Goal: Task Accomplishment & Management: Complete application form

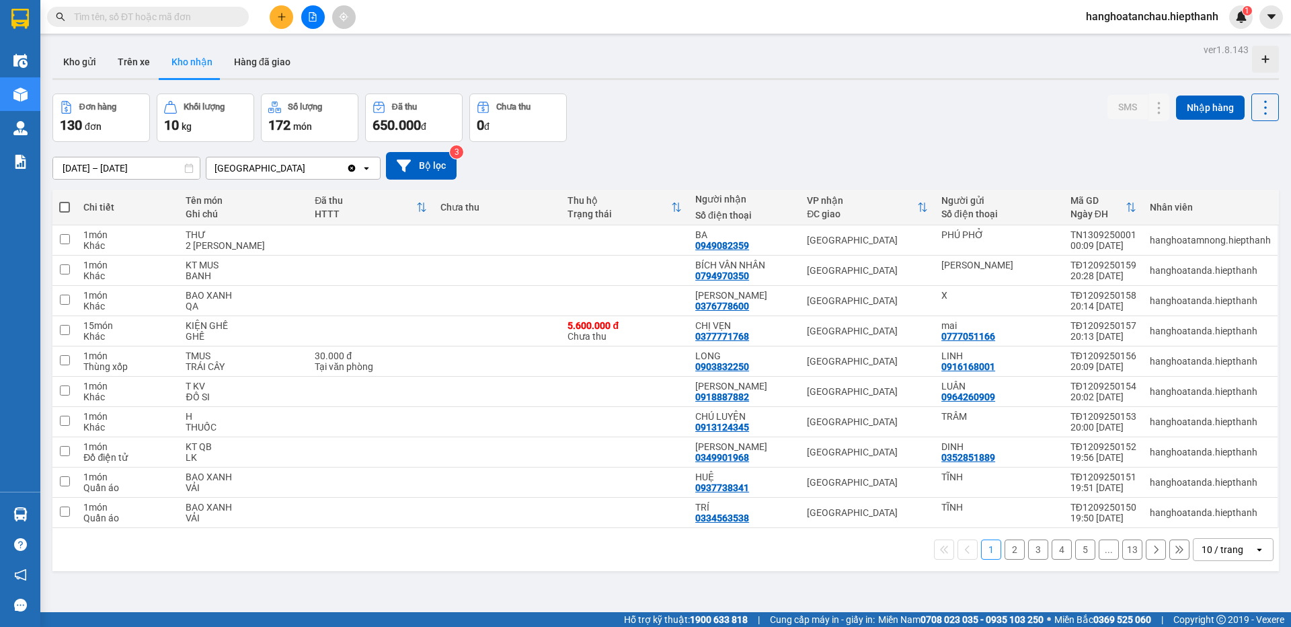
click at [163, 11] on input "text" at bounding box center [153, 16] width 159 height 15
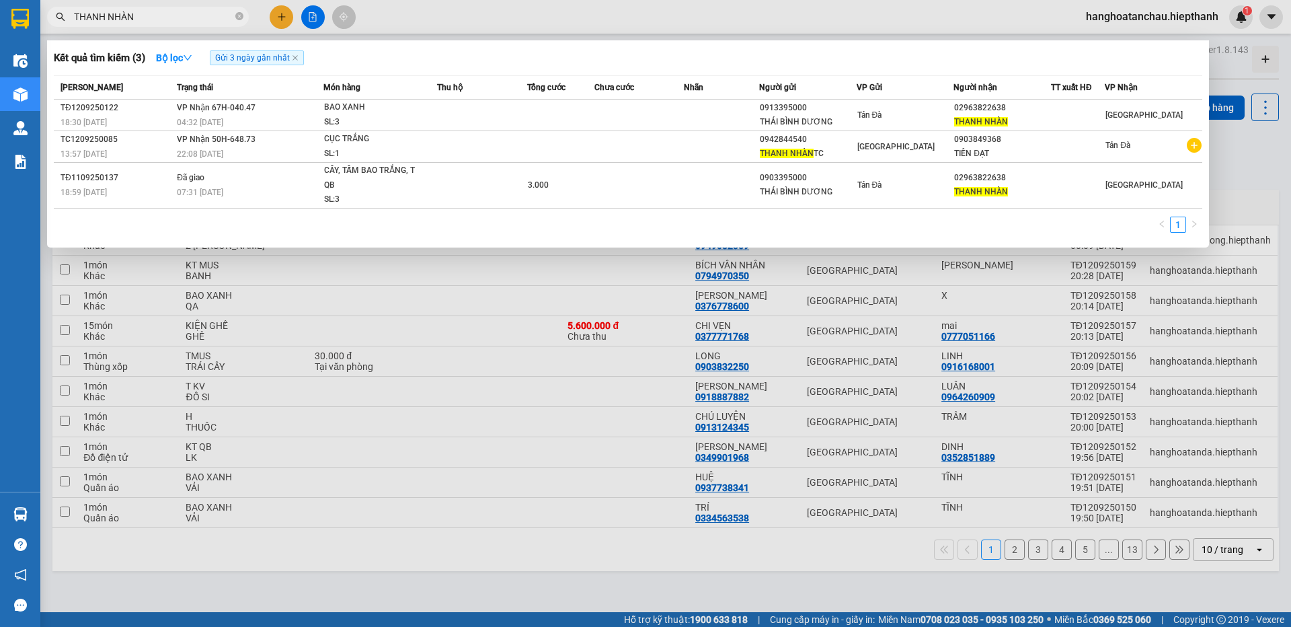
type input "THANH NHÀN"
click at [292, 61] on span "Gửi 3 ngày gần nhất" at bounding box center [257, 57] width 94 height 15
drag, startPoint x: 292, startPoint y: 61, endPoint x: 298, endPoint y: 61, distance: 6.8
click at [293, 61] on span "Gửi 3 ngày gần nhất" at bounding box center [257, 57] width 94 height 15
click at [298, 61] on icon "close" at bounding box center [295, 57] width 7 height 7
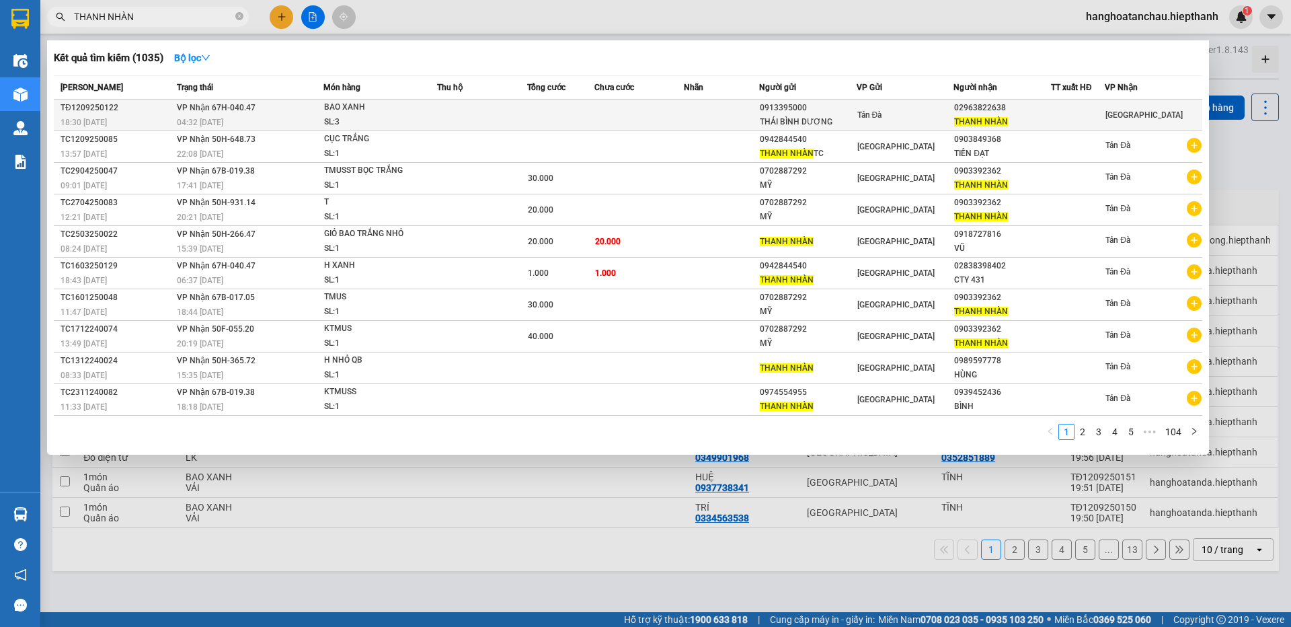
click at [432, 114] on span "BAO XANH SL: 3" at bounding box center [380, 114] width 112 height 29
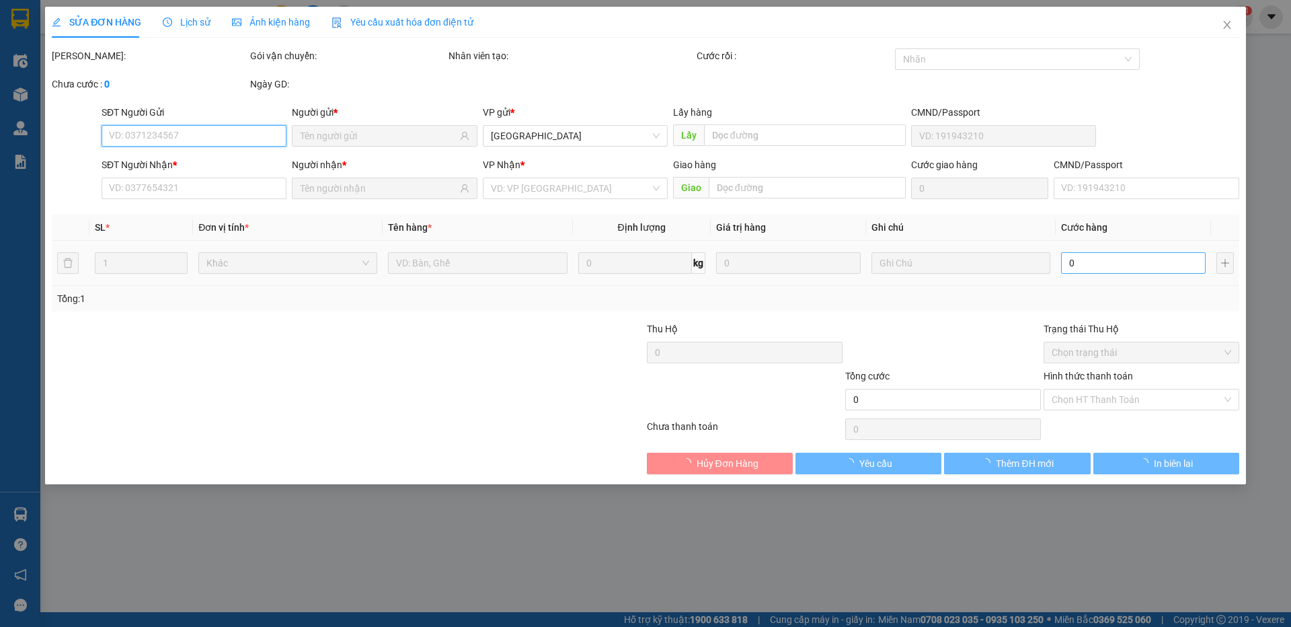
type input "0913395000"
type input "THÁI BÌNH DƯƠNG"
type input "02963822638"
type input "THANH NHÀN"
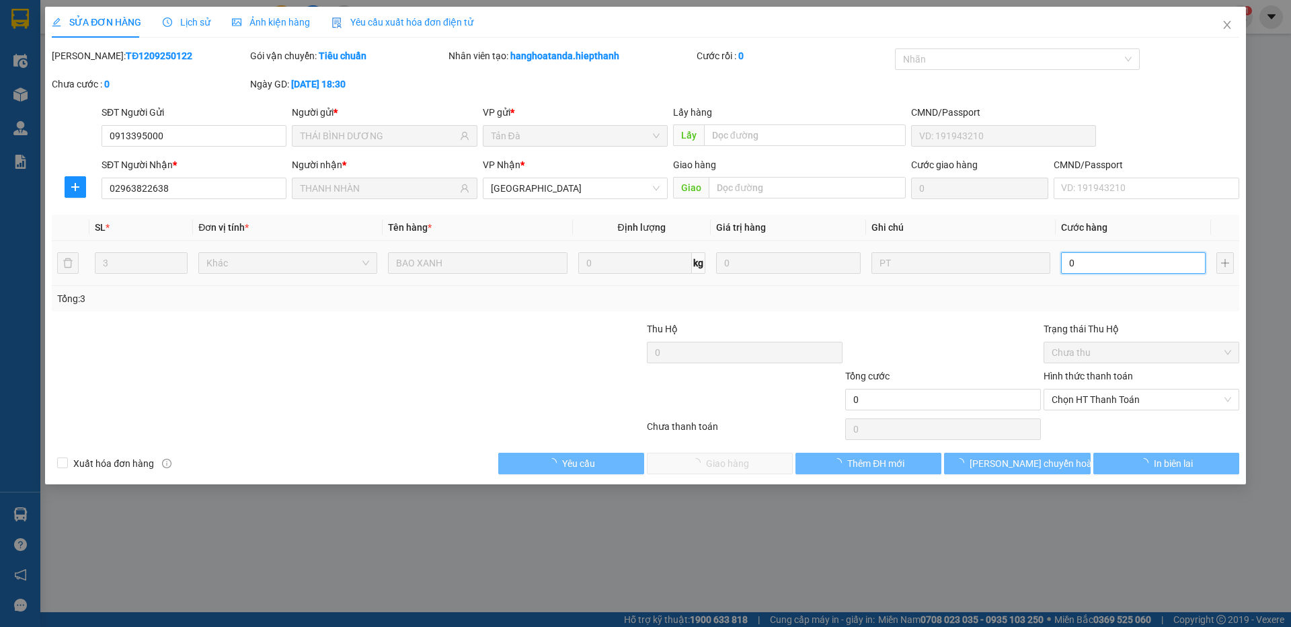
click at [1080, 260] on input "0" at bounding box center [1133, 263] width 145 height 22
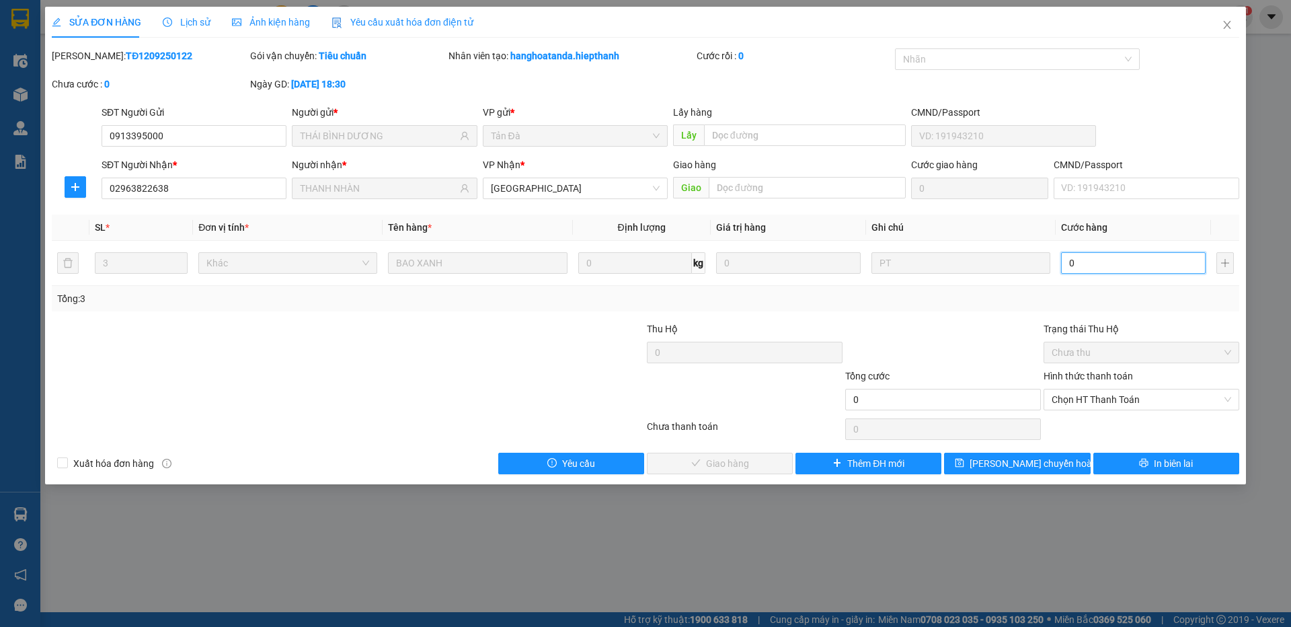
type input "1"
type input "1.000"
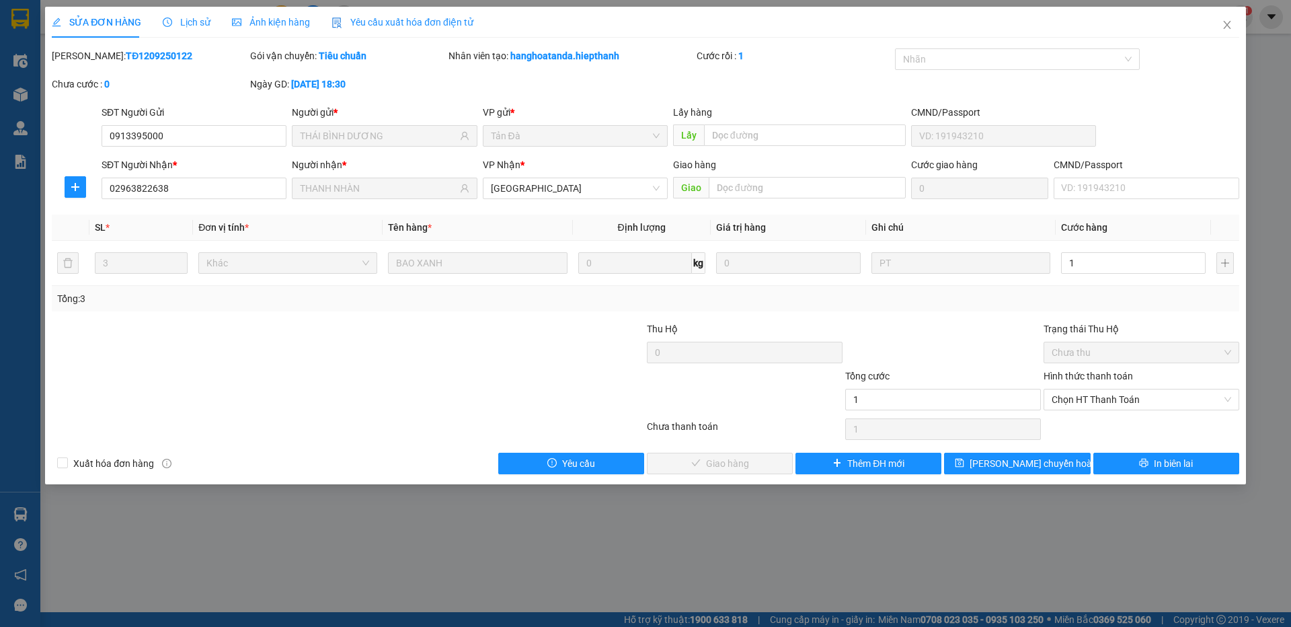
type input "1.000"
click at [1014, 372] on div "Tổng cước" at bounding box center [943, 378] width 196 height 20
click at [1098, 393] on span "Chọn HT Thanh Toán" at bounding box center [1140, 399] width 179 height 20
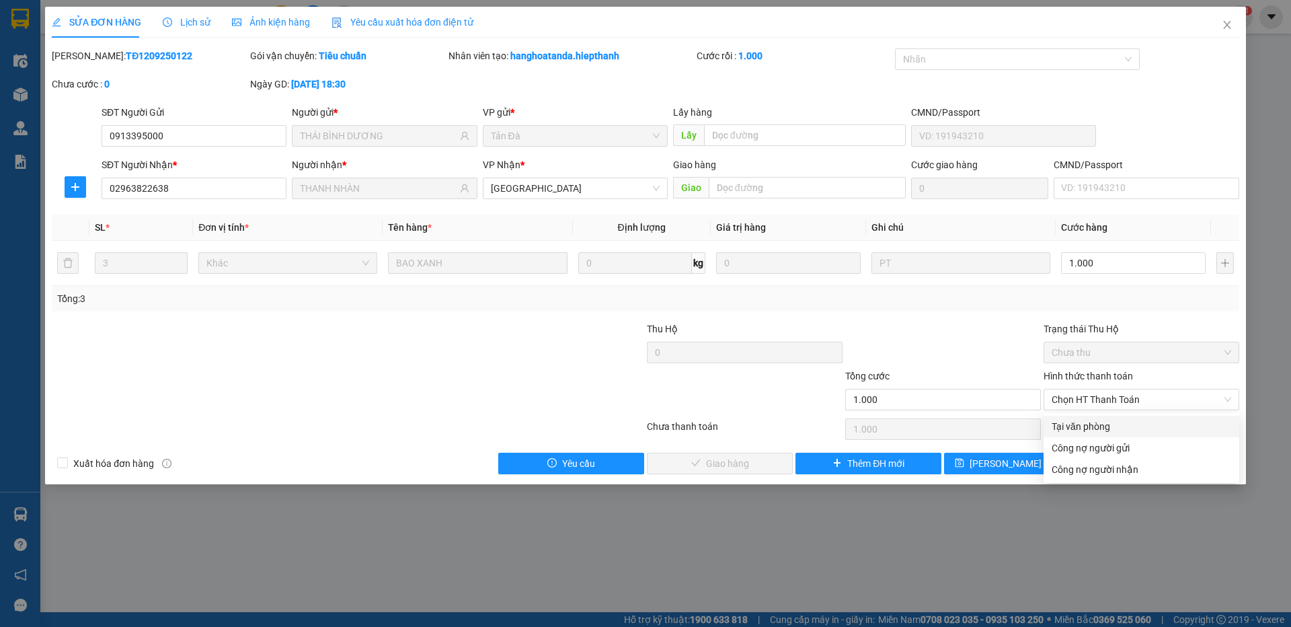
click at [1100, 414] on div "Total Paid Fee 0 Total UnPaid Fee 0 Cash Collection Total Fee Mã ĐH: TĐ12092501…" at bounding box center [645, 261] width 1187 height 426
click at [1099, 426] on div "Chọn HT Thanh Toán" at bounding box center [1141, 428] width 198 height 27
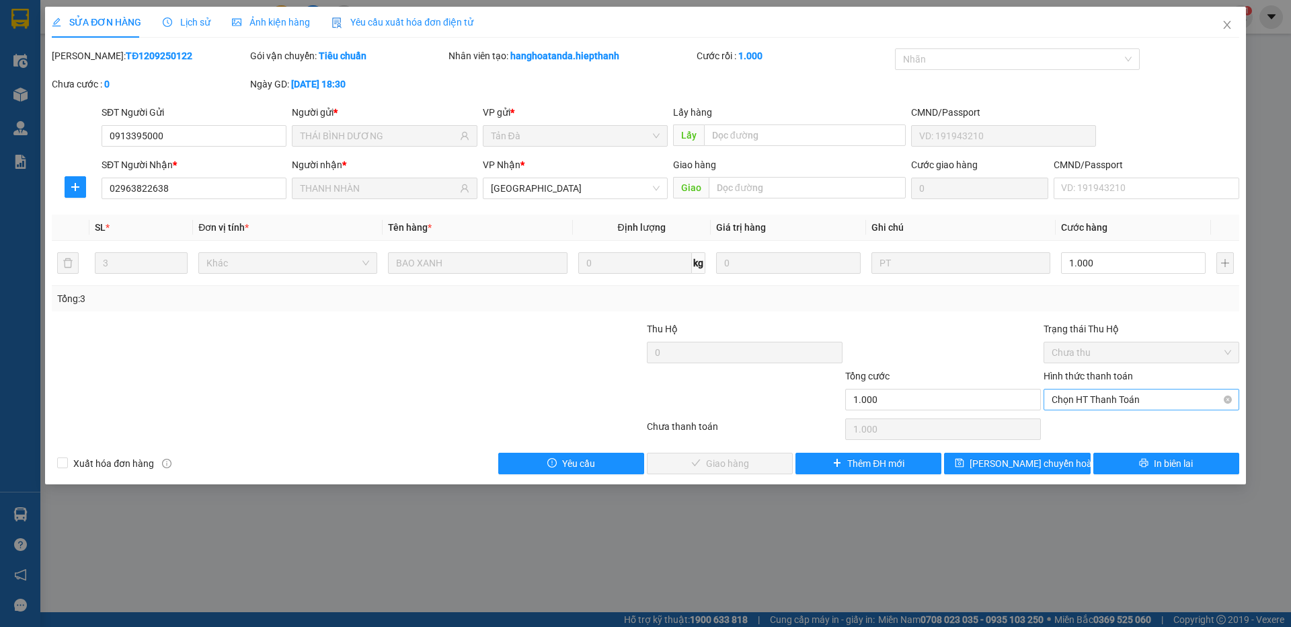
click at [1098, 402] on span "Chọn HT Thanh Toán" at bounding box center [1140, 399] width 179 height 20
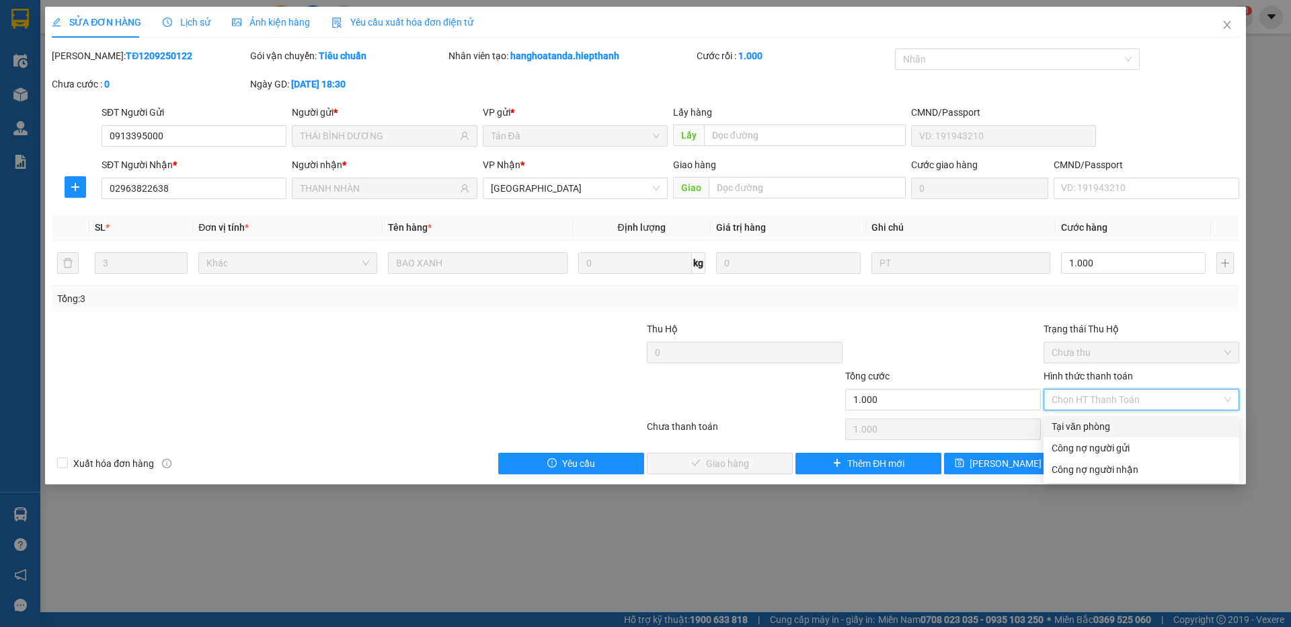
click at [1100, 428] on div "Tại văn phòng" at bounding box center [1140, 426] width 179 height 15
type input "0"
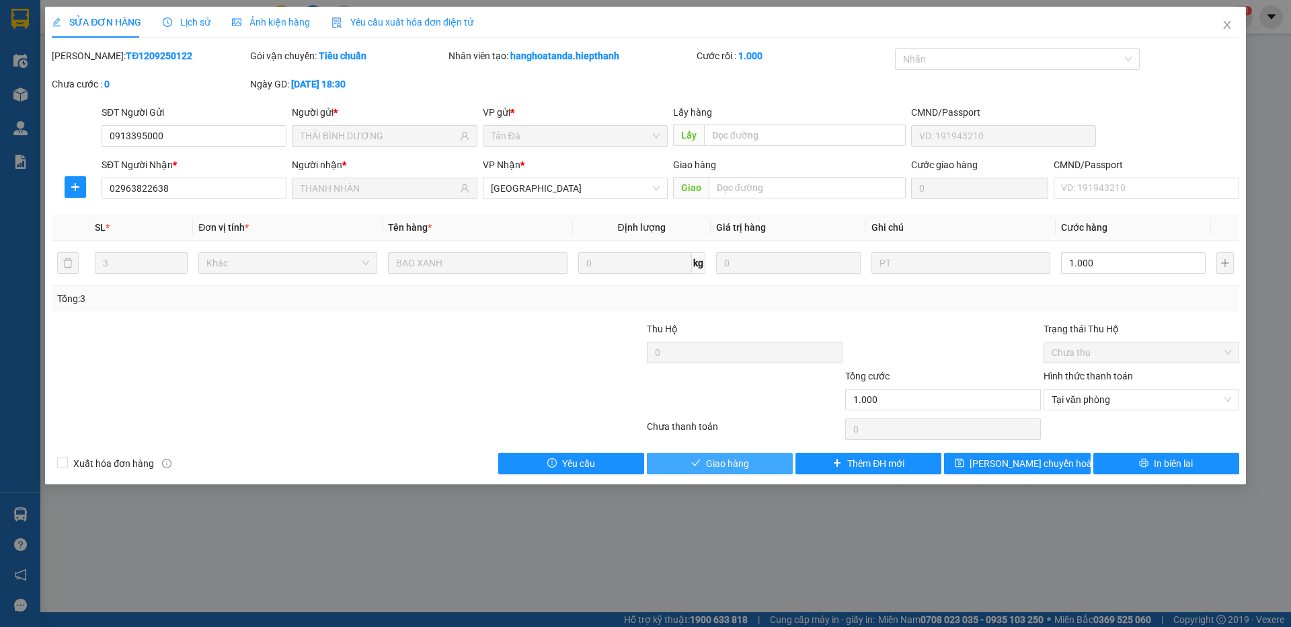
click at [718, 452] on button "Giao hàng" at bounding box center [720, 463] width 146 height 22
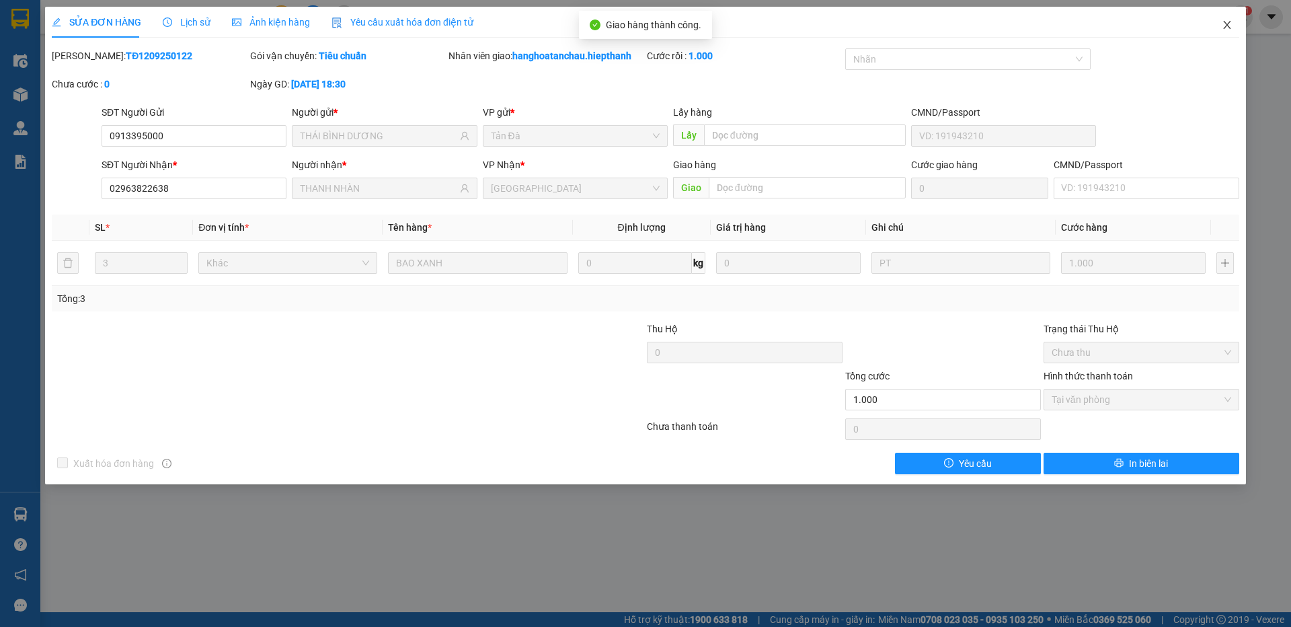
click at [1224, 25] on icon "close" at bounding box center [1227, 24] width 11 height 11
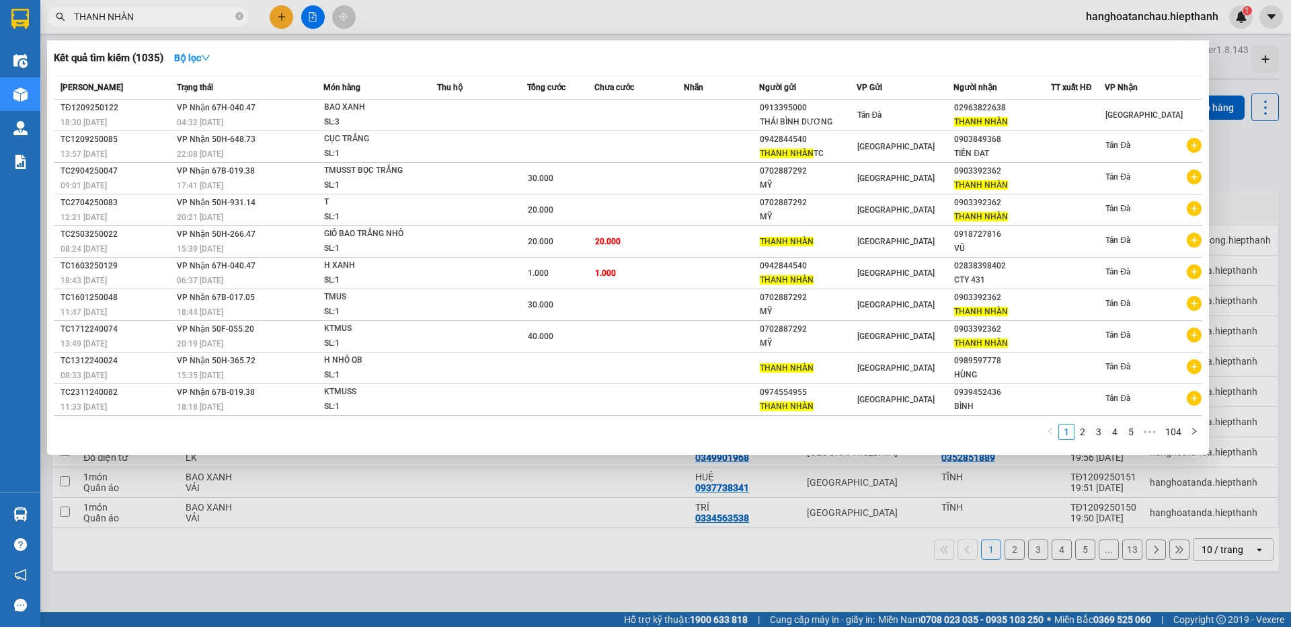
click at [171, 23] on input "THANH NHÀN" at bounding box center [153, 16] width 159 height 15
click at [238, 17] on icon "close-circle" at bounding box center [239, 16] width 8 height 8
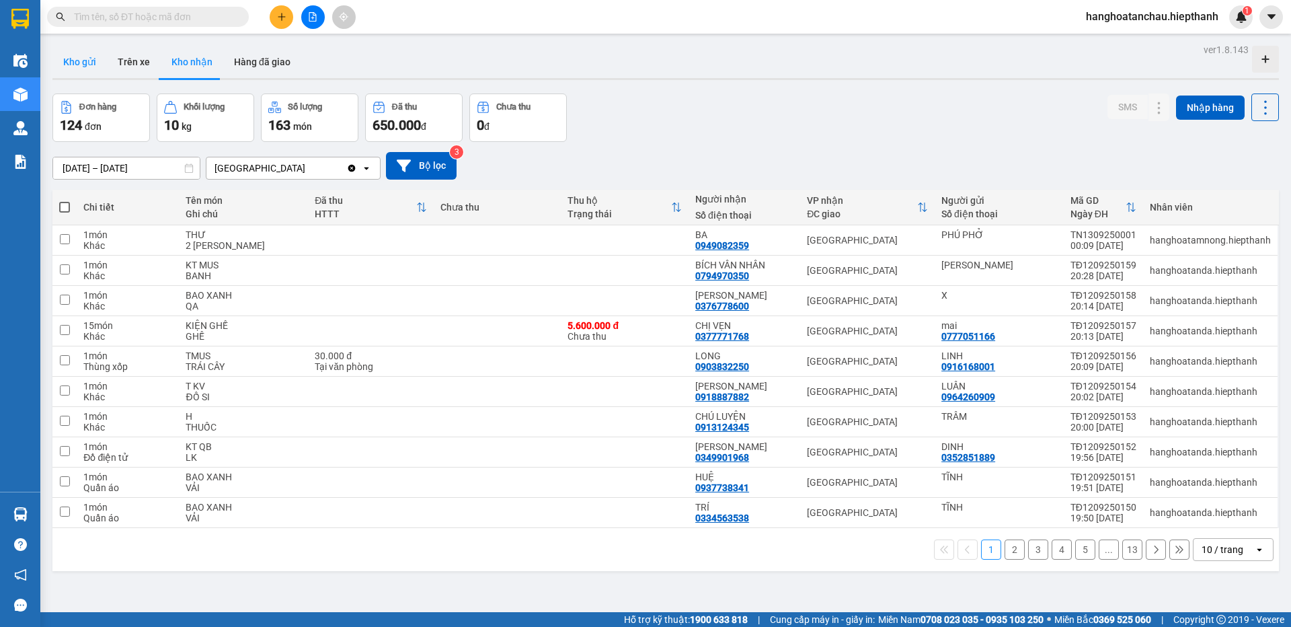
click at [89, 58] on button "Kho gửi" at bounding box center [79, 62] width 54 height 32
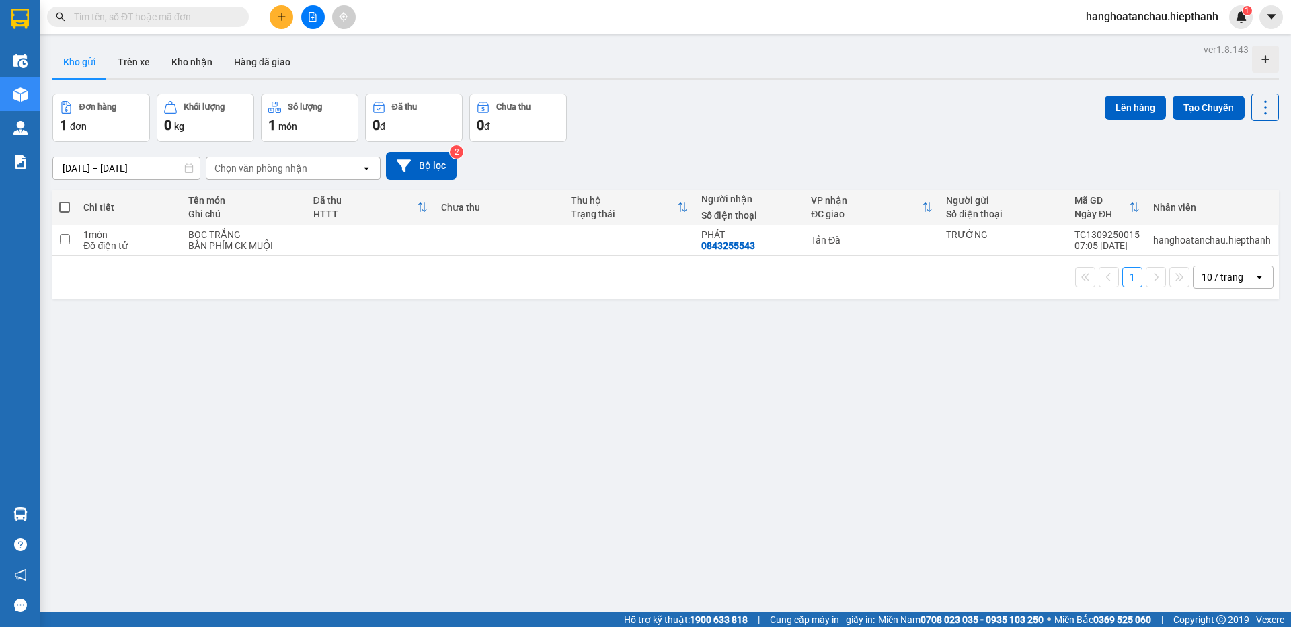
click at [299, 13] on div at bounding box center [312, 17] width 101 height 24
click at [305, 12] on button at bounding box center [313, 17] width 24 height 24
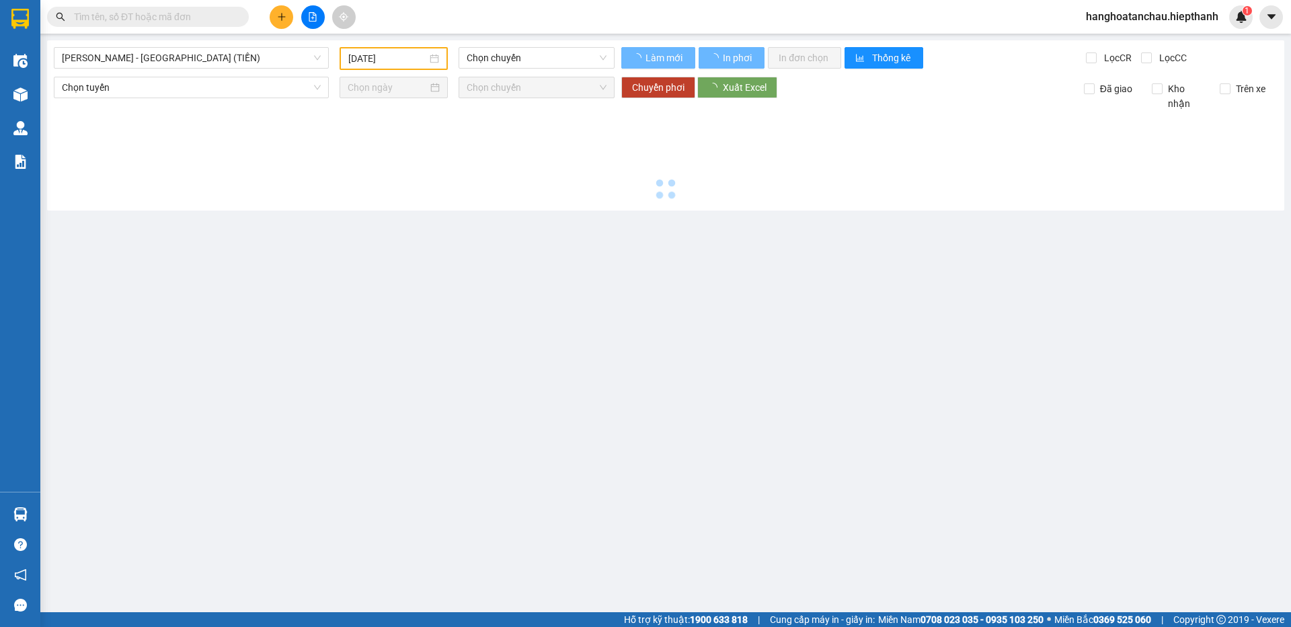
type input "13/09/2025"
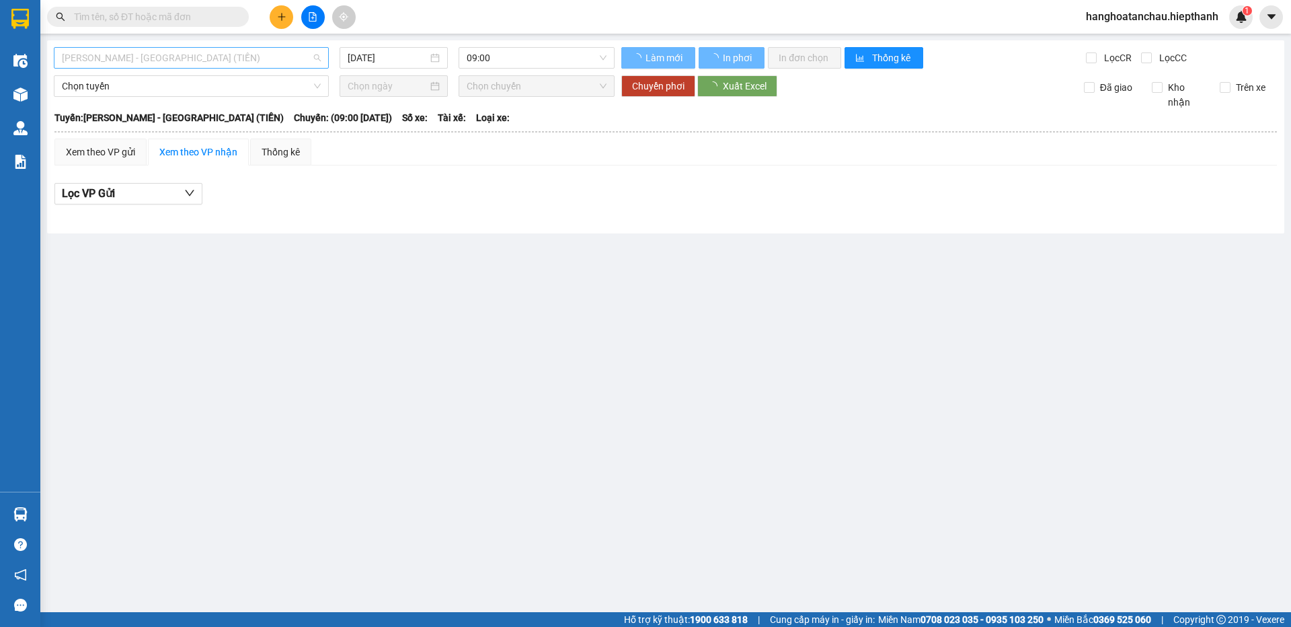
click at [254, 58] on span "Hồ Chí Minh - Tân Châu (TIỀN)" at bounding box center [191, 58] width 259 height 20
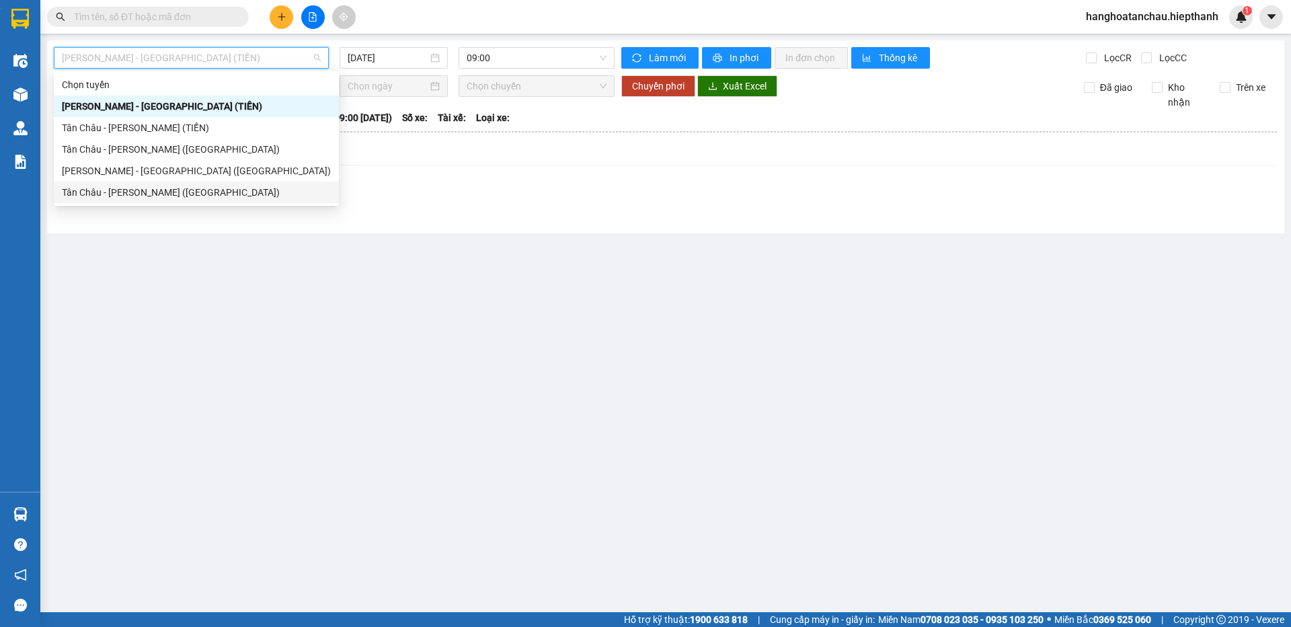
click at [216, 191] on div "Tân Châu - Hồ Chí Minh (Giường)" at bounding box center [196, 192] width 269 height 15
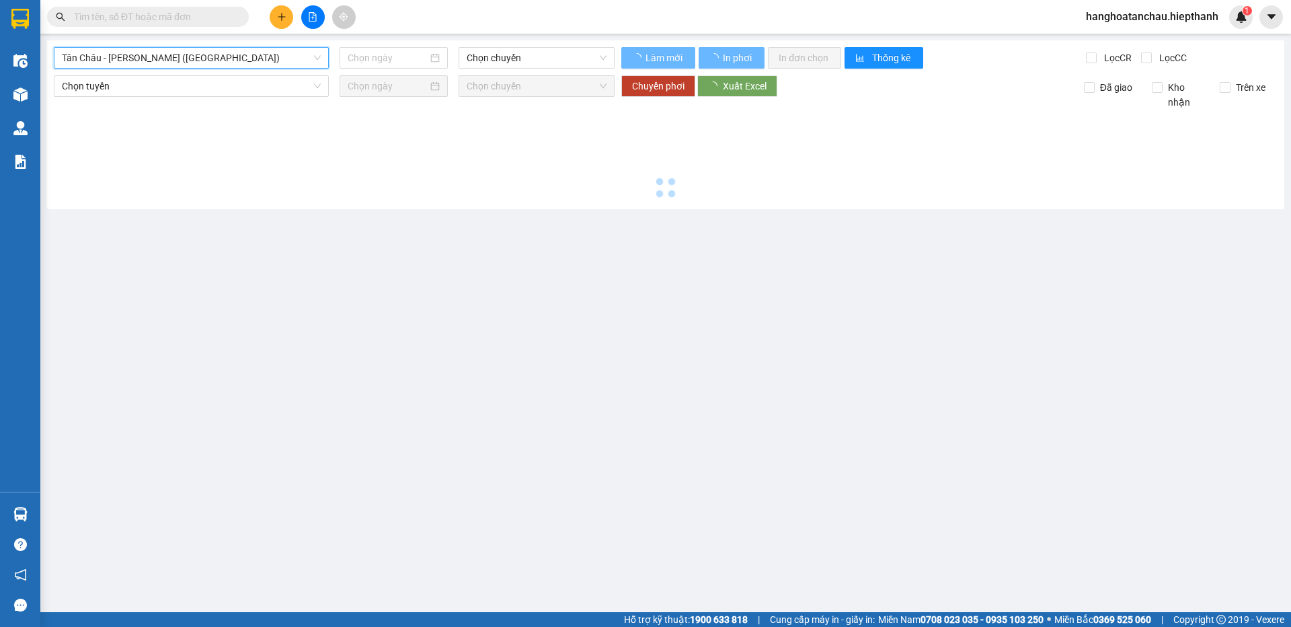
type input "13/09/2025"
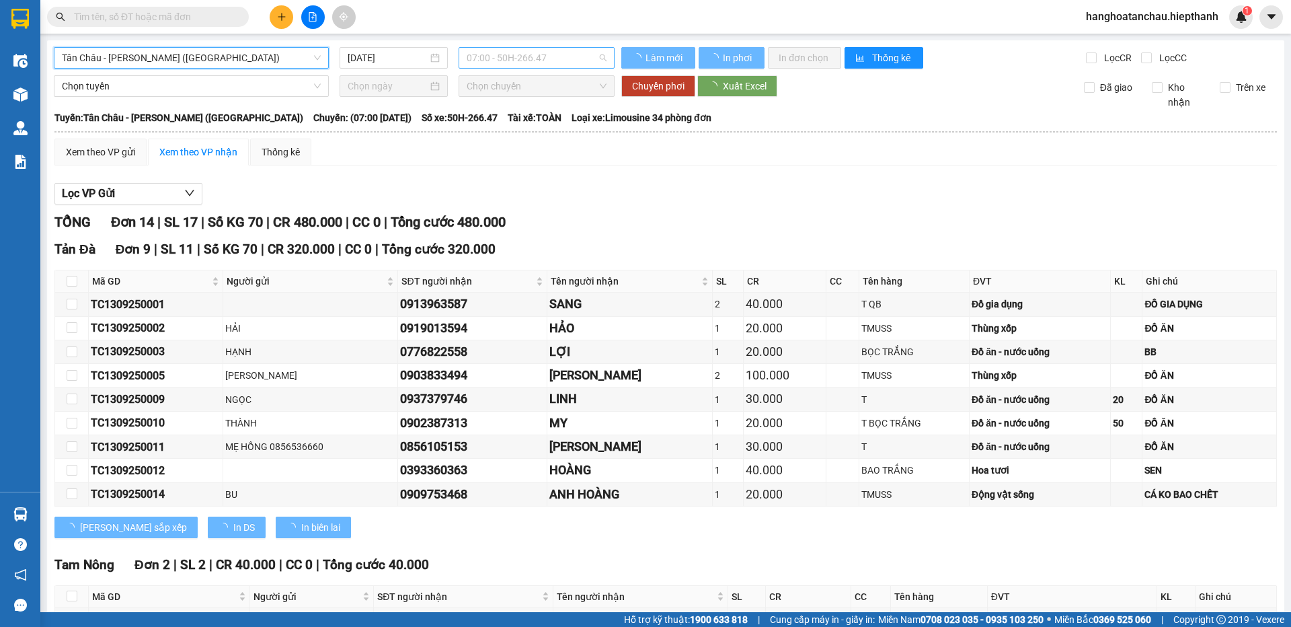
click at [497, 64] on span "07:00 - 50H-266.47" at bounding box center [537, 58] width 140 height 20
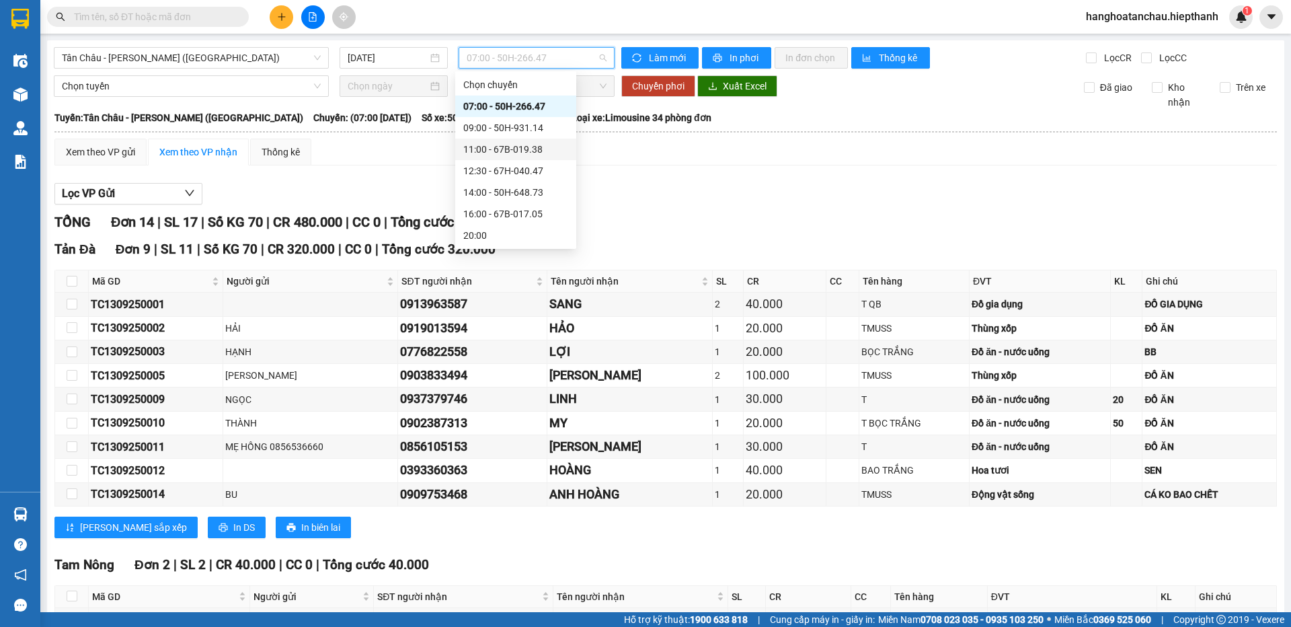
click at [676, 192] on div "Lọc VP Gửi" at bounding box center [665, 194] width 1222 height 22
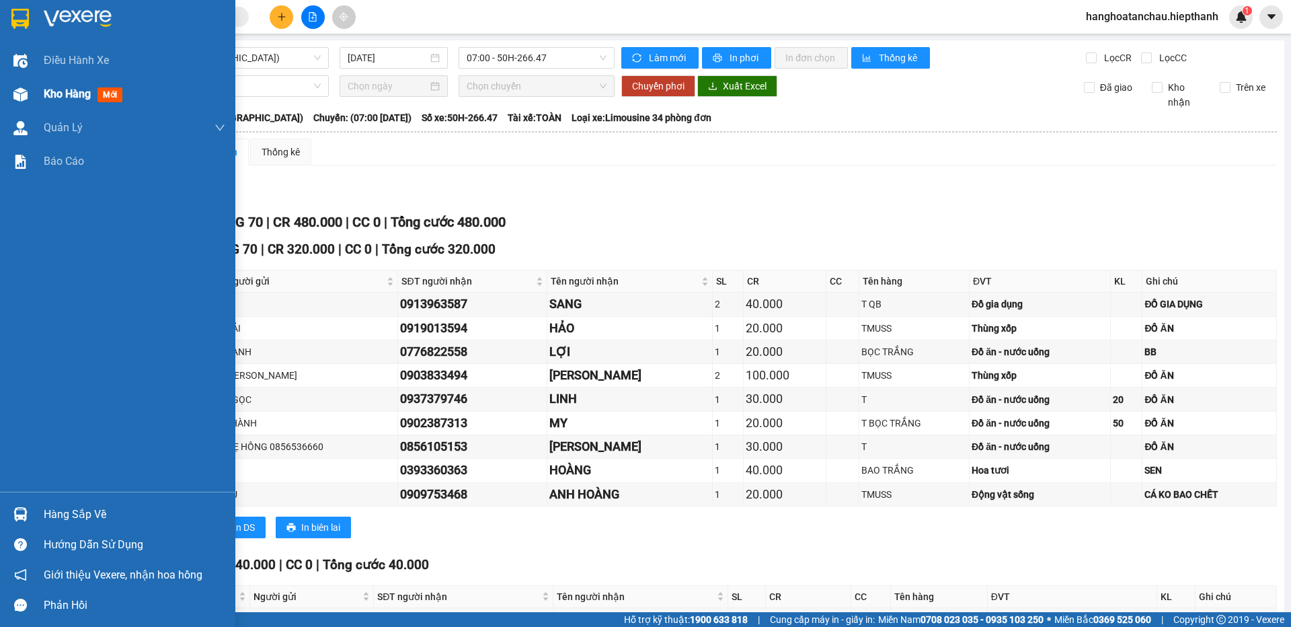
click at [56, 90] on span "Kho hàng" at bounding box center [67, 93] width 47 height 13
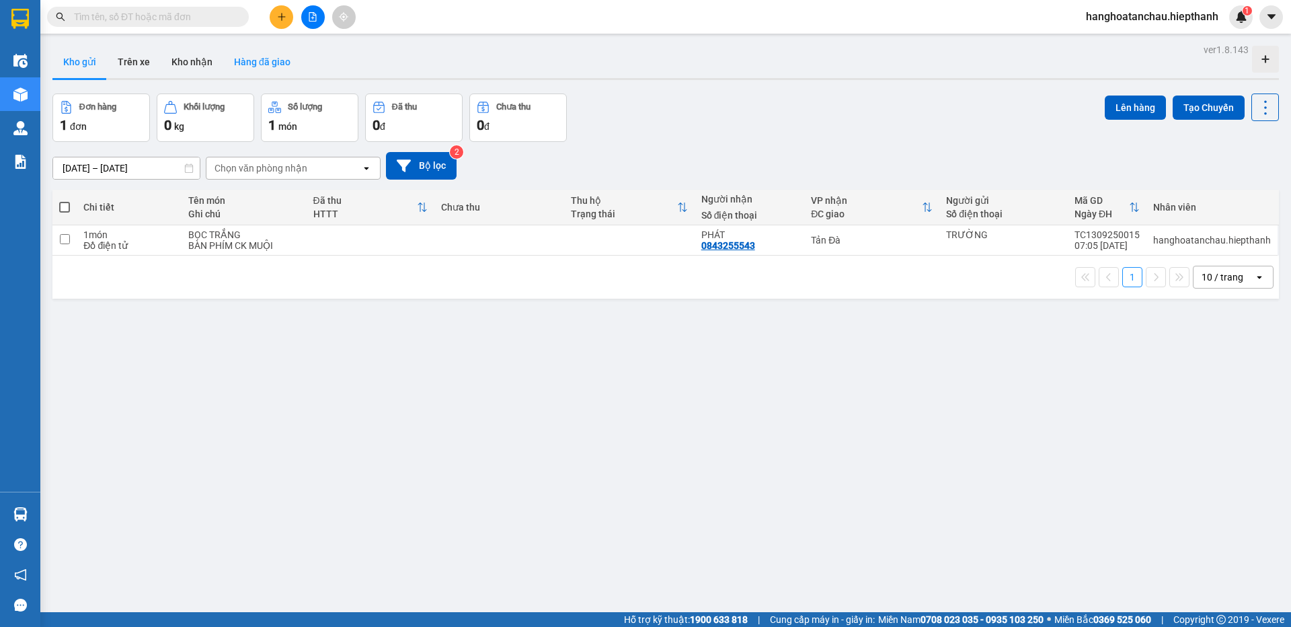
click at [259, 60] on button "Hàng đã giao" at bounding box center [262, 62] width 78 height 32
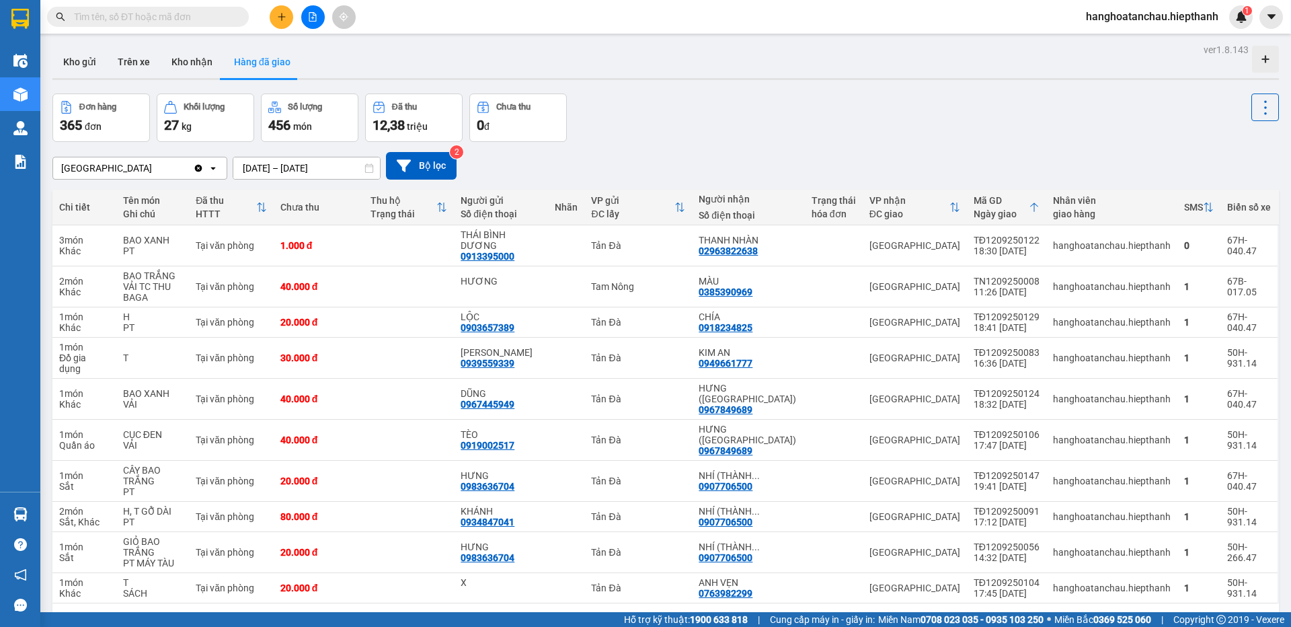
click at [253, 167] on input "[DATE] – [DATE]" at bounding box center [306, 168] width 147 height 22
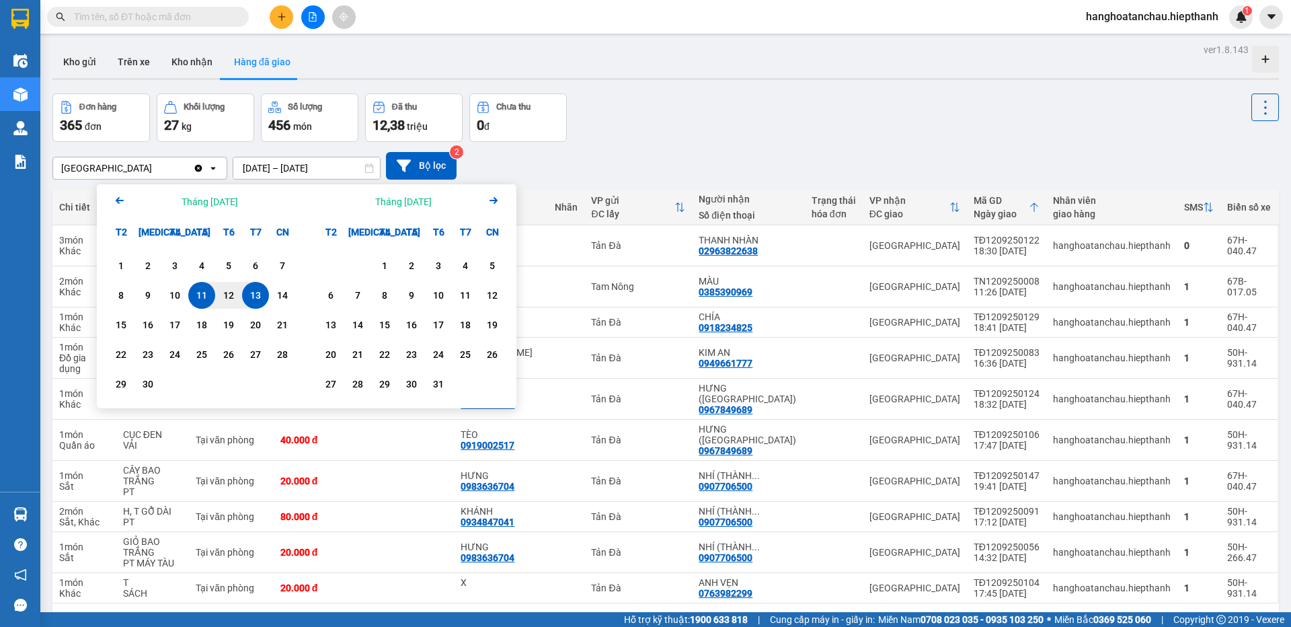
click at [251, 301] on div "13" at bounding box center [255, 295] width 19 height 16
click at [321, 173] on input "13/09/2025 – / /" at bounding box center [306, 168] width 147 height 22
click at [253, 292] on div "13" at bounding box center [255, 295] width 19 height 16
type input "[DATE] – [DATE]"
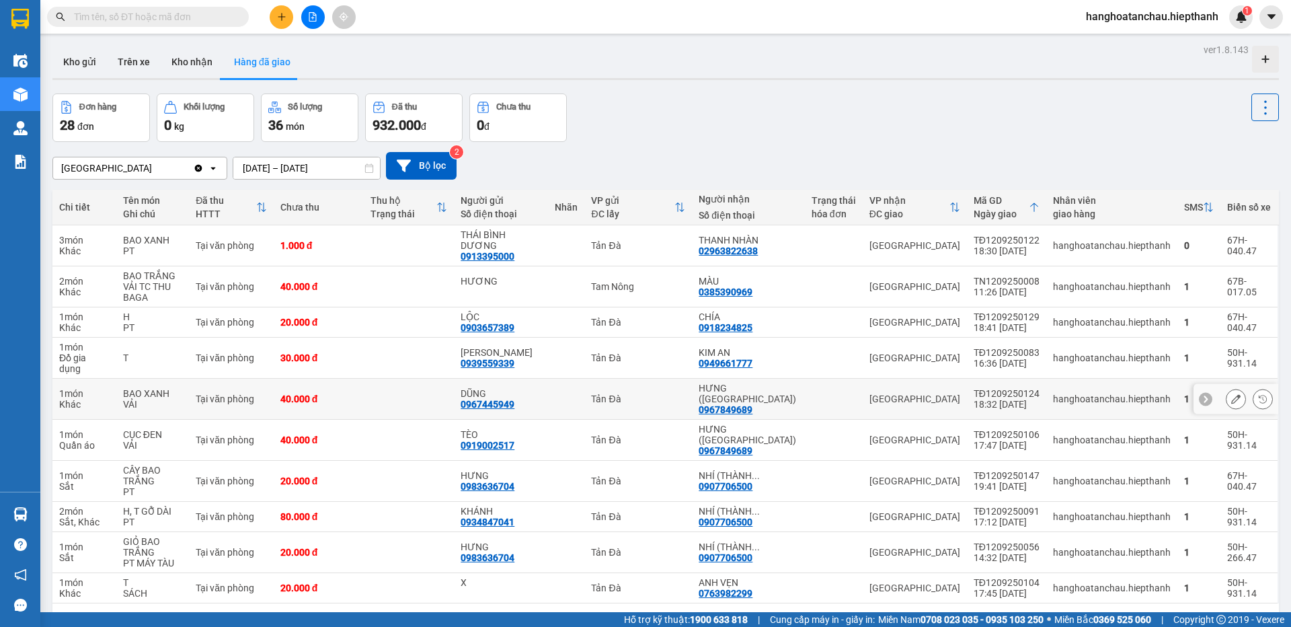
scroll to position [62, 0]
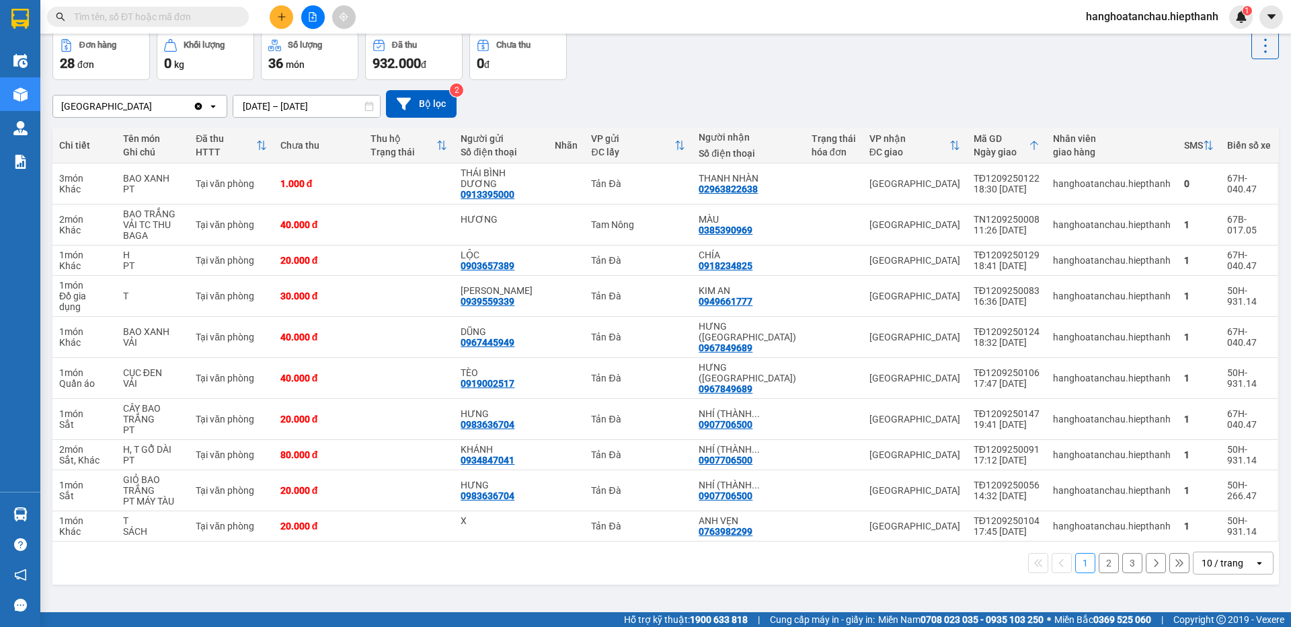
click at [1201, 556] on div "10 / trang" at bounding box center [1222, 562] width 42 height 13
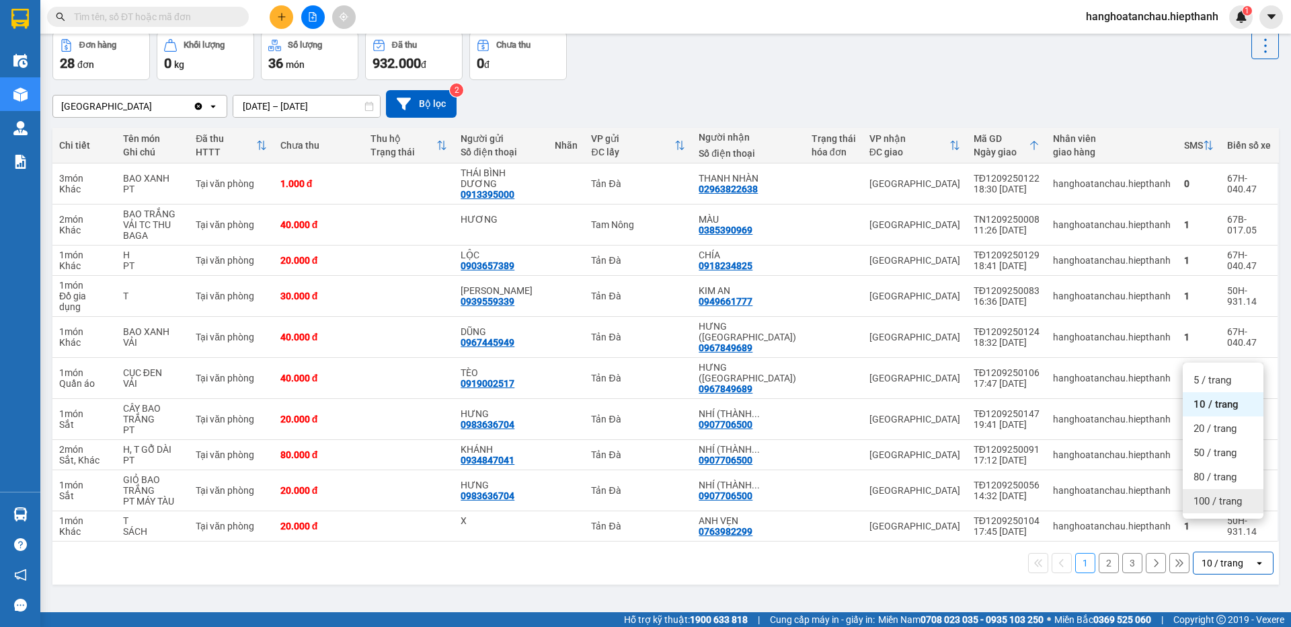
click at [1224, 503] on span "100 / trang" at bounding box center [1217, 500] width 48 height 13
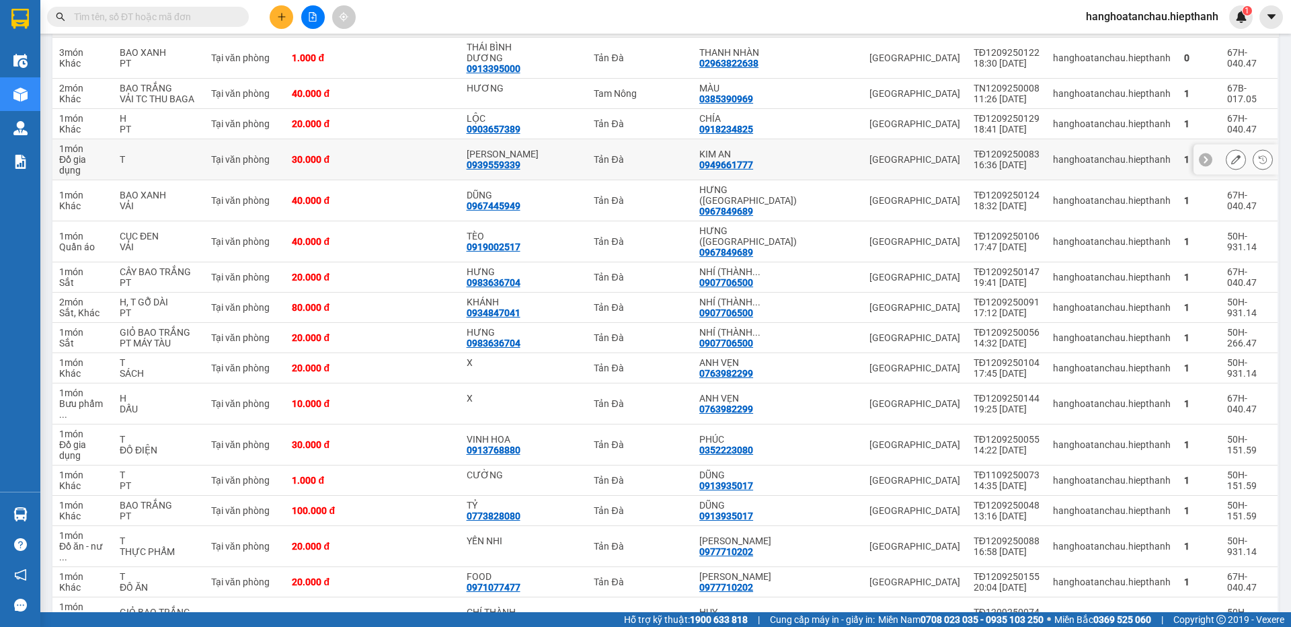
scroll to position [120, 0]
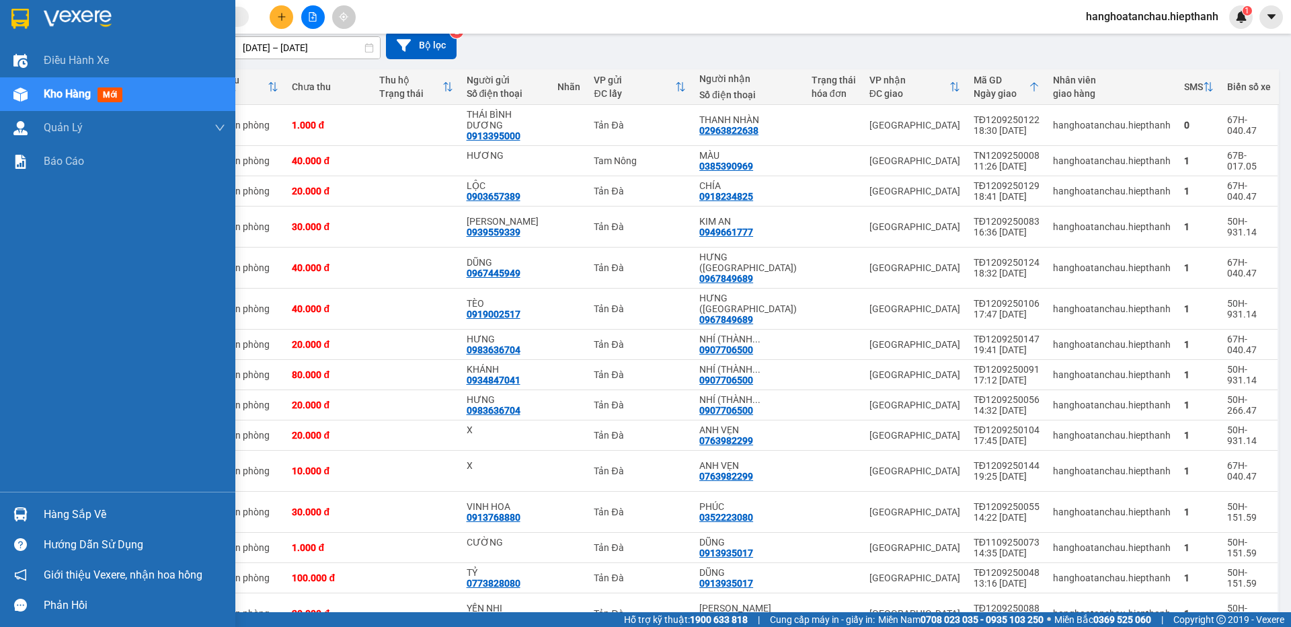
drag, startPoint x: 753, startPoint y: 164, endPoint x: 17, endPoint y: 270, distance: 743.7
click at [17, 270] on div "Điều hành xe Kho hàng mới Quản Lý Quản lý chuyến Quản lý khách hàng Quản lý khá…" at bounding box center [117, 268] width 235 height 448
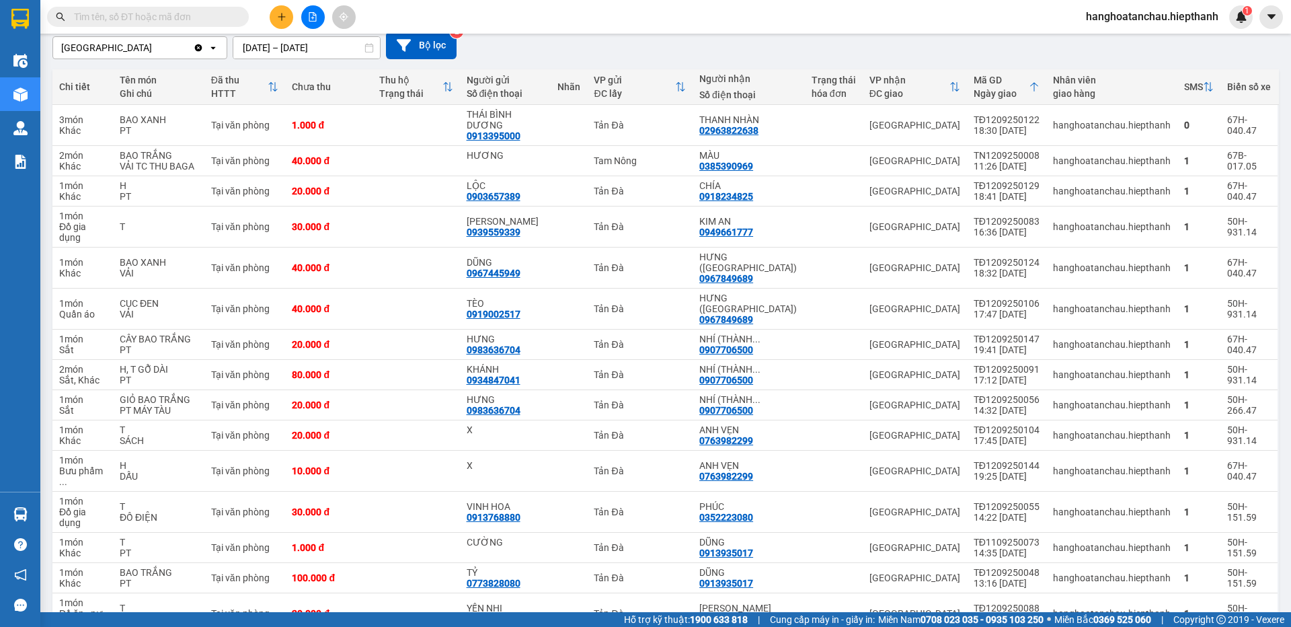
click at [198, 14] on input "text" at bounding box center [153, 16] width 159 height 15
click at [235, 22] on span at bounding box center [148, 17] width 202 height 20
click at [223, 12] on input "text" at bounding box center [153, 16] width 159 height 15
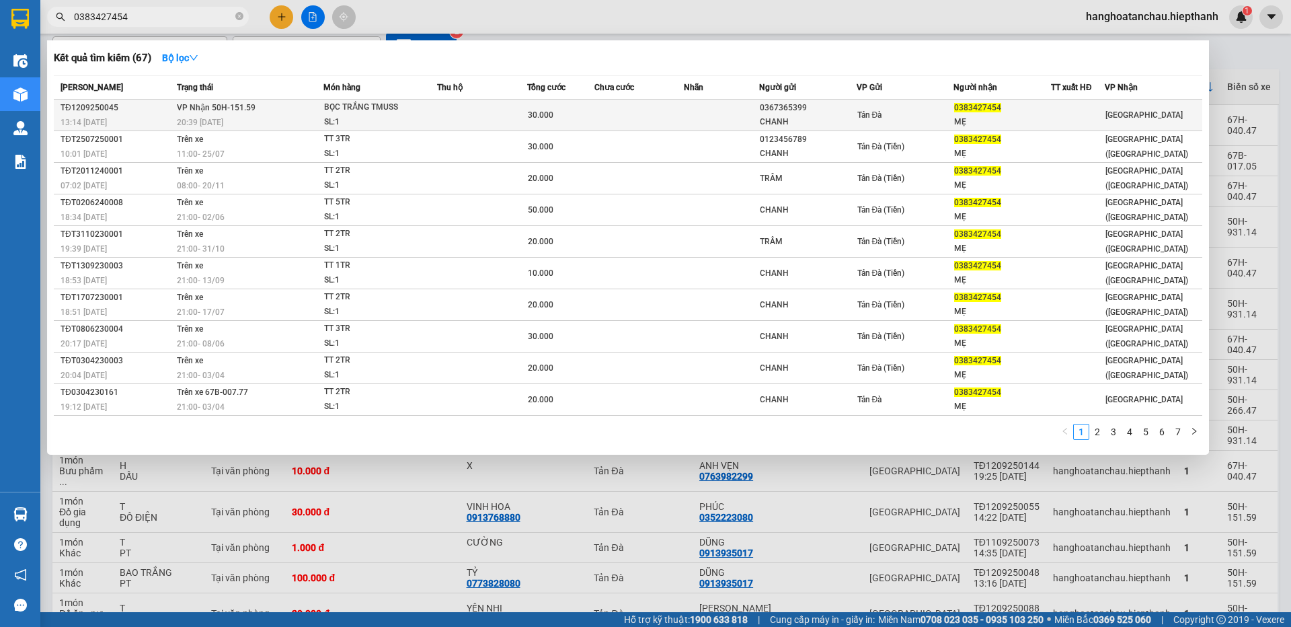
type input "0383427454"
click at [289, 116] on div "20:39 [DATE]" at bounding box center [250, 122] width 146 height 15
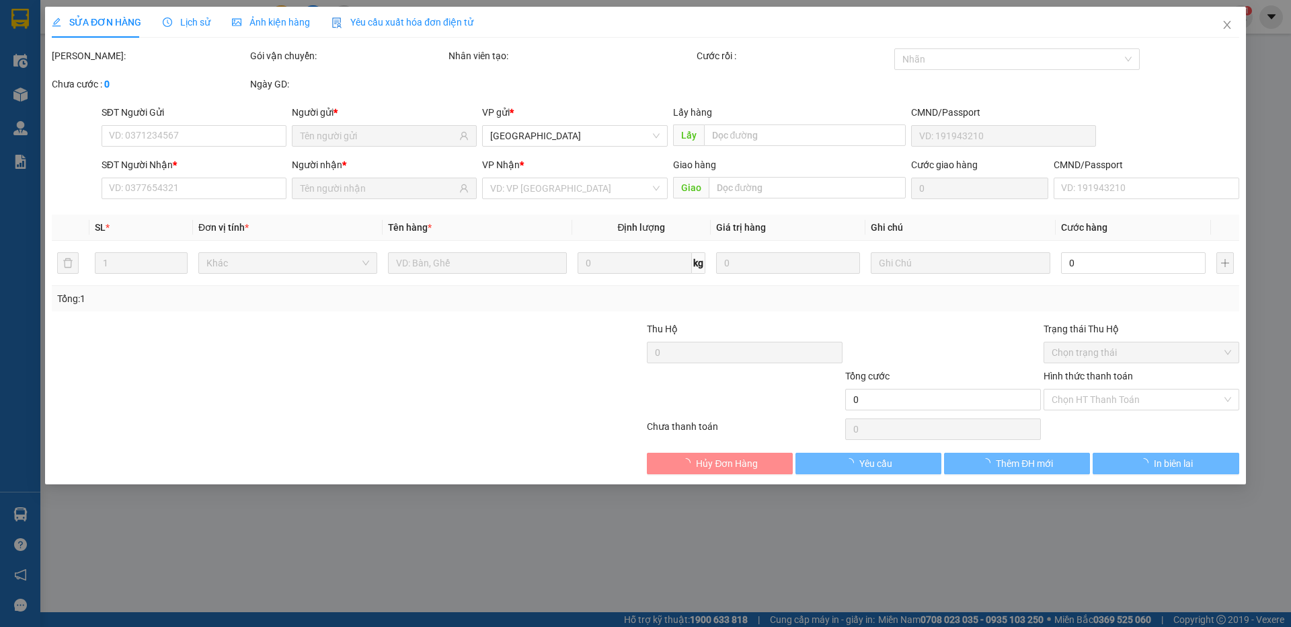
type input "0367365399"
type input "CHANH"
type input "0383427454"
type input "MẸ"
type input "30.000"
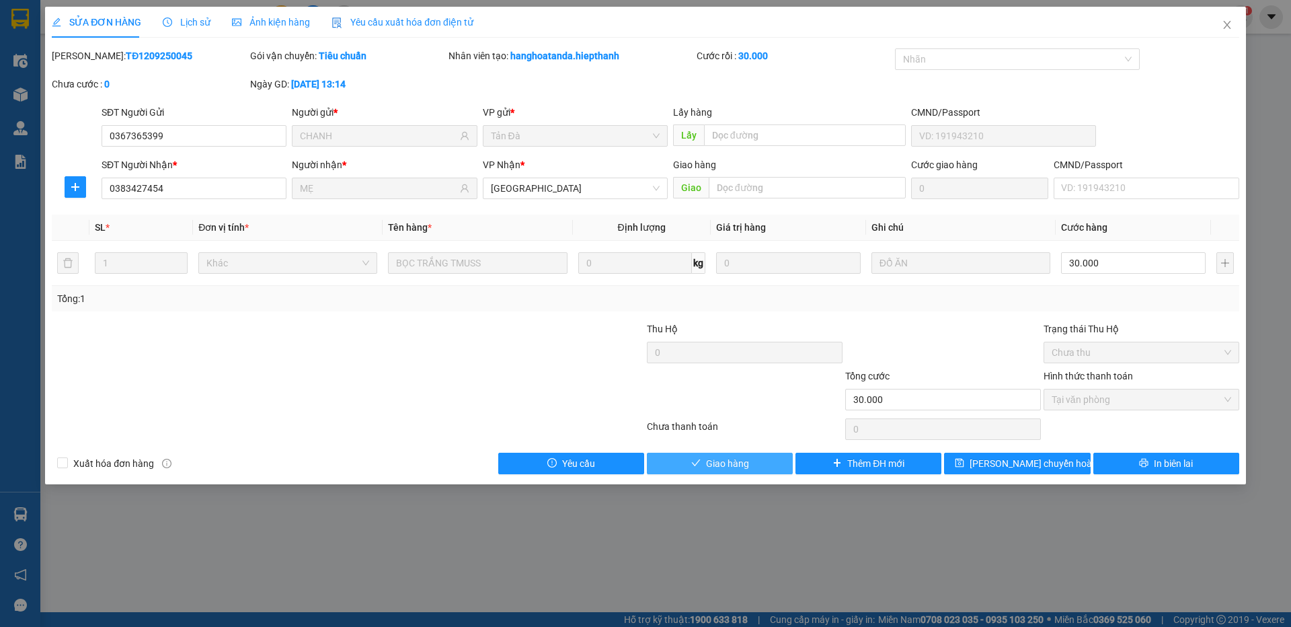
click at [737, 467] on span "Giao hàng" at bounding box center [727, 463] width 43 height 15
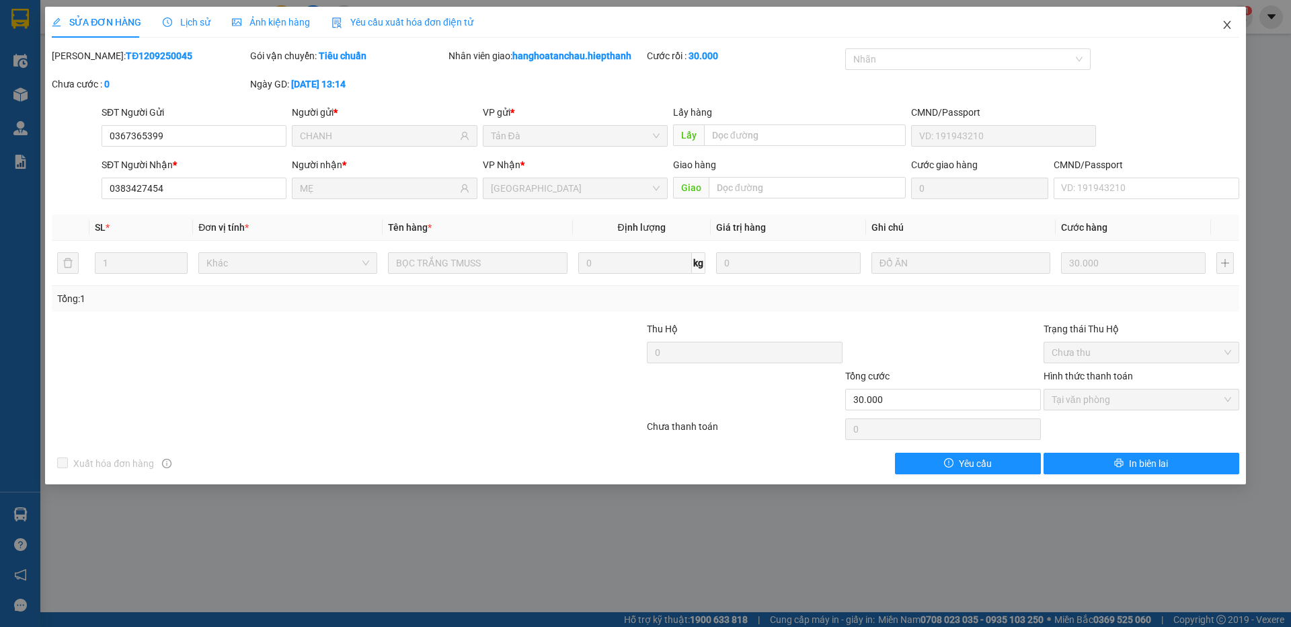
click at [1224, 27] on icon "close" at bounding box center [1227, 24] width 11 height 11
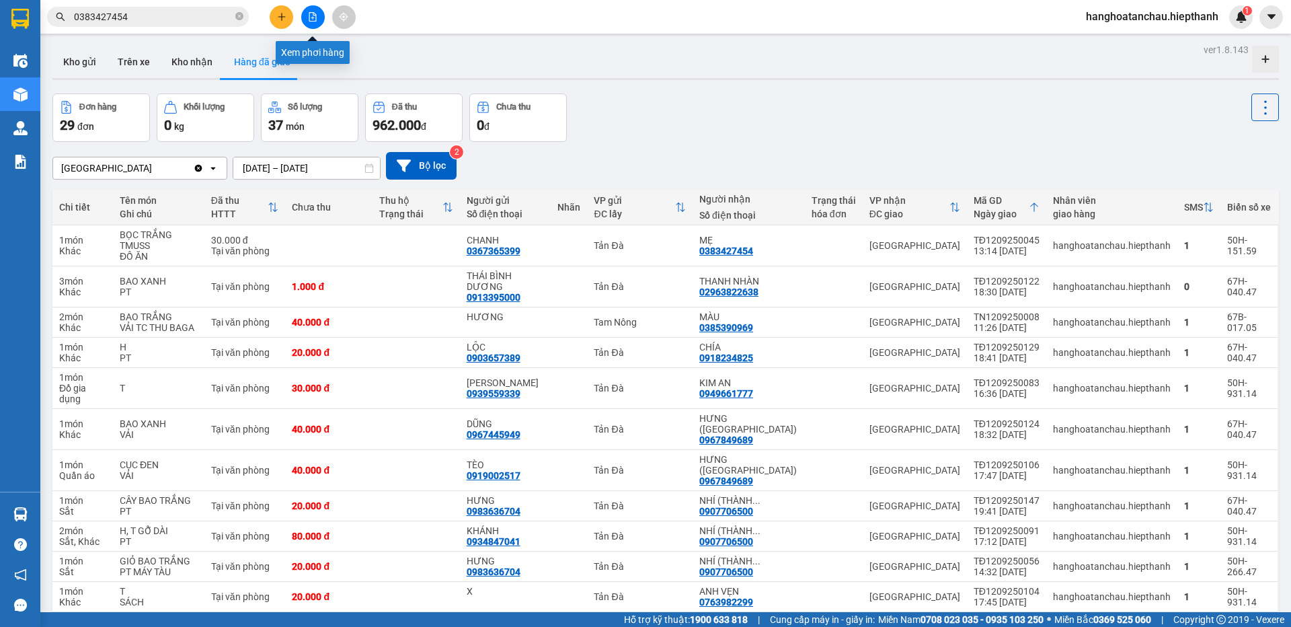
drag, startPoint x: 316, startPoint y: 15, endPoint x: 305, endPoint y: 38, distance: 25.6
click at [313, 15] on icon "file-add" at bounding box center [312, 16] width 9 height 9
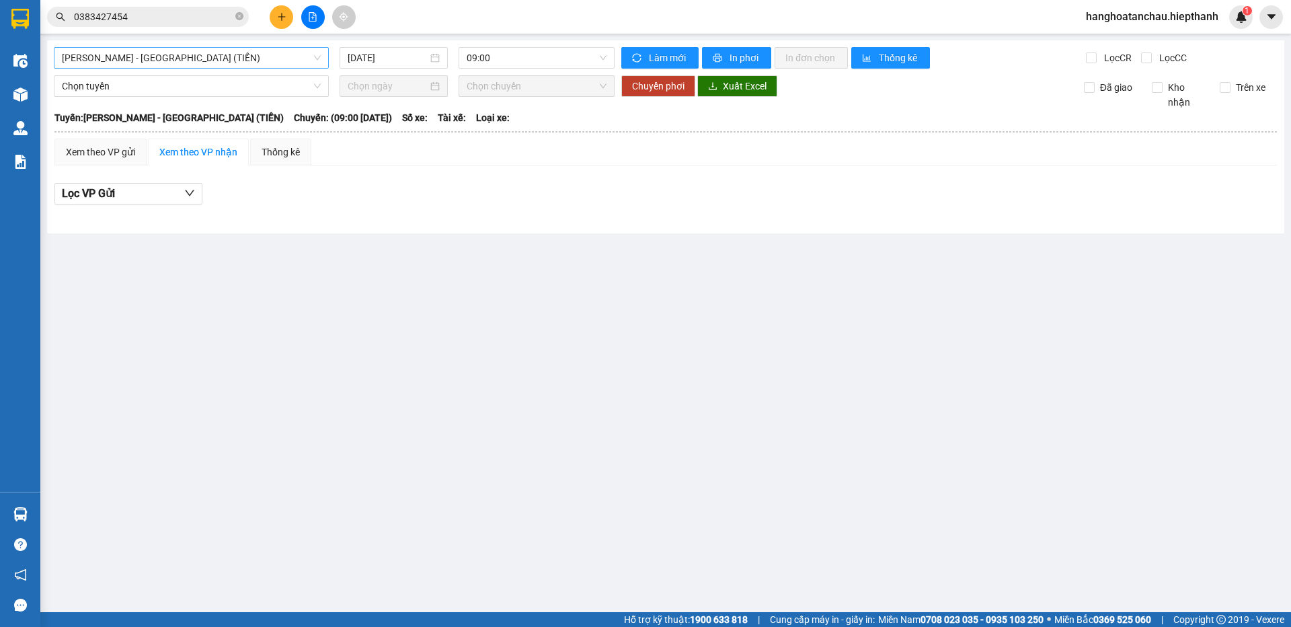
drag, startPoint x: 300, startPoint y: 53, endPoint x: 291, endPoint y: 67, distance: 16.6
click at [298, 55] on span "Hồ Chí Minh - Tân Châu (TIỀN)" at bounding box center [191, 58] width 259 height 20
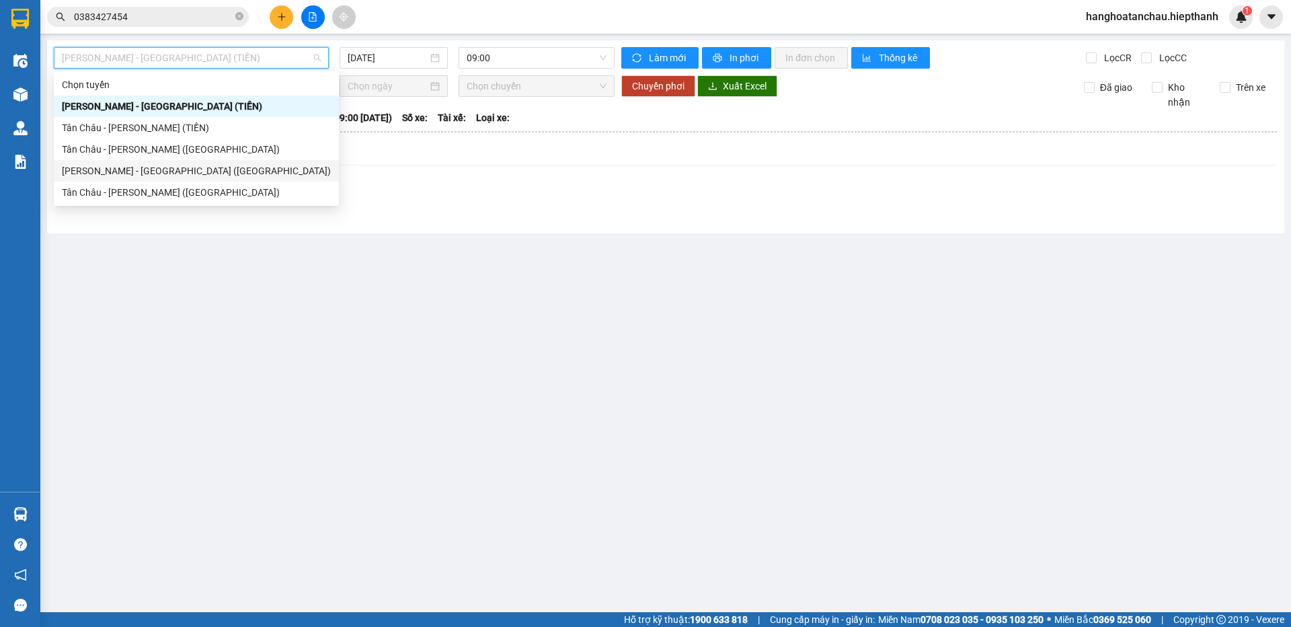
click at [198, 168] on div "Hồ Chí Minh - Tân Châu (Giường)" at bounding box center [196, 170] width 269 height 15
type input "13/09/2025"
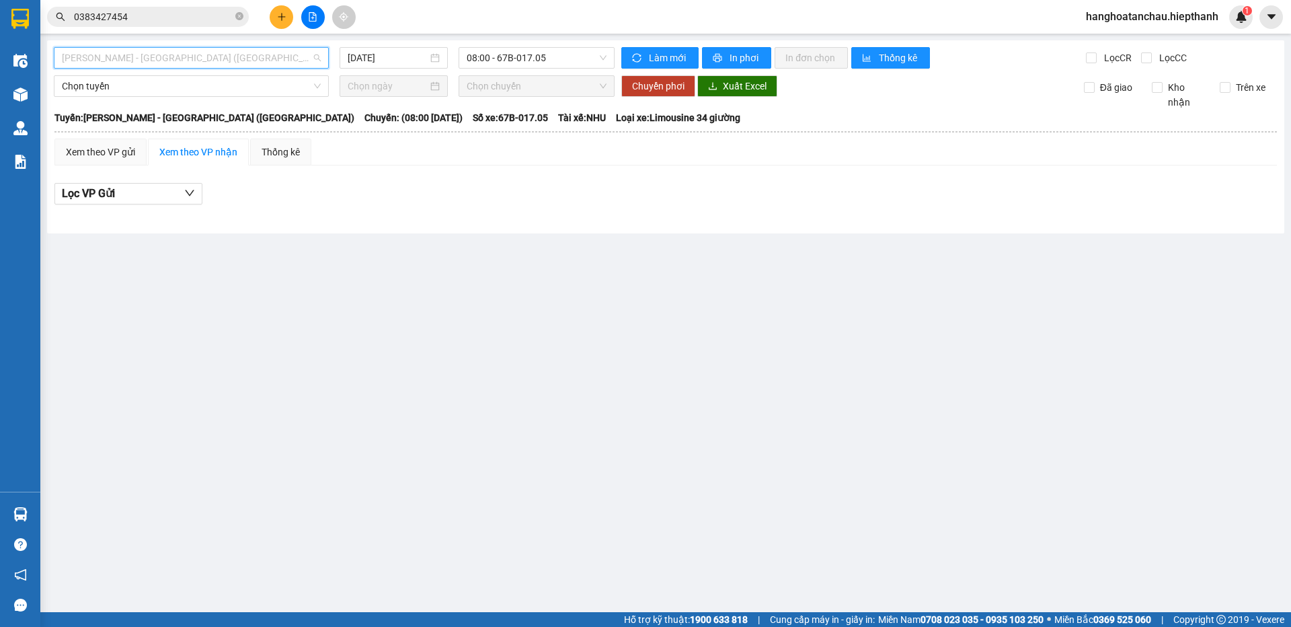
drag, startPoint x: 283, startPoint y: 61, endPoint x: 272, endPoint y: 124, distance: 64.8
click at [282, 63] on span "Hồ Chí Minh - Tân Châu (Giường)" at bounding box center [191, 58] width 259 height 20
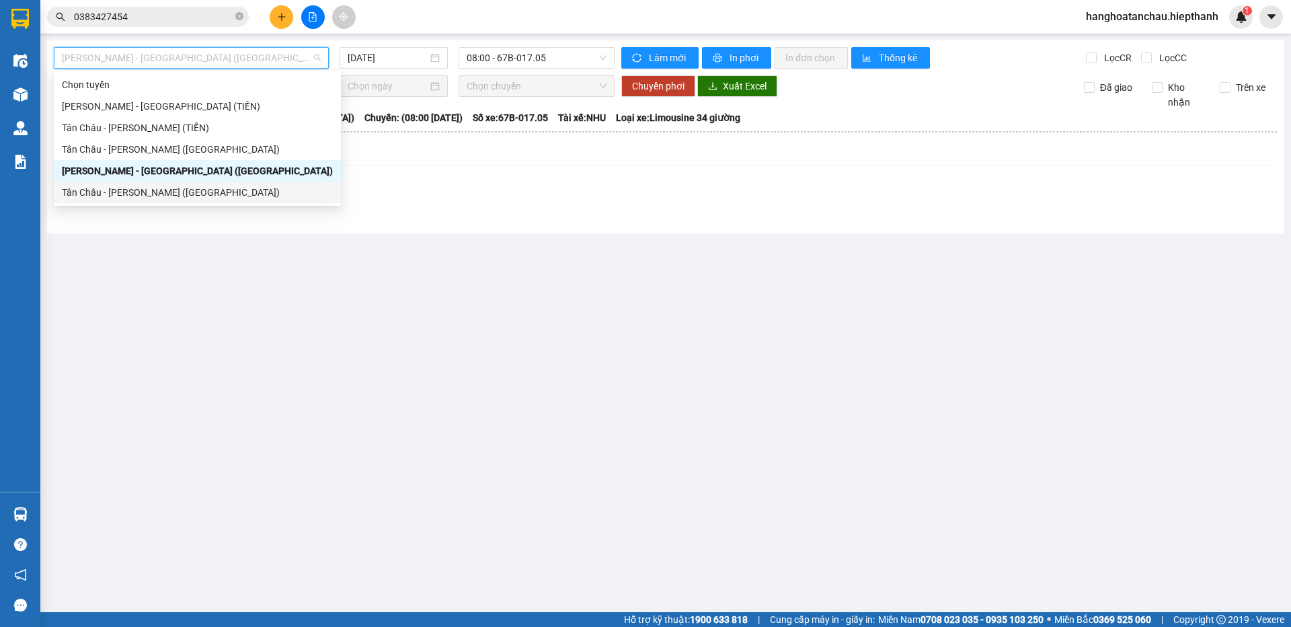
click at [224, 196] on div "Tân Châu - Hồ Chí Minh (Giường)" at bounding box center [197, 192] width 271 height 15
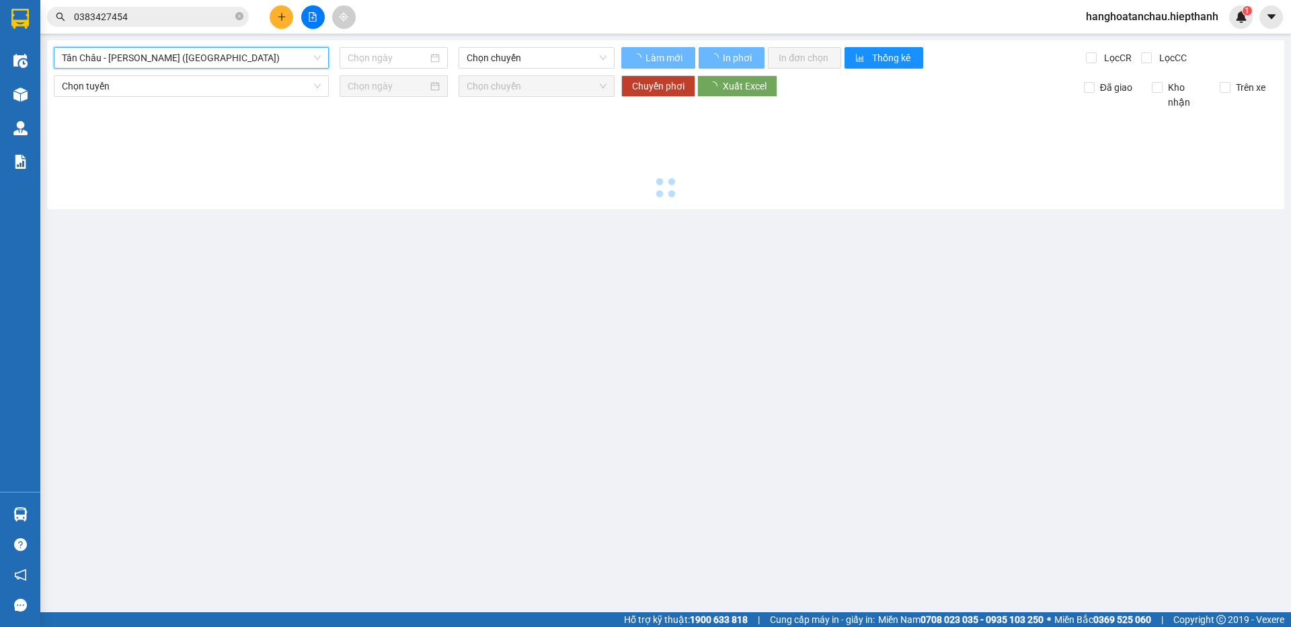
type input "13/09/2025"
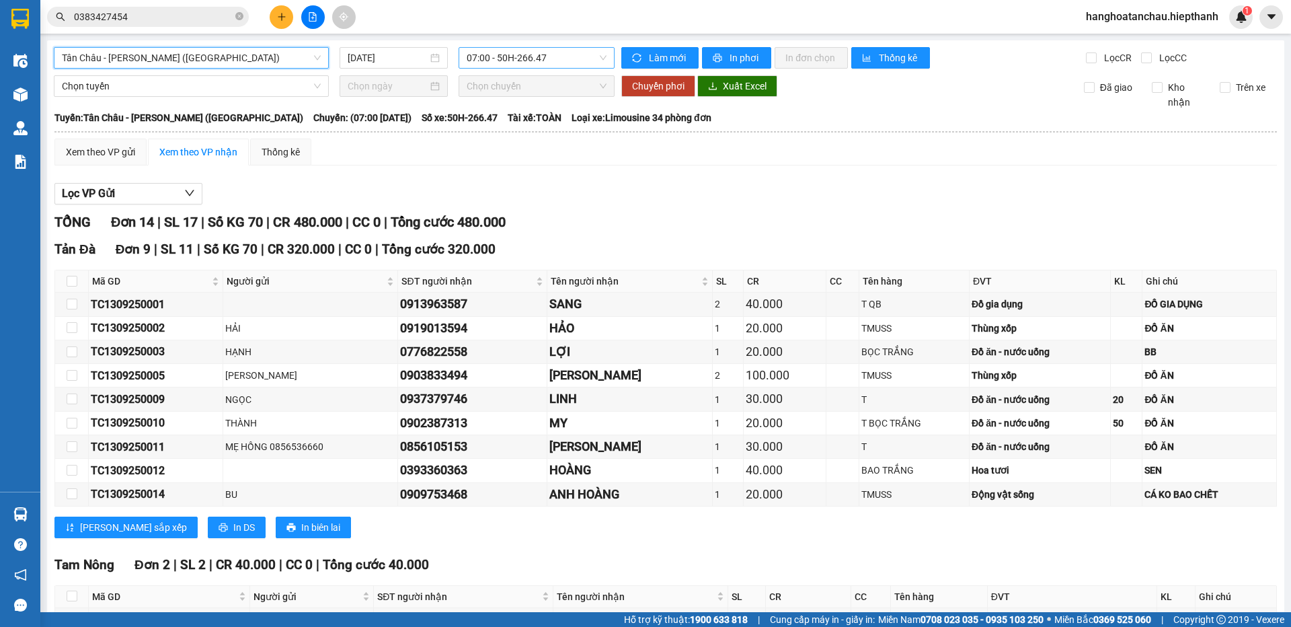
click at [497, 64] on span "07:00 - 50H-266.47" at bounding box center [537, 58] width 140 height 20
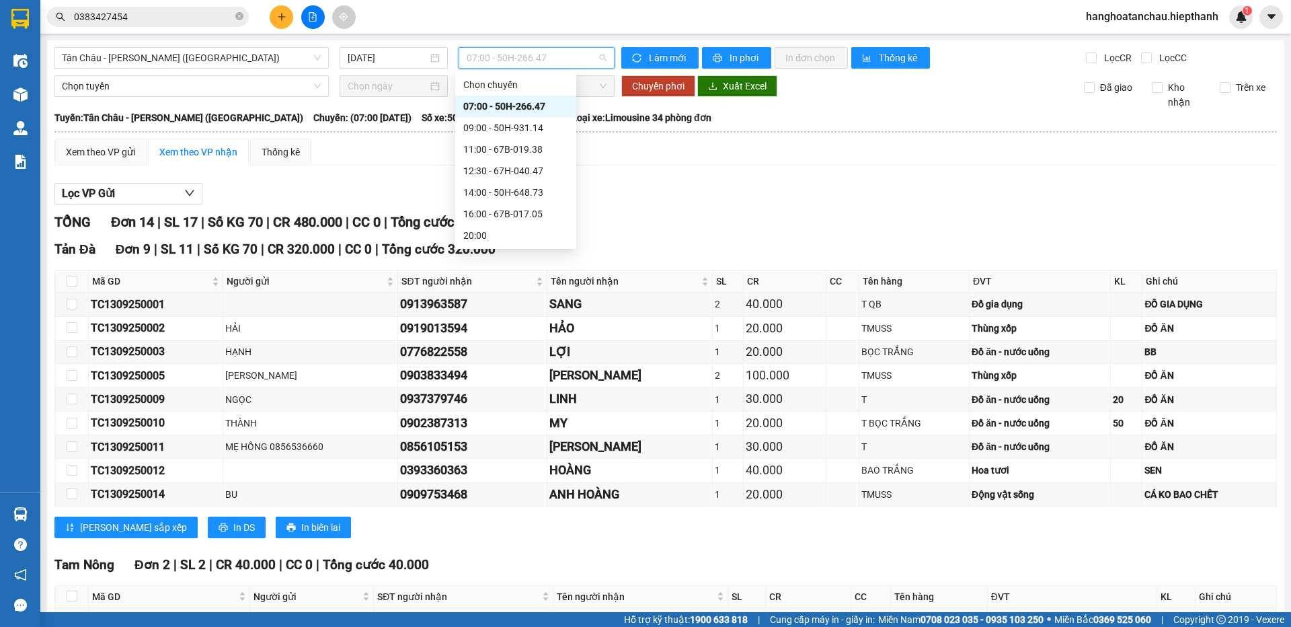
click at [680, 145] on div "Xem theo VP gửi Xem theo VP nhận Thống kê" at bounding box center [665, 151] width 1222 height 27
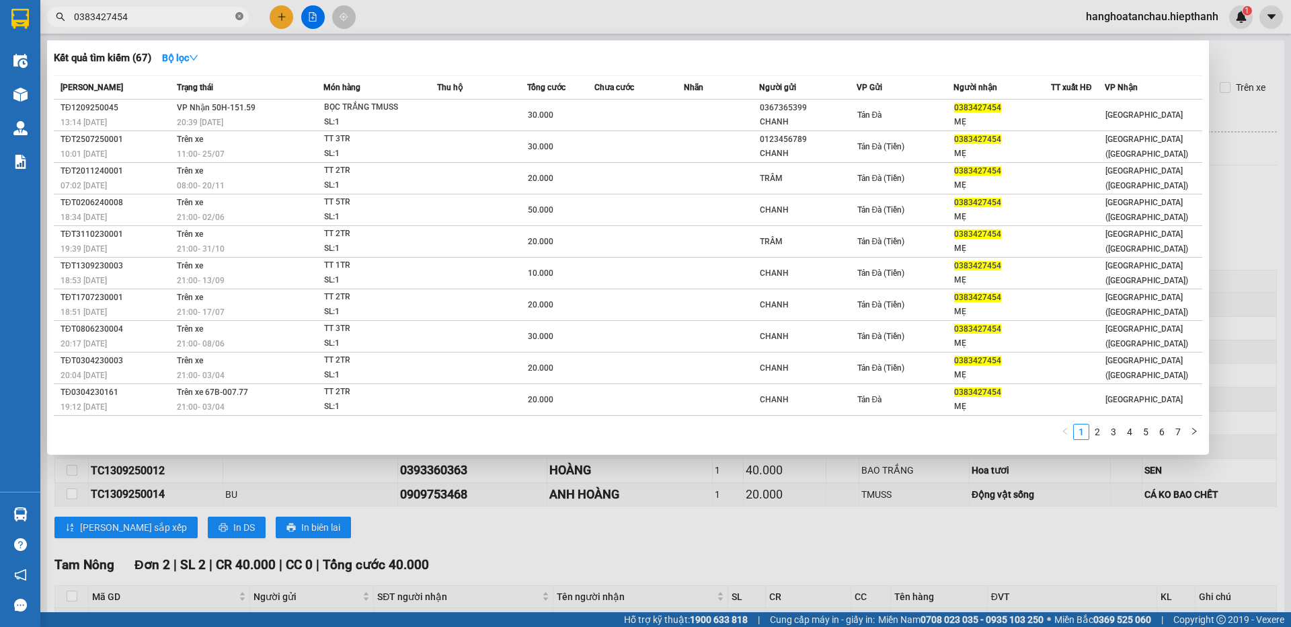
click at [237, 19] on icon "close-circle" at bounding box center [239, 16] width 8 height 8
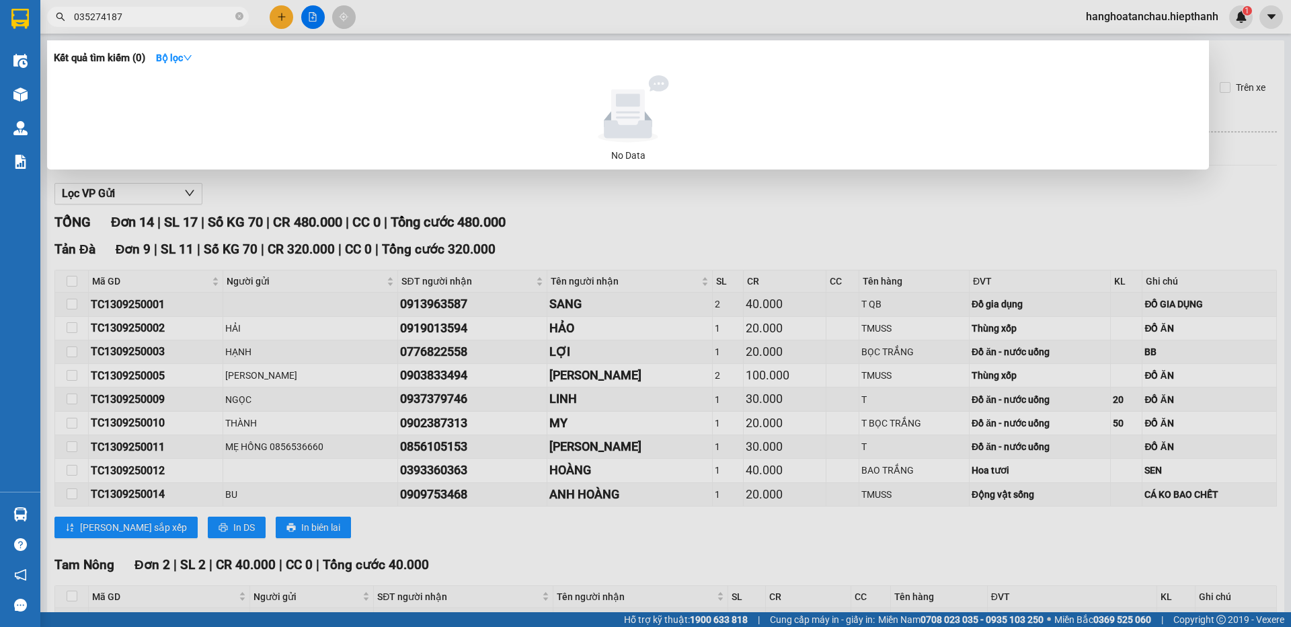
click at [106, 15] on input "035274187" at bounding box center [153, 16] width 159 height 15
type input "0352741187"
click at [238, 13] on icon "close-circle" at bounding box center [239, 16] width 8 height 8
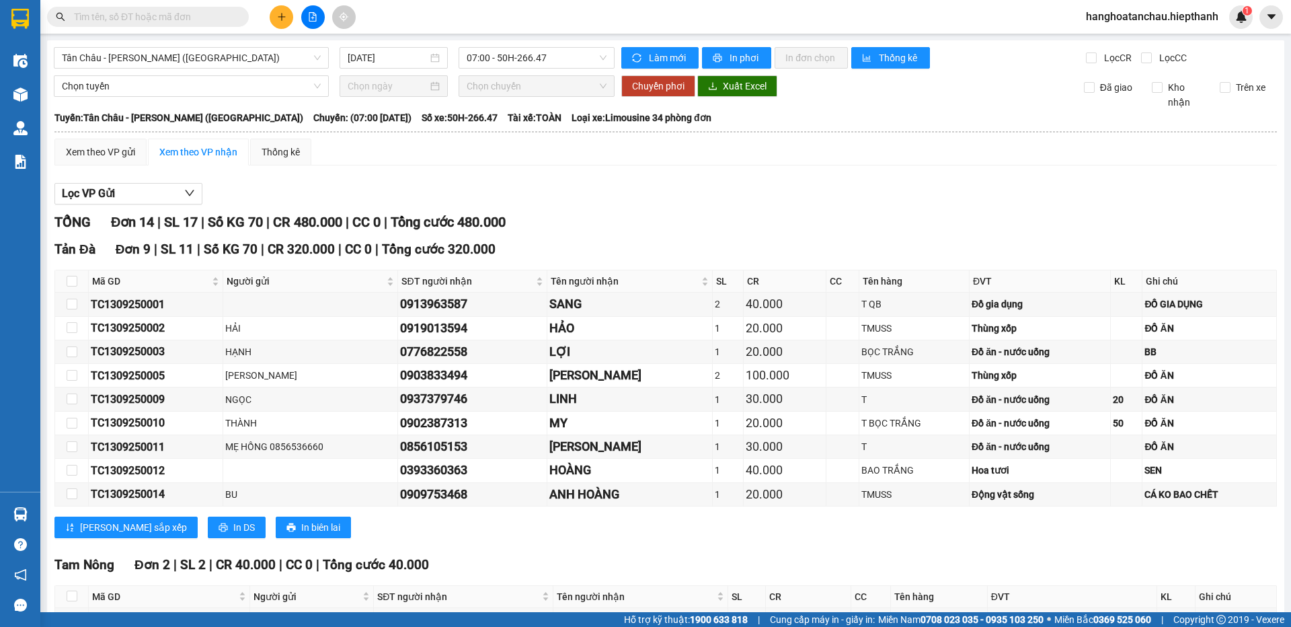
click at [151, 13] on input "text" at bounding box center [153, 16] width 159 height 15
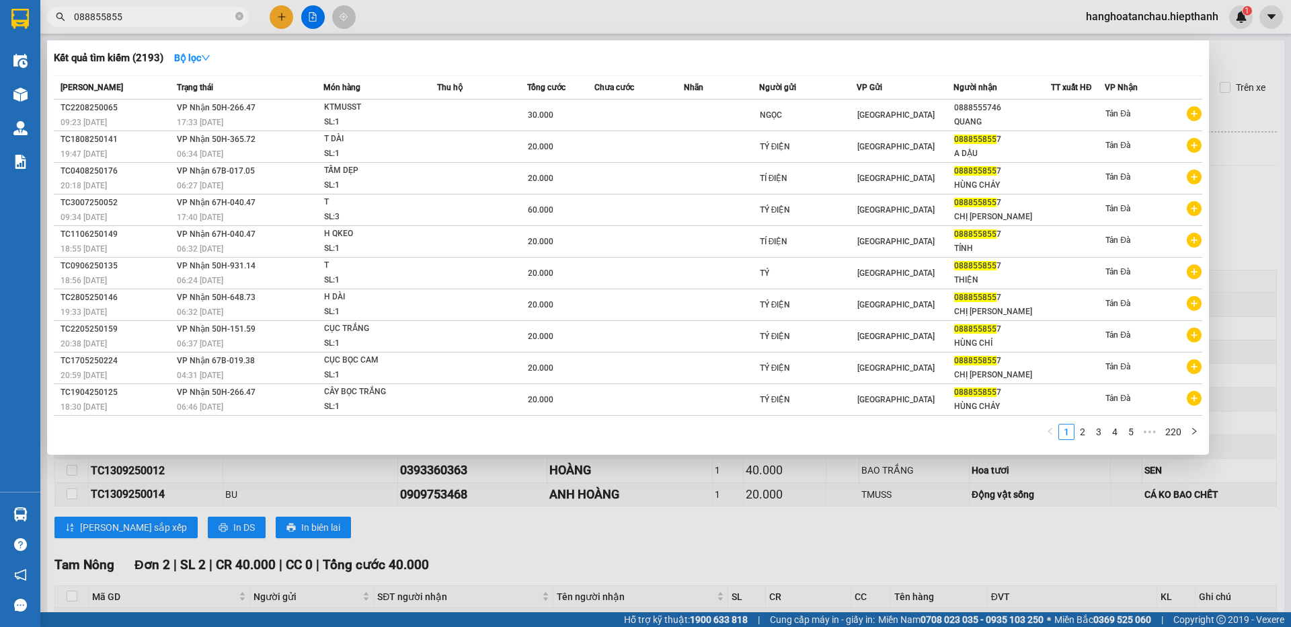
type input "0888558557"
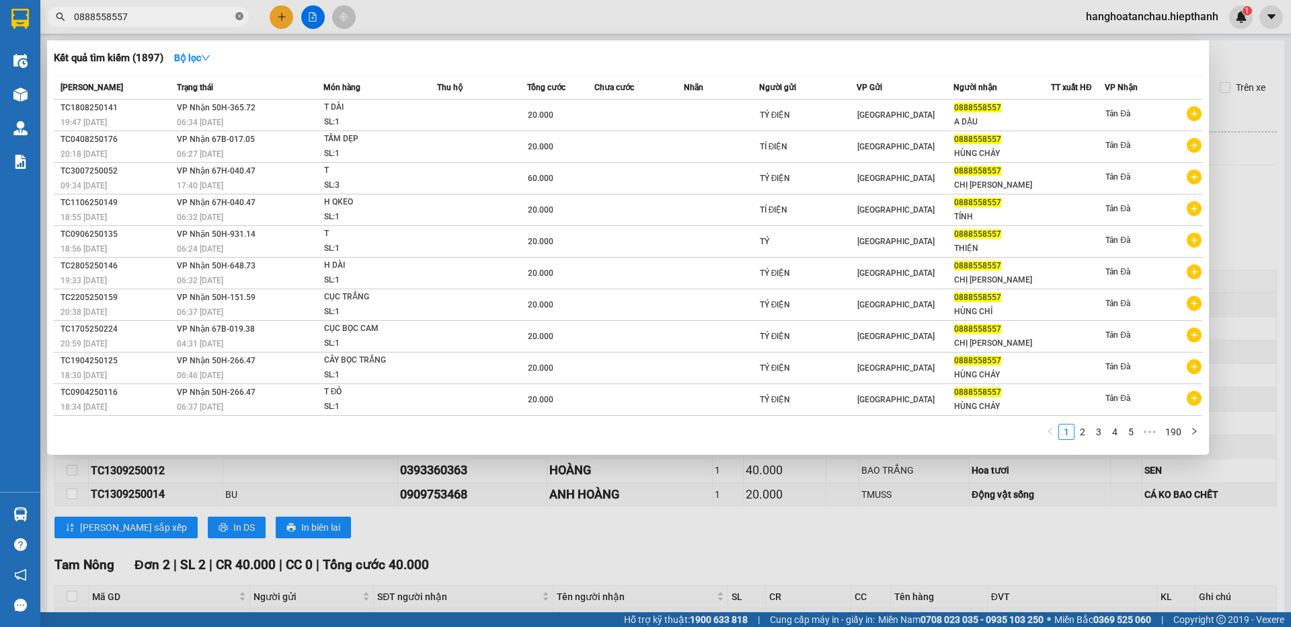
click at [237, 17] on icon "close-circle" at bounding box center [239, 16] width 8 height 8
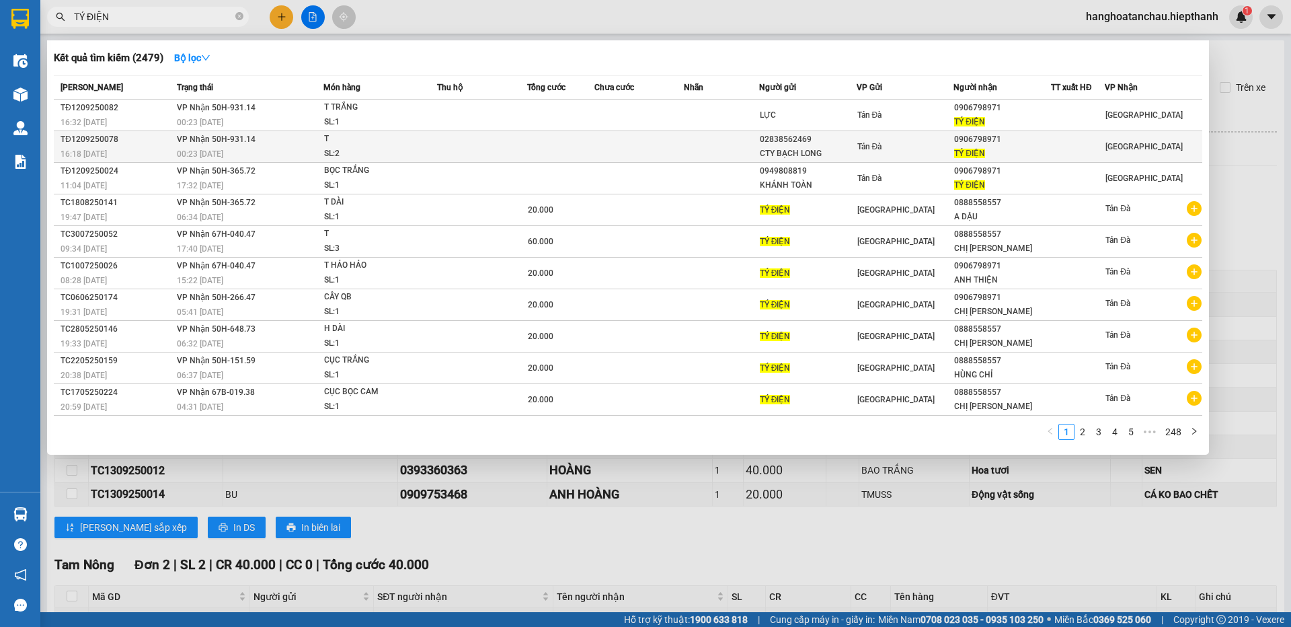
type input "TÝ ĐIỆN"
click at [801, 136] on div "02838562469" at bounding box center [808, 139] width 96 height 14
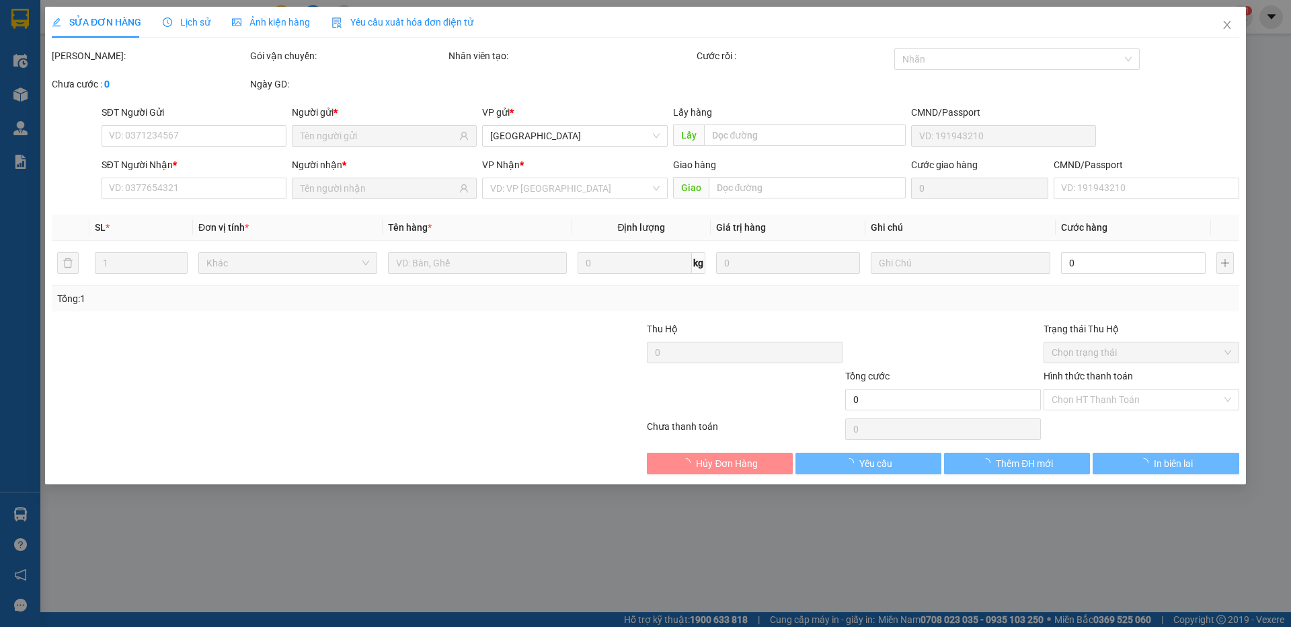
type input "02838562469"
type input "CTY BẠCH LONG"
type input "0906798971"
type input "TÝ ĐIỆN"
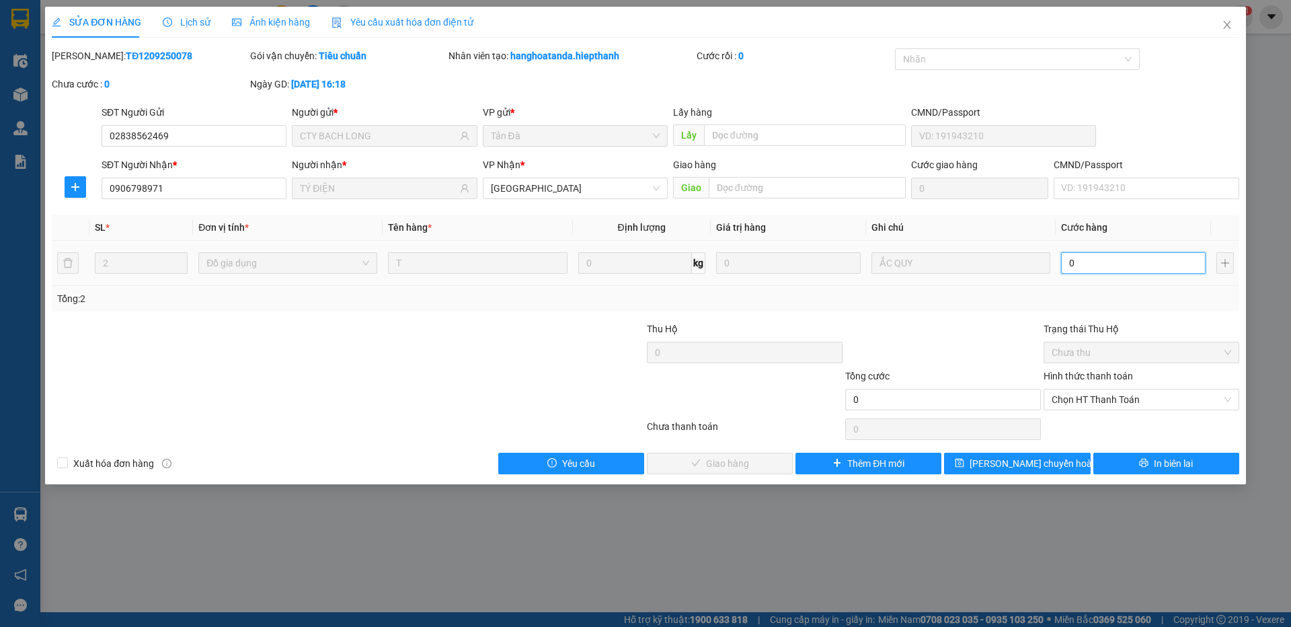
click at [1082, 263] on input "0" at bounding box center [1133, 263] width 145 height 22
type input "4"
type input "40"
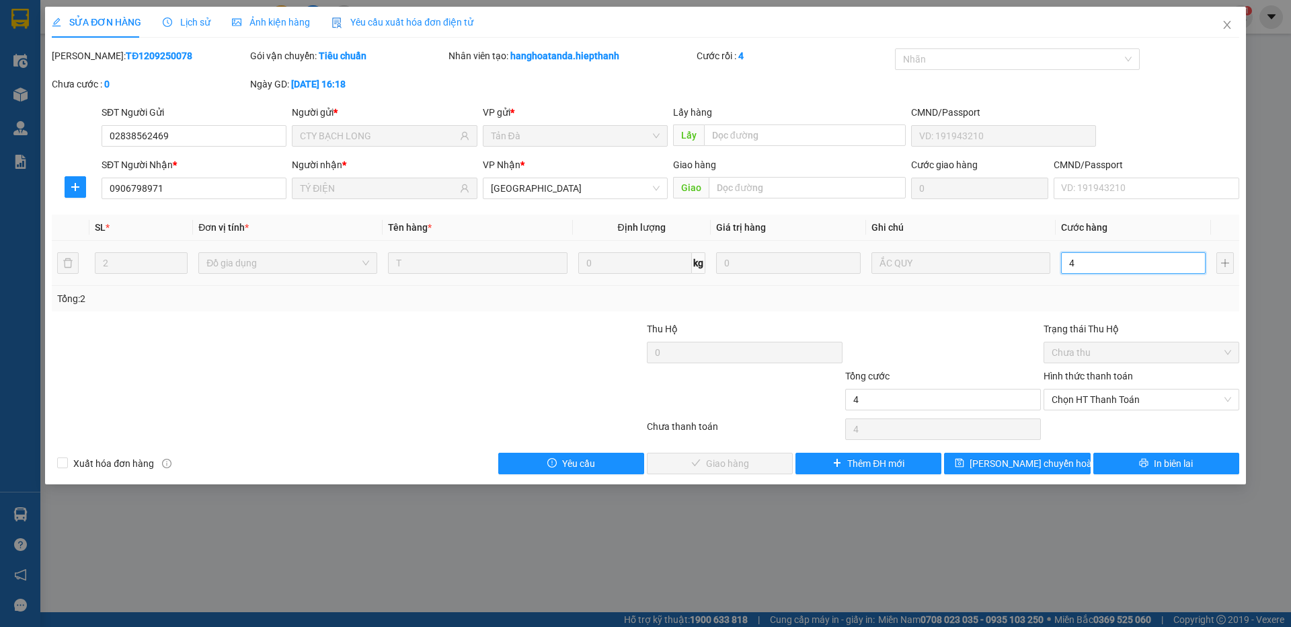
type input "40"
type input "40.000"
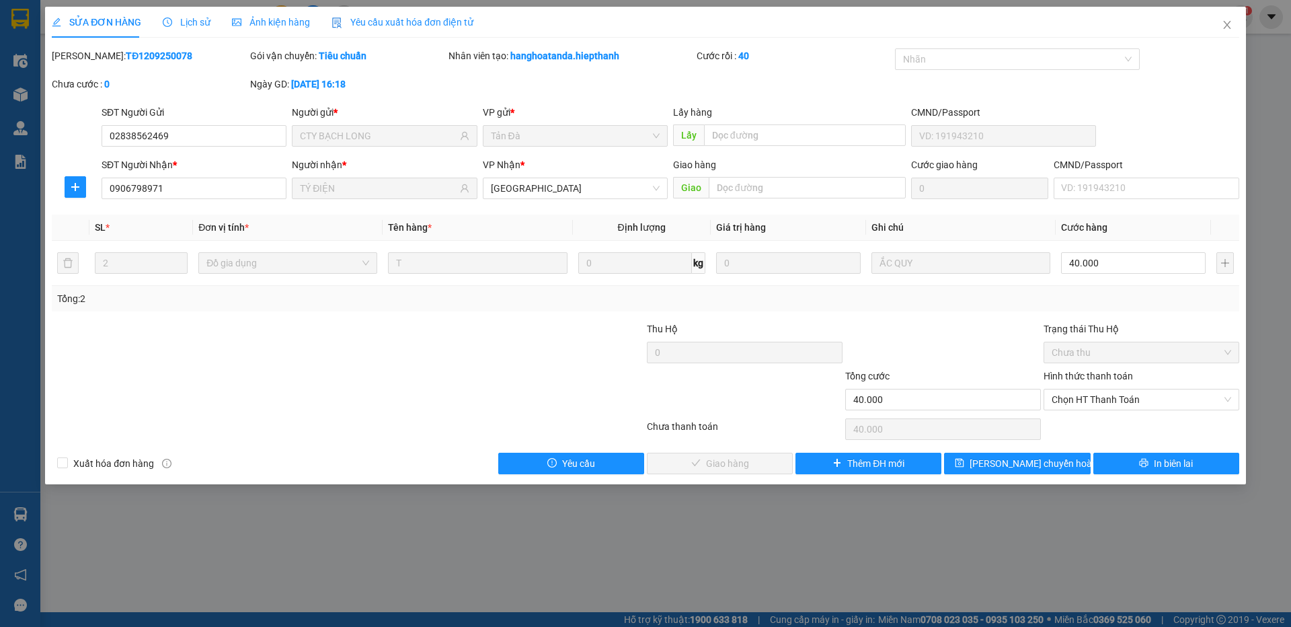
drag, startPoint x: 990, startPoint y: 334, endPoint x: 1027, endPoint y: 356, distance: 42.2
click at [990, 336] on div at bounding box center [943, 344] width 198 height 47
drag, startPoint x: 1087, startPoint y: 403, endPoint x: 1076, endPoint y: 428, distance: 27.1
click at [1076, 428] on div "Total Paid Fee 0 Total UnPaid Fee 0 Cash Collection Total Fee Mã ĐH: TĐ12092500…" at bounding box center [645, 261] width 1187 height 426
click at [1088, 403] on span "Chọn HT Thanh Toán" at bounding box center [1140, 399] width 179 height 20
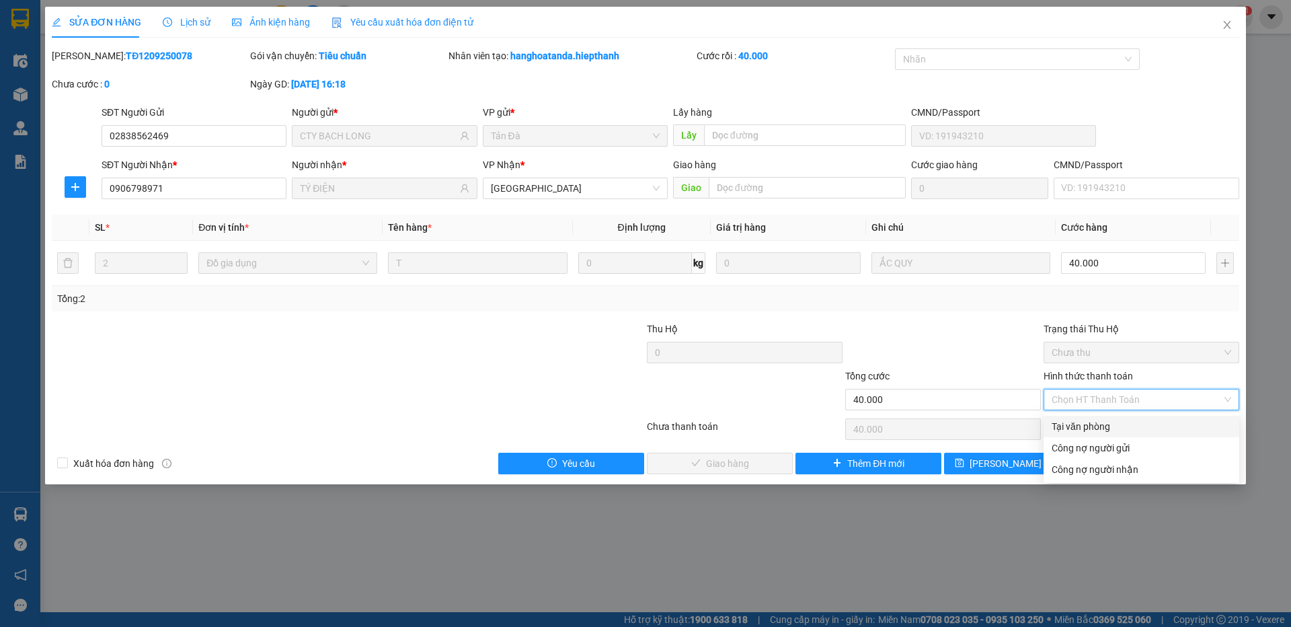
click at [1090, 429] on div "Tại văn phòng" at bounding box center [1140, 426] width 179 height 15
type input "0"
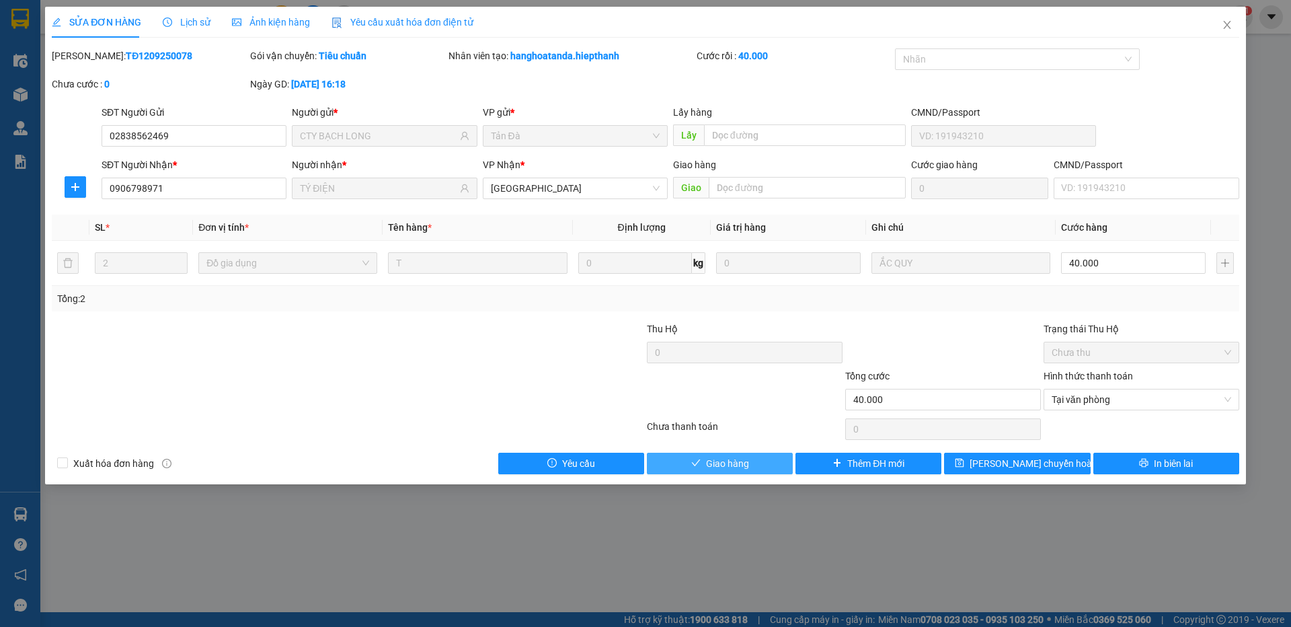
click at [767, 459] on button "Giao hàng" at bounding box center [720, 463] width 146 height 22
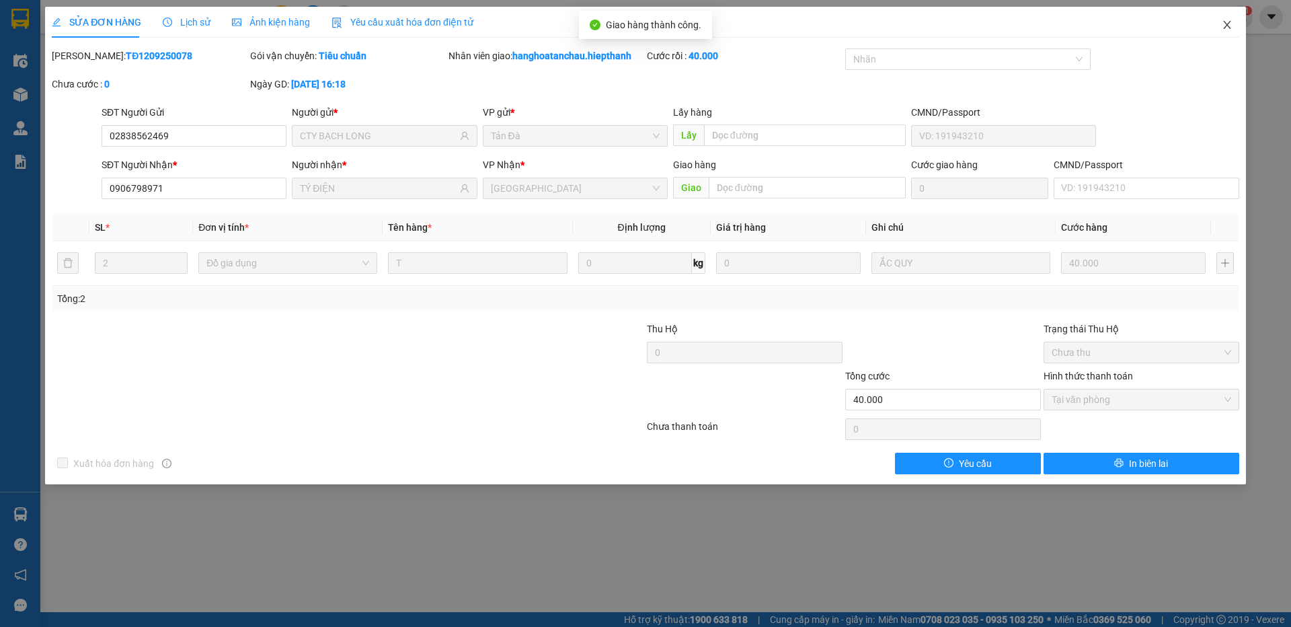
click at [1225, 26] on icon "close" at bounding box center [1227, 24] width 11 height 11
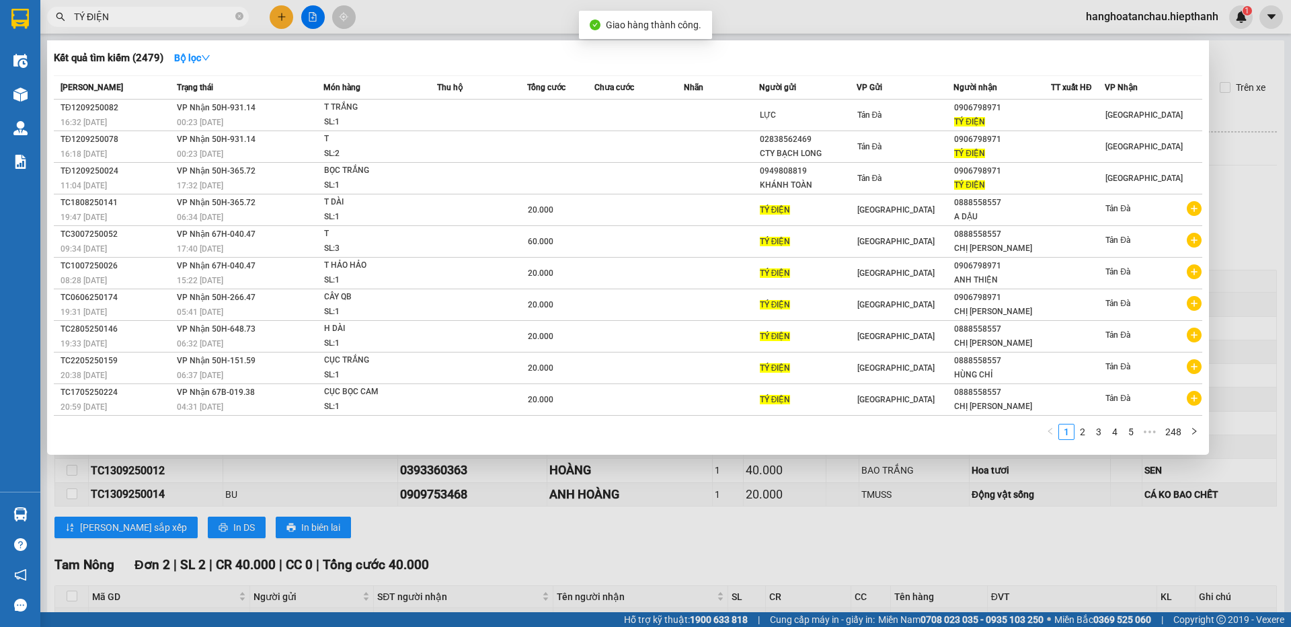
click at [186, 15] on input "TÝ ĐIỆN" at bounding box center [153, 16] width 159 height 15
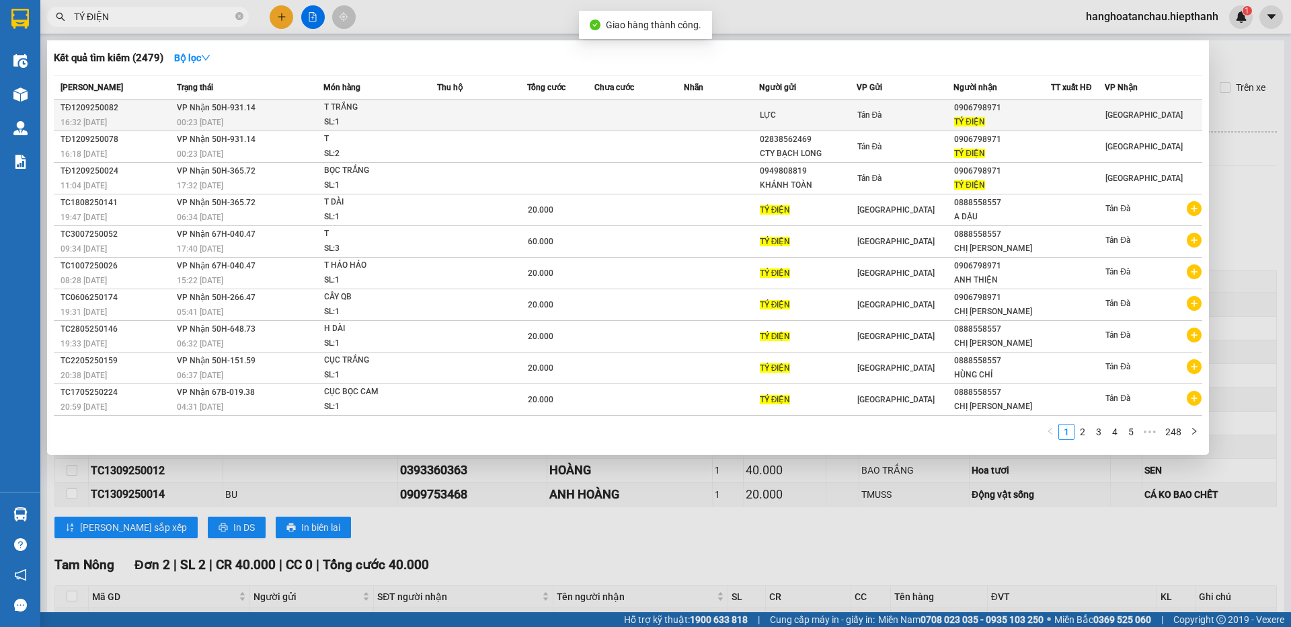
click at [346, 112] on div "T TRẮNG" at bounding box center [374, 107] width 101 height 15
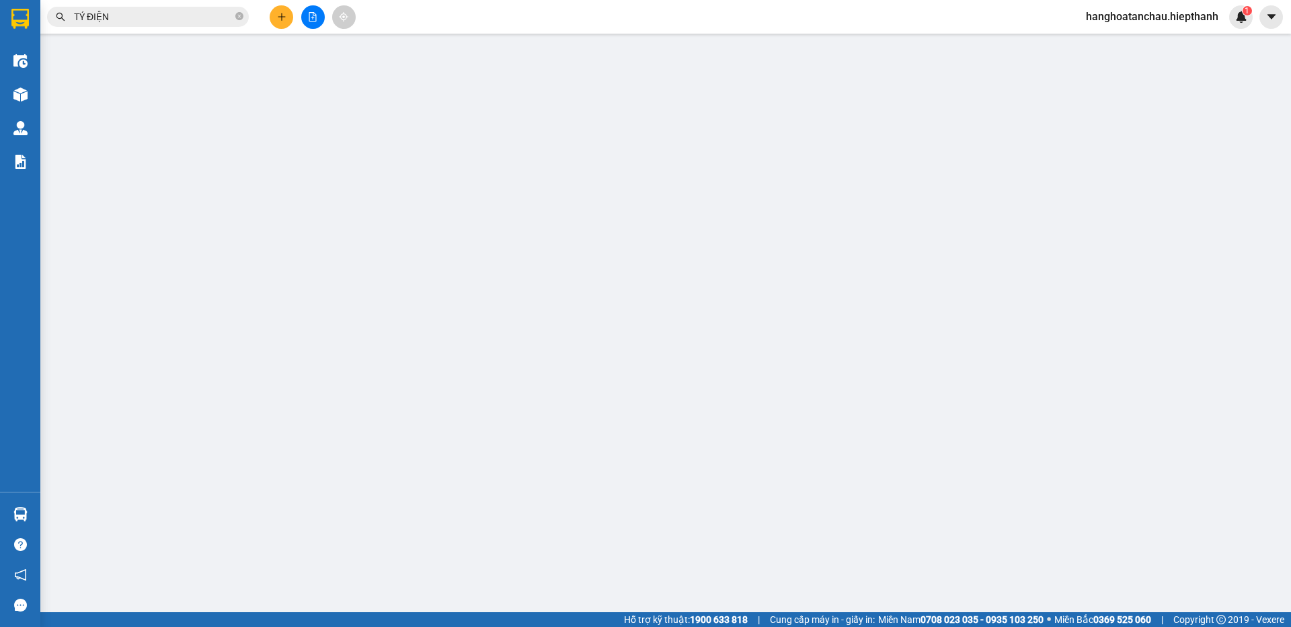
type input "LỰC"
type input "0906798971"
type input "TÝ ĐIỆN"
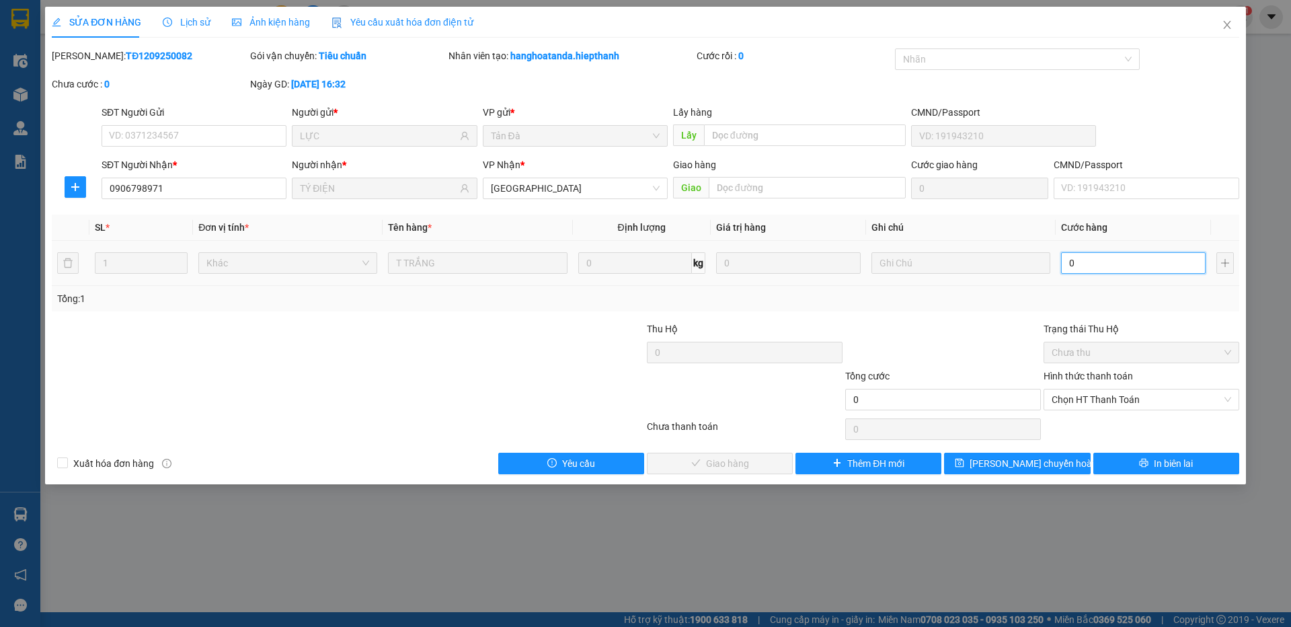
click at [1074, 264] on input "0" at bounding box center [1133, 263] width 145 height 22
type input "2"
type input "20"
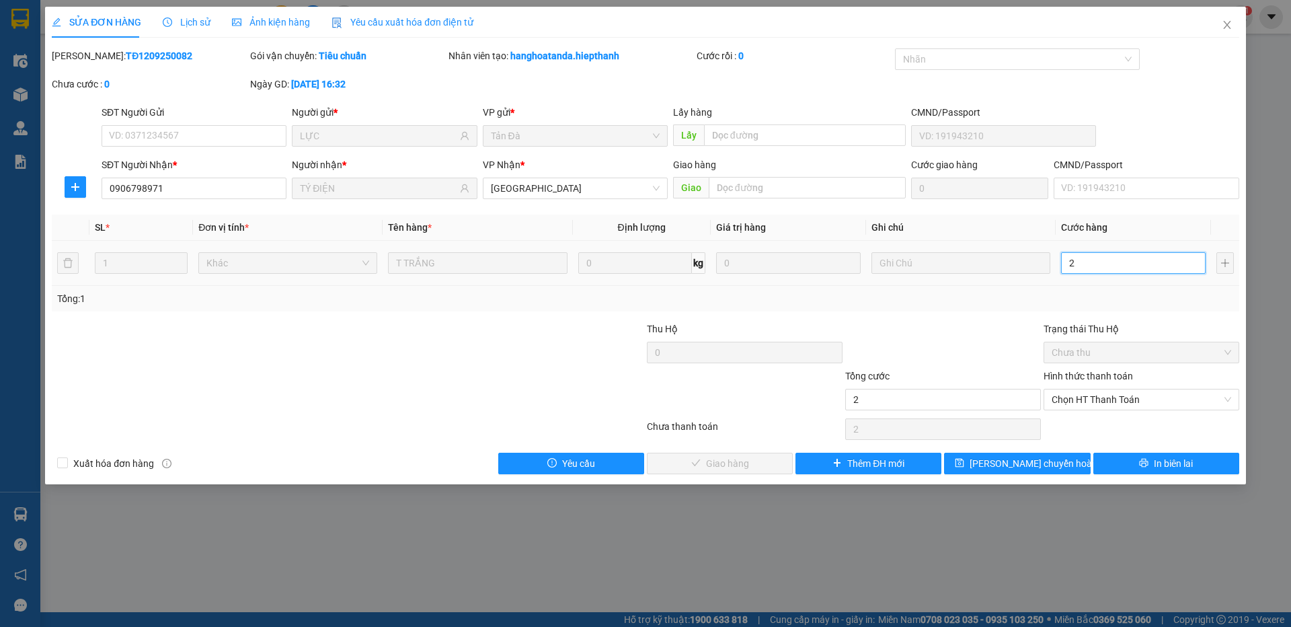
type input "20"
type input "20.000"
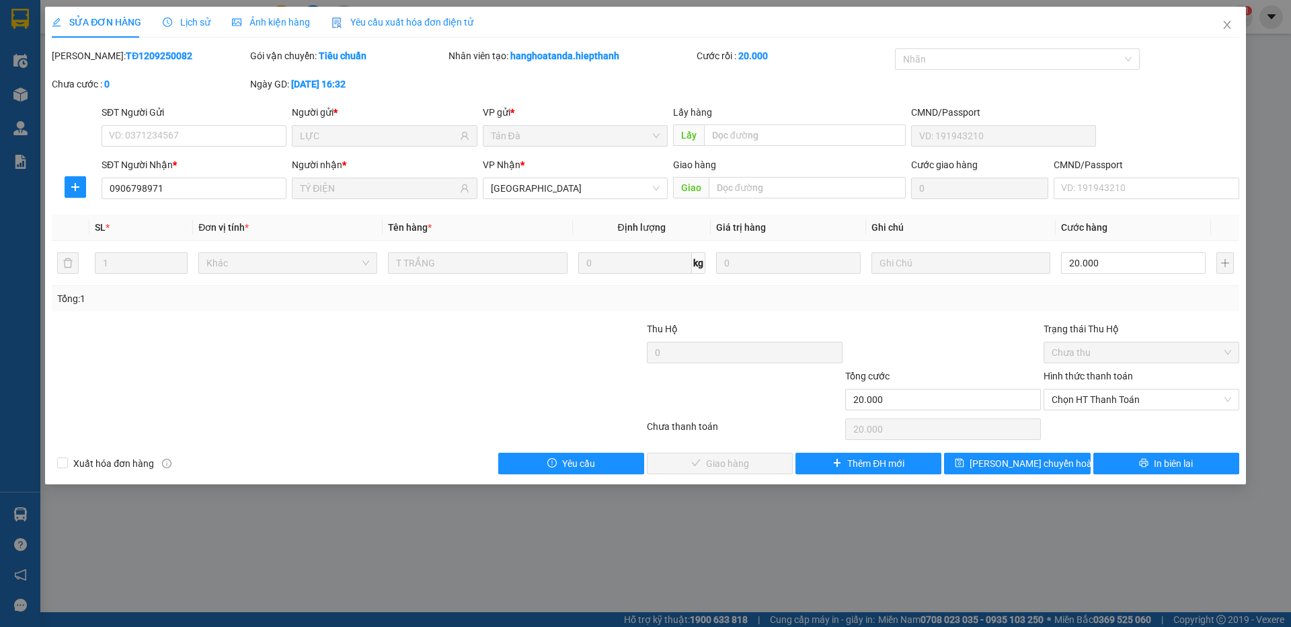
drag, startPoint x: 928, startPoint y: 328, endPoint x: 1008, endPoint y: 368, distance: 89.3
click at [934, 334] on div at bounding box center [943, 344] width 198 height 47
click at [1076, 407] on span "Chọn HT Thanh Toán" at bounding box center [1140, 399] width 179 height 20
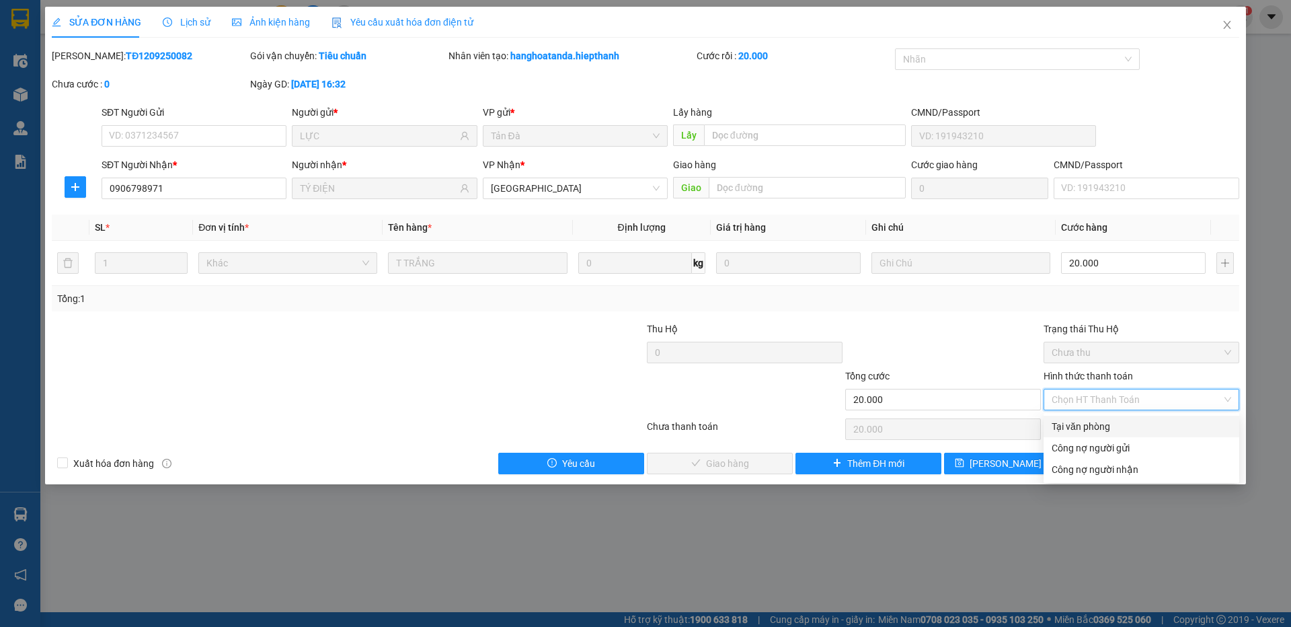
drag, startPoint x: 1072, startPoint y: 425, endPoint x: 1011, endPoint y: 436, distance: 61.6
click at [1071, 425] on div "Tại văn phòng" at bounding box center [1140, 426] width 179 height 15
type input "0"
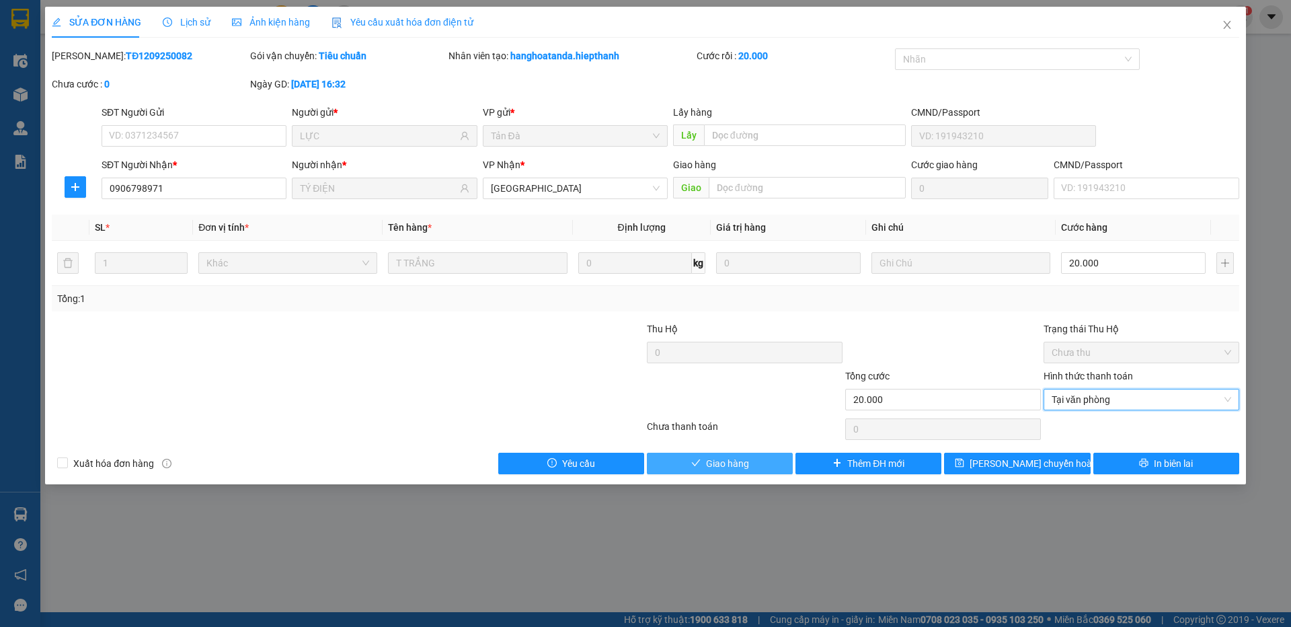
drag, startPoint x: 775, startPoint y: 468, endPoint x: 845, endPoint y: 417, distance: 86.6
click at [776, 467] on button "Giao hàng" at bounding box center [720, 463] width 146 height 22
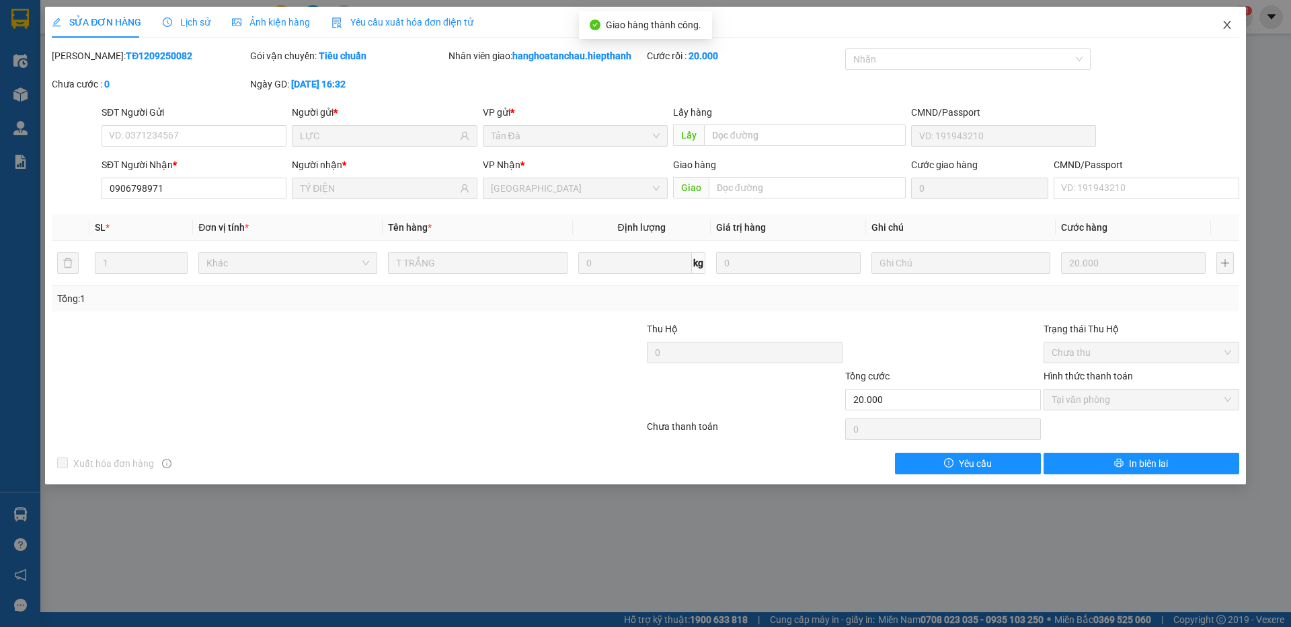
click at [1227, 28] on icon "close" at bounding box center [1227, 24] width 11 height 11
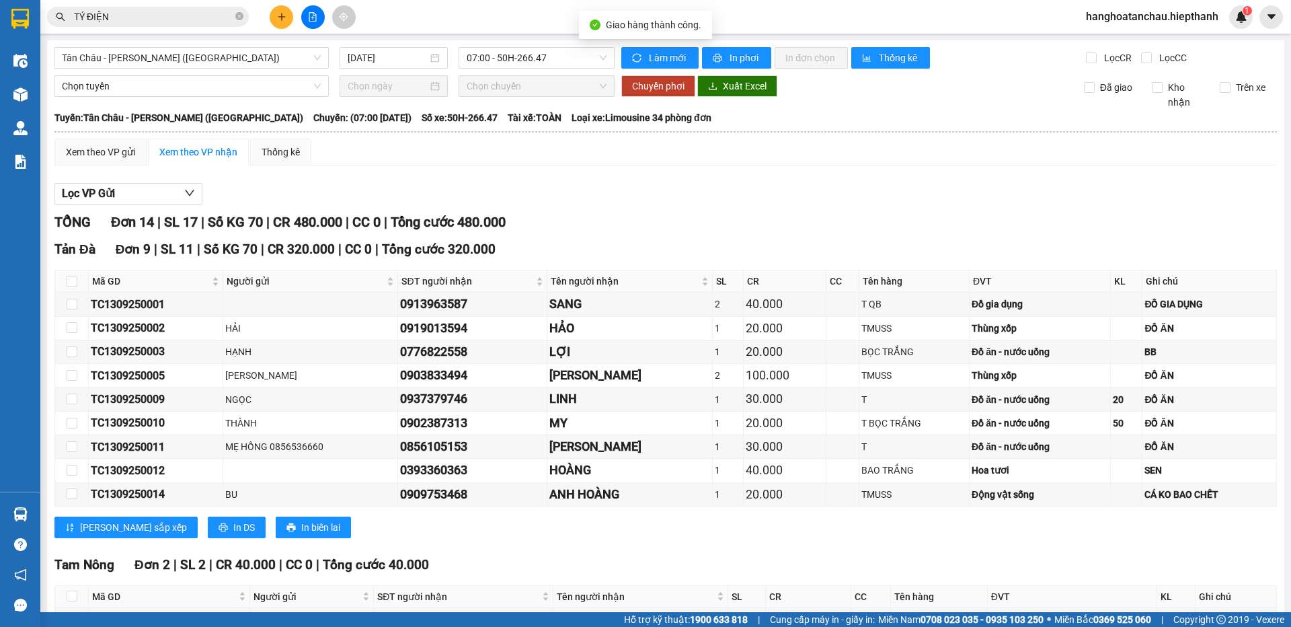
click at [156, 8] on span "TÝ ĐIỆN" at bounding box center [148, 17] width 202 height 20
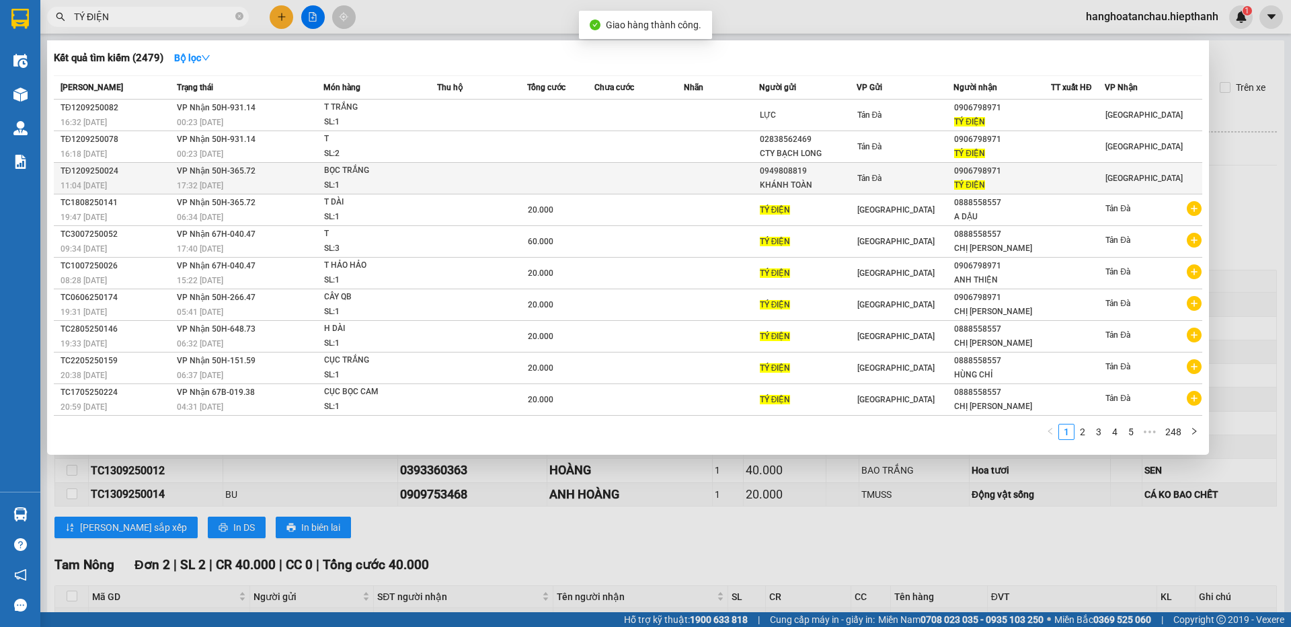
click at [208, 174] on span "VP Nhận 50H-365.72" at bounding box center [216, 170] width 79 height 9
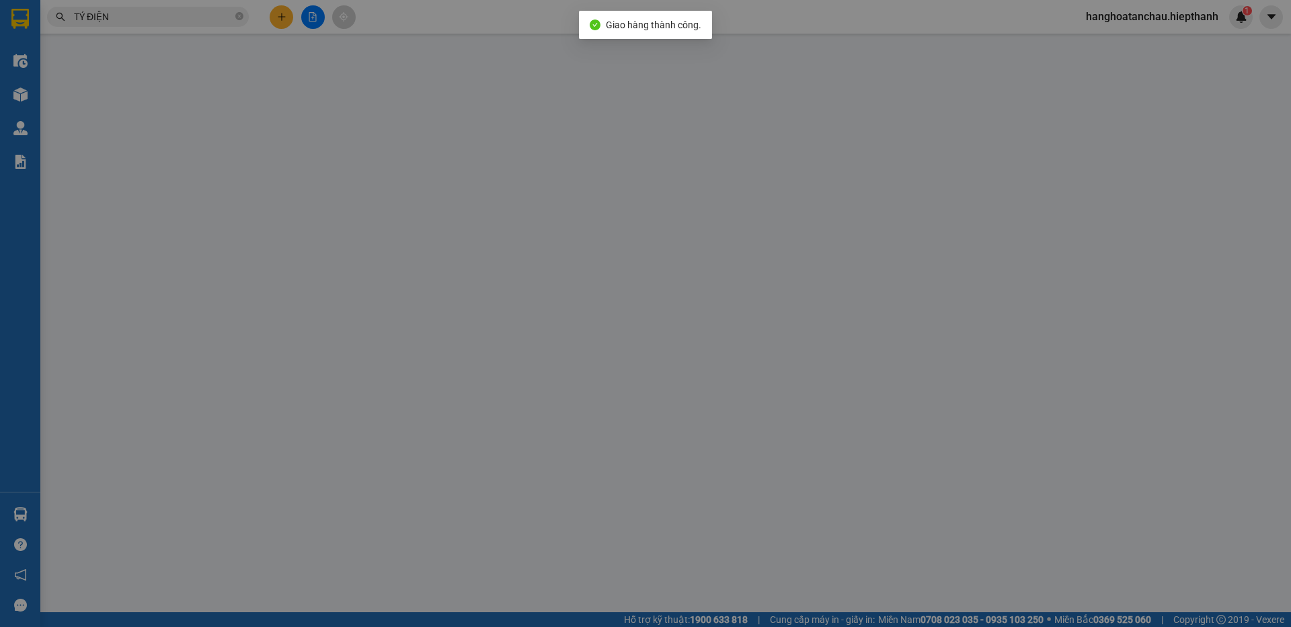
type input "0949808819"
type input "KHÁNH TOÀN"
type input "0906798971"
type input "TÝ ĐIỆN"
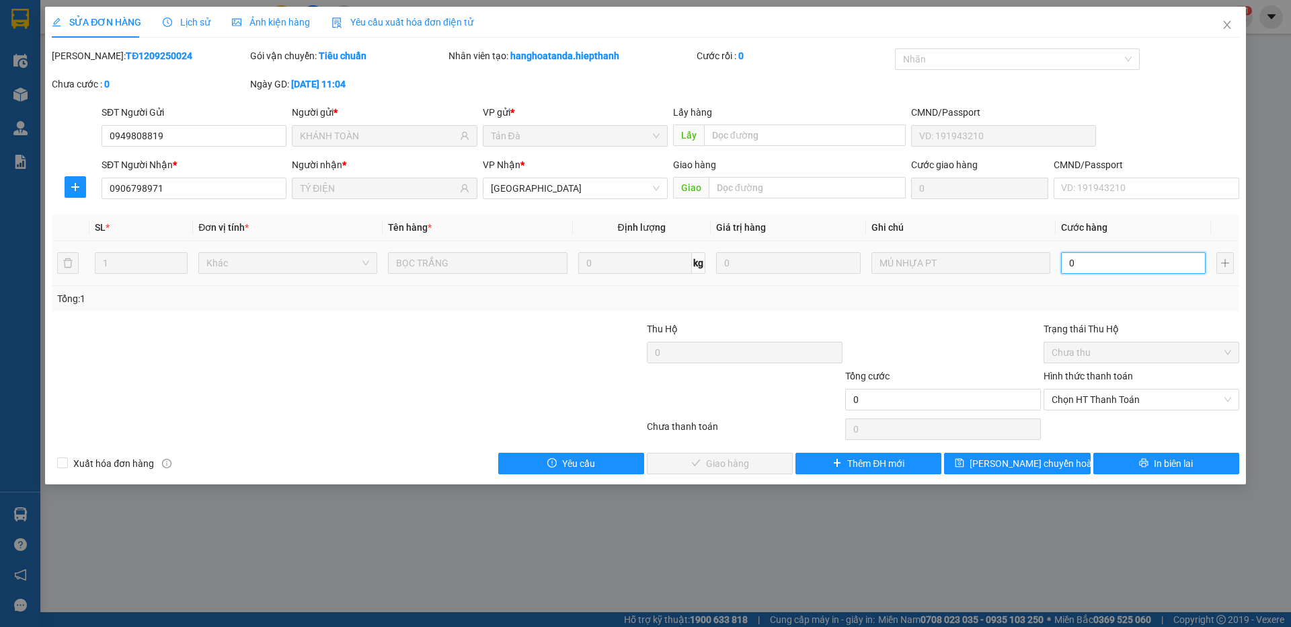
drag, startPoint x: 1072, startPoint y: 262, endPoint x: 1066, endPoint y: 314, distance: 52.1
click at [1073, 262] on input "0" at bounding box center [1133, 263] width 145 height 22
type input "2"
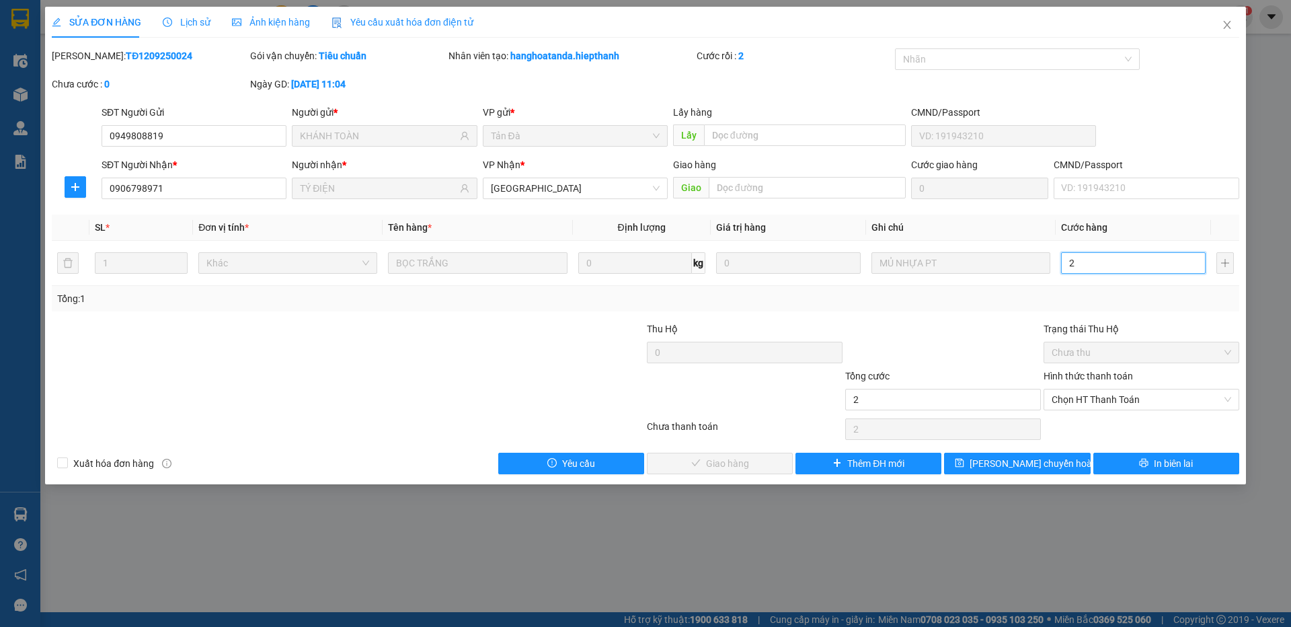
type input "20"
type input "20.000"
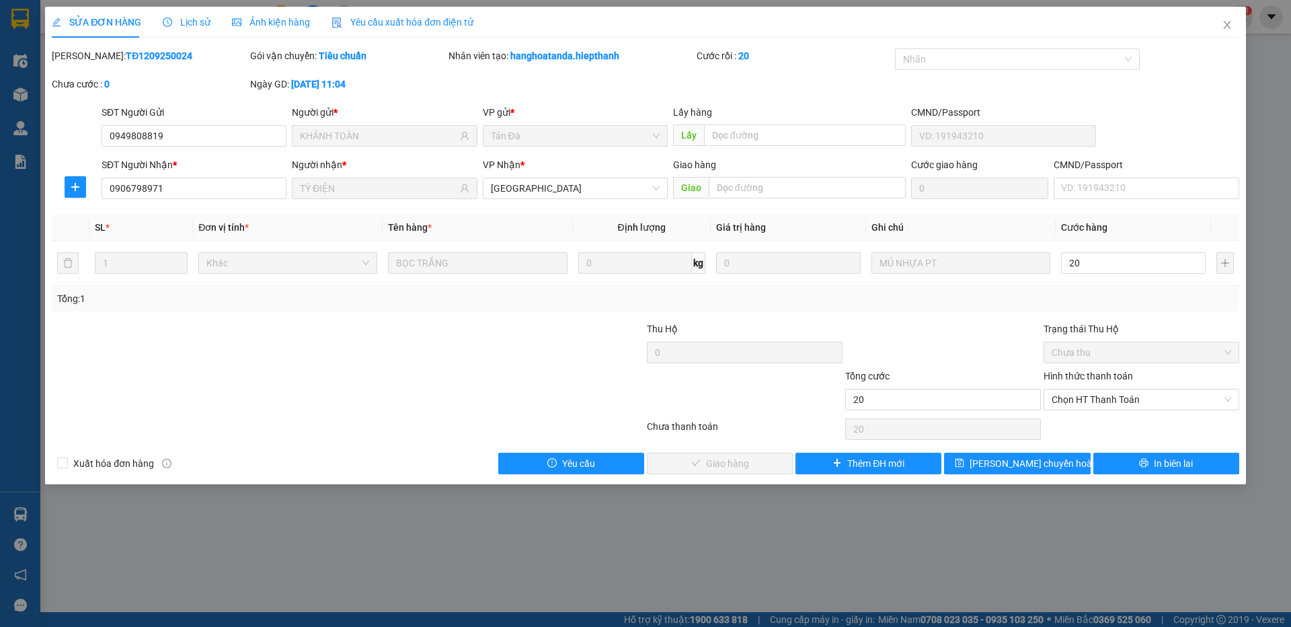
type input "20.000"
click at [1010, 351] on div at bounding box center [943, 344] width 198 height 47
click at [1072, 395] on span "Chọn HT Thanh Toán" at bounding box center [1140, 399] width 179 height 20
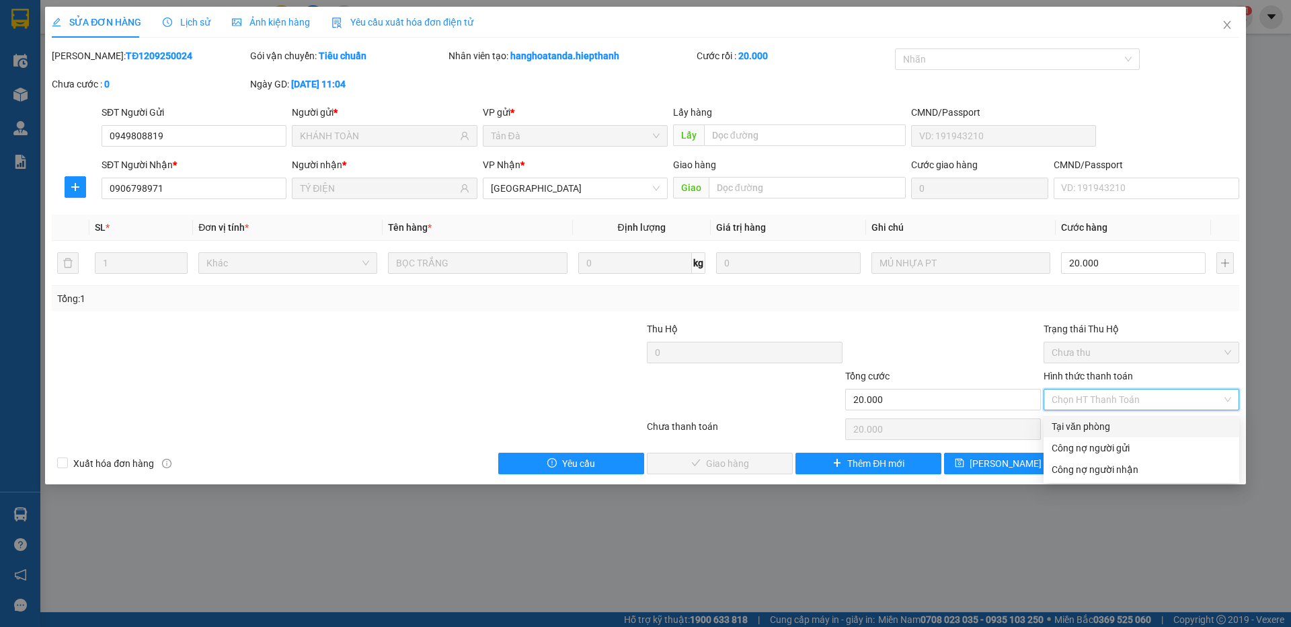
drag, startPoint x: 1066, startPoint y: 419, endPoint x: 982, endPoint y: 441, distance: 87.4
click at [1066, 420] on div "Tại văn phòng" at bounding box center [1140, 426] width 179 height 15
type input "0"
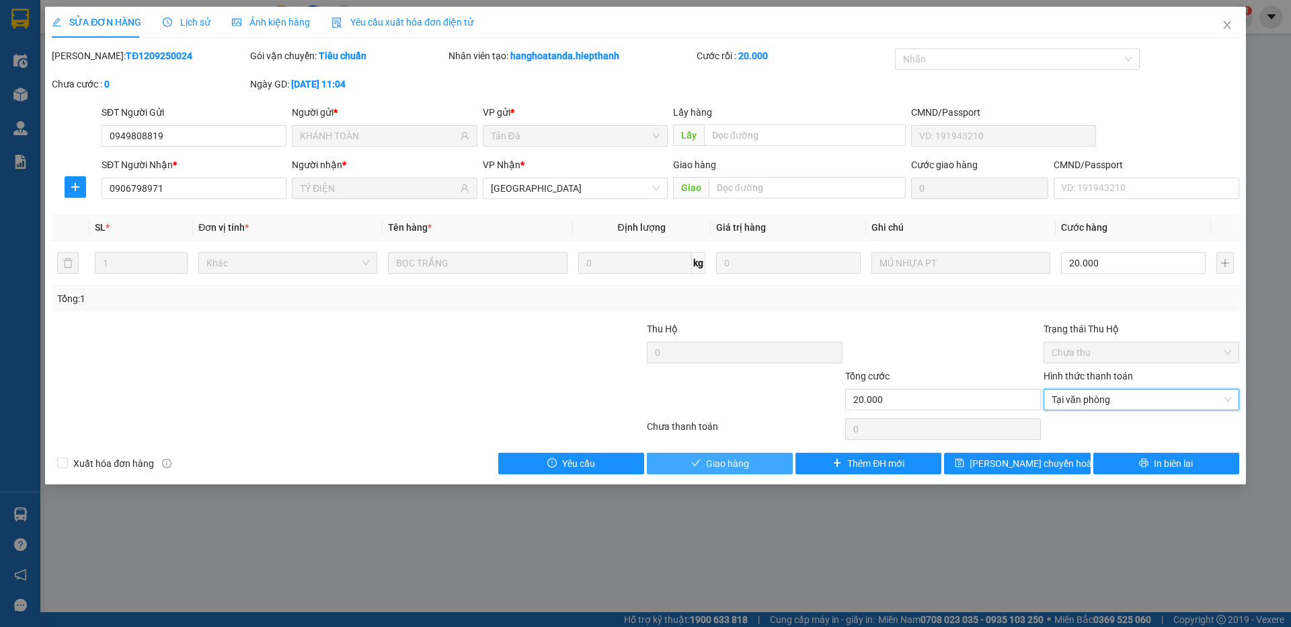
click at [768, 452] on button "Giao hàng" at bounding box center [720, 463] width 146 height 22
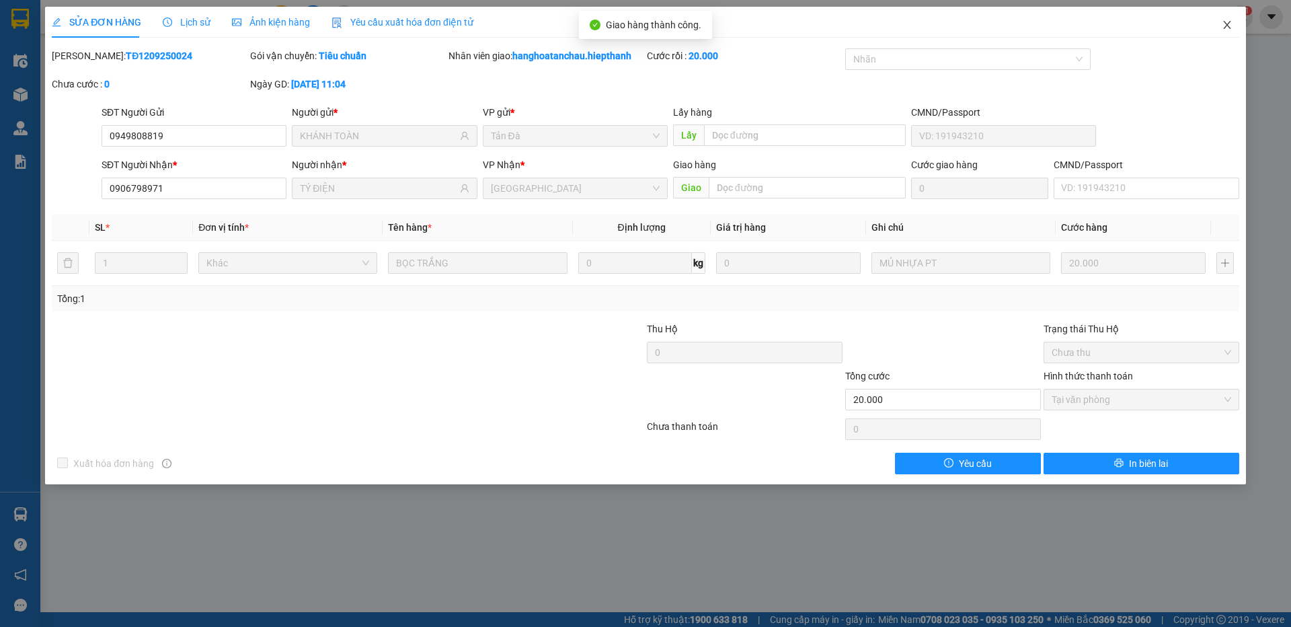
click at [1226, 24] on icon "close" at bounding box center [1227, 24] width 11 height 11
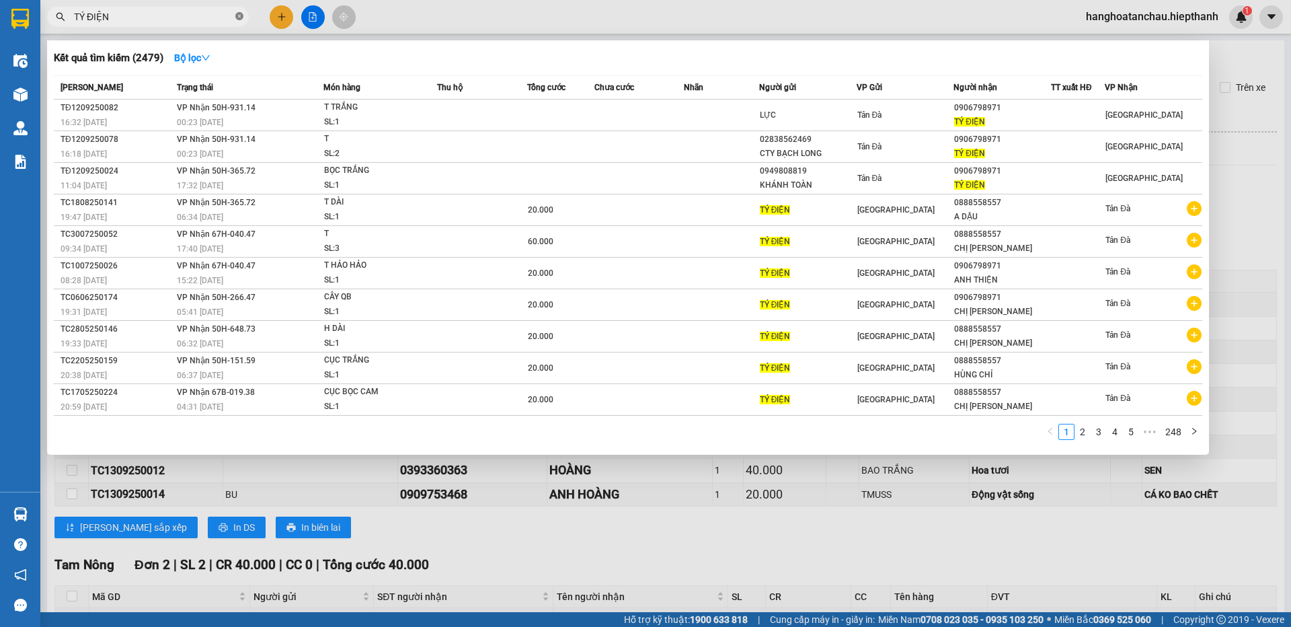
click at [243, 17] on span "TÝ ĐIỆN" at bounding box center [148, 17] width 202 height 20
click at [239, 16] on icon "close-circle" at bounding box center [239, 16] width 8 height 8
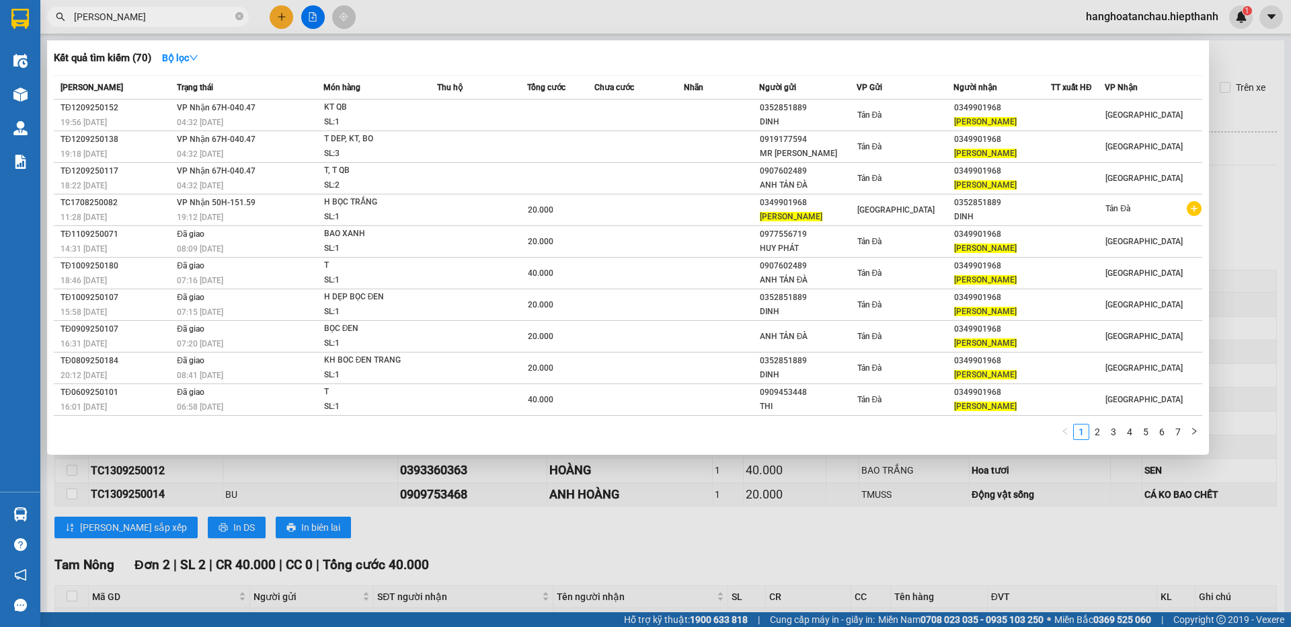
type input "DƯƠNG THANH HOÁ"
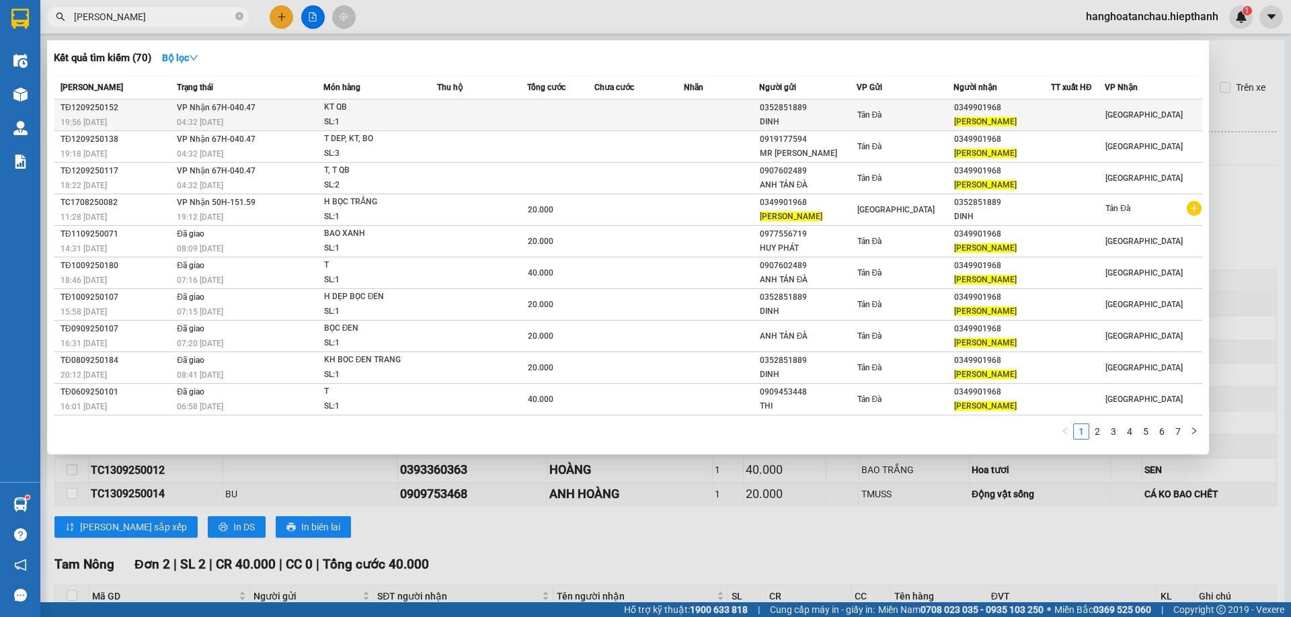
click at [812, 119] on div "DINH" at bounding box center [808, 122] width 96 height 14
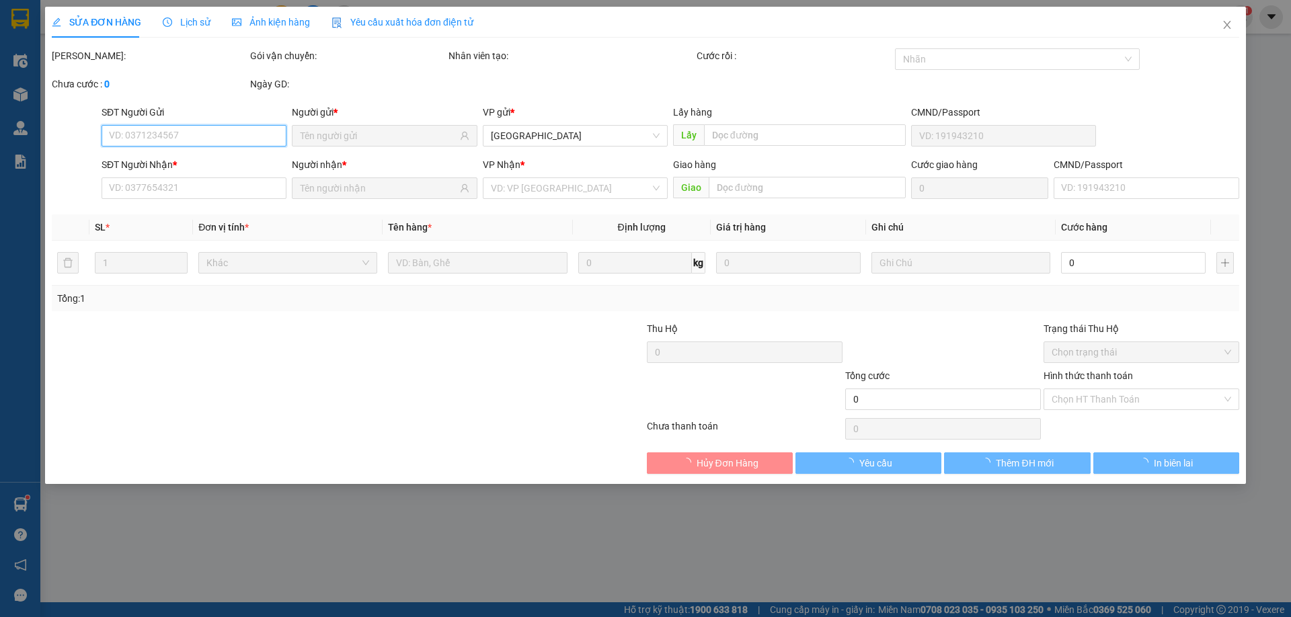
type input "0352851889"
type input "DINH"
type input "0349901968"
type input "DƯƠNG THANH HOÁ"
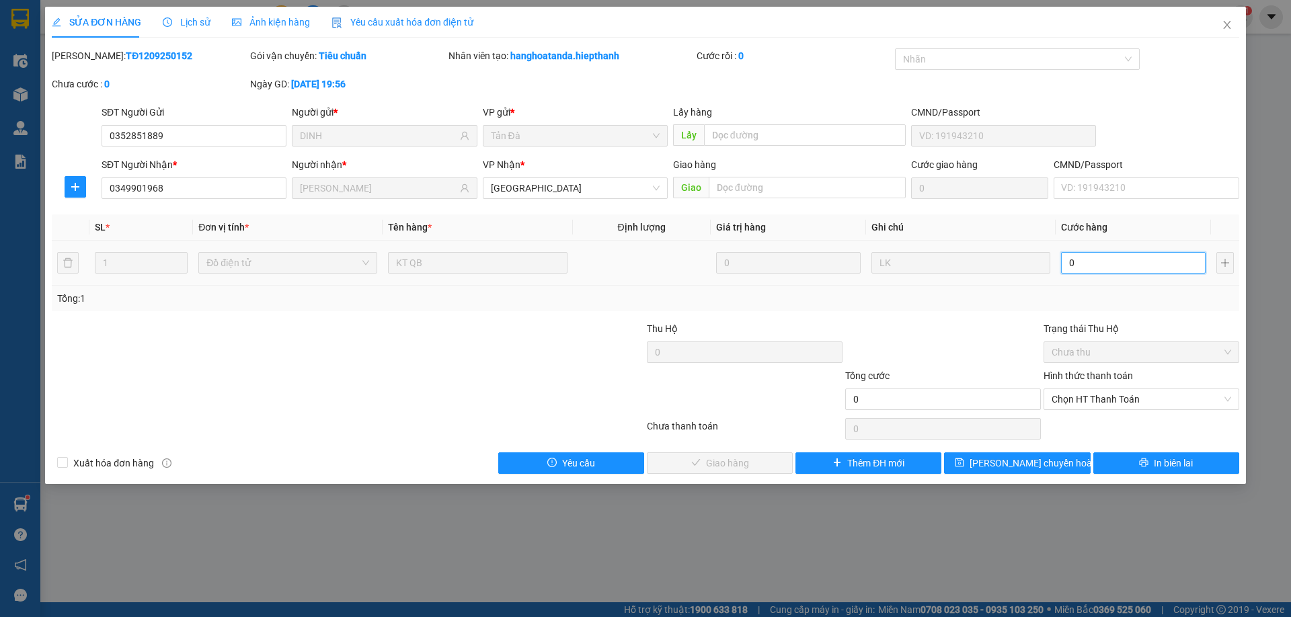
click at [1109, 253] on input "0" at bounding box center [1133, 263] width 145 height 22
type input "2"
type input "20"
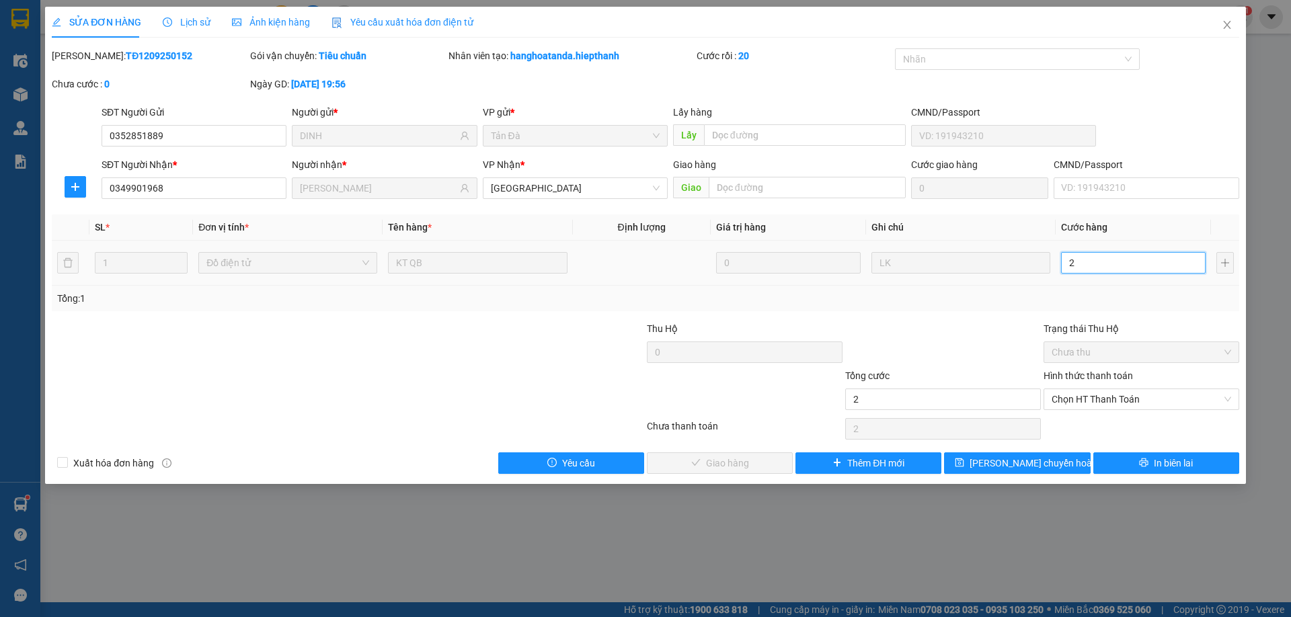
type input "20"
type input "20.000"
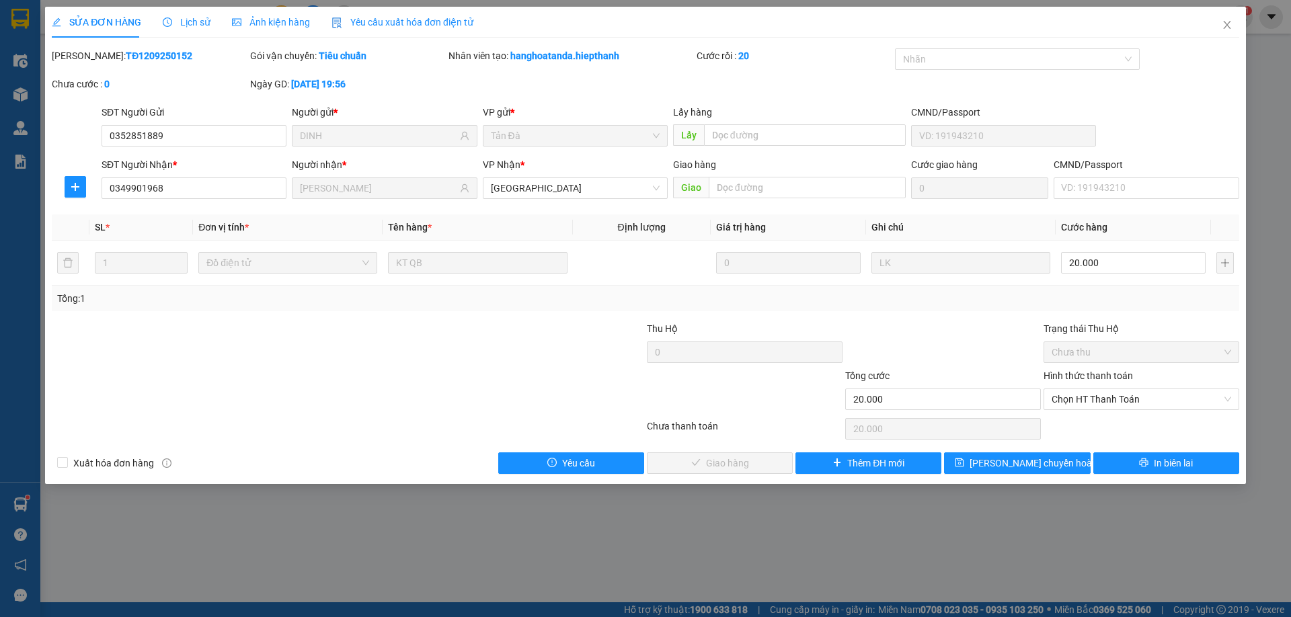
drag, startPoint x: 889, startPoint y: 352, endPoint x: 1104, endPoint y: 378, distance: 216.1
click at [889, 355] on div at bounding box center [943, 344] width 198 height 47
click at [1185, 407] on span "Chọn HT Thanh Toán" at bounding box center [1140, 399] width 179 height 20
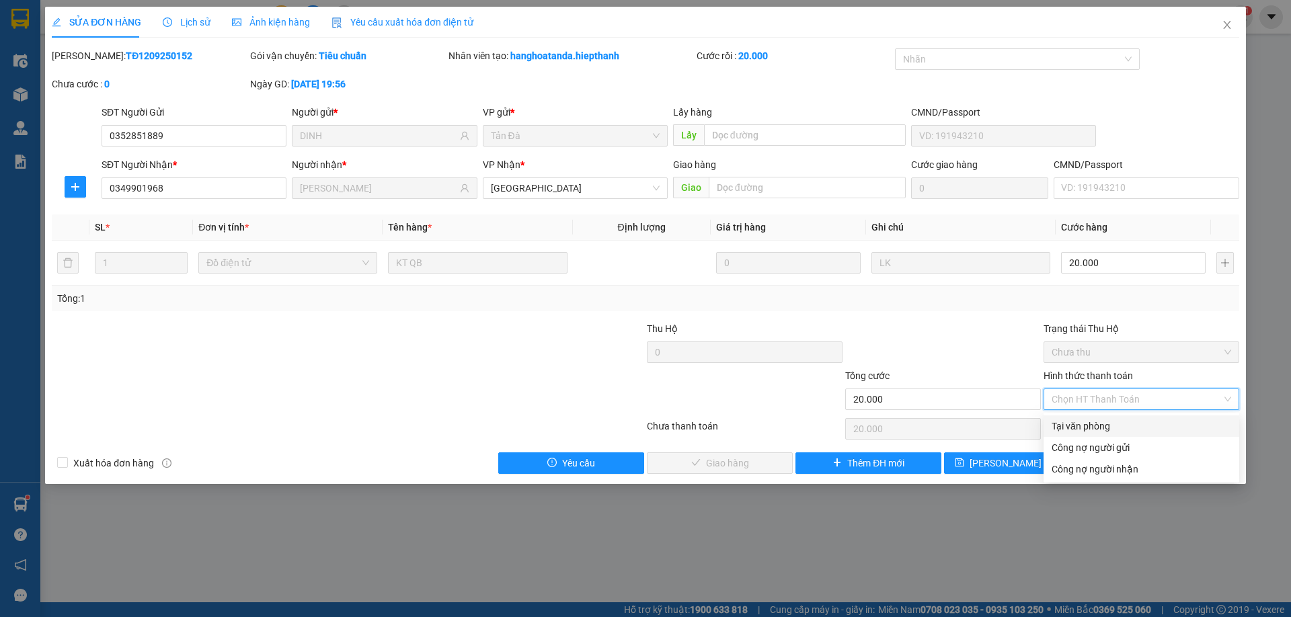
drag, startPoint x: 1129, startPoint y: 431, endPoint x: 863, endPoint y: 436, distance: 266.3
click at [1120, 430] on div "Tại văn phòng" at bounding box center [1140, 426] width 179 height 15
type input "0"
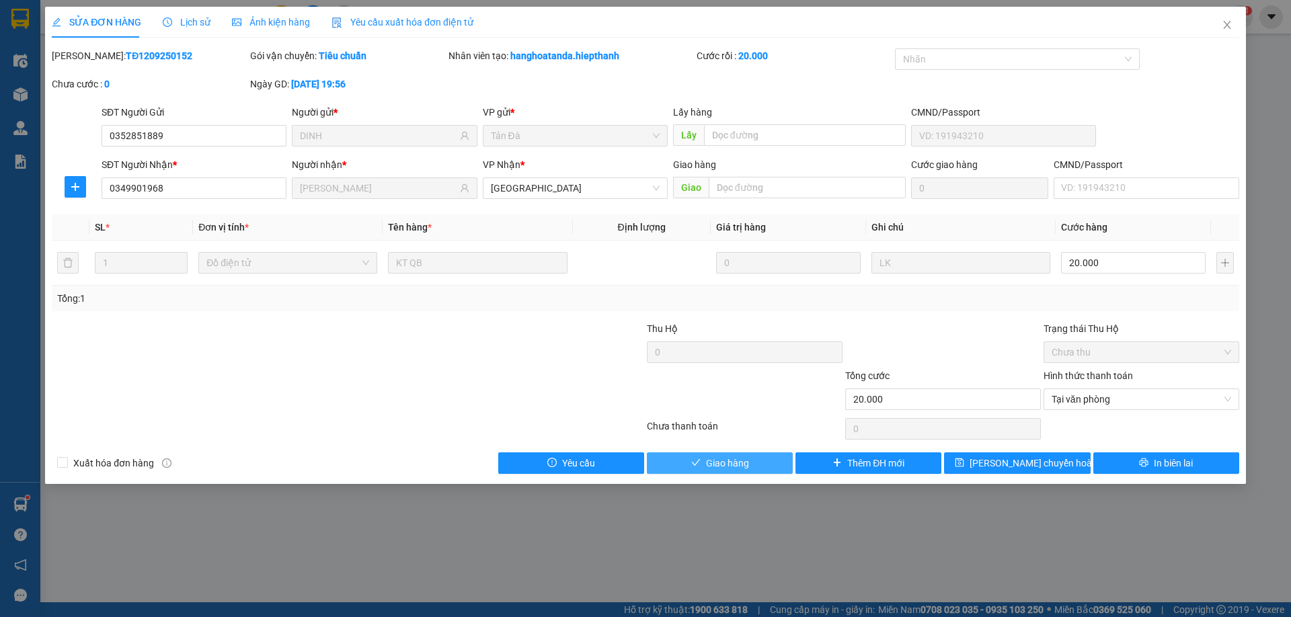
click at [716, 458] on span "Giao hàng" at bounding box center [727, 463] width 43 height 15
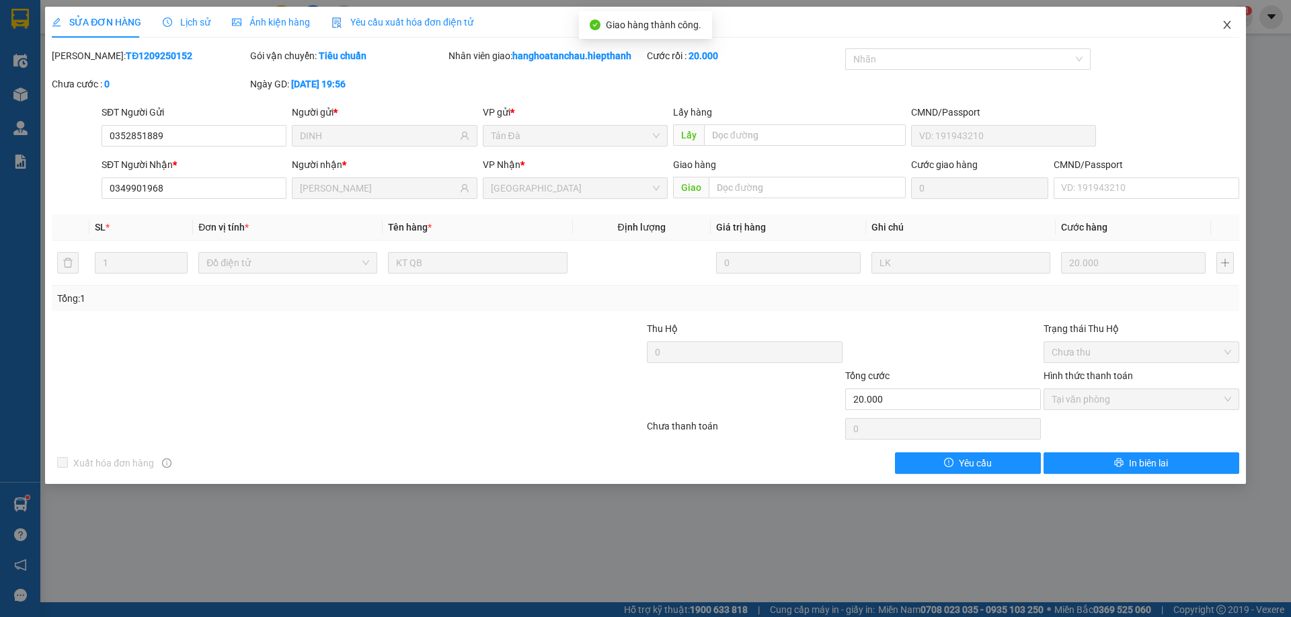
drag, startPoint x: 1221, startPoint y: 26, endPoint x: 1191, endPoint y: 39, distance: 32.8
click at [1222, 26] on icon "close" at bounding box center [1227, 24] width 11 height 11
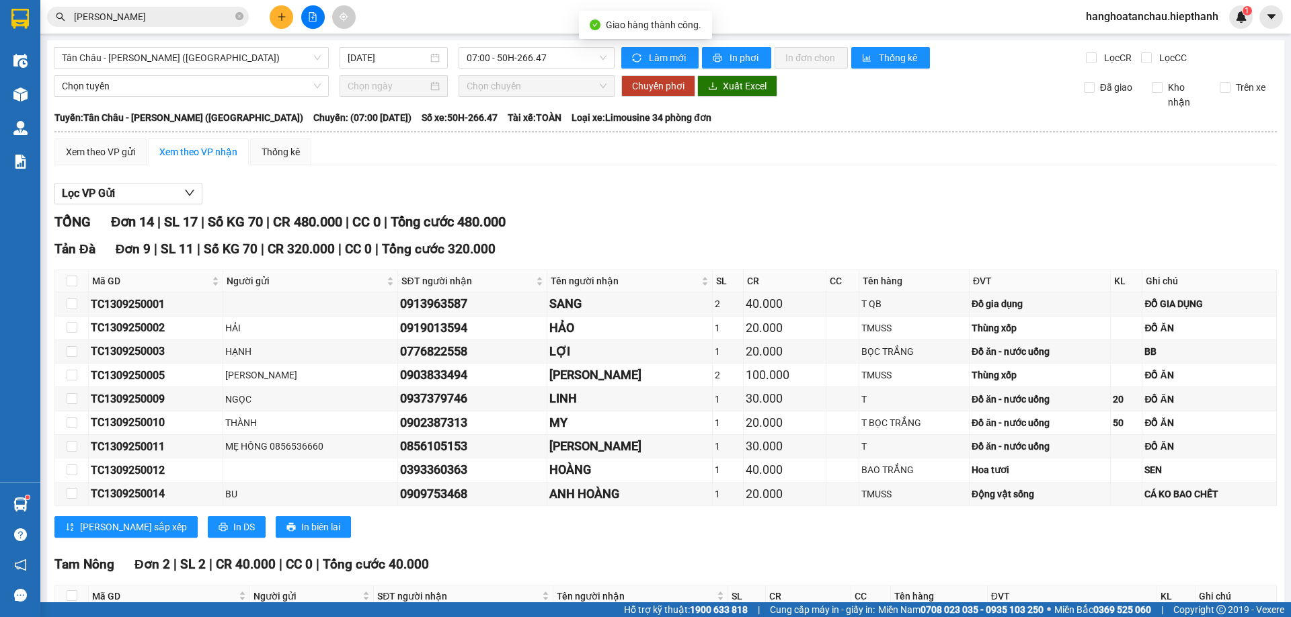
click at [192, 11] on input "DƯƠNG THANH HOÁ" at bounding box center [153, 16] width 159 height 15
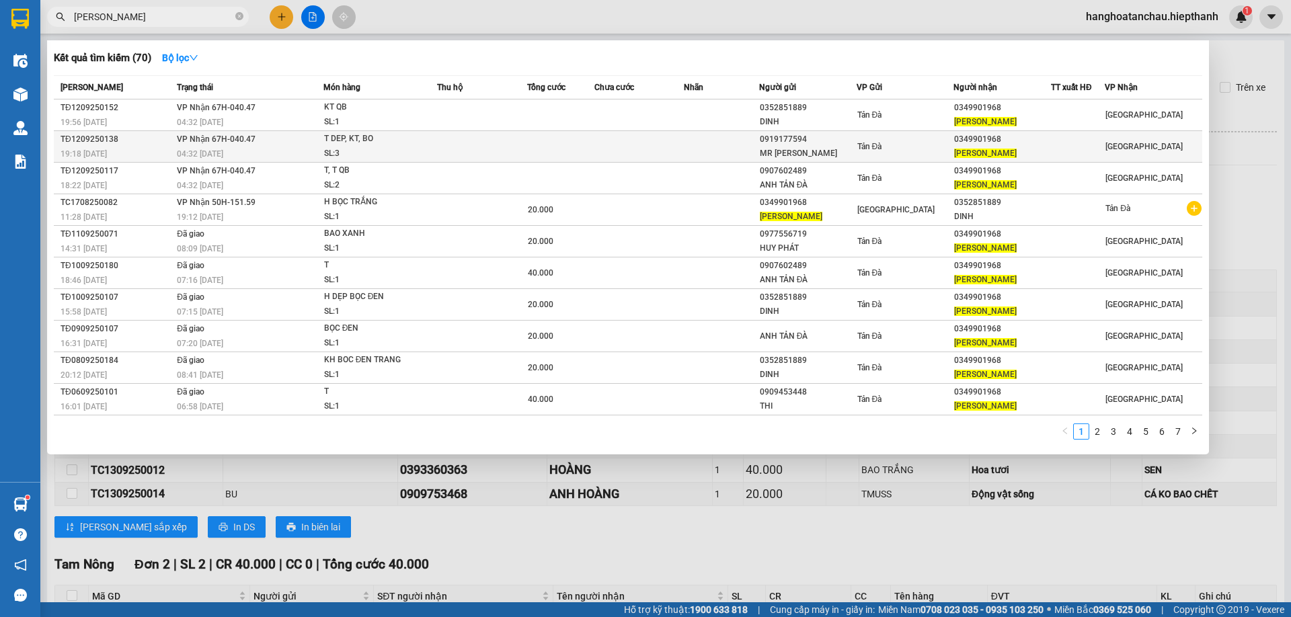
click at [462, 143] on td at bounding box center [482, 147] width 90 height 32
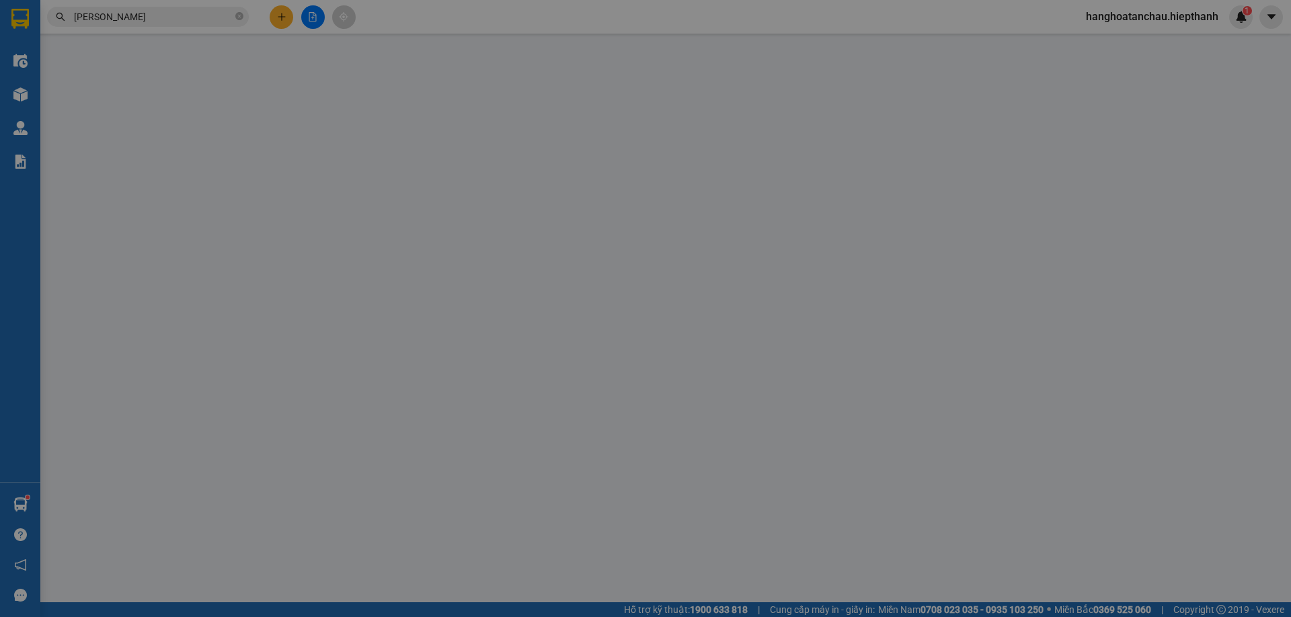
type input "0919177594"
type input "[PERSON_NAME]"
type input "0349901968"
type input "DƯƠNG THANH HOÁ"
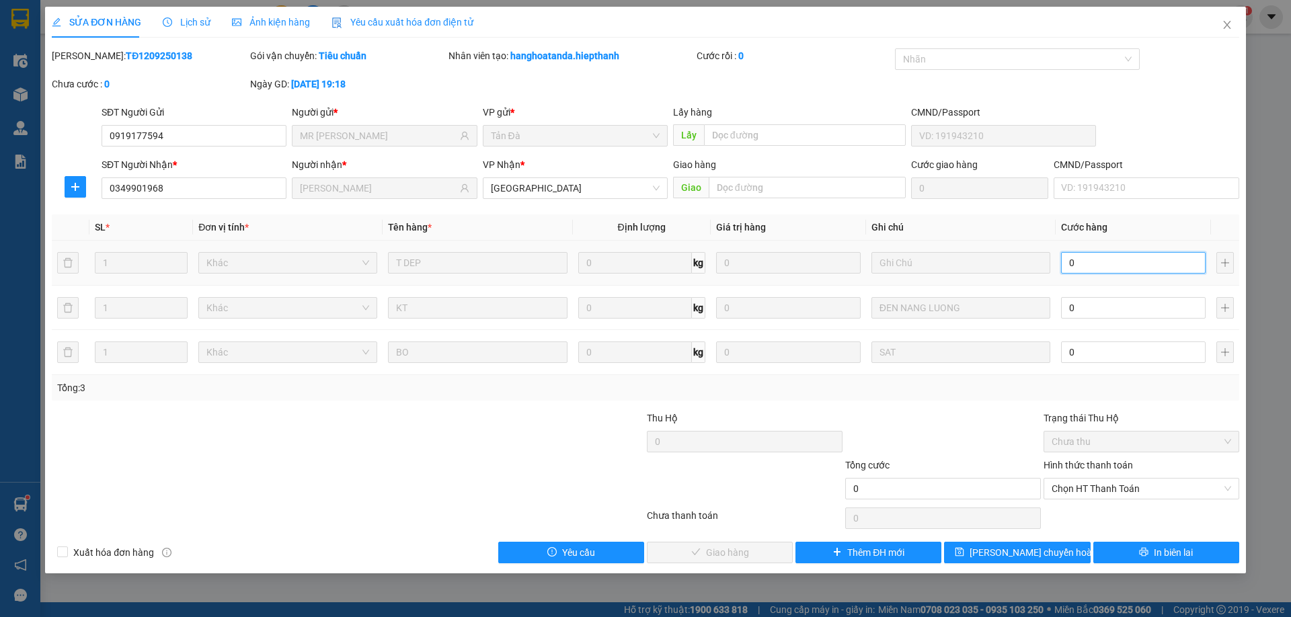
click at [1078, 265] on input "0" at bounding box center [1133, 263] width 145 height 22
type input "3"
type input "30"
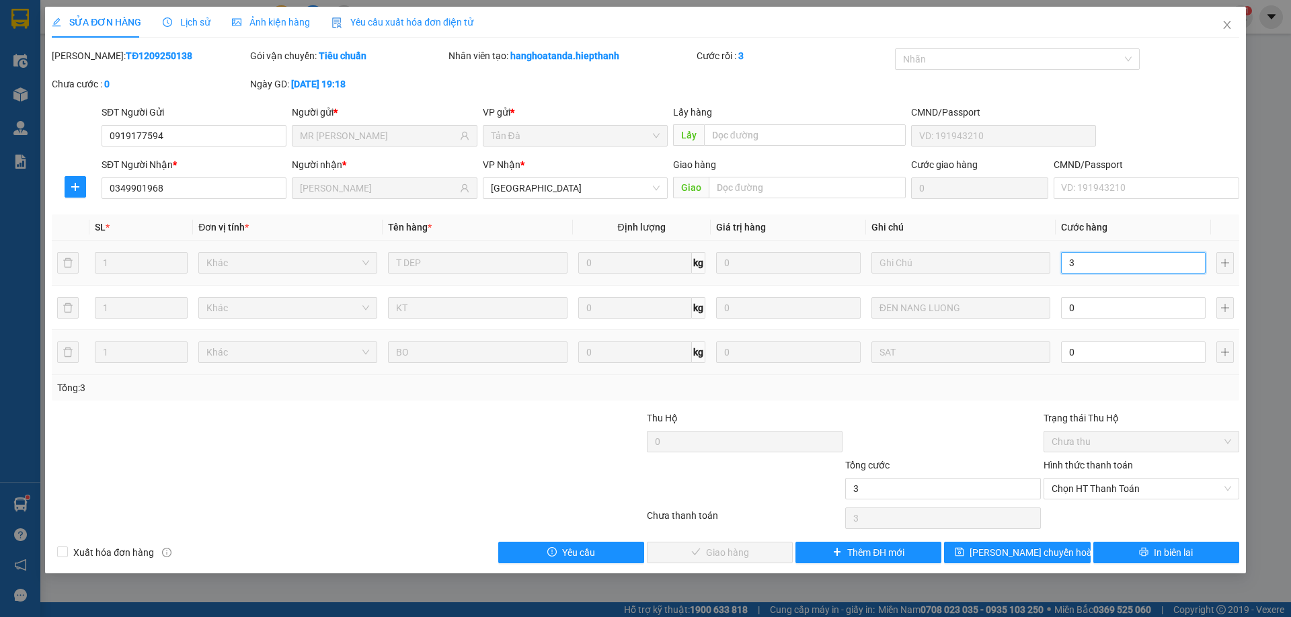
type input "30"
type input "30.000"
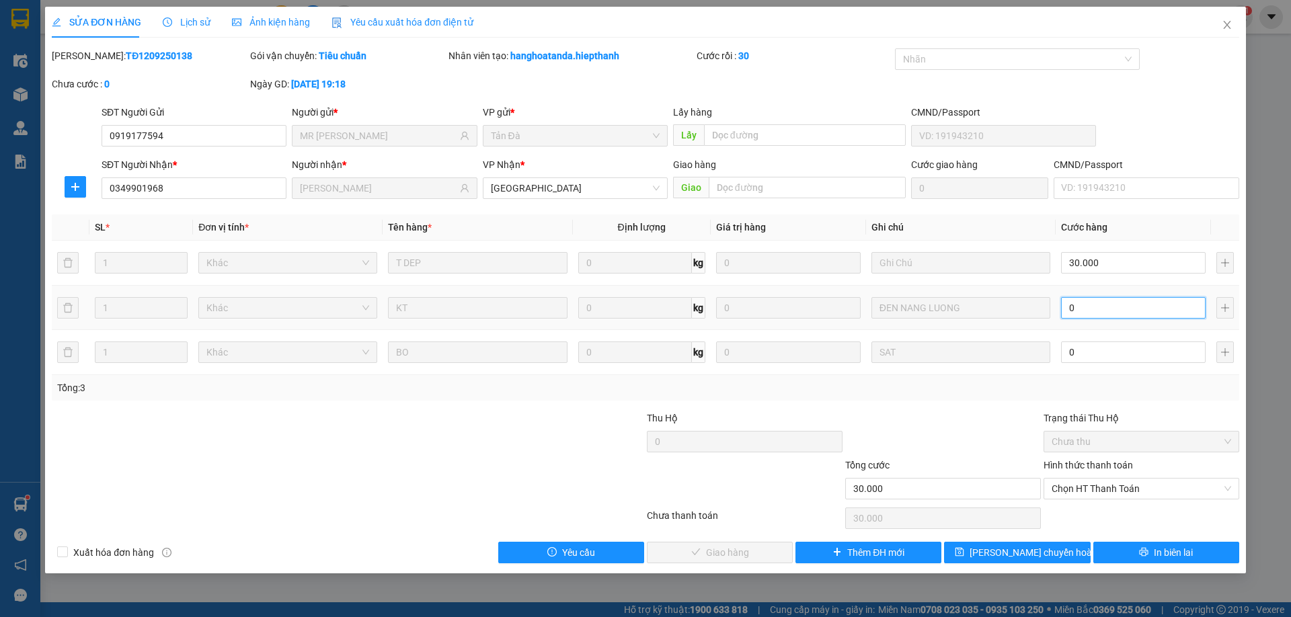
click at [1098, 315] on input "0" at bounding box center [1133, 308] width 145 height 22
type input "30.003"
type input "3"
type input "30.030"
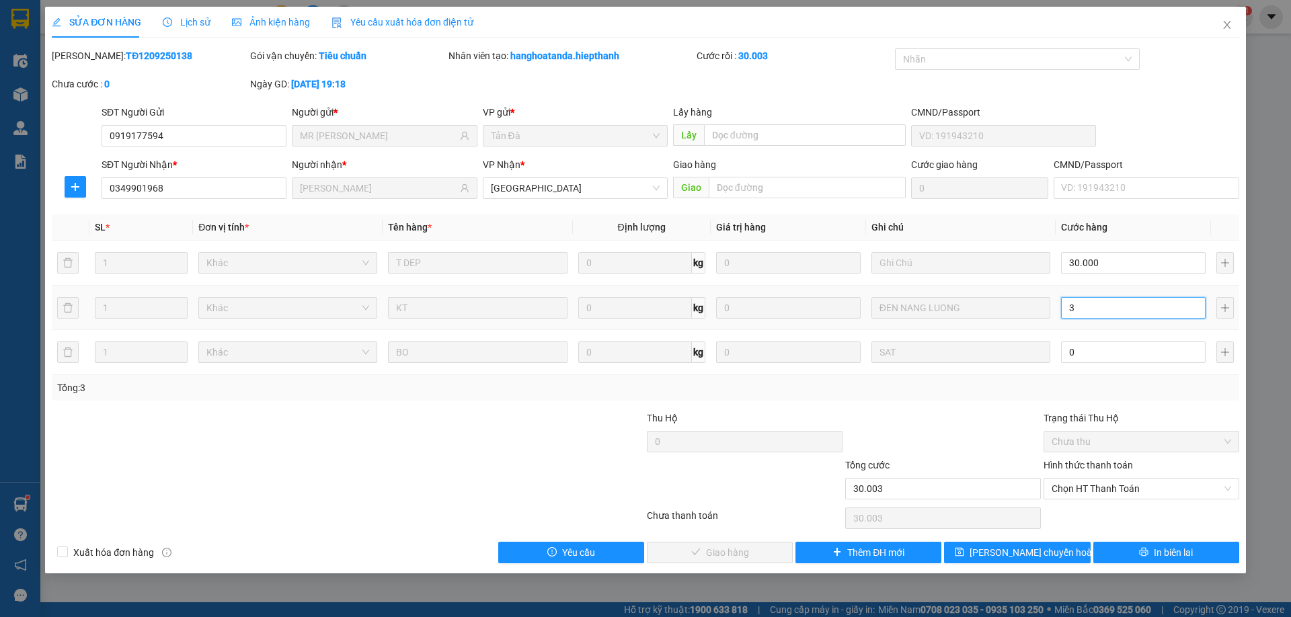
type input "30.030"
type input "30"
type input "60.000"
type input "30.000"
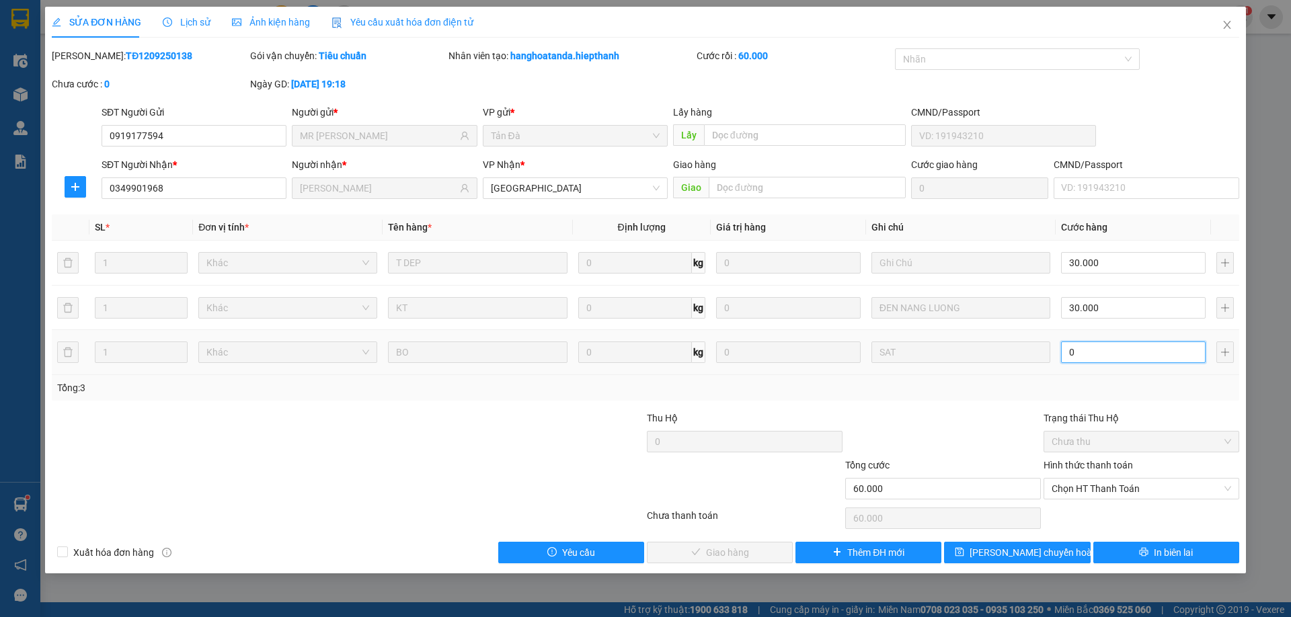
drag, startPoint x: 1086, startPoint y: 348, endPoint x: 1070, endPoint y: 365, distance: 23.3
click at [1086, 350] on input "0" at bounding box center [1133, 353] width 145 height 22
type input "60.003"
type input "3"
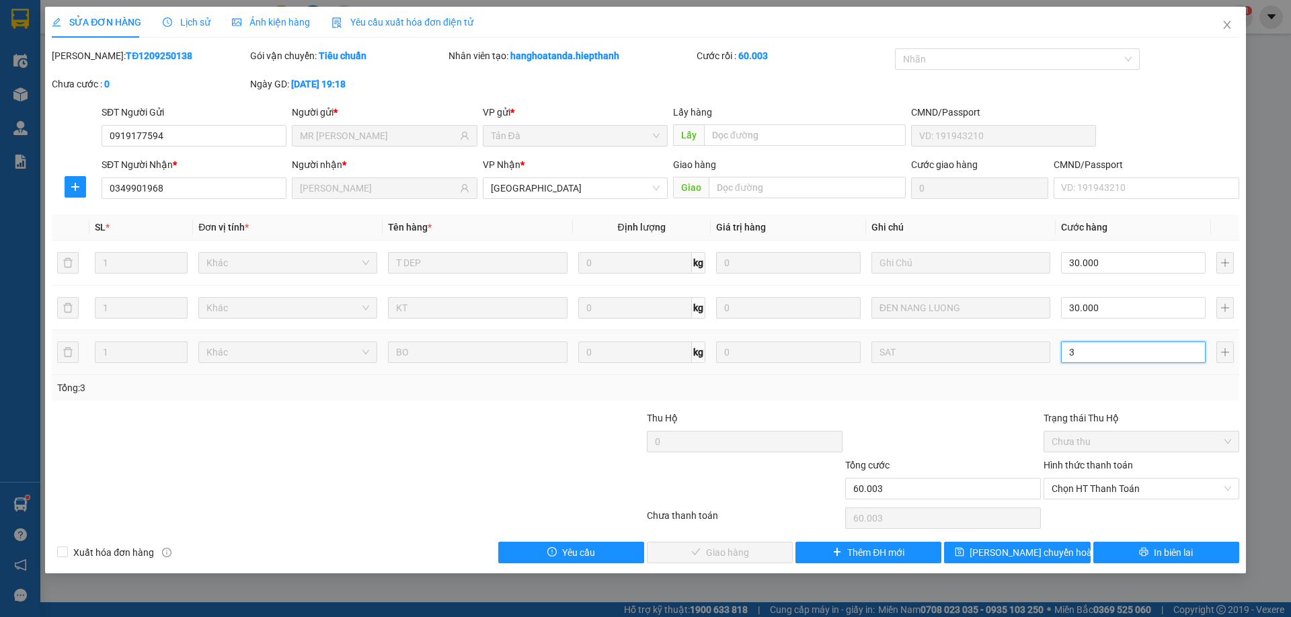
type input "60.030"
type input "30"
type input "90.000"
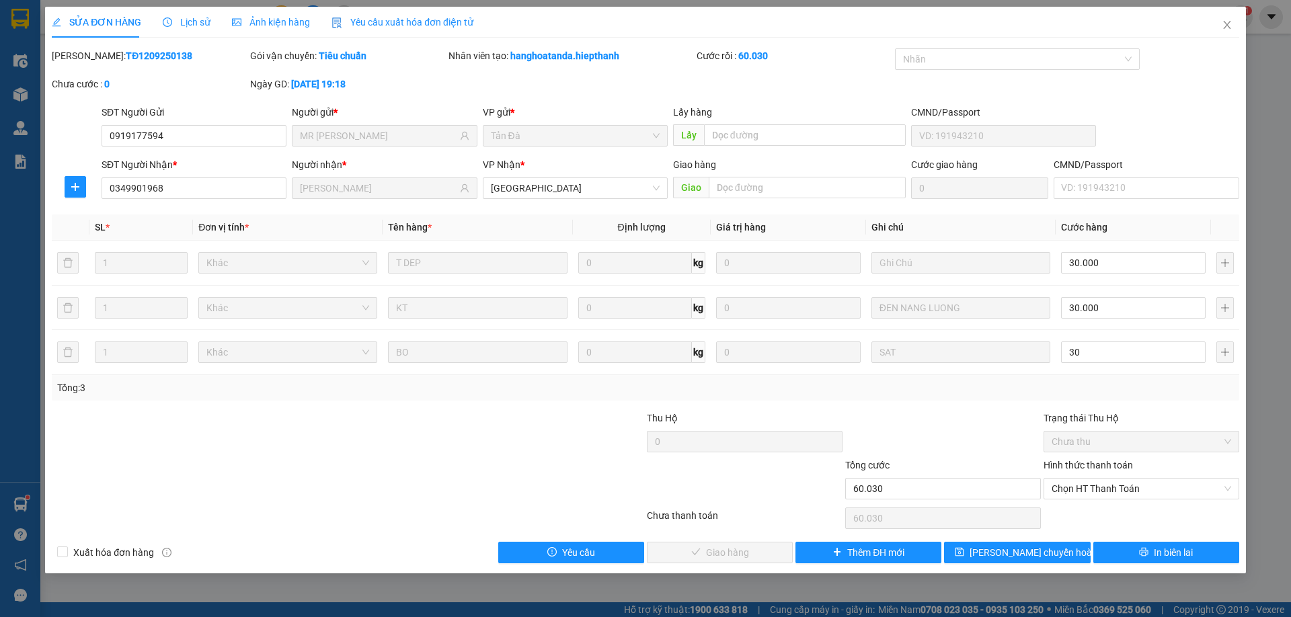
type input "30.000"
click at [983, 397] on div "Tổng: 3" at bounding box center [645, 388] width 1187 height 26
click at [1080, 485] on span "Chọn HT Thanh Toán" at bounding box center [1140, 489] width 179 height 20
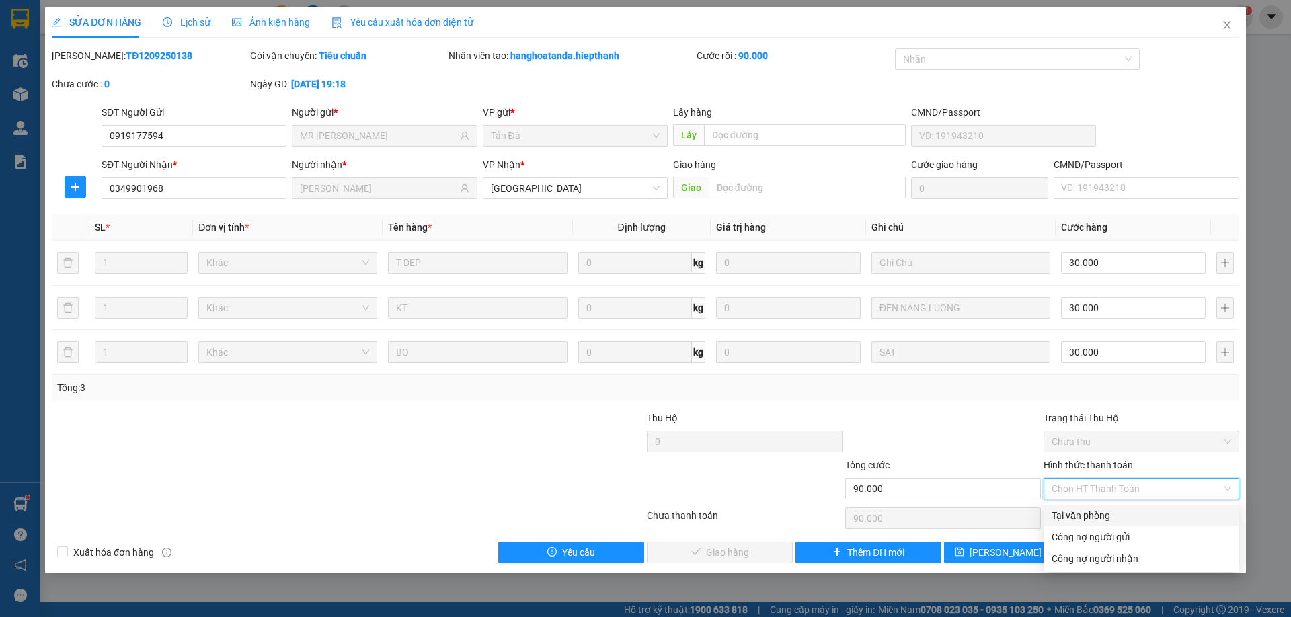
click at [1092, 515] on div "Tại văn phòng" at bounding box center [1140, 515] width 179 height 15
type input "0"
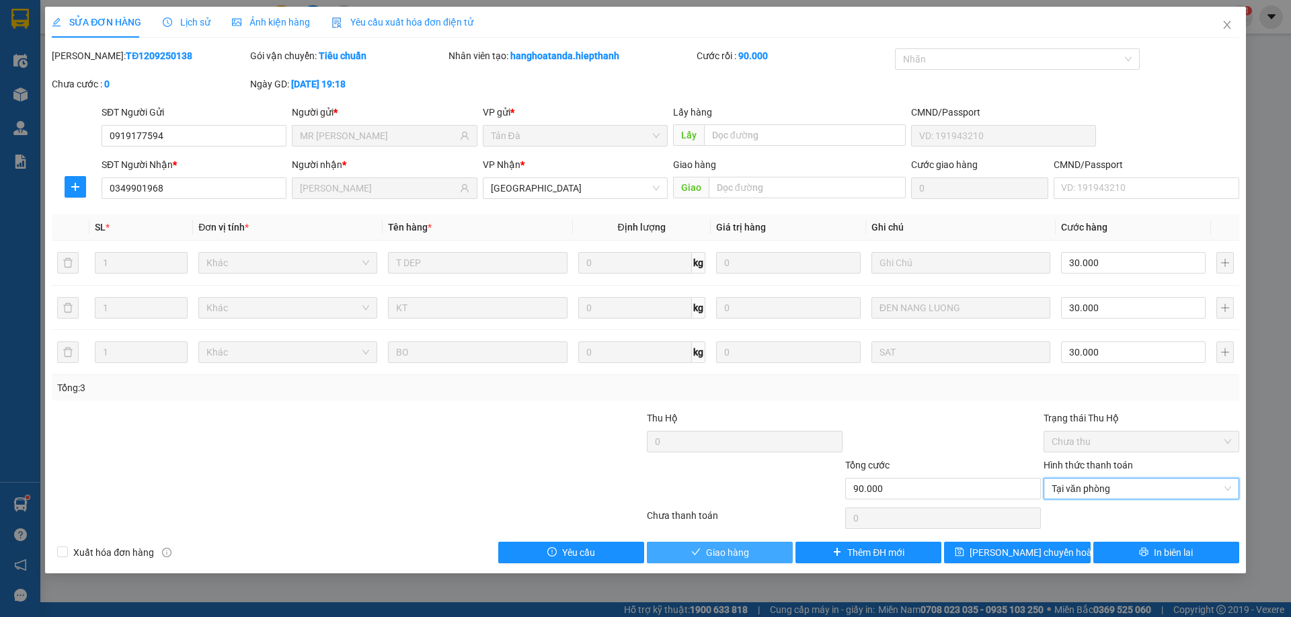
click at [733, 552] on span "Giao hàng" at bounding box center [727, 552] width 43 height 15
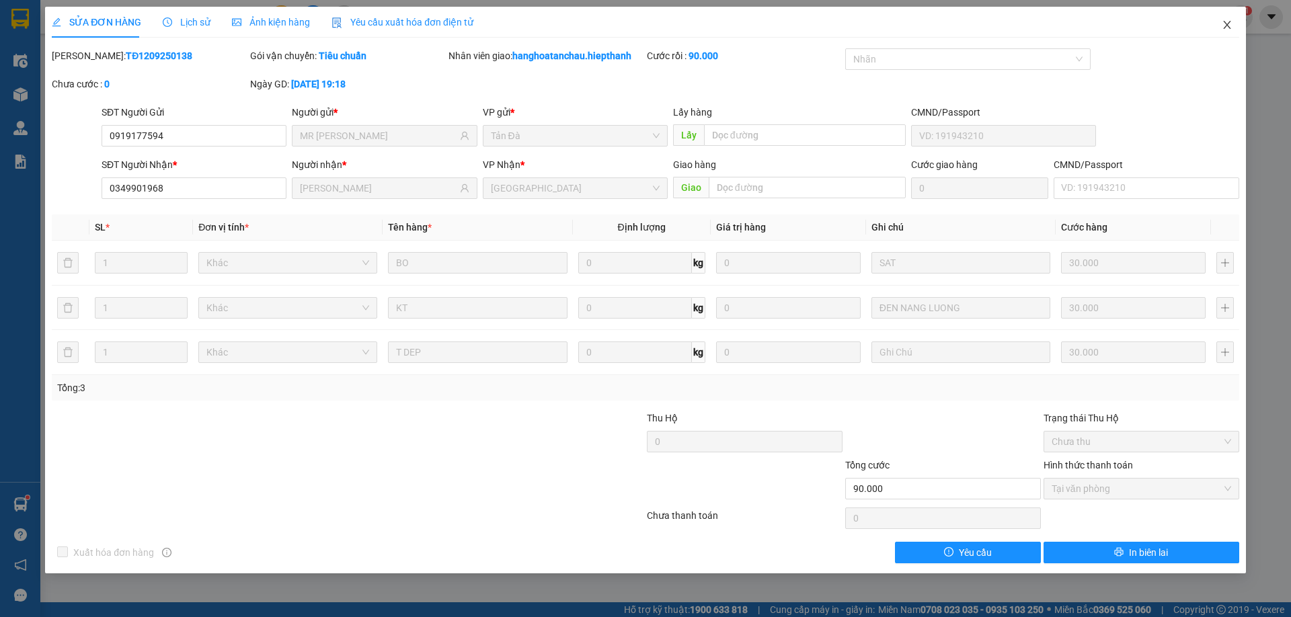
click at [1225, 20] on icon "close" at bounding box center [1227, 24] width 11 height 11
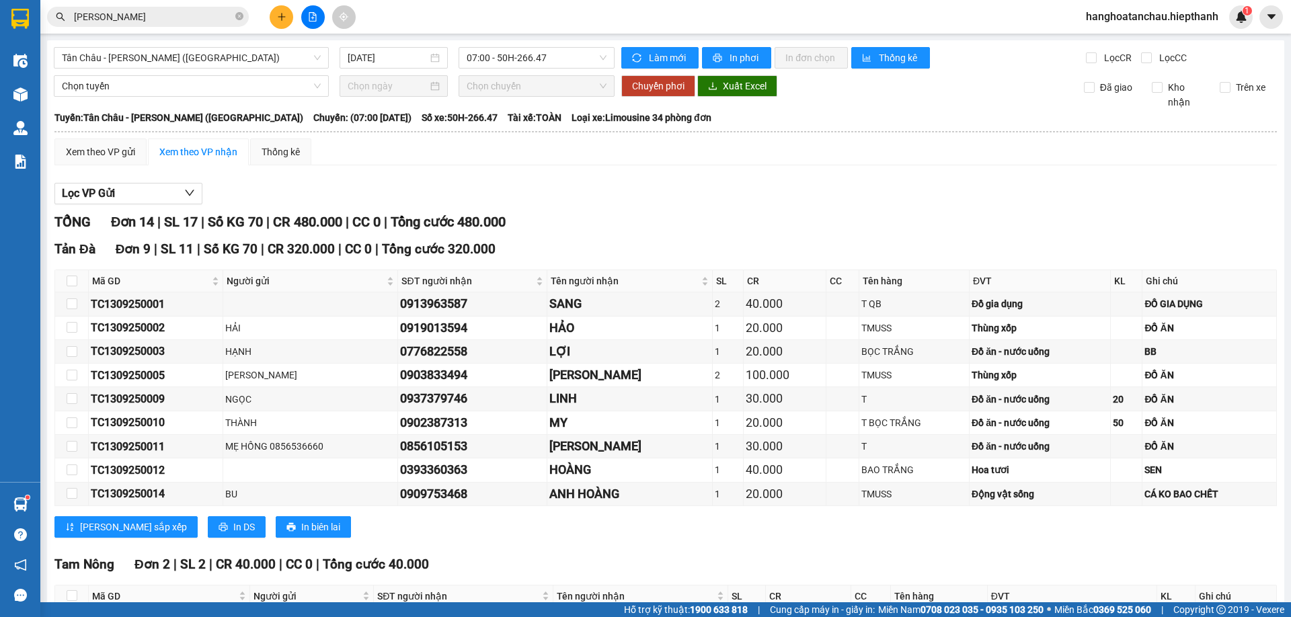
click at [183, 13] on input "DƯƠNG THANH HOÁ" at bounding box center [153, 16] width 159 height 15
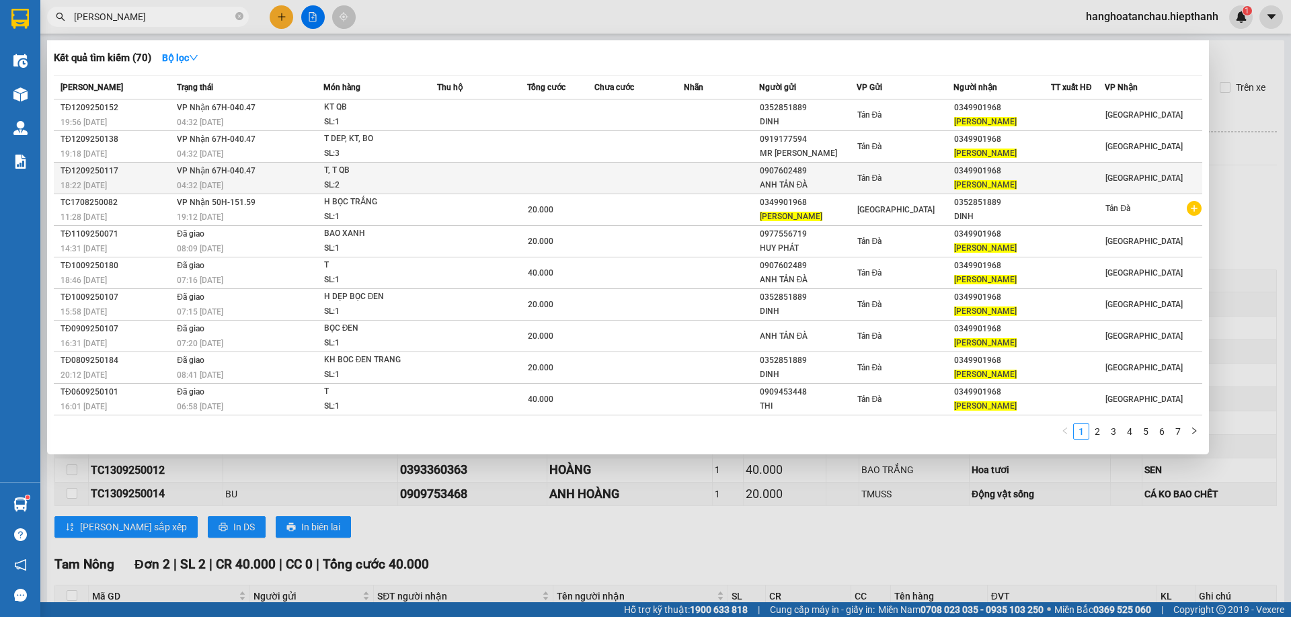
click at [566, 191] on td at bounding box center [560, 179] width 67 height 32
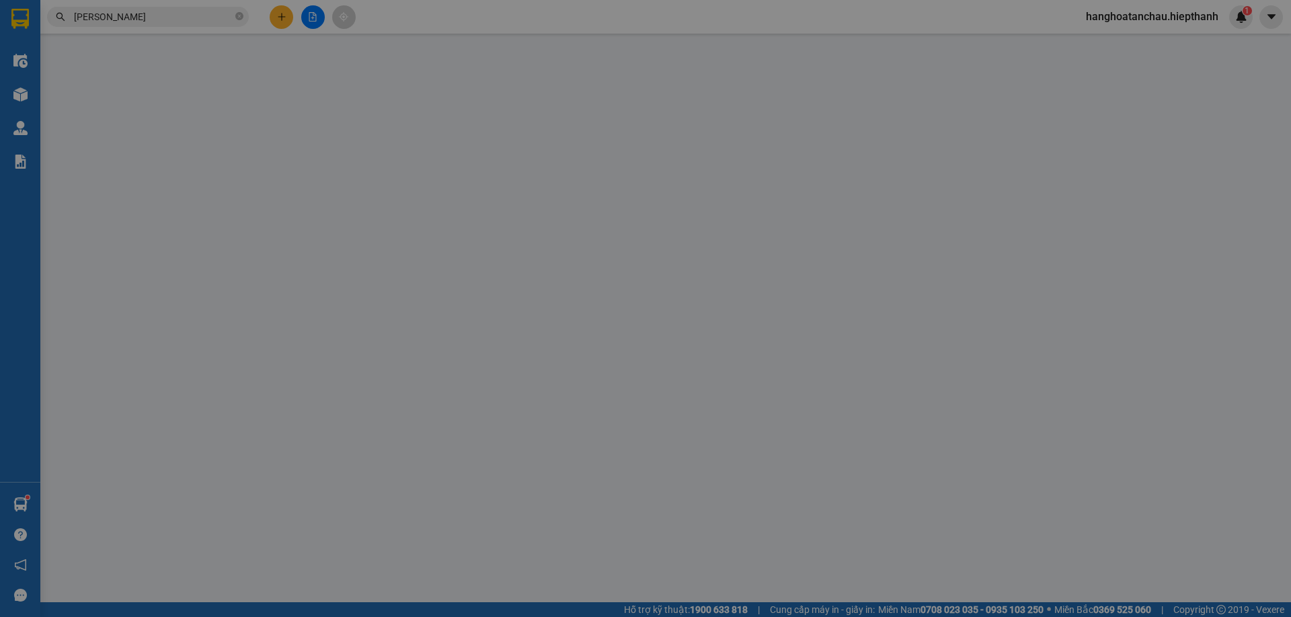
type input "0907602489"
type input "ANH TẢN ĐÀ"
type input "0349901968"
type input "DƯƠNG THANH HOÁ"
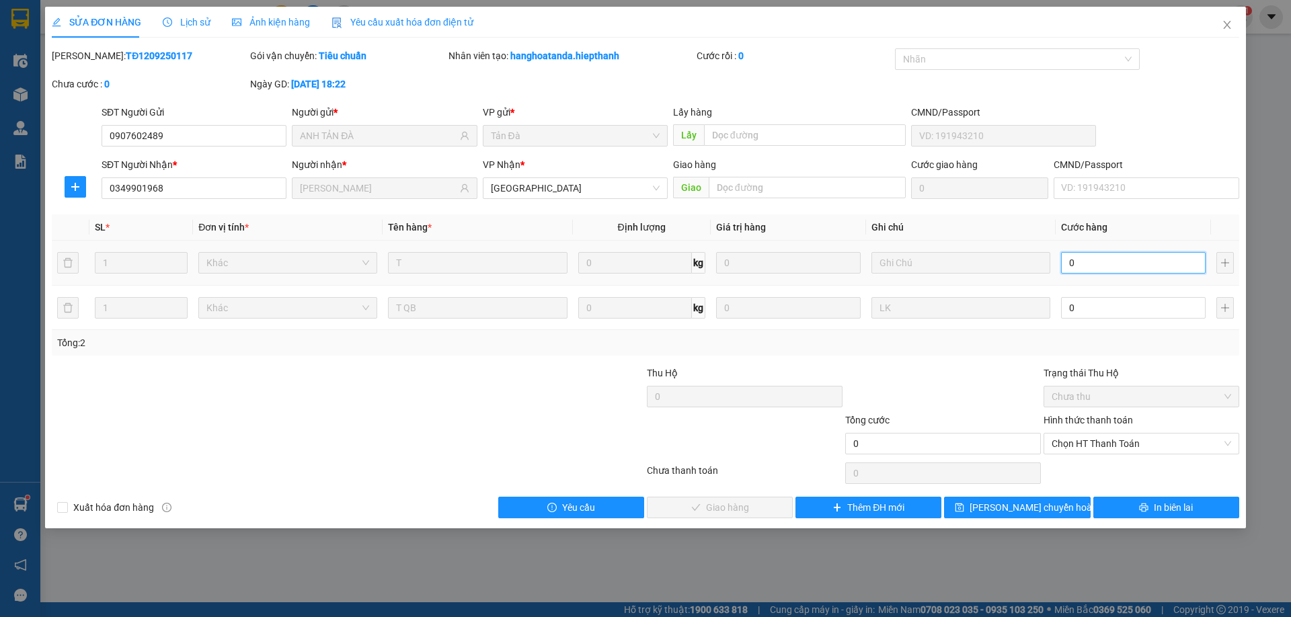
click at [1118, 262] on input "0" at bounding box center [1133, 263] width 145 height 22
type input "3"
type input "30"
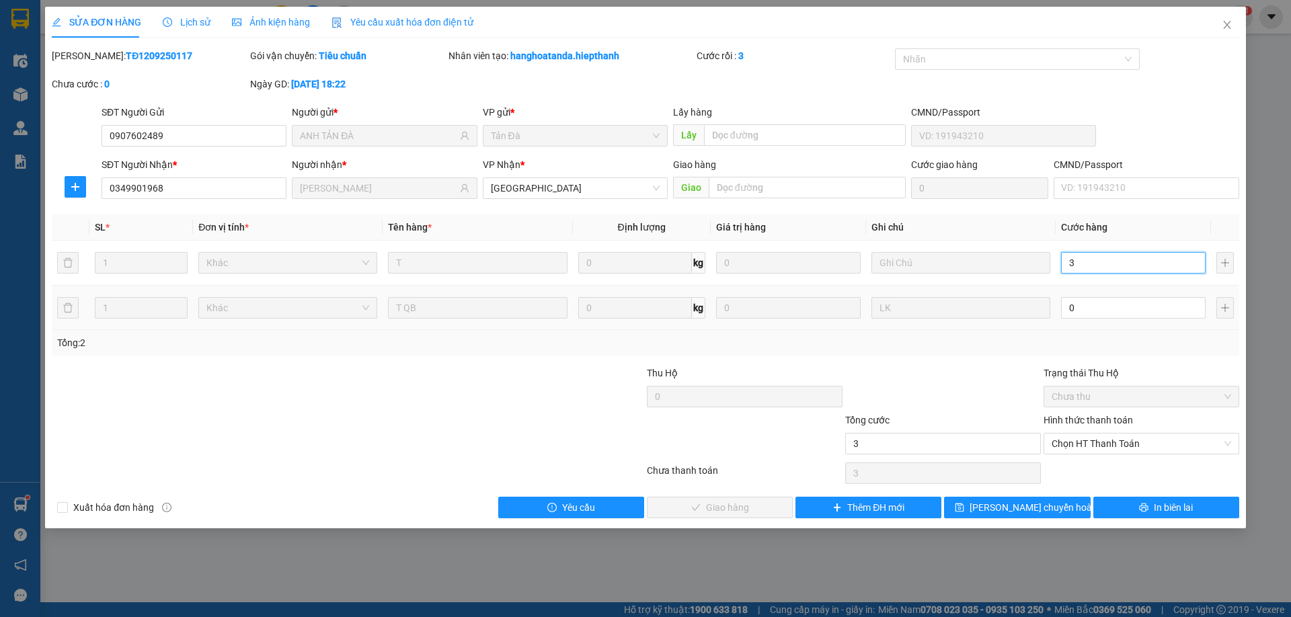
type input "30"
type input "30.000"
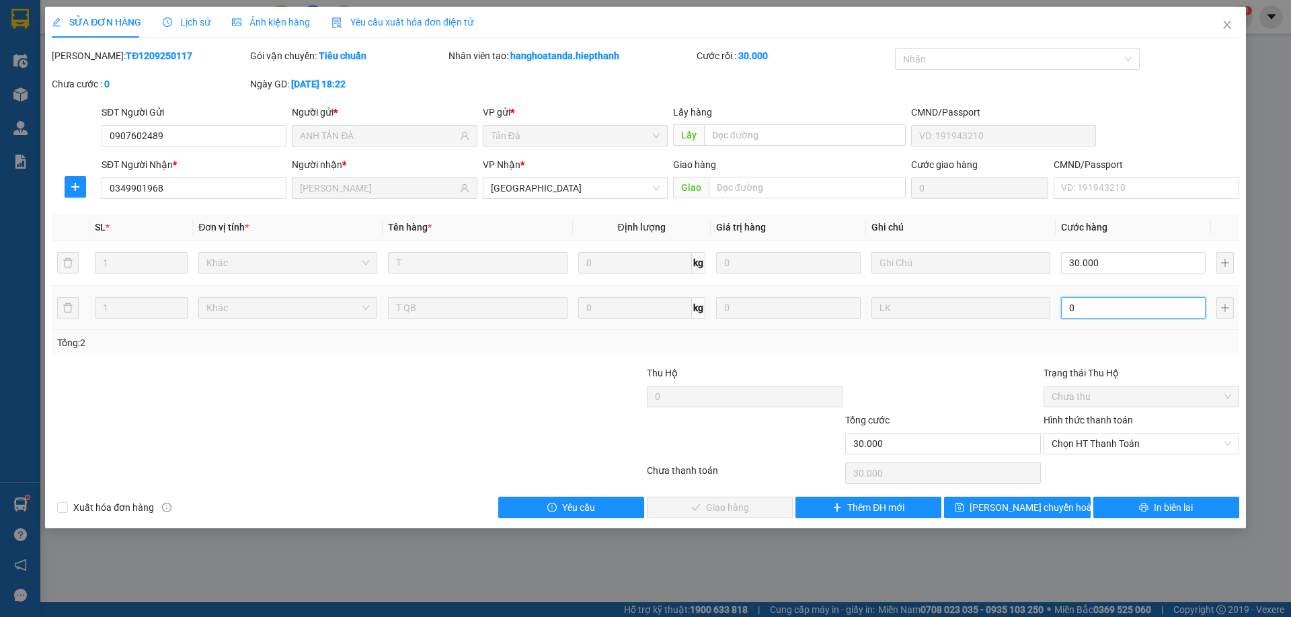
click at [1090, 307] on input "0" at bounding box center [1133, 308] width 145 height 22
type input "30.003"
type input "3"
type input "30.030"
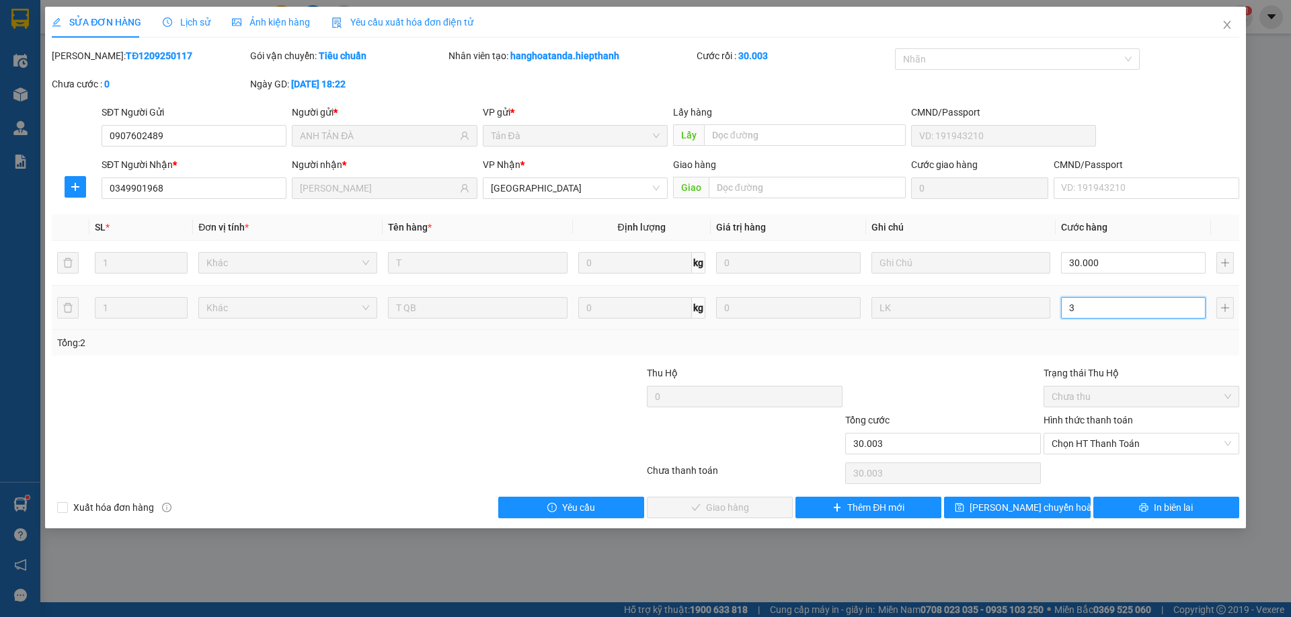
type input "30.030"
type input "30"
type input "60.000"
type input "30.000"
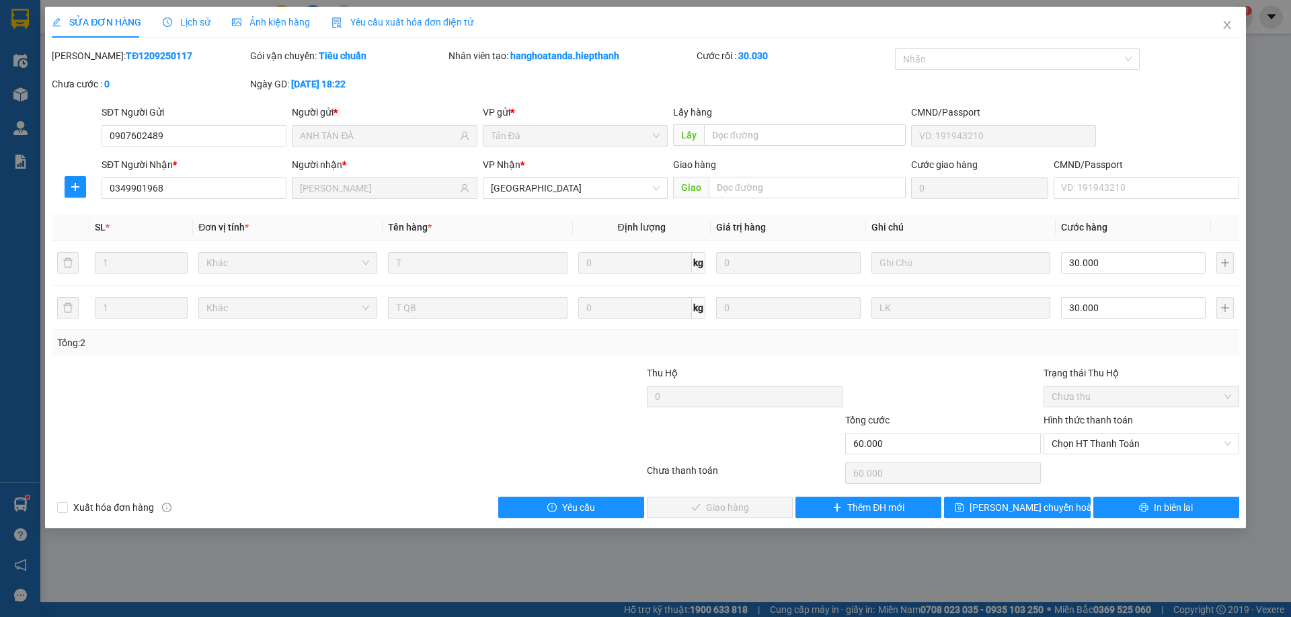
click at [1011, 338] on div "Tổng: 2" at bounding box center [645, 342] width 1176 height 15
click at [1101, 440] on span "Chọn HT Thanh Toán" at bounding box center [1140, 444] width 179 height 20
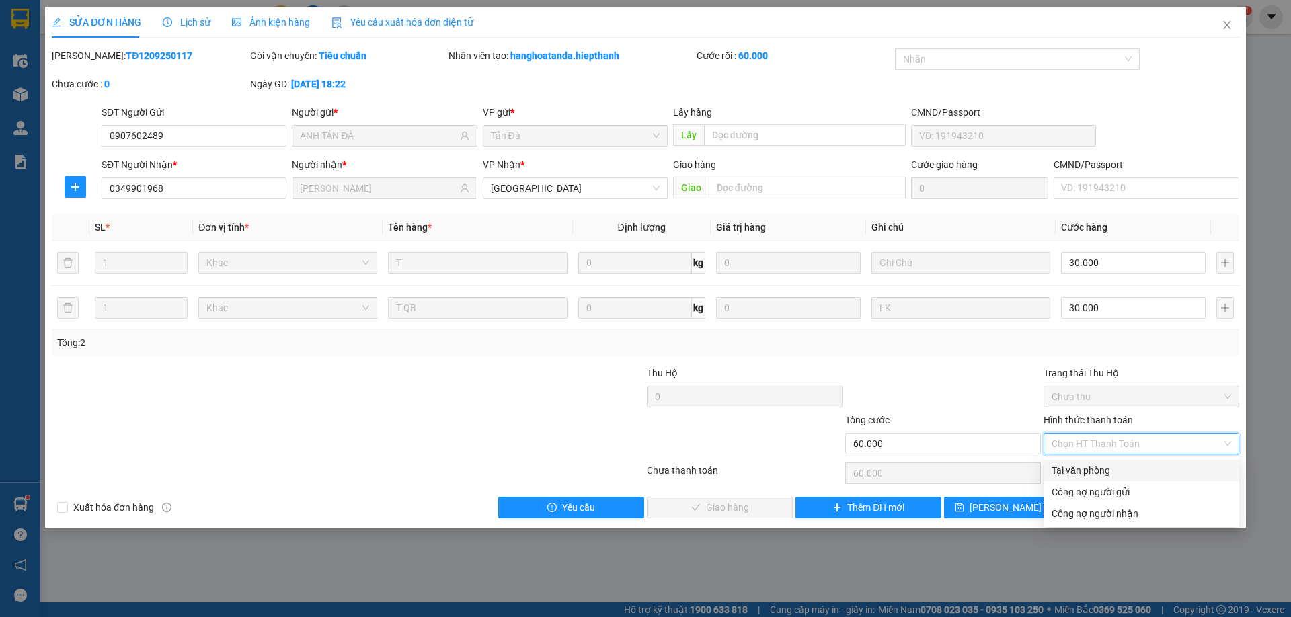
drag, startPoint x: 1108, startPoint y: 467, endPoint x: 1101, endPoint y: 467, distance: 6.8
click at [1108, 467] on div "Tại văn phòng" at bounding box center [1140, 470] width 179 height 15
type input "0"
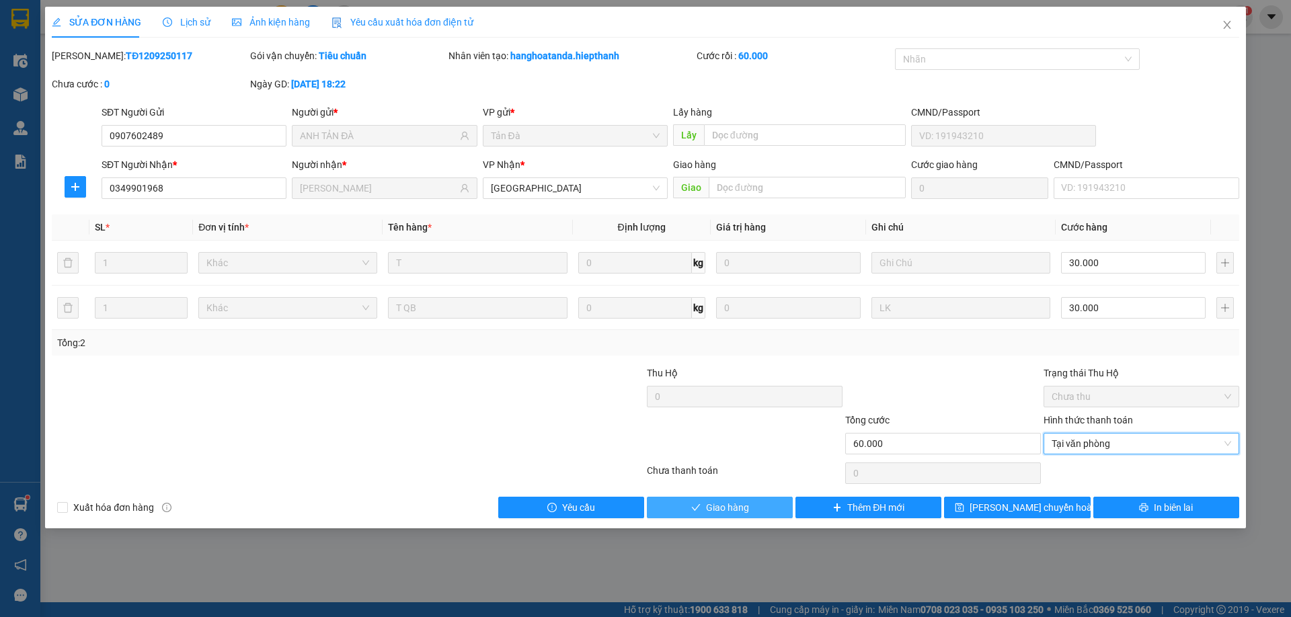
click at [740, 504] on span "Giao hàng" at bounding box center [727, 507] width 43 height 15
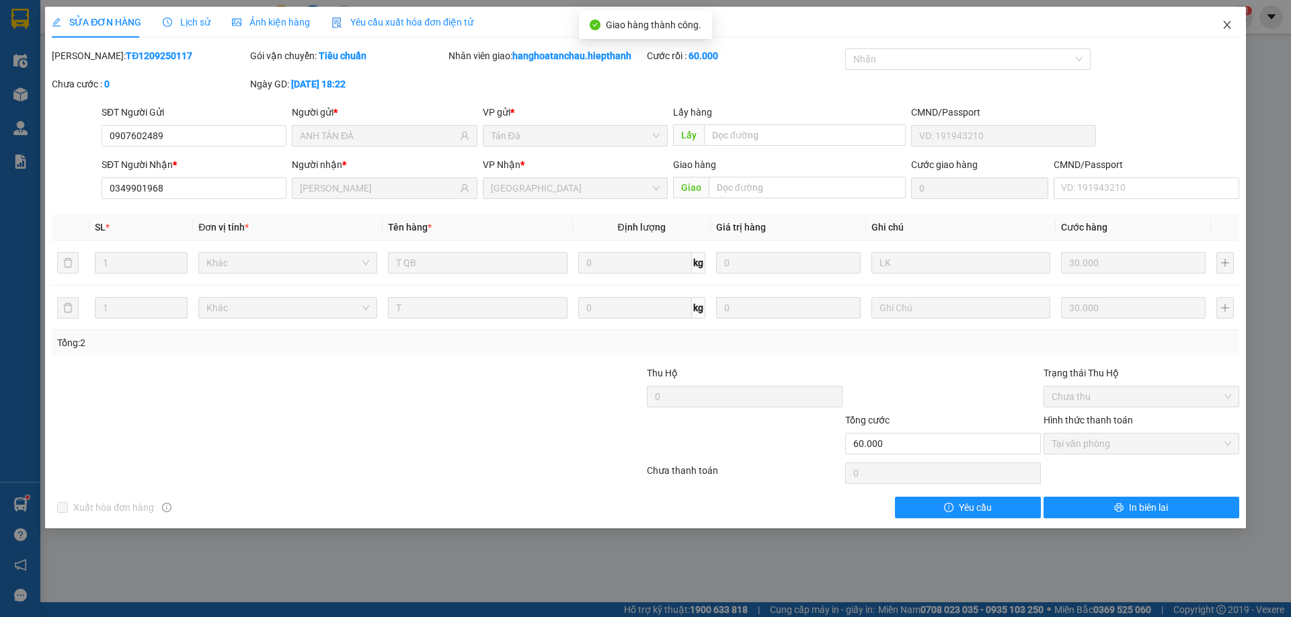
click at [1226, 19] on span "Close" at bounding box center [1227, 26] width 38 height 38
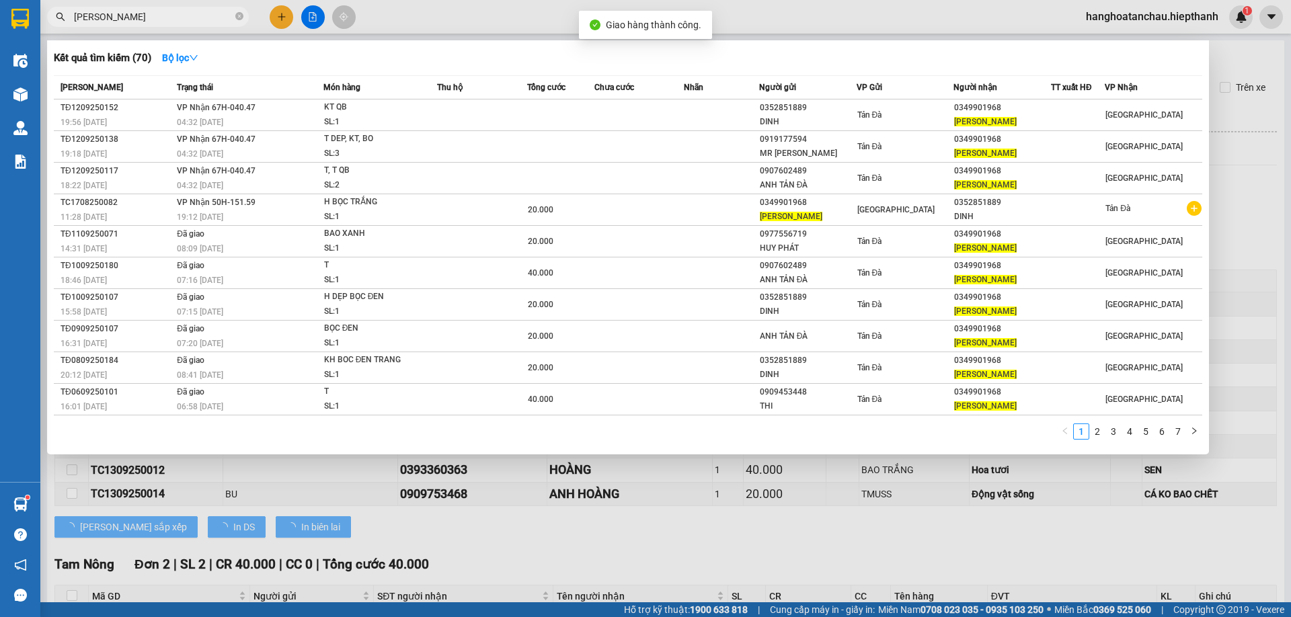
click at [186, 16] on input "DƯƠNG THANH HOÁ" at bounding box center [153, 16] width 159 height 15
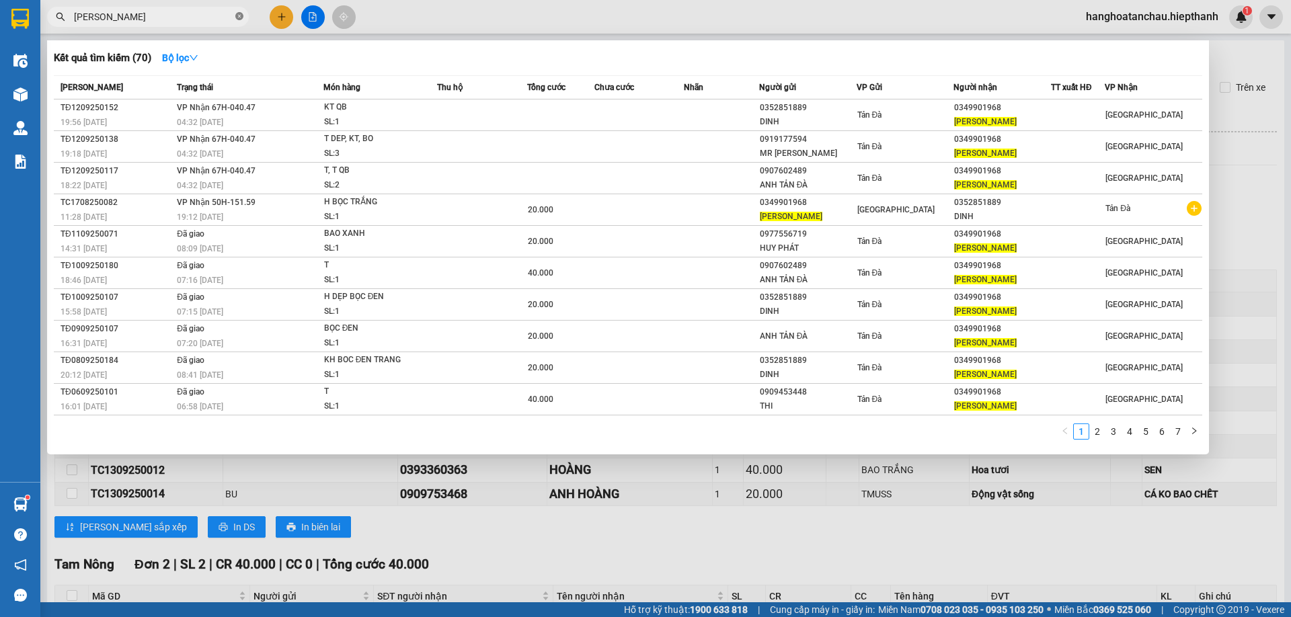
click at [243, 15] on span "DƯƠNG THANH HOÁ" at bounding box center [148, 17] width 202 height 20
click at [243, 14] on icon "close-circle" at bounding box center [239, 16] width 8 height 8
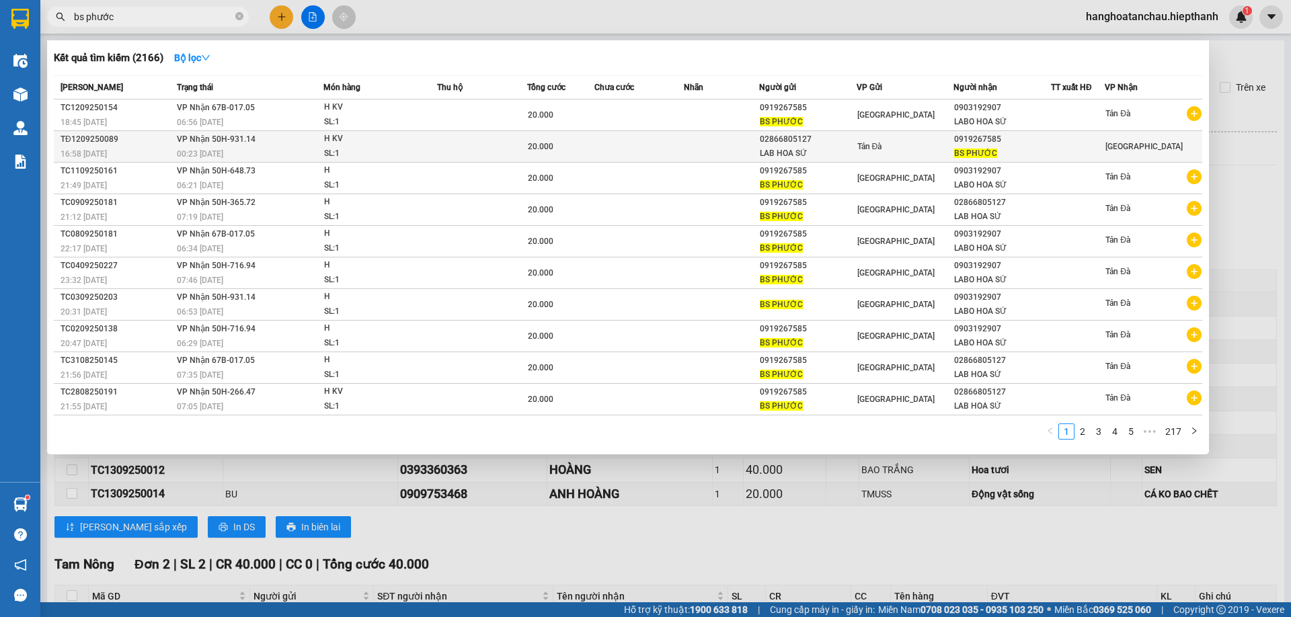
type input "bs phước"
click at [784, 147] on div "LAB HOA SỨ" at bounding box center [808, 154] width 96 height 14
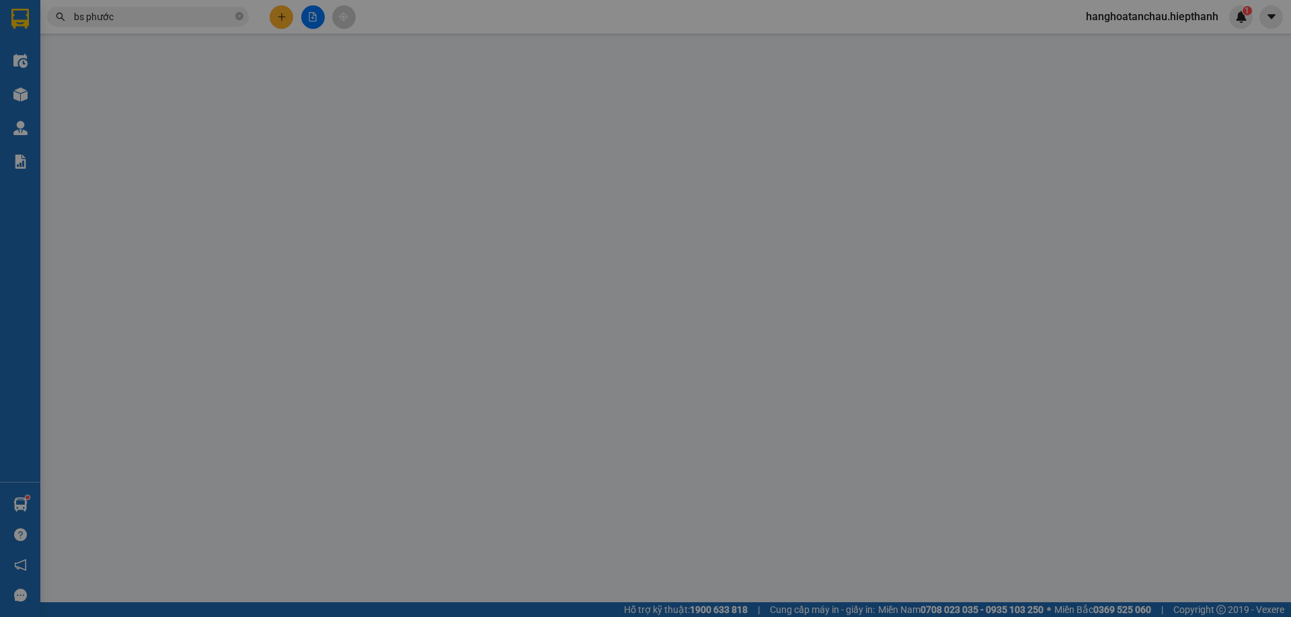
type input "02866805127"
type input "LAB HOA SỨ"
type input "0919267585"
type input "BS PHƯỚC"
type input "20.000"
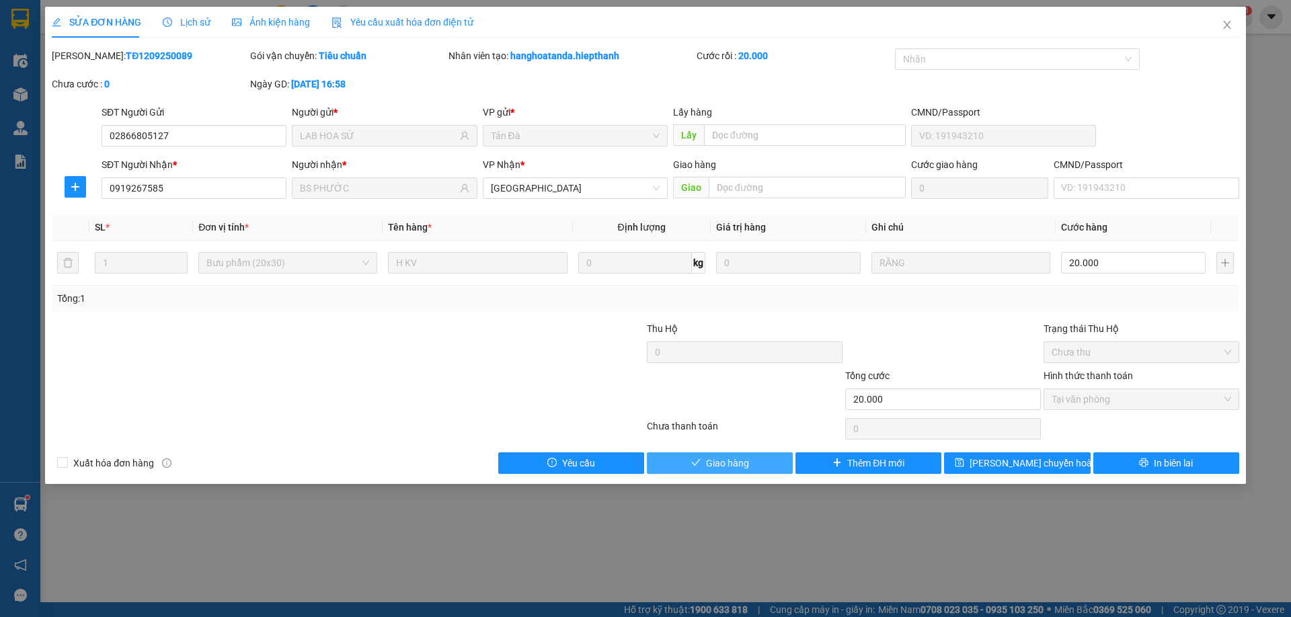
click at [723, 464] on span "Giao hàng" at bounding box center [727, 463] width 43 height 15
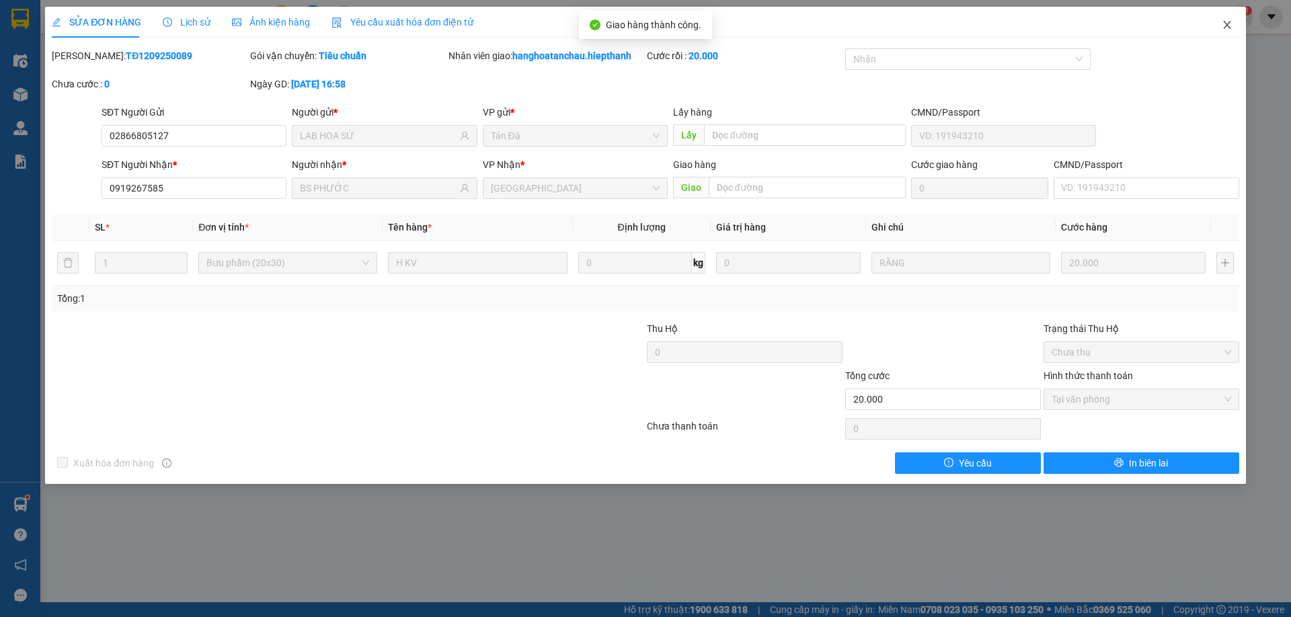
click at [1234, 24] on span "Close" at bounding box center [1227, 26] width 38 height 38
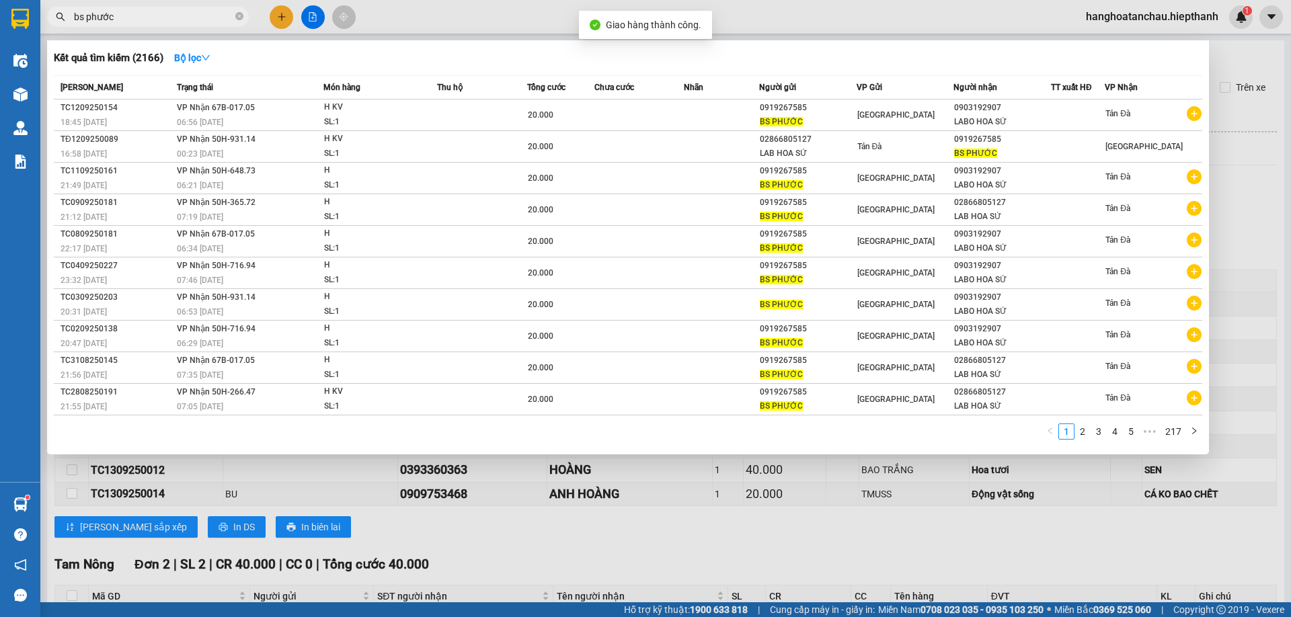
click at [235, 17] on span "bs phước" at bounding box center [148, 17] width 202 height 20
click at [255, 1] on div at bounding box center [645, 308] width 1291 height 617
click at [245, 22] on span "bs phước" at bounding box center [148, 17] width 202 height 20
click at [239, 13] on icon "close-circle" at bounding box center [239, 16] width 8 height 8
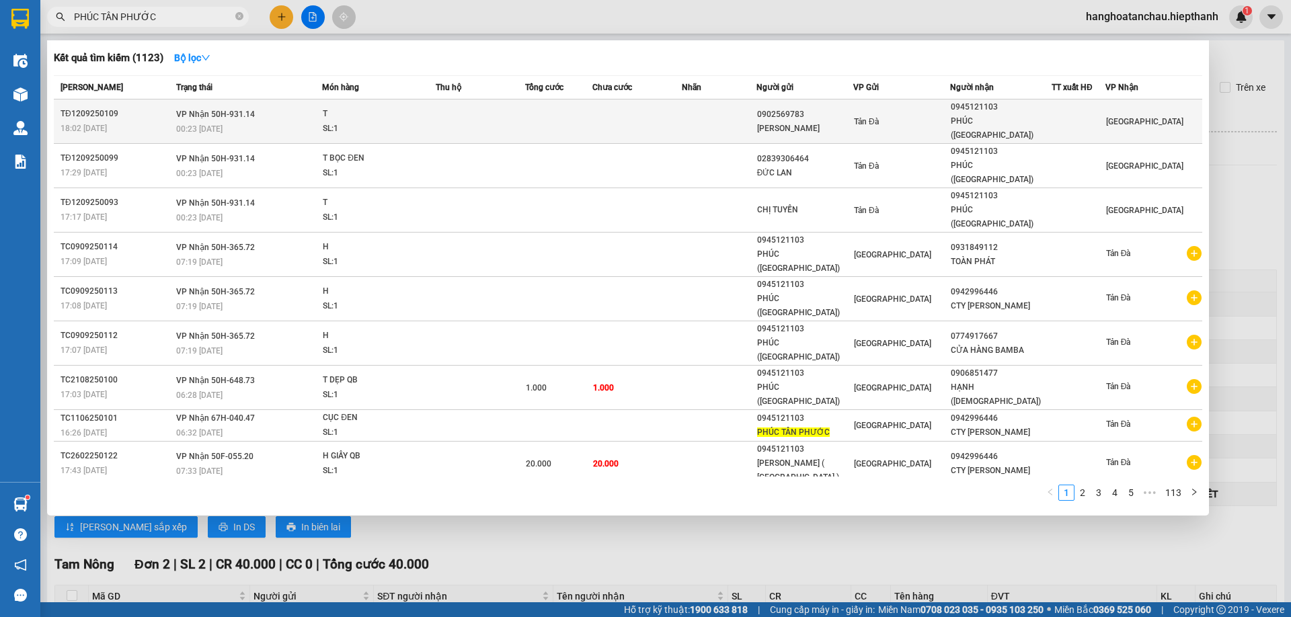
type input "PHÚC TÂN PHƯỚC"
click at [984, 119] on div "PHÚC (TÂN PHƯỚC)" at bounding box center [1001, 128] width 100 height 28
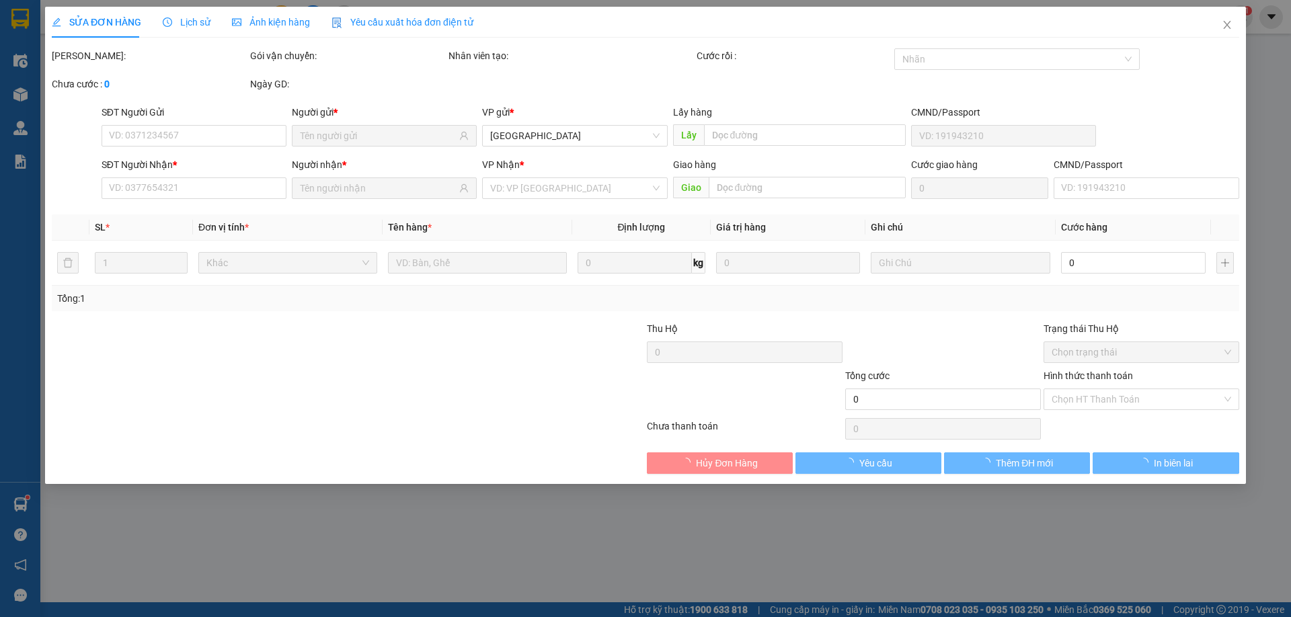
type input "0902569783"
type input "[PERSON_NAME]"
type input "0945121103"
type input "PHÚC (TÂN PHƯỚC)"
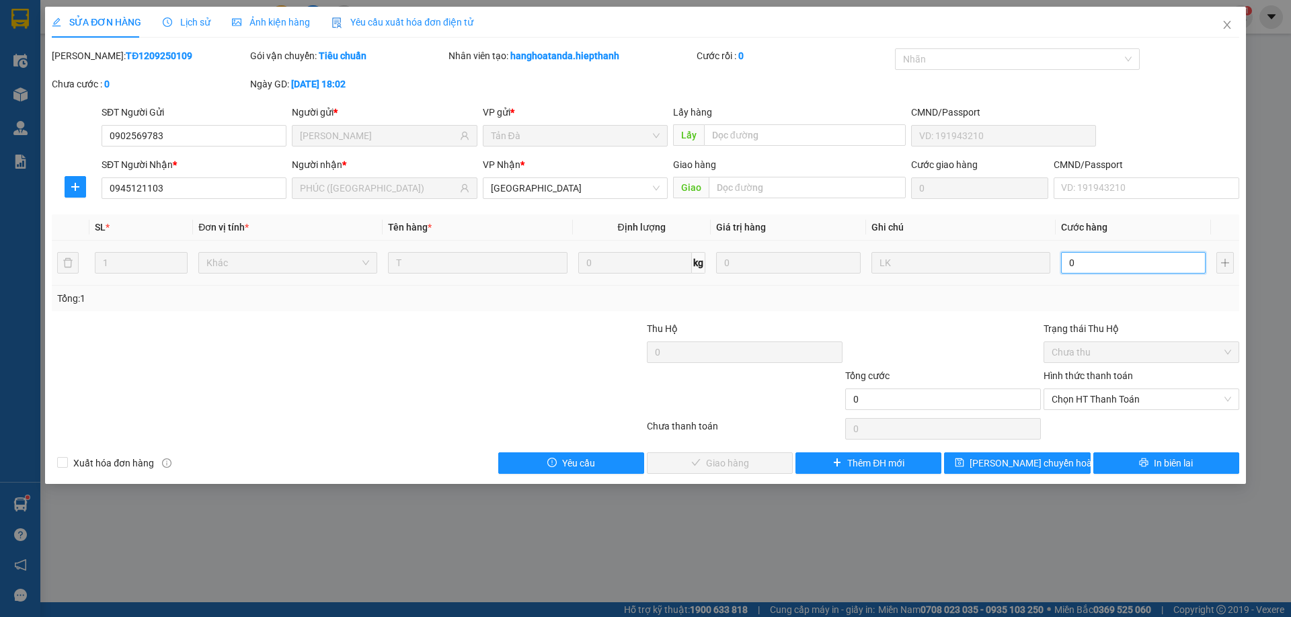
click at [1078, 265] on input "0" at bounding box center [1133, 263] width 145 height 22
type input "1"
type input "1.000"
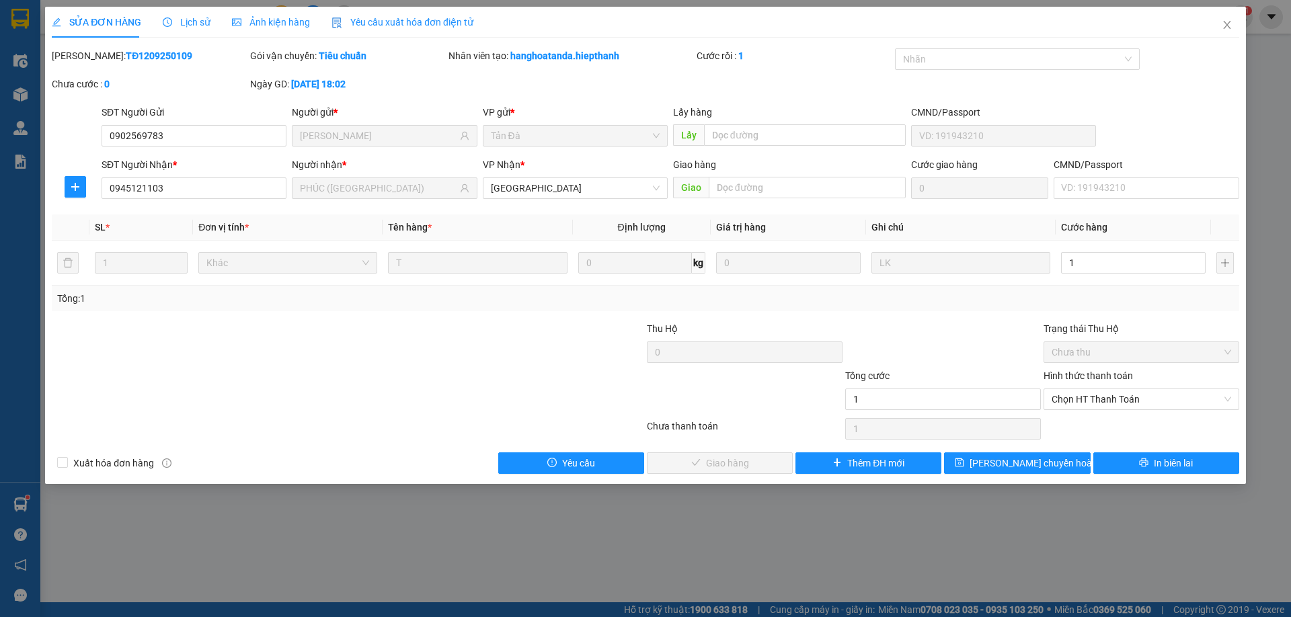
type input "1.000"
drag, startPoint x: 1062, startPoint y: 331, endPoint x: 1055, endPoint y: 333, distance: 7.7
click at [1062, 331] on div "Trạng thái Thu Hộ" at bounding box center [1141, 328] width 196 height 15
drag, startPoint x: 1082, startPoint y: 387, endPoint x: 1072, endPoint y: 407, distance: 22.9
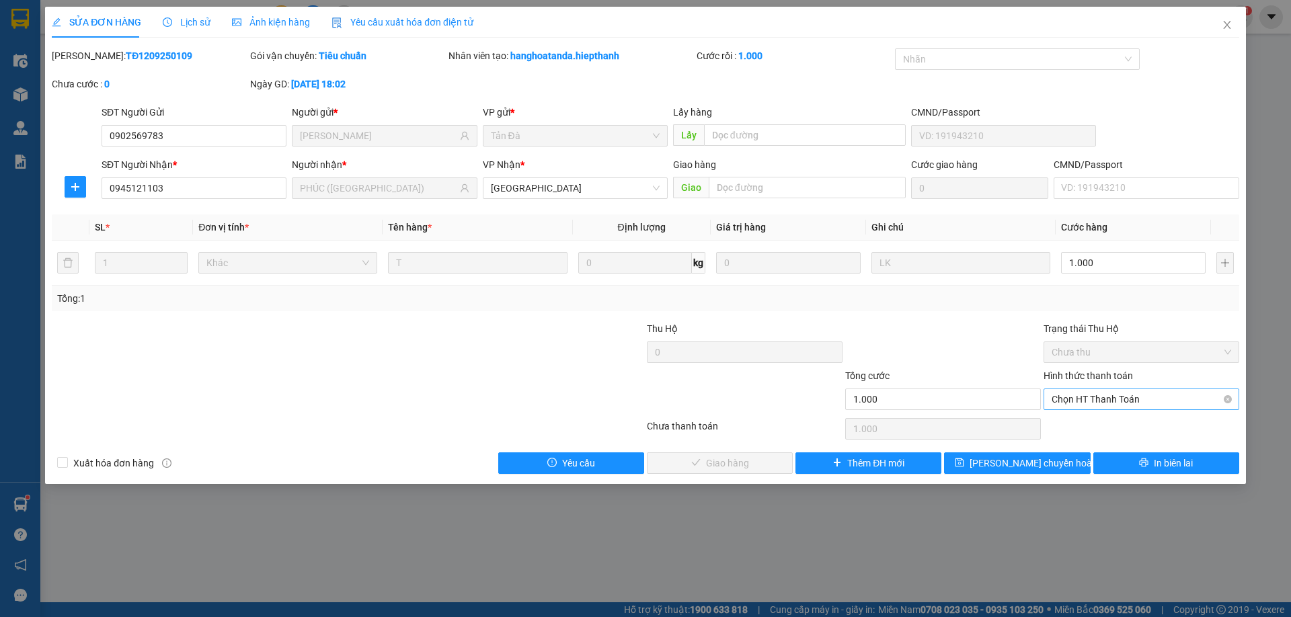
click at [1082, 391] on div "Hình thức thanh toán Chọn HT Thanh Toán" at bounding box center [1141, 391] width 196 height 47
click at [1094, 404] on span "Chọn HT Thanh Toán" at bounding box center [1140, 399] width 179 height 20
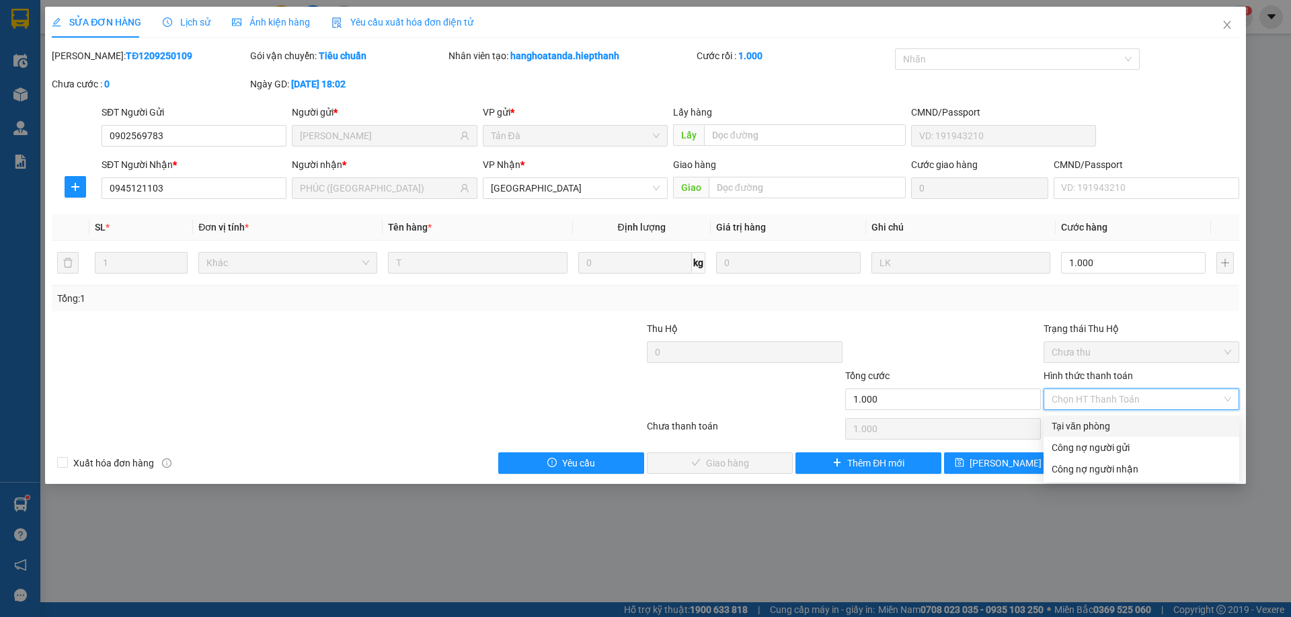
click at [1074, 422] on div "Tại văn phòng" at bounding box center [1140, 426] width 179 height 15
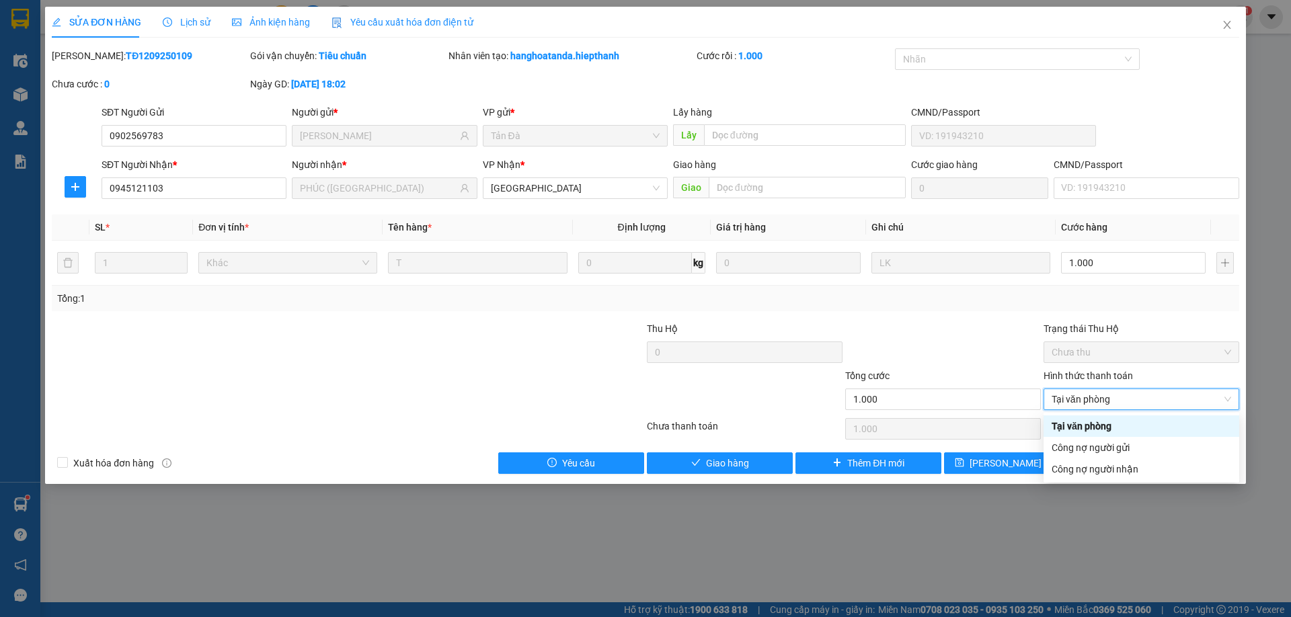
type input "0"
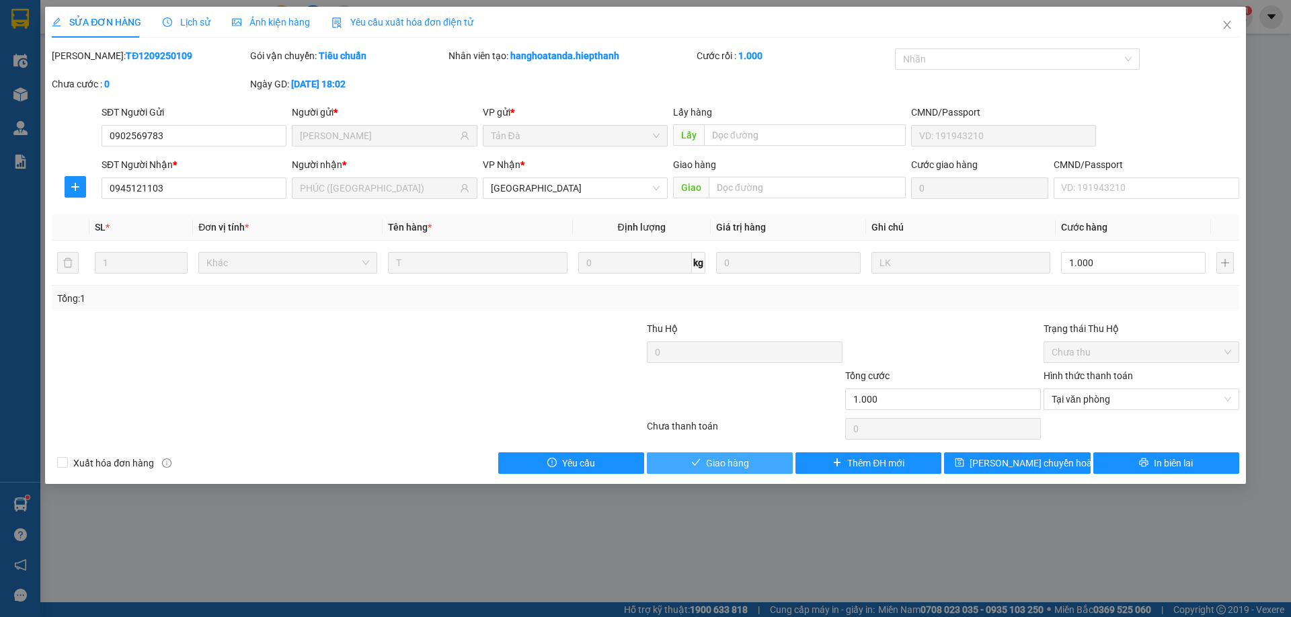
click at [735, 461] on span "Giao hàng" at bounding box center [727, 463] width 43 height 15
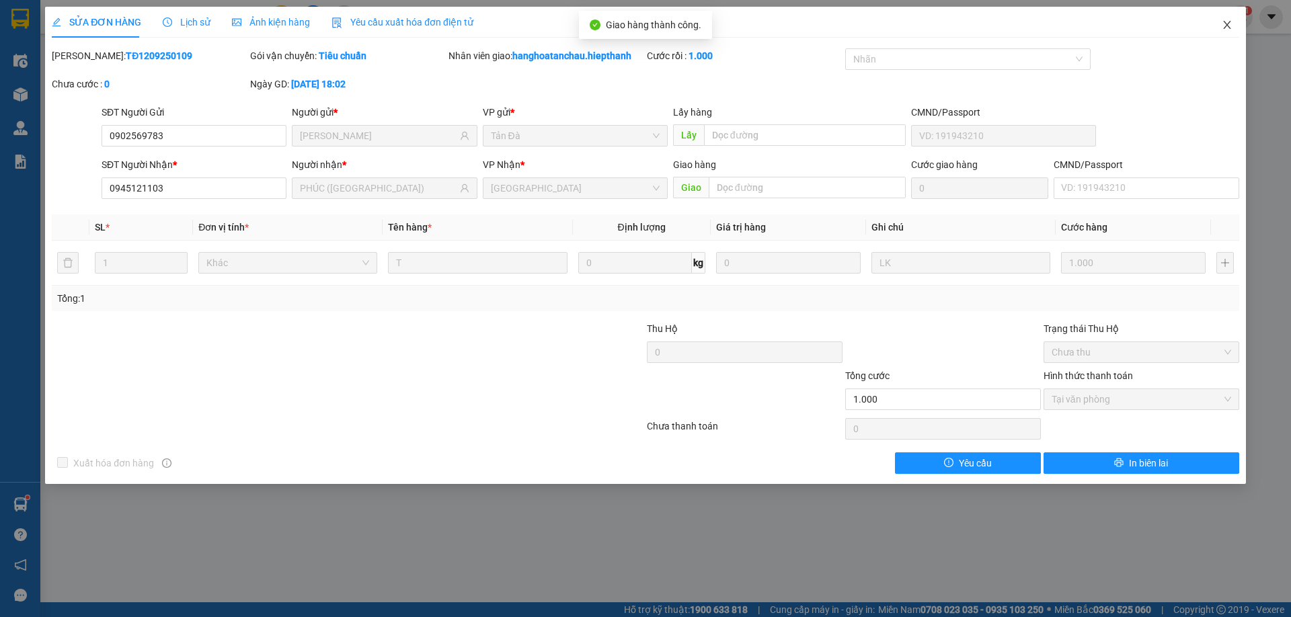
click at [1230, 27] on span "Close" at bounding box center [1227, 26] width 38 height 38
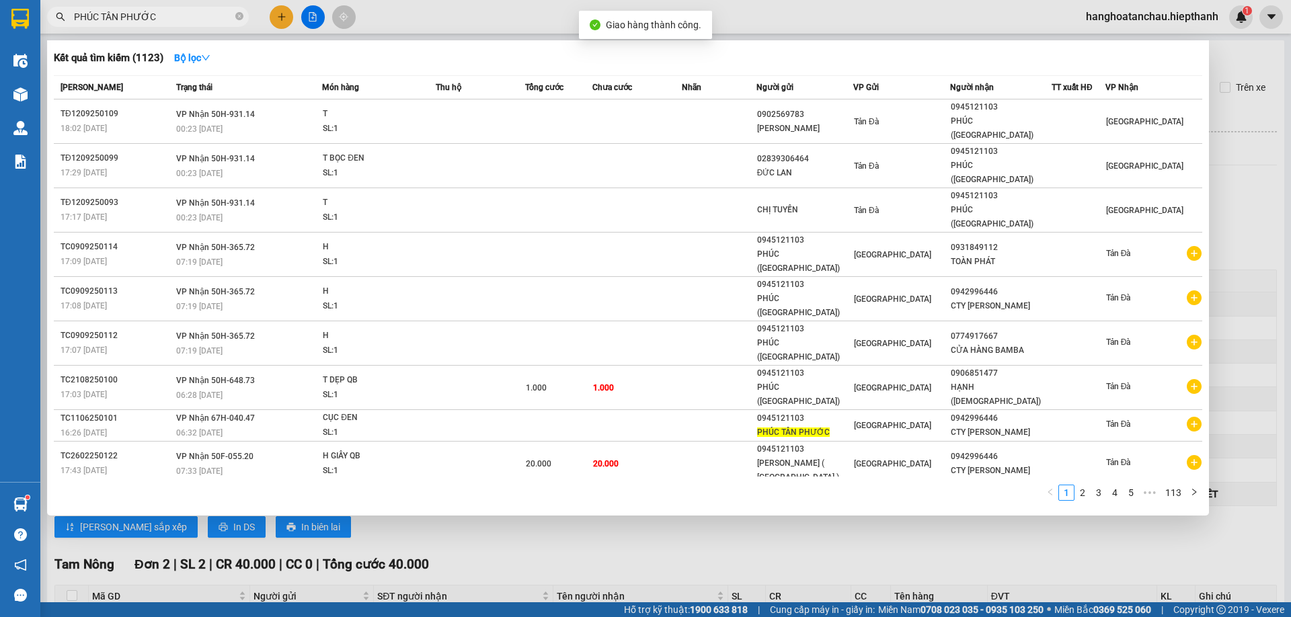
drag, startPoint x: 188, startPoint y: 7, endPoint x: 192, endPoint y: 19, distance: 13.2
click at [187, 7] on span "PHÚC TÂN PHƯỚC" at bounding box center [148, 17] width 202 height 20
click at [194, 22] on input "PHÚC TÂN PHƯỚC" at bounding box center [153, 16] width 159 height 15
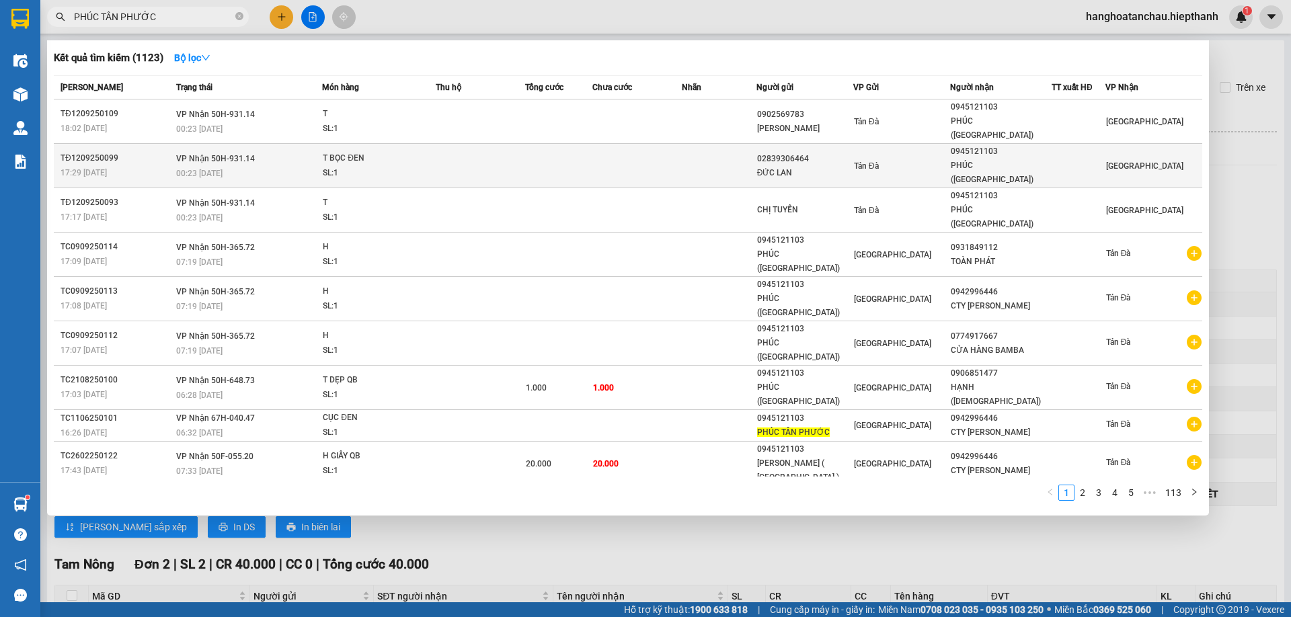
click at [427, 151] on span "T BỌC ĐEN SL: 1" at bounding box center [379, 165] width 112 height 29
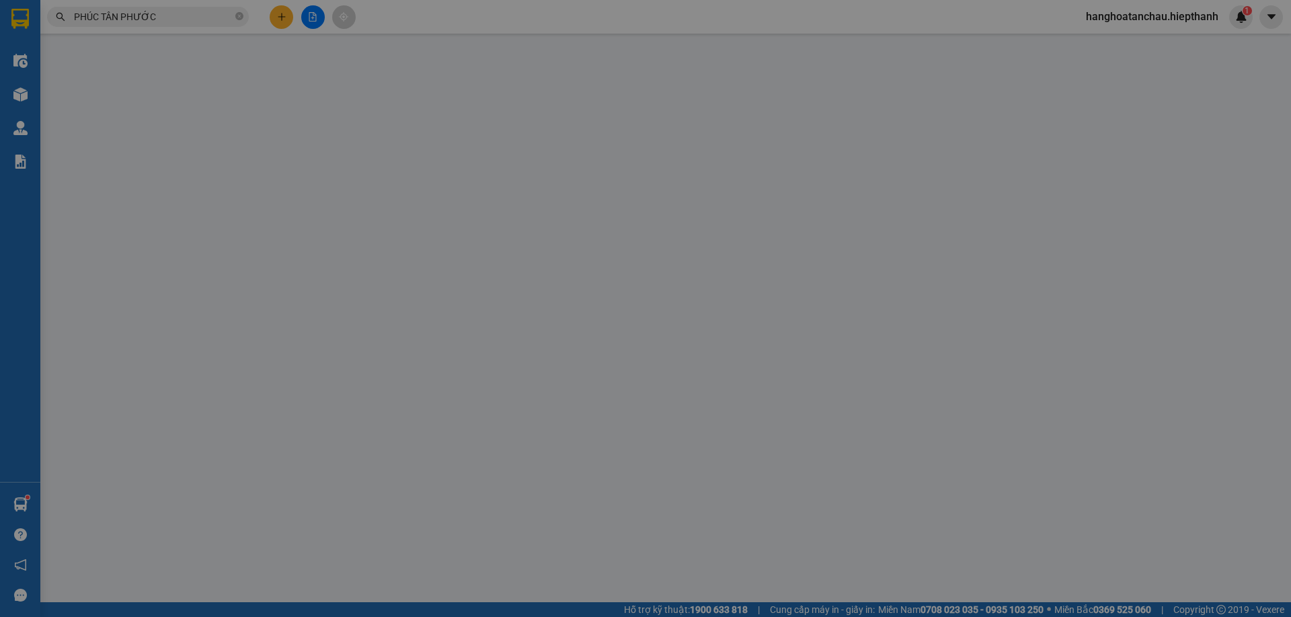
type input "02839306464"
type input "ĐỨC LAN"
type input "0945121103"
type input "PHÚC (TÂN PHƯỚC)"
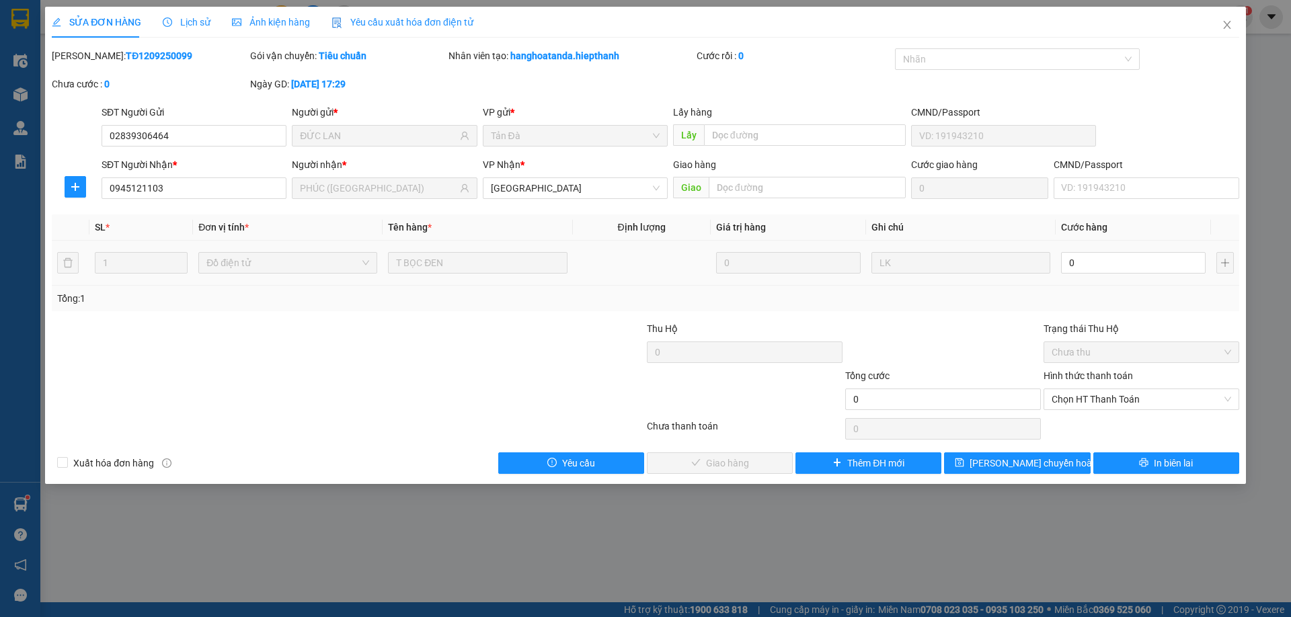
click at [1088, 276] on td "0" at bounding box center [1132, 263] width 155 height 45
click at [1082, 259] on input "0" at bounding box center [1133, 263] width 145 height 22
type input "1"
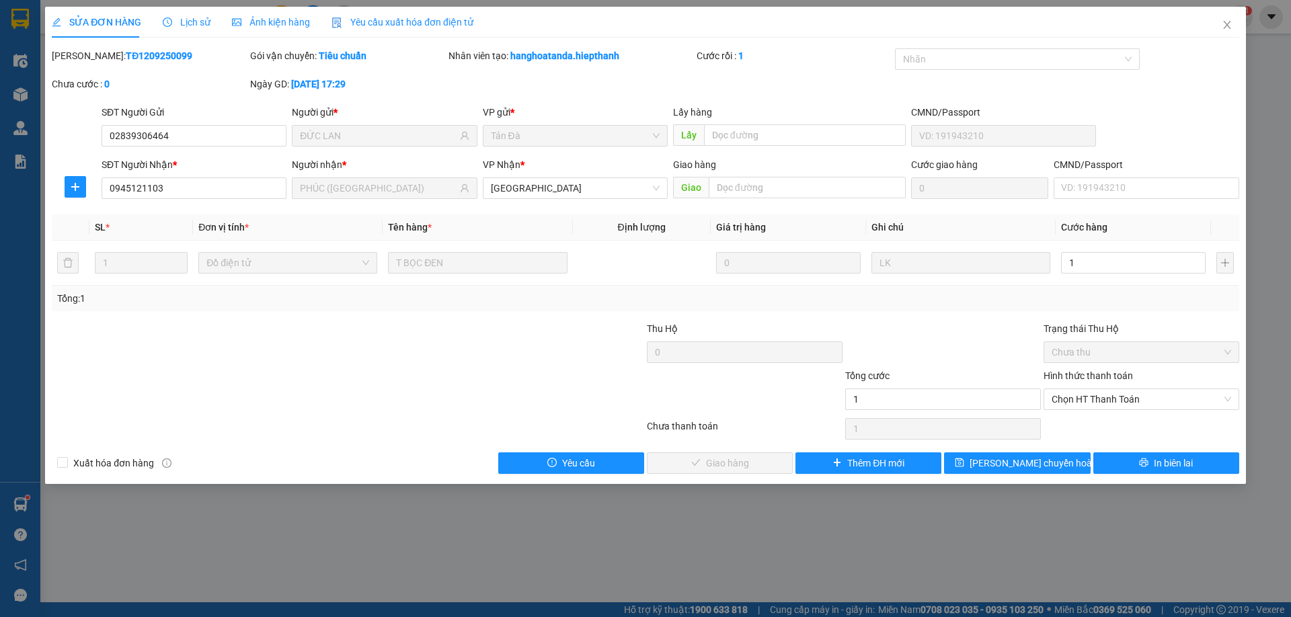
type input "1.000"
drag, startPoint x: 978, startPoint y: 329, endPoint x: 1002, endPoint y: 348, distance: 31.1
click at [978, 331] on div at bounding box center [943, 344] width 198 height 47
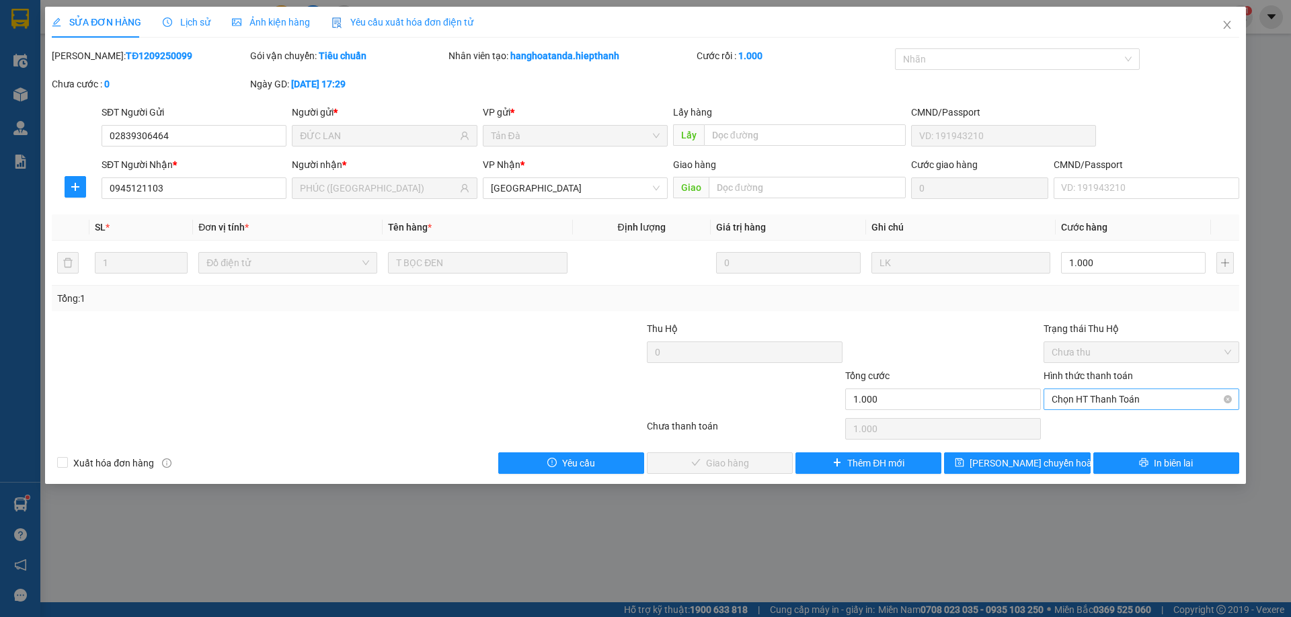
click at [1072, 394] on span "Chọn HT Thanh Toán" at bounding box center [1140, 399] width 179 height 20
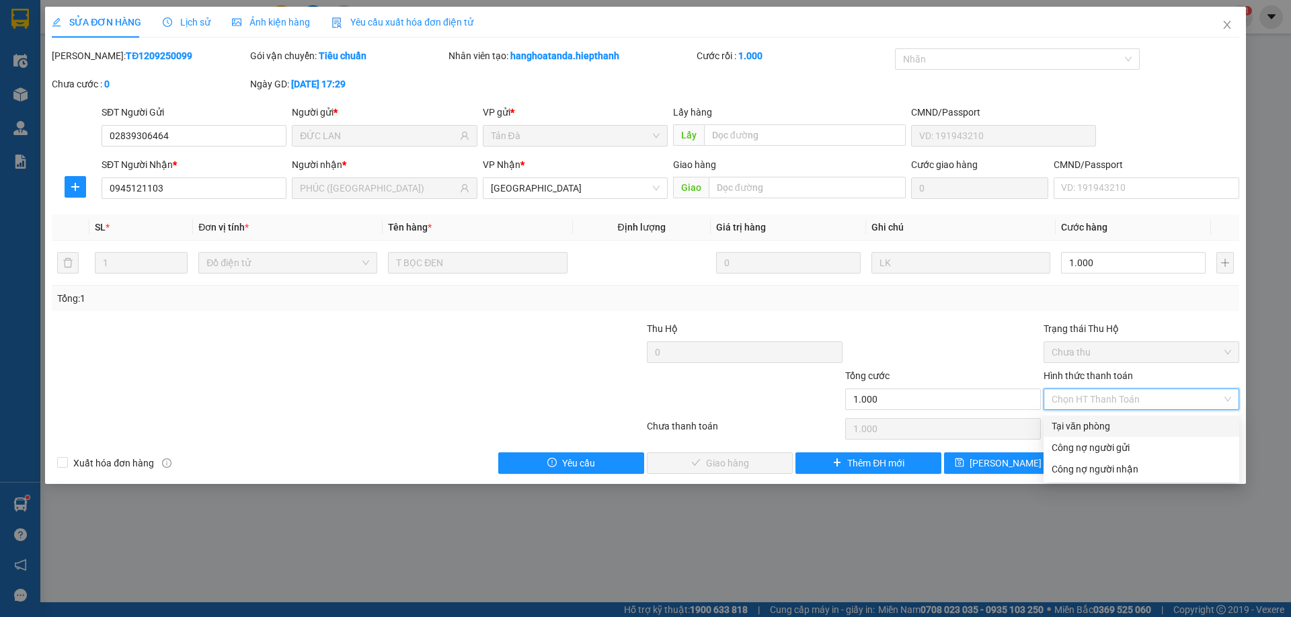
click at [1066, 416] on div "Tại văn phòng" at bounding box center [1141, 426] width 196 height 22
type input "0"
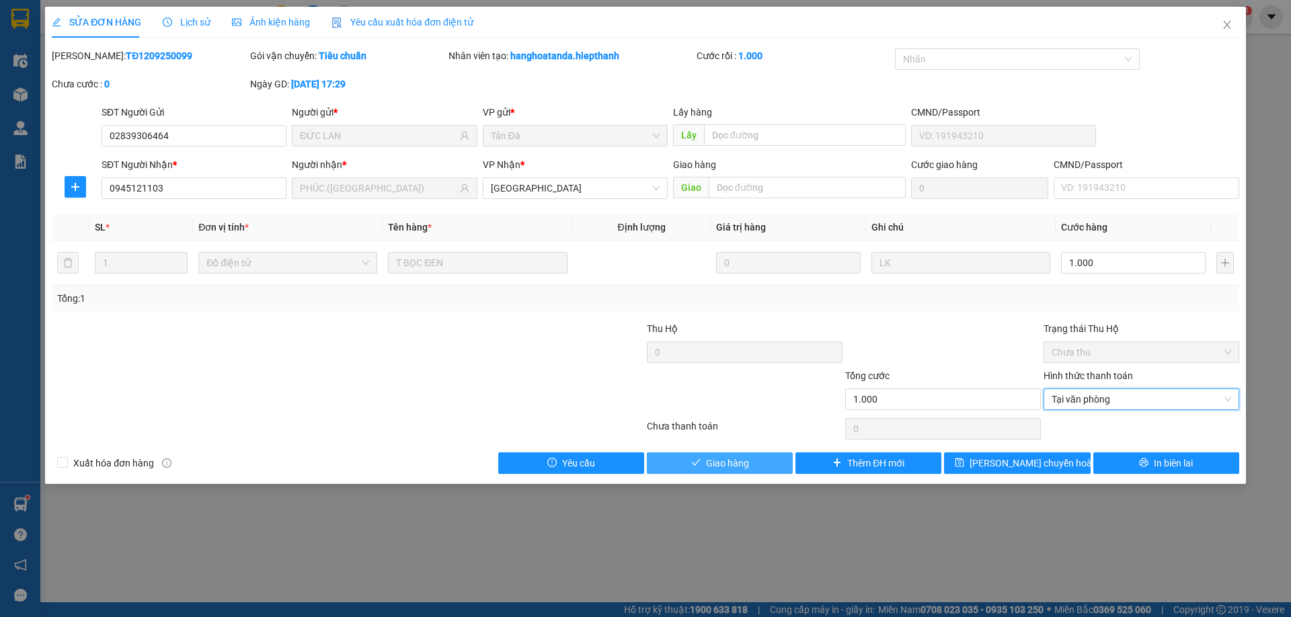
click at [761, 451] on div "Total Paid Fee 0 Total UnPaid Fee 0 Cash Collection Total Fee Mã ĐH: TĐ12092500…" at bounding box center [645, 261] width 1187 height 426
click at [755, 458] on button "Giao hàng" at bounding box center [720, 463] width 146 height 22
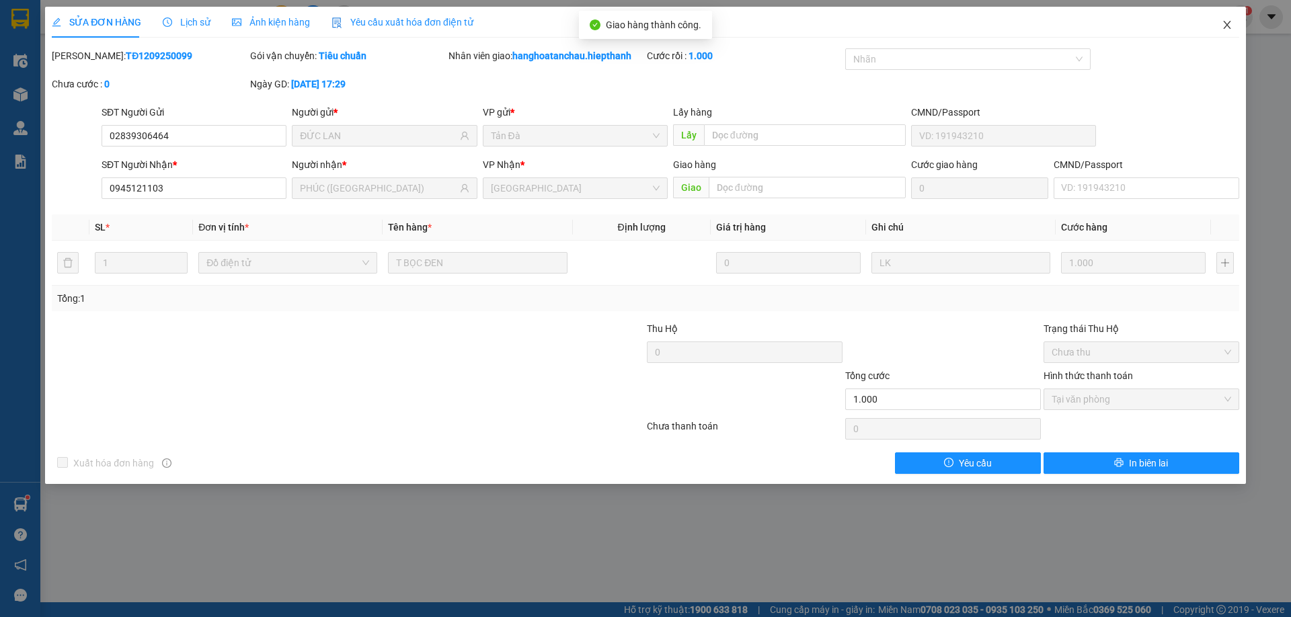
drag, startPoint x: 1227, startPoint y: 28, endPoint x: 467, endPoint y: 1, distance: 760.8
click at [1226, 27] on icon "close" at bounding box center [1227, 24] width 11 height 11
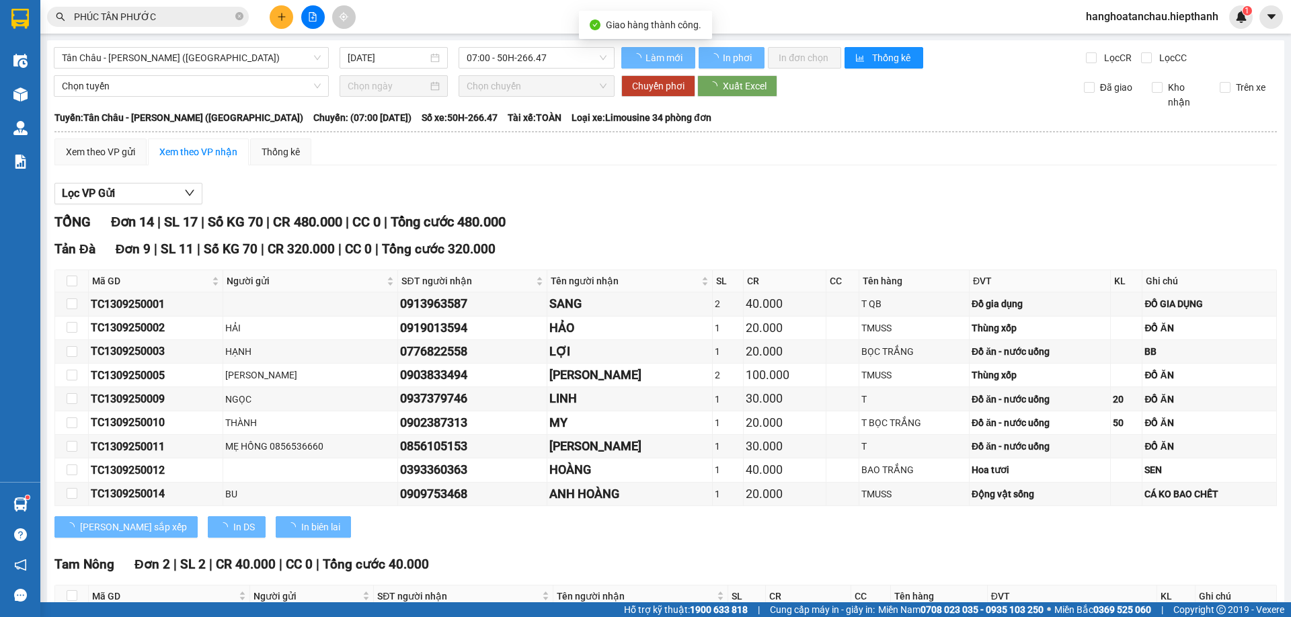
click at [201, 22] on input "PHÚC TÂN PHƯỚC" at bounding box center [153, 16] width 159 height 15
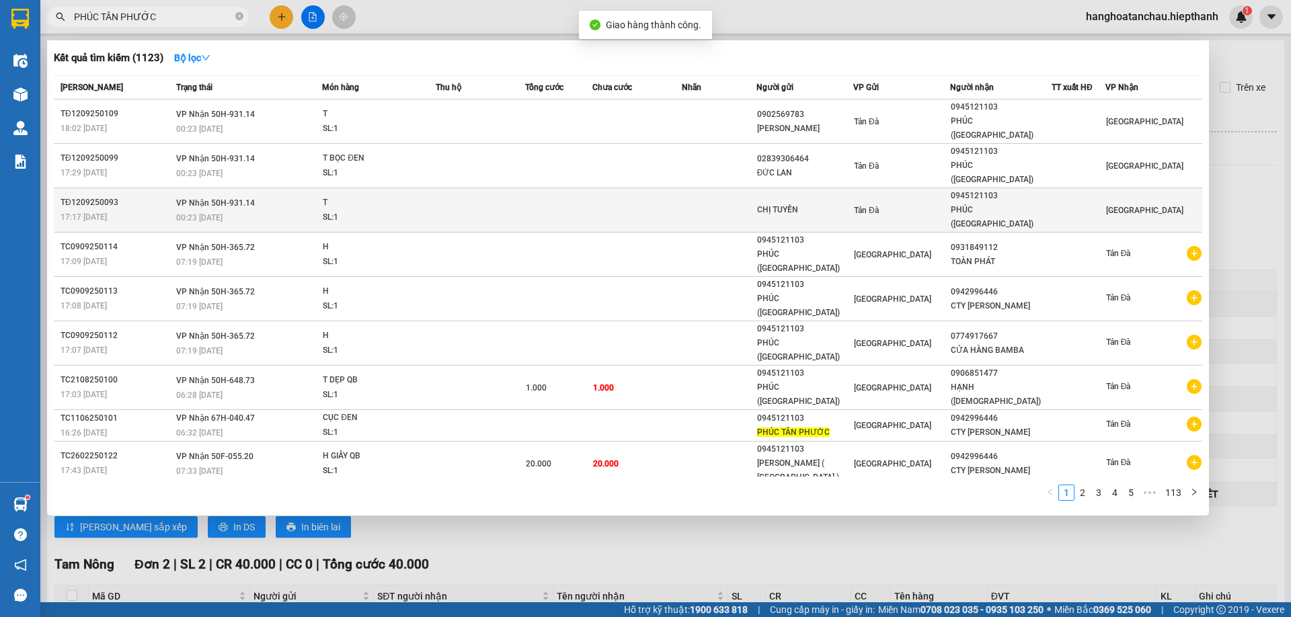
click at [602, 188] on td at bounding box center [636, 210] width 89 height 44
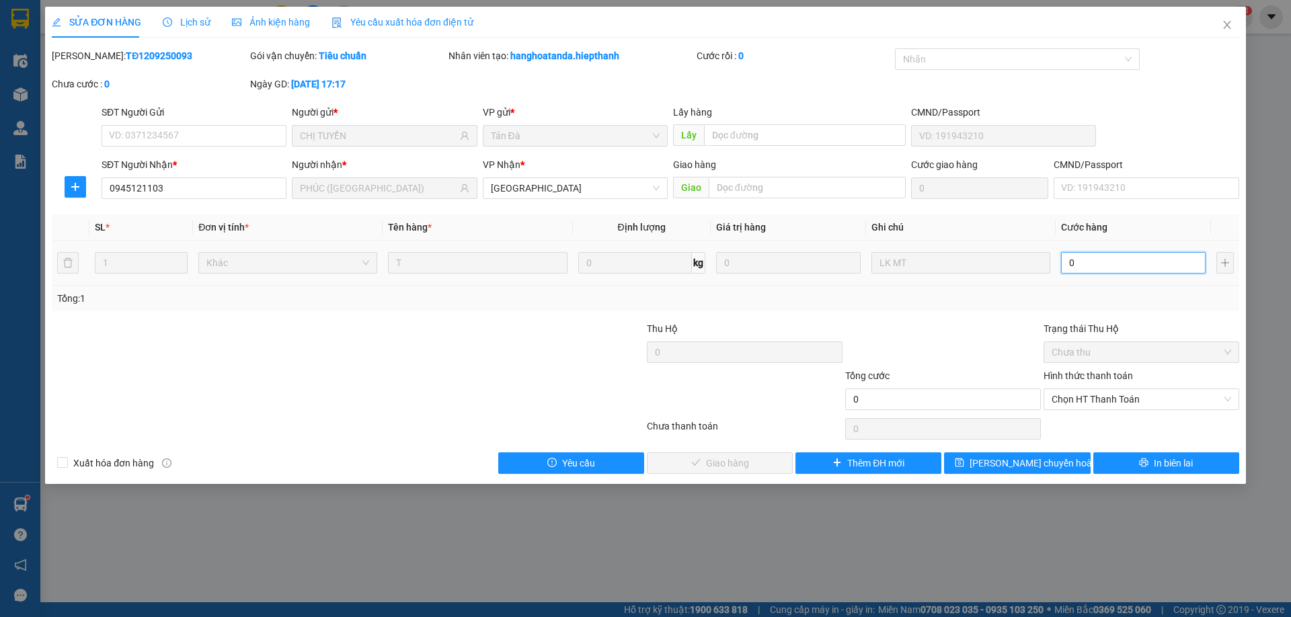
type input "1"
type input "1.000"
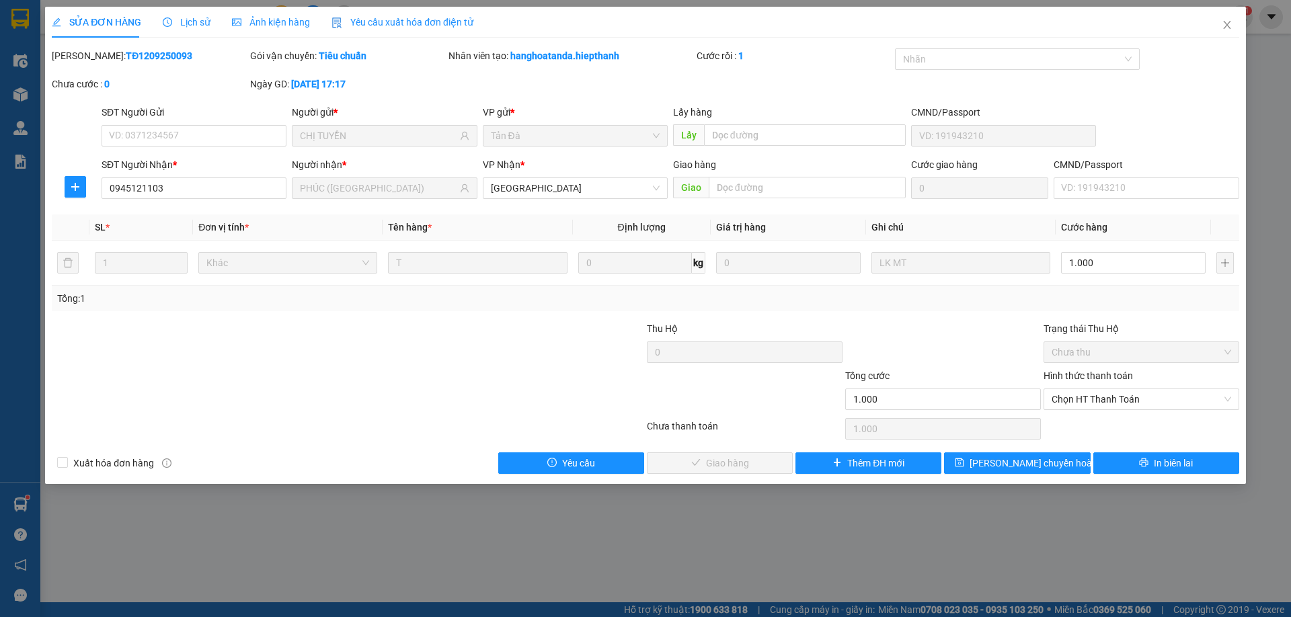
drag, startPoint x: 963, startPoint y: 322, endPoint x: 1024, endPoint y: 359, distance: 70.9
click at [963, 323] on div at bounding box center [943, 344] width 198 height 47
click at [1068, 399] on span "Chọn HT Thanh Toán" at bounding box center [1140, 399] width 179 height 20
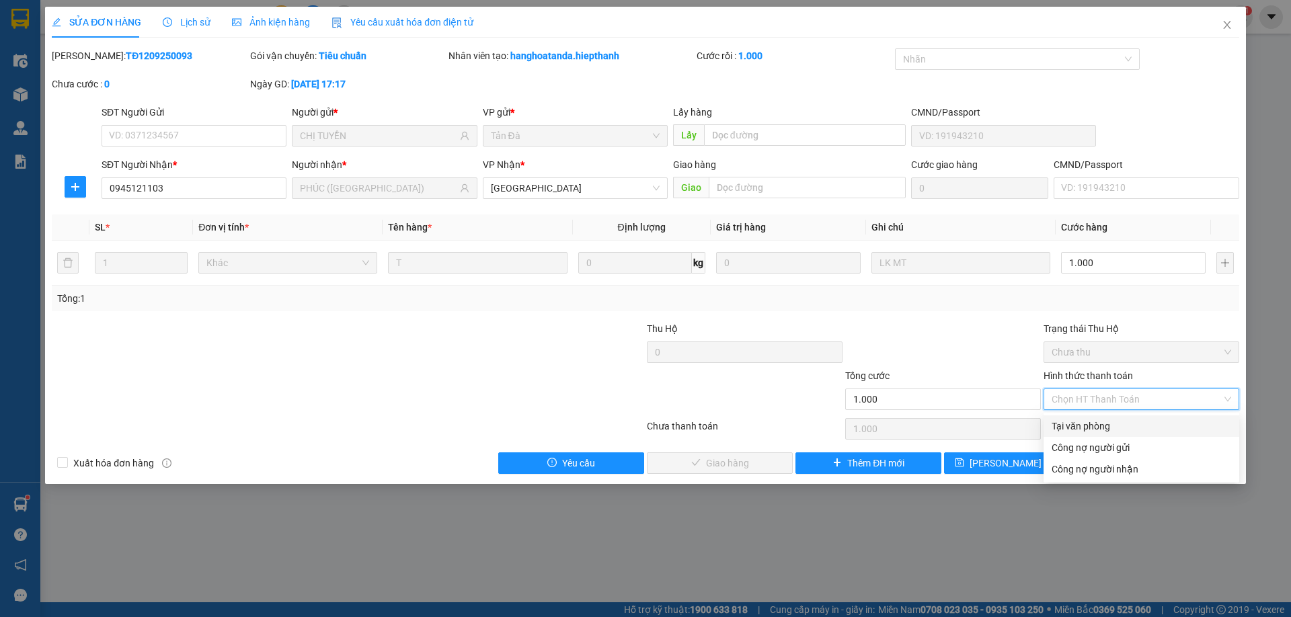
click at [1070, 426] on div "Tại văn phòng" at bounding box center [1140, 426] width 179 height 15
type input "0"
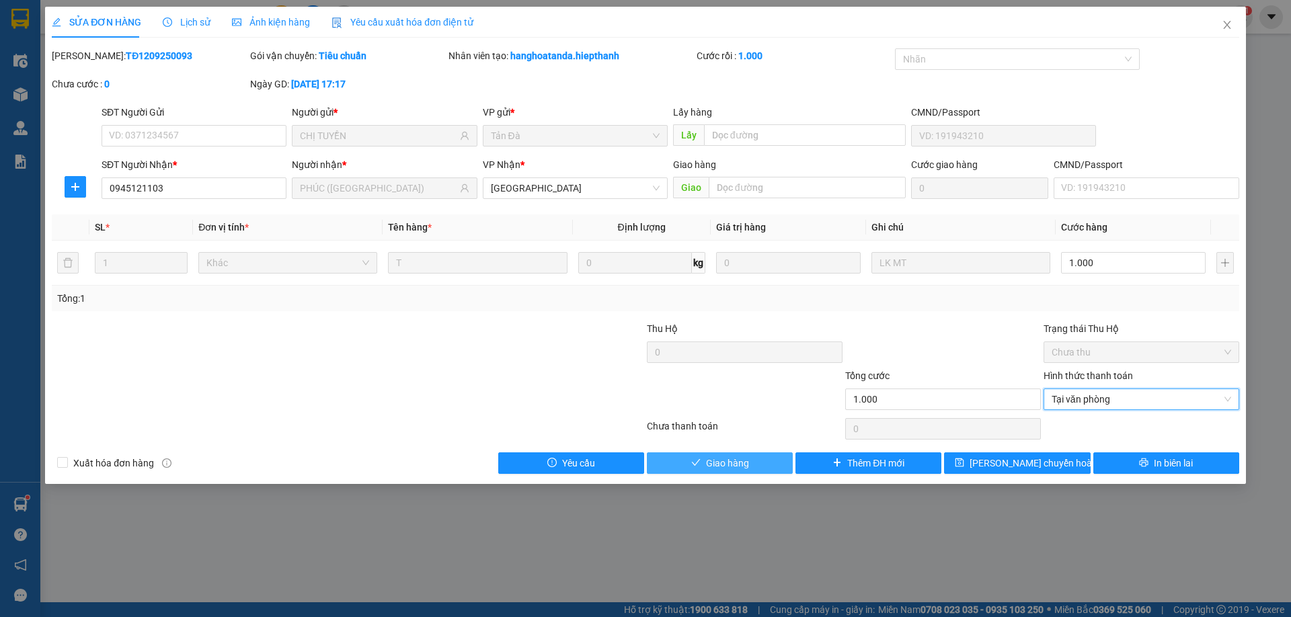
click at [774, 471] on button "Giao hàng" at bounding box center [720, 463] width 146 height 22
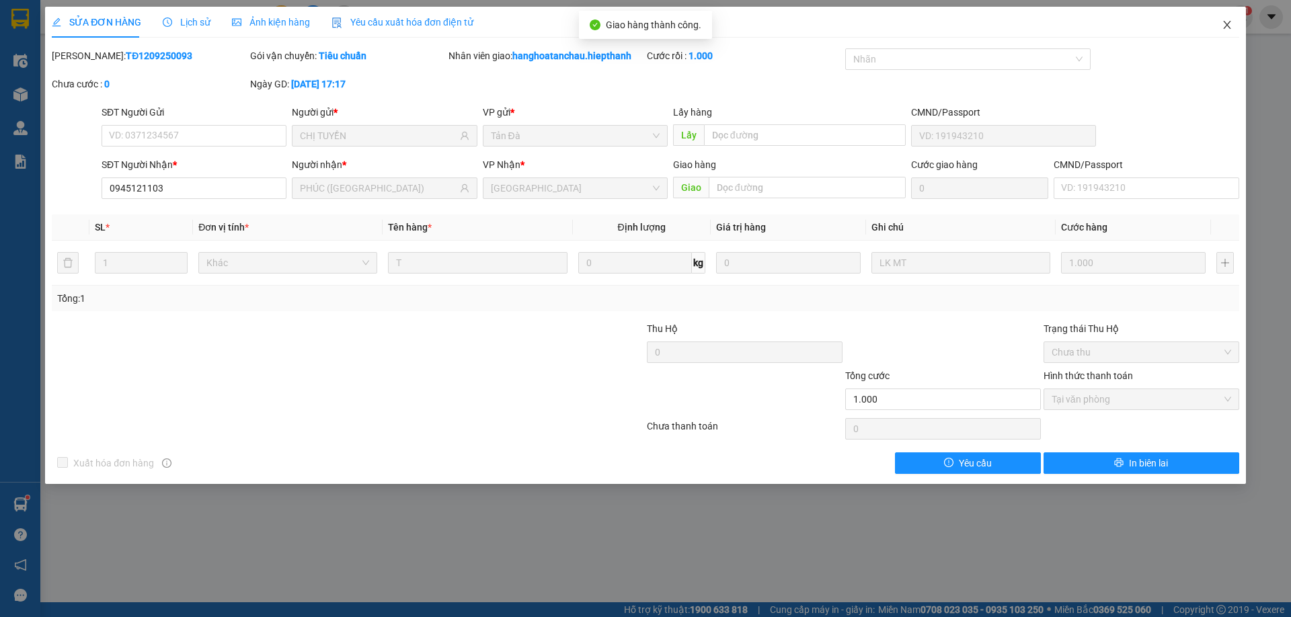
click at [1226, 25] on icon "close" at bounding box center [1226, 25] width 7 height 8
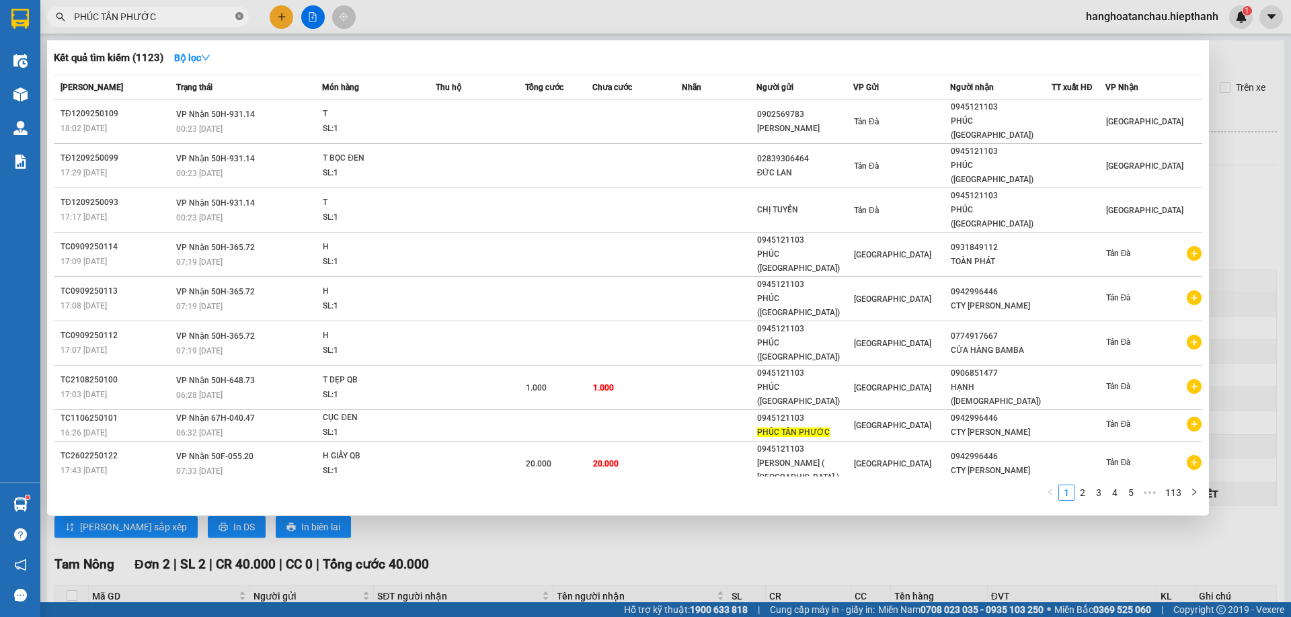
click at [240, 18] on icon "close-circle" at bounding box center [239, 16] width 8 height 8
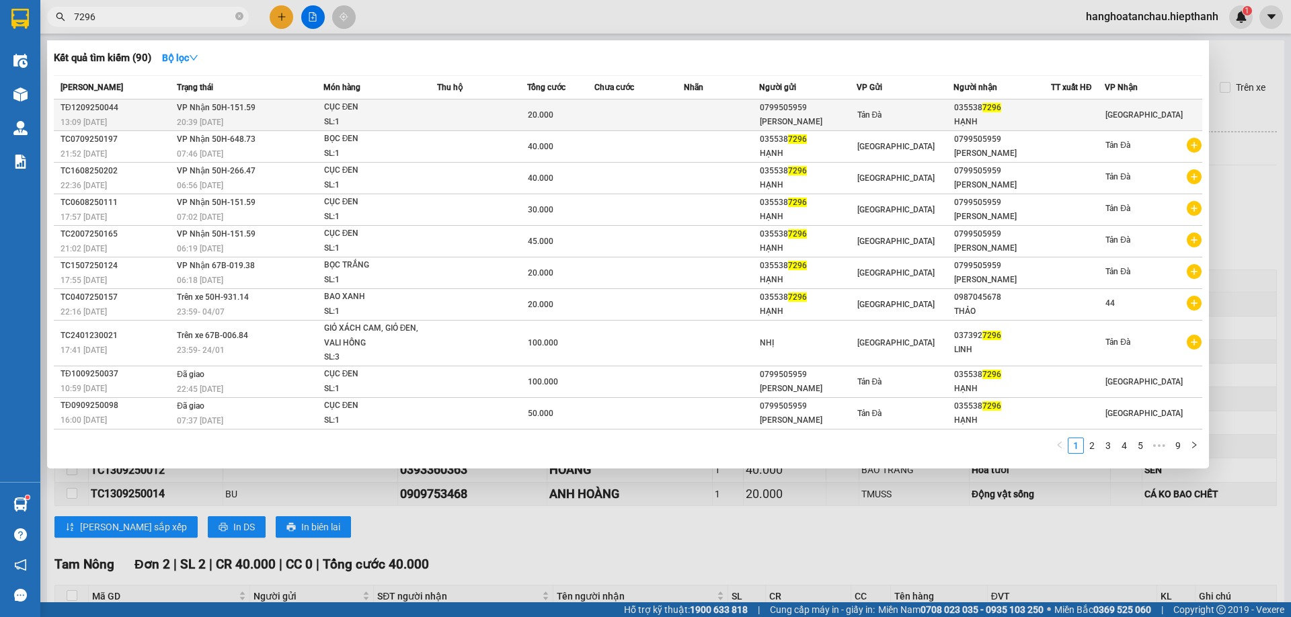
type input "7296"
click at [390, 114] on div "CỤC ĐEN" at bounding box center [374, 107] width 101 height 15
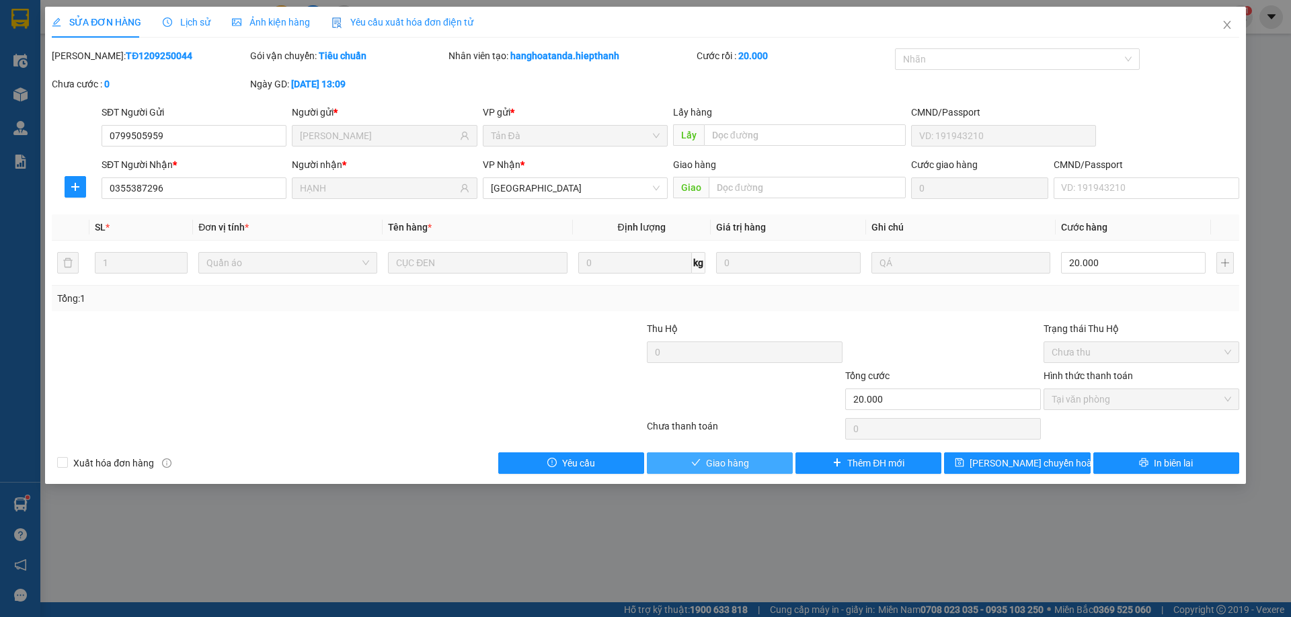
click at [762, 456] on button "Giao hàng" at bounding box center [720, 463] width 146 height 22
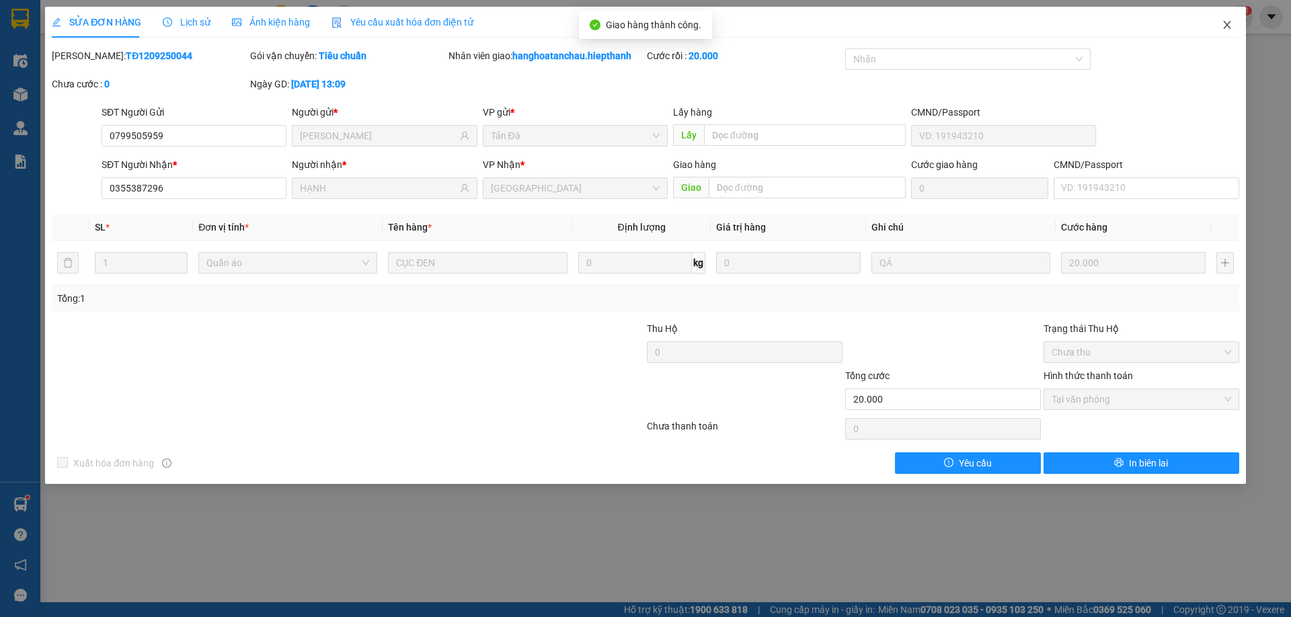
click at [1228, 26] on icon "close" at bounding box center [1227, 24] width 11 height 11
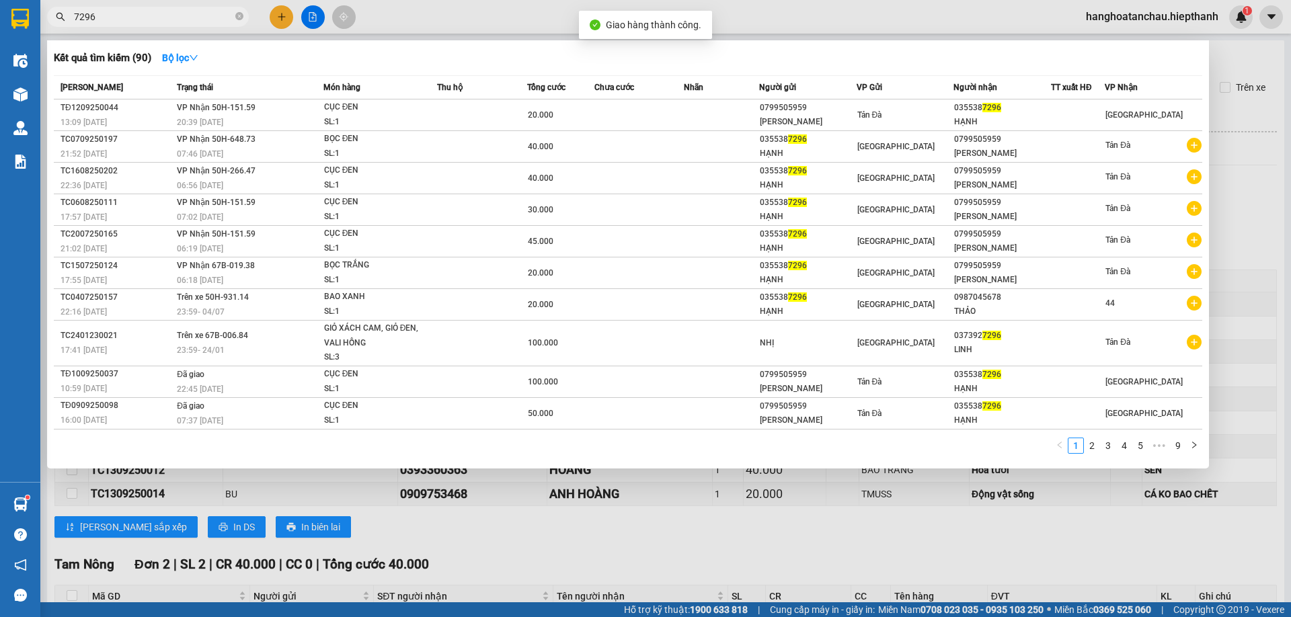
click at [241, 13] on icon "close-circle" at bounding box center [239, 16] width 8 height 8
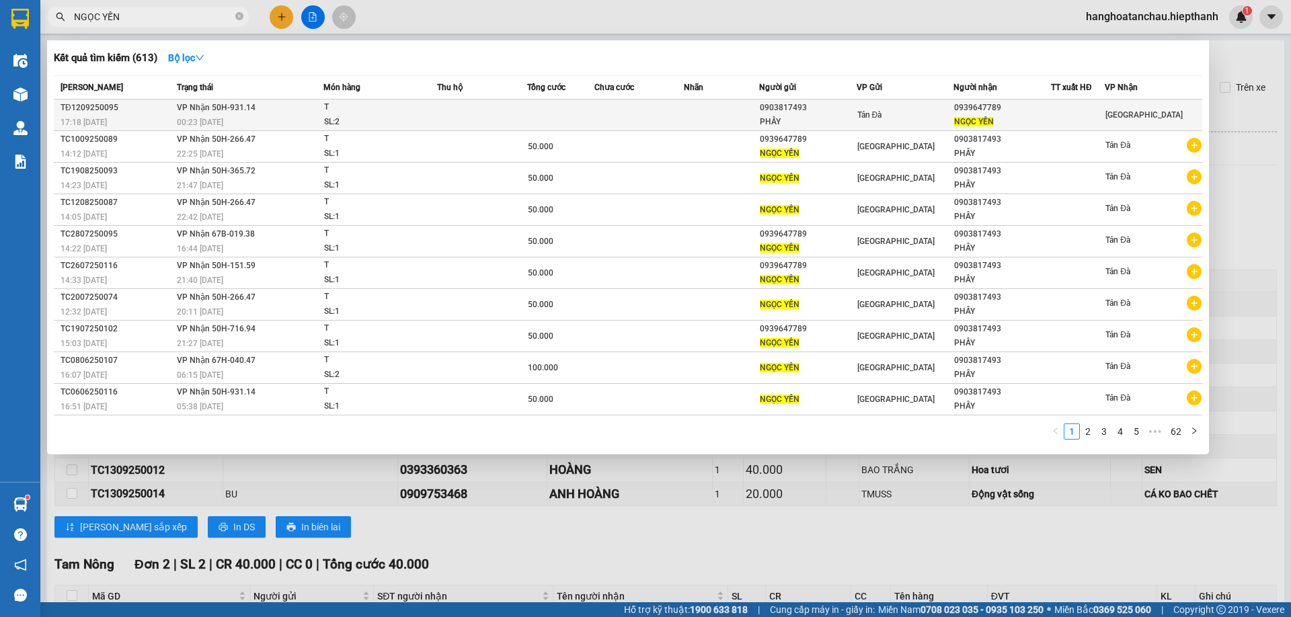
type input "NGỌC YẾN"
click at [625, 119] on td at bounding box center [639, 115] width 90 height 32
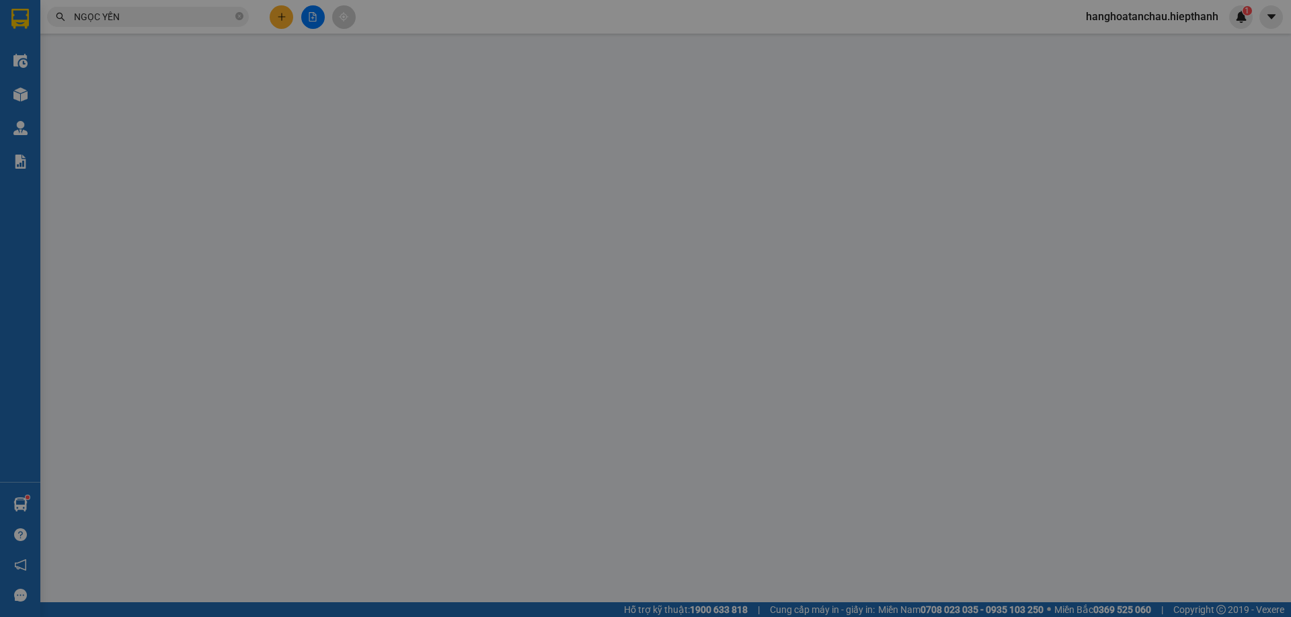
type input "0903817493"
type input "PHẤY"
type input "0939647789"
type input "NGỌC YẾN"
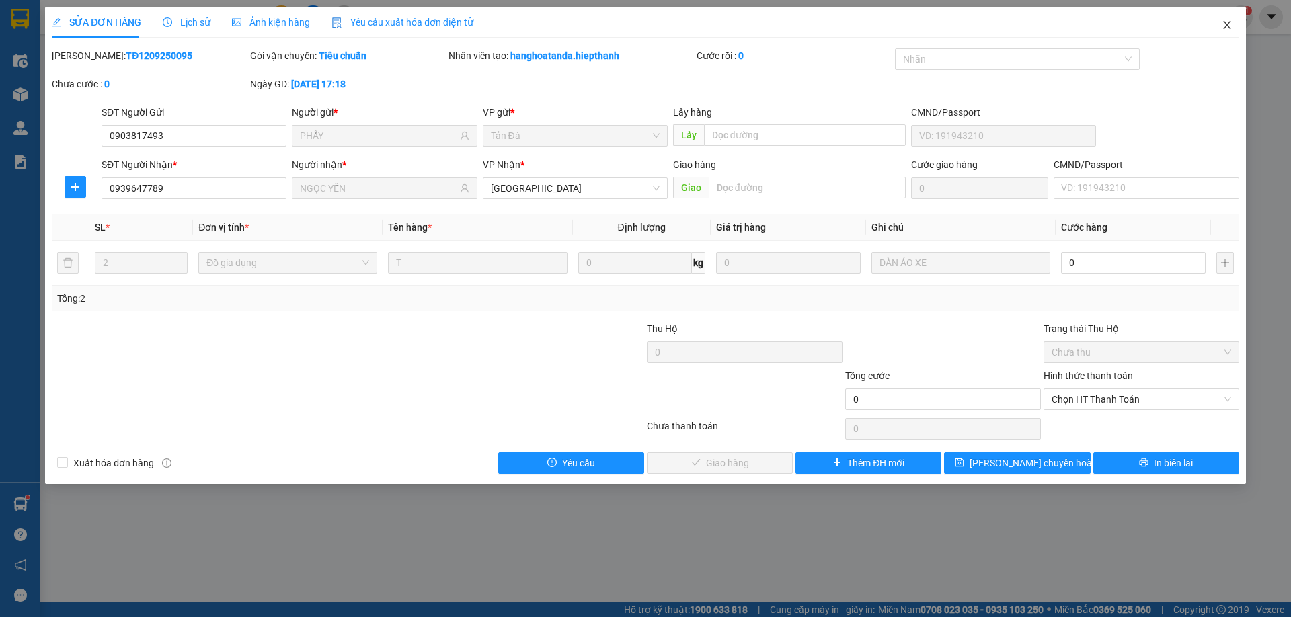
click at [1227, 21] on icon "close" at bounding box center [1227, 24] width 11 height 11
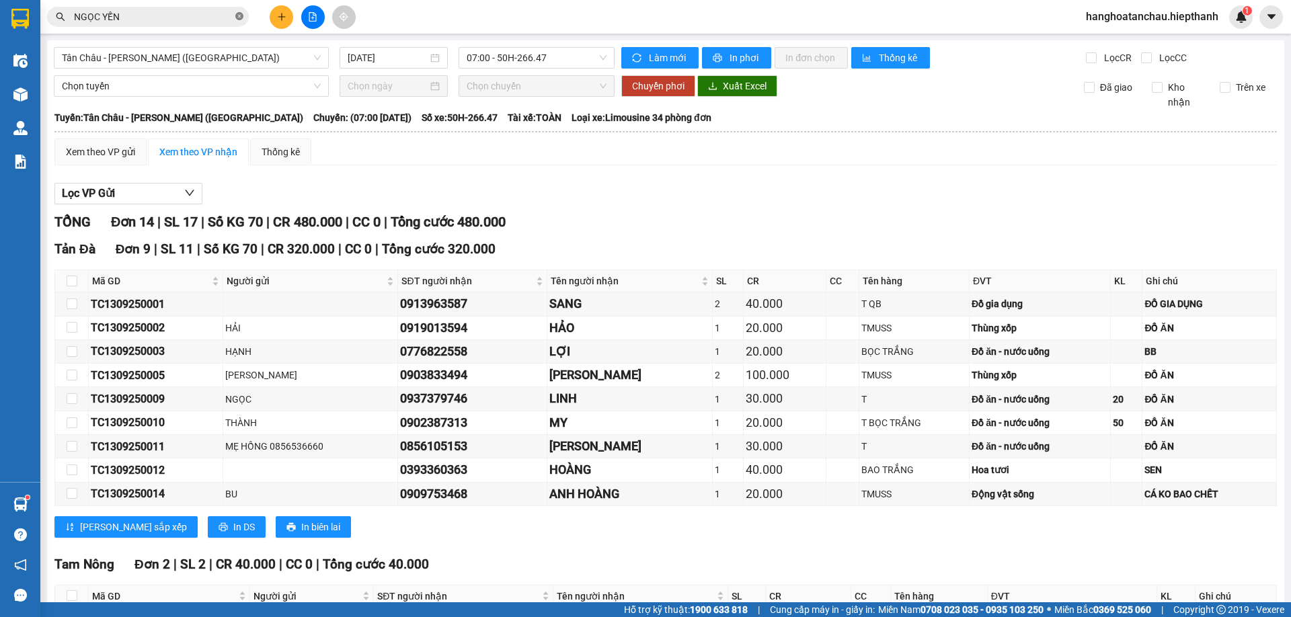
click at [238, 18] on icon "close-circle" at bounding box center [239, 16] width 8 height 8
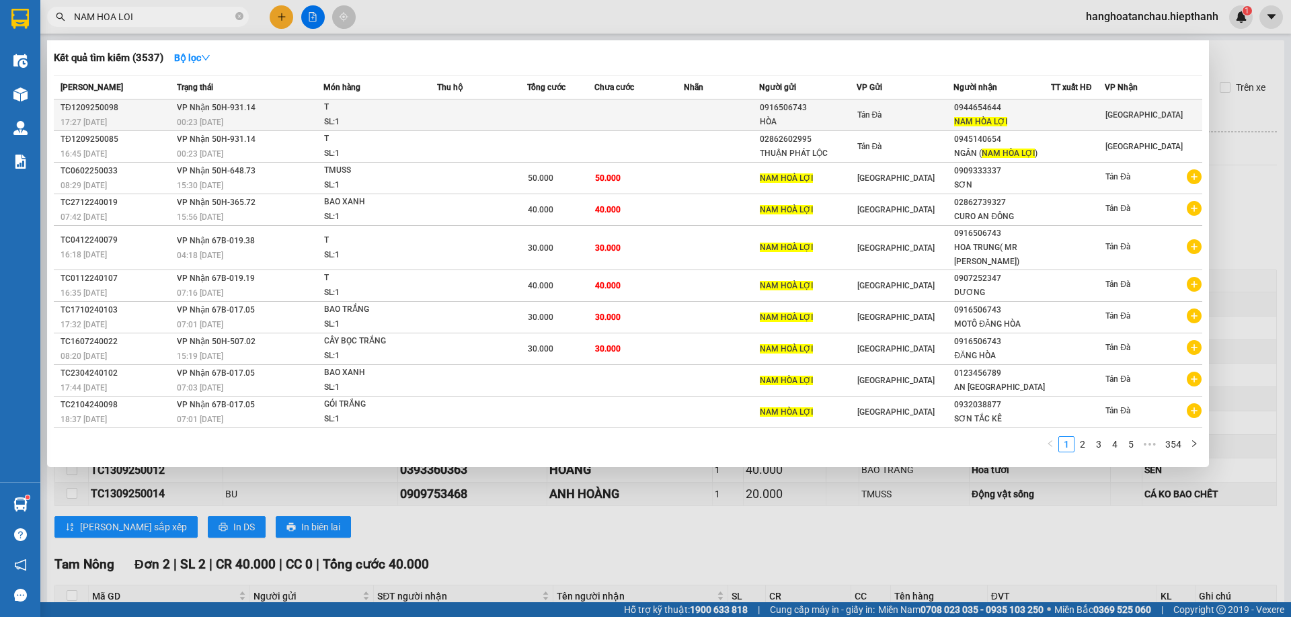
type input "NAM HOA LOI"
click at [752, 129] on td at bounding box center [721, 115] width 75 height 32
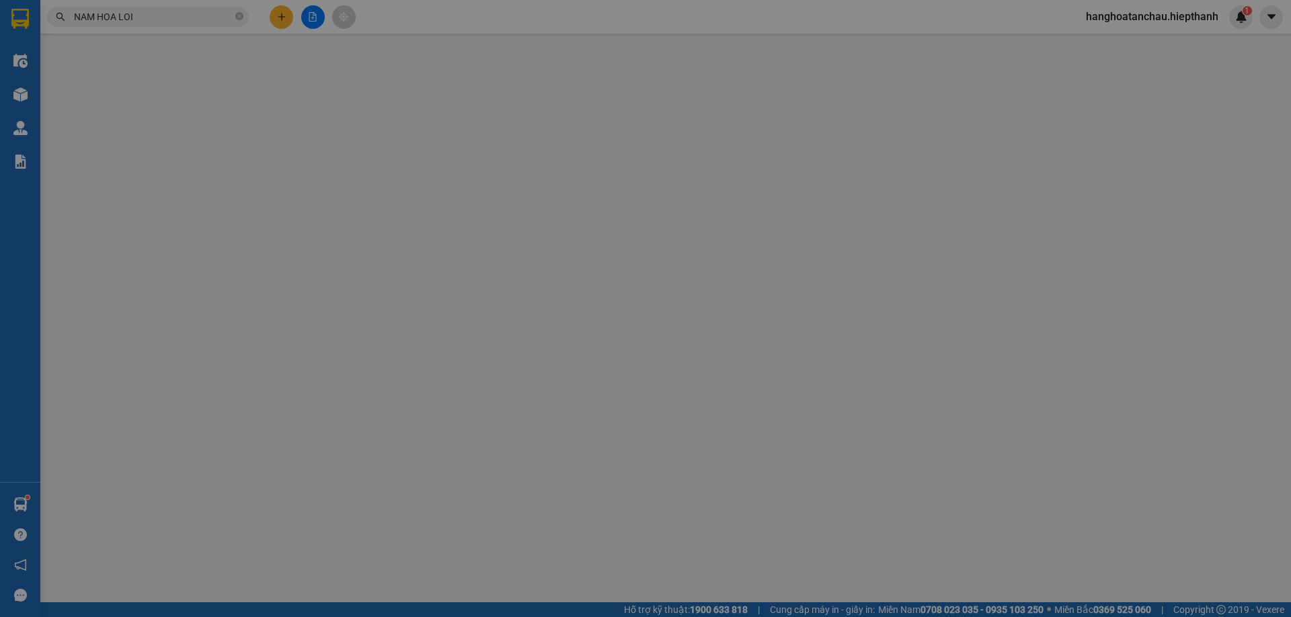
type input "0916506743"
type input "HÒA"
type input "0944654644"
type input "NAM HÒA LỢI"
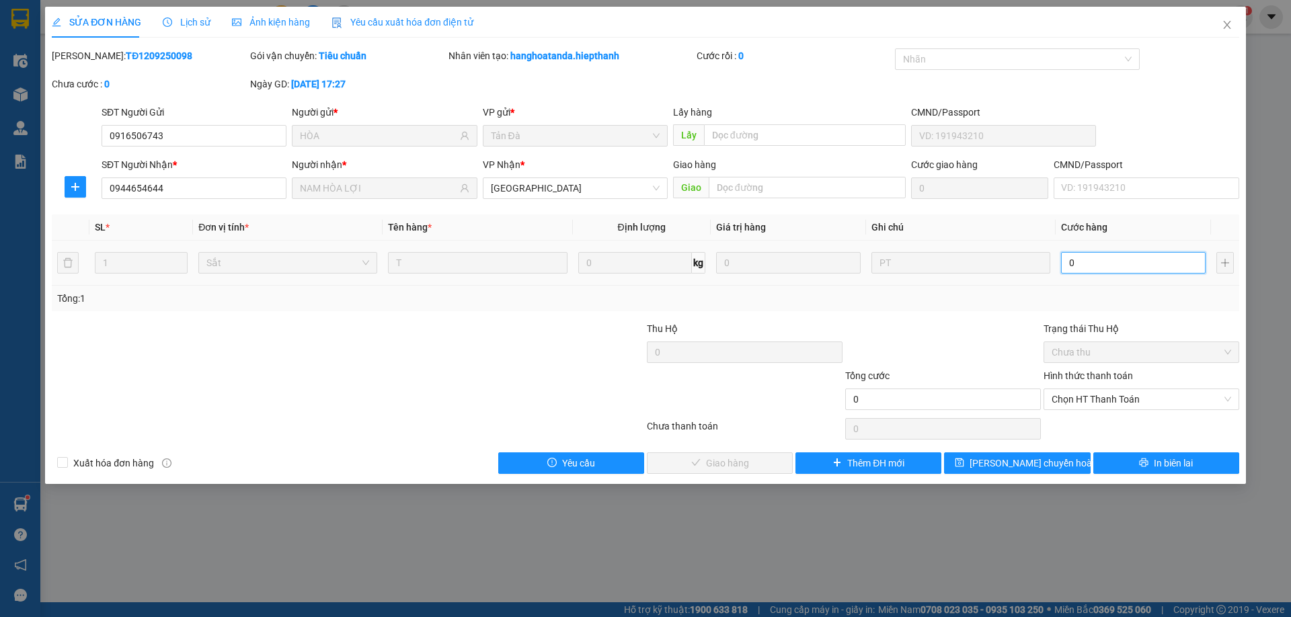
drag, startPoint x: 1119, startPoint y: 262, endPoint x: 1110, endPoint y: 270, distance: 12.4
click at [1119, 262] on input "0" at bounding box center [1133, 263] width 145 height 22
type input "1"
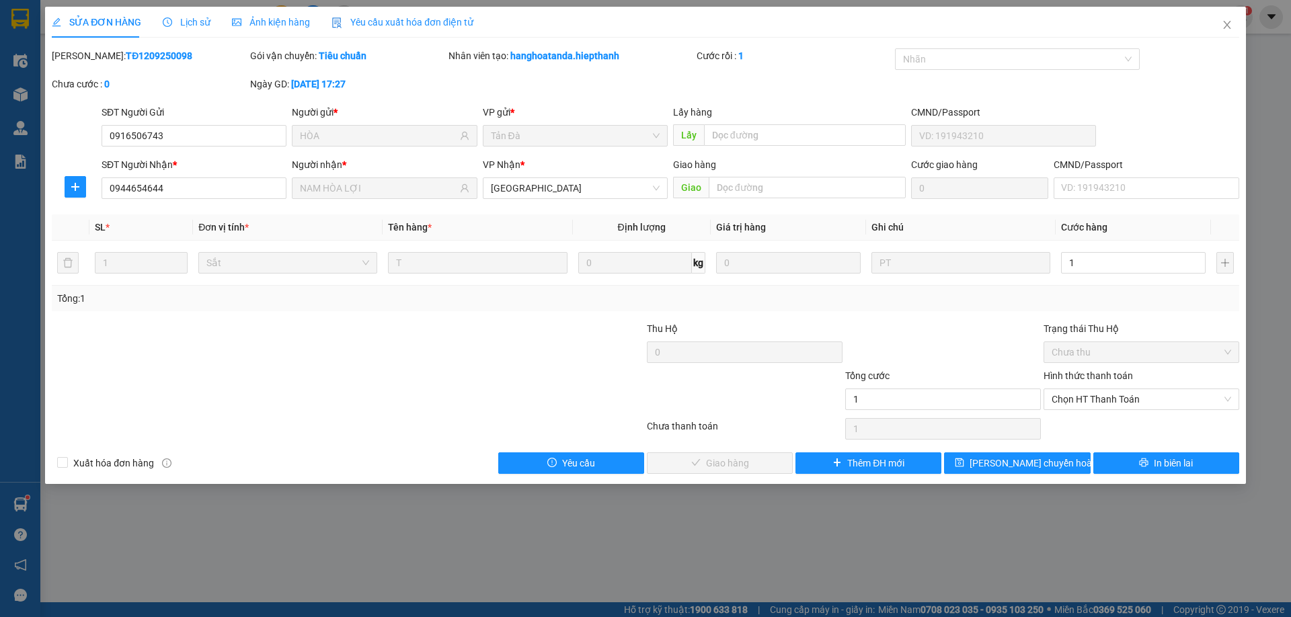
type input "1.000"
click at [990, 315] on div "Total Paid Fee 0 Total UnPaid Fee 0 Cash Collection Total Fee Mã ĐH: TĐ12092500…" at bounding box center [645, 261] width 1187 height 426
drag, startPoint x: 1099, startPoint y: 402, endPoint x: 1095, endPoint y: 412, distance: 10.9
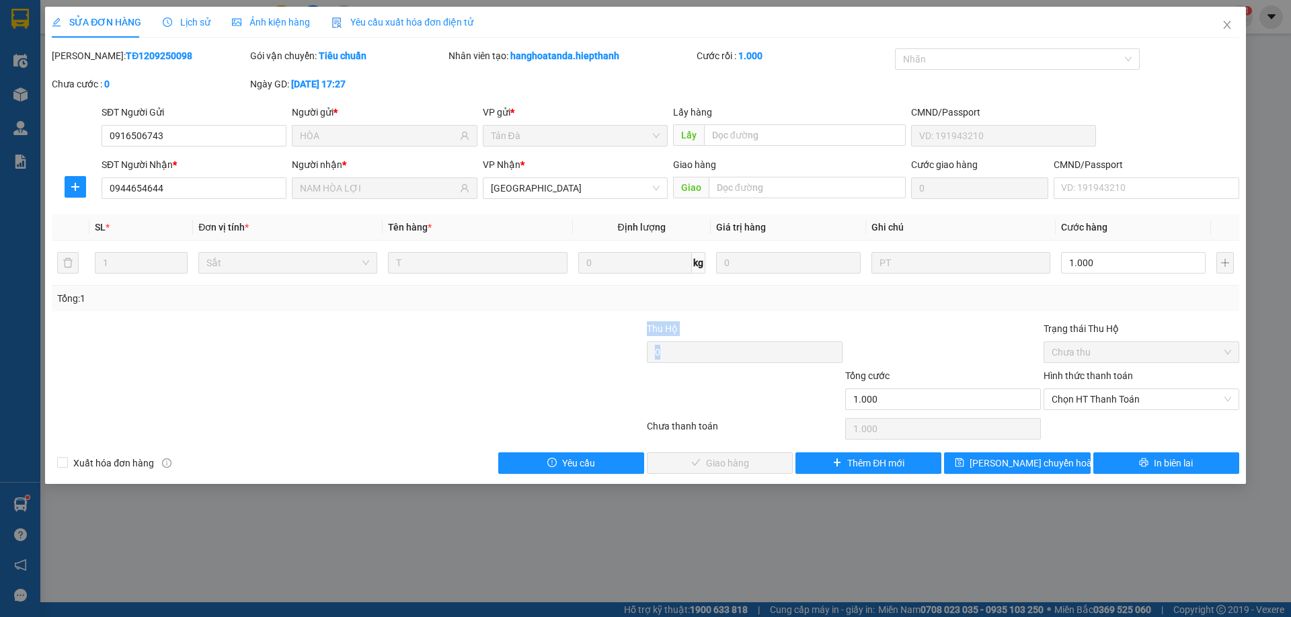
click at [1099, 401] on span "Chọn HT Thanh Toán" at bounding box center [1140, 399] width 179 height 20
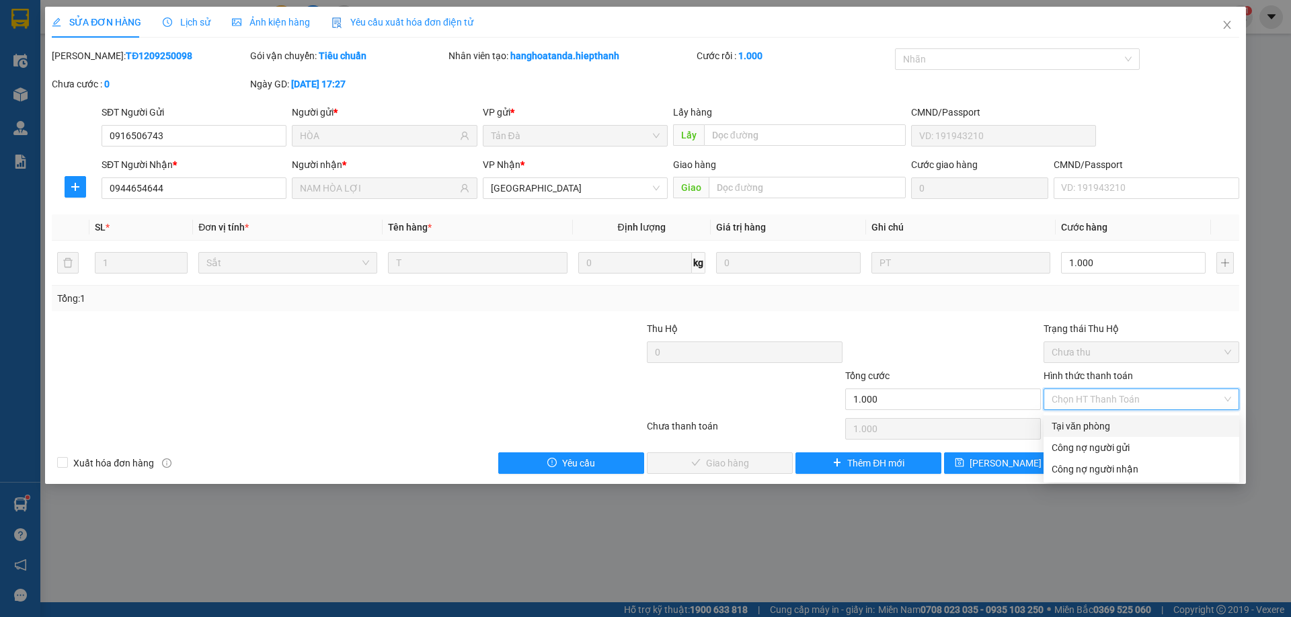
drag, startPoint x: 1095, startPoint y: 423, endPoint x: 979, endPoint y: 421, distance: 116.3
click at [1092, 424] on div "Tại văn phòng" at bounding box center [1140, 426] width 179 height 15
type input "0"
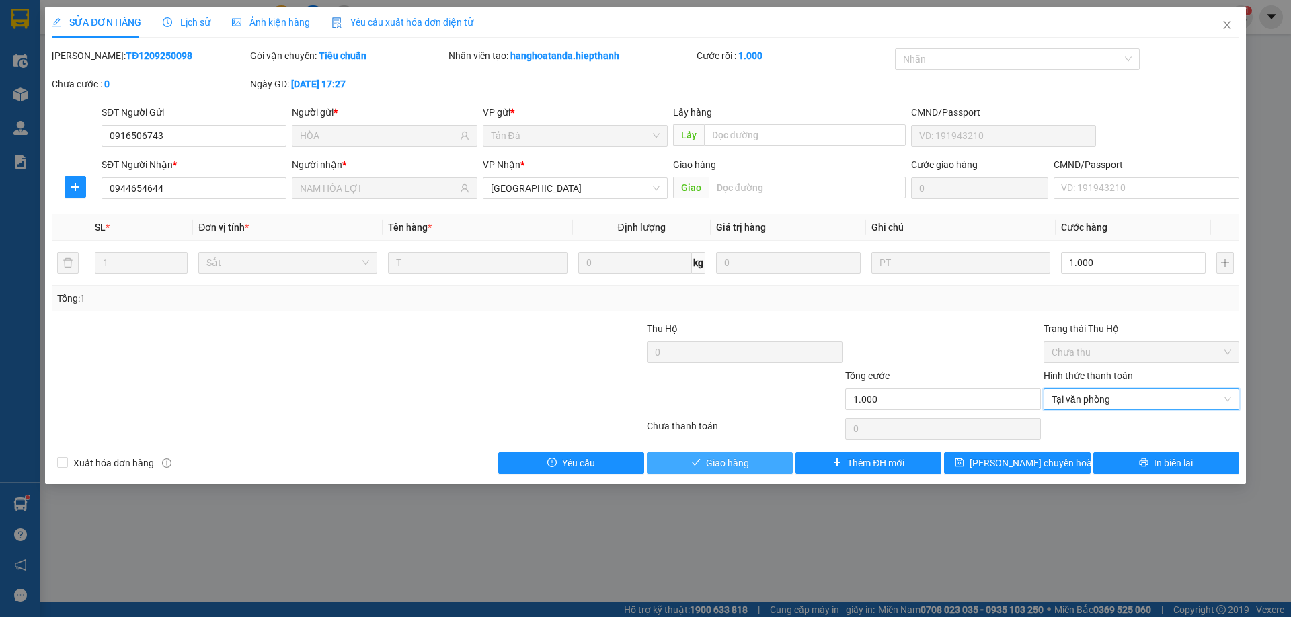
drag, startPoint x: 735, startPoint y: 460, endPoint x: 789, endPoint y: 432, distance: 60.7
click at [741, 453] on button "Giao hàng" at bounding box center [720, 463] width 146 height 22
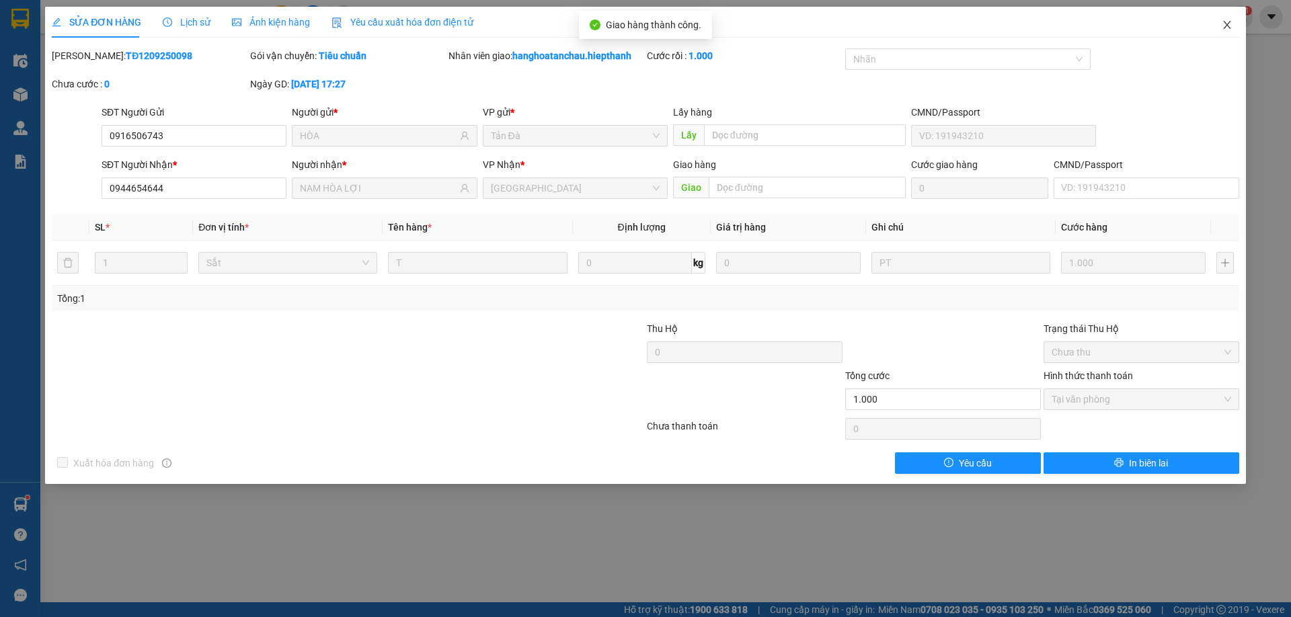
click at [1226, 22] on icon "close" at bounding box center [1227, 24] width 11 height 11
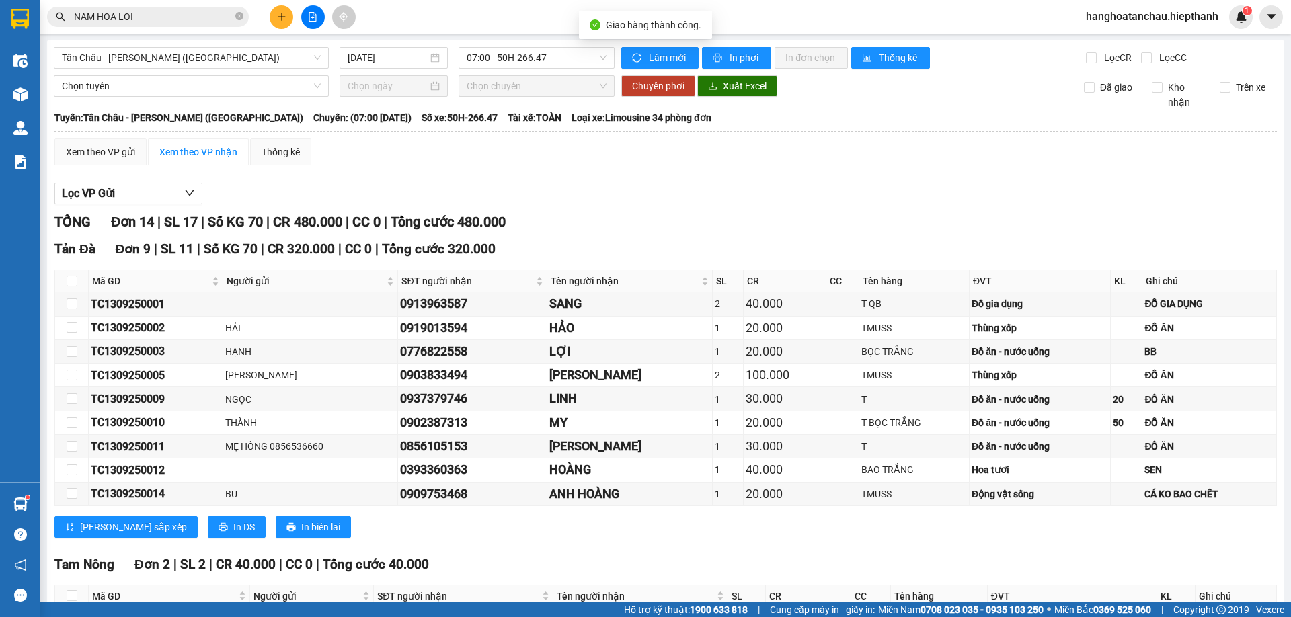
click at [222, 19] on input "NAM HOA LOI" at bounding box center [153, 16] width 159 height 15
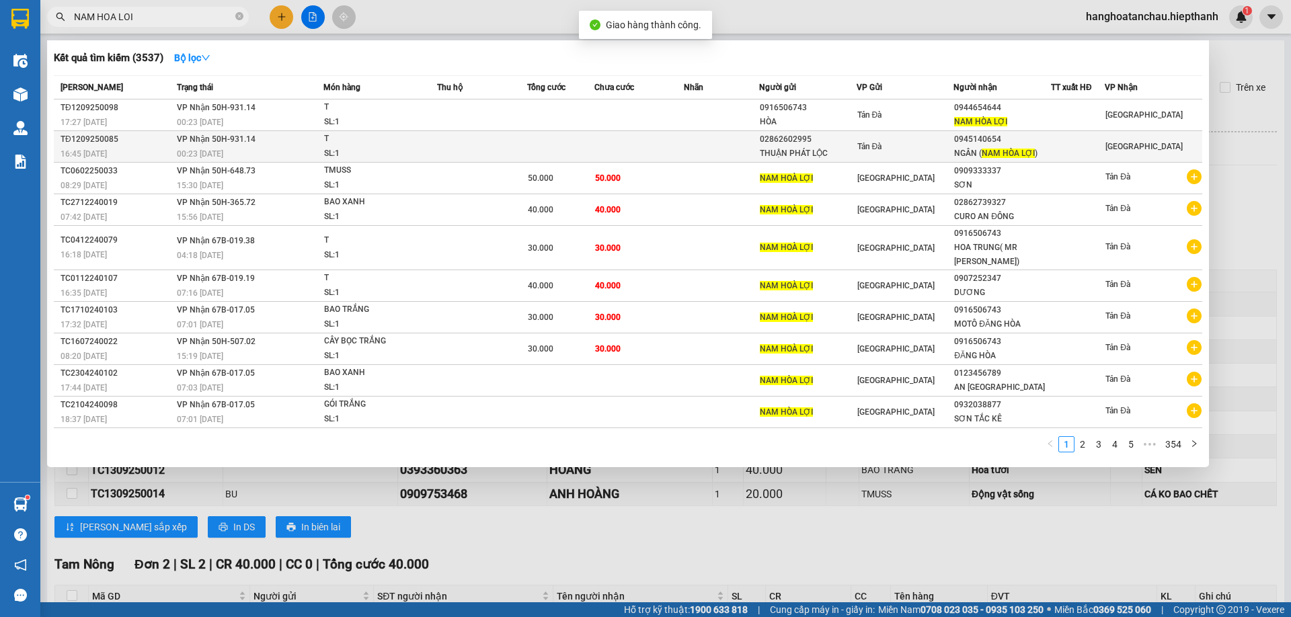
click at [593, 146] on td at bounding box center [560, 147] width 67 height 32
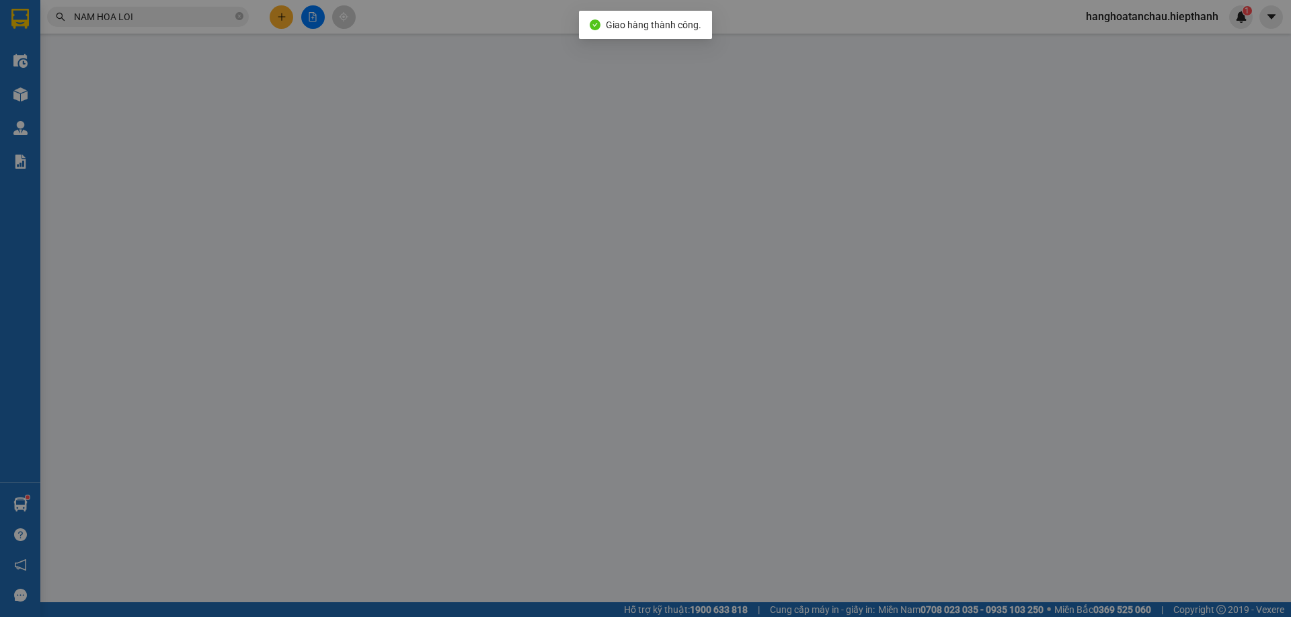
type input "02862602995"
type input "THUẬN PHÁT LỘC"
type input "0945140654"
type input "NGÂN (NAM HÒA LỢI)"
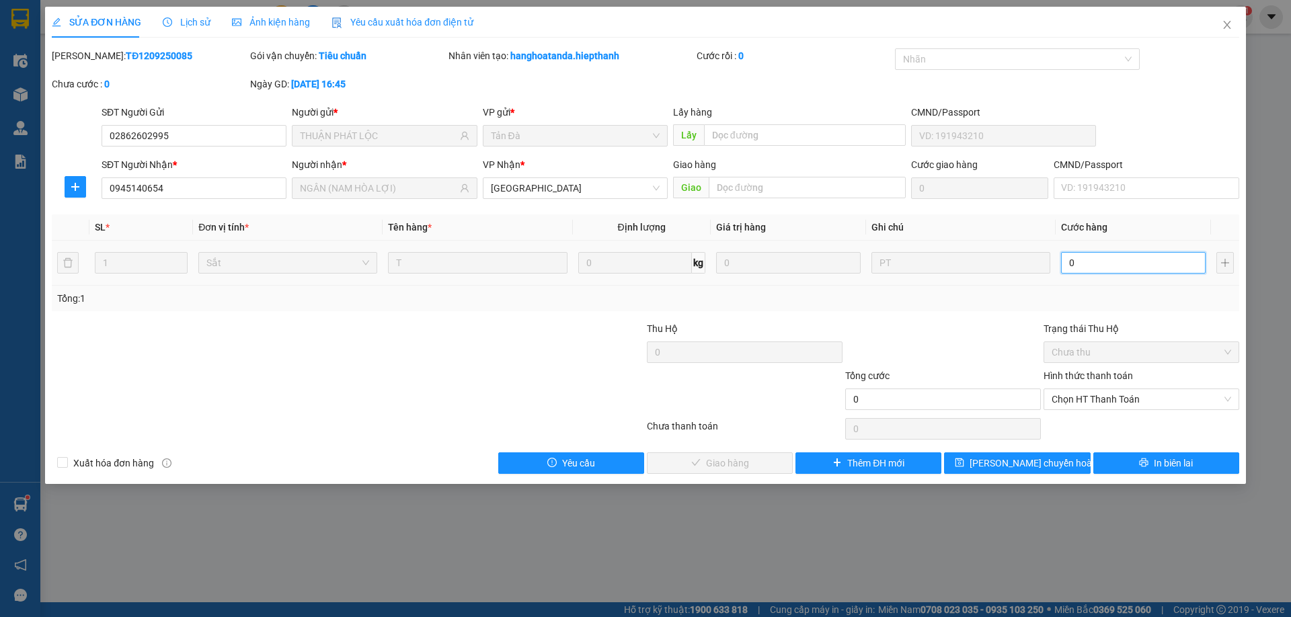
type input "1"
type input "1.000"
drag, startPoint x: 910, startPoint y: 350, endPoint x: 949, endPoint y: 350, distance: 39.7
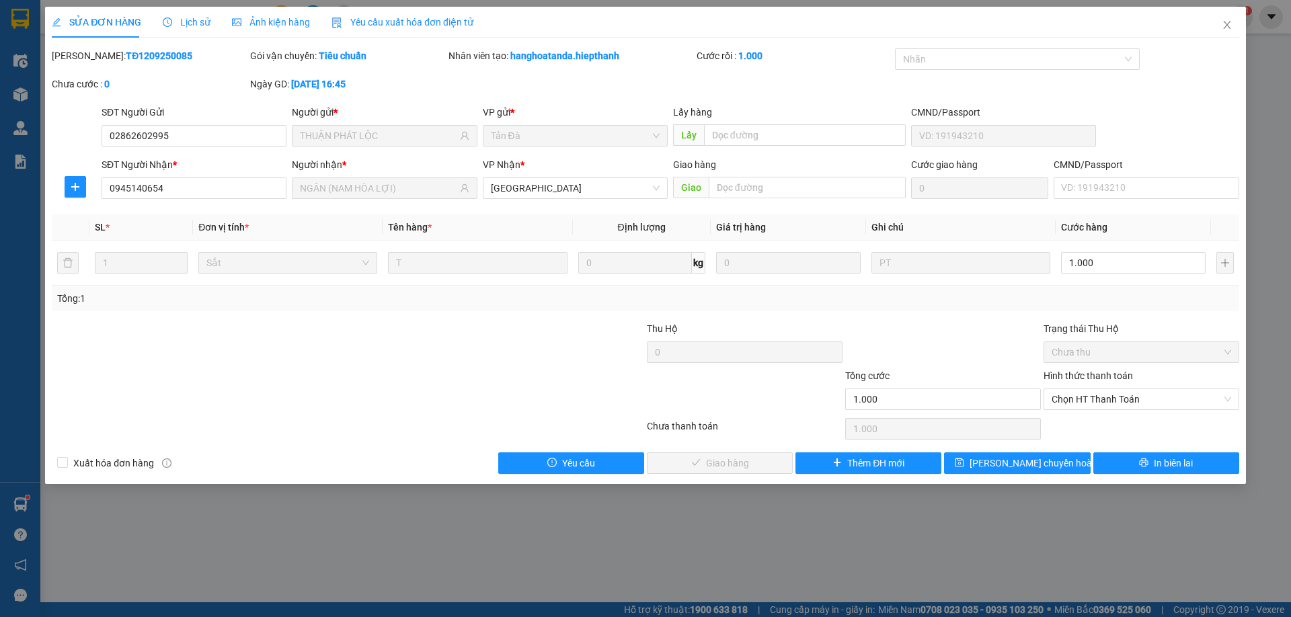
click at [922, 349] on div at bounding box center [943, 344] width 198 height 47
click at [1076, 405] on span "Chọn HT Thanh Toán" at bounding box center [1140, 399] width 179 height 20
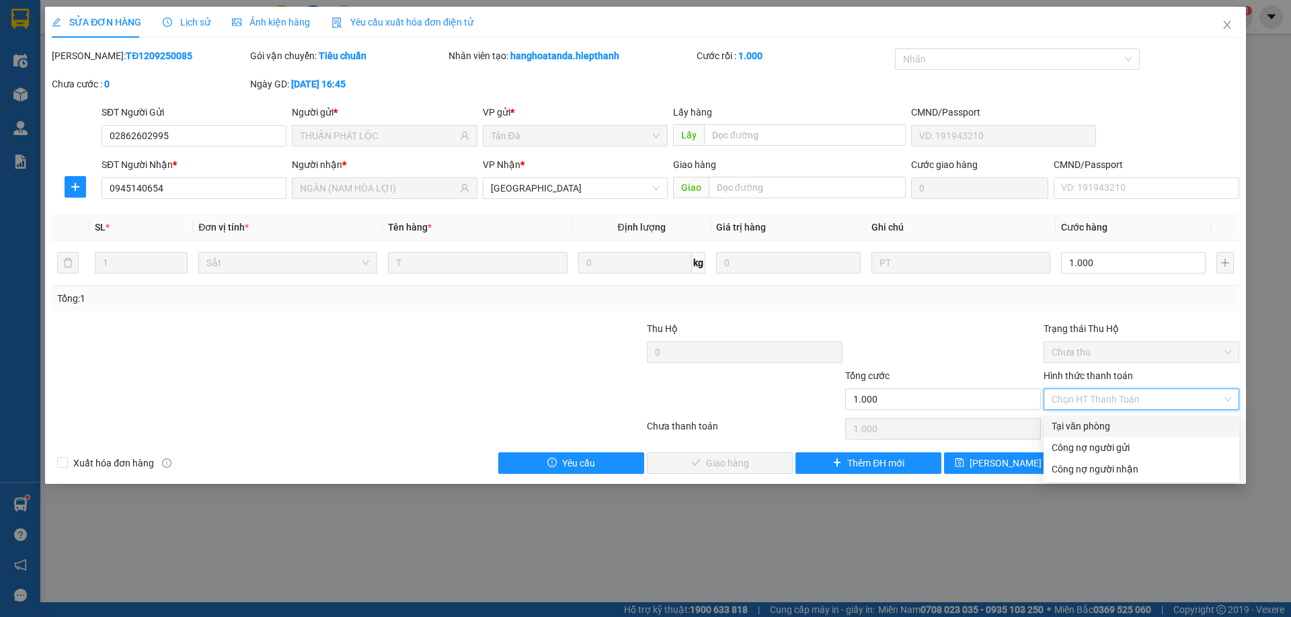
drag, startPoint x: 1078, startPoint y: 426, endPoint x: 876, endPoint y: 420, distance: 201.8
click at [1071, 426] on div "Tại văn phòng" at bounding box center [1140, 426] width 179 height 15
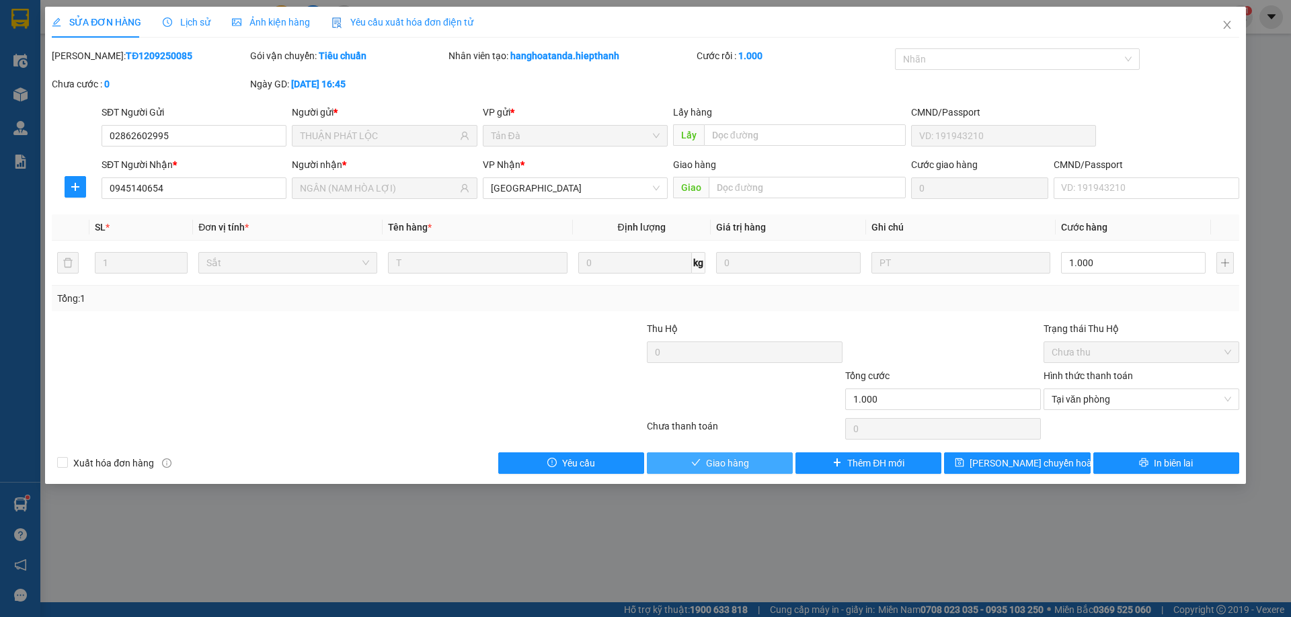
drag, startPoint x: 737, startPoint y: 461, endPoint x: 735, endPoint y: 452, distance: 8.5
click at [737, 458] on span "Giao hàng" at bounding box center [727, 463] width 43 height 15
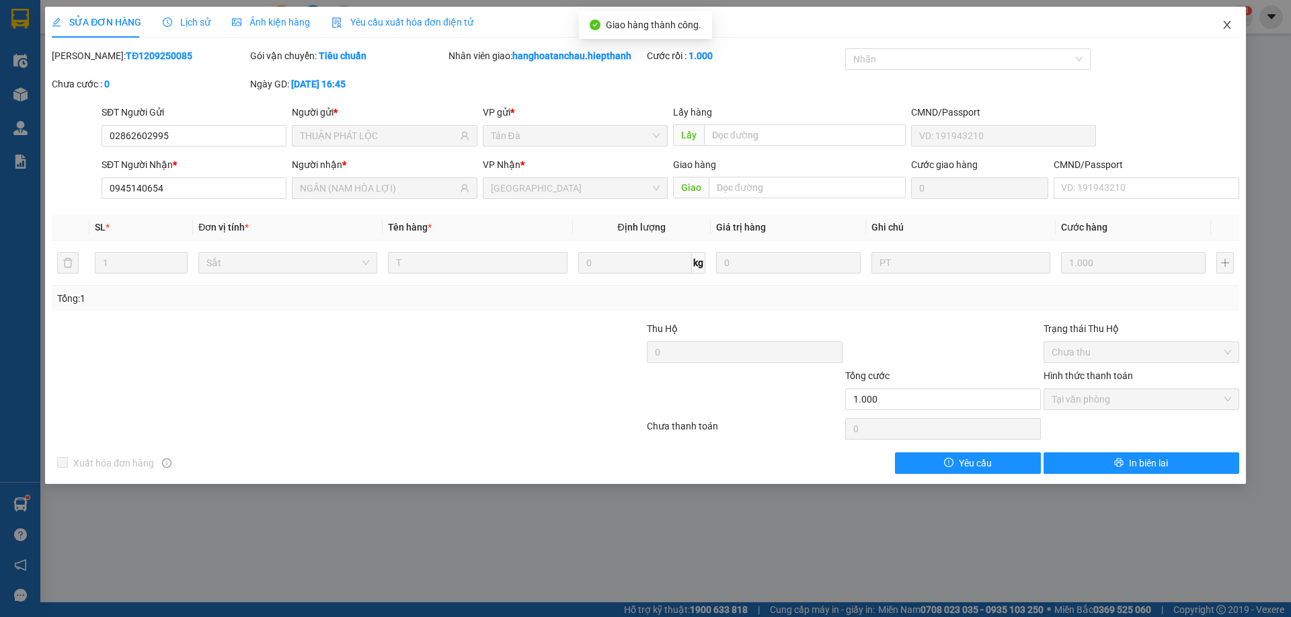
click at [1224, 28] on icon "close" at bounding box center [1227, 24] width 11 height 11
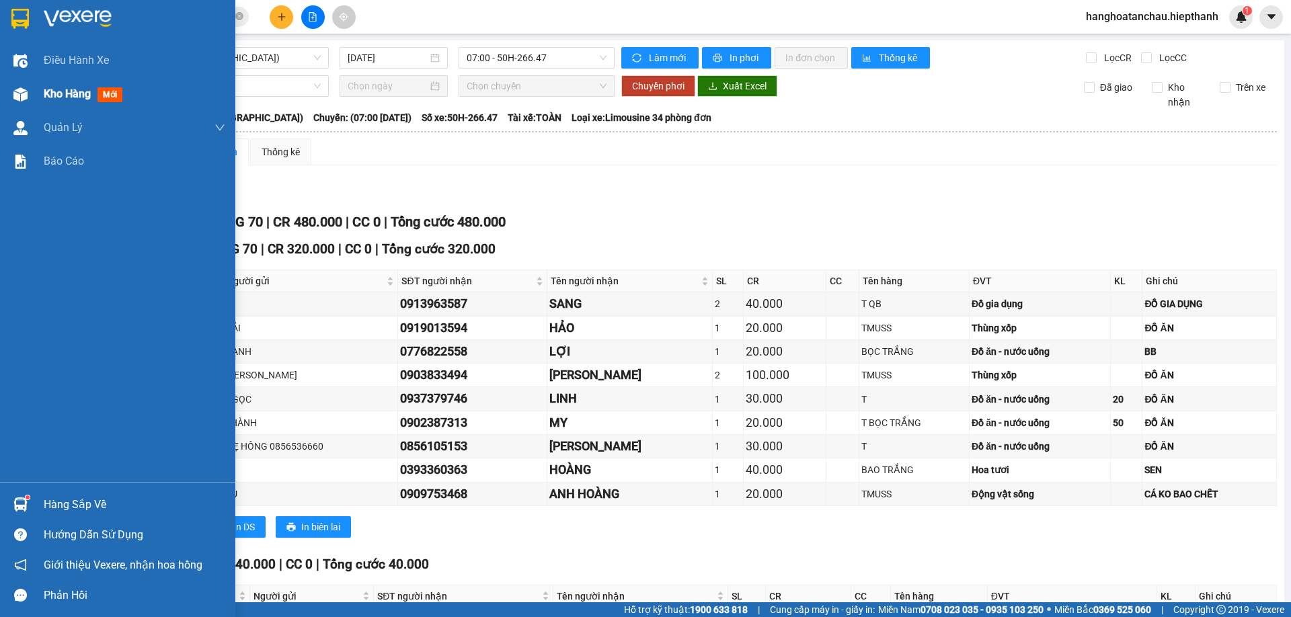
click at [97, 91] on div "Kho hàng mới" at bounding box center [86, 93] width 84 height 17
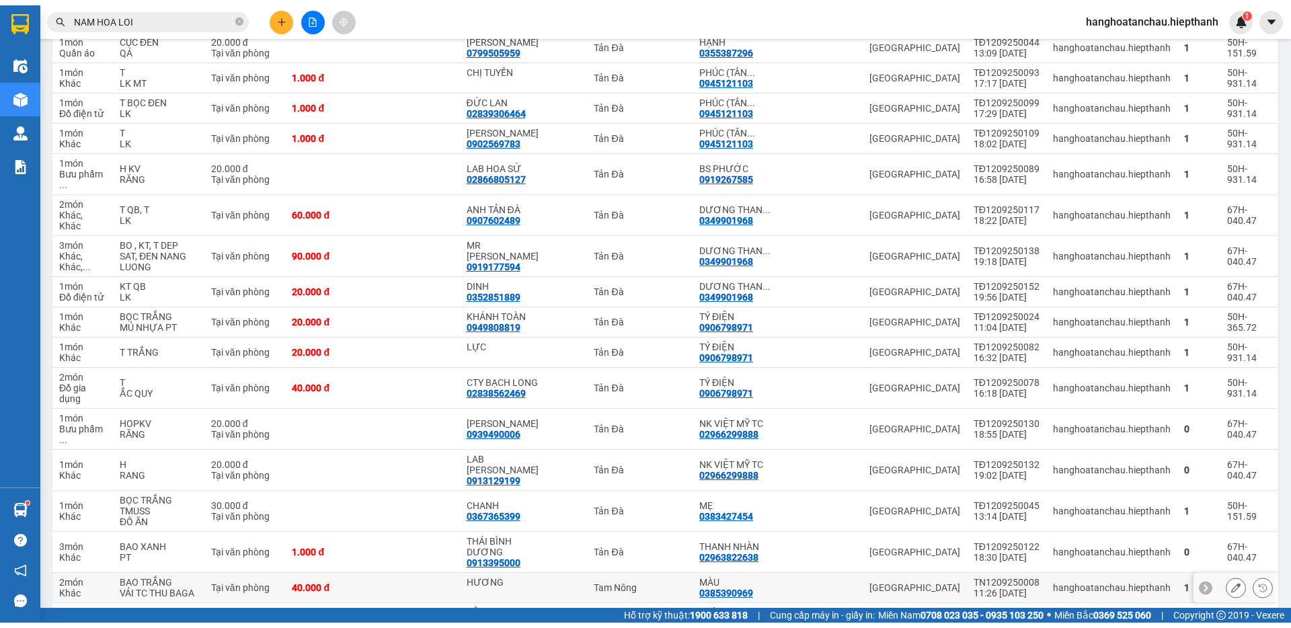
scroll to position [336, 0]
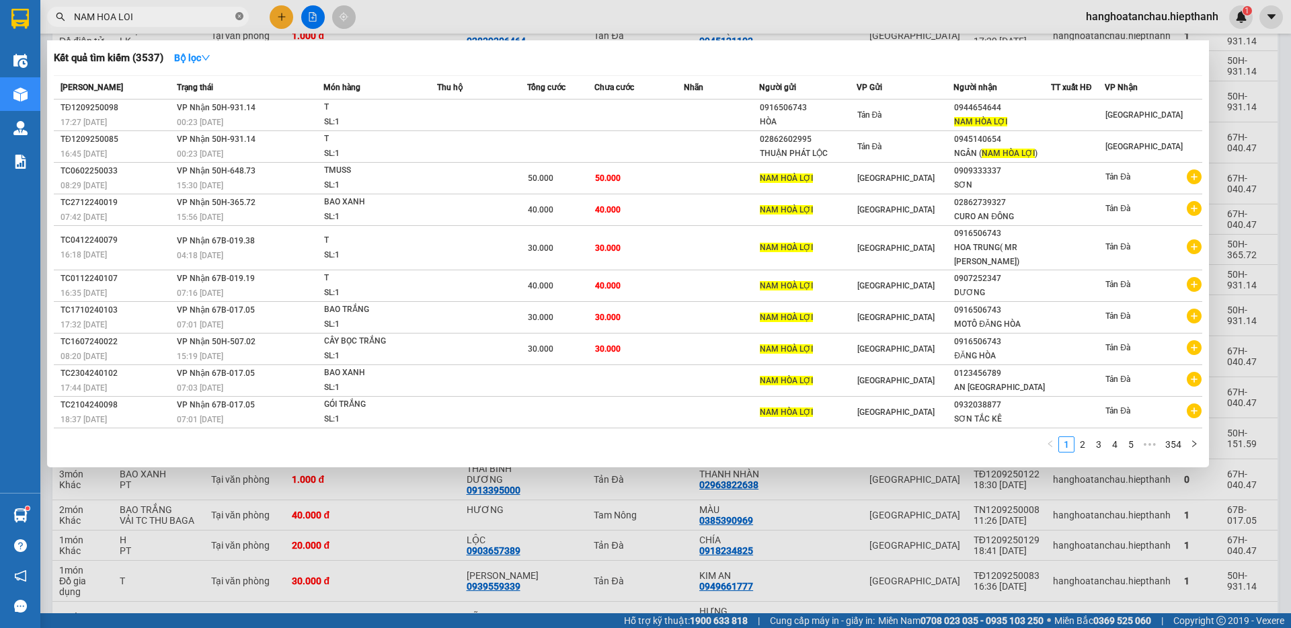
click at [237, 16] on icon "close-circle" at bounding box center [239, 16] width 8 height 8
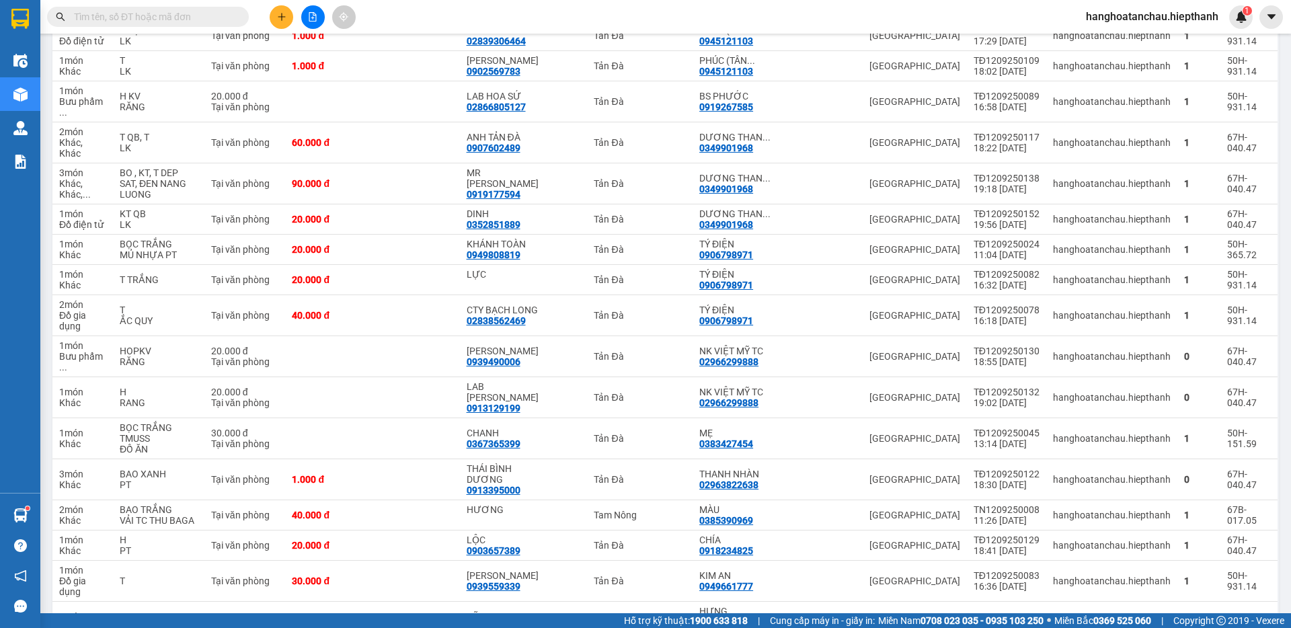
drag, startPoint x: 152, startPoint y: 28, endPoint x: 164, endPoint y: 25, distance: 12.4
click at [153, 28] on div "Kết quả tìm kiếm ( 3537 ) Bộ lọc Mã ĐH Trạng thái Món hàng Thu hộ Tổng cước Chư…" at bounding box center [645, 17] width 1291 height 34
click at [164, 25] on span at bounding box center [148, 17] width 202 height 20
click at [173, 15] on input "text" at bounding box center [153, 16] width 159 height 15
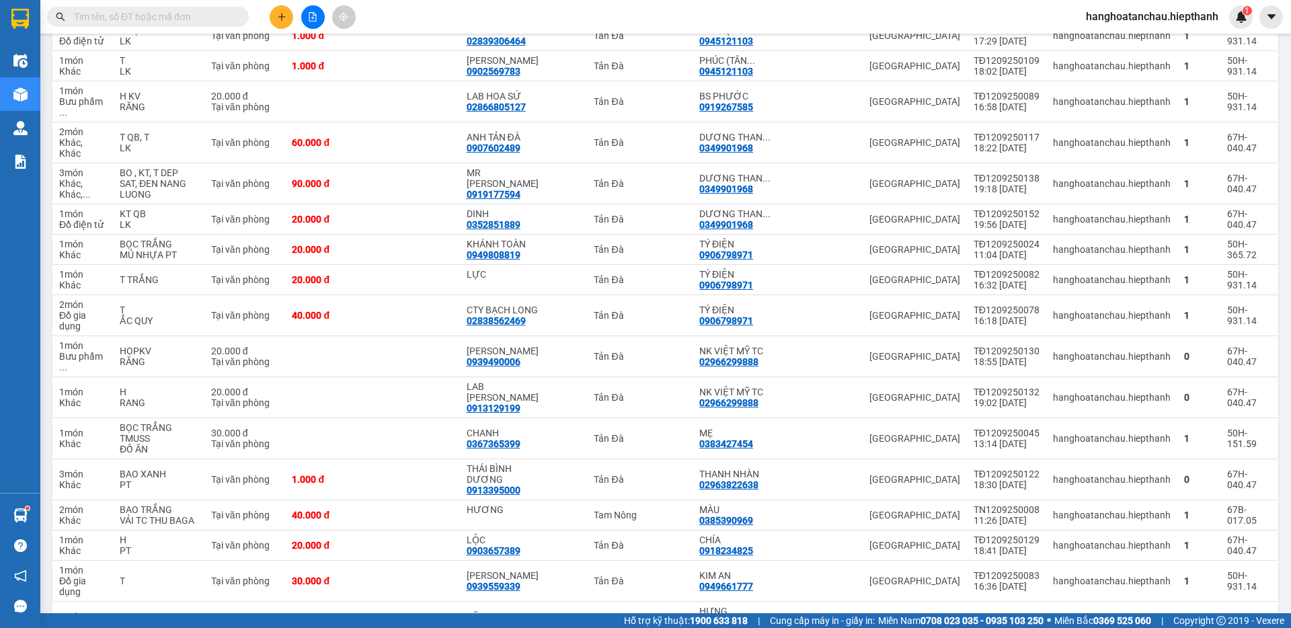
click at [174, 15] on input "text" at bounding box center [153, 16] width 159 height 15
click at [198, 30] on div "Kết quả tìm kiếm ( 3537 ) Bộ lọc Mã ĐH Trạng thái Món hàng Thu hộ Tổng cước Chư…" at bounding box center [645, 17] width 1291 height 34
click at [166, 19] on input "text" at bounding box center [153, 16] width 159 height 15
click at [169, 17] on input "text" at bounding box center [153, 16] width 159 height 15
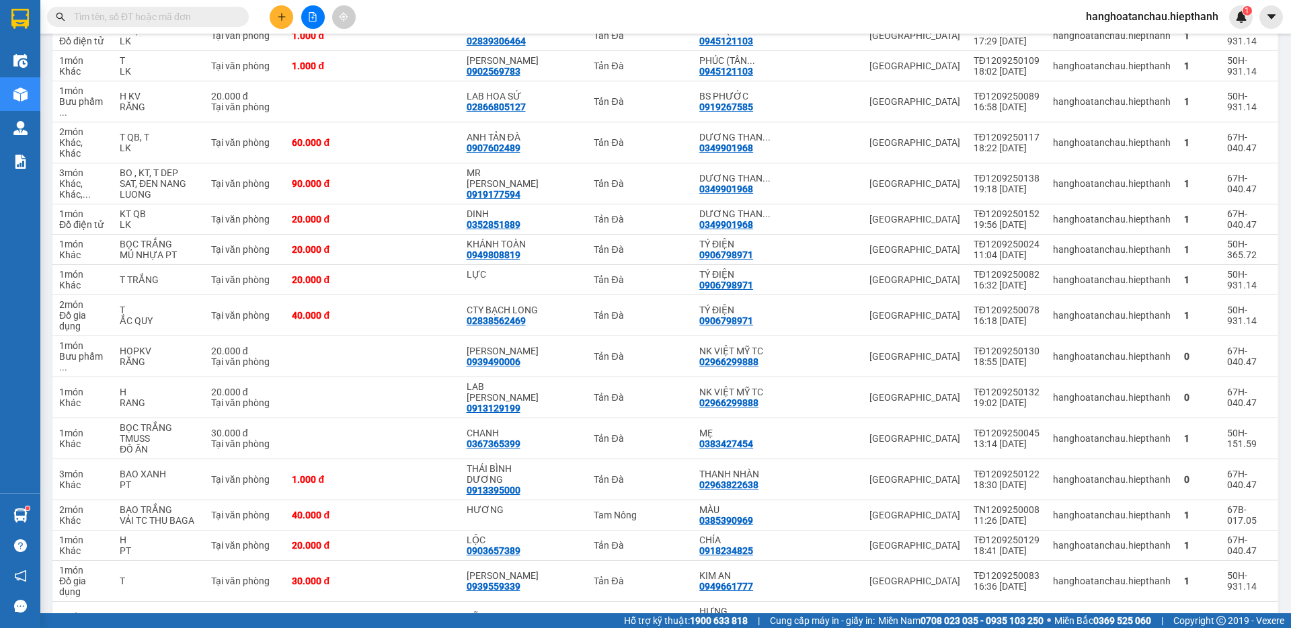
click at [169, 17] on input "text" at bounding box center [153, 16] width 159 height 15
click at [164, 17] on input "text" at bounding box center [153, 16] width 159 height 15
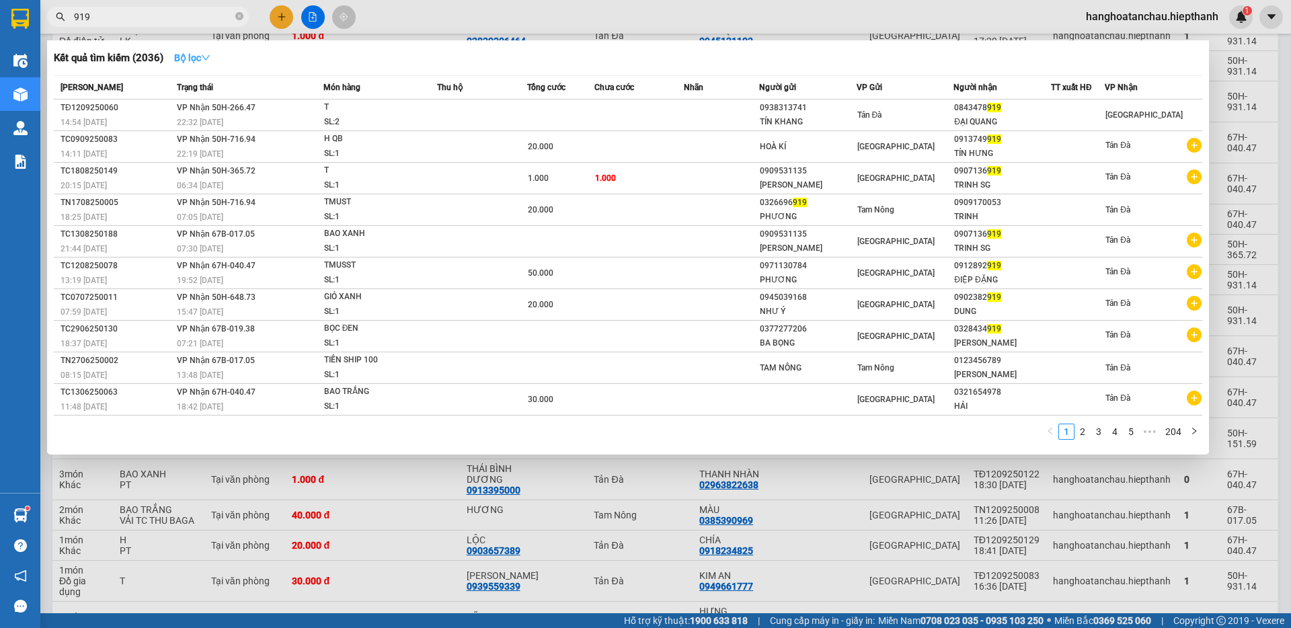
click at [195, 65] on button "Bộ lọc" at bounding box center [192, 58] width 58 height 22
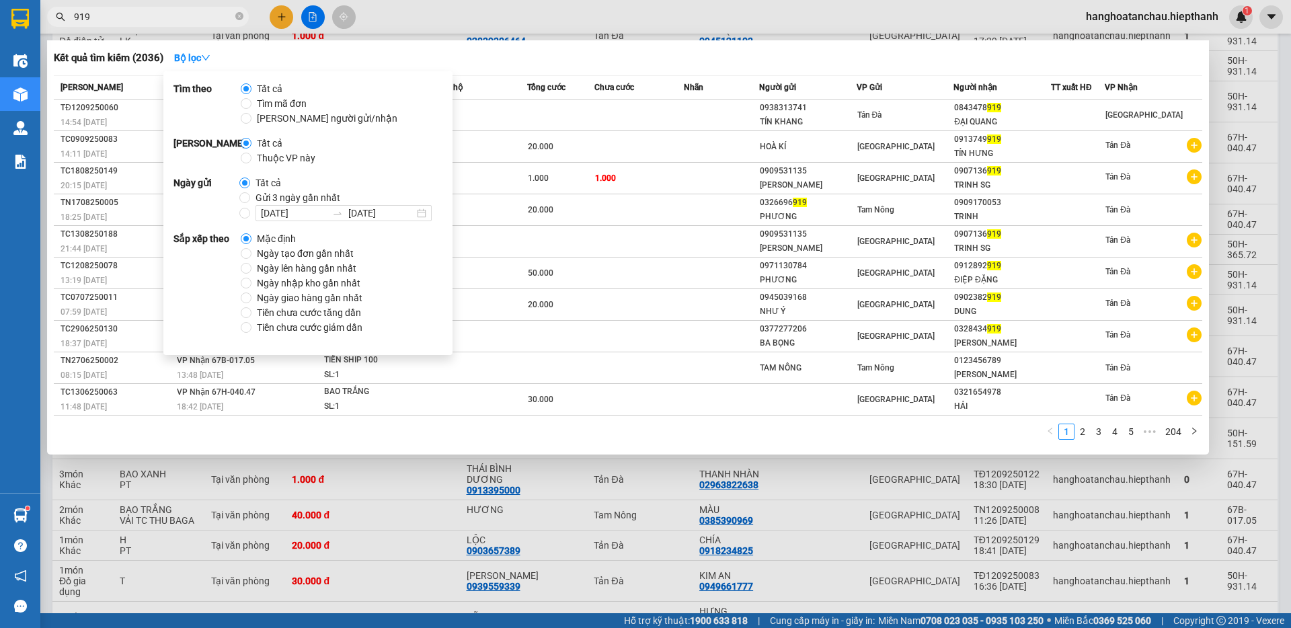
click at [260, 196] on span "Gửi 3 ngày gần nhất" at bounding box center [297, 197] width 95 height 15
click at [250, 196] on input "Gửi 3 ngày gần nhất" at bounding box center [244, 197] width 11 height 11
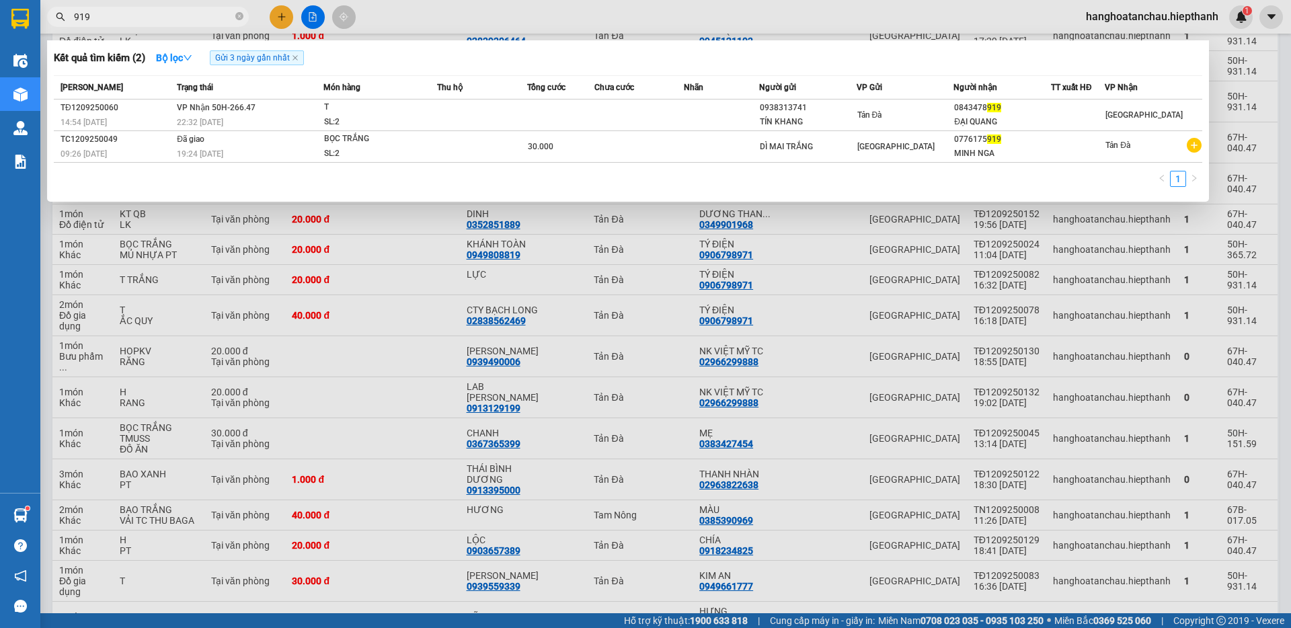
click at [630, 69] on div "Kết quả tìm kiếm ( 2 ) Bộ lọc Gửi 3 ngày gần nhất Mã ĐH Trạng thái Món hàng Thu…" at bounding box center [628, 120] width 1162 height 161
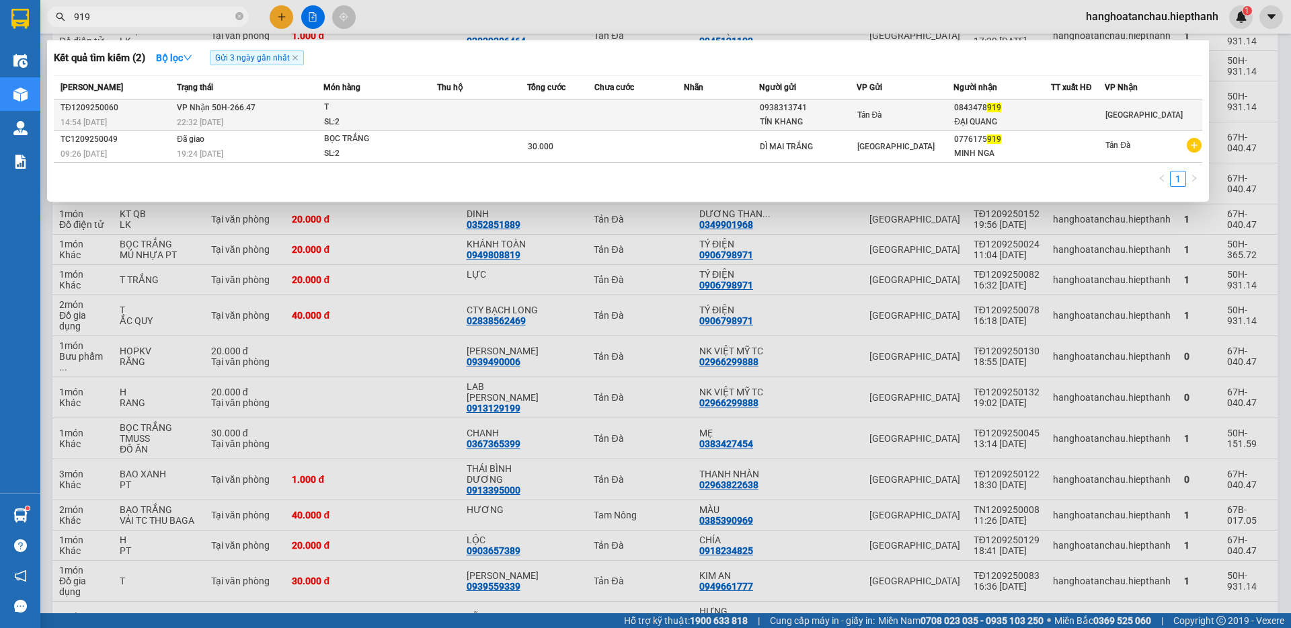
click at [233, 117] on div "22:32 [DATE]" at bounding box center [250, 122] width 146 height 15
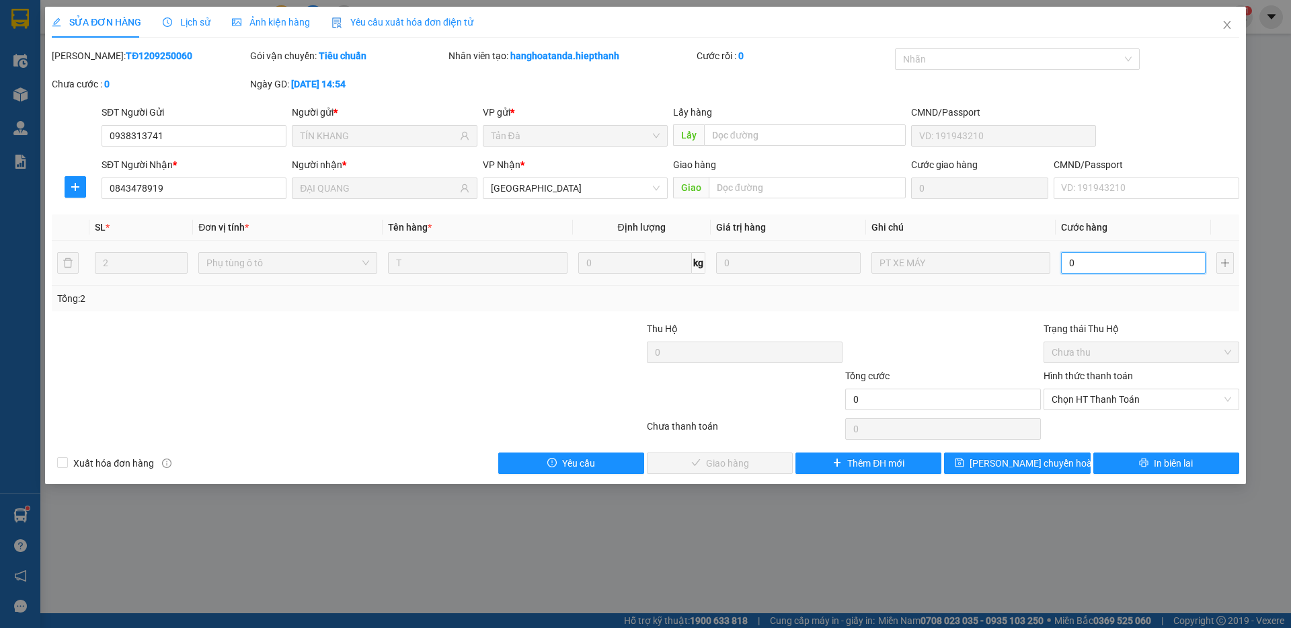
click at [1119, 269] on input "0" at bounding box center [1133, 263] width 145 height 22
click at [955, 355] on div at bounding box center [943, 344] width 198 height 47
click at [1078, 404] on span "Chọn HT Thanh Toán" at bounding box center [1140, 399] width 179 height 20
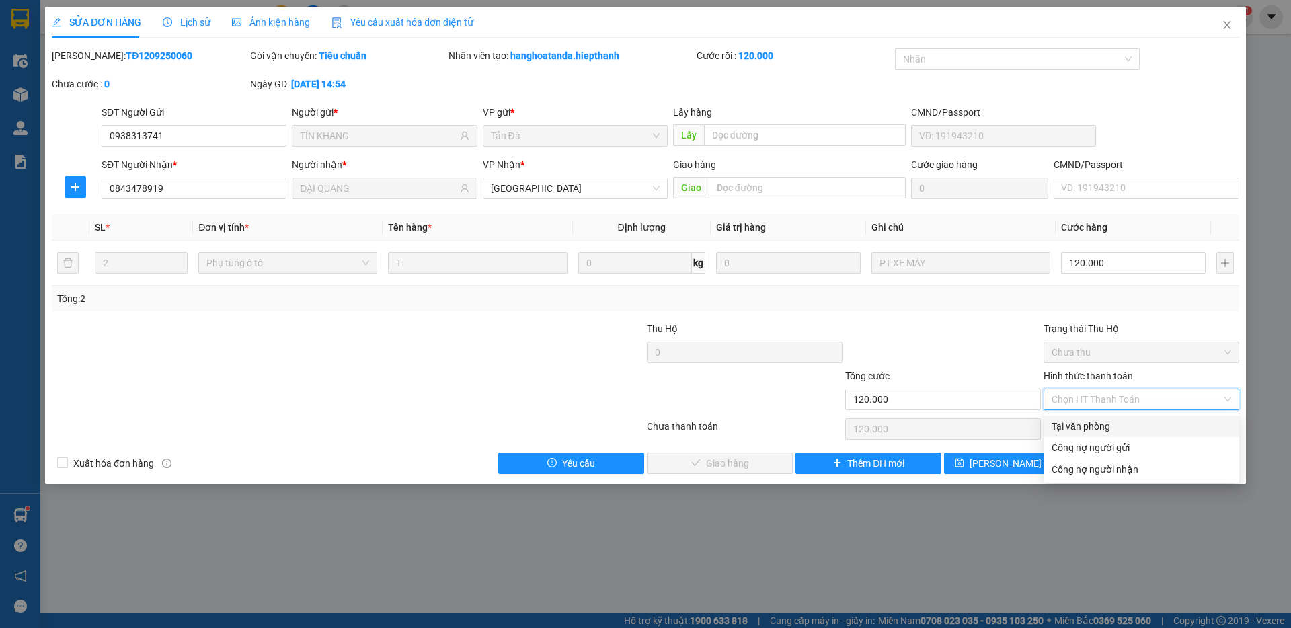
click at [1074, 426] on div "Tại văn phòng" at bounding box center [1140, 426] width 179 height 15
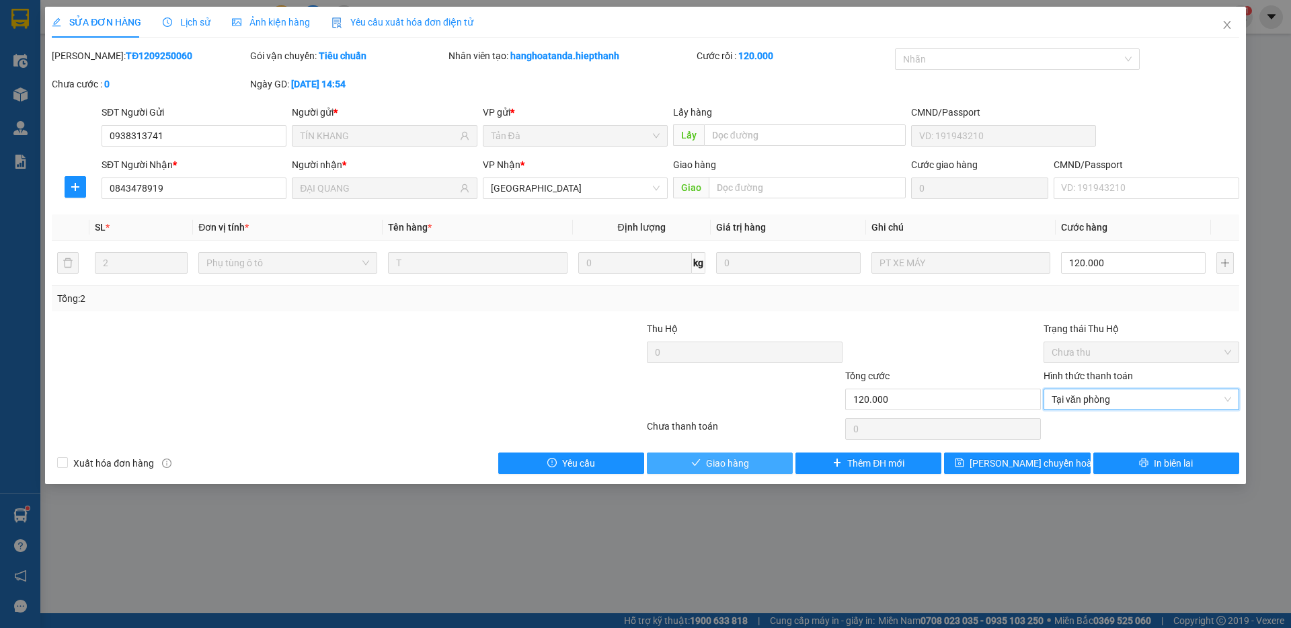
click at [728, 468] on span "Giao hàng" at bounding box center [727, 463] width 43 height 15
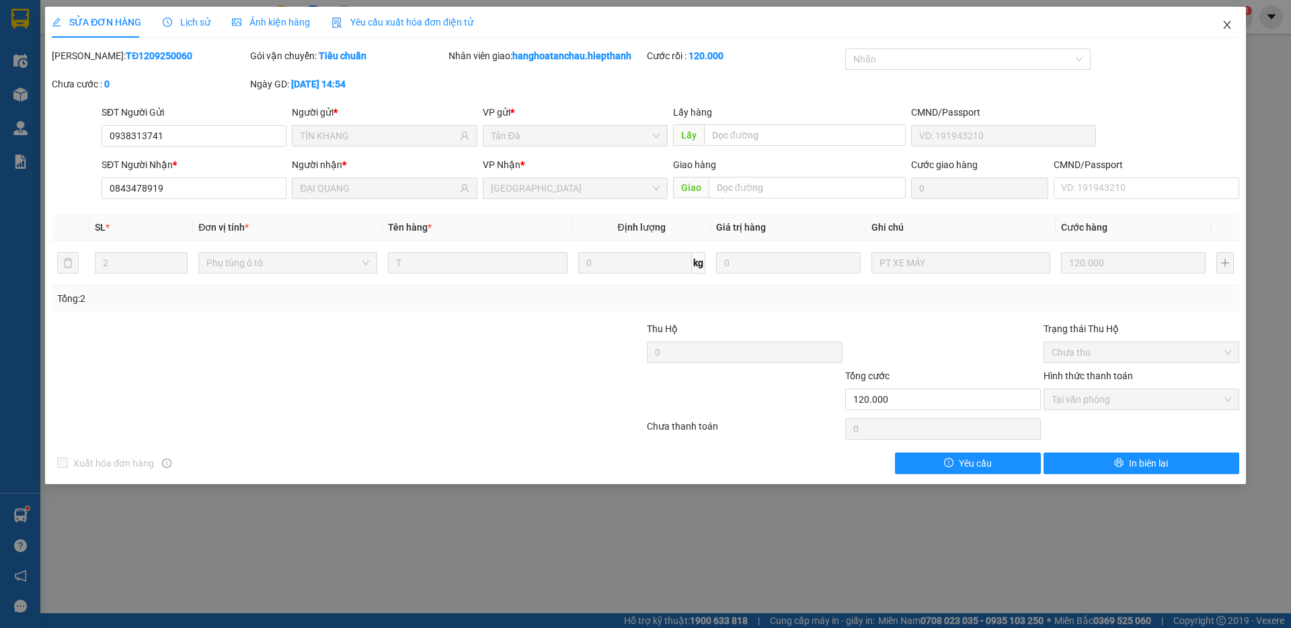
click at [1238, 22] on span "Close" at bounding box center [1227, 26] width 38 height 38
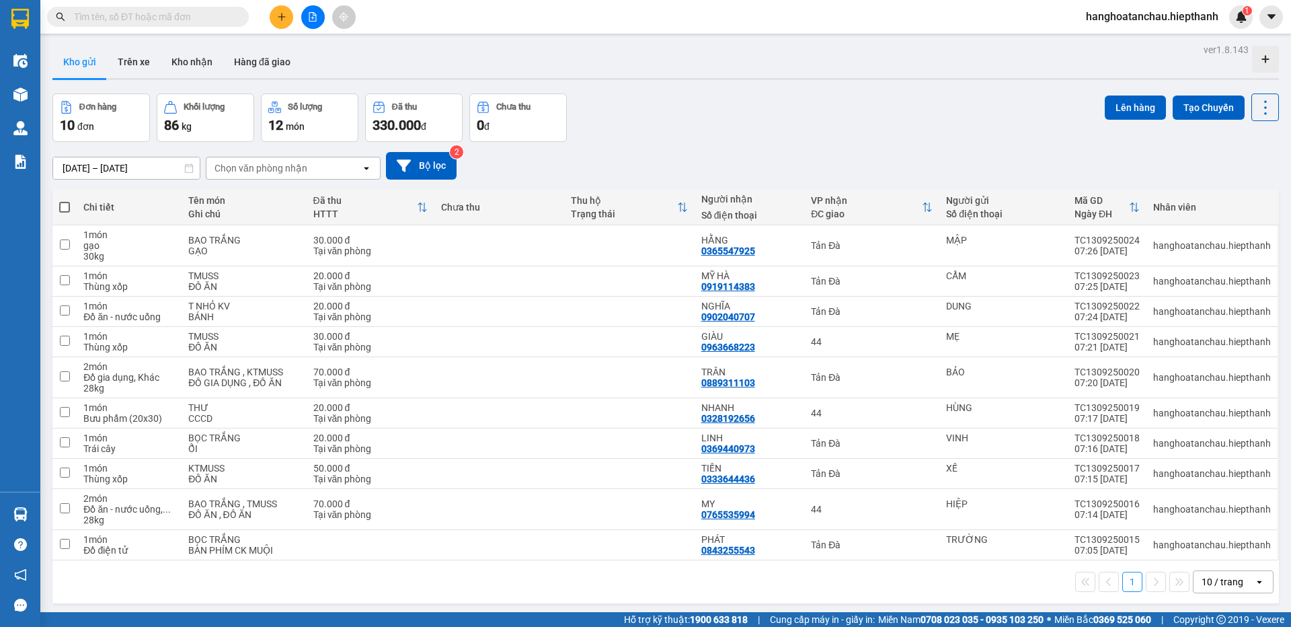
drag, startPoint x: 197, startPoint y: 27, endPoint x: 202, endPoint y: 15, distance: 12.4
click at [198, 22] on div "Kết quả tìm kiếm ( 0 ) Bộ lọc No Data" at bounding box center [131, 17] width 262 height 24
click at [202, 15] on input "text" at bounding box center [153, 16] width 159 height 15
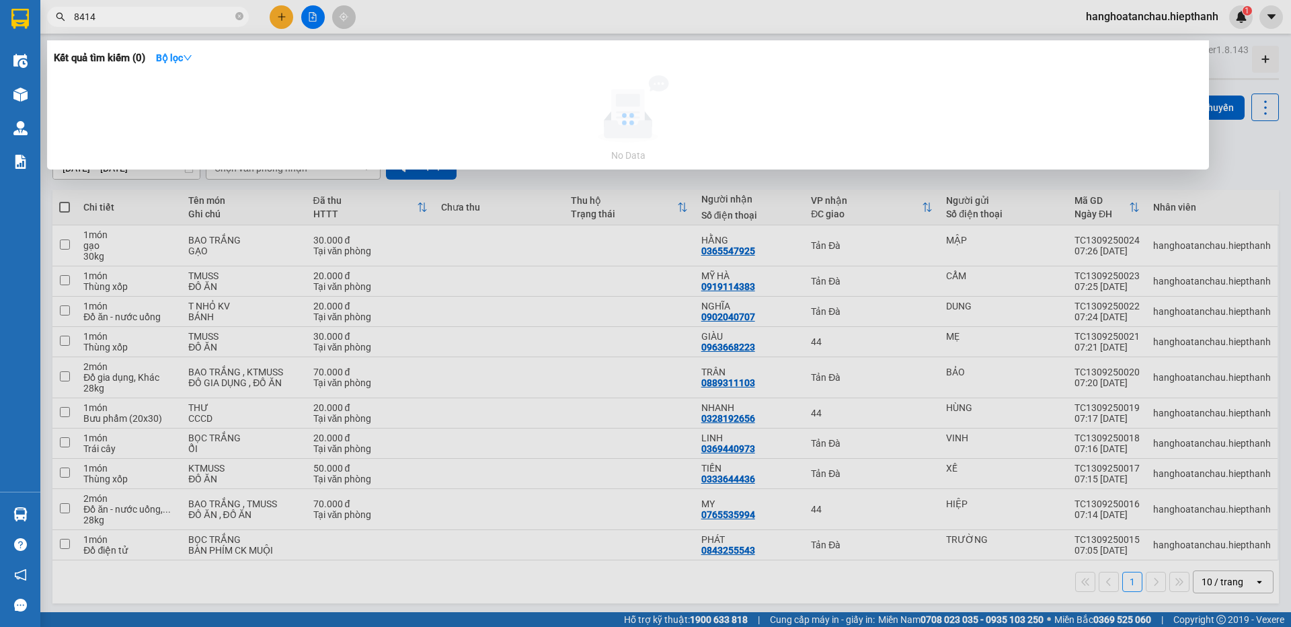
type input "841"
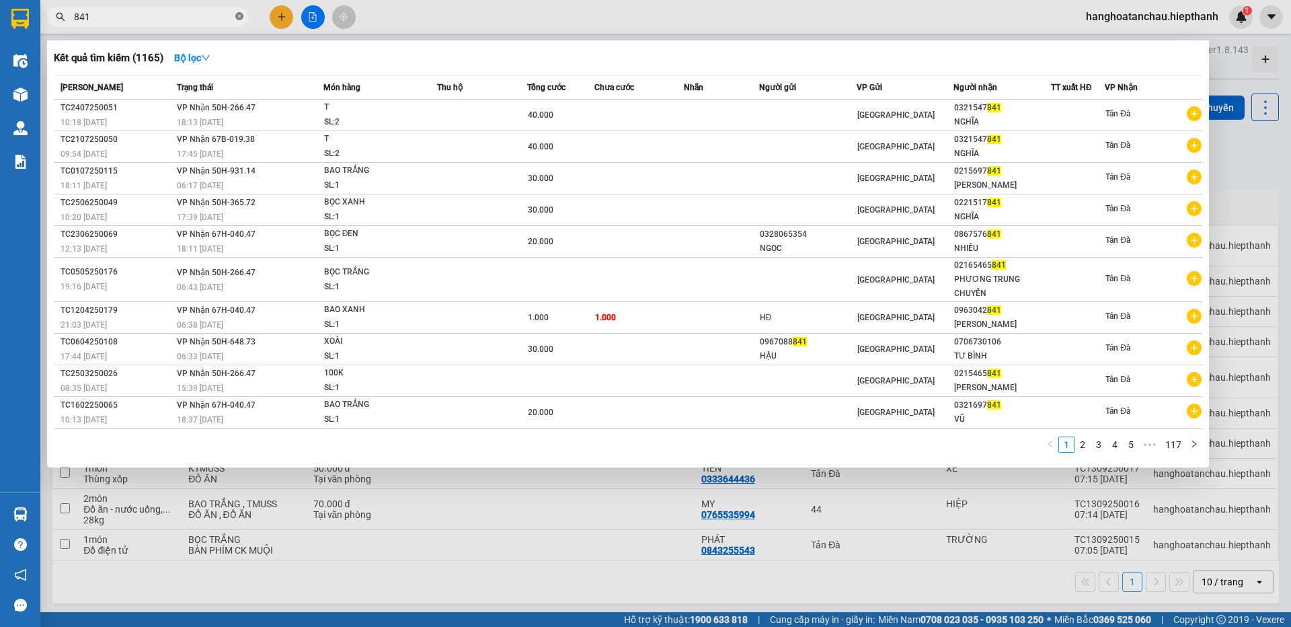
click at [235, 15] on icon "close-circle" at bounding box center [239, 16] width 8 height 8
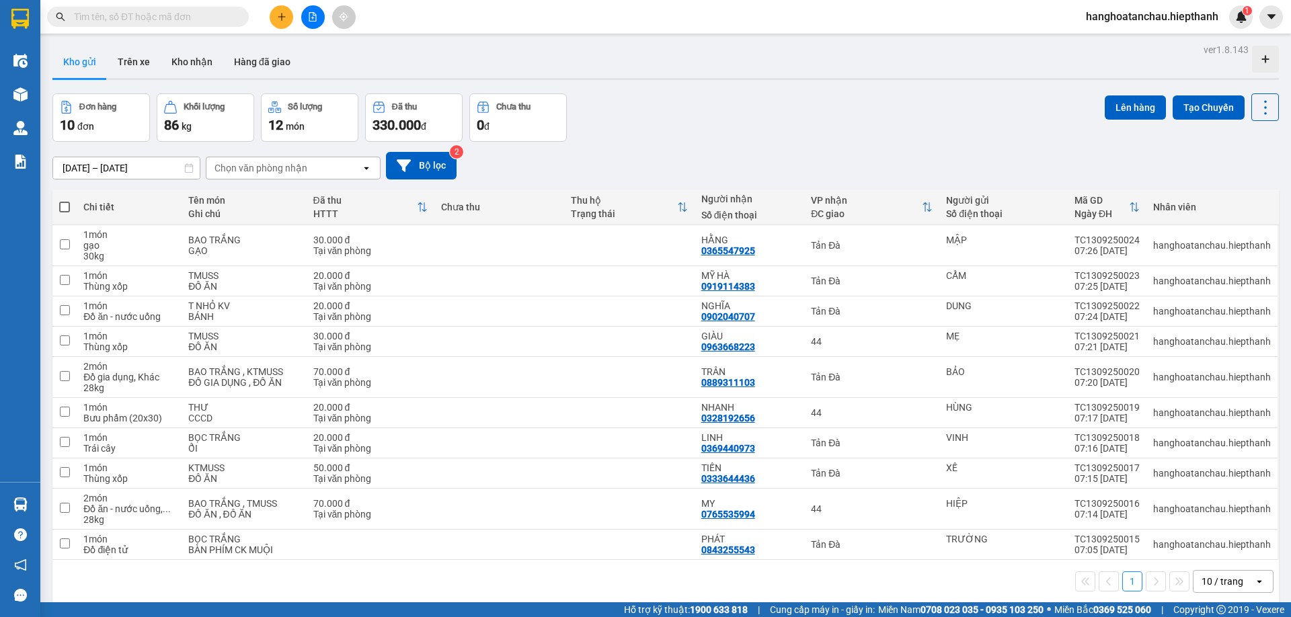
click at [220, 17] on input "text" at bounding box center [153, 16] width 159 height 15
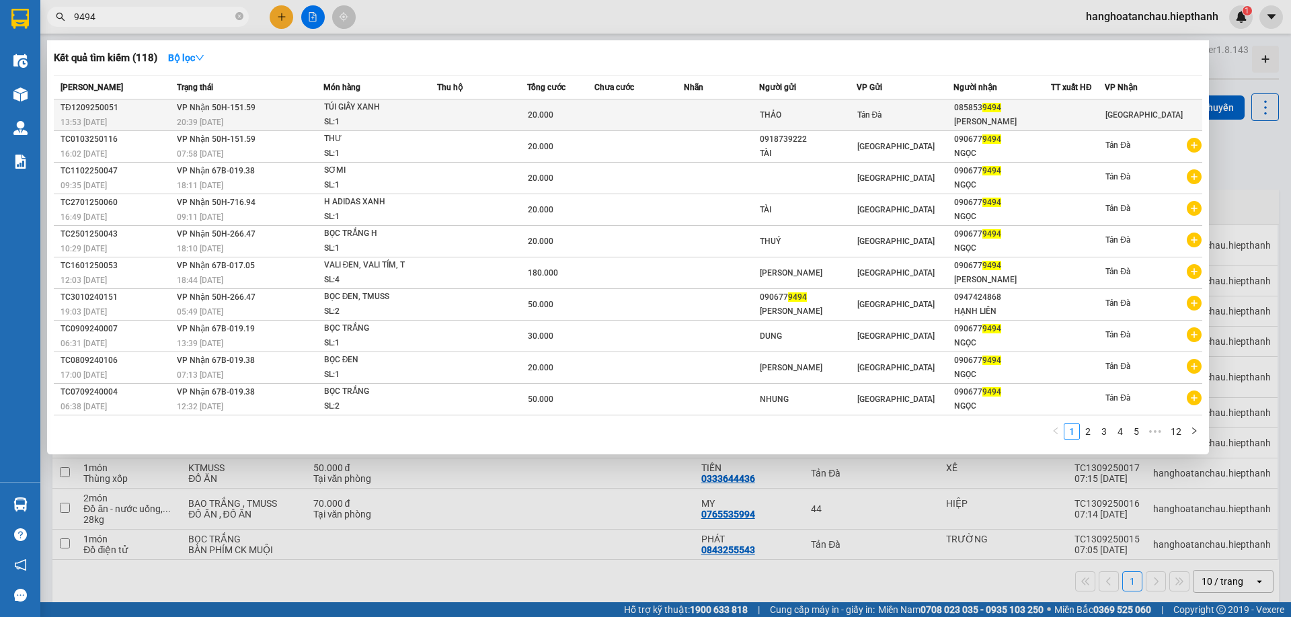
type input "9494"
click at [344, 114] on div "TÚI GIẤY XANH" at bounding box center [374, 107] width 101 height 15
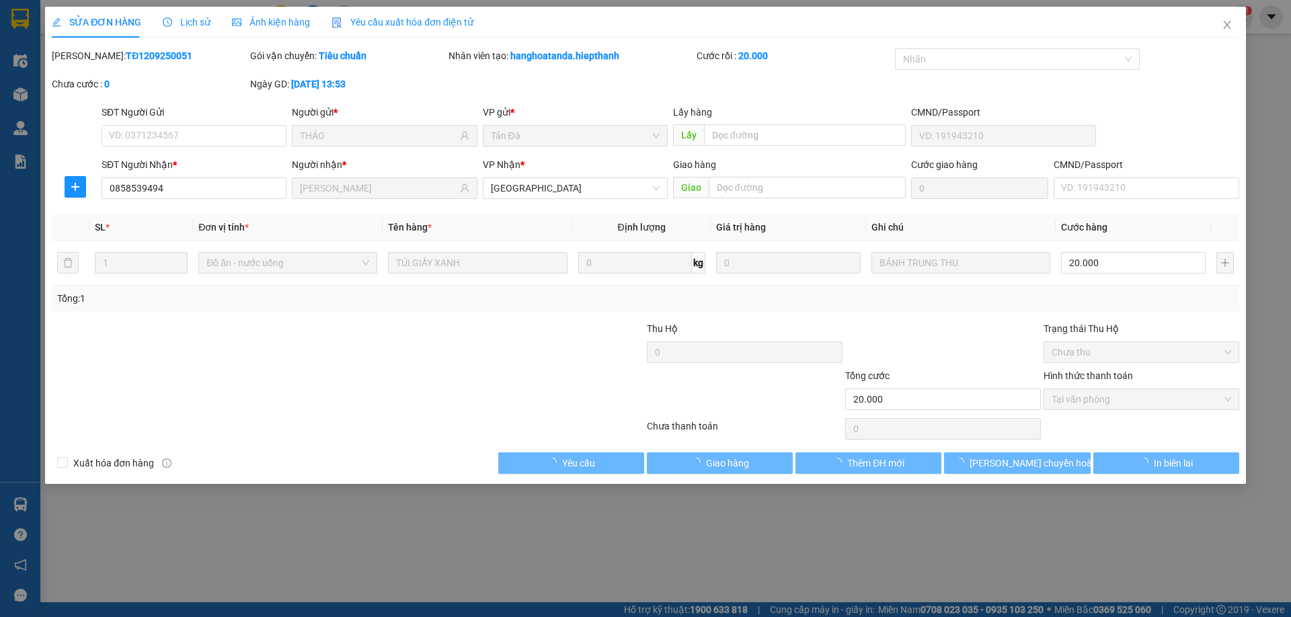
type input "THẢO"
type input "0858539494"
type input "[PERSON_NAME]"
type input "20.000"
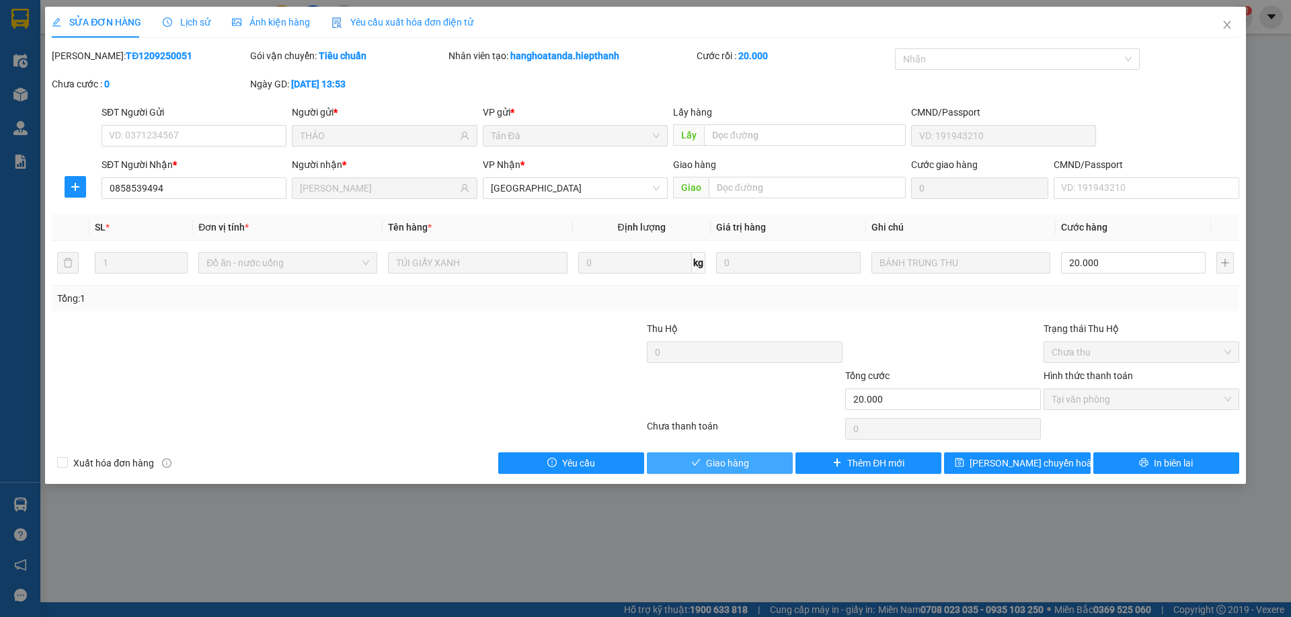
click at [705, 465] on button "Giao hàng" at bounding box center [720, 463] width 146 height 22
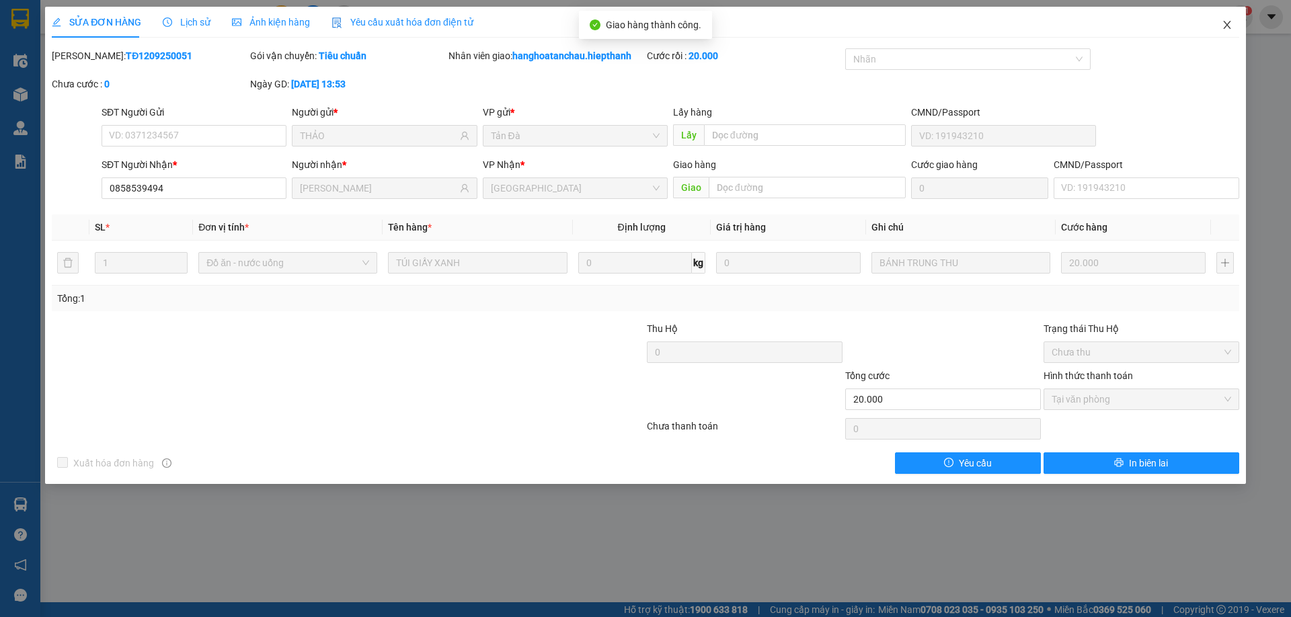
click at [1227, 22] on icon "close" at bounding box center [1227, 24] width 11 height 11
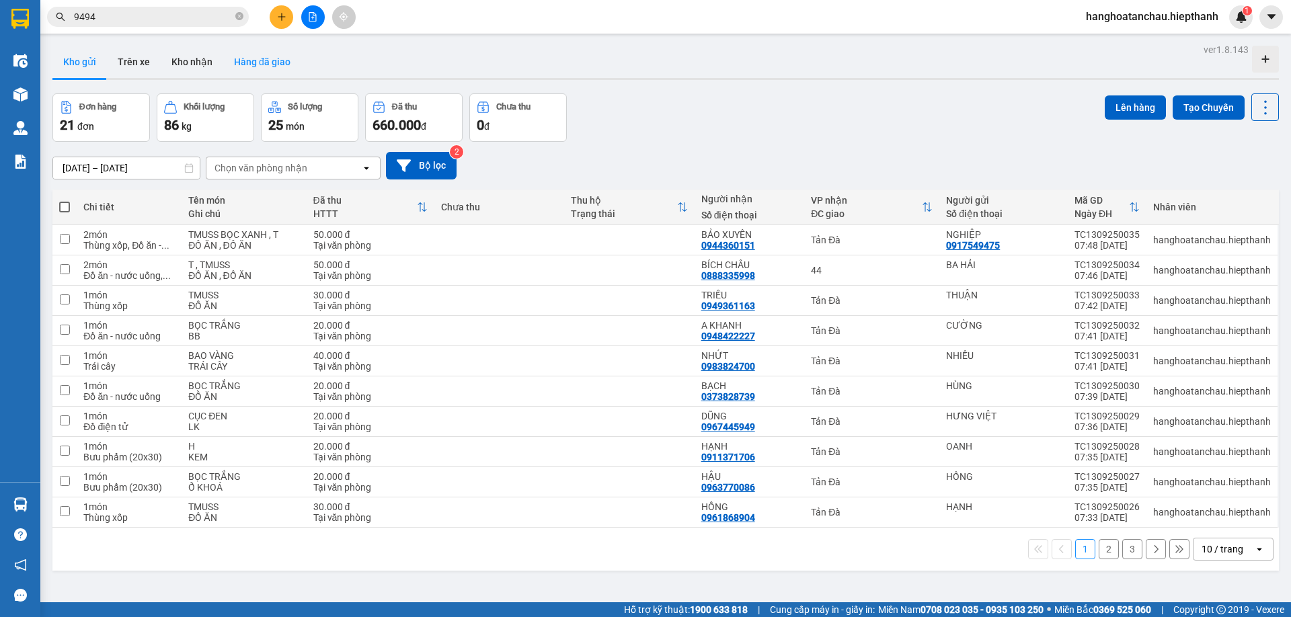
click at [251, 73] on button "Hàng đã giao" at bounding box center [262, 62] width 78 height 32
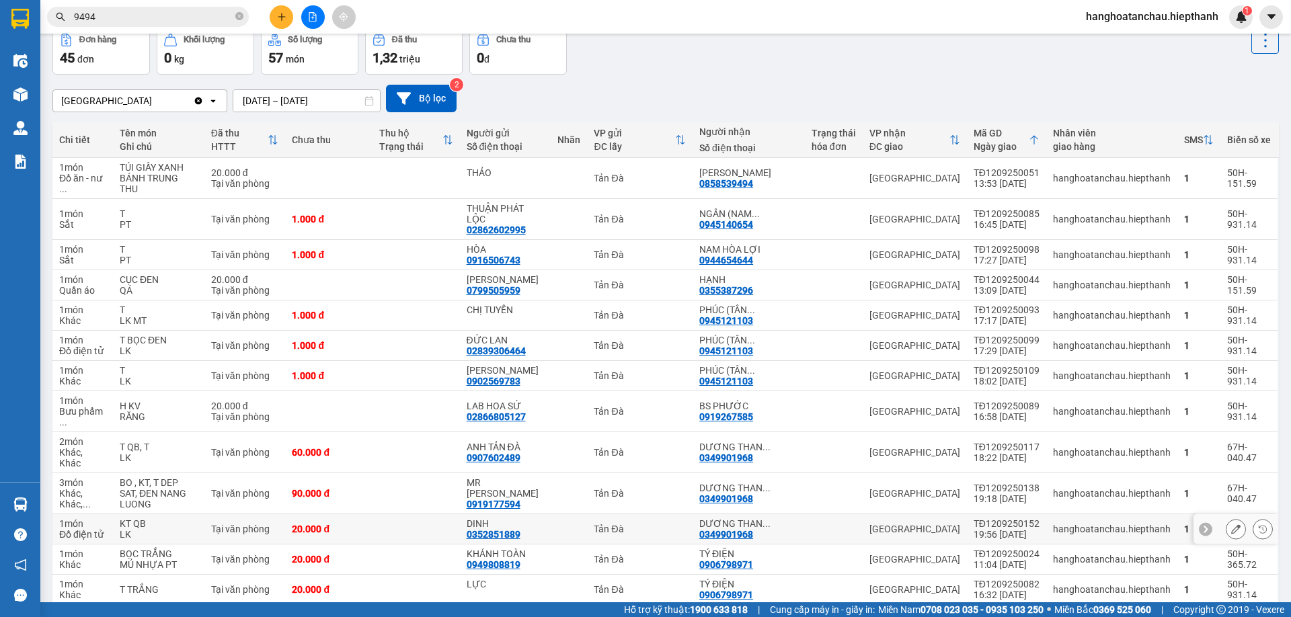
scroll to position [134, 0]
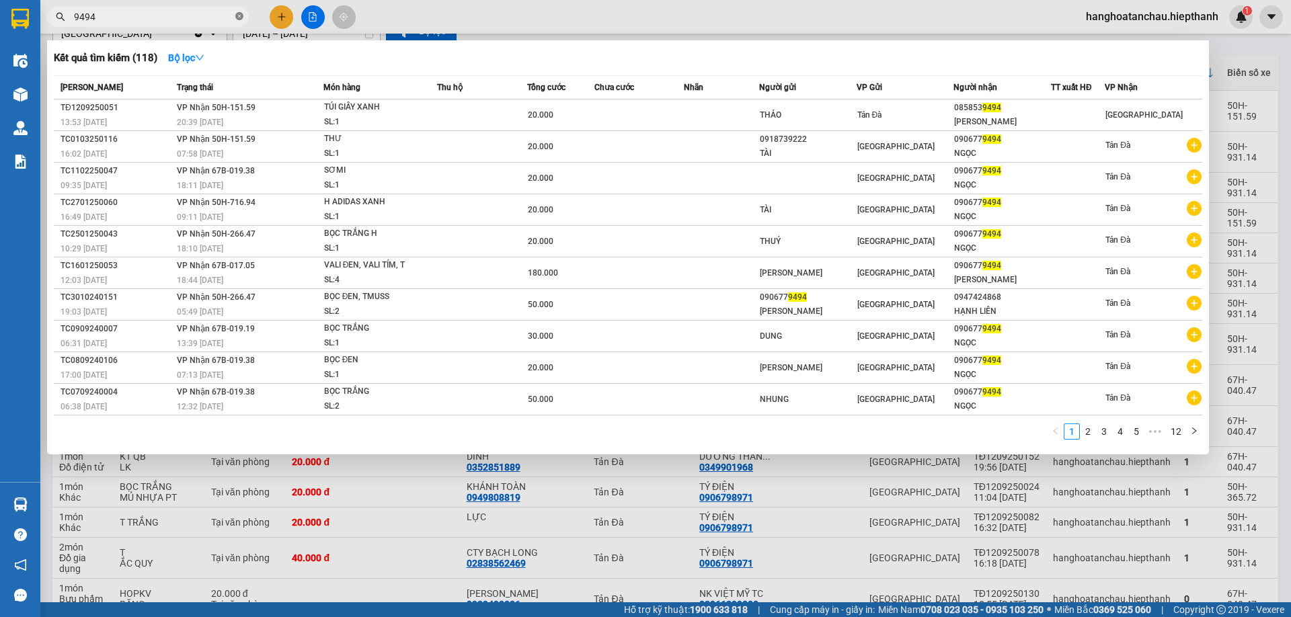
click at [241, 13] on icon "close-circle" at bounding box center [239, 16] width 8 height 8
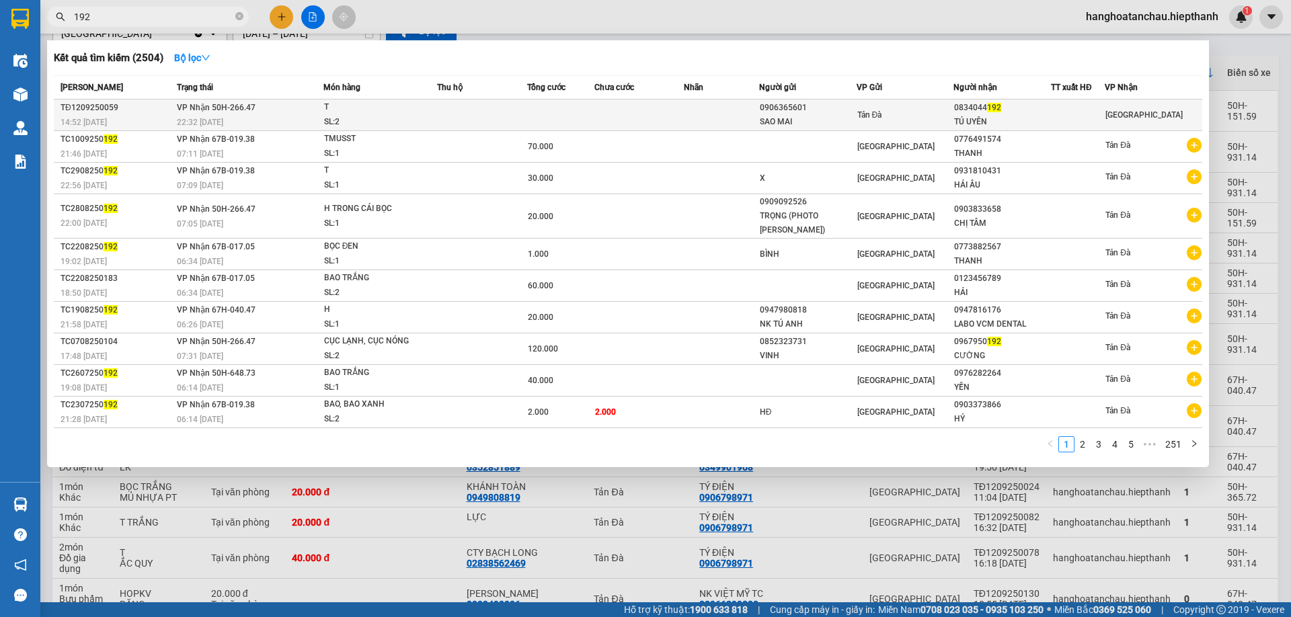
type input "192"
click at [560, 108] on td at bounding box center [560, 115] width 67 height 32
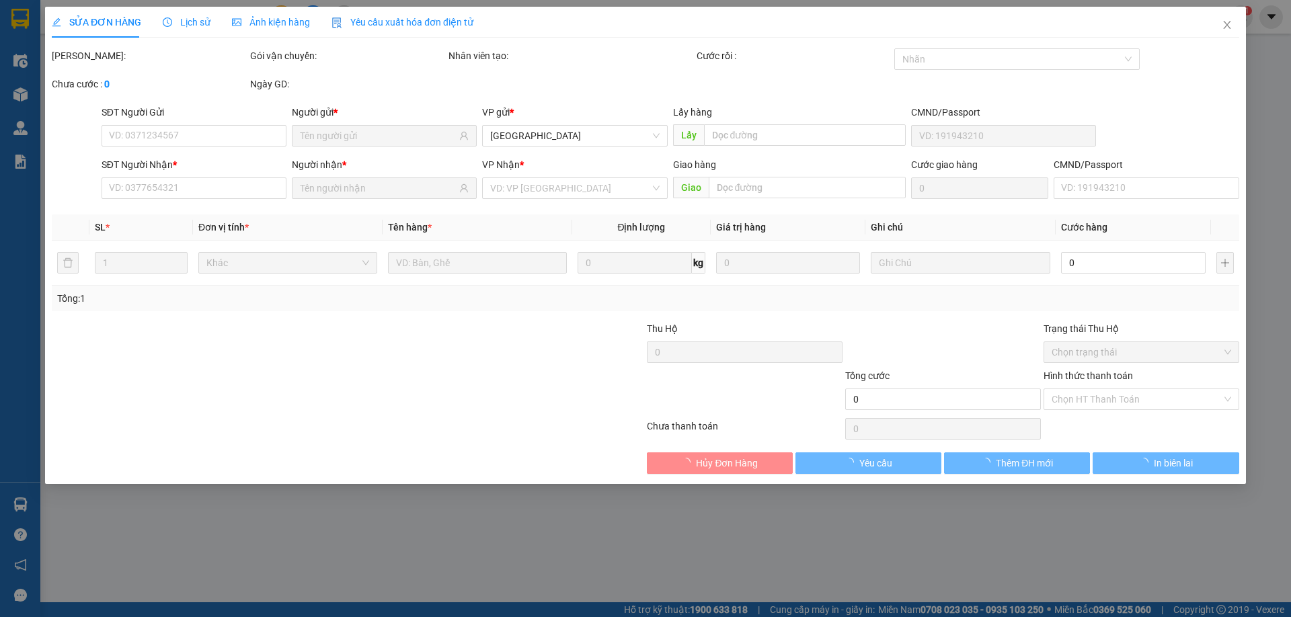
type input "0906365601"
type input "SAO MAI"
type input "0834044192"
type input "TÚ UYÊN"
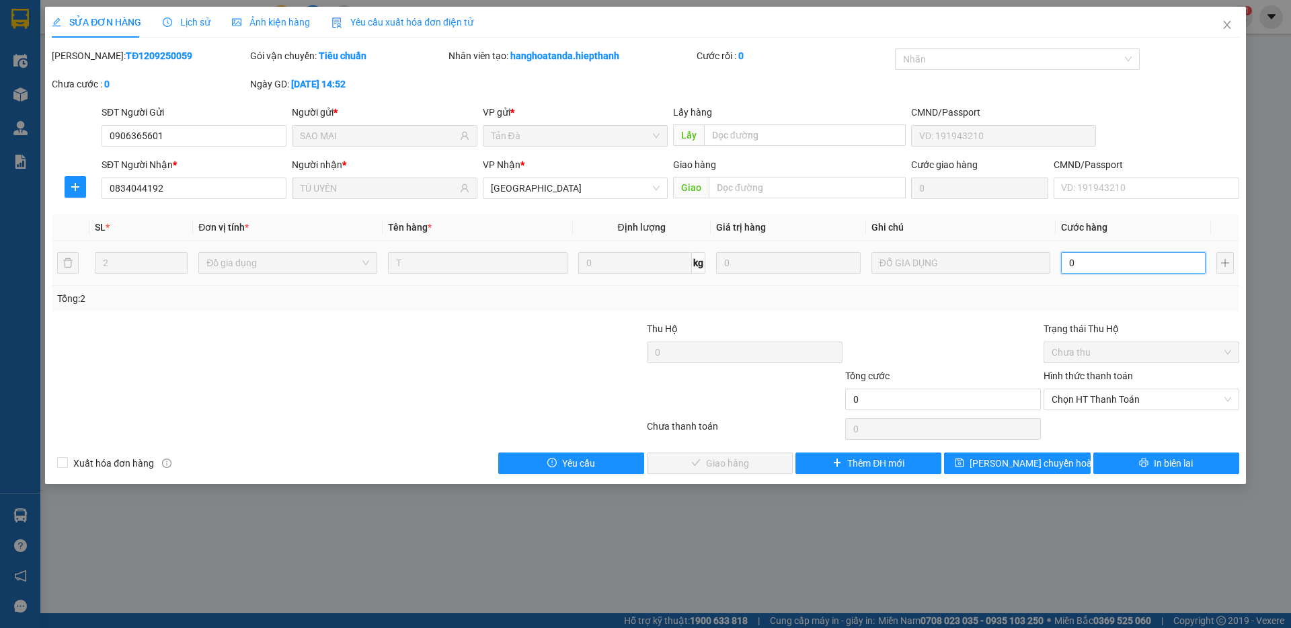
click at [1102, 270] on input "0" at bounding box center [1133, 263] width 145 height 22
type input "14"
type input "1"
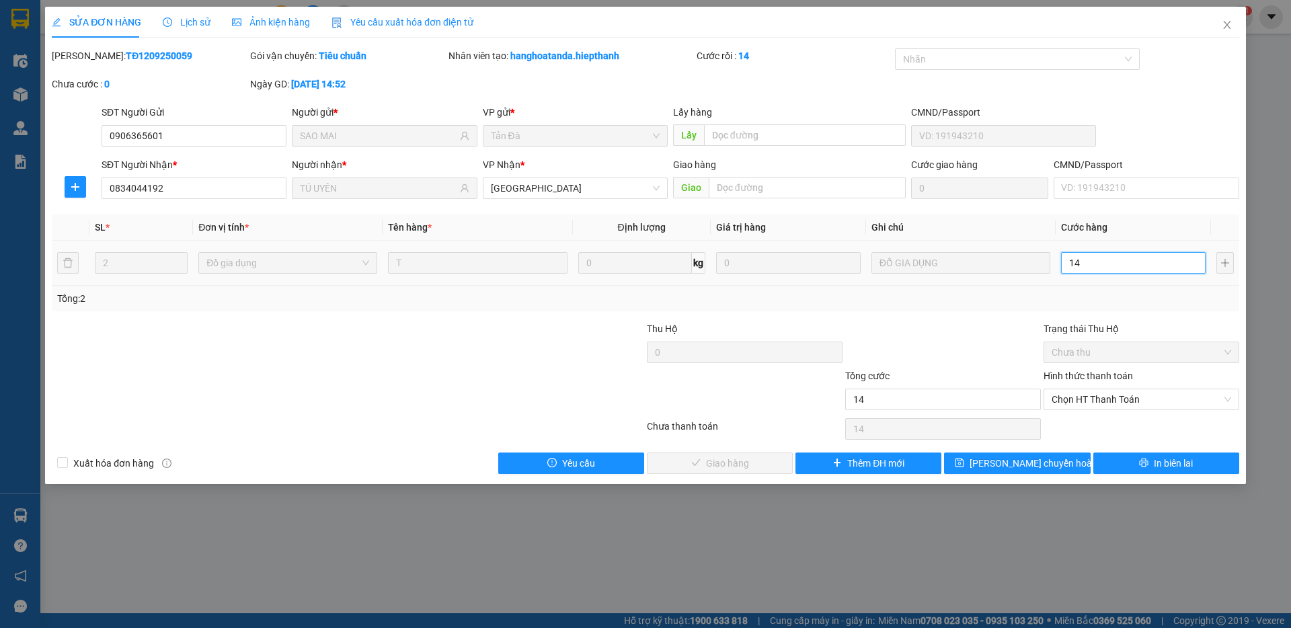
type input "1"
type input "1.000"
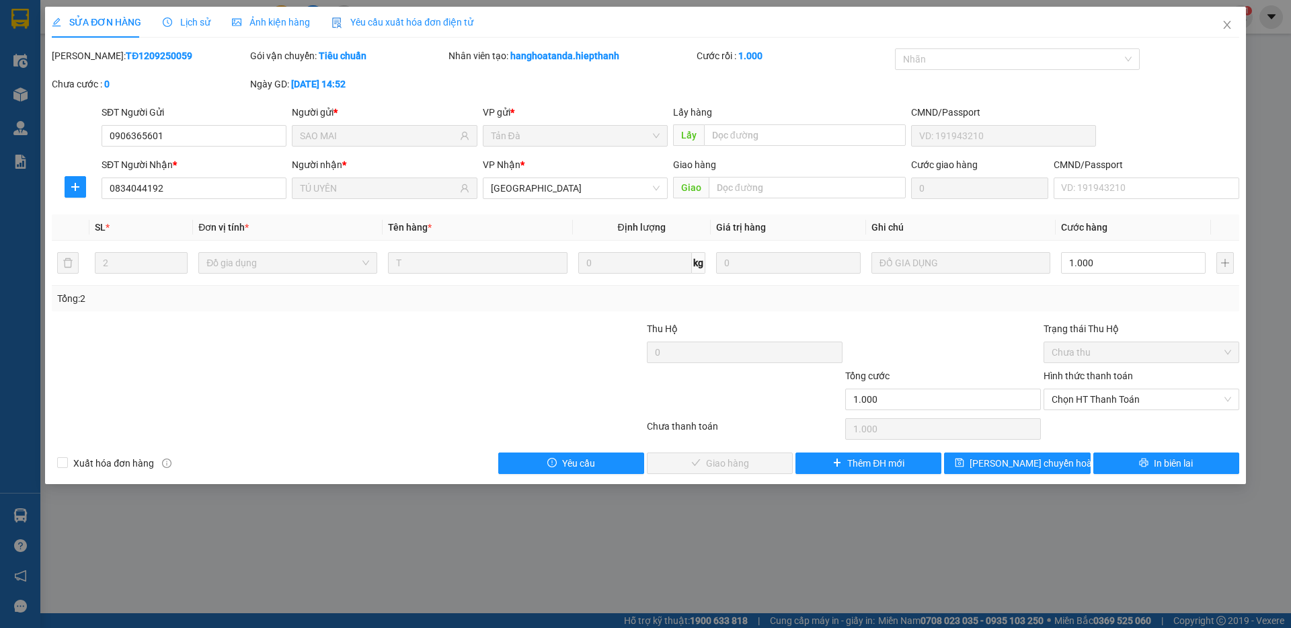
click at [1018, 338] on div at bounding box center [943, 344] width 198 height 47
click at [1077, 396] on span "Chọn HT Thanh Toán" at bounding box center [1140, 399] width 179 height 20
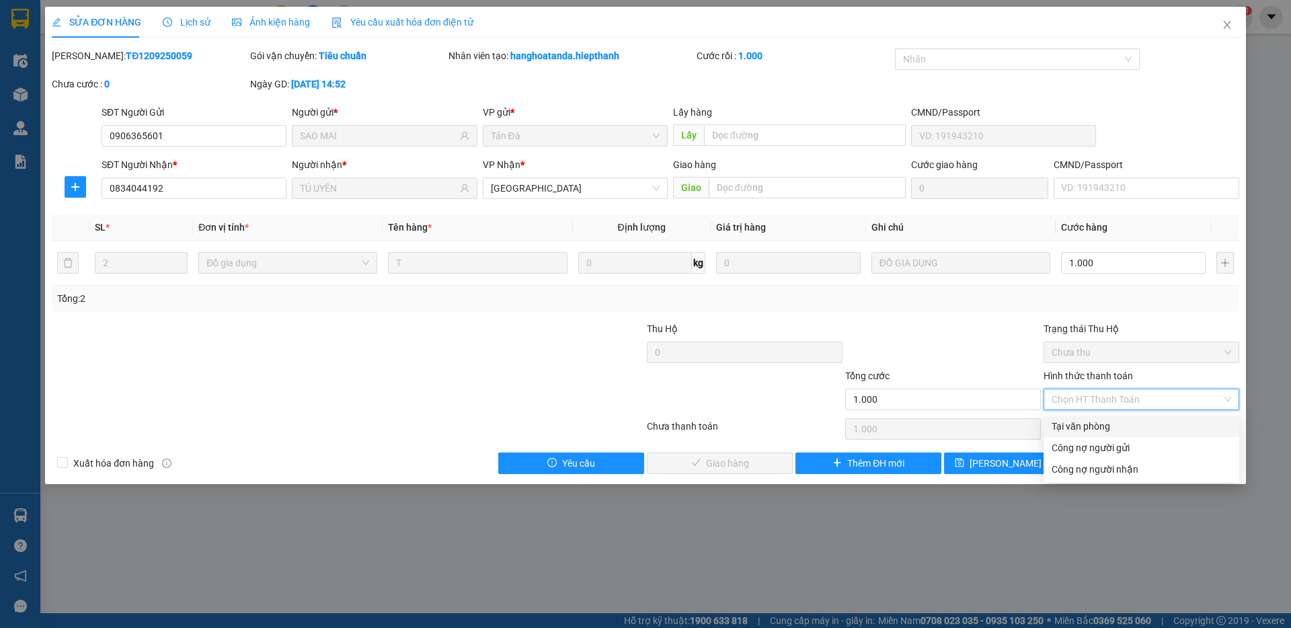
click at [1080, 426] on div "Tại văn phòng" at bounding box center [1140, 426] width 179 height 15
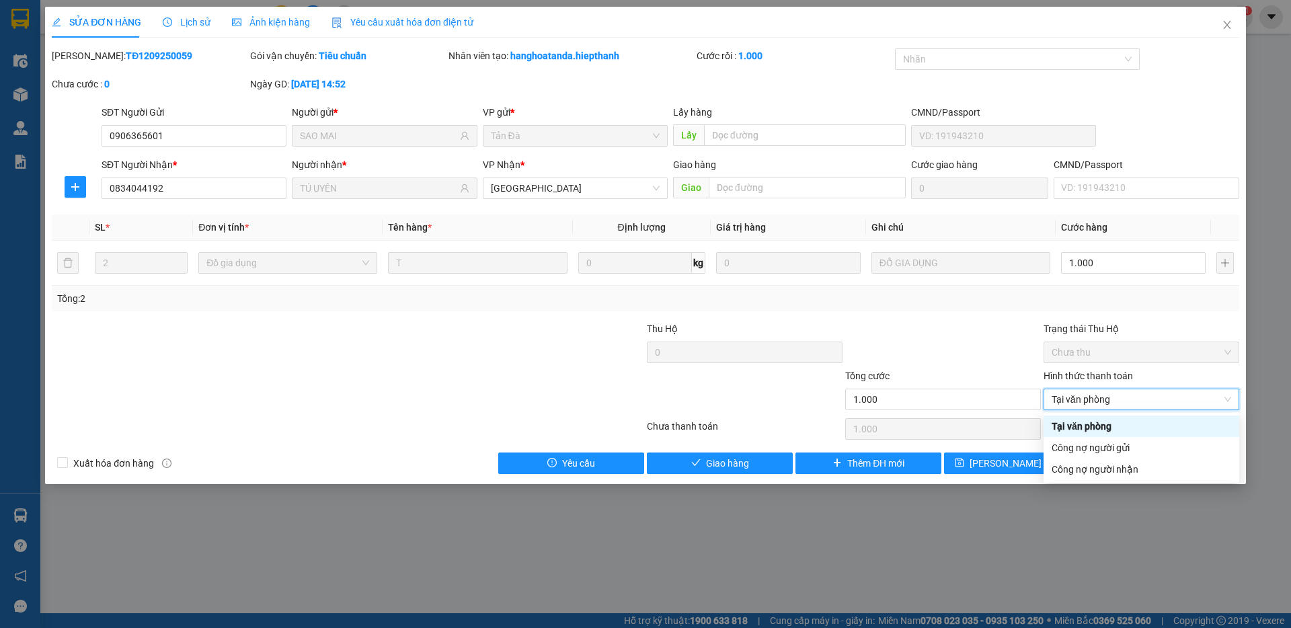
type input "0"
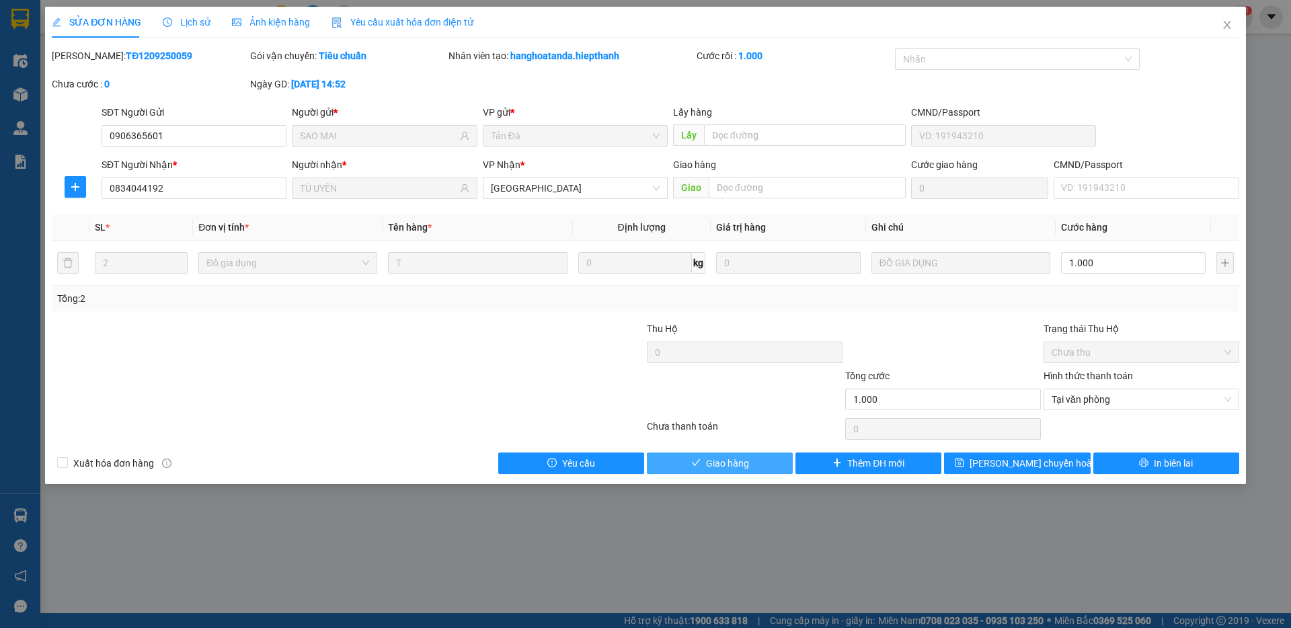
click at [742, 469] on span "Giao hàng" at bounding box center [727, 463] width 43 height 15
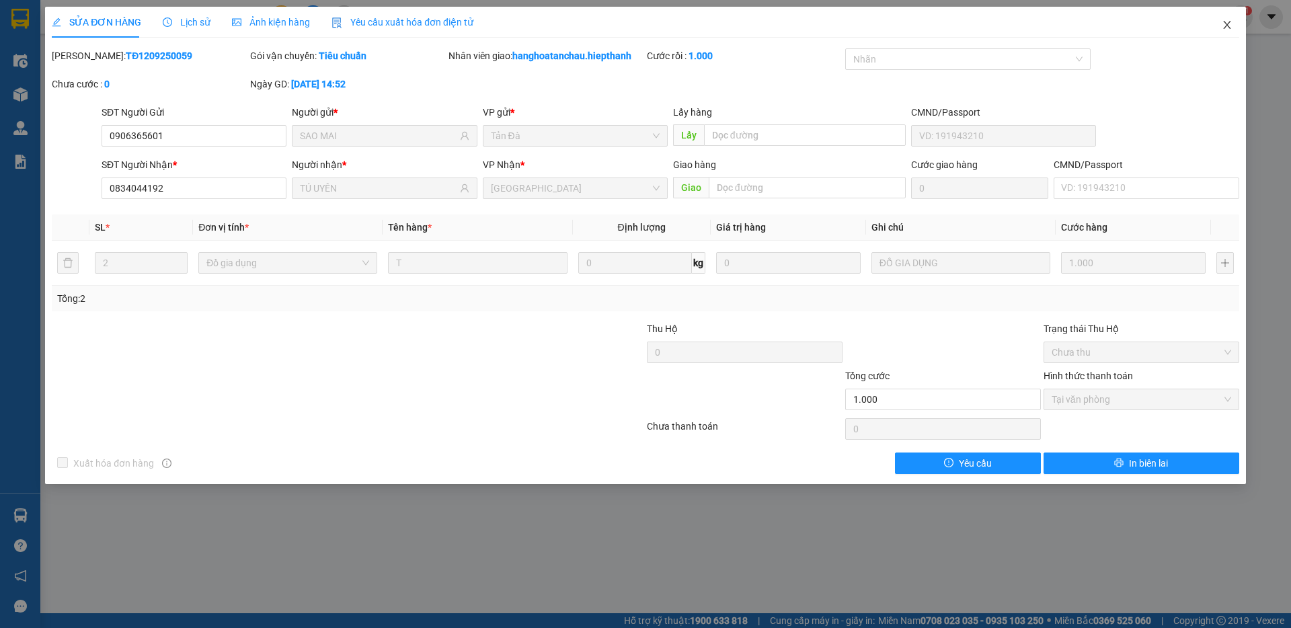
click at [1229, 27] on icon "close" at bounding box center [1227, 24] width 11 height 11
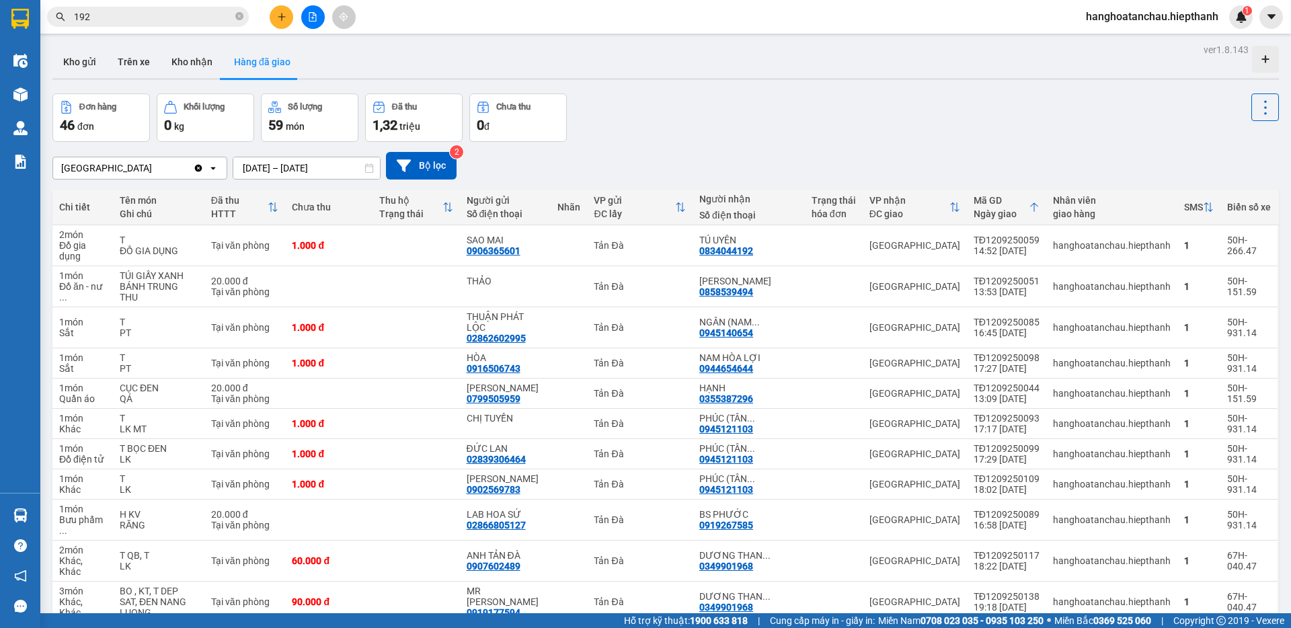
click at [248, 19] on span "192" at bounding box center [148, 17] width 202 height 20
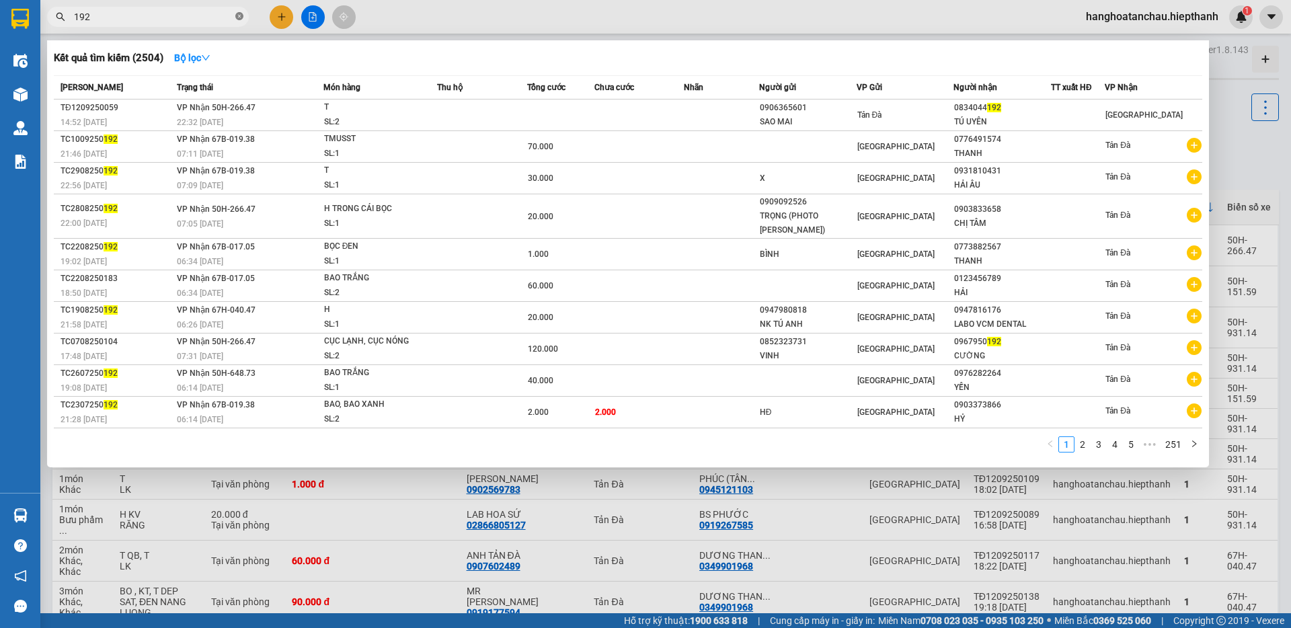
click at [241, 16] on icon "close-circle" at bounding box center [239, 16] width 8 height 8
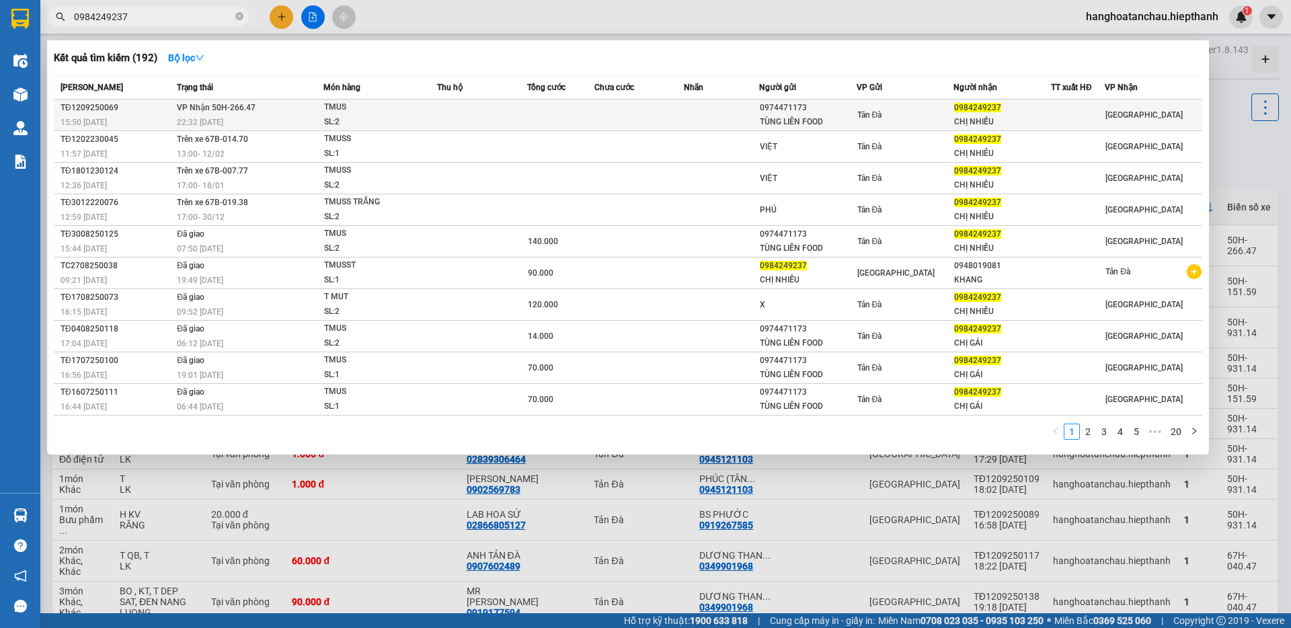
type input "0984249237"
click at [258, 118] on div "22:32 - 12/09" at bounding box center [250, 122] width 146 height 15
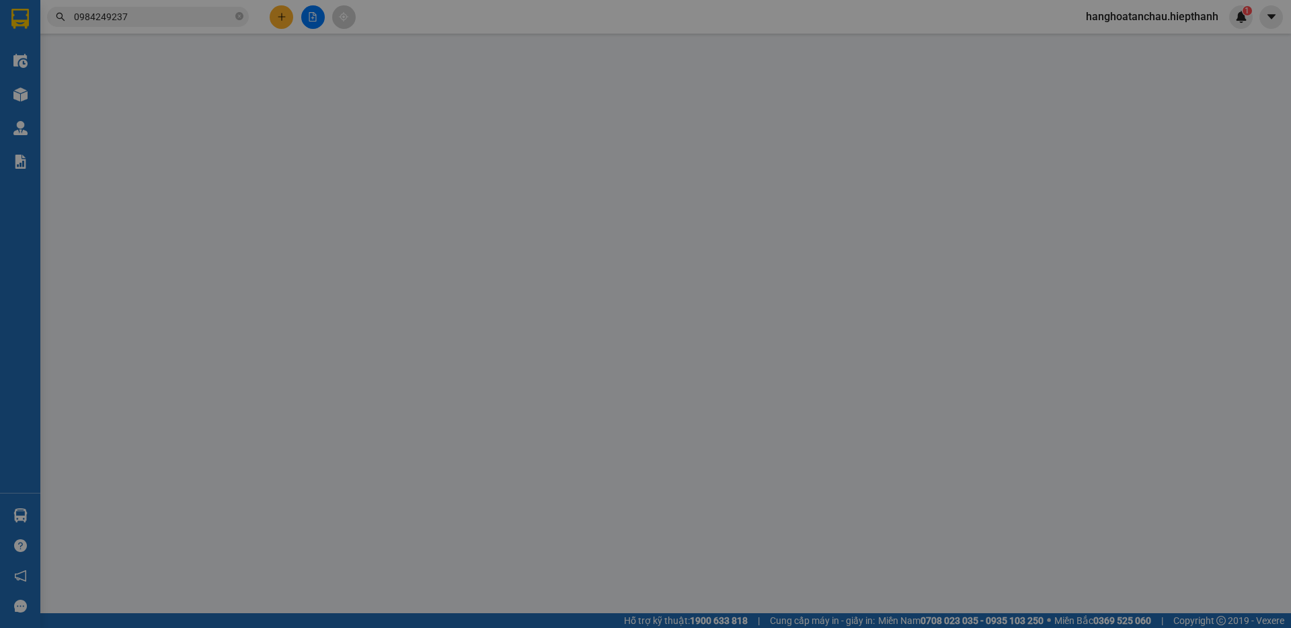
type input "0974471173"
type input "TÙNG LIÊN FOOD"
type input "0984249237"
type input "CHỊ NHIỀU"
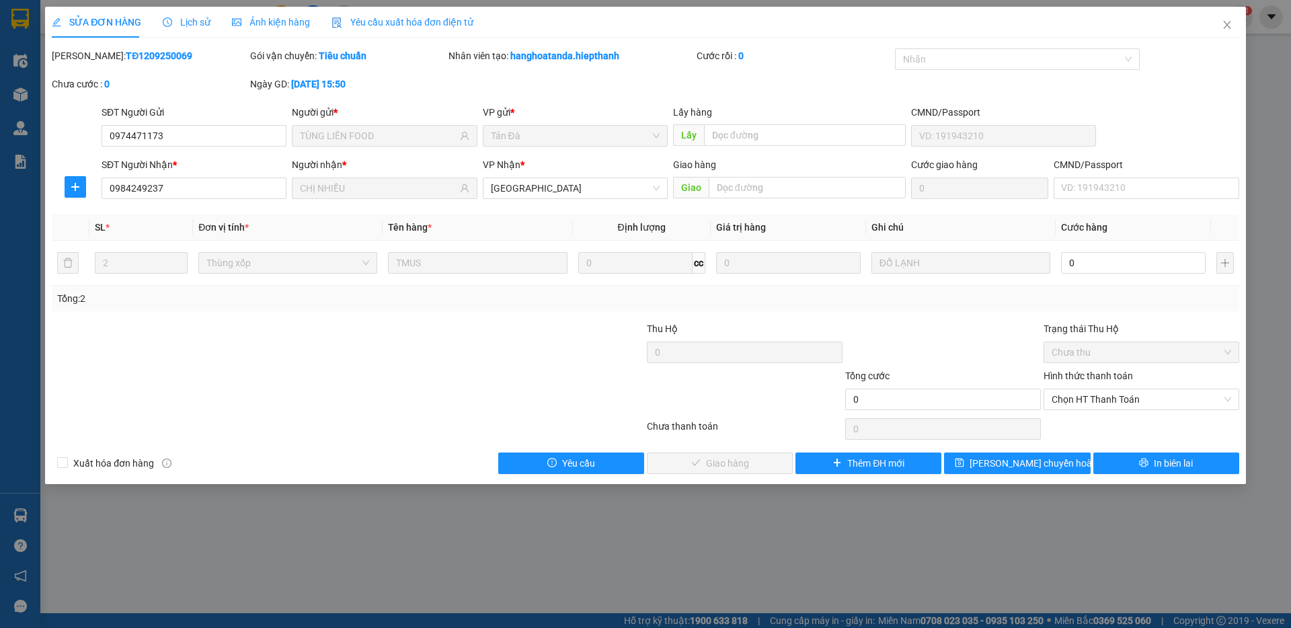
click at [969, 352] on div at bounding box center [943, 344] width 198 height 47
click at [1094, 268] on input "0" at bounding box center [1133, 263] width 145 height 22
type input "1"
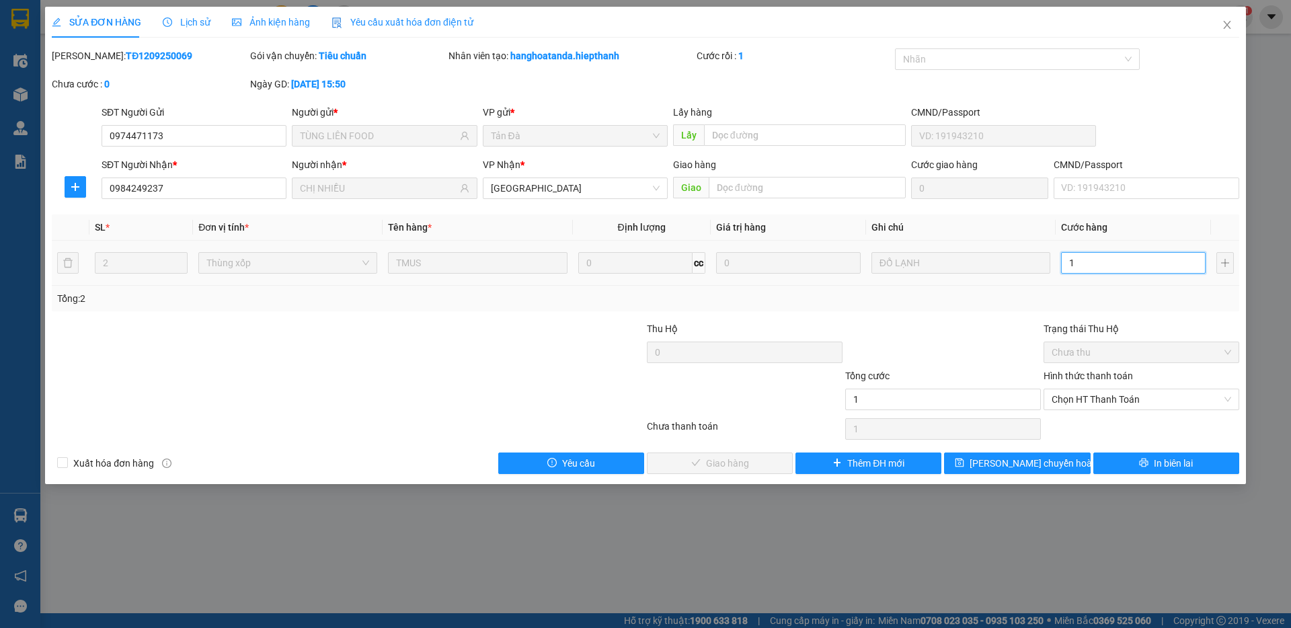
type input "13"
type input "130"
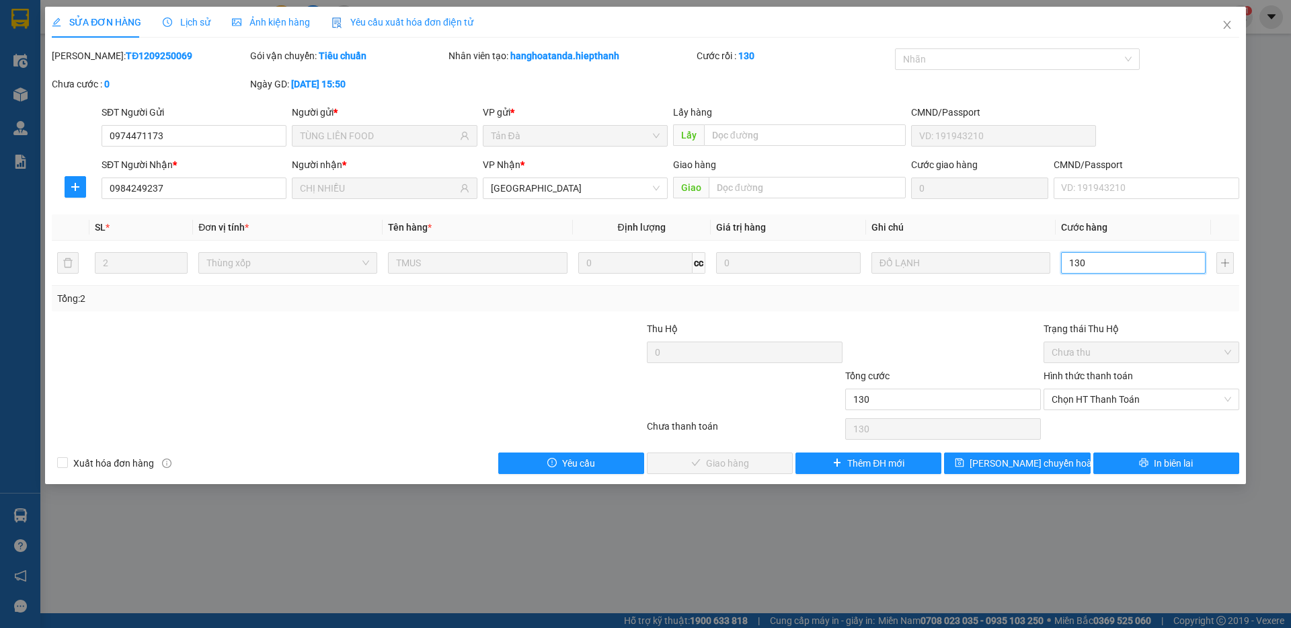
type input "130"
type input "130.000"
click at [986, 313] on div "Total Paid Fee 0 Total UnPaid Fee 0 Cash Collection Total Fee Mã ĐH: TĐ12092500…" at bounding box center [645, 261] width 1187 height 426
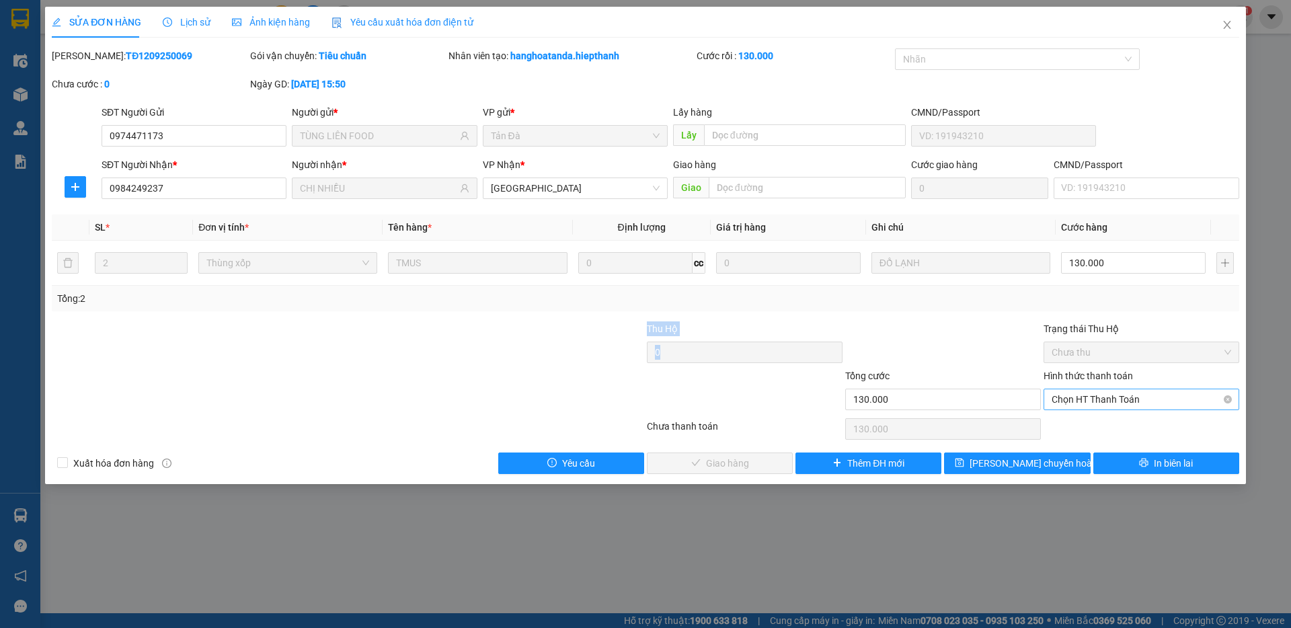
click at [1072, 397] on span "Chọn HT Thanh Toán" at bounding box center [1140, 399] width 179 height 20
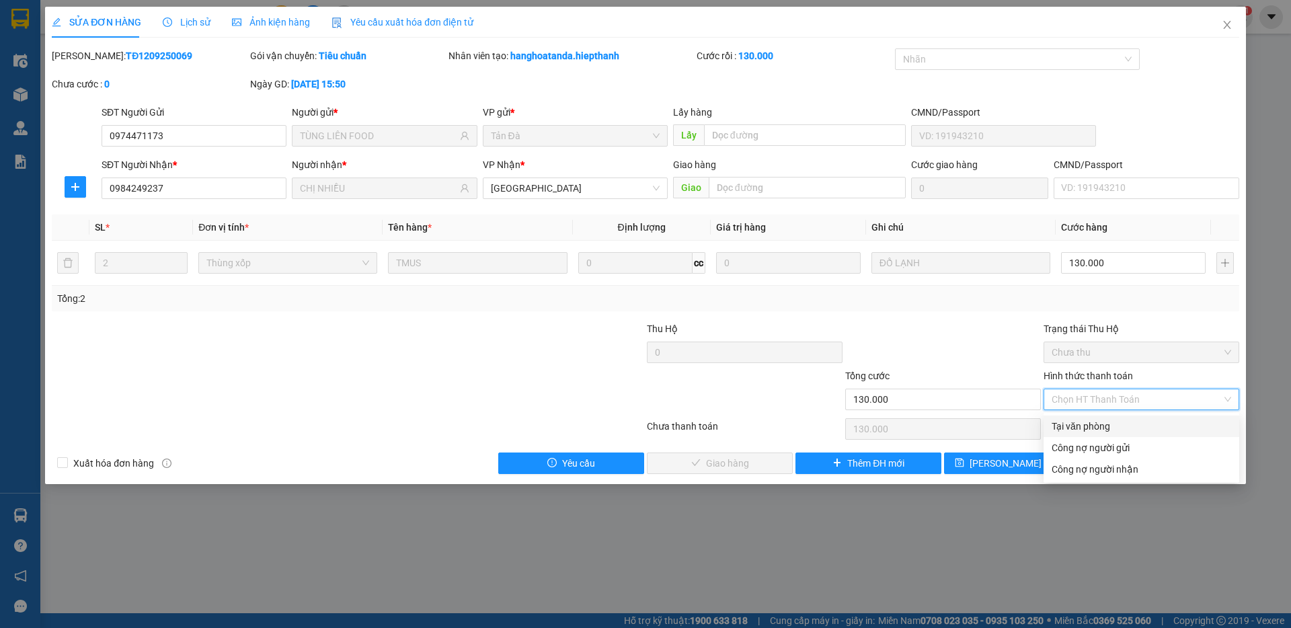
click at [1084, 422] on div "Tại văn phòng" at bounding box center [1140, 426] width 179 height 15
type input "0"
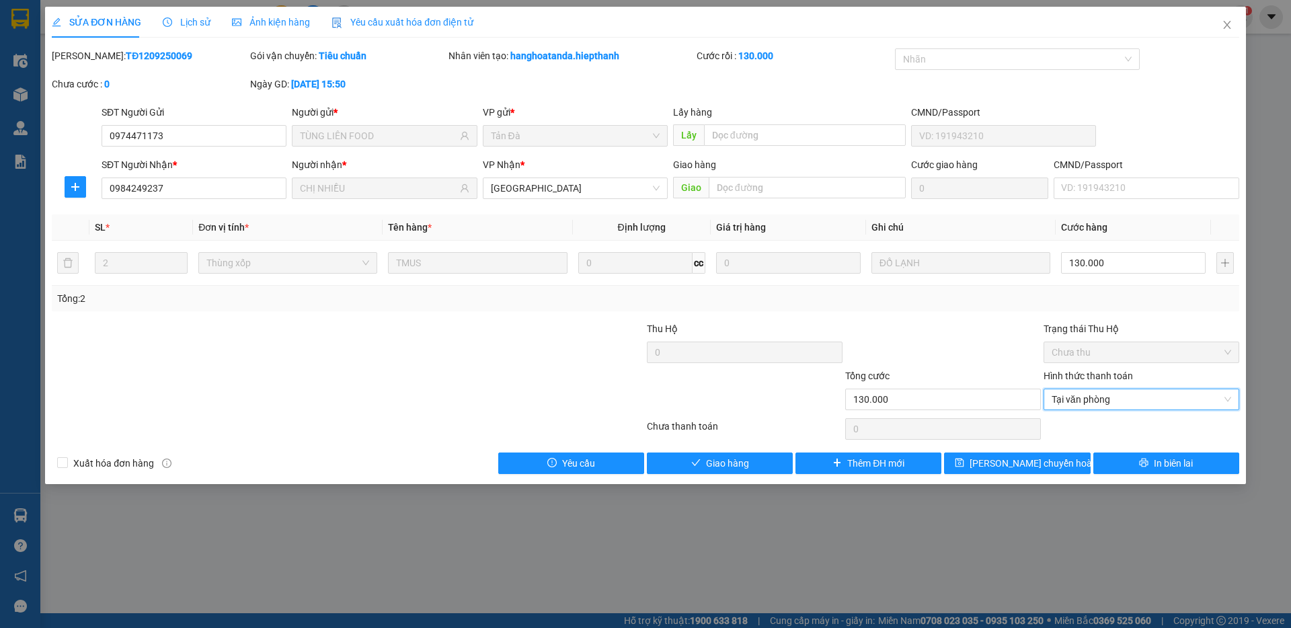
click at [943, 348] on div at bounding box center [943, 344] width 198 height 47
click at [753, 458] on button "Giao hàng" at bounding box center [720, 463] width 146 height 22
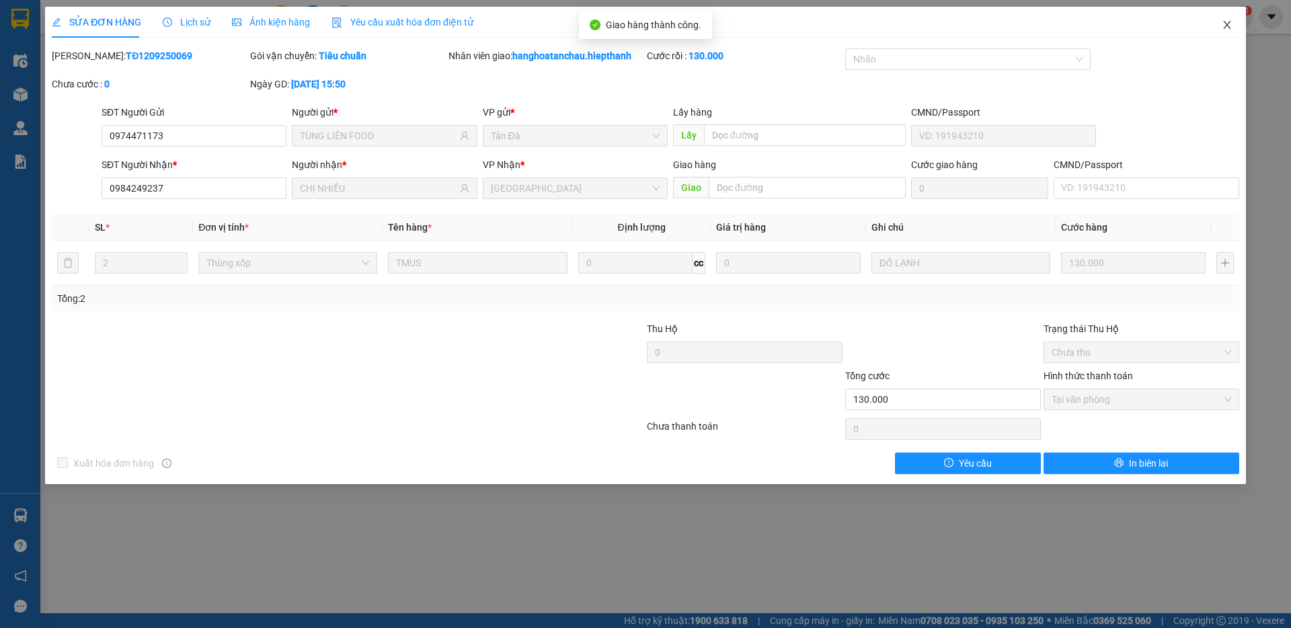
click at [1219, 28] on span "Close" at bounding box center [1227, 26] width 38 height 38
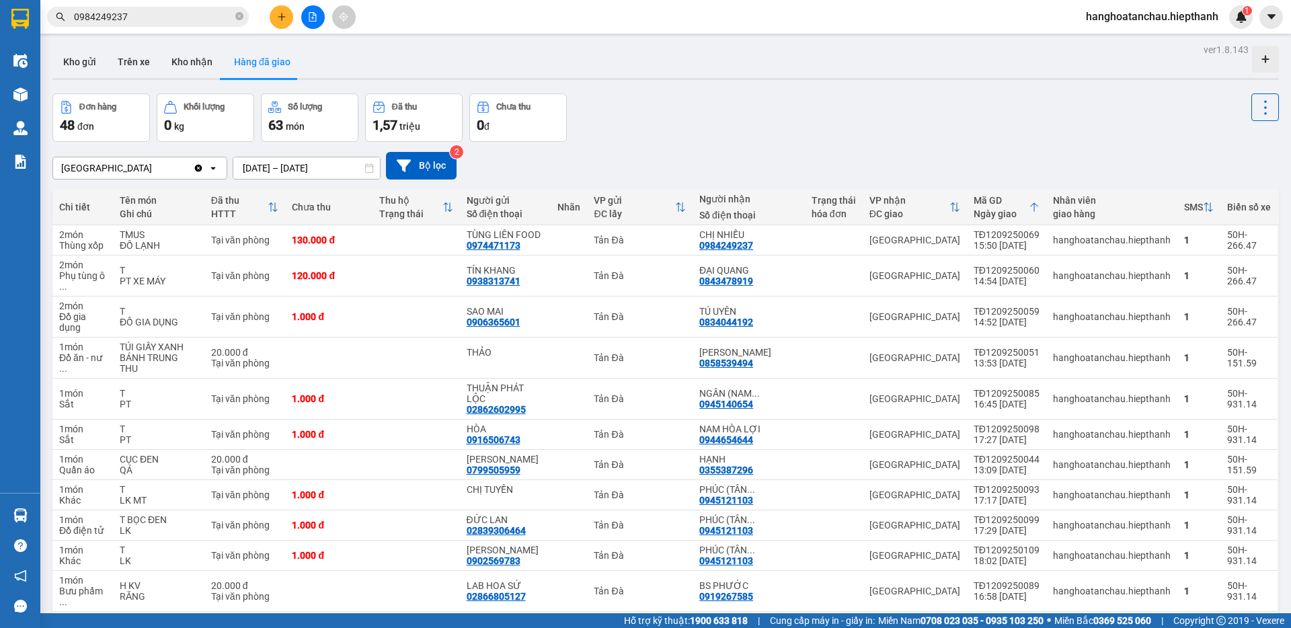
click at [216, 15] on input "0984249237" at bounding box center [153, 16] width 159 height 15
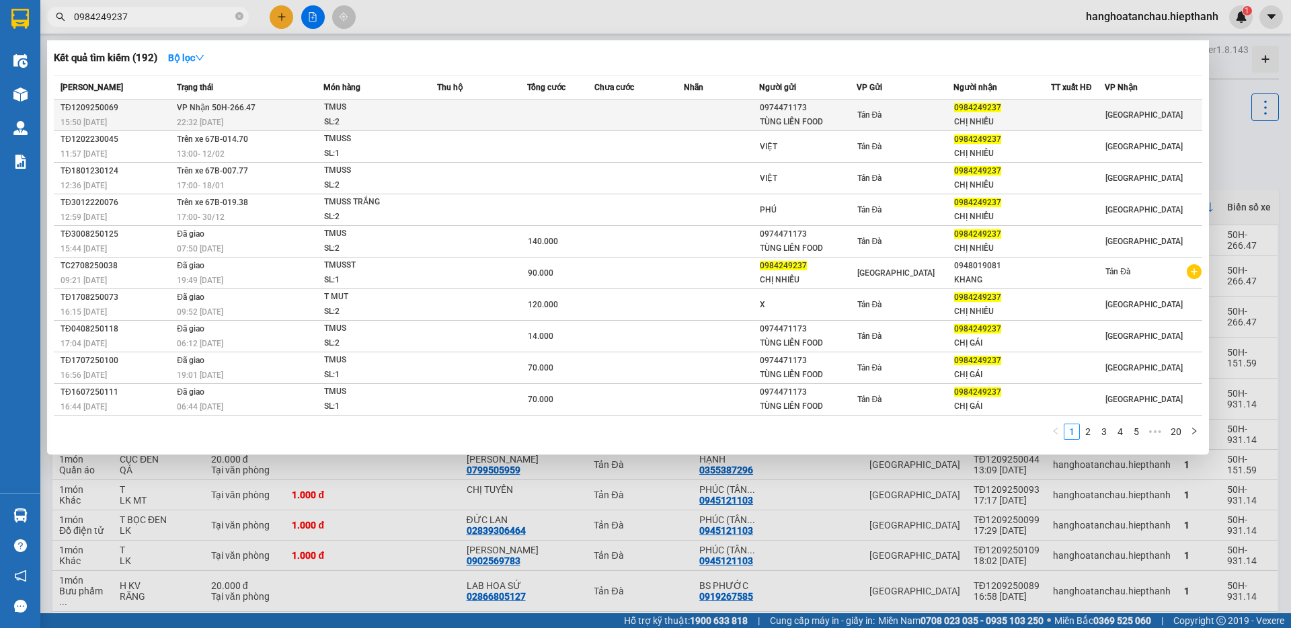
click at [360, 126] on div "SL: 2" at bounding box center [374, 122] width 101 height 15
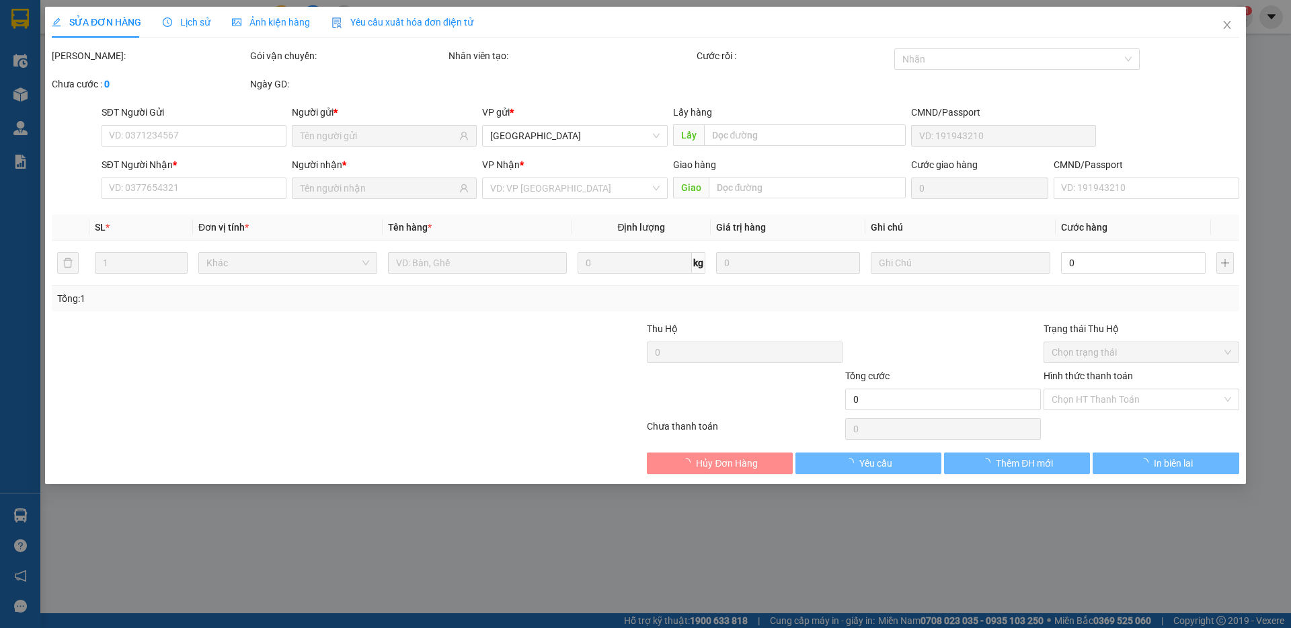
type input "0974471173"
type input "TÙNG LIÊN FOOD"
type input "0984249237"
type input "CHỊ NHIỀU"
type input "130.000"
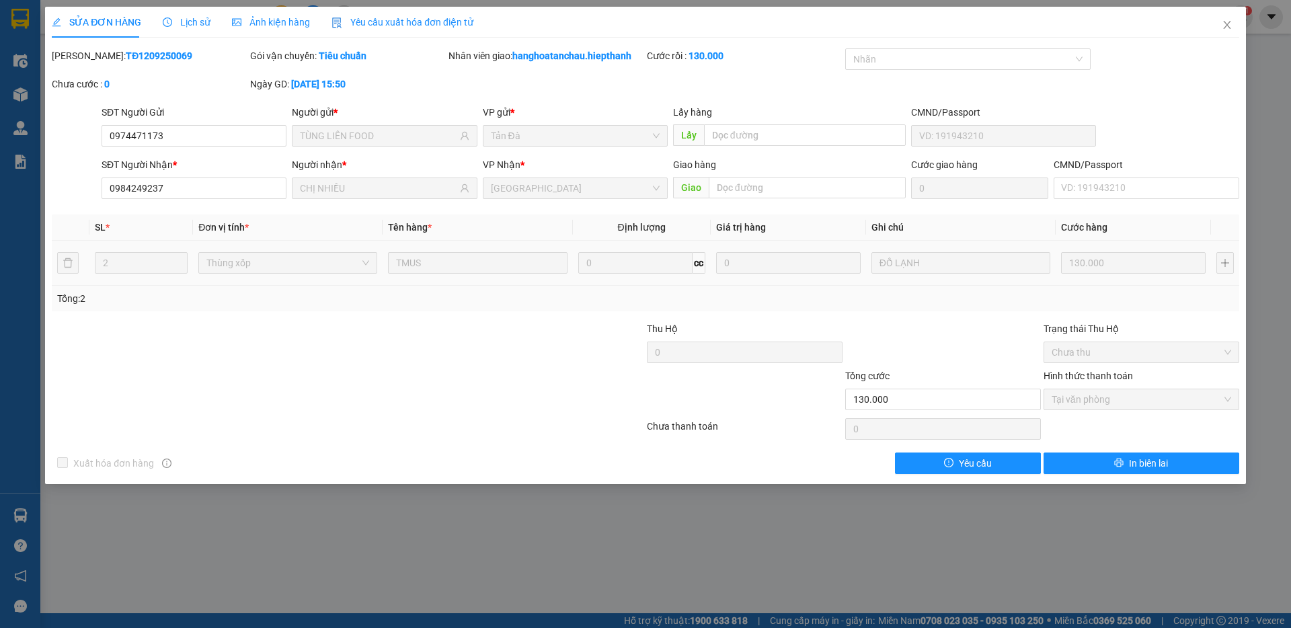
drag, startPoint x: 1105, startPoint y: 248, endPoint x: 1104, endPoint y: 264, distance: 16.2
click at [1105, 251] on td "130.000" at bounding box center [1132, 263] width 155 height 45
drag, startPoint x: 1221, startPoint y: 18, endPoint x: 279, endPoint y: 1, distance: 942.0
click at [1222, 19] on span "Close" at bounding box center [1227, 26] width 38 height 38
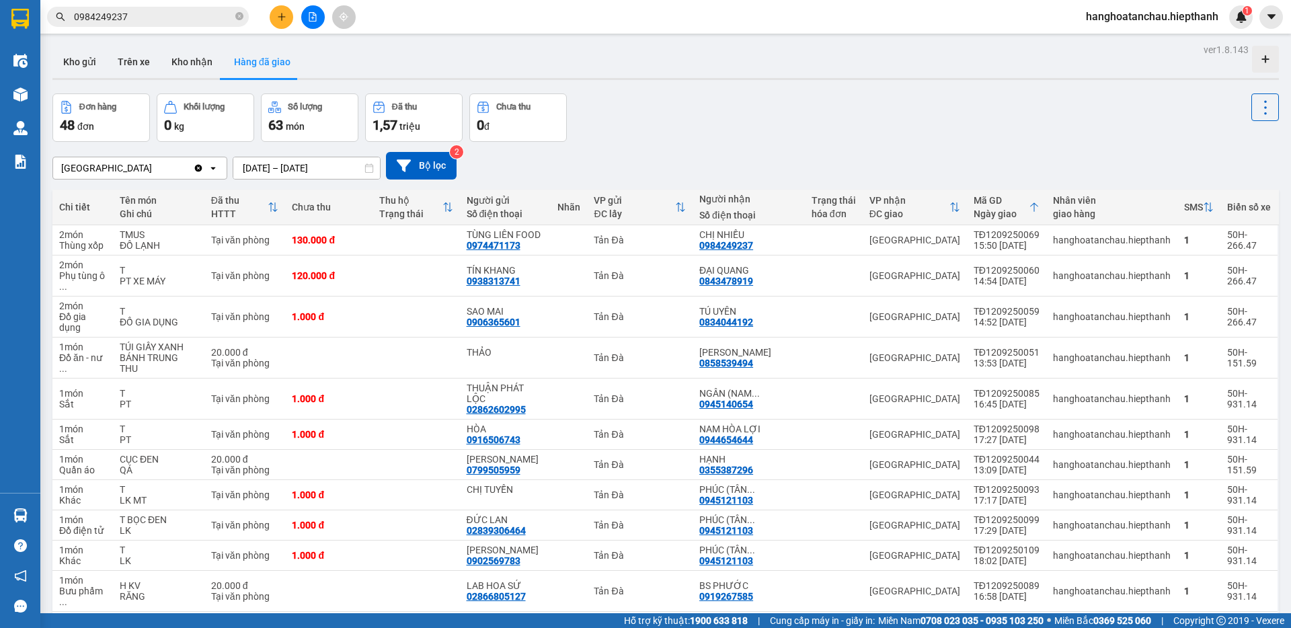
click at [239, 19] on icon "close-circle" at bounding box center [239, 16] width 8 height 8
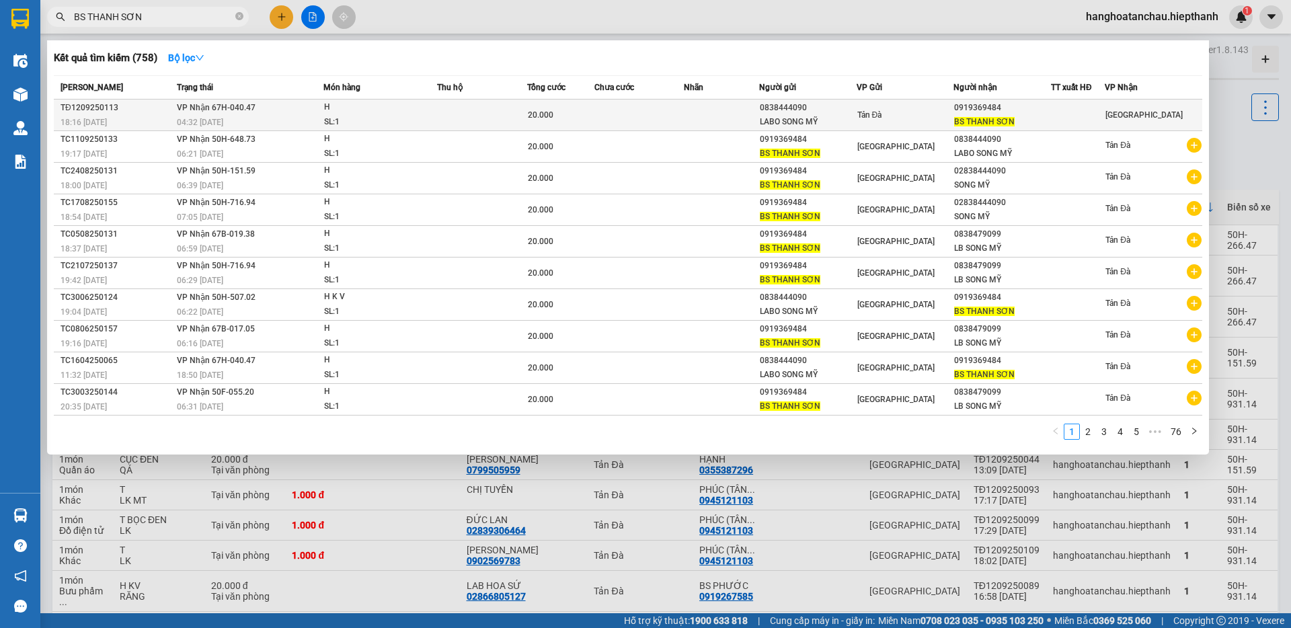
type input "BS THANH SƠN"
click at [519, 118] on td at bounding box center [482, 115] width 90 height 32
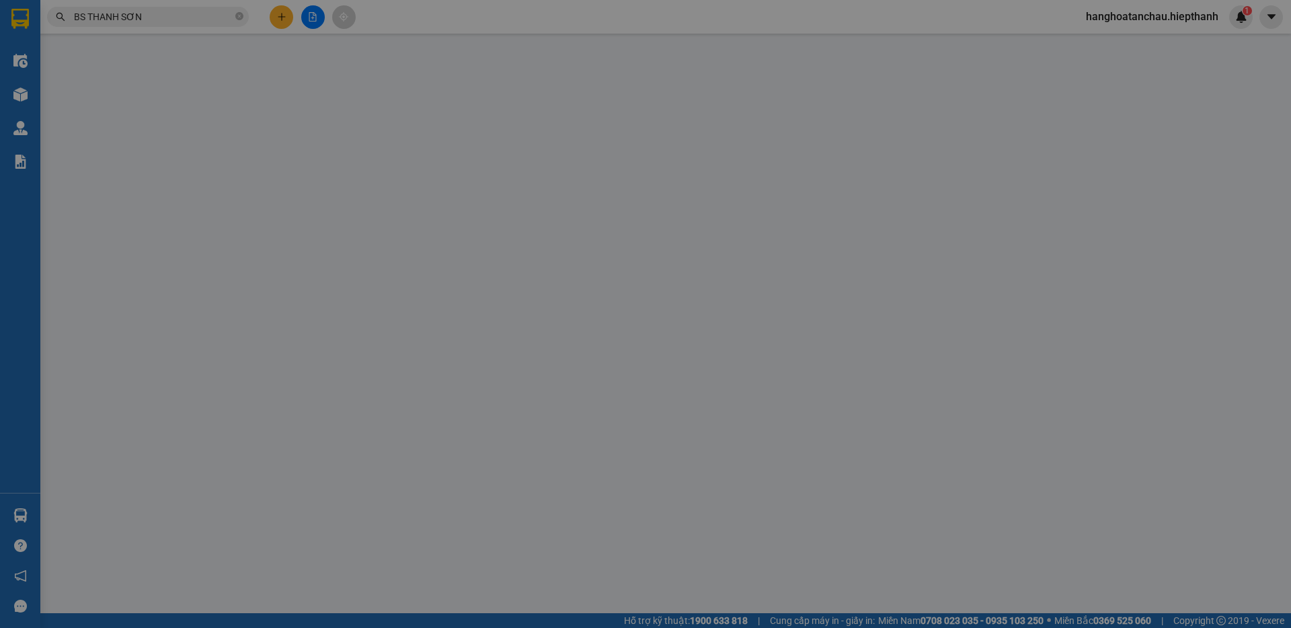
type input "0838444090"
type input "LABO SONG MỸ"
type input "0919369484"
type input "BS THANH SƠN"
type input "20.000"
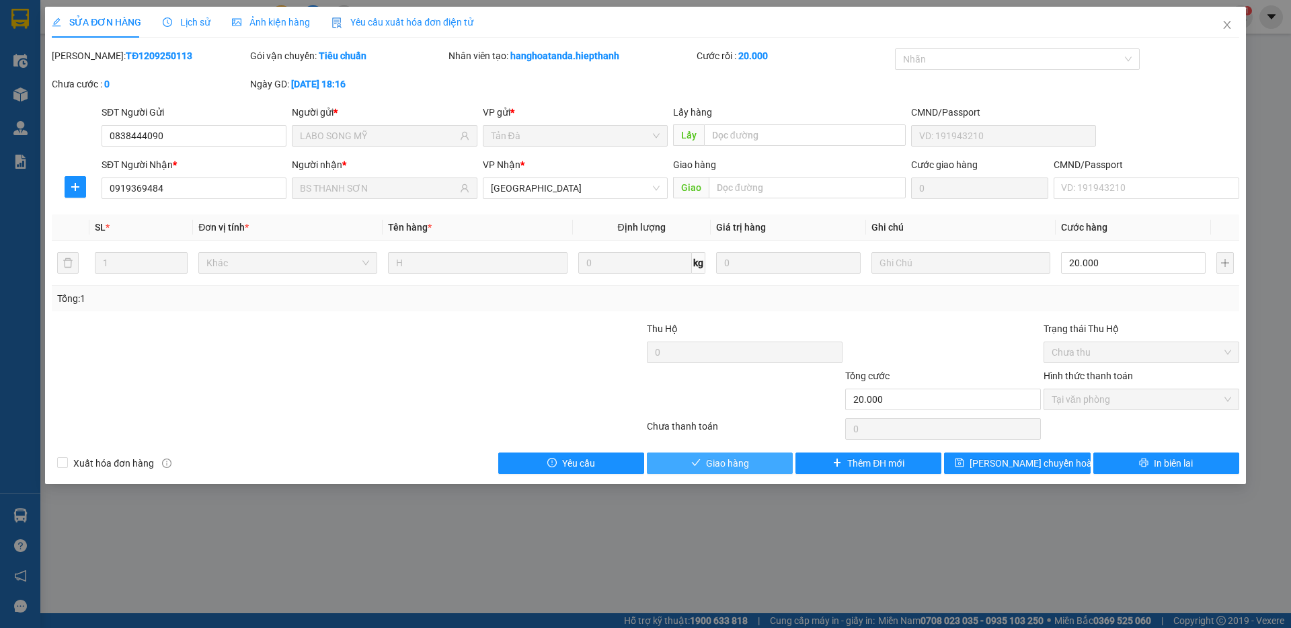
drag, startPoint x: 752, startPoint y: 459, endPoint x: 767, endPoint y: 410, distance: 51.5
click at [752, 458] on button "Giao hàng" at bounding box center [720, 463] width 146 height 22
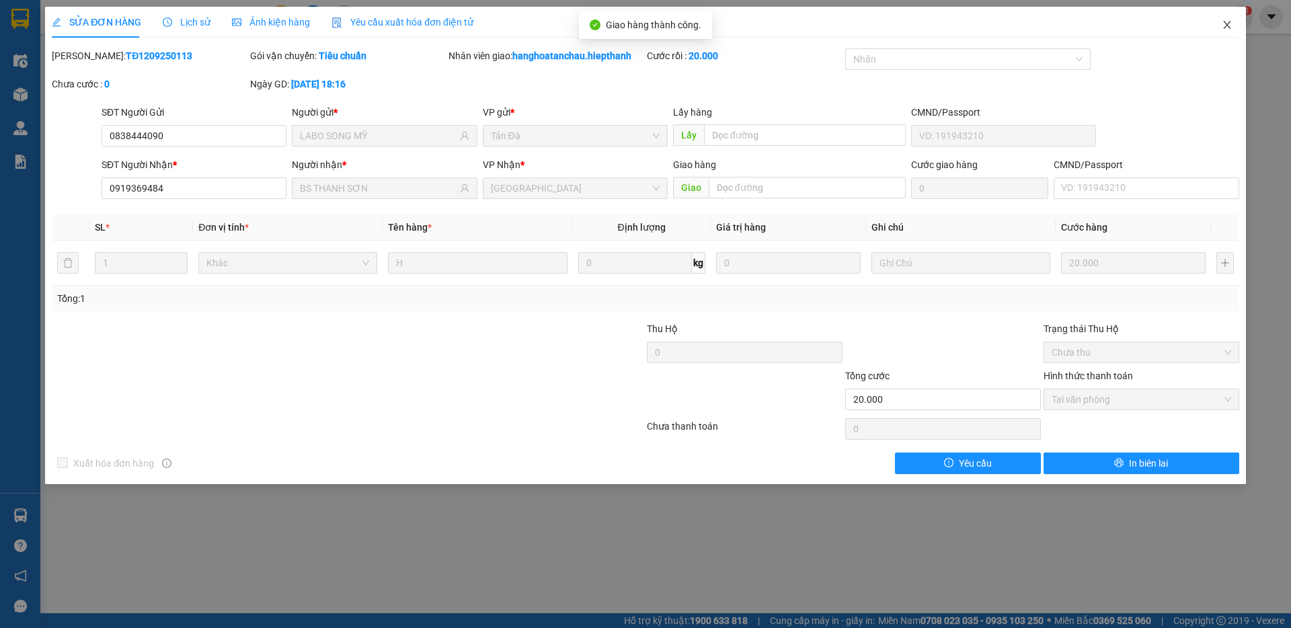
click at [1222, 27] on icon "close" at bounding box center [1227, 24] width 11 height 11
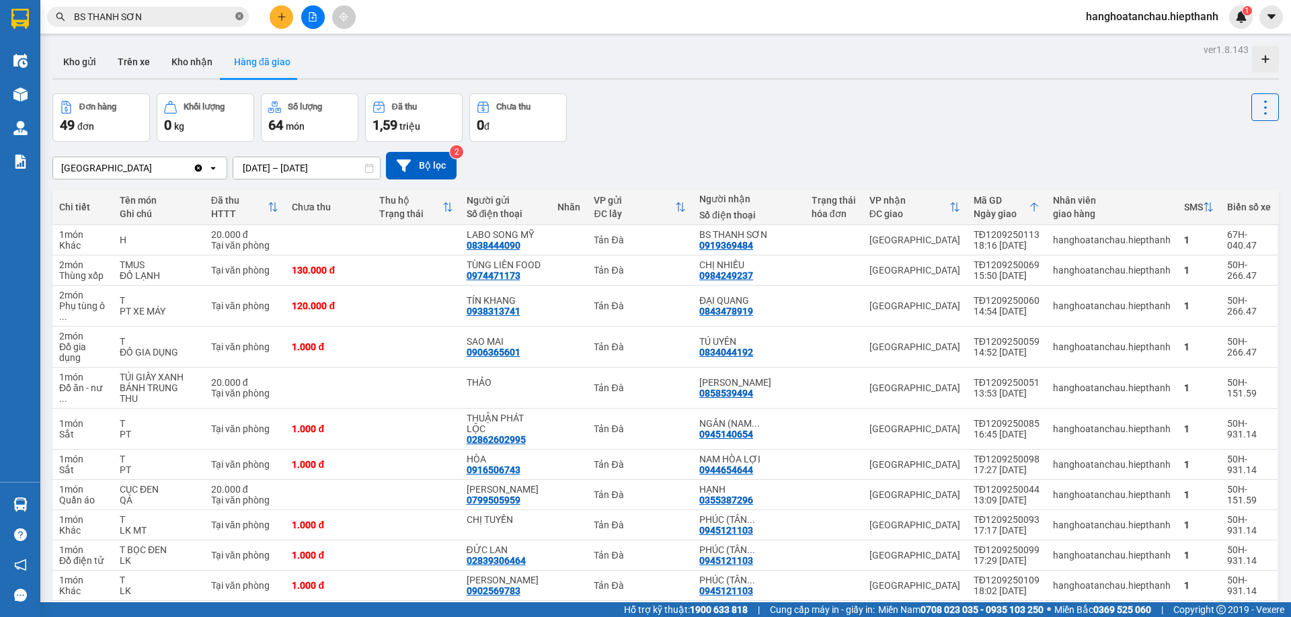
click at [242, 17] on icon "close-circle" at bounding box center [239, 16] width 8 height 8
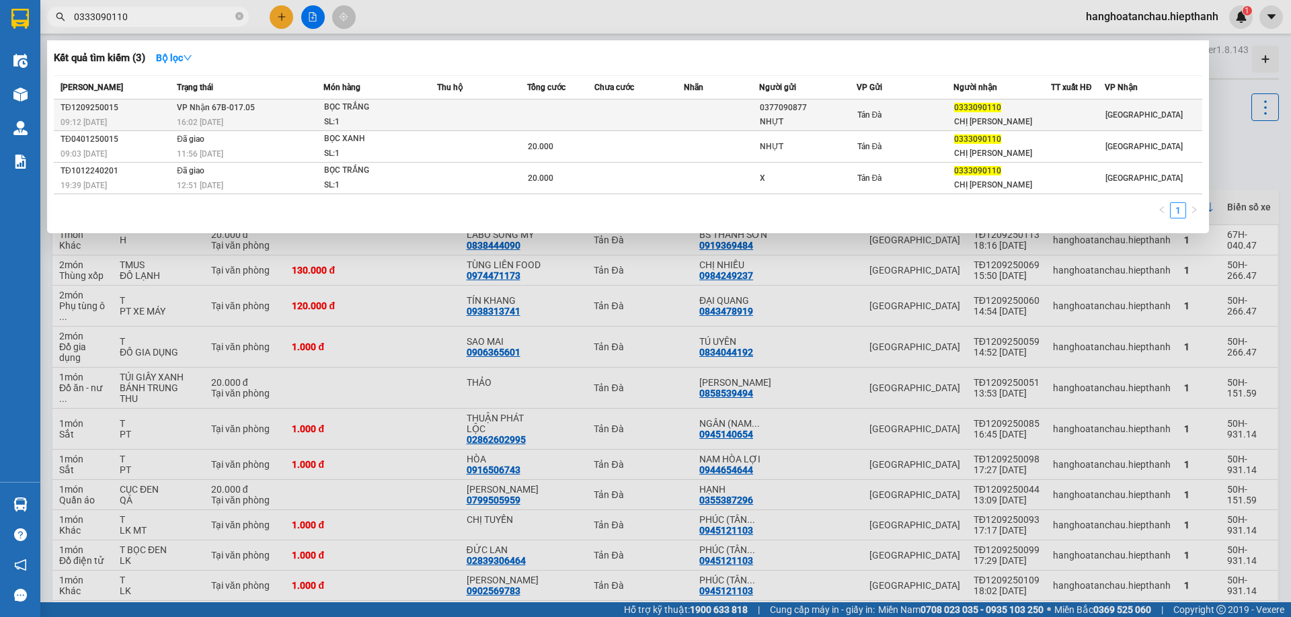
type input "0333090110"
click at [395, 128] on div "SL: 1" at bounding box center [374, 122] width 101 height 15
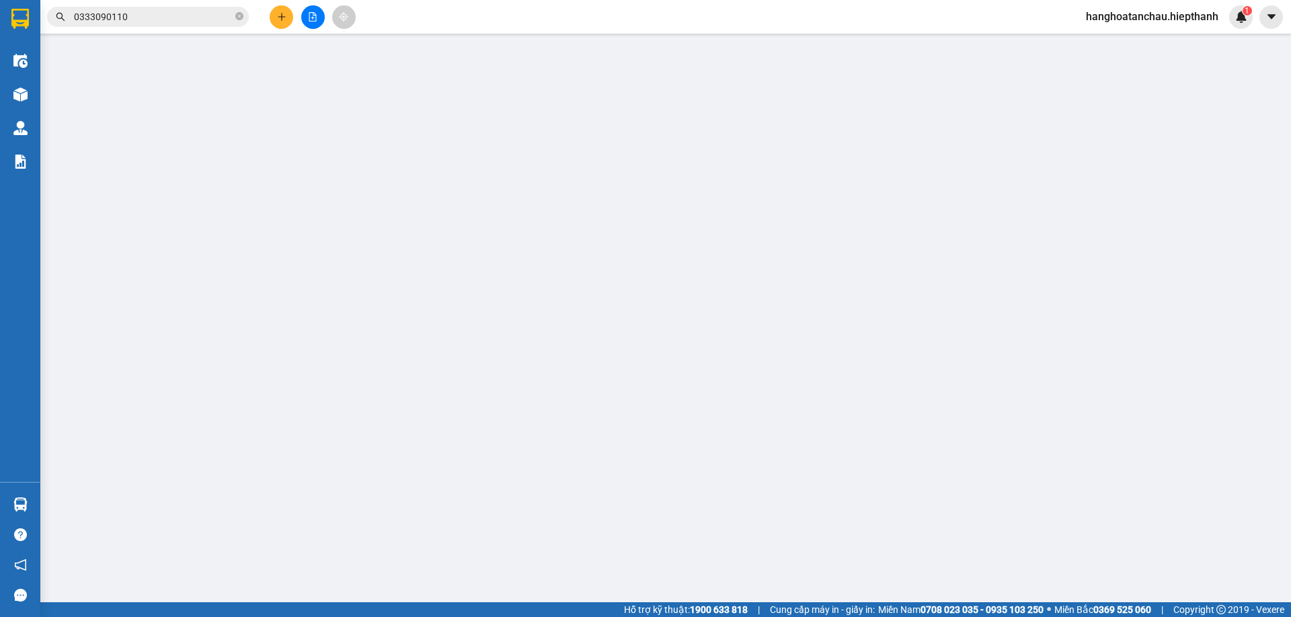
type input "0377090877"
type input "NHỰT"
type input "0333090110"
type input "CHỊ [PERSON_NAME]"
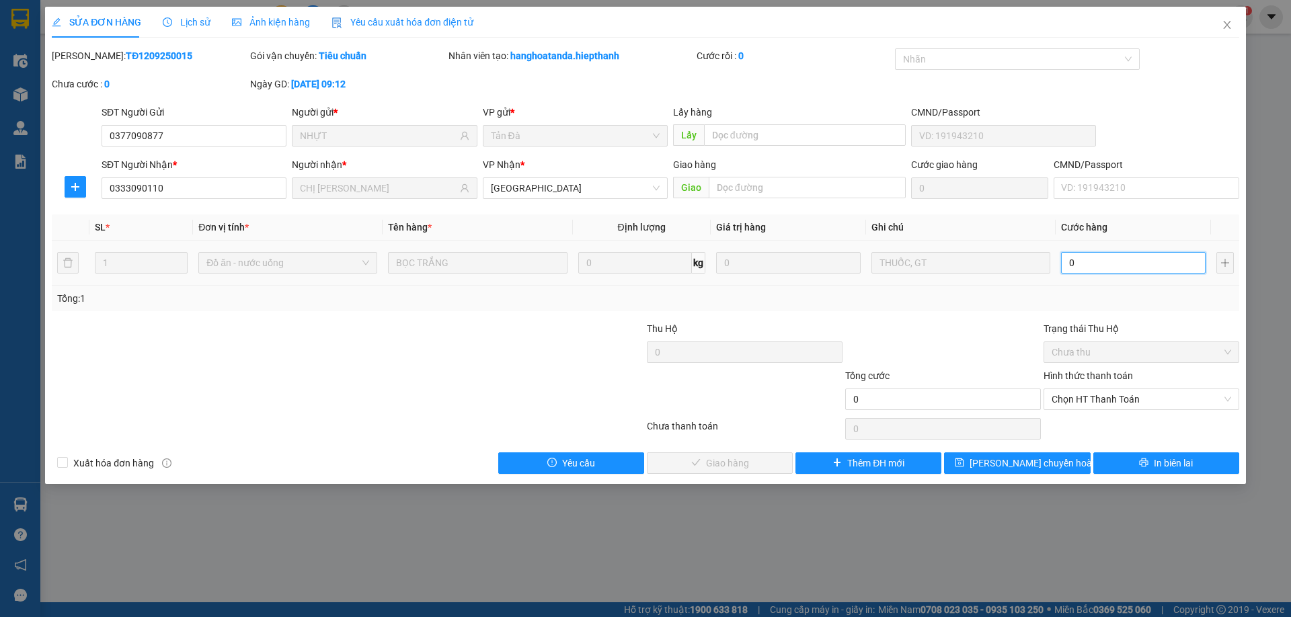
click at [1141, 258] on input "0" at bounding box center [1133, 263] width 145 height 22
type input "3"
type input "30"
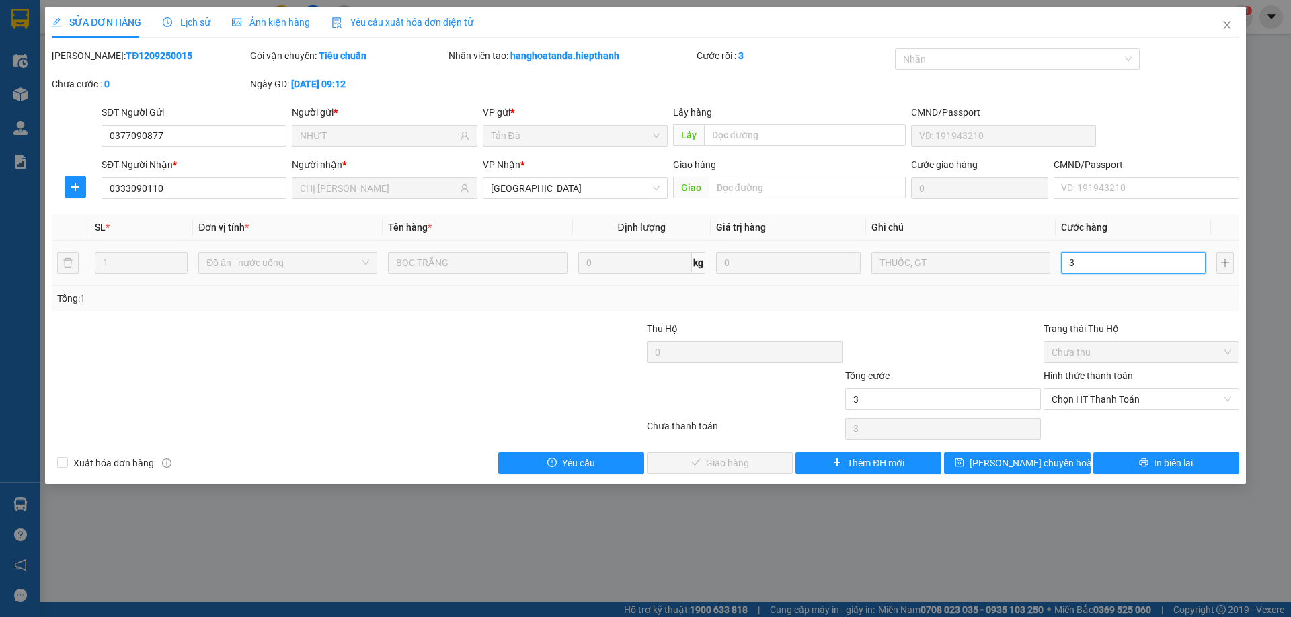
type input "30"
type input "3"
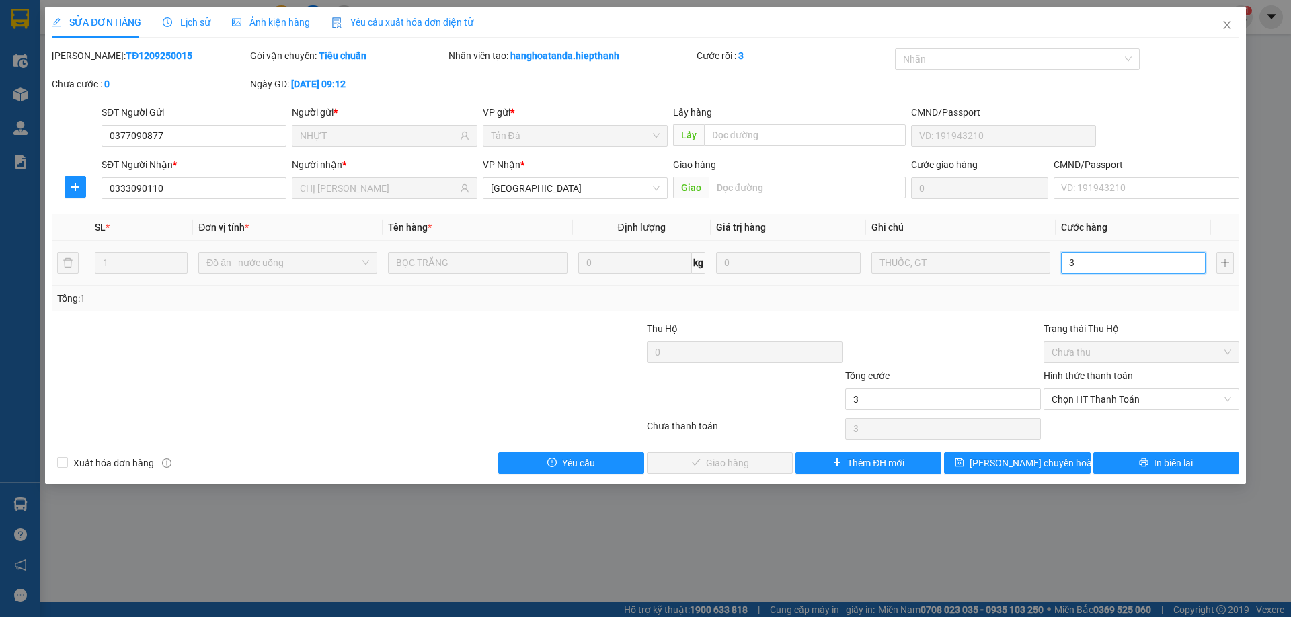
type input "0"
type input "052"
type input "52"
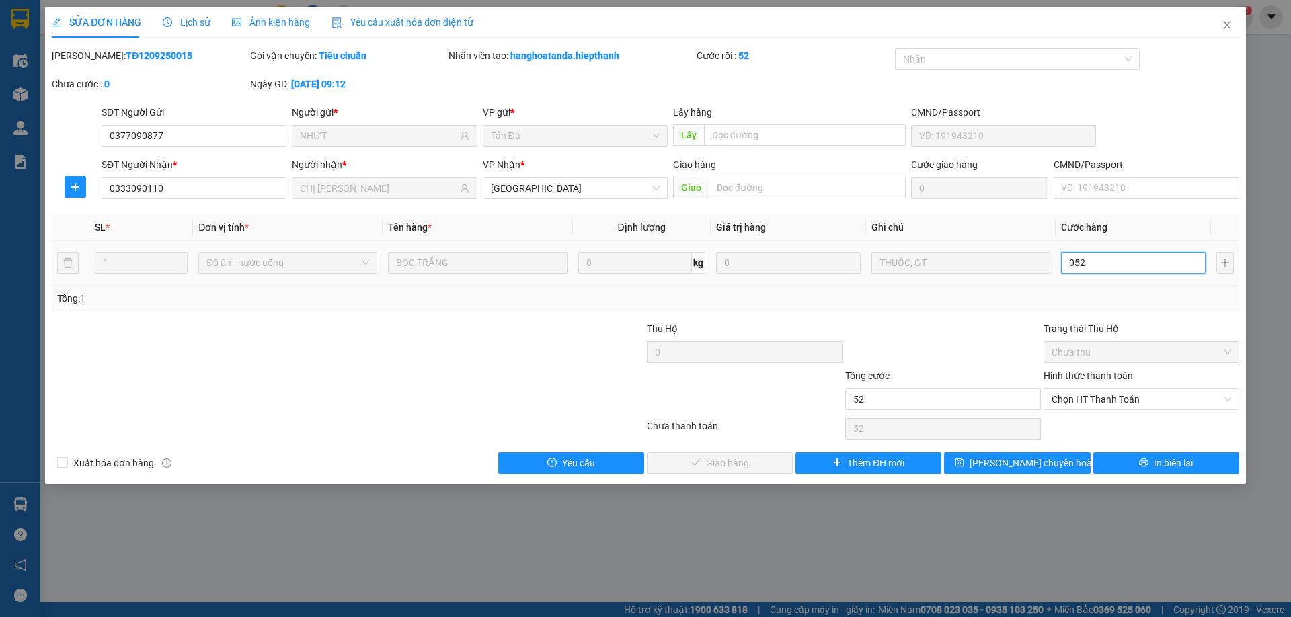
type input "520"
type input "052"
type input "52"
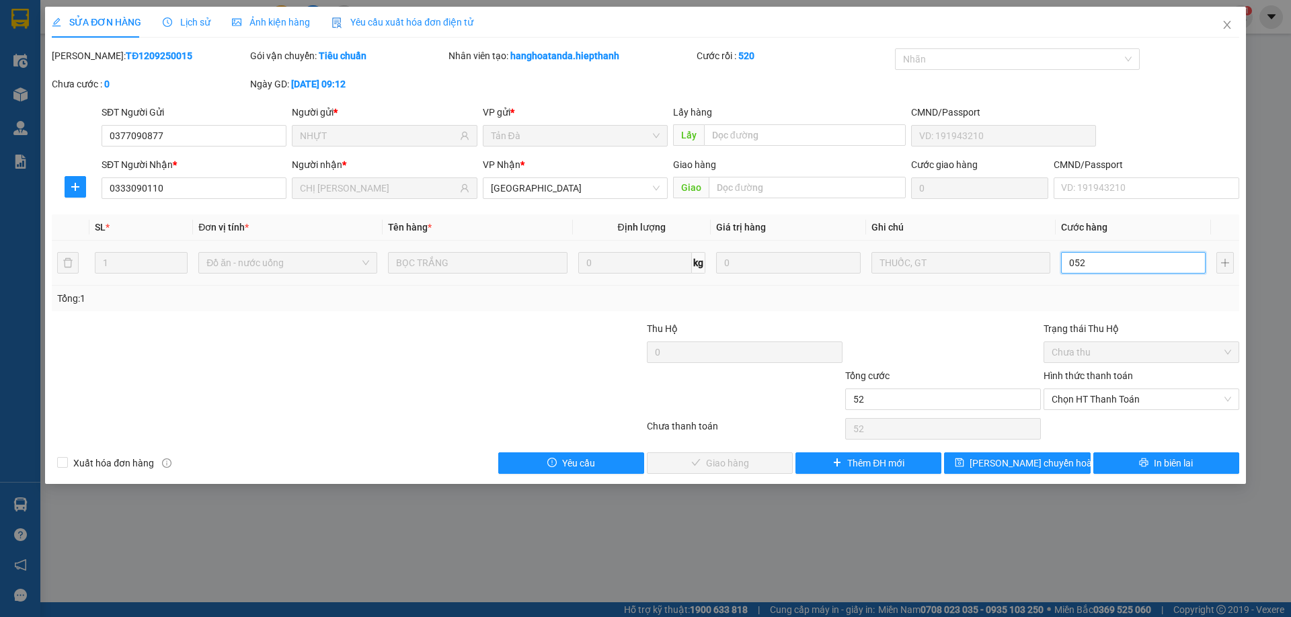
type input "05"
type input "5"
type input "0"
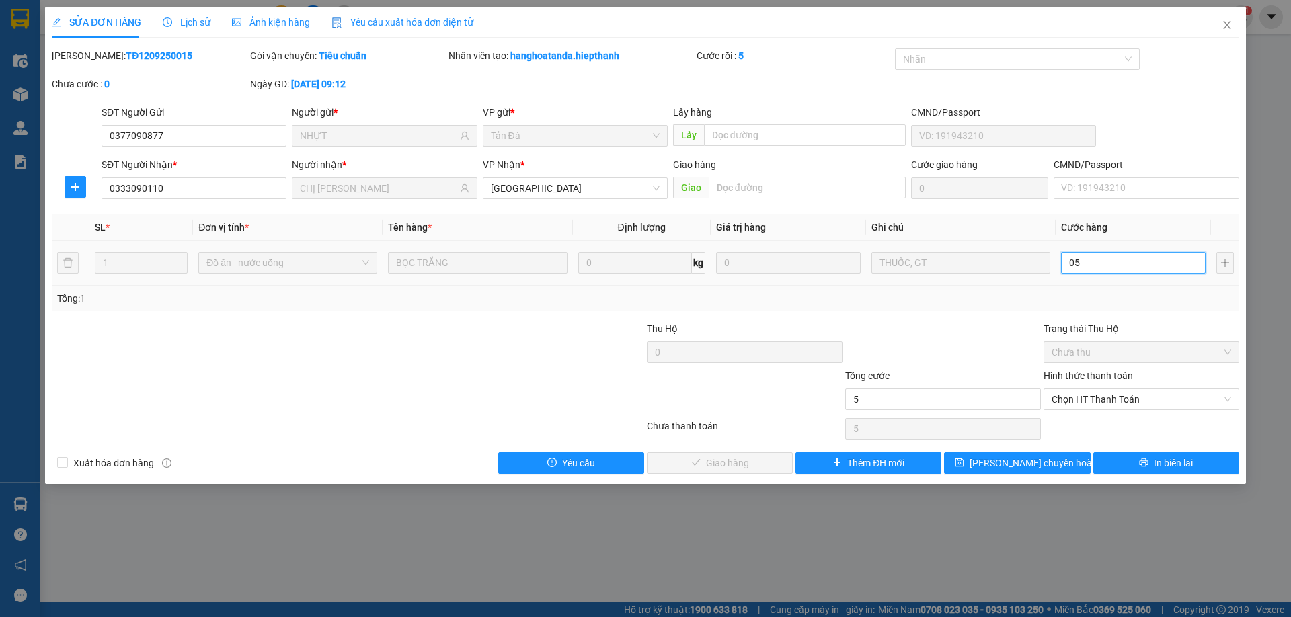
type input "0"
type input "2"
type input "02"
type input "20"
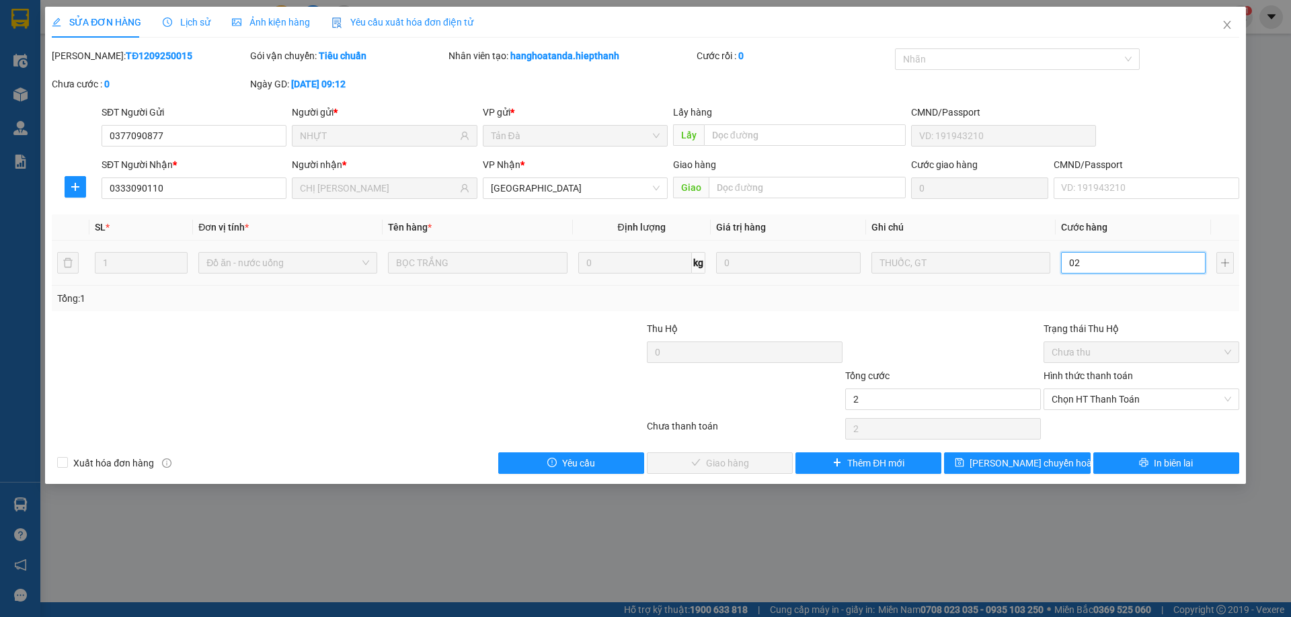
type input "20"
type input "020"
click at [944, 313] on div "Total Paid Fee 0 Total UnPaid Fee 0 Cash Collection Total Fee Mã ĐH: TĐ12092500…" at bounding box center [645, 261] width 1187 height 426
type input "20.000"
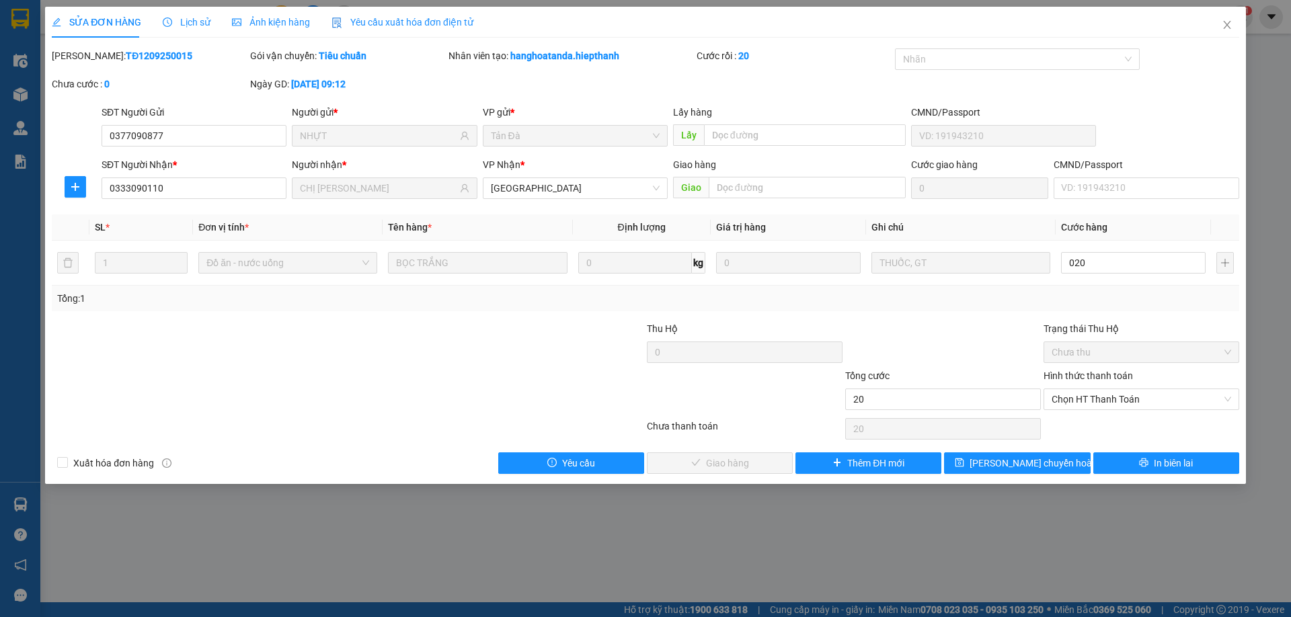
type input "20.000"
click at [1117, 393] on span "Chọn HT Thanh Toán" at bounding box center [1140, 399] width 179 height 20
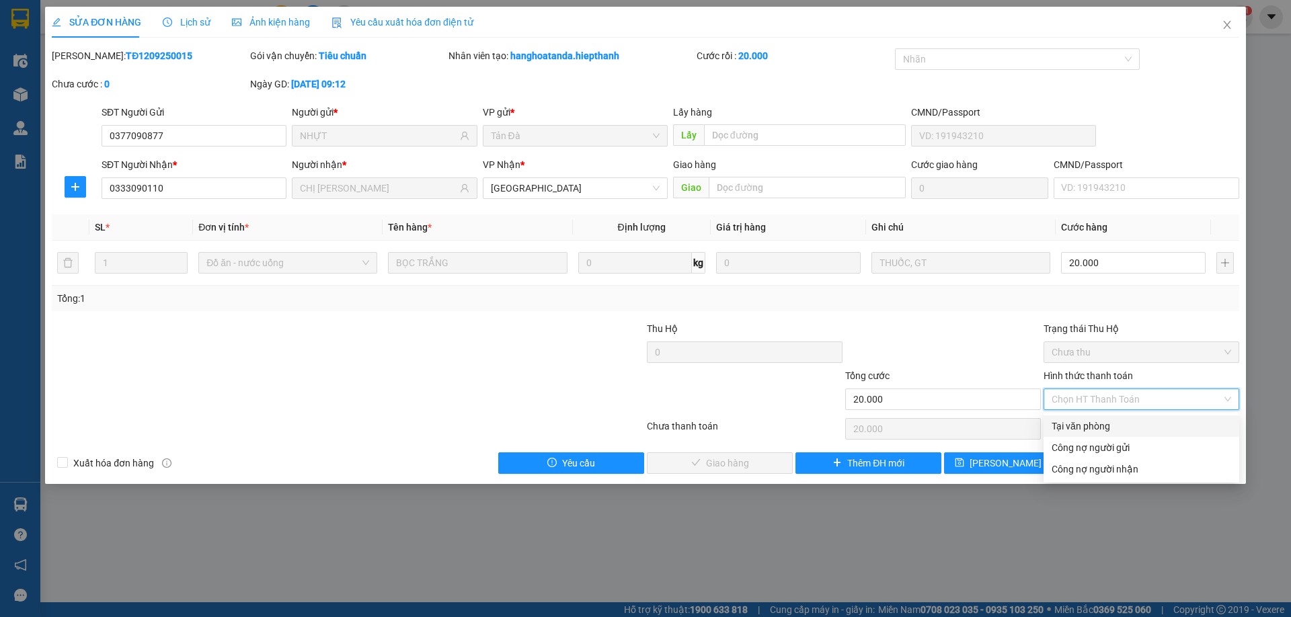
click at [1080, 422] on div "Tại văn phòng" at bounding box center [1140, 426] width 179 height 15
type input "0"
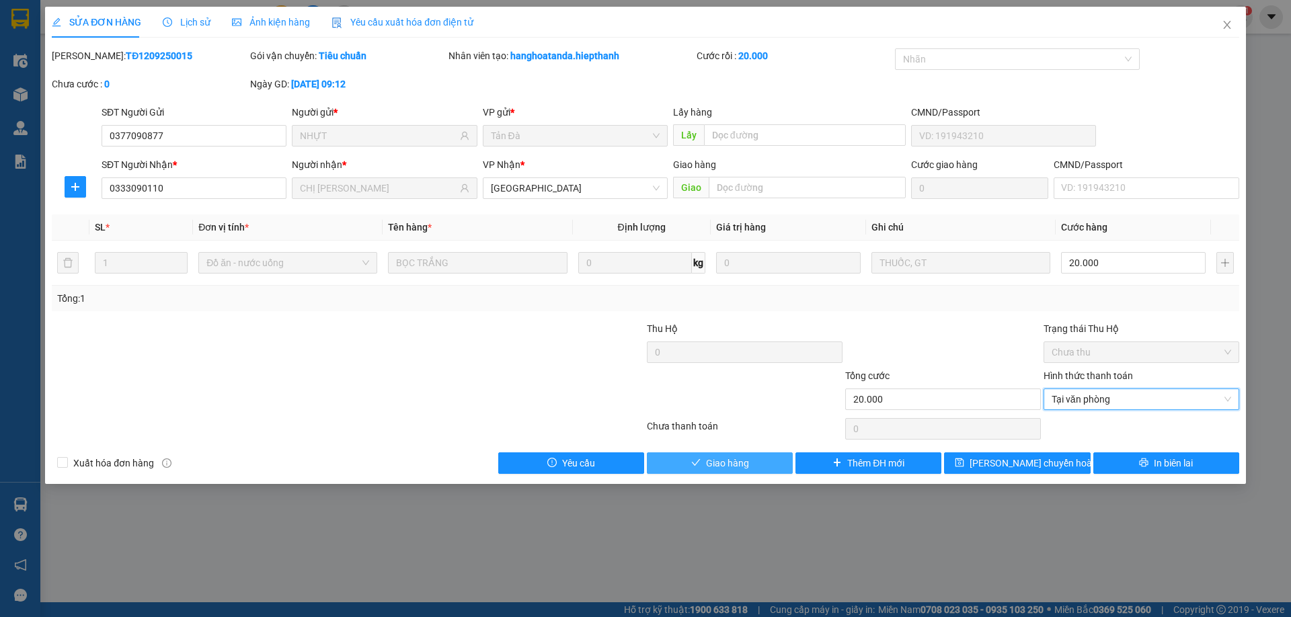
click at [713, 460] on span "Giao hàng" at bounding box center [727, 463] width 43 height 15
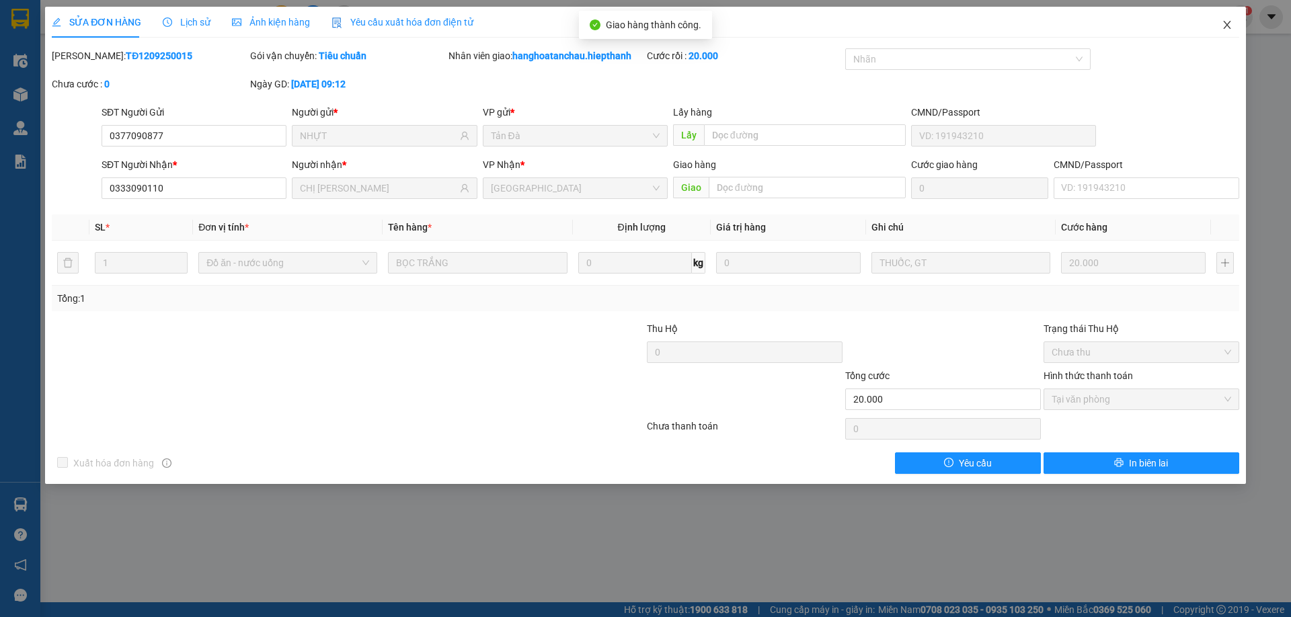
click at [1229, 26] on icon "close" at bounding box center [1227, 24] width 11 height 11
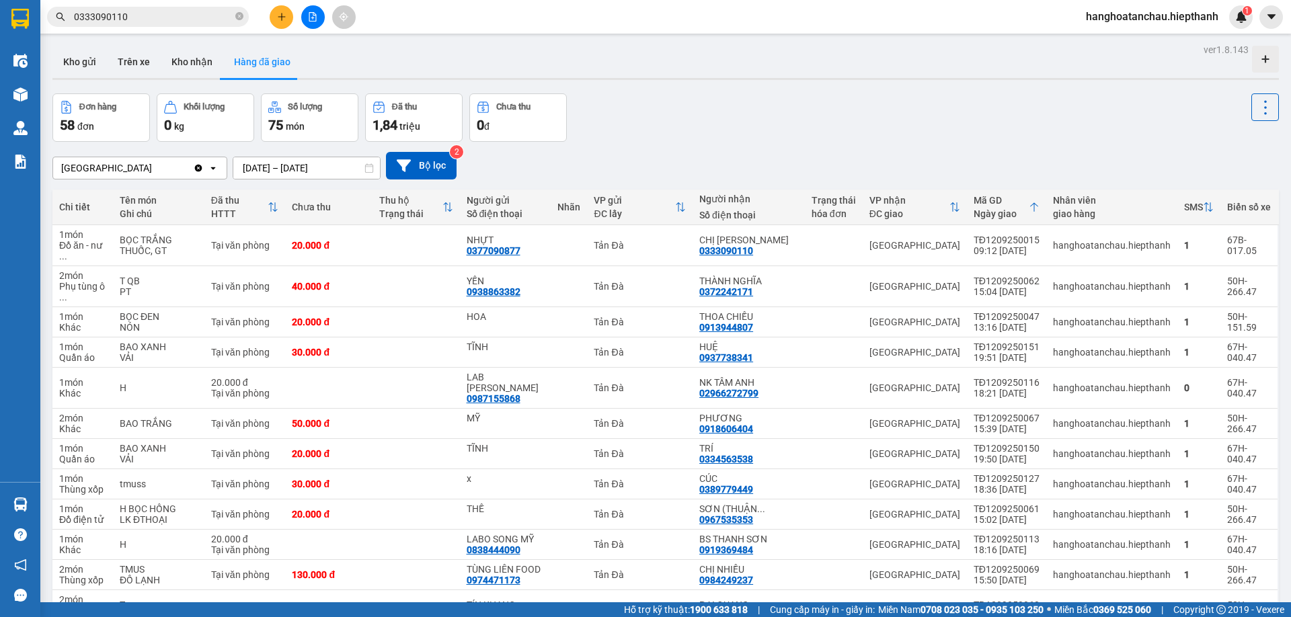
click at [244, 20] on span "0333090110" at bounding box center [148, 17] width 202 height 20
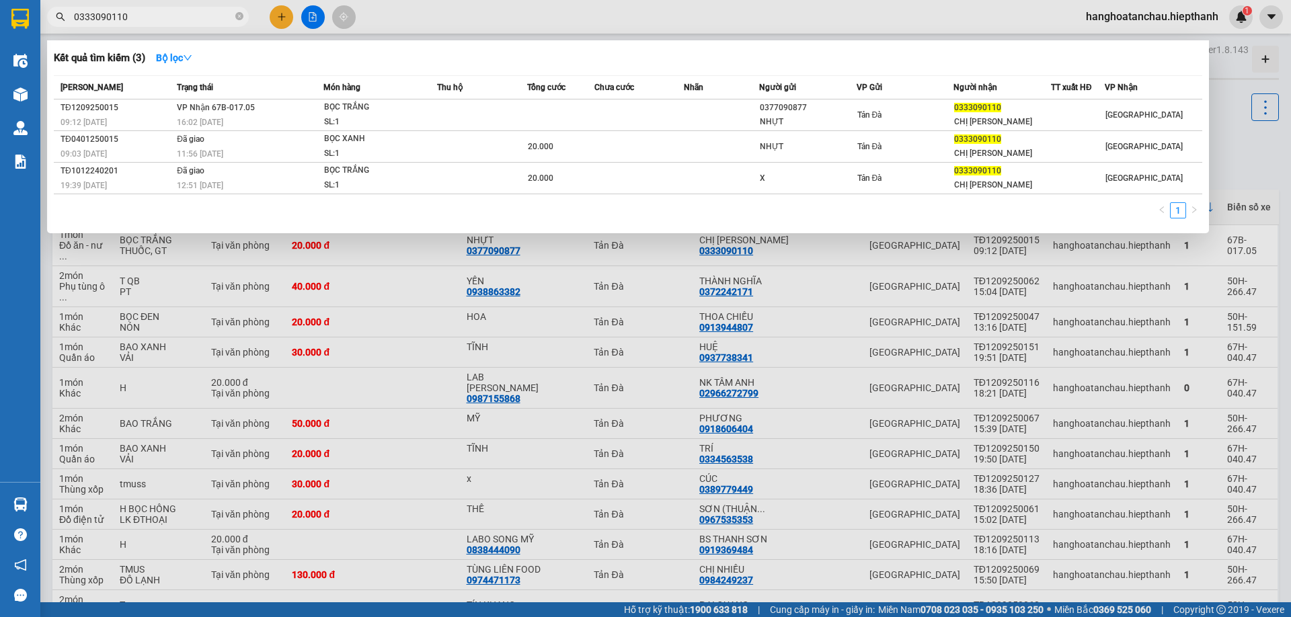
click at [242, 20] on icon "close-circle" at bounding box center [239, 16] width 8 height 8
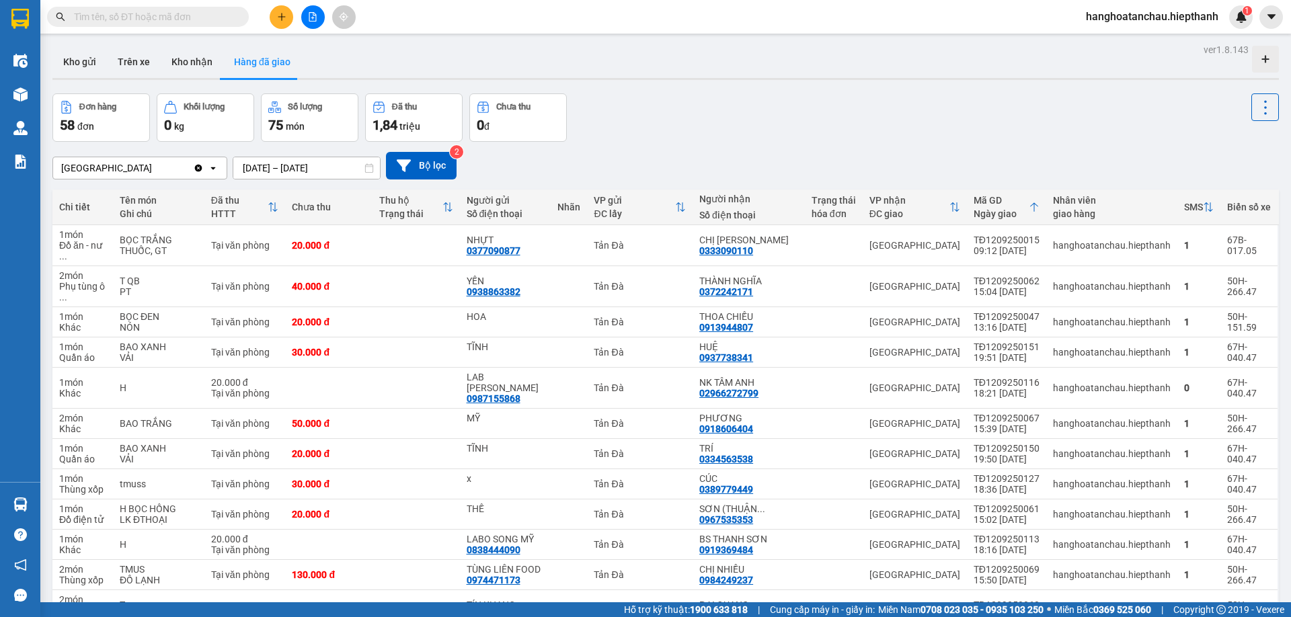
click at [239, 19] on span at bounding box center [239, 16] width 8 height 15
drag, startPoint x: 210, startPoint y: 21, endPoint x: 160, endPoint y: 42, distance: 54.8
click at [210, 21] on input "text" at bounding box center [153, 16] width 159 height 15
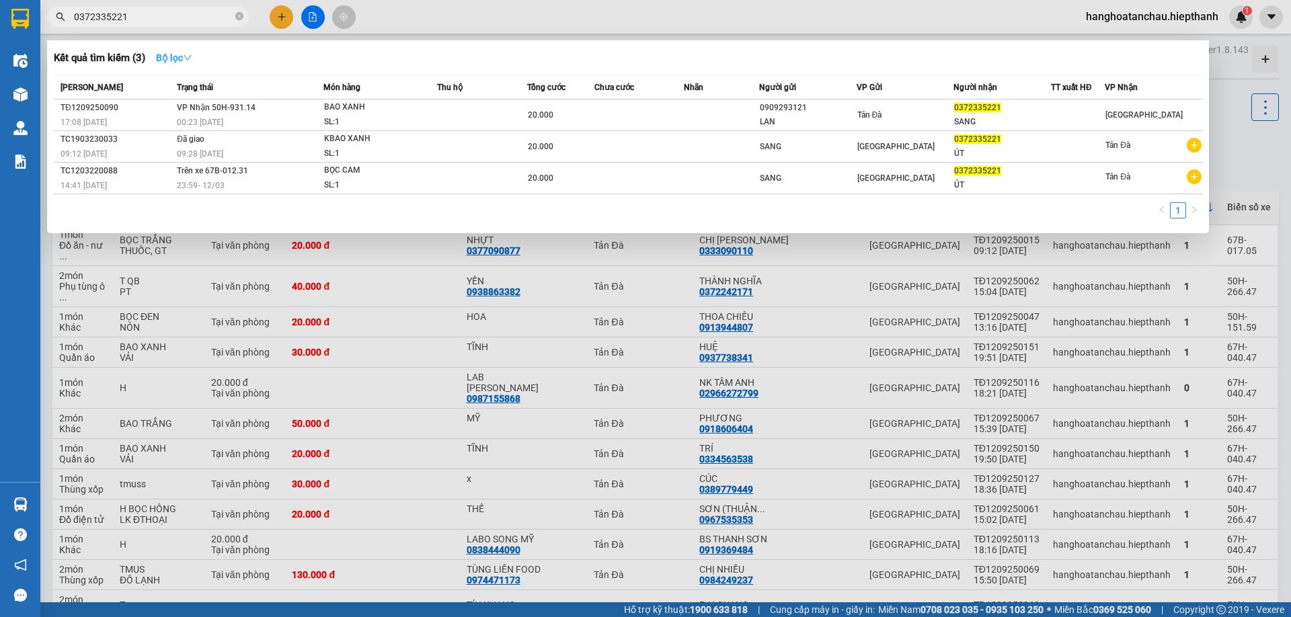
type input "0372335221"
click at [177, 52] on strong "Bộ lọc" at bounding box center [174, 57] width 36 height 11
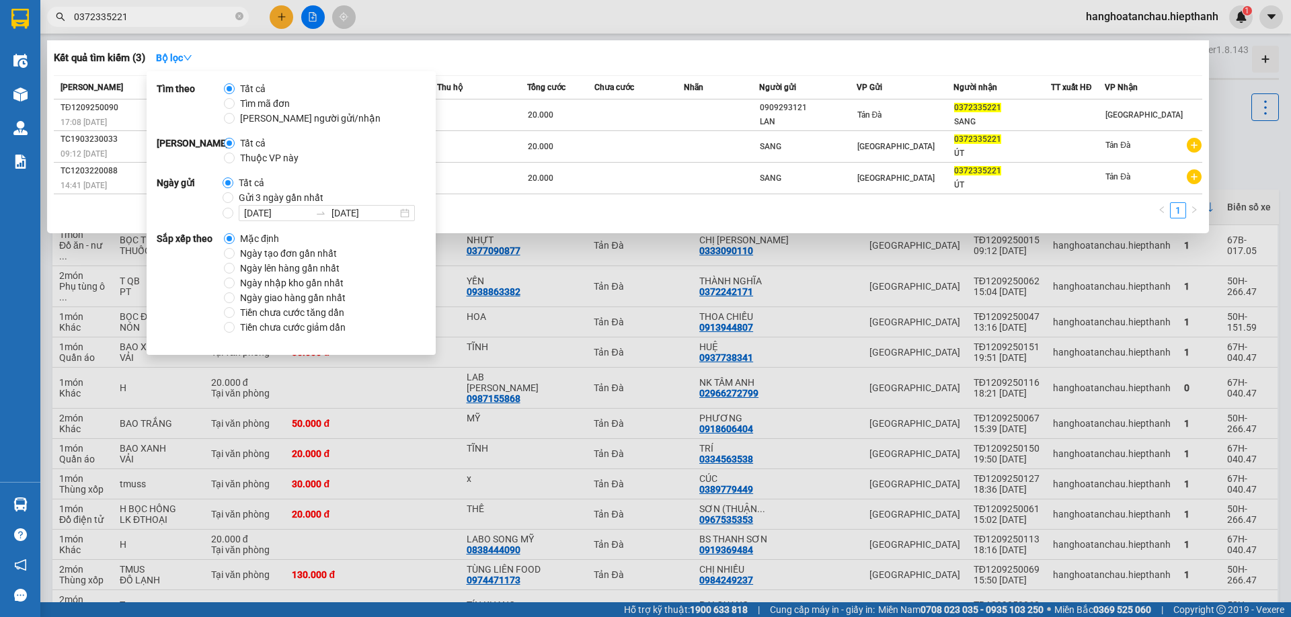
click at [262, 205] on span "Gửi 3 ngày gần nhất" at bounding box center [280, 212] width 95 height 15
click at [233, 207] on input "Gửi 3 ngày gần nhất" at bounding box center [228, 212] width 11 height 11
radio input "true"
radio input "false"
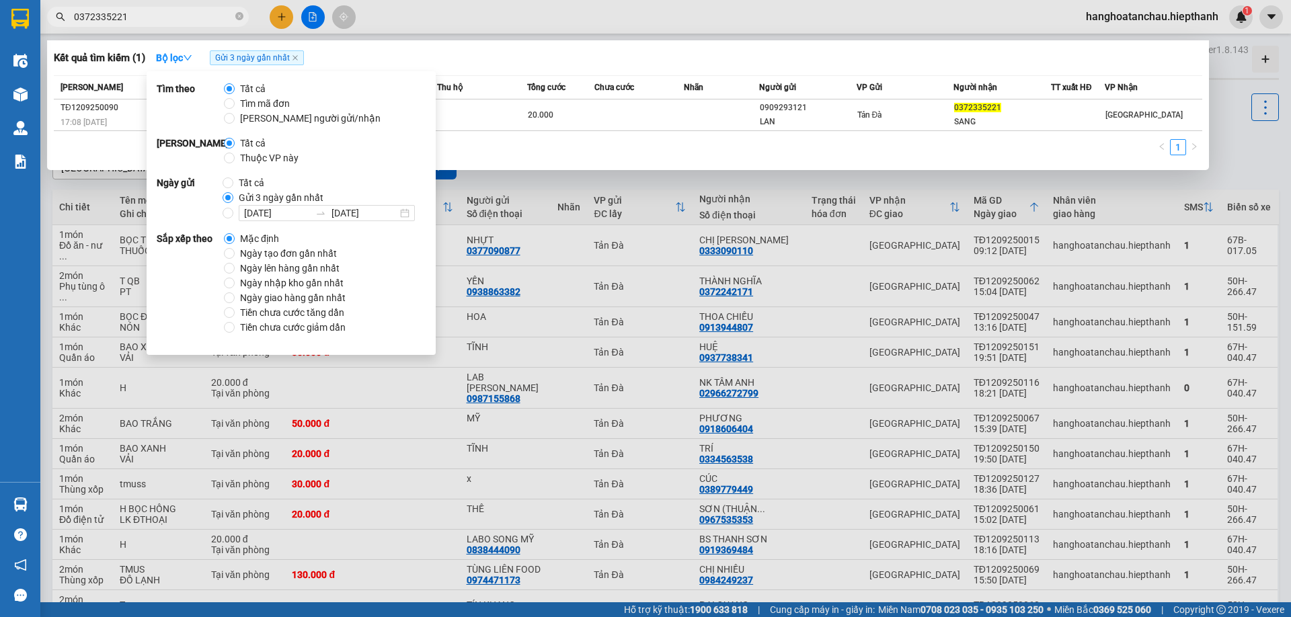
click at [606, 159] on div "1" at bounding box center [628, 151] width 1148 height 24
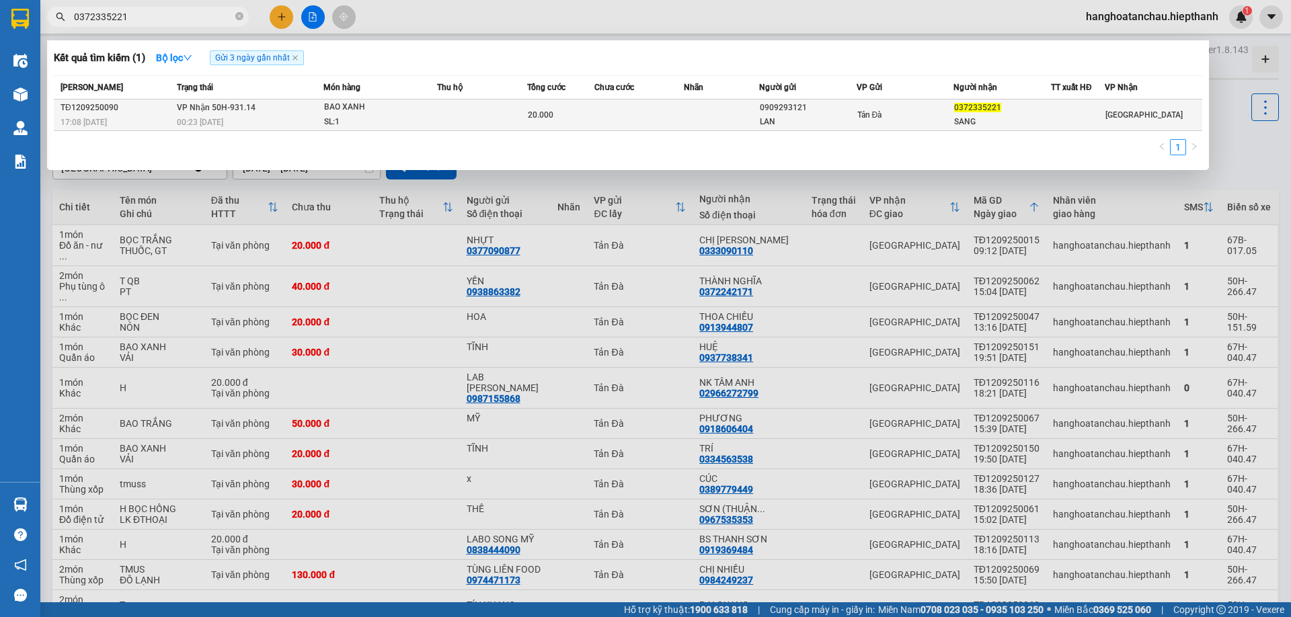
click at [403, 121] on div "SL: 1" at bounding box center [374, 122] width 101 height 15
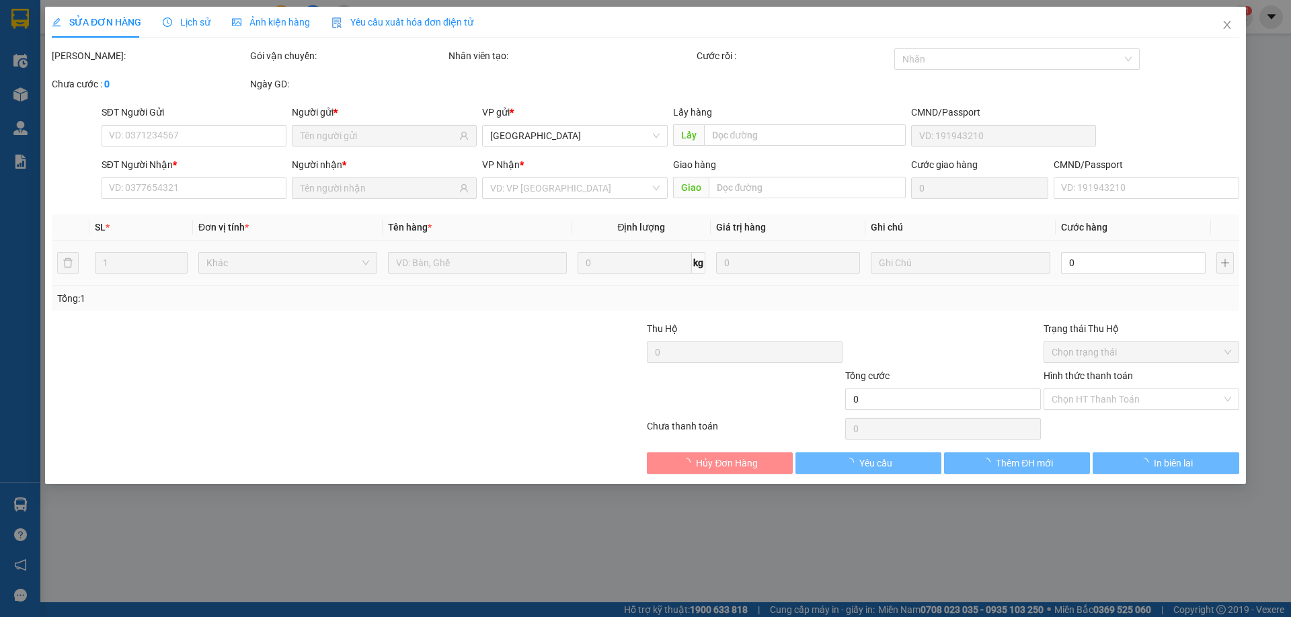
type input "0909293121"
type input "LAN"
type input "0372335221"
type input "SANG"
type input "20.000"
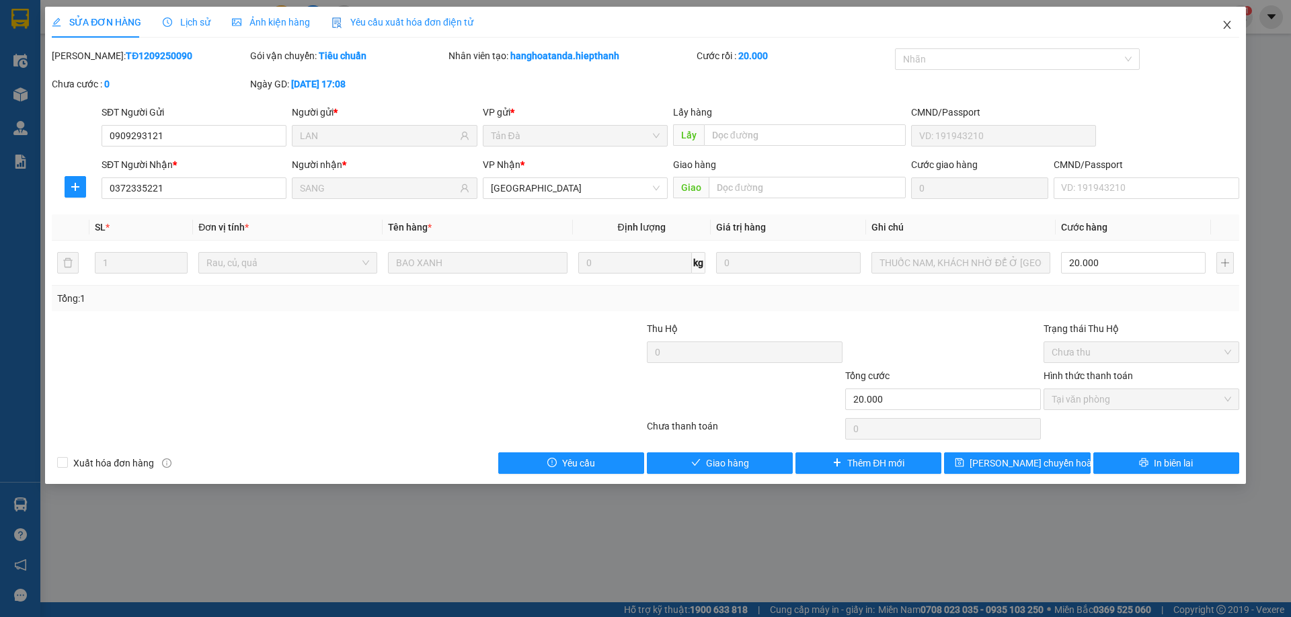
click at [1223, 27] on icon "close" at bounding box center [1227, 24] width 11 height 11
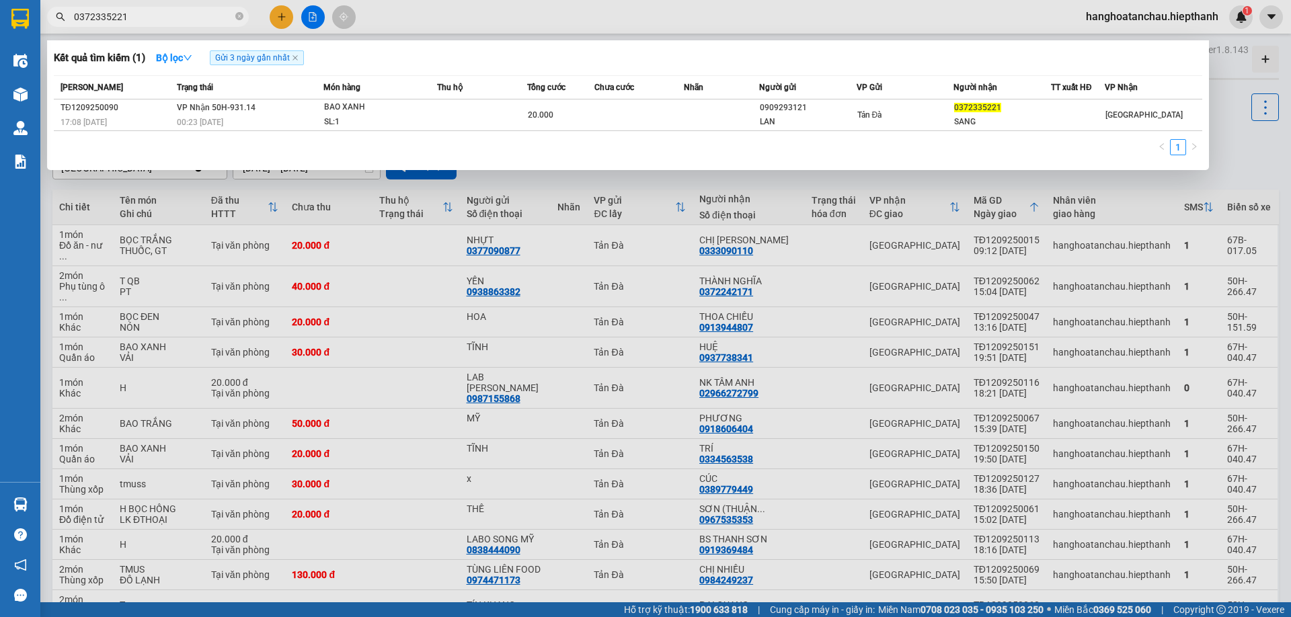
click at [151, 17] on input "0372335221" at bounding box center [153, 16] width 159 height 15
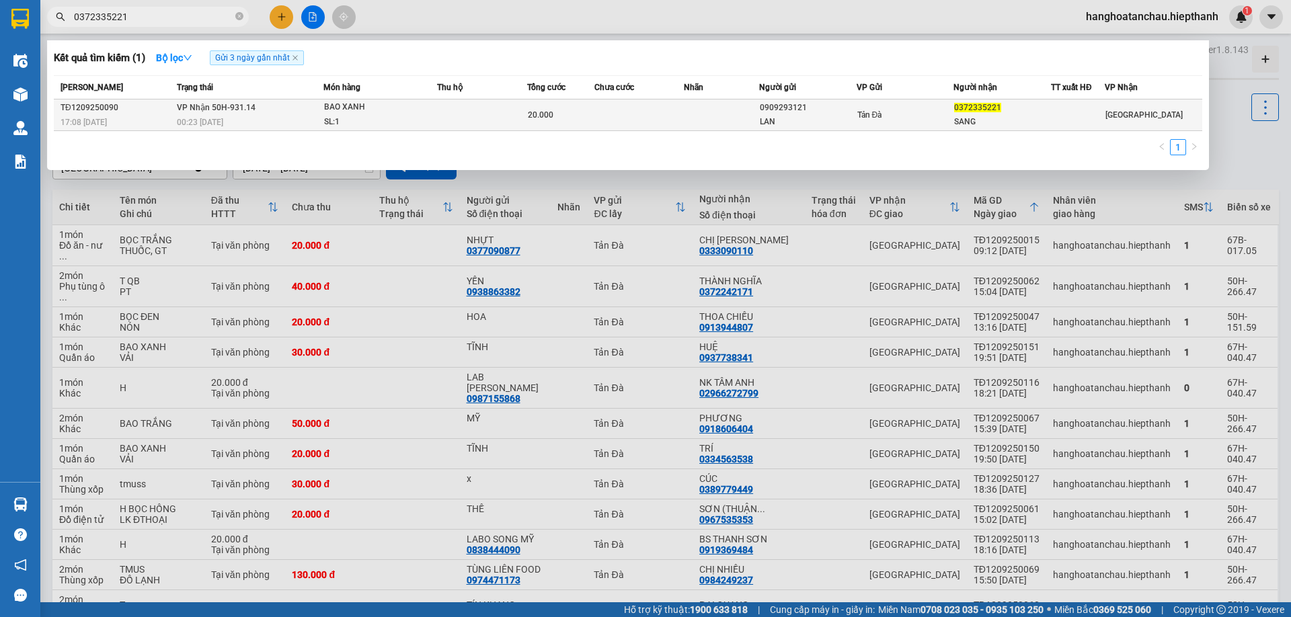
click at [718, 124] on td at bounding box center [721, 115] width 75 height 32
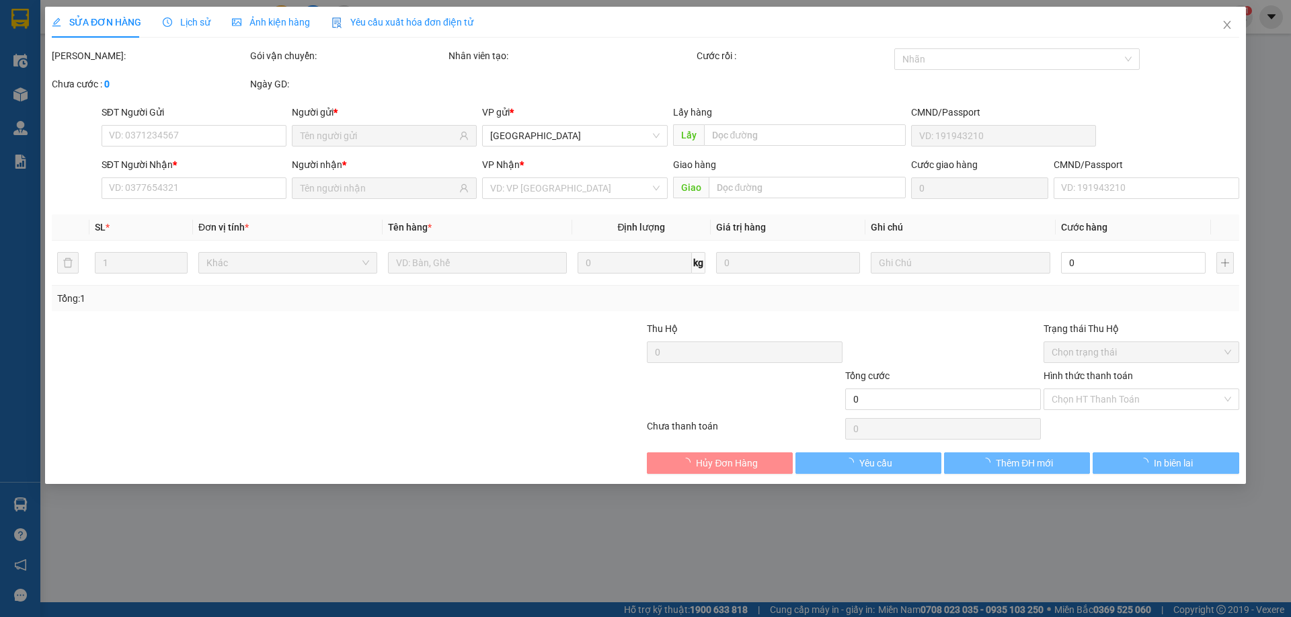
type input "0909293121"
type input "LAN"
type input "0372335221"
type input "SANG"
type input "20.000"
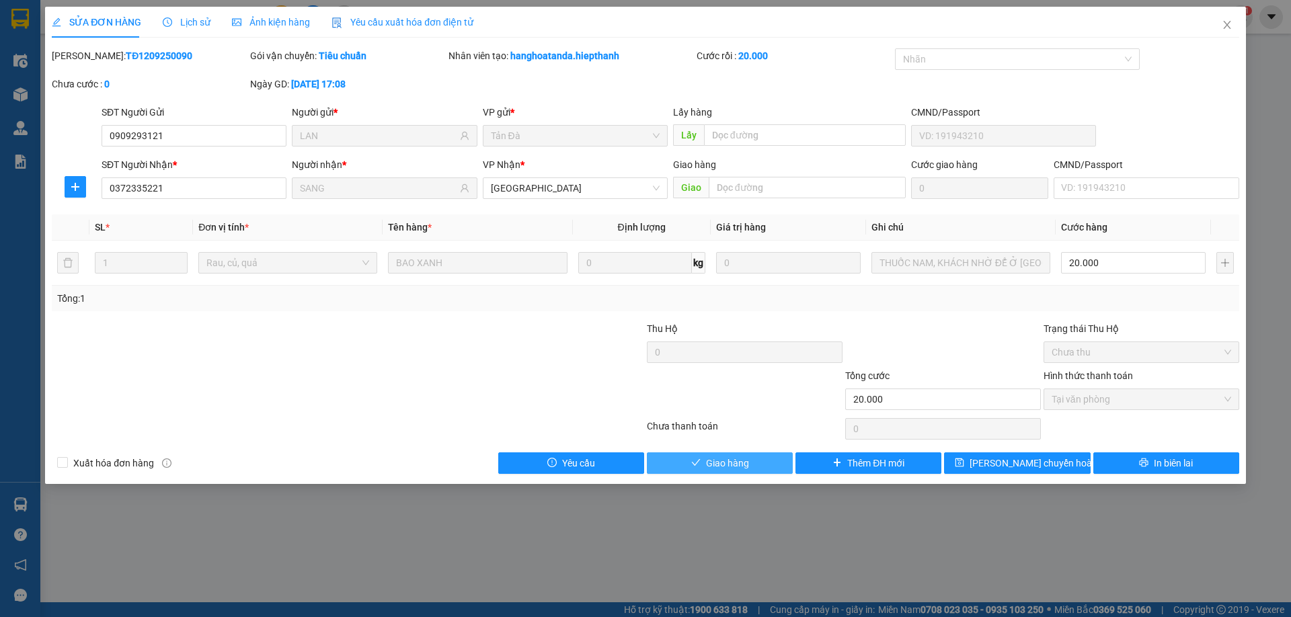
click at [733, 466] on span "Giao hàng" at bounding box center [727, 463] width 43 height 15
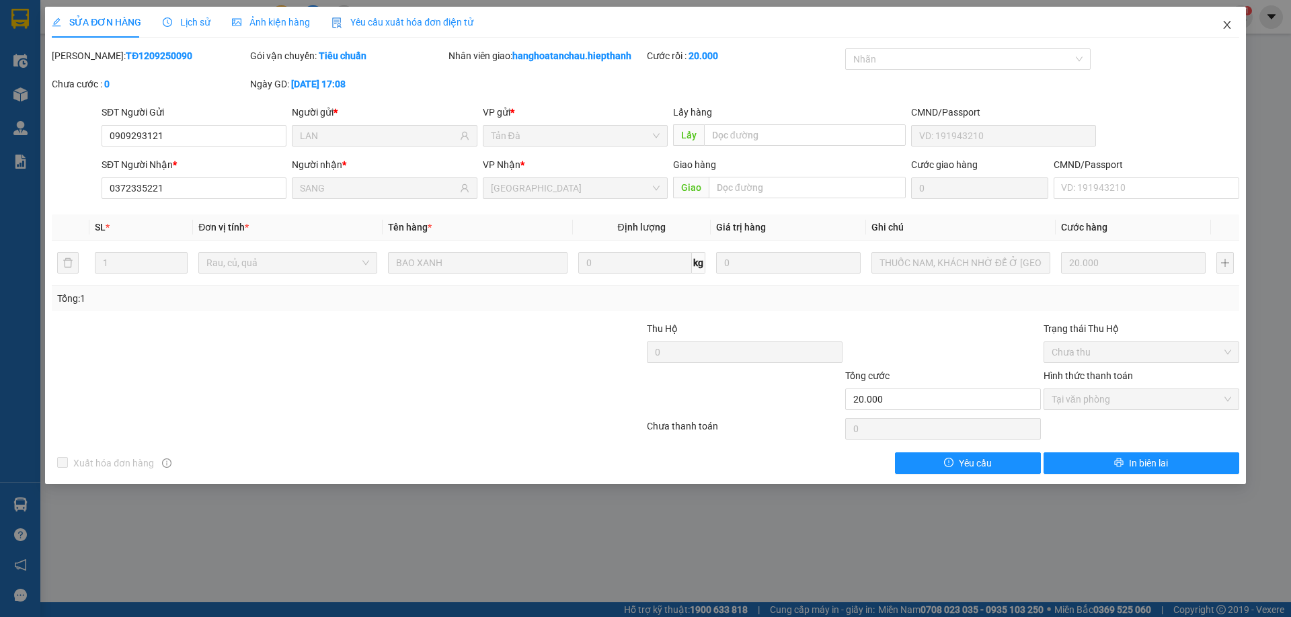
click at [1229, 19] on span "Close" at bounding box center [1227, 26] width 38 height 38
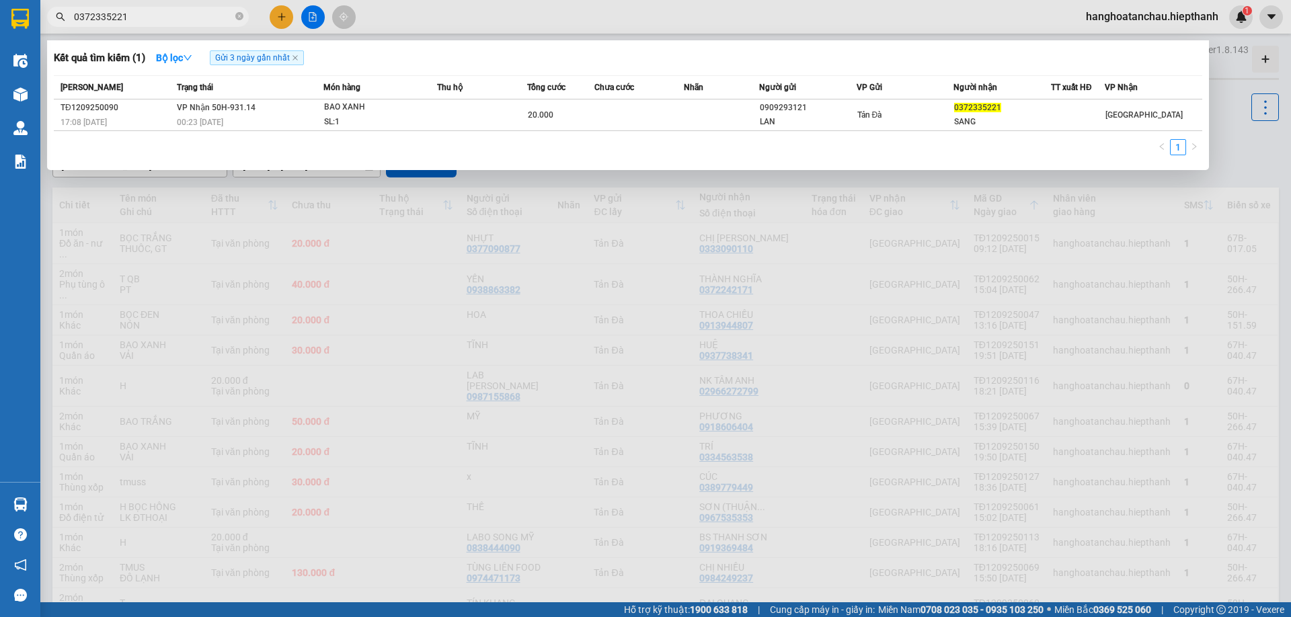
click at [208, 24] on input "0372335221" at bounding box center [153, 16] width 159 height 15
click at [208, 23] on input "0372335221" at bounding box center [153, 16] width 159 height 15
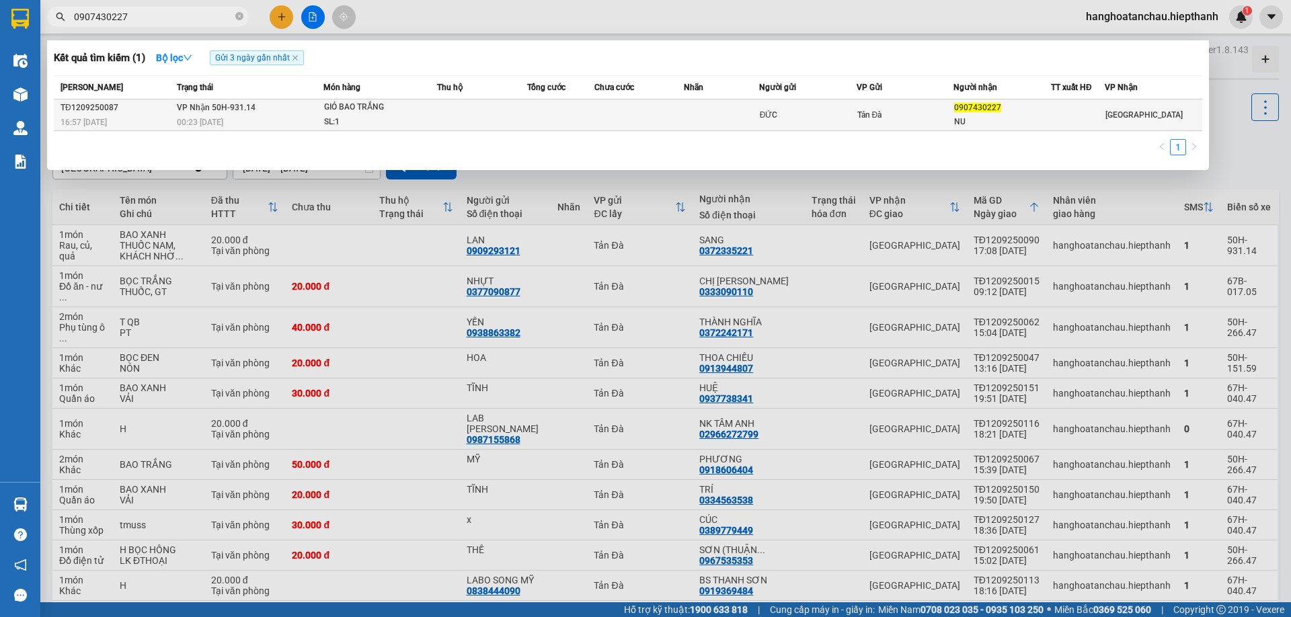
type input "0907430227"
click at [451, 128] on td at bounding box center [482, 115] width 90 height 32
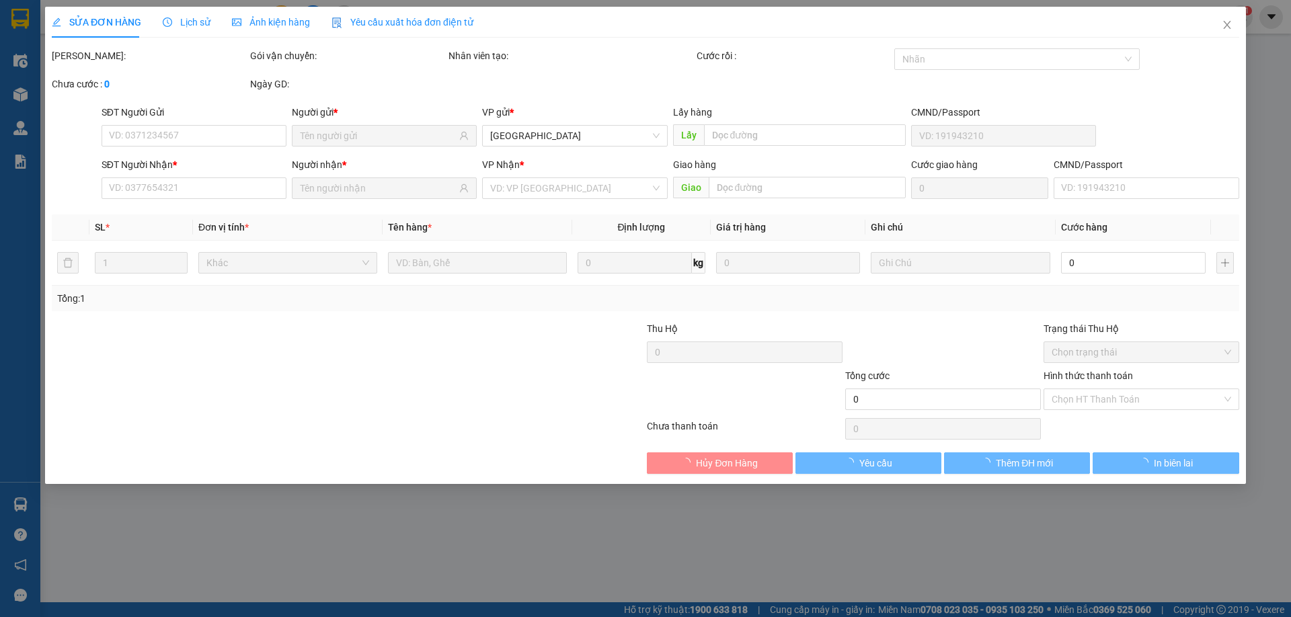
type input "ĐỨC"
type input "0907430227"
type input "NU"
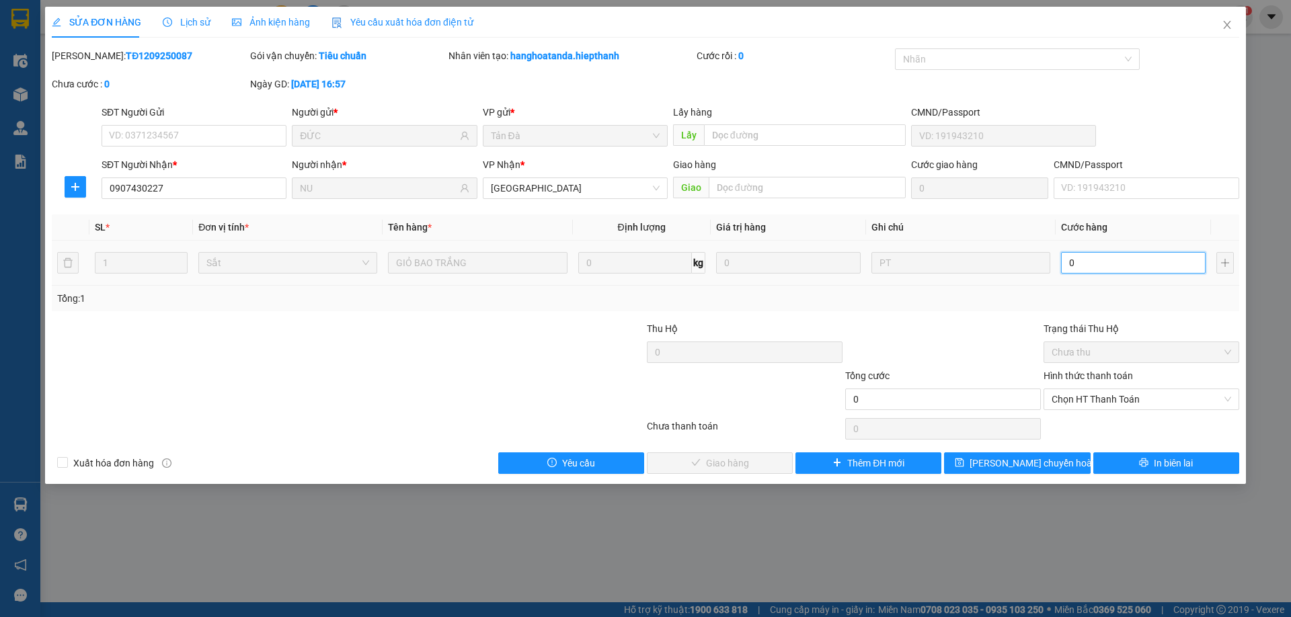
click at [1087, 262] on input "0" at bounding box center [1133, 263] width 145 height 22
type input "2"
type input "20"
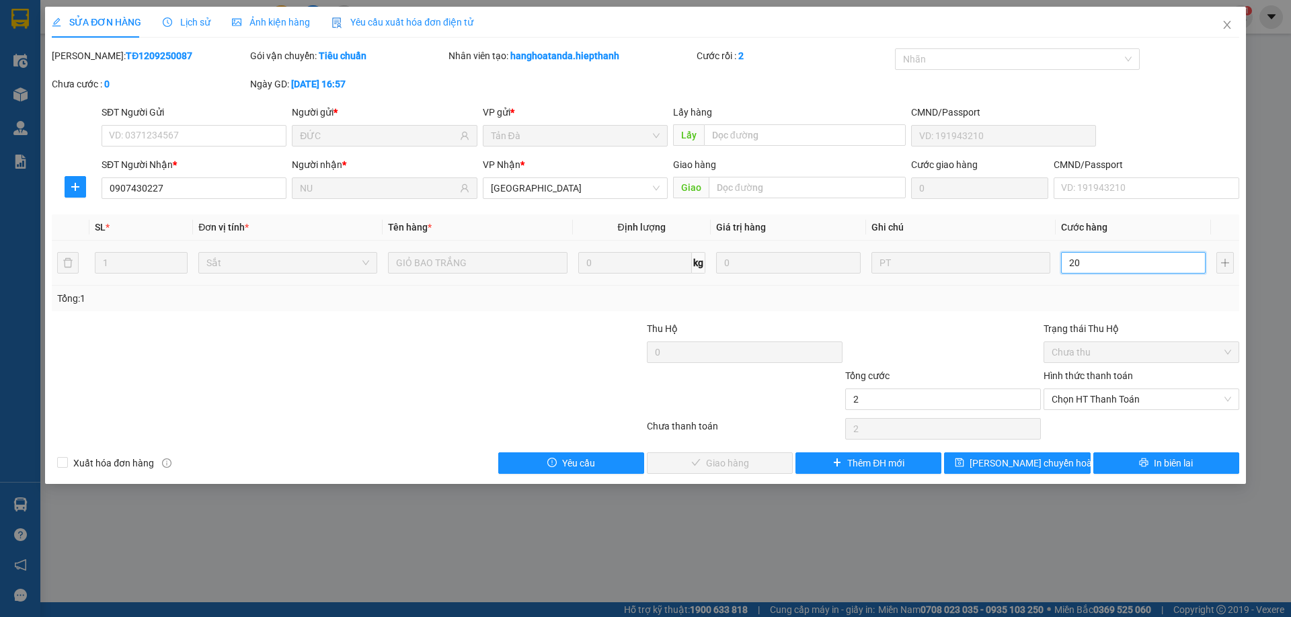
type input "20"
click at [1023, 325] on div "Total Paid Fee 0 Total UnPaid Fee 0 Cash Collection Total Fee Mã ĐH: TĐ12092500…" at bounding box center [645, 261] width 1187 height 426
type input "20.000"
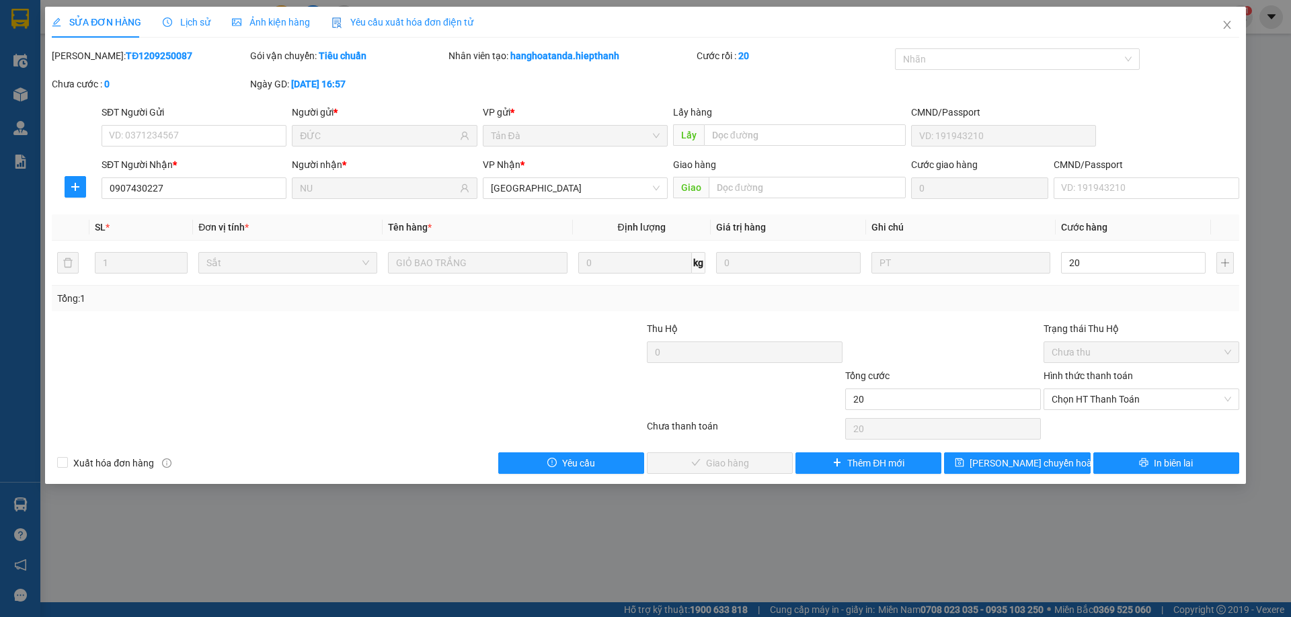
type input "20.000"
click at [1109, 395] on span "Chọn HT Thanh Toán" at bounding box center [1140, 399] width 179 height 20
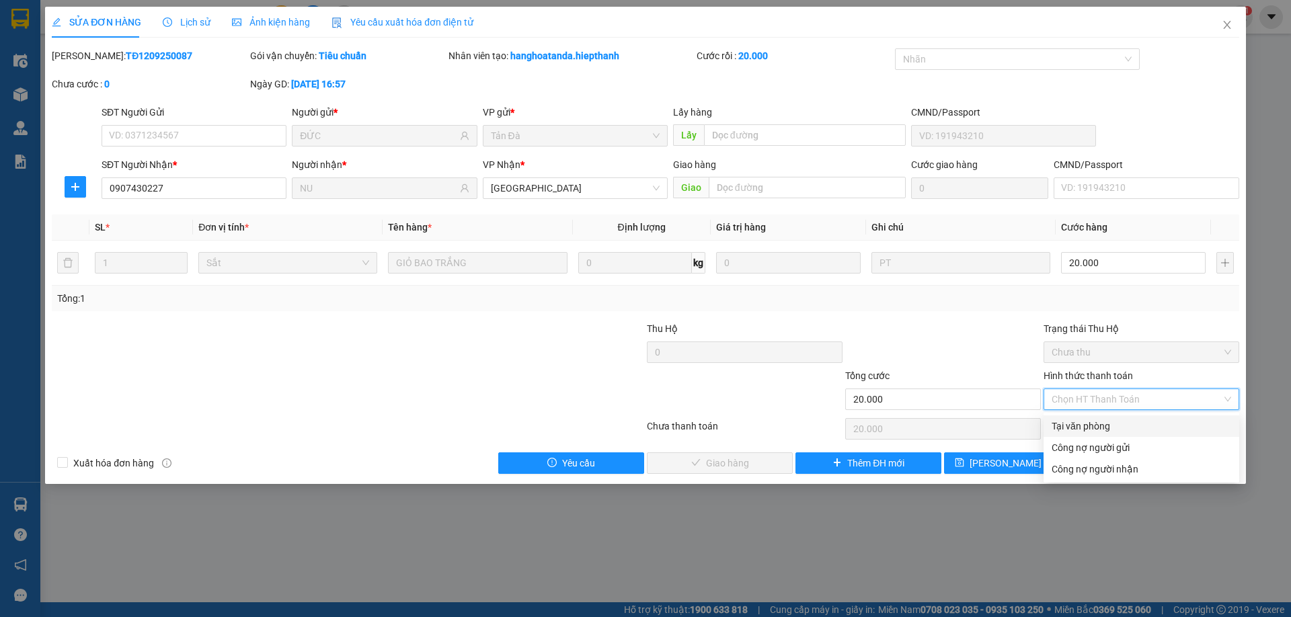
click at [1078, 420] on div "Tại văn phòng" at bounding box center [1140, 426] width 179 height 15
type input "0"
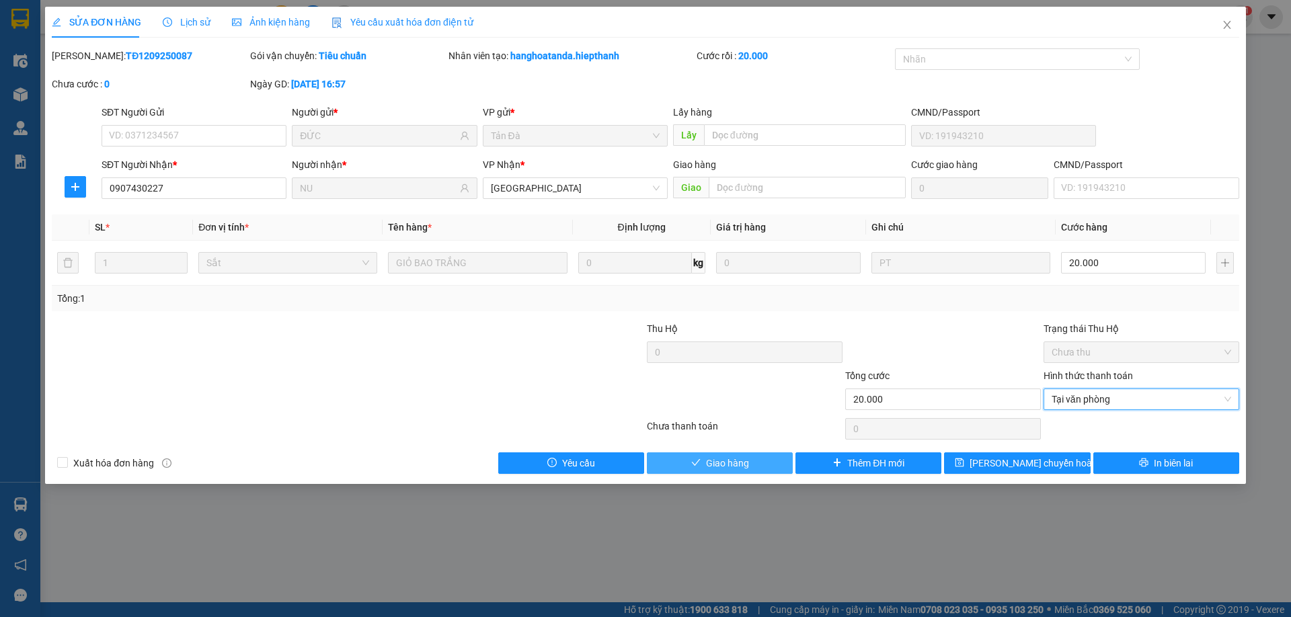
drag, startPoint x: 752, startPoint y: 463, endPoint x: 1016, endPoint y: 342, distance: 291.2
click at [751, 461] on button "Giao hàng" at bounding box center [720, 463] width 146 height 22
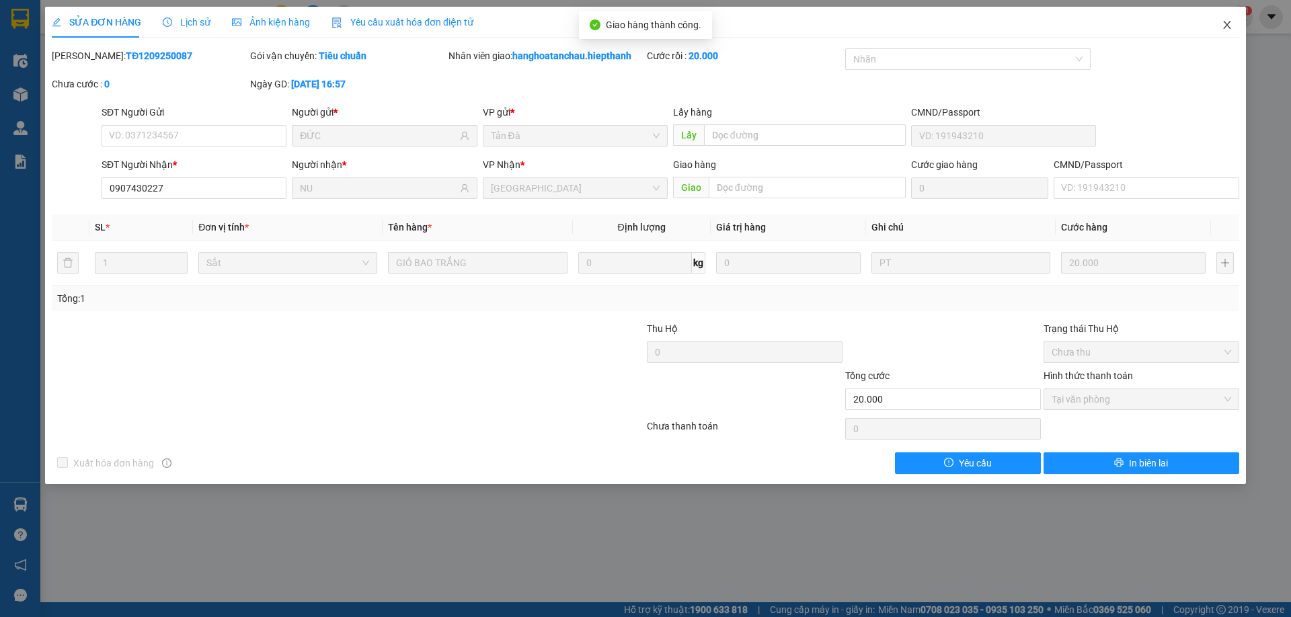
click at [1224, 24] on icon "close" at bounding box center [1227, 24] width 11 height 11
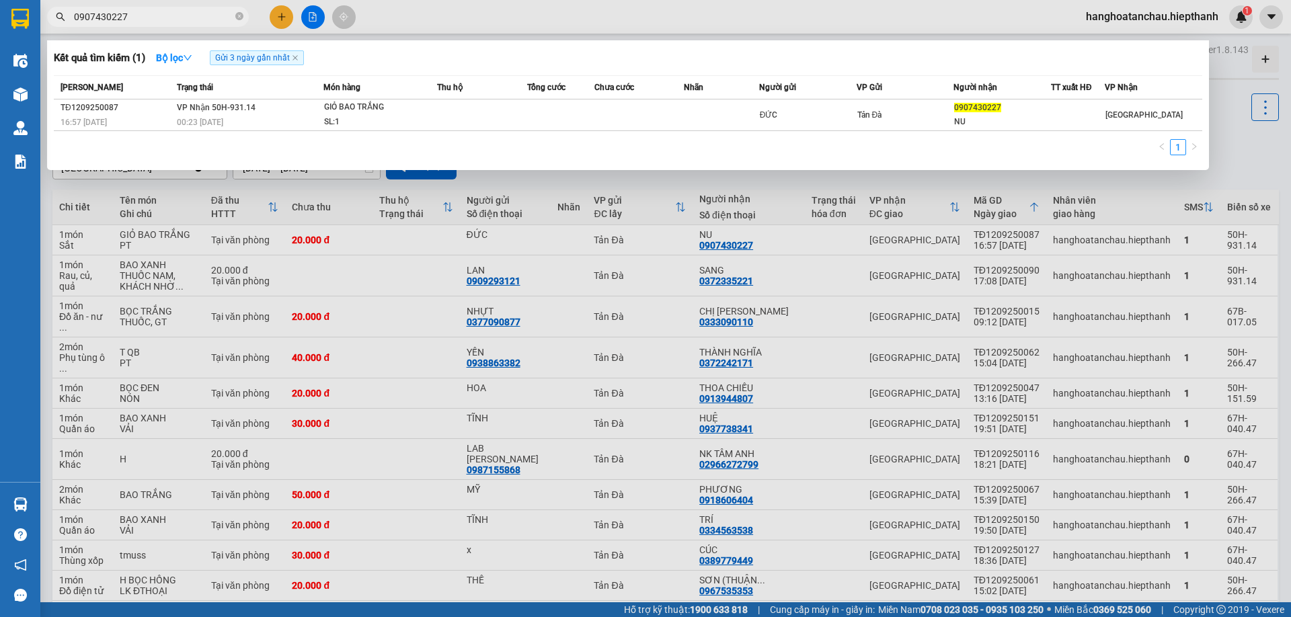
click at [243, 17] on span "0907430227" at bounding box center [148, 17] width 202 height 20
click at [234, 17] on span "0907430227" at bounding box center [148, 17] width 202 height 20
click at [239, 15] on icon "close-circle" at bounding box center [239, 16] width 8 height 8
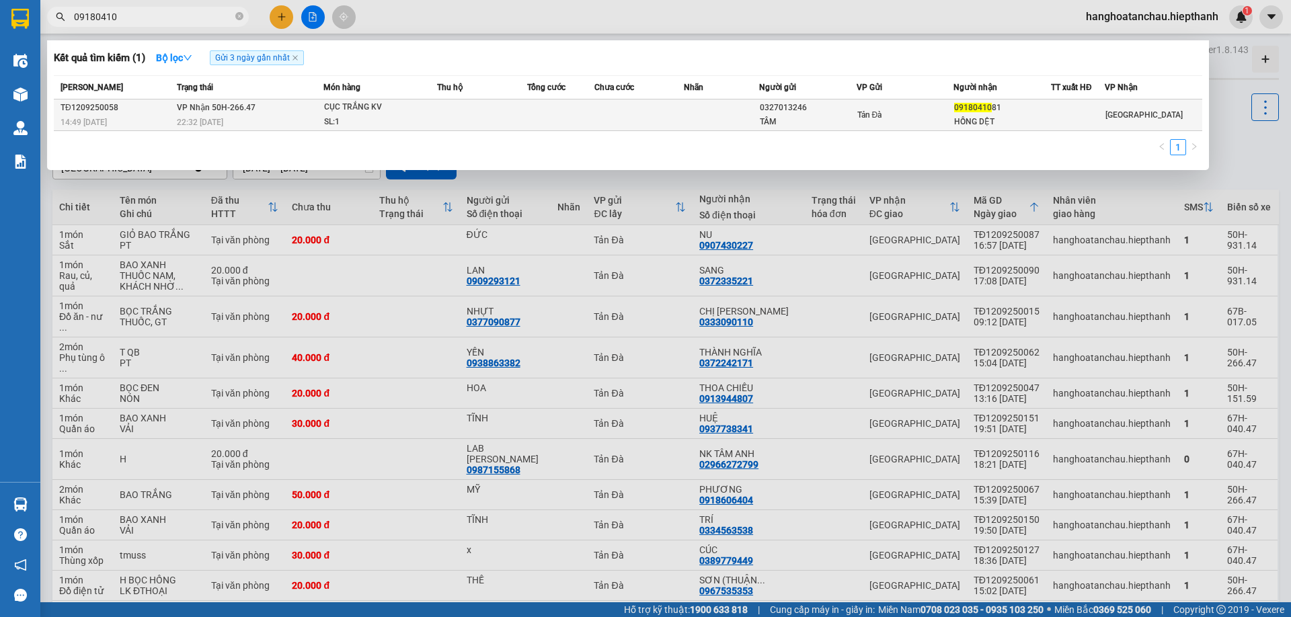
type input "09180410"
click at [504, 116] on td at bounding box center [482, 115] width 90 height 32
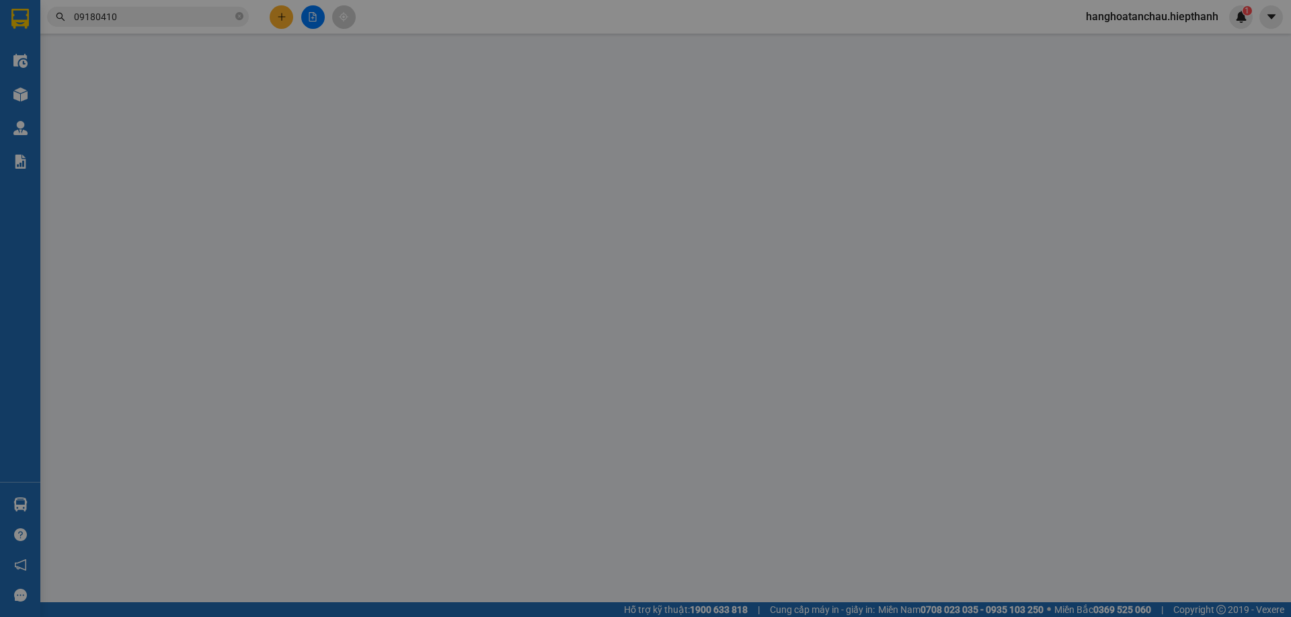
type input "0327013246"
type input "TÂM"
type input "0918041081"
type input "HỒNG DỆT"
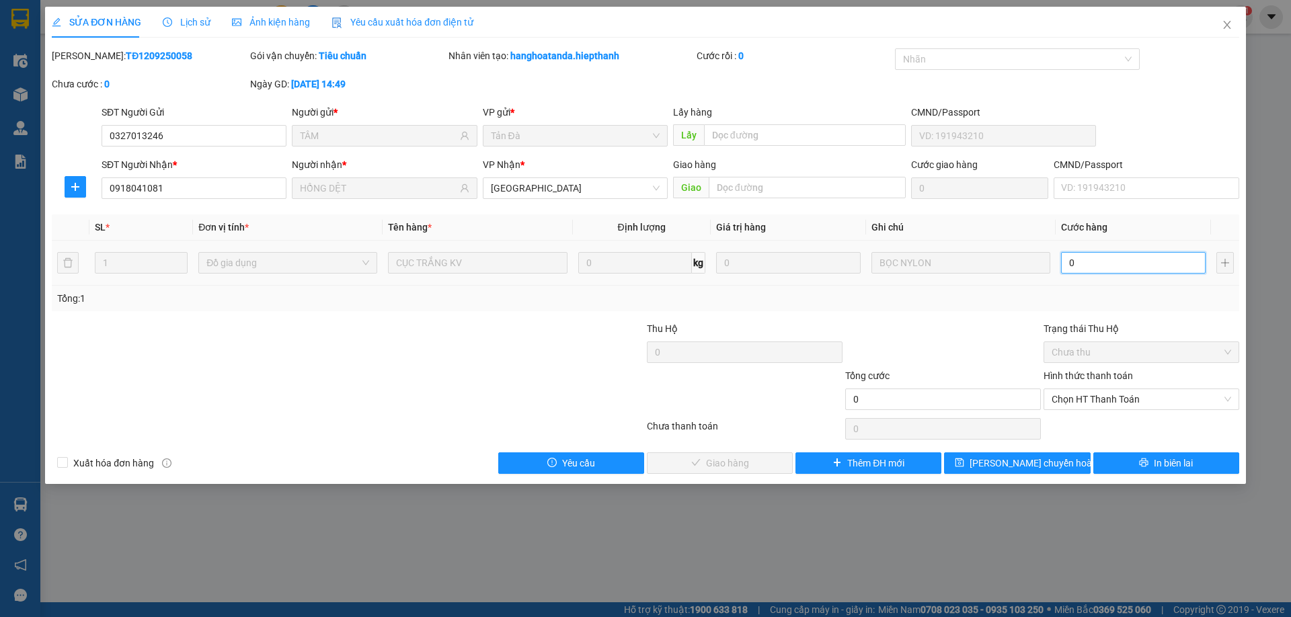
click at [1070, 266] on input "0" at bounding box center [1133, 263] width 145 height 22
type input "2"
type input "20"
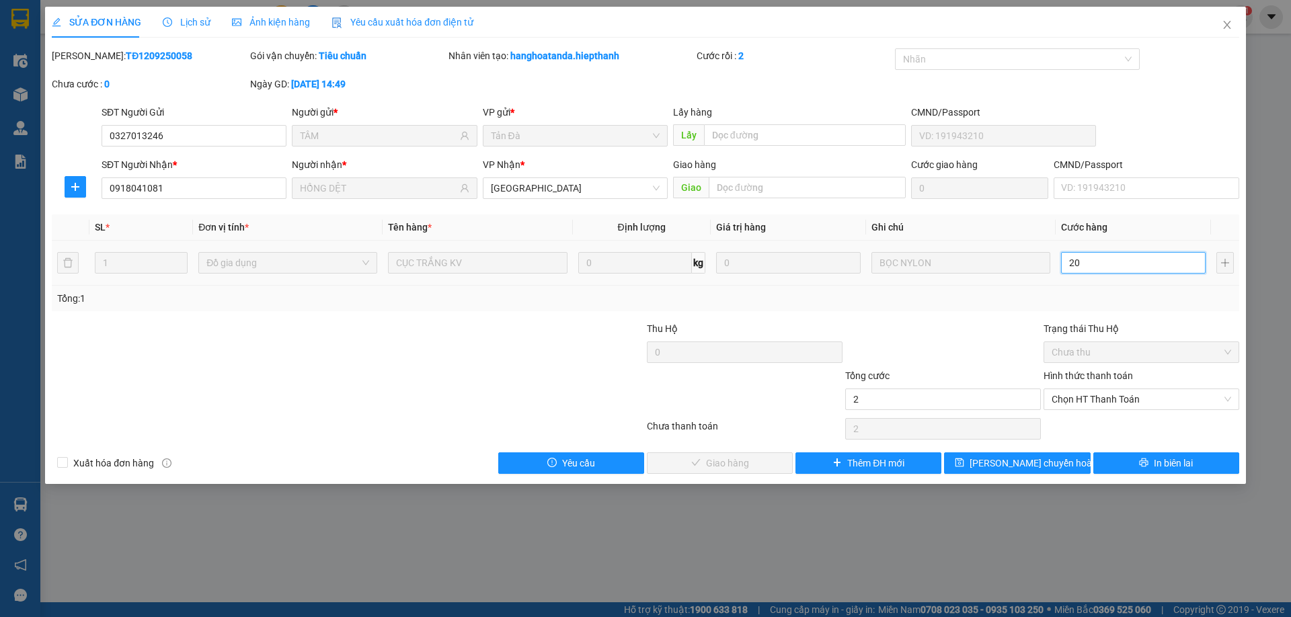
type input "20"
type input "20.000"
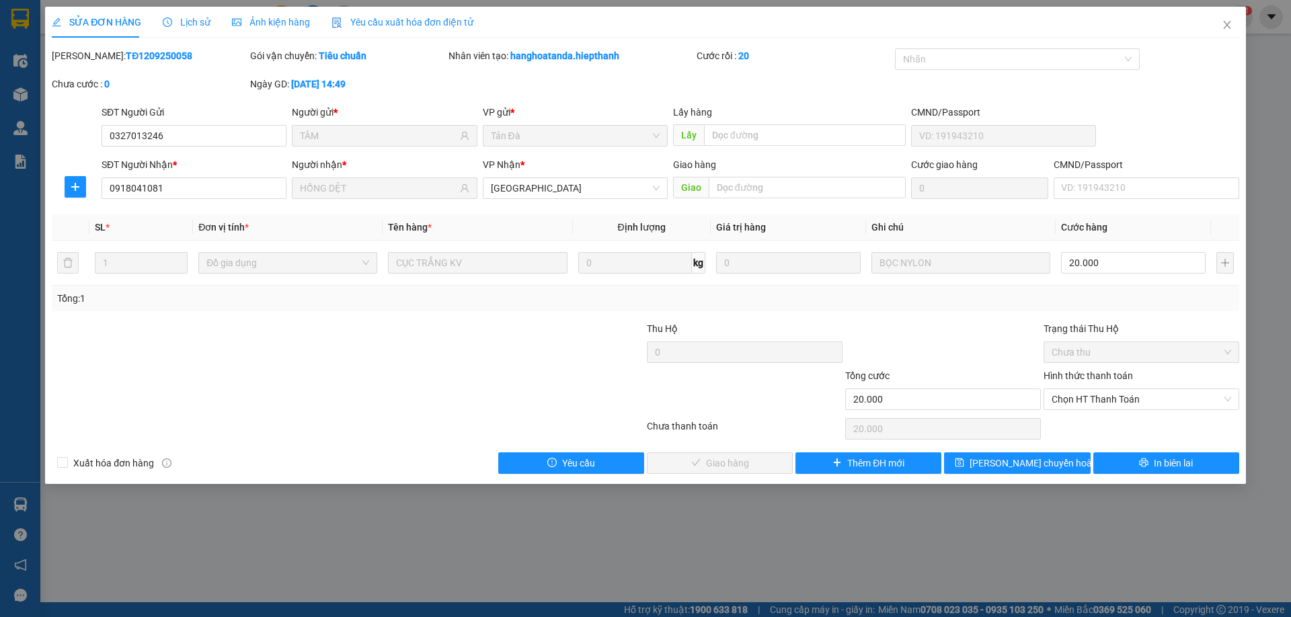
drag, startPoint x: 1013, startPoint y: 364, endPoint x: 1050, endPoint y: 375, distance: 38.7
click at [1012, 363] on div at bounding box center [943, 344] width 198 height 47
drag, startPoint x: 1086, startPoint y: 391, endPoint x: 1087, endPoint y: 409, distance: 18.9
click at [1086, 391] on span "Chọn HT Thanh Toán" at bounding box center [1140, 399] width 179 height 20
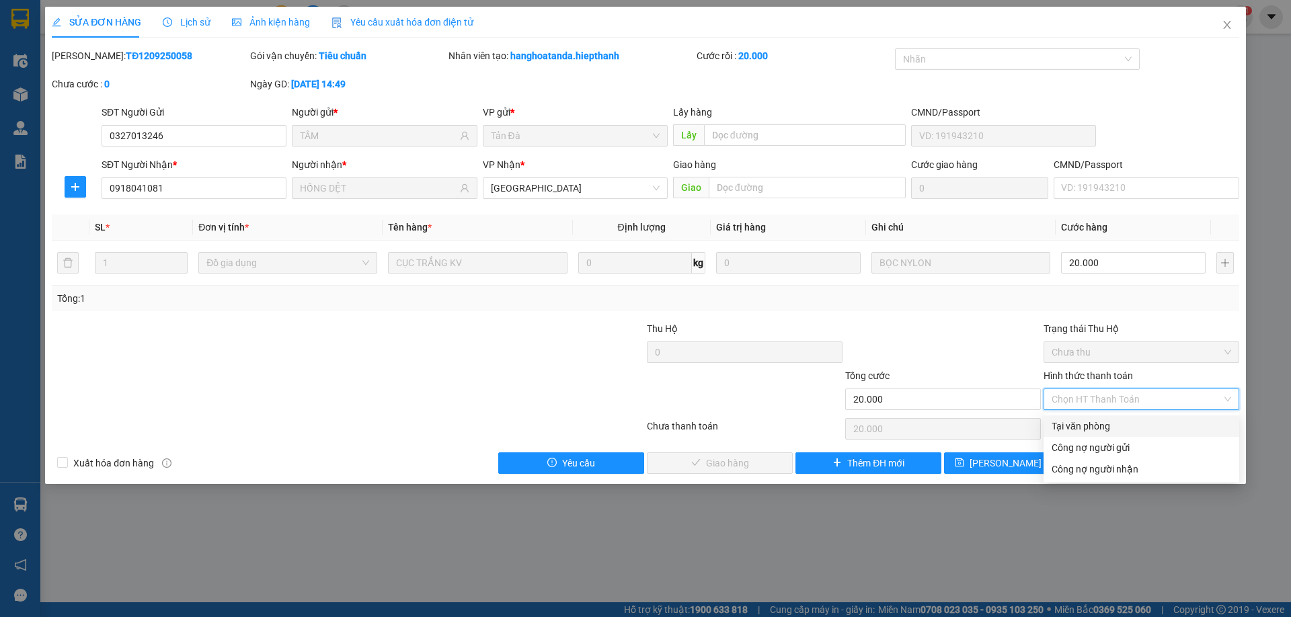
click at [1086, 415] on div "Tại văn phòng Công nợ người gửi Tại văn phòng Công nợ người gửi Công nợ người n…" at bounding box center [1141, 448] width 196 height 70
click at [1101, 433] on div "Tại văn phòng" at bounding box center [1140, 426] width 179 height 15
type input "0"
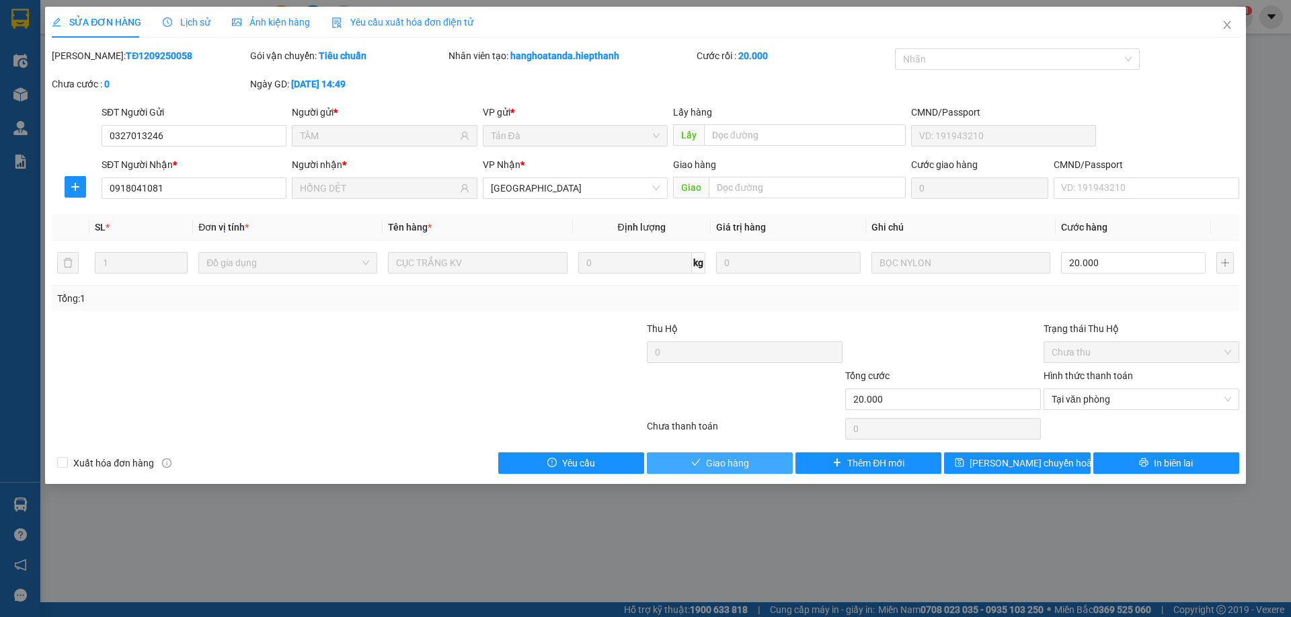
drag, startPoint x: 709, startPoint y: 458, endPoint x: 709, endPoint y: 470, distance: 11.4
click at [709, 470] on button "Giao hàng" at bounding box center [720, 463] width 146 height 22
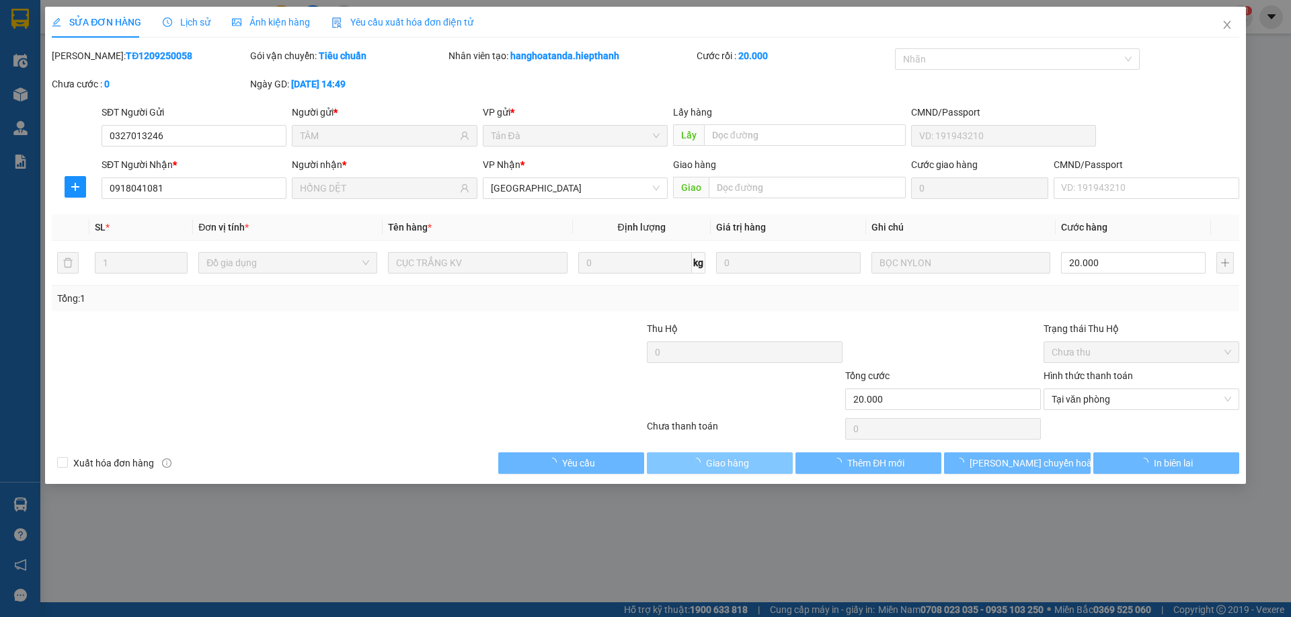
drag, startPoint x: 716, startPoint y: 461, endPoint x: 775, endPoint y: 408, distance: 79.5
click at [717, 460] on span "Giao hàng" at bounding box center [727, 463] width 43 height 15
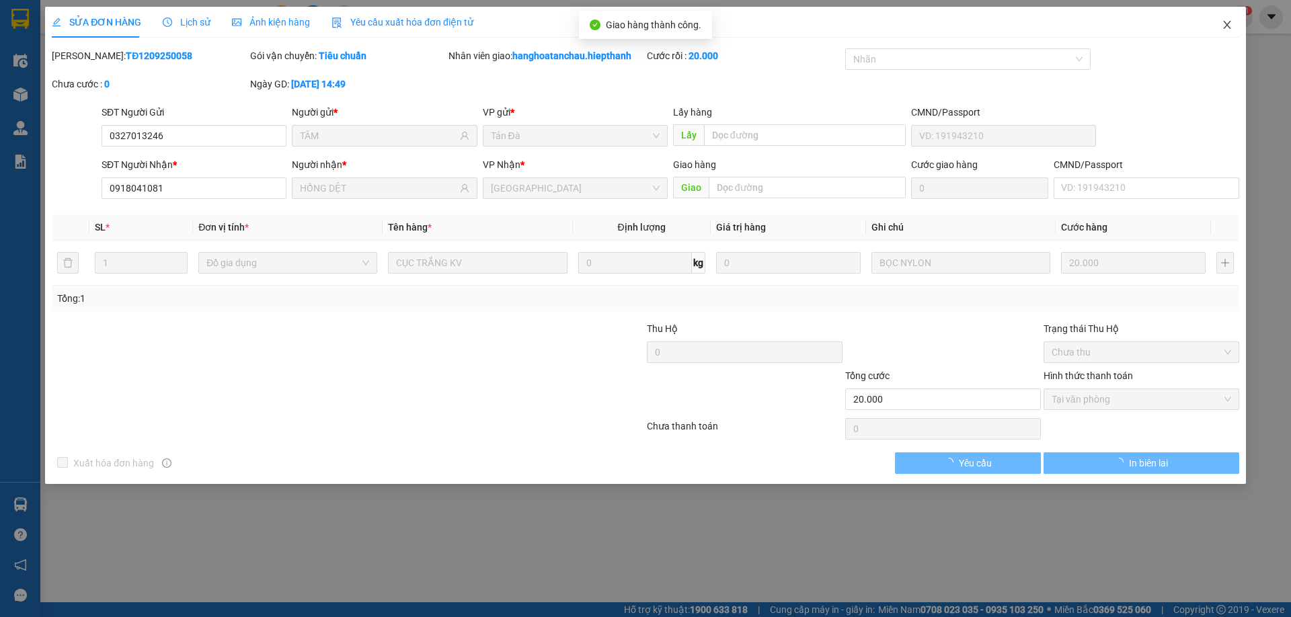
click at [1230, 19] on span "Close" at bounding box center [1227, 26] width 38 height 38
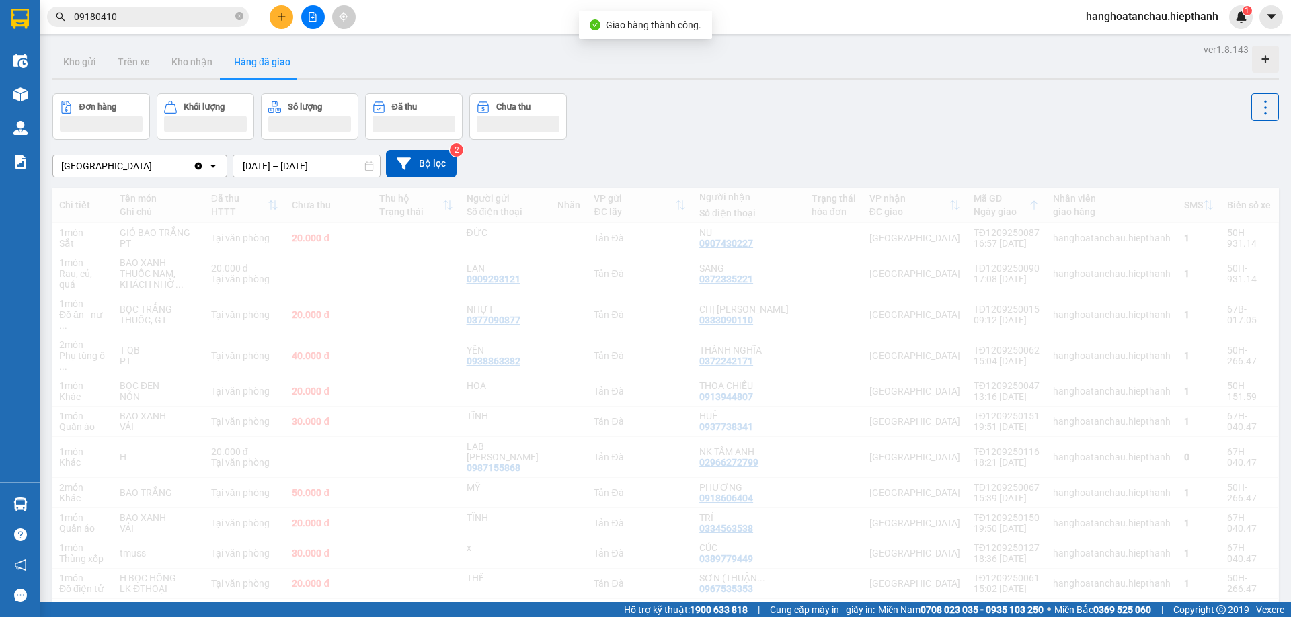
click at [216, 23] on input "09180410" at bounding box center [153, 16] width 159 height 15
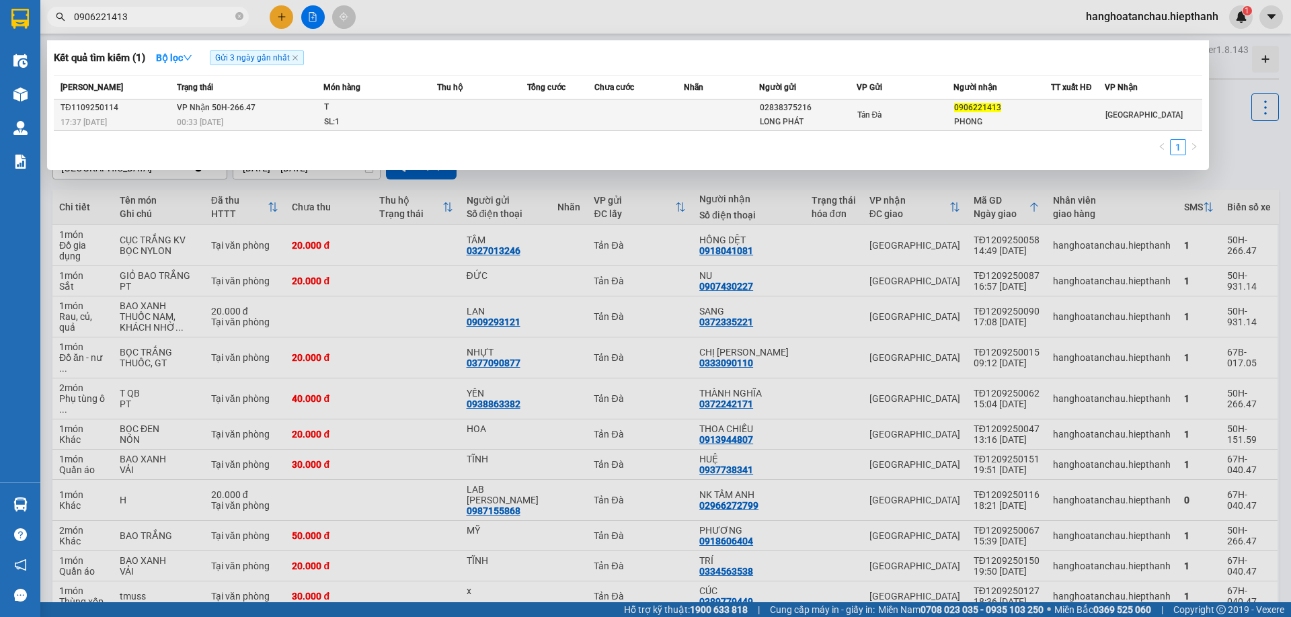
type input "0906221413"
click at [233, 112] on span "VP Nhận 50H-266.47" at bounding box center [216, 107] width 79 height 9
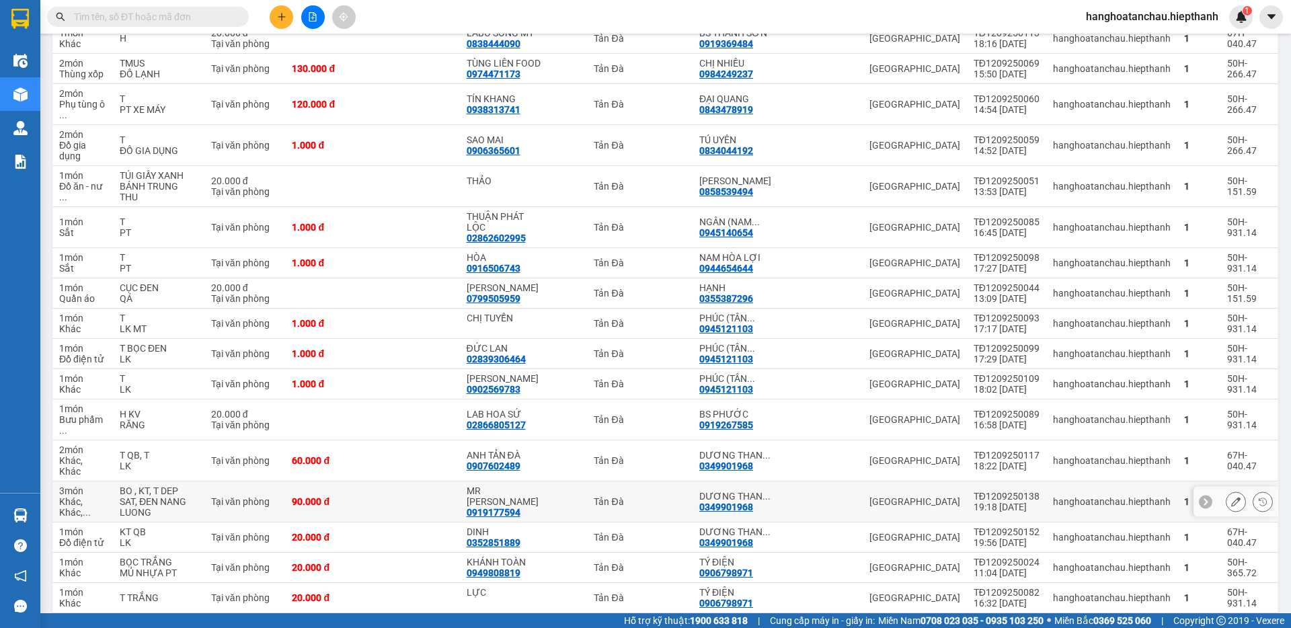
scroll to position [269, 0]
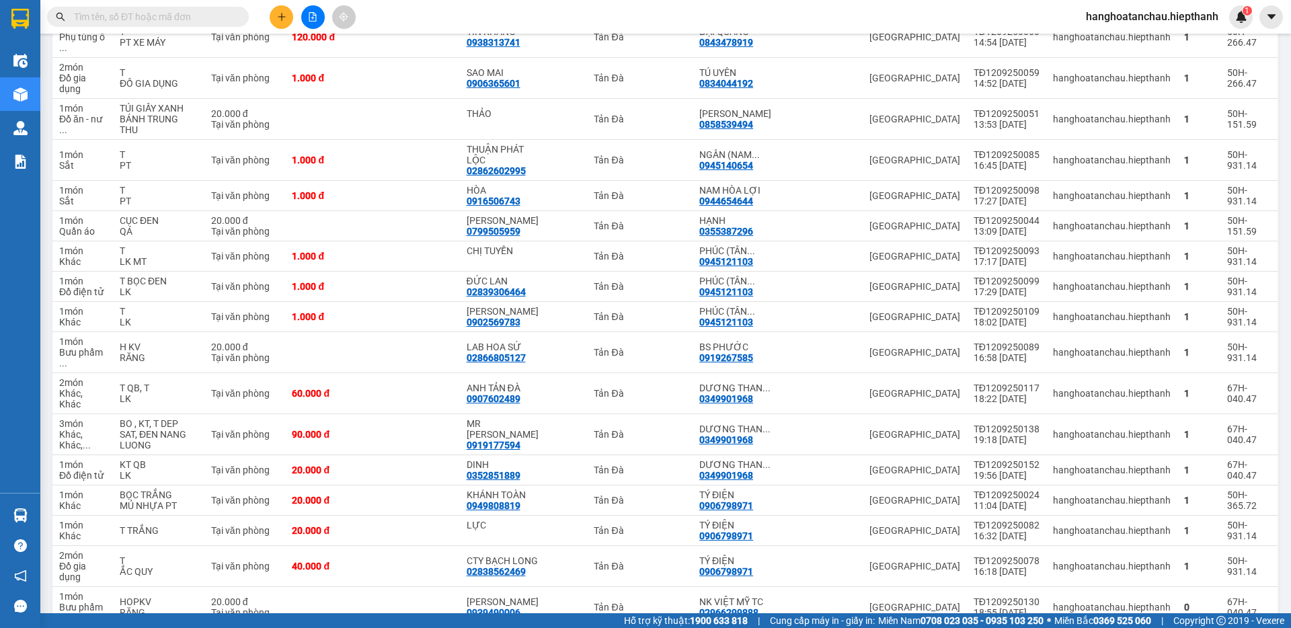
click at [222, 12] on input "text" at bounding box center [153, 16] width 159 height 15
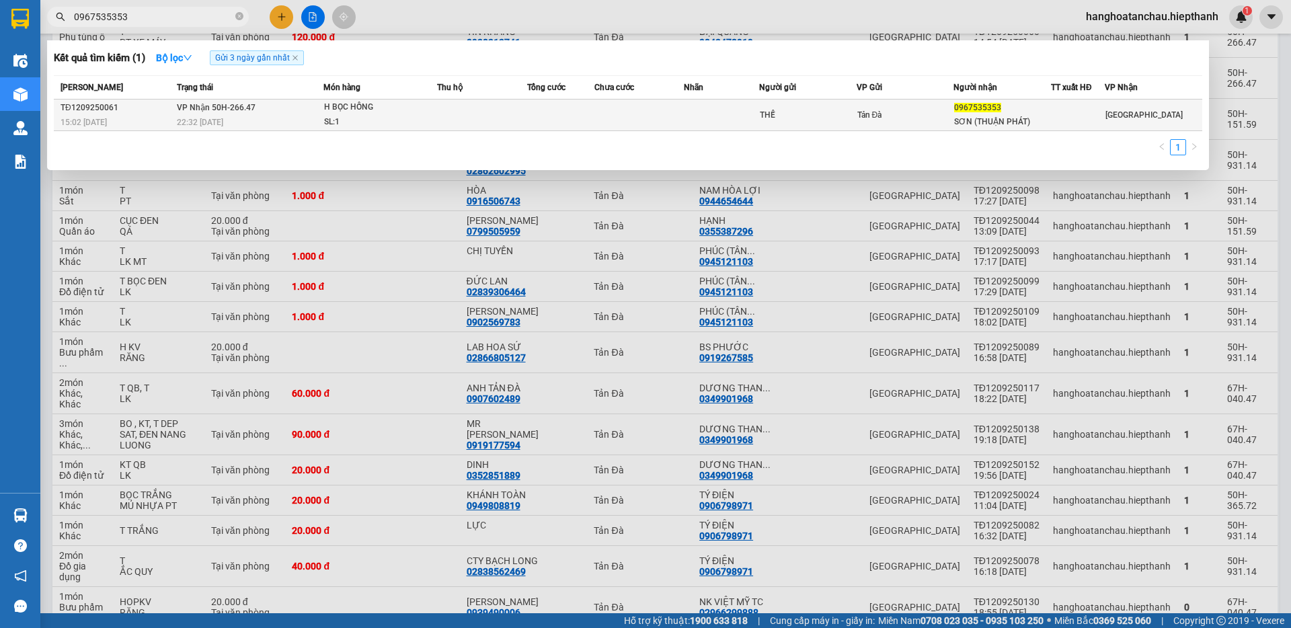
type input "0967535353"
click at [347, 104] on div "H BỌC HỒNG" at bounding box center [374, 107] width 101 height 15
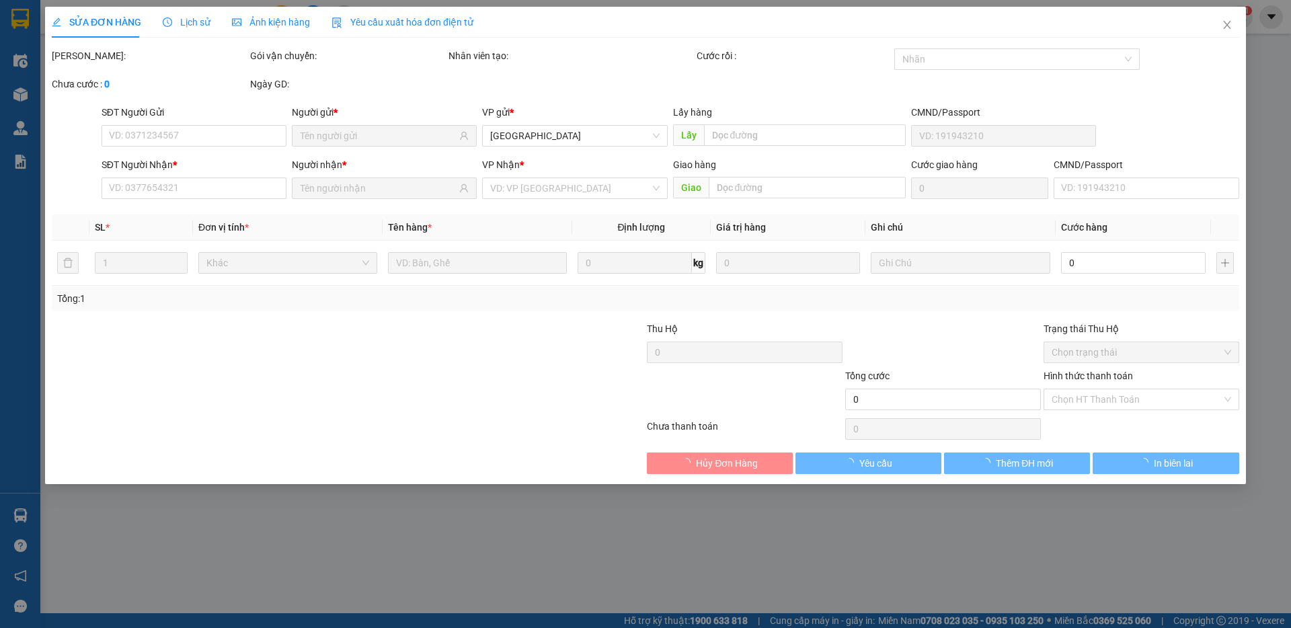
type input "THẾ"
type input "0967535353"
type input "SƠN (THUẬN PHÁT)"
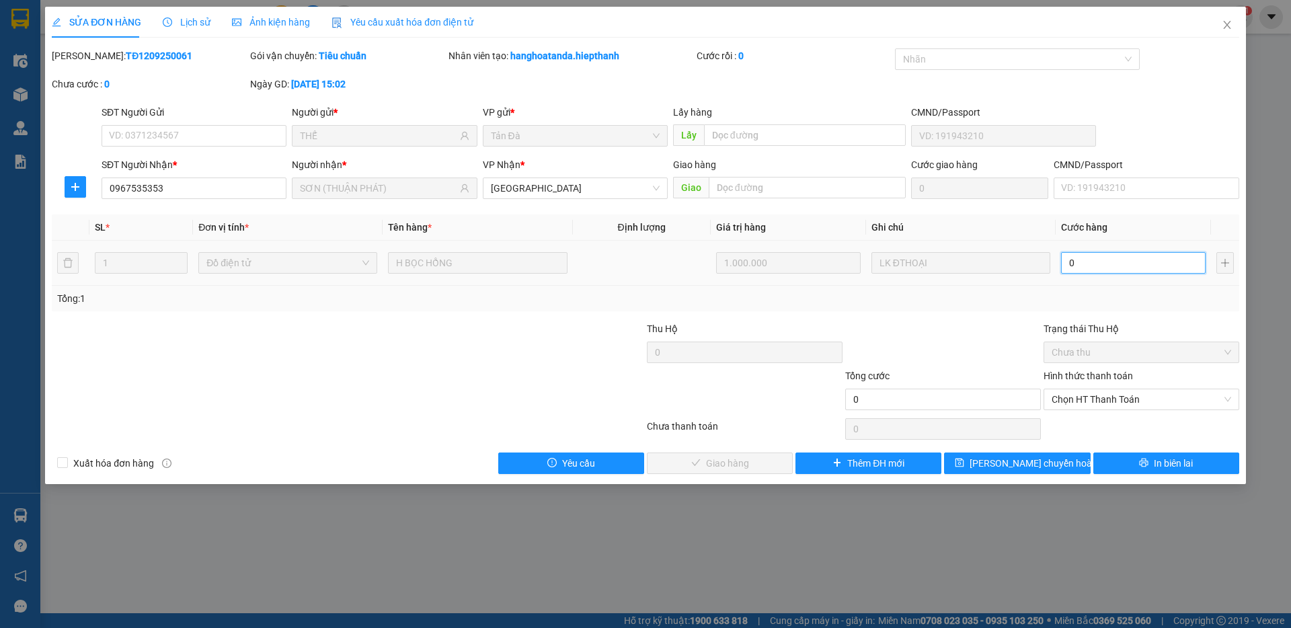
click at [1092, 269] on input "0" at bounding box center [1133, 263] width 145 height 22
type input "2"
type input "20"
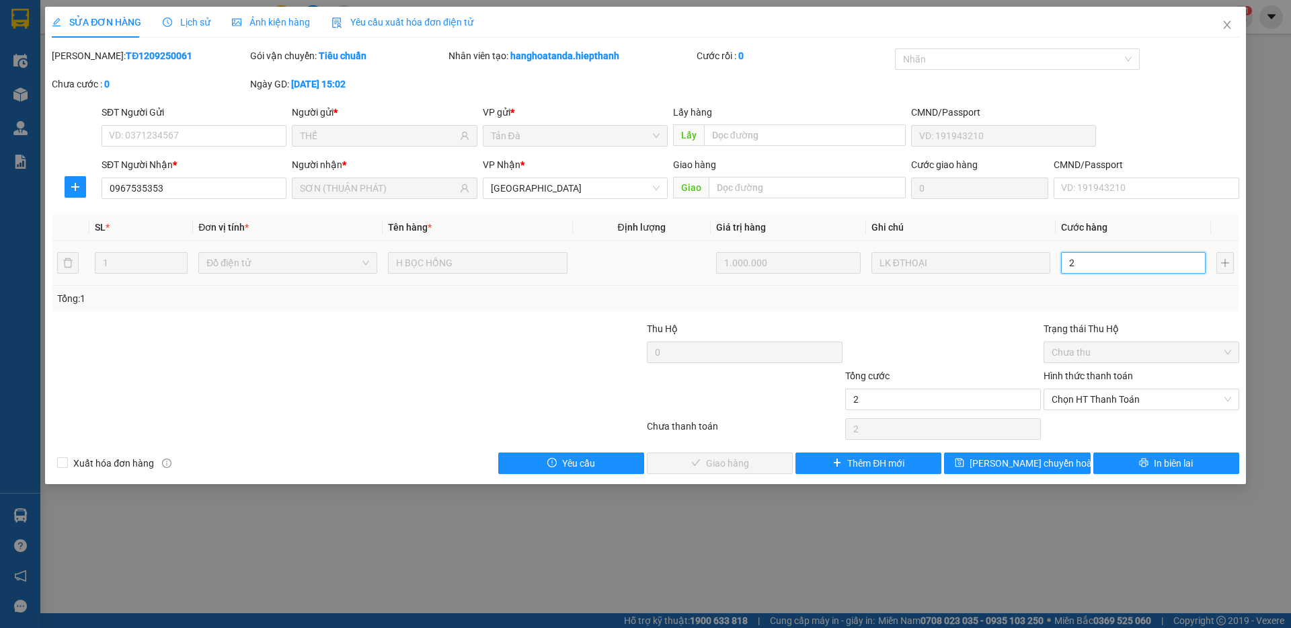
type input "20"
type input "20.000"
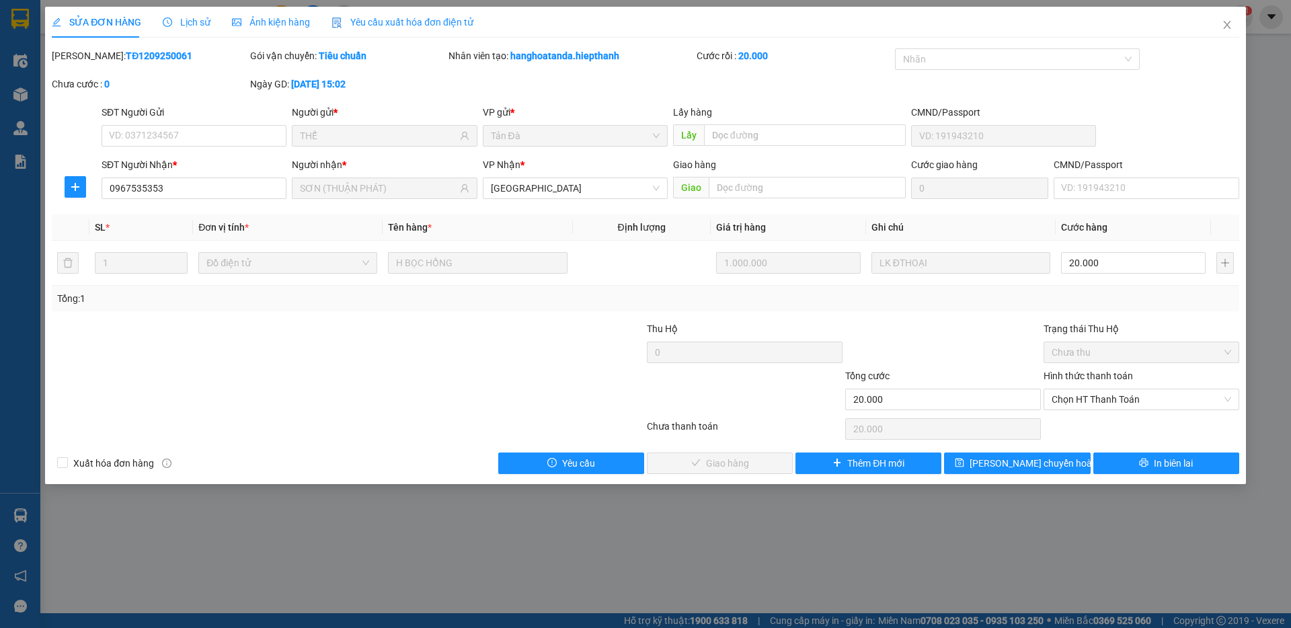
click at [1008, 331] on div at bounding box center [943, 344] width 198 height 47
drag, startPoint x: 1081, startPoint y: 394, endPoint x: 1074, endPoint y: 402, distance: 10.9
click at [1081, 393] on span "Chọn HT Thanh Toán" at bounding box center [1140, 399] width 179 height 20
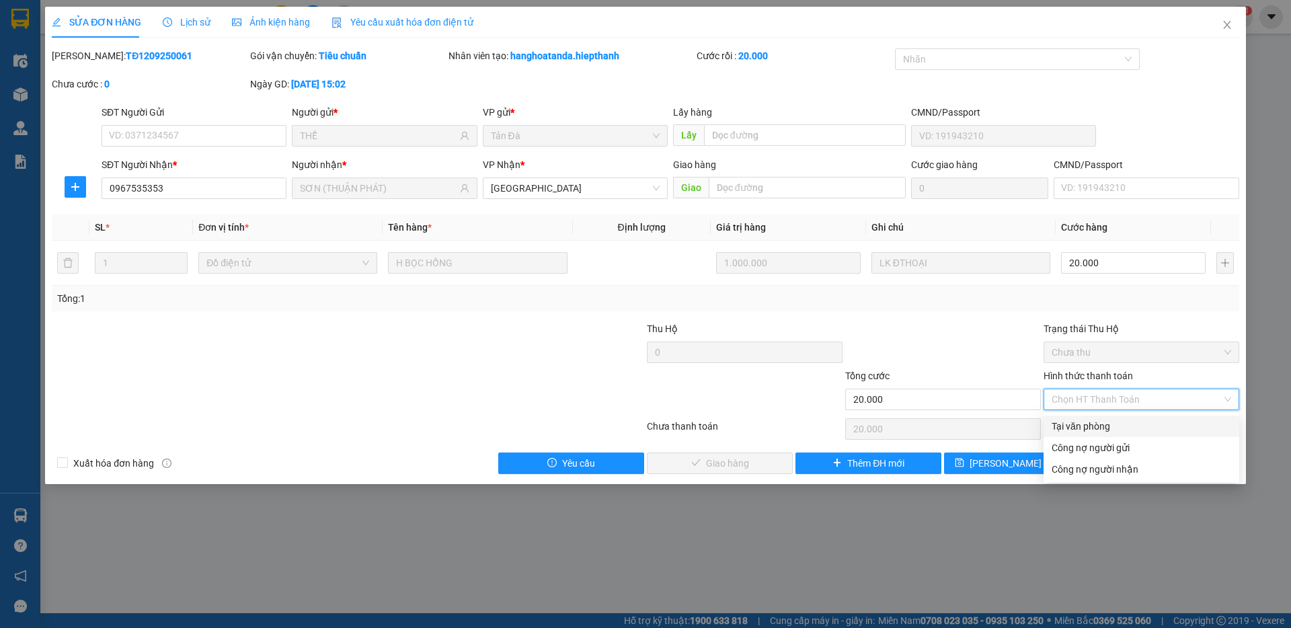
click at [1072, 421] on div "Tại văn phòng" at bounding box center [1140, 426] width 179 height 15
type input "0"
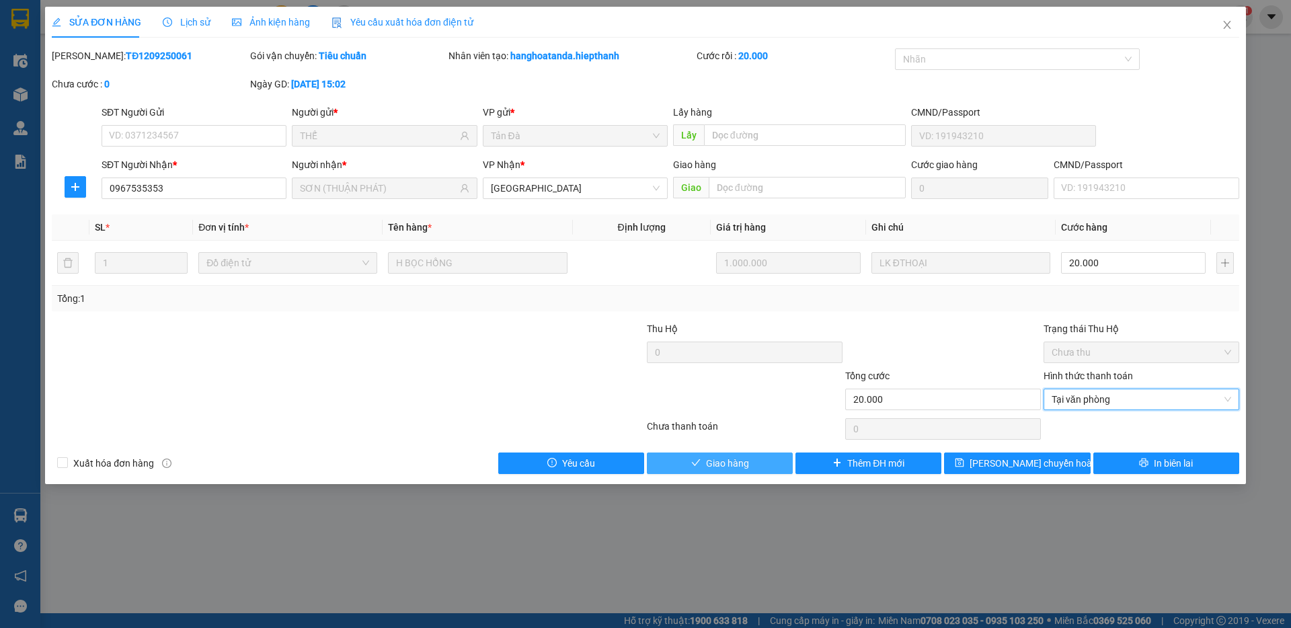
click at [748, 468] on span "Giao hàng" at bounding box center [727, 463] width 43 height 15
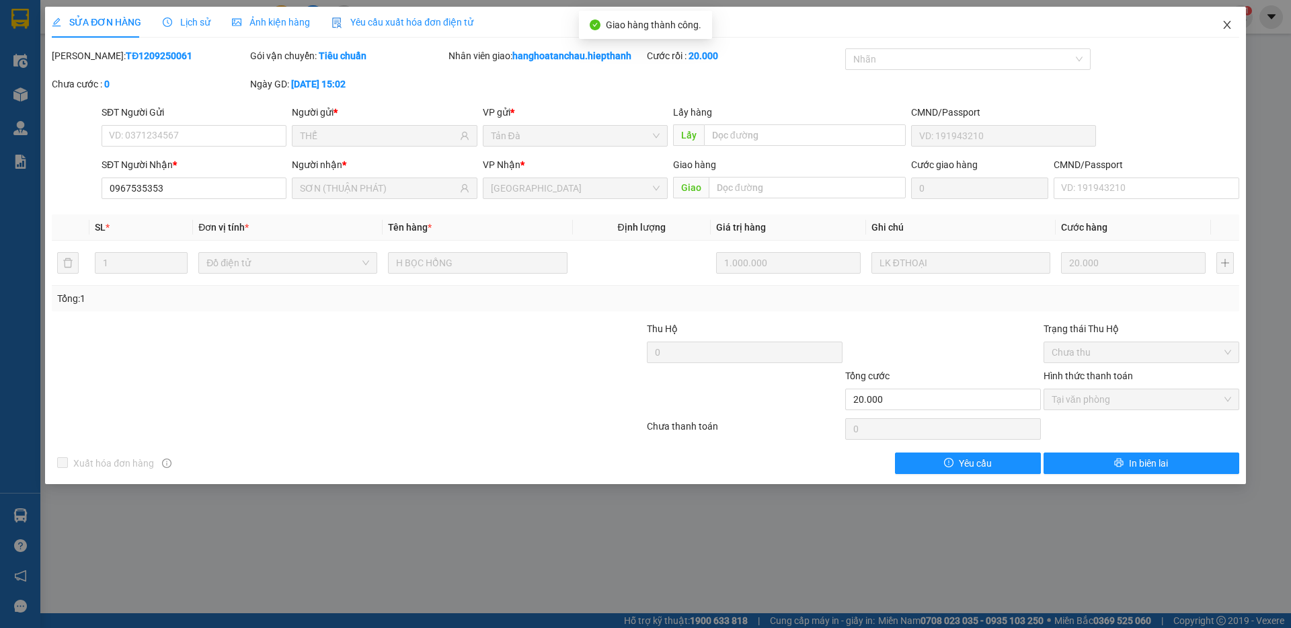
drag, startPoint x: 1224, startPoint y: 24, endPoint x: 227, endPoint y: 2, distance: 997.2
click at [1224, 22] on icon "close" at bounding box center [1227, 24] width 11 height 11
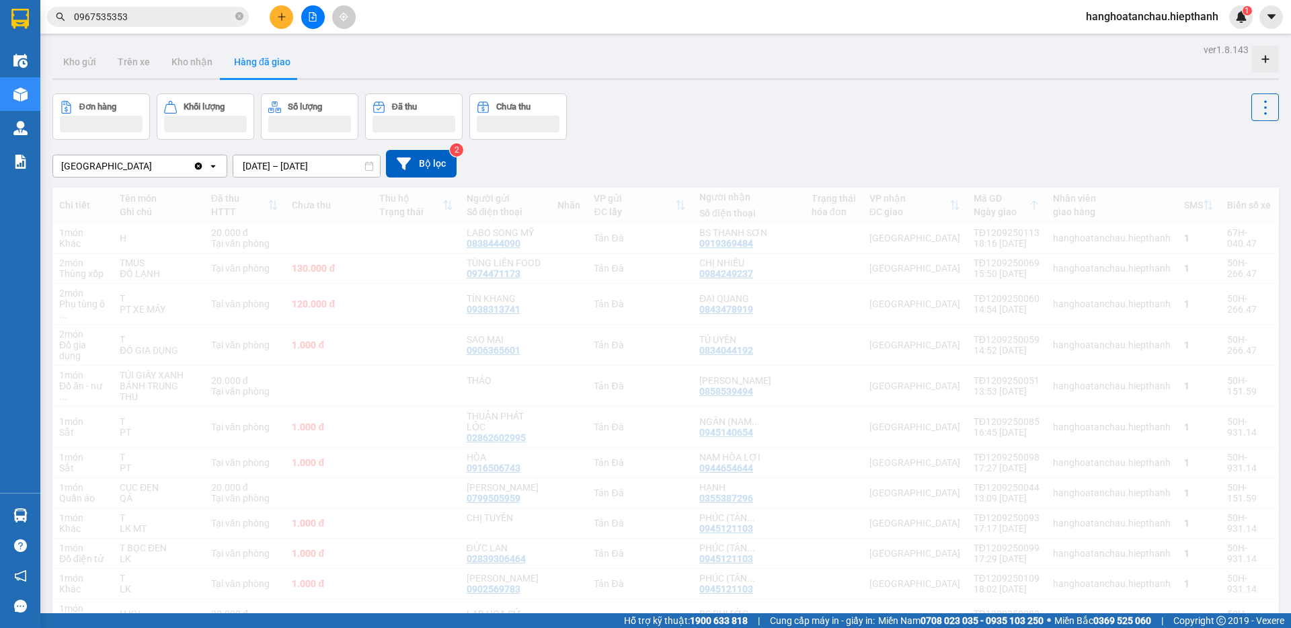
click at [162, 11] on input "0967535353" at bounding box center [153, 16] width 159 height 15
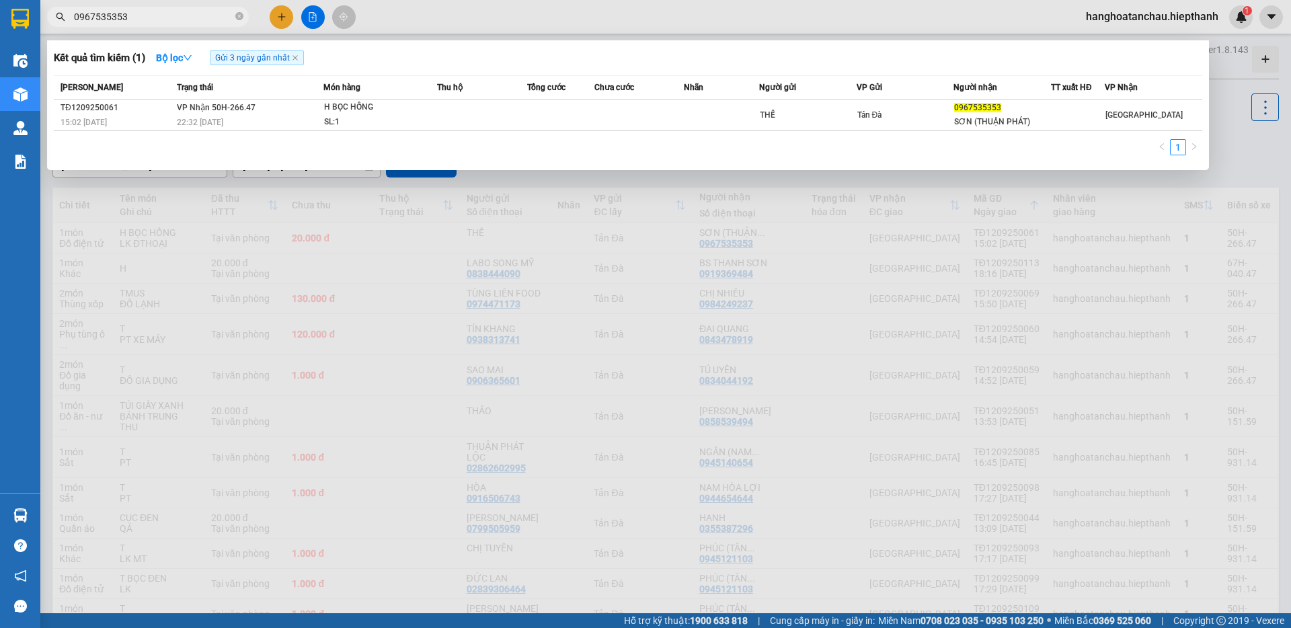
click at [161, 11] on input "0967535353" at bounding box center [153, 16] width 159 height 15
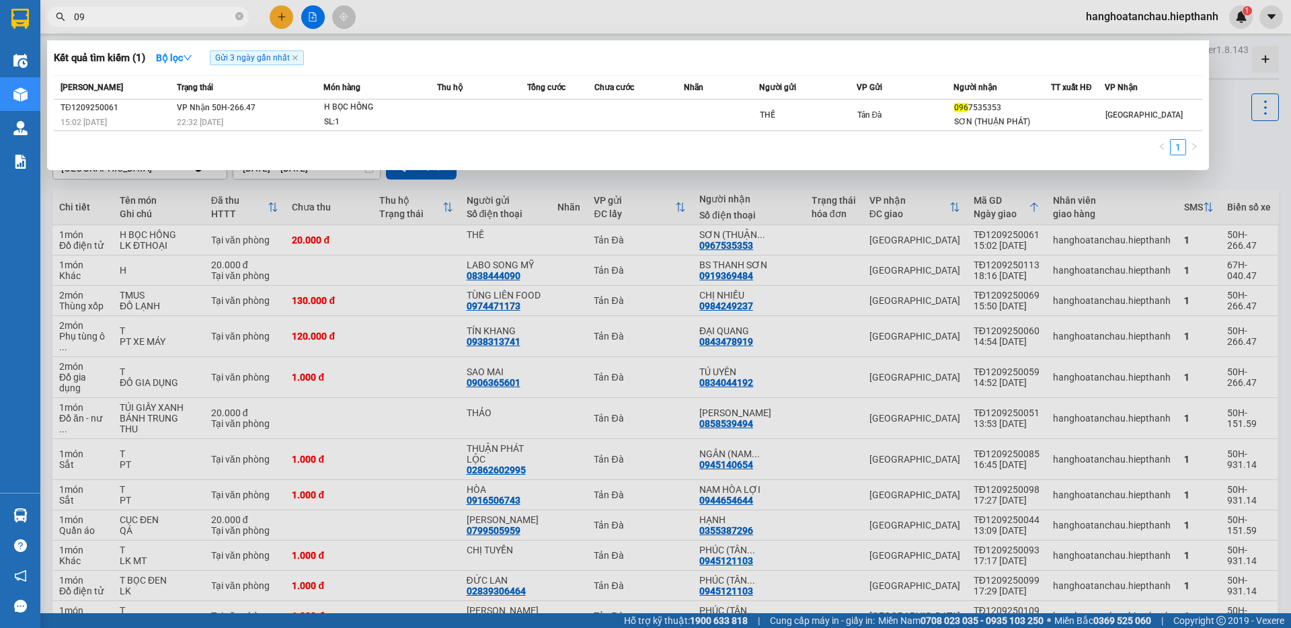
type input "0"
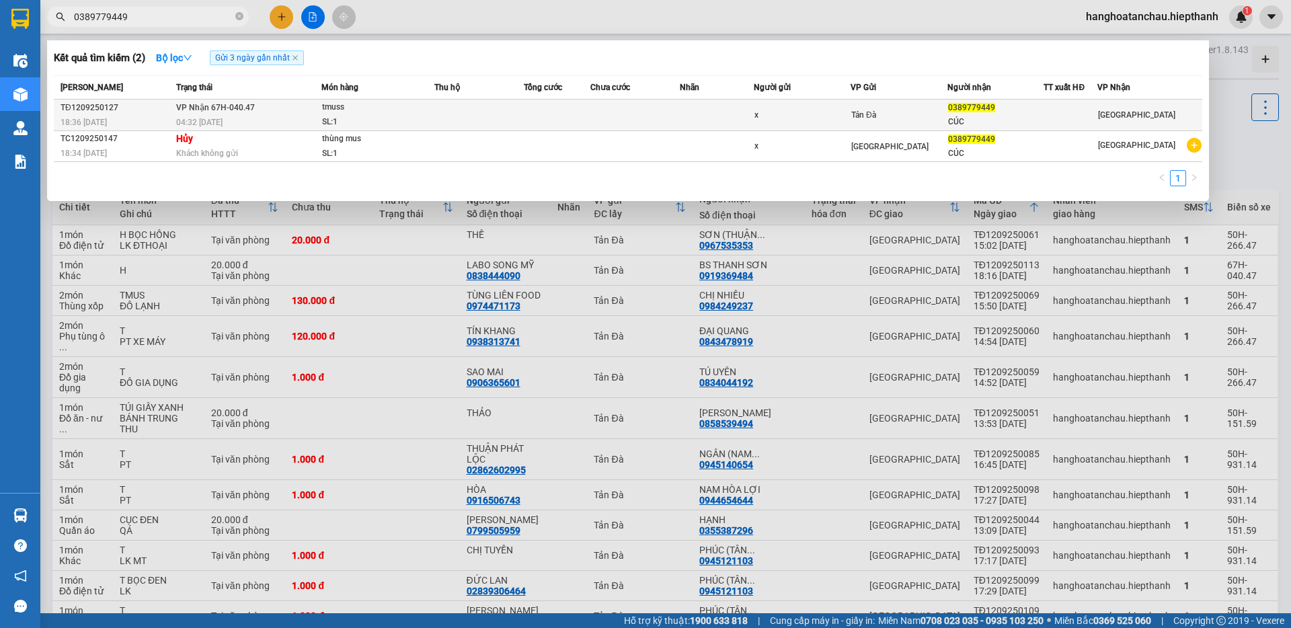
type input "0389779449"
click at [371, 116] on div "SL: 1" at bounding box center [374, 122] width 101 height 15
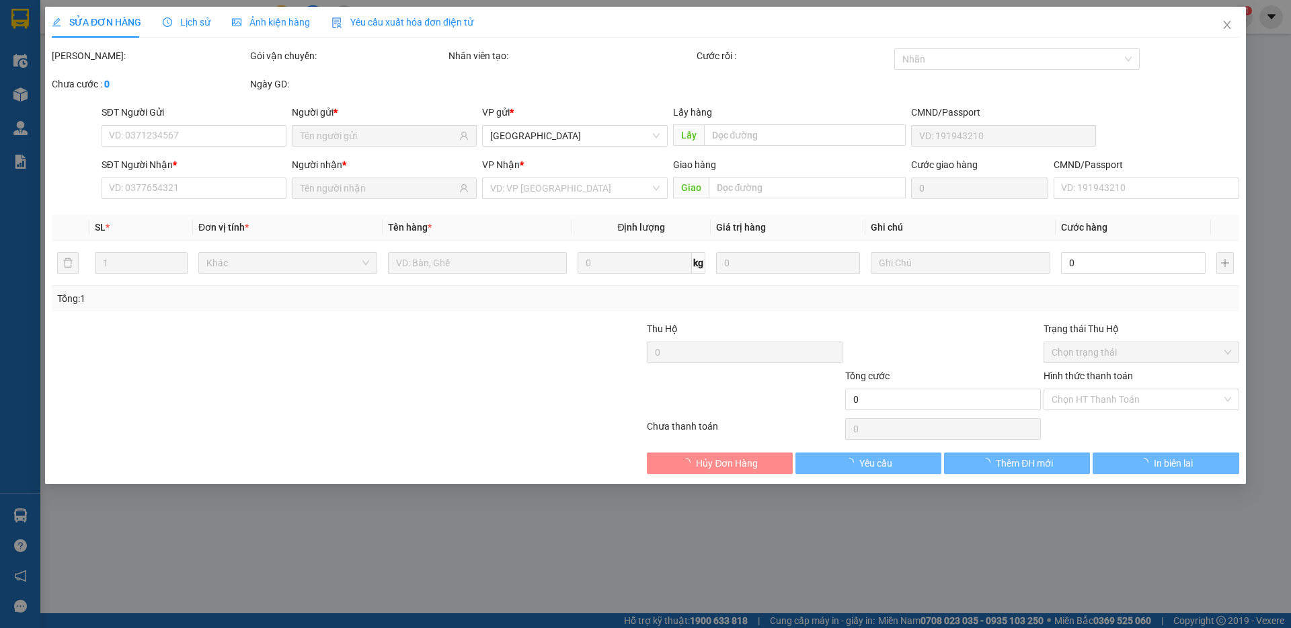
type input "x"
type input "0389779449"
type input "CÚC"
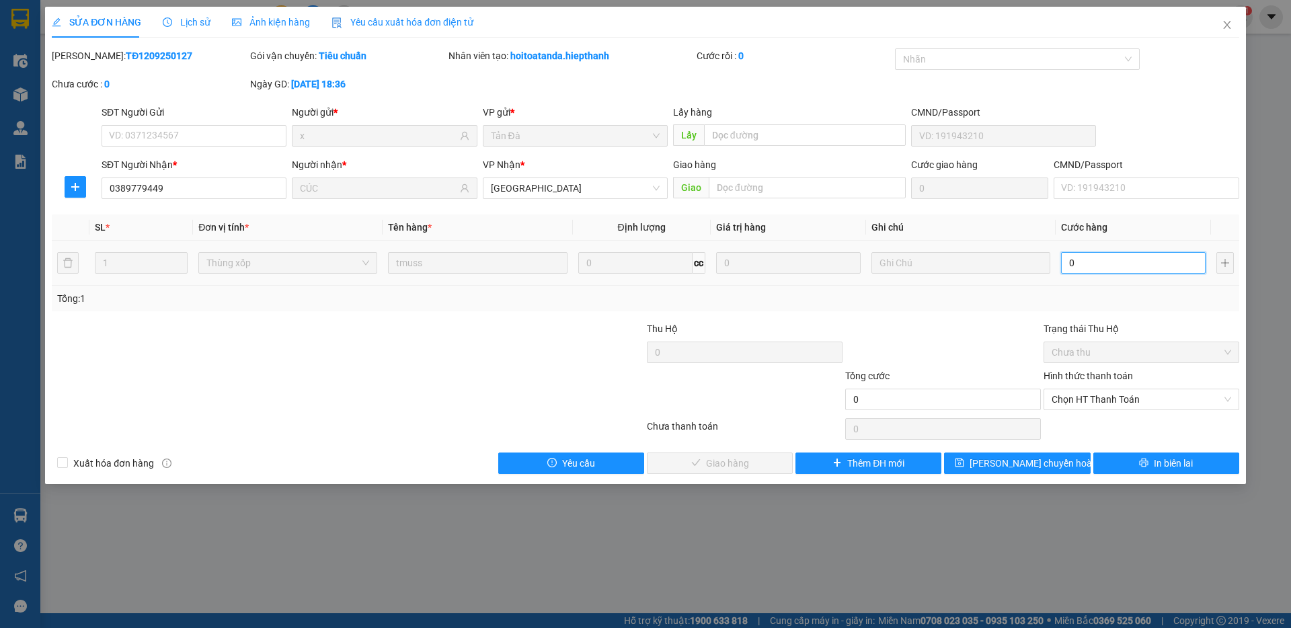
click at [1064, 262] on input "0" at bounding box center [1133, 263] width 145 height 22
type input "3"
type input "30"
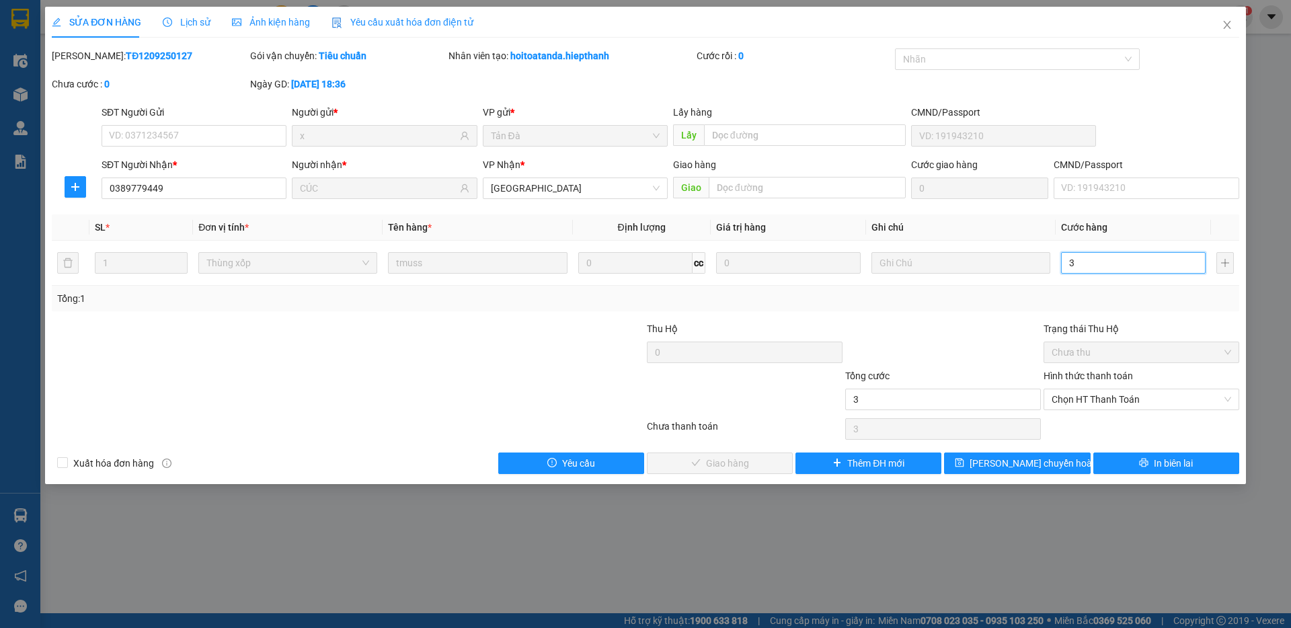
type input "30"
type input "30.000"
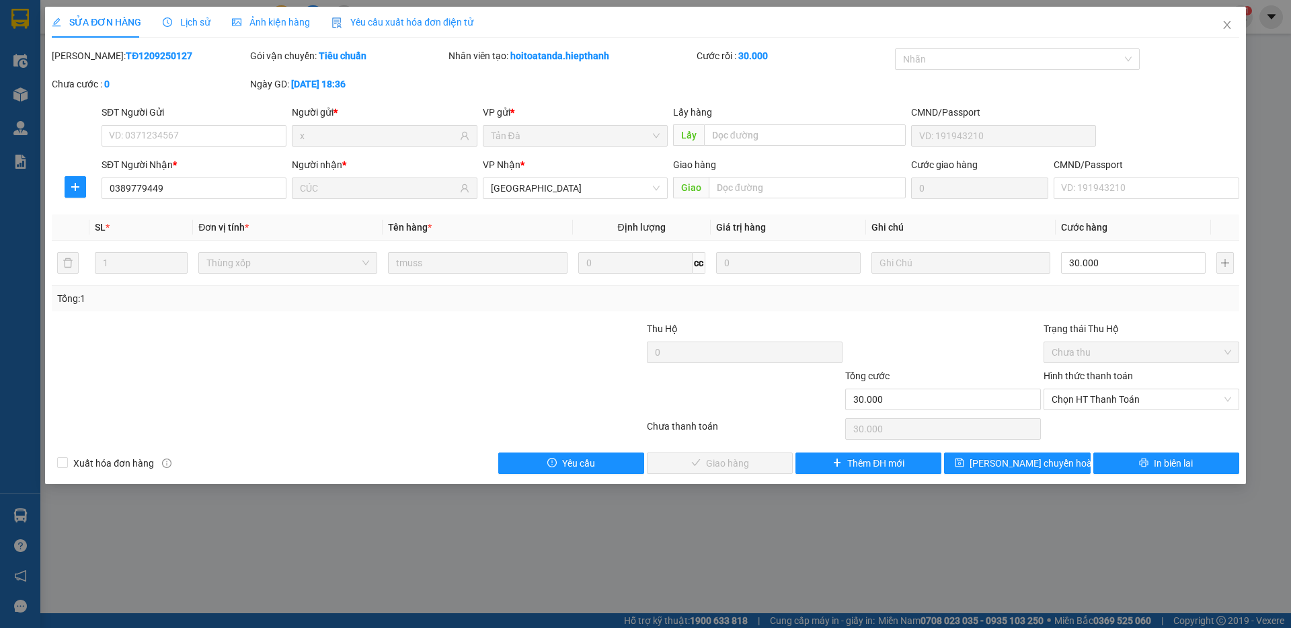
click at [1010, 346] on div at bounding box center [943, 344] width 198 height 47
drag, startPoint x: 1109, startPoint y: 414, endPoint x: 1104, endPoint y: 402, distance: 13.0
click at [1106, 409] on div "Total Paid Fee 0 Total UnPaid Fee 0 Cash Collection Total Fee Mã ĐH: TĐ12092501…" at bounding box center [645, 261] width 1187 height 426
click at [1098, 399] on span "Chọn HT Thanh Toán" at bounding box center [1140, 399] width 179 height 20
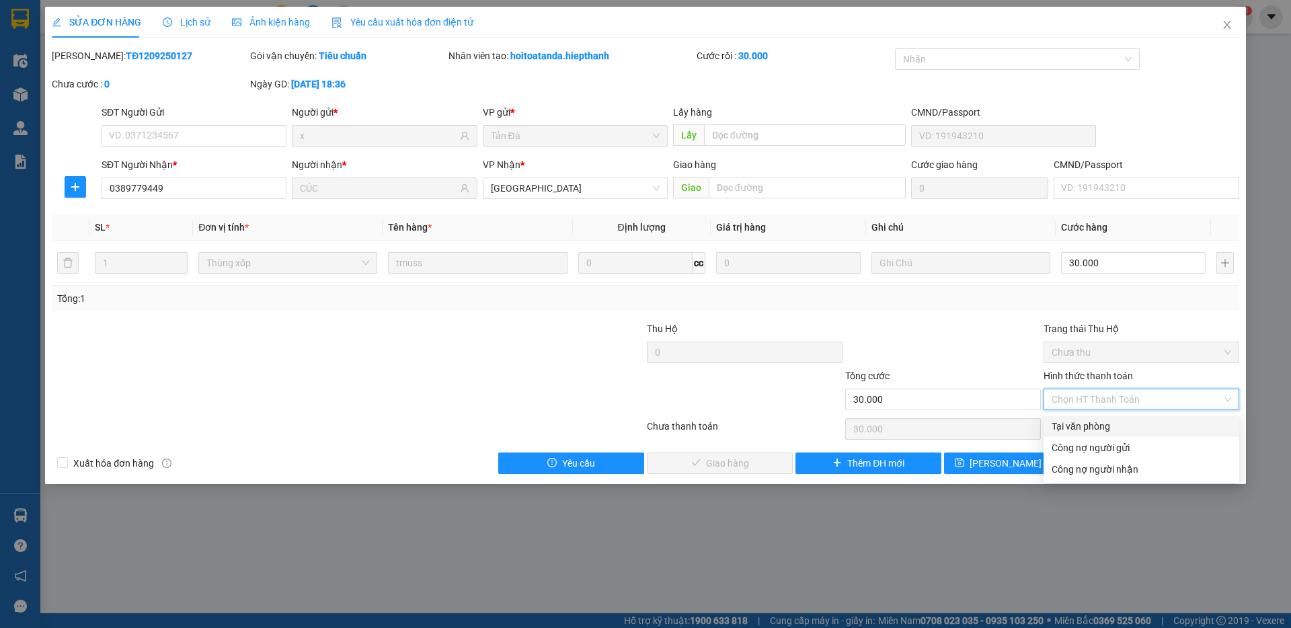
click at [1104, 432] on div "Tại văn phòng" at bounding box center [1140, 426] width 179 height 15
type input "0"
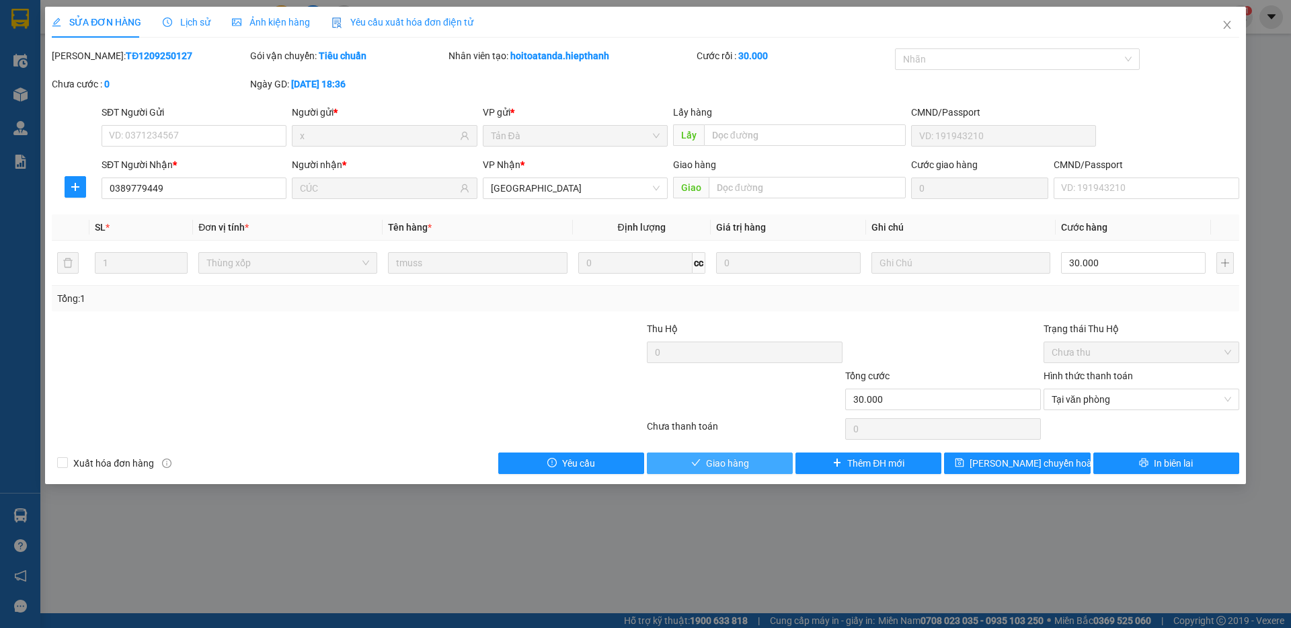
click at [709, 462] on span "Giao hàng" at bounding box center [727, 463] width 43 height 15
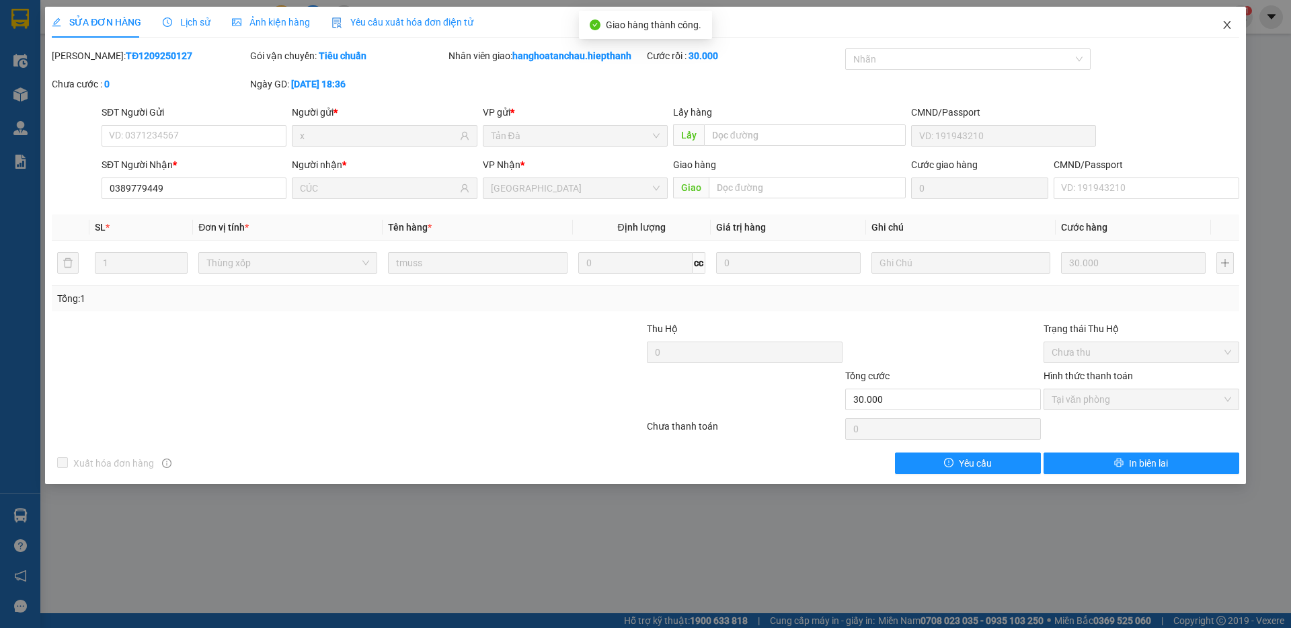
drag, startPoint x: 1225, startPoint y: 25, endPoint x: 260, endPoint y: 32, distance: 964.7
click at [1224, 25] on icon "close" at bounding box center [1227, 24] width 11 height 11
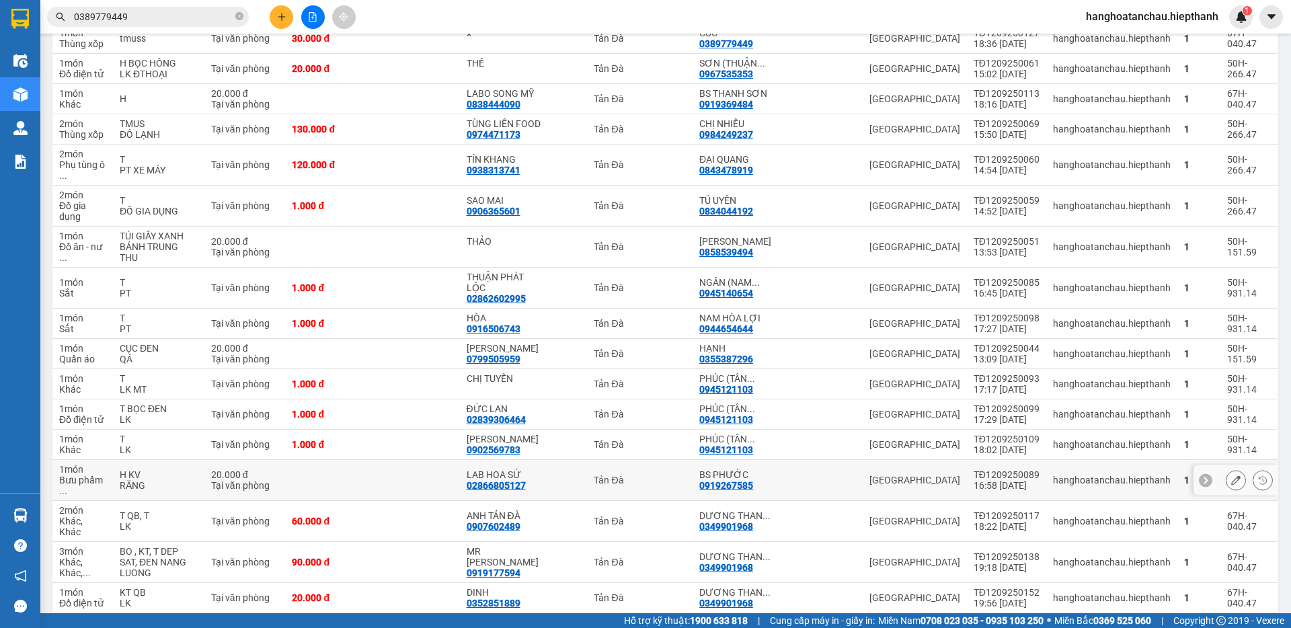
scroll to position [134, 0]
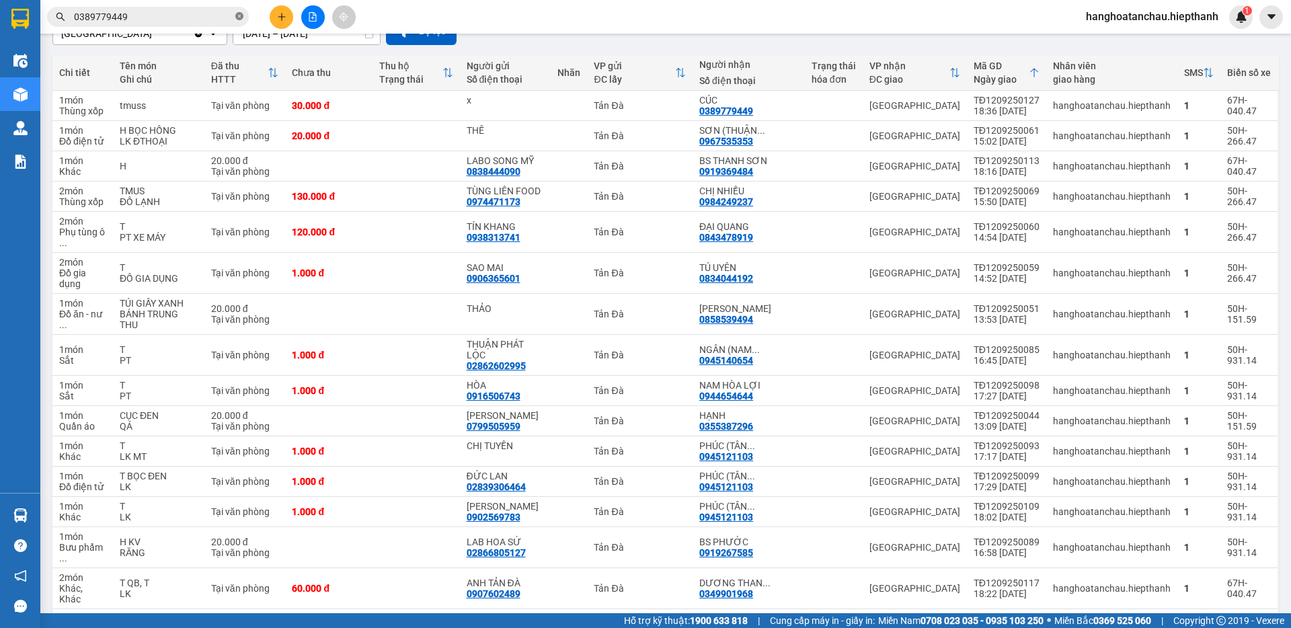
click at [237, 16] on icon "close-circle" at bounding box center [239, 16] width 8 height 8
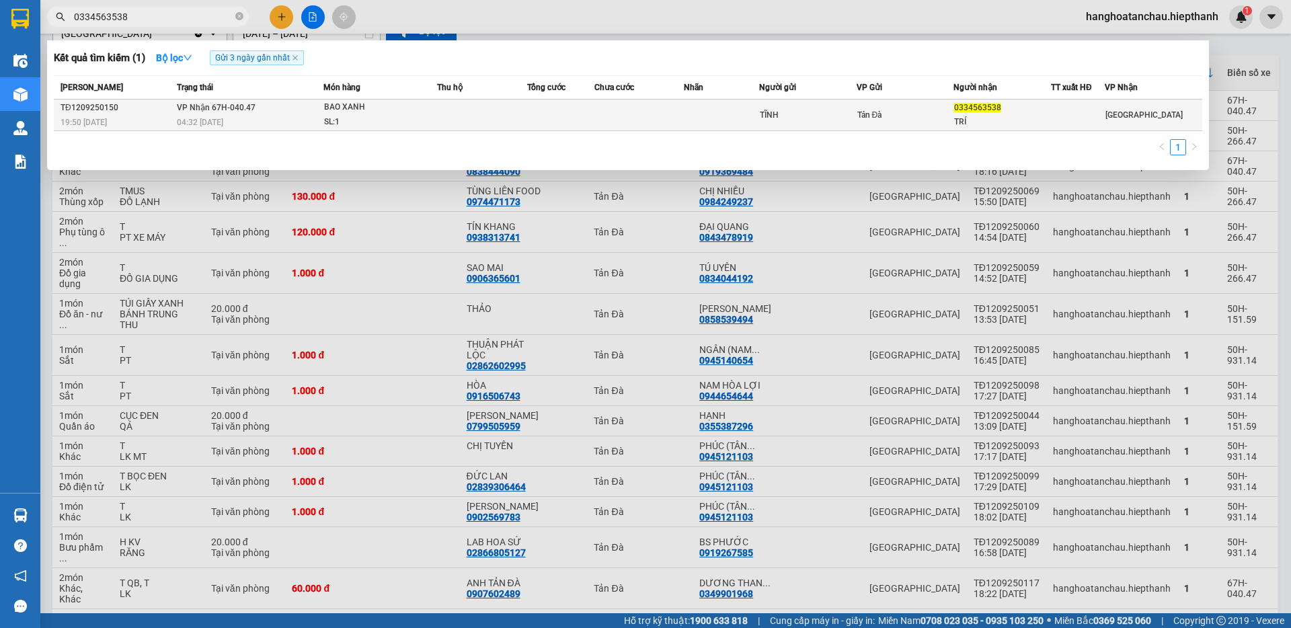
type input "0334563538"
click at [582, 122] on td at bounding box center [560, 115] width 67 height 32
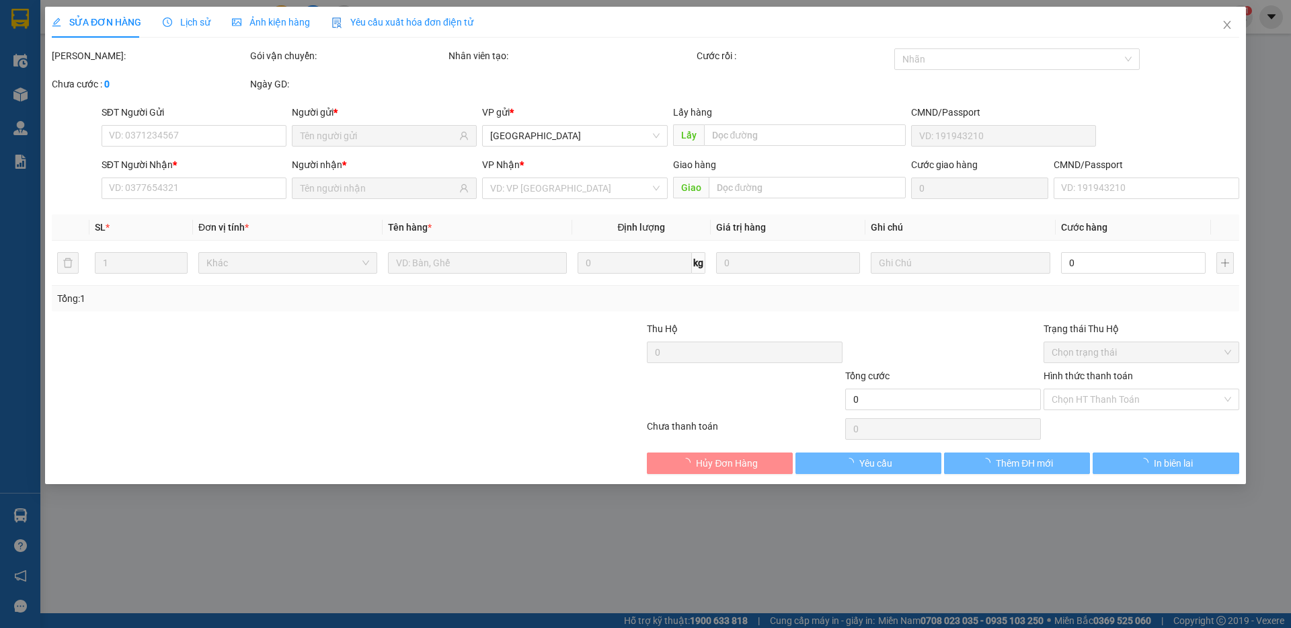
type input "TĨNH"
type input "0334563538"
type input "TRÍ"
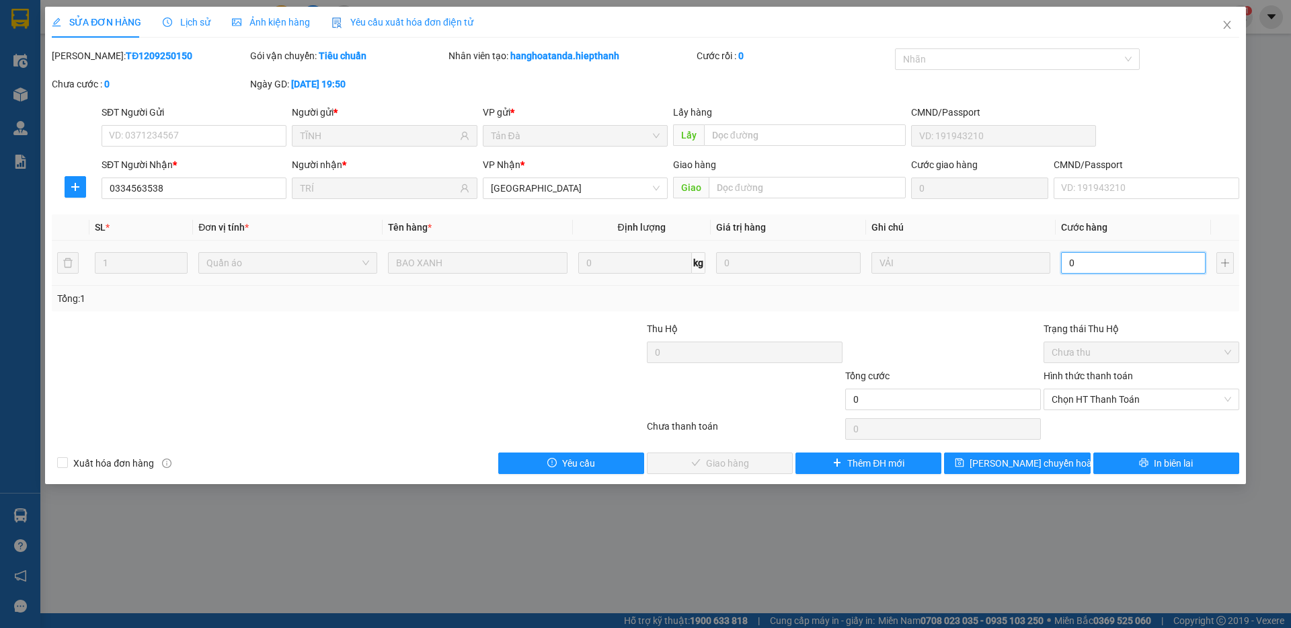
click at [1104, 268] on input "0" at bounding box center [1133, 263] width 145 height 22
type input "2"
type input "20"
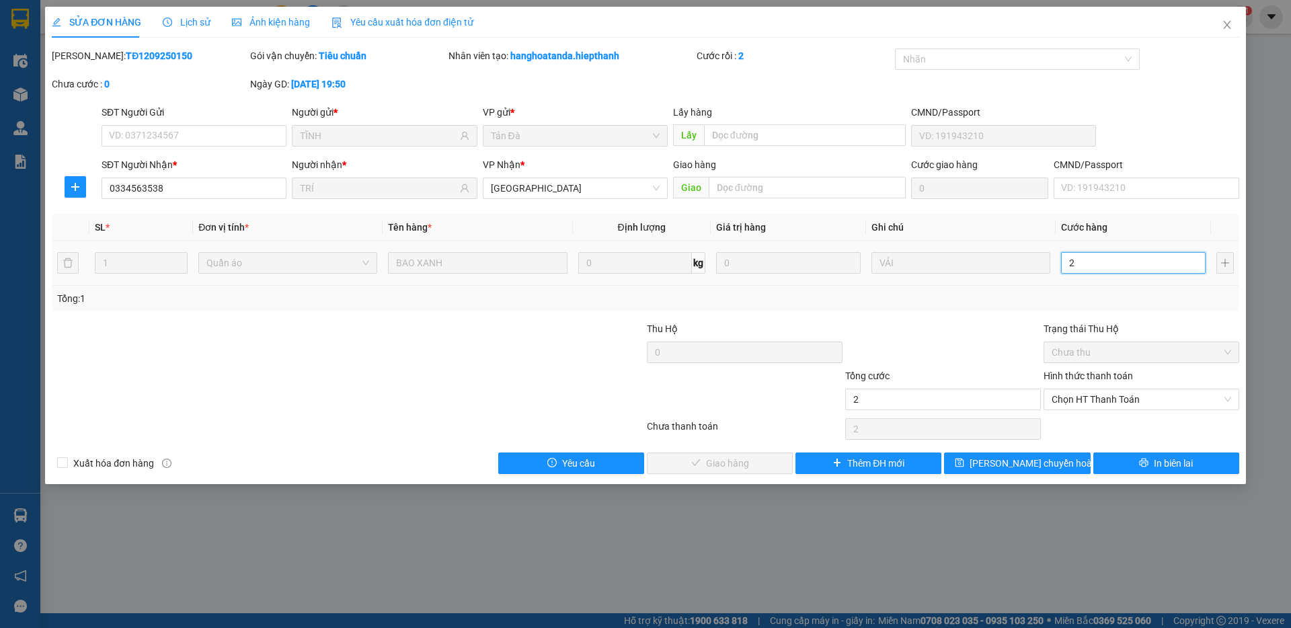
type input "20"
type input "20.000"
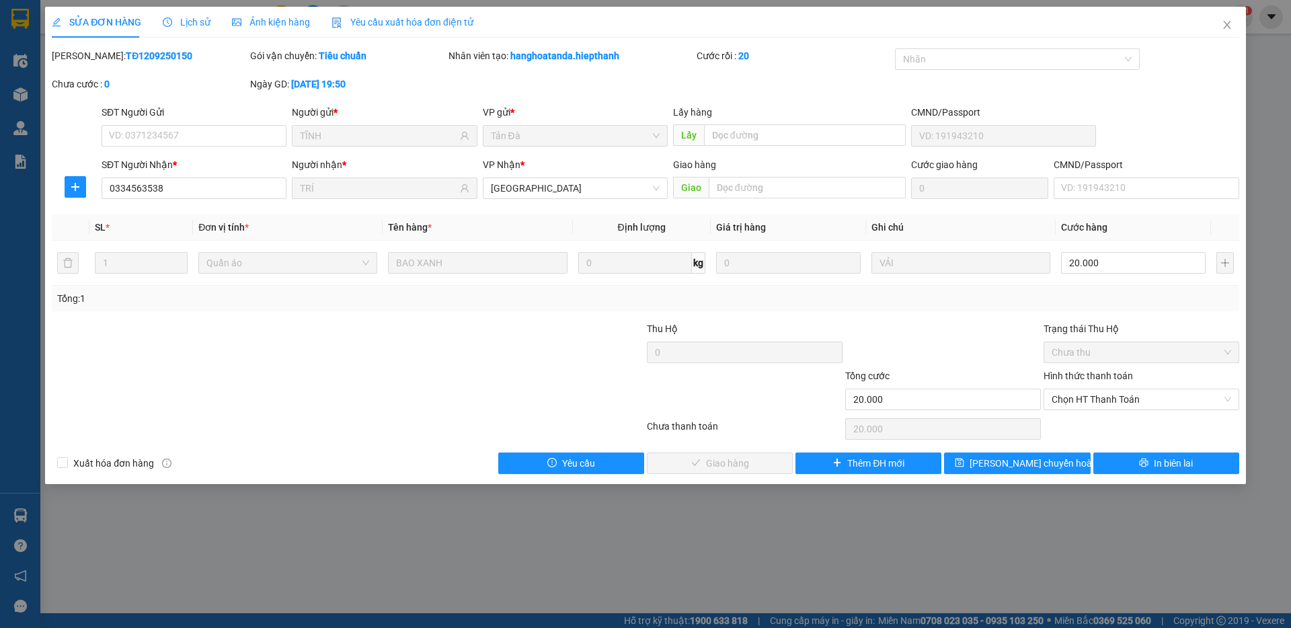
drag, startPoint x: 926, startPoint y: 312, endPoint x: 977, endPoint y: 322, distance: 52.7
click at [930, 316] on div "Total Paid Fee 0 Total UnPaid Fee 0 Cash Collection Total Fee Mã ĐH: TĐ12092501…" at bounding box center [645, 261] width 1187 height 426
click at [1076, 406] on span "Chọn HT Thanh Toán" at bounding box center [1140, 399] width 179 height 20
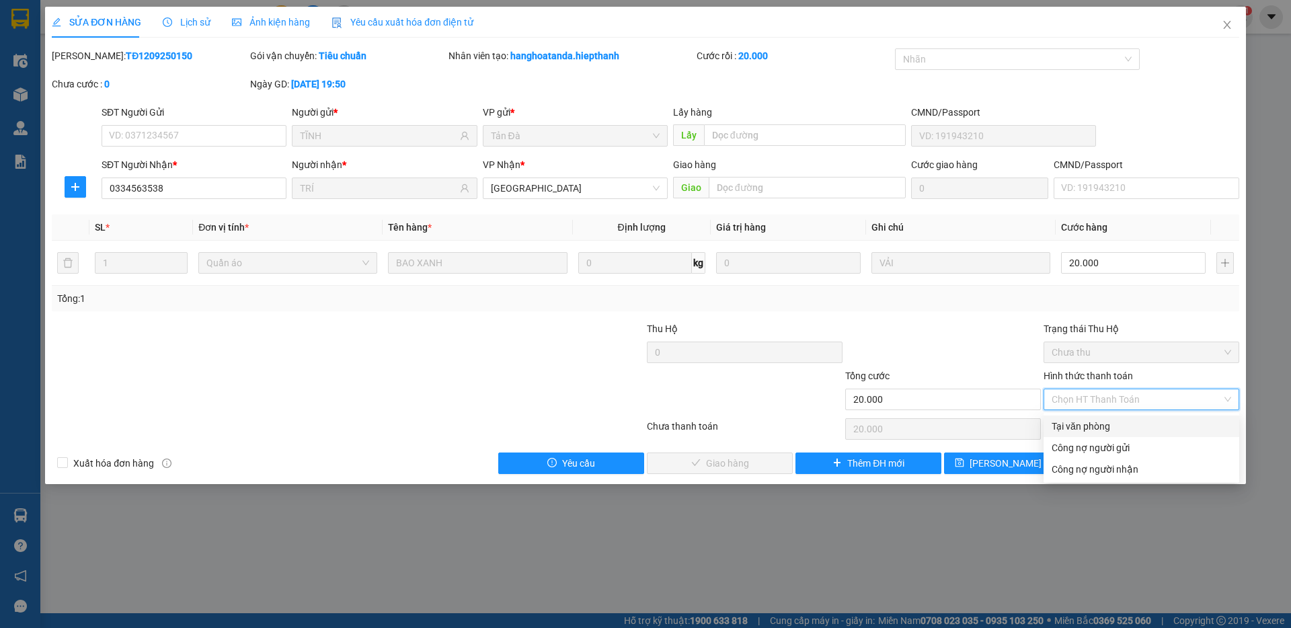
drag, startPoint x: 1068, startPoint y: 425, endPoint x: 860, endPoint y: 426, distance: 208.4
click at [1053, 426] on div "Tại văn phòng" at bounding box center [1140, 426] width 179 height 15
type input "0"
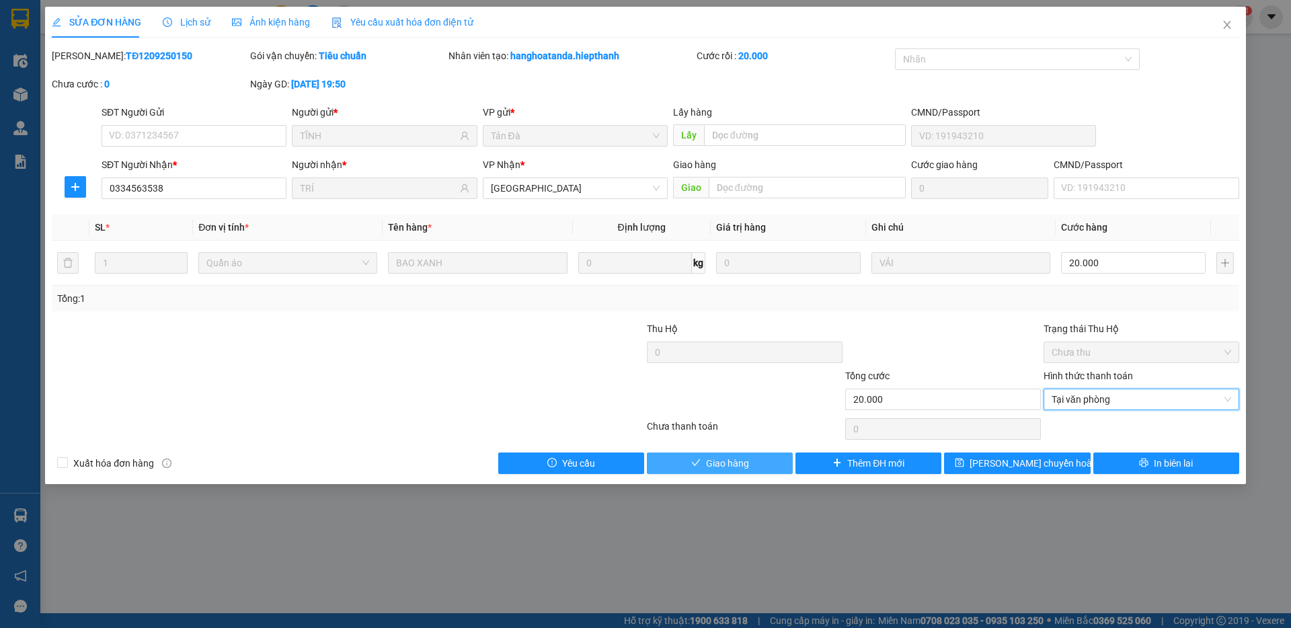
click at [711, 471] on button "Giao hàng" at bounding box center [720, 463] width 146 height 22
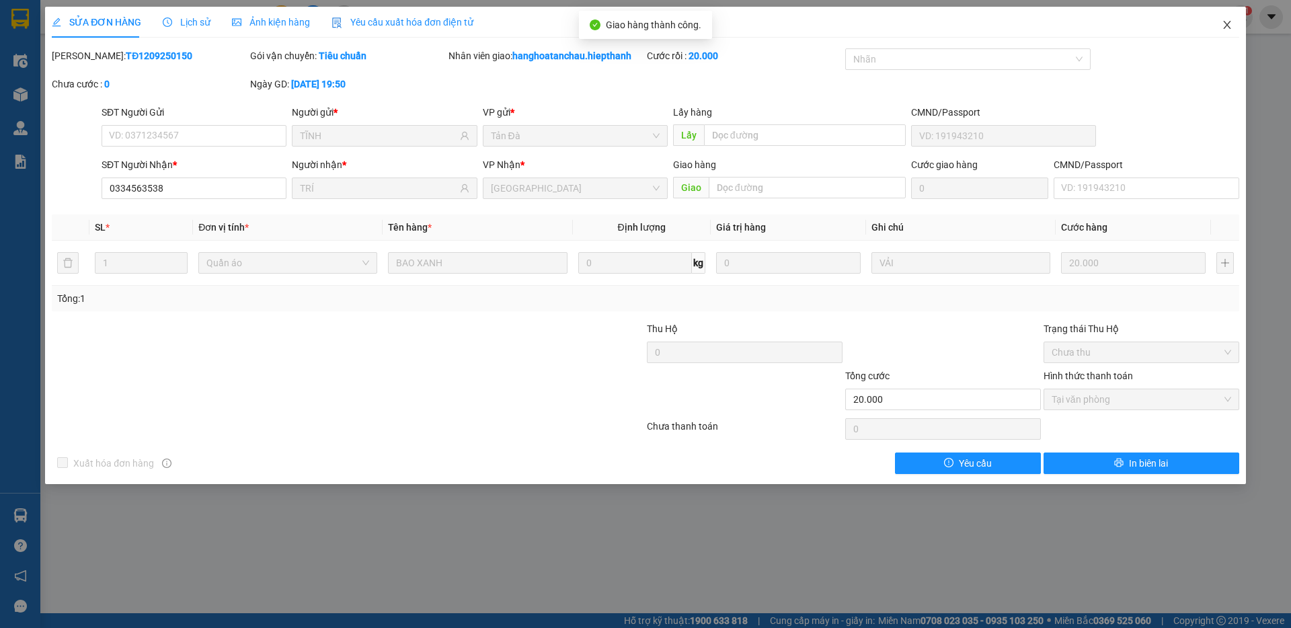
click at [1224, 25] on icon "close" at bounding box center [1227, 24] width 11 height 11
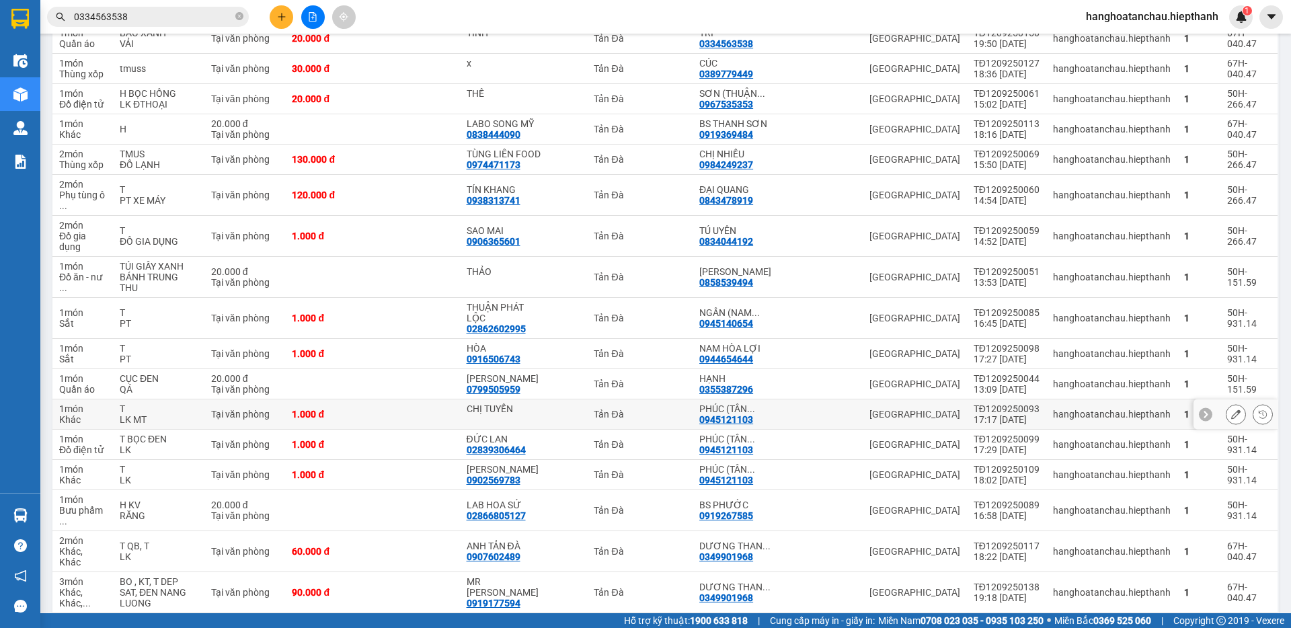
scroll to position [134, 0]
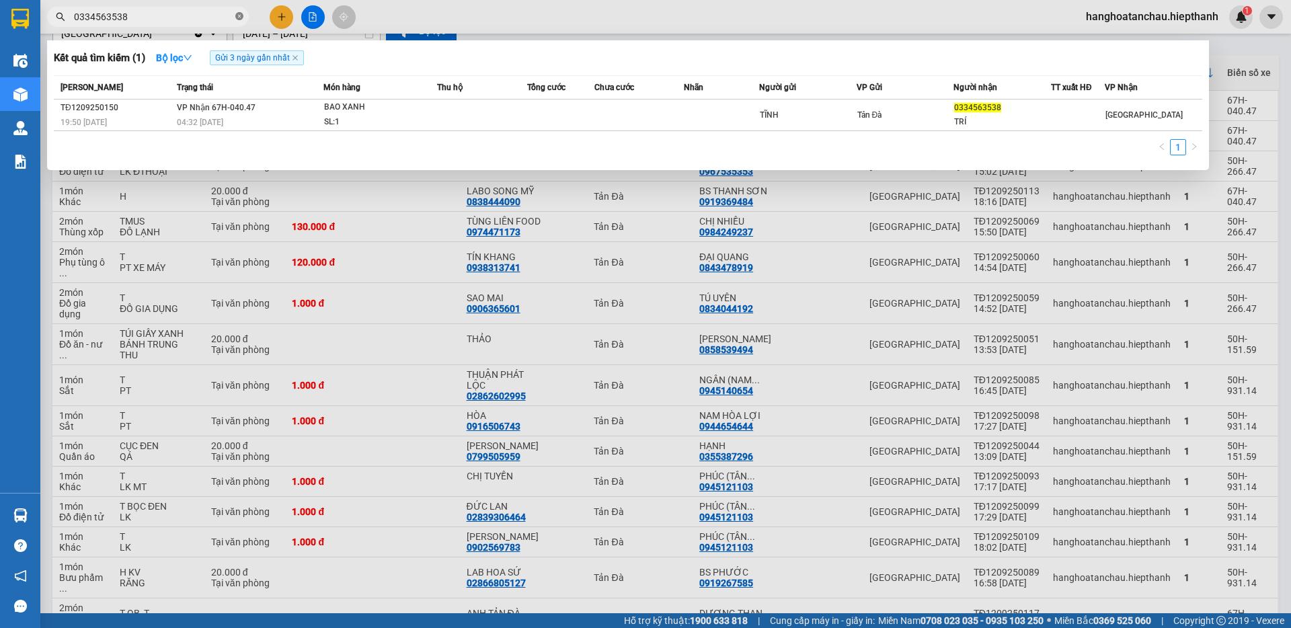
click at [238, 14] on icon "close-circle" at bounding box center [239, 16] width 8 height 8
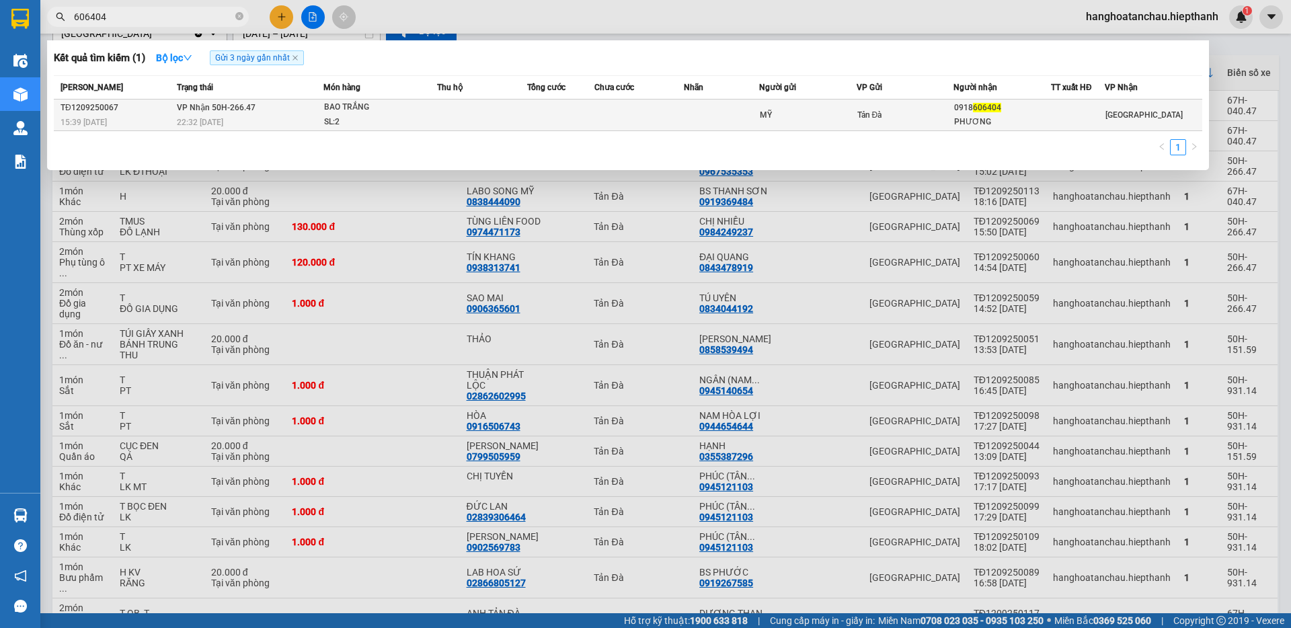
type input "606404"
click at [403, 103] on div "BAO TRẮNG" at bounding box center [374, 107] width 101 height 15
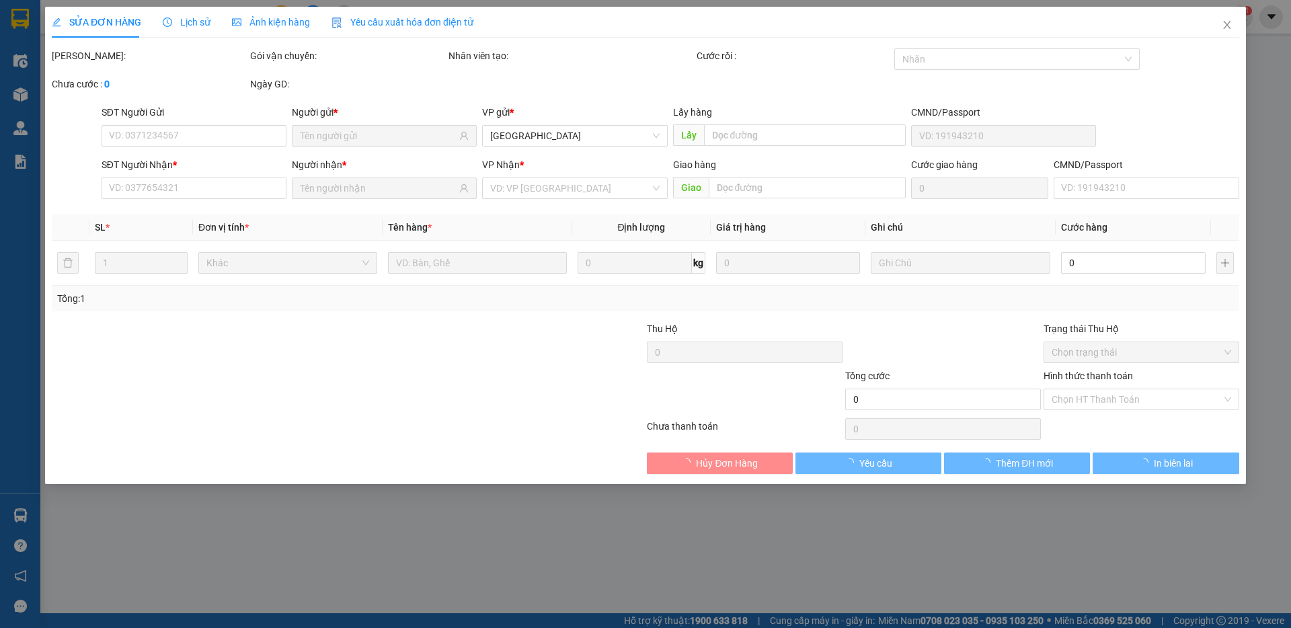
type input "MỸ"
type input "0918606404"
type input "PHƯƠNG"
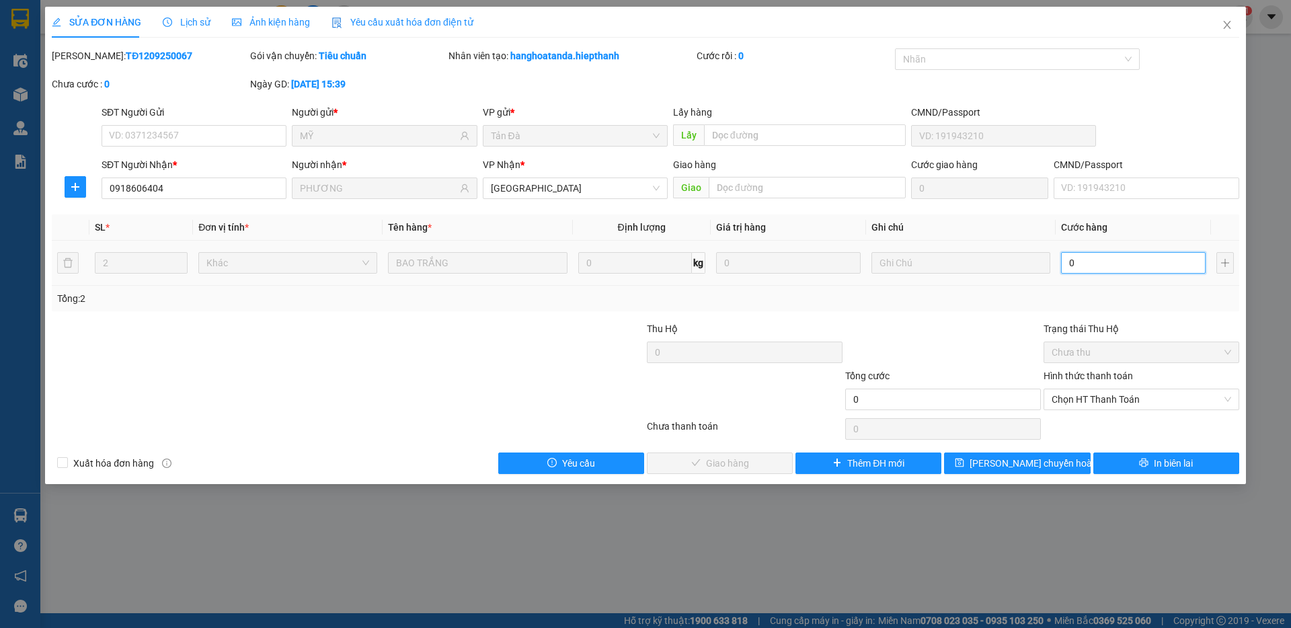
type input "5"
type input "50"
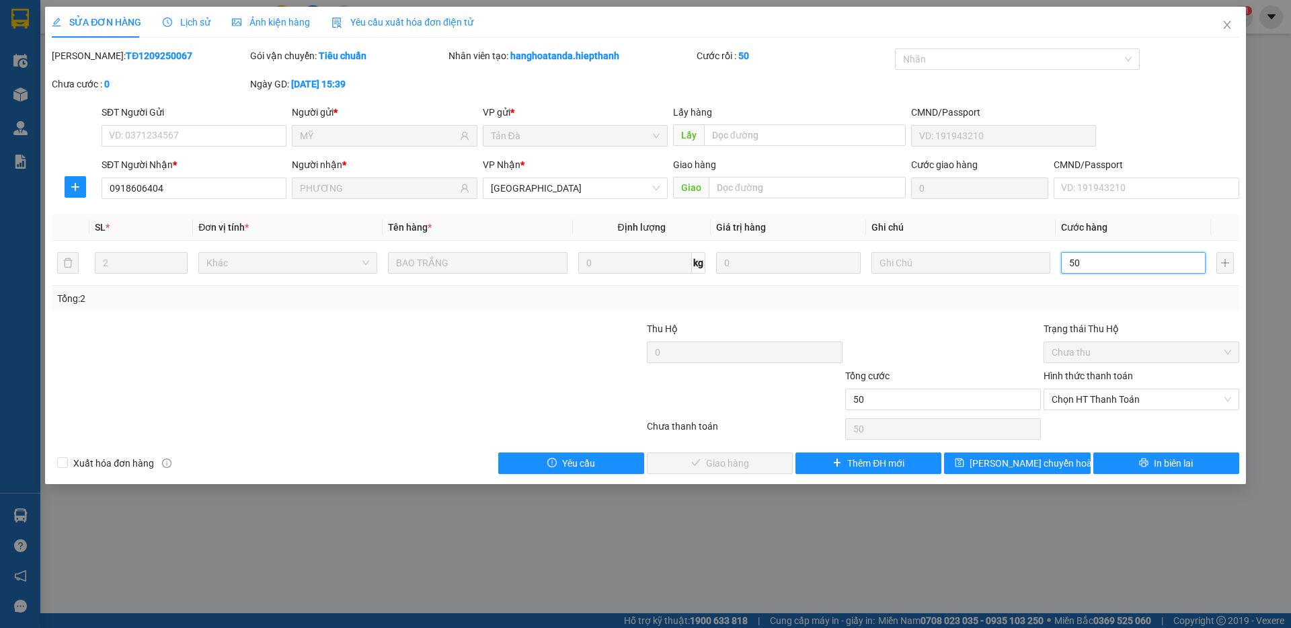
type input "50"
type input "50.000"
click at [989, 299] on div "Tổng: 2" at bounding box center [645, 298] width 1176 height 15
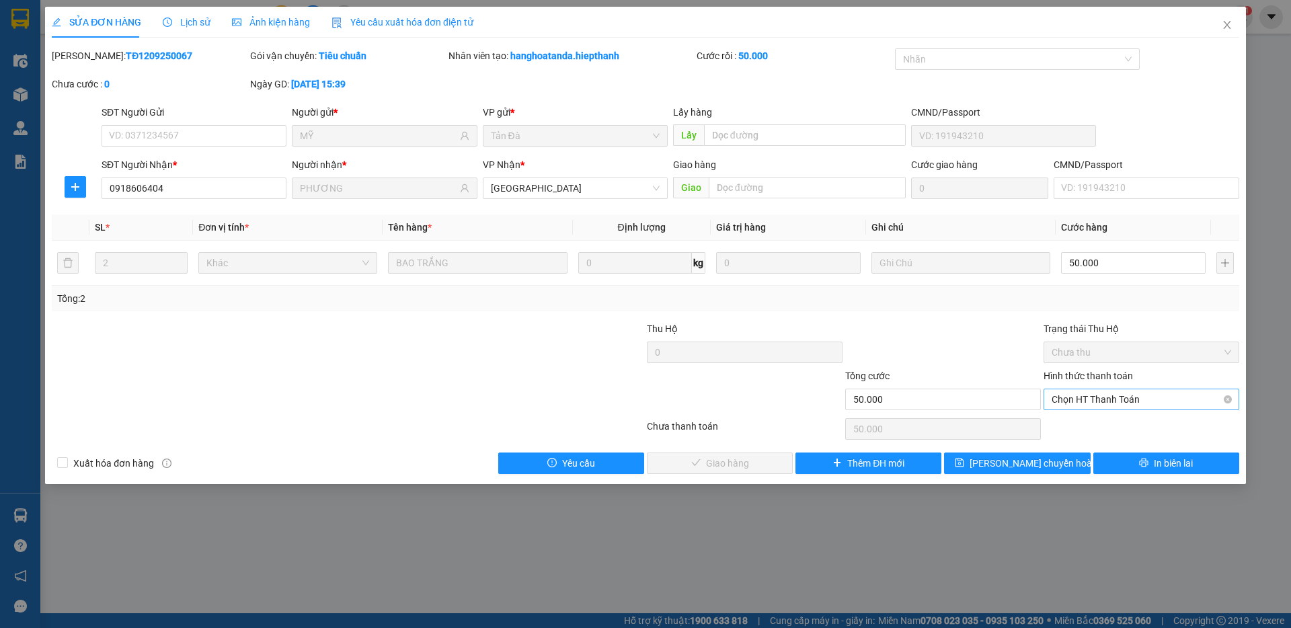
drag, startPoint x: 1093, startPoint y: 393, endPoint x: 1064, endPoint y: 411, distance: 34.1
click at [1092, 393] on span "Chọn HT Thanh Toán" at bounding box center [1140, 399] width 179 height 20
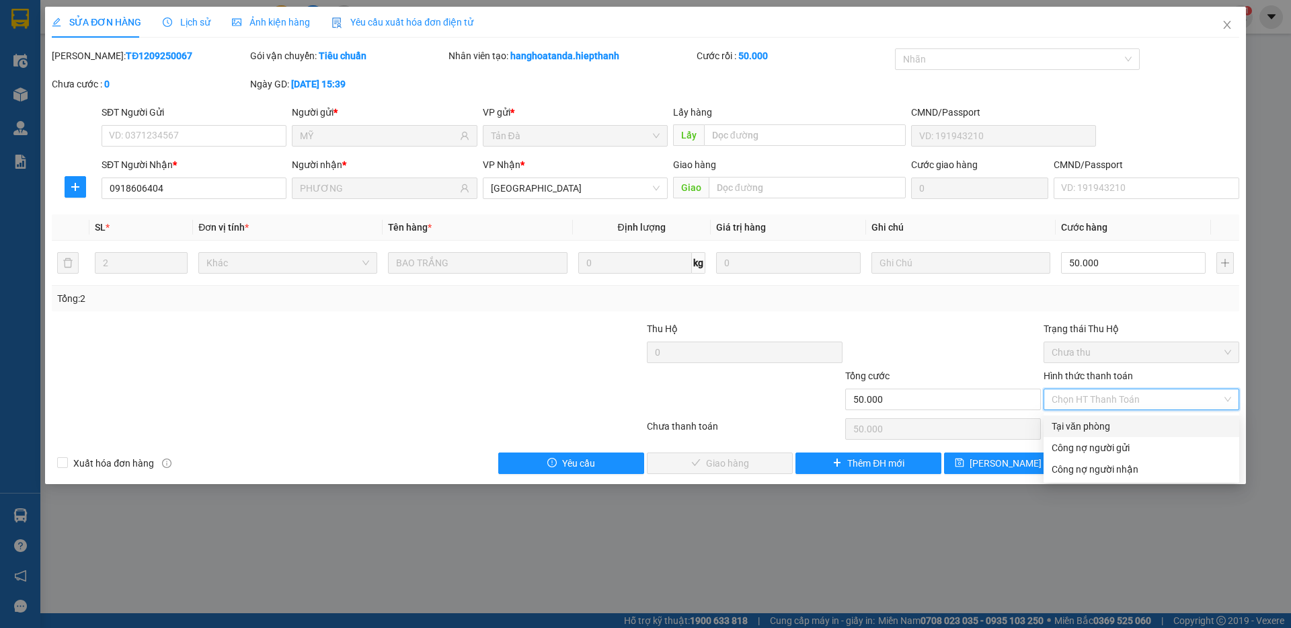
click at [1074, 422] on div "Tại văn phòng" at bounding box center [1140, 426] width 179 height 15
type input "0"
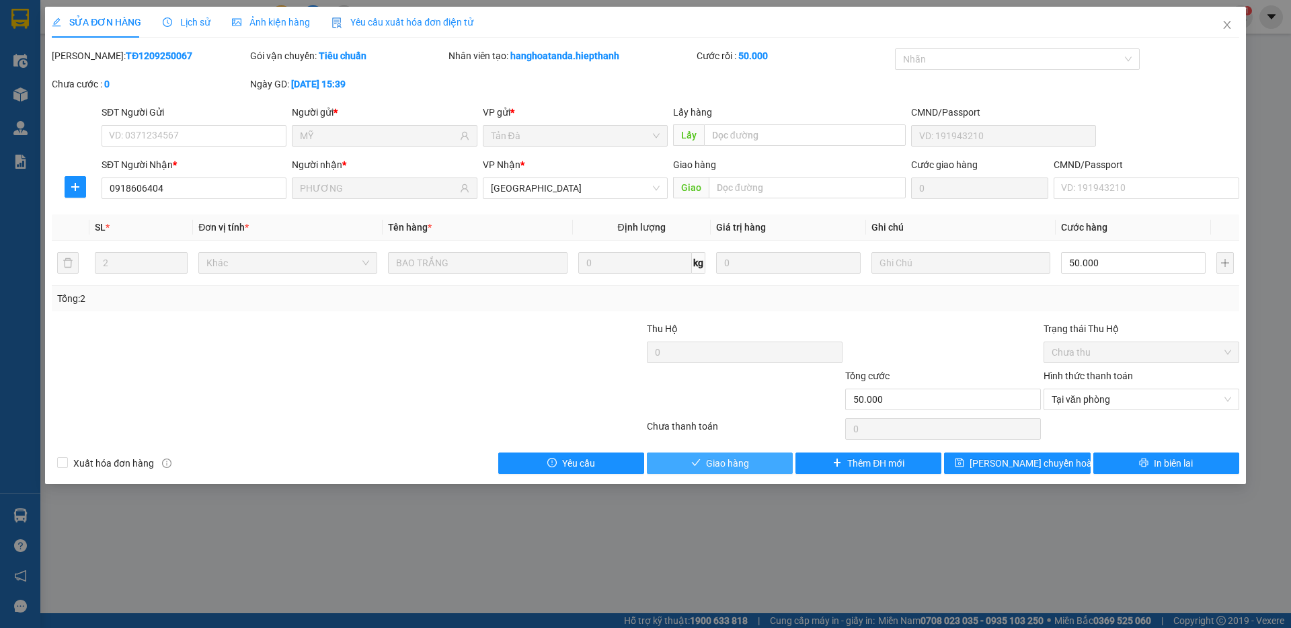
click at [739, 467] on span "Giao hàng" at bounding box center [727, 463] width 43 height 15
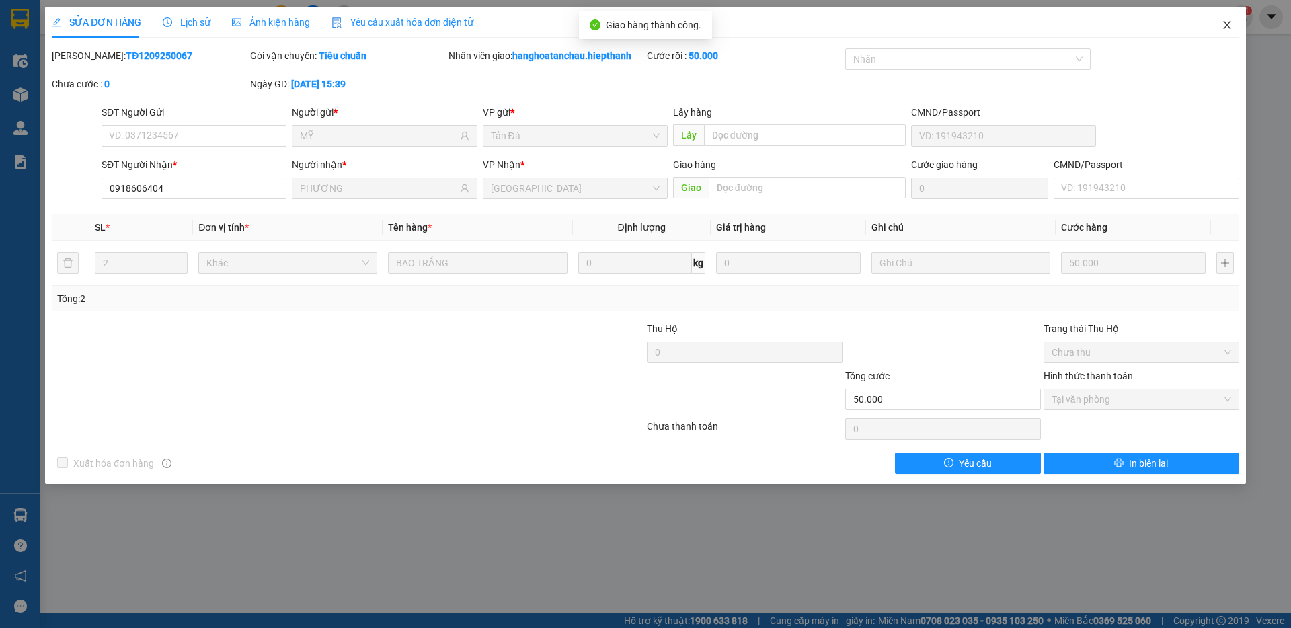
click at [1218, 22] on span "Close" at bounding box center [1227, 26] width 38 height 38
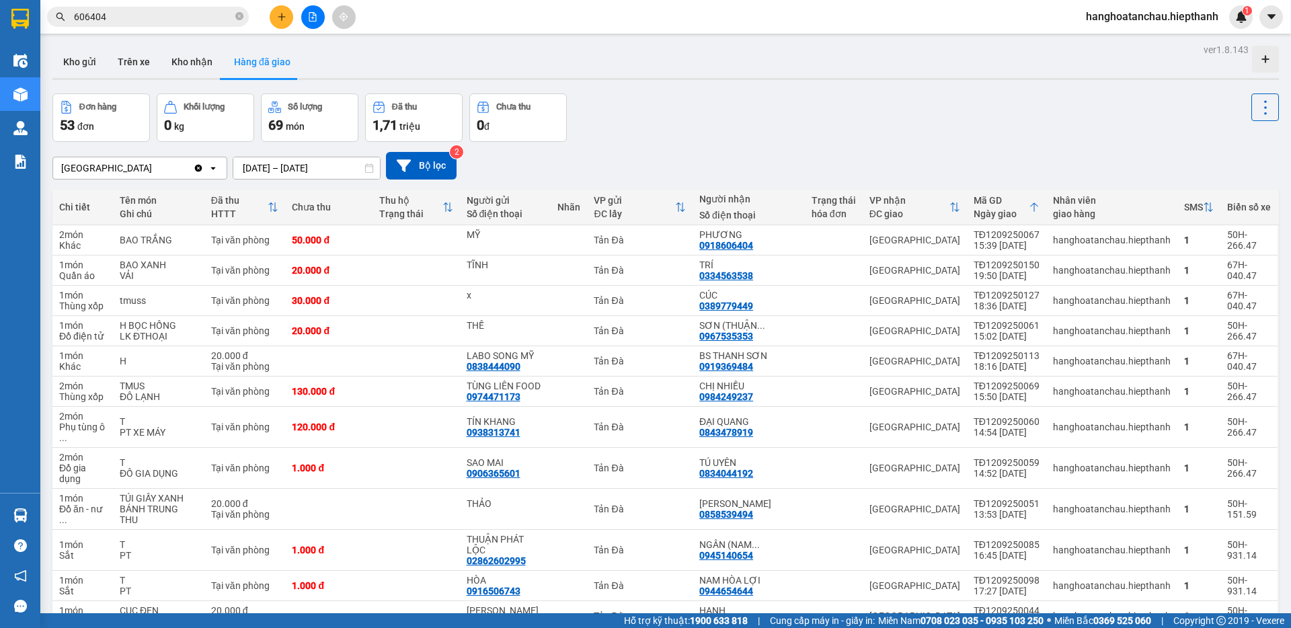
click at [188, 9] on input "606404" at bounding box center [153, 16] width 159 height 15
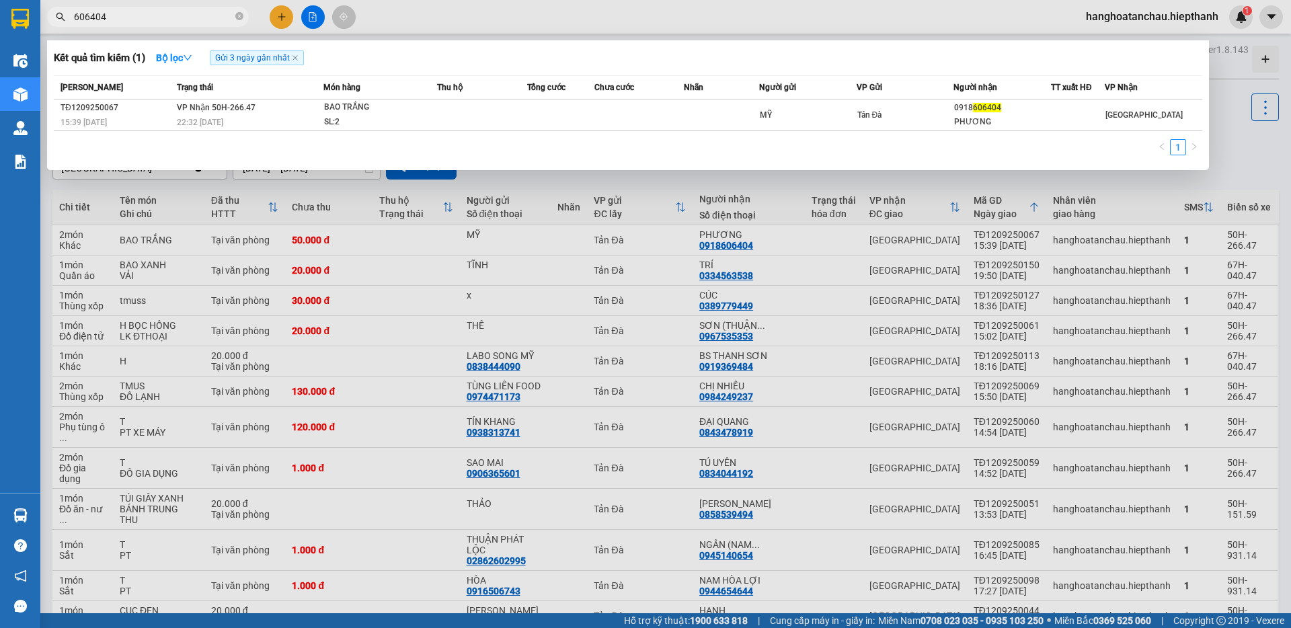
drag, startPoint x: 188, startPoint y: 9, endPoint x: 196, endPoint y: 10, distance: 7.4
click at [189, 10] on input "606404" at bounding box center [153, 16] width 159 height 15
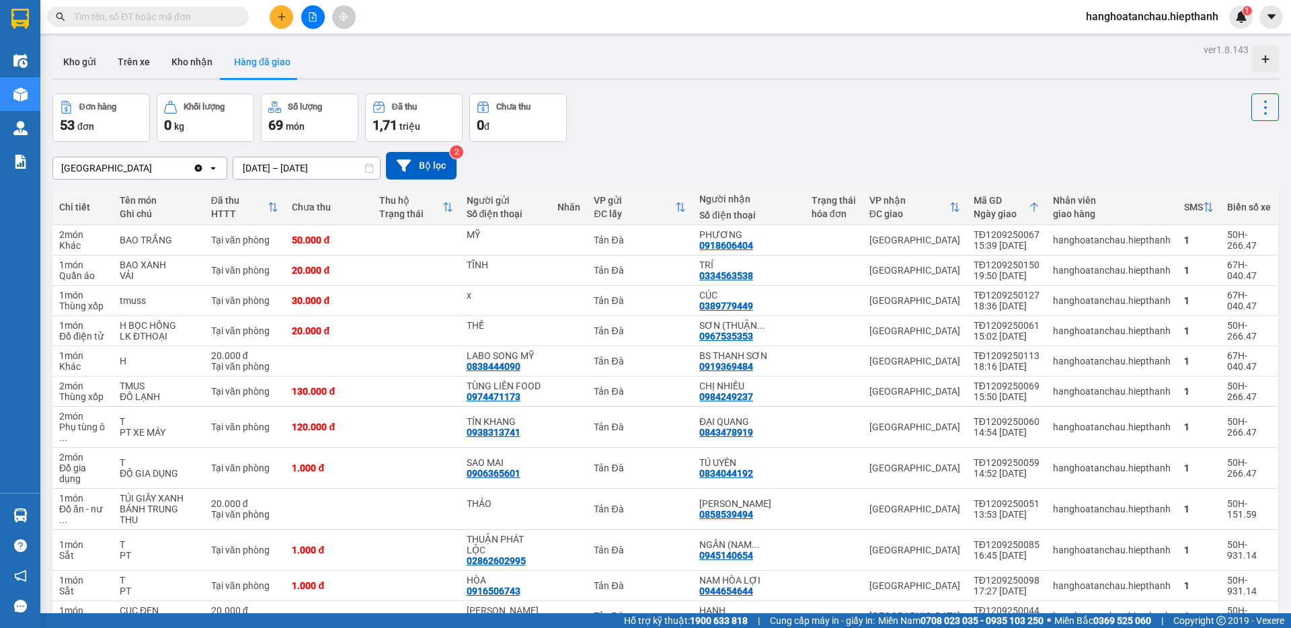
type input "B"
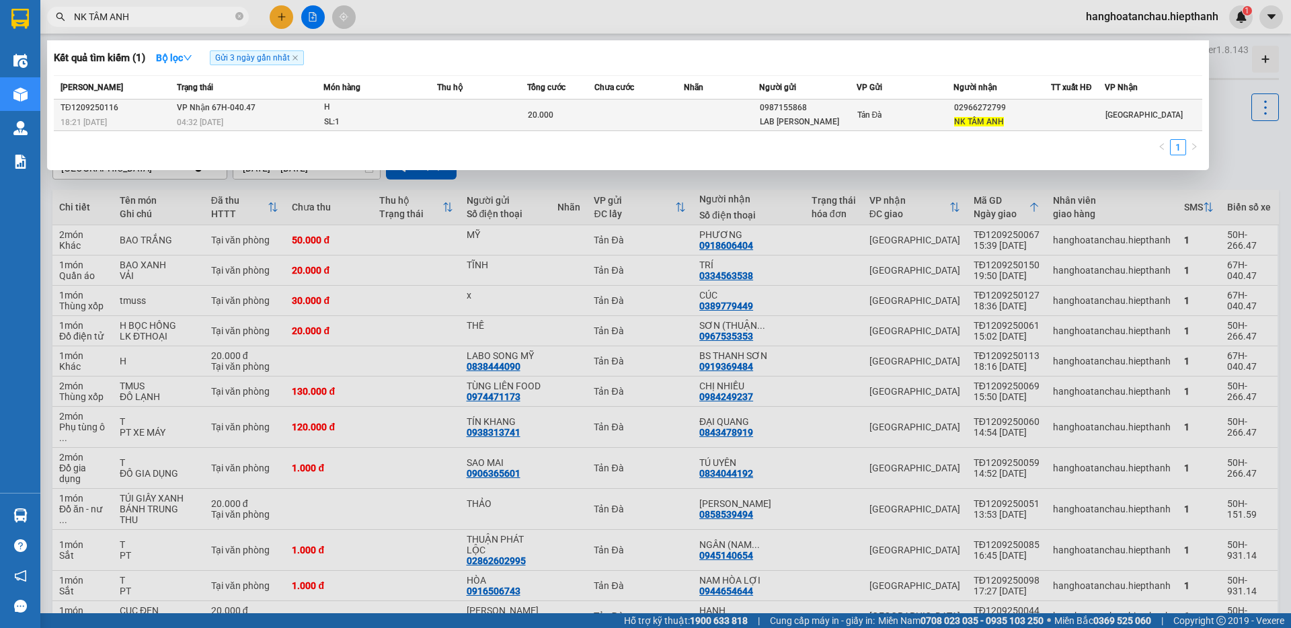
type input "NK TÂM ANH"
click at [538, 112] on span "20.000" at bounding box center [541, 114] width 26 height 9
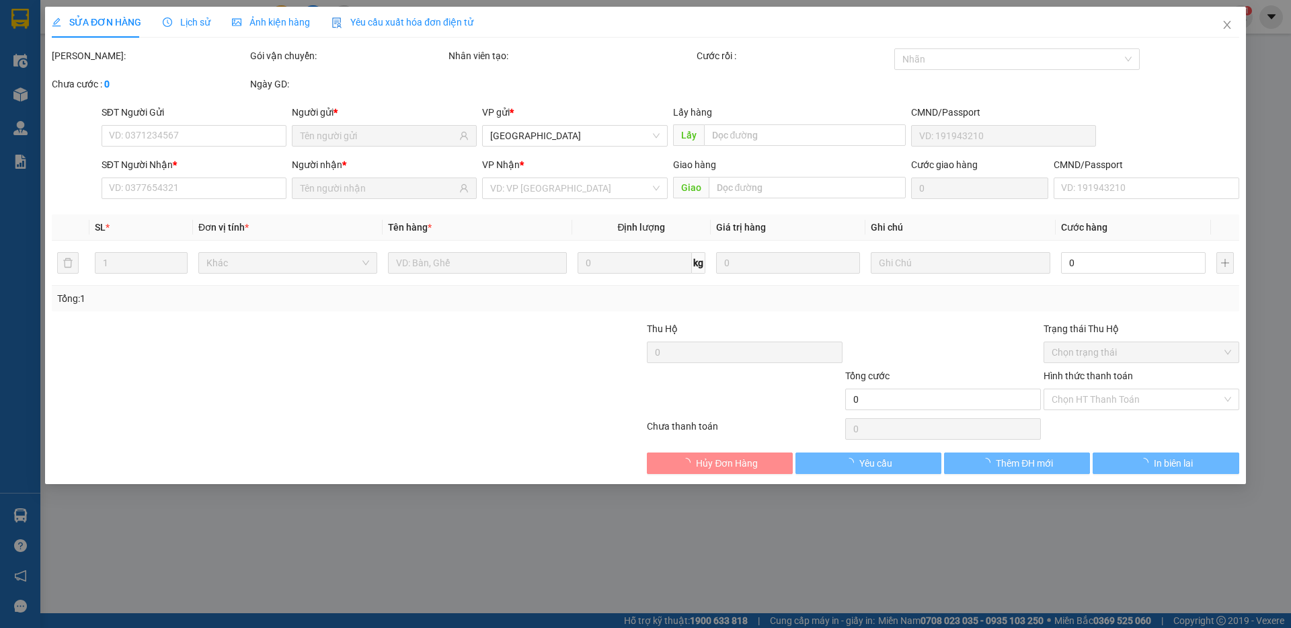
type input "0987155868"
type input "LAB [PERSON_NAME]"
type input "02966272799"
type input "NK TÂM ANH"
type input "20.000"
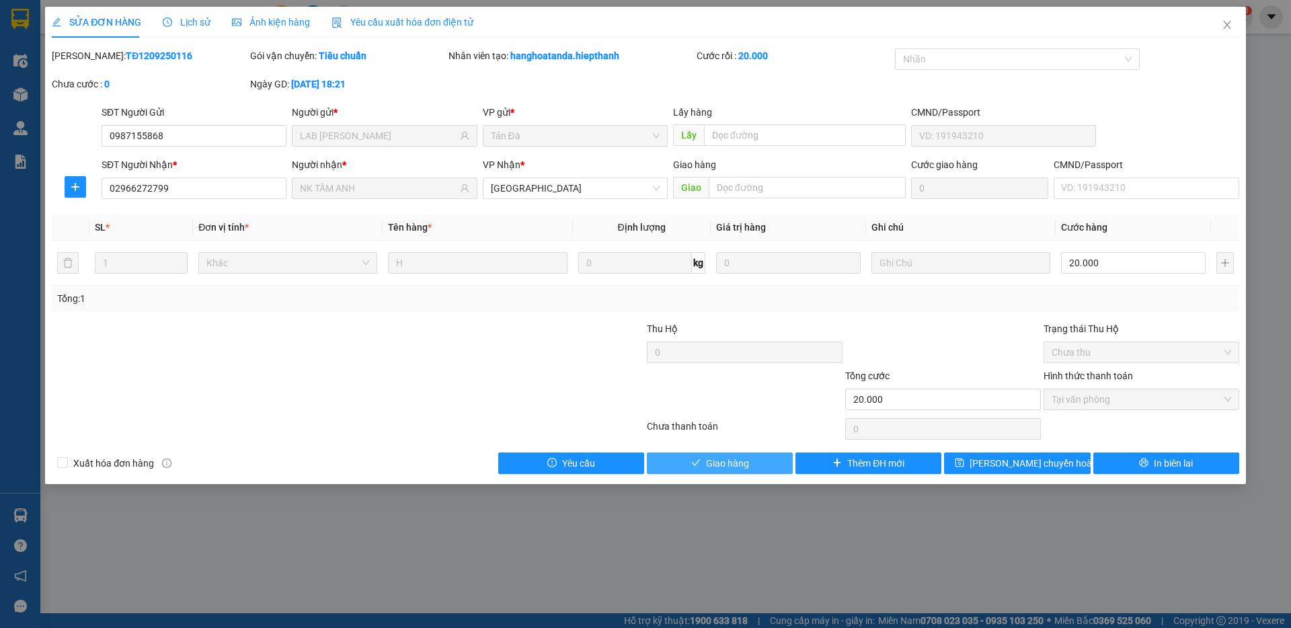
drag, startPoint x: 746, startPoint y: 467, endPoint x: 760, endPoint y: 448, distance: 24.5
click at [745, 467] on span "Giao hàng" at bounding box center [727, 463] width 43 height 15
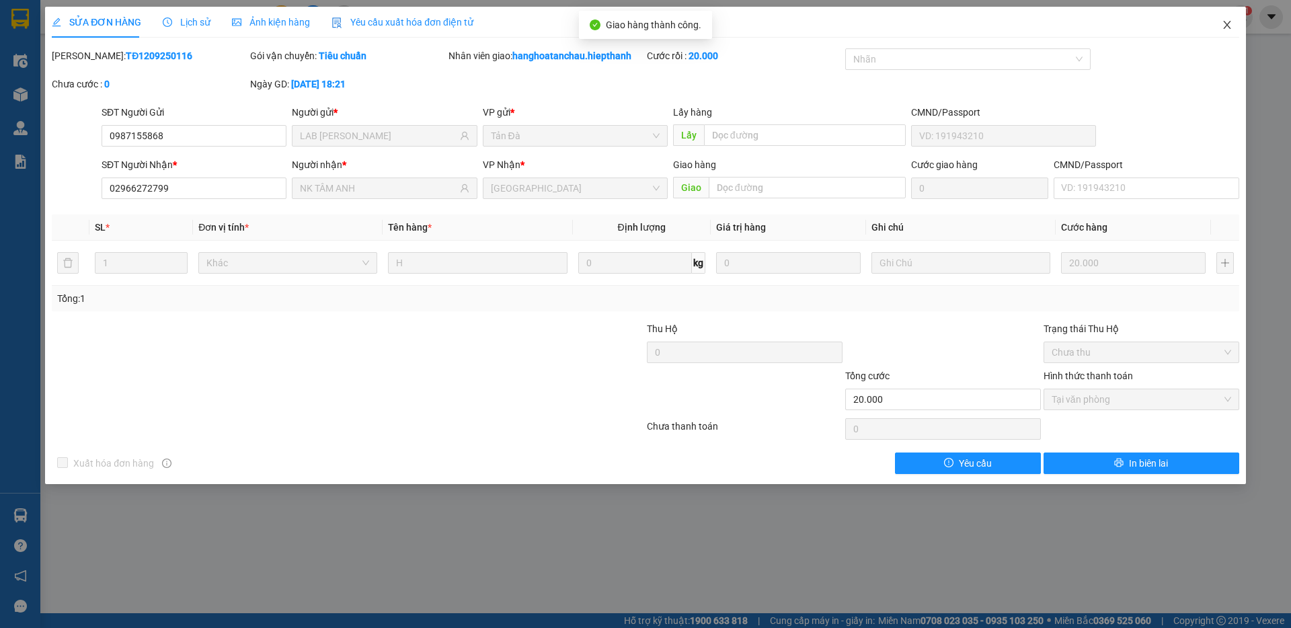
click at [1228, 26] on icon "close" at bounding box center [1226, 25] width 7 height 8
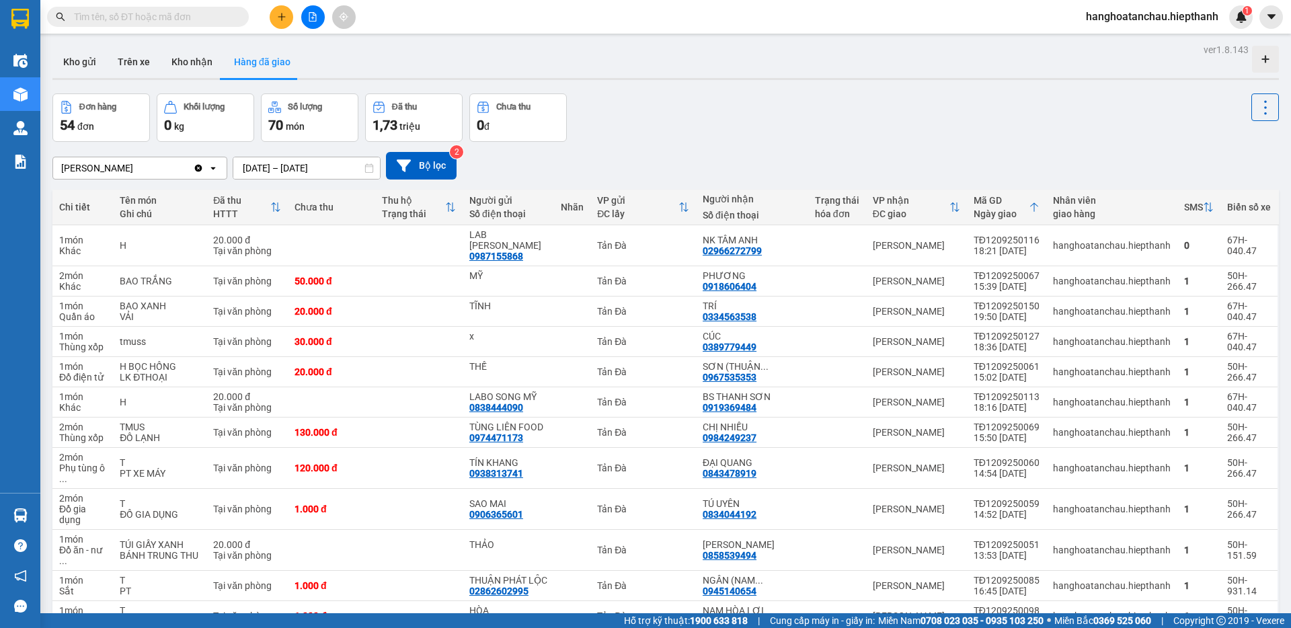
click at [164, 9] on input "text" at bounding box center [153, 16] width 159 height 15
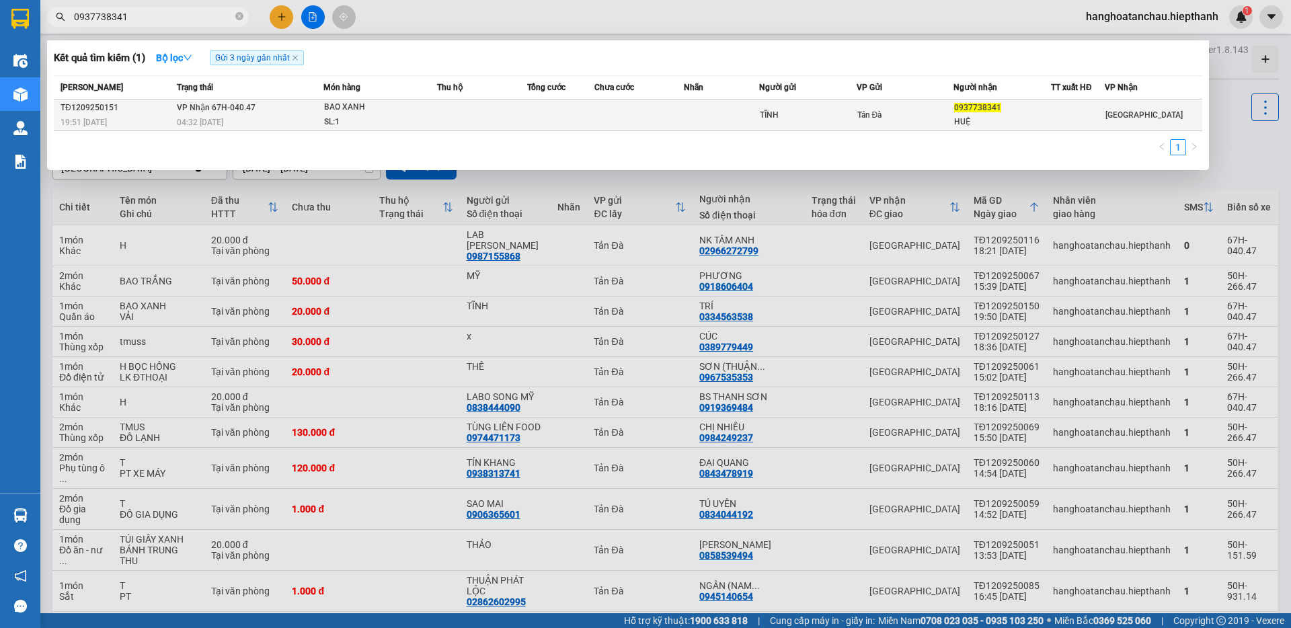
type input "0937738341"
click at [288, 114] on td "VP Nhận 67H-040.47 04:32 - 13/09" at bounding box center [248, 115] width 150 height 32
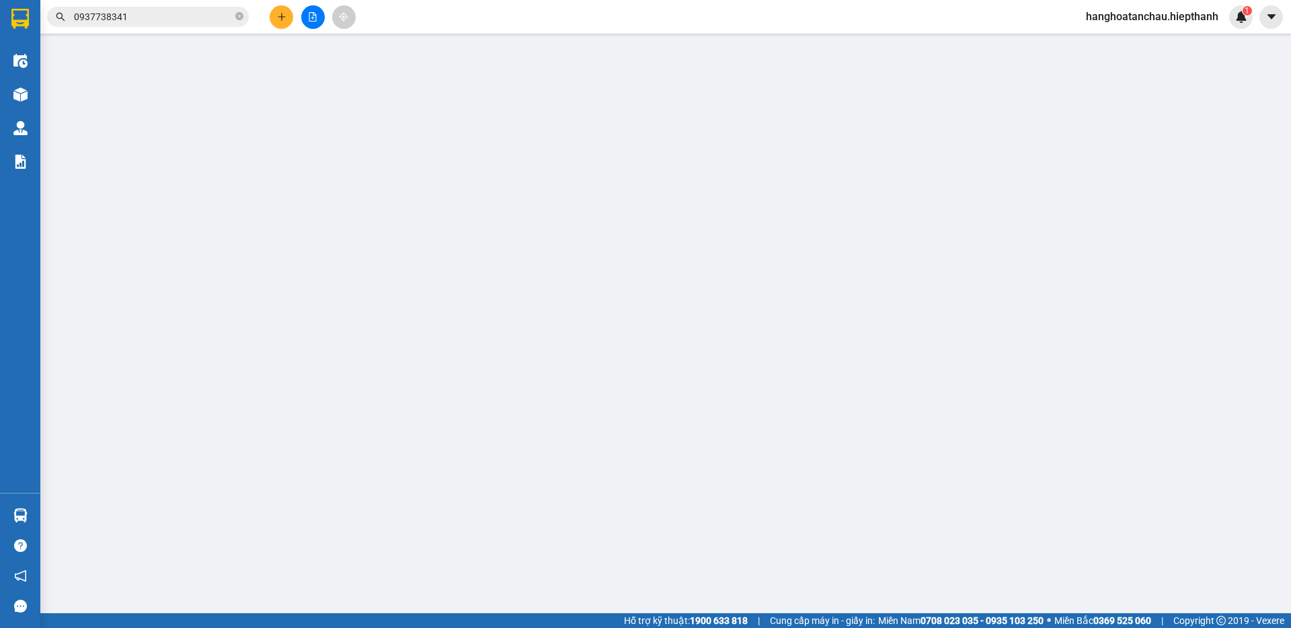
type input "TĨNH"
type input "0937738341"
type input "HUỆ"
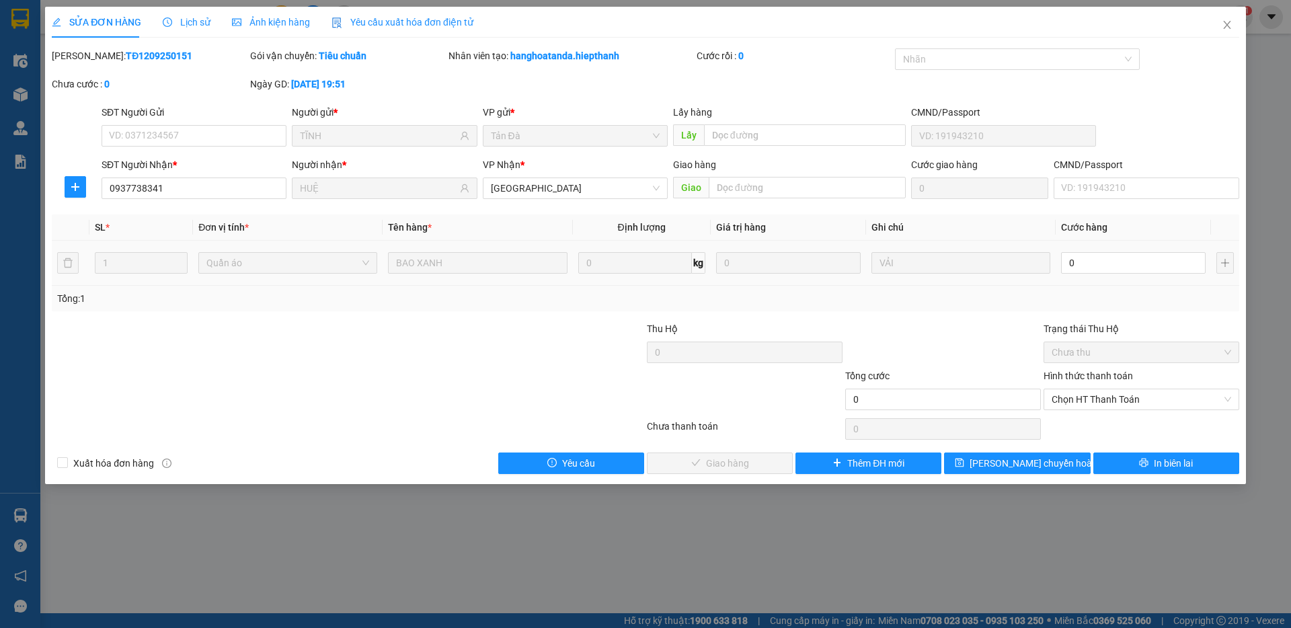
click at [1096, 249] on td "0" at bounding box center [1132, 263] width 155 height 45
click at [1092, 252] on div "0" at bounding box center [1133, 262] width 145 height 27
type input "3"
type input "33"
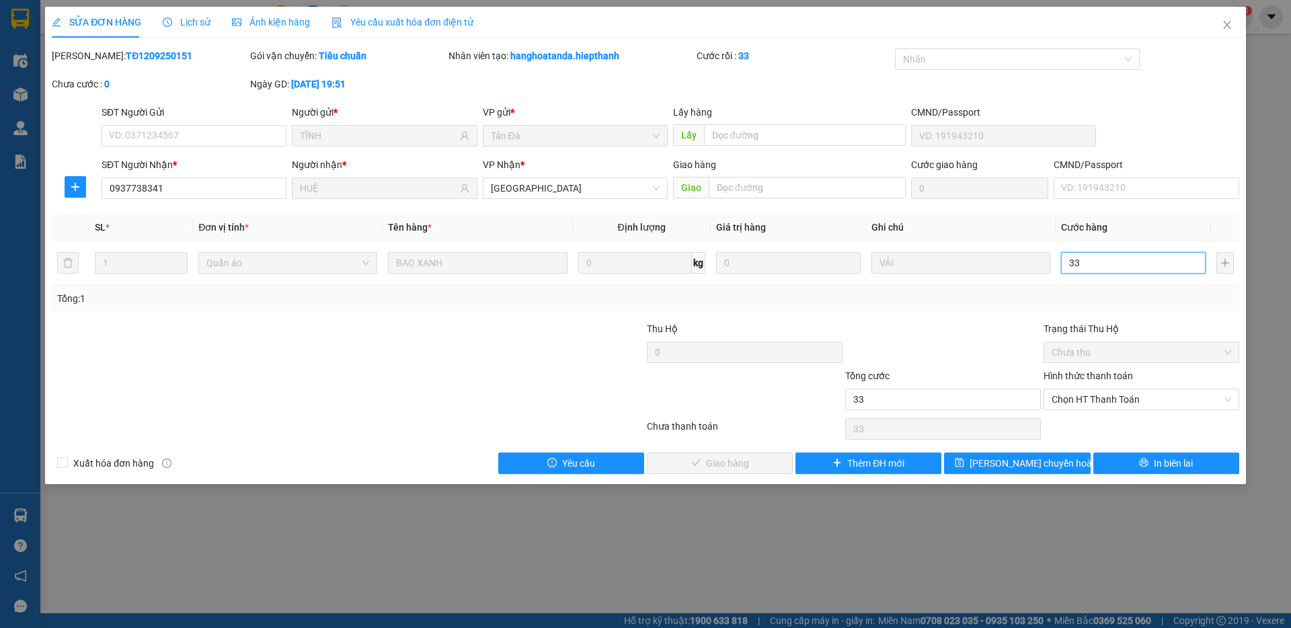
type input "330"
type input "33"
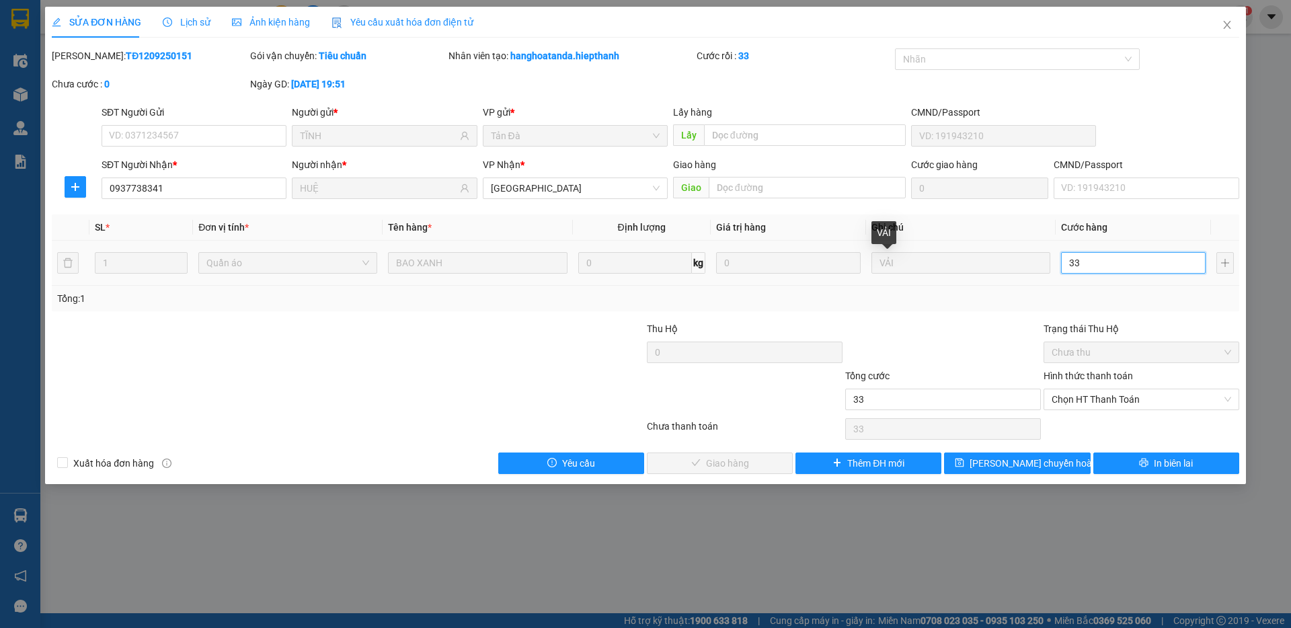
type input "3"
type input "30"
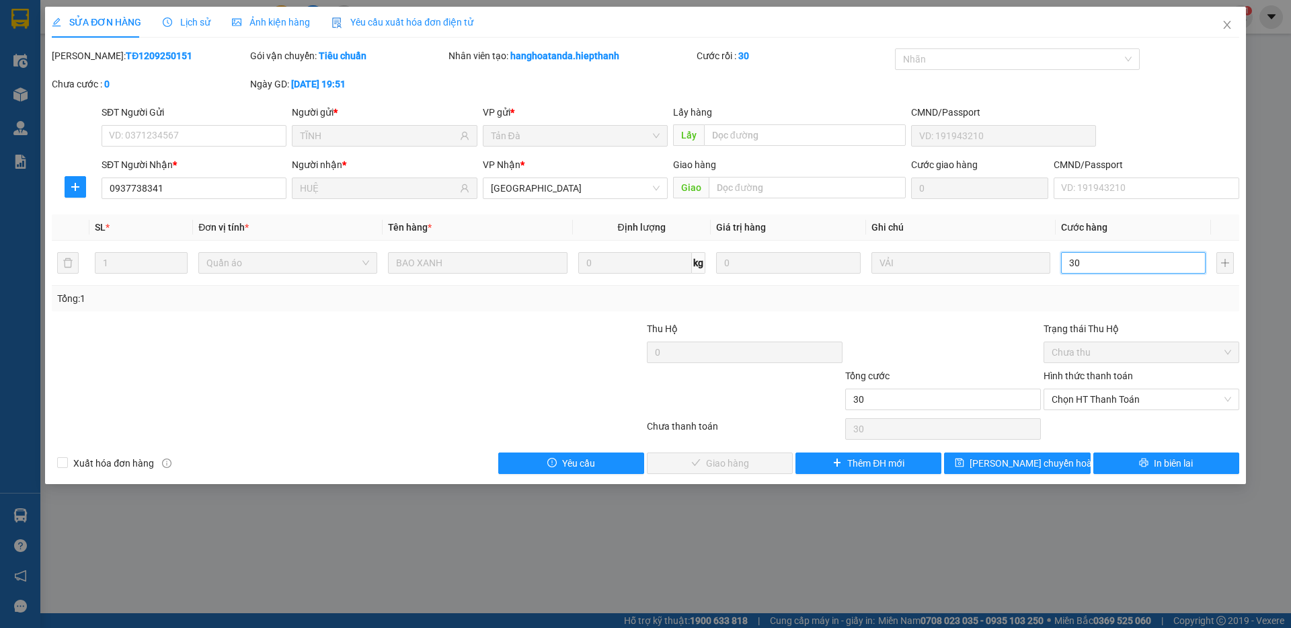
type input "30"
type input "30.000"
click at [914, 340] on div at bounding box center [943, 344] width 198 height 47
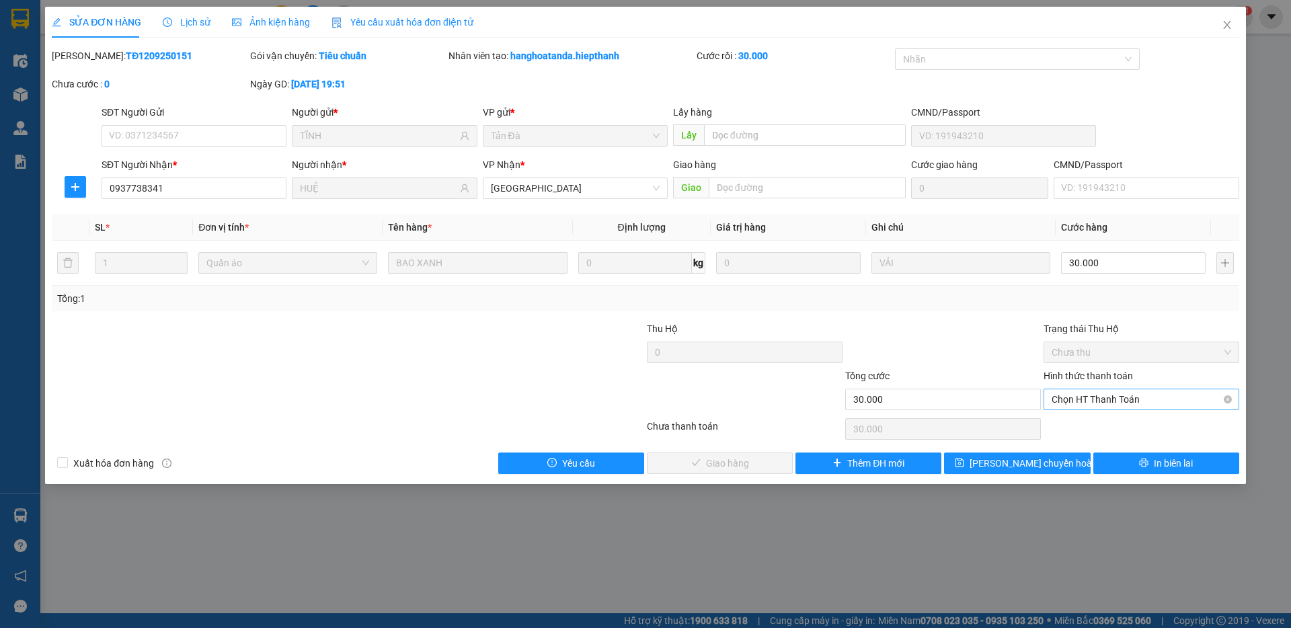
click at [1117, 404] on span "Chọn HT Thanh Toán" at bounding box center [1140, 399] width 179 height 20
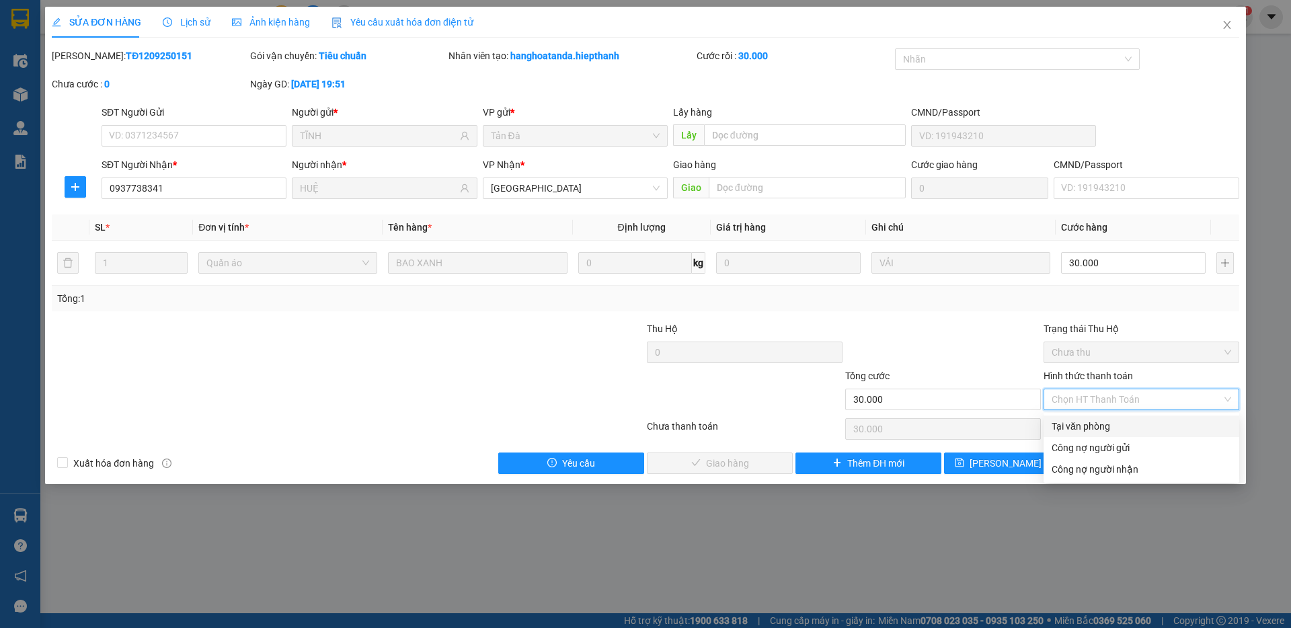
click at [1119, 427] on div "Tại văn phòng" at bounding box center [1140, 426] width 179 height 15
type input "0"
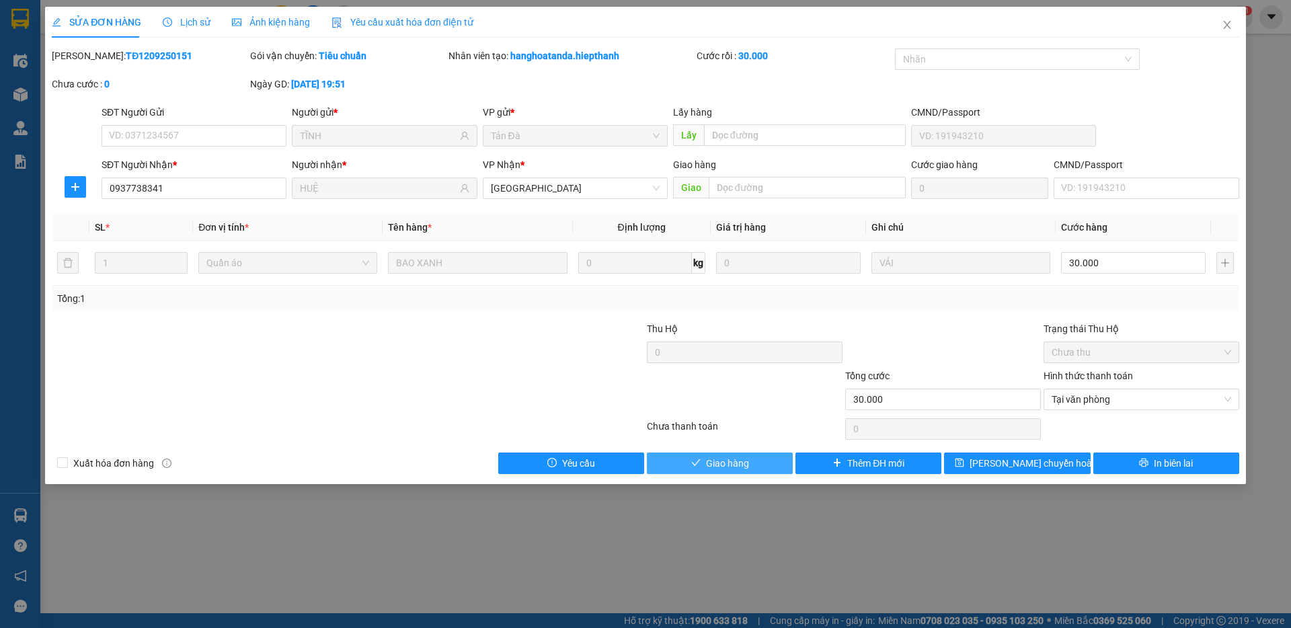
drag, startPoint x: 764, startPoint y: 465, endPoint x: 778, endPoint y: 435, distance: 33.1
click at [767, 465] on button "Giao hàng" at bounding box center [720, 463] width 146 height 22
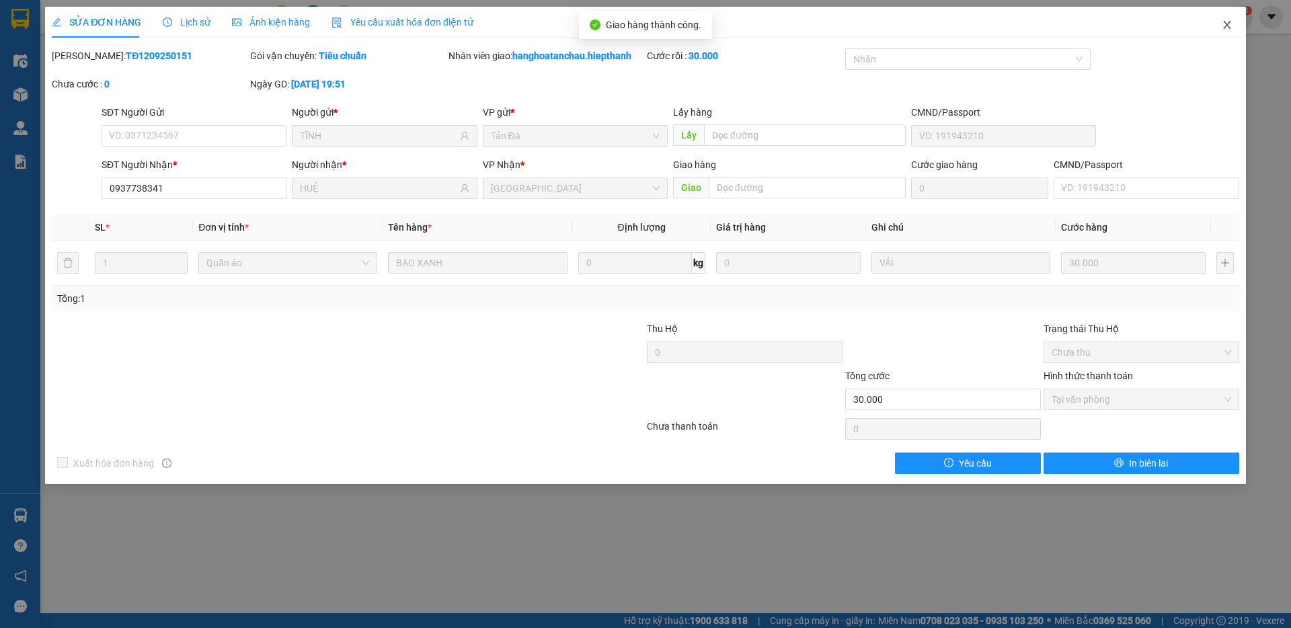
click at [1230, 26] on icon "close" at bounding box center [1227, 24] width 11 height 11
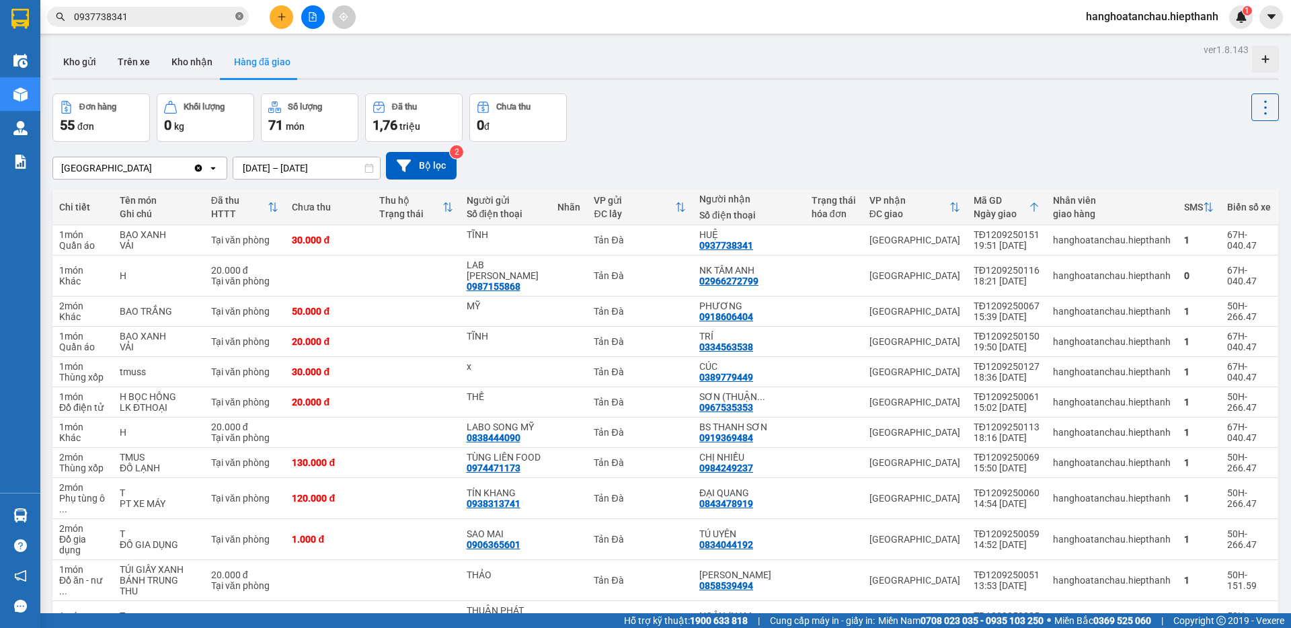
click at [241, 17] on icon "close-circle" at bounding box center [239, 16] width 8 height 8
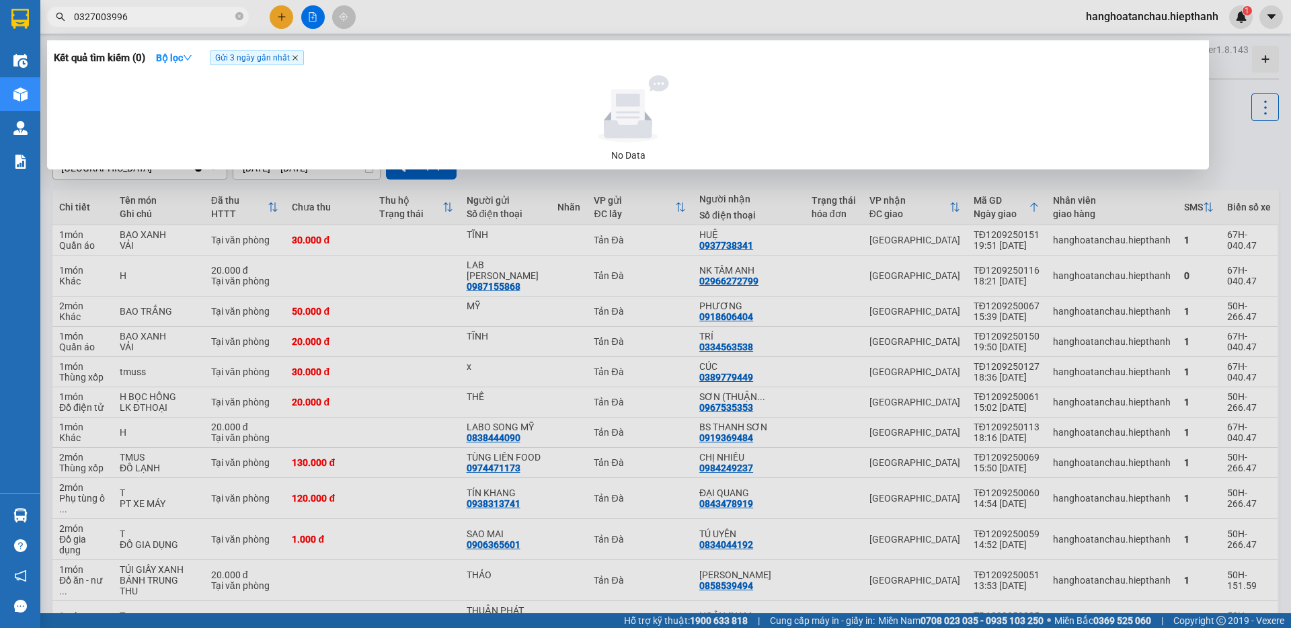
type input "0327003996"
click at [298, 61] on icon "close" at bounding box center [295, 57] width 7 height 7
drag, startPoint x: 482, startPoint y: 238, endPoint x: 475, endPoint y: 231, distance: 10.0
click at [480, 235] on div at bounding box center [645, 314] width 1291 height 628
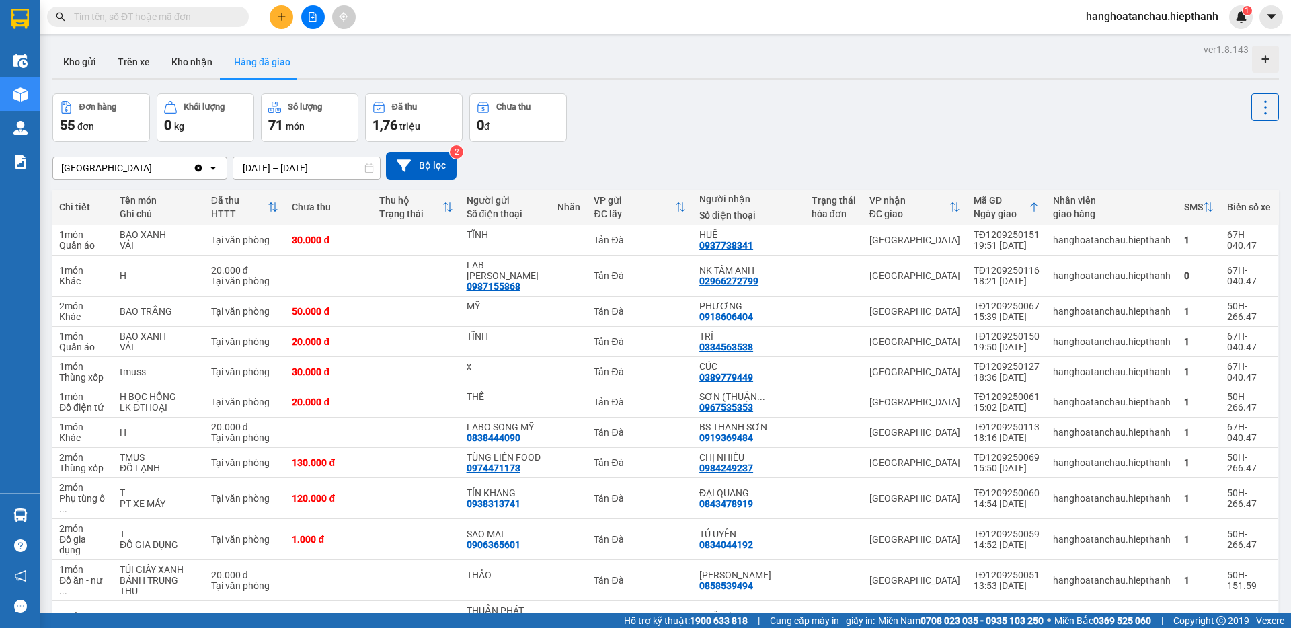
click at [206, 25] on span at bounding box center [148, 17] width 202 height 20
click at [208, 22] on input "text" at bounding box center [153, 16] width 159 height 15
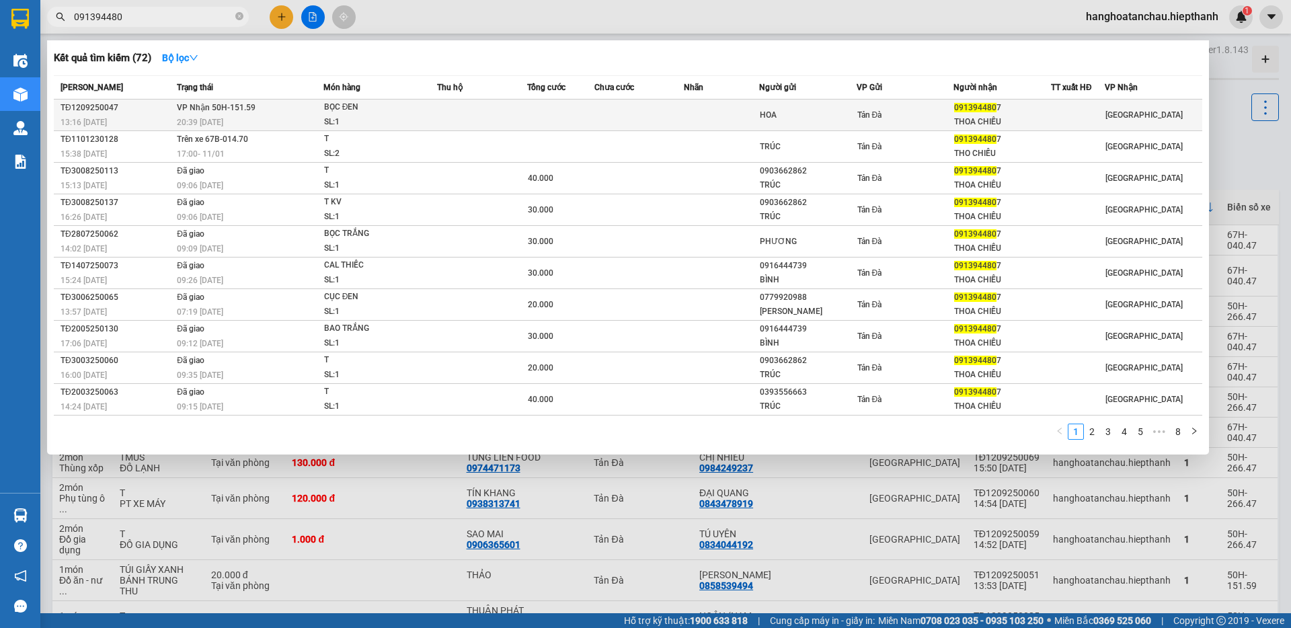
type input "091394480"
click at [394, 114] on div "BỌC ĐEN" at bounding box center [374, 107] width 101 height 15
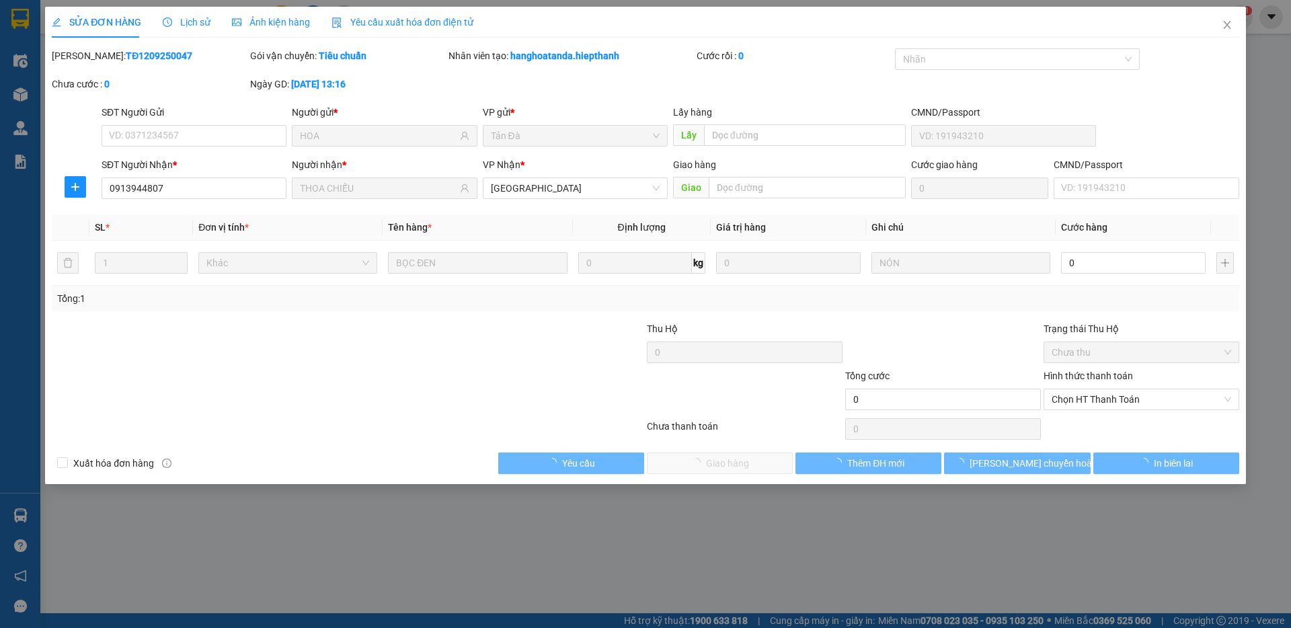
type input "HOA"
type input "0913944807"
type input "THOA CHIẾU"
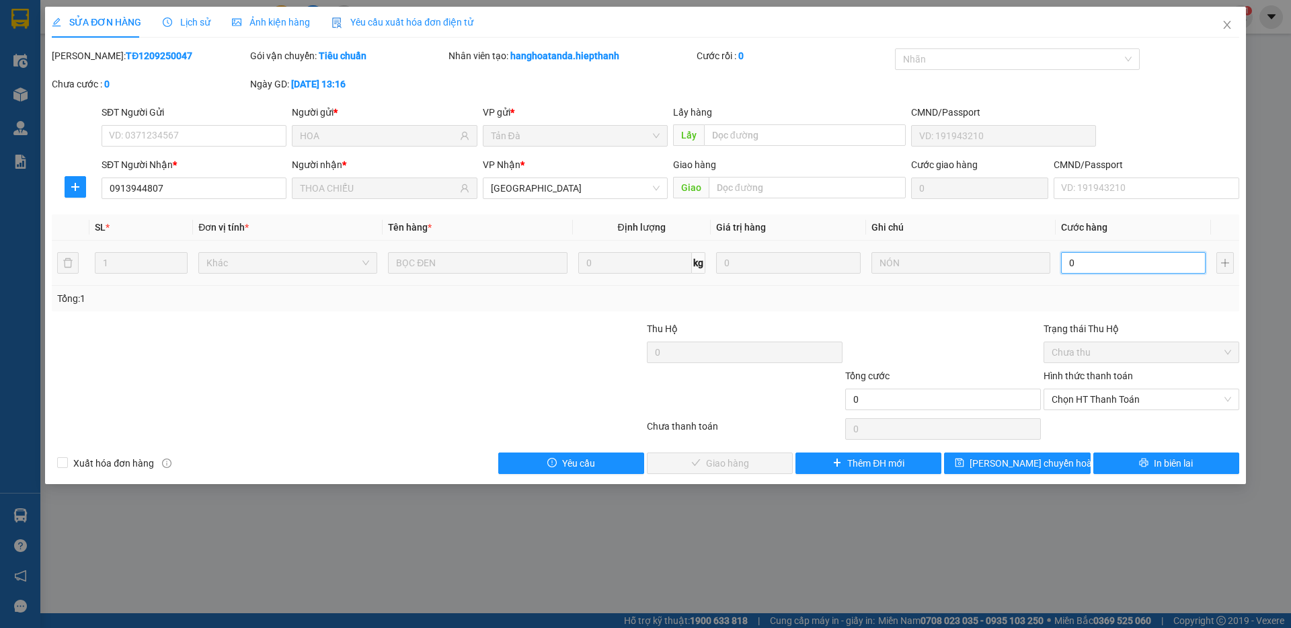
click at [1131, 258] on input "0" at bounding box center [1133, 263] width 145 height 22
type input "2"
type input "20"
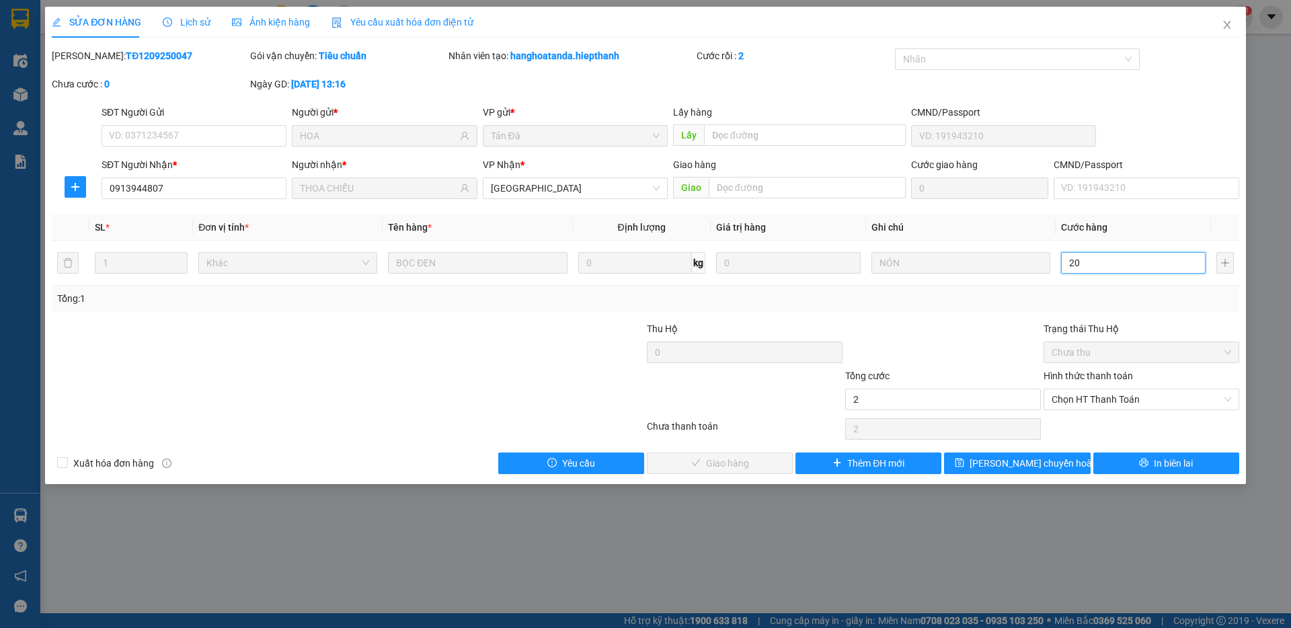
type input "20"
type input "20.000"
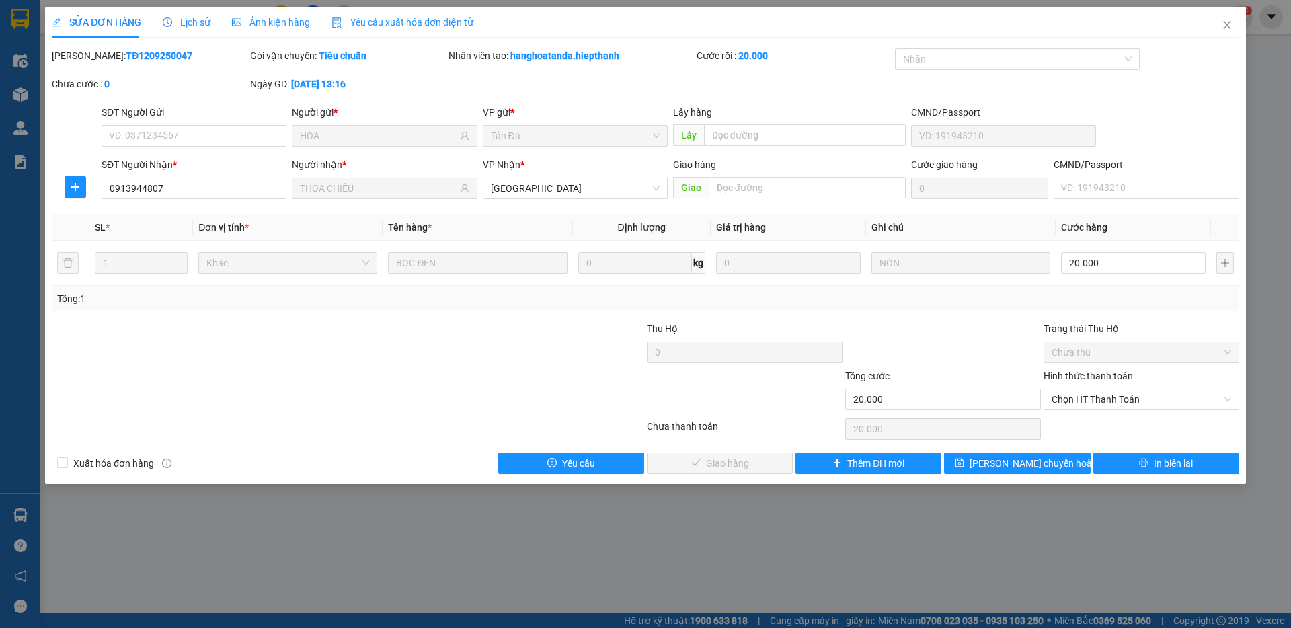
drag, startPoint x: 878, startPoint y: 336, endPoint x: 887, endPoint y: 341, distance: 10.5
click at [878, 339] on div at bounding box center [943, 344] width 198 height 47
click at [1106, 397] on span "Chọn HT Thanh Toán" at bounding box center [1140, 399] width 179 height 20
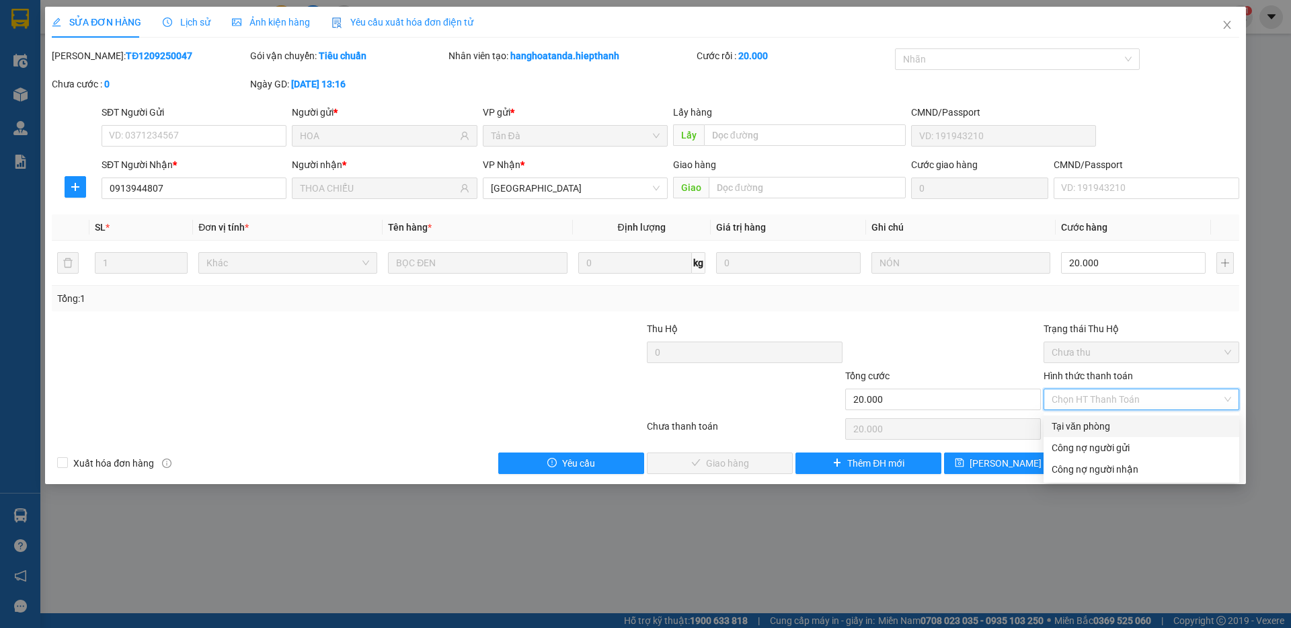
drag, startPoint x: 1091, startPoint y: 425, endPoint x: 959, endPoint y: 441, distance: 132.7
click at [1081, 427] on div "Tại văn phòng" at bounding box center [1140, 426] width 179 height 15
type input "0"
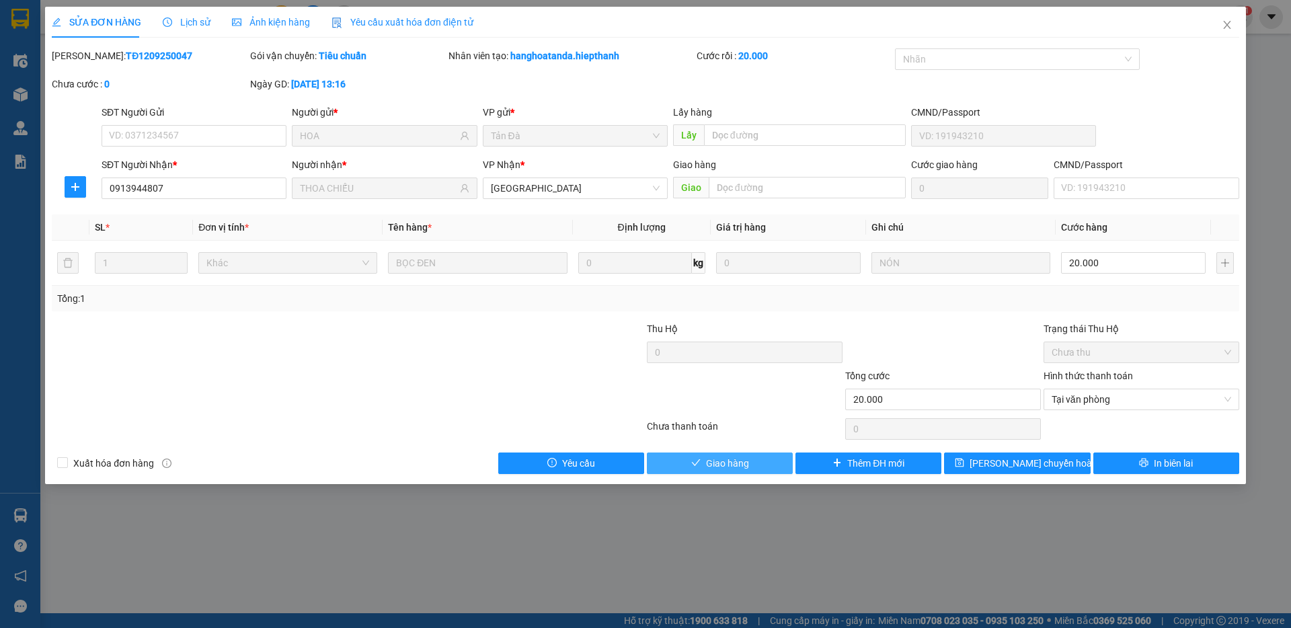
click at [688, 469] on button "Giao hàng" at bounding box center [720, 463] width 146 height 22
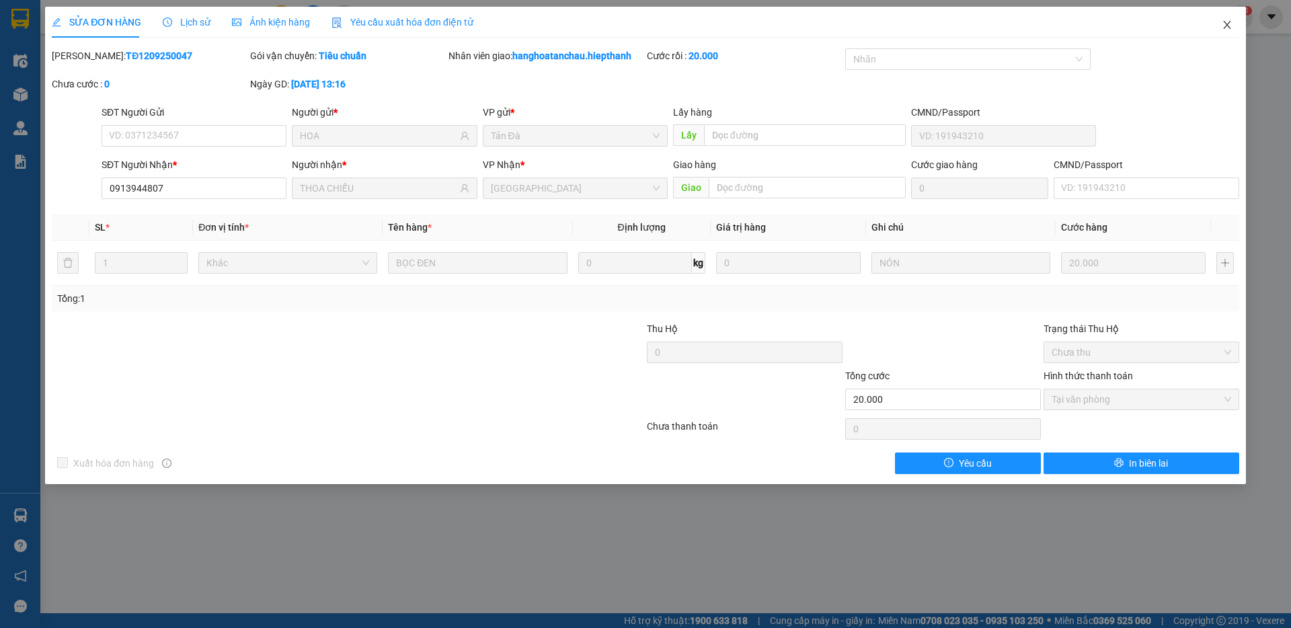
click at [1227, 22] on icon "close" at bounding box center [1227, 24] width 11 height 11
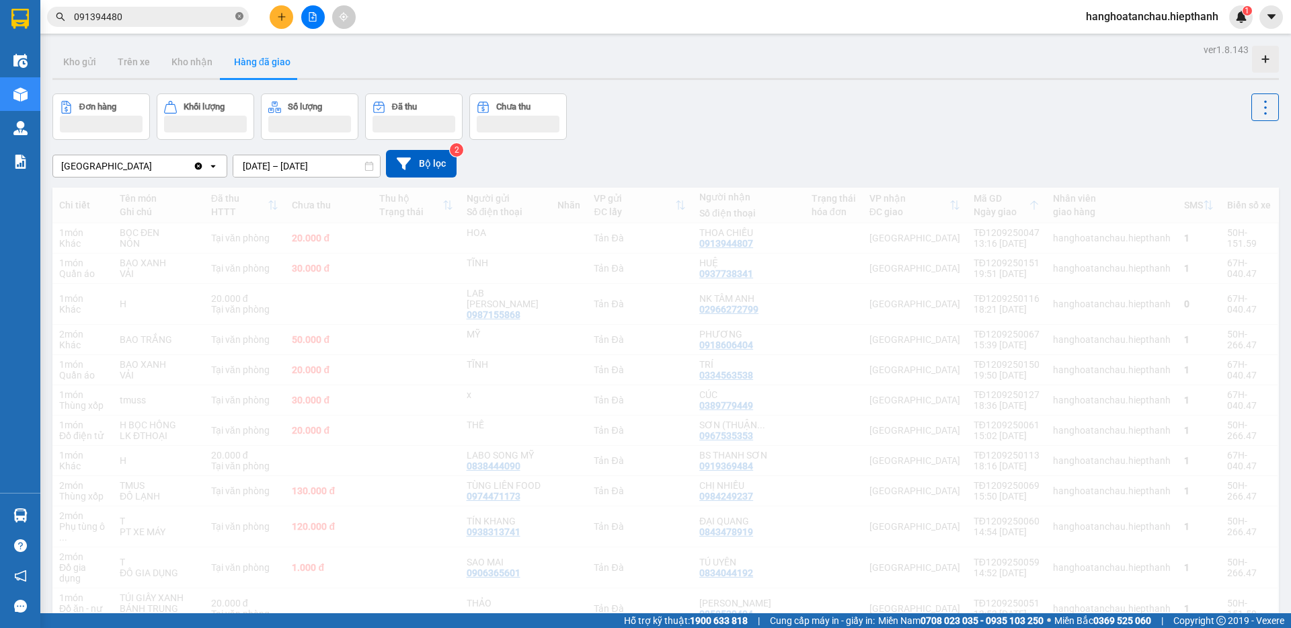
click at [239, 20] on icon "close-circle" at bounding box center [239, 16] width 8 height 8
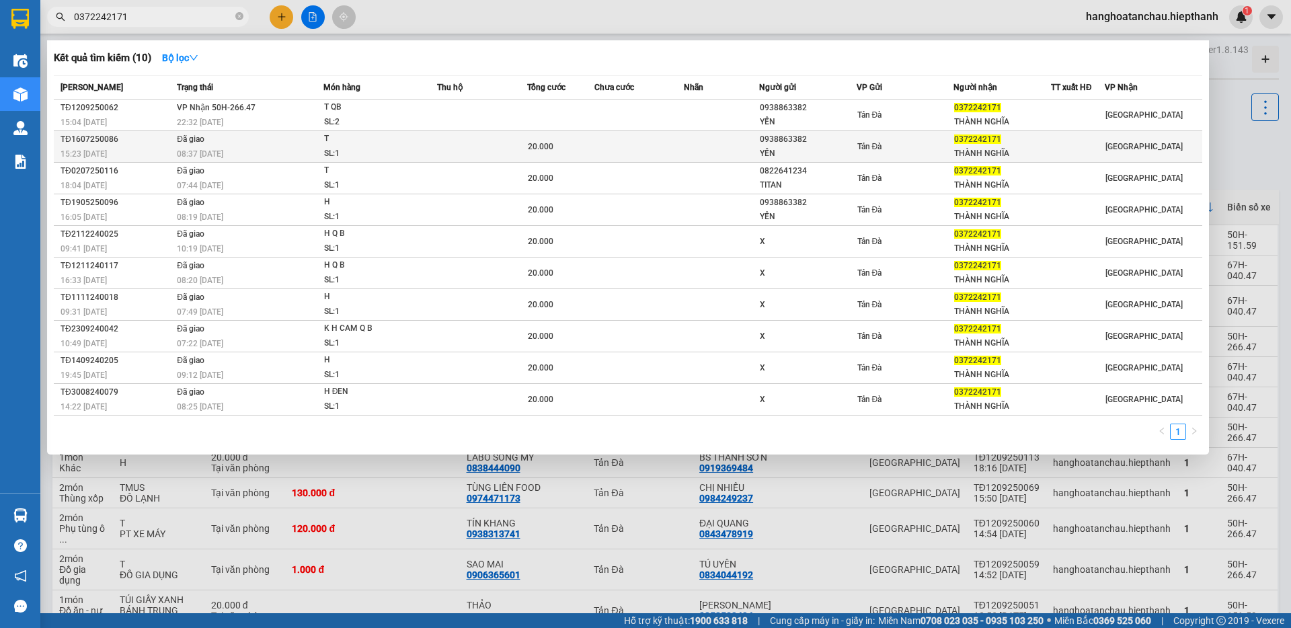
type input "0372242171"
click at [380, 135] on div "T" at bounding box center [374, 139] width 101 height 15
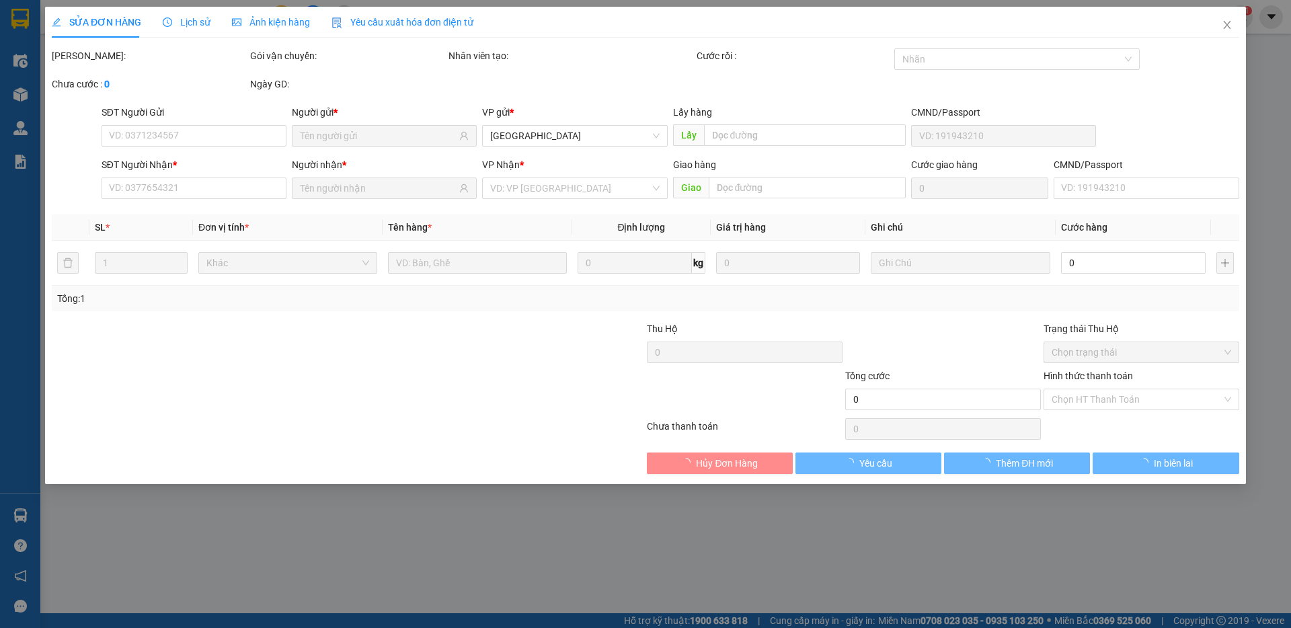
type input "0938863382"
type input "YẾN"
type input "0372242171"
type input "THÀNH NGHĨA"
type input "20.000"
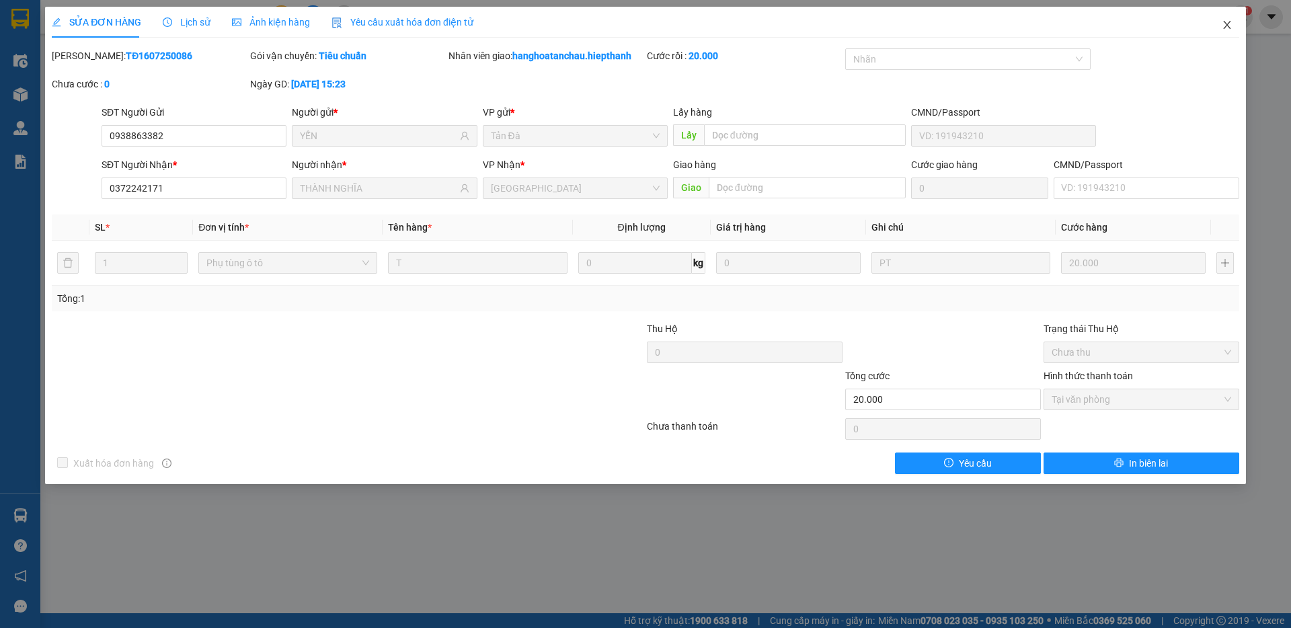
click at [1230, 18] on span "Close" at bounding box center [1227, 26] width 38 height 38
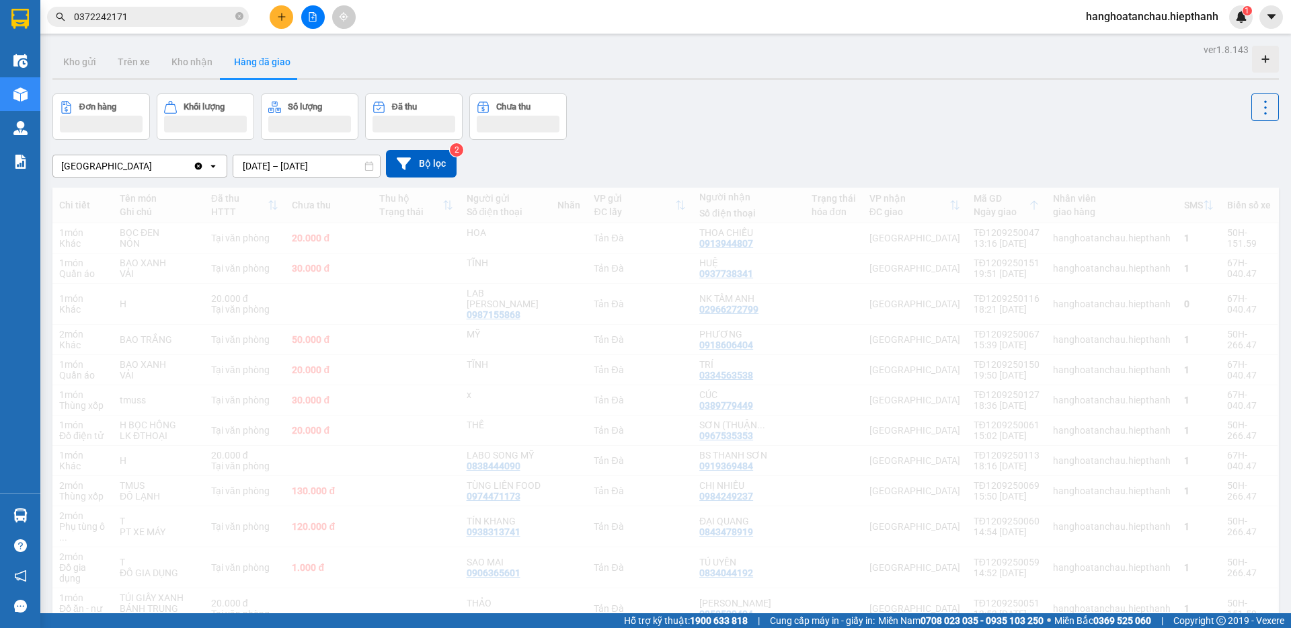
click at [164, 22] on input "0372242171" at bounding box center [153, 16] width 159 height 15
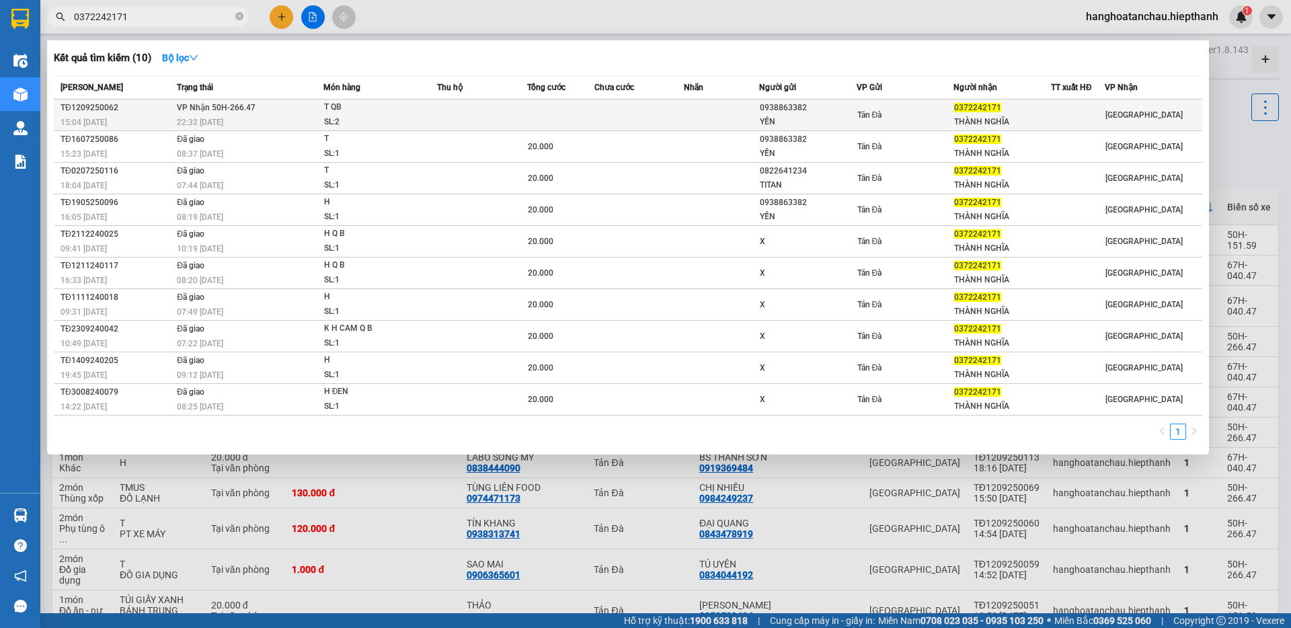
click at [266, 109] on td "[PERSON_NAME] 50H-266.47 22:32 [DATE]" at bounding box center [248, 115] width 150 height 32
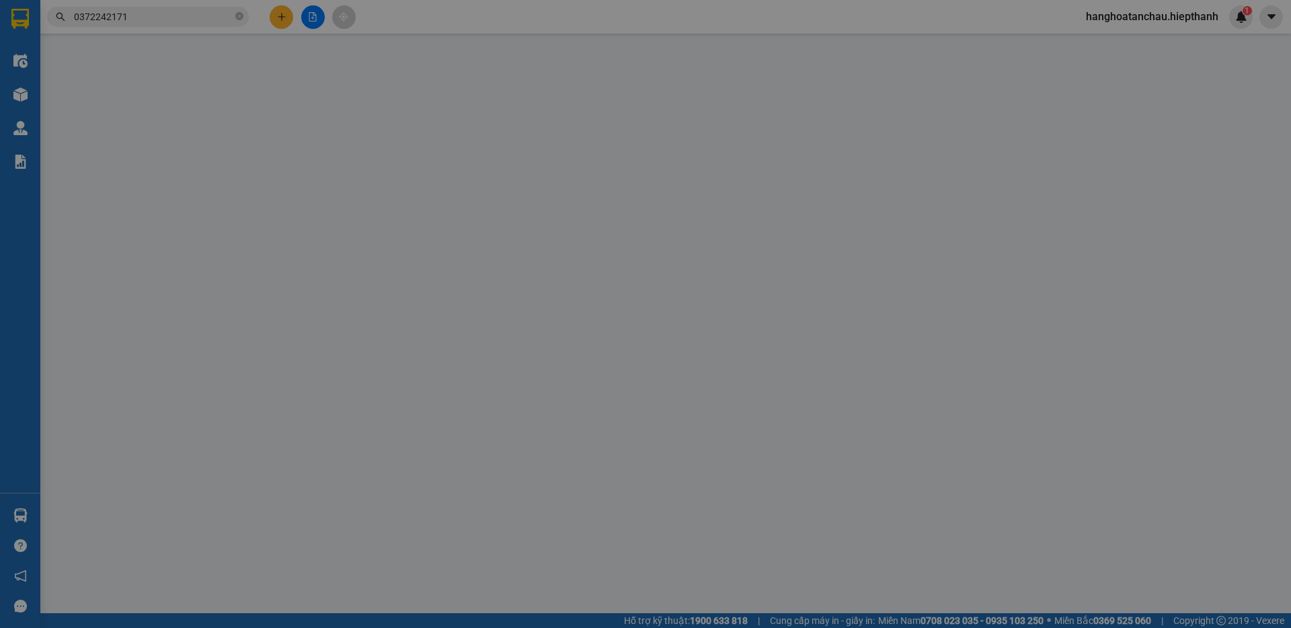
type input "0938863382"
type input "YẾN"
type input "0372242171"
type input "THÀNH NGHĨA"
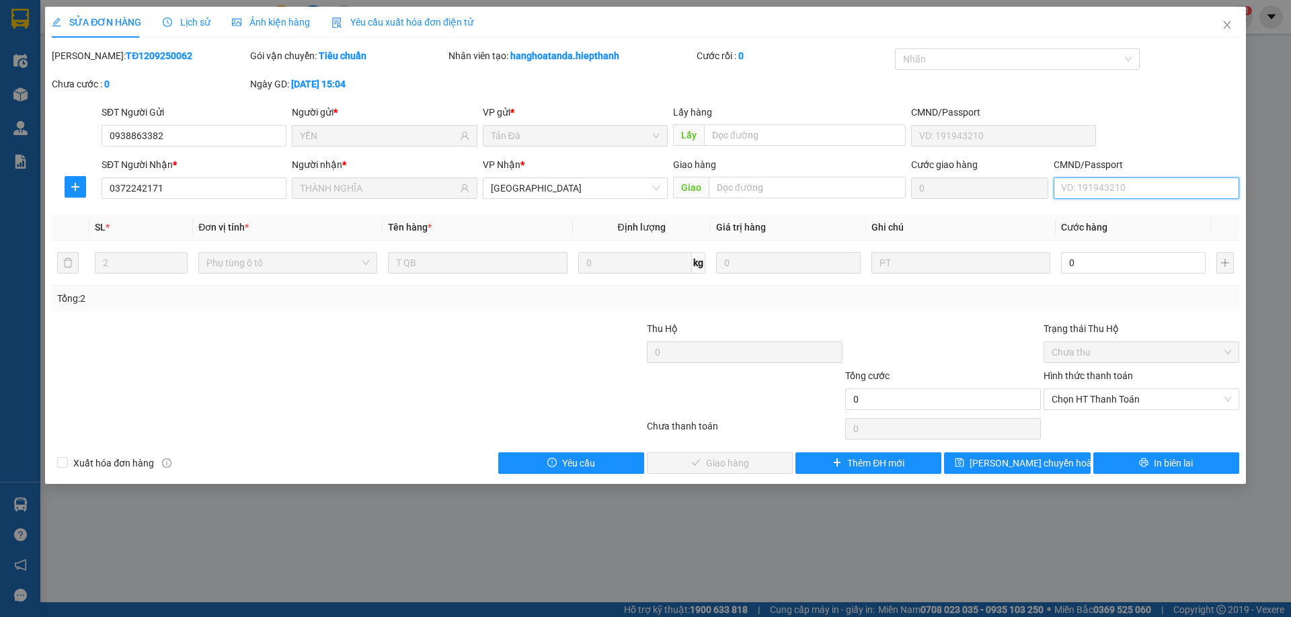
click at [1104, 194] on input "CMND/Passport" at bounding box center [1145, 188] width 185 height 22
click at [1098, 262] on input "0" at bounding box center [1133, 263] width 145 height 22
type input "4"
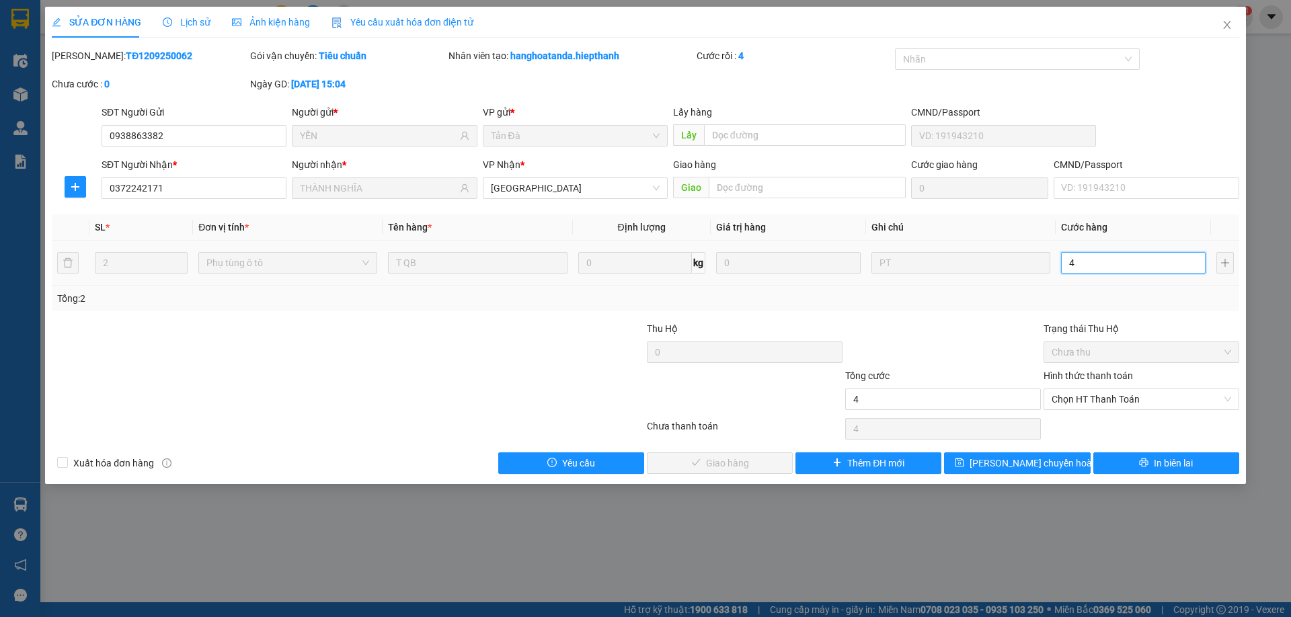
type input "40"
click at [934, 312] on div "Total Paid Fee 0 Total UnPaid Fee 0 Cash Collection Total Fee Mã ĐH: TĐ12092500…" at bounding box center [645, 261] width 1187 height 426
type input "40.000"
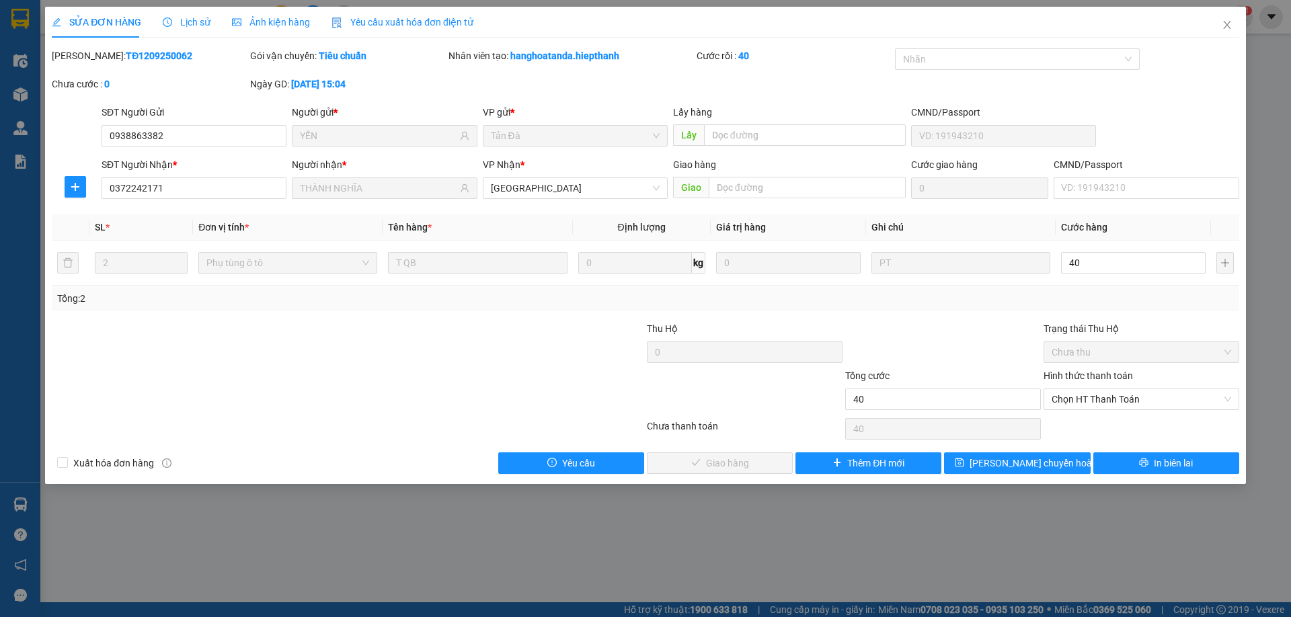
type input "40.000"
click at [1090, 401] on span "Chọn HT Thanh Toán" at bounding box center [1140, 399] width 179 height 20
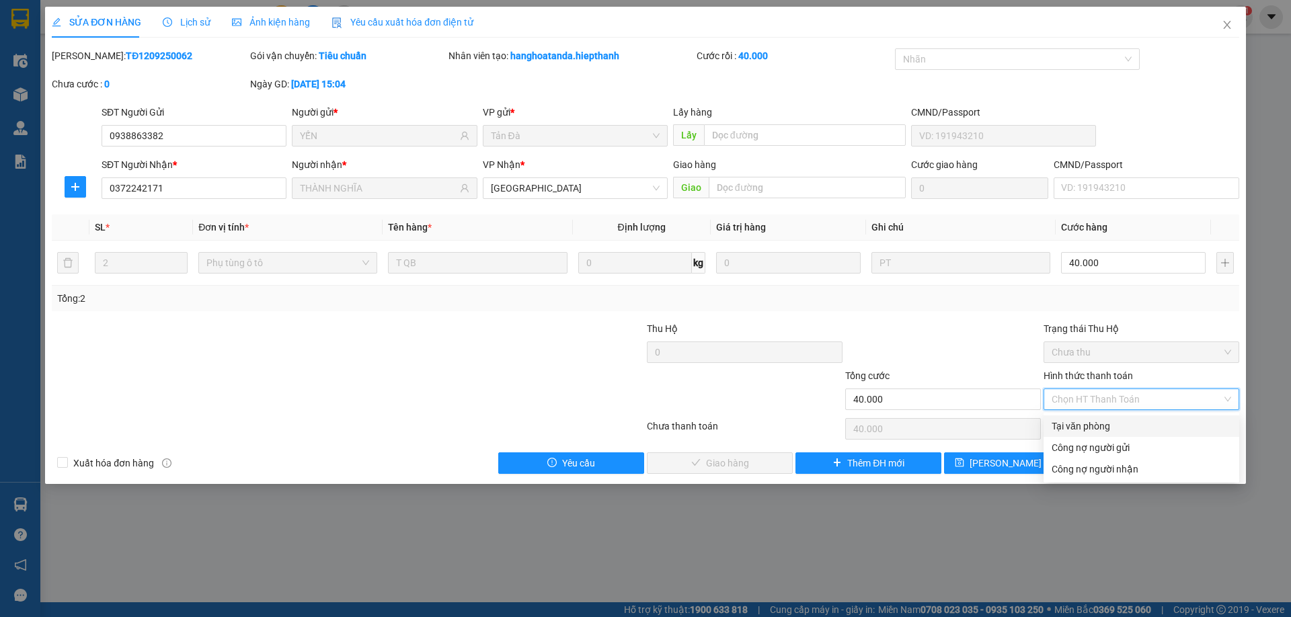
click at [1090, 425] on div "Tại văn phòng" at bounding box center [1140, 426] width 179 height 15
type input "0"
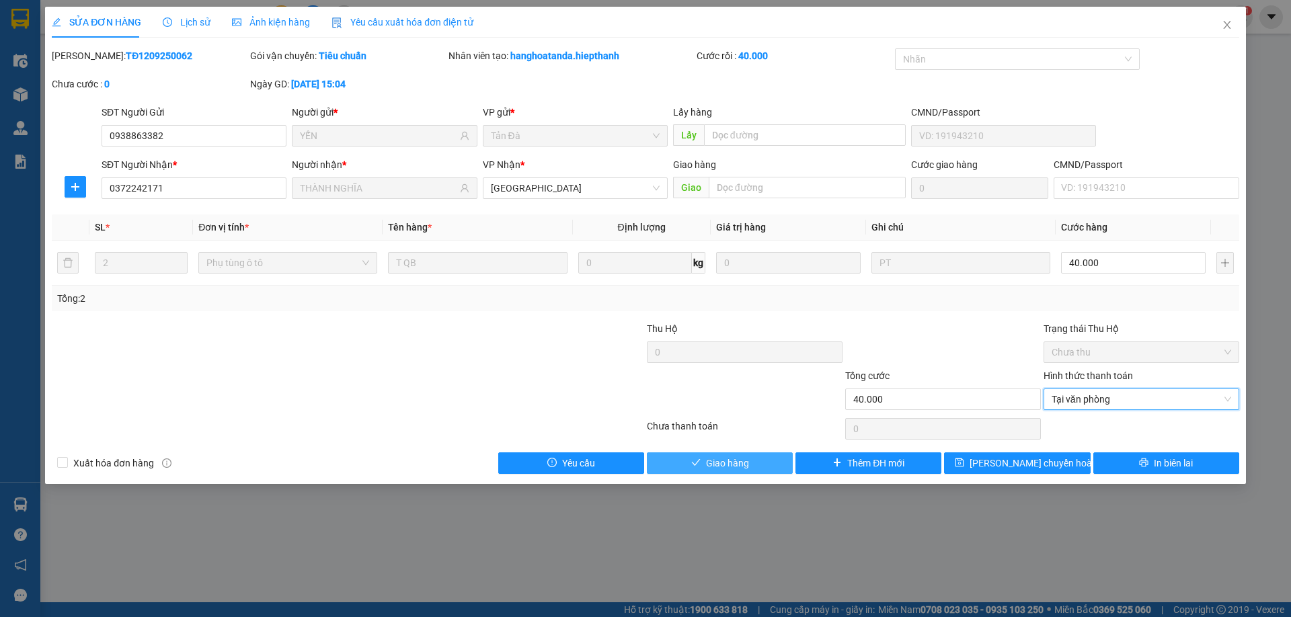
click at [754, 454] on button "Giao hàng" at bounding box center [720, 463] width 146 height 22
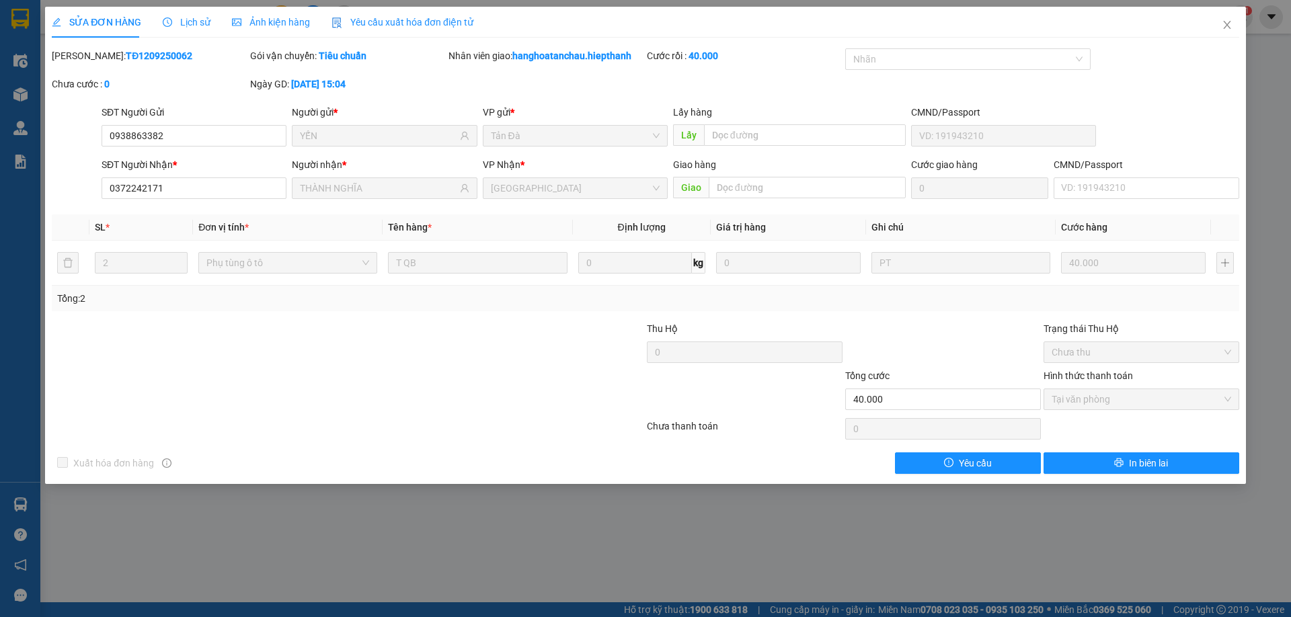
click at [934, 331] on div at bounding box center [943, 344] width 198 height 47
click at [1212, 28] on span "Close" at bounding box center [1227, 26] width 38 height 38
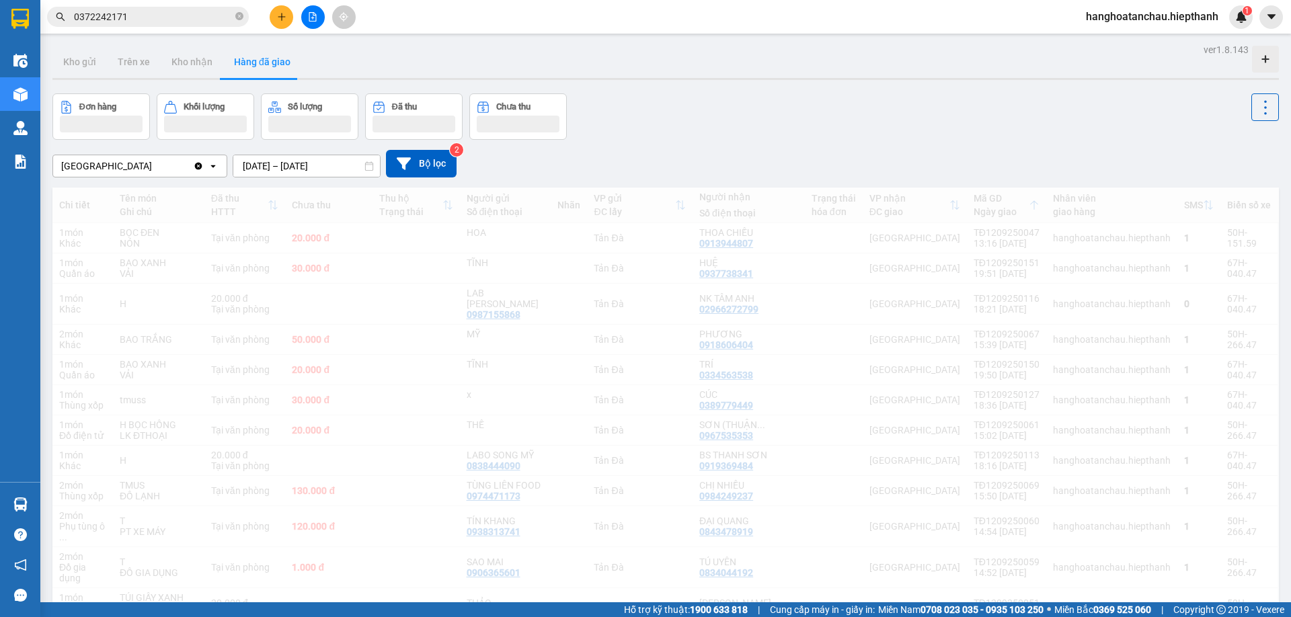
click at [682, 105] on div "Đơn hàng Khối lượng Số lượng Đã thu Chưa thu" at bounding box center [665, 116] width 1226 height 46
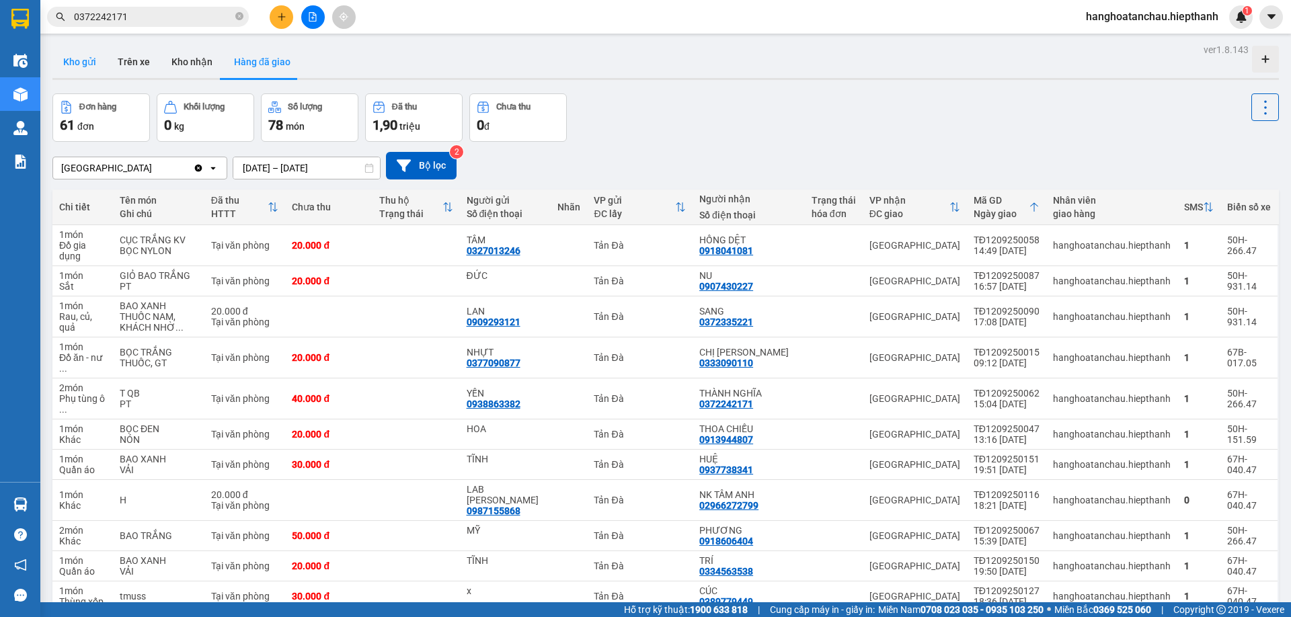
click at [82, 61] on button "Kho gửi" at bounding box center [79, 62] width 54 height 32
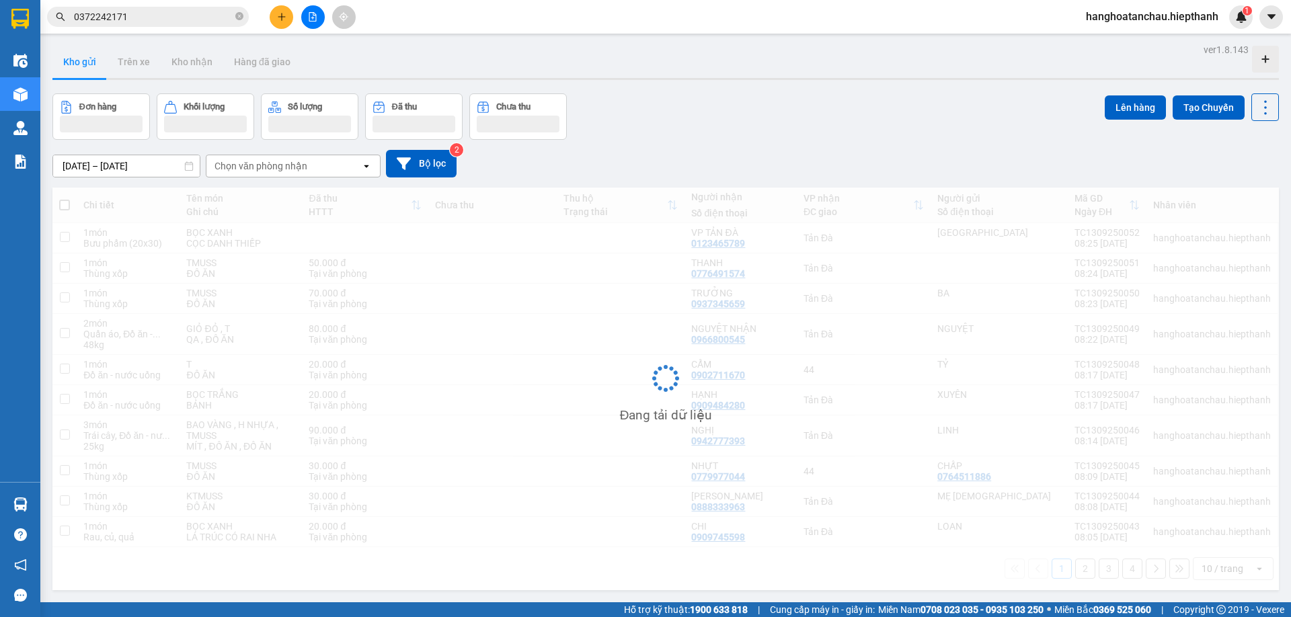
click at [779, 130] on div "Đơn hàng Khối lượng Số lượng Đã thu Chưa thu Lên hàng Tạo Chuyến" at bounding box center [665, 116] width 1226 height 46
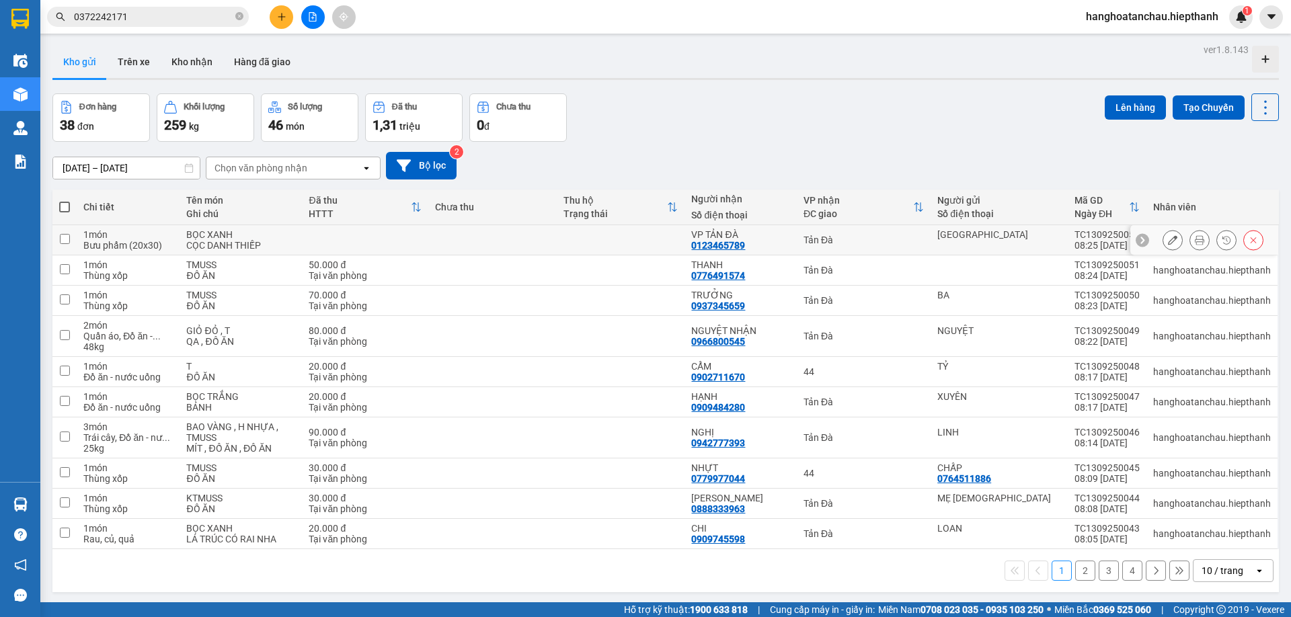
click at [1195, 241] on icon at bounding box center [1199, 239] width 9 height 9
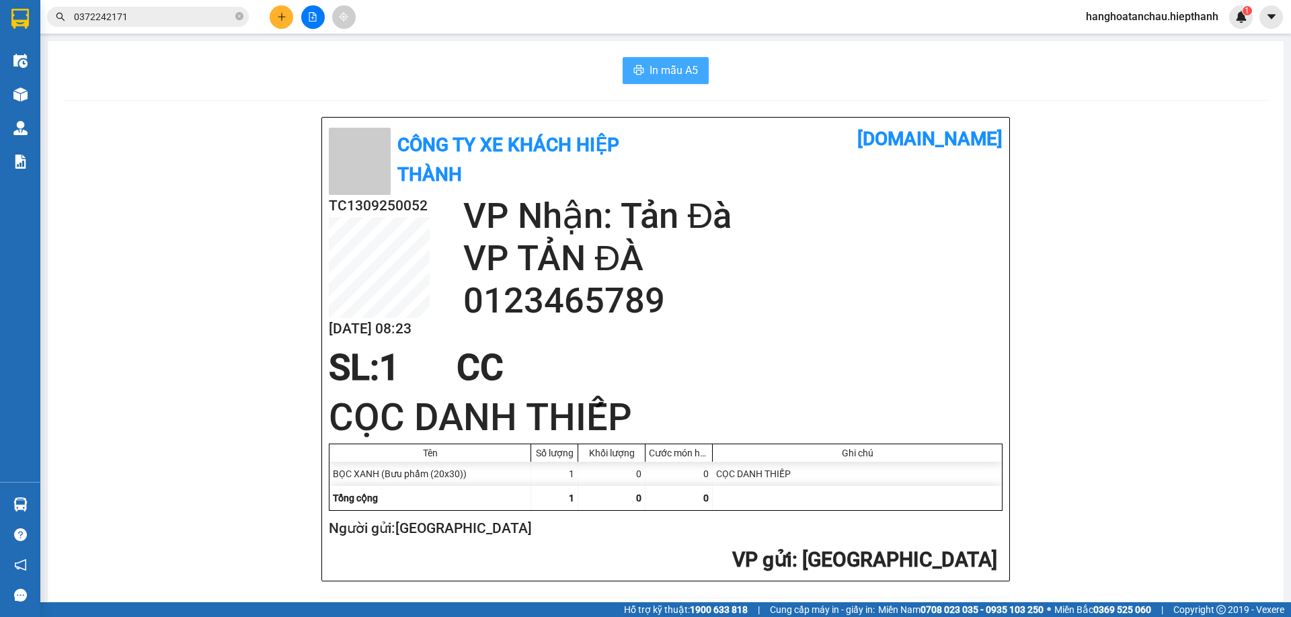
click at [651, 68] on span "In mẫu A5" at bounding box center [673, 70] width 48 height 17
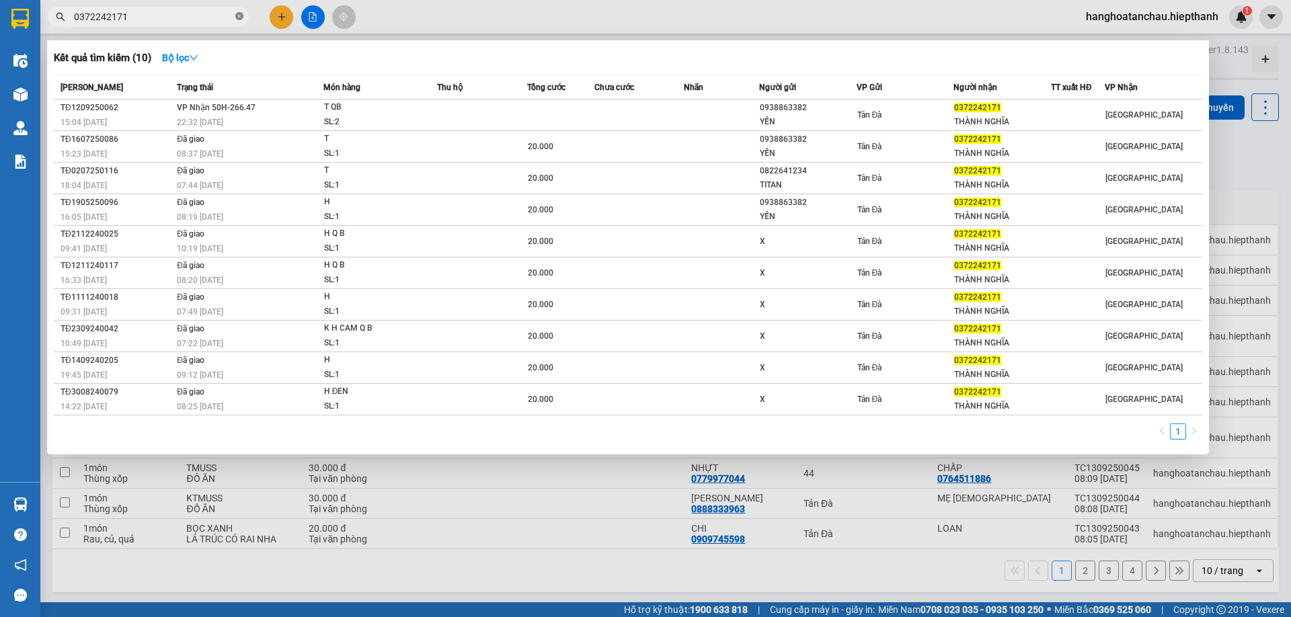
click at [237, 20] on icon "close-circle" at bounding box center [239, 16] width 8 height 8
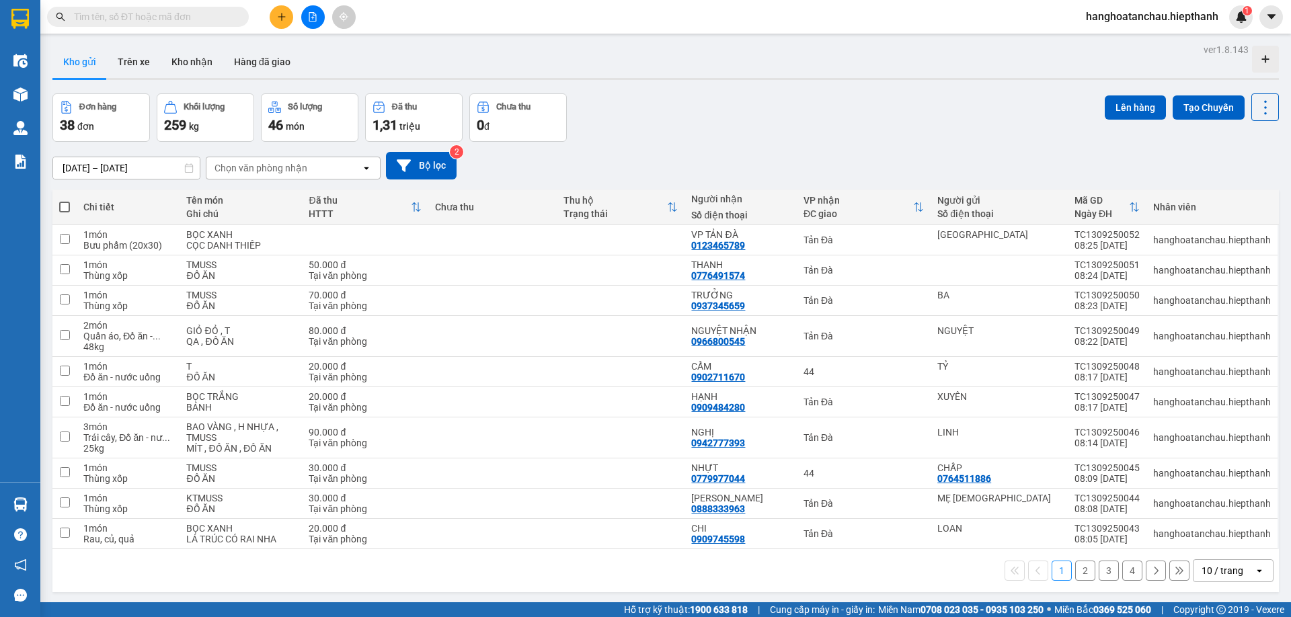
click at [184, 15] on input "text" at bounding box center [153, 16] width 159 height 15
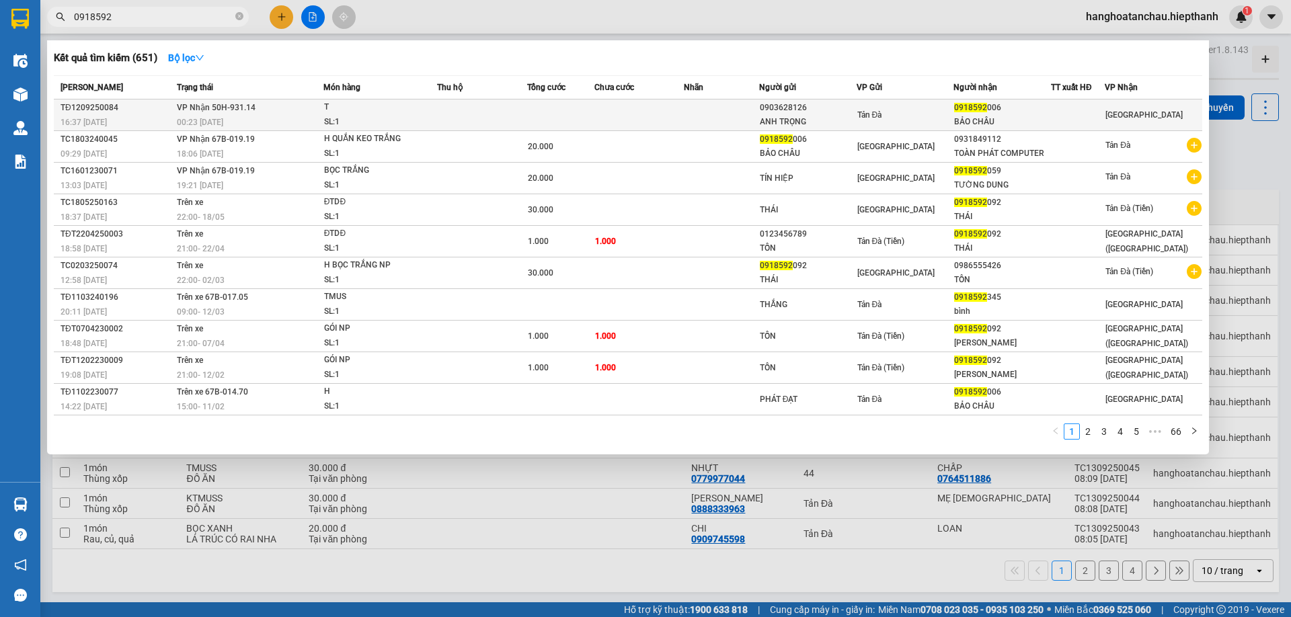
type input "0918592"
click at [473, 116] on td at bounding box center [482, 115] width 90 height 32
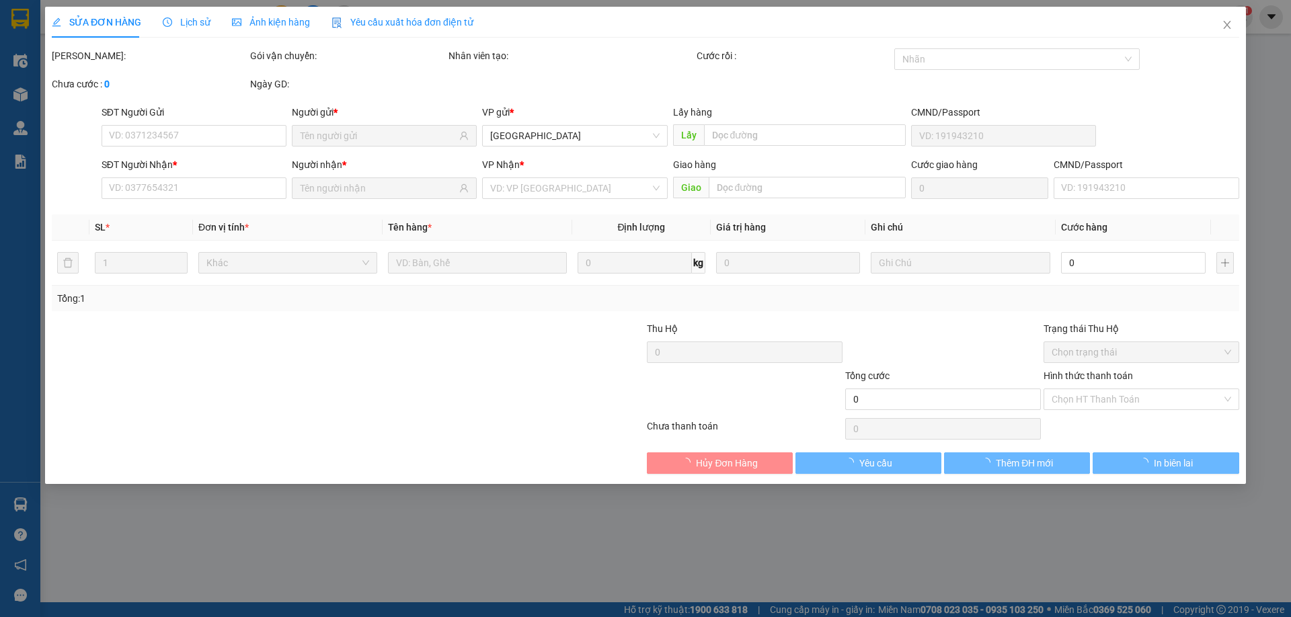
type input "0903628126"
type input "ANH TRỌNG"
type input "0918592006"
type input "BẢO CHÂU"
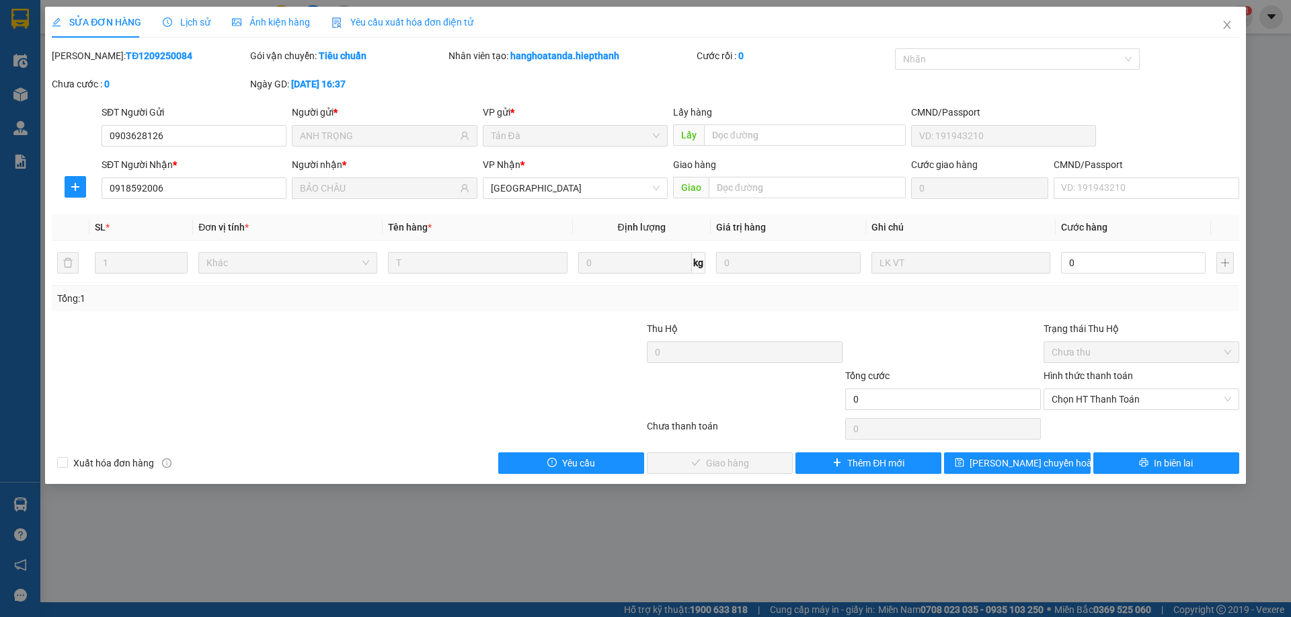
click at [936, 331] on div at bounding box center [943, 344] width 198 height 47
click at [1079, 249] on div "0" at bounding box center [1133, 262] width 145 height 27
click at [1090, 263] on input "0" at bounding box center [1133, 263] width 145 height 22
type input "3"
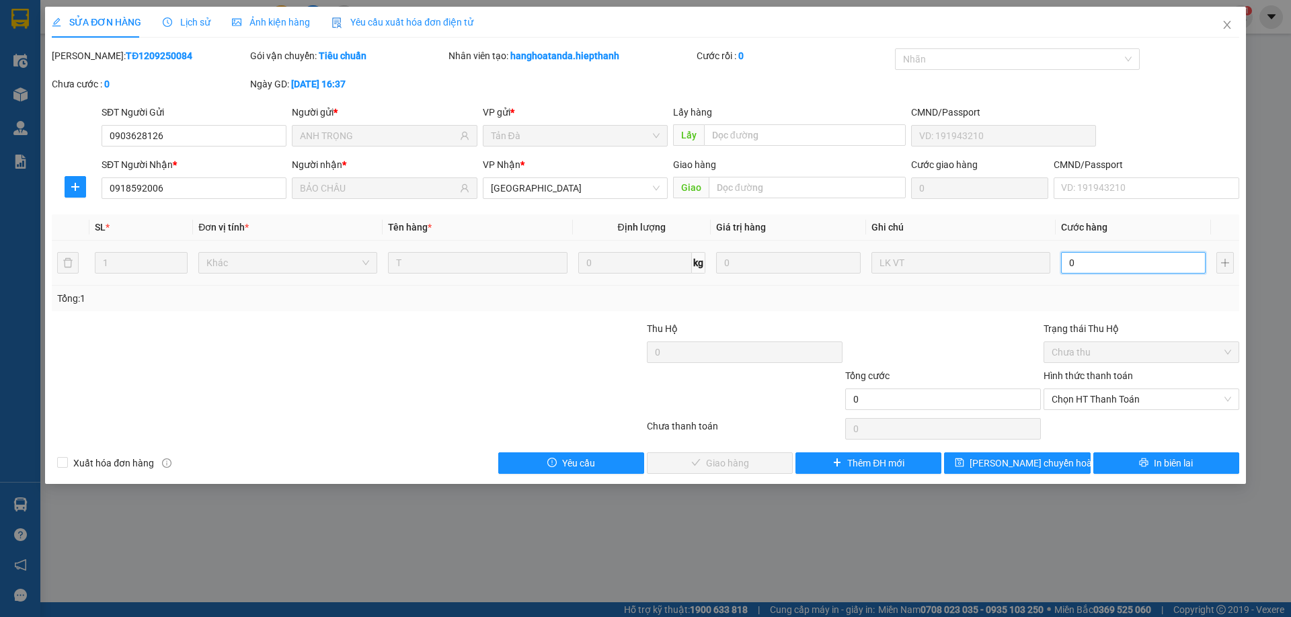
type input "3"
type input "30"
type input "30.000"
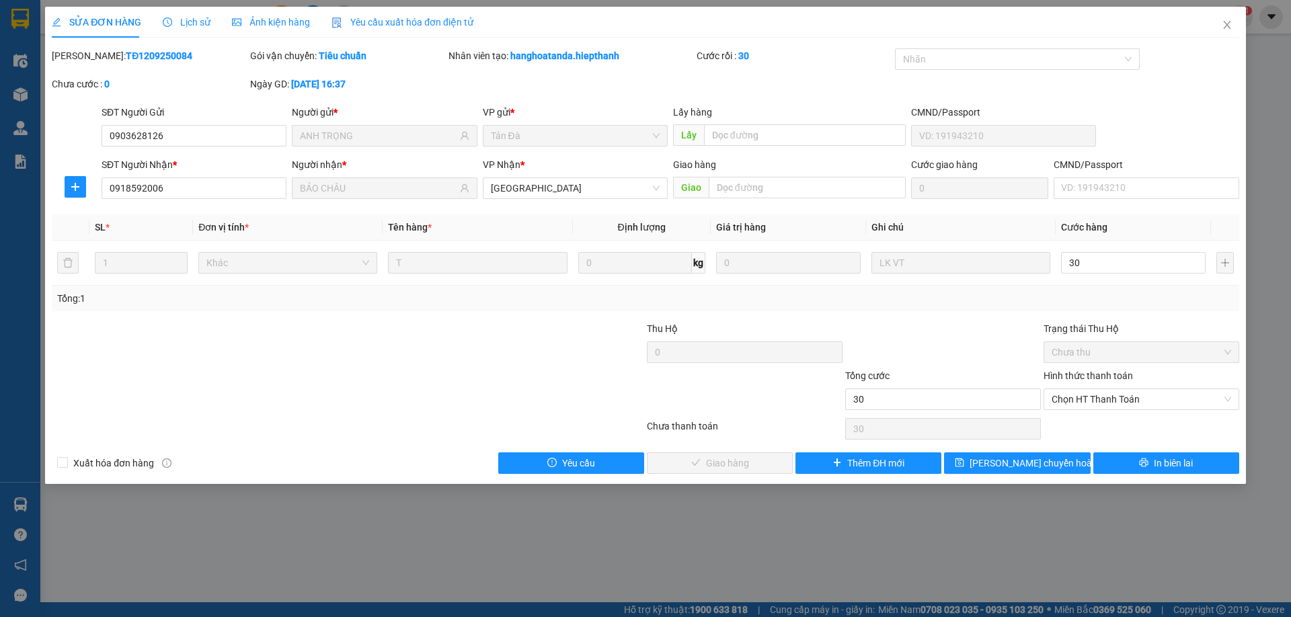
type input "30.000"
click at [918, 319] on div "Total Paid Fee 0 Total UnPaid Fee 0 Cash Collection Total Fee Mã ĐH: TĐ12092500…" at bounding box center [645, 261] width 1187 height 426
click at [1125, 389] on div "Chọn HT Thanh Toán" at bounding box center [1141, 400] width 196 height 22
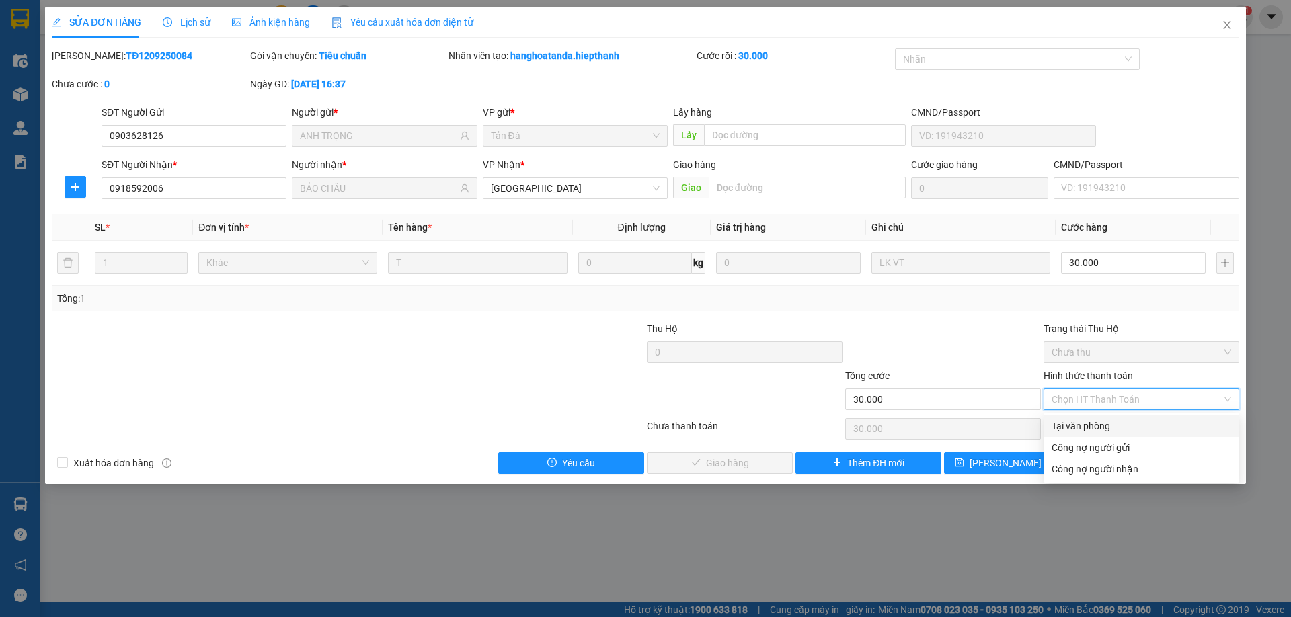
click at [1082, 424] on div "Tại văn phòng" at bounding box center [1140, 426] width 179 height 15
type input "0"
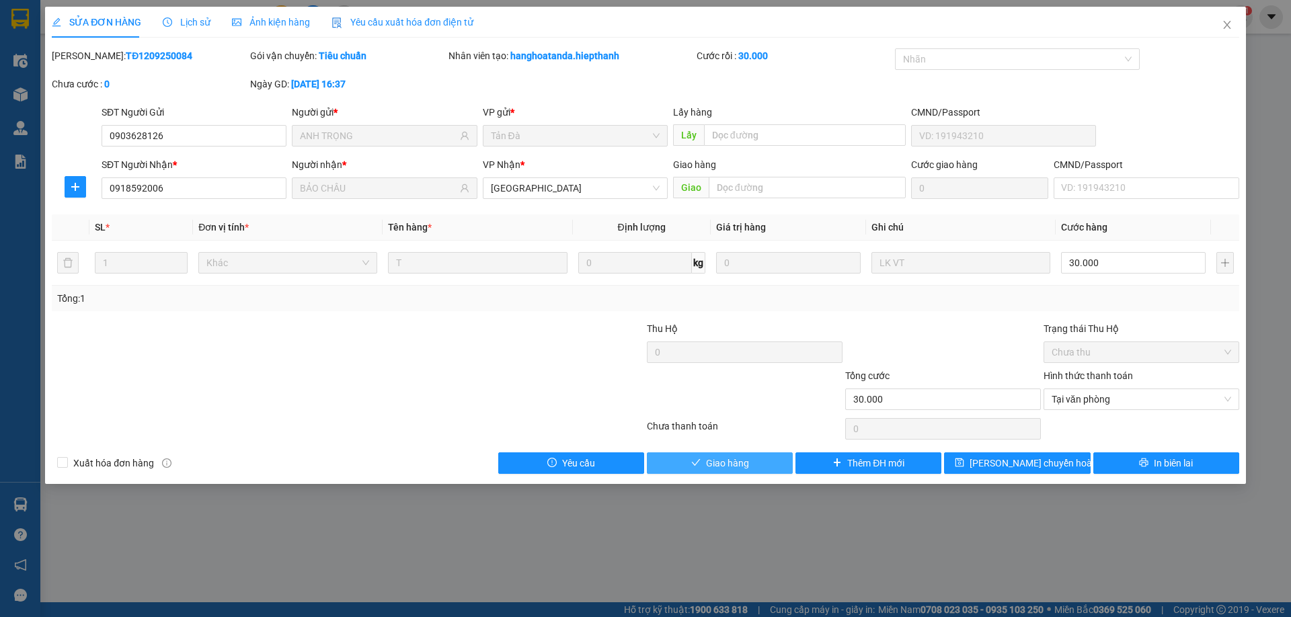
click at [733, 466] on span "Giao hàng" at bounding box center [727, 463] width 43 height 15
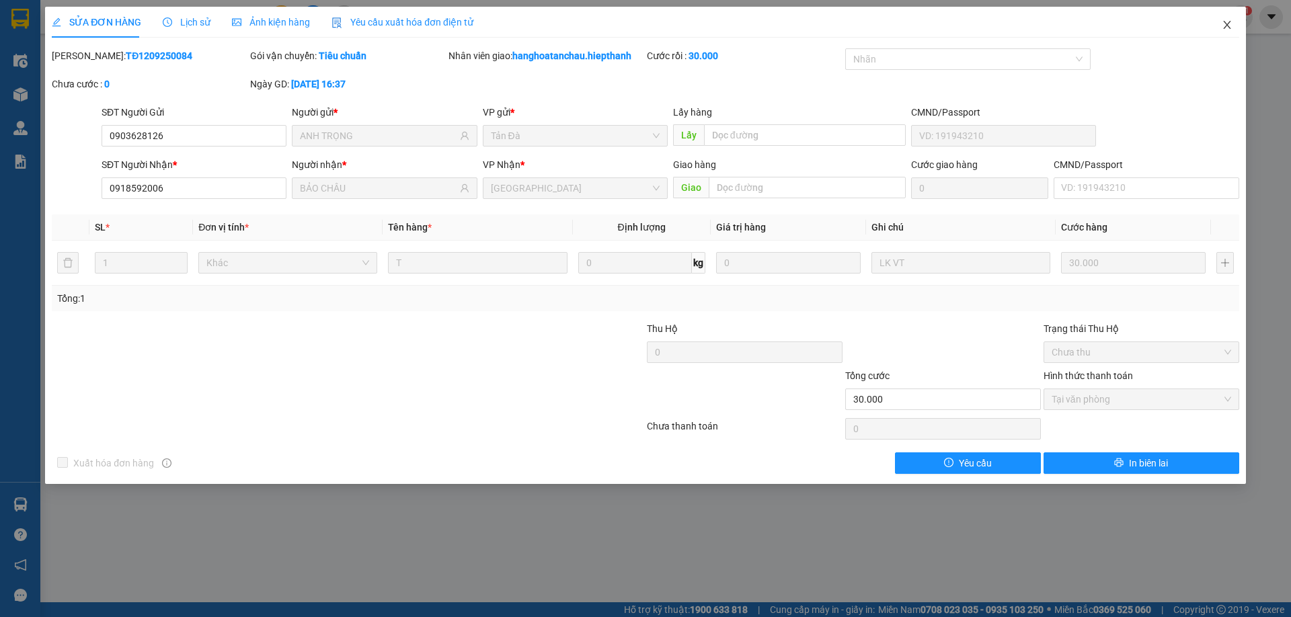
click at [1230, 23] on icon "close" at bounding box center [1227, 24] width 11 height 11
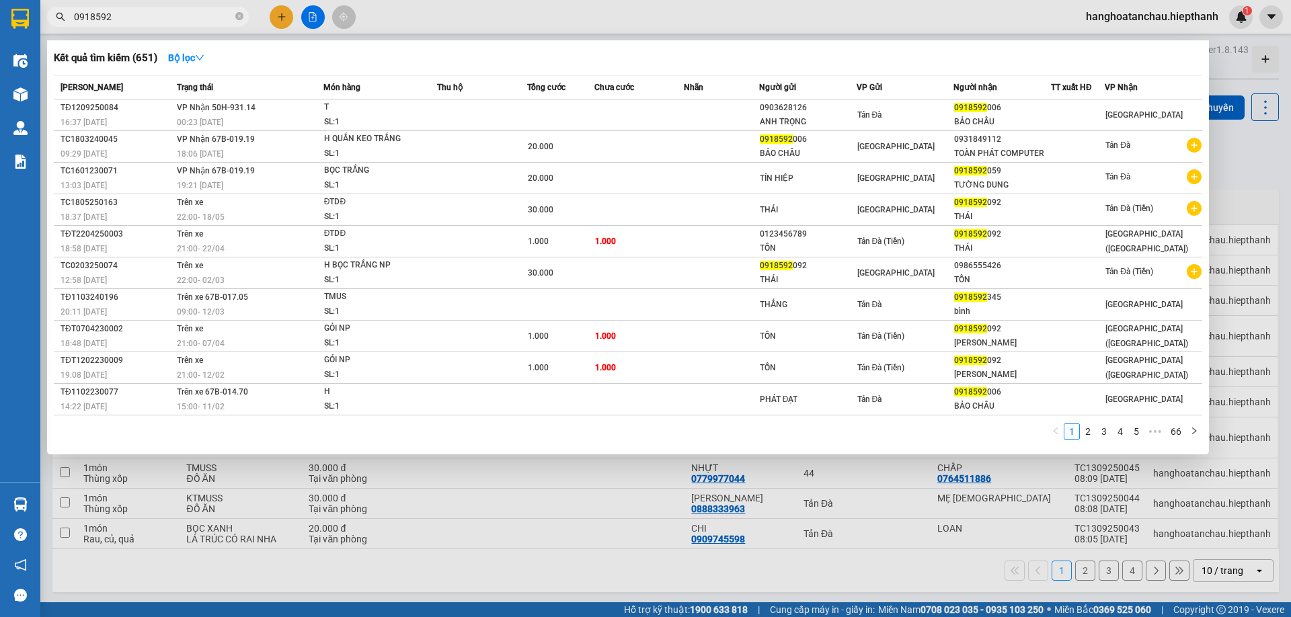
drag, startPoint x: 270, startPoint y: 0, endPoint x: 0, endPoint y: 36, distance: 272.6
click at [0, 32] on section "Kết quả [PERSON_NAME] ( 651 ) Bộ lọc Mã ĐH Trạng thái Món hàng Thu hộ Tổng [PER…" at bounding box center [645, 308] width 1291 height 617
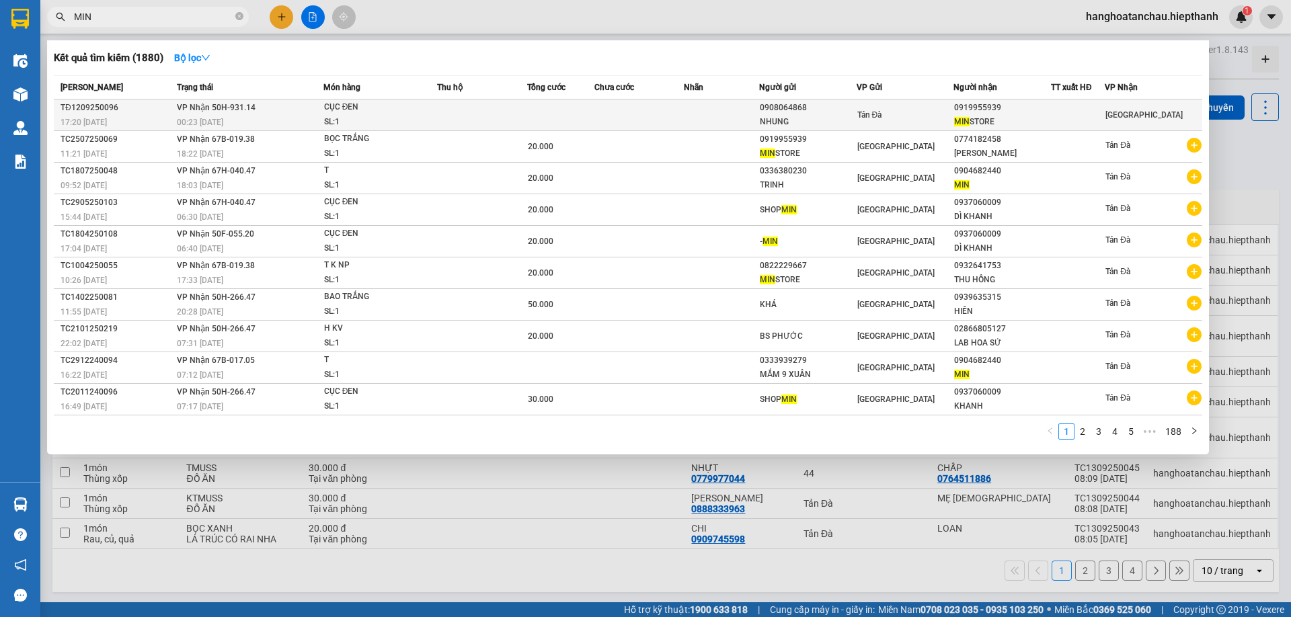
type input "MIN"
click at [239, 112] on span "[PERSON_NAME] 50H-931.14" at bounding box center [216, 107] width 79 height 11
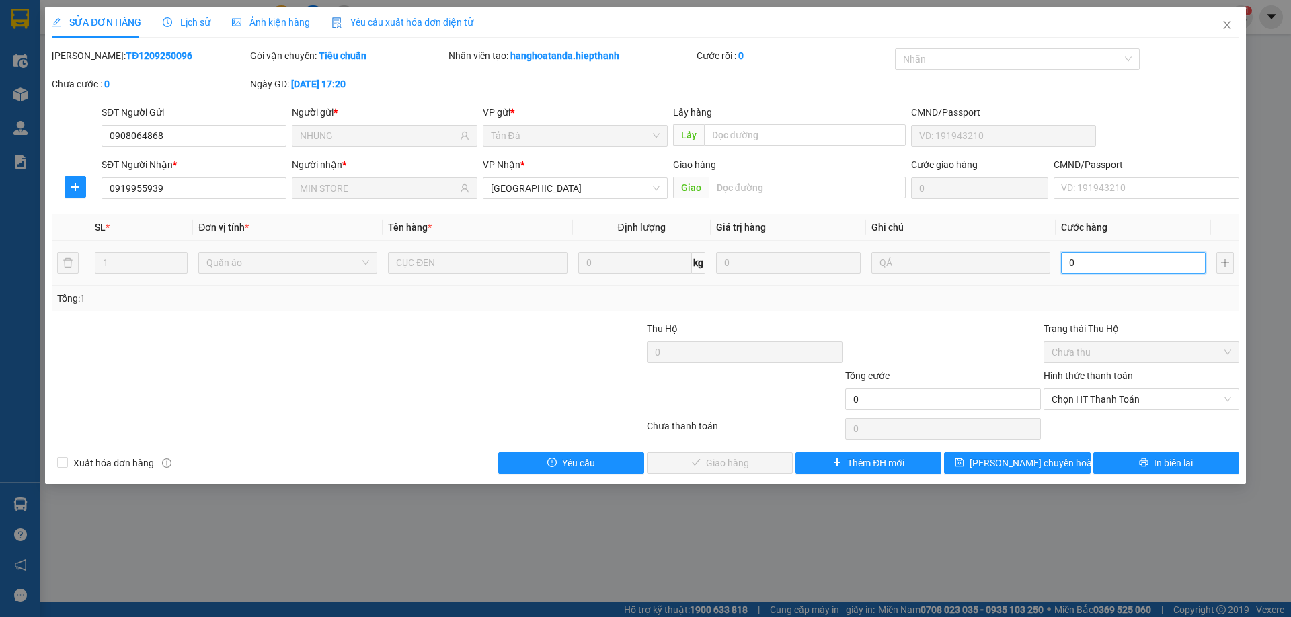
click at [1102, 264] on input "0" at bounding box center [1133, 263] width 145 height 22
type input "2"
type input "20"
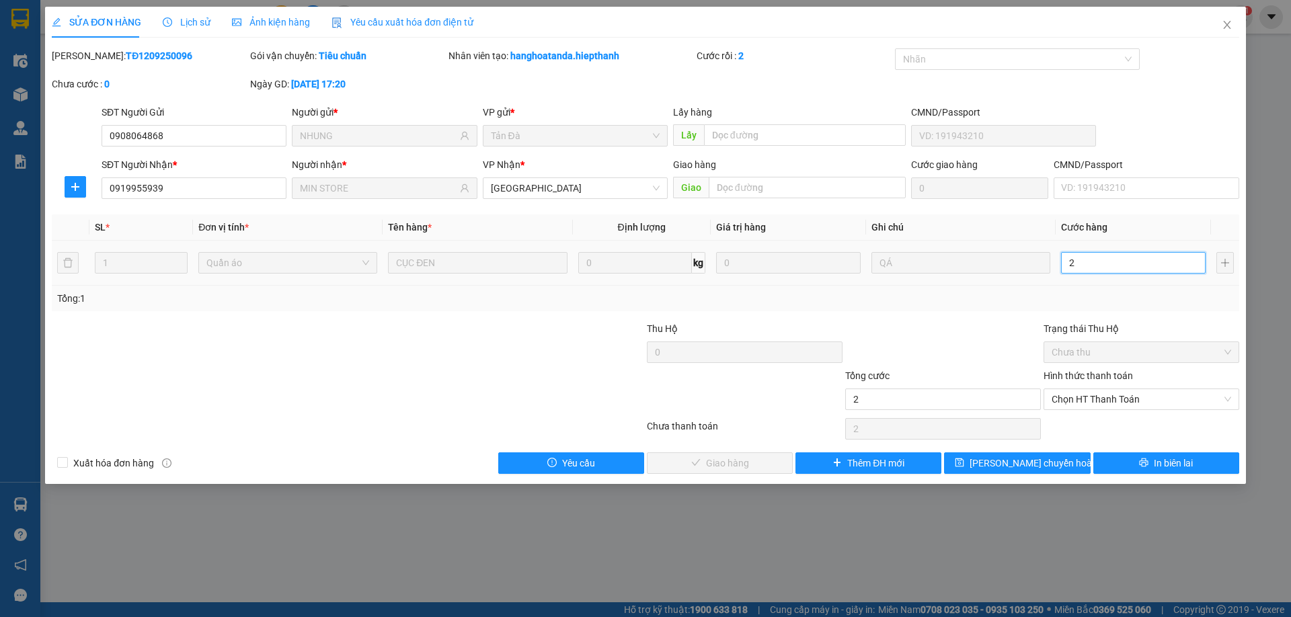
type input "20"
click at [961, 315] on div "Total Paid Fee 0 Total UnPaid Fee 0 Cash Collection Total Fee Mã ĐH: TĐ12092500…" at bounding box center [645, 261] width 1187 height 426
type input "20.000"
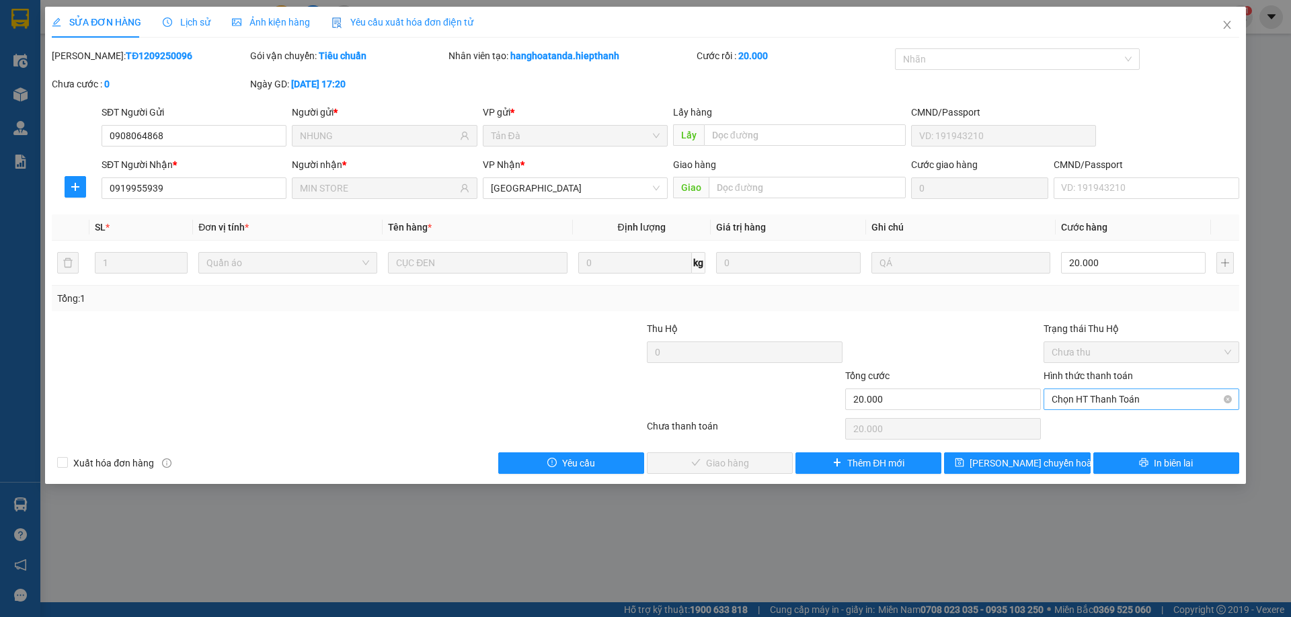
click at [1139, 398] on span "Chọn HT Thanh Toán" at bounding box center [1140, 399] width 179 height 20
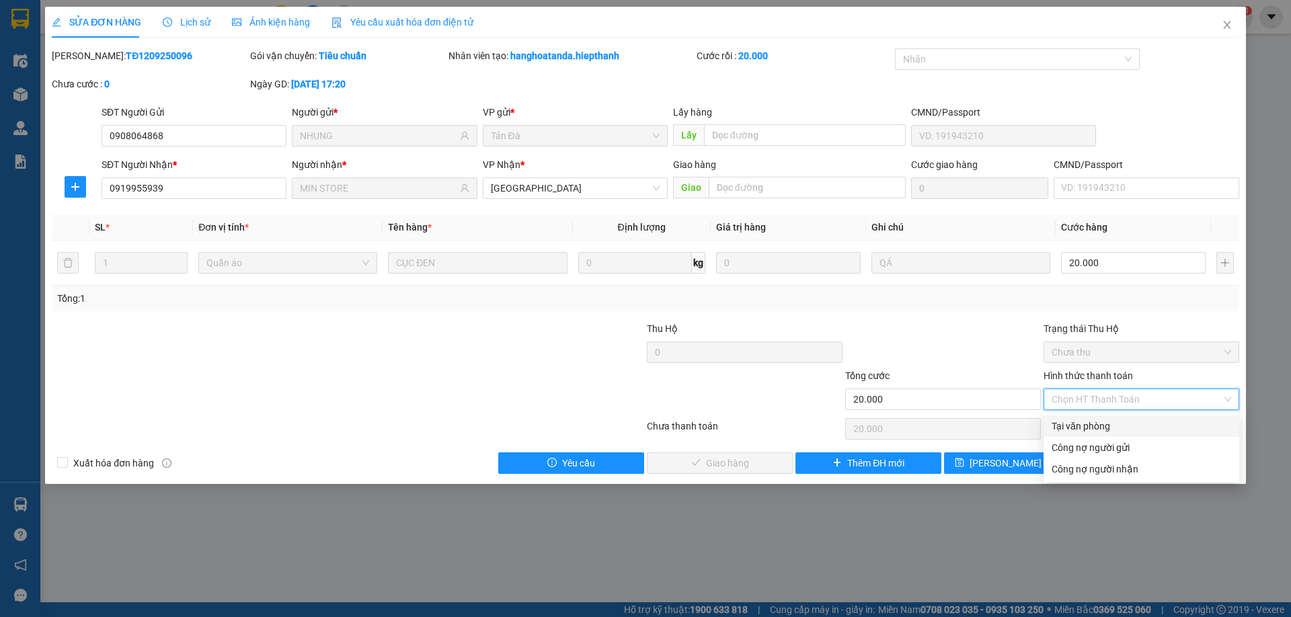
click at [1100, 430] on div "Tại văn phòng" at bounding box center [1140, 426] width 179 height 15
type input "0"
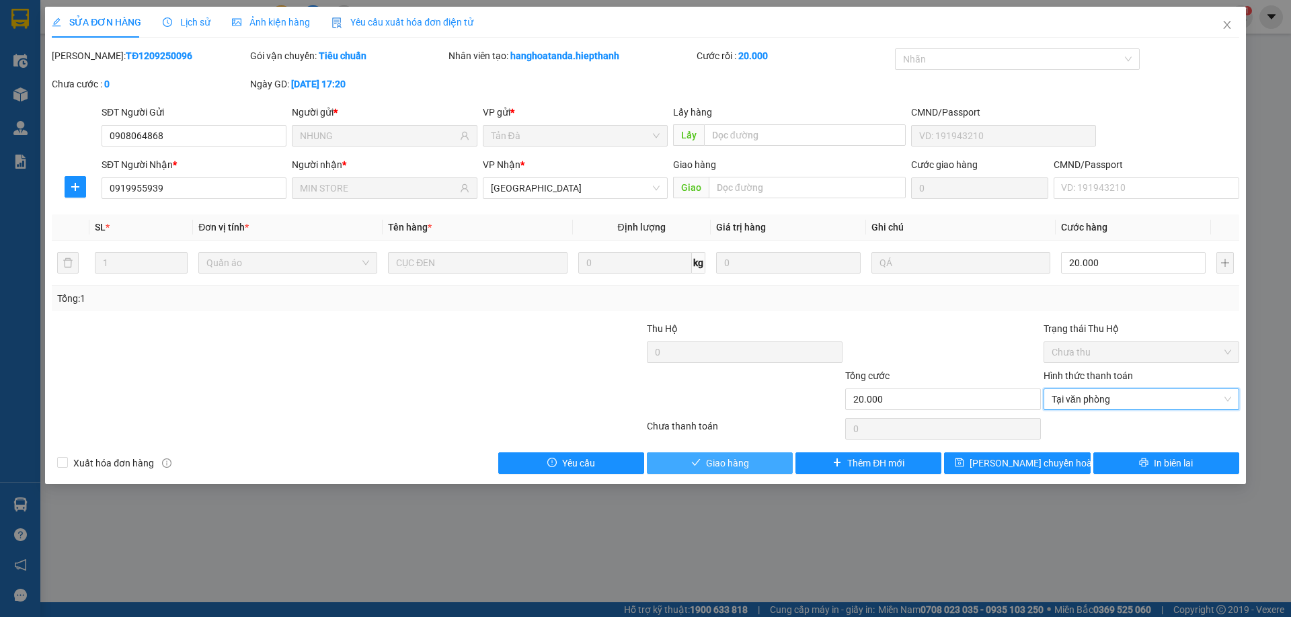
click at [746, 462] on span "Giao hàng" at bounding box center [727, 463] width 43 height 15
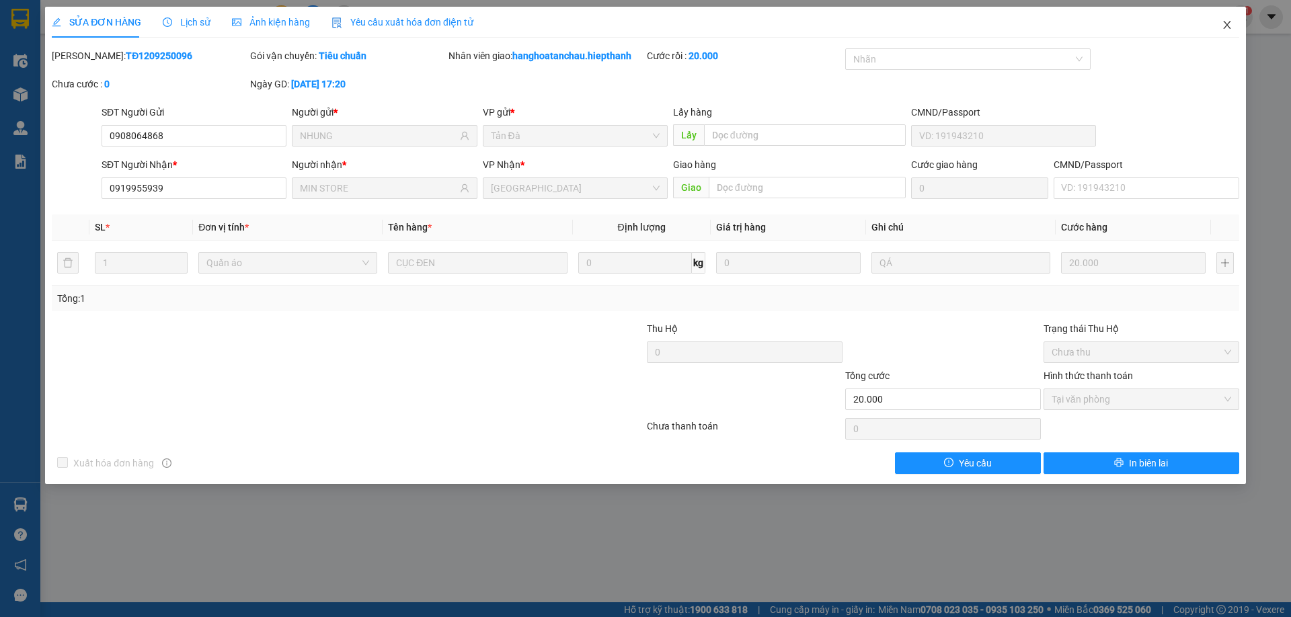
click at [1239, 19] on span "Close" at bounding box center [1227, 26] width 38 height 38
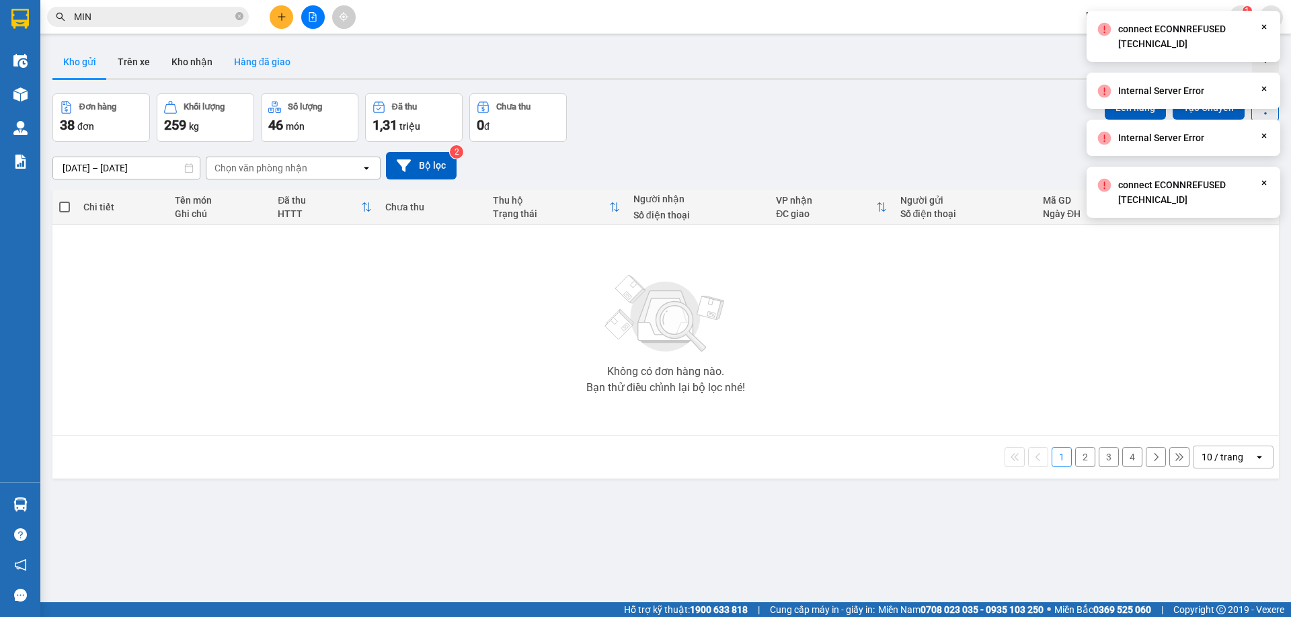
click at [272, 60] on button "Hàng đã giao" at bounding box center [262, 62] width 78 height 32
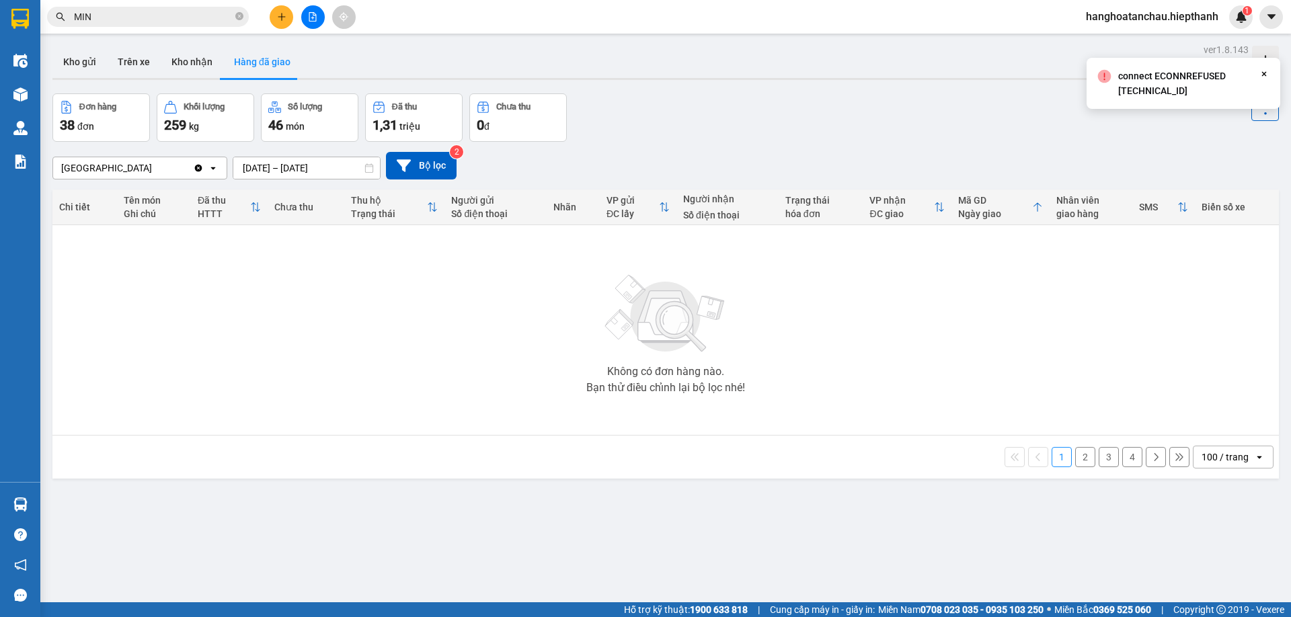
click at [318, 166] on input "[DATE] – [DATE]" at bounding box center [306, 168] width 147 height 22
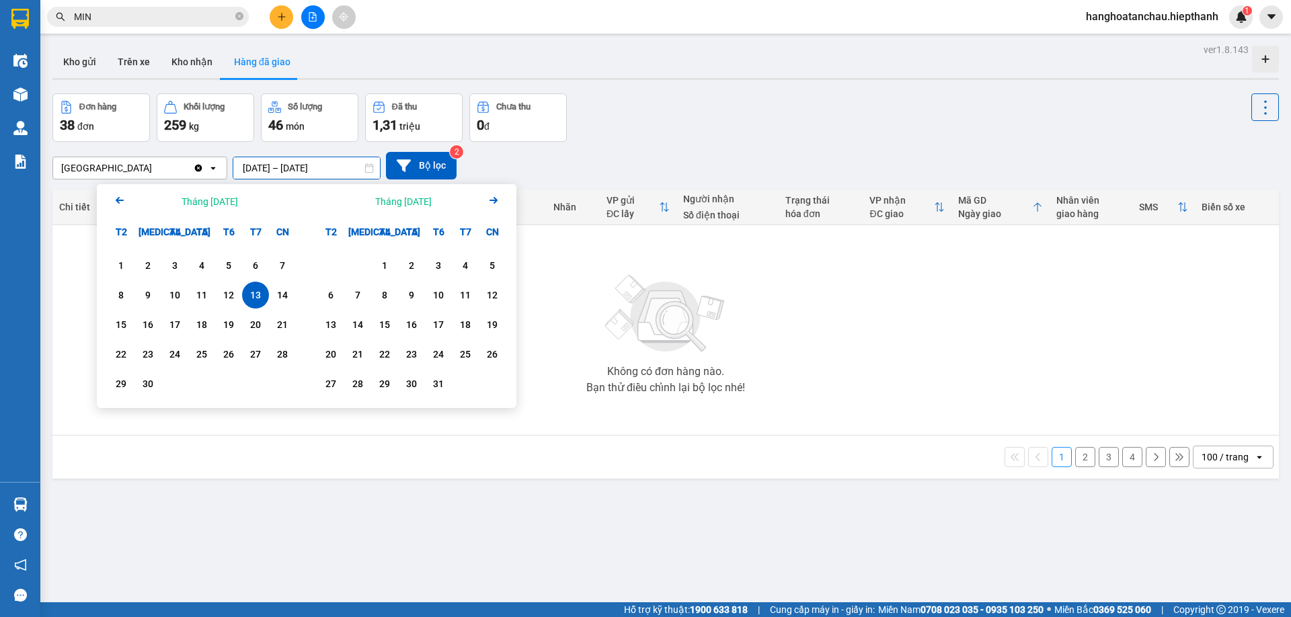
click at [123, 202] on icon "Arrow Left" at bounding box center [120, 200] width 16 height 16
click at [239, 269] on div "1" at bounding box center [228, 265] width 27 height 27
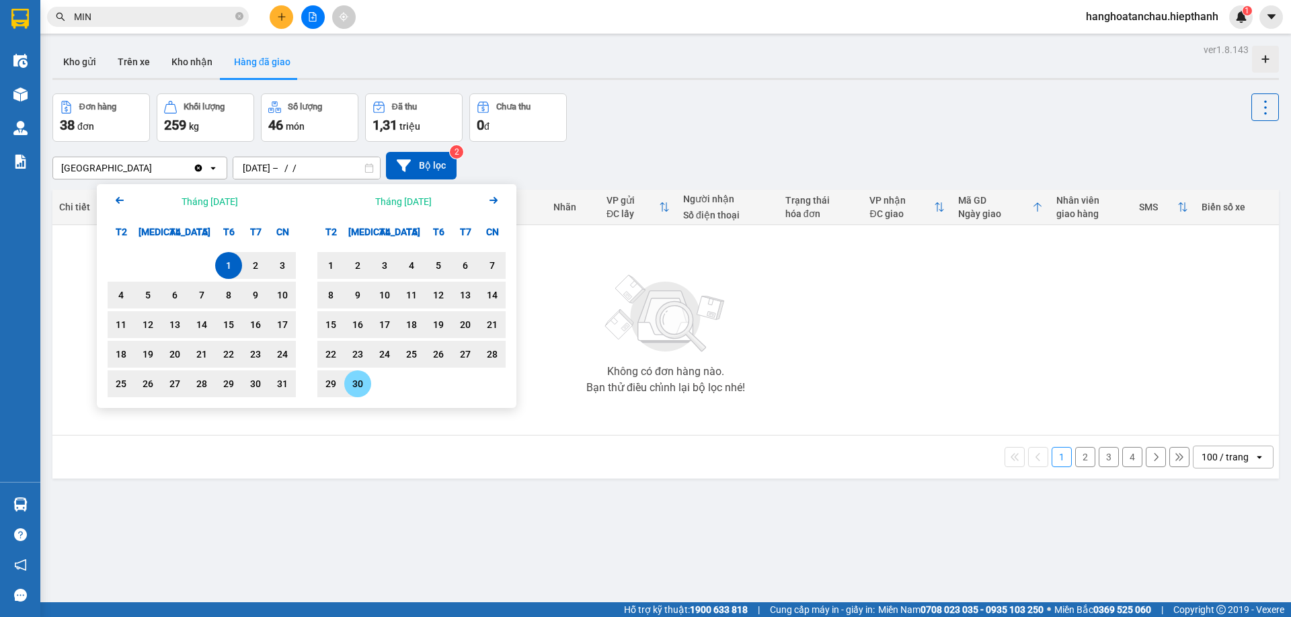
click at [370, 379] on div "30" at bounding box center [357, 383] width 27 height 27
type input "01/08/2025 – 30/09/2025"
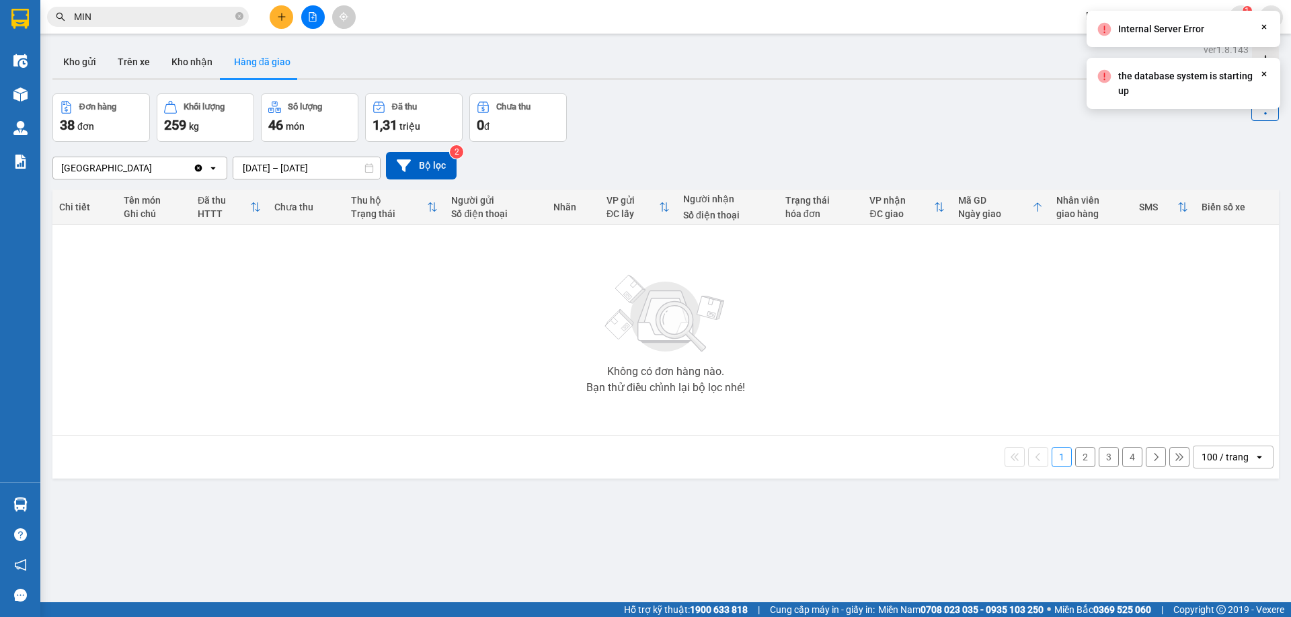
click at [270, 65] on button "Hàng đã giao" at bounding box center [262, 62] width 78 height 32
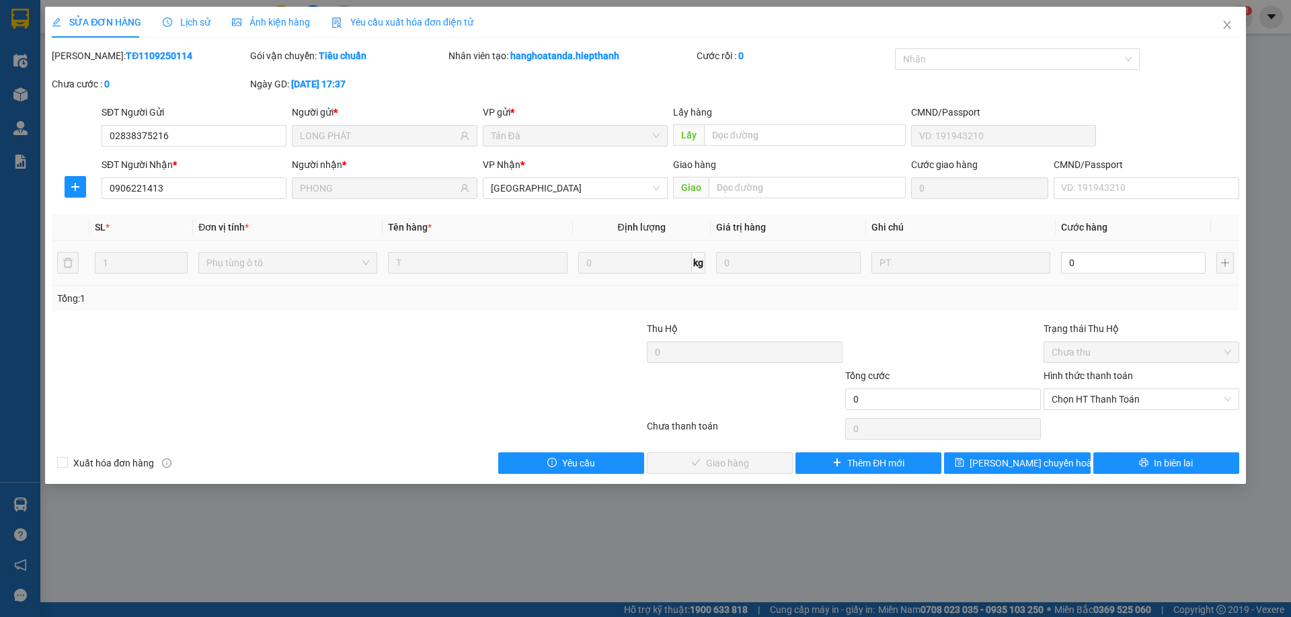
click at [1117, 243] on td "0" at bounding box center [1132, 263] width 155 height 45
click at [1107, 256] on input "0" at bounding box center [1133, 263] width 145 height 22
type input "3"
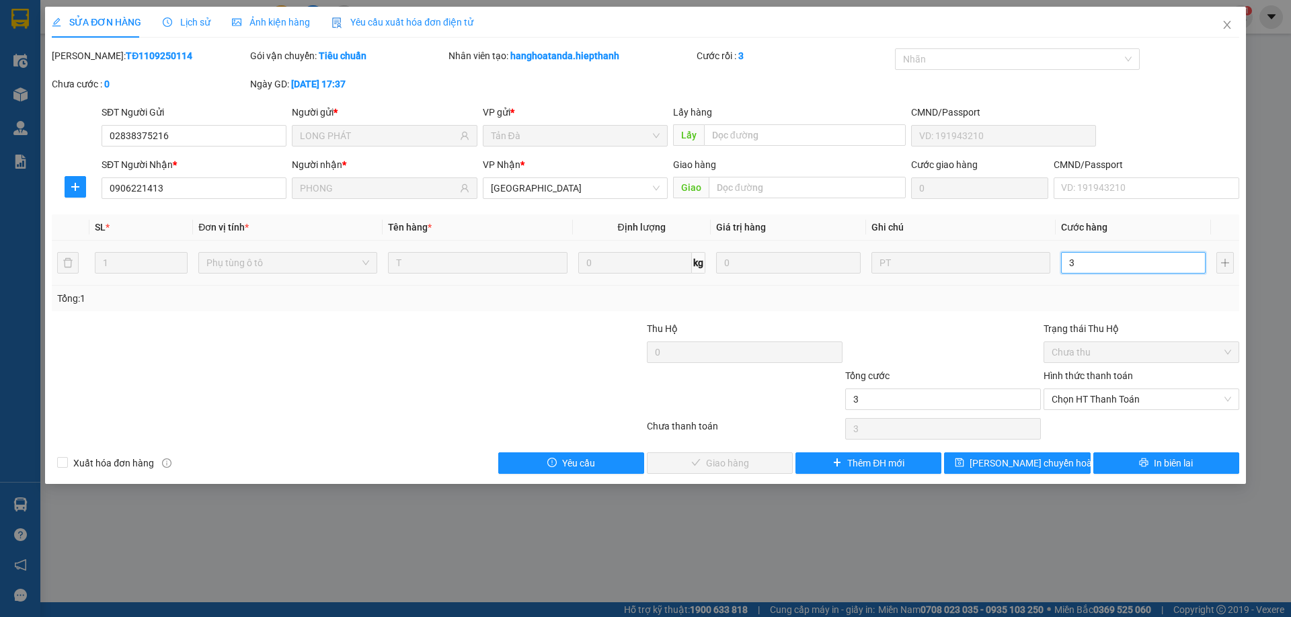
type input "30"
type input "30.000"
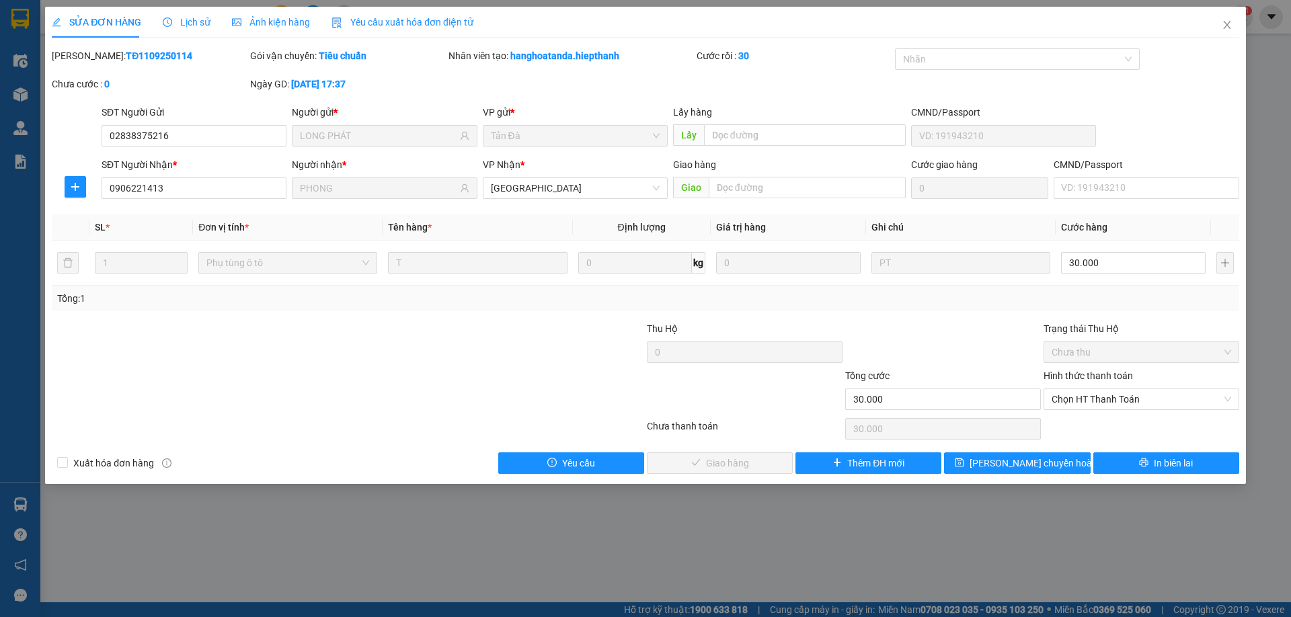
drag, startPoint x: 878, startPoint y: 329, endPoint x: 1127, endPoint y: 384, distance: 255.3
click at [891, 327] on div at bounding box center [943, 344] width 198 height 47
click at [1144, 403] on span "Chọn HT Thanh Toán" at bounding box center [1140, 399] width 179 height 20
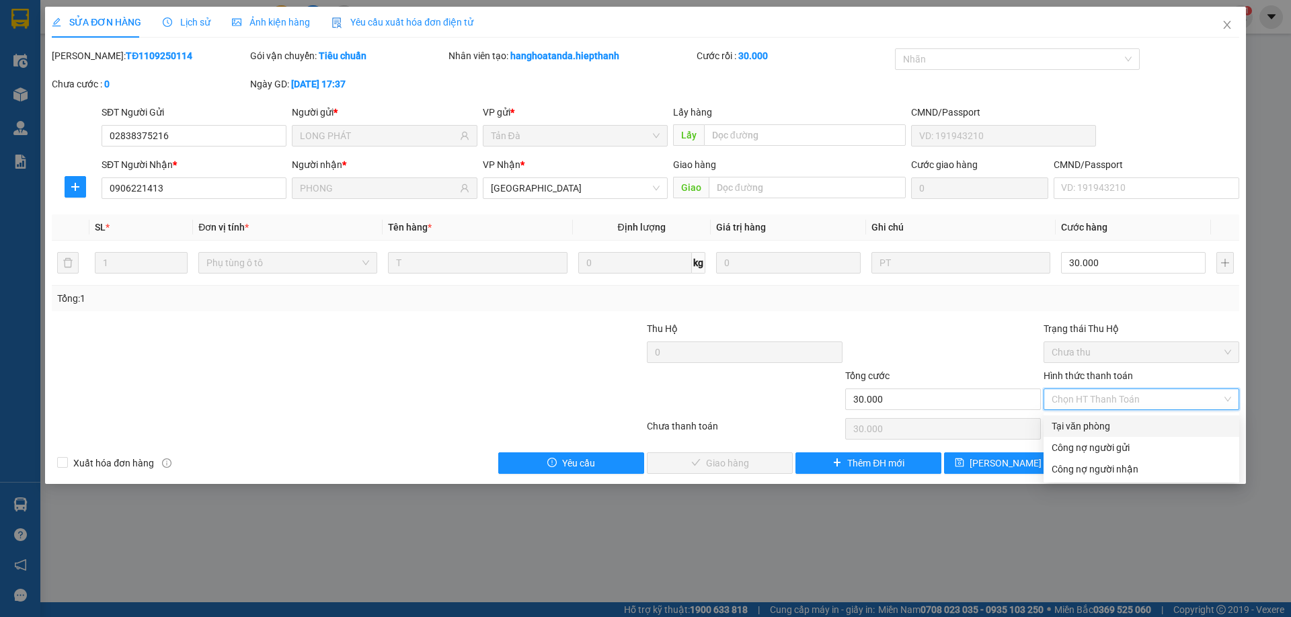
click at [1092, 426] on div "Tại văn phòng" at bounding box center [1140, 426] width 179 height 15
type input "0"
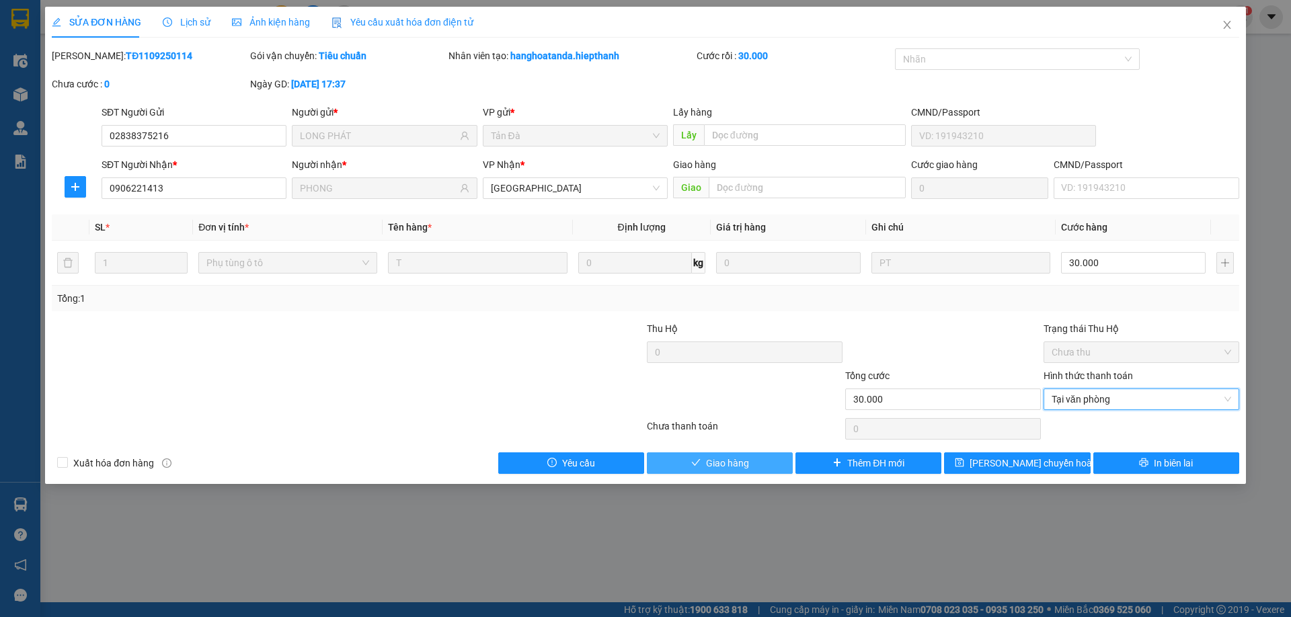
click at [742, 464] on span "Giao hàng" at bounding box center [727, 463] width 43 height 15
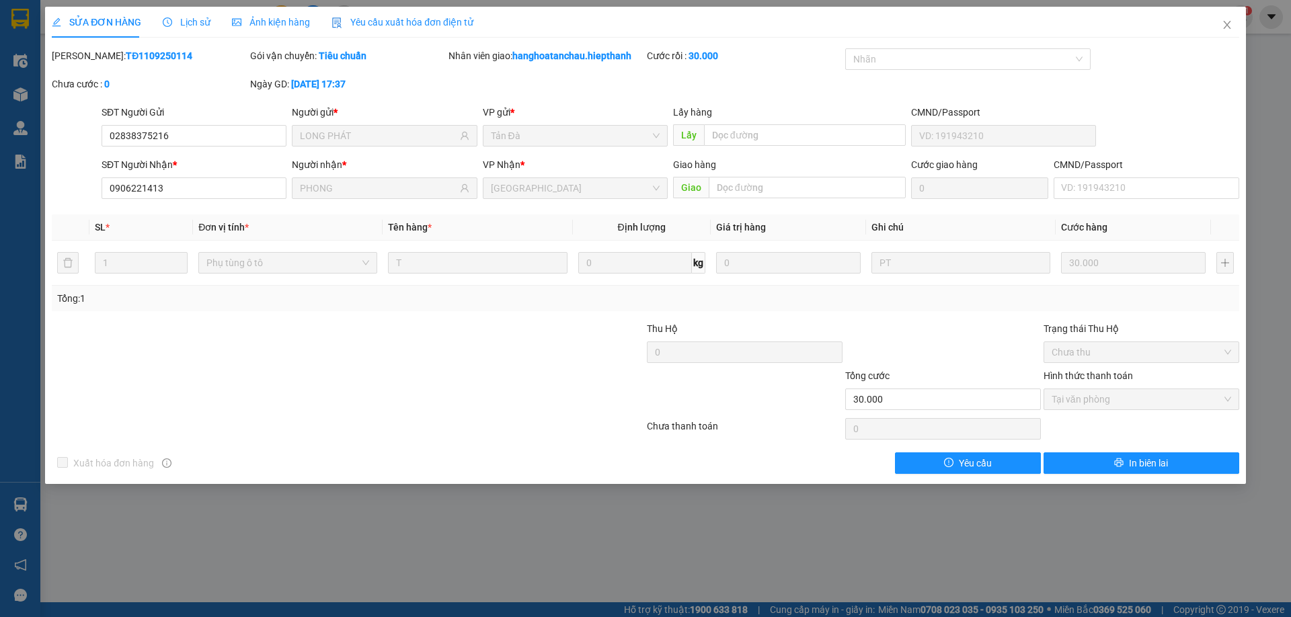
drag, startPoint x: 516, startPoint y: 409, endPoint x: 229, endPoint y: 42, distance: 466.4
click at [514, 409] on div at bounding box center [546, 391] width 198 height 47
click at [1227, 22] on icon "close" at bounding box center [1227, 24] width 11 height 11
click at [1220, 26] on div "hanghoatanchau.hiepthanh 1" at bounding box center [1163, 17] width 177 height 24
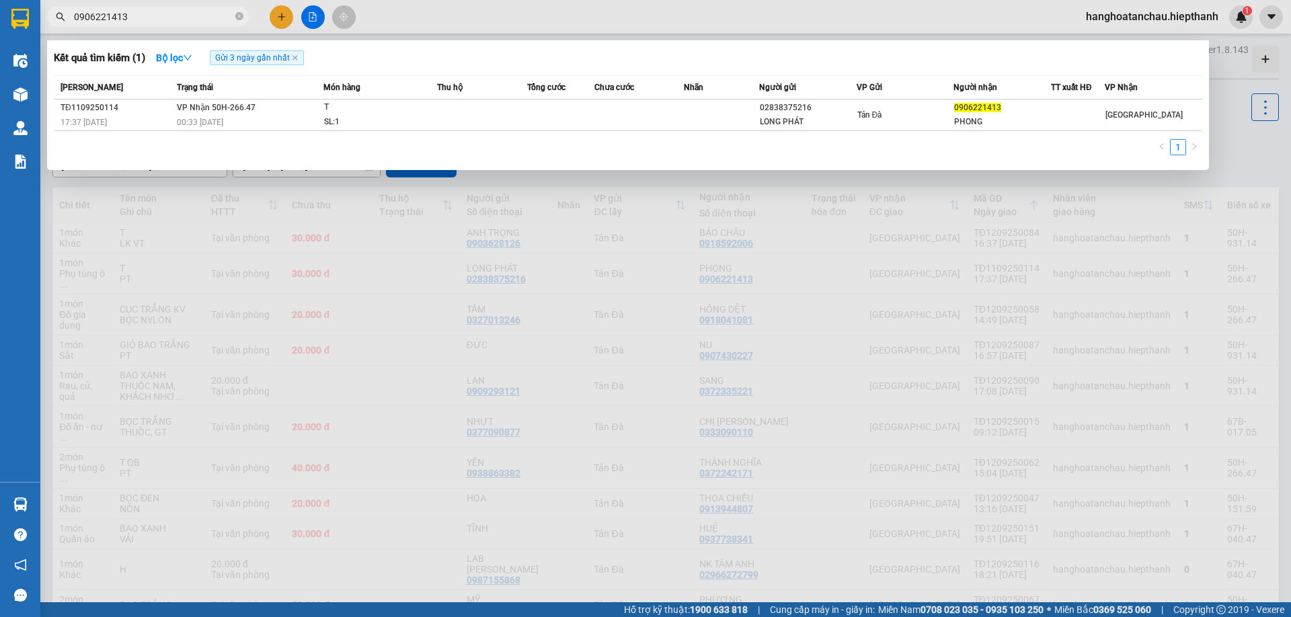
drag, startPoint x: 138, startPoint y: 21, endPoint x: 34, endPoint y: 30, distance: 104.6
click at [32, 30] on section "Kết quả tìm kiếm ( 1 ) Bộ lọc Gửi 3 ngày gần nhất Mã ĐH Trạng thái Món hàng Thu…" at bounding box center [645, 308] width 1291 height 617
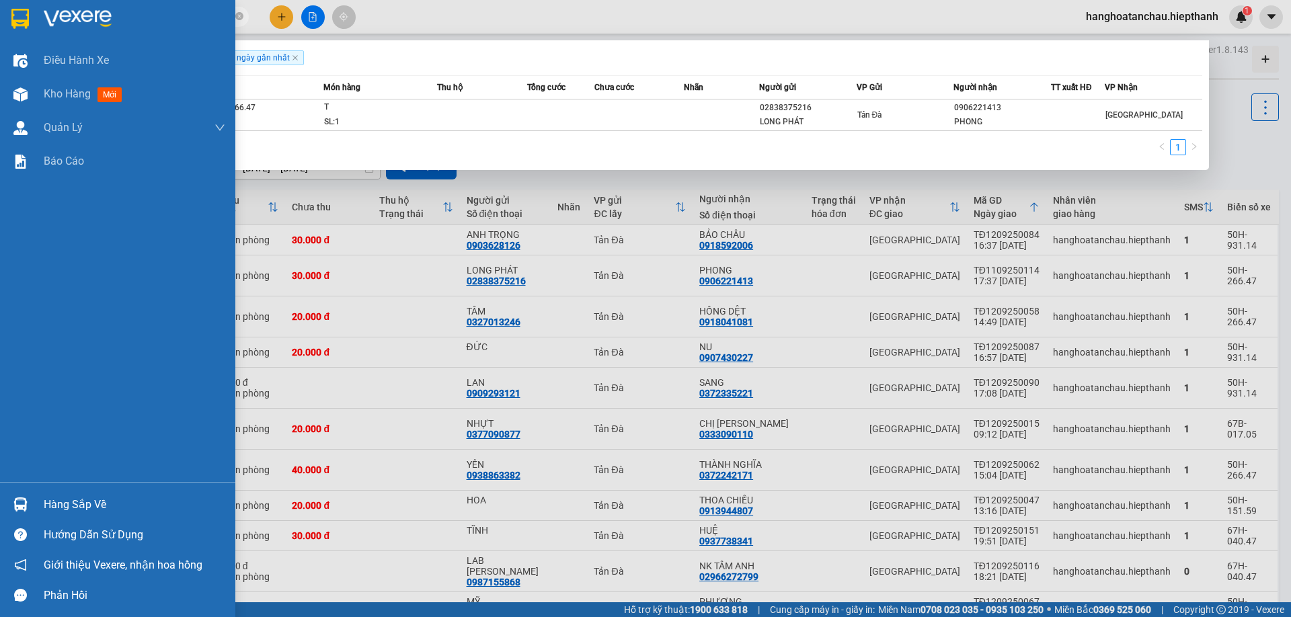
type input "MIN"
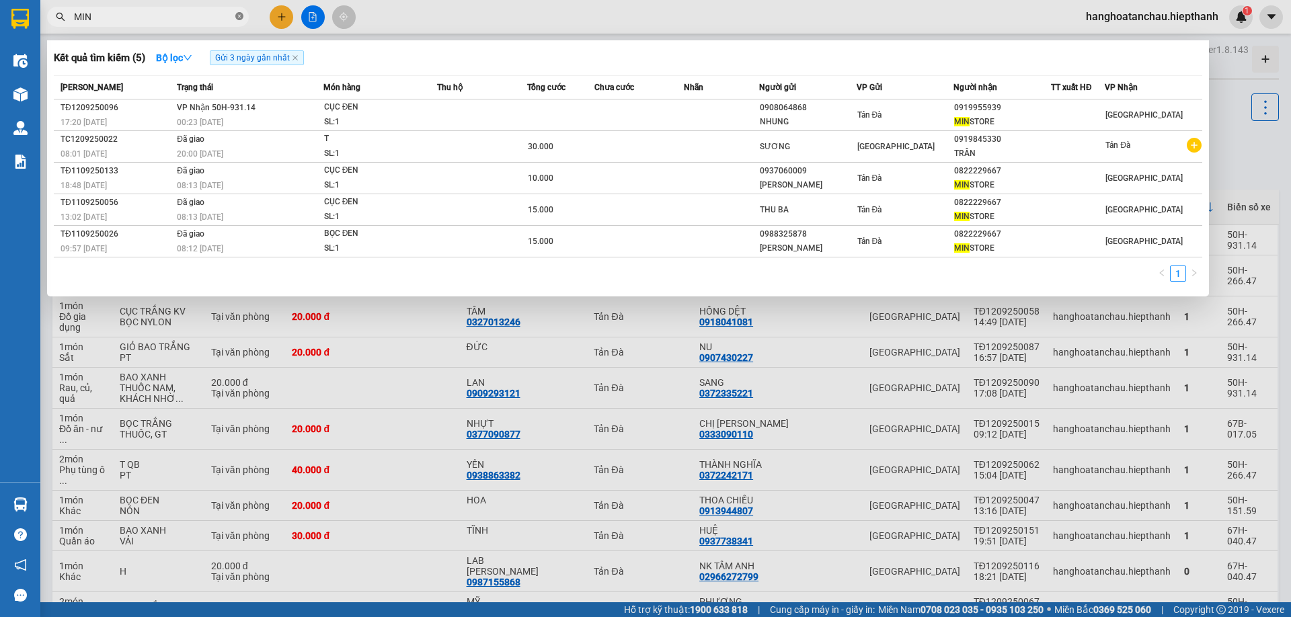
click at [238, 11] on span at bounding box center [239, 17] width 8 height 13
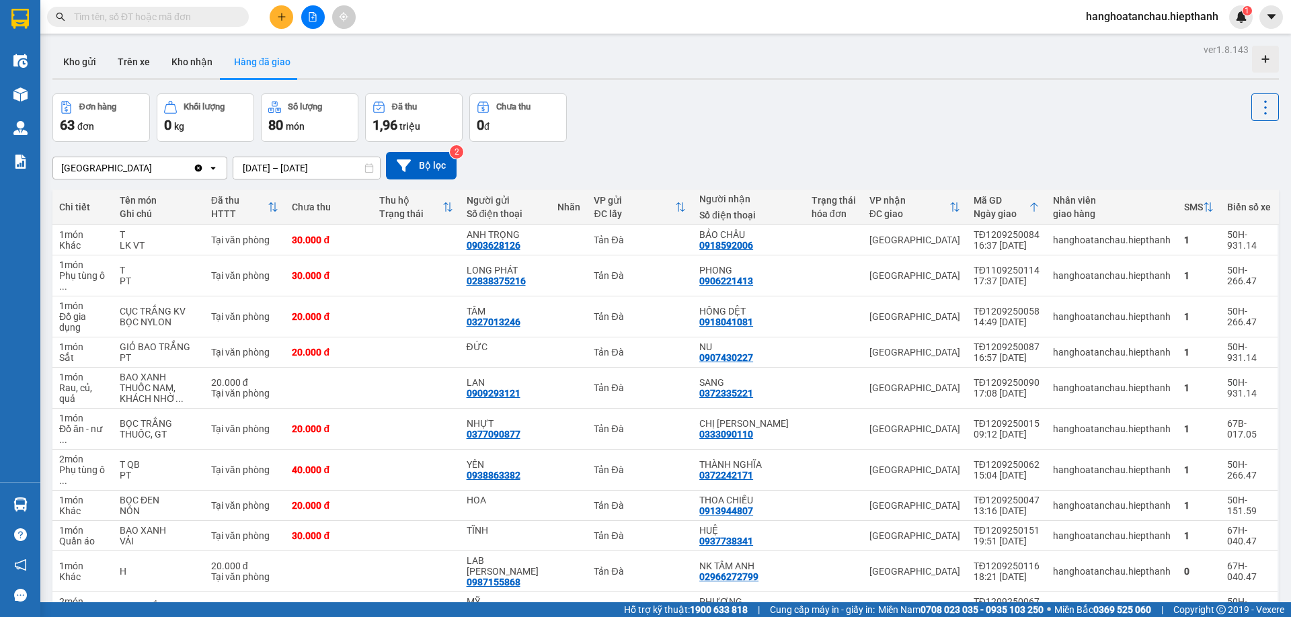
click at [167, 13] on input "text" at bounding box center [153, 16] width 159 height 15
click at [112, 17] on input "text" at bounding box center [153, 16] width 159 height 15
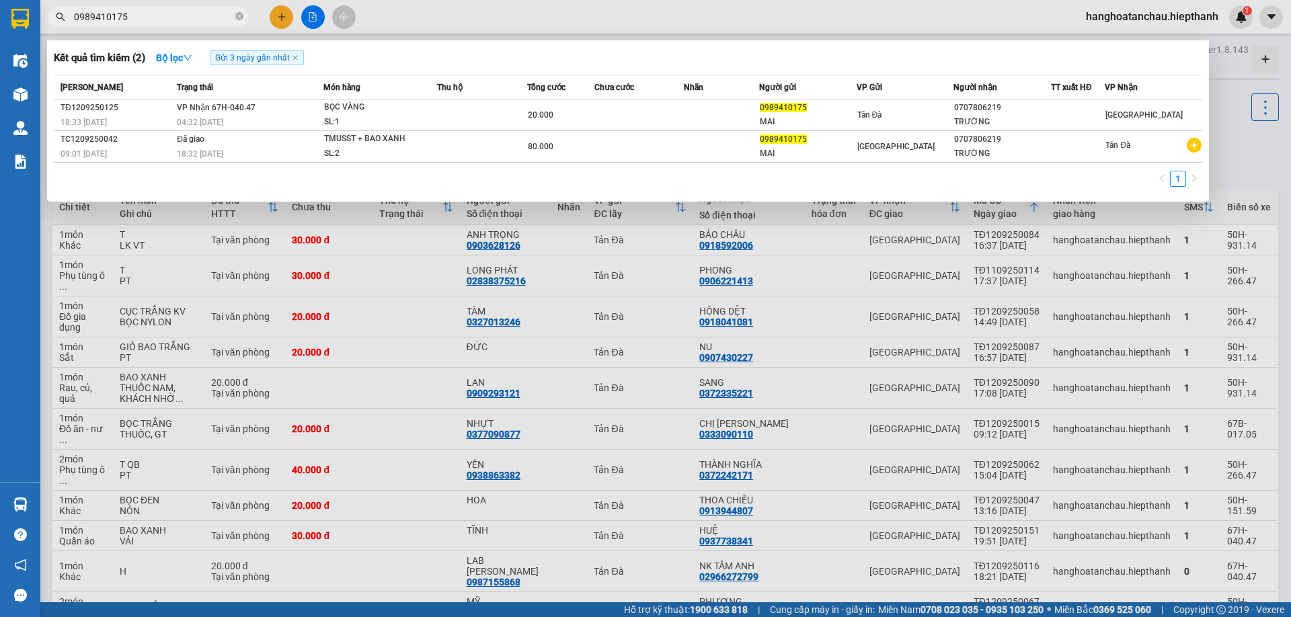
type input "0989410175"
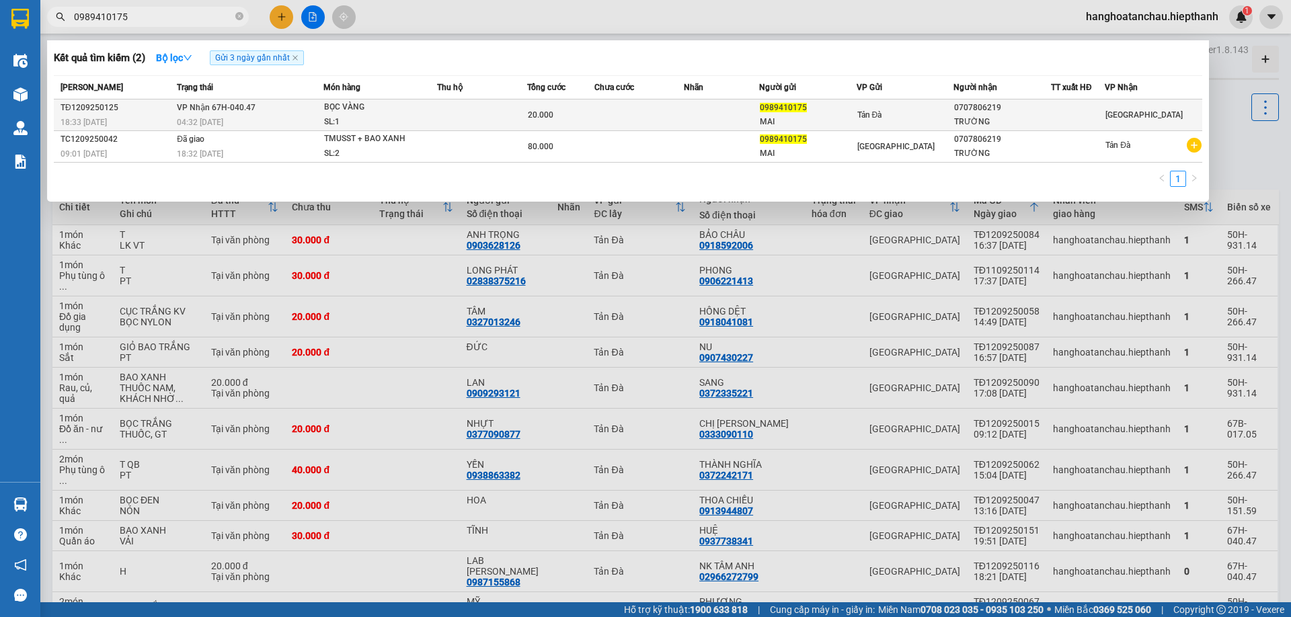
click at [381, 102] on div "BỌC VÀNG" at bounding box center [374, 107] width 101 height 15
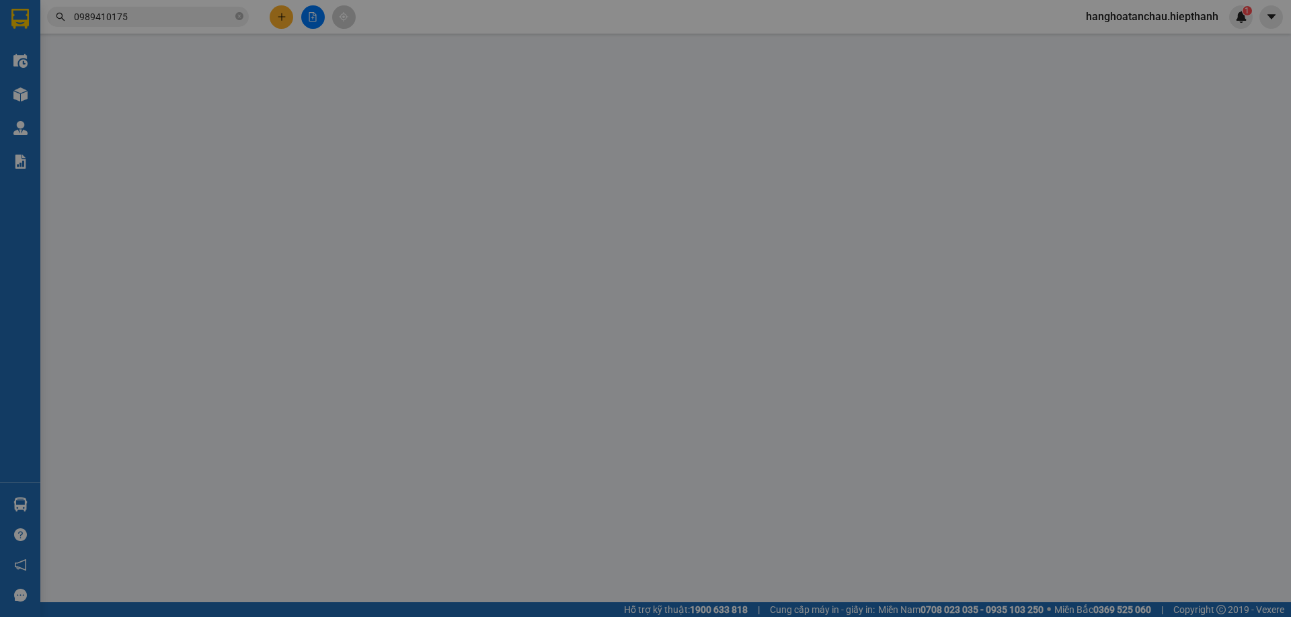
type input "0989410175"
type input "MAI"
type input "0707806219"
type input "TRƯỜNG"
type input "20.000"
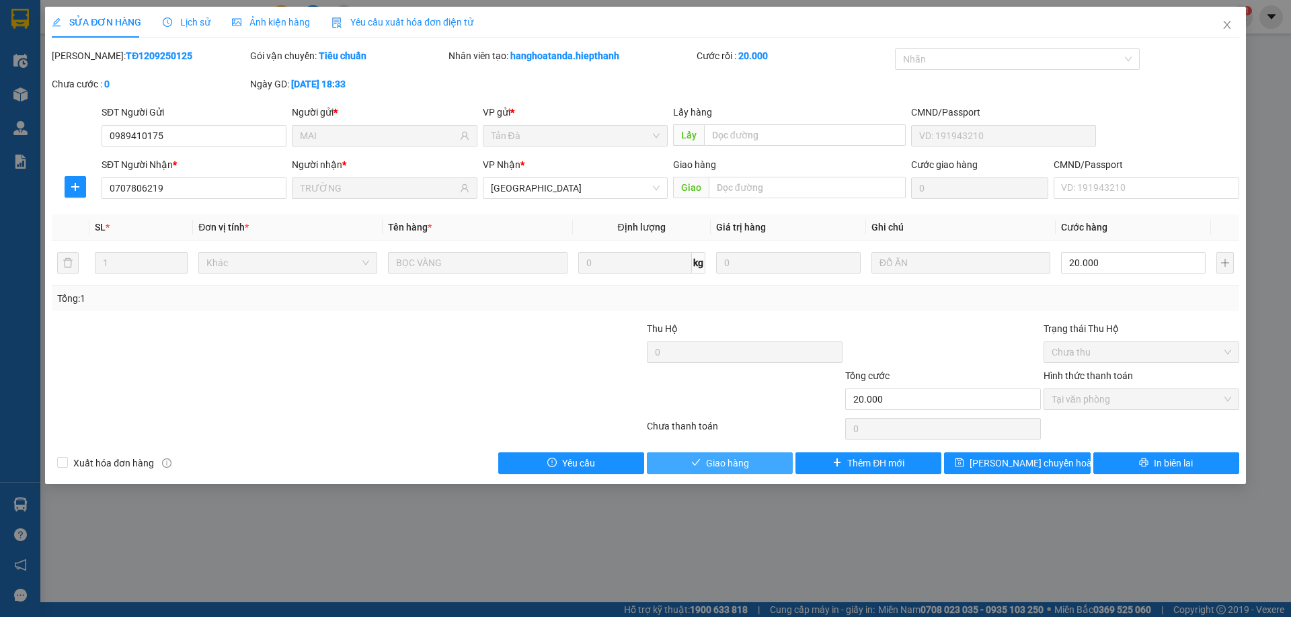
click at [743, 468] on span "Giao hàng" at bounding box center [727, 463] width 43 height 15
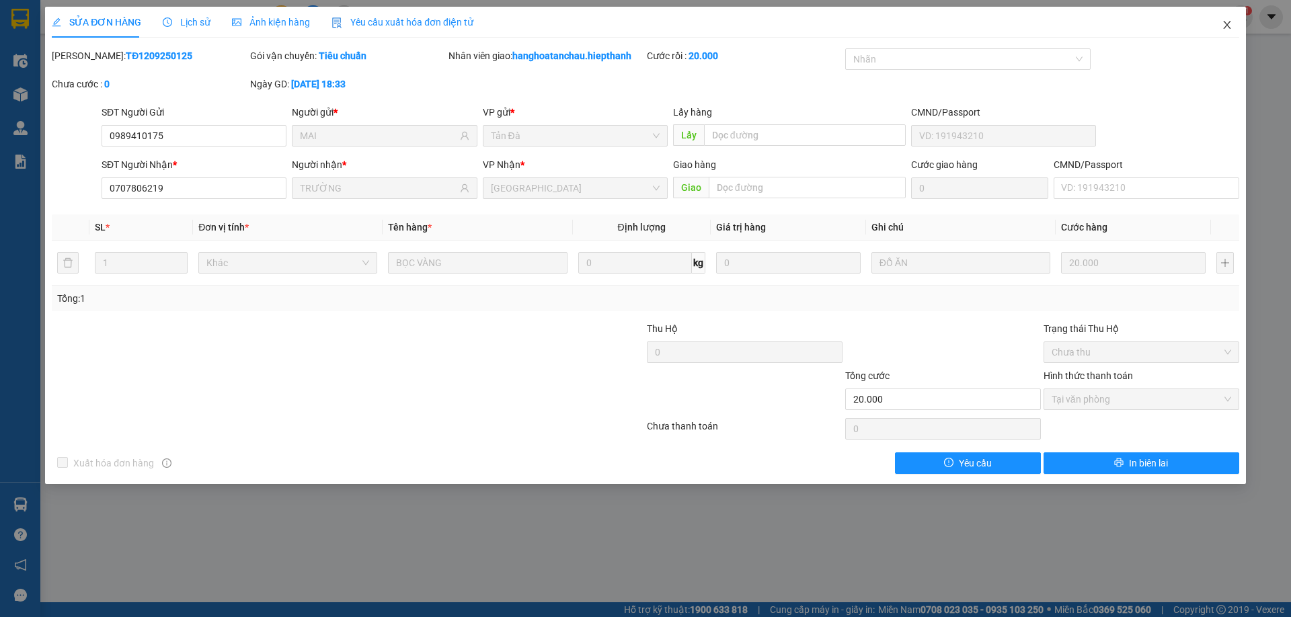
click at [1226, 30] on icon "close" at bounding box center [1227, 24] width 11 height 11
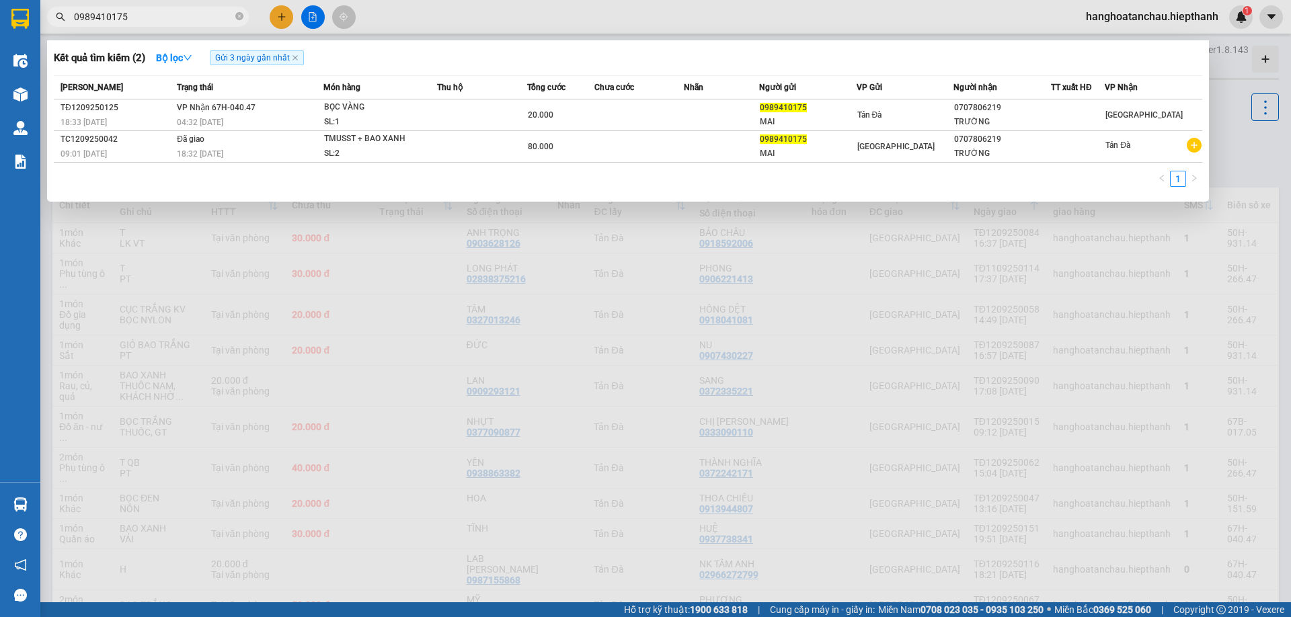
click at [147, 14] on input "0989410175" at bounding box center [153, 16] width 159 height 15
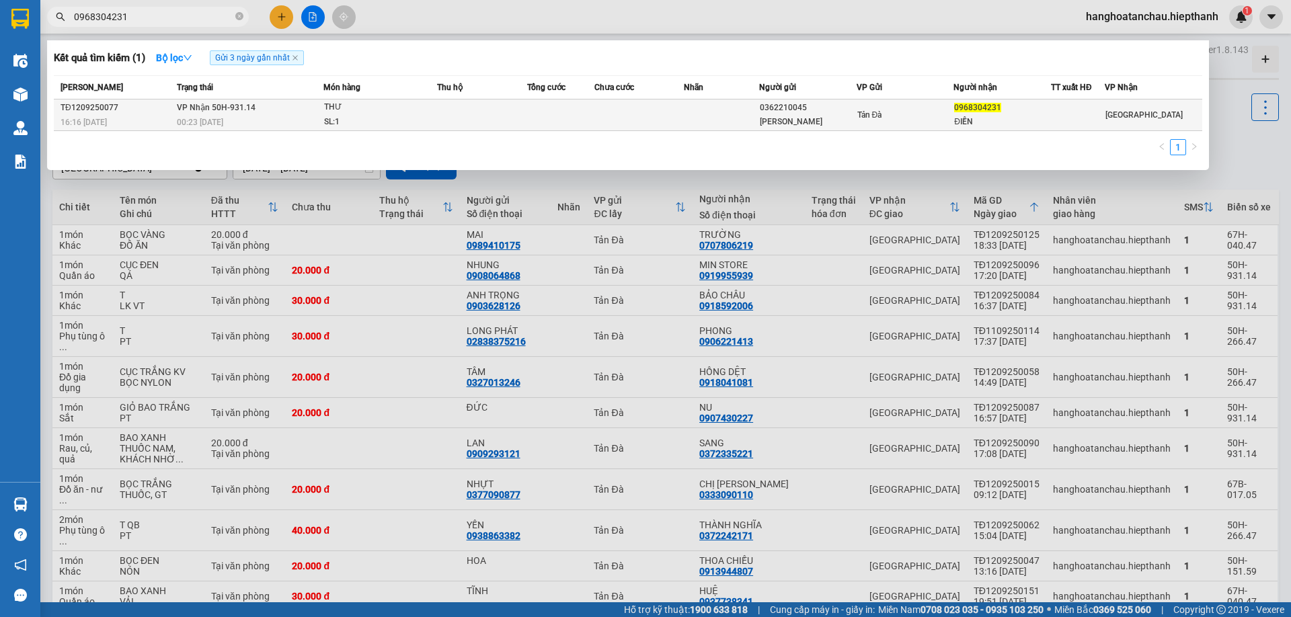
type input "0968304231"
click at [430, 118] on span "THƯ SL: 1" at bounding box center [380, 114] width 112 height 29
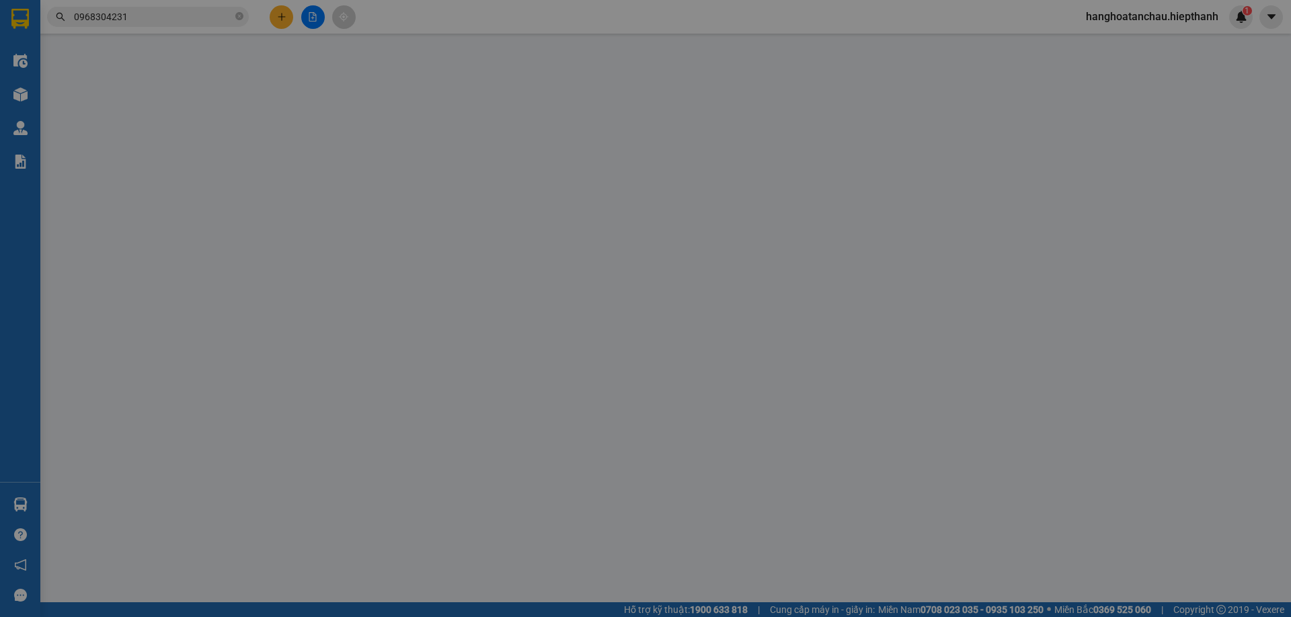
type input "0362210045"
type input "[PERSON_NAME]"
type input "0968304231"
type input "ĐIỀN"
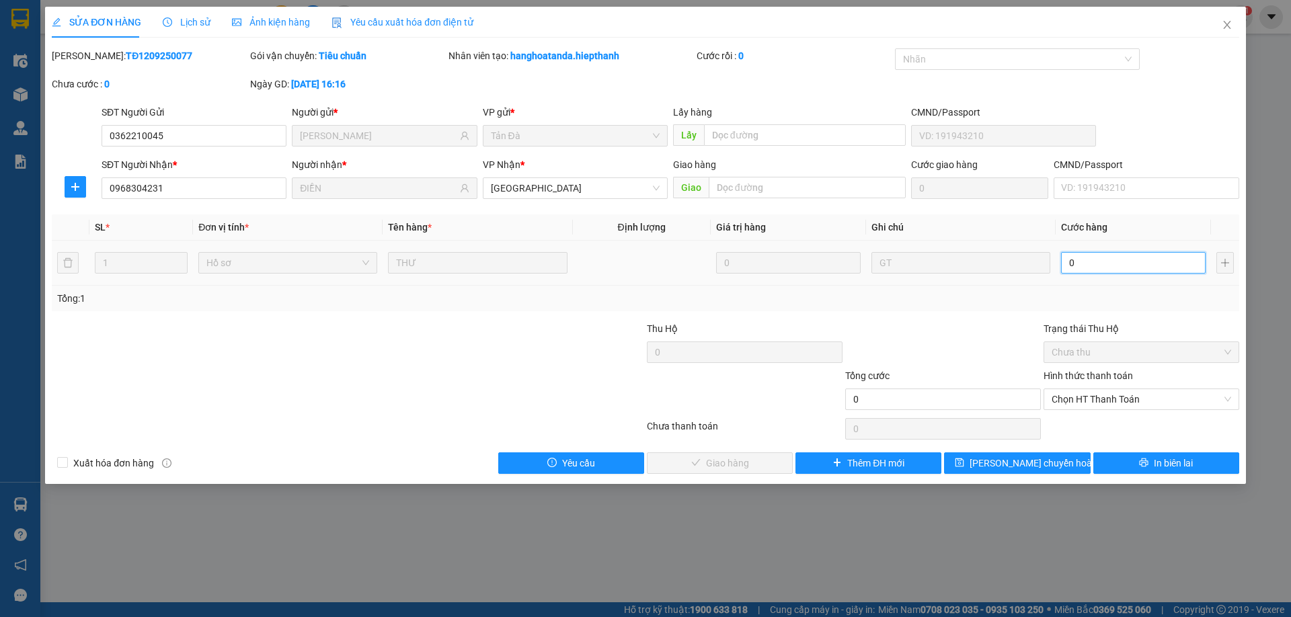
click at [1152, 261] on input "0" at bounding box center [1133, 263] width 145 height 22
type input "2"
type input "20"
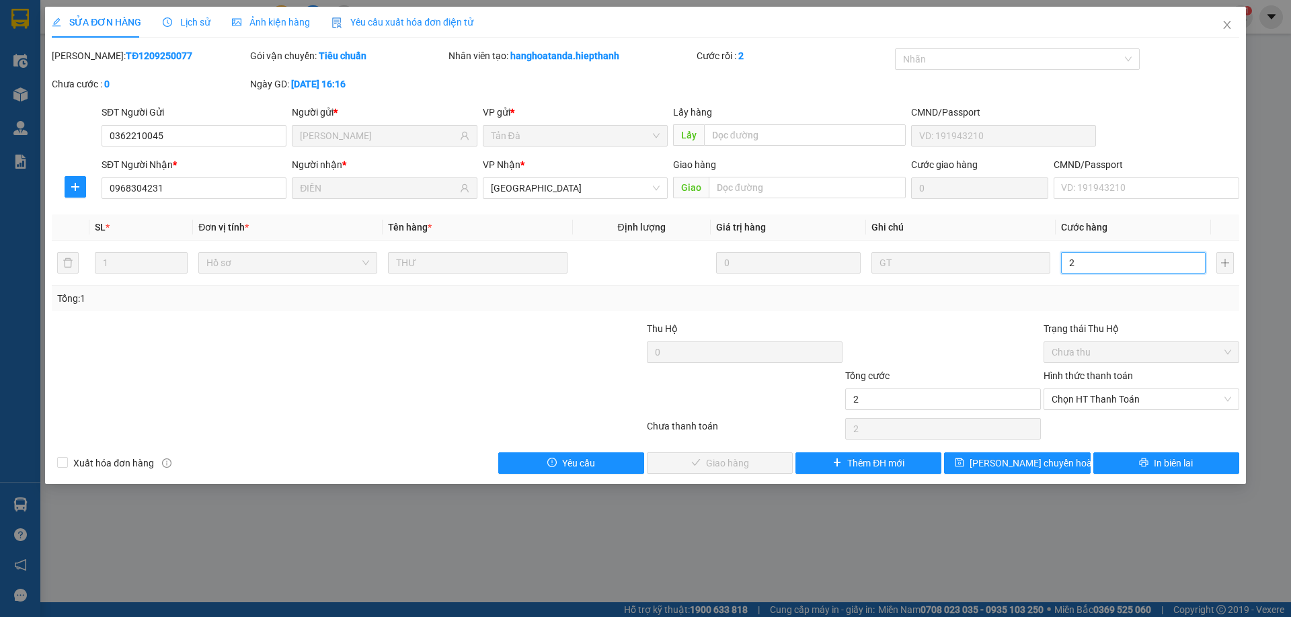
type input "20"
type input "20.000"
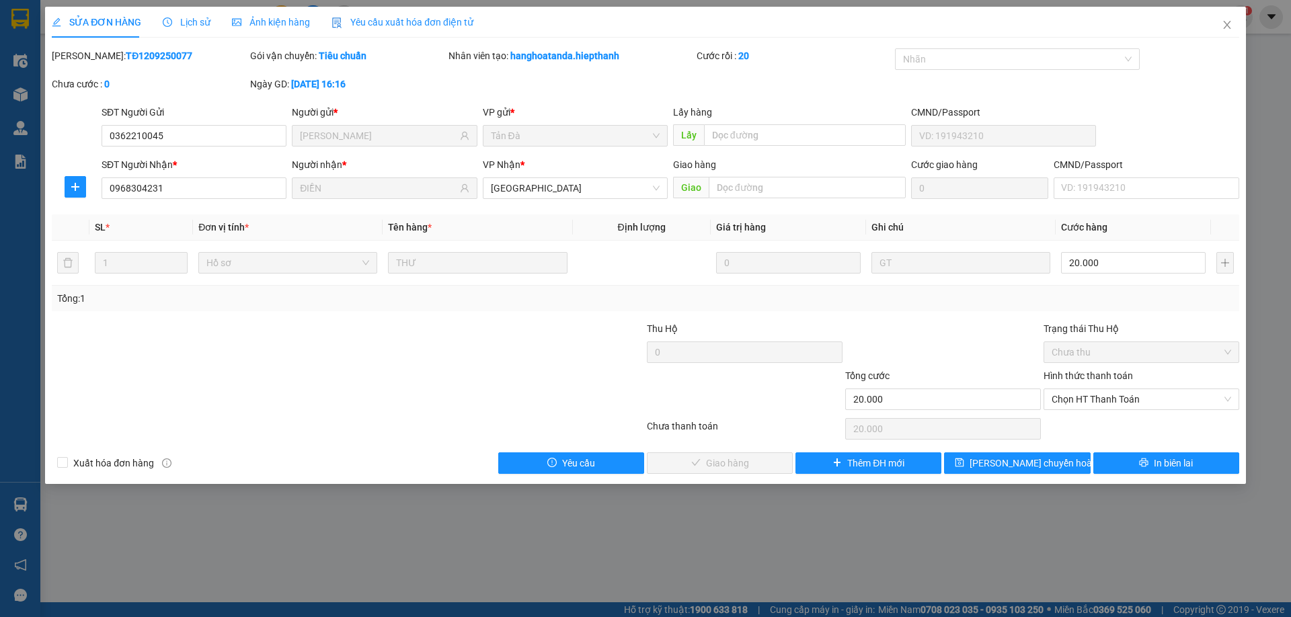
click at [1142, 317] on div "Total Paid Fee 0 Total UnPaid Fee 0 Cash Collection Total Fee Mã ĐH: TĐ12092500…" at bounding box center [645, 261] width 1187 height 426
click at [1115, 403] on span "Chọn HT Thanh Toán" at bounding box center [1140, 399] width 179 height 20
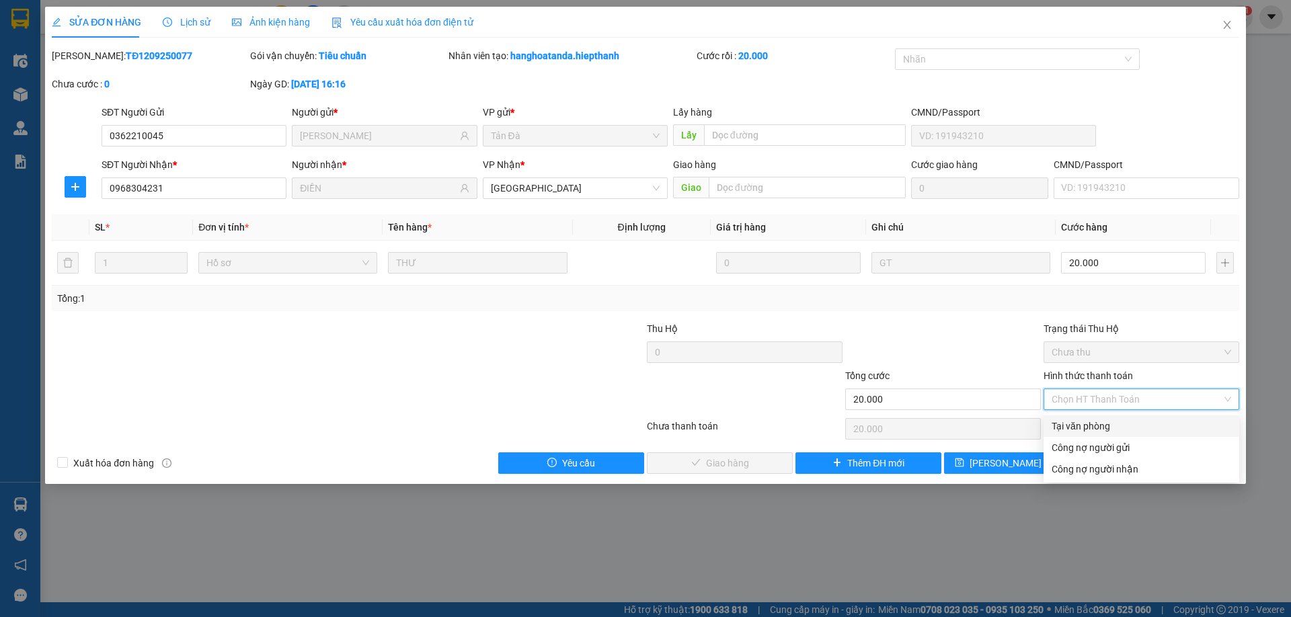
drag, startPoint x: 1105, startPoint y: 424, endPoint x: 840, endPoint y: 426, distance: 265.6
click at [1105, 424] on div "Tại văn phòng" at bounding box center [1140, 426] width 179 height 15
type input "0"
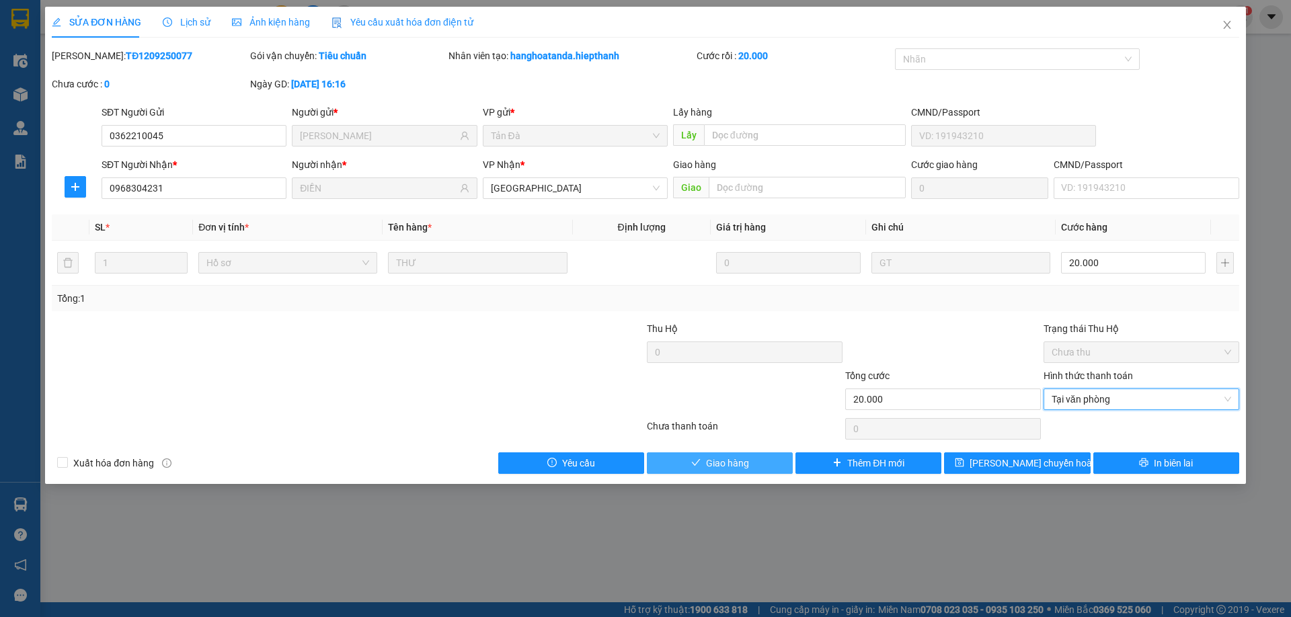
click at [766, 458] on button "Giao hàng" at bounding box center [720, 463] width 146 height 22
click at [701, 465] on button "Giao hàng" at bounding box center [720, 463] width 146 height 22
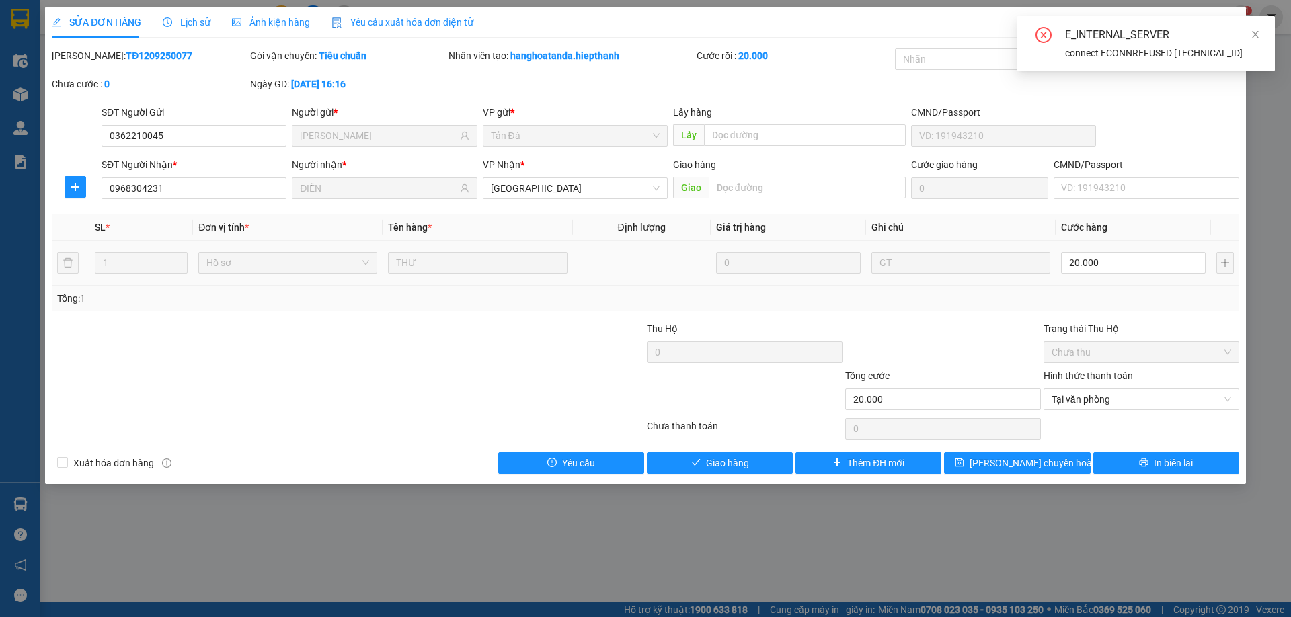
click at [1123, 249] on td "20.000" at bounding box center [1132, 263] width 155 height 45
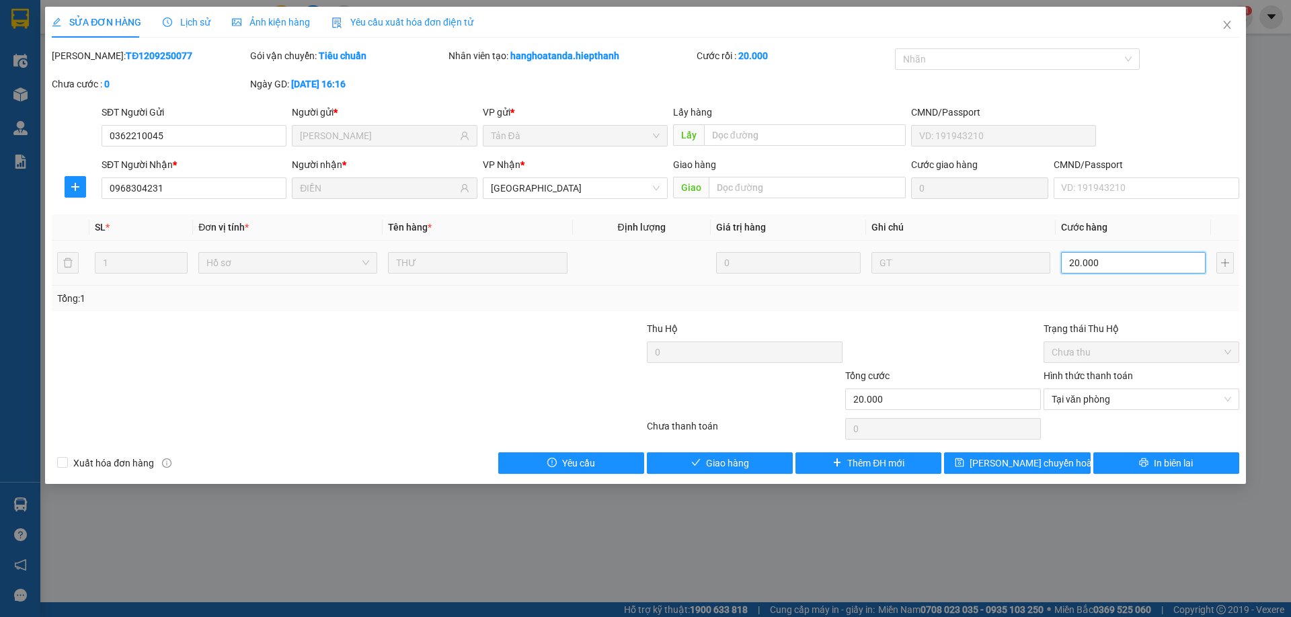
click at [1117, 265] on input "20.000" at bounding box center [1133, 263] width 145 height 22
click at [1105, 298] on div "Tổng: 1" at bounding box center [645, 298] width 1176 height 15
click at [1108, 401] on span "Tại văn phòng" at bounding box center [1140, 399] width 179 height 20
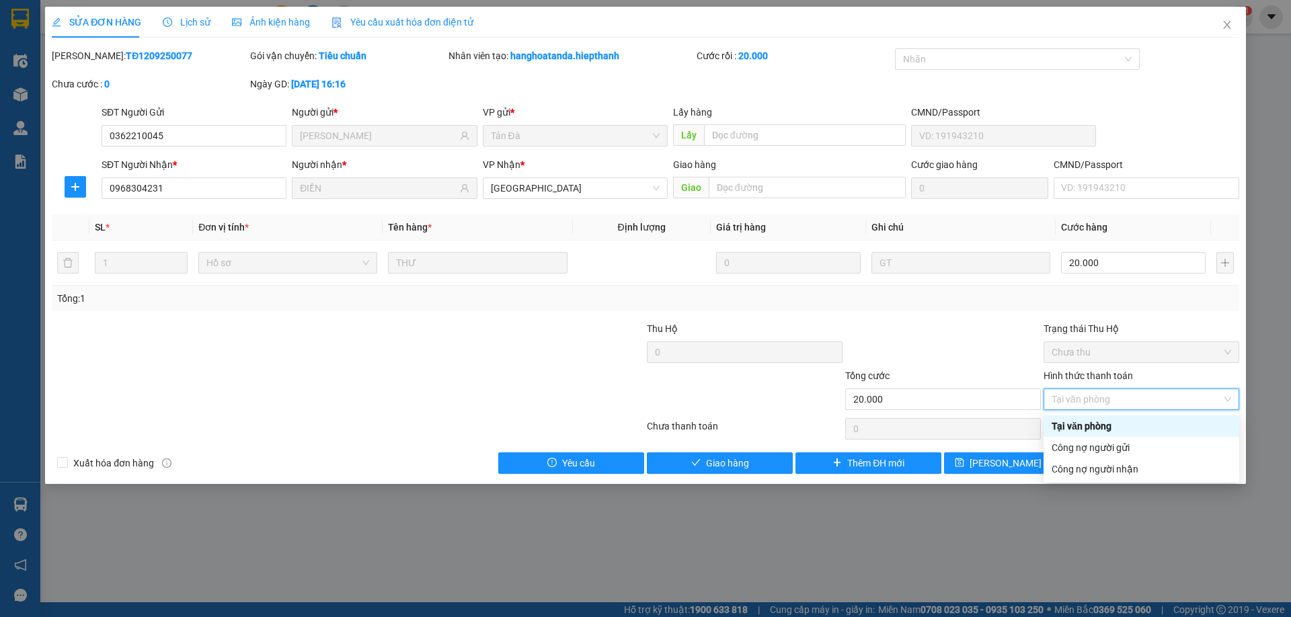
click at [1100, 417] on div "Tại văn phòng" at bounding box center [1141, 426] width 196 height 22
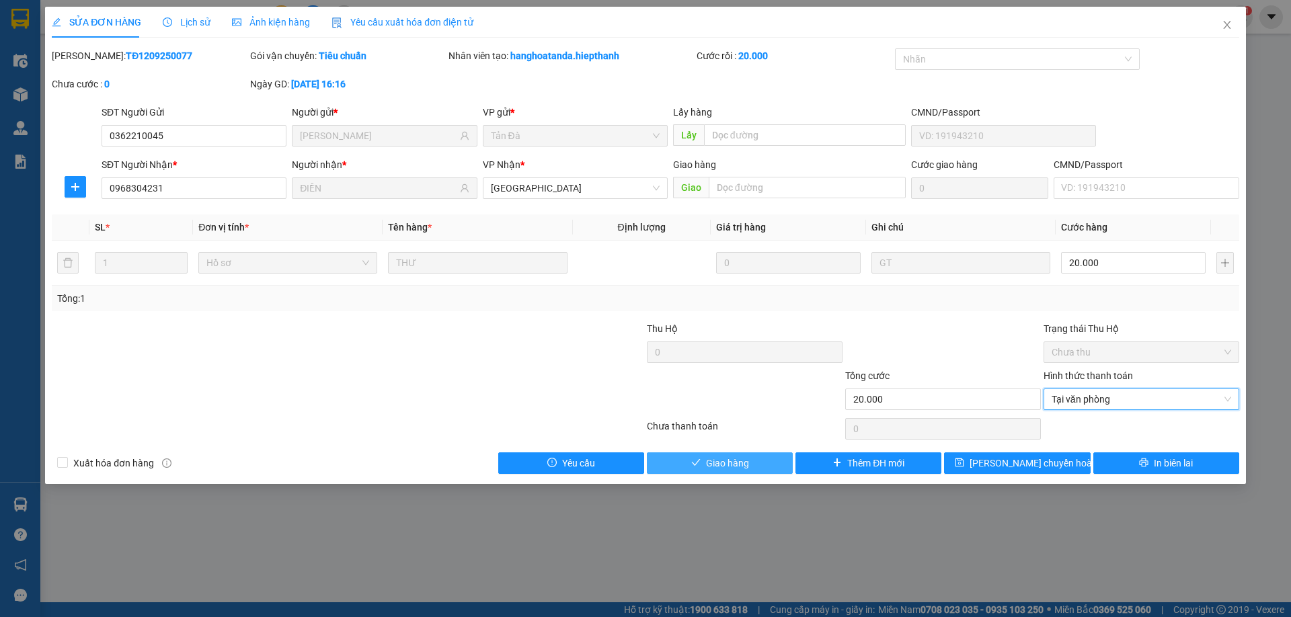
click at [743, 468] on span "Giao hàng" at bounding box center [727, 463] width 43 height 15
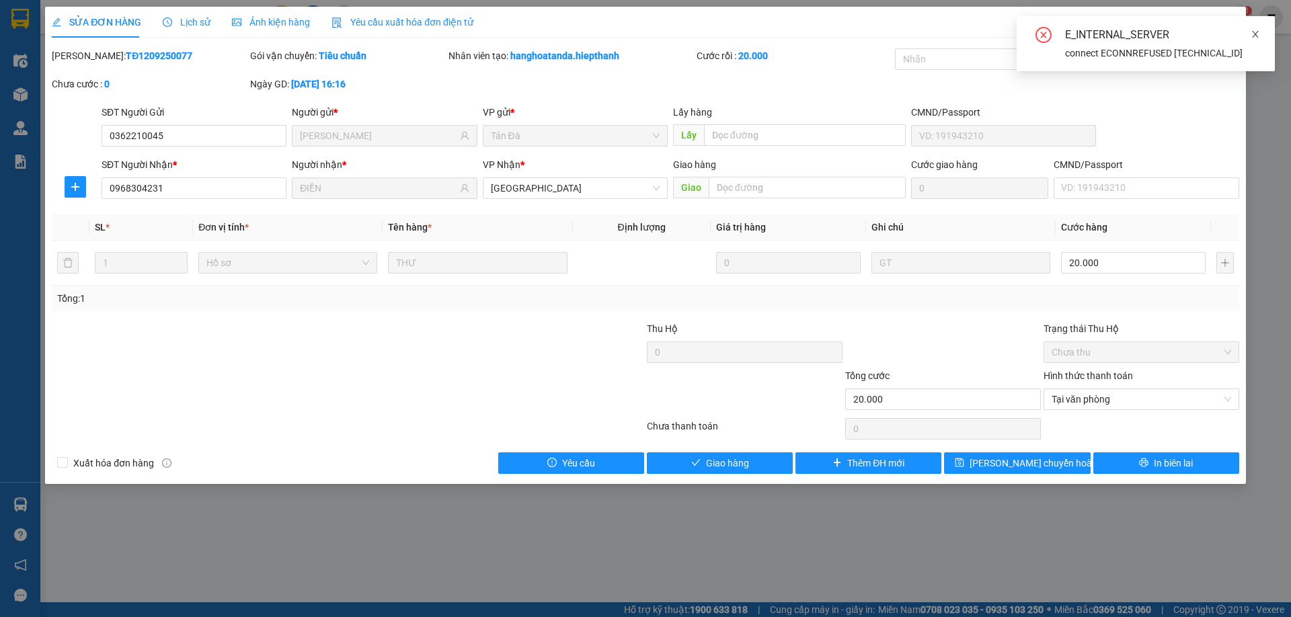
click at [1256, 36] on icon "close" at bounding box center [1255, 34] width 7 height 7
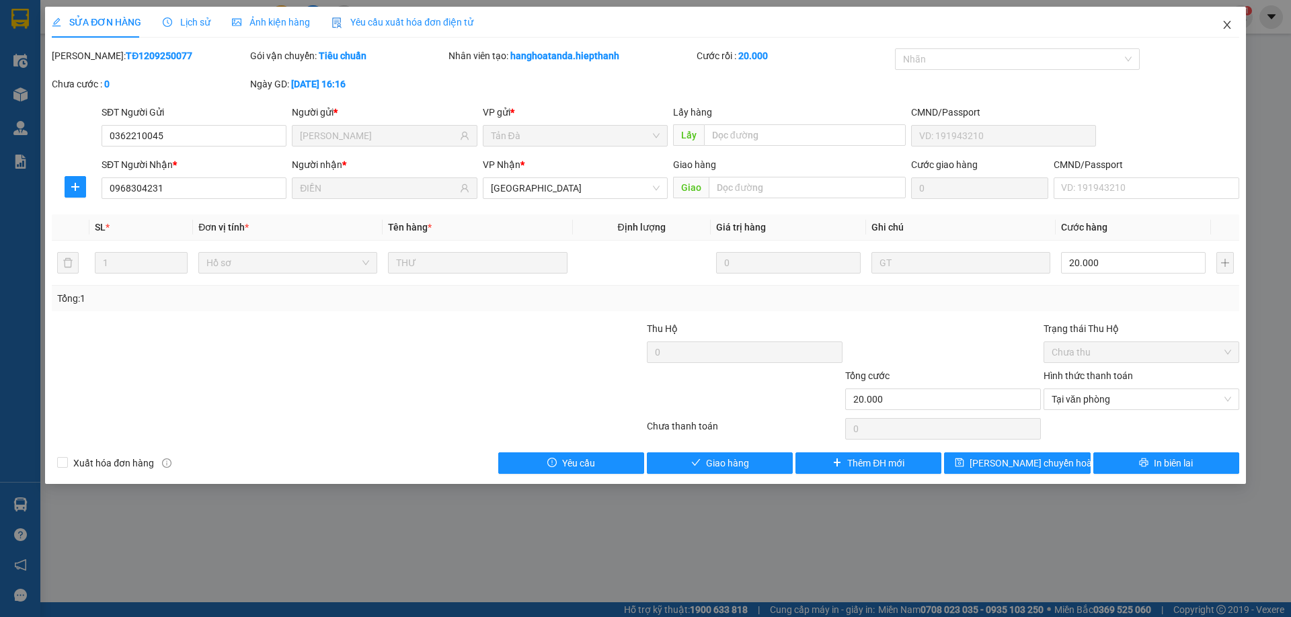
click at [1233, 25] on span "Close" at bounding box center [1227, 26] width 38 height 38
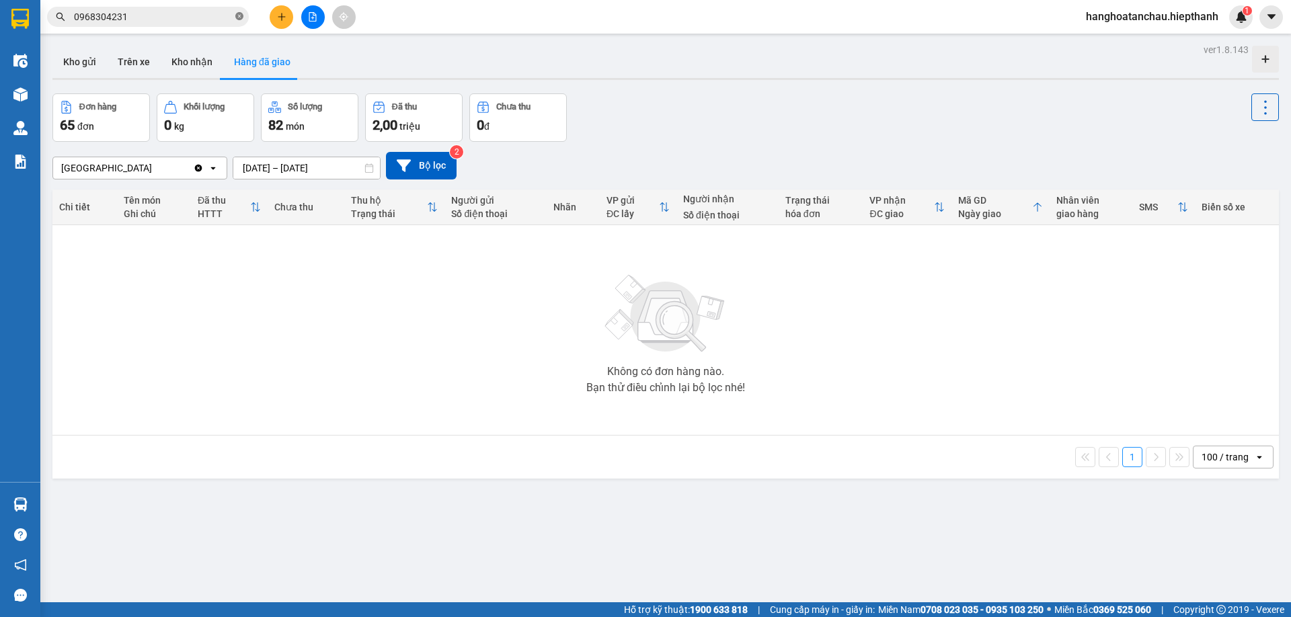
click at [243, 18] on icon "close-circle" at bounding box center [239, 16] width 8 height 8
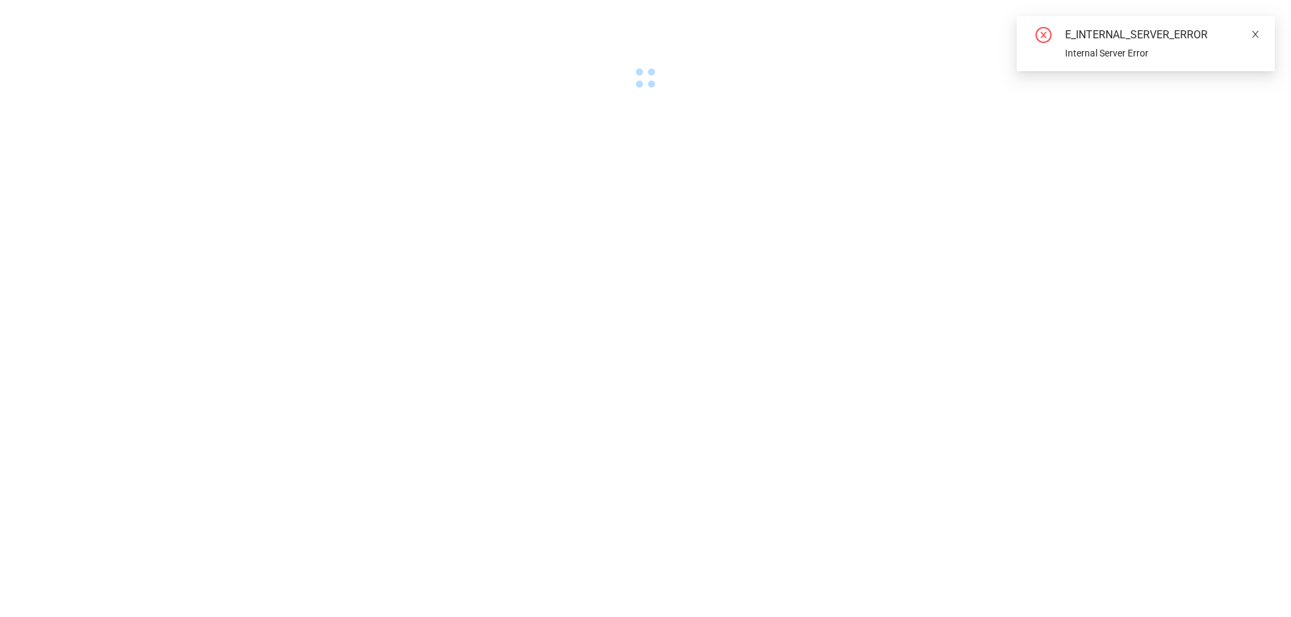
click at [1255, 29] on span at bounding box center [1254, 34] width 9 height 11
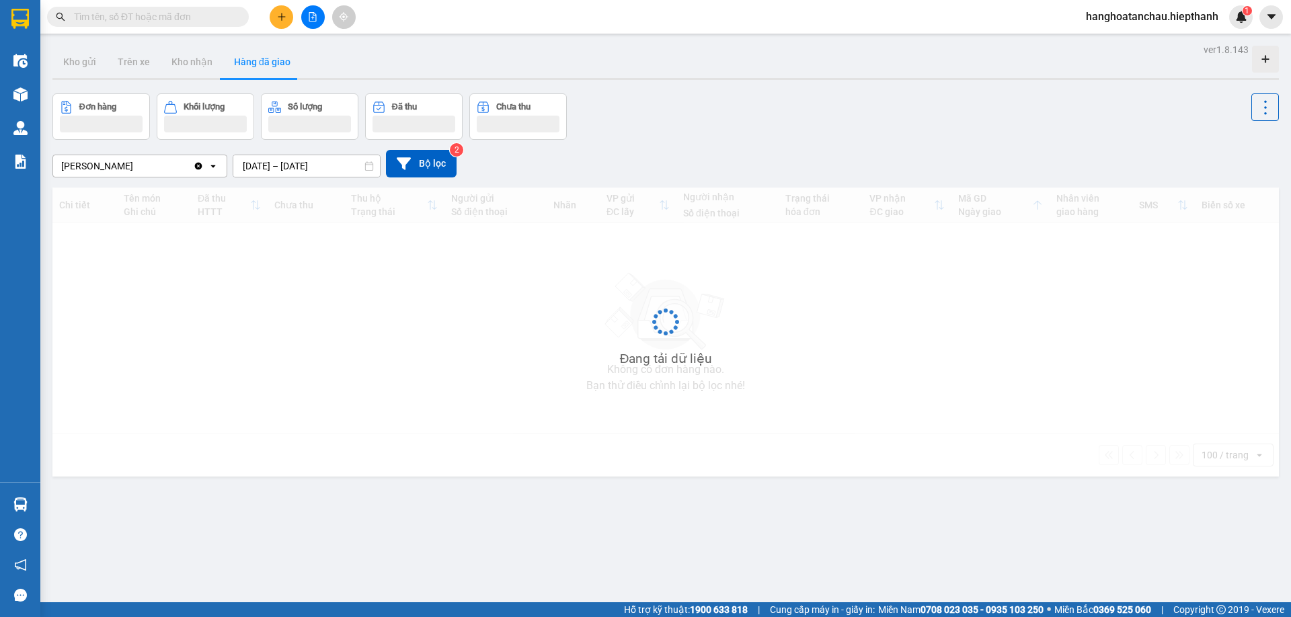
click at [166, 19] on input "text" at bounding box center [153, 16] width 159 height 15
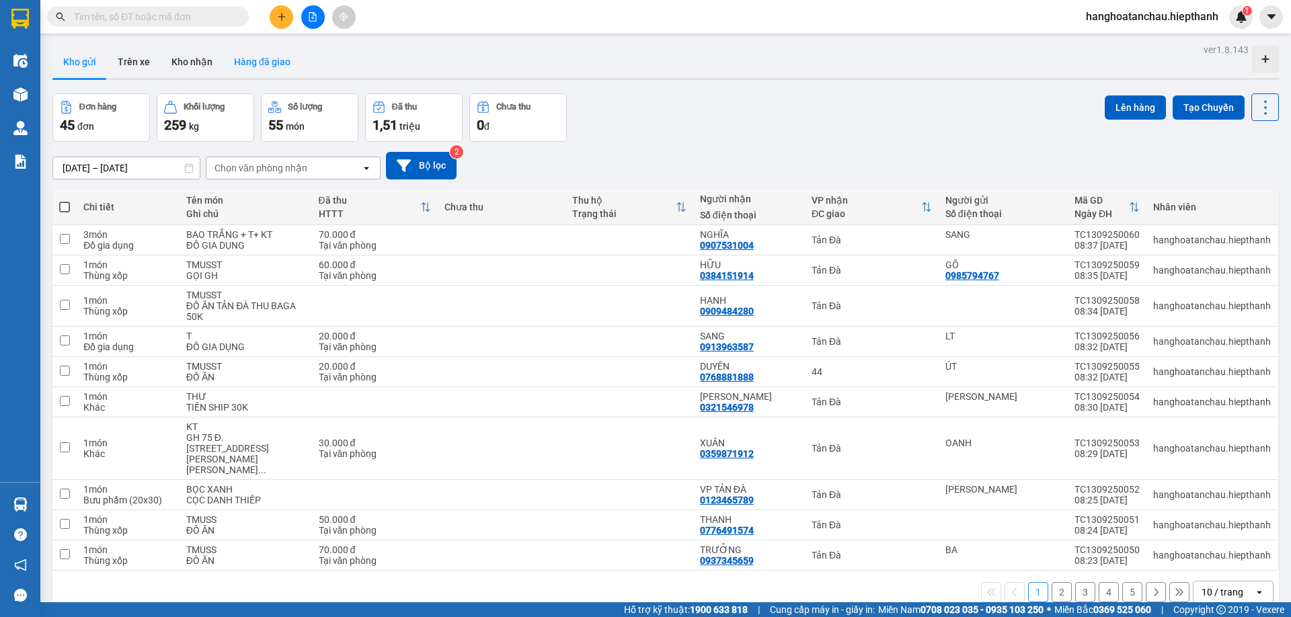
click at [278, 62] on button "Hàng đã giao" at bounding box center [262, 62] width 78 height 32
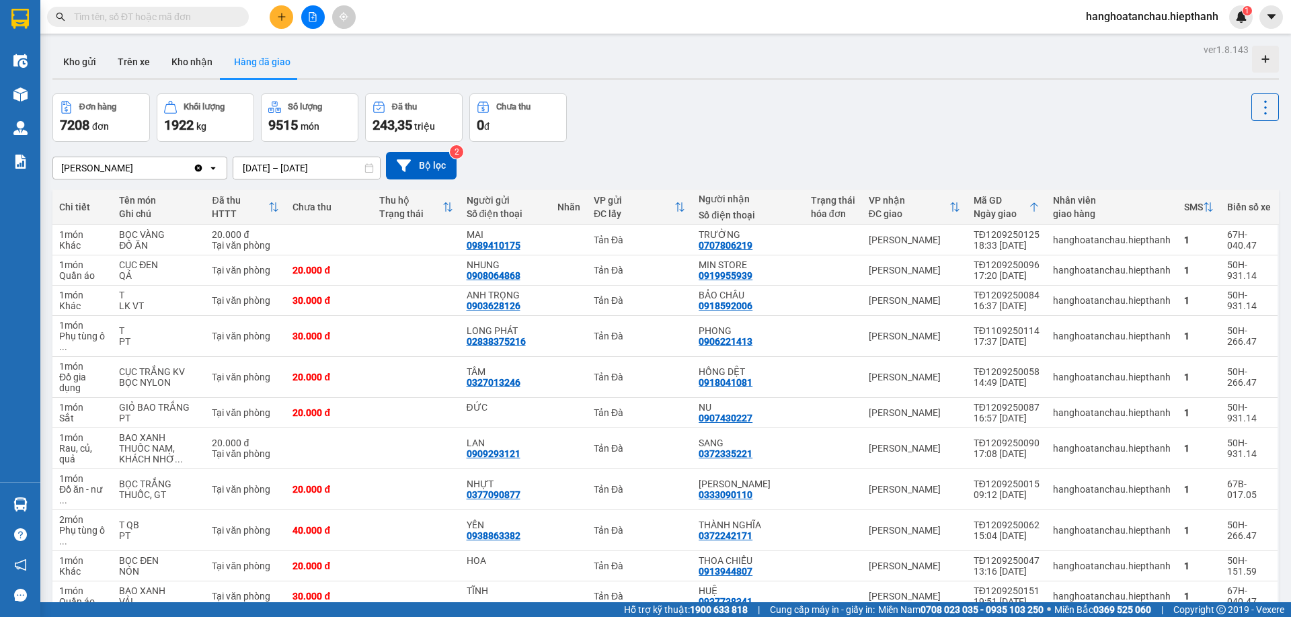
click at [224, 12] on input "text" at bounding box center [153, 16] width 159 height 15
type input "D"
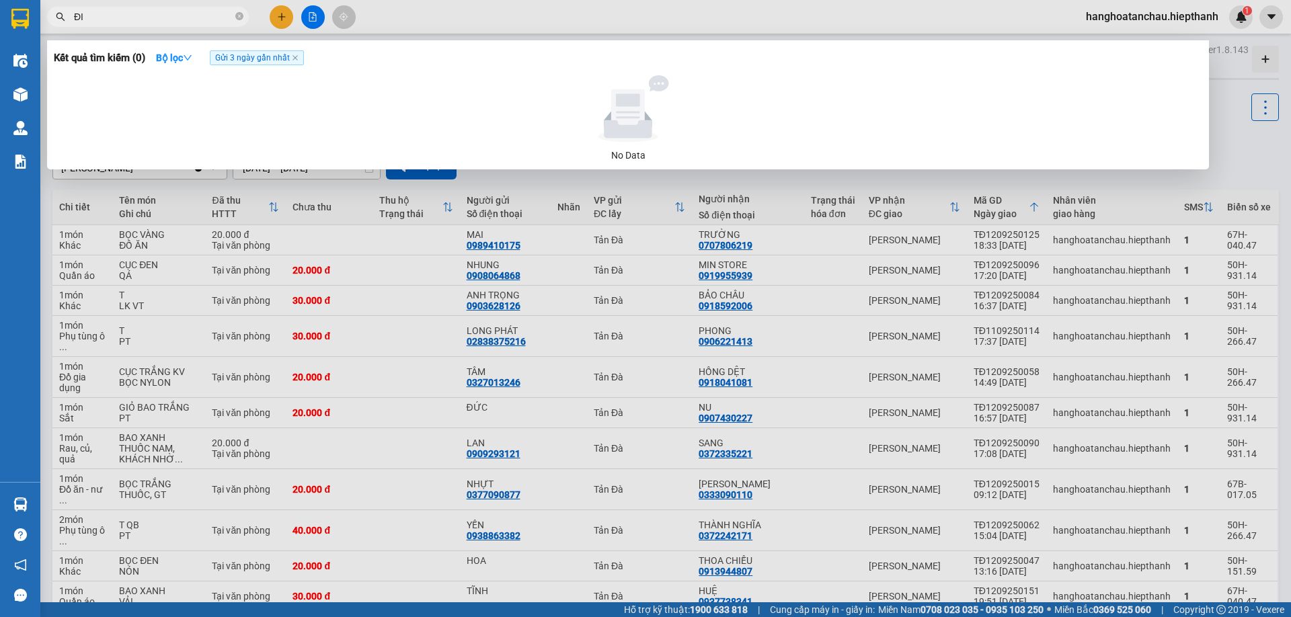
type input "Đ"
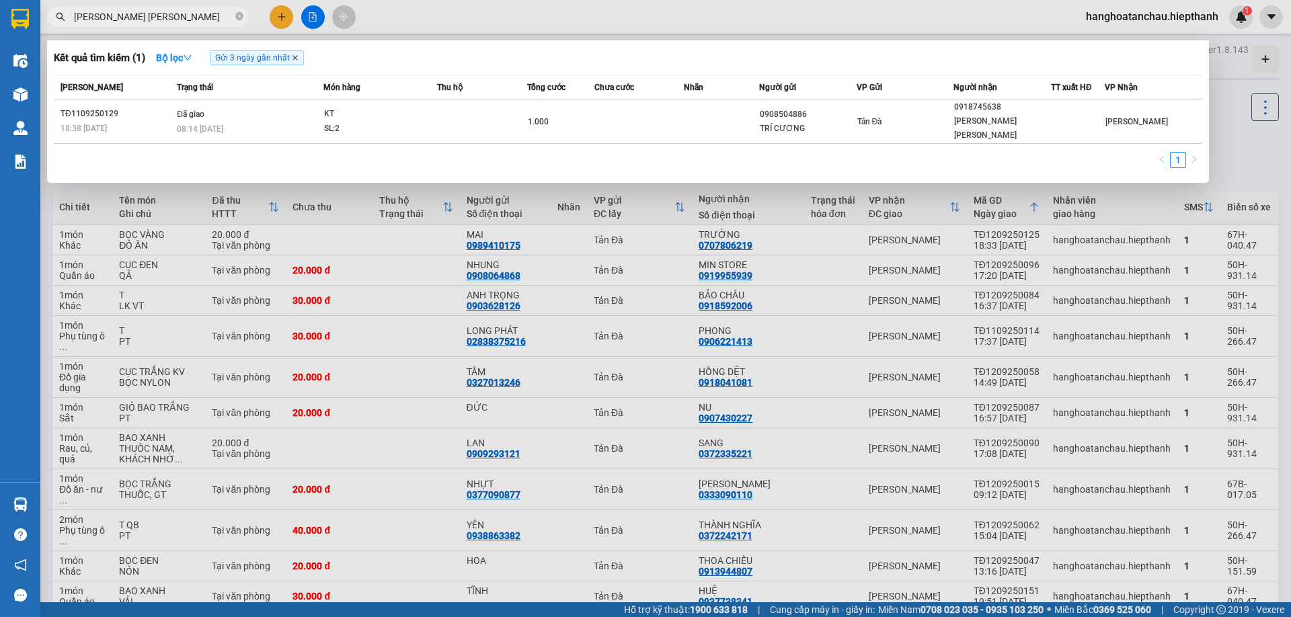
type input "[PERSON_NAME] [PERSON_NAME]"
click at [295, 57] on icon "close" at bounding box center [295, 57] width 7 height 7
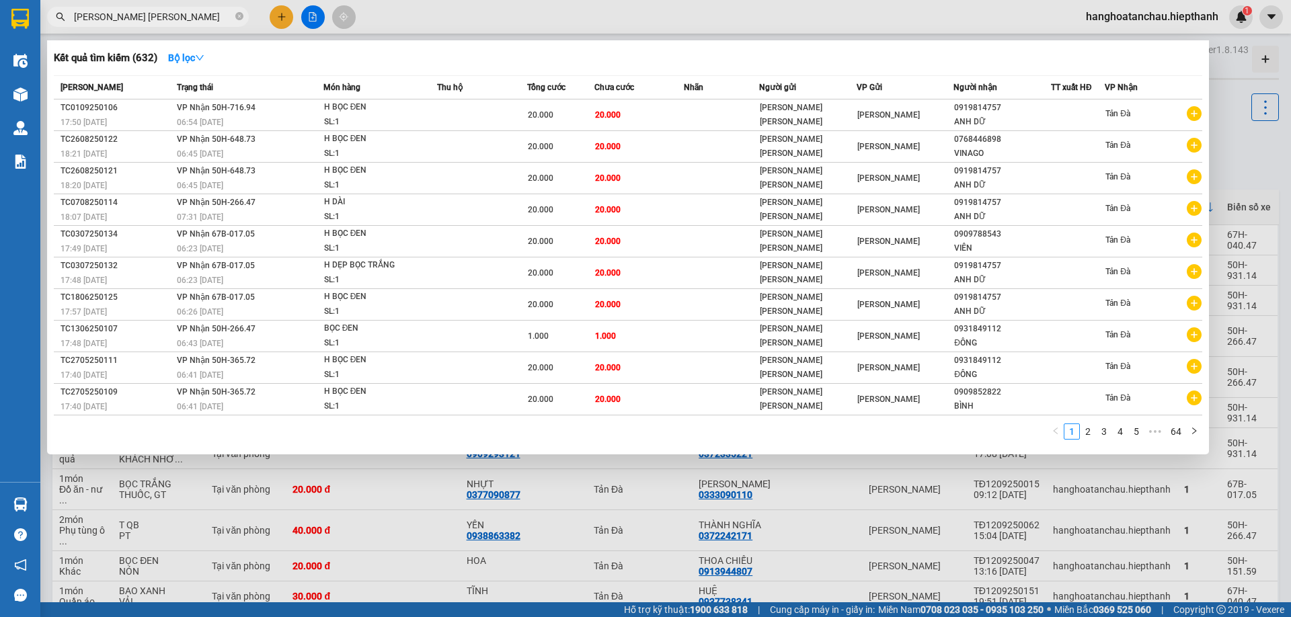
click at [164, 15] on input "[PERSON_NAME] [PERSON_NAME]" at bounding box center [153, 16] width 159 height 15
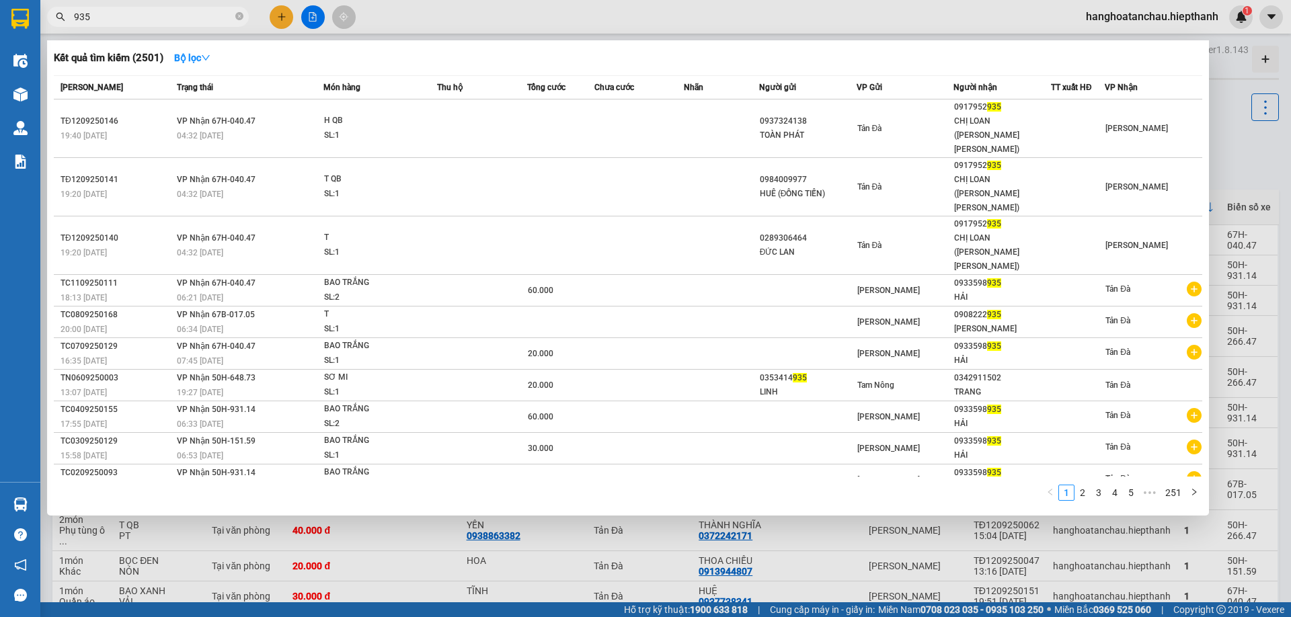
type input "935"
drag, startPoint x: 102, startPoint y: 9, endPoint x: 34, endPoint y: 16, distance: 67.6
click at [54, 16] on span "935" at bounding box center [148, 17] width 202 height 20
click at [239, 19] on icon "close-circle" at bounding box center [239, 16] width 8 height 8
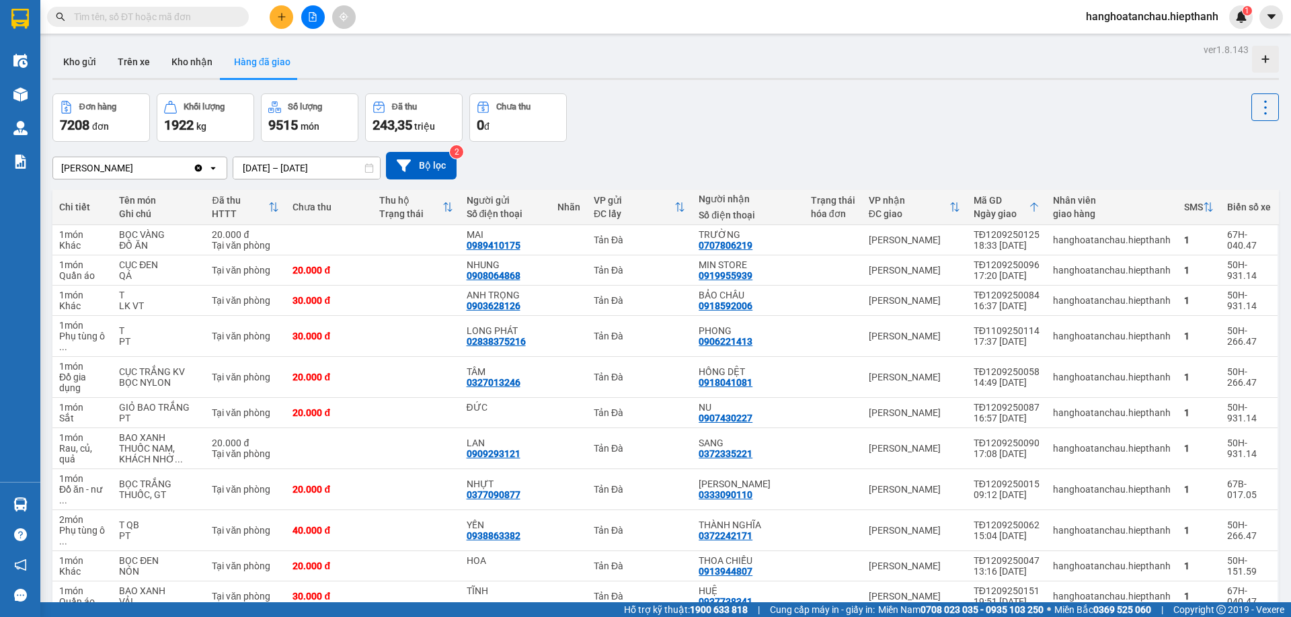
click at [171, 19] on input "text" at bounding box center [153, 16] width 159 height 15
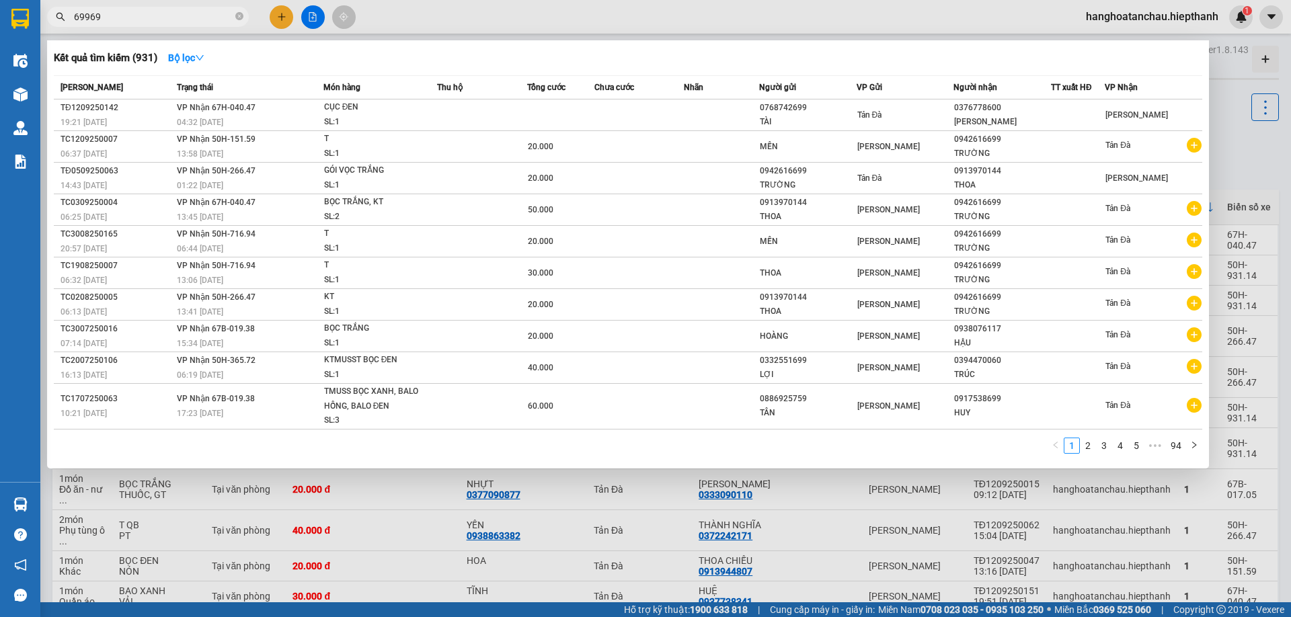
type input "699697"
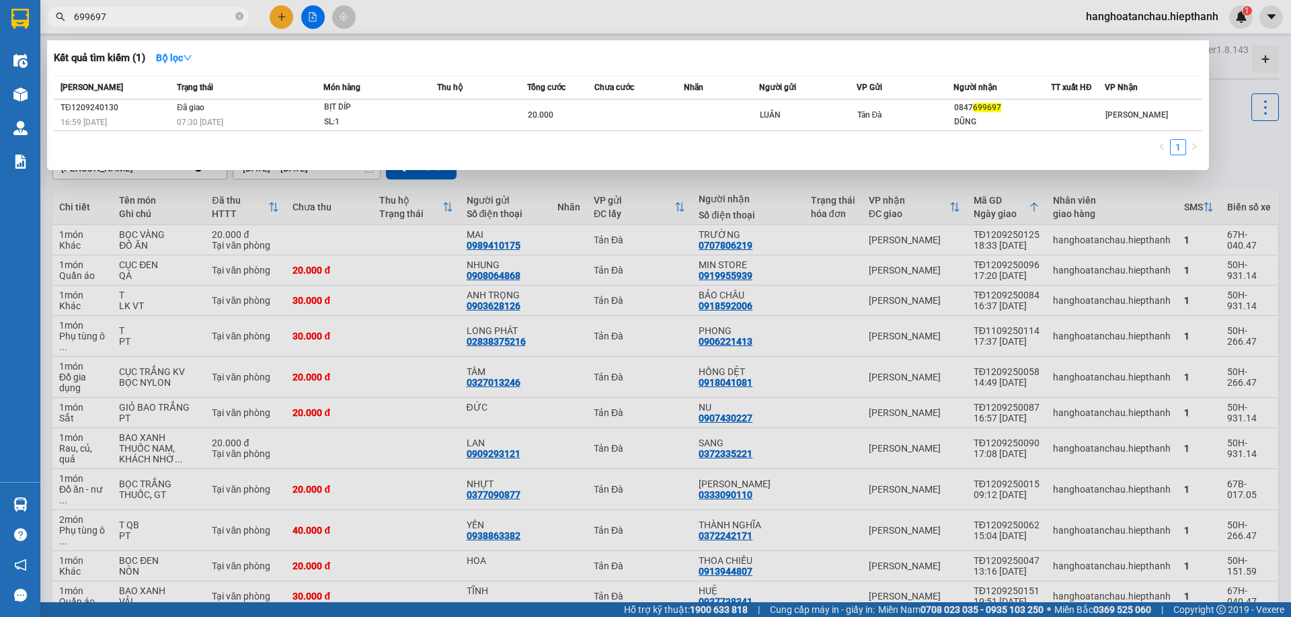
click at [159, 15] on input "699697" at bounding box center [153, 16] width 159 height 15
type input "0847699697"
click at [203, 61] on button "Bộ lọc" at bounding box center [174, 58] width 58 height 22
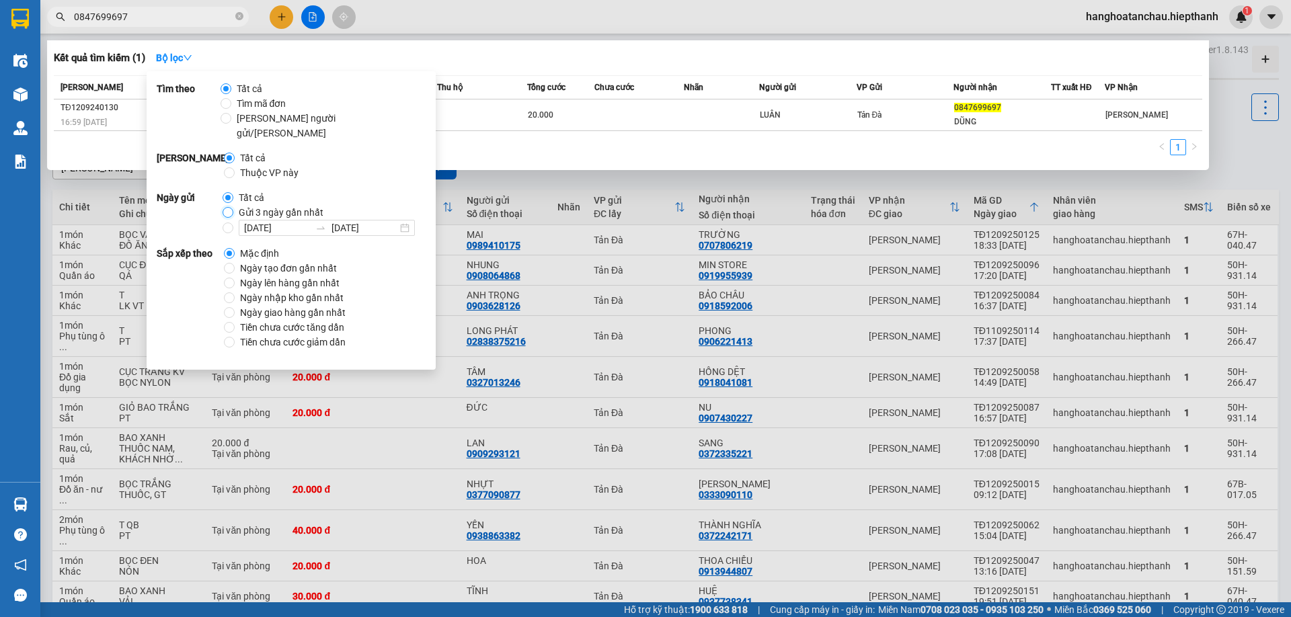
click at [228, 207] on input "Gửi 3 ngày gần nhất" at bounding box center [228, 212] width 11 height 11
radio input "true"
radio input "false"
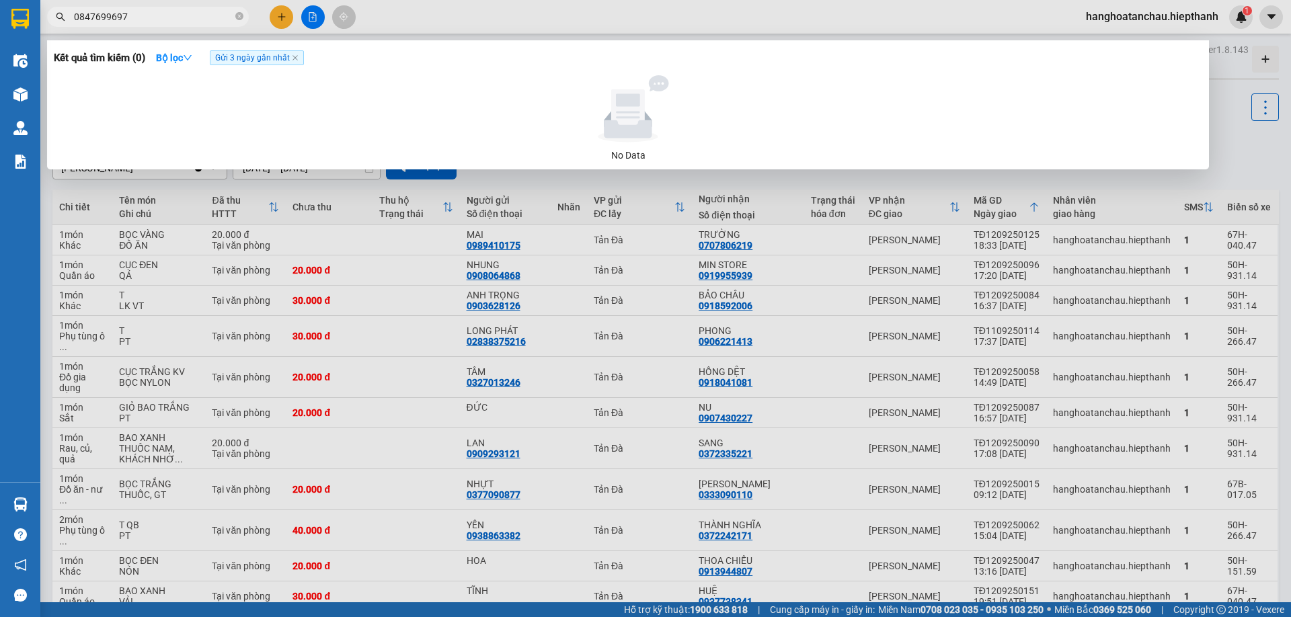
click at [138, 6] on div at bounding box center [645, 308] width 1291 height 617
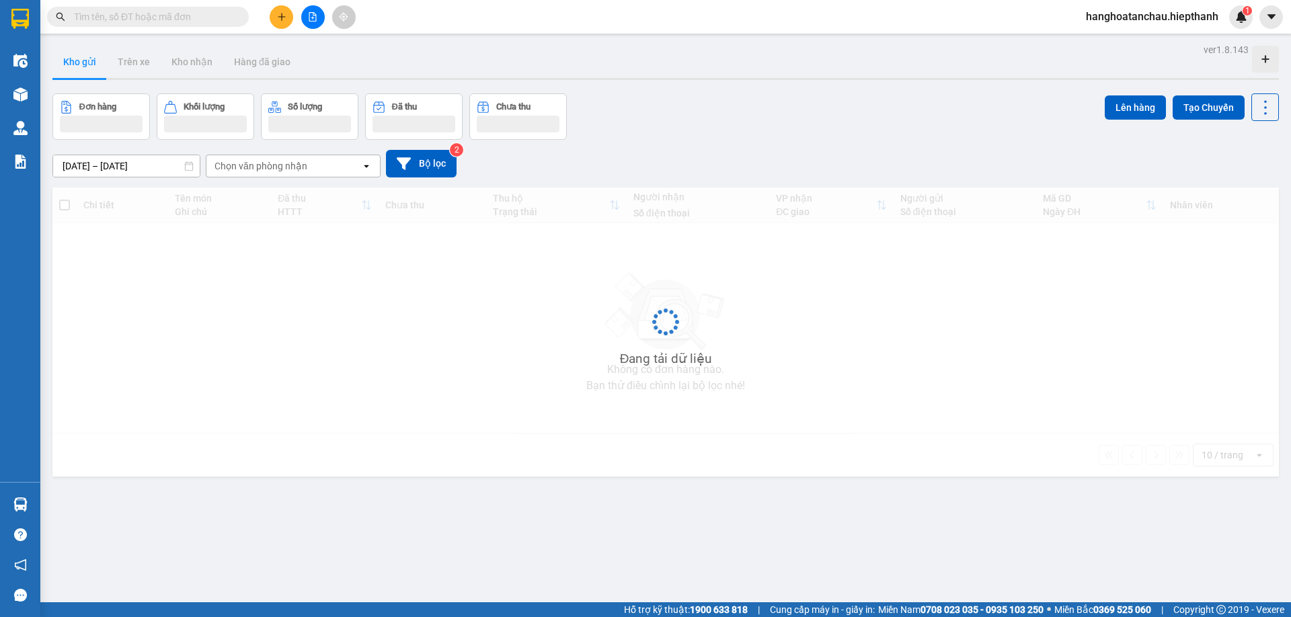
click at [201, 19] on input "text" at bounding box center [153, 16] width 159 height 15
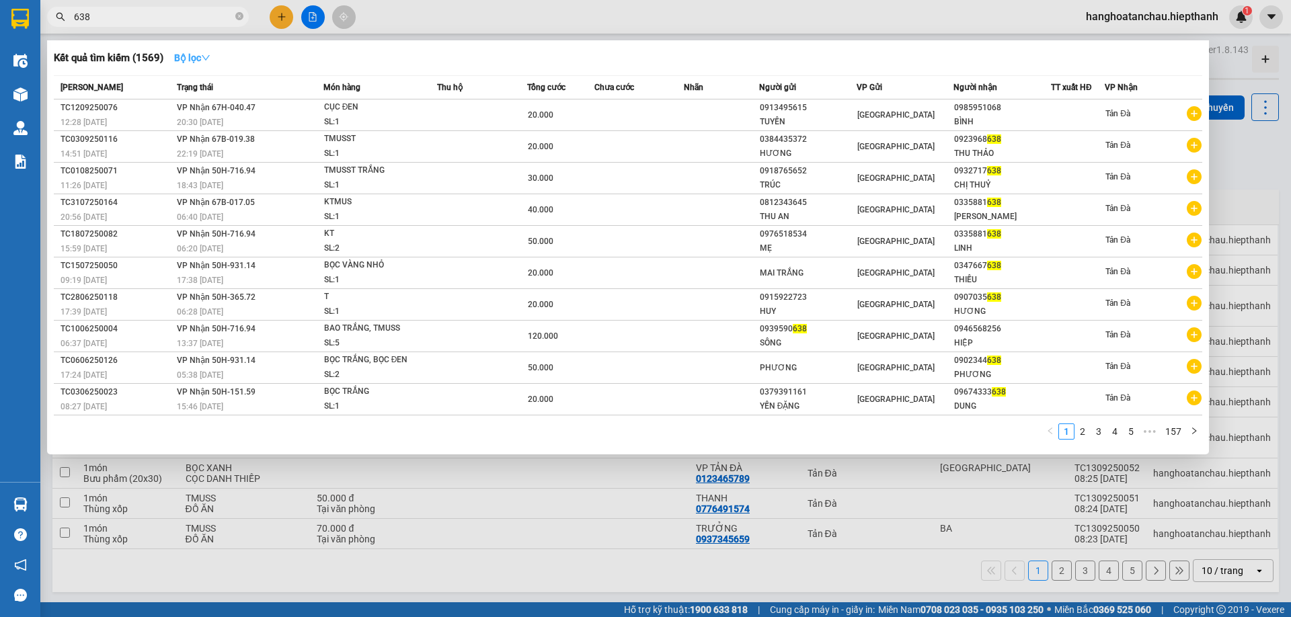
type input "638"
click at [189, 59] on strong "Bộ lọc" at bounding box center [192, 57] width 36 height 11
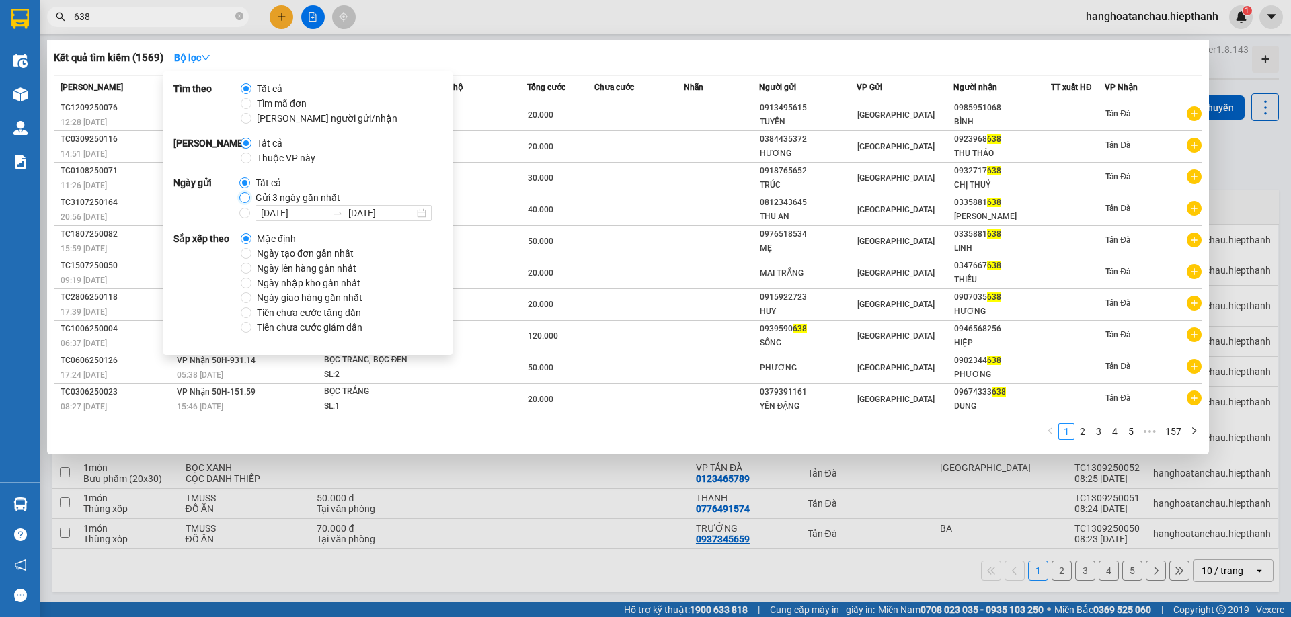
click at [241, 196] on input "Gửi 3 ngày gần nhất" at bounding box center [244, 197] width 11 height 11
radio input "true"
radio input "false"
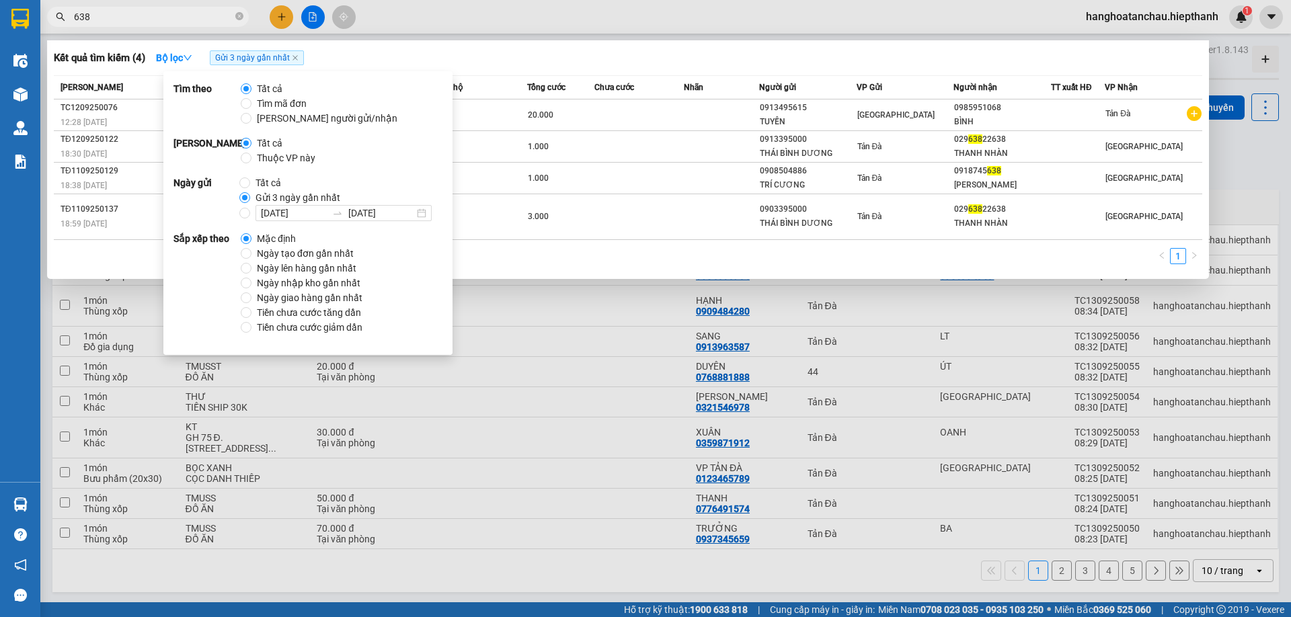
click at [183, 13] on input "638" at bounding box center [153, 16] width 159 height 15
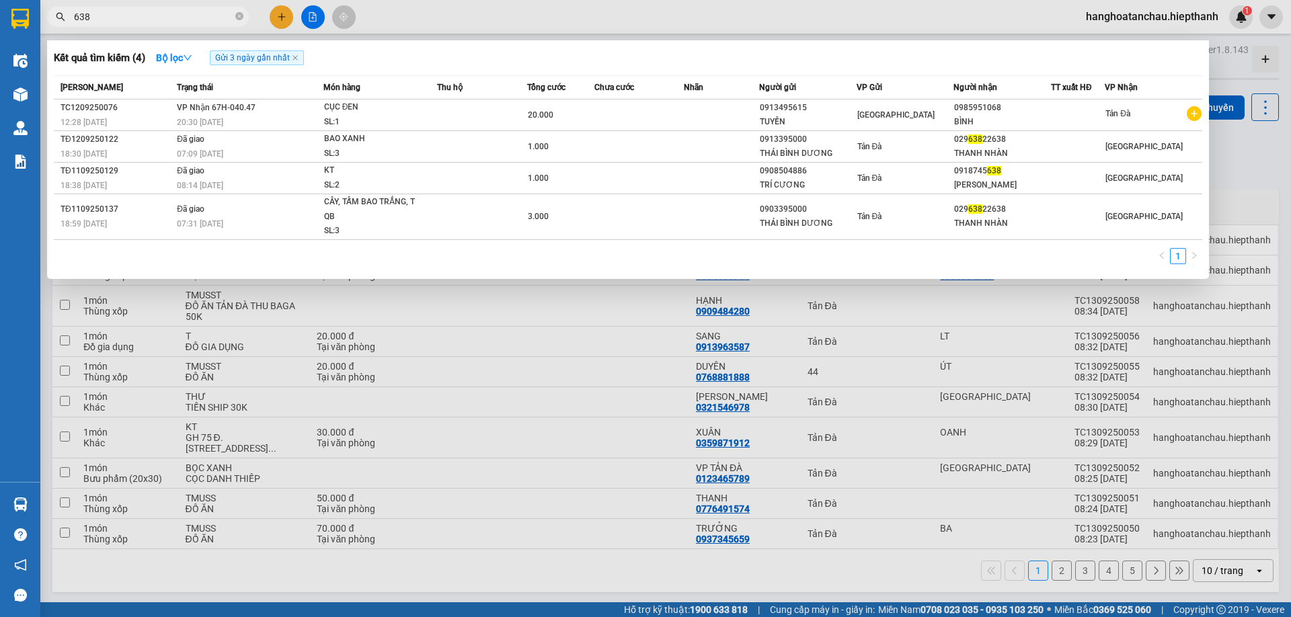
drag, startPoint x: 235, startPoint y: 15, endPoint x: 245, endPoint y: 18, distance: 9.8
click at [240, 17] on icon "close-circle" at bounding box center [239, 16] width 8 height 8
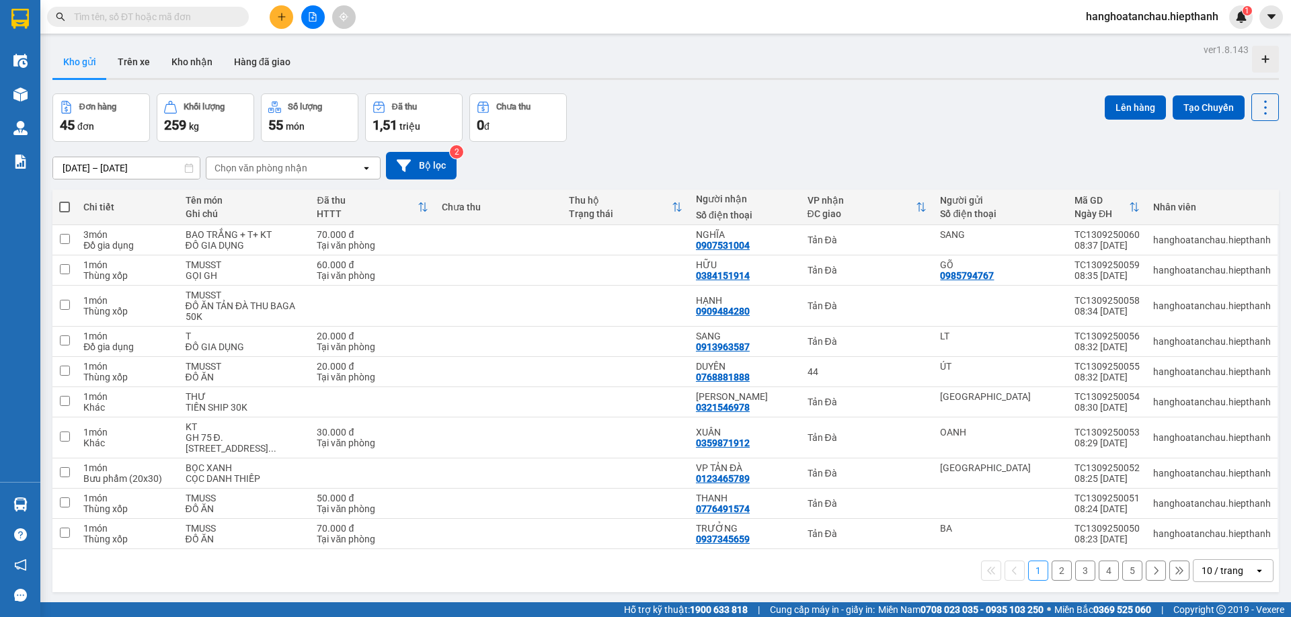
type input "D"
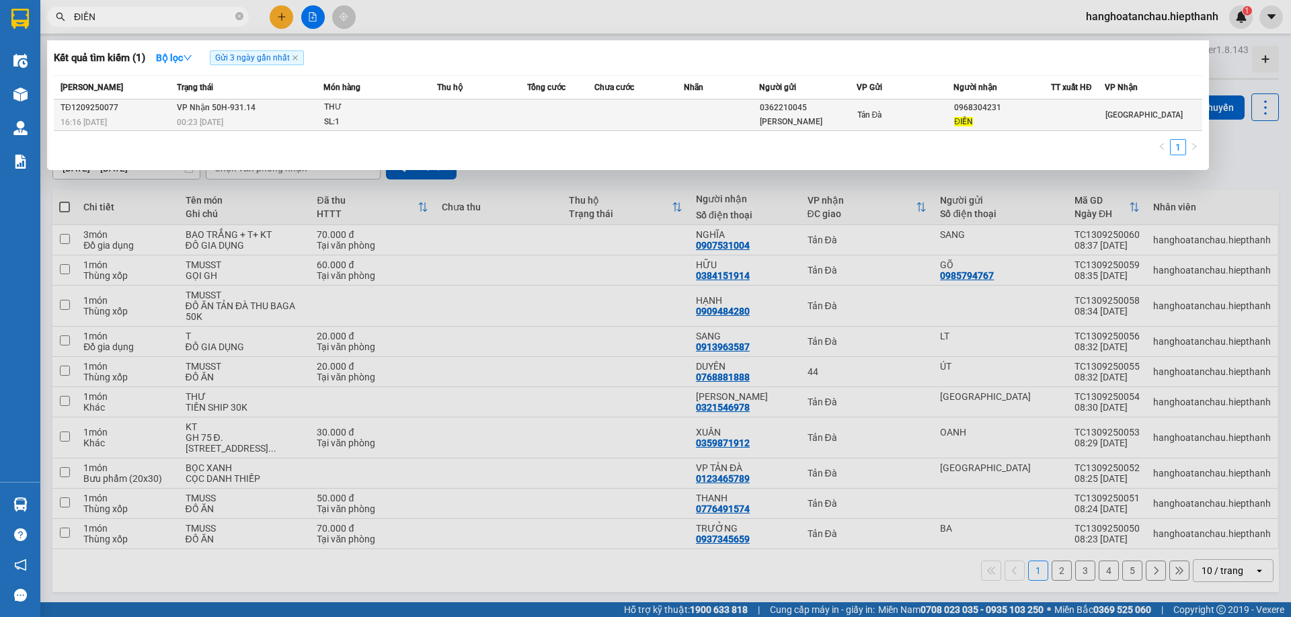
type input "ĐIỀN"
click at [442, 119] on td at bounding box center [482, 115] width 90 height 32
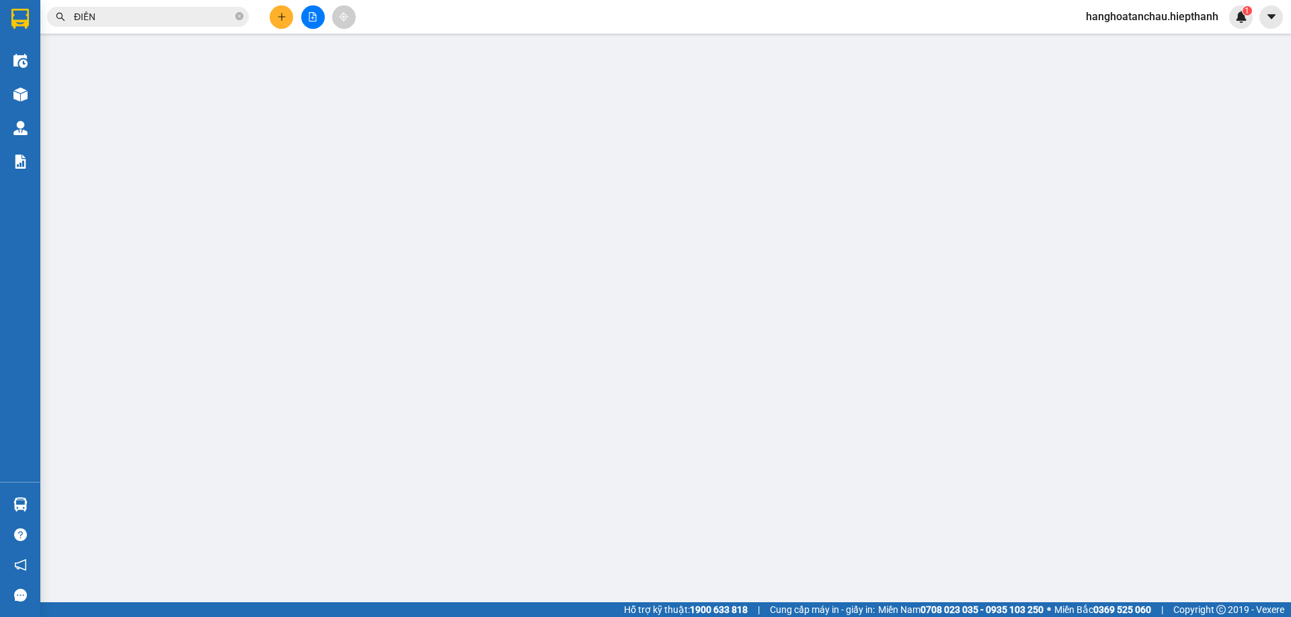
type input "0362210045"
type input "[PERSON_NAME]"
type input "0968304231"
type input "ĐIỀN"
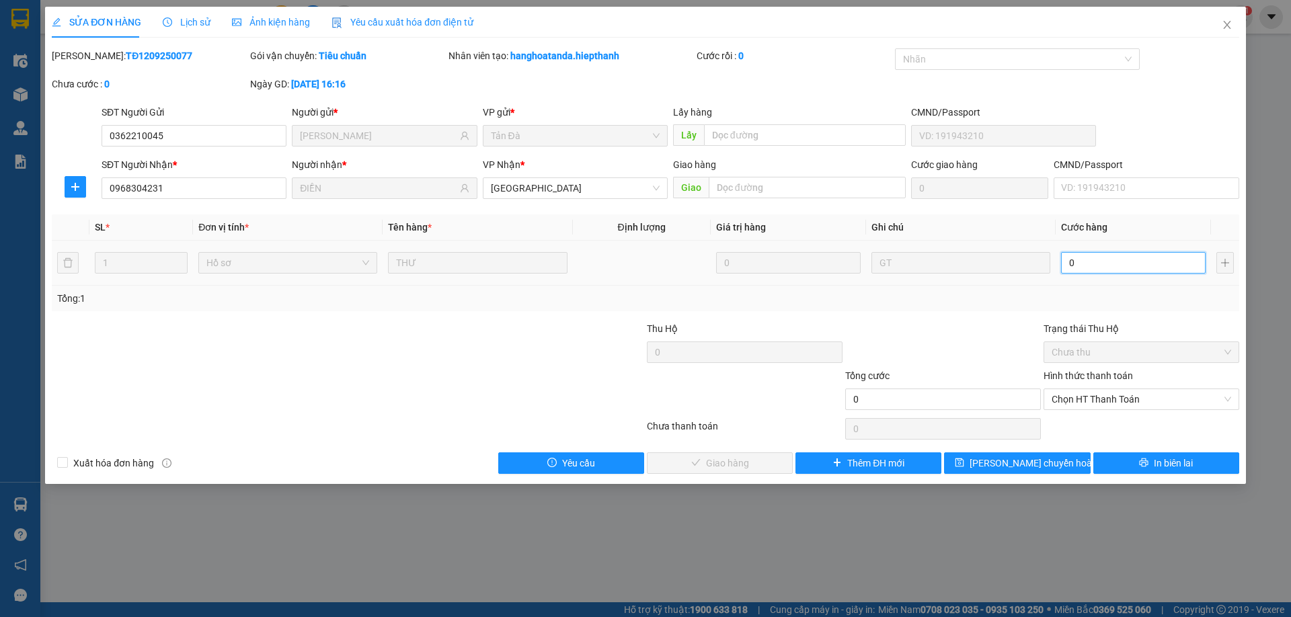
click at [1106, 273] on input "0" at bounding box center [1133, 263] width 145 height 22
type input "2"
type input "20"
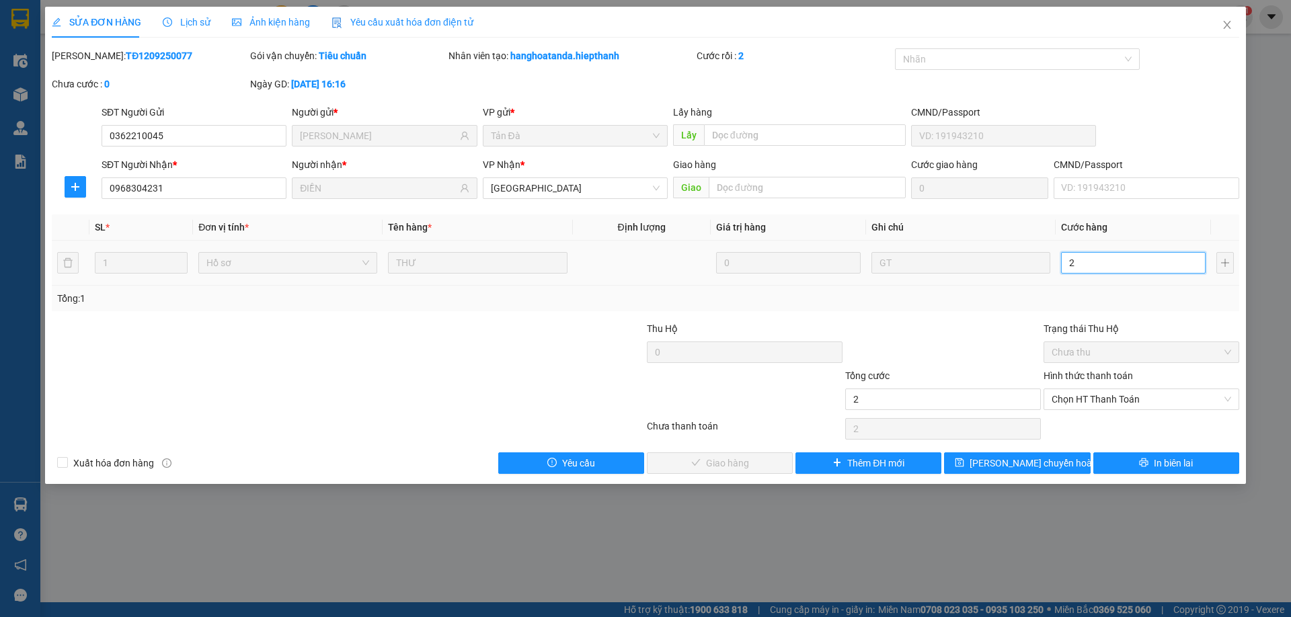
type input "20"
type input "20.000"
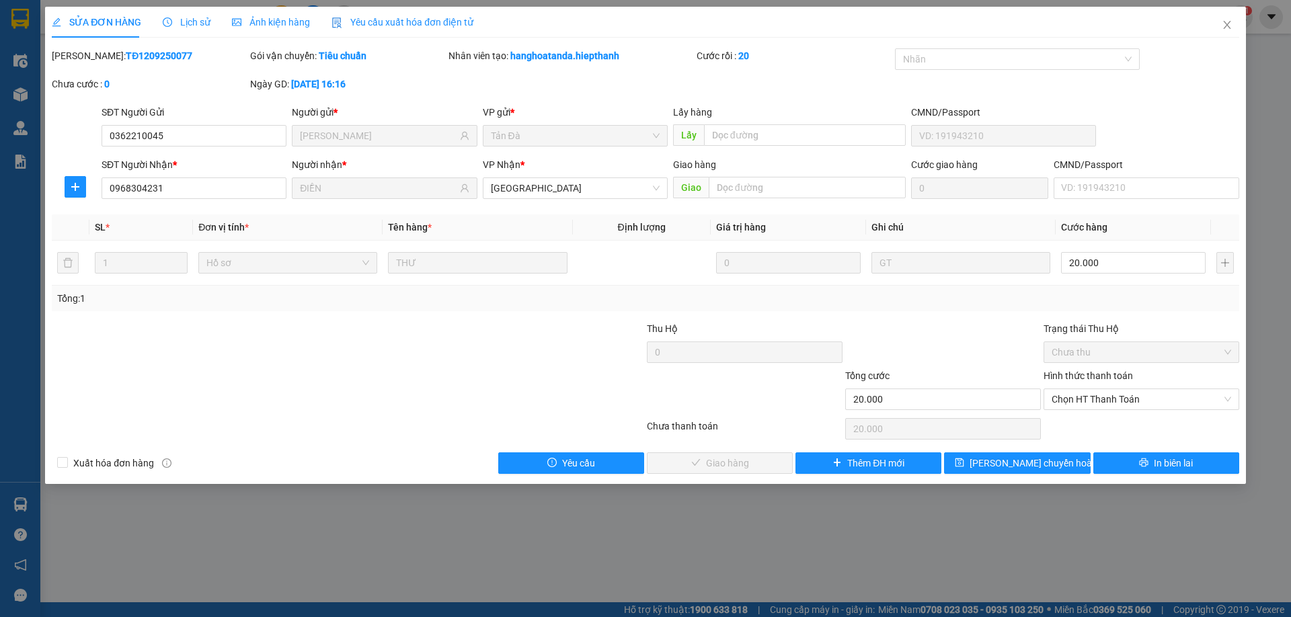
click at [1134, 301] on div "Tổng: 1" at bounding box center [645, 298] width 1176 height 15
click at [1140, 408] on span "Chọn HT Thanh Toán" at bounding box center [1140, 399] width 179 height 20
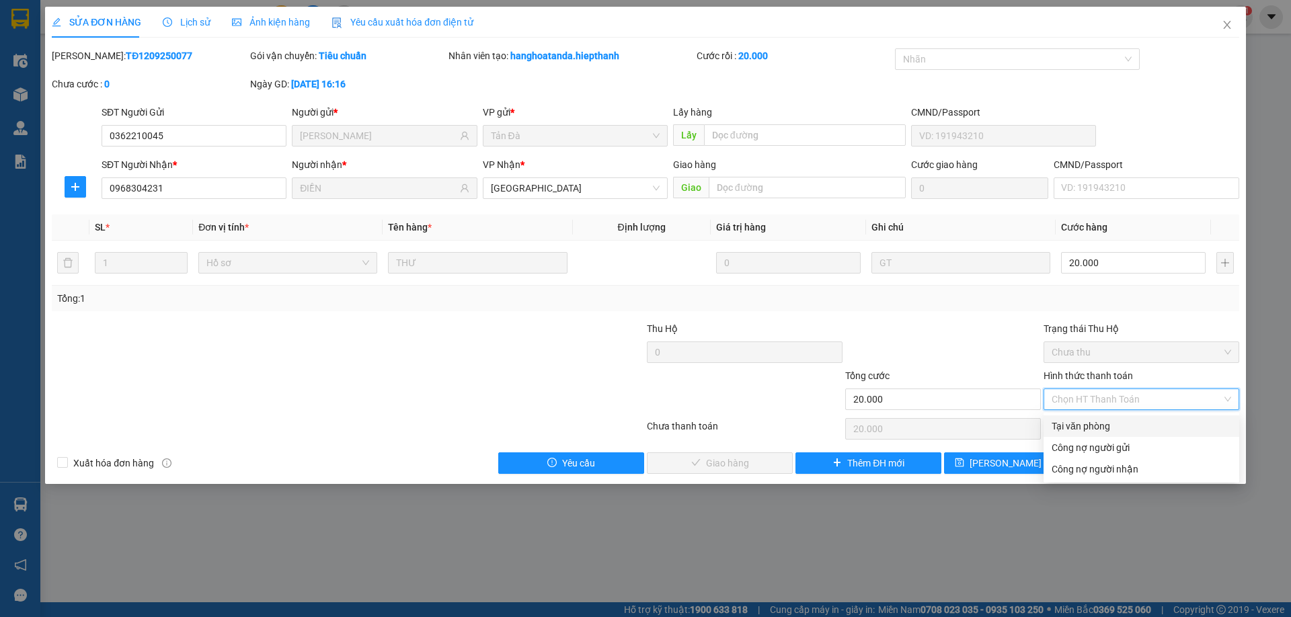
click at [1108, 431] on div "Tại văn phòng" at bounding box center [1140, 426] width 179 height 15
type input "0"
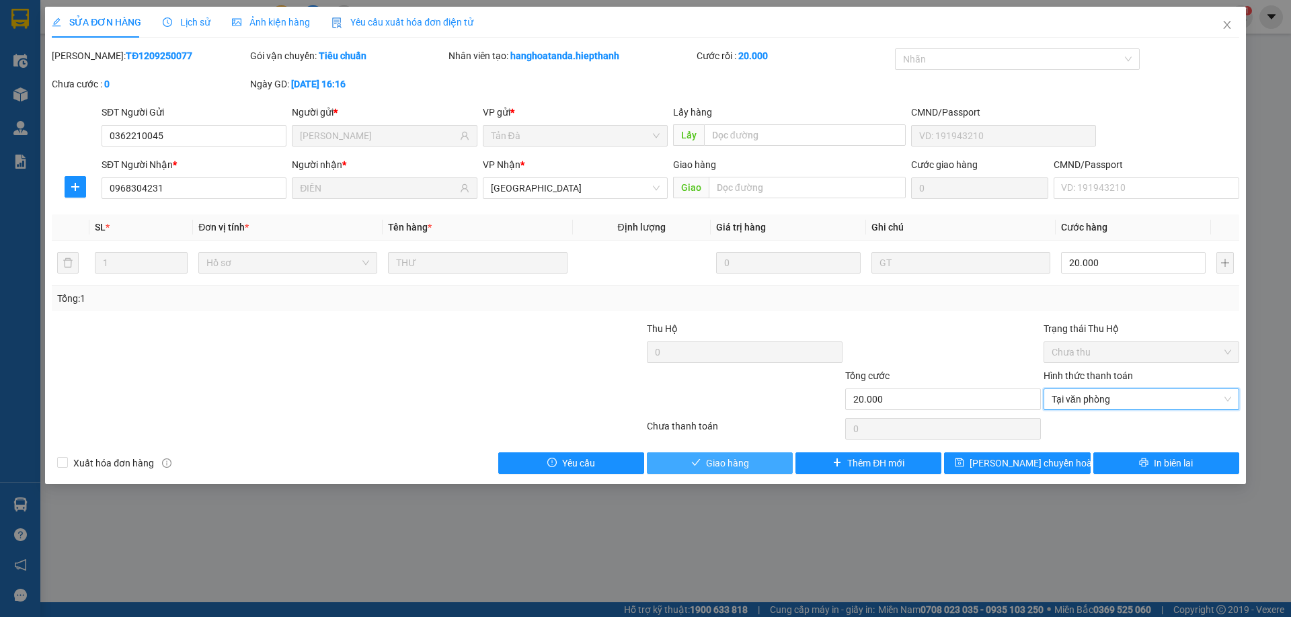
click at [772, 470] on button "Giao hàng" at bounding box center [720, 463] width 146 height 22
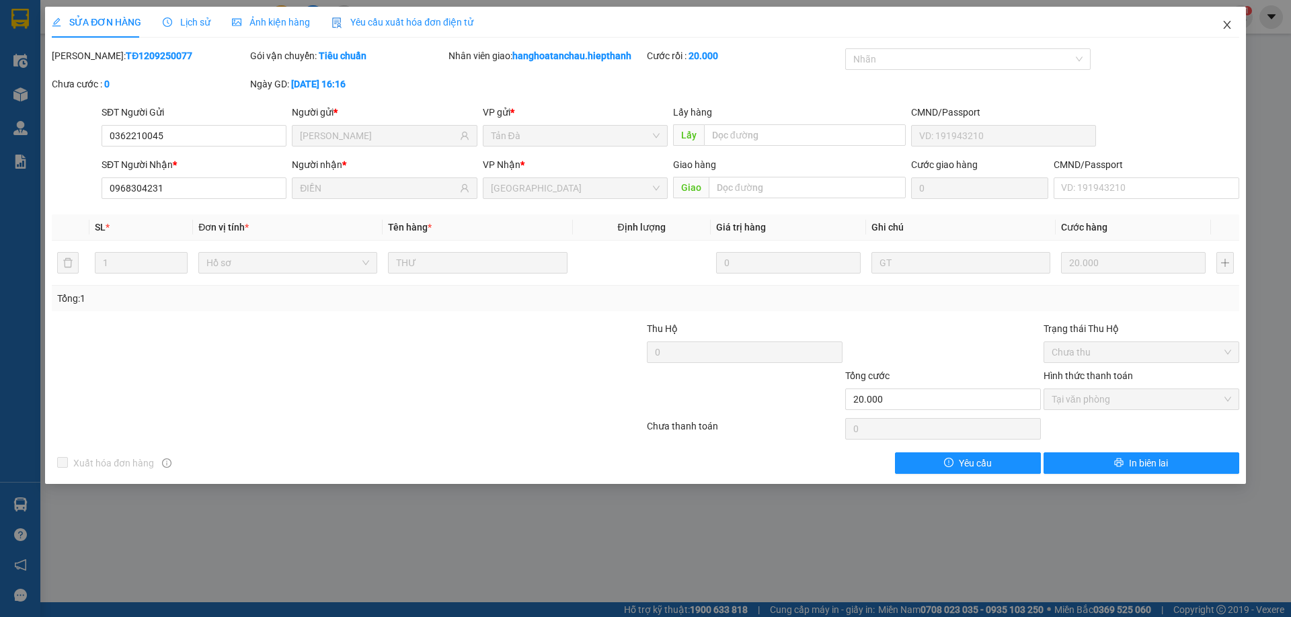
click at [1224, 22] on icon "close" at bounding box center [1226, 25] width 7 height 8
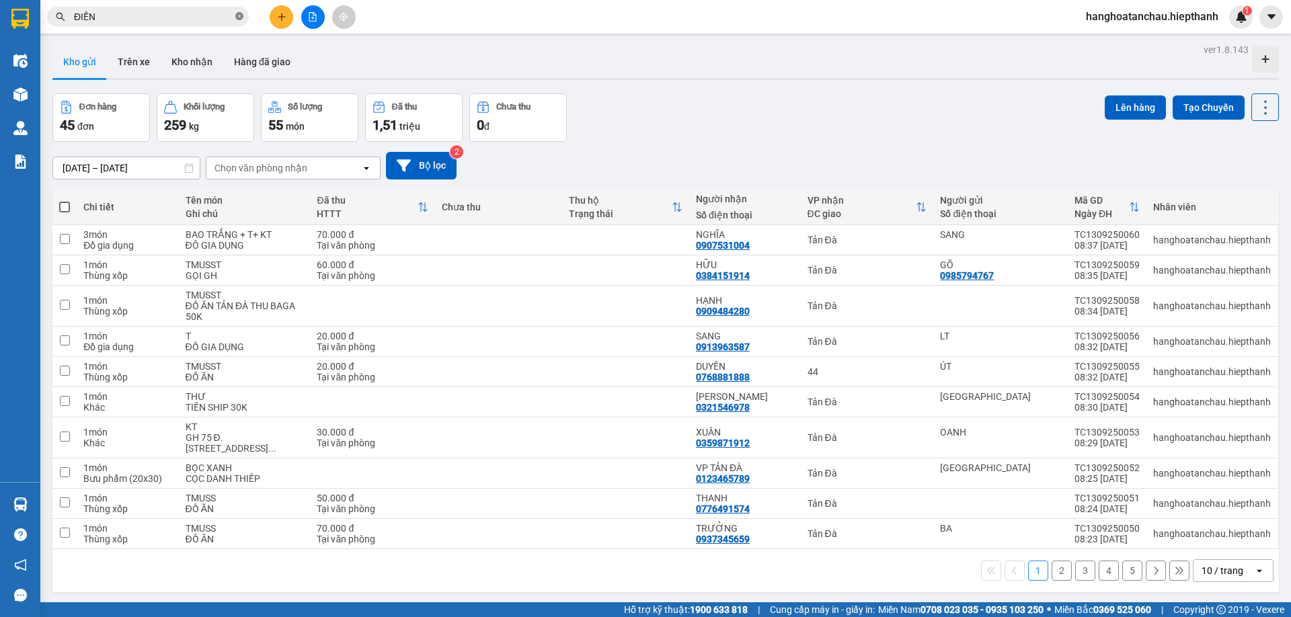
click at [237, 17] on icon "close-circle" at bounding box center [239, 16] width 8 height 8
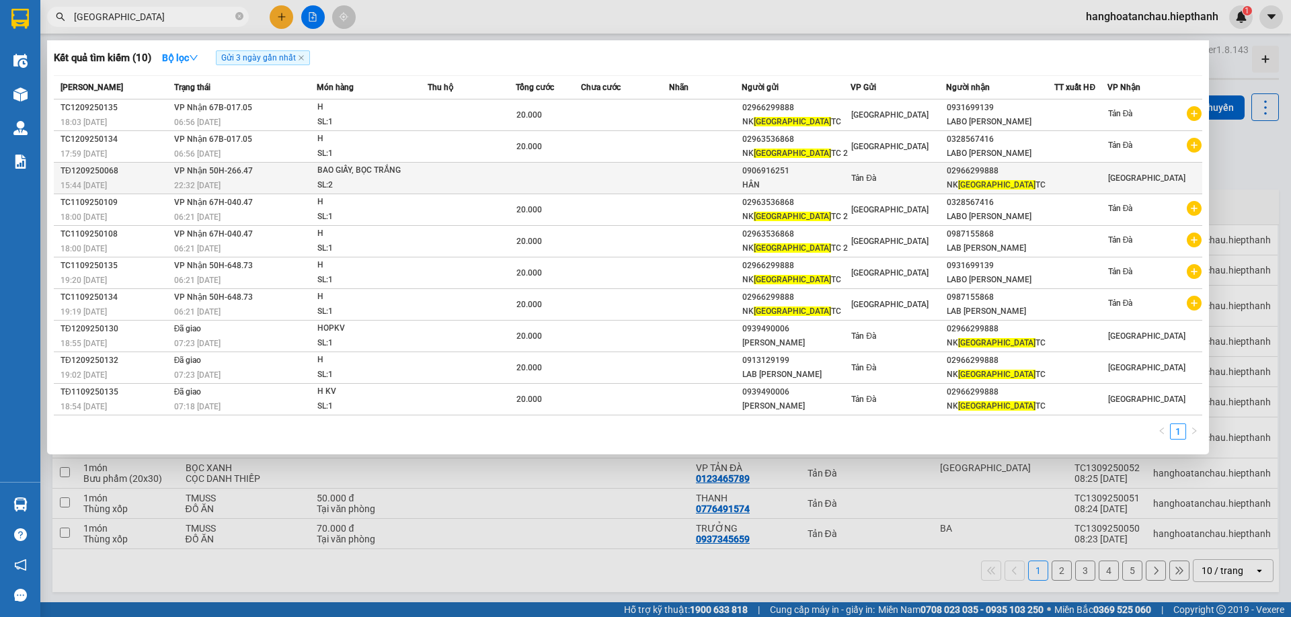
type input "[GEOGRAPHIC_DATA]"
click at [473, 177] on td at bounding box center [471, 179] width 87 height 32
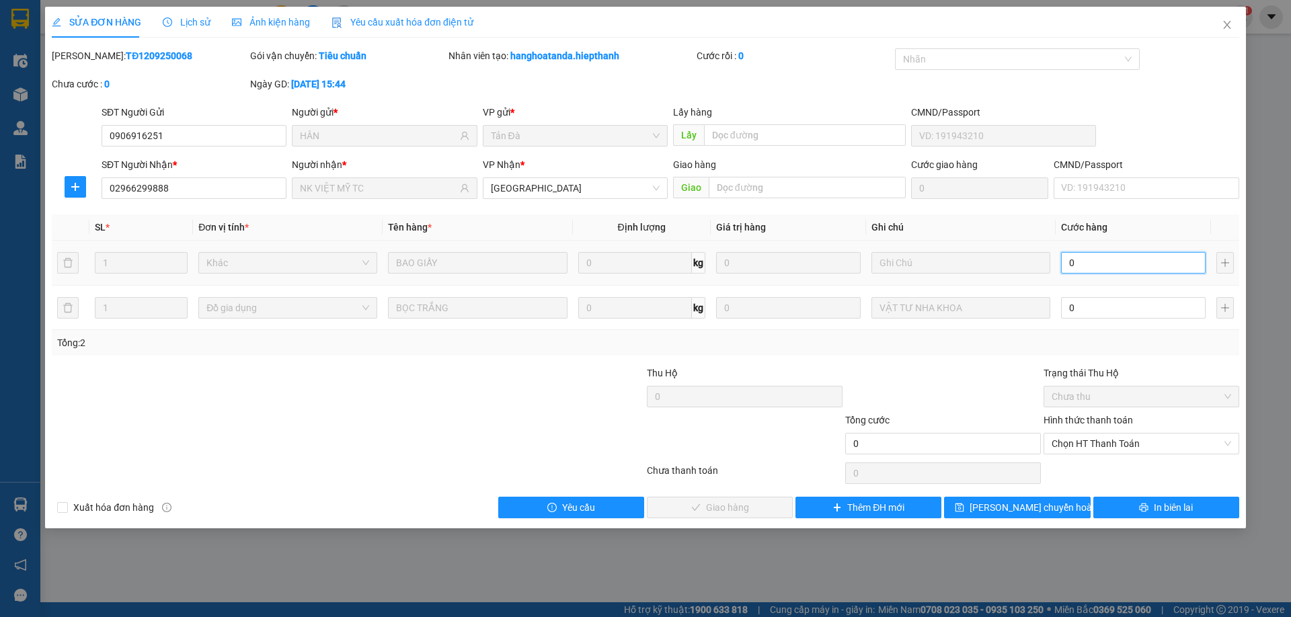
click at [1119, 262] on input "0" at bounding box center [1133, 263] width 145 height 22
type input "2"
type input "20"
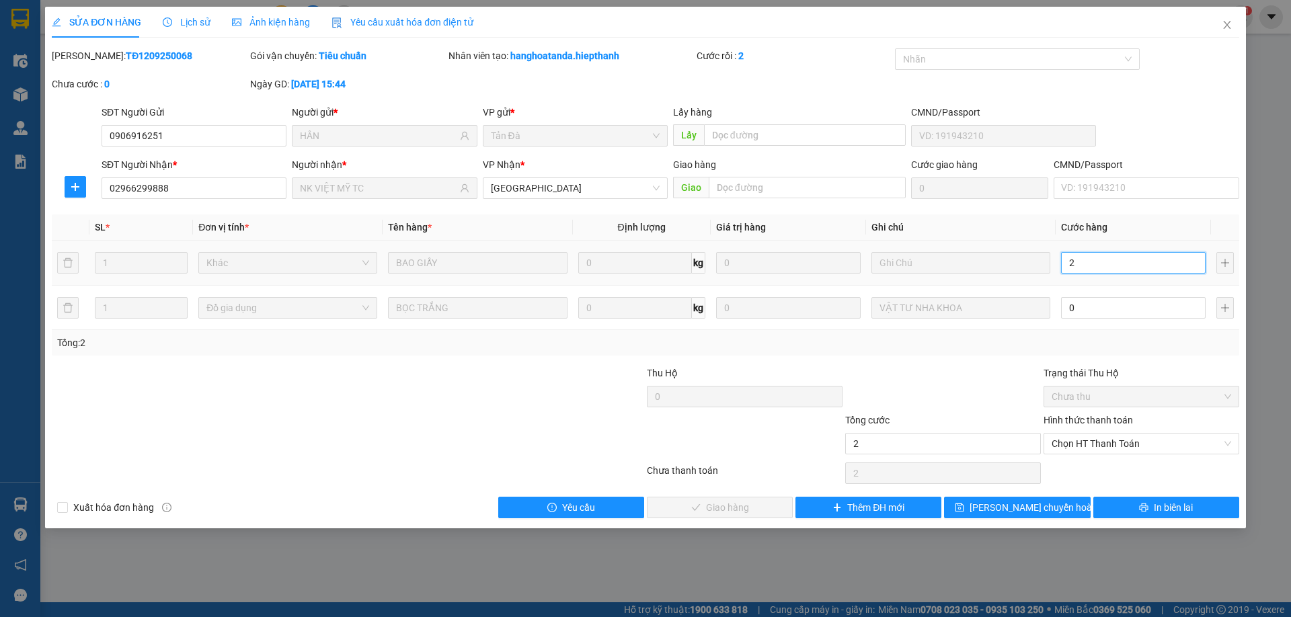
type input "20"
type input "20.000"
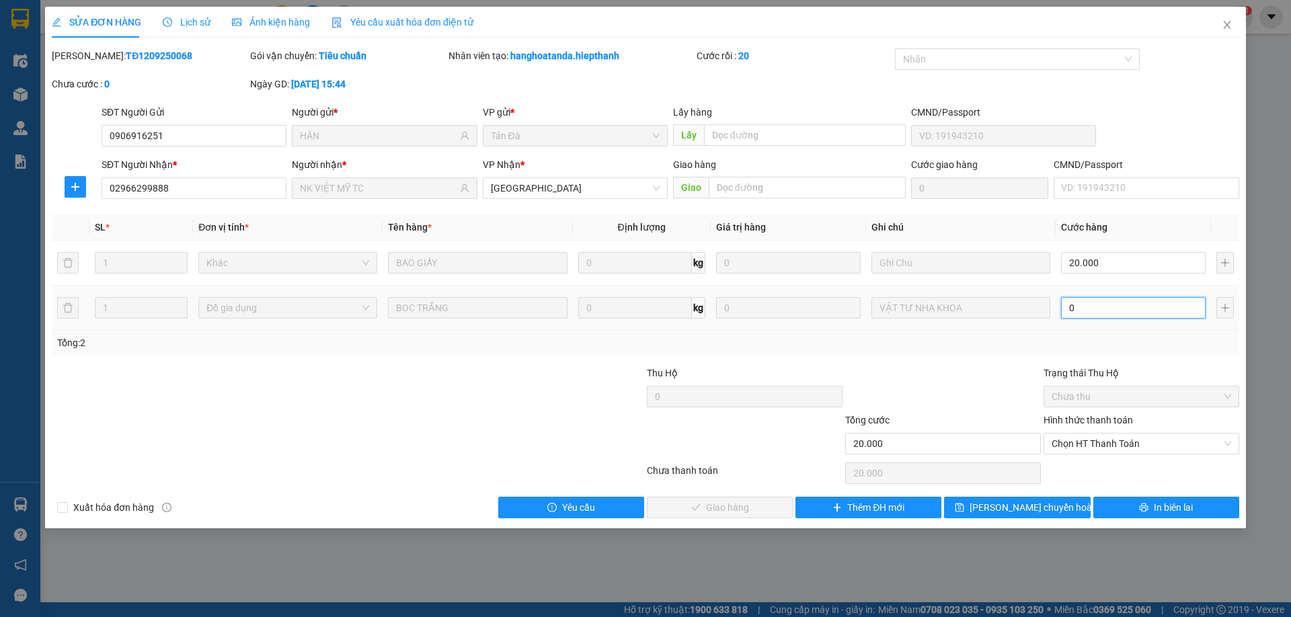
click at [1115, 314] on input "0" at bounding box center [1133, 308] width 145 height 22
type input "2"
type input "20.002"
type input "20"
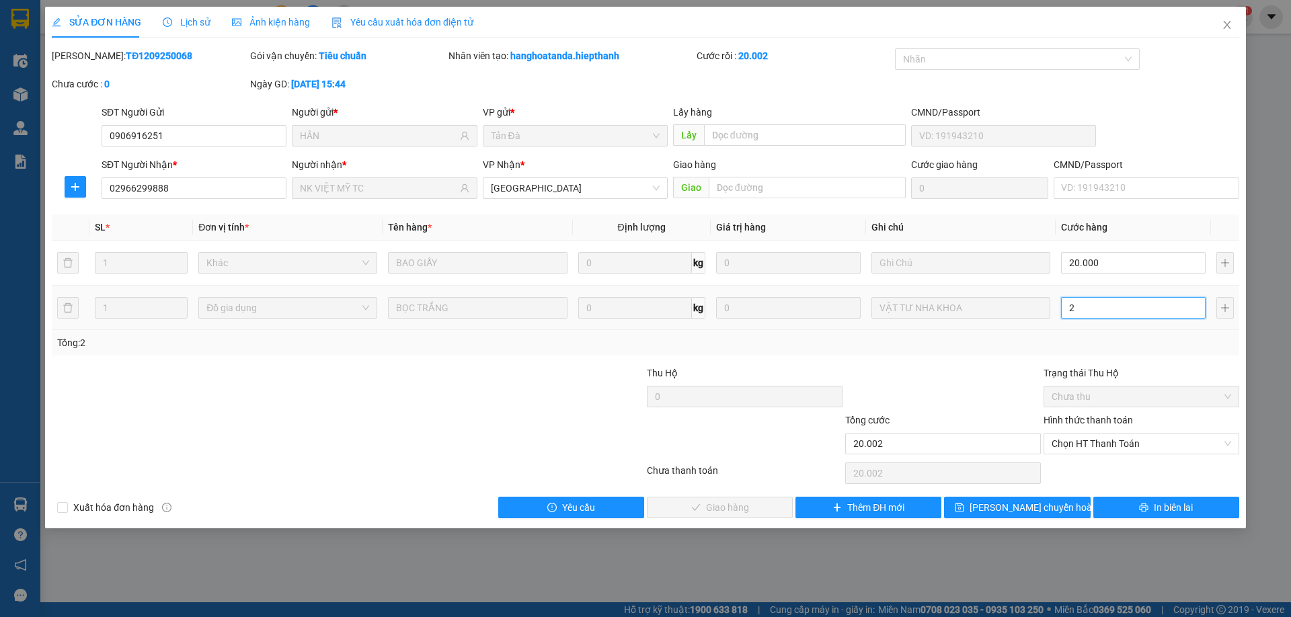
type input "20.020"
type input "20.000"
type input "40.000"
click at [1131, 351] on div "Tổng: 2" at bounding box center [645, 343] width 1187 height 26
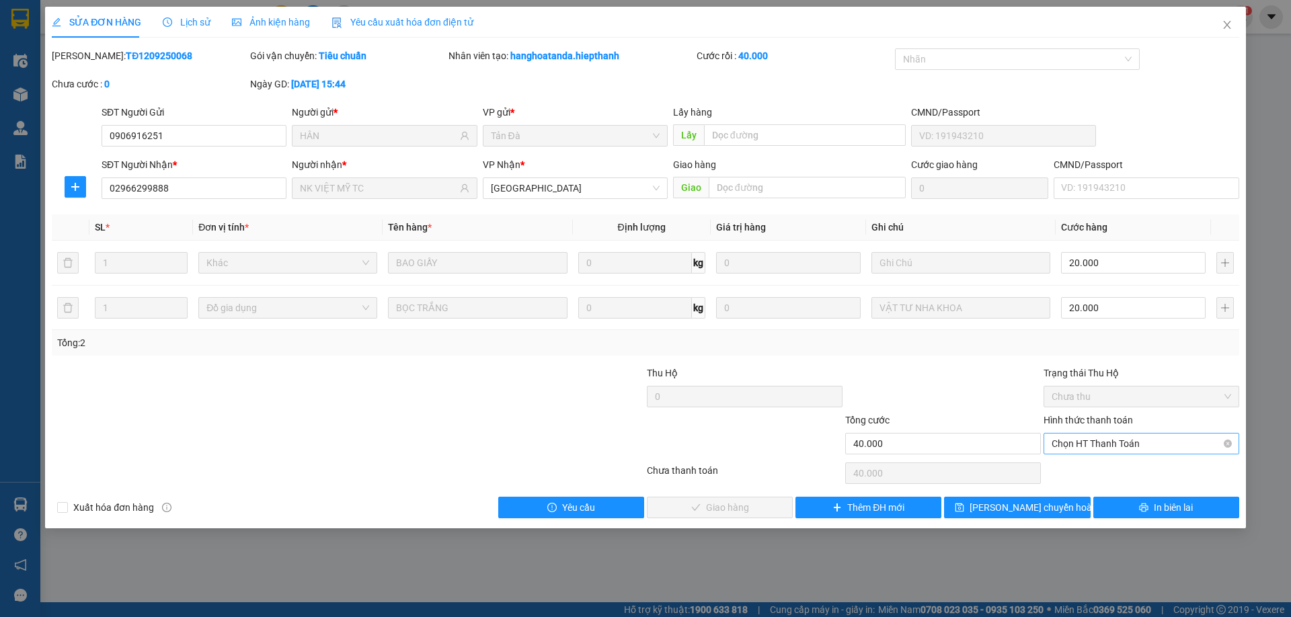
click at [1106, 449] on span "Chọn HT Thanh Toán" at bounding box center [1140, 444] width 179 height 20
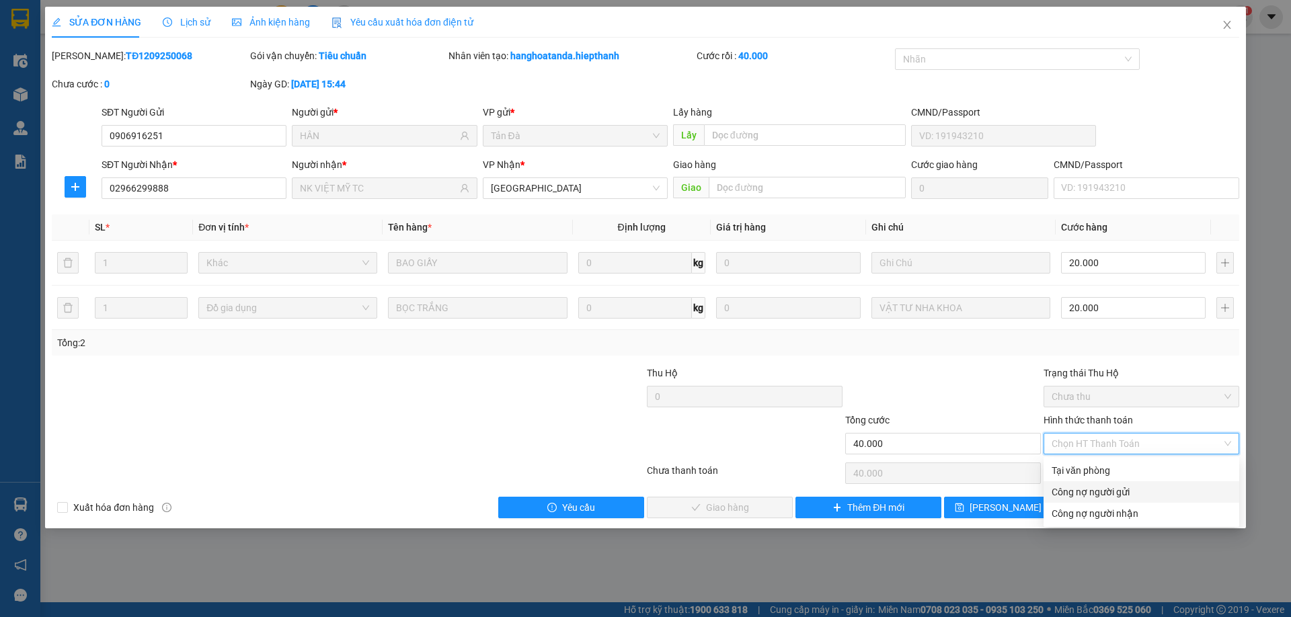
drag, startPoint x: 1094, startPoint y: 482, endPoint x: 1094, endPoint y: 471, distance: 10.8
click at [1094, 482] on div "Công nợ người gửi" at bounding box center [1141, 492] width 196 height 22
type input "0"
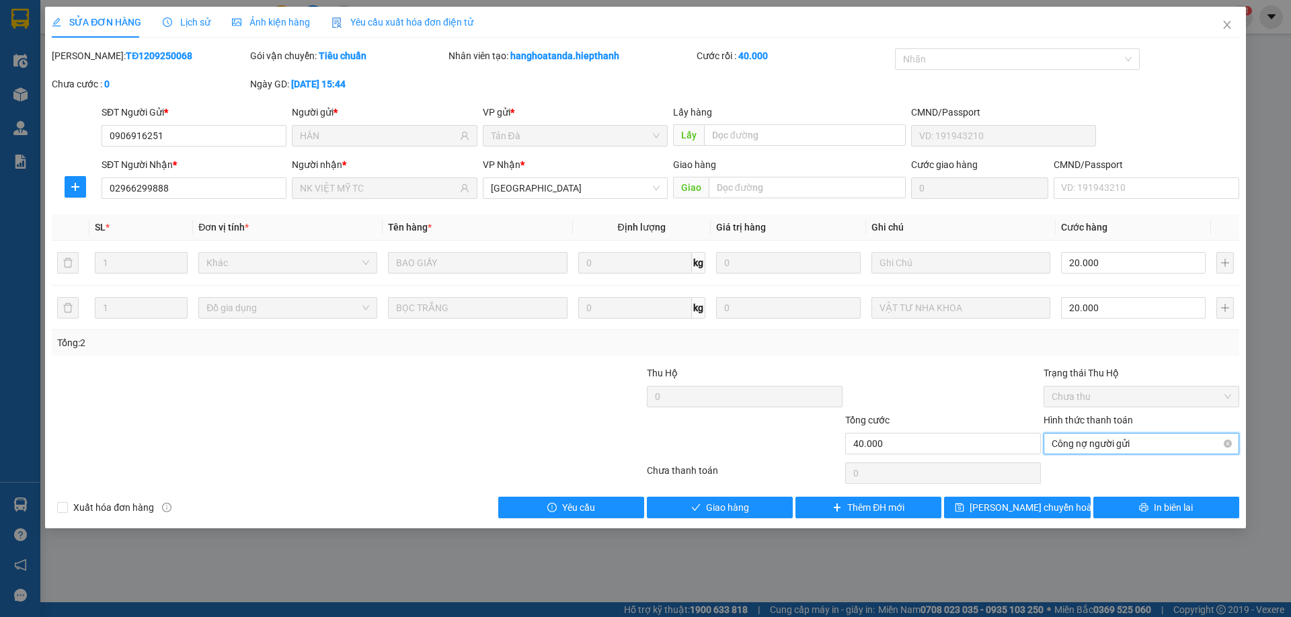
click at [1114, 450] on span "Công nợ người gửi" at bounding box center [1140, 444] width 179 height 20
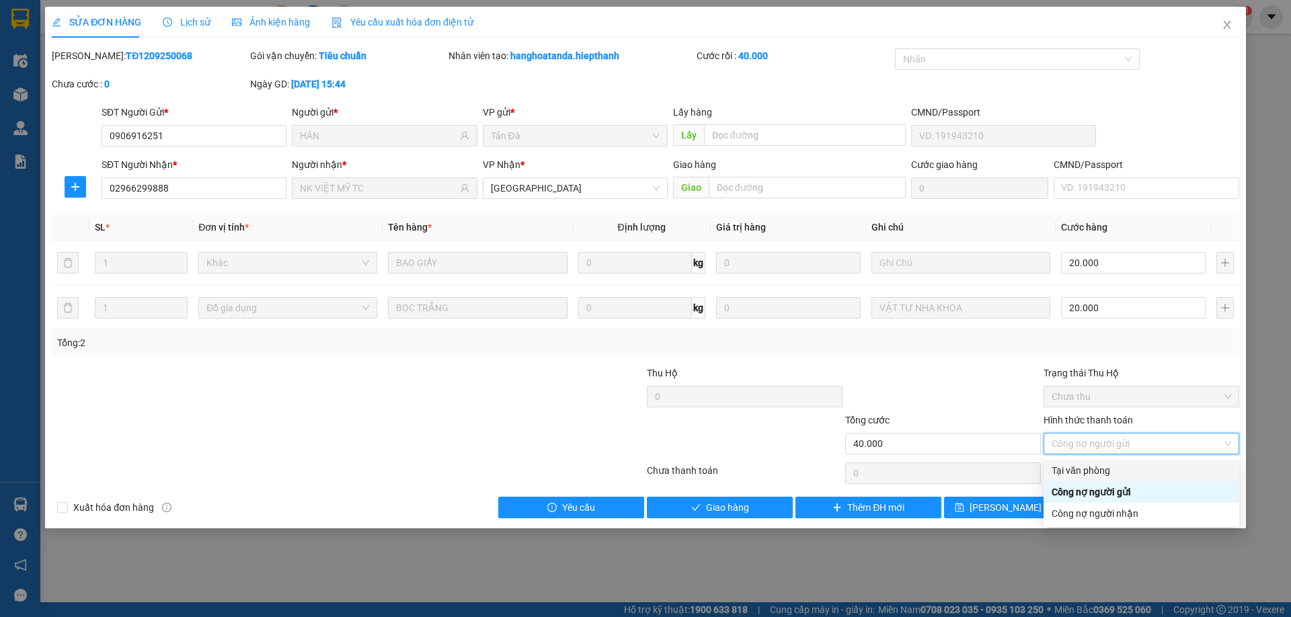
click at [1099, 464] on div "Tại văn phòng" at bounding box center [1140, 470] width 179 height 15
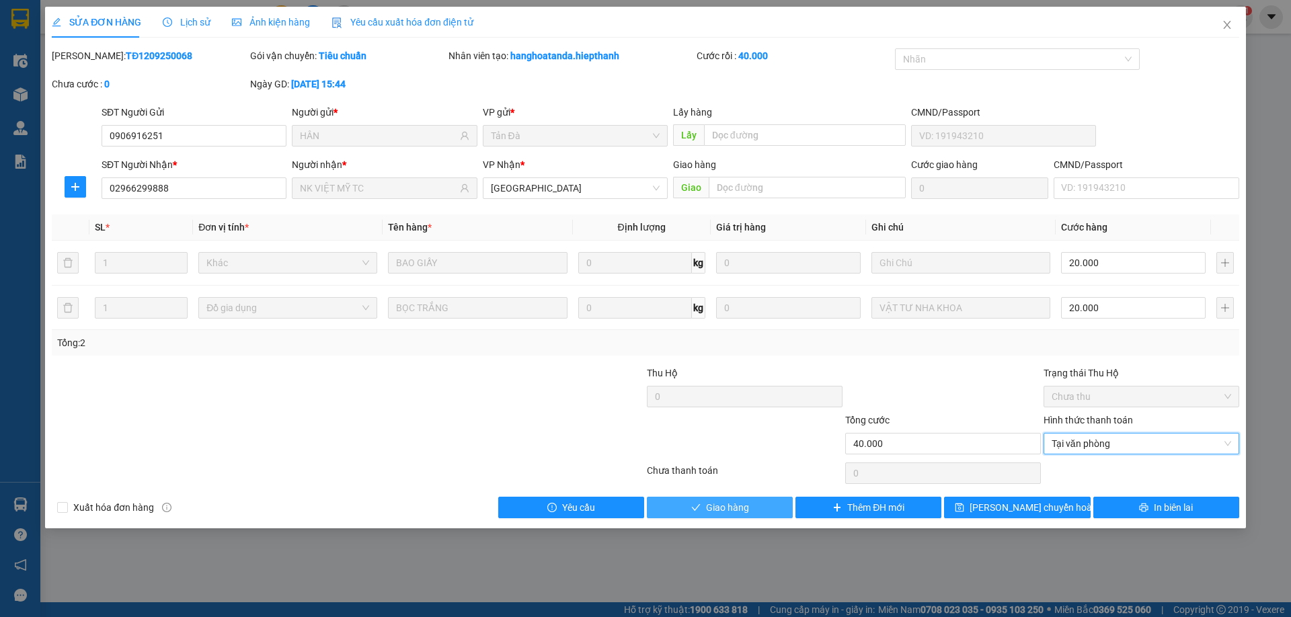
click at [765, 504] on button "Giao hàng" at bounding box center [720, 508] width 146 height 22
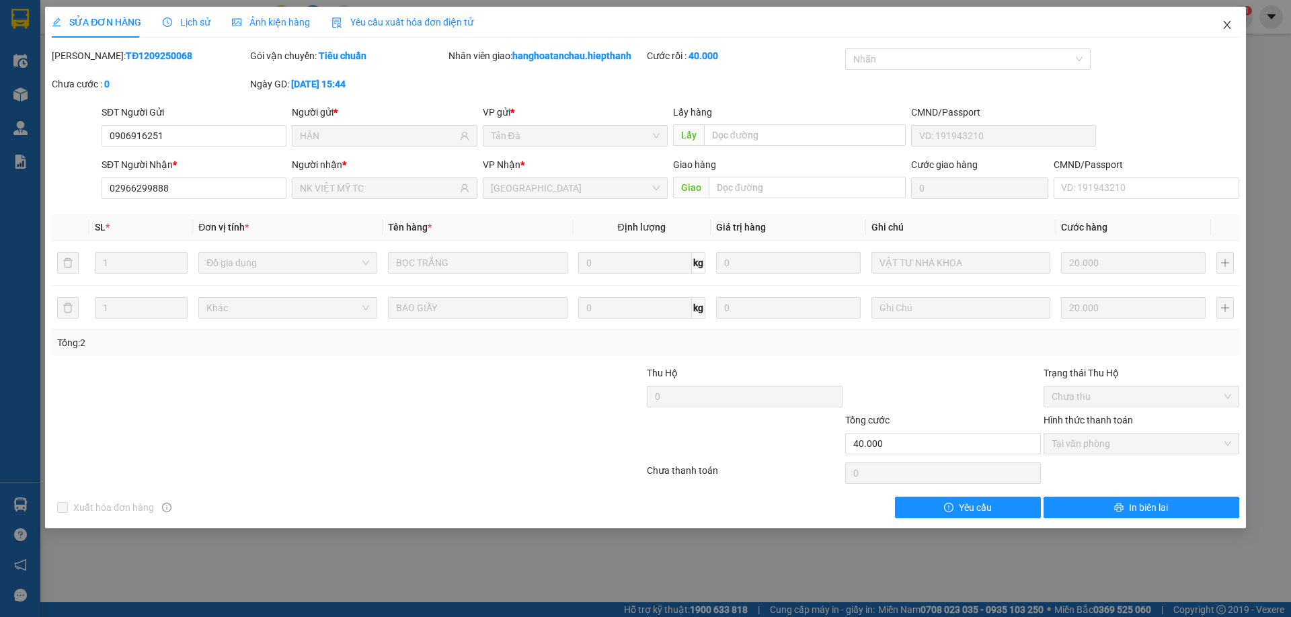
click at [1223, 23] on icon "close" at bounding box center [1227, 24] width 11 height 11
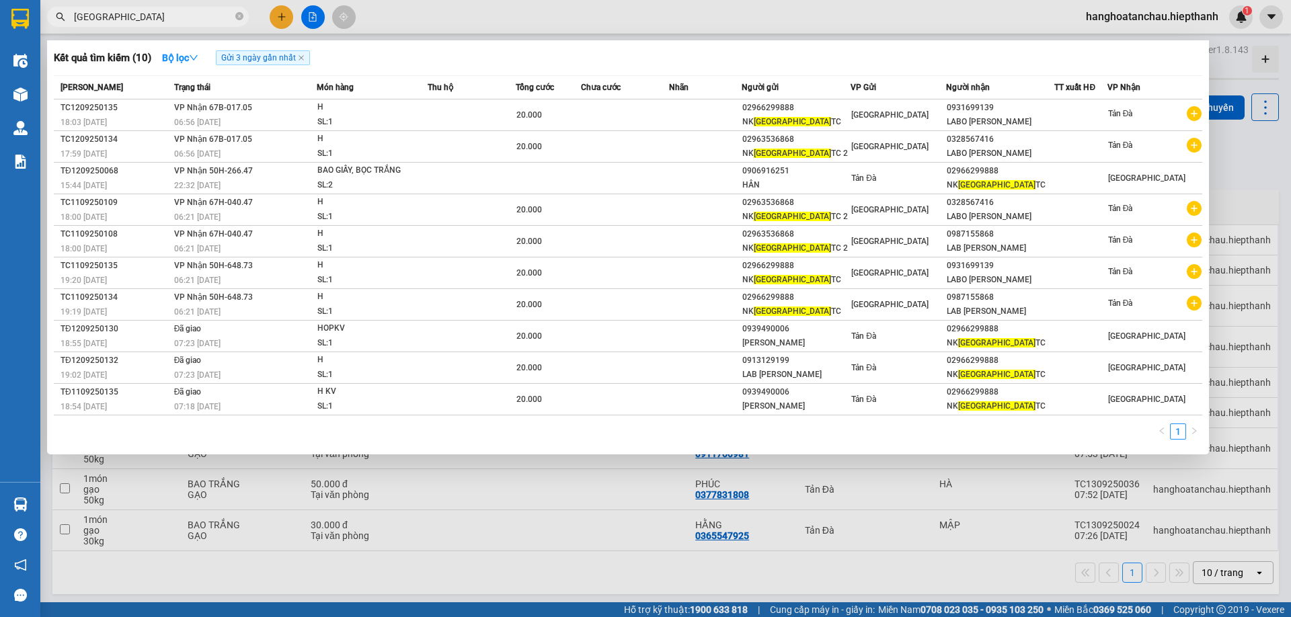
drag, startPoint x: 241, startPoint y: 21, endPoint x: 253, endPoint y: 22, distance: 11.5
click at [243, 20] on span "[GEOGRAPHIC_DATA]" at bounding box center [148, 17] width 202 height 20
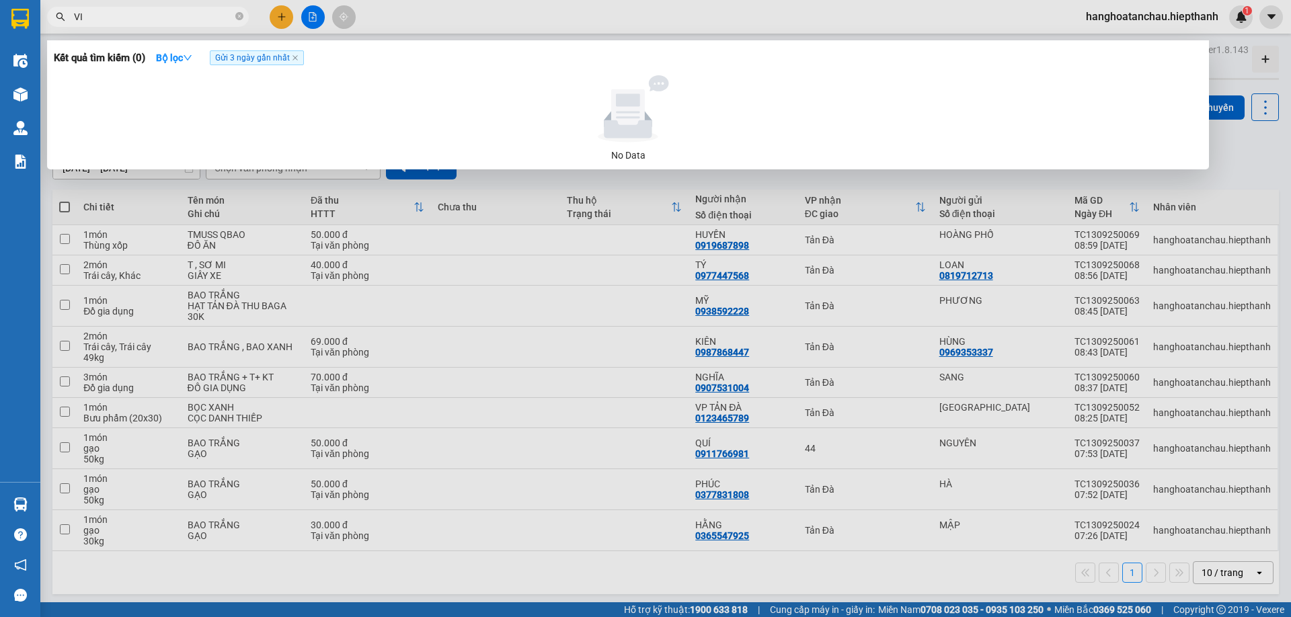
type input "V"
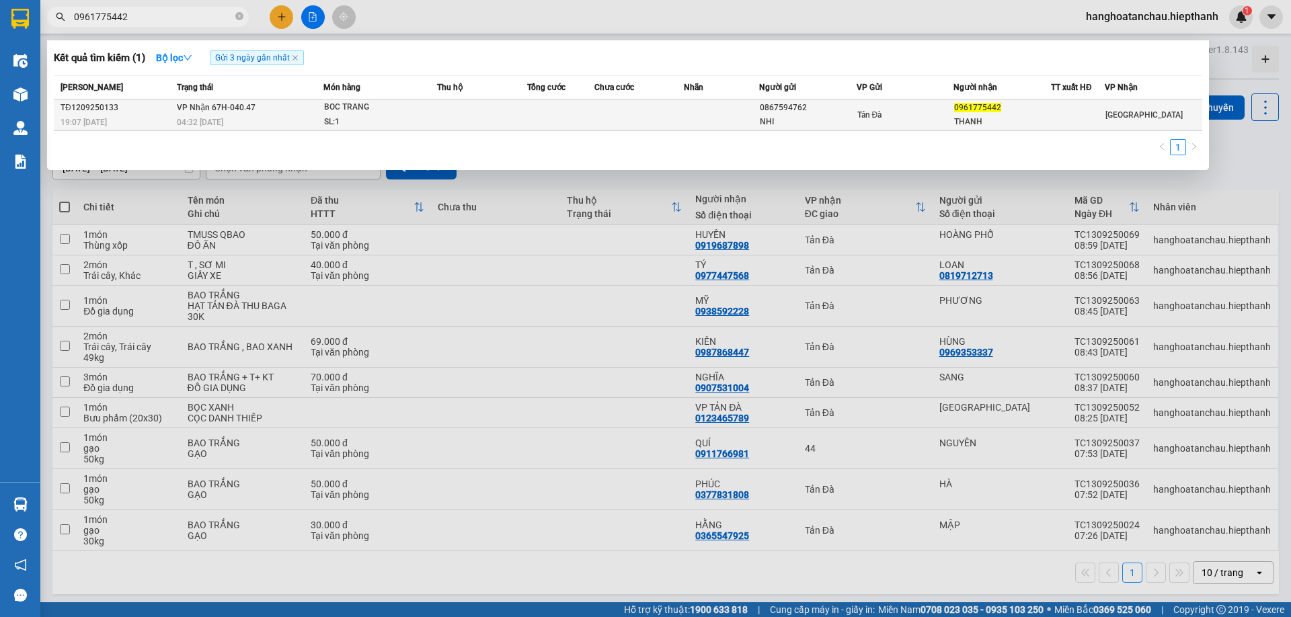
type input "0961775442"
click at [313, 120] on div "04:32 [DATE]" at bounding box center [250, 122] width 146 height 15
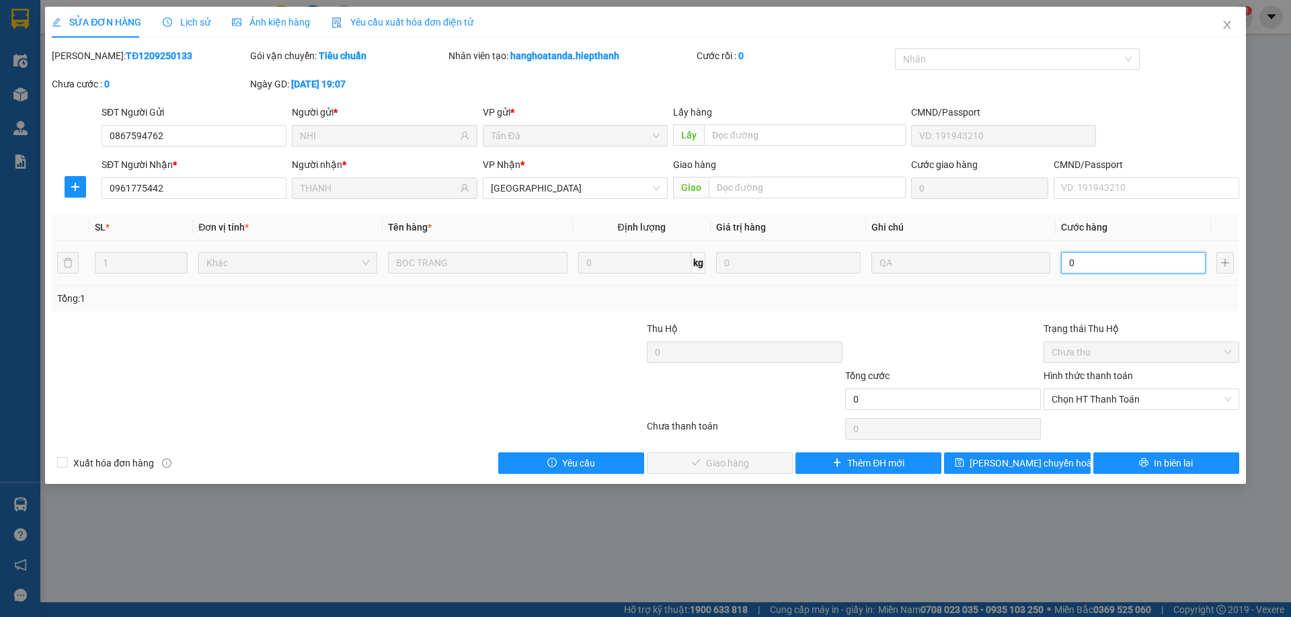
click at [1109, 267] on input "0" at bounding box center [1133, 263] width 145 height 22
type input "2"
type input "20"
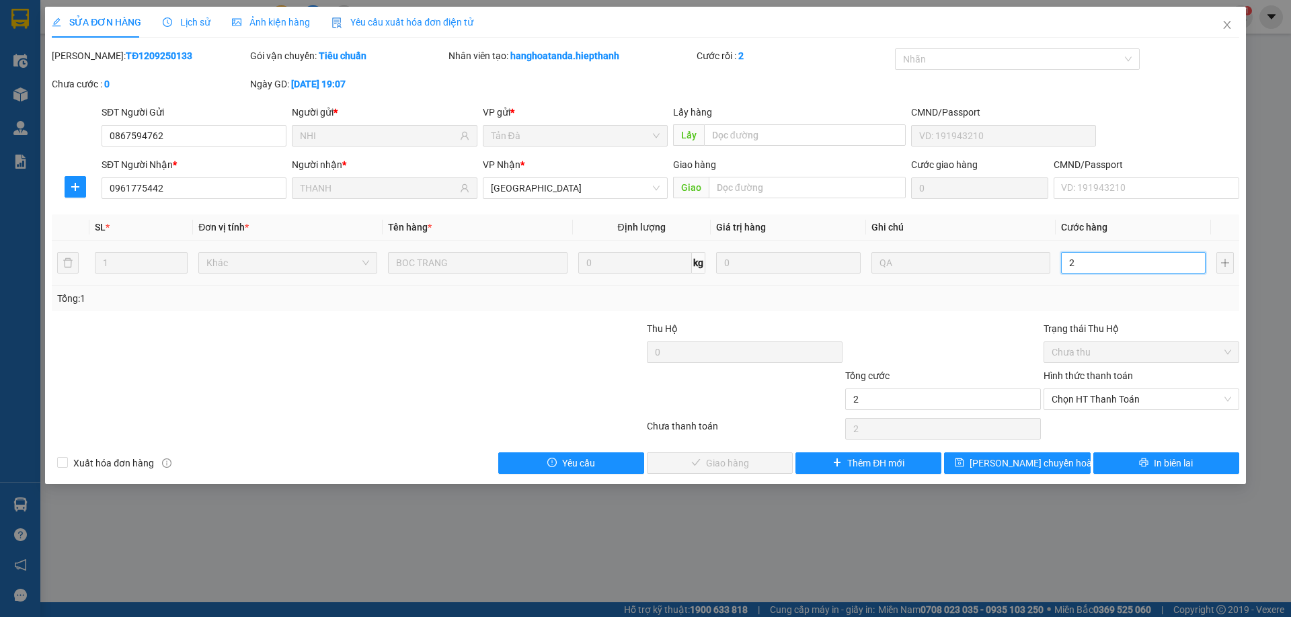
type input "20"
type input "20.000"
click at [1023, 315] on div "Total Paid Fee 0 Total UnPaid Fee 0 Cash Collection Total Fee Mã ĐH: TĐ12092501…" at bounding box center [645, 261] width 1187 height 426
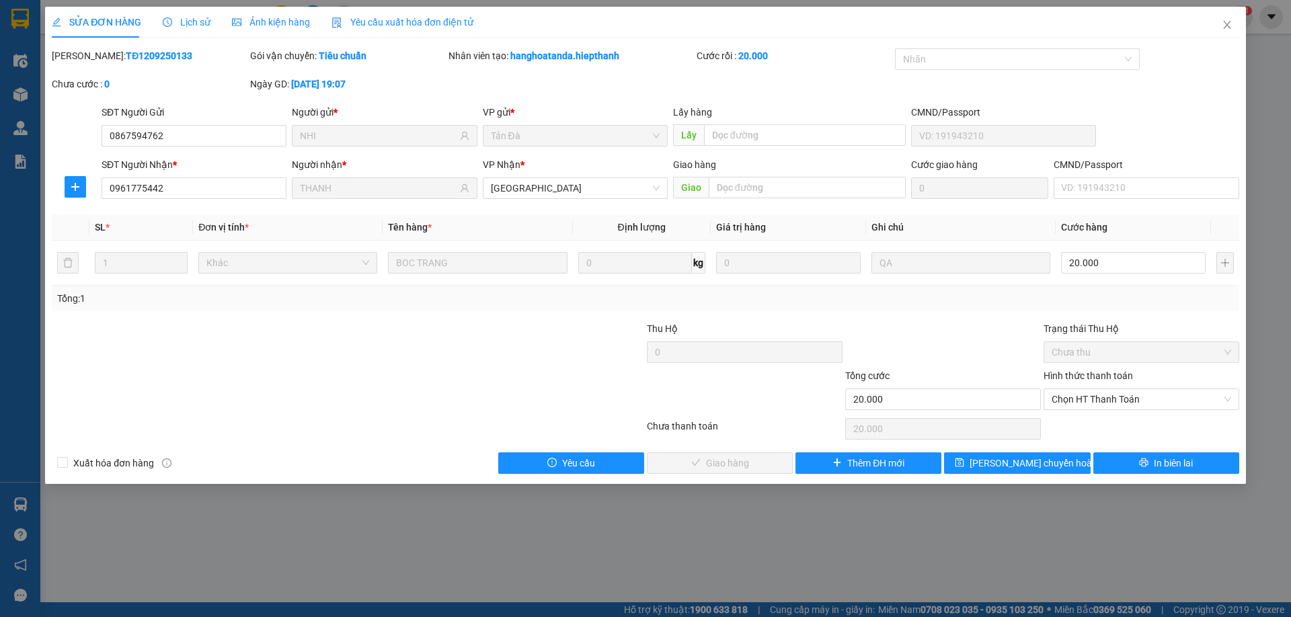
click at [1062, 386] on div "Hình thức thanh toán" at bounding box center [1141, 378] width 196 height 20
click at [1059, 398] on span "Chọn HT Thanh Toán" at bounding box center [1140, 399] width 179 height 20
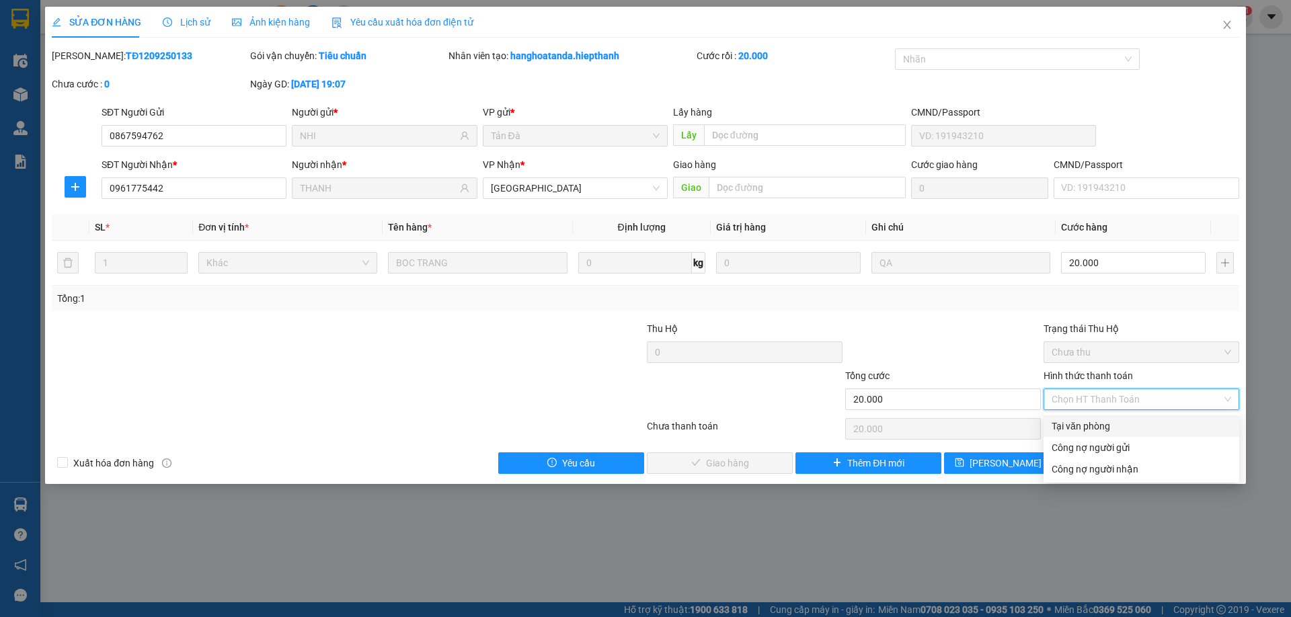
click at [1066, 426] on div "Tại văn phòng" at bounding box center [1140, 426] width 179 height 15
type input "0"
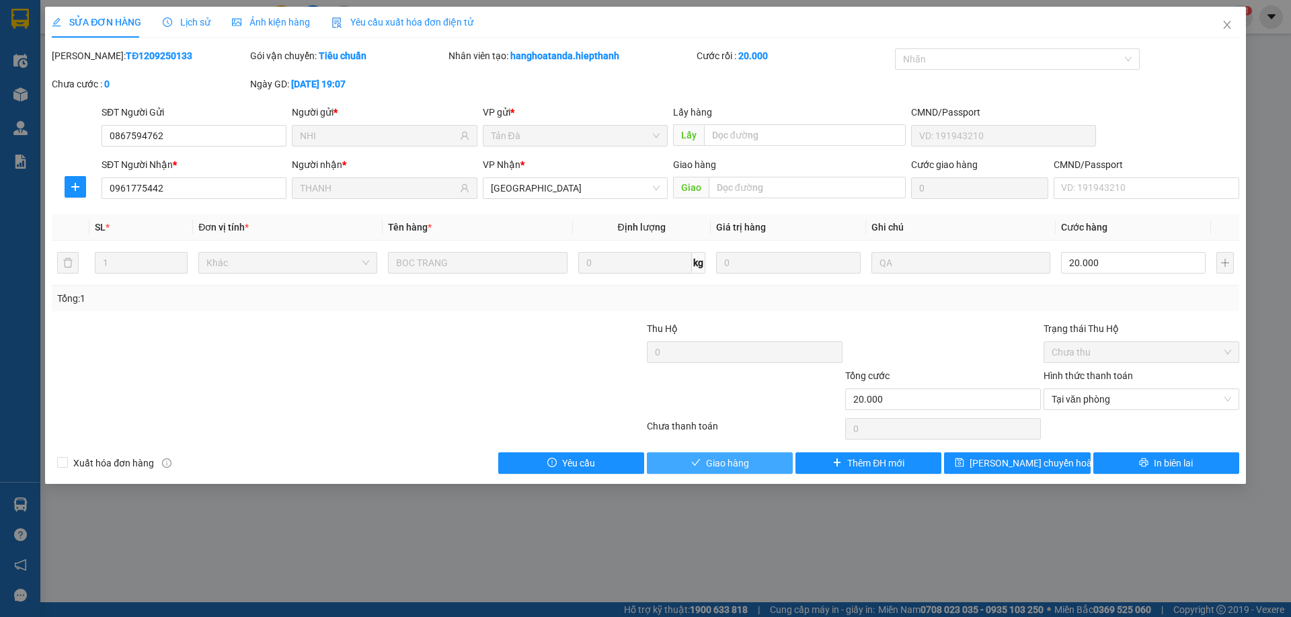
click at [765, 454] on button "Giao hàng" at bounding box center [720, 463] width 146 height 22
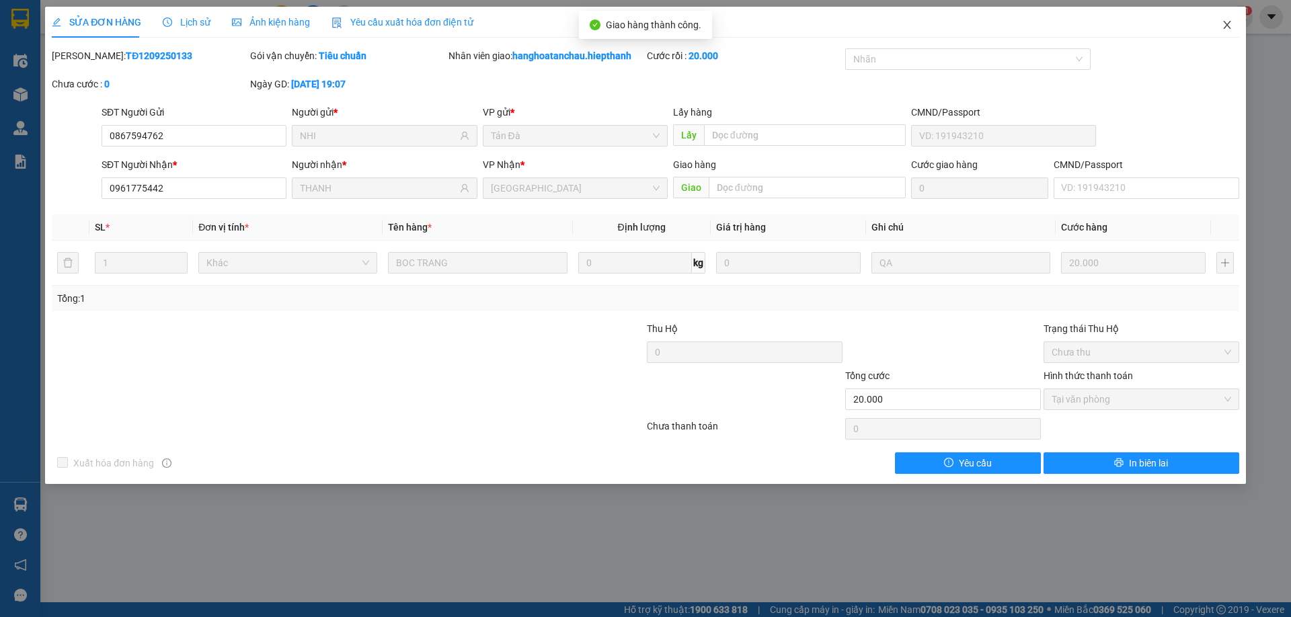
drag, startPoint x: 1231, startPoint y: 18, endPoint x: 1078, endPoint y: 17, distance: 152.6
click at [1231, 19] on span "Close" at bounding box center [1227, 26] width 38 height 38
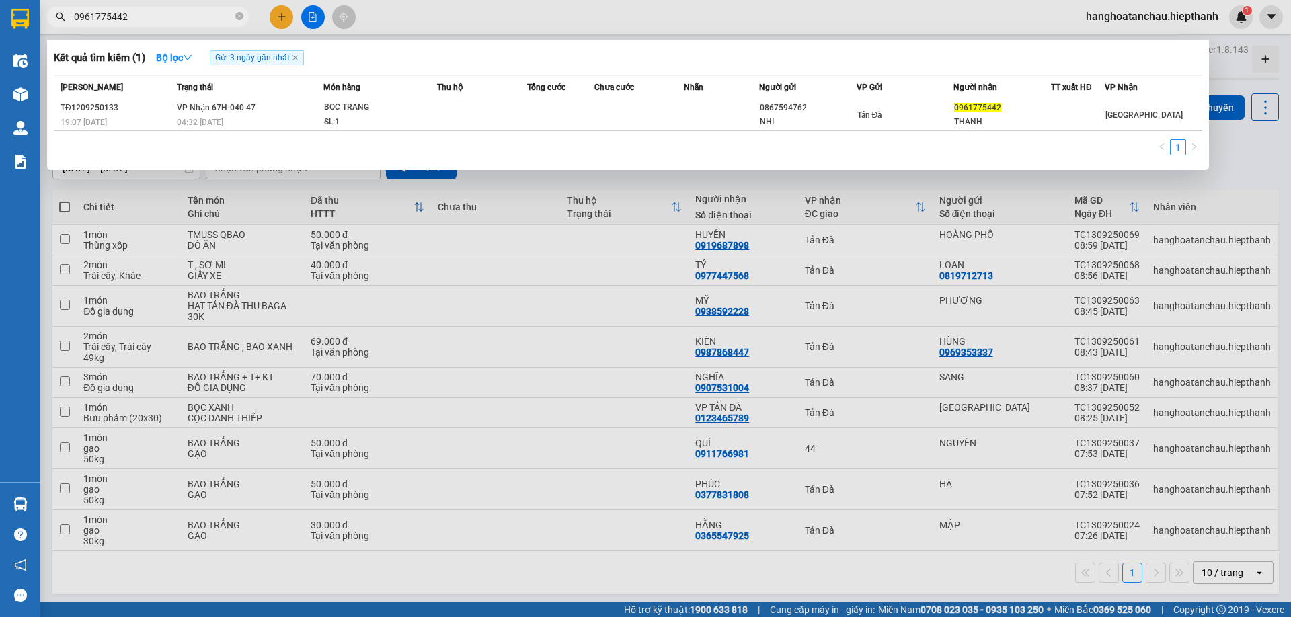
click at [206, 9] on span "0961775442" at bounding box center [148, 17] width 202 height 20
click at [196, 16] on input "0961775442" at bounding box center [153, 16] width 159 height 15
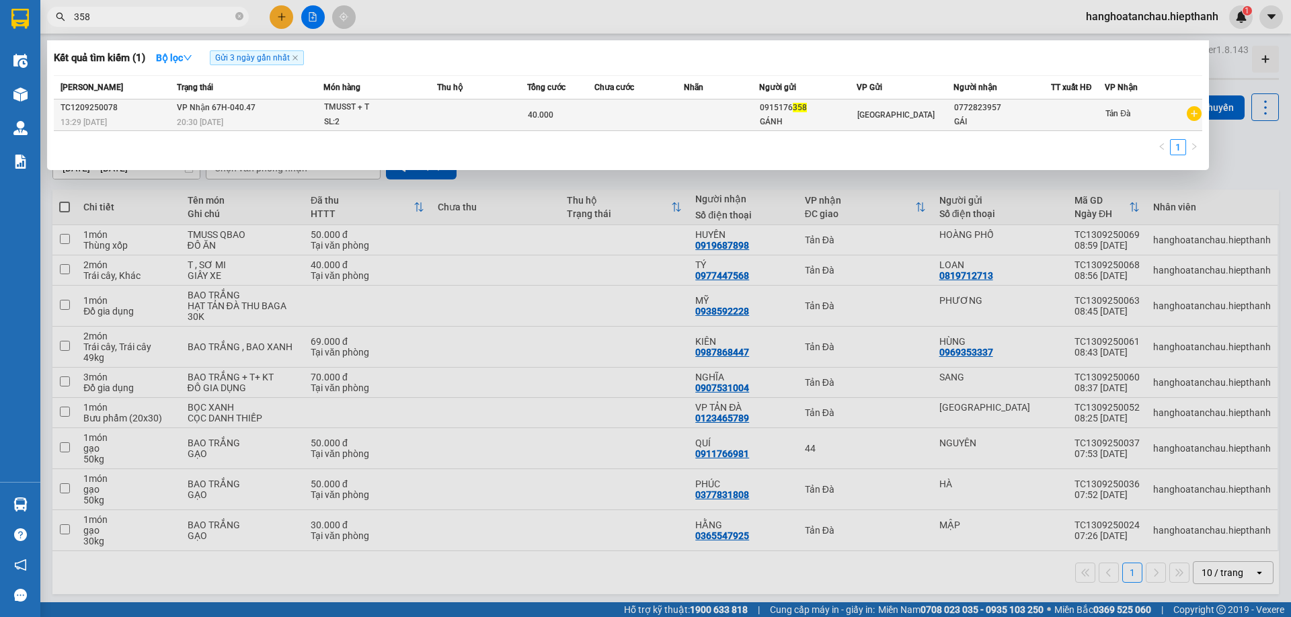
type input "358"
click at [325, 126] on div "SL: 2" at bounding box center [374, 122] width 101 height 15
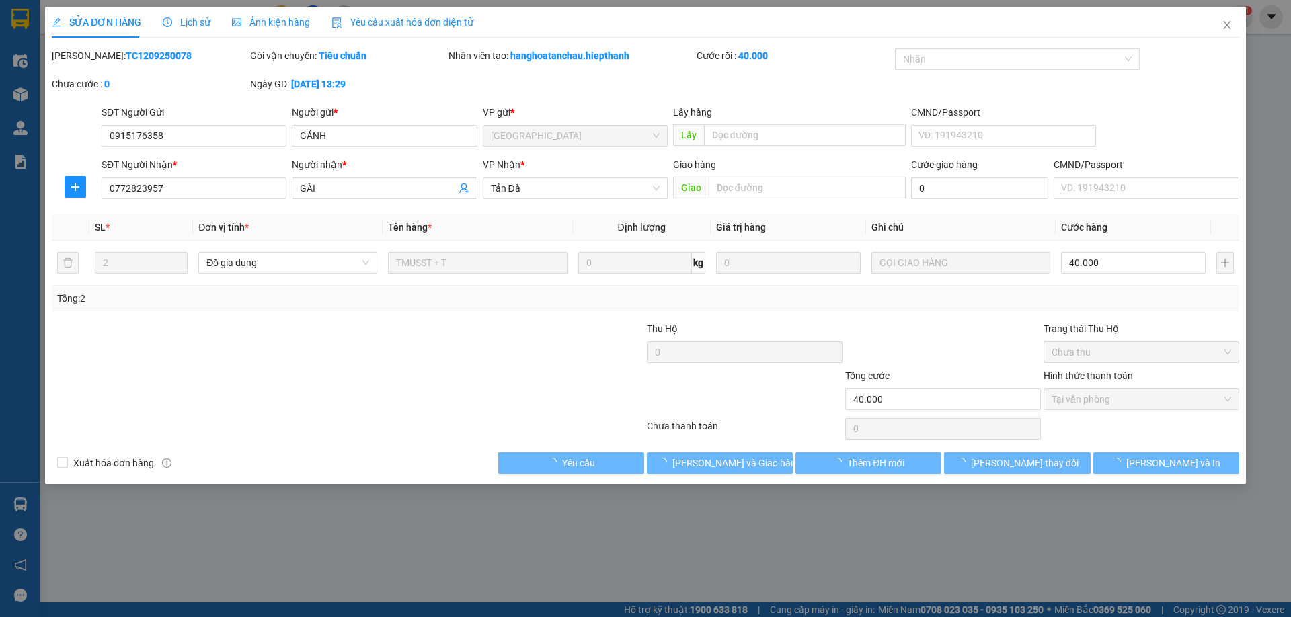
type input "0915176358"
type input "0772823957"
type input "40.000"
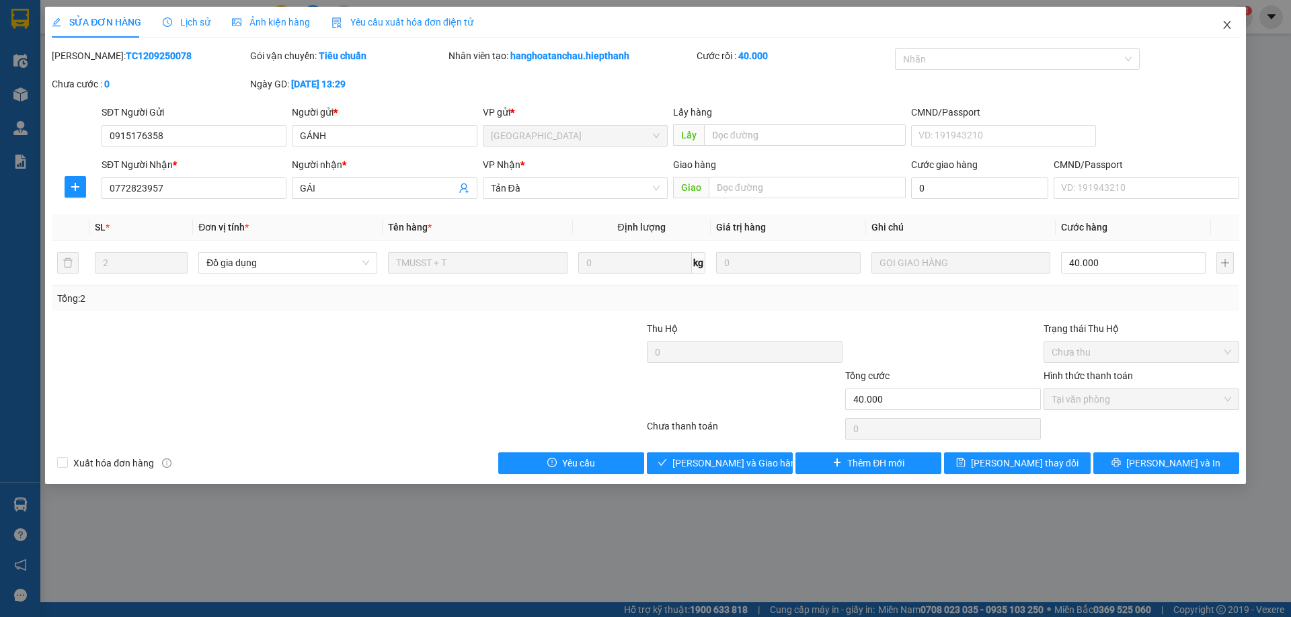
click at [1228, 21] on icon "close" at bounding box center [1227, 24] width 11 height 11
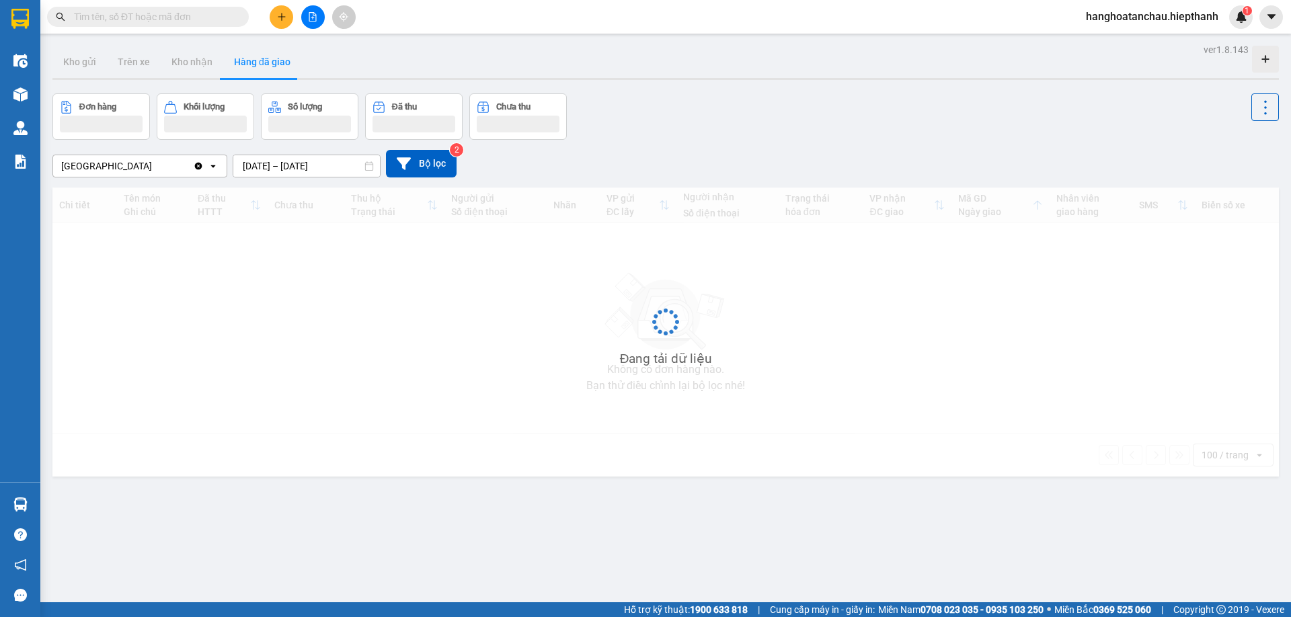
click at [149, 22] on input "text" at bounding box center [153, 16] width 159 height 15
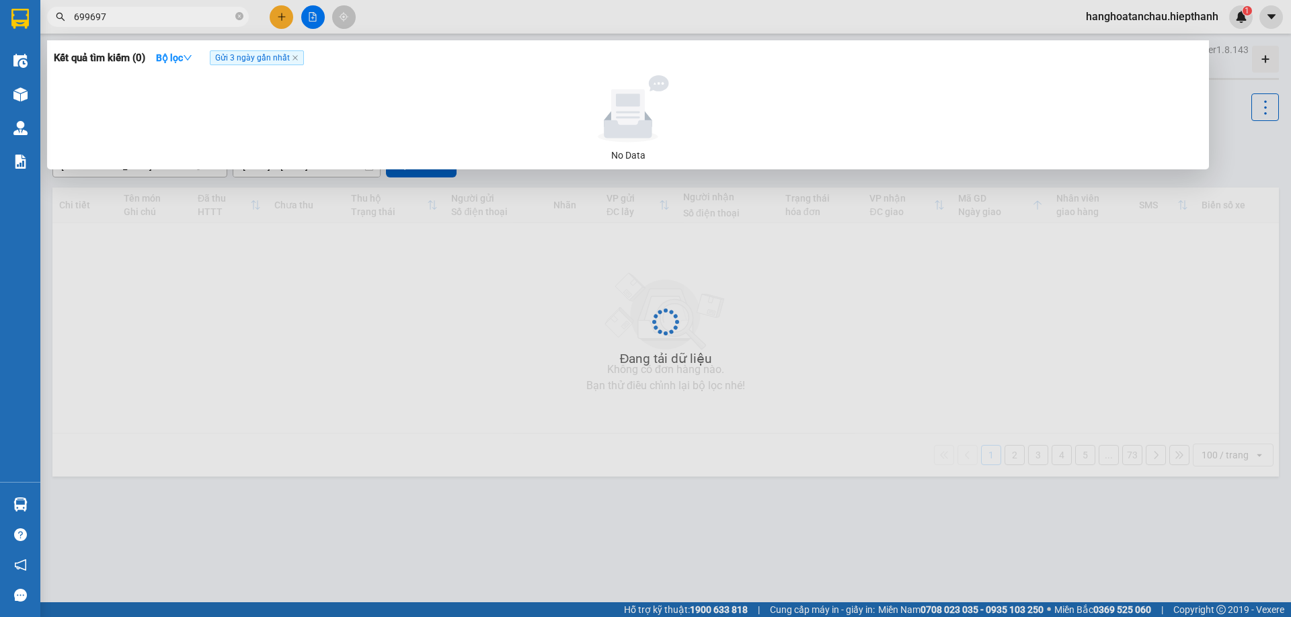
type input "699697"
click at [296, 61] on icon "close" at bounding box center [295, 57] width 7 height 7
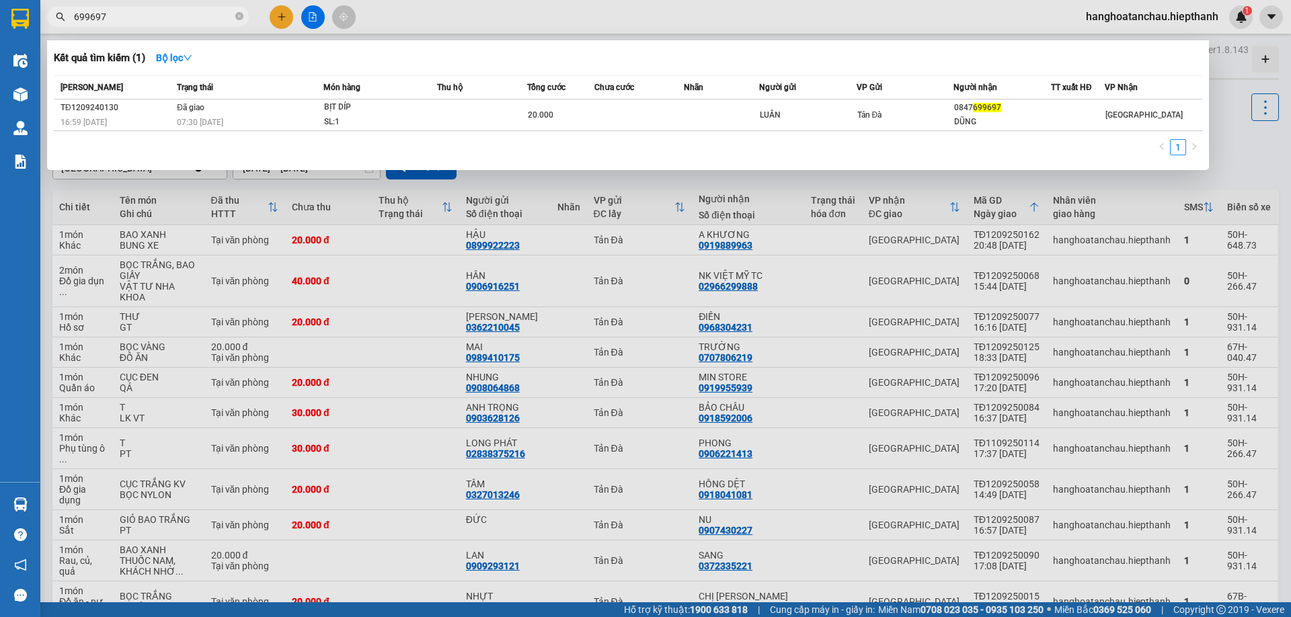
click at [153, 13] on input "699697" at bounding box center [153, 16] width 159 height 15
drag, startPoint x: 243, startPoint y: 26, endPoint x: 238, endPoint y: 18, distance: 9.3
click at [243, 24] on div "699697" at bounding box center [131, 17] width 262 height 20
click at [238, 18] on icon "close-circle" at bounding box center [239, 16] width 8 height 8
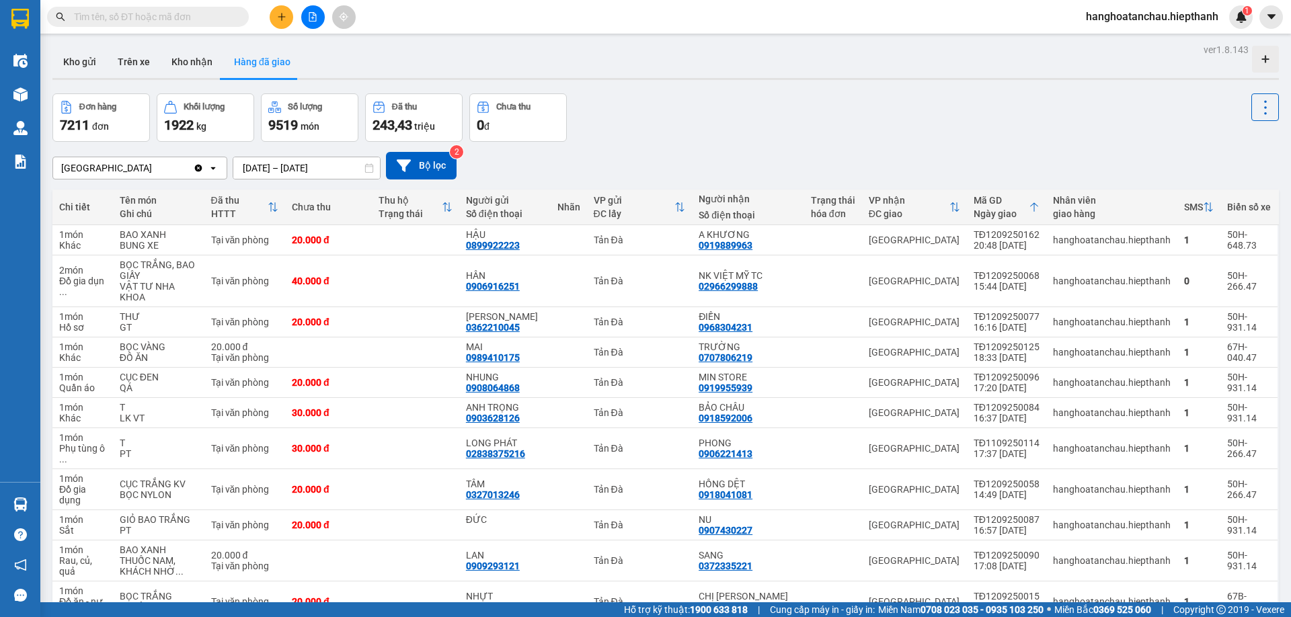
click at [194, 22] on input "text" at bounding box center [153, 16] width 159 height 15
click at [286, 16] on button at bounding box center [282, 17] width 24 height 24
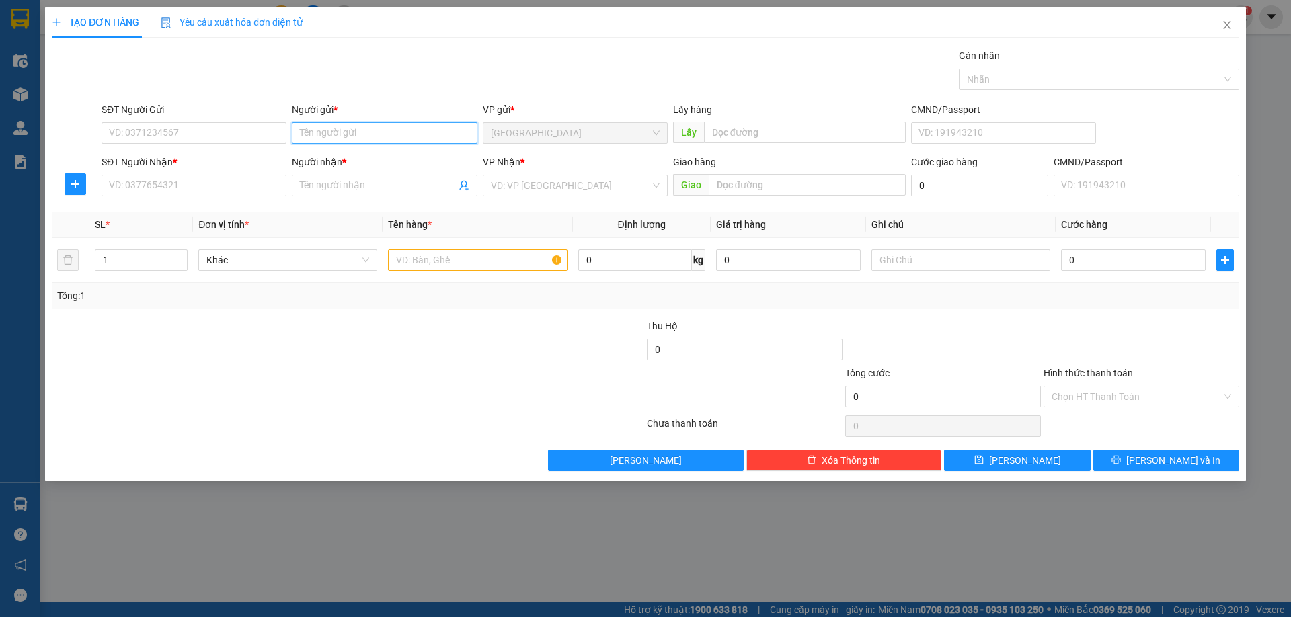
click at [377, 137] on input "Người gửi *" at bounding box center [384, 133] width 185 height 22
type input "U"
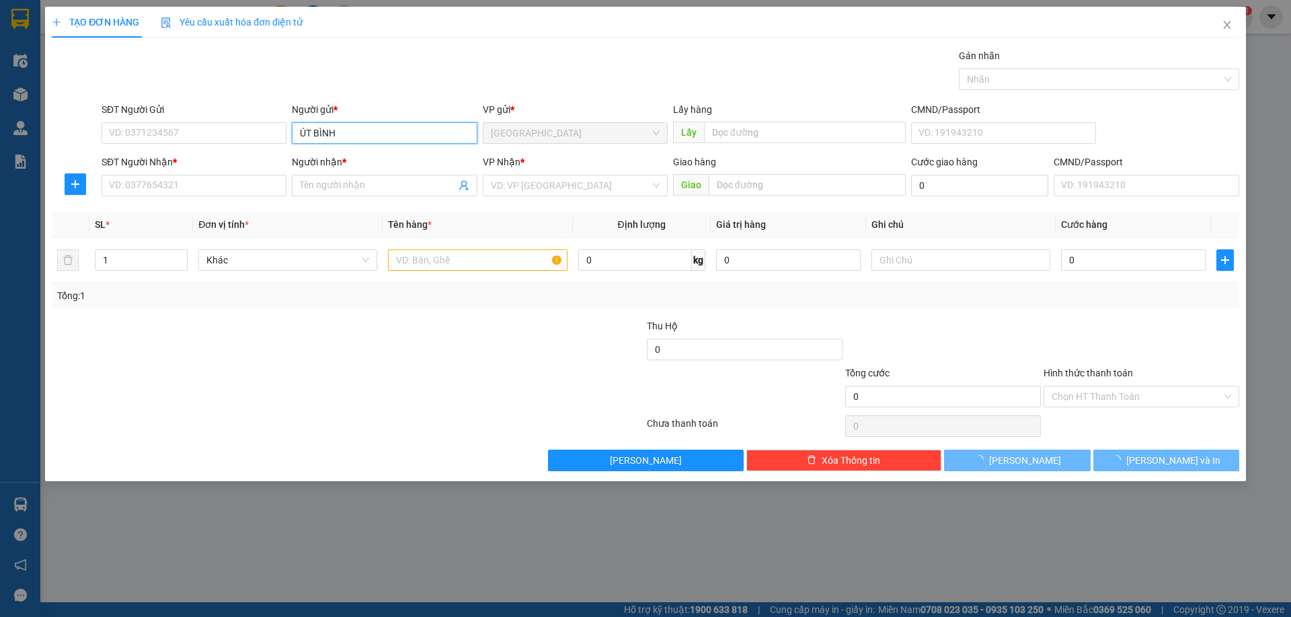
type input "ÚT BÌNH"
drag, startPoint x: 413, startPoint y: 76, endPoint x: 413, endPoint y: 101, distance: 24.9
click at [413, 75] on div "Gói vận chuyển * Tiêu chuẩn Gán nhãn Nhãn" at bounding box center [670, 71] width 1143 height 47
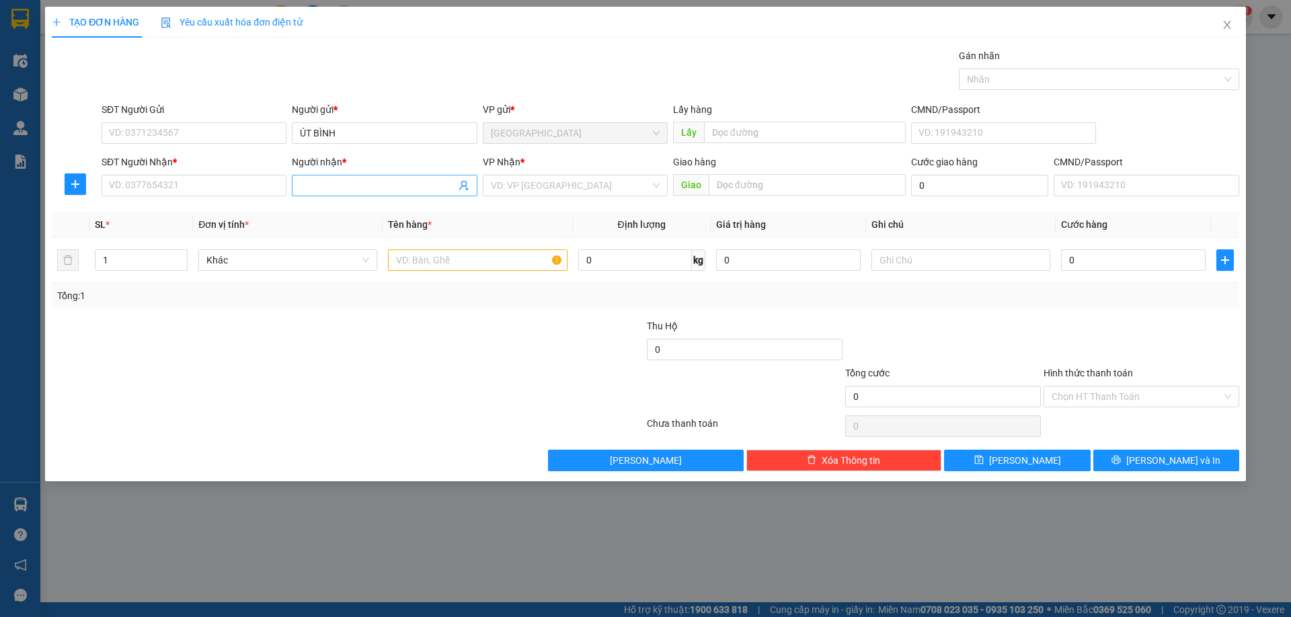
click at [388, 190] on input "Người nhận *" at bounding box center [377, 185] width 155 height 15
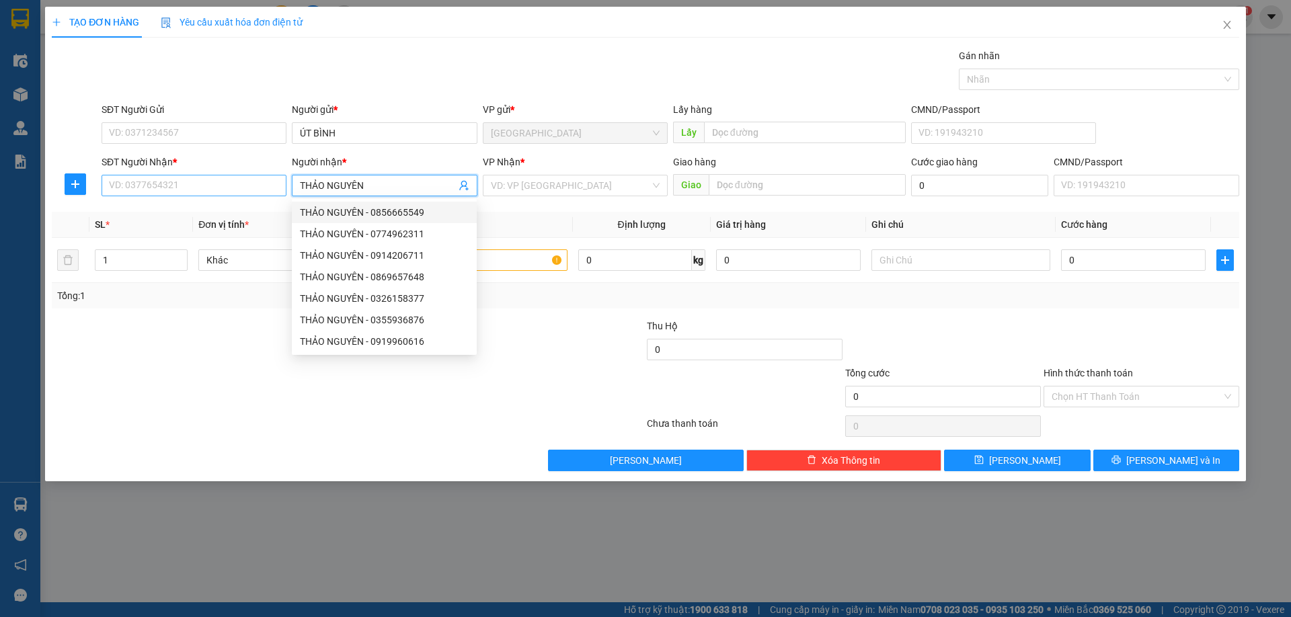
type input "THẢO NGUYÊN"
click at [245, 189] on input "SĐT Người Nhận *" at bounding box center [194, 186] width 185 height 22
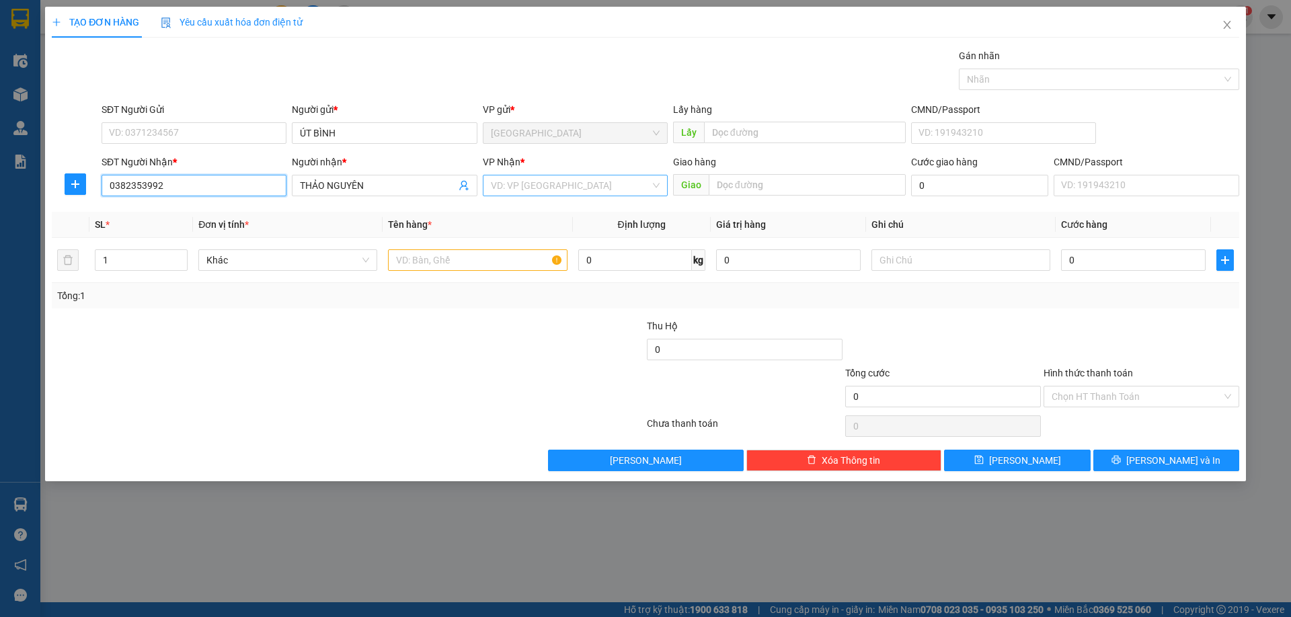
type input "0382353992"
click at [519, 194] on input "search" at bounding box center [570, 185] width 159 height 20
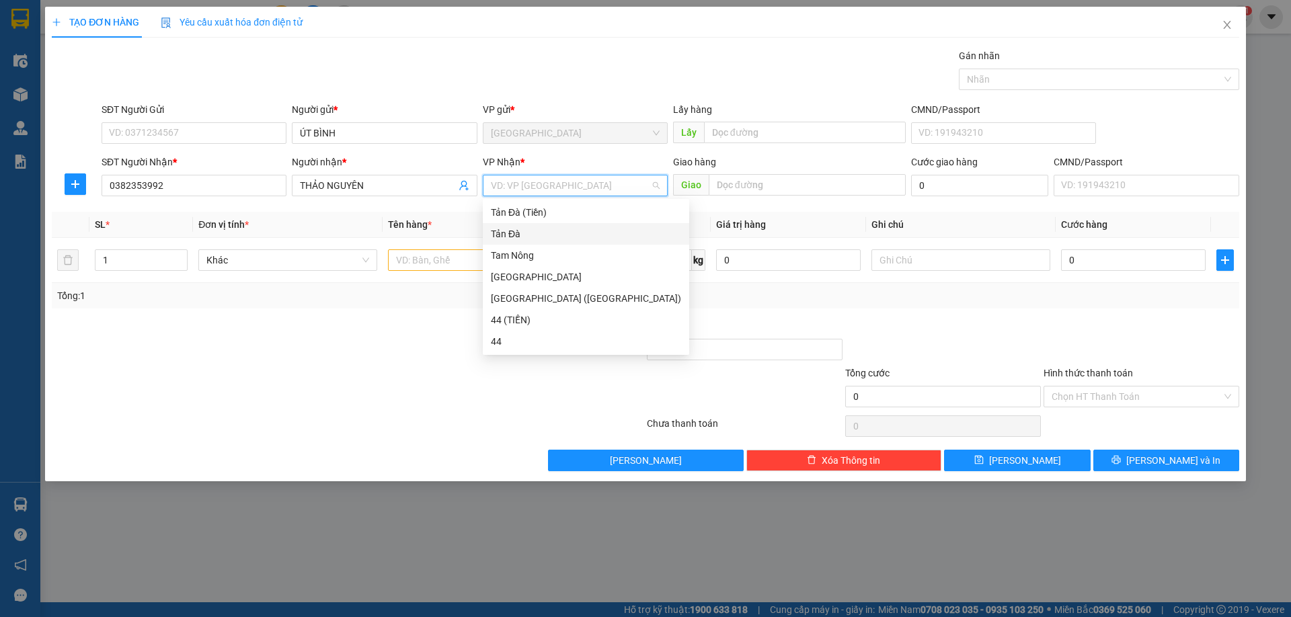
click at [526, 227] on div "Tản Đà" at bounding box center [586, 234] width 190 height 15
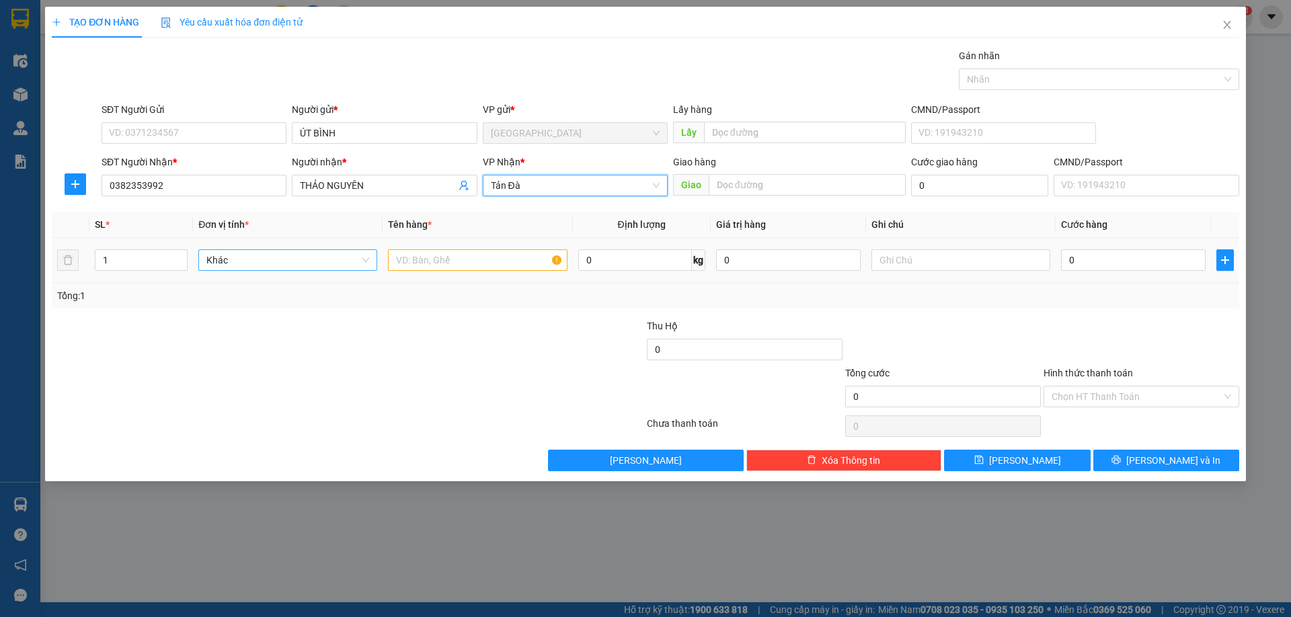
click at [299, 269] on span "Khác" at bounding box center [287, 260] width 163 height 20
click at [563, 194] on span "Tản Đà" at bounding box center [575, 185] width 169 height 20
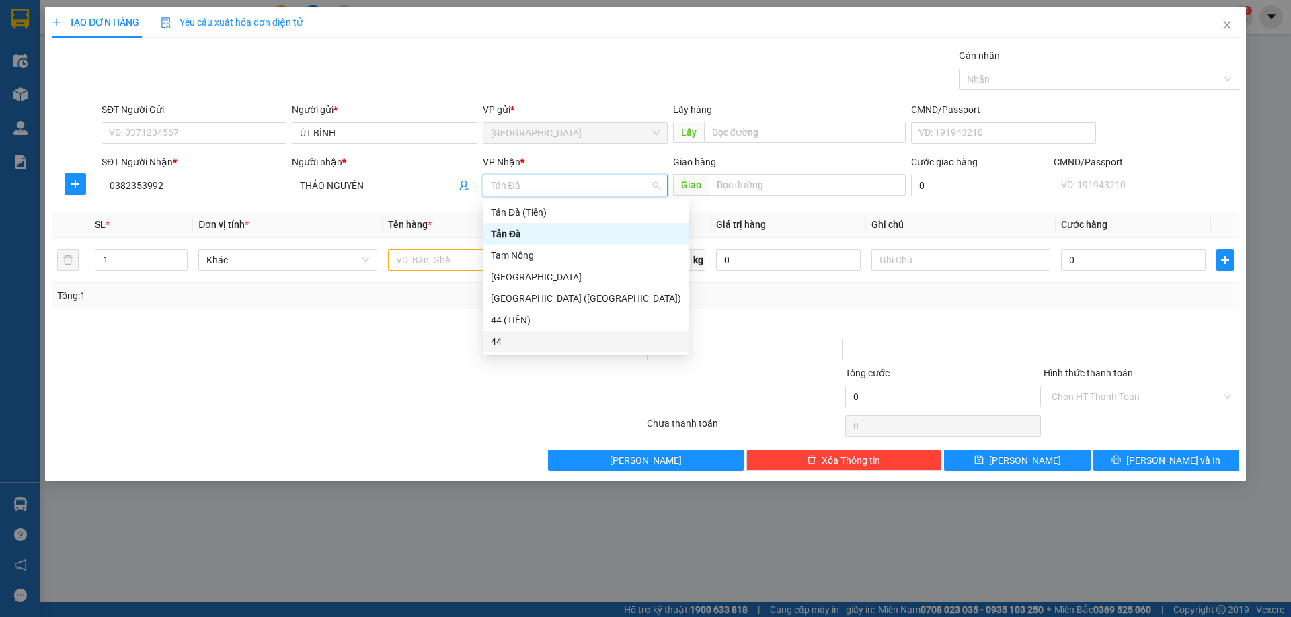
click at [524, 338] on div "44" at bounding box center [586, 341] width 190 height 15
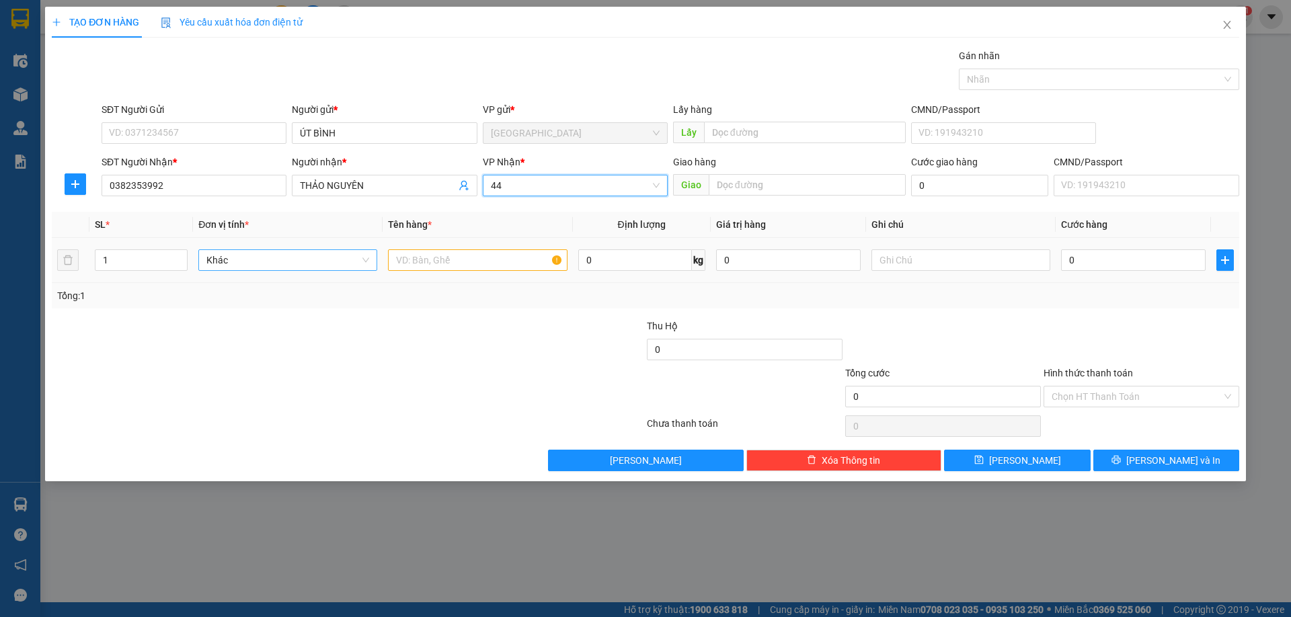
drag, startPoint x: 298, startPoint y: 278, endPoint x: 304, endPoint y: 270, distance: 9.7
click at [298, 278] on td "Khác" at bounding box center [288, 260] width 190 height 45
click at [311, 259] on span "Khác" at bounding box center [287, 260] width 163 height 20
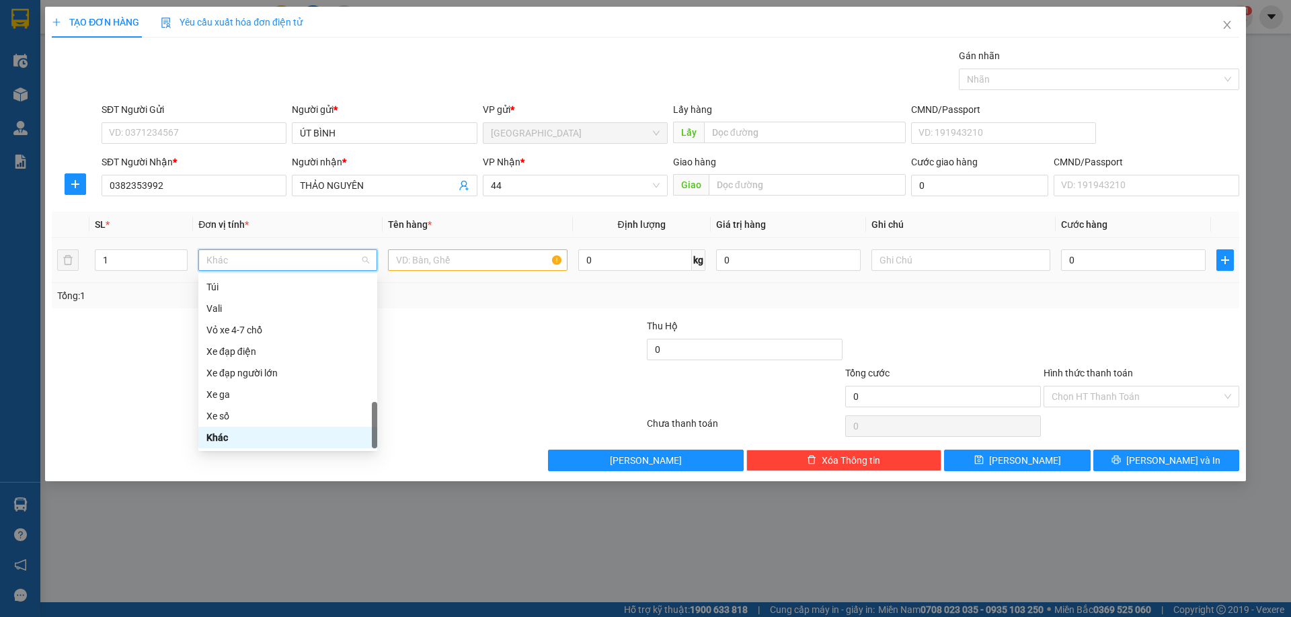
type input "D"
click at [297, 304] on div "Đồ ăn - nước uống" at bounding box center [287, 308] width 163 height 15
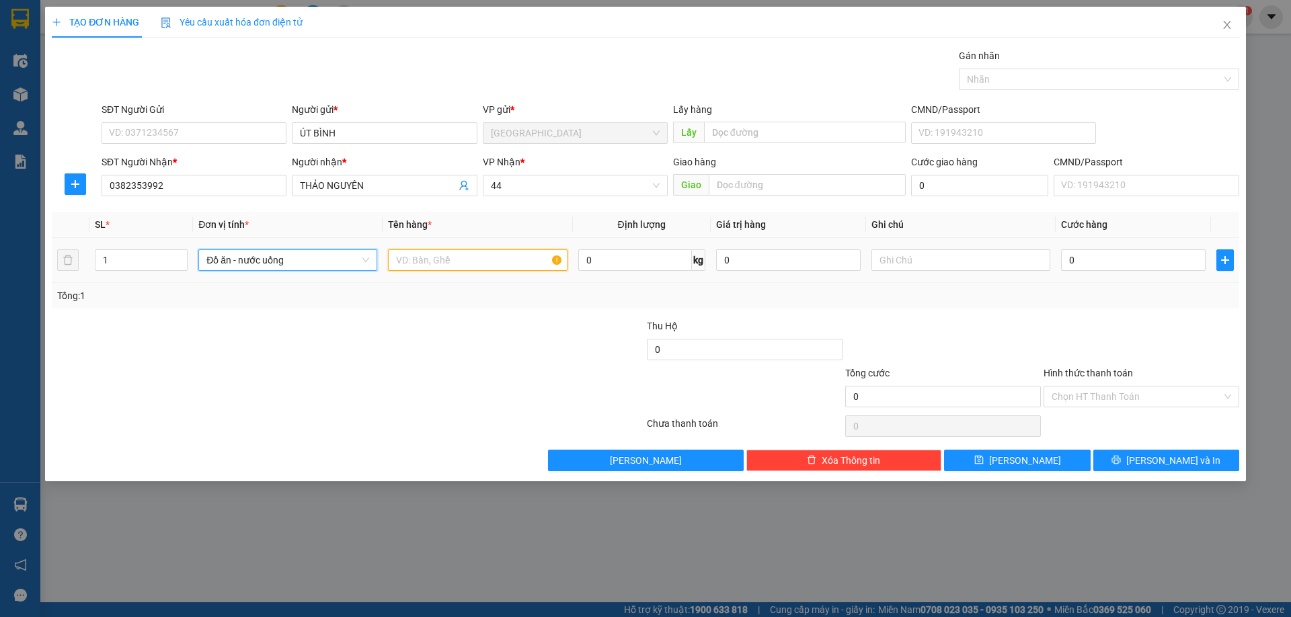
click at [468, 266] on input "text" at bounding box center [477, 260] width 179 height 22
type input "T"
click at [951, 269] on input "text" at bounding box center [960, 260] width 179 height 22
type input "D"
type input "ĐỒ ĂN"
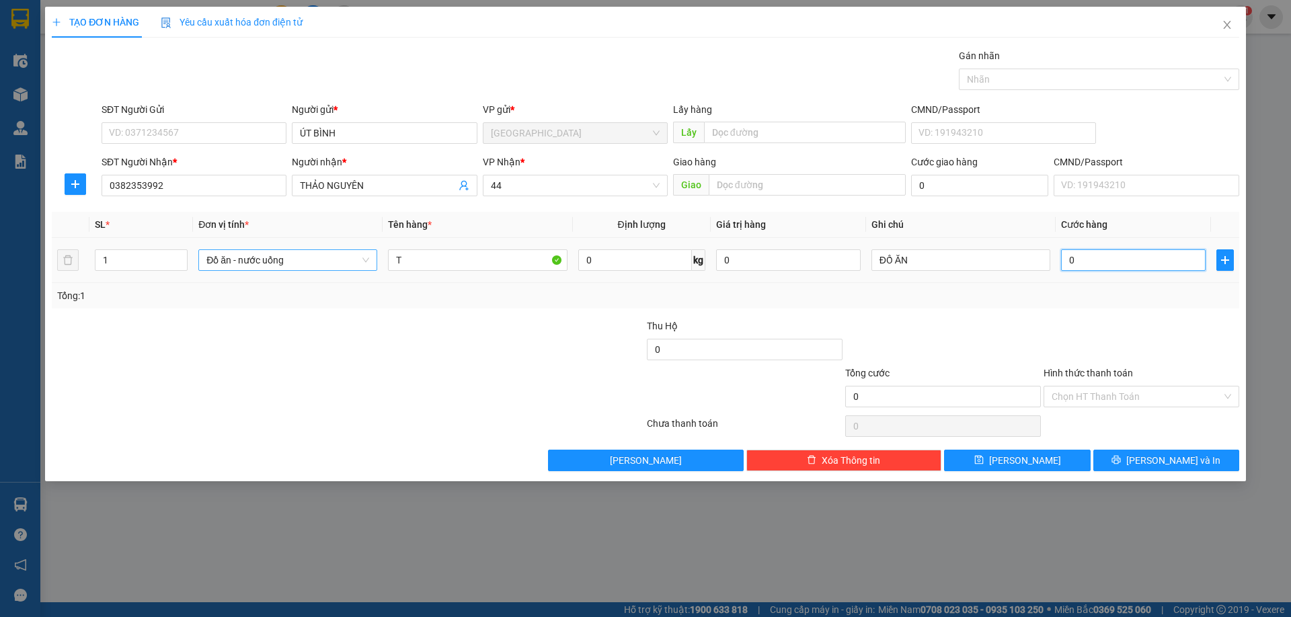
click at [1123, 259] on input "0" at bounding box center [1133, 260] width 145 height 22
type input "3"
type input "30"
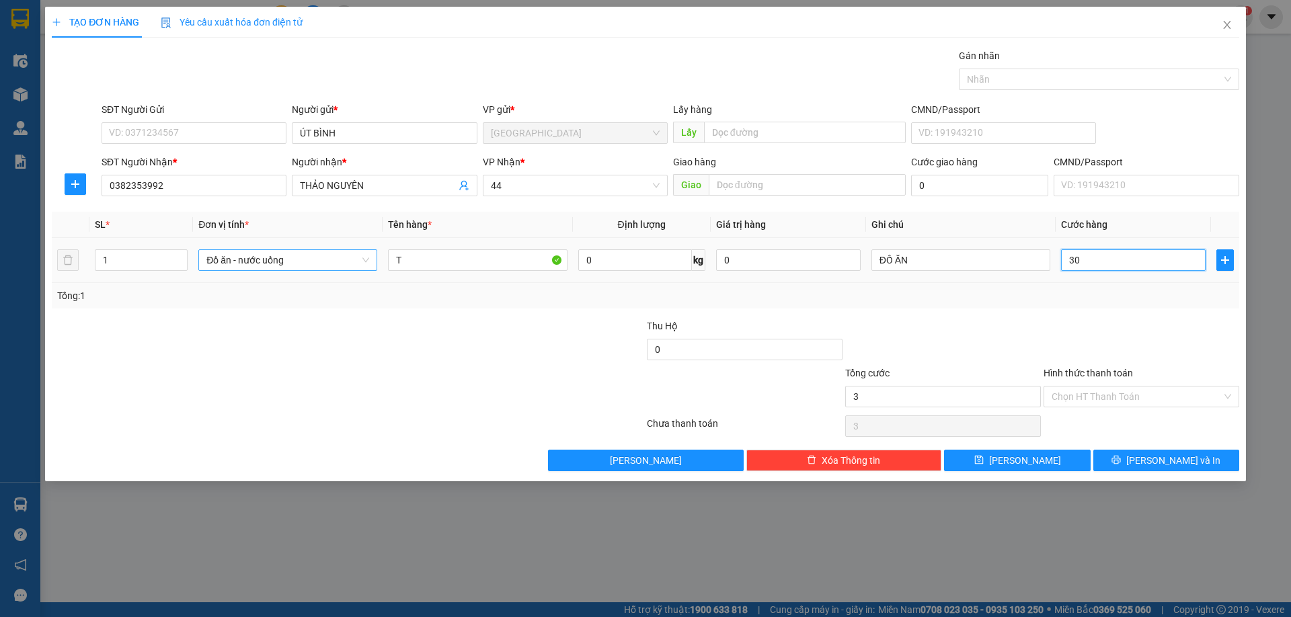
type input "30"
click at [1068, 309] on div "Transit Pickup Surcharge Ids Transit Deliver Surcharge Ids Transit Deliver Surc…" at bounding box center [645, 259] width 1187 height 423
type input "30.000"
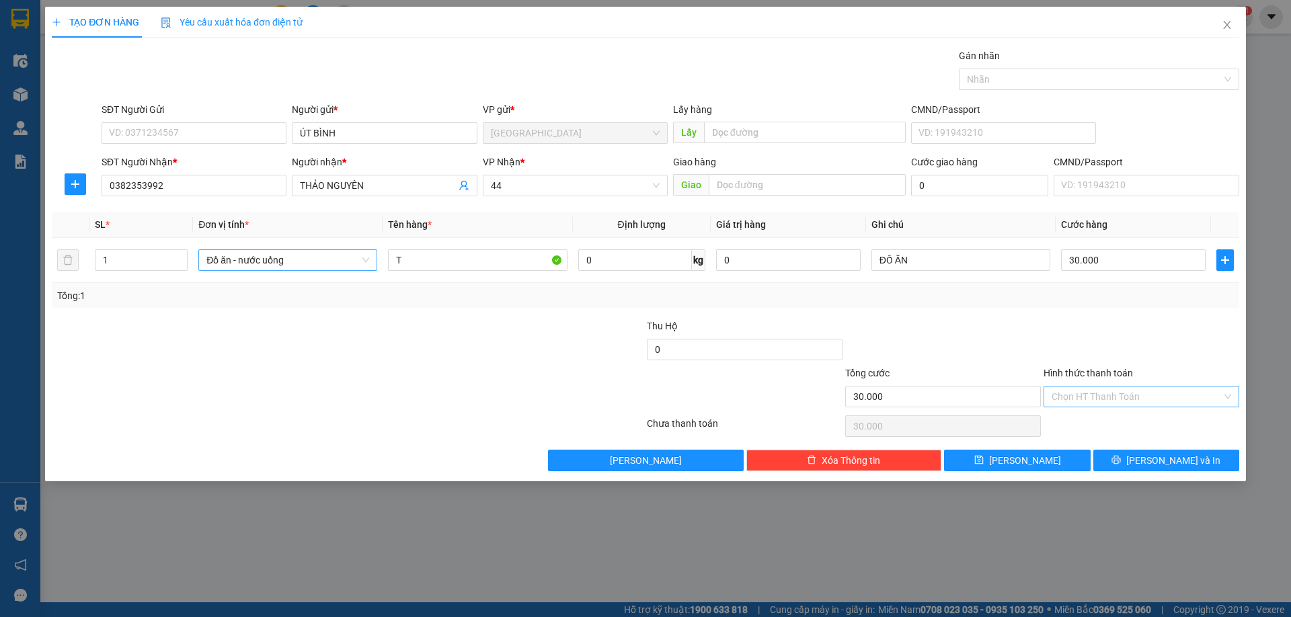
click at [1131, 400] on input "Hình thức thanh toán" at bounding box center [1136, 397] width 170 height 20
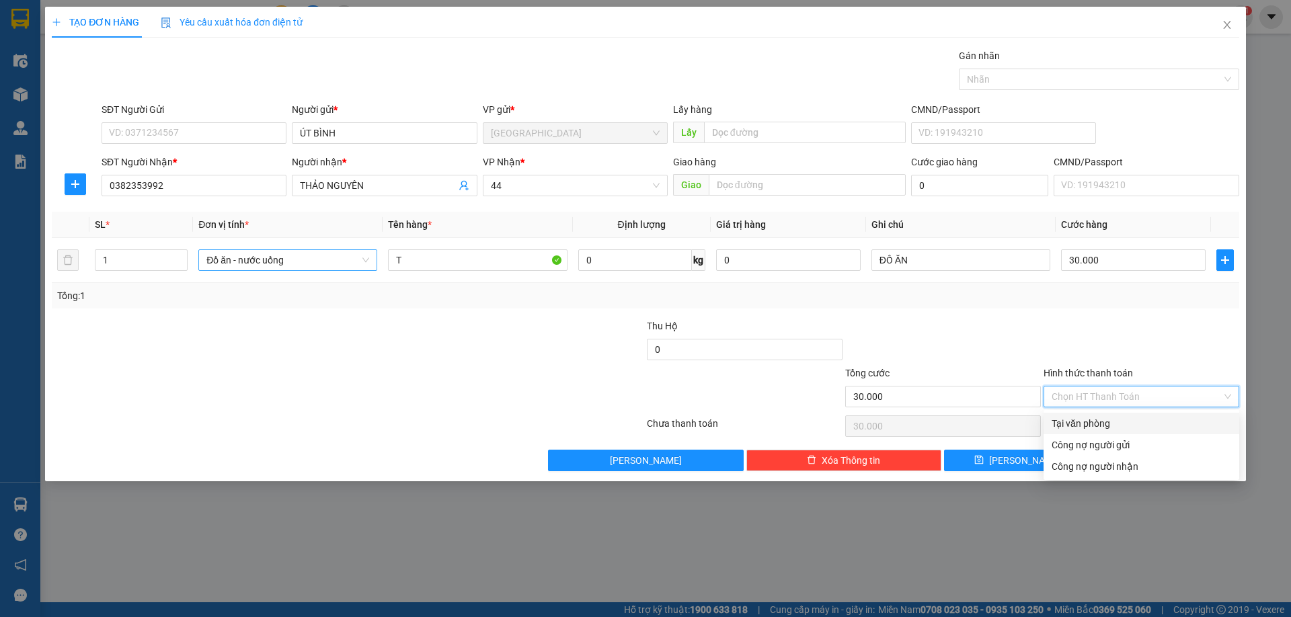
click at [1120, 425] on div "Tại văn phòng" at bounding box center [1140, 423] width 179 height 15
type input "0"
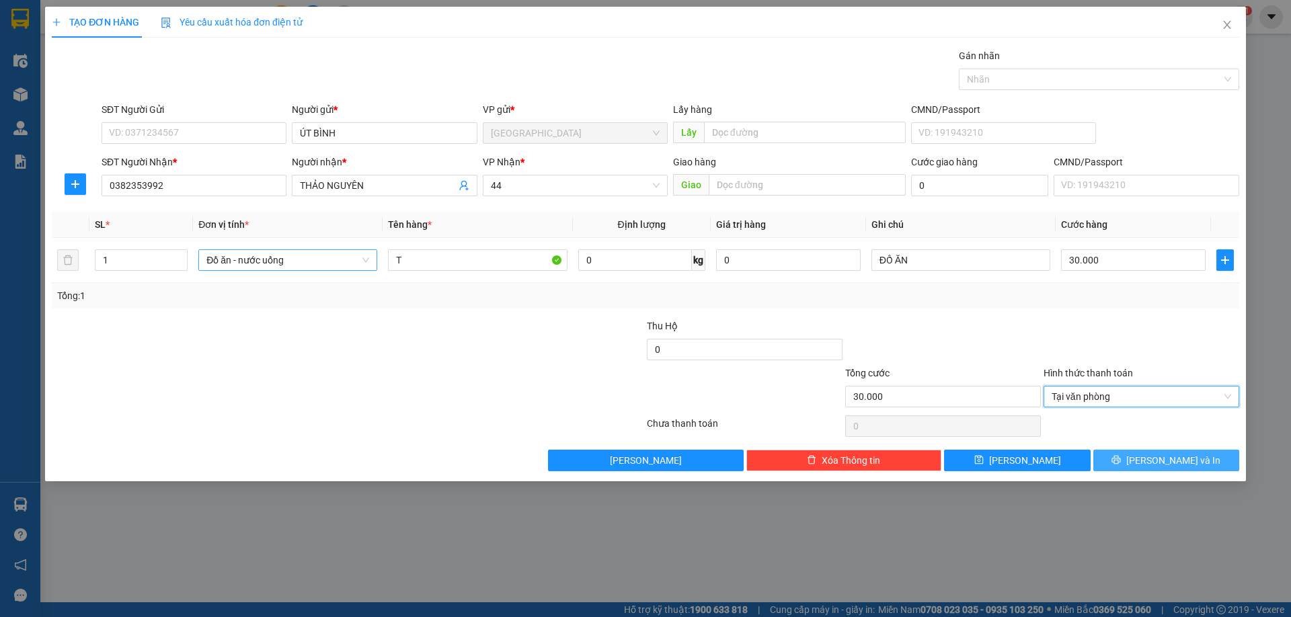
click at [1158, 455] on span "Lưu và In" at bounding box center [1173, 460] width 94 height 15
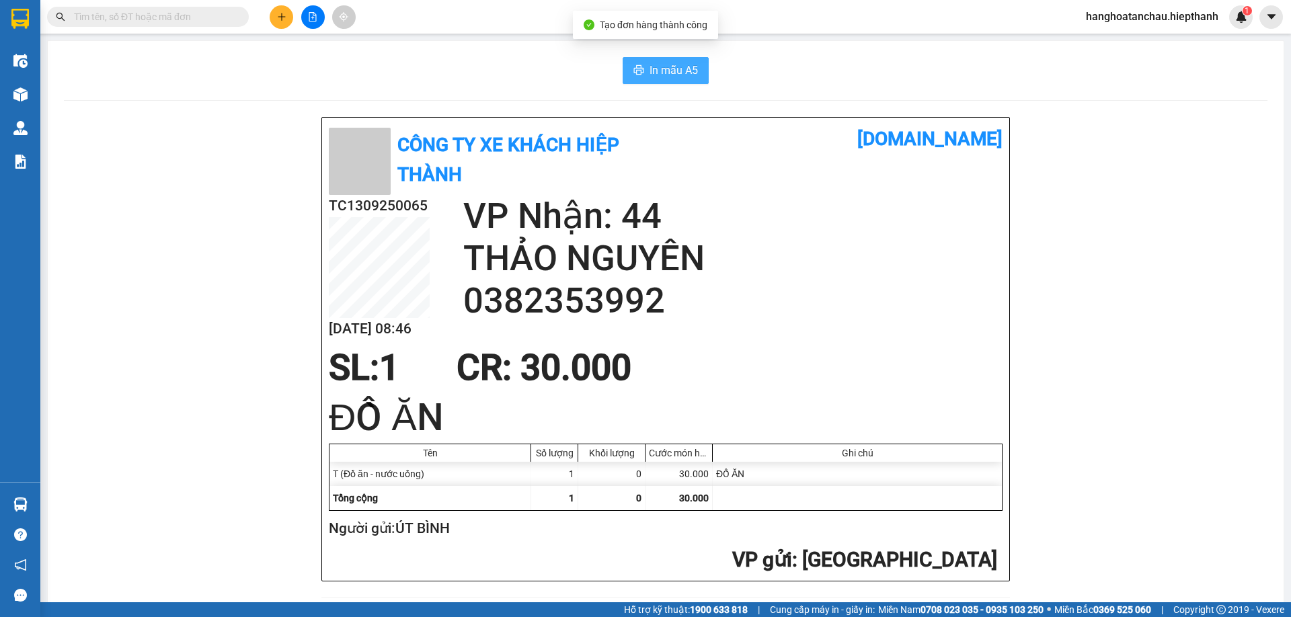
click at [672, 63] on span "In mẫu A5" at bounding box center [673, 70] width 48 height 17
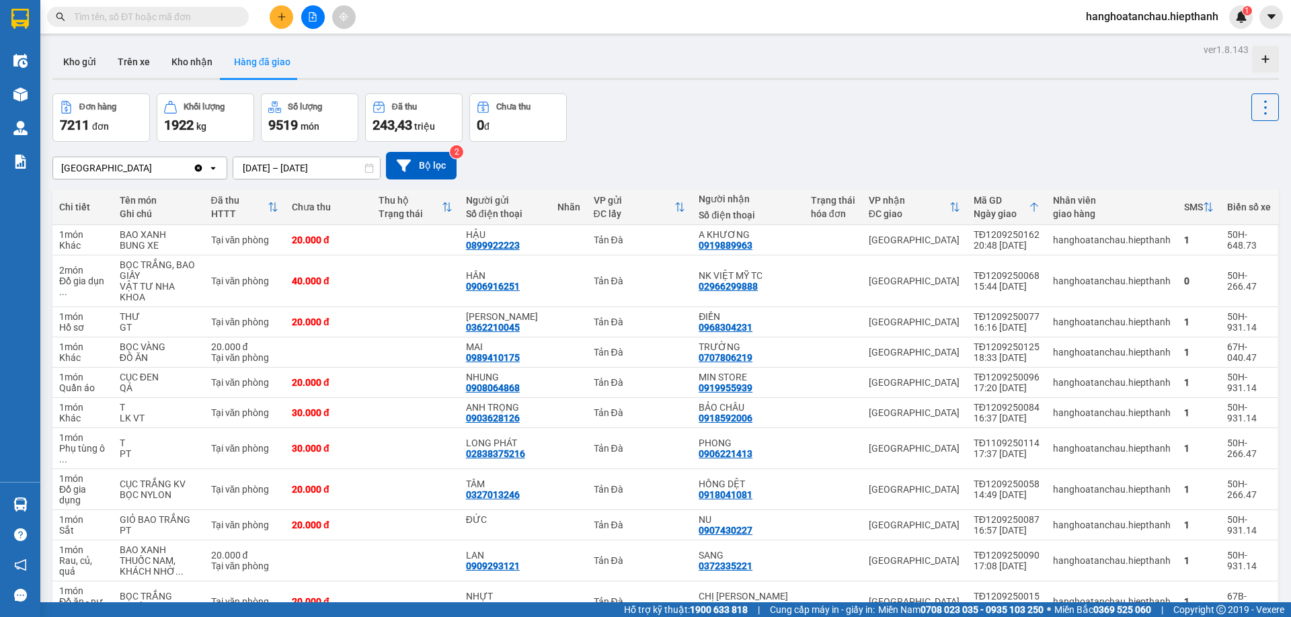
click at [831, 99] on div "Đơn hàng 7211 đơn Khối lượng 1922 kg Số lượng 9519 món Đã thu 243,43 triệu Chưa…" at bounding box center [665, 117] width 1226 height 48
click at [831, 98] on div "Đơn hàng 7211 đơn Khối lượng 1922 kg Số lượng 9519 món Đã thu 243,43 triệu Chưa…" at bounding box center [665, 117] width 1226 height 48
drag, startPoint x: 831, startPoint y: 98, endPoint x: 826, endPoint y: 114, distance: 16.4
click at [826, 114] on div "Đơn hàng 7211 đơn Khối lượng 1922 kg Số lượng 9519 món Đã thu 243,43 triệu Chưa…" at bounding box center [665, 117] width 1226 height 48
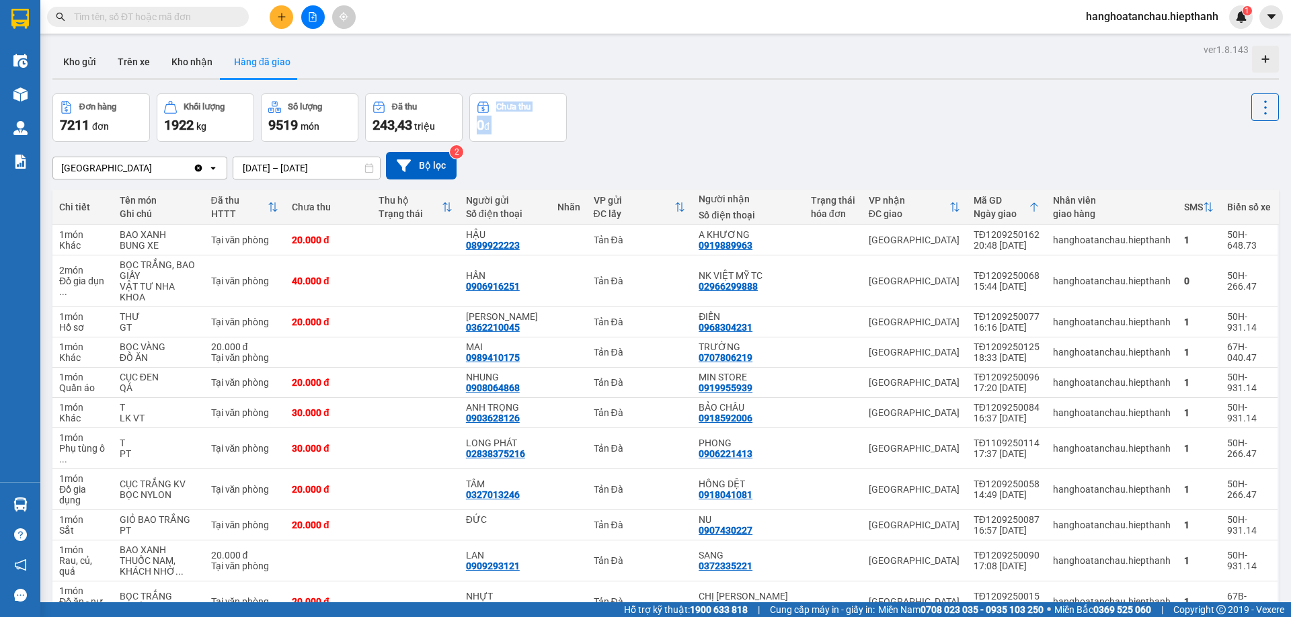
click at [826, 114] on div "Đơn hàng 7211 đơn Khối lượng 1922 kg Số lượng 9519 món Đã thu 243,43 triệu Chưa…" at bounding box center [665, 117] width 1226 height 48
click at [825, 114] on div "Đơn hàng 7211 đơn Khối lượng 1922 kg Số lượng 9519 món Đã thu 243,43 triệu Chưa…" at bounding box center [665, 117] width 1226 height 48
click at [824, 108] on div "Đơn hàng 7211 đơn Khối lượng 1922 kg Số lượng 9519 món Đã thu 243,43 triệu Chưa…" at bounding box center [665, 117] width 1226 height 48
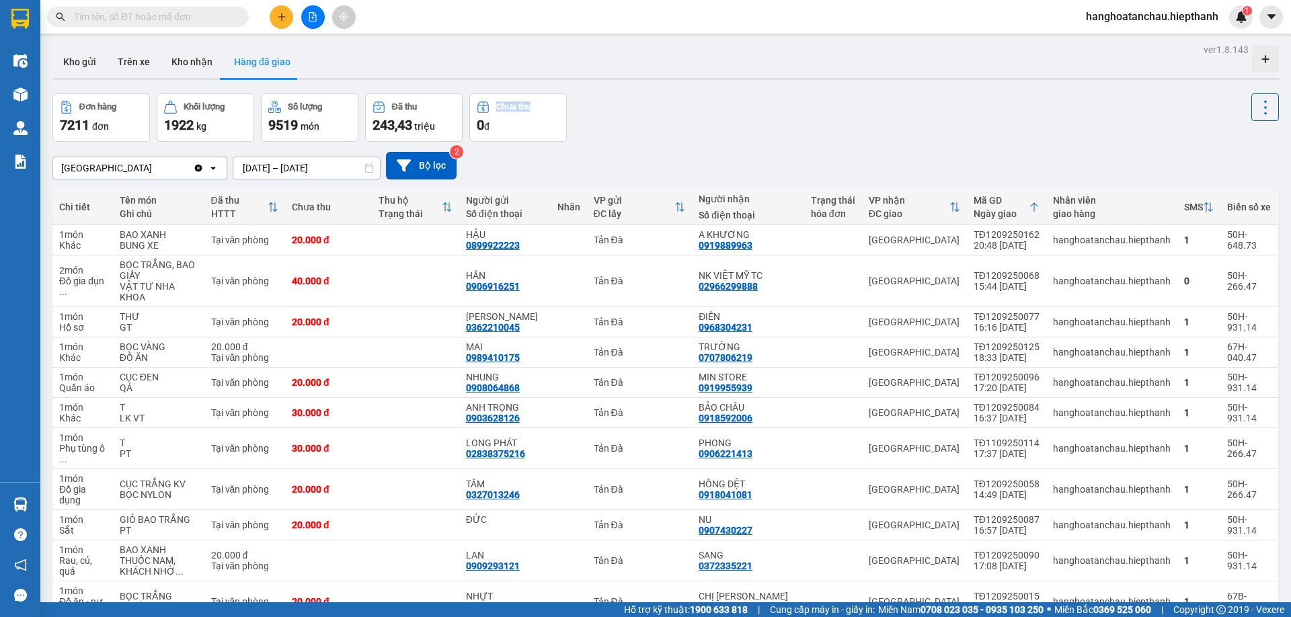
click at [824, 108] on div "Đơn hàng 7211 đơn Khối lượng 1922 kg Số lượng 9519 món Đã thu 243,43 triệu Chưa…" at bounding box center [665, 117] width 1226 height 48
click at [824, 114] on div "Đơn hàng 7211 đơn Khối lượng 1922 kg Số lượng 9519 món Đã thu 243,43 triệu Chưa…" at bounding box center [665, 117] width 1226 height 48
click at [826, 120] on div "Đơn hàng 7211 đơn Khối lượng 1922 kg Số lượng 9519 món Đã thu 243,43 triệu Chưa…" at bounding box center [665, 117] width 1226 height 48
drag, startPoint x: 828, startPoint y: 128, endPoint x: 826, endPoint y: 139, distance: 10.8
click at [828, 131] on div "Đơn hàng 7211 đơn Khối lượng 1922 kg Số lượng 9519 món Đã thu 243,43 triệu Chưa…" at bounding box center [665, 117] width 1226 height 48
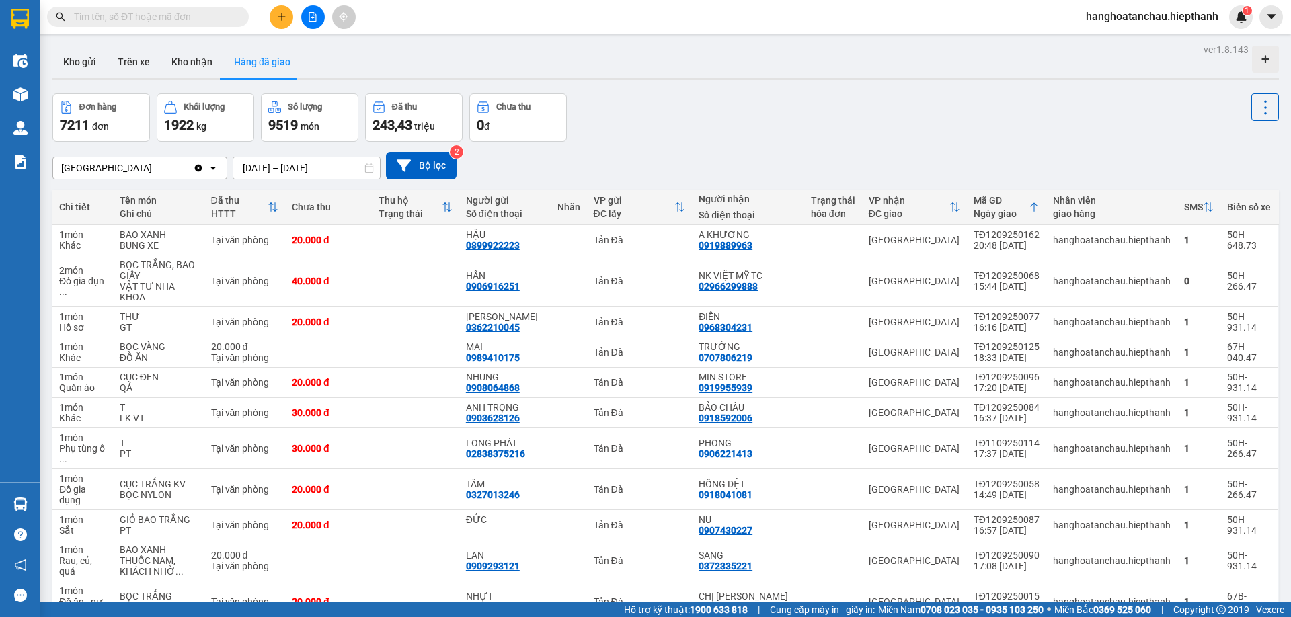
drag, startPoint x: 826, startPoint y: 139, endPoint x: 822, endPoint y: 167, distance: 28.5
click at [822, 169] on div "Tân Châu Clear value open 01/08/2025 – 30/09/2025 Press the down arrow key to i…" at bounding box center [665, 166] width 1226 height 28
drag, startPoint x: 823, startPoint y: 167, endPoint x: 835, endPoint y: 165, distance: 12.3
click at [829, 153] on div "Tân Châu Clear value open 01/08/2025 – 30/09/2025 Press the down arrow key to i…" at bounding box center [665, 166] width 1226 height 28
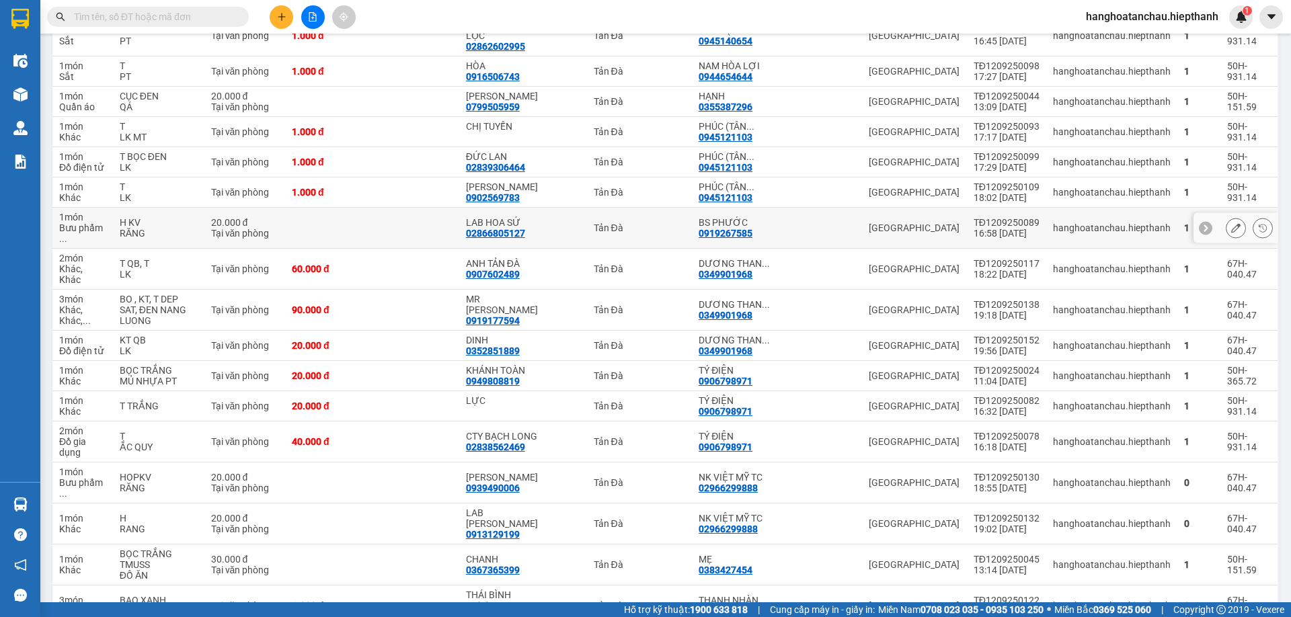
scroll to position [1581, 0]
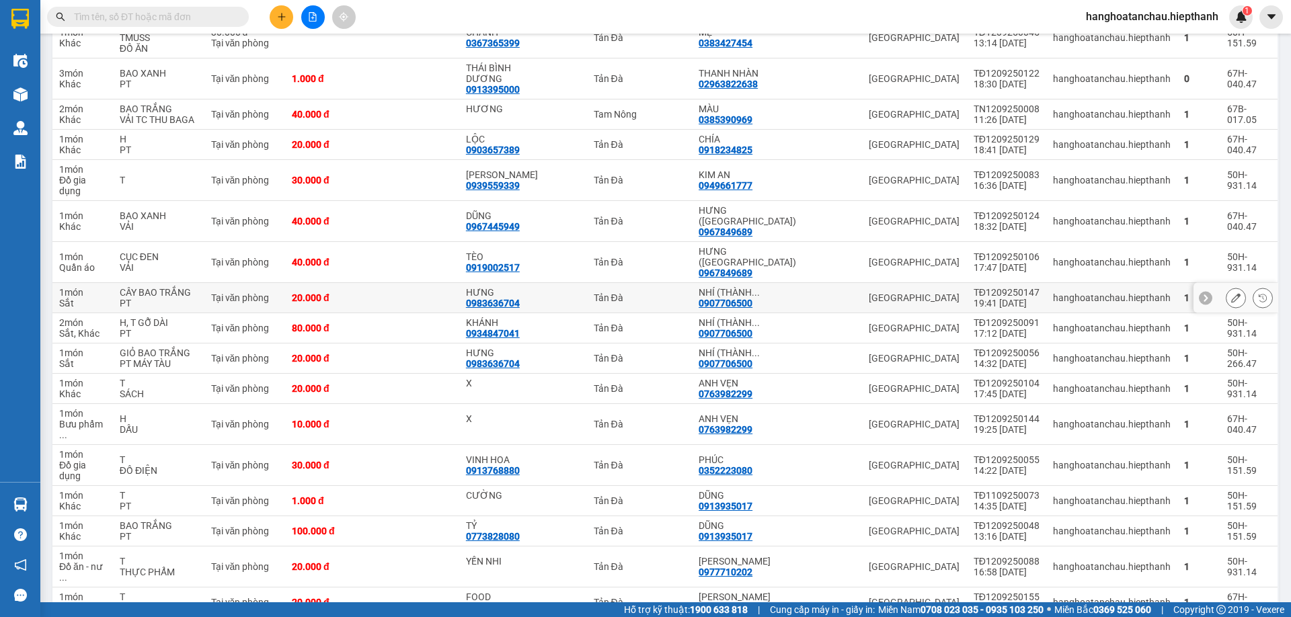
drag, startPoint x: 422, startPoint y: 153, endPoint x: 520, endPoint y: 167, distance: 99.2
click at [434, 283] on td at bounding box center [415, 298] width 87 height 30
click at [276, 23] on button at bounding box center [282, 17] width 24 height 24
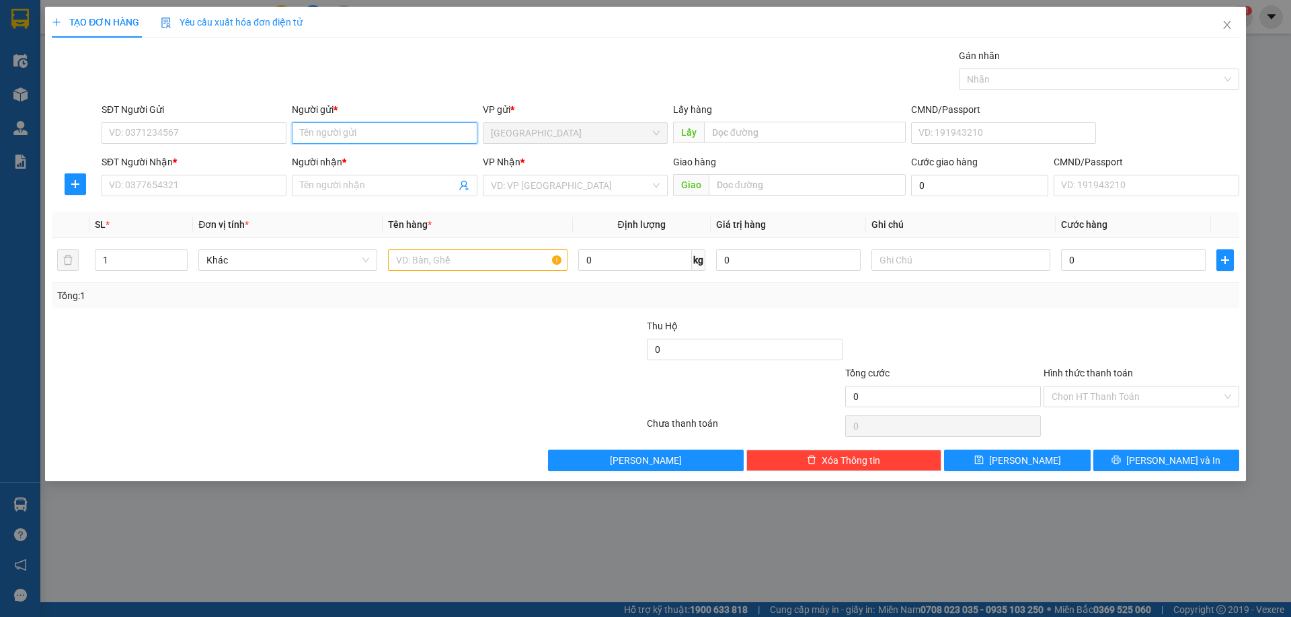
click at [350, 128] on input "Người gửi *" at bounding box center [384, 133] width 185 height 22
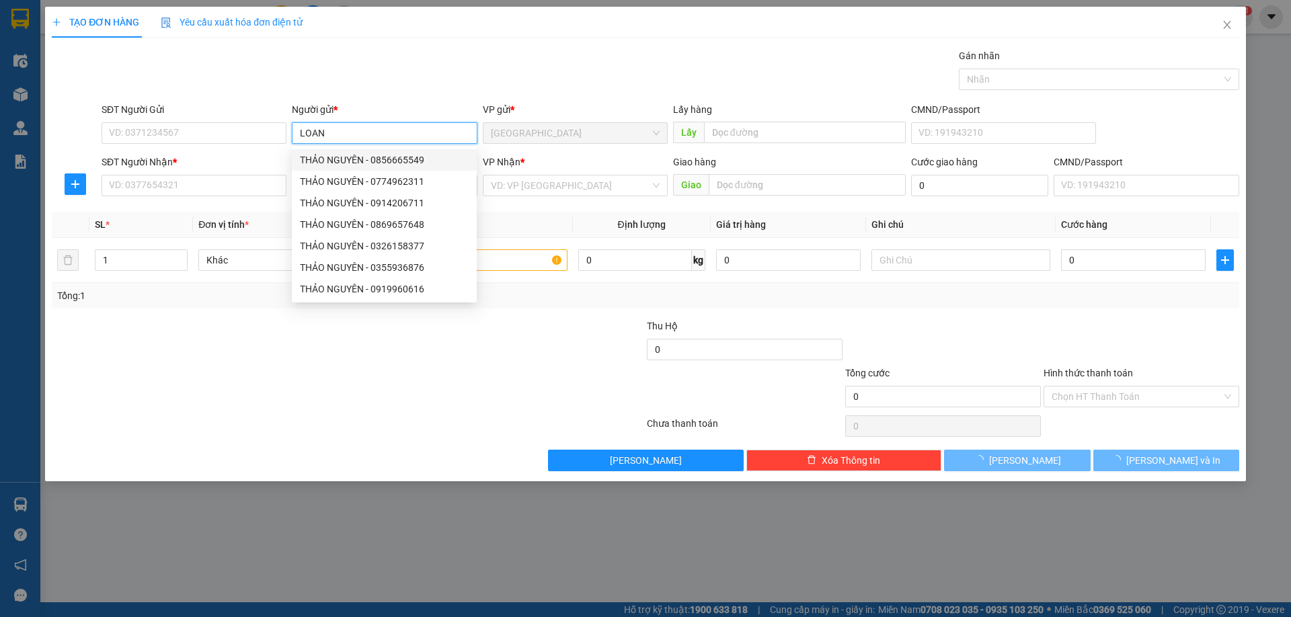
type input "LOAN"
click at [366, 65] on div "Gói vận chuyển * Tiêu chuẩn Gán nhãn Nhãn" at bounding box center [670, 71] width 1143 height 47
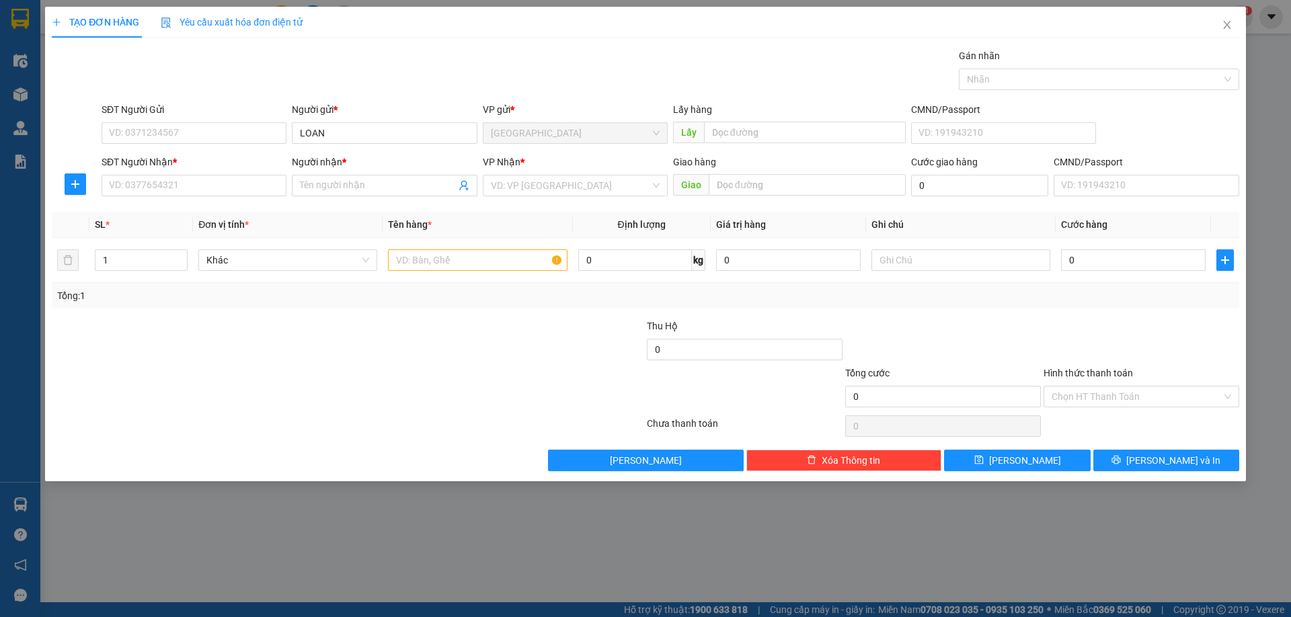
click at [343, 200] on div "Người nhận * Tên người nhận" at bounding box center [384, 178] width 185 height 47
click at [355, 190] on input "Người nhận *" at bounding box center [377, 185] width 155 height 15
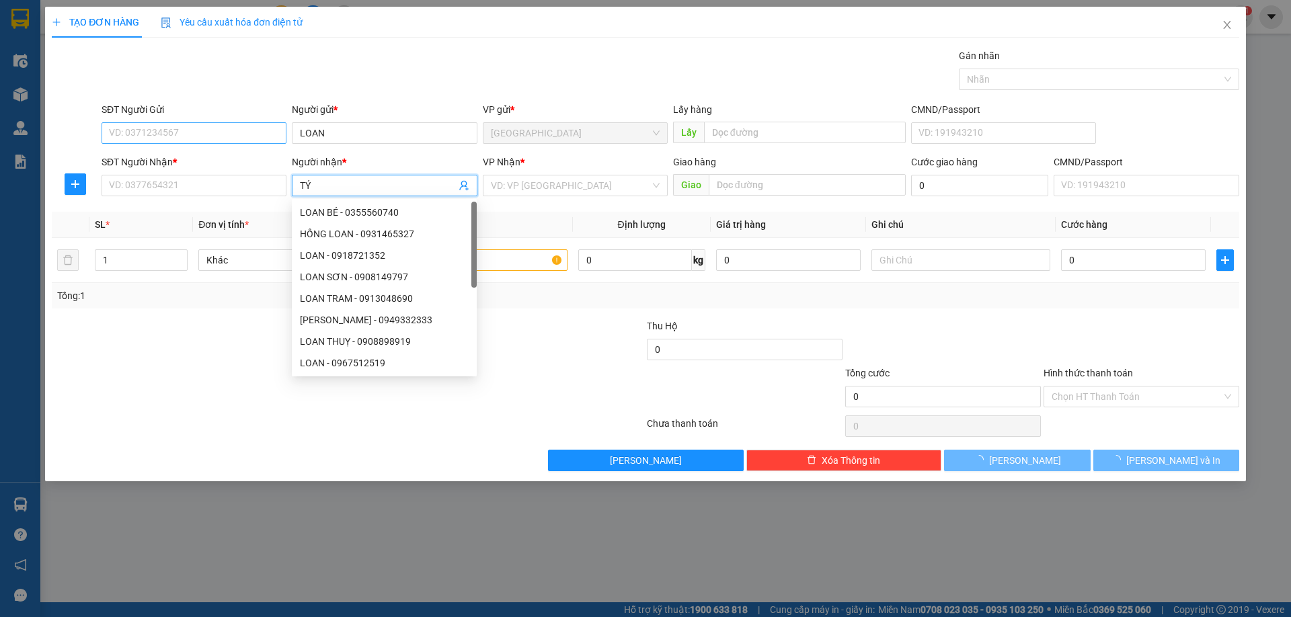
type input "TÝ"
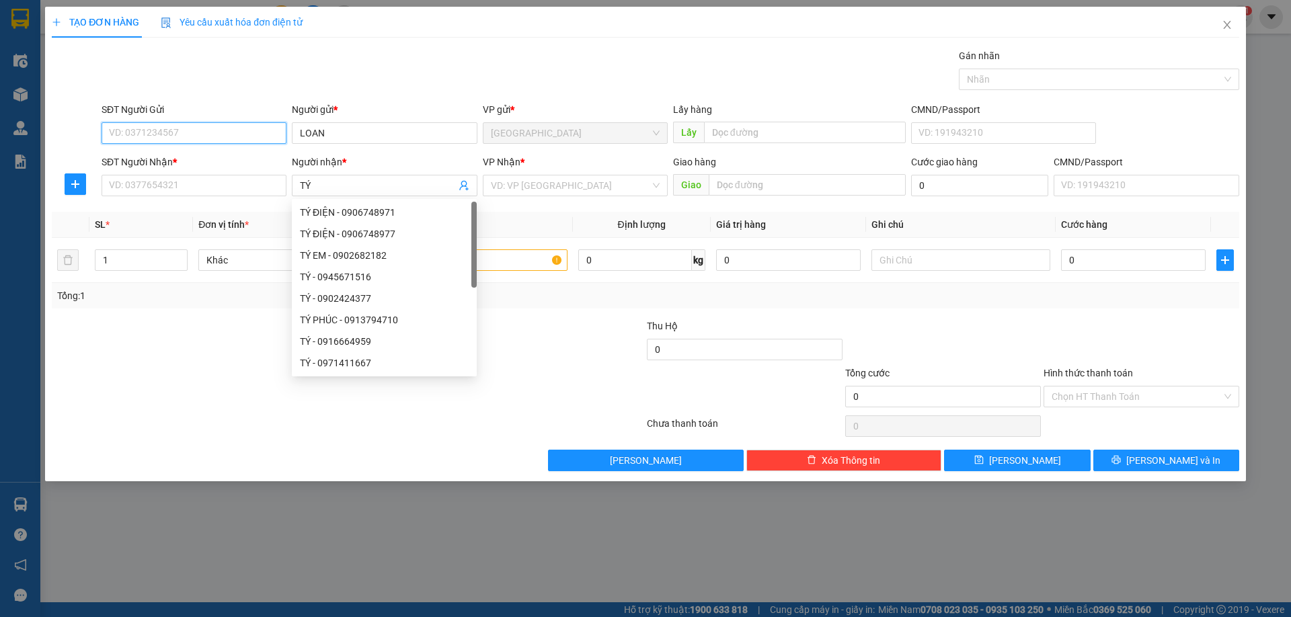
click at [221, 134] on input "SĐT Người Gửi" at bounding box center [194, 133] width 185 height 22
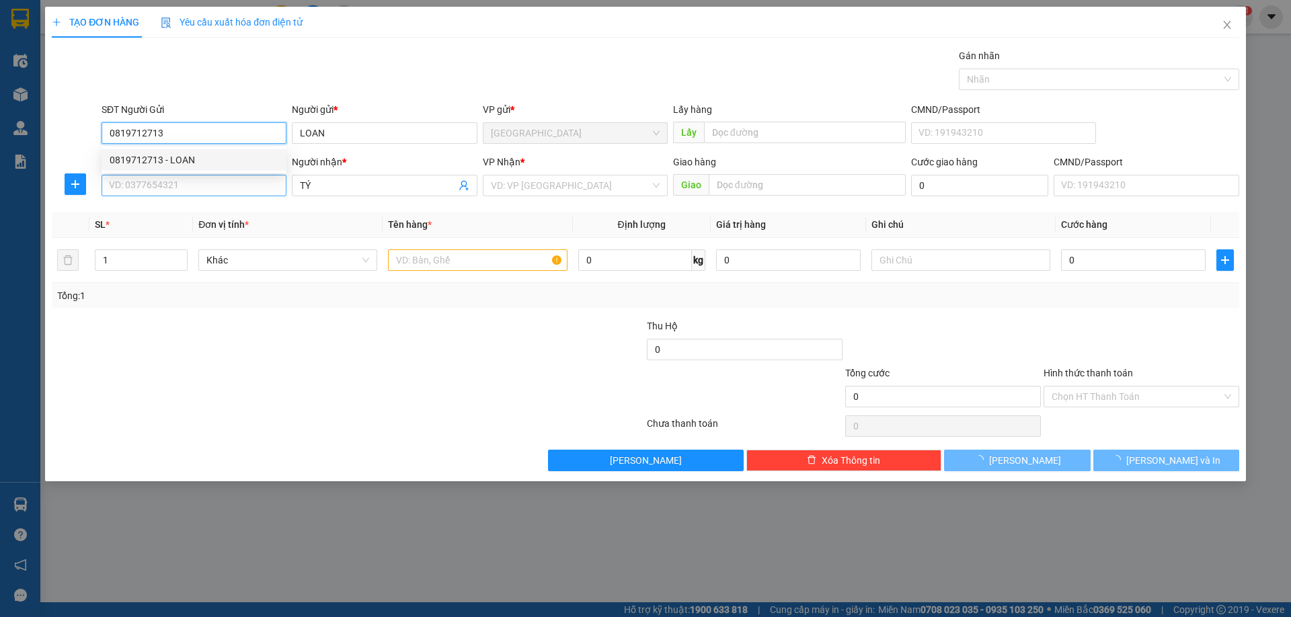
type input "0819712713"
click at [210, 188] on input "SĐT Người Nhận *" at bounding box center [194, 186] width 185 height 22
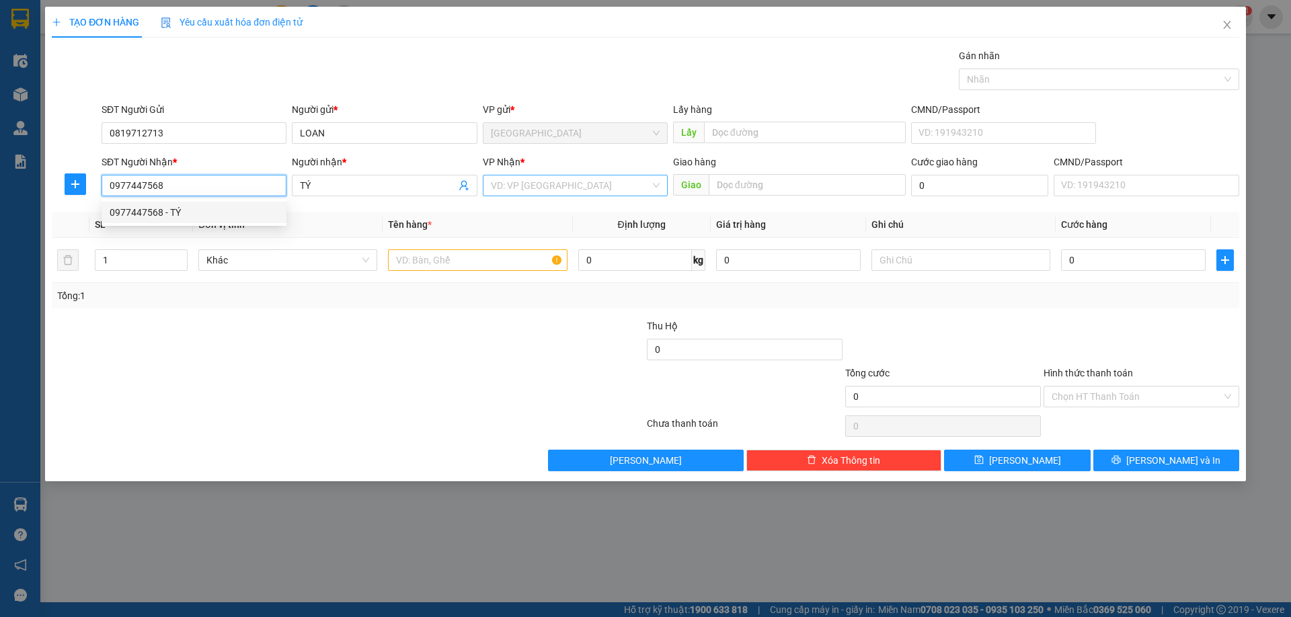
type input "0977447568"
click at [530, 181] on input "search" at bounding box center [570, 185] width 159 height 20
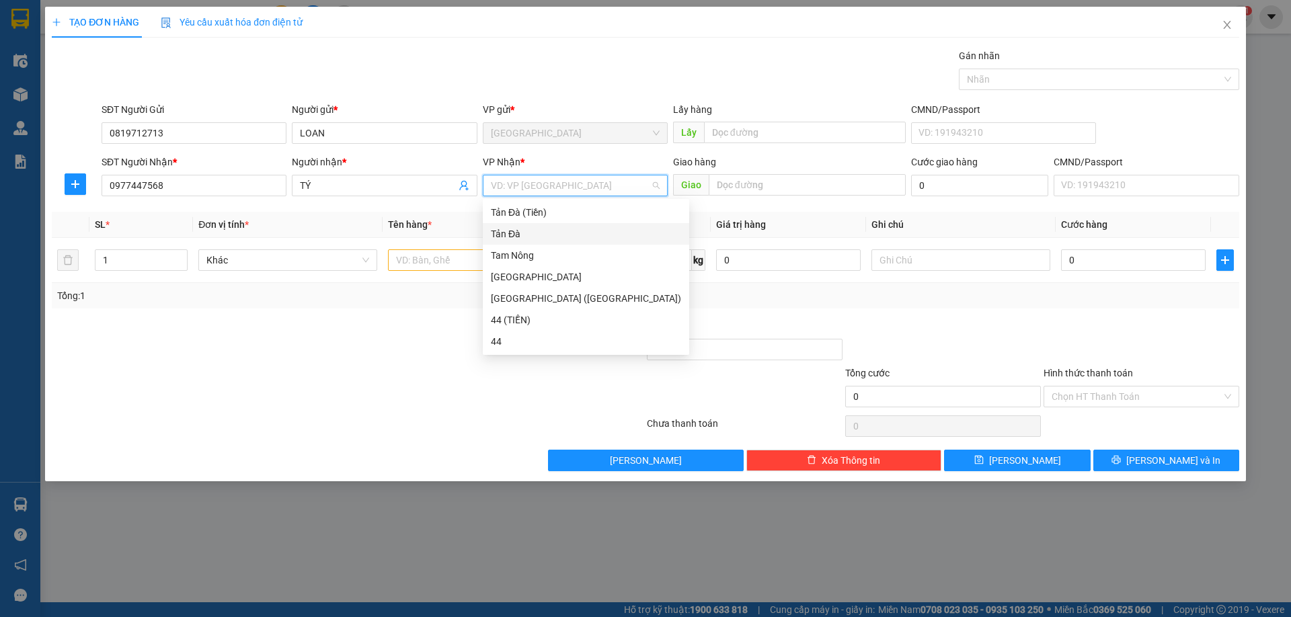
click at [519, 234] on div "Tản Đà" at bounding box center [586, 234] width 190 height 15
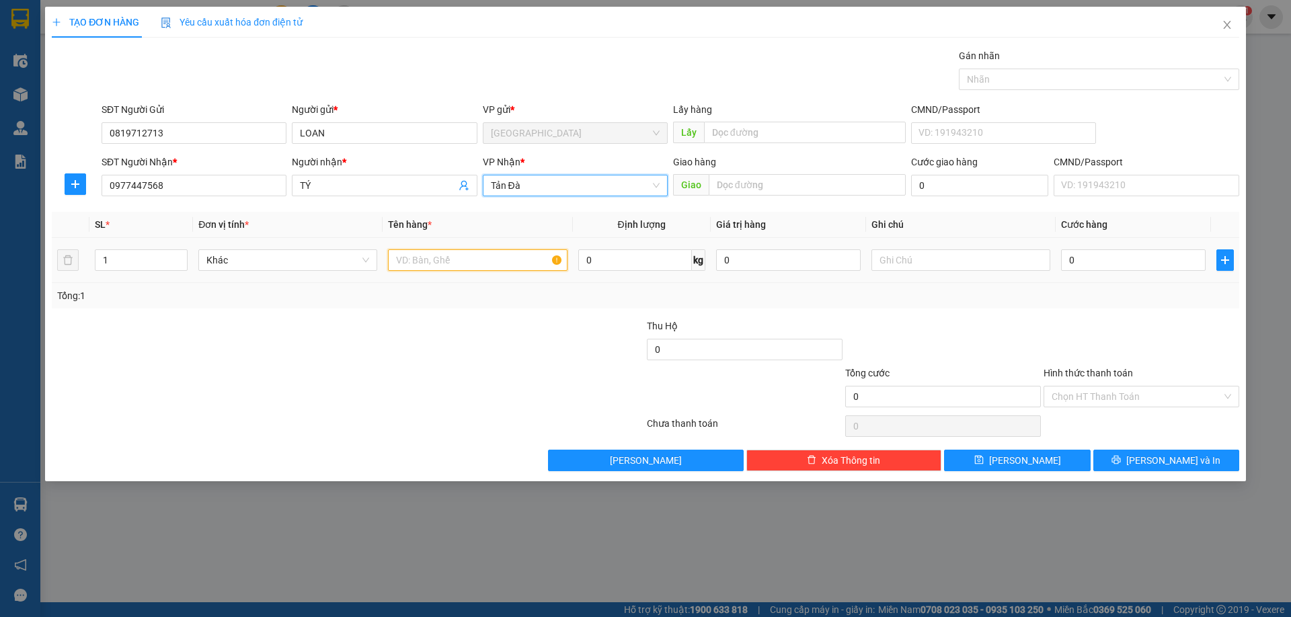
click at [442, 266] on input "text" at bounding box center [477, 260] width 179 height 22
type input "SƠ MI"
click at [1218, 264] on span "plus" at bounding box center [1225, 260] width 16 height 11
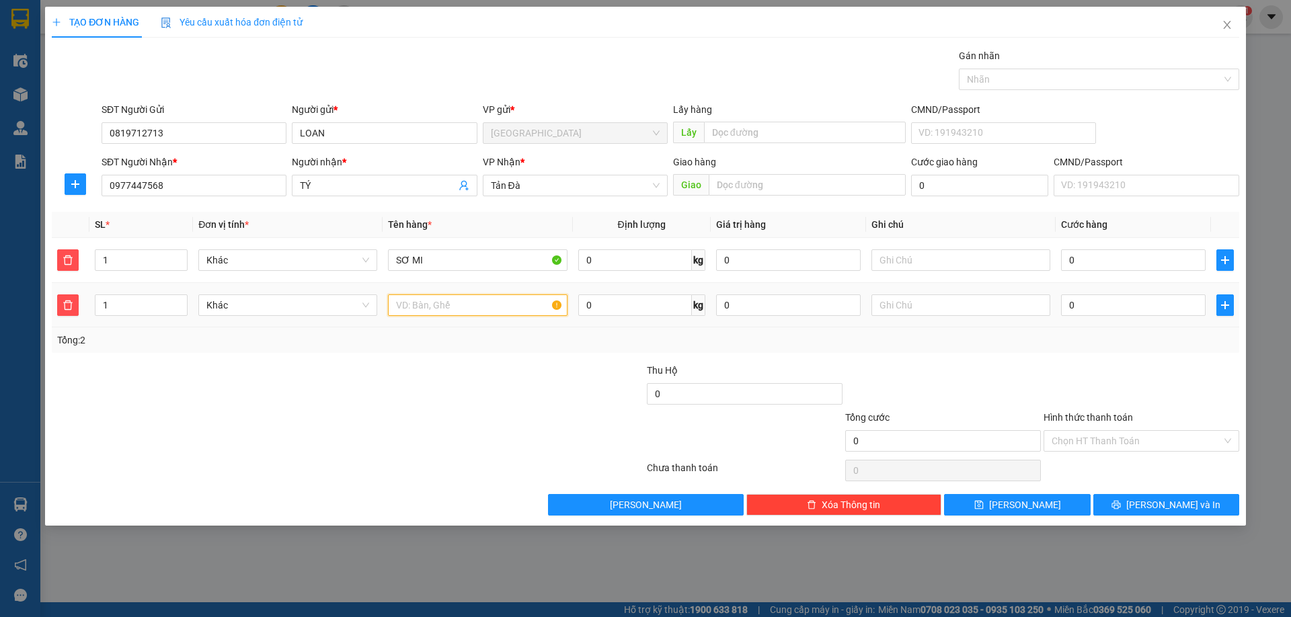
drag, startPoint x: 442, startPoint y: 300, endPoint x: 463, endPoint y: 303, distance: 21.0
click at [443, 300] on input "text" at bounding box center [477, 305] width 179 height 22
click at [982, 266] on input "text" at bounding box center [960, 260] width 179 height 22
type input "C"
type input "GIẤY XE"
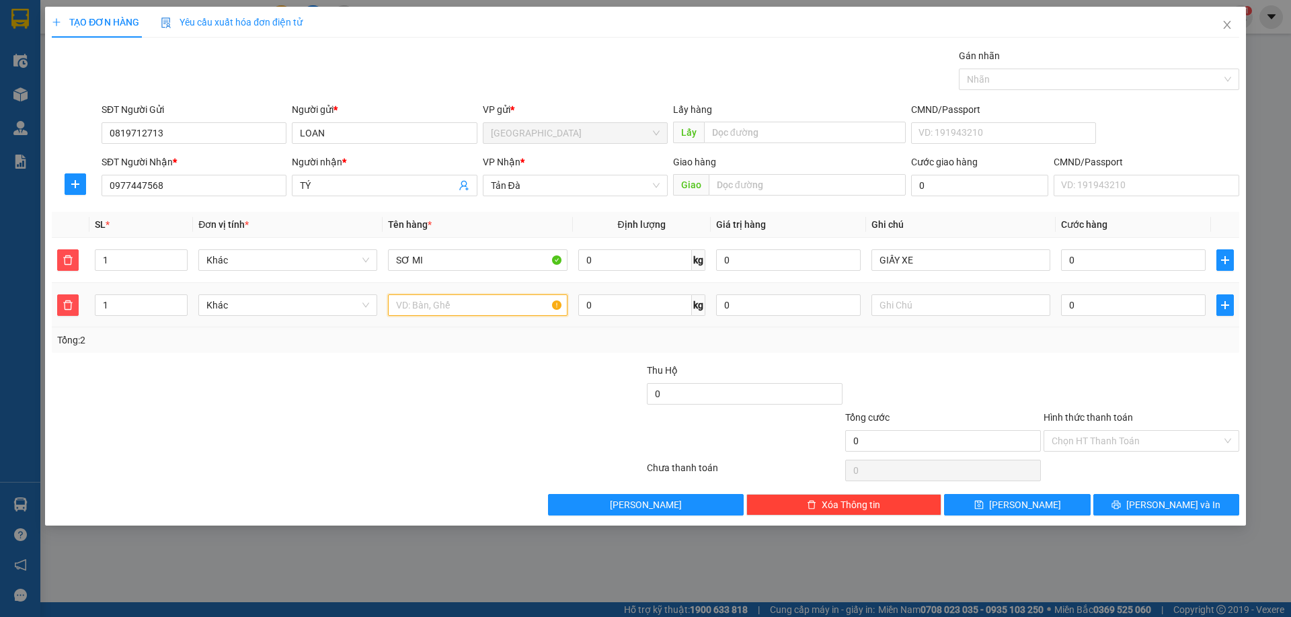
click at [422, 297] on input "text" at bounding box center [477, 305] width 179 height 22
type input "T"
click at [906, 293] on div at bounding box center [960, 305] width 179 height 27
click at [908, 303] on input "text" at bounding box center [960, 305] width 179 height 22
click at [468, 313] on input "T" at bounding box center [477, 305] width 179 height 22
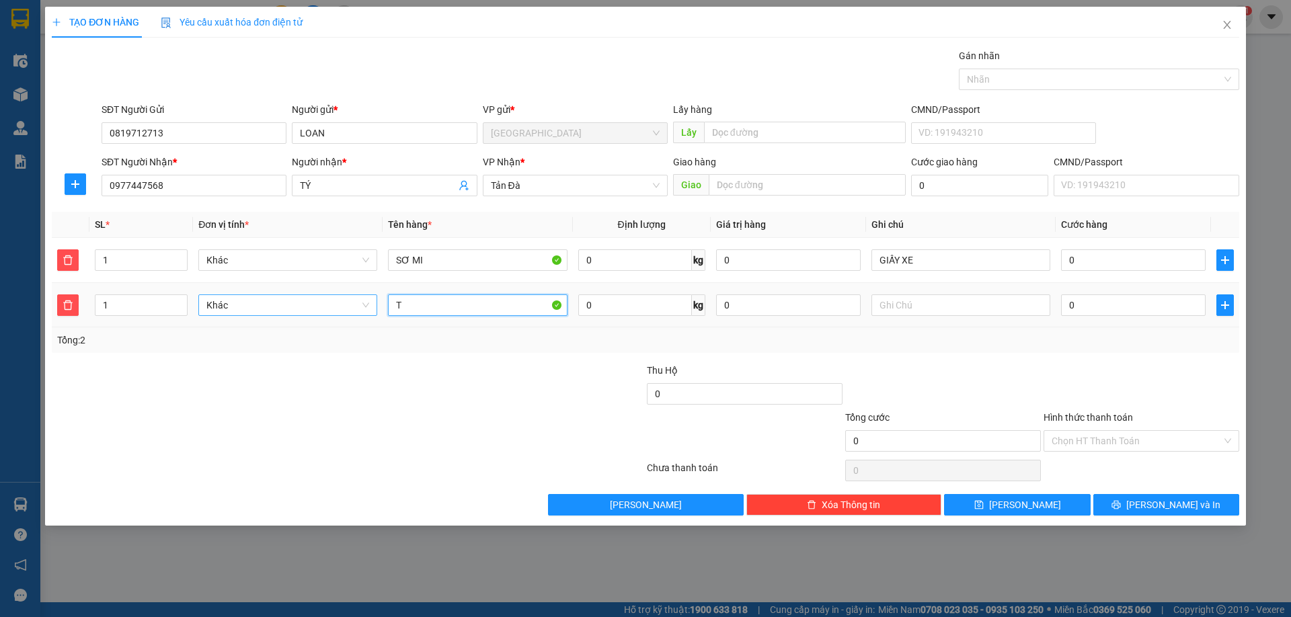
click at [302, 313] on span "Khác" at bounding box center [287, 305] width 163 height 20
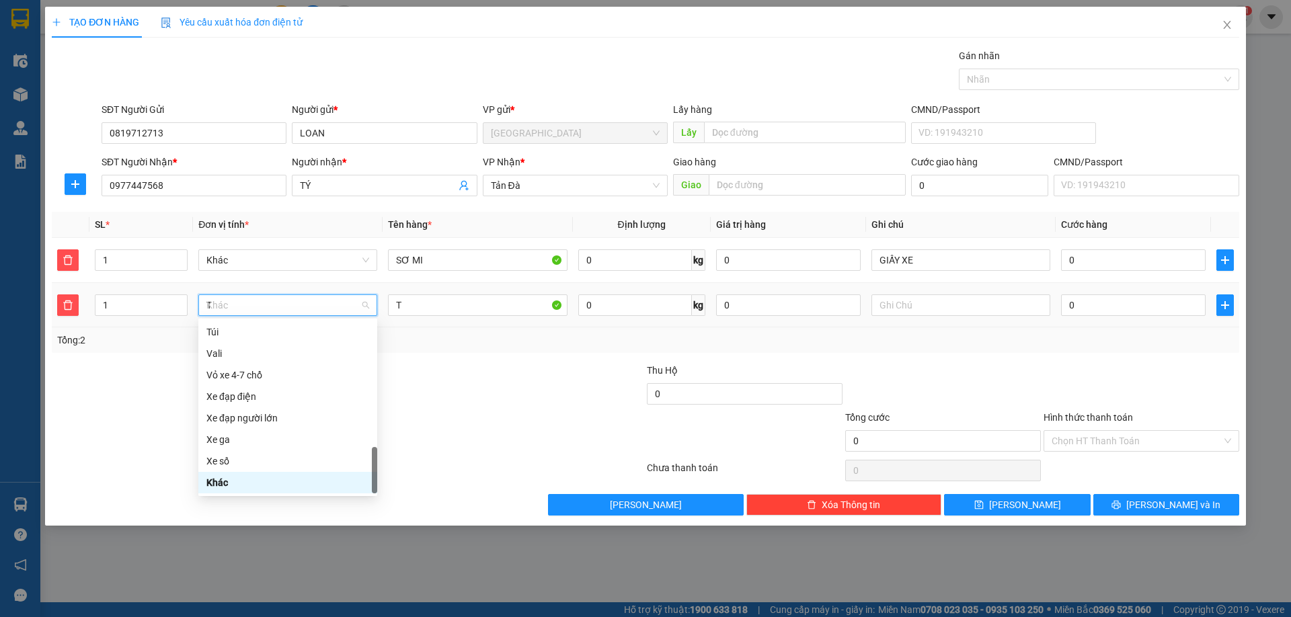
scroll to position [113, 0]
type input "TRA"
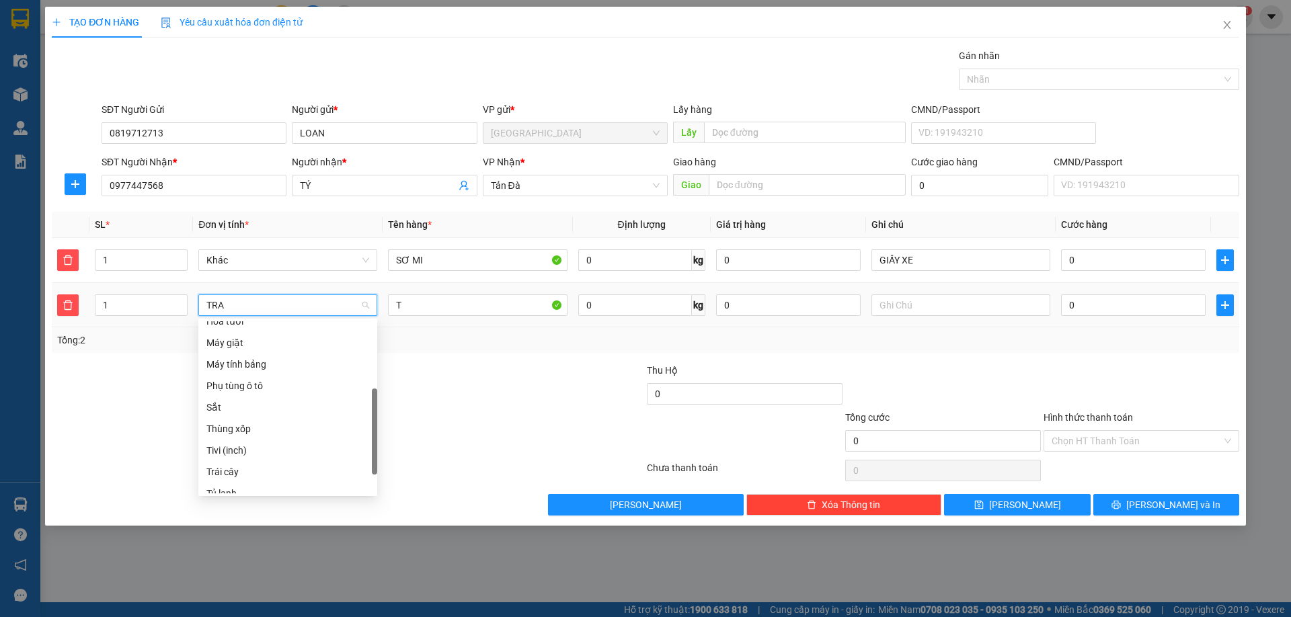
scroll to position [0, 0]
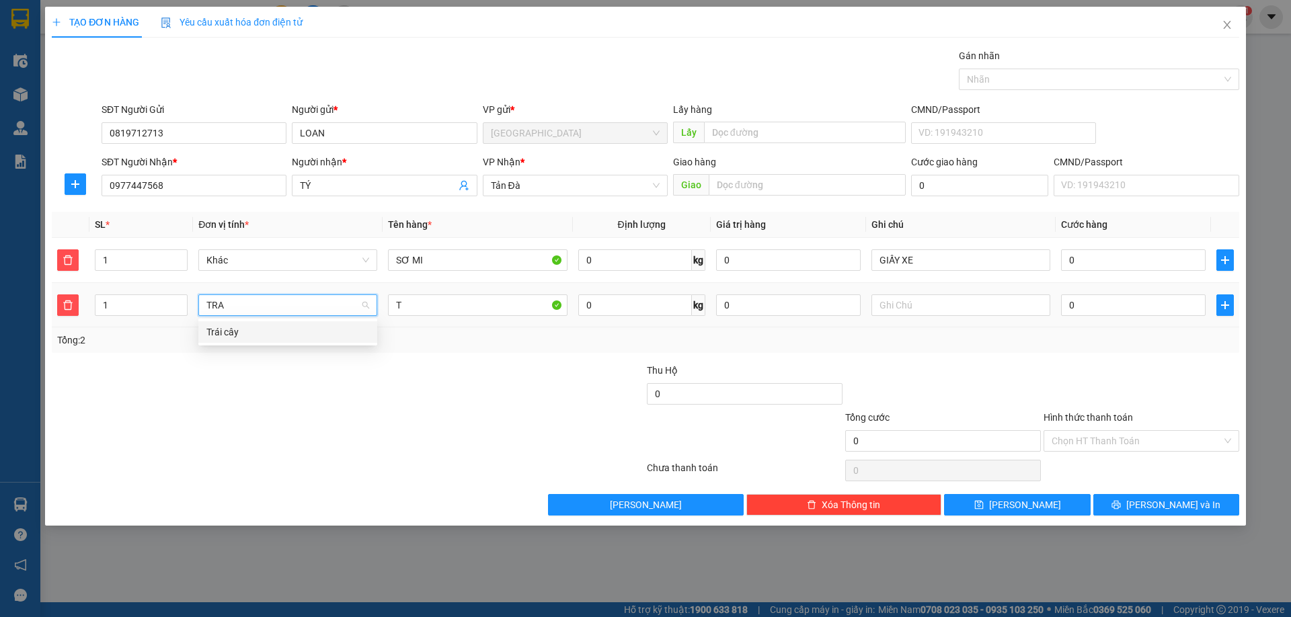
click at [280, 331] on div "Trái cây" at bounding box center [287, 332] width 163 height 15
click at [257, 258] on span "Khác" at bounding box center [287, 260] width 163 height 20
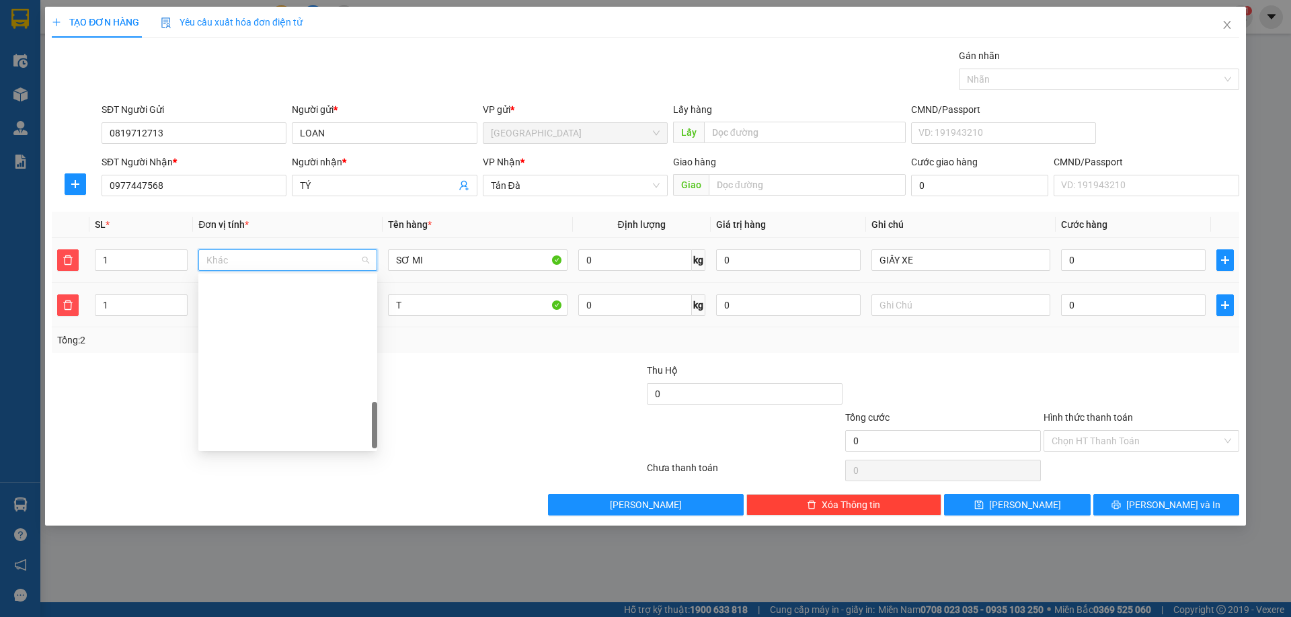
scroll to position [549, 0]
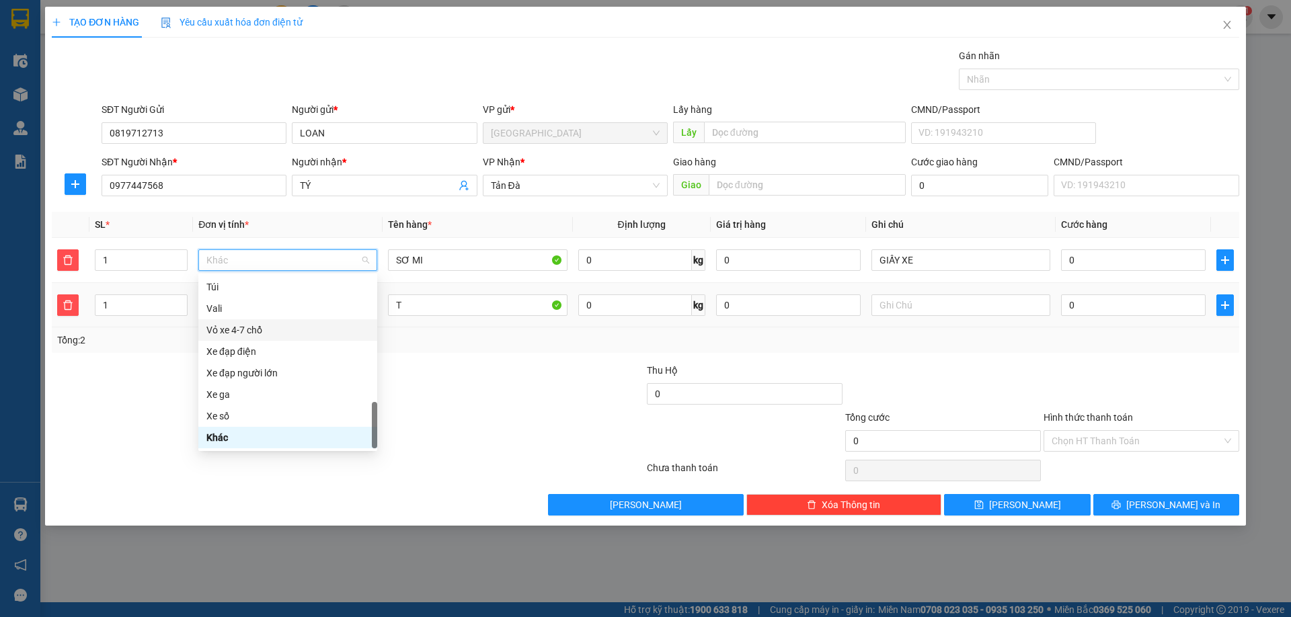
click at [439, 392] on div at bounding box center [248, 386] width 397 height 47
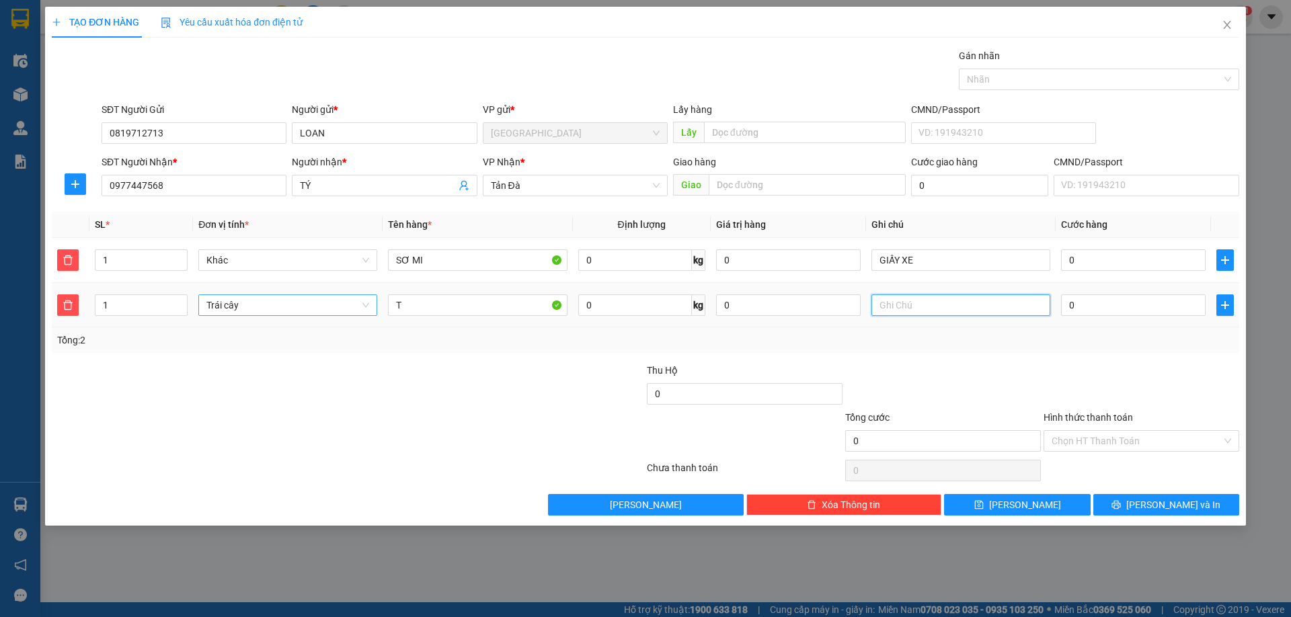
click at [963, 310] on input "text" at bounding box center [960, 305] width 179 height 22
type input "T"
click at [1094, 305] on input "0" at bounding box center [1133, 305] width 145 height 22
type input "2"
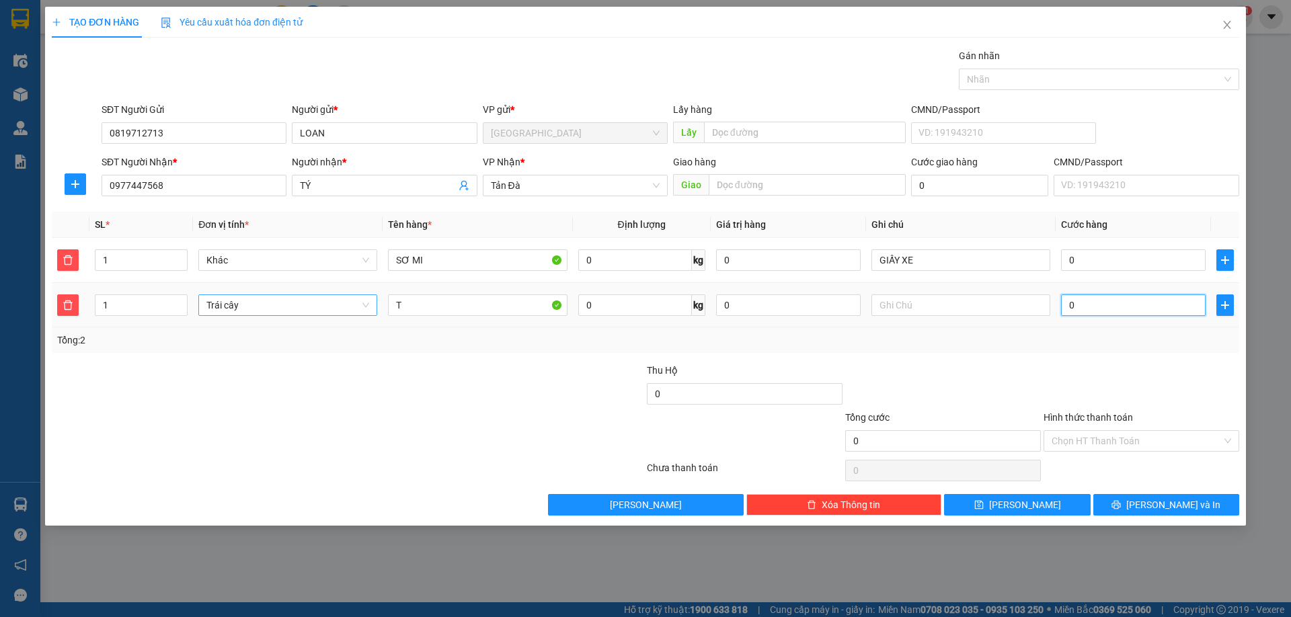
type input "2"
type input "20"
type input "20.000"
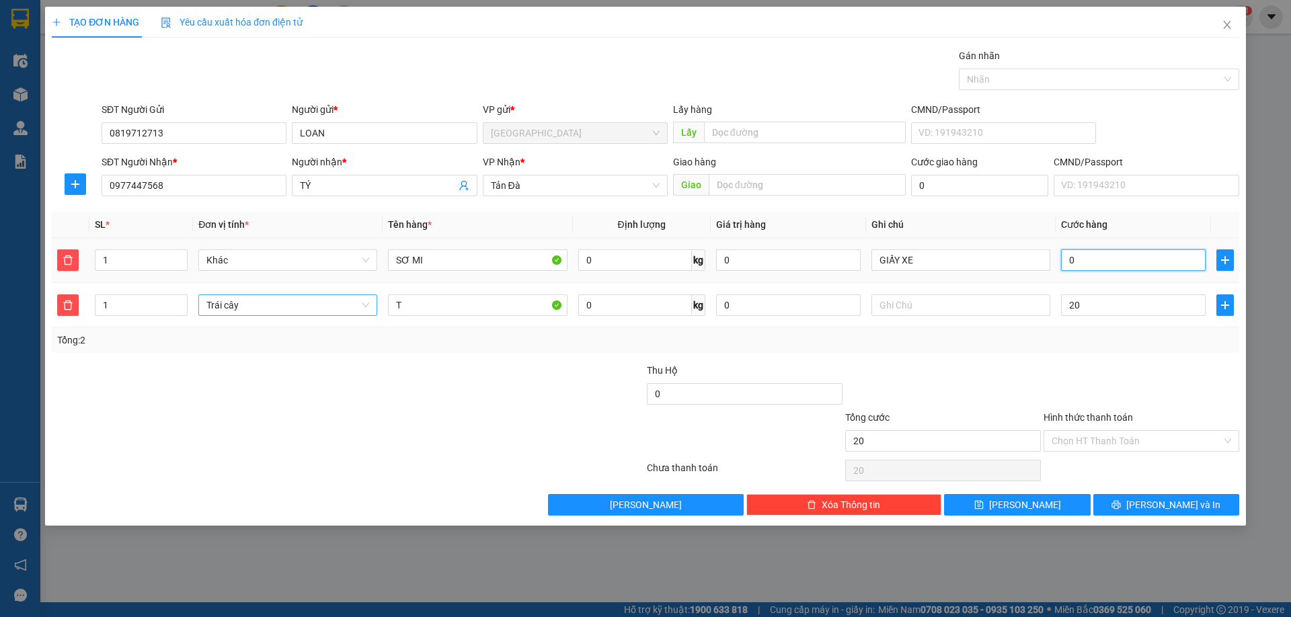
type input "20.000"
click at [1095, 264] on input "0" at bounding box center [1133, 260] width 145 height 22
type input "2"
type input "20.002"
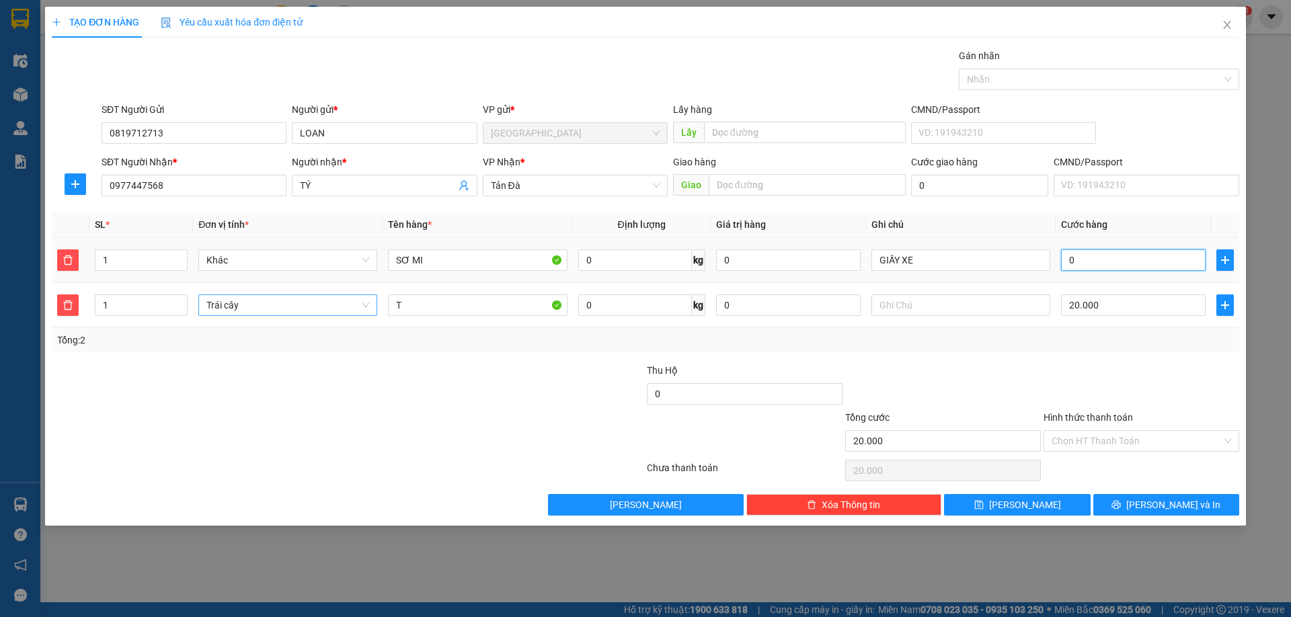
type input "20.002"
type input "20"
type input "20.020"
click at [1086, 373] on div at bounding box center [1141, 386] width 198 height 47
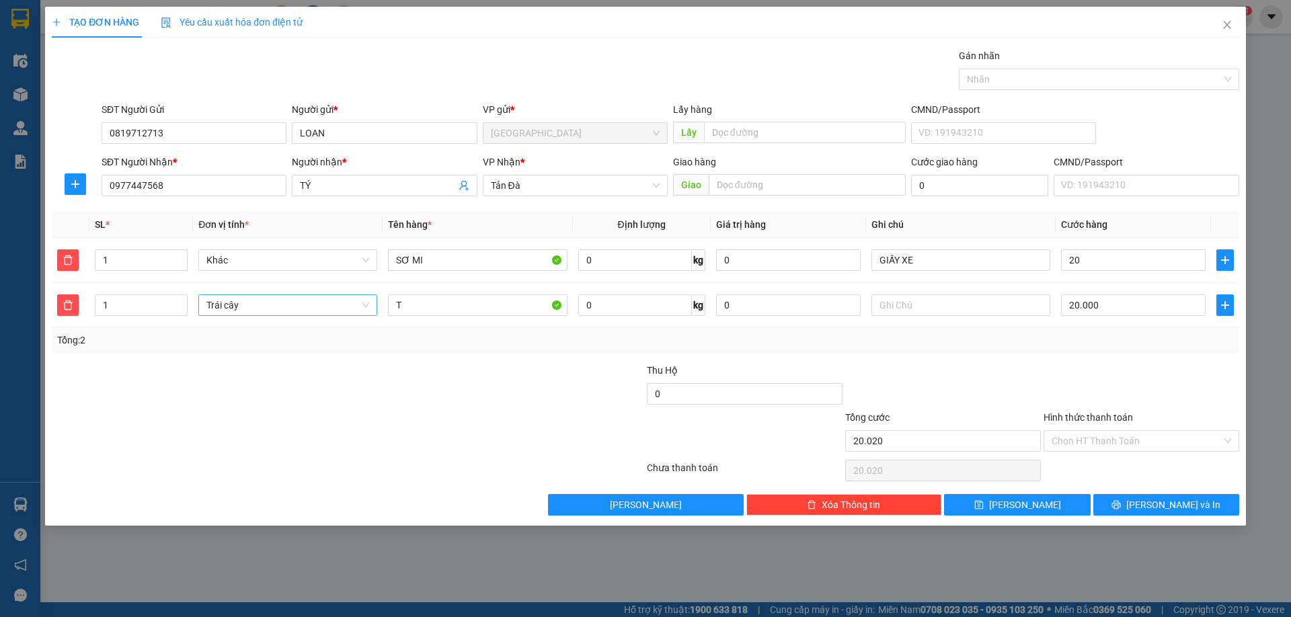
type input "20.000"
type input "40.000"
click at [1079, 434] on input "Hình thức thanh toán" at bounding box center [1136, 441] width 170 height 20
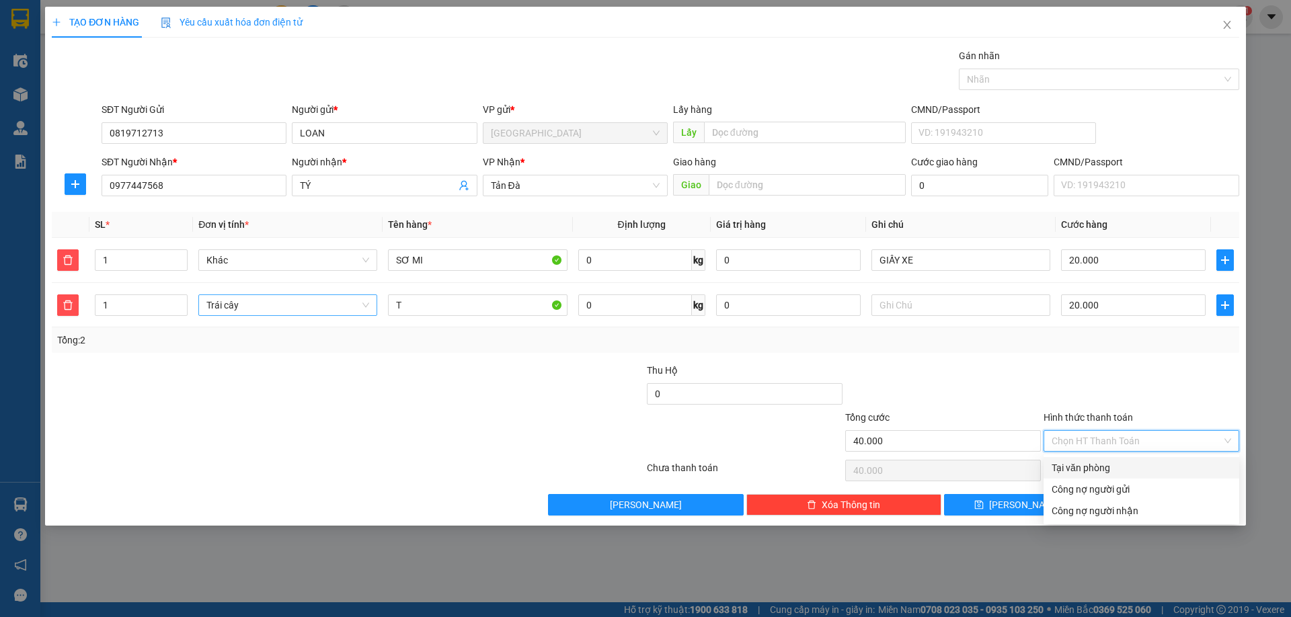
click at [1076, 452] on div "Hình thức thanh toán Chọn HT Thanh Toán" at bounding box center [1141, 433] width 196 height 47
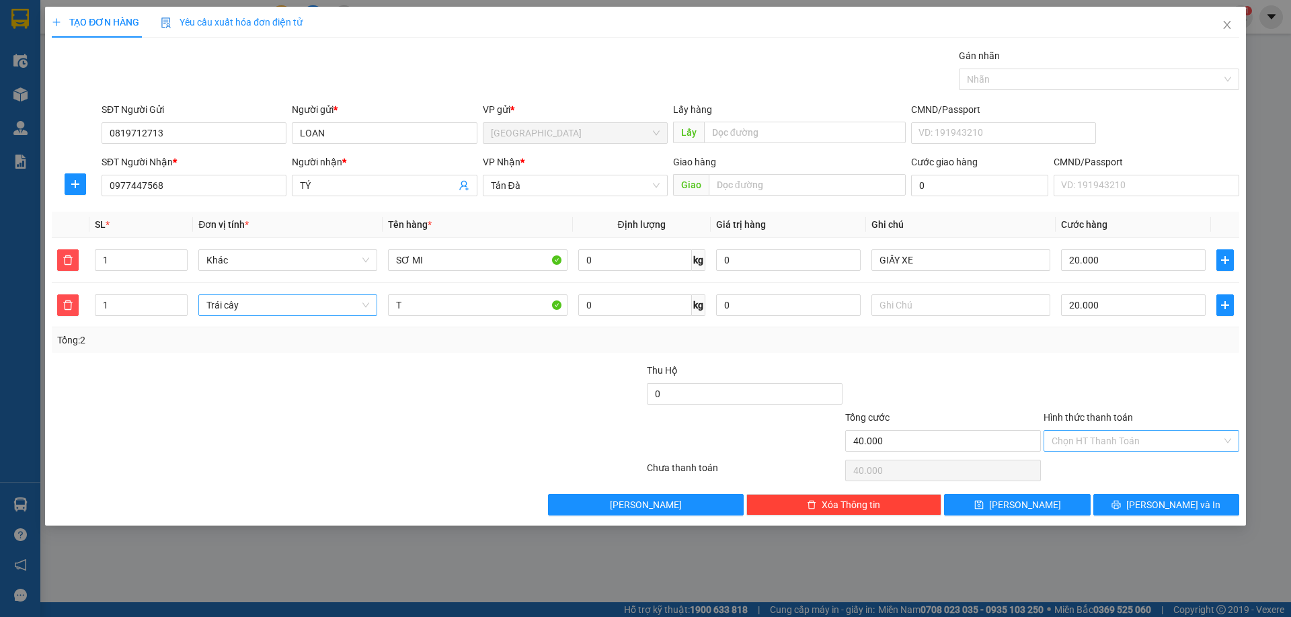
click at [1071, 440] on input "Hình thức thanh toán" at bounding box center [1136, 441] width 170 height 20
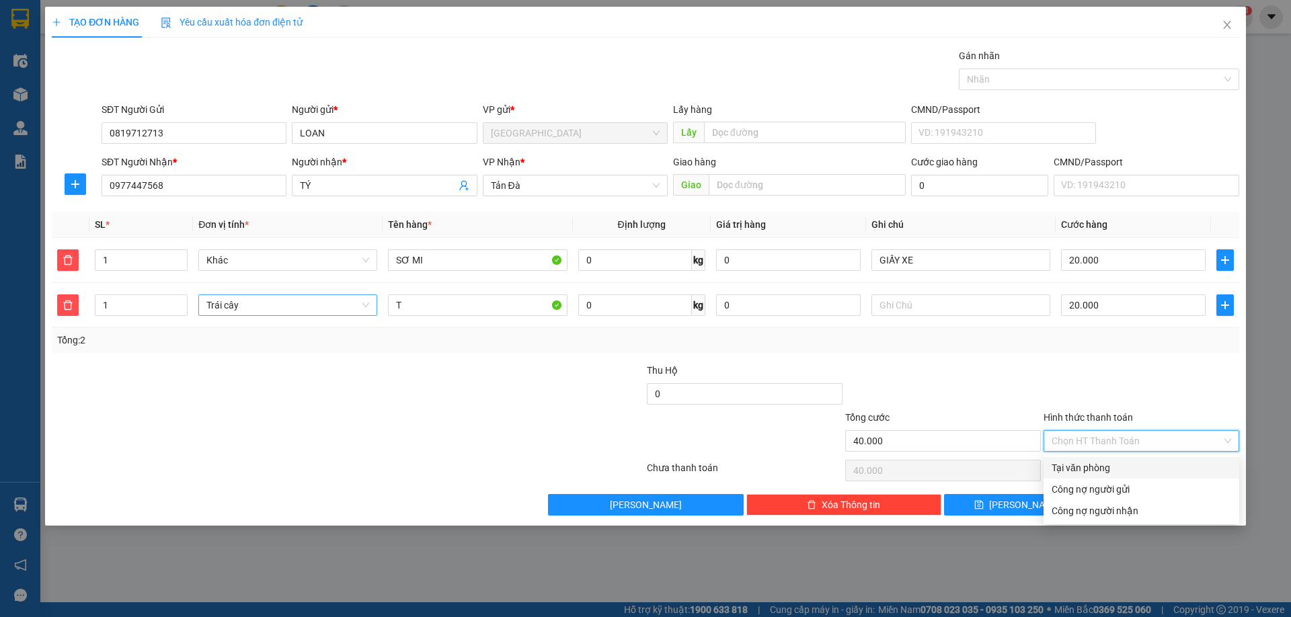
click at [1078, 469] on div "Tại văn phòng" at bounding box center [1140, 468] width 179 height 15
type input "0"
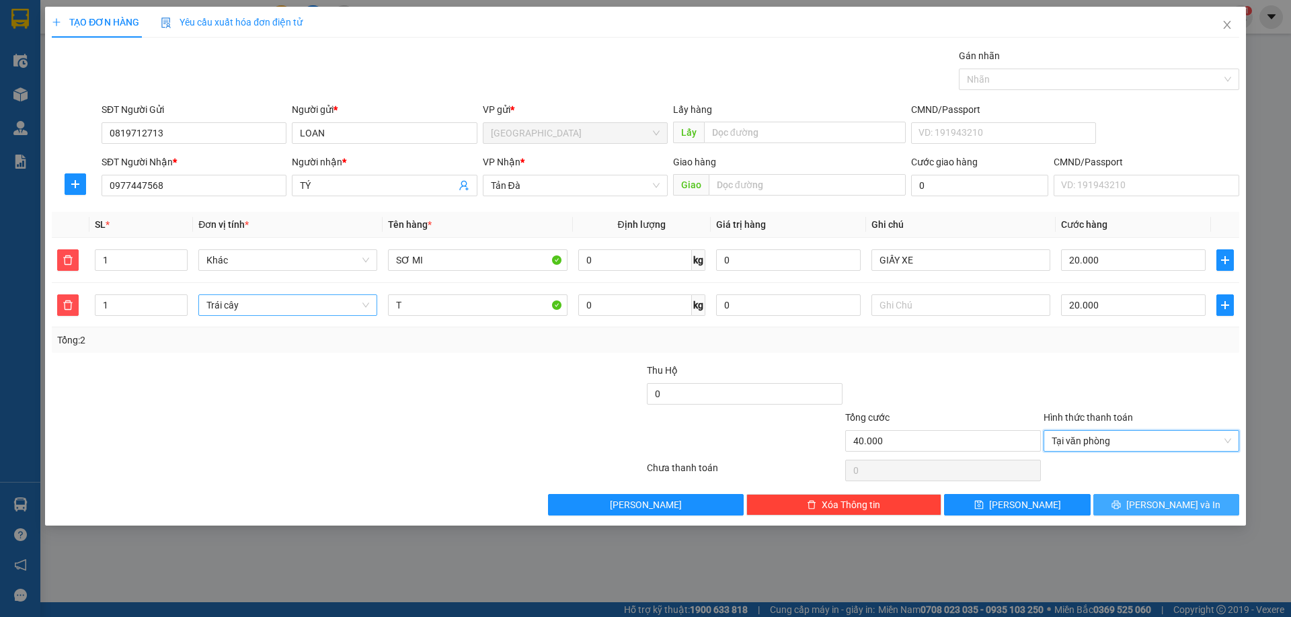
click at [1170, 515] on button "Lưu và In" at bounding box center [1166, 505] width 146 height 22
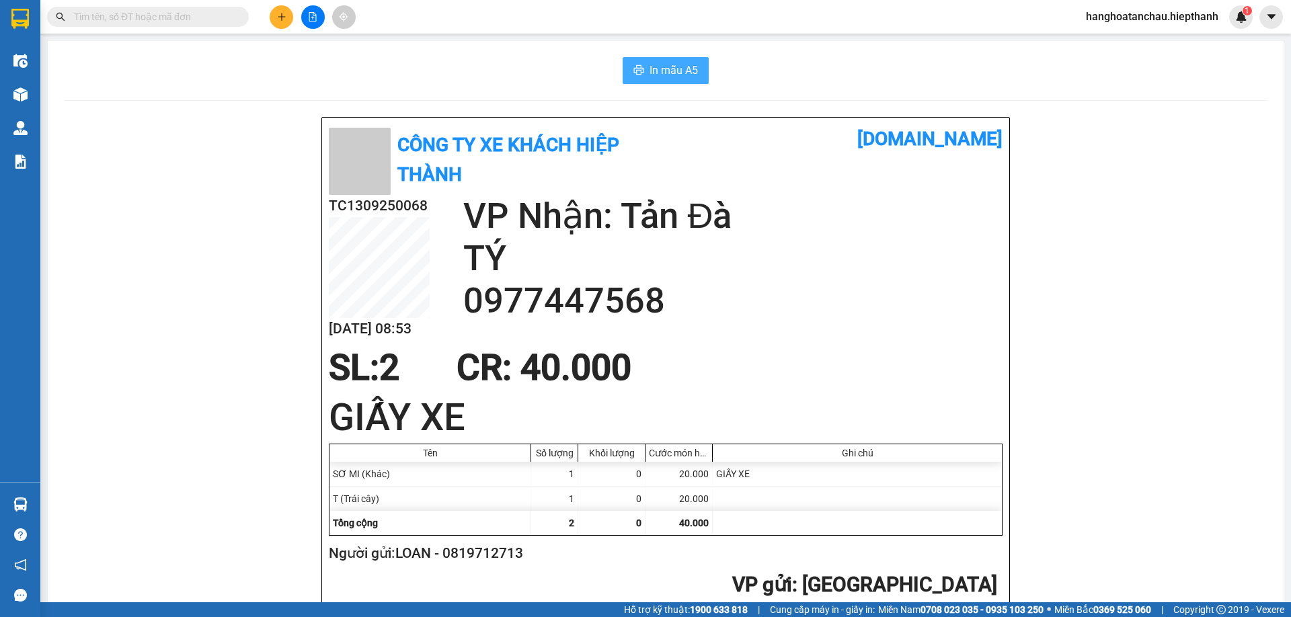
click at [637, 67] on icon "printer" at bounding box center [638, 70] width 11 height 11
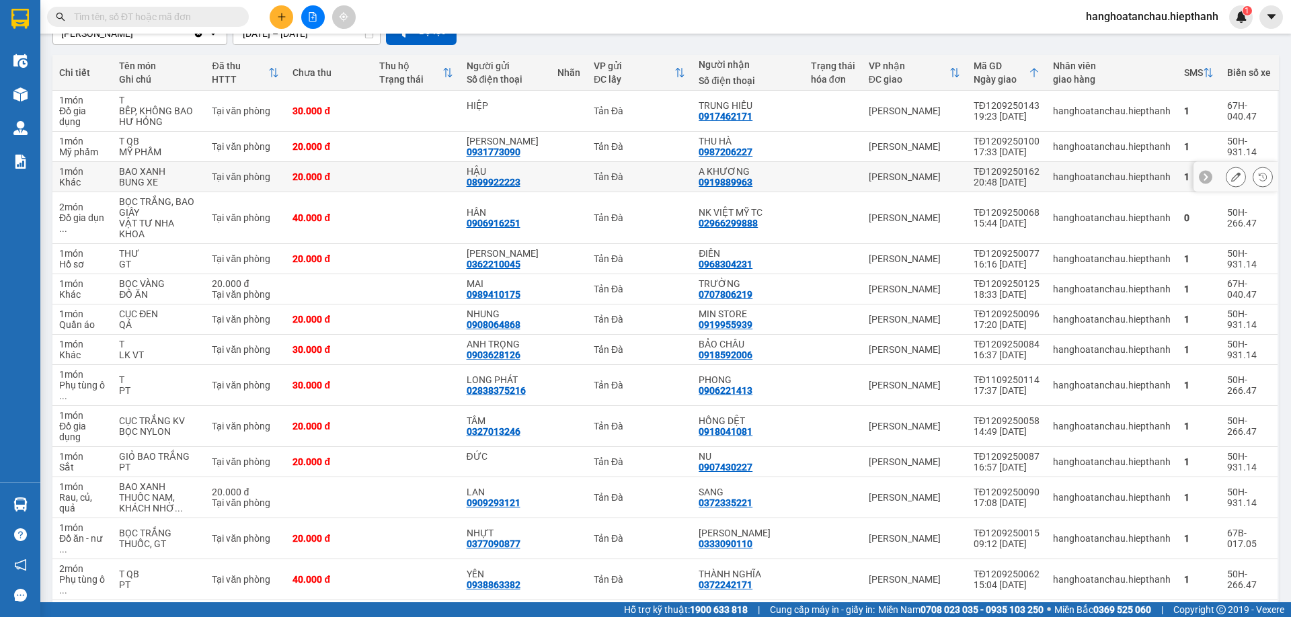
scroll to position [67, 0]
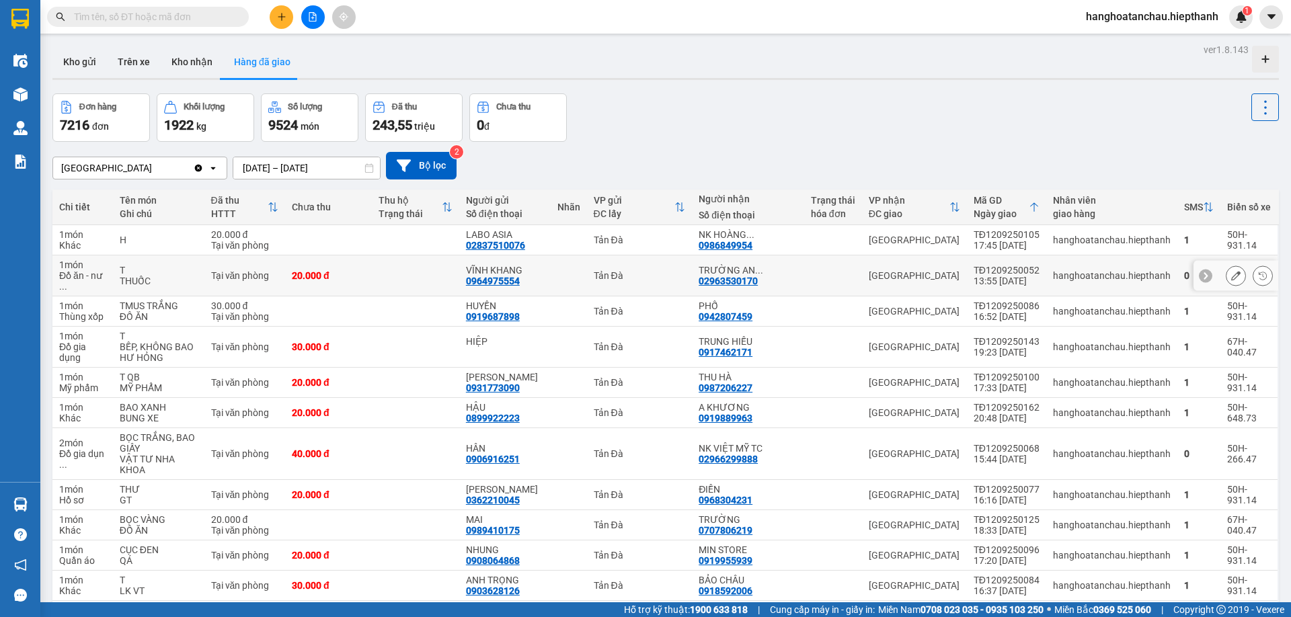
click at [778, 266] on div "[PERSON_NAME] AN ..." at bounding box center [747, 270] width 99 height 11
click icon
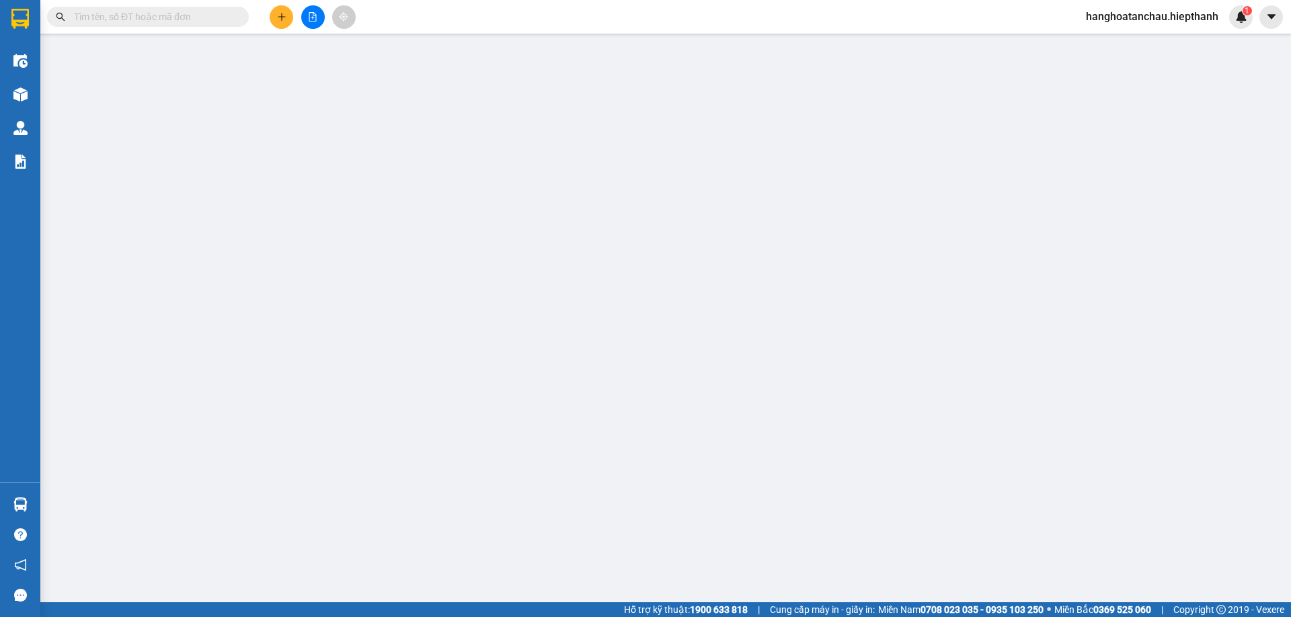
type input "0964975554"
type input "VĨNH KHANG"
type input "02963530170"
type input "TRƯỜNG AN ĐƯỜNG 2"
type input "20.000"
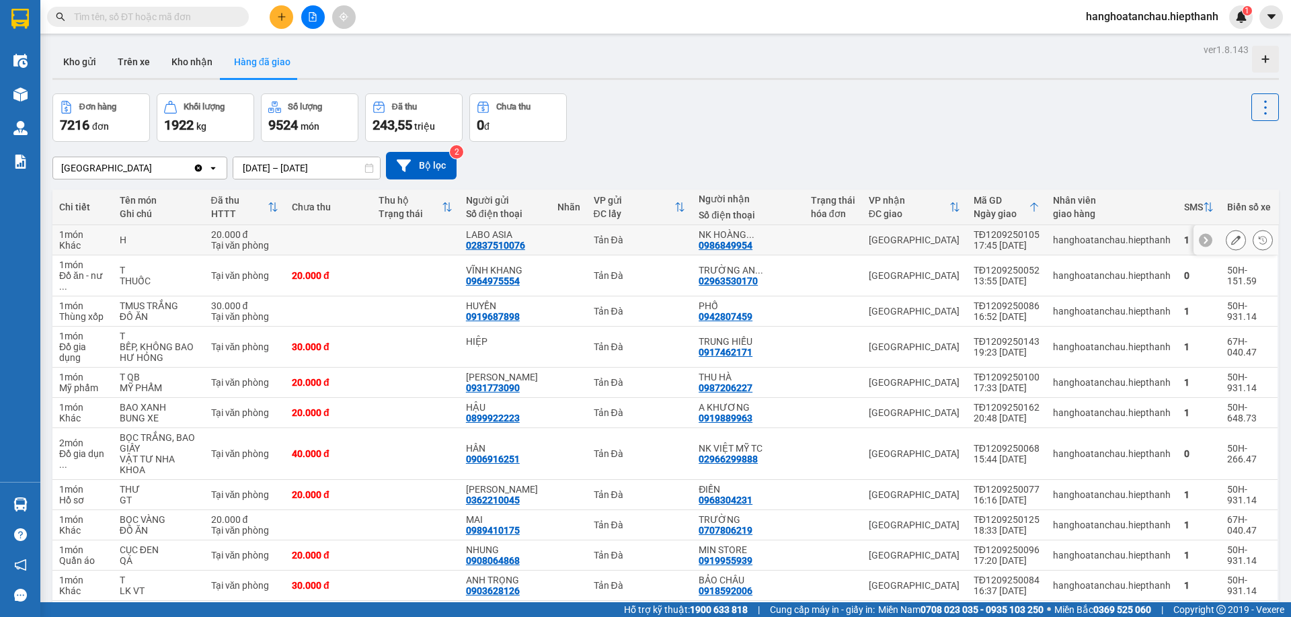
click div "[PERSON_NAME] ..."
click icon
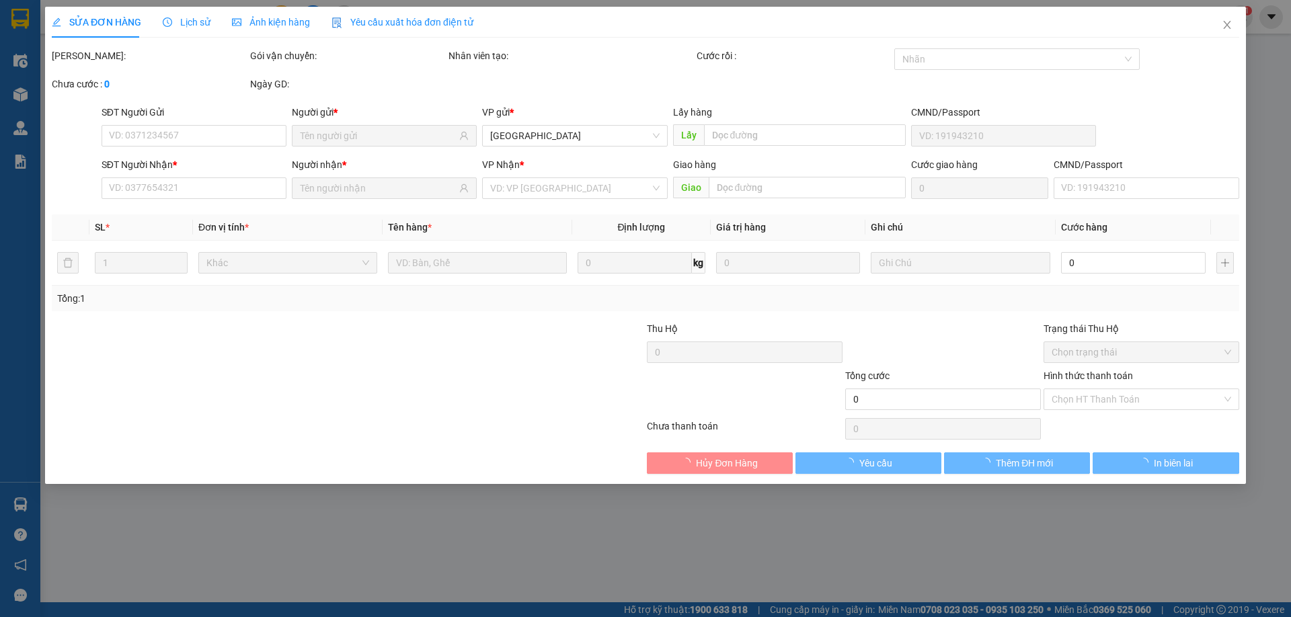
type input "02837510076"
type input "LABO ASIA"
type input "0986849954"
type input "NK [PERSON_NAME]"
type input "20.000"
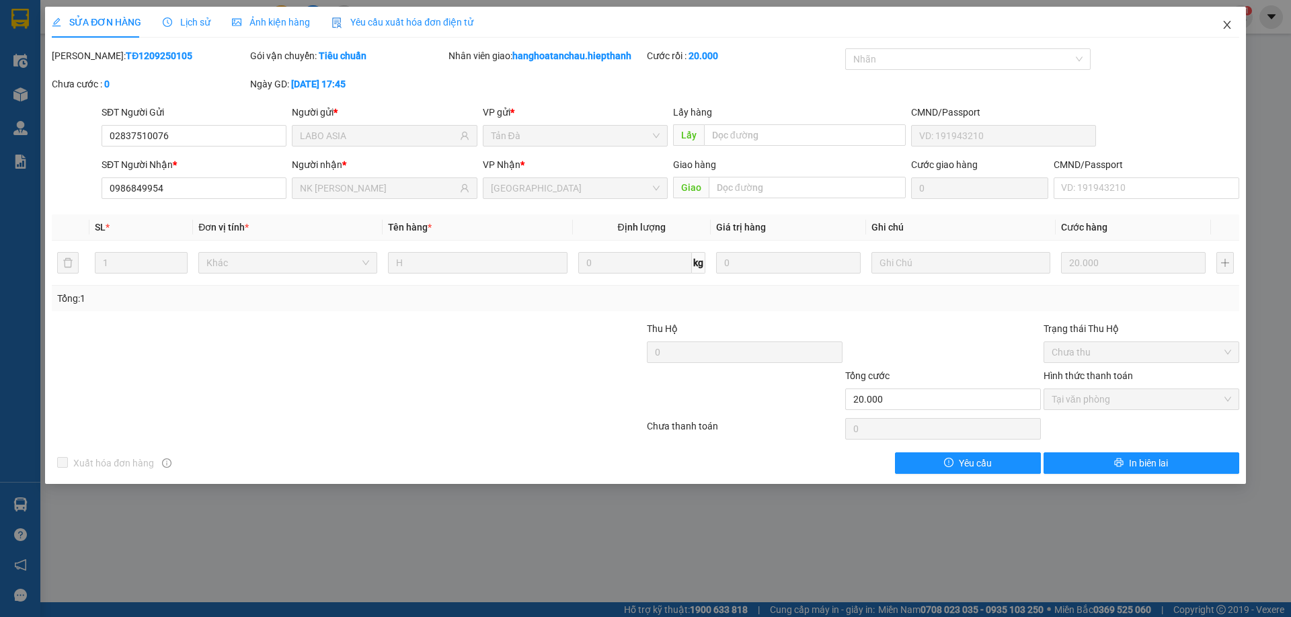
drag, startPoint x: 1220, startPoint y: 28, endPoint x: 1227, endPoint y: 26, distance: 6.9
click span "Close"
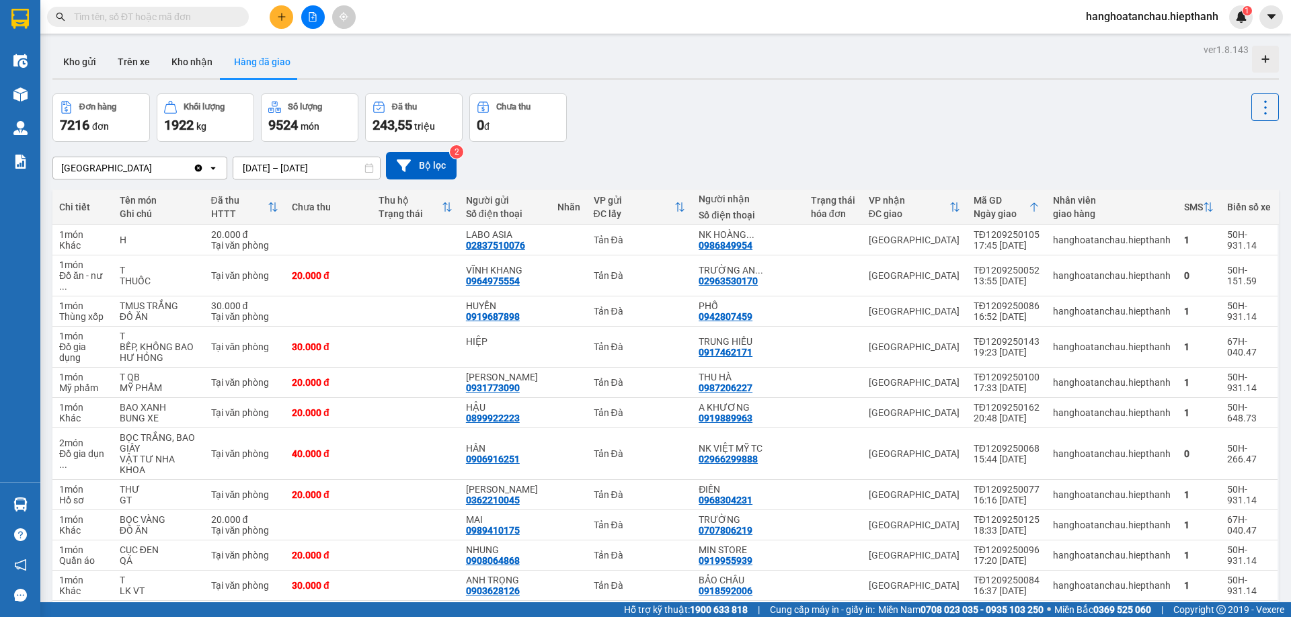
click input "[DATE] – [DATE]"
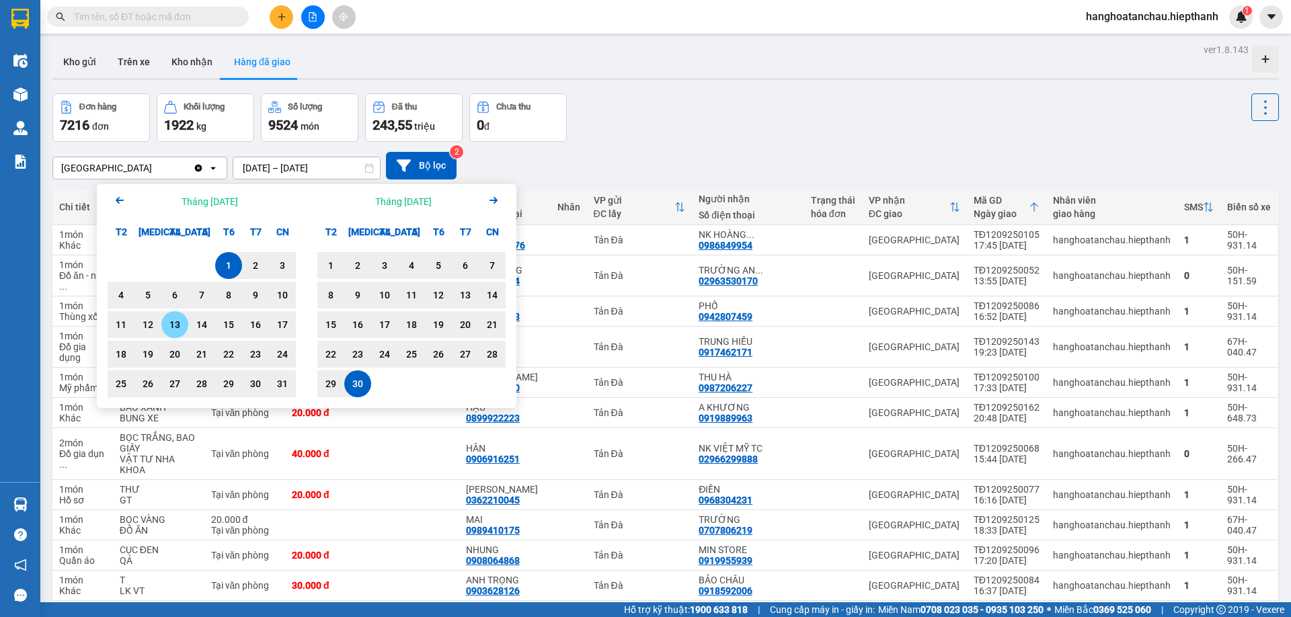
click div "13"
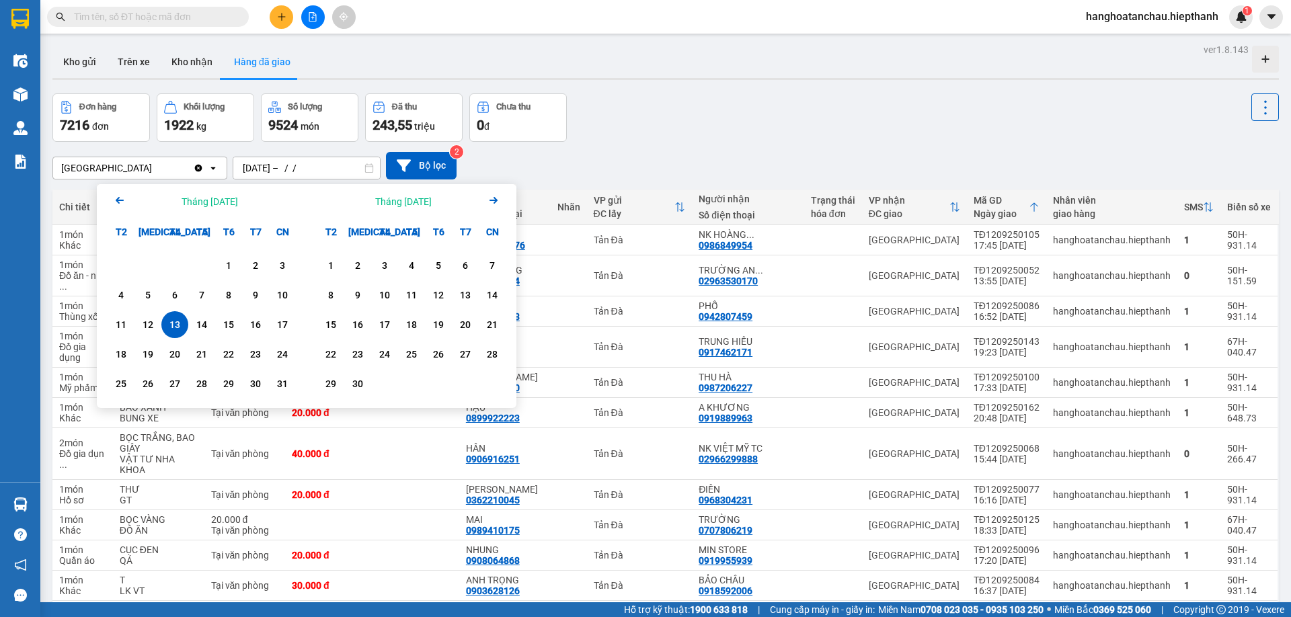
click input "[DATE] – / /"
click div "13"
type input "[DATE] – [DATE]"
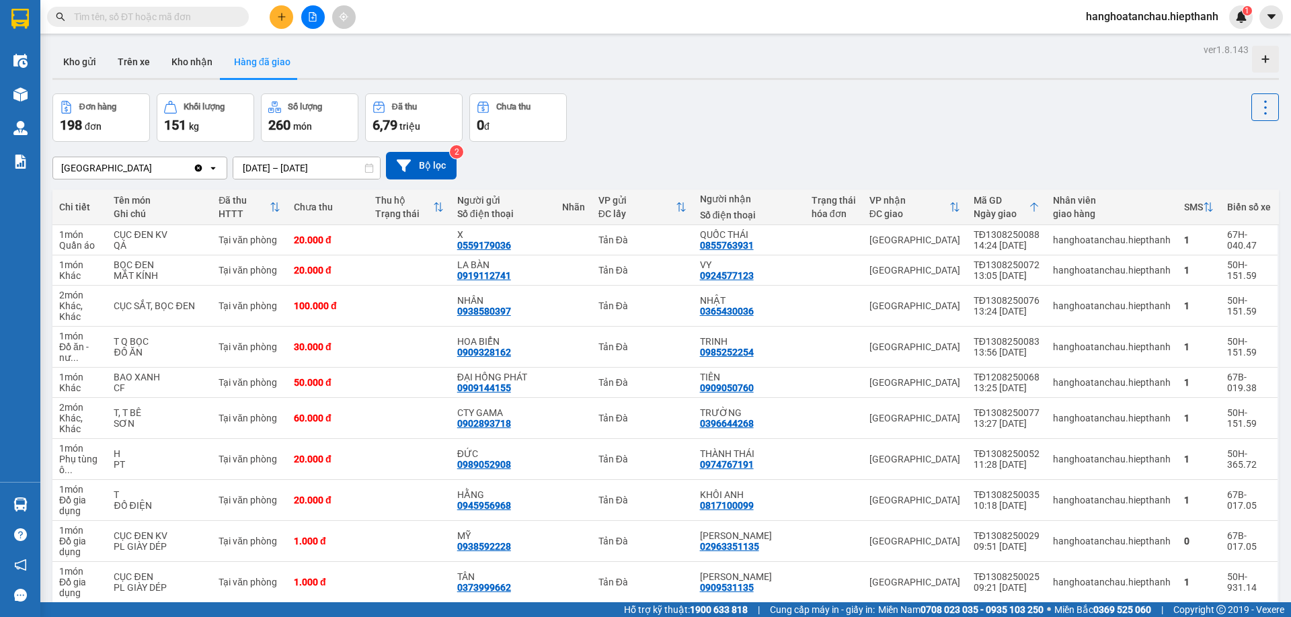
click span
click input "text"
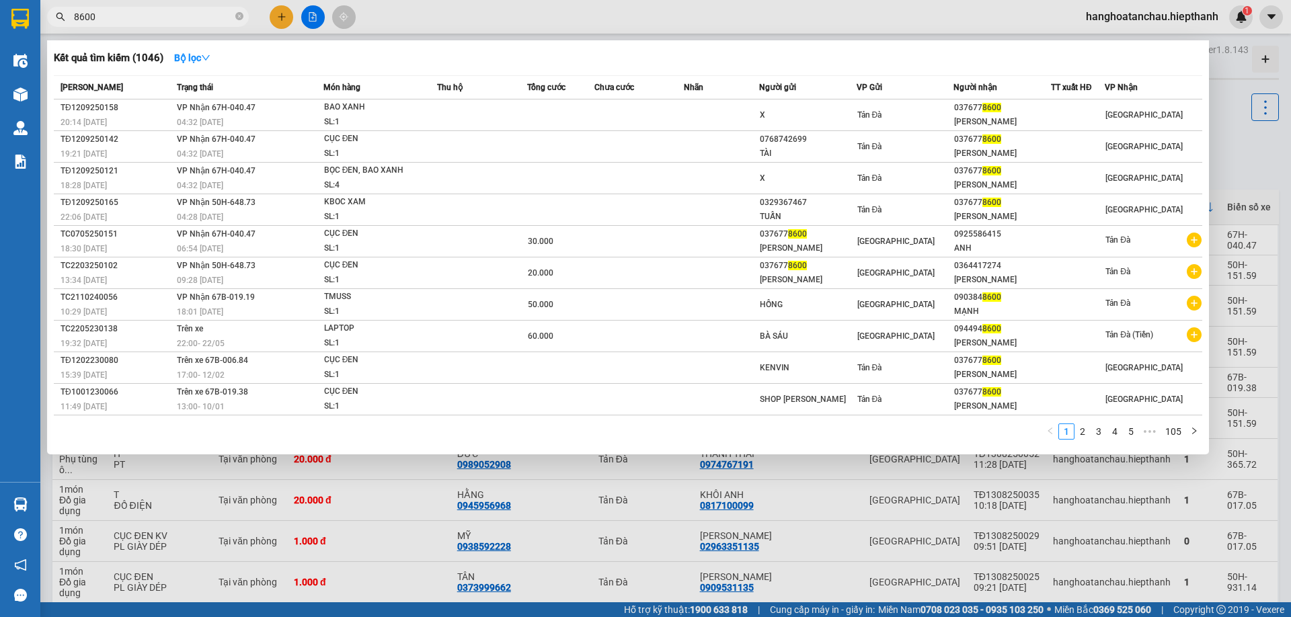
type input "8600"
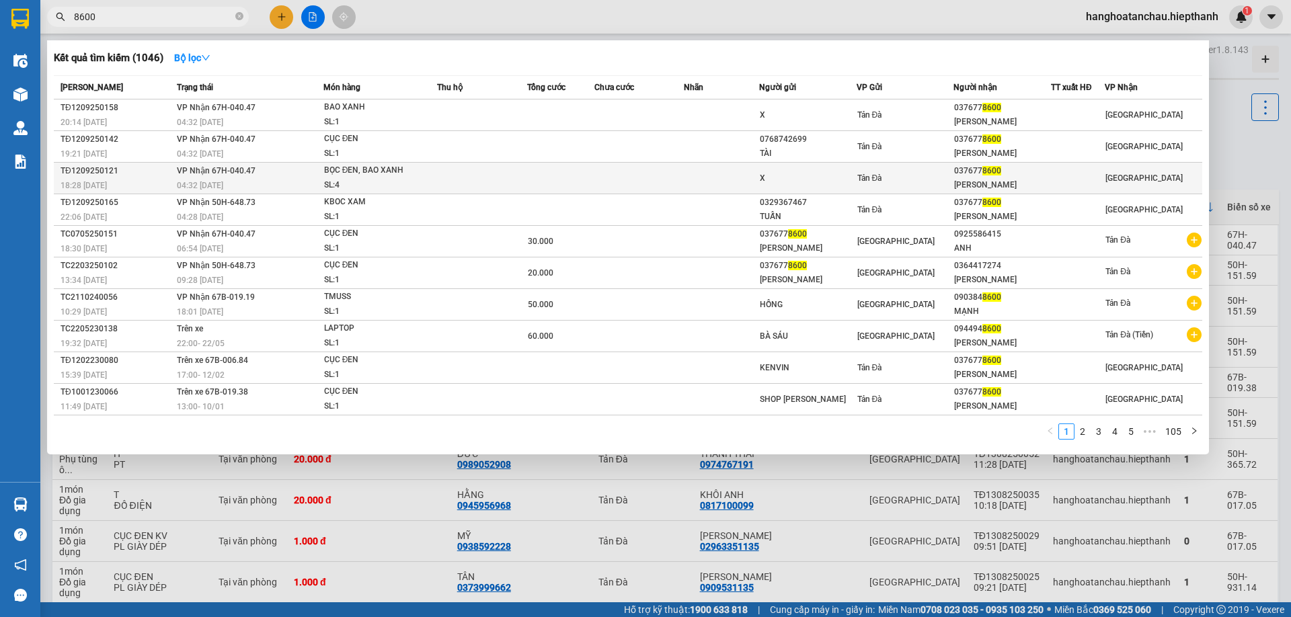
click td
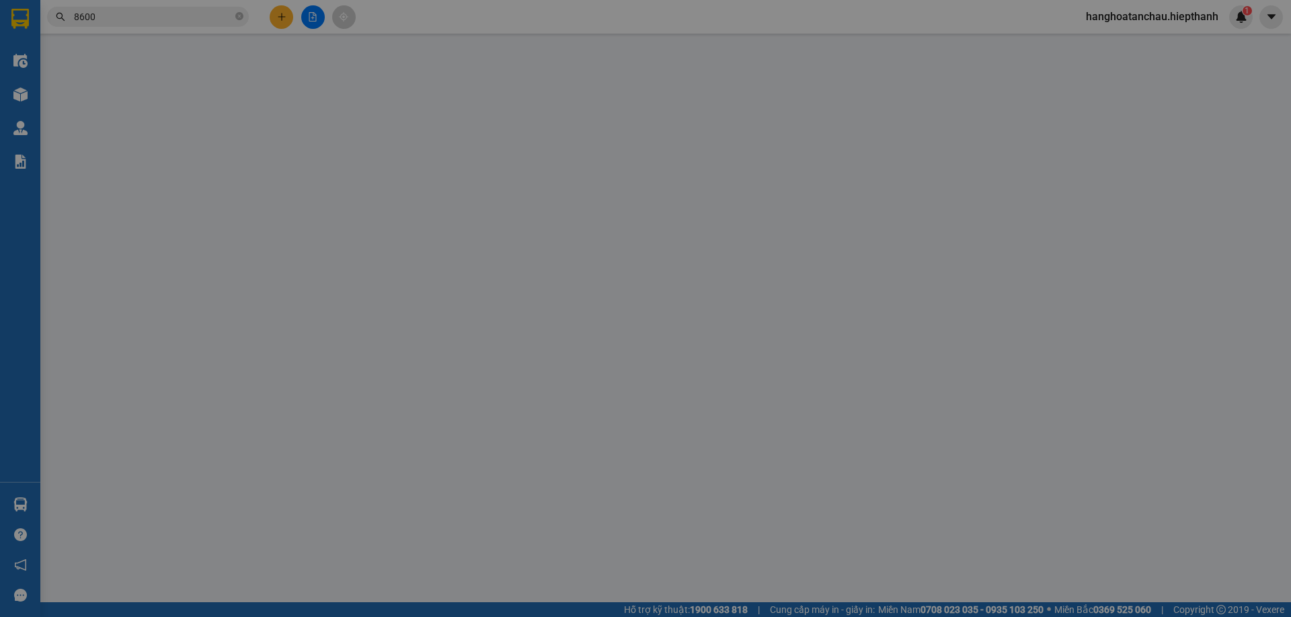
type input "X"
type input "0376778600"
type input "[PERSON_NAME]"
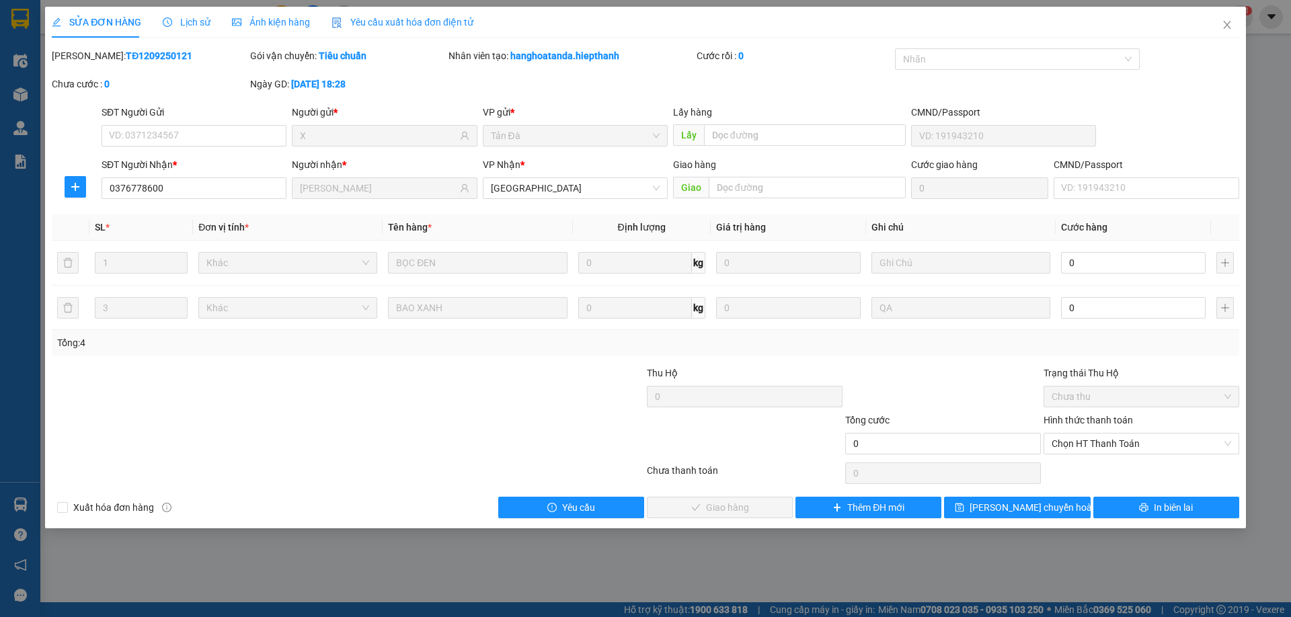
click div "SỬA ĐƠN HÀNG Lịch sử [PERSON_NAME] hàng Yêu cầu xuất [PERSON_NAME] điện tử Tota…"
click span "Close"
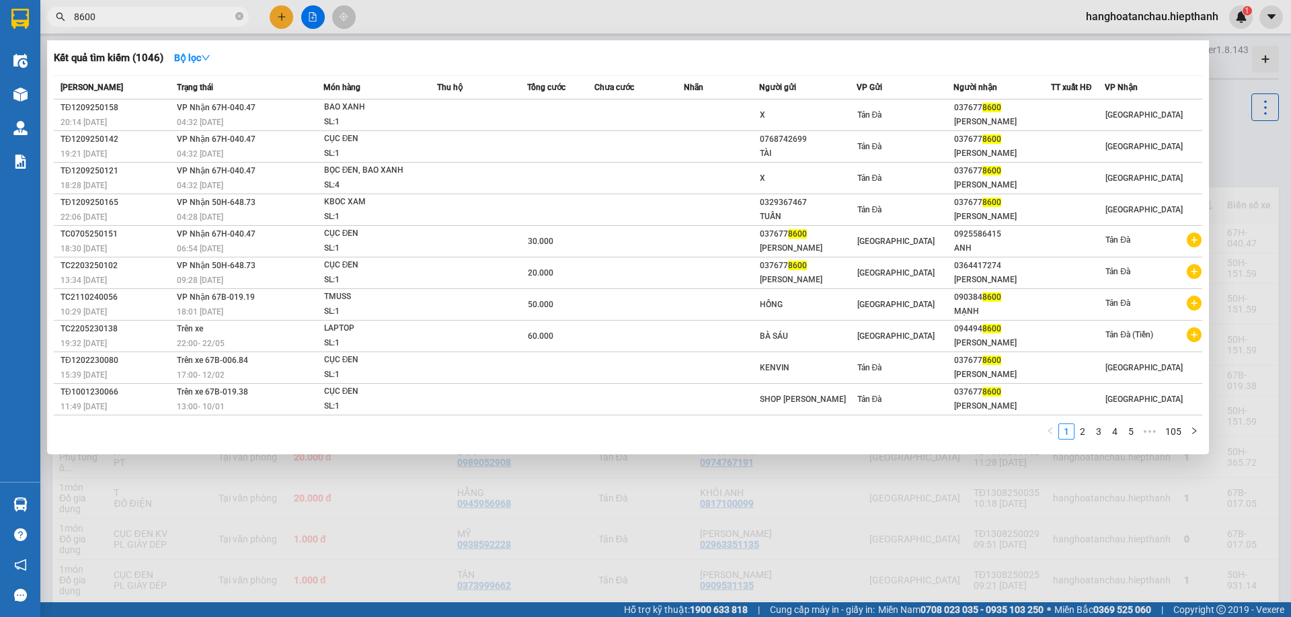
click input "8600"
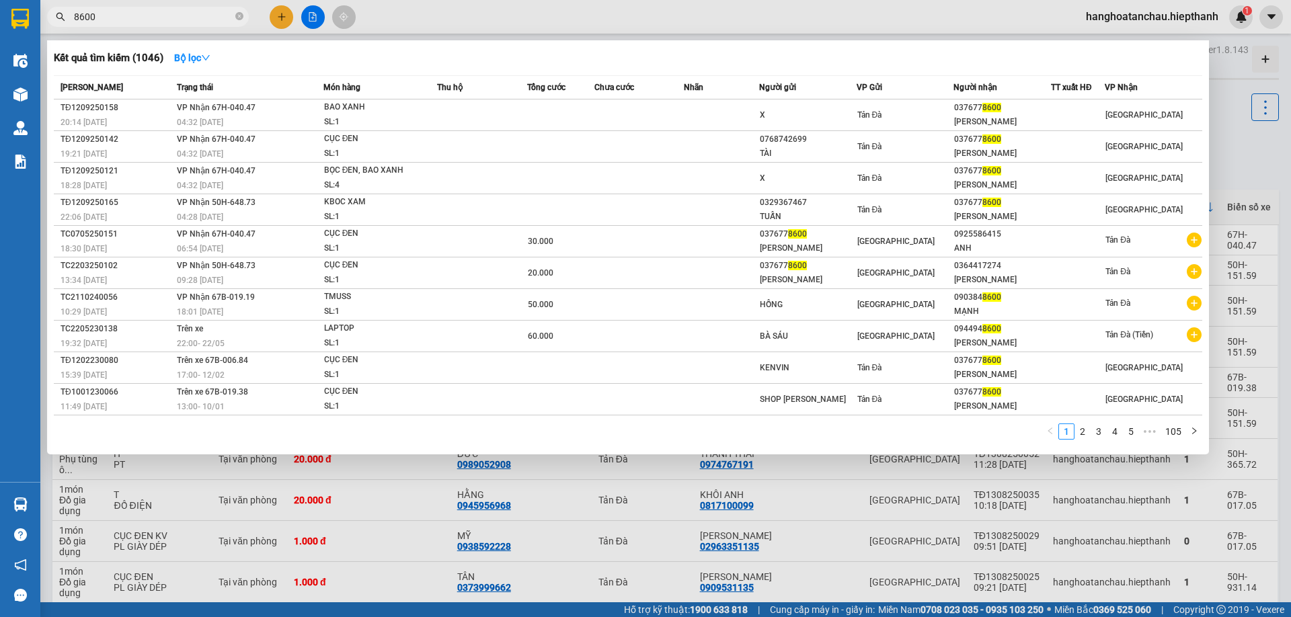
click icon "close-circle"
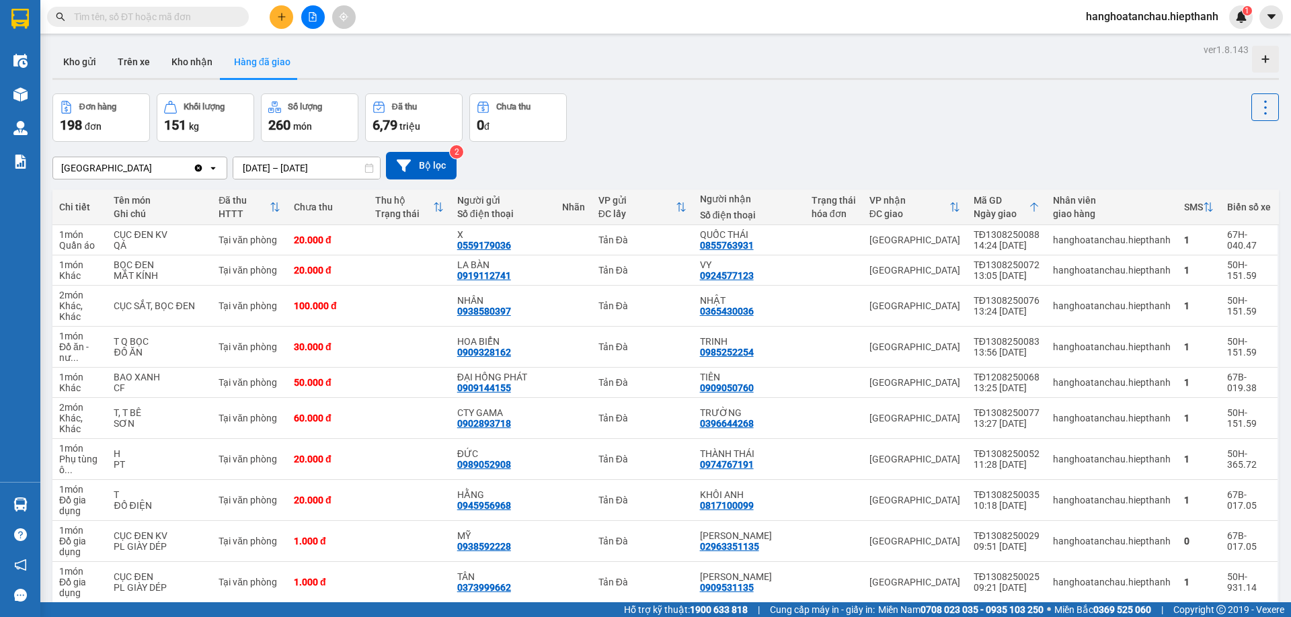
click at [689, 207] on icon at bounding box center [683, 207] width 11 height 11
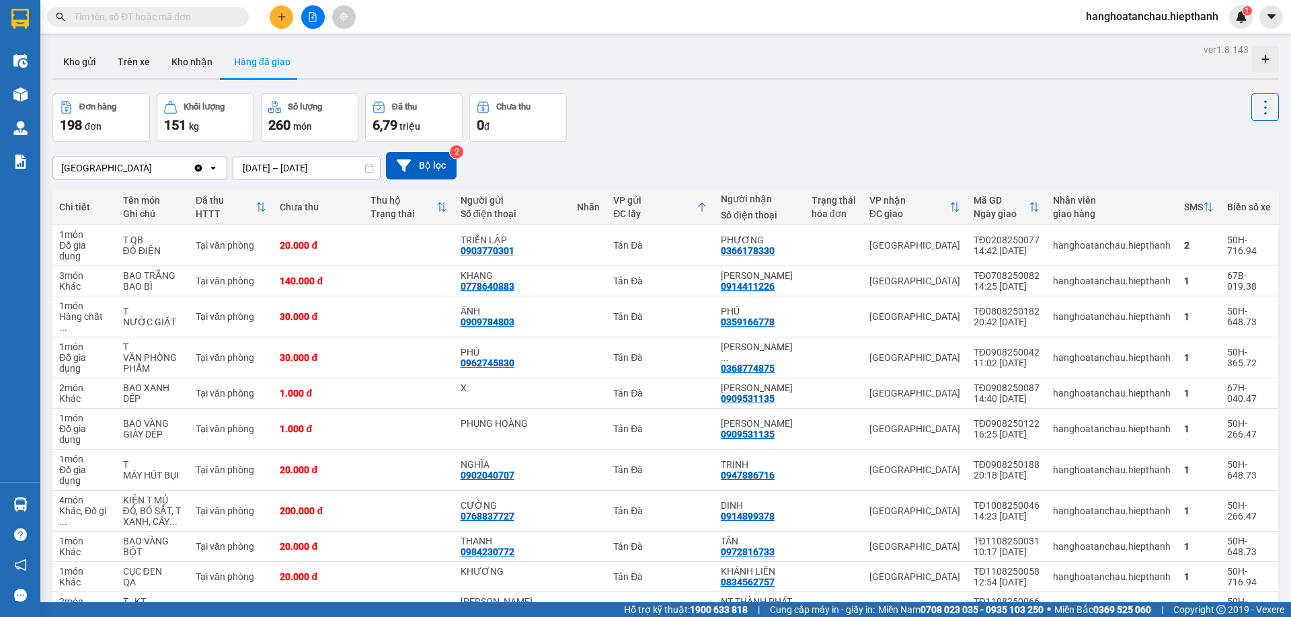
click at [707, 209] on icon at bounding box center [701, 207] width 11 height 11
click at [706, 210] on icon at bounding box center [702, 206] width 8 height 9
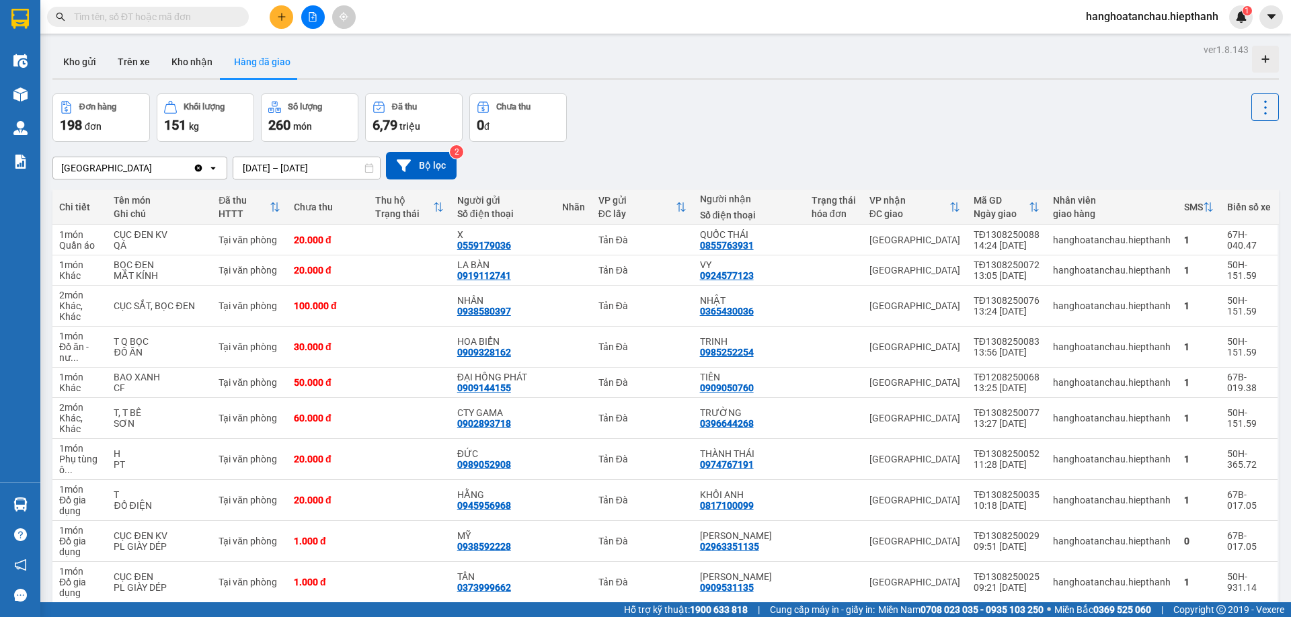
click at [1029, 209] on icon at bounding box center [1034, 207] width 11 height 11
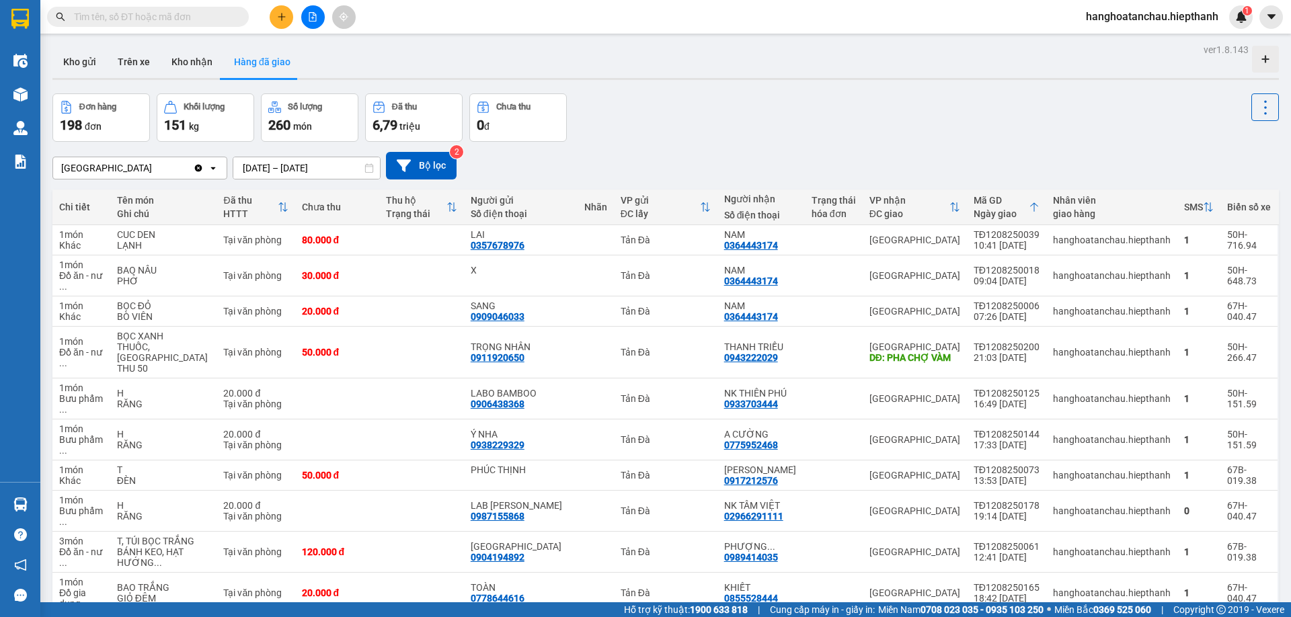
click at [955, 202] on icon at bounding box center [954, 207] width 11 height 11
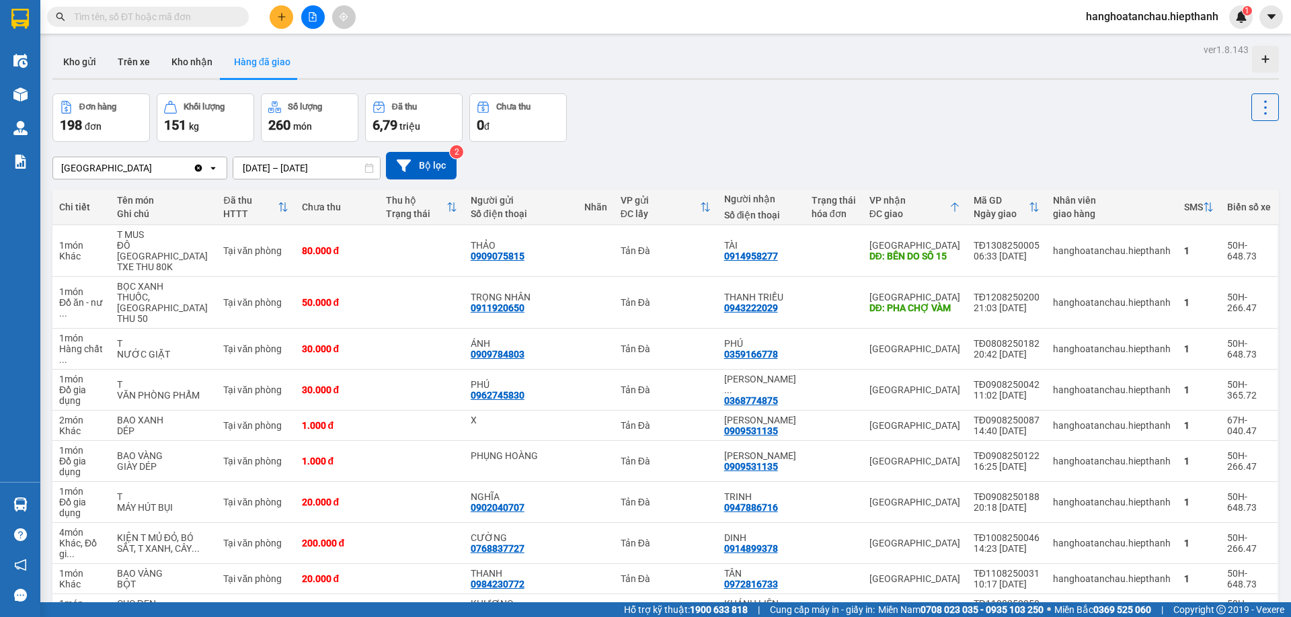
click at [955, 205] on icon at bounding box center [954, 207] width 11 height 11
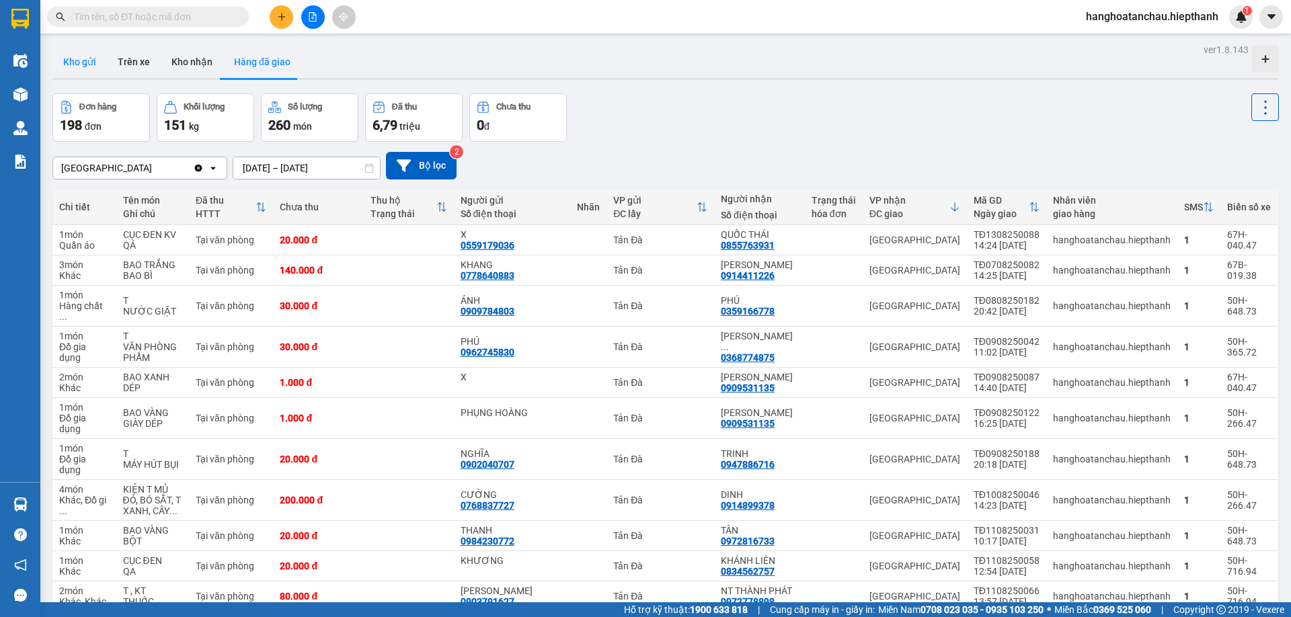
click at [81, 61] on button "Kho gửi" at bounding box center [79, 62] width 54 height 32
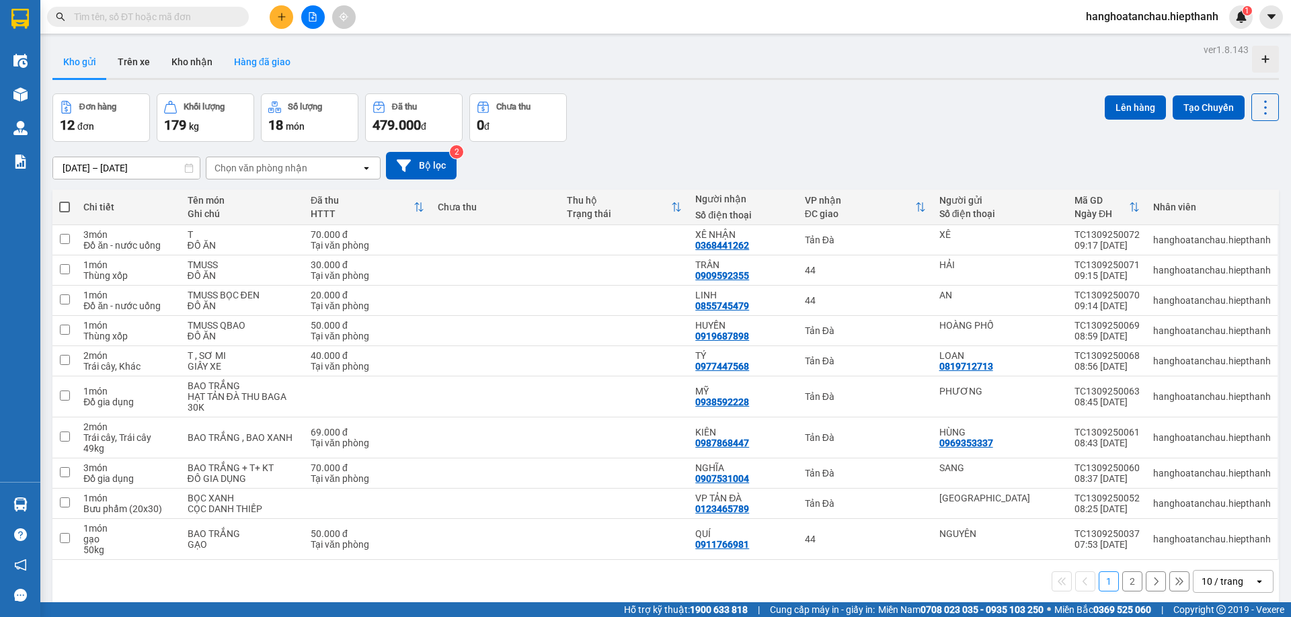
click at [229, 59] on button "Hàng đã giao" at bounding box center [262, 62] width 78 height 32
click at [247, 57] on button "Hàng đã giao" at bounding box center [262, 62] width 78 height 32
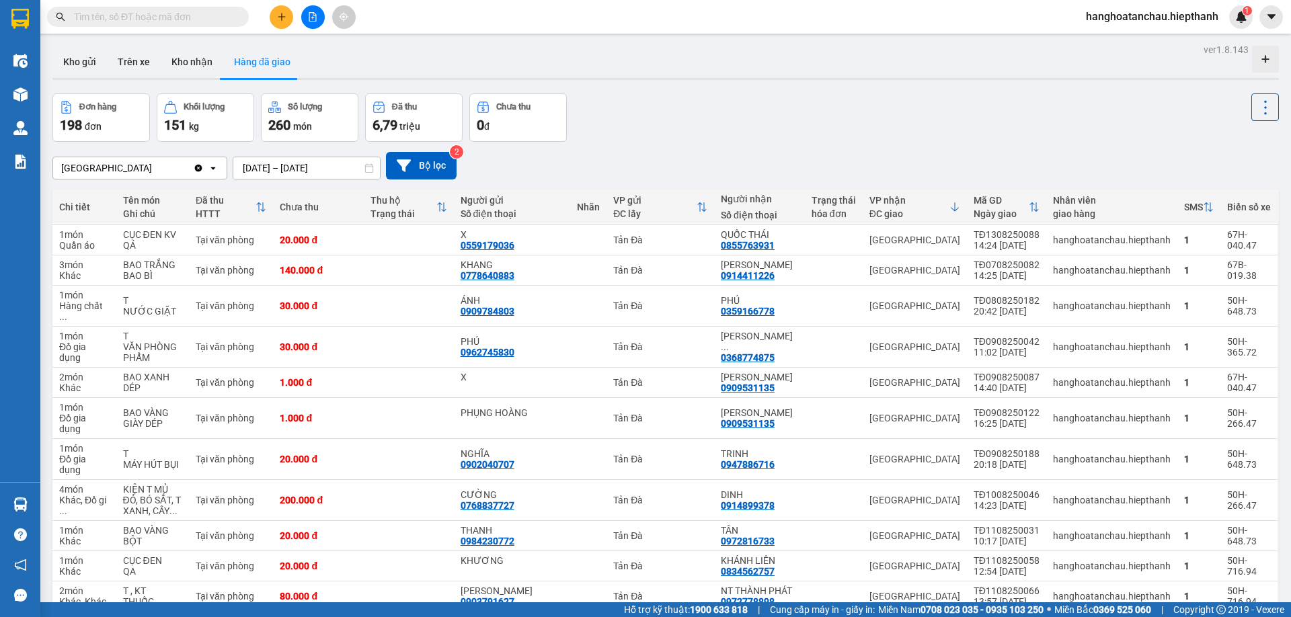
click at [1029, 207] on icon at bounding box center [1034, 207] width 11 height 11
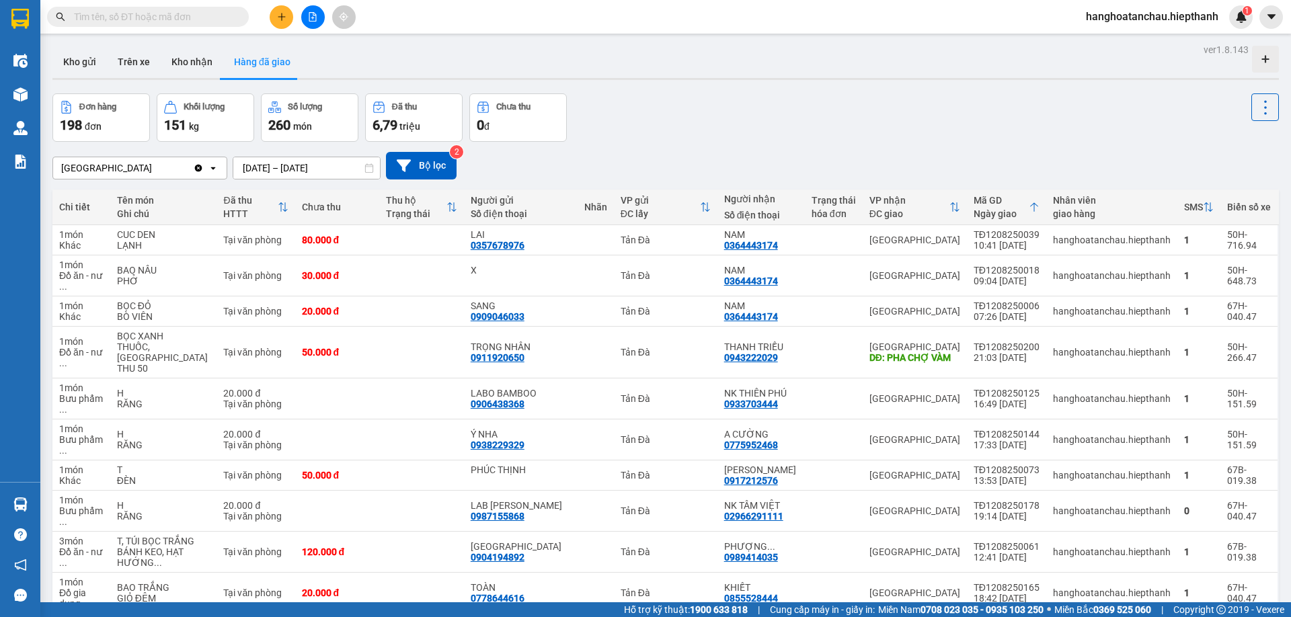
click at [1029, 210] on icon at bounding box center [1034, 207] width 11 height 11
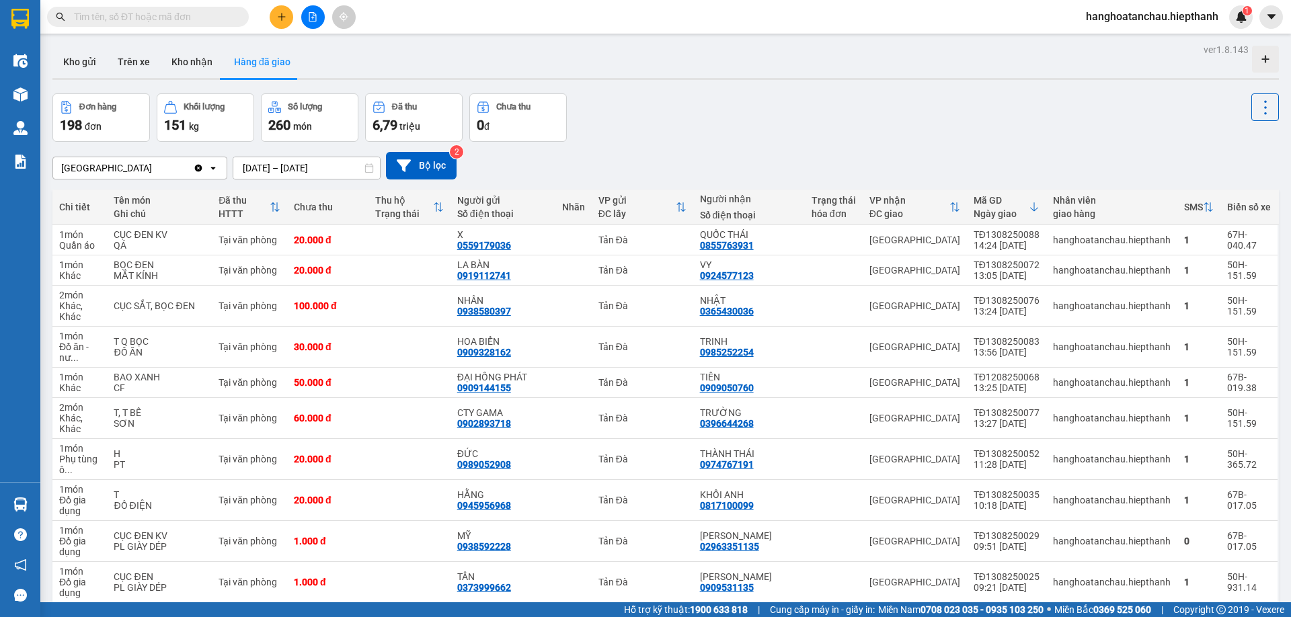
click at [1029, 210] on icon at bounding box center [1034, 207] width 11 height 11
click at [261, 163] on input "13/08/2025 – 13/08/2025" at bounding box center [306, 168] width 147 height 22
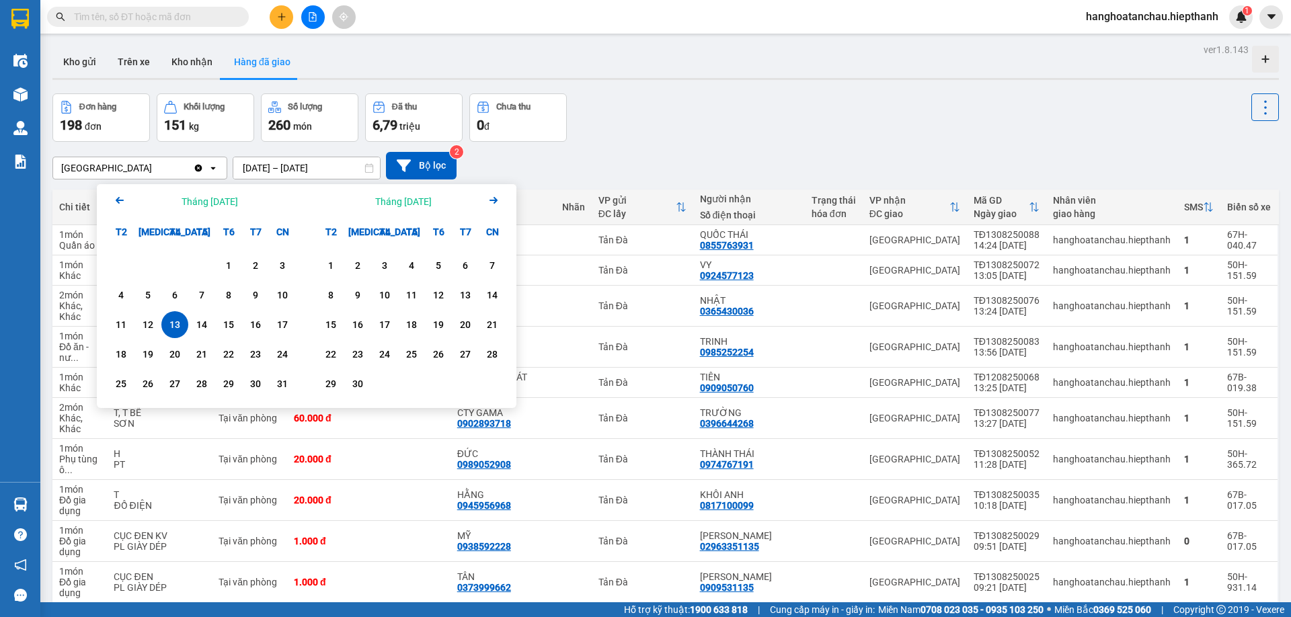
click at [179, 328] on div "13" at bounding box center [174, 325] width 19 height 16
click at [341, 173] on input "13/08/2025 – / /" at bounding box center [306, 168] width 147 height 22
click at [170, 327] on div "13" at bounding box center [174, 325] width 19 height 16
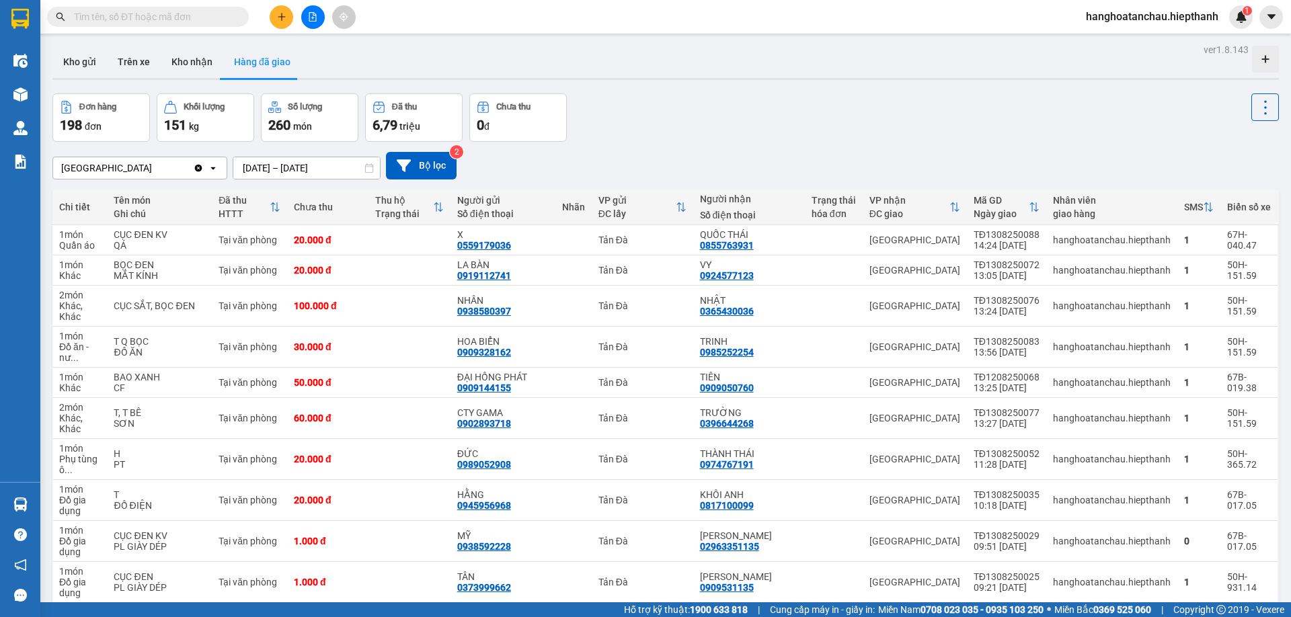
click at [686, 206] on icon at bounding box center [681, 207] width 11 height 11
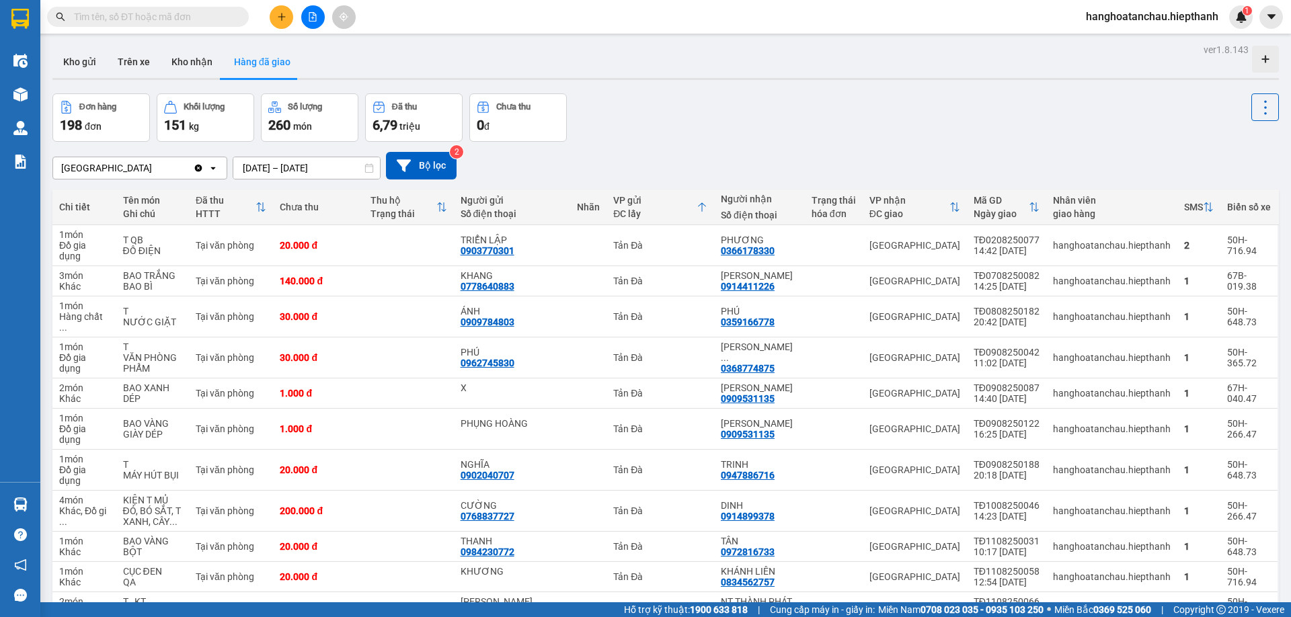
click at [707, 208] on icon at bounding box center [701, 207] width 11 height 11
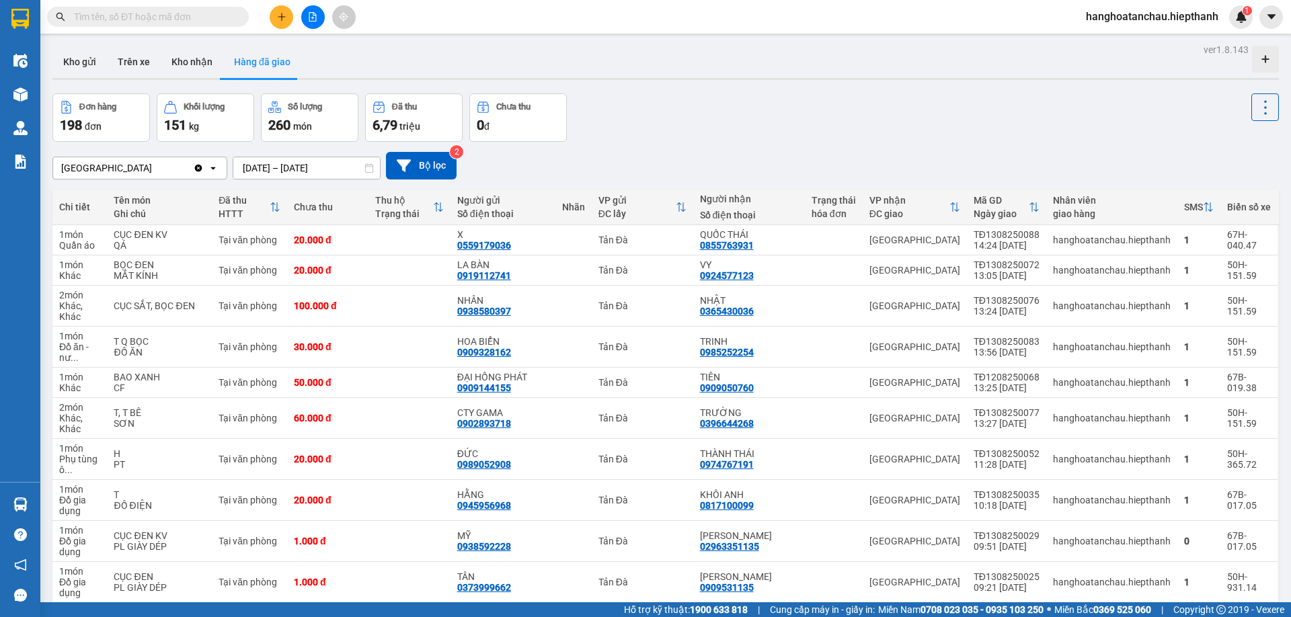
click at [264, 172] on input "13/08/2025 – 13/08/2025" at bounding box center [306, 168] width 147 height 22
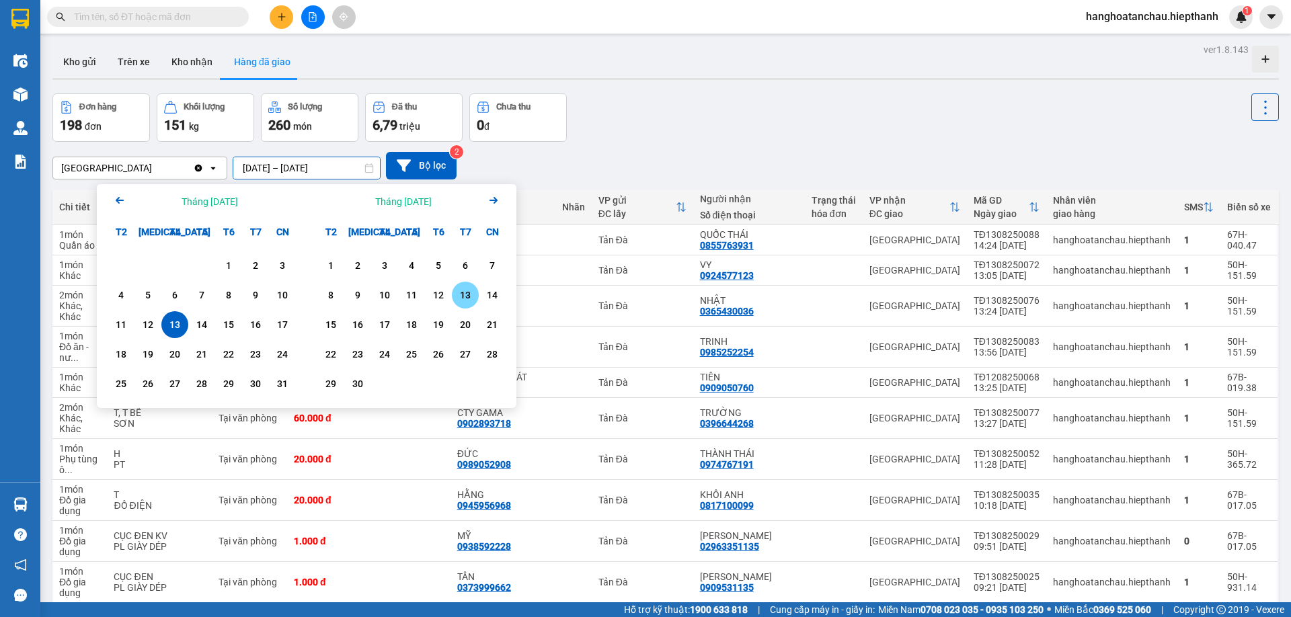
click at [460, 290] on div "13" at bounding box center [465, 295] width 19 height 16
click at [314, 165] on input "13/09/2025 – / /" at bounding box center [306, 168] width 147 height 22
click at [460, 292] on div "13" at bounding box center [465, 295] width 19 height 16
type input "[DATE] – [DATE]"
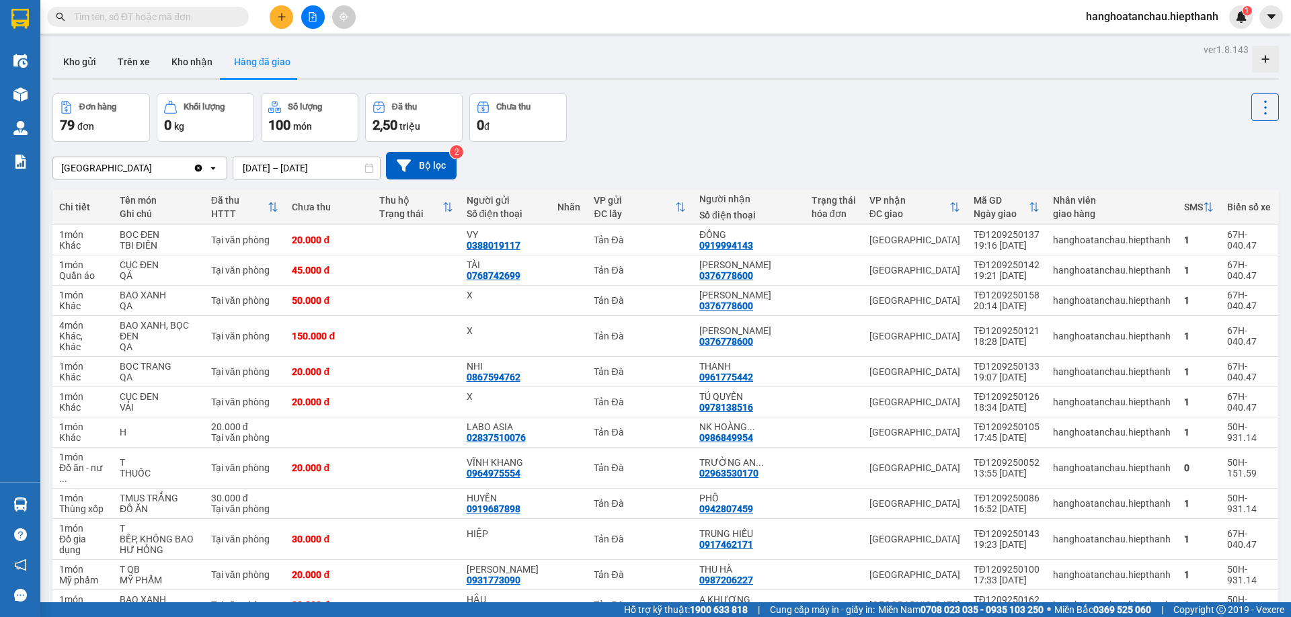
drag, startPoint x: 211, startPoint y: 30, endPoint x: 210, endPoint y: 17, distance: 13.5
click at [210, 30] on div "Kết quả tìm kiếm ( 0 ) Bộ lọc No Data hanghoatanchau.hiepthanh 1" at bounding box center [645, 17] width 1291 height 34
click at [210, 17] on input "text" at bounding box center [153, 16] width 159 height 15
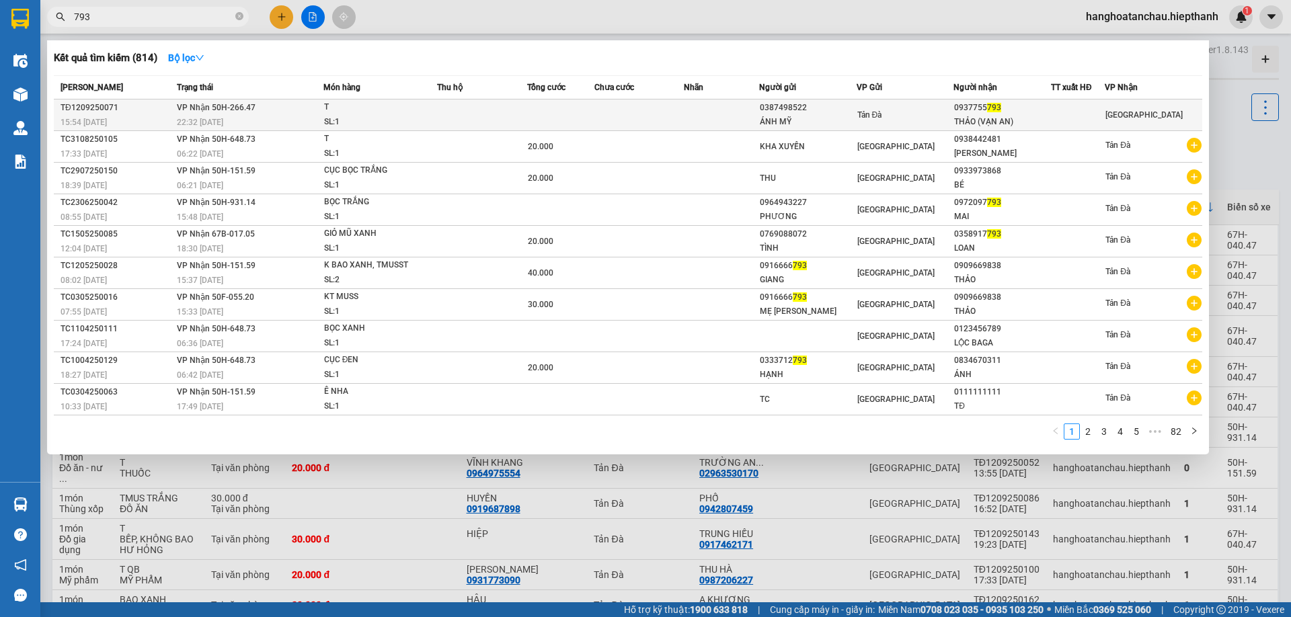
type input "793"
click at [690, 125] on td at bounding box center [721, 115] width 75 height 32
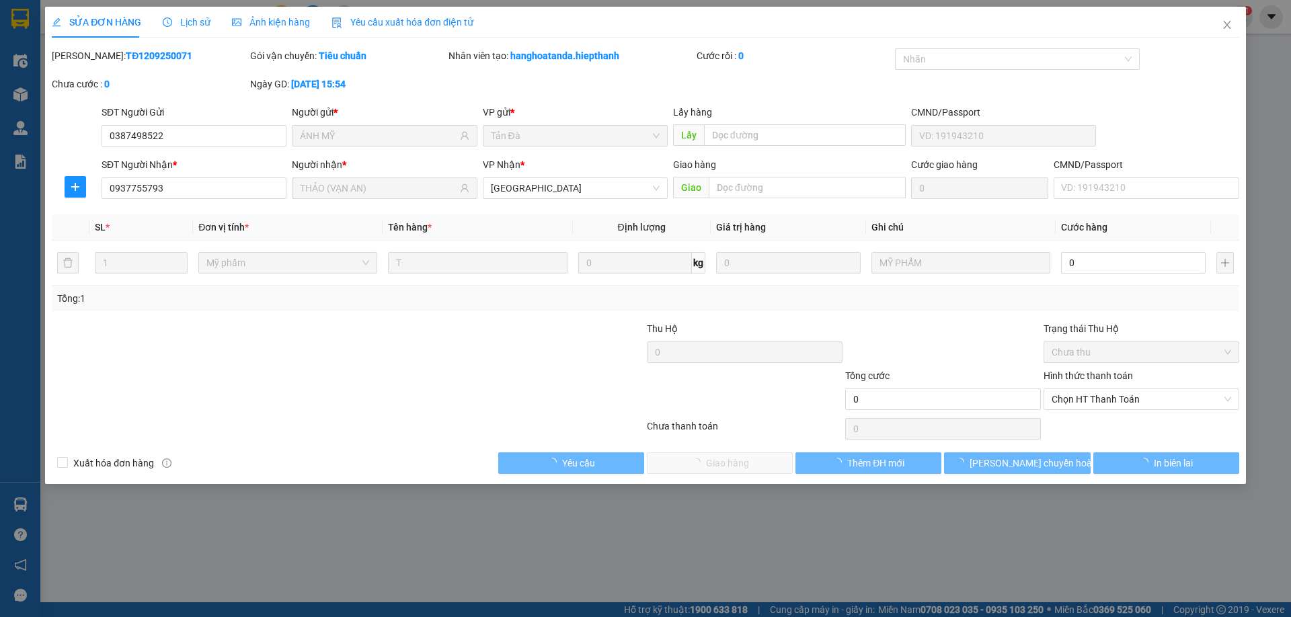
type input "0387498522"
type input "ÁNH MỸ"
type input "0937755793"
type input "THẢO (VẠN AN)"
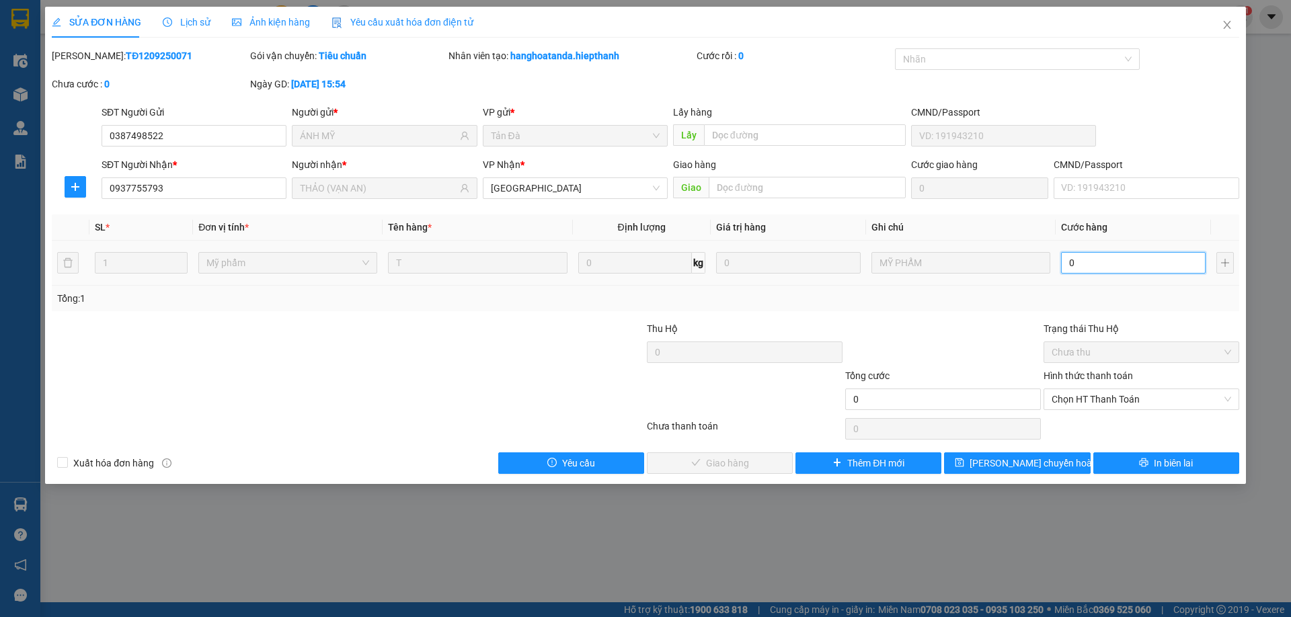
click at [1169, 266] on input "0" at bounding box center [1133, 263] width 145 height 22
type input "2"
type input "20"
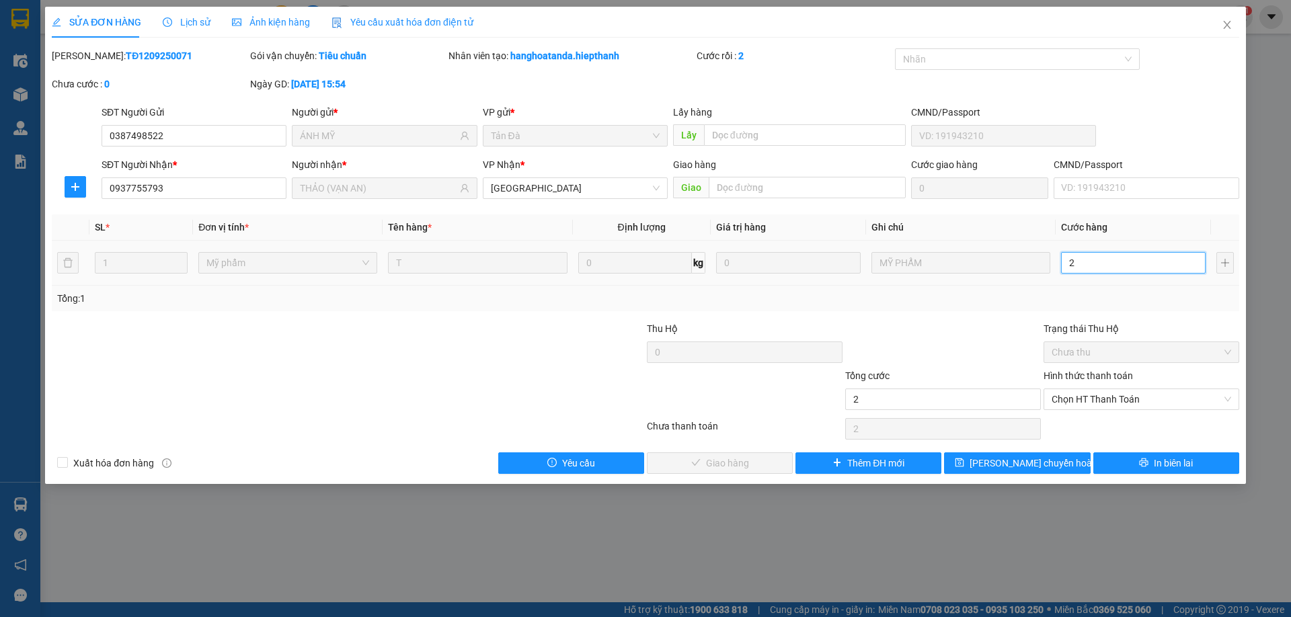
type input "20"
type input "20.000"
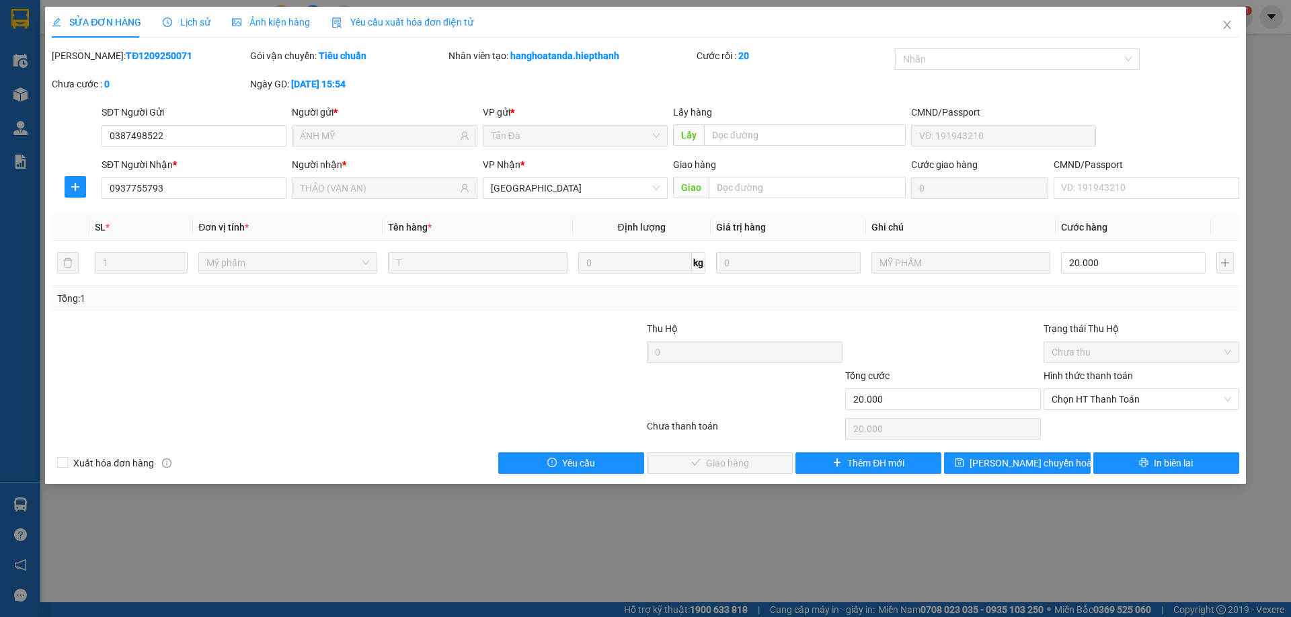
click at [916, 315] on div "Total Paid Fee 0 Total UnPaid Fee 0 Cash Collection Total Fee Mã ĐH: TĐ12092500…" at bounding box center [645, 261] width 1187 height 426
click at [1115, 396] on span "Chọn HT Thanh Toán" at bounding box center [1140, 399] width 179 height 20
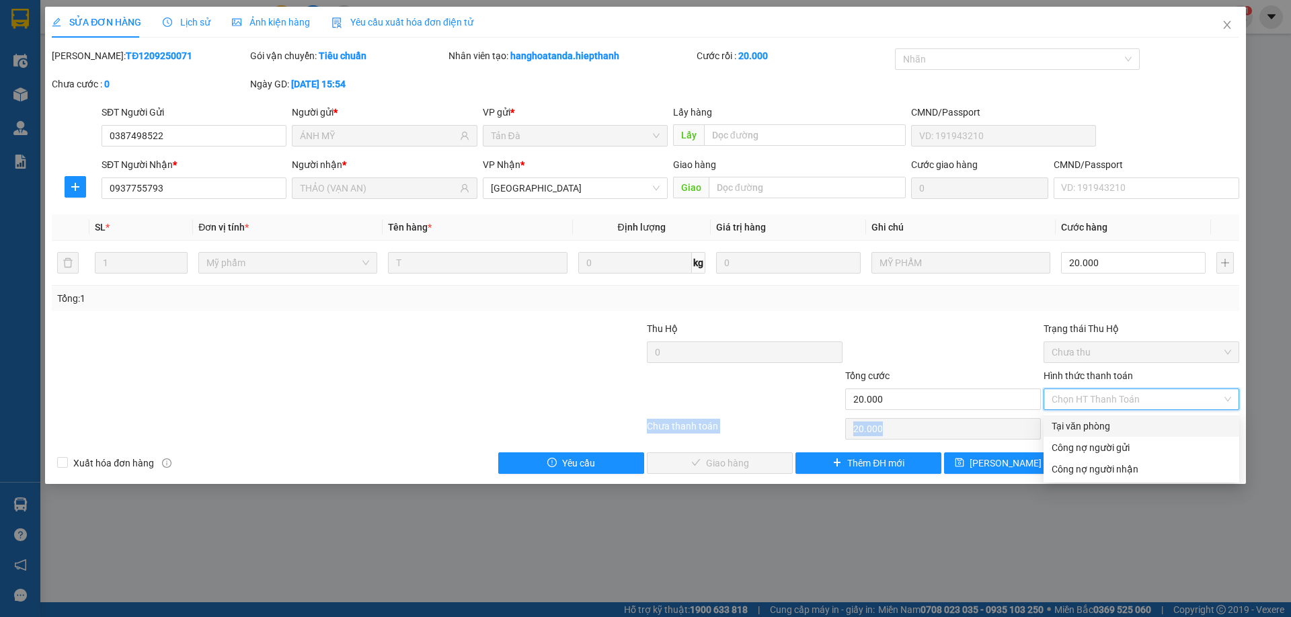
click at [1109, 417] on div "Total Paid Fee 0 Total UnPaid Fee 0 Cash Collection Total Fee Mã ĐH: TĐ12092500…" at bounding box center [645, 261] width 1187 height 426
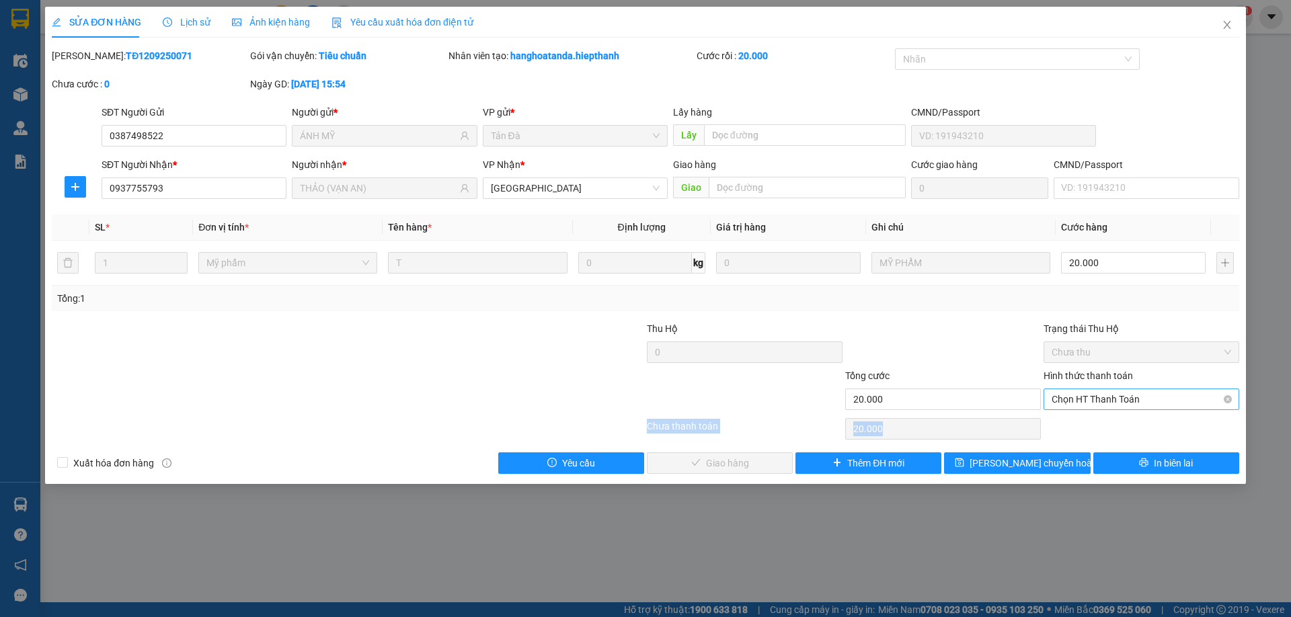
click at [1094, 394] on span "Chọn HT Thanh Toán" at bounding box center [1140, 399] width 179 height 20
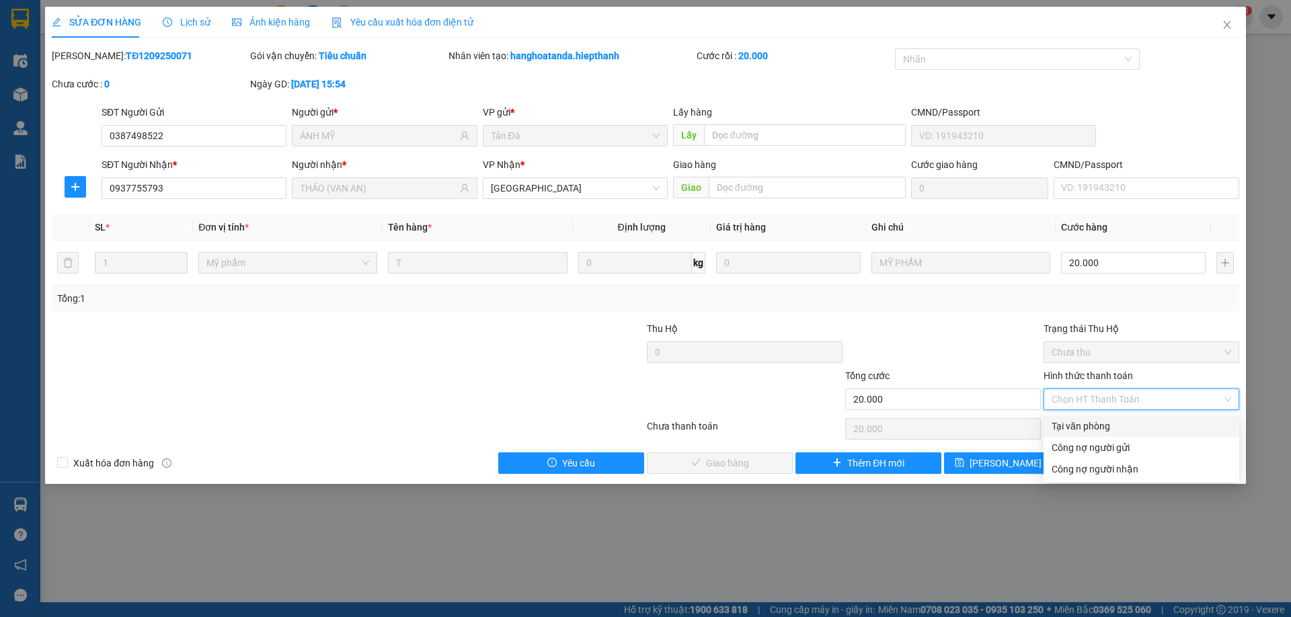
drag, startPoint x: 1092, startPoint y: 424, endPoint x: 1035, endPoint y: 446, distance: 61.7
click at [1092, 426] on div "Tại văn phòng" at bounding box center [1140, 426] width 179 height 15
type input "0"
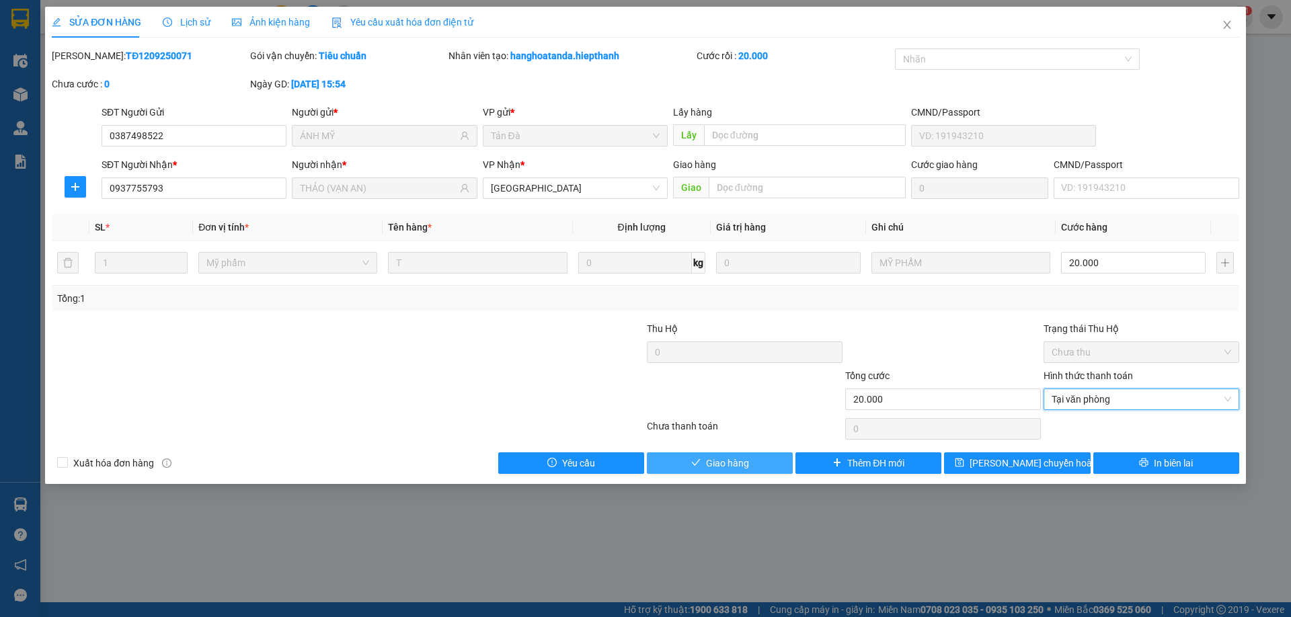
click at [755, 465] on button "Giao hàng" at bounding box center [720, 463] width 146 height 22
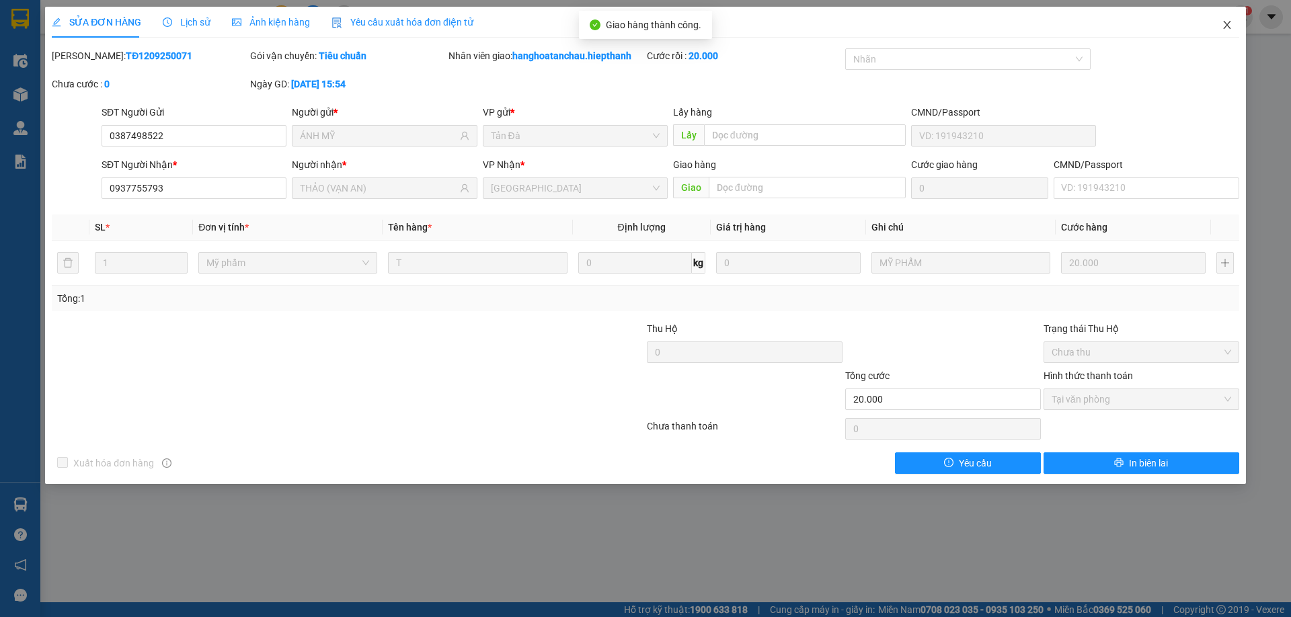
click at [1225, 28] on icon "close" at bounding box center [1226, 25] width 7 height 8
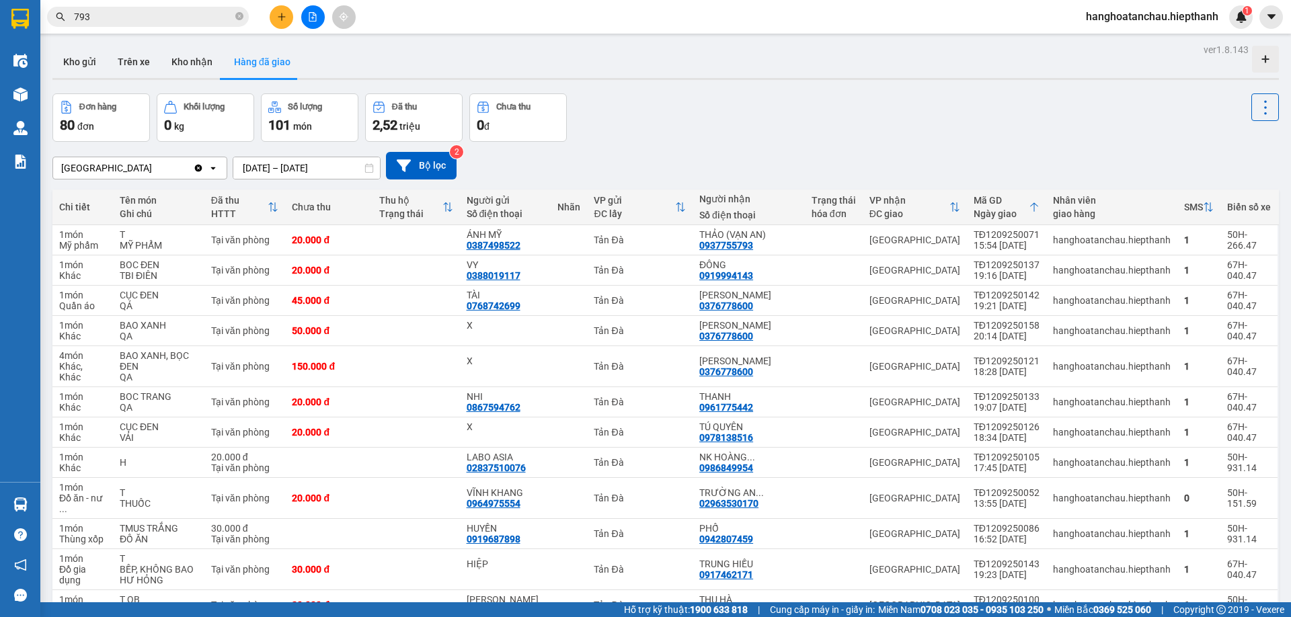
click at [151, 17] on input "793" at bounding box center [153, 16] width 159 height 15
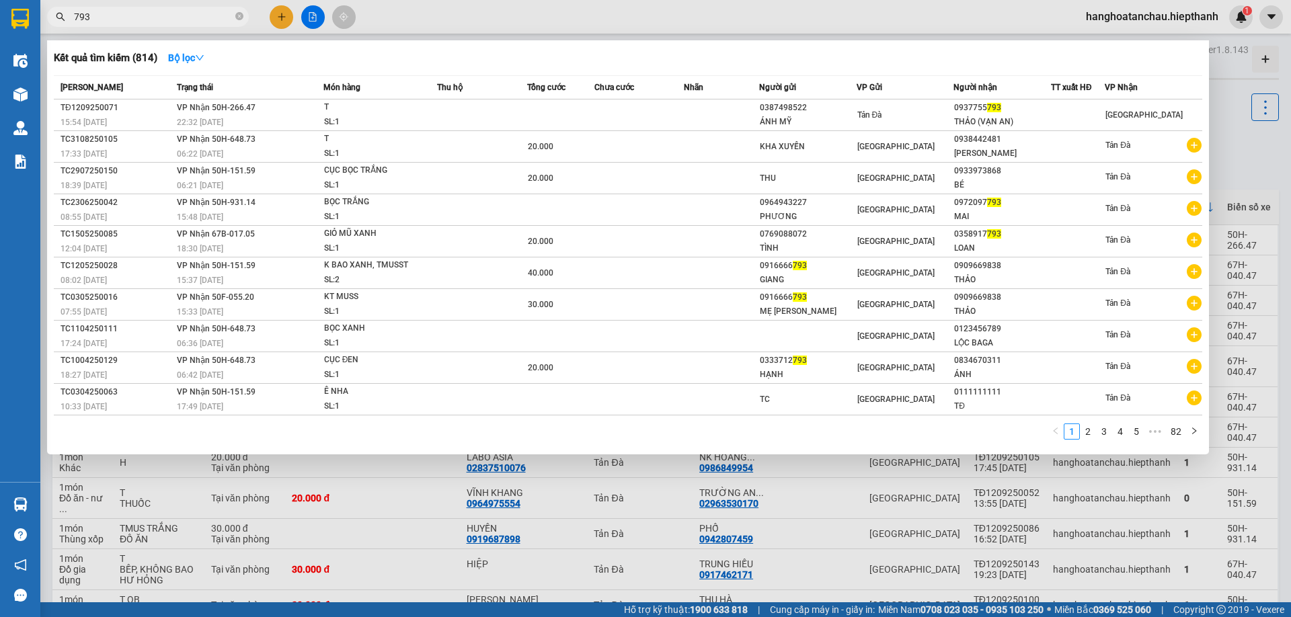
click at [151, 17] on input "793" at bounding box center [153, 16] width 159 height 15
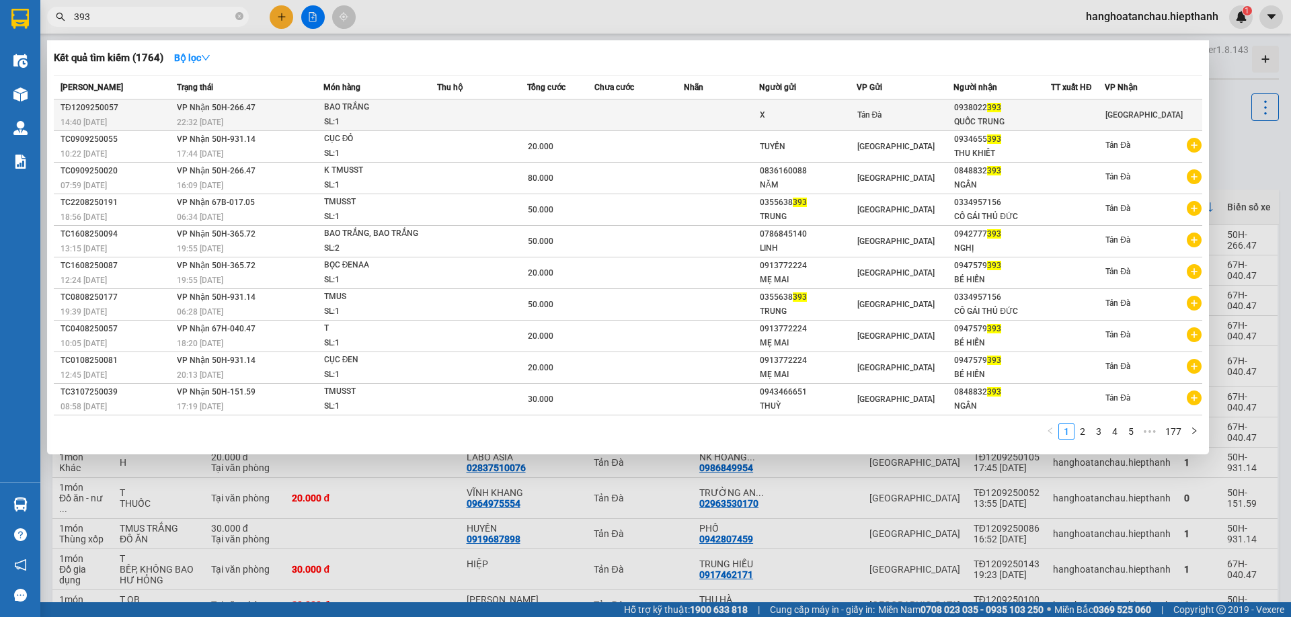
type input "393"
click at [656, 124] on td at bounding box center [639, 115] width 90 height 32
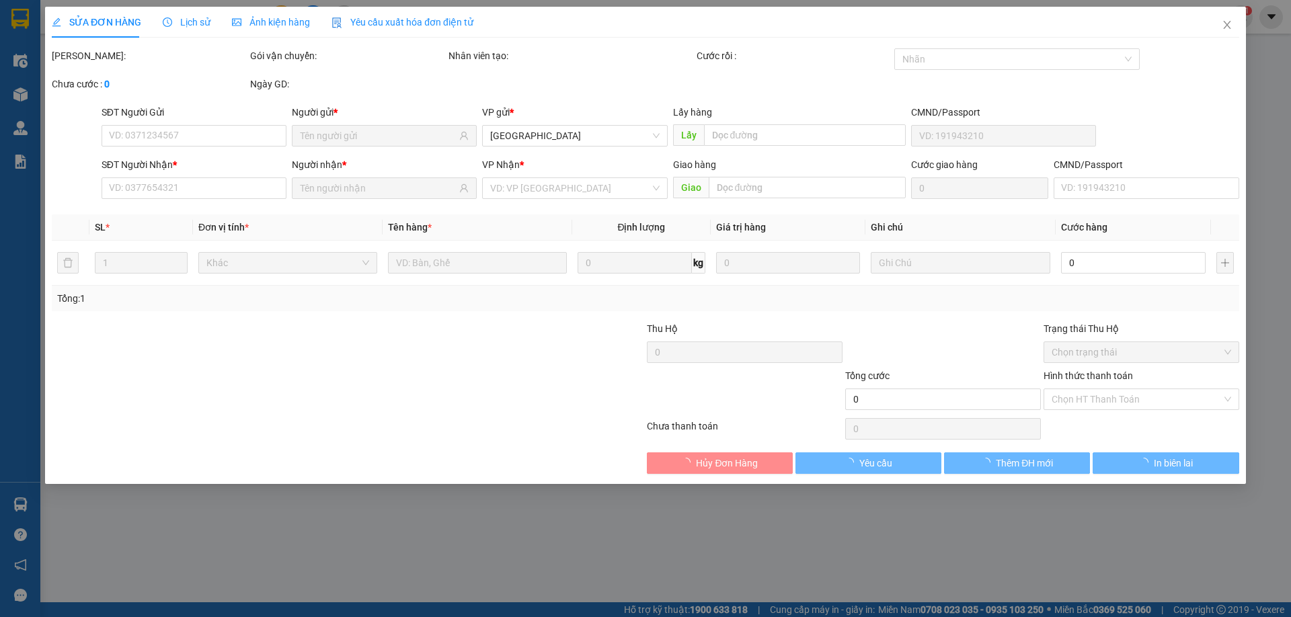
type input "X"
type input "0938022393"
type input "QUỐC TRUNG"
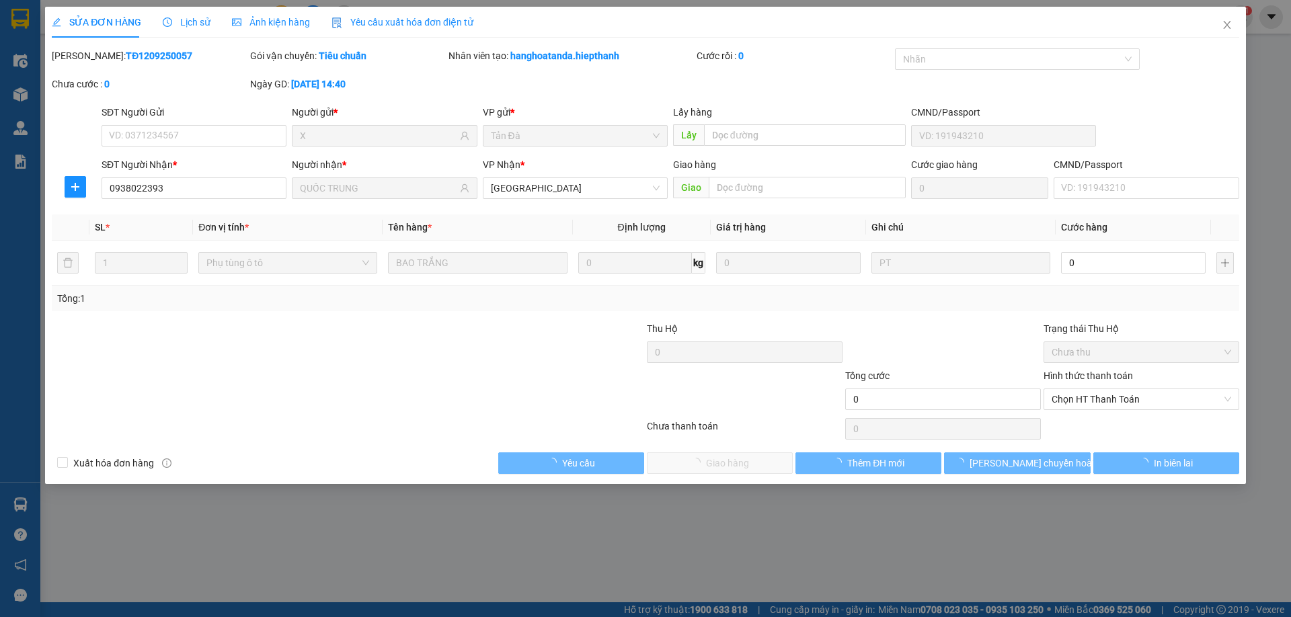
click at [1030, 320] on div "Total Paid Fee 0 Total UnPaid Fee 0 Cash Collection Total Fee Mã ĐH: TĐ12092500…" at bounding box center [645, 261] width 1187 height 426
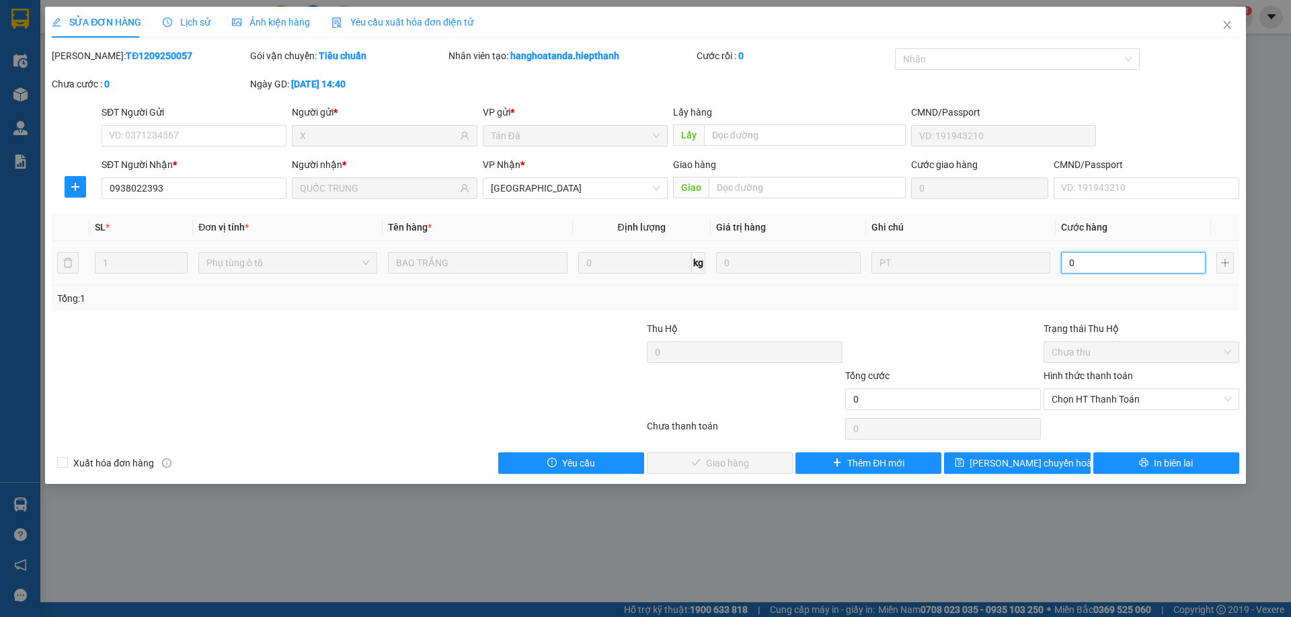
click at [1094, 270] on input "0" at bounding box center [1133, 263] width 145 height 22
type input "2"
type input "20"
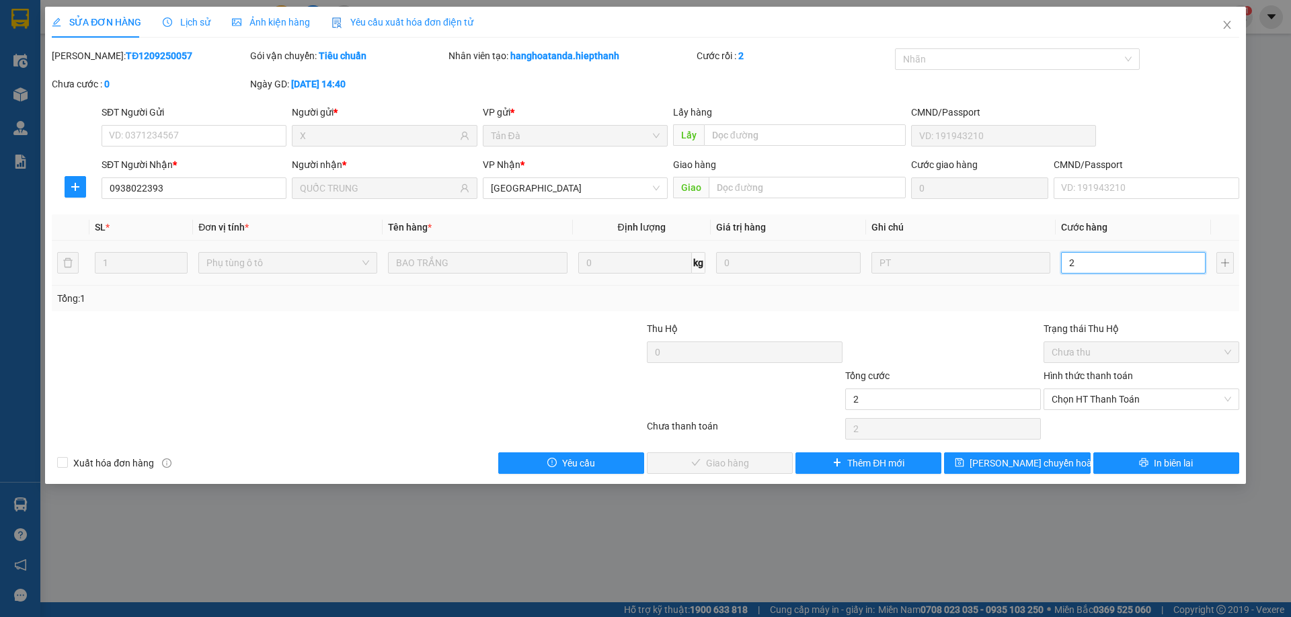
type input "20"
type input "20.000"
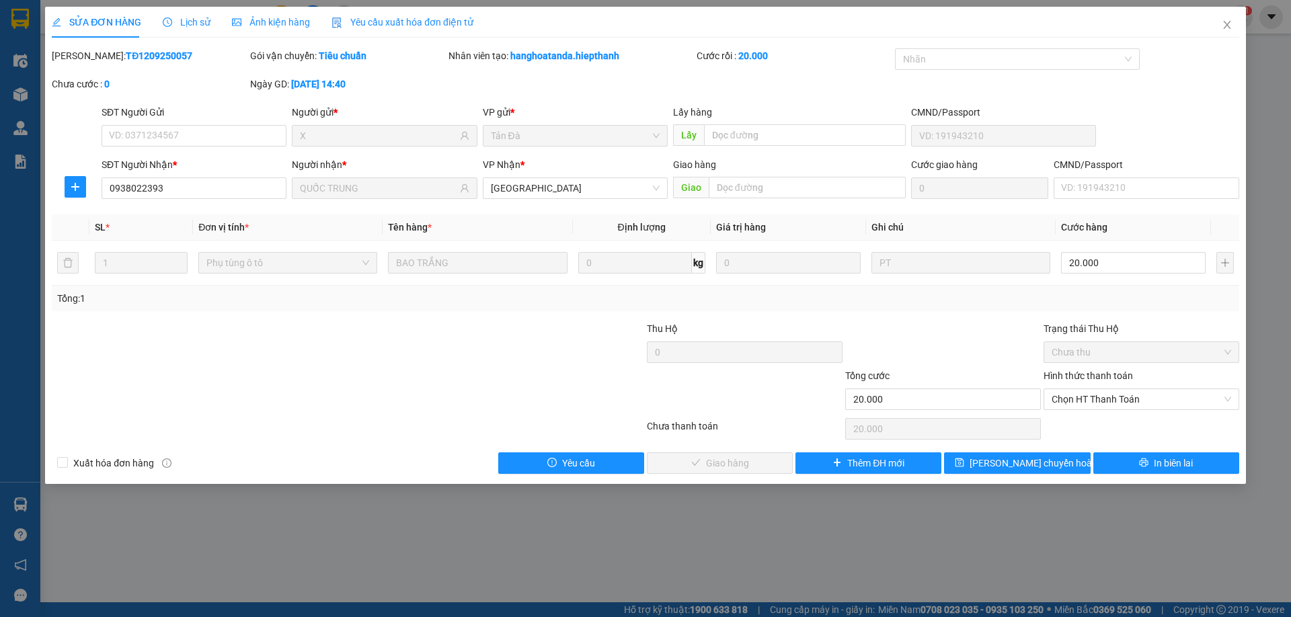
click at [996, 310] on div "Tổng: 1" at bounding box center [645, 299] width 1187 height 26
click at [1121, 398] on span "Chọn HT Thanh Toán" at bounding box center [1140, 399] width 179 height 20
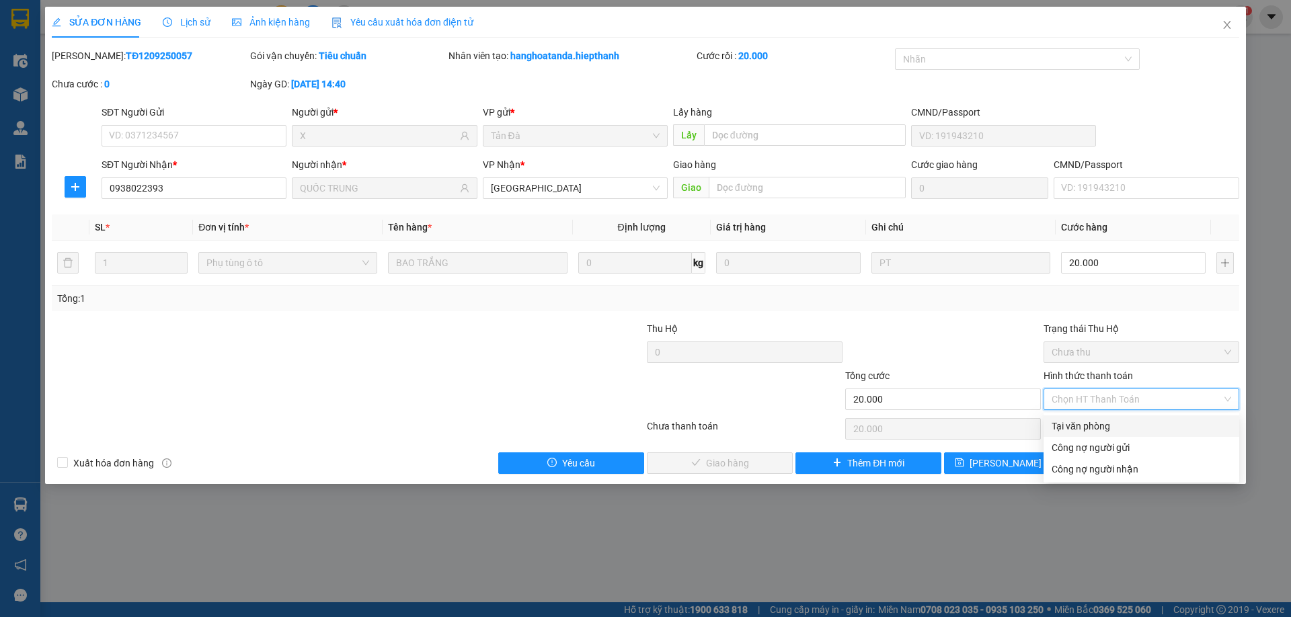
click at [1116, 417] on div "Tại văn phòng" at bounding box center [1141, 426] width 196 height 22
type input "0"
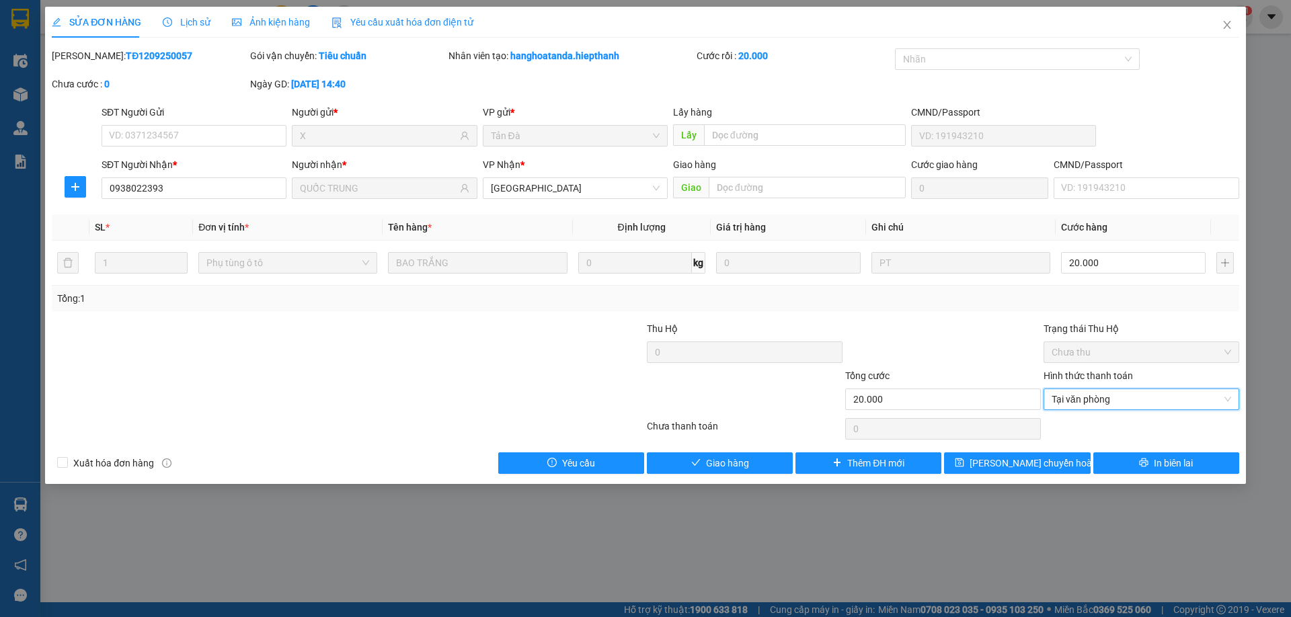
click at [1014, 339] on div at bounding box center [943, 344] width 198 height 47
click at [741, 465] on span "Giao hàng" at bounding box center [727, 463] width 43 height 15
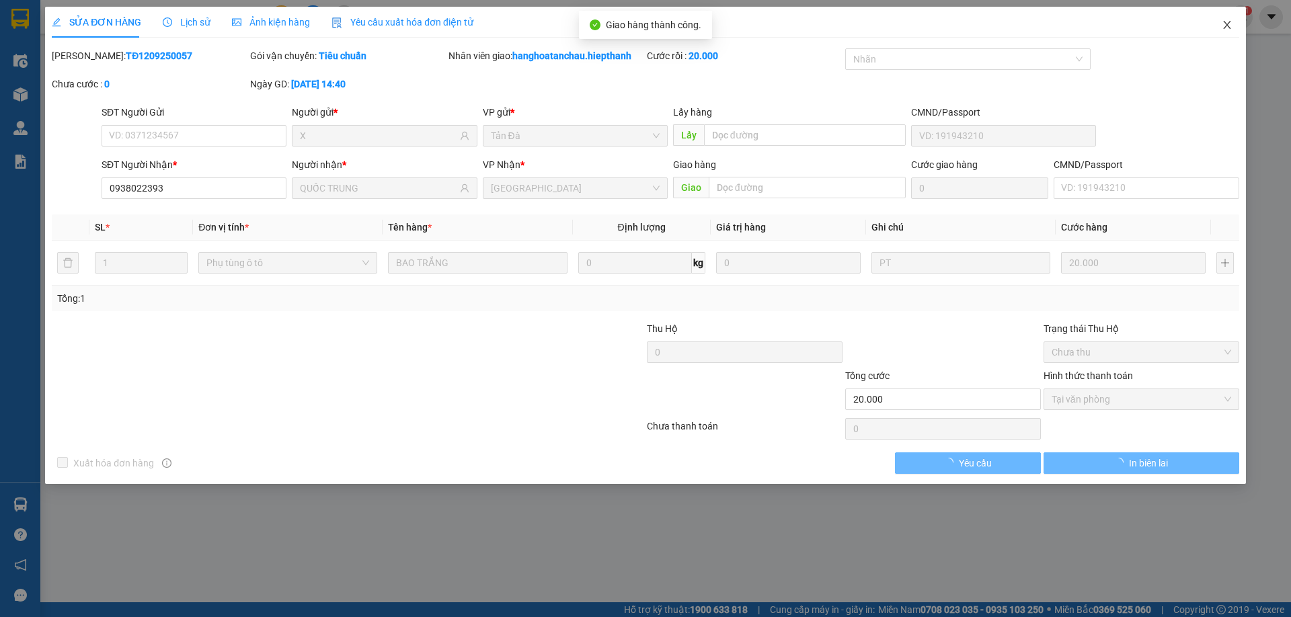
click at [1232, 19] on span "Close" at bounding box center [1227, 26] width 38 height 38
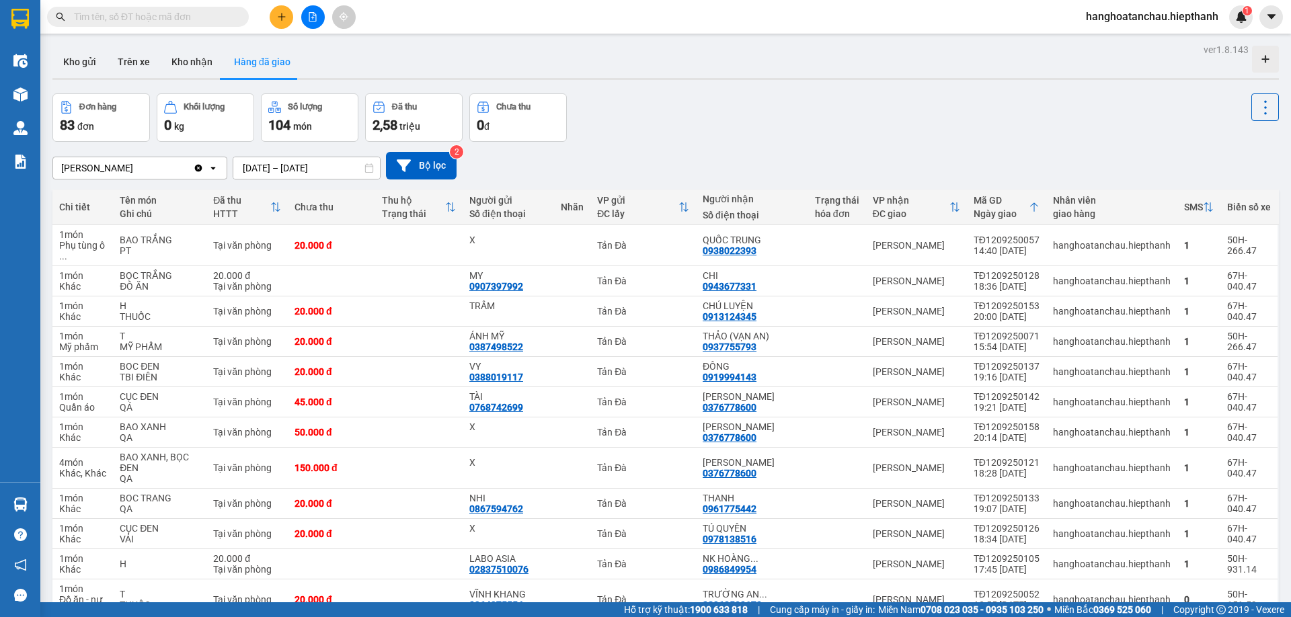
click at [801, 73] on div "Kho gửi Trên xe Kho nhận Hàng đã giao" at bounding box center [665, 64] width 1226 height 36
click at [195, 9] on input "text" at bounding box center [153, 16] width 159 height 15
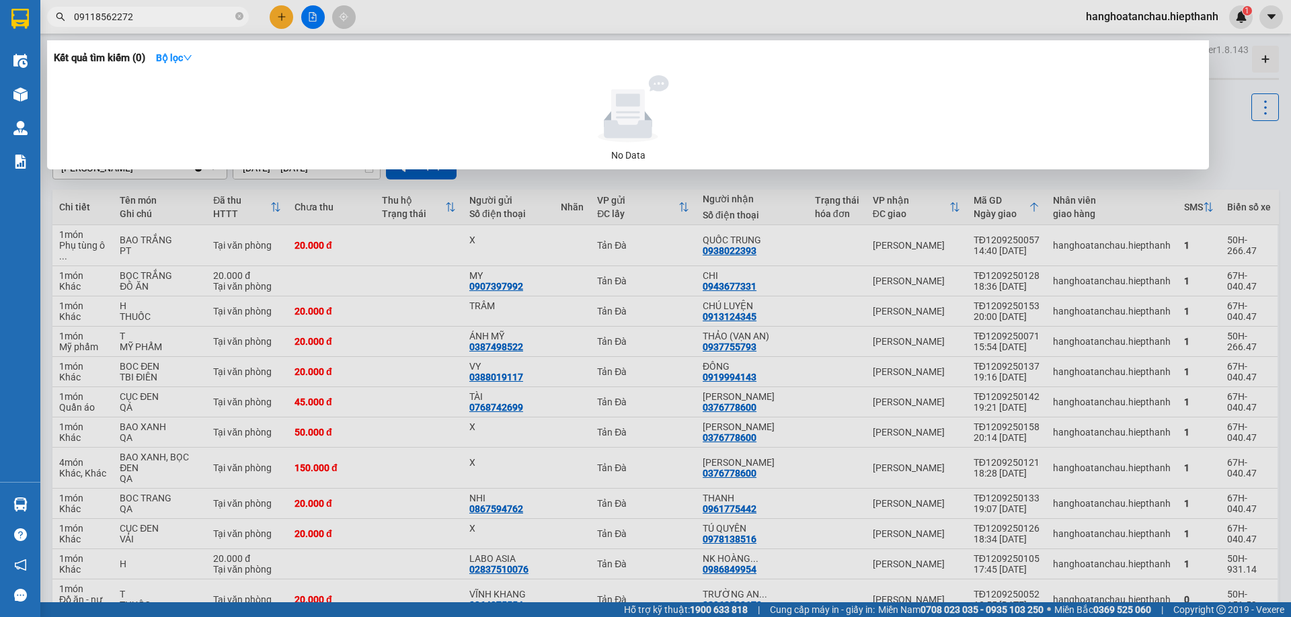
click at [91, 21] on input "09118562272" at bounding box center [153, 16] width 159 height 15
type input "0918562272"
click at [137, 11] on input "0918562272" at bounding box center [153, 16] width 159 height 15
click at [236, 18] on icon "close-circle" at bounding box center [239, 16] width 8 height 8
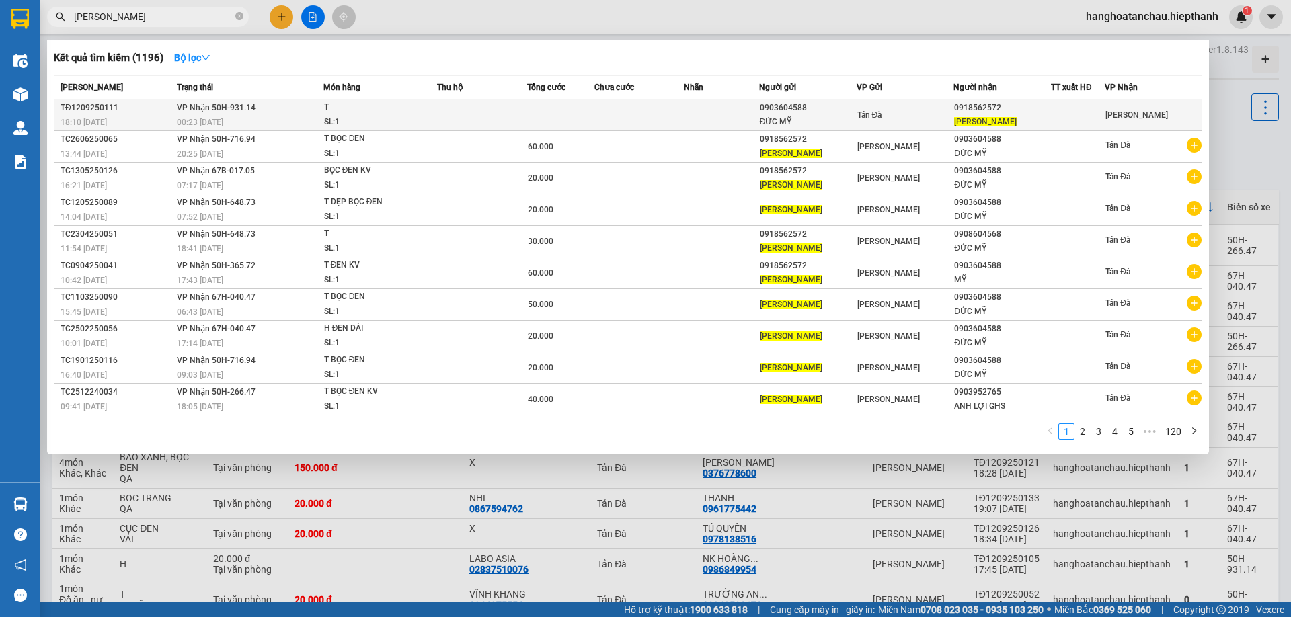
type input "[PERSON_NAME]"
click at [388, 119] on div "SL: 1" at bounding box center [374, 122] width 101 height 15
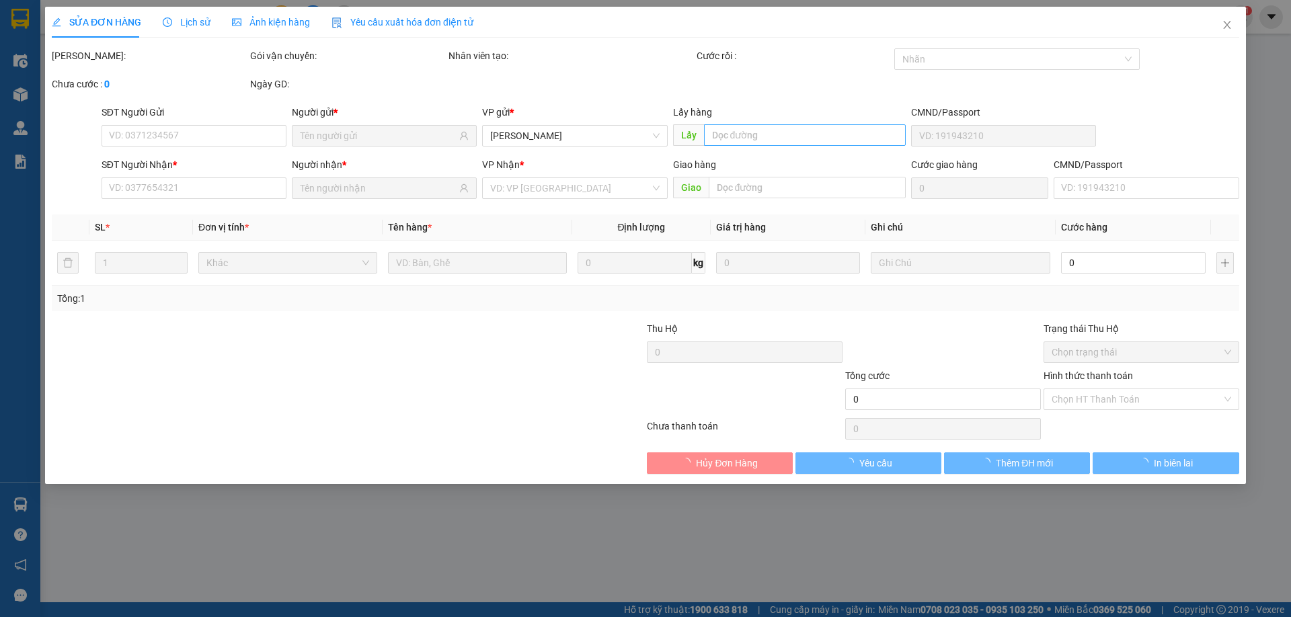
type input "0903604588"
type input "ĐỨC MỸ"
type input "0918562572"
type input "[PERSON_NAME]"
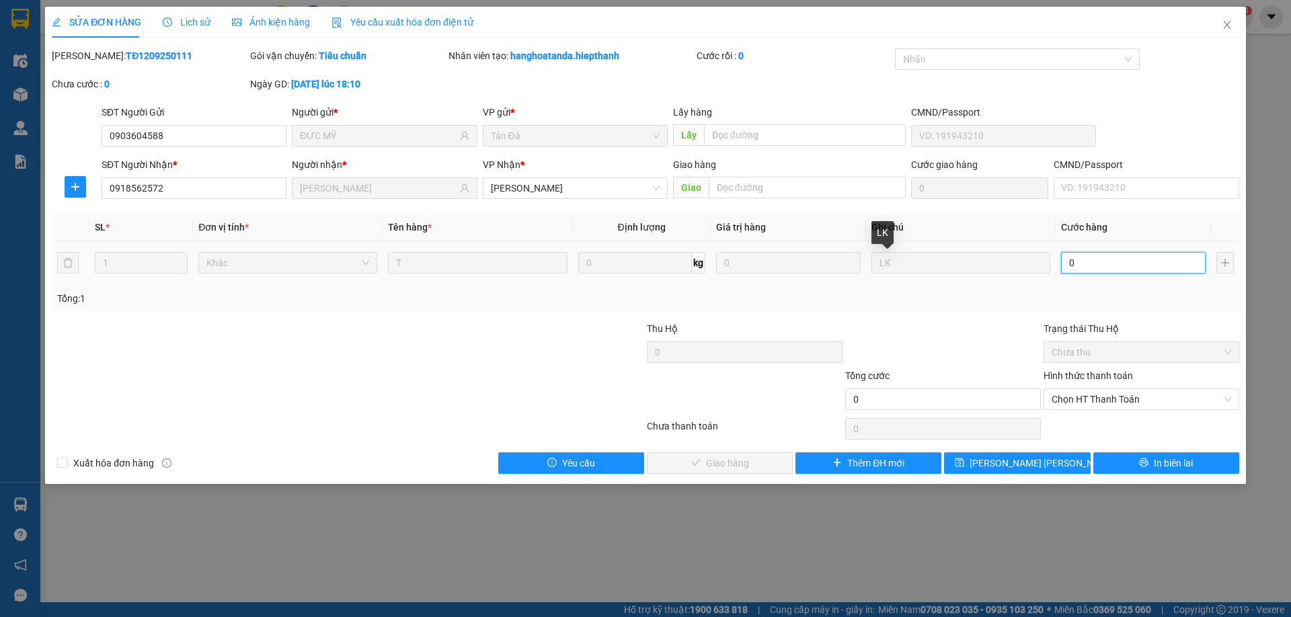
click at [1074, 265] on input "0" at bounding box center [1133, 263] width 145 height 22
type input "2"
type input "20"
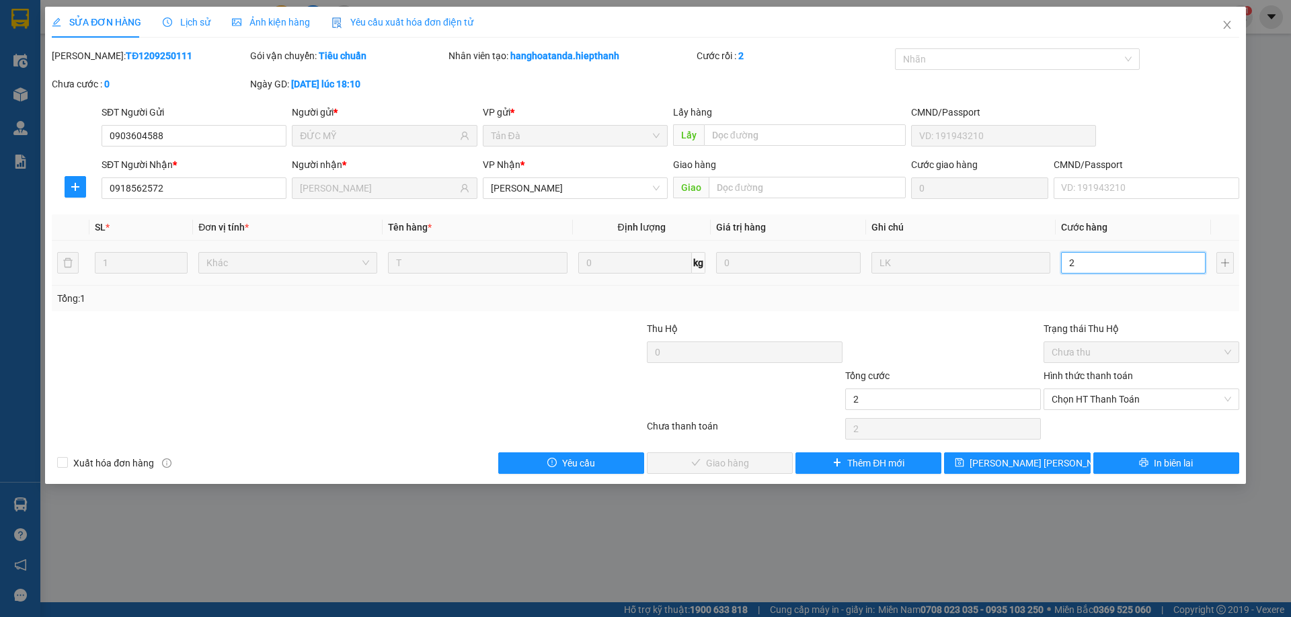
type input "20"
type input "2"
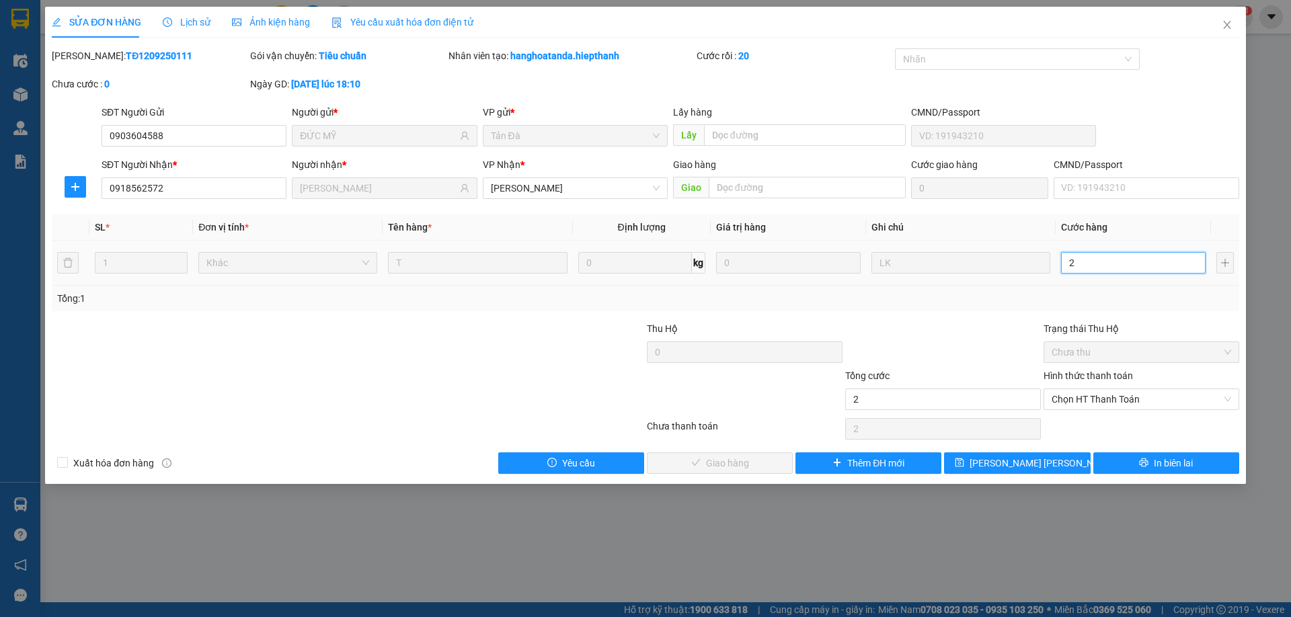
type input "0"
type input "3"
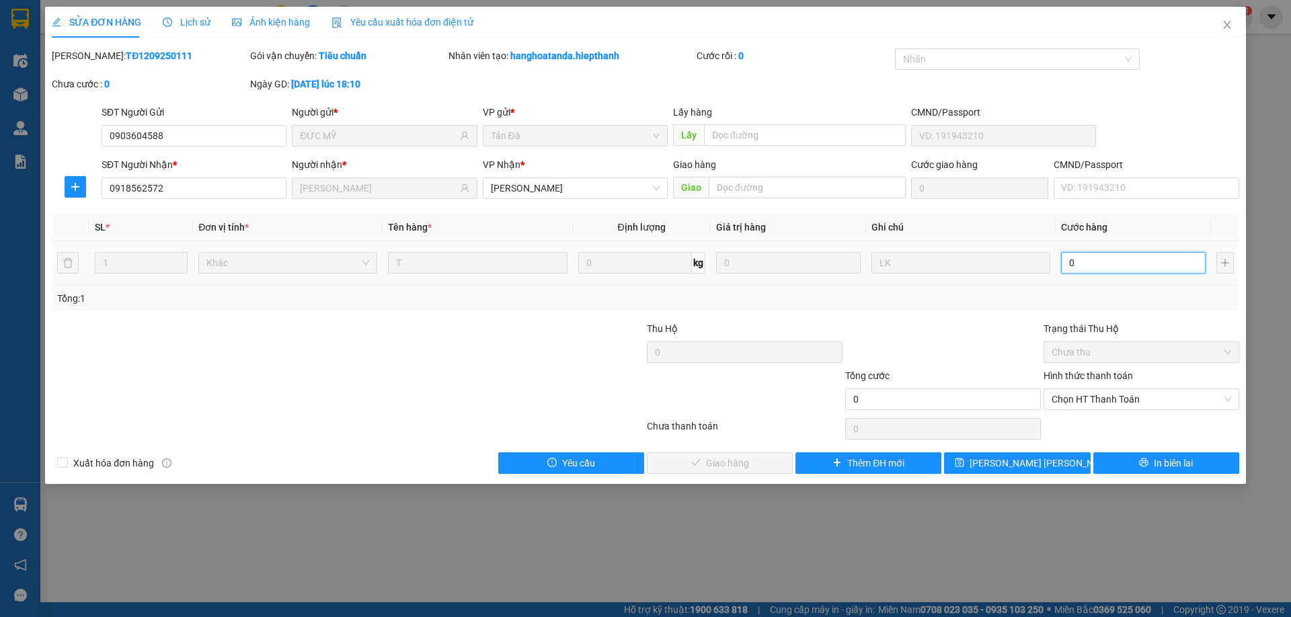
type input "03"
type input "30"
type input "030"
type input "30.000"
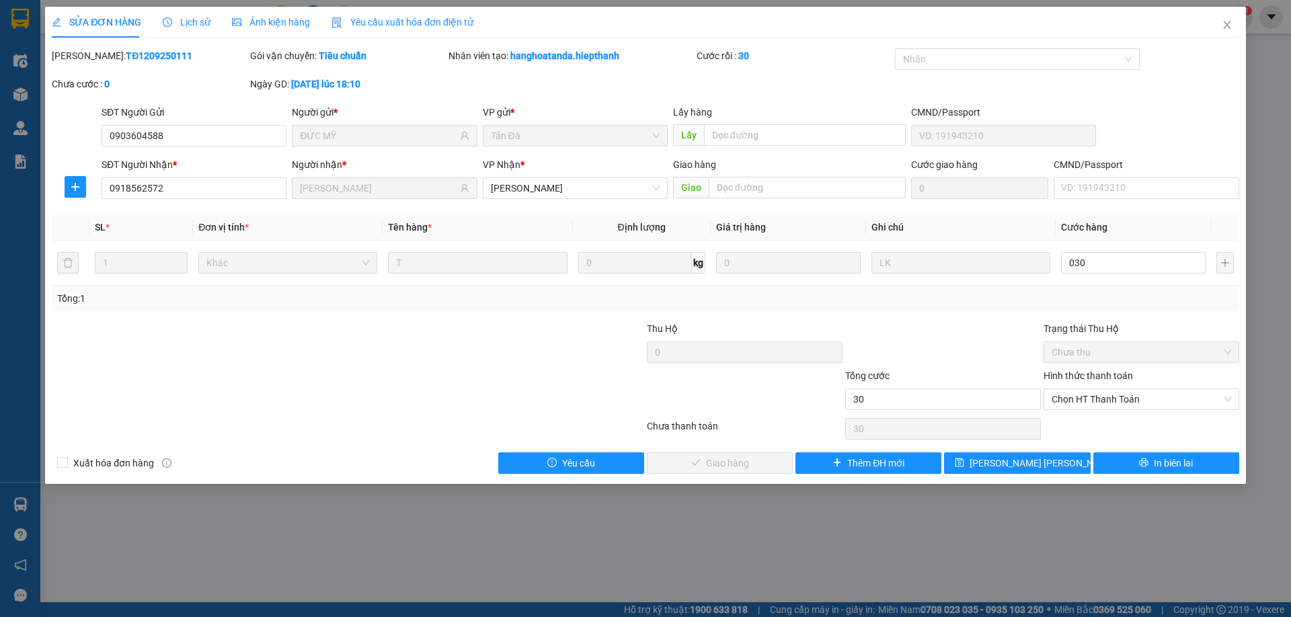
type input "30.000"
click at [1031, 310] on div "Tổng: 1" at bounding box center [645, 299] width 1187 height 26
click at [1121, 411] on div "Hình thức thanh toán Chọn HT Thanh Toán" at bounding box center [1141, 391] width 196 height 47
click at [1103, 399] on span "Chọn HT Thanh Toán" at bounding box center [1140, 399] width 179 height 20
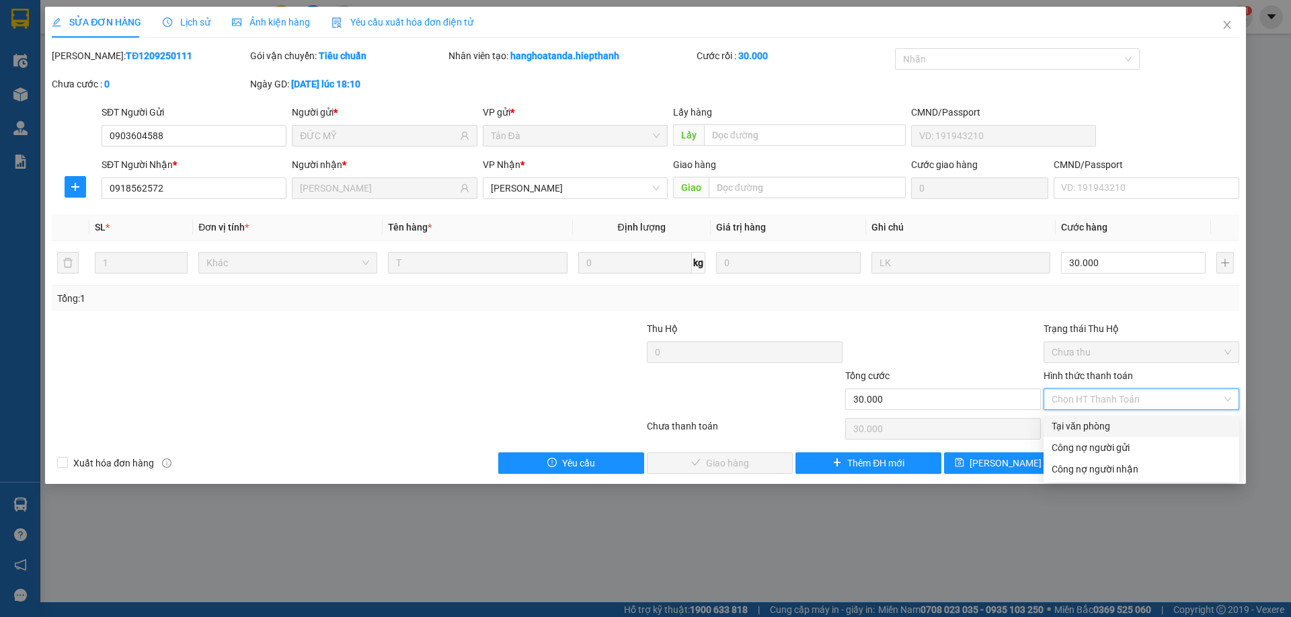
click at [1098, 422] on div "Tại văn phòng" at bounding box center [1140, 426] width 179 height 15
type input "0"
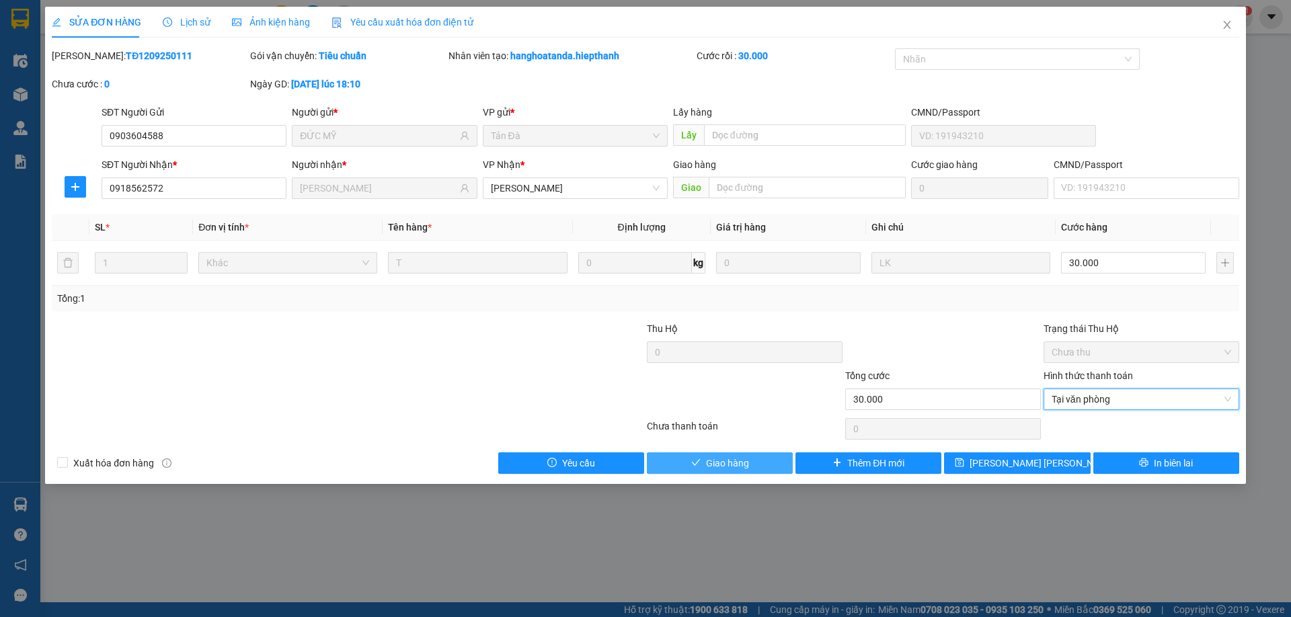
click at [775, 460] on button "Giao hàng" at bounding box center [720, 463] width 146 height 22
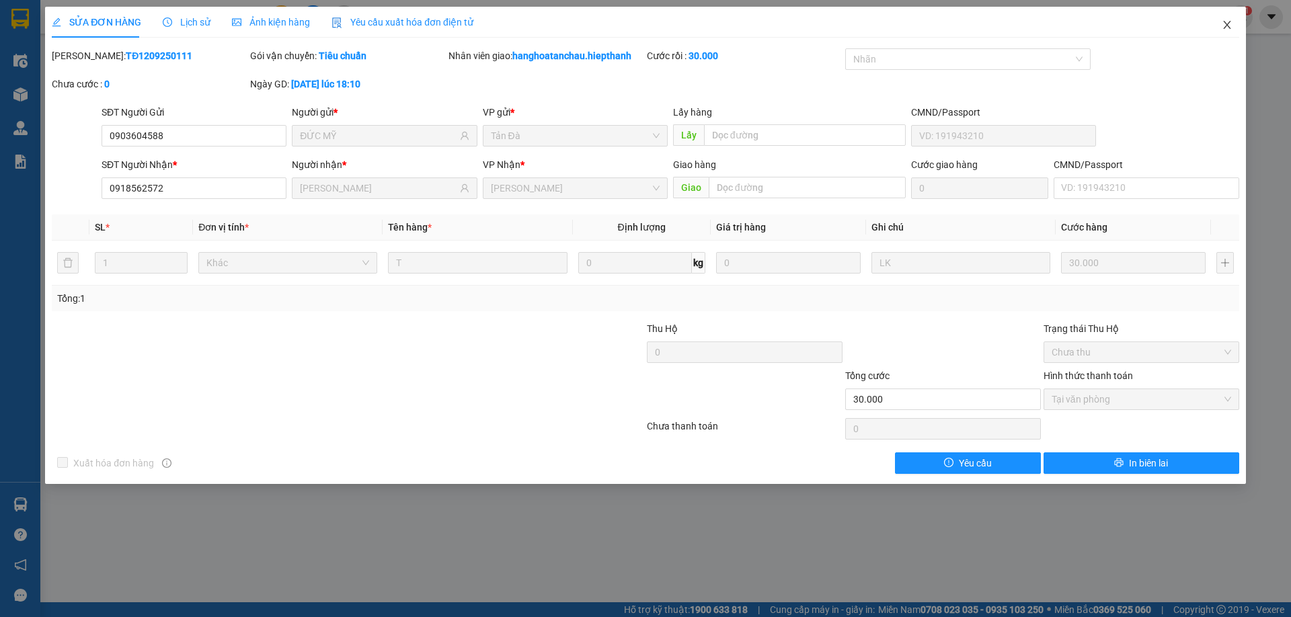
click at [1224, 27] on icon "close" at bounding box center [1227, 24] width 11 height 11
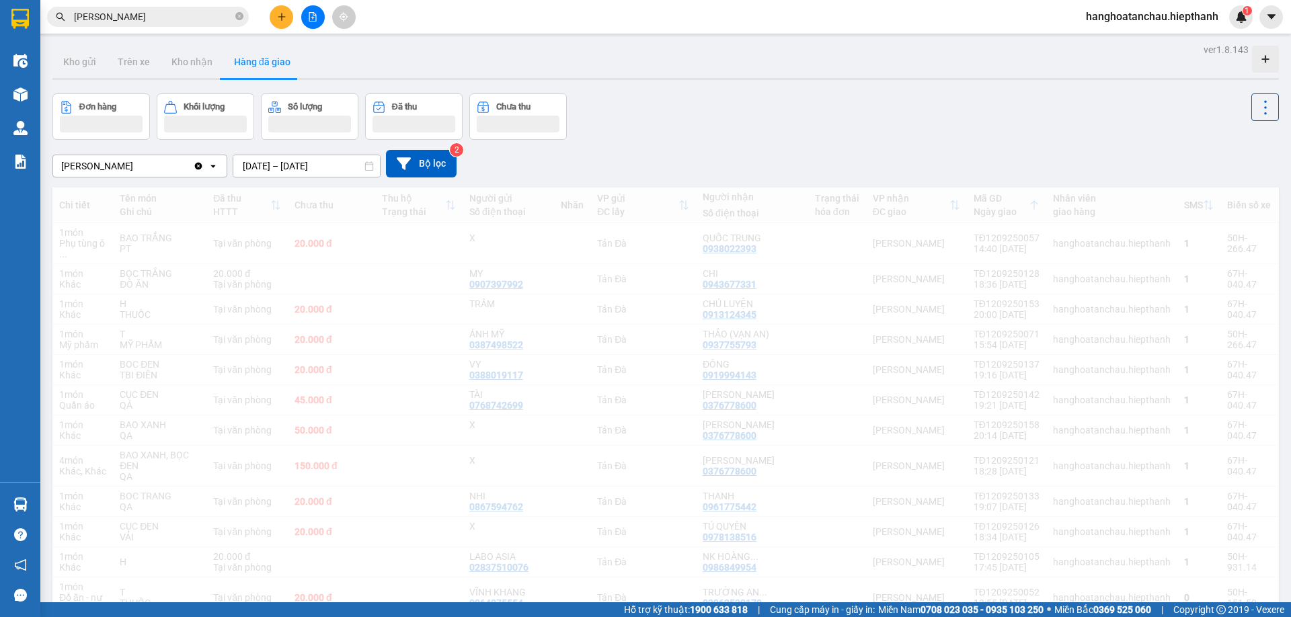
click at [216, 21] on input "[PERSON_NAME]" at bounding box center [153, 16] width 159 height 15
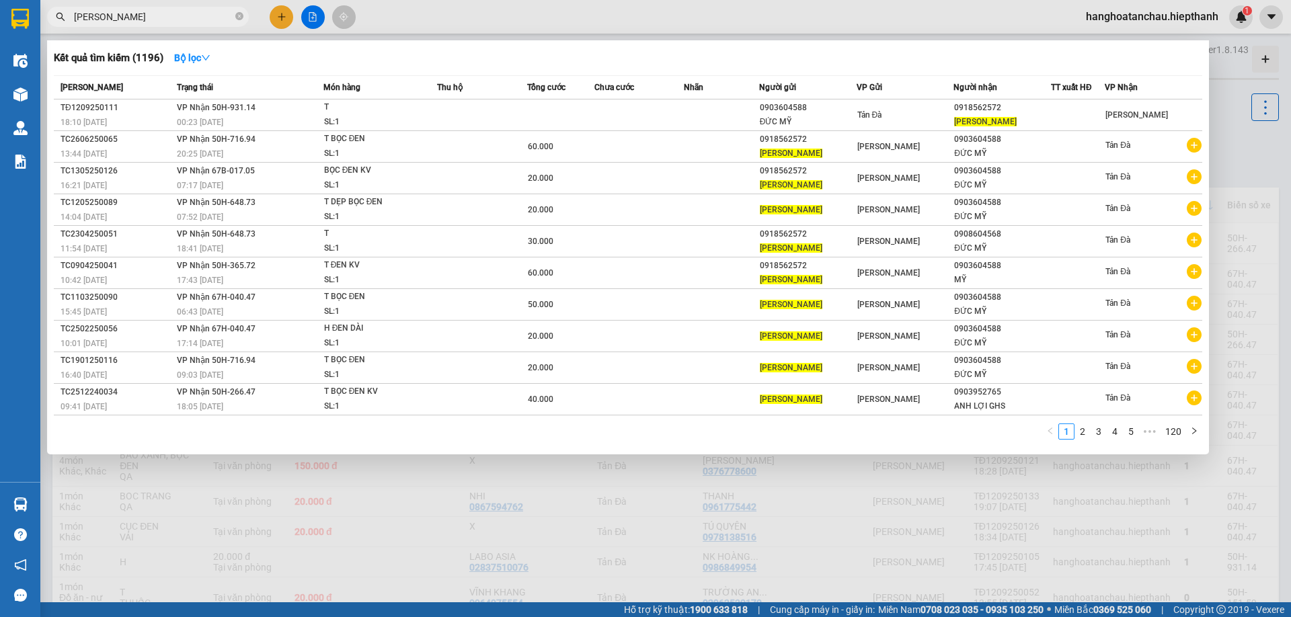
click at [216, 21] on input "[PERSON_NAME]" at bounding box center [153, 16] width 159 height 15
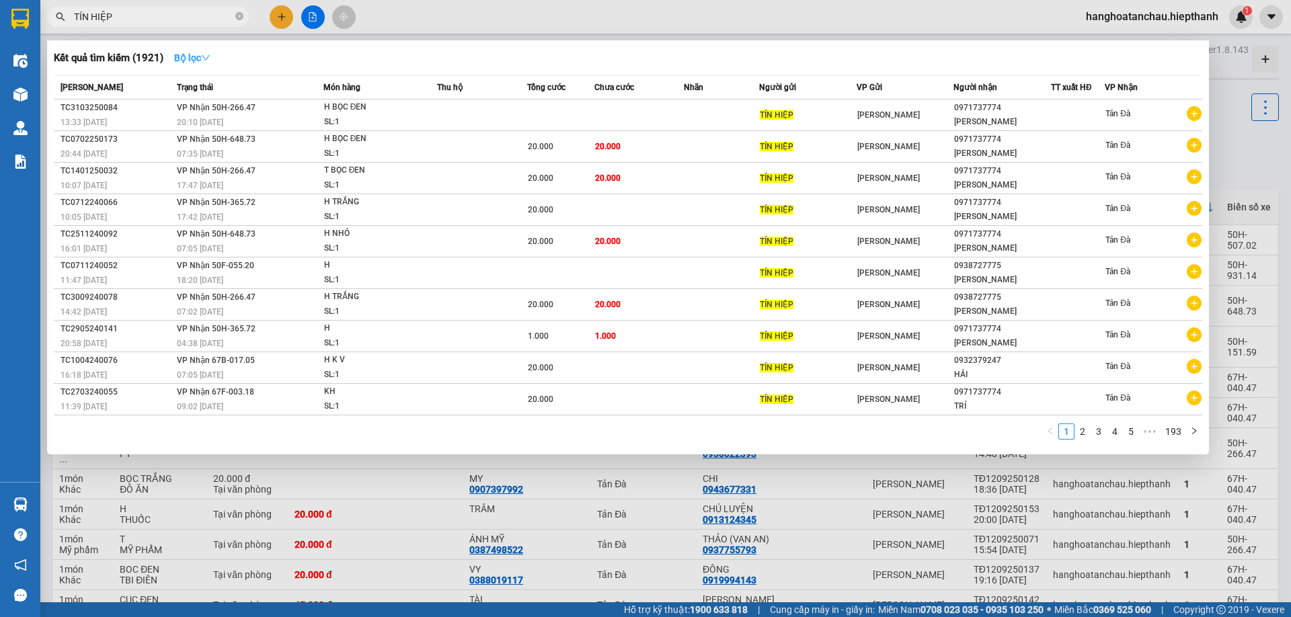
type input "TÍN HIỆP"
click at [208, 57] on icon "down" at bounding box center [205, 57] width 9 height 9
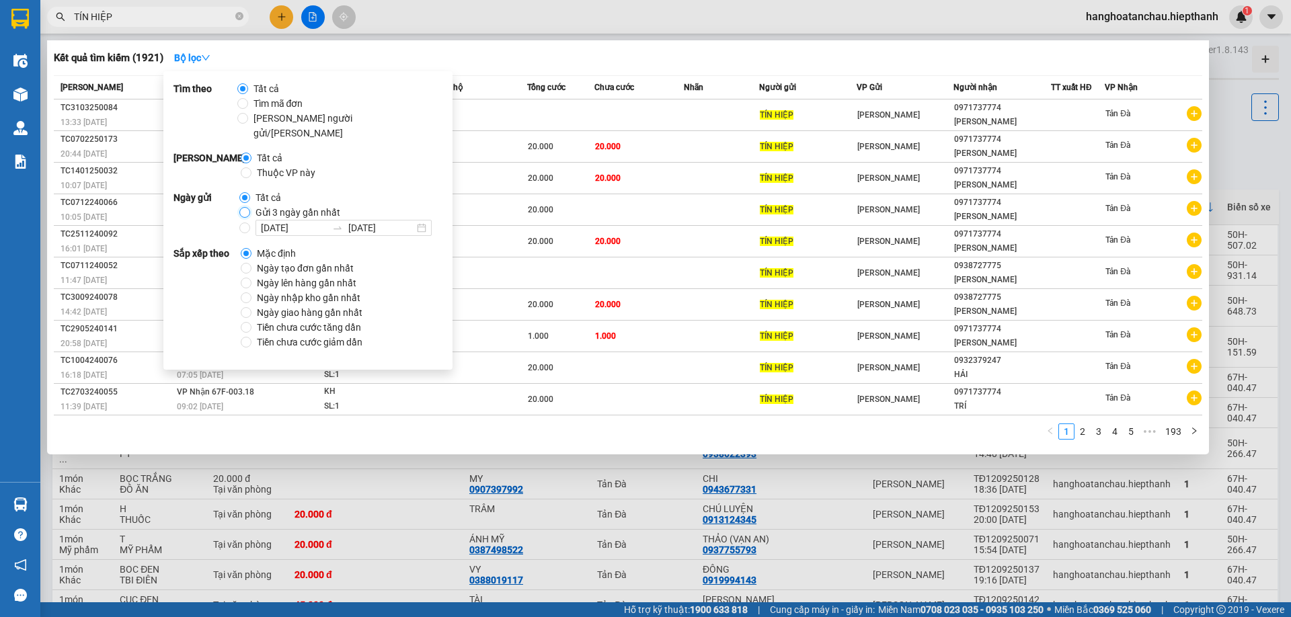
click at [244, 194] on input "Gửi 3 ngày gần nhất" at bounding box center [244, 197] width 11 height 11
radio input "true"
radio input "false"
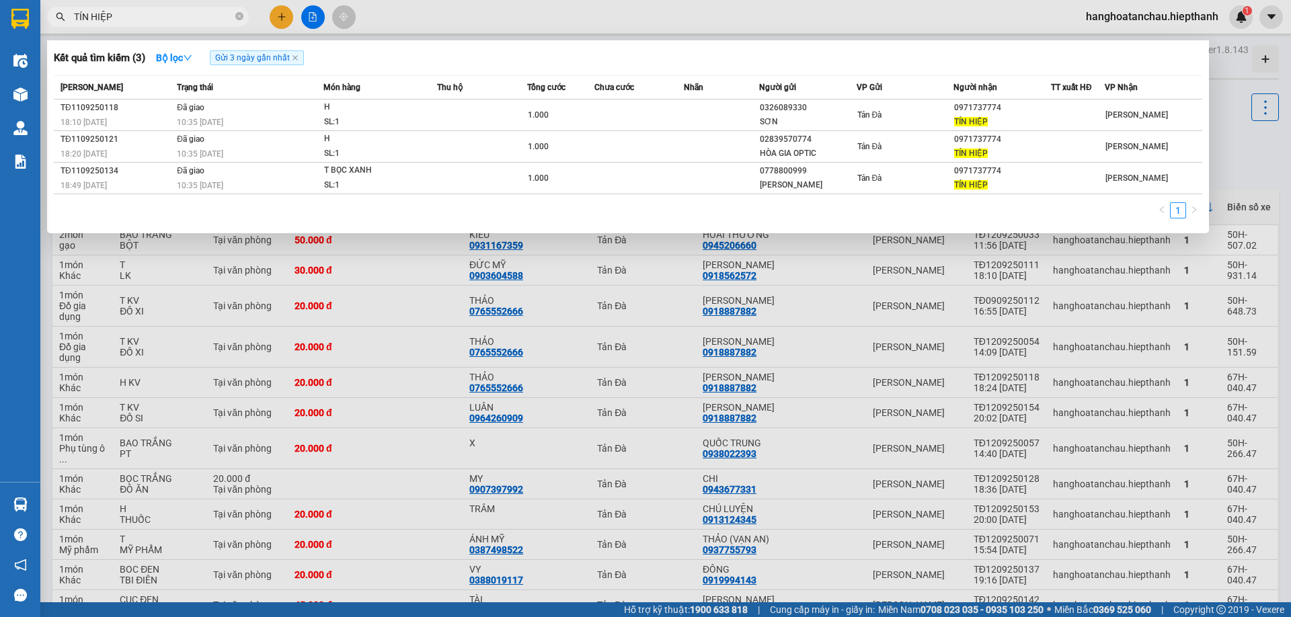
click at [177, 22] on input "TÍN HIỆP" at bounding box center [153, 16] width 159 height 15
click at [182, 20] on input "TÍN HIỆP" at bounding box center [153, 16] width 159 height 15
click at [182, 16] on input "TÍN HIỆP" at bounding box center [153, 16] width 159 height 15
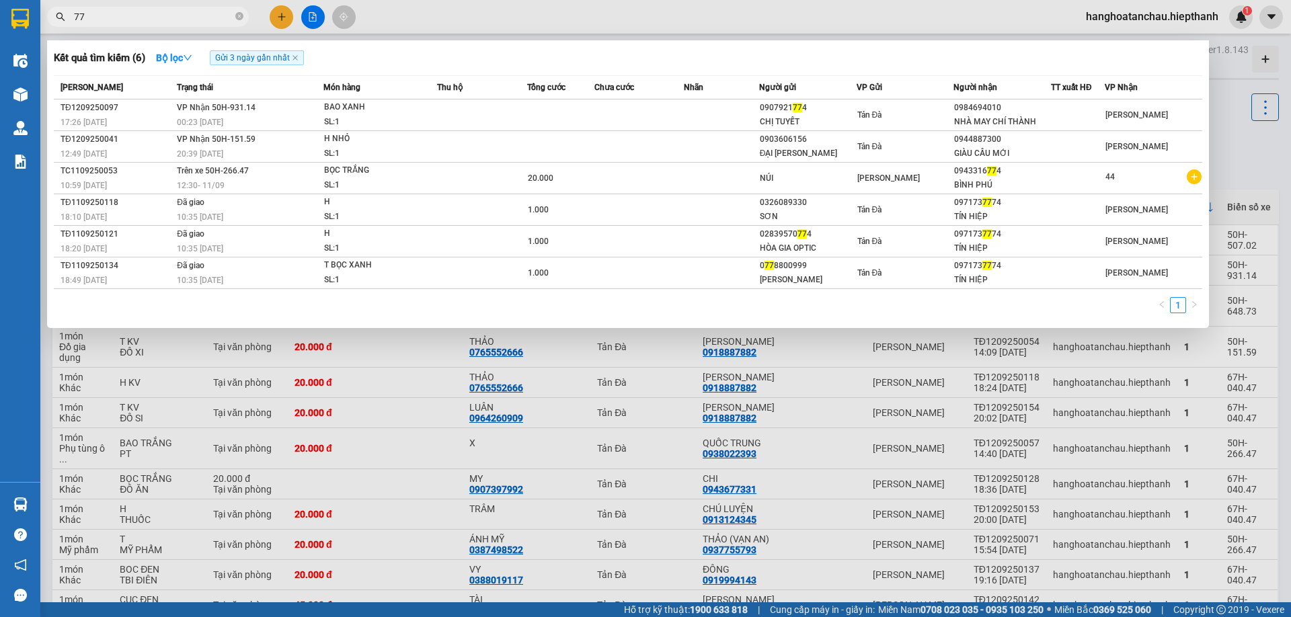
type input "7"
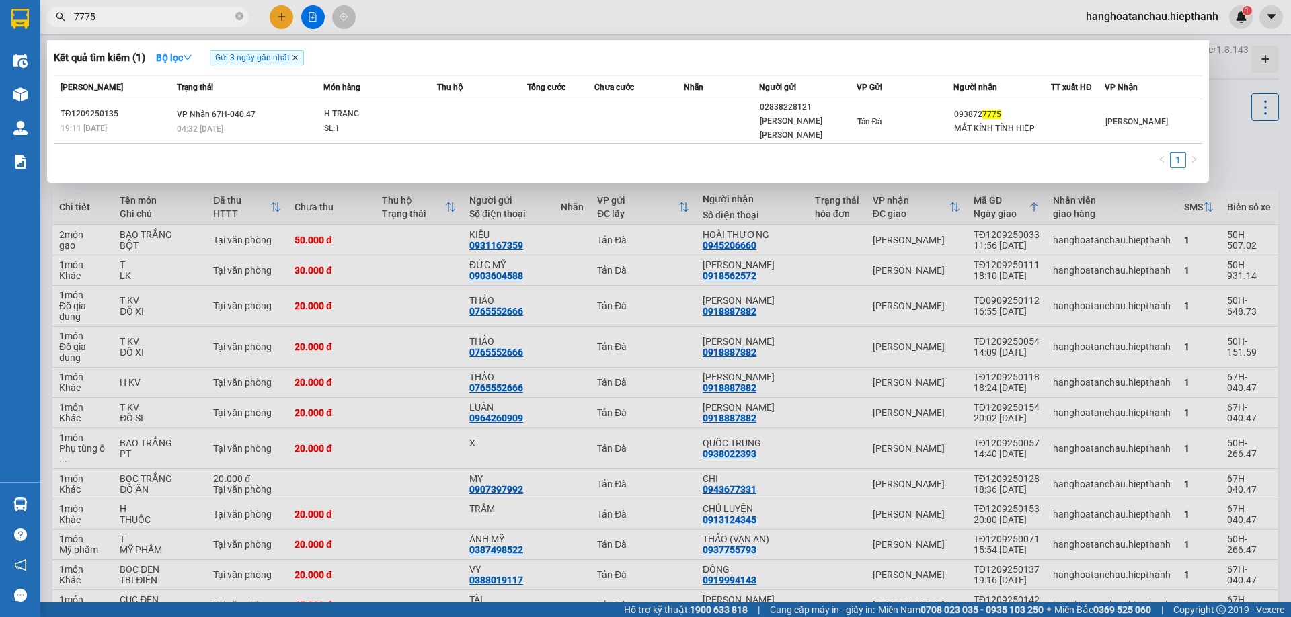
type input "7775"
click at [297, 57] on icon "close" at bounding box center [295, 57] width 7 height 7
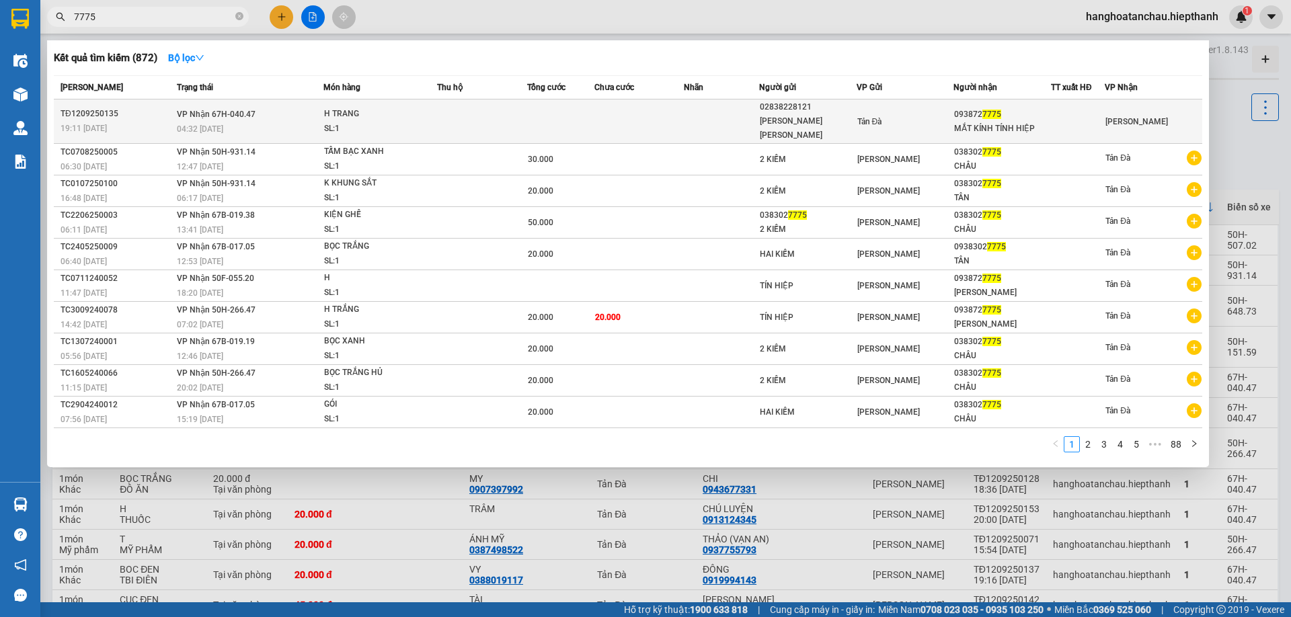
click at [358, 104] on div "H TRANG" at bounding box center [374, 107] width 101 height 15
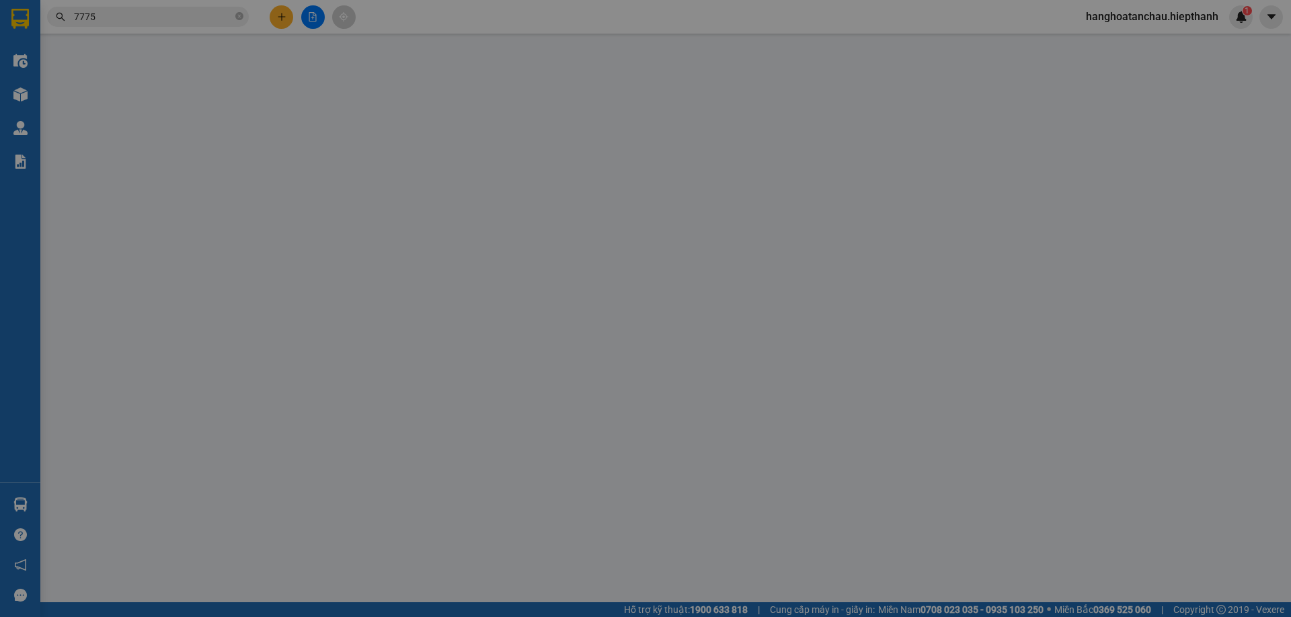
type input "02838228121"
type input "[PERSON_NAME]"
type input "0938727775"
type input "MẮT KÍNH TÍNH HIỆP"
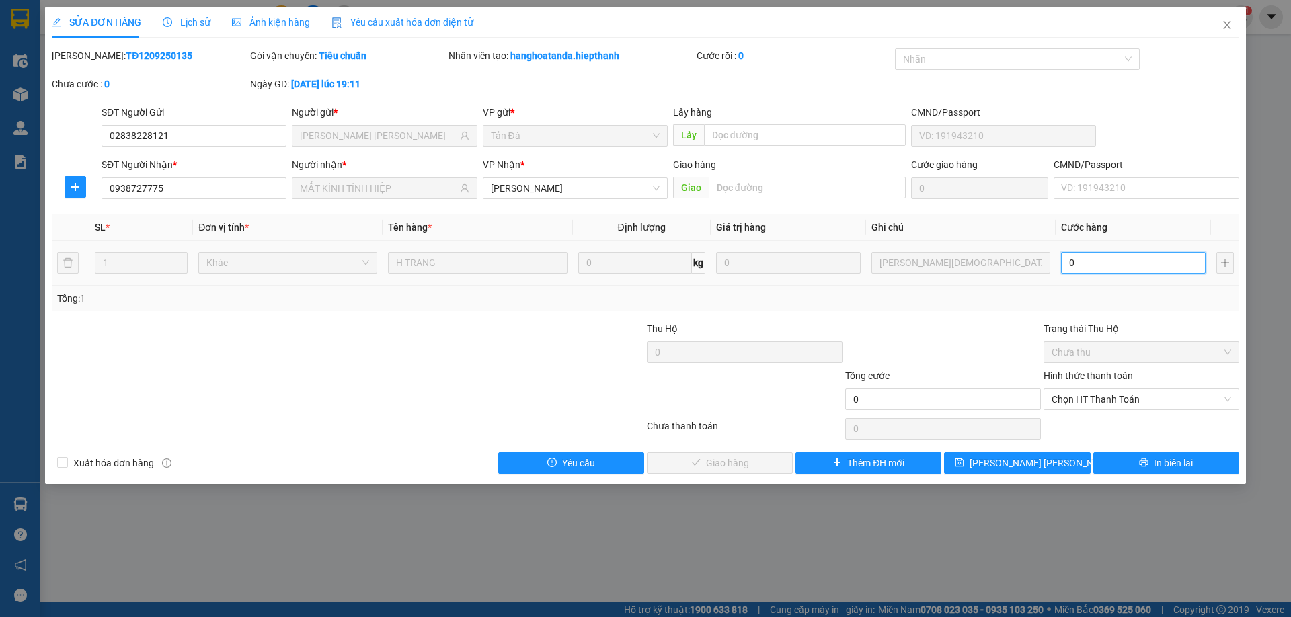
click at [1124, 272] on input "0" at bounding box center [1133, 263] width 145 height 22
type input "1"
type input "1.000"
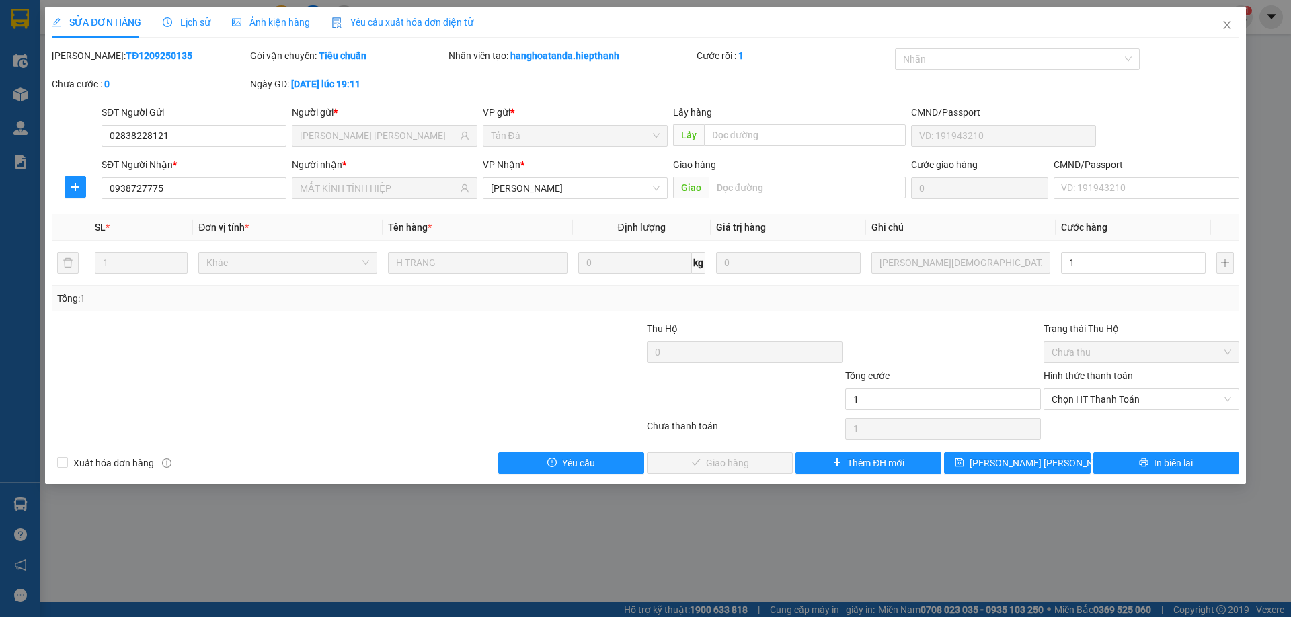
type input "1.000"
click at [1102, 295] on div "Tổng: 1" at bounding box center [645, 298] width 1176 height 15
click at [1082, 401] on span "Chọn HT Thanh Toán" at bounding box center [1140, 399] width 179 height 20
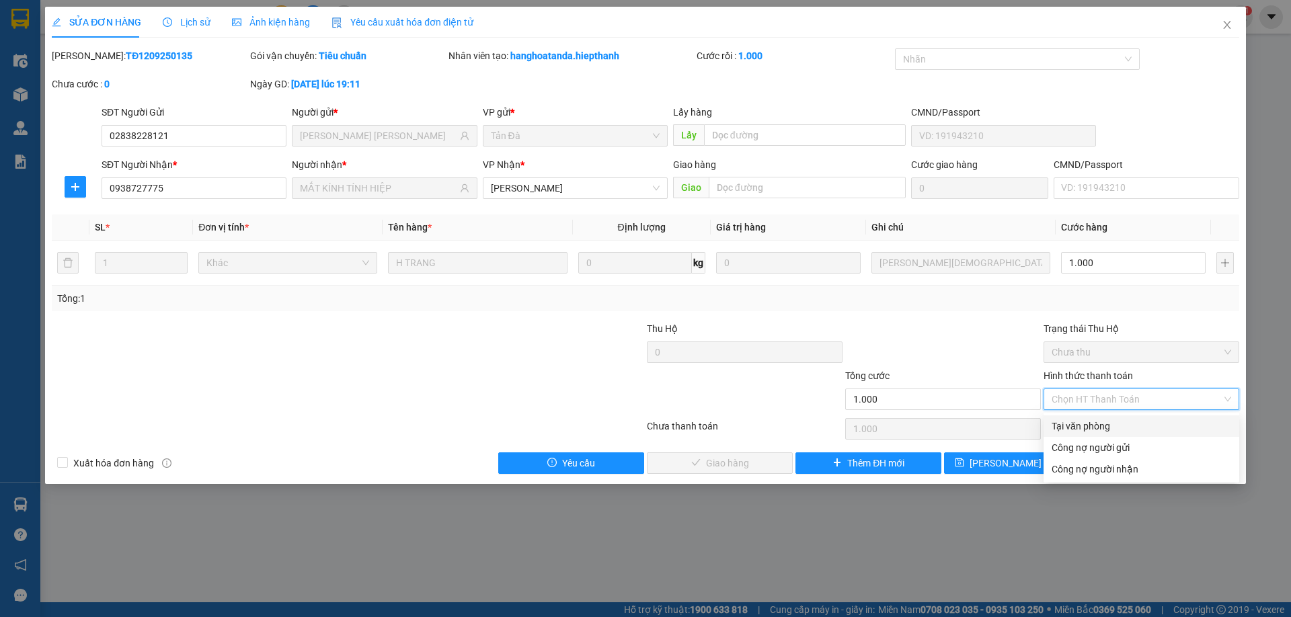
click at [1071, 427] on div "Tại văn phòng" at bounding box center [1140, 426] width 179 height 15
type input "0"
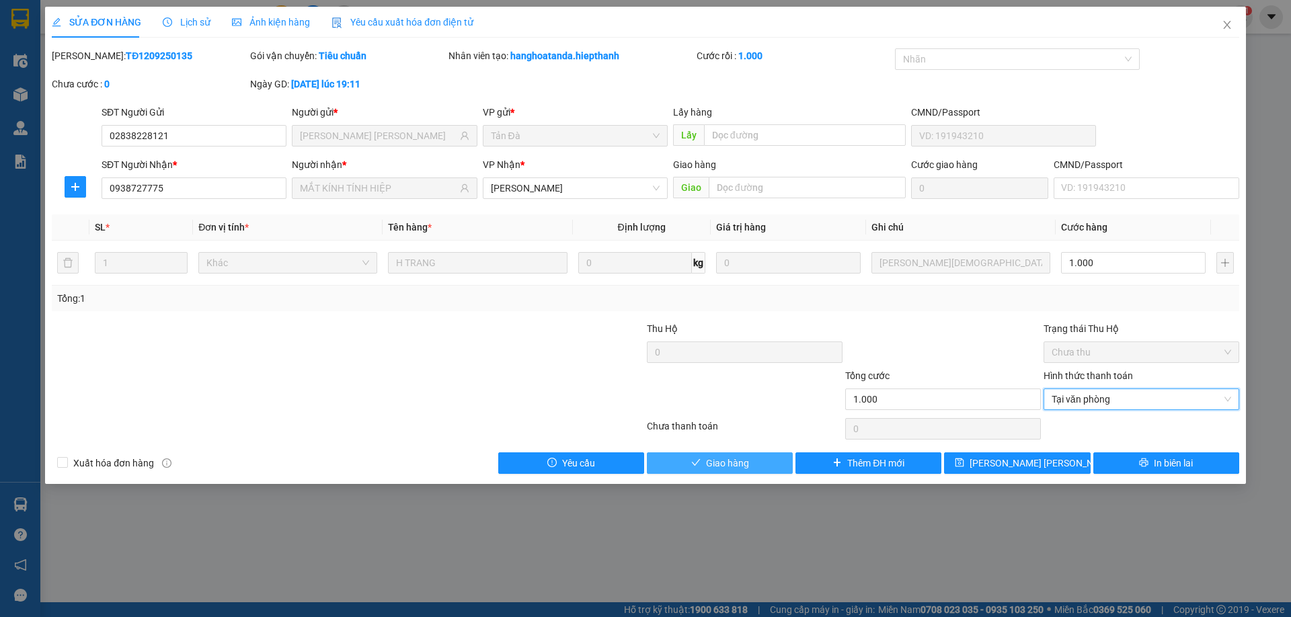
click at [766, 465] on button "Giao hàng" at bounding box center [720, 463] width 146 height 22
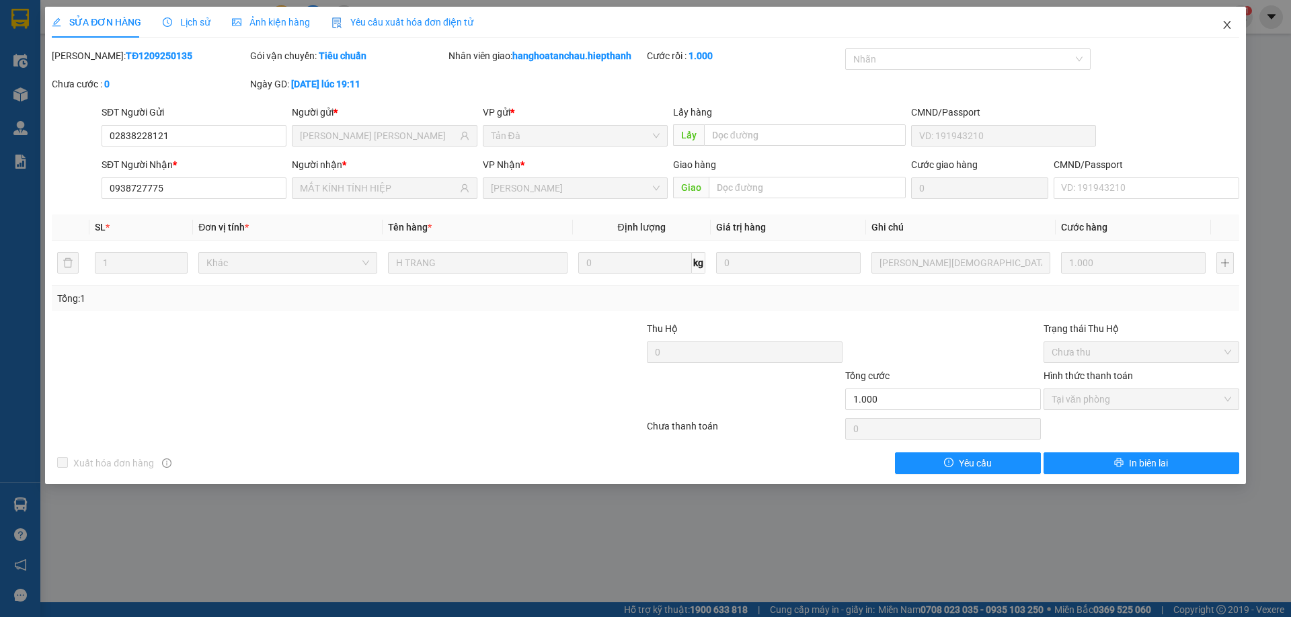
click at [1227, 21] on icon "close" at bounding box center [1227, 24] width 11 height 11
click at [1226, 25] on span "hanghoatanchau.hiepthanh" at bounding box center [1152, 16] width 154 height 17
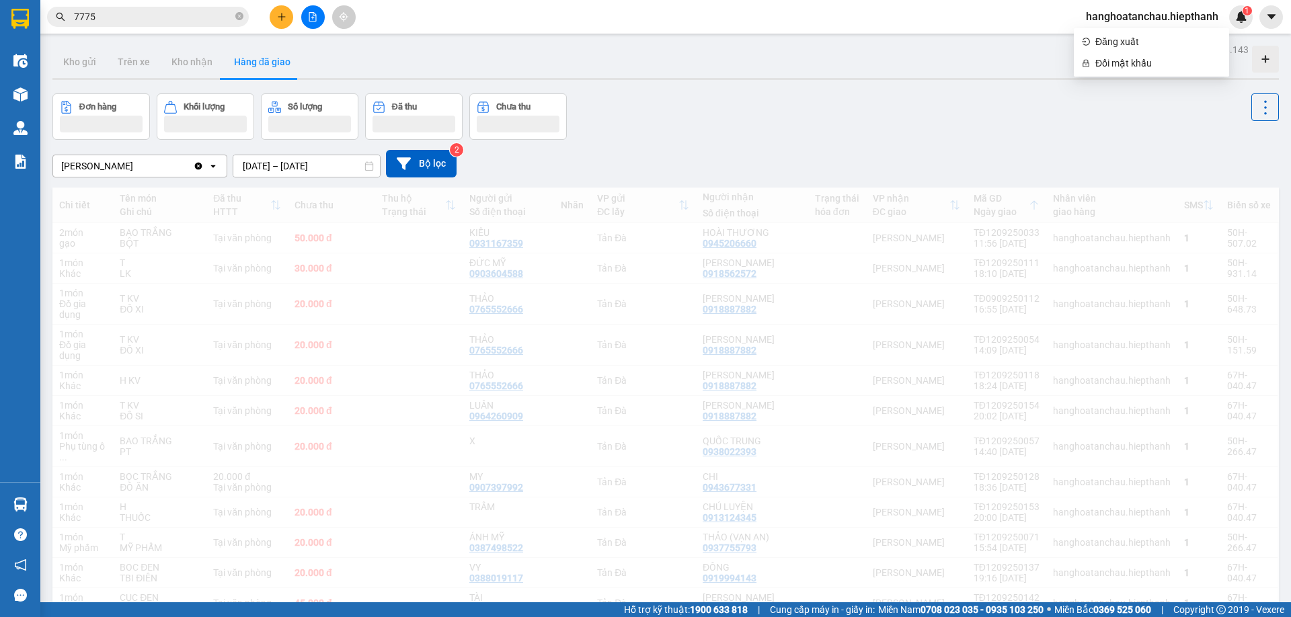
click at [141, 21] on input "7775" at bounding box center [153, 16] width 159 height 15
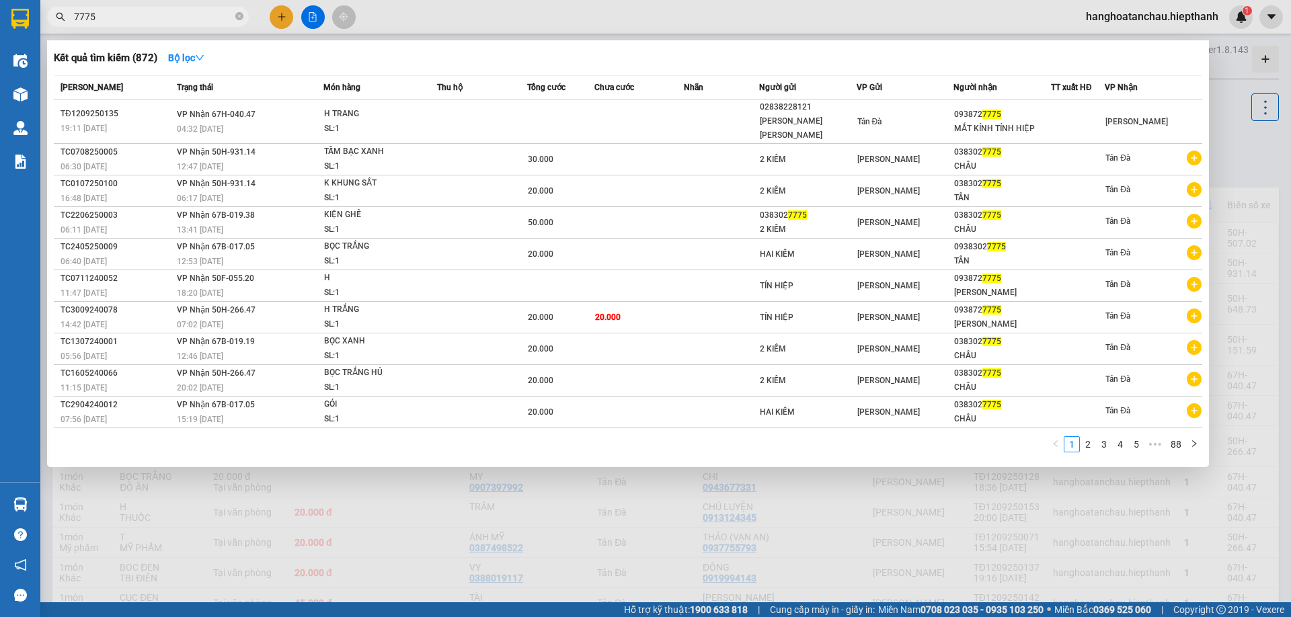
click at [143, 22] on input "7775" at bounding box center [153, 16] width 159 height 15
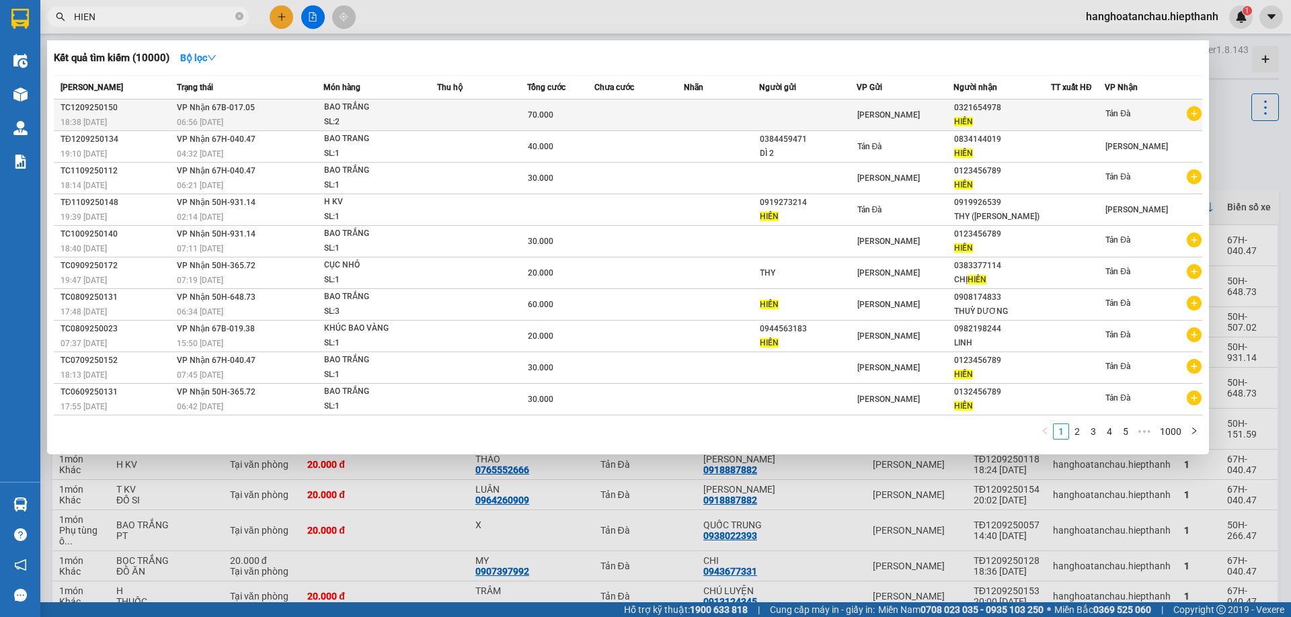
type input "HIEN"
click at [646, 120] on td at bounding box center [639, 115] width 90 height 32
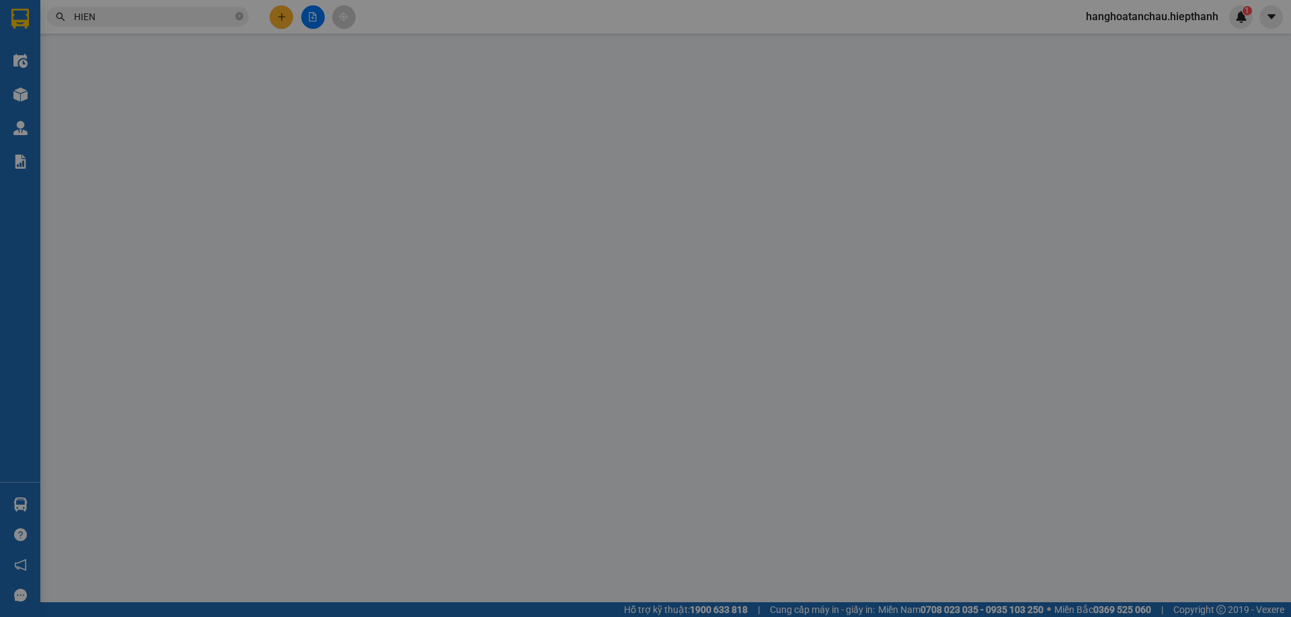
type input "0321654978"
type input "70.000"
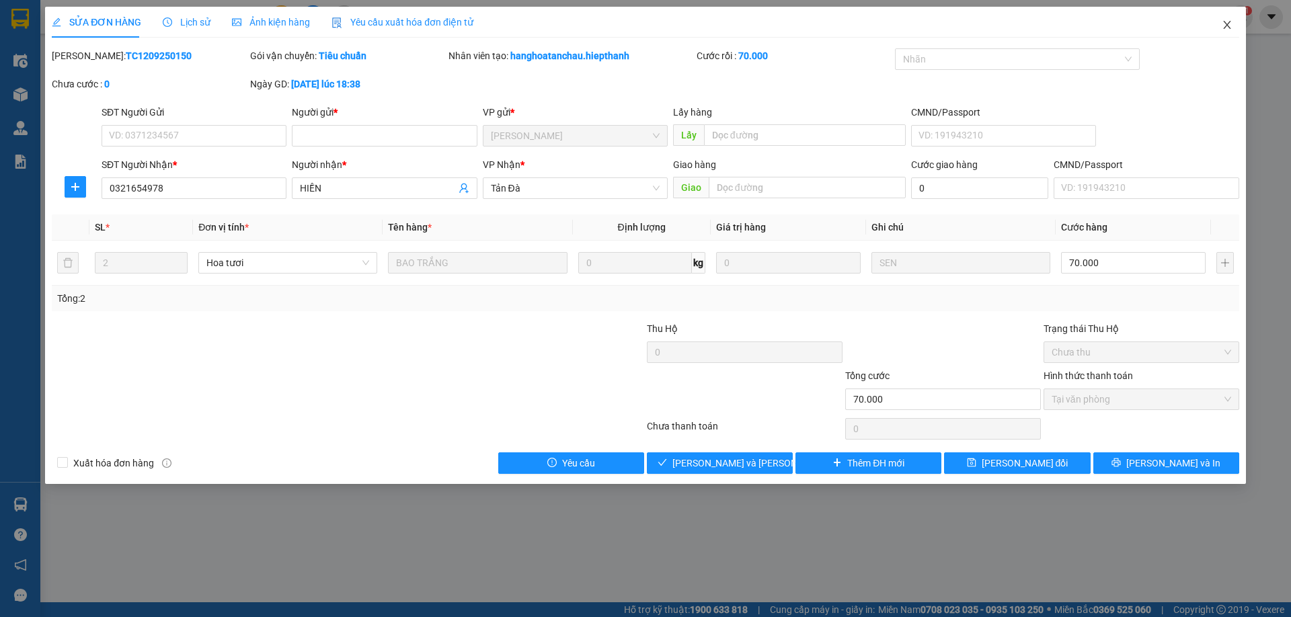
click at [1226, 25] on icon "close" at bounding box center [1227, 24] width 11 height 11
click at [1226, 25] on span "hanghoatanchau.hiepthanh" at bounding box center [1152, 16] width 154 height 17
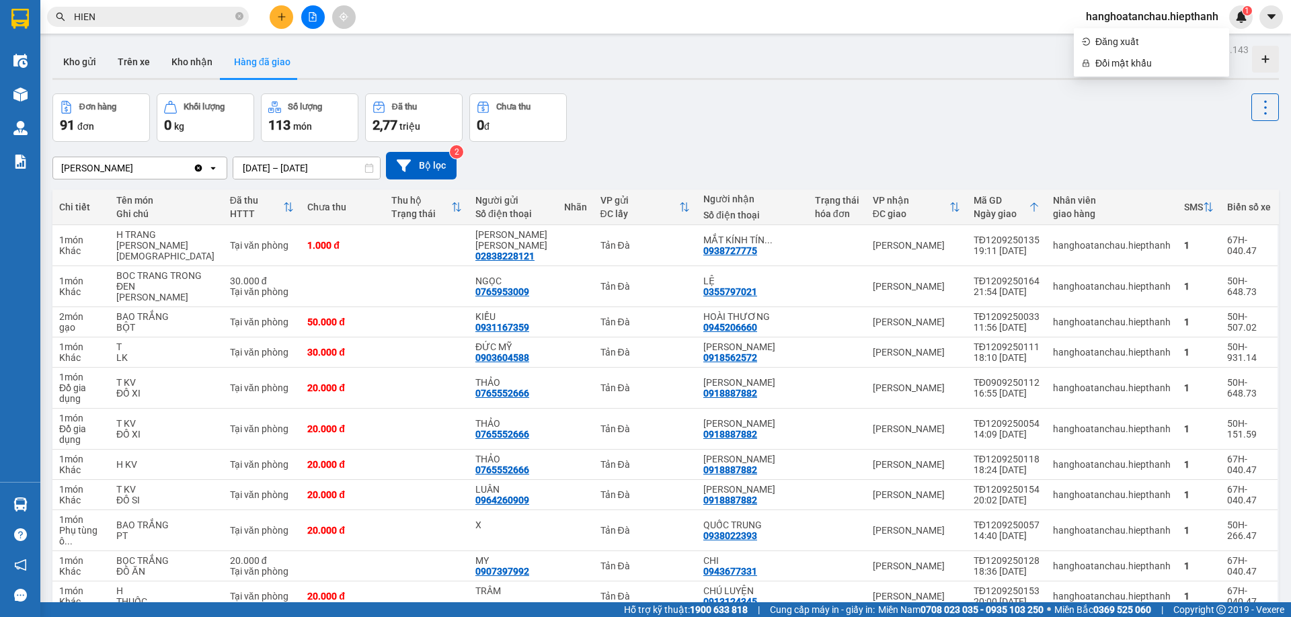
click at [163, 21] on input "HIEN" at bounding box center [153, 16] width 159 height 15
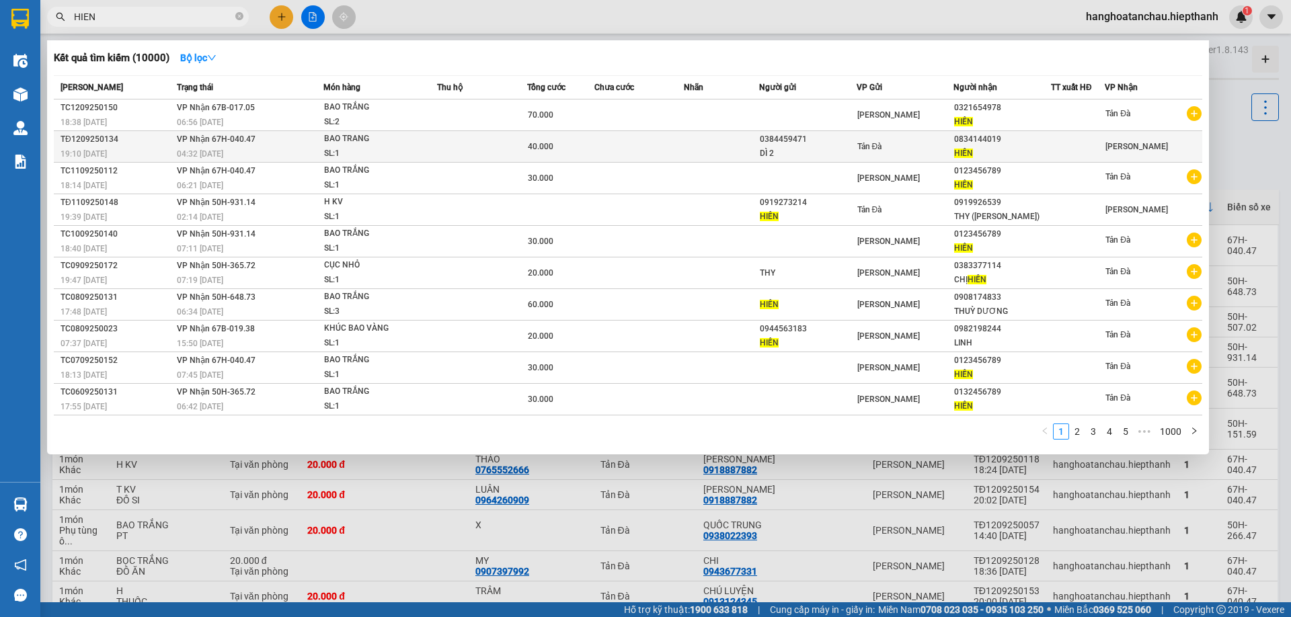
click at [402, 137] on div "BAO TRANG" at bounding box center [374, 139] width 101 height 15
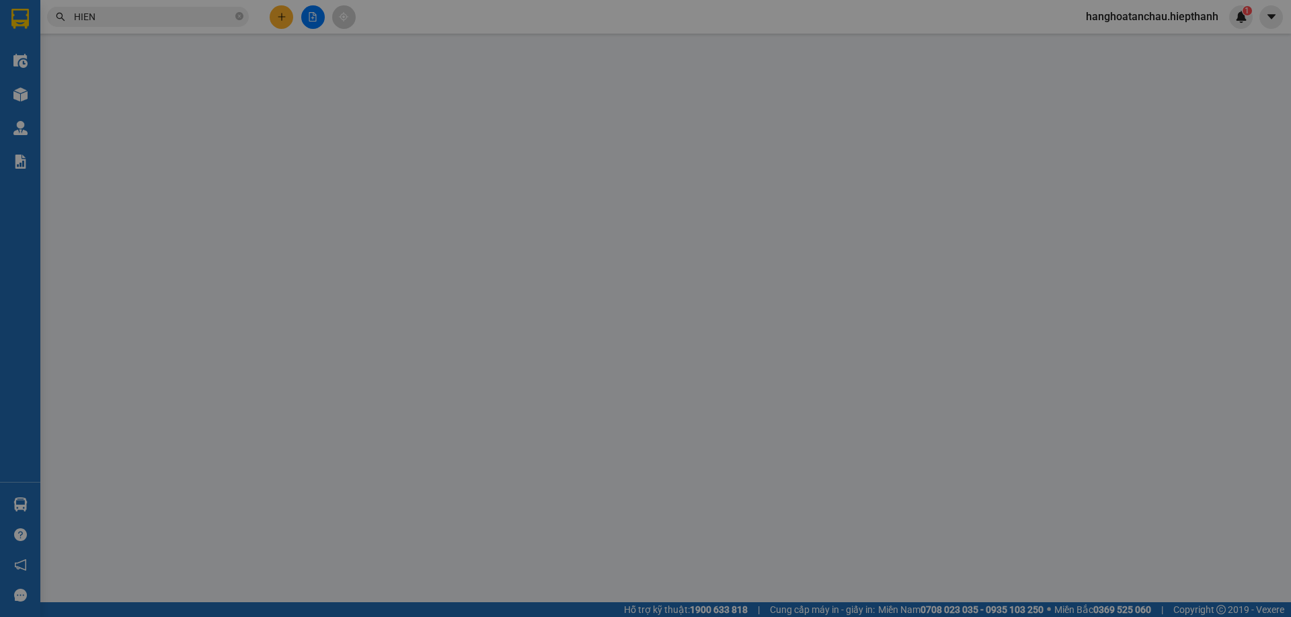
type input "0384459471"
type input "DÌ 2"
type input "0834144019"
type input "HIỀN"
type input "40.000"
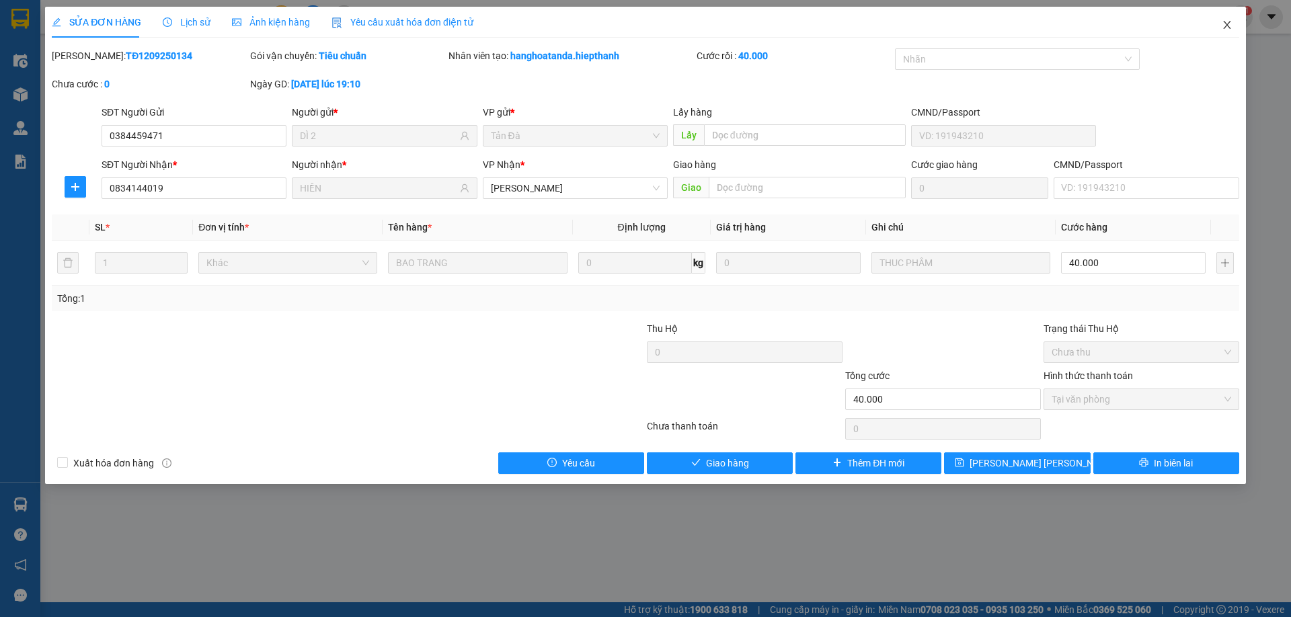
click at [1228, 26] on icon "close" at bounding box center [1226, 25] width 7 height 8
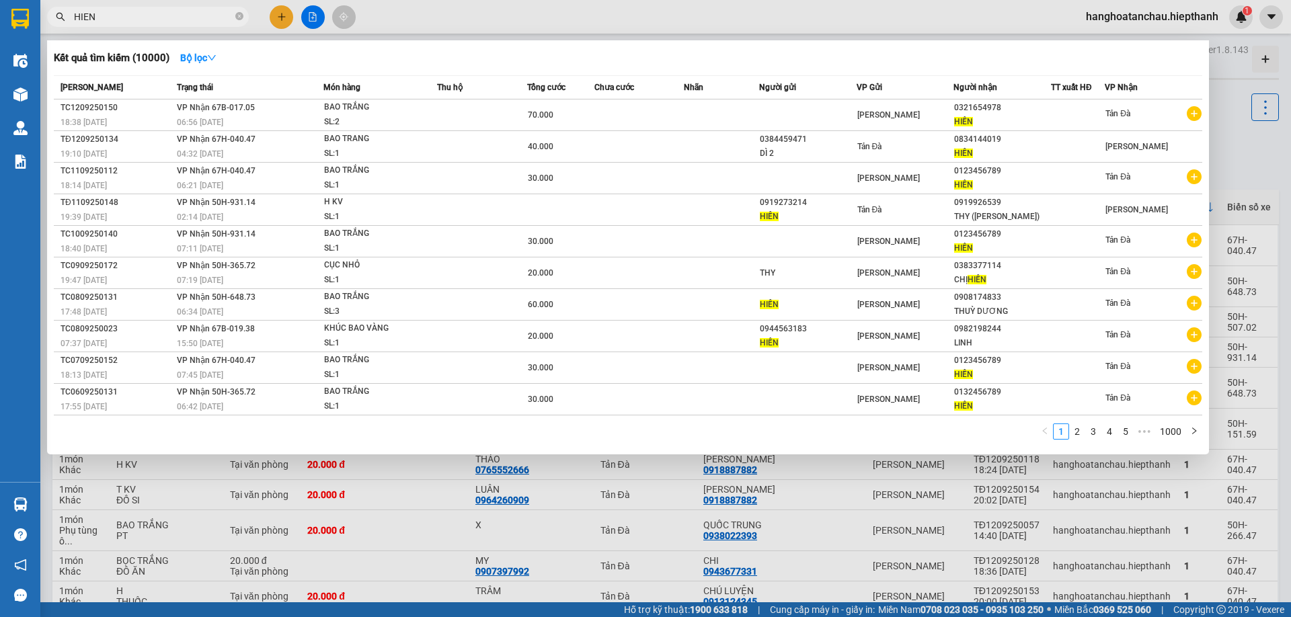
click at [166, 15] on input "HIEN" at bounding box center [153, 16] width 159 height 15
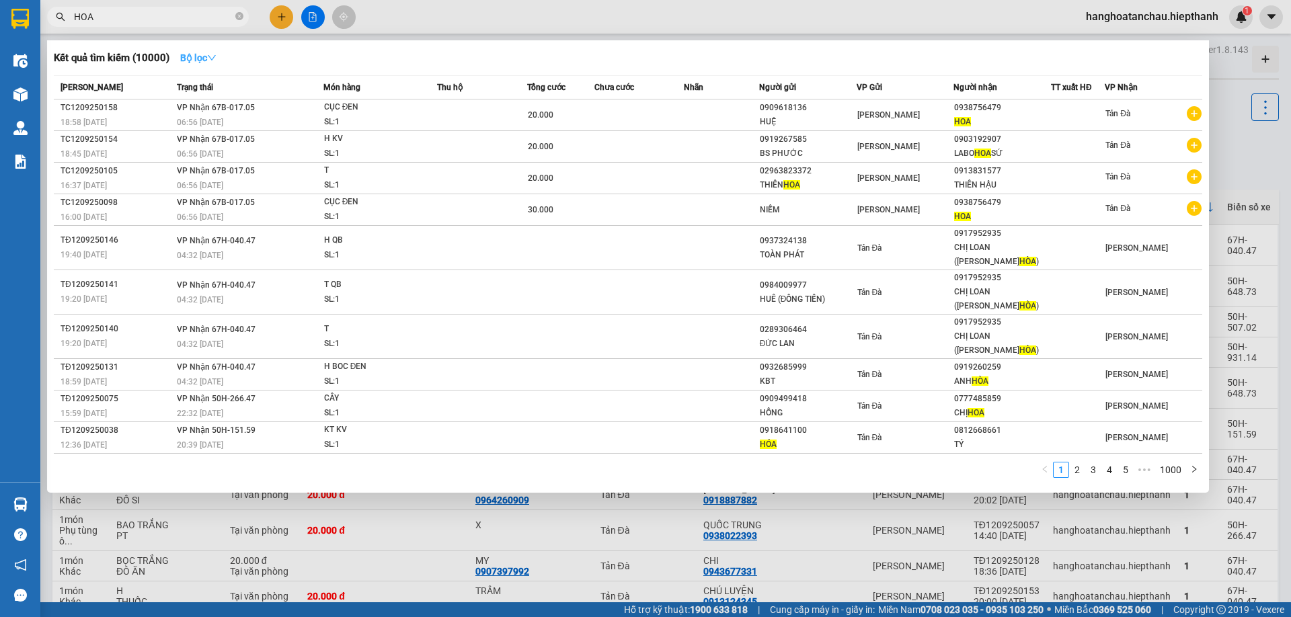
type input "HOA"
click at [204, 52] on strong "Bộ lọc" at bounding box center [198, 57] width 36 height 11
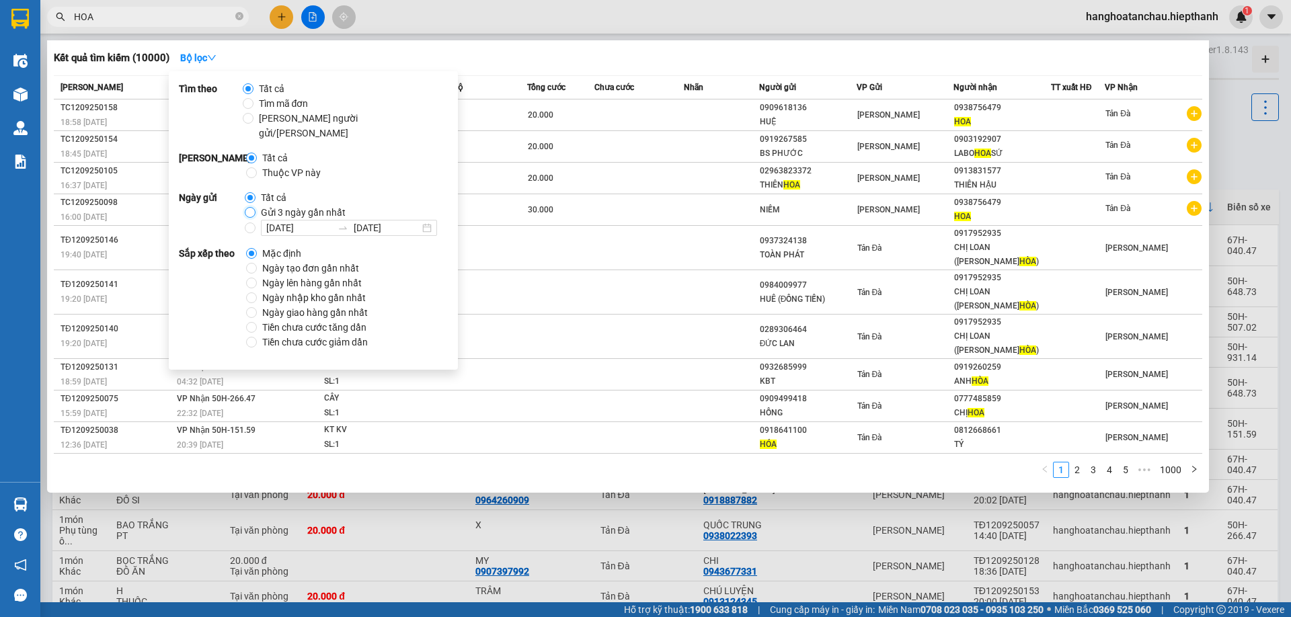
click at [248, 200] on input "Gửi 3 ngày gần nhất" at bounding box center [250, 197] width 11 height 11
radio input "true"
radio input "false"
click at [457, 55] on div "Kết quả tìm kiếm ( 30 ) Bộ lọc Gửi 3 ngày gần nhất" at bounding box center [628, 58] width 1148 height 22
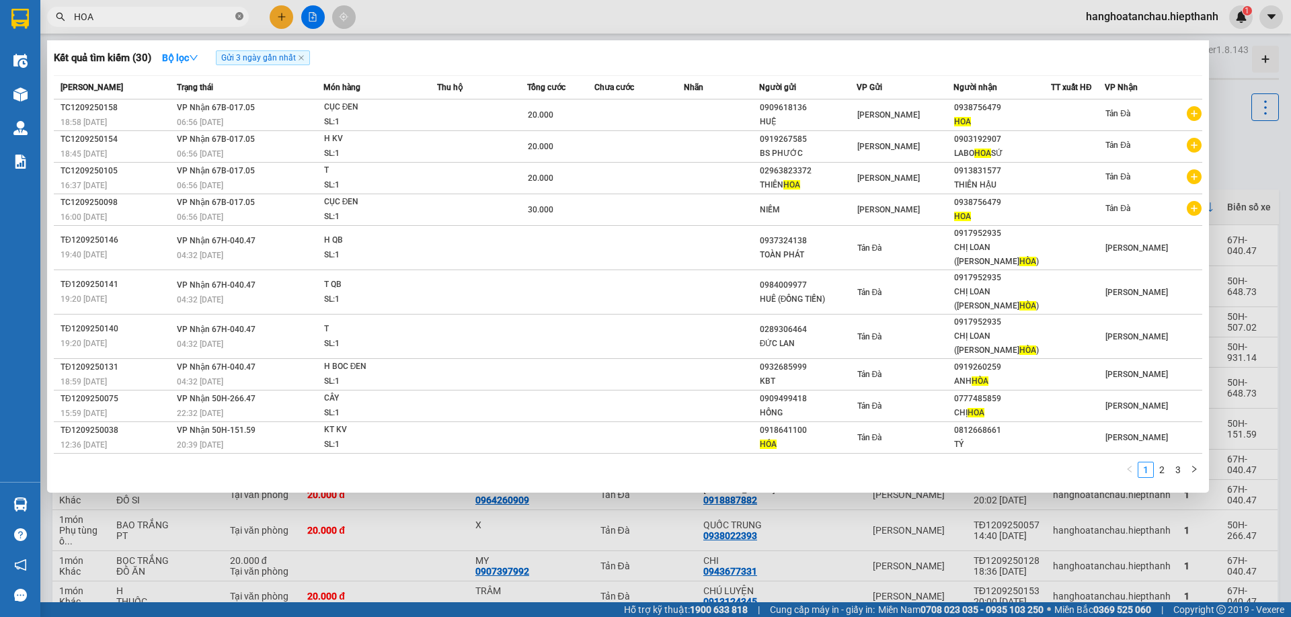
click at [240, 17] on icon "close-circle" at bounding box center [239, 16] width 8 height 8
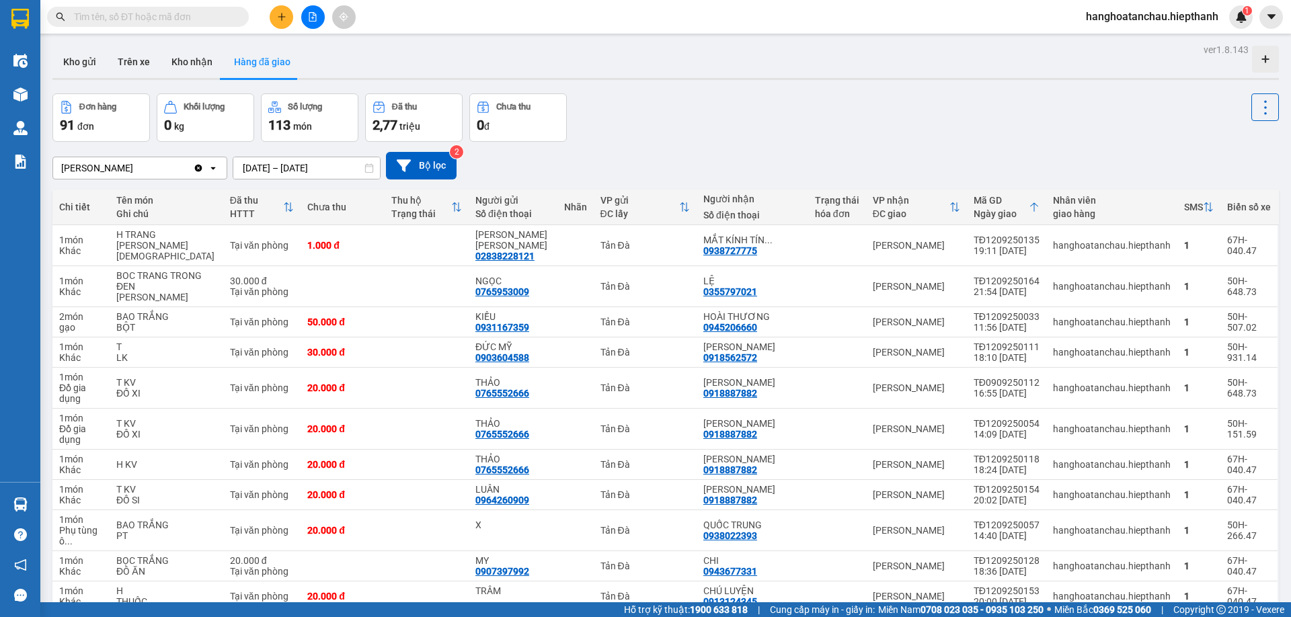
click at [240, 17] on span at bounding box center [239, 16] width 8 height 15
click at [229, 11] on input "text" at bounding box center [153, 16] width 159 height 15
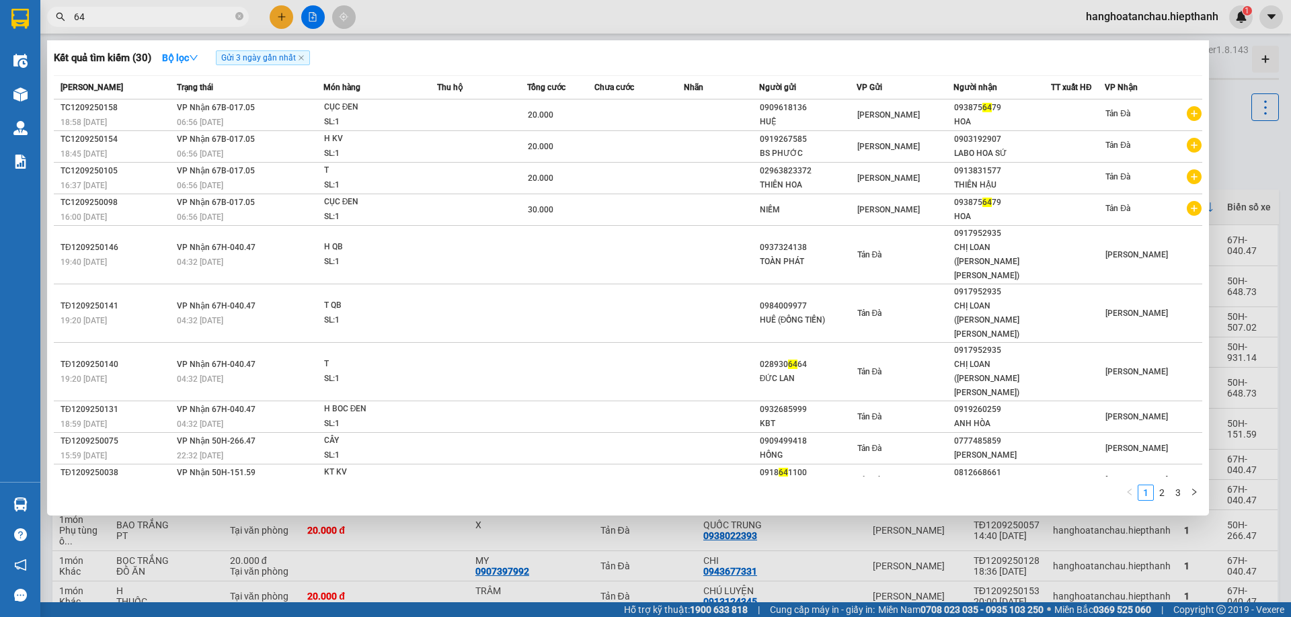
type input "646"
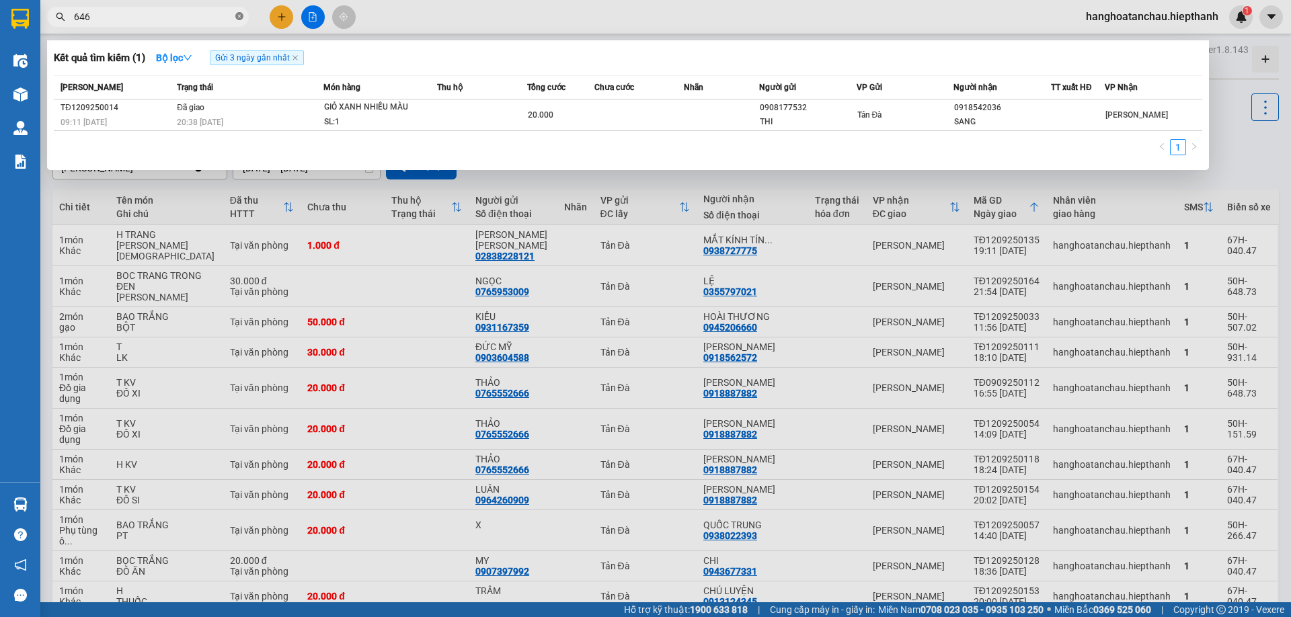
click at [241, 13] on icon "close-circle" at bounding box center [239, 16] width 8 height 8
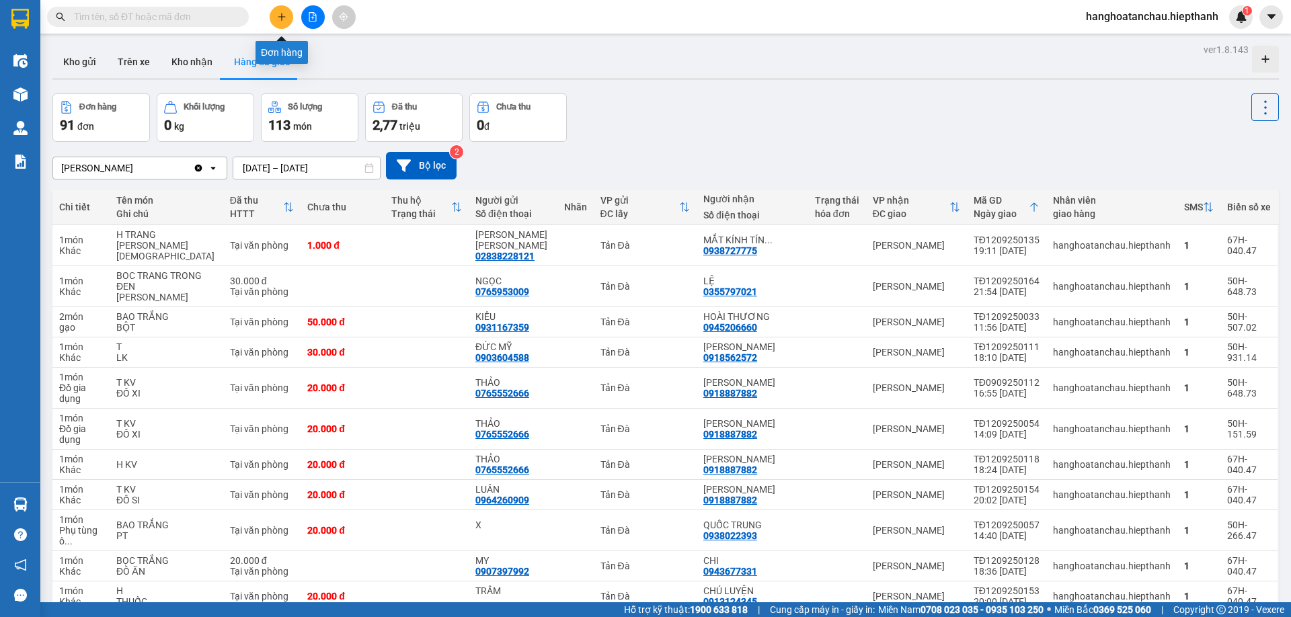
click at [274, 14] on button at bounding box center [282, 17] width 24 height 24
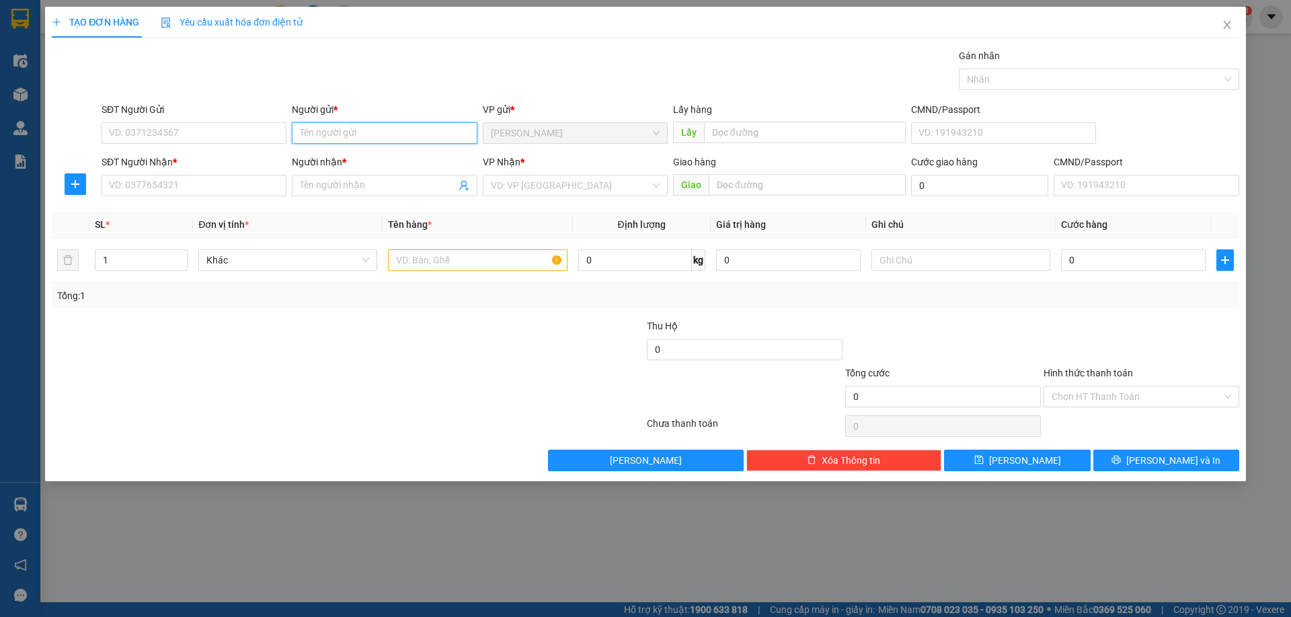
click at [321, 130] on input "Người gửi *" at bounding box center [384, 133] width 185 height 22
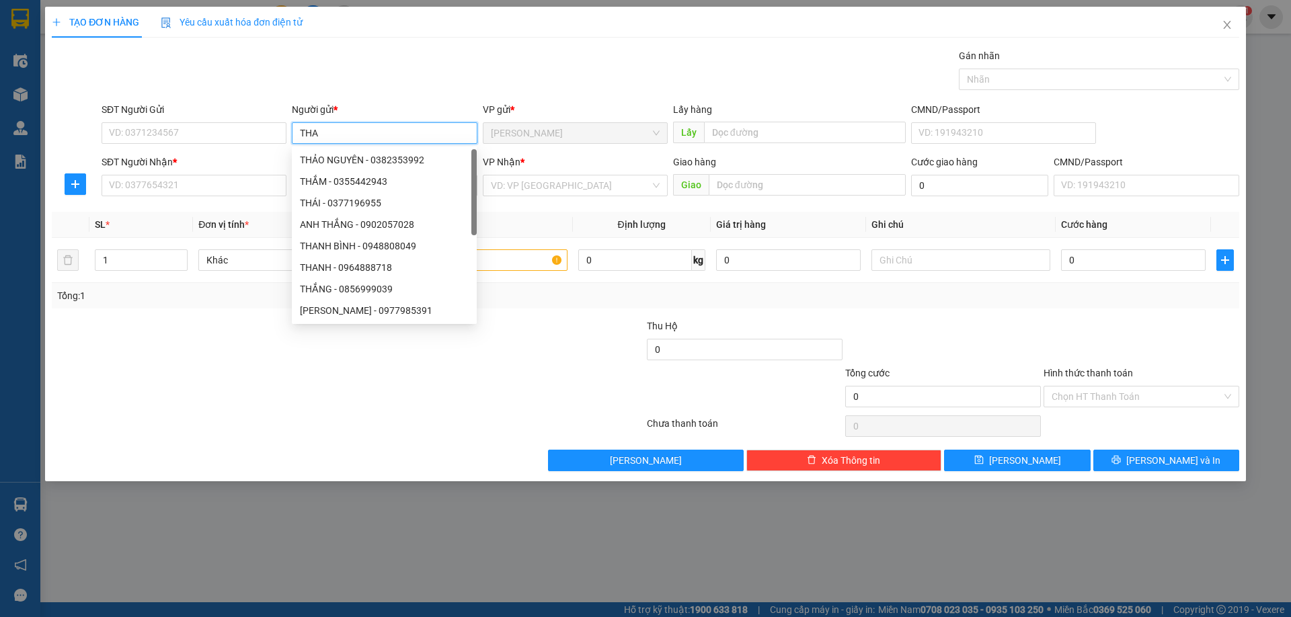
type input "THA"
click at [362, 94] on div "Gói vận chuyển * Tiêu chuẩn Gán nhãn Nhãn" at bounding box center [670, 71] width 1143 height 47
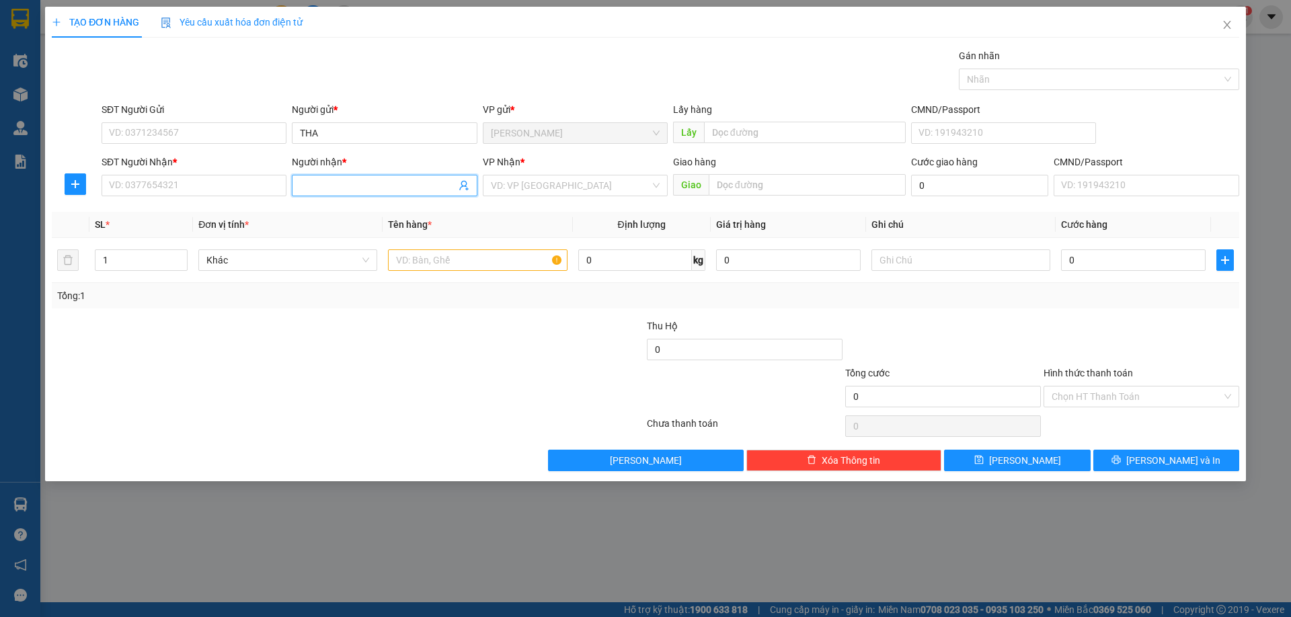
click at [304, 178] on input "Người nhận *" at bounding box center [377, 185] width 155 height 15
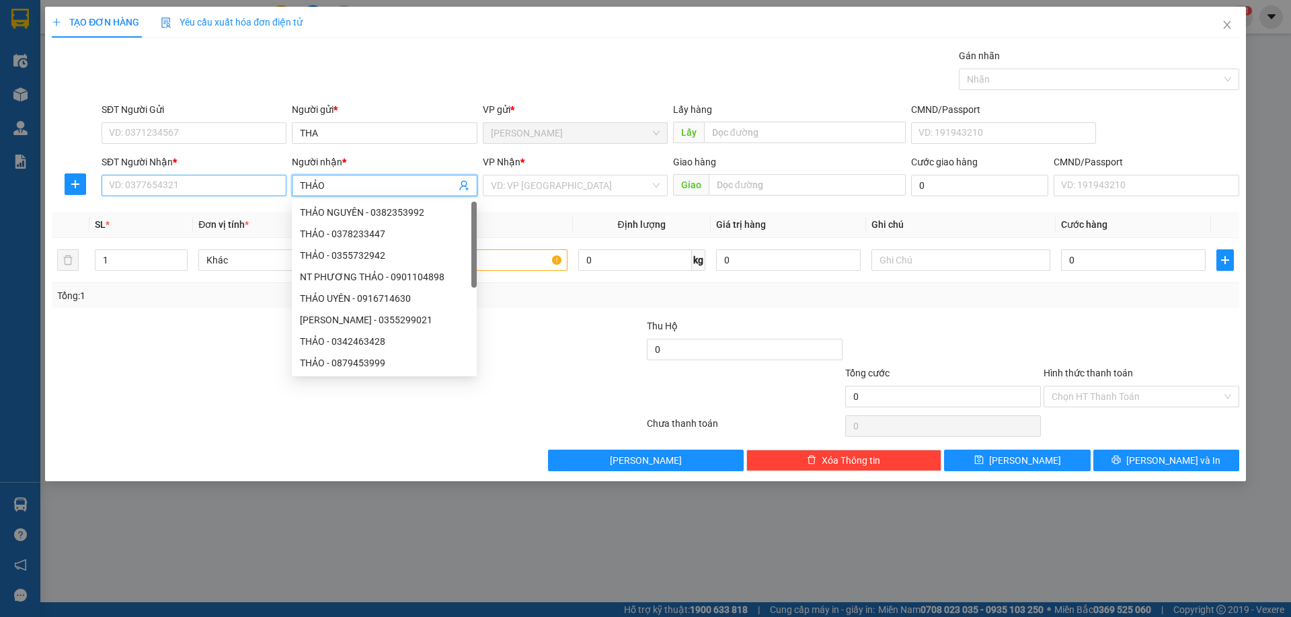
type input "THẢO"
click at [265, 188] on input "SĐT Người Nhận *" at bounding box center [194, 186] width 185 height 22
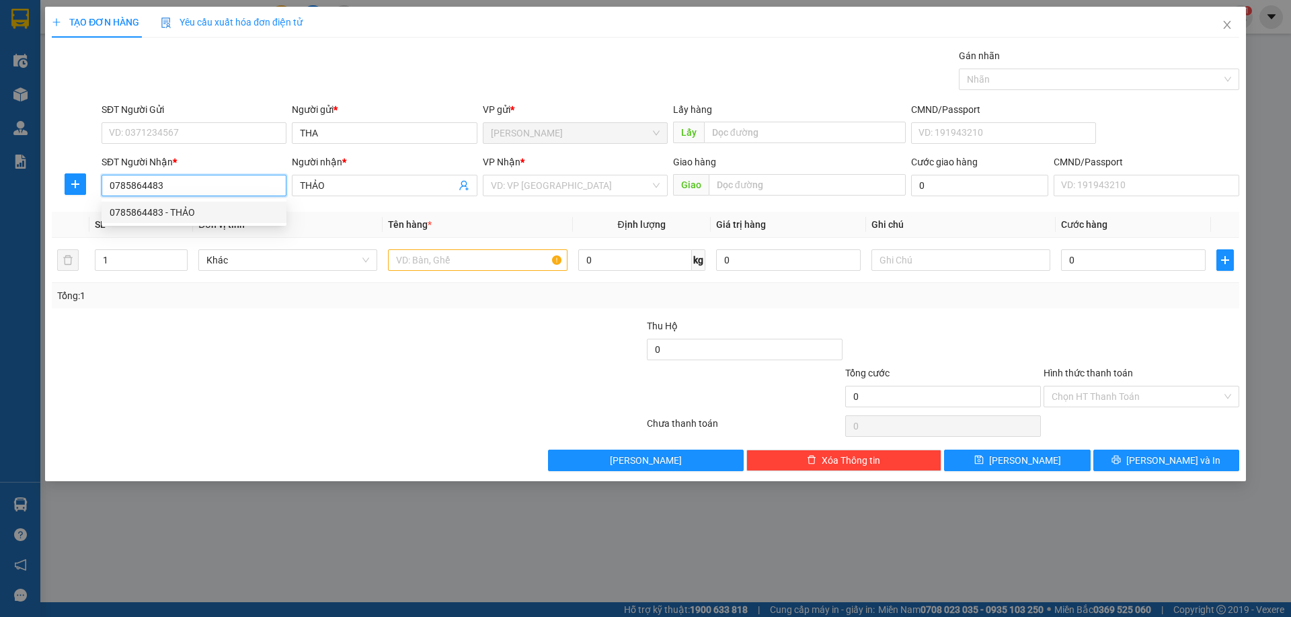
click at [256, 202] on div "0785864483 - THẢO" at bounding box center [194, 213] width 185 height 22
type input "0785864483"
click at [547, 193] on input "search" at bounding box center [570, 185] width 159 height 20
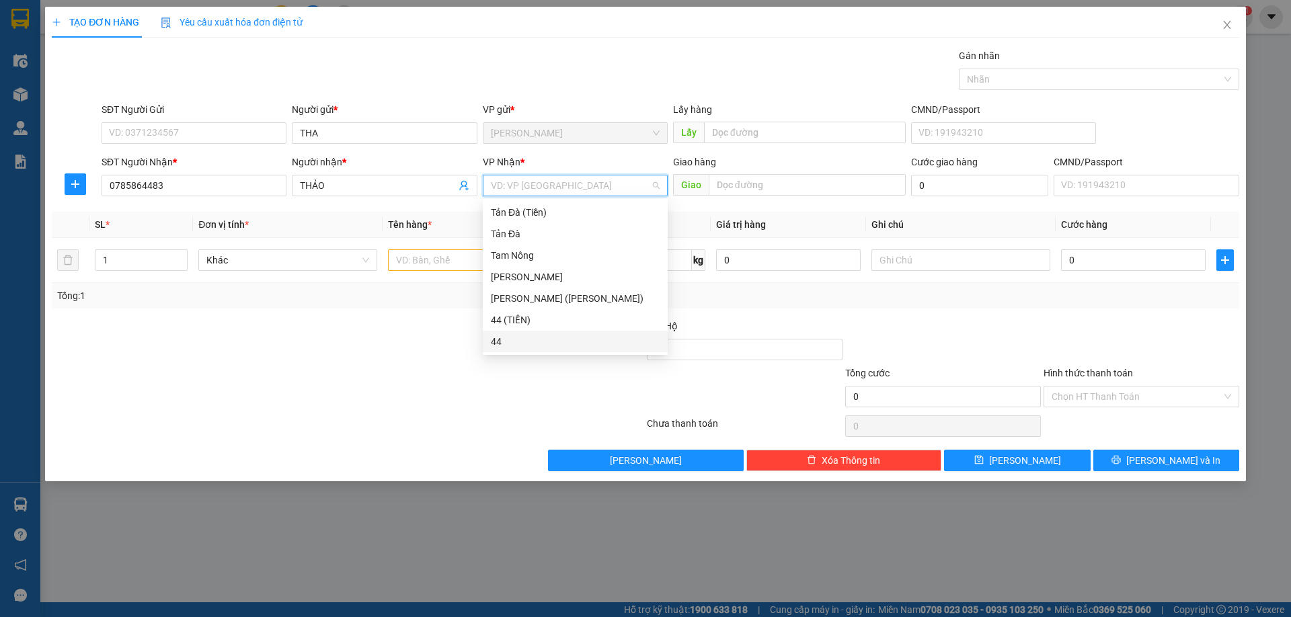
click at [509, 348] on div "44" at bounding box center [586, 341] width 190 height 15
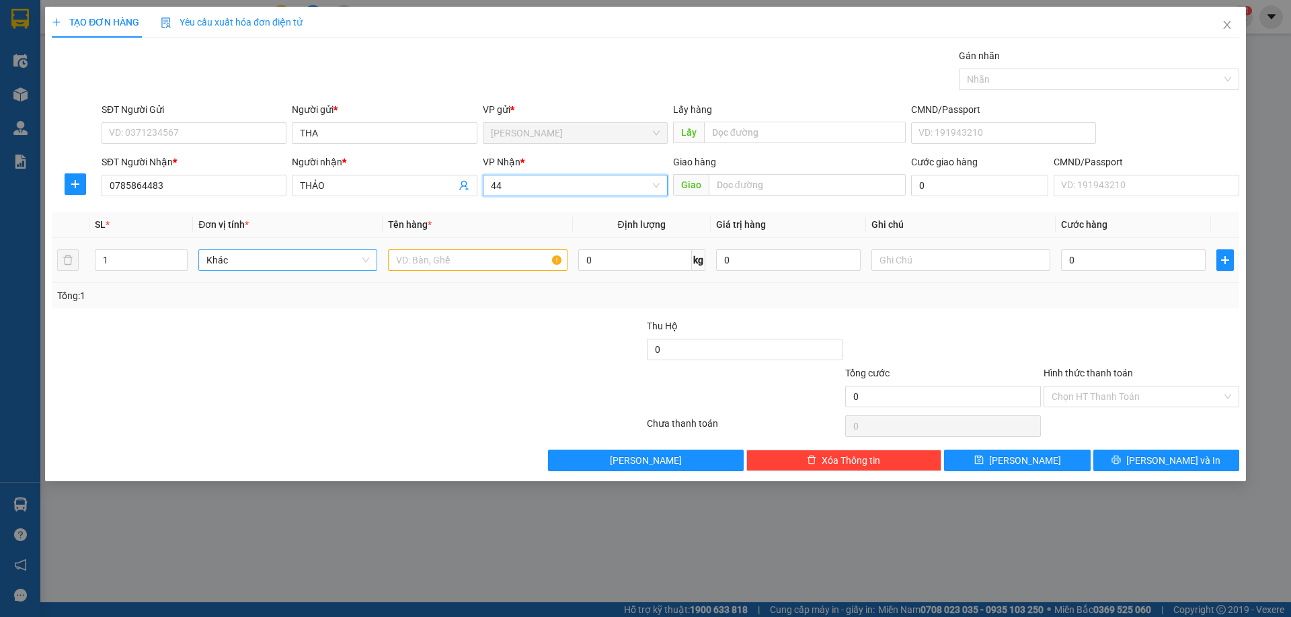
click at [284, 266] on span "Khác" at bounding box center [287, 260] width 163 height 20
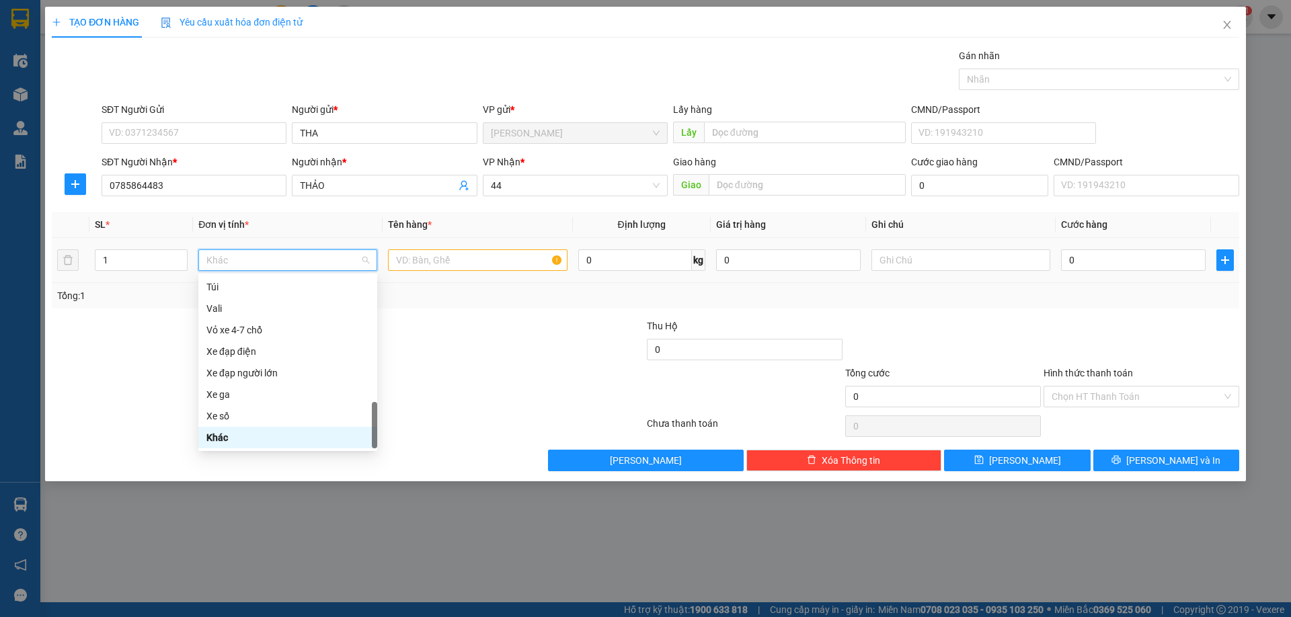
type input "B"
click at [268, 374] on div "Bưu phẩm (20x30)" at bounding box center [287, 373] width 163 height 15
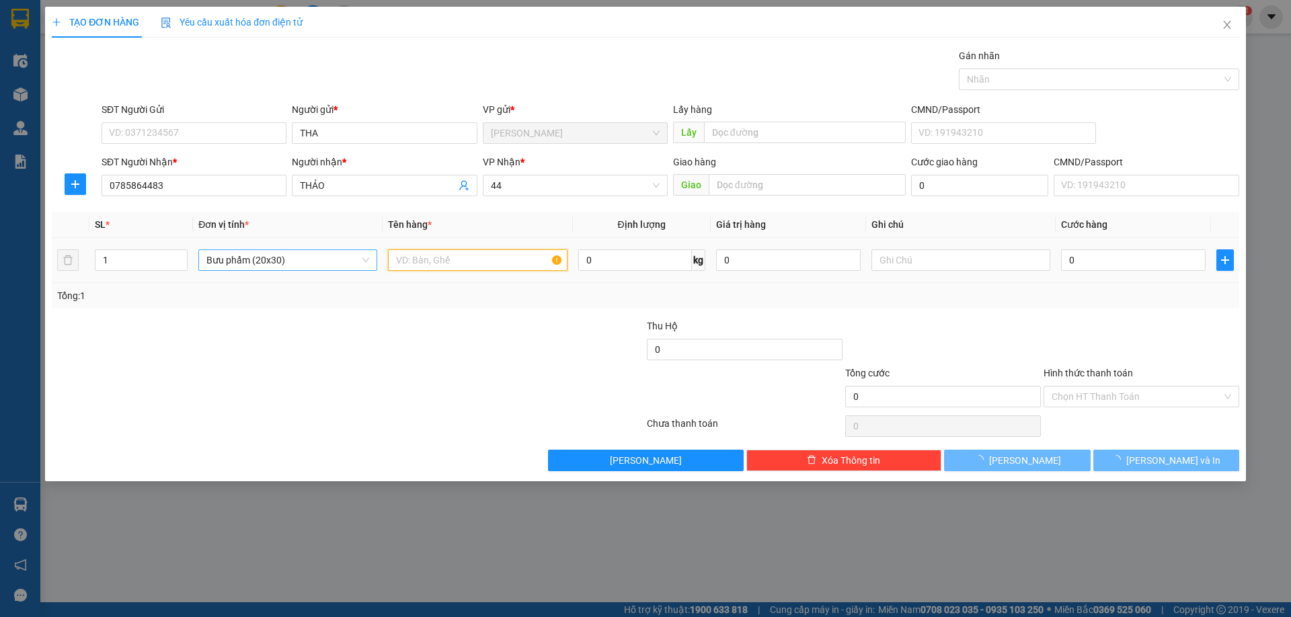
click at [480, 262] on input "text" at bounding box center [477, 260] width 179 height 22
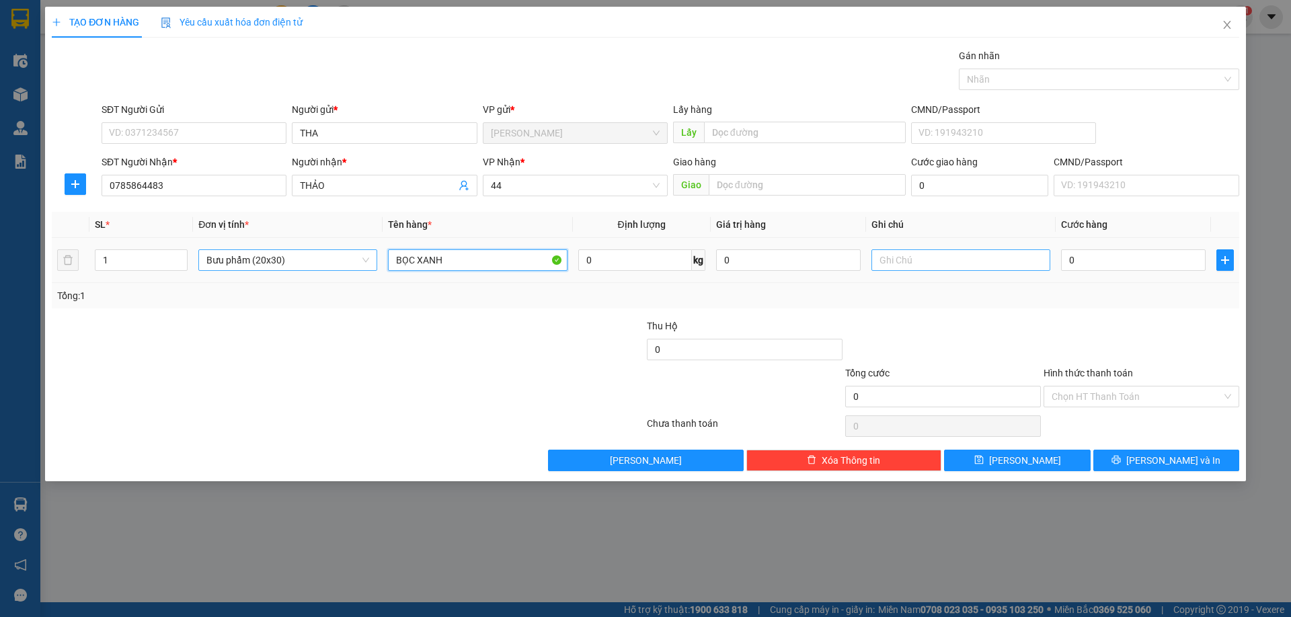
type input "BỌC XANH"
click at [881, 264] on input "text" at bounding box center [960, 260] width 179 height 22
type input "GT+QA"
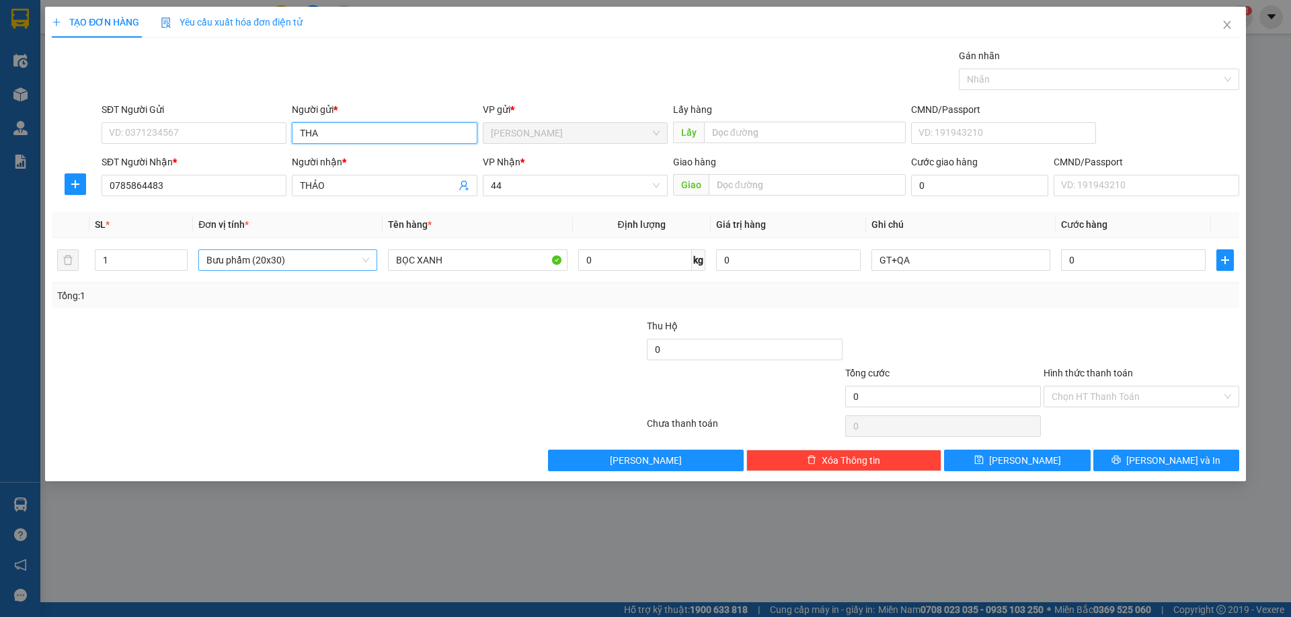
click at [305, 132] on input "THA" at bounding box center [384, 133] width 185 height 22
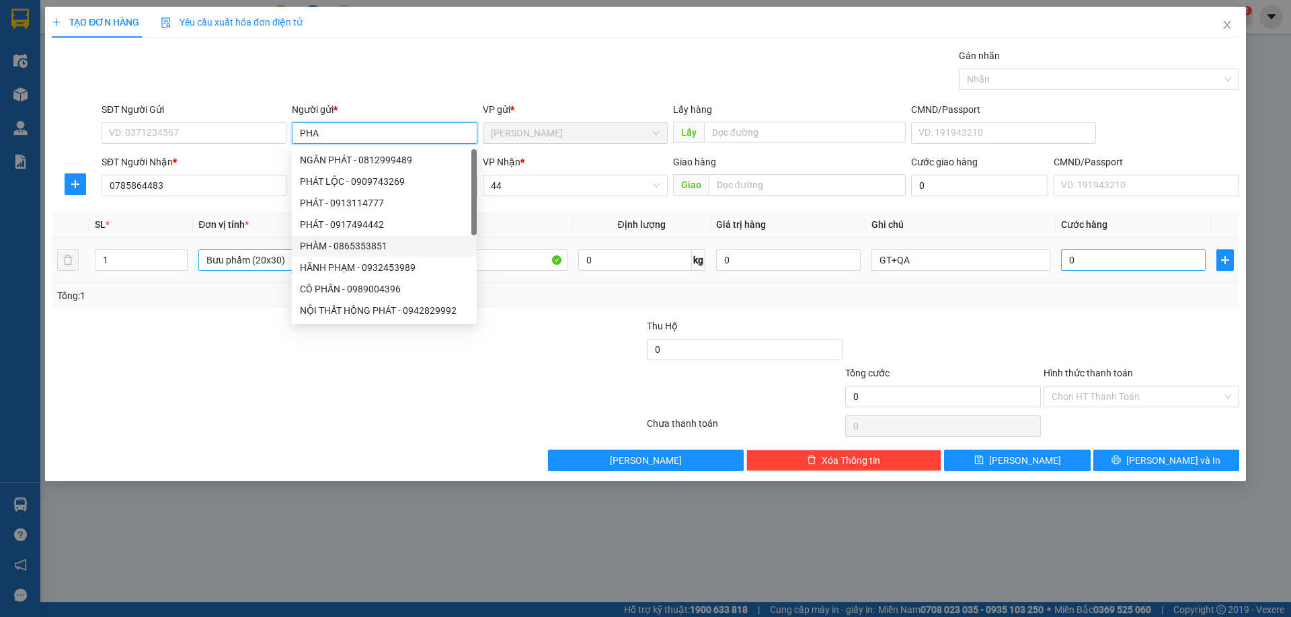
type input "PHA"
click at [1088, 261] on input "0" at bounding box center [1133, 260] width 145 height 22
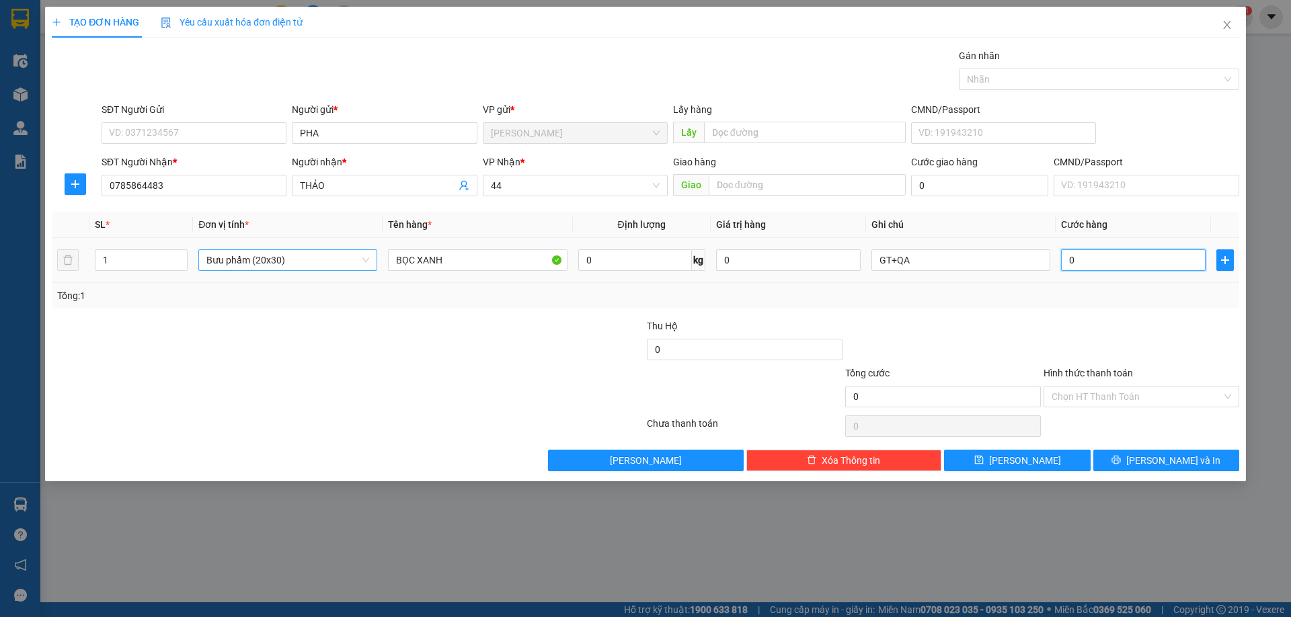
type input "2"
type input "20"
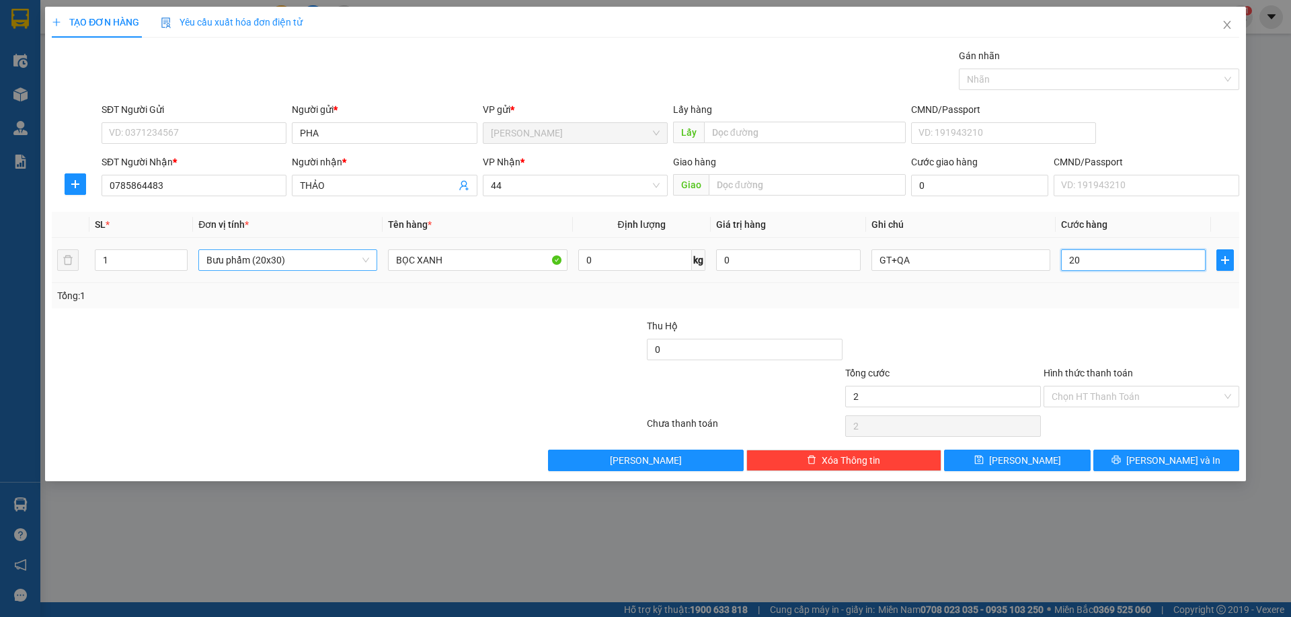
type input "20"
type input "20.000"
click at [1161, 387] on input "Hình thức thanh toán" at bounding box center [1136, 397] width 170 height 20
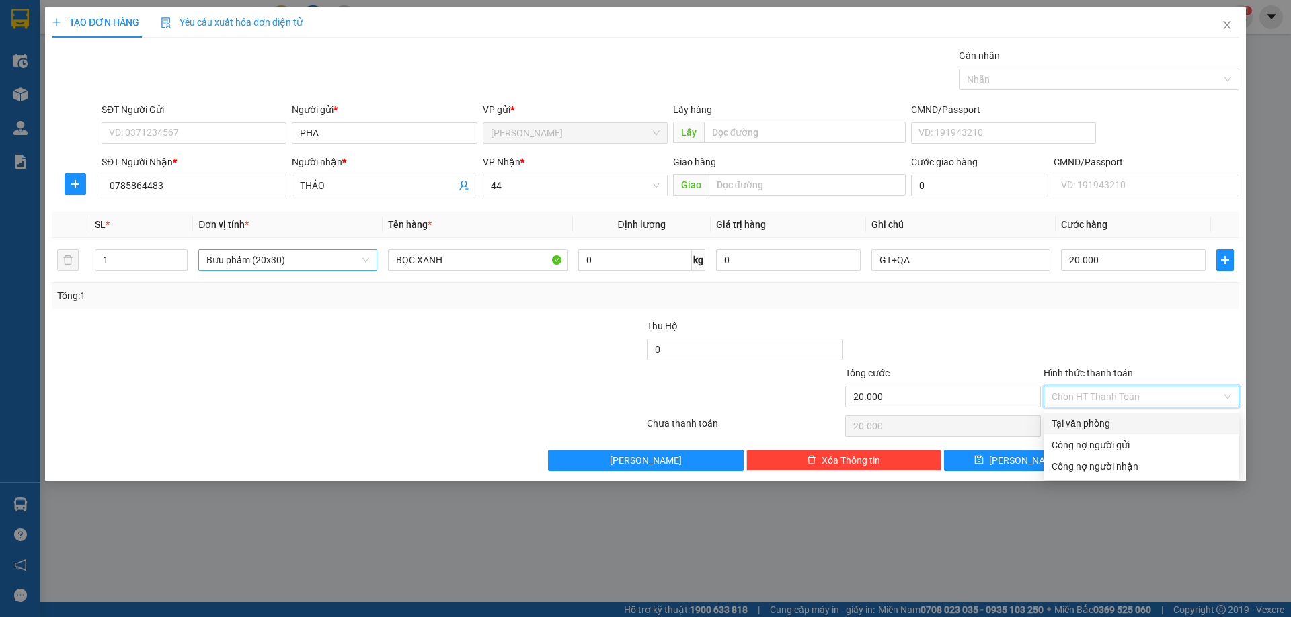
click at [1152, 417] on div "Tại văn phòng" at bounding box center [1140, 423] width 179 height 15
type input "0"
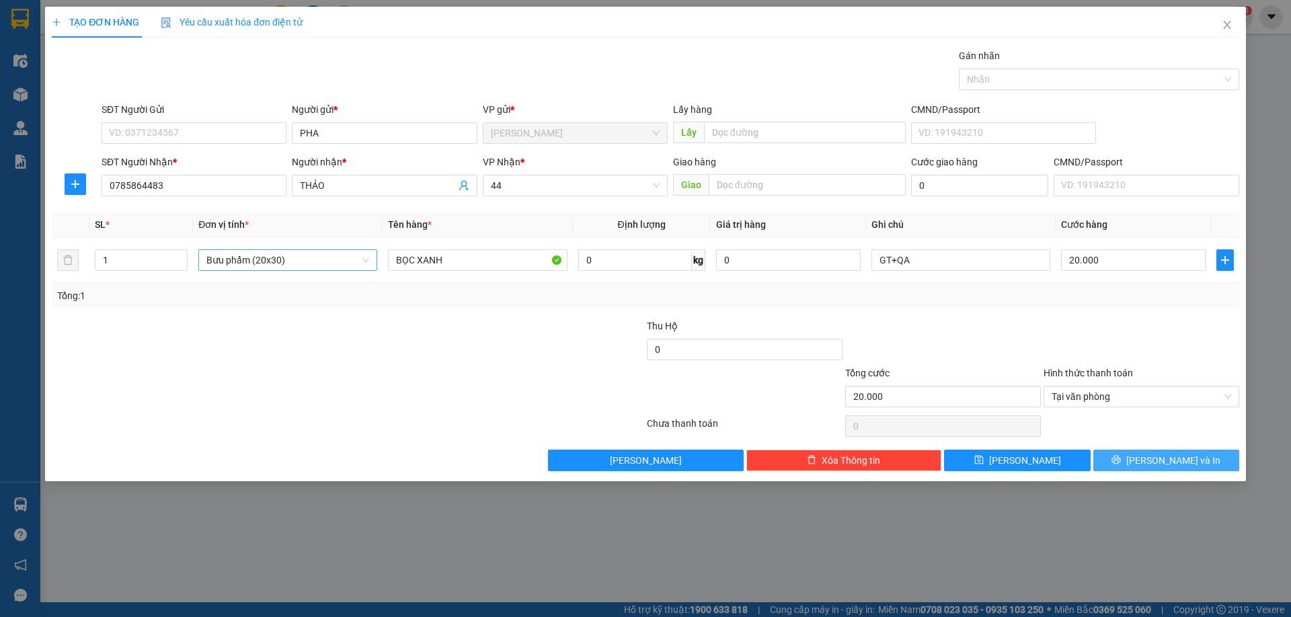
click at [1159, 456] on span "[PERSON_NAME] và In" at bounding box center [1173, 460] width 94 height 15
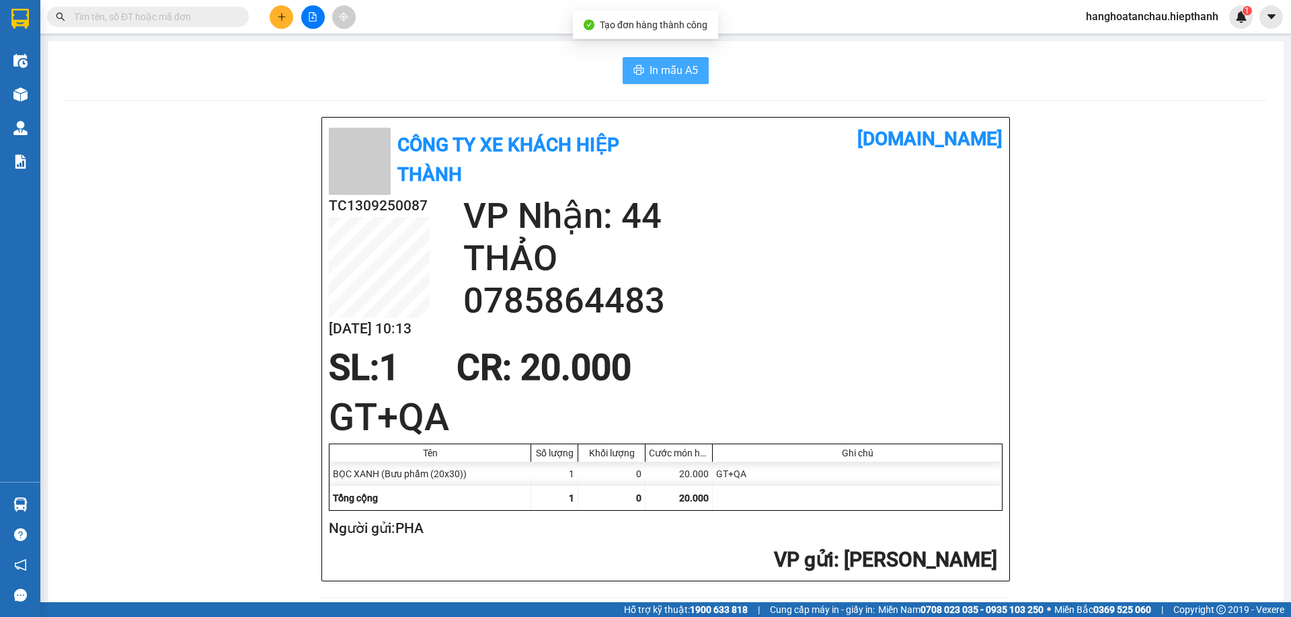
click at [698, 71] on button "In mẫu A5" at bounding box center [666, 70] width 86 height 27
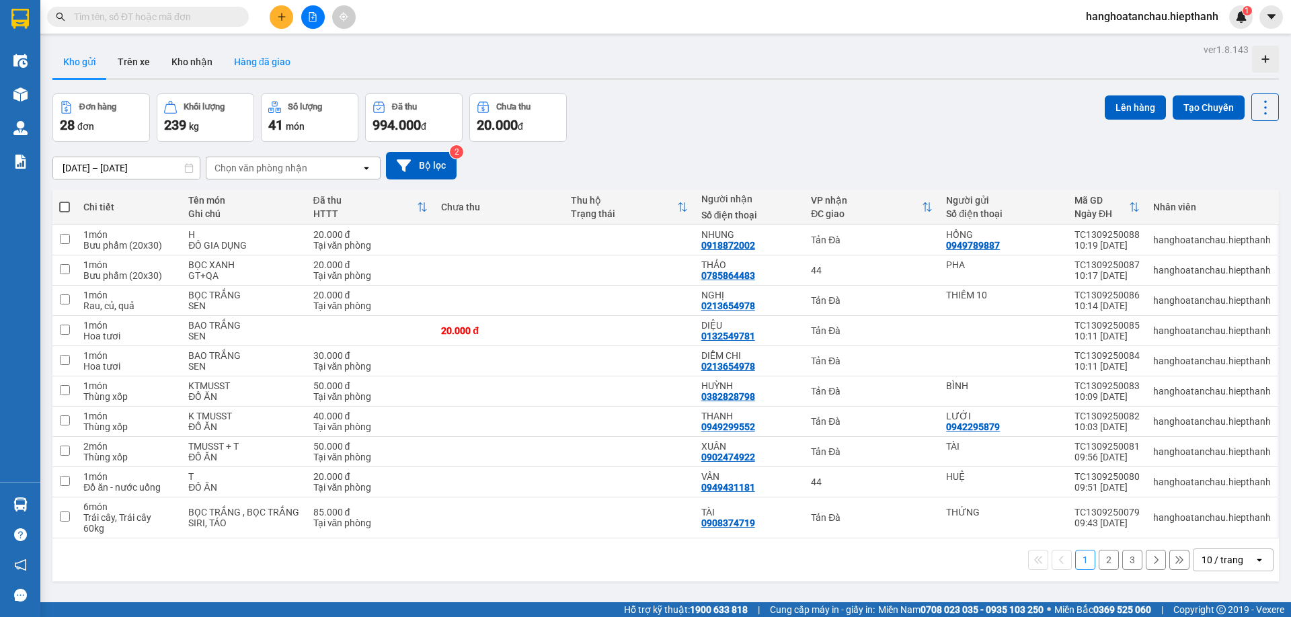
click at [231, 54] on button "Hàng đã giao" at bounding box center [262, 62] width 78 height 32
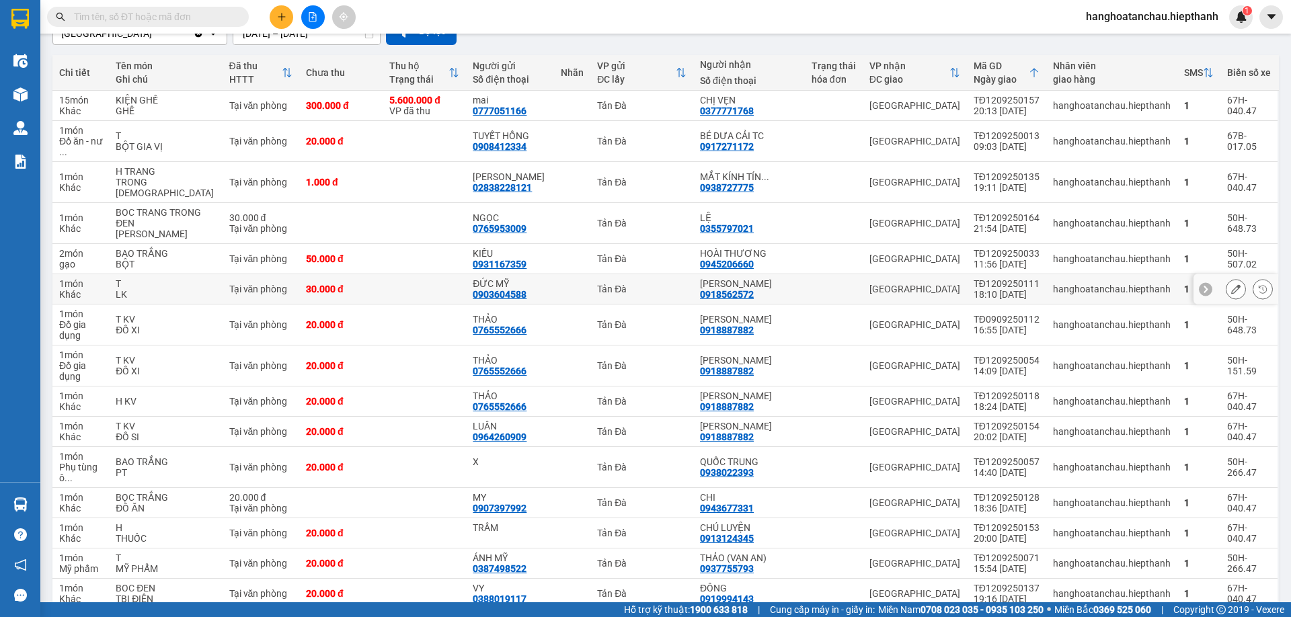
scroll to position [67, 0]
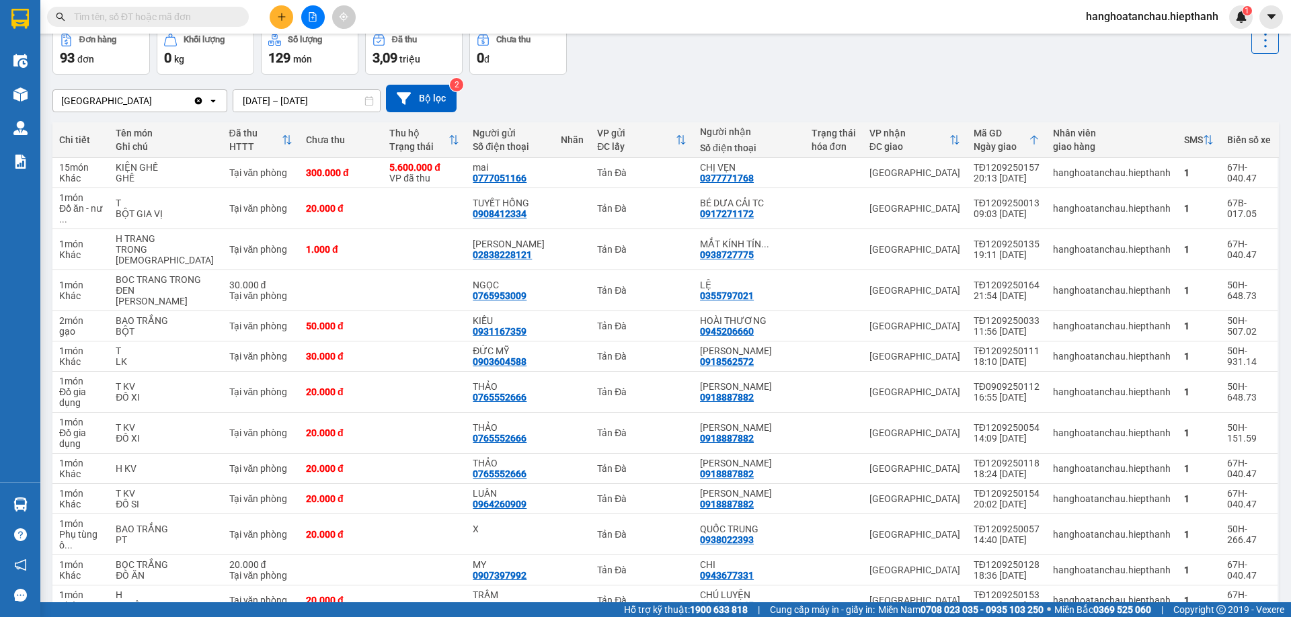
click at [137, 19] on input "text" at bounding box center [153, 16] width 159 height 15
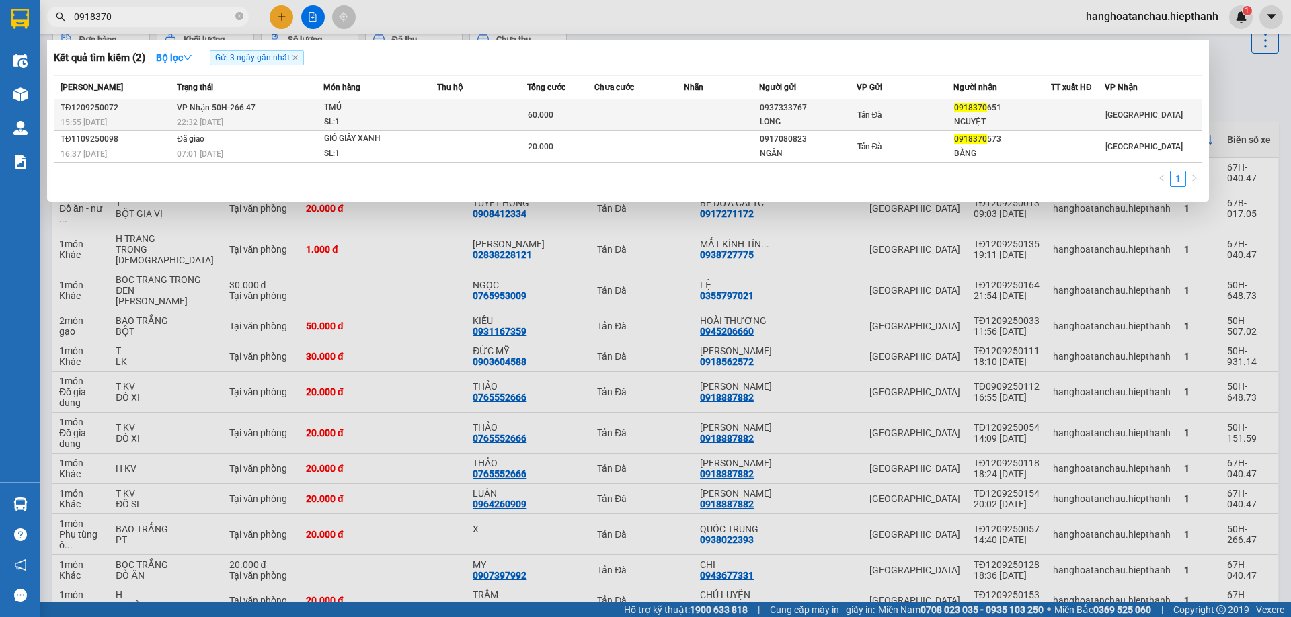
type input "0918370"
click at [459, 108] on td at bounding box center [482, 115] width 90 height 32
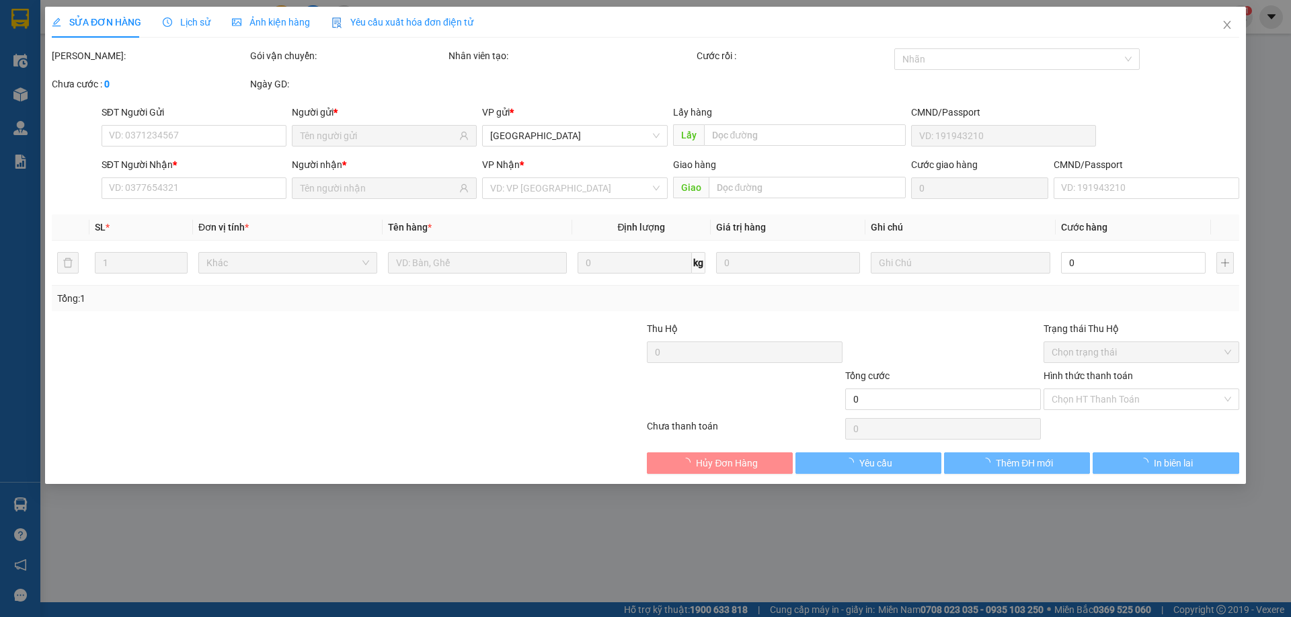
type input "0937333767"
type input "LONG"
type input "0918370651"
type input "NGUYỆT"
type input "60.000"
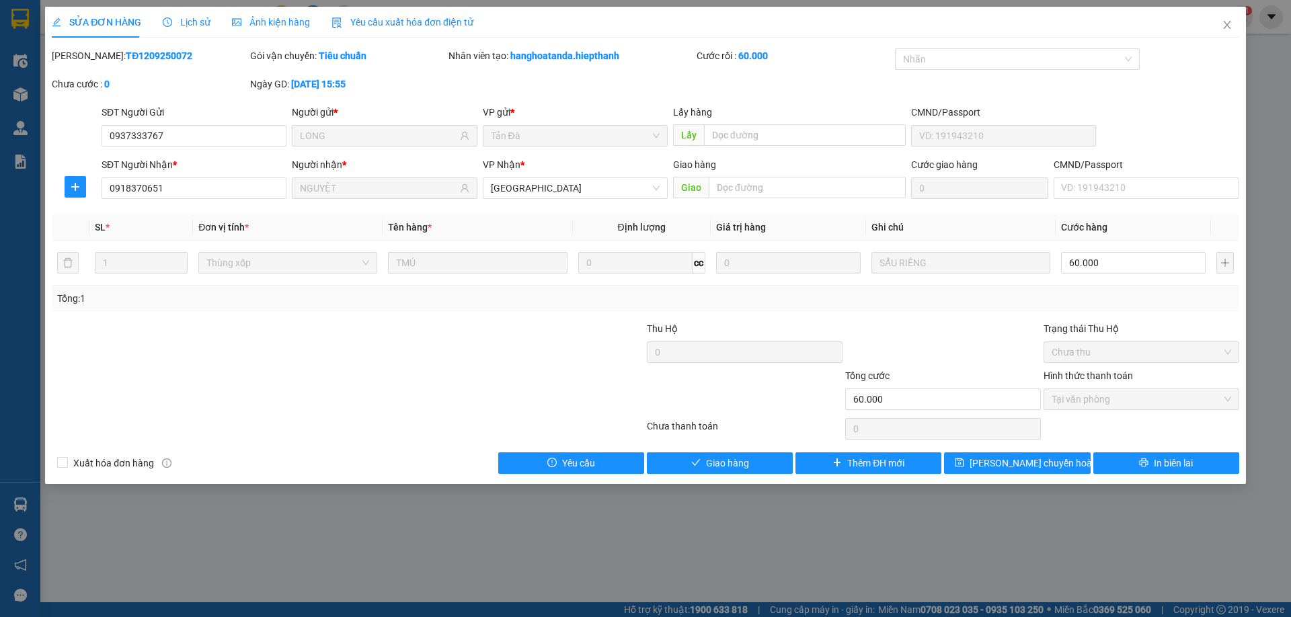
click at [659, 451] on div "Total Paid Fee 60.000 Total UnPaid Fee 0 Cash Collection Total Fee Mã ĐH: TĐ120…" at bounding box center [645, 261] width 1187 height 426
click at [674, 460] on button "Giao hàng" at bounding box center [720, 463] width 146 height 22
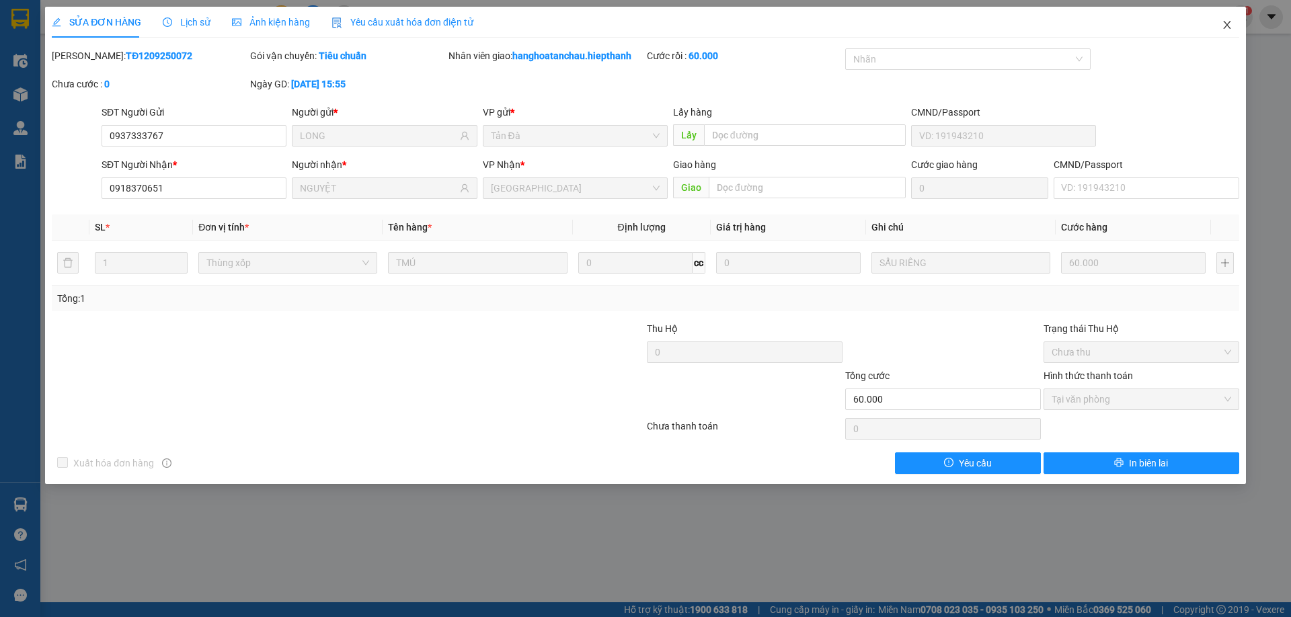
click at [1232, 24] on icon "close" at bounding box center [1227, 24] width 11 height 11
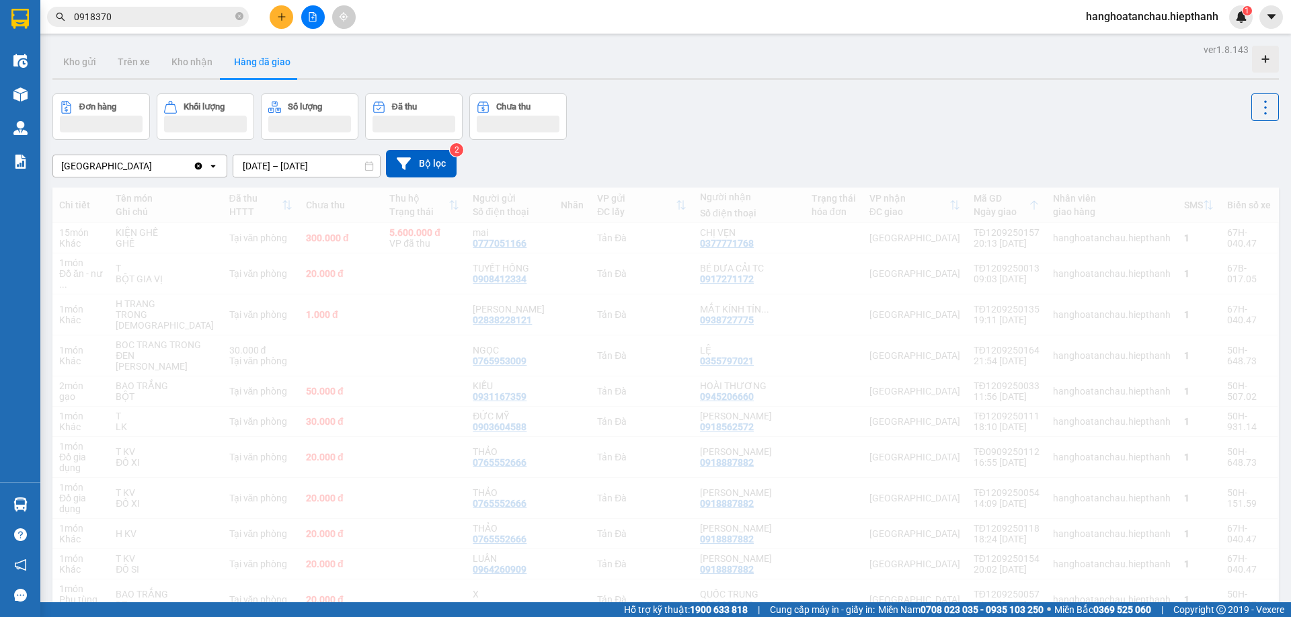
click at [1225, 24] on span "hanghoatanchau.hiepthanh" at bounding box center [1152, 16] width 154 height 17
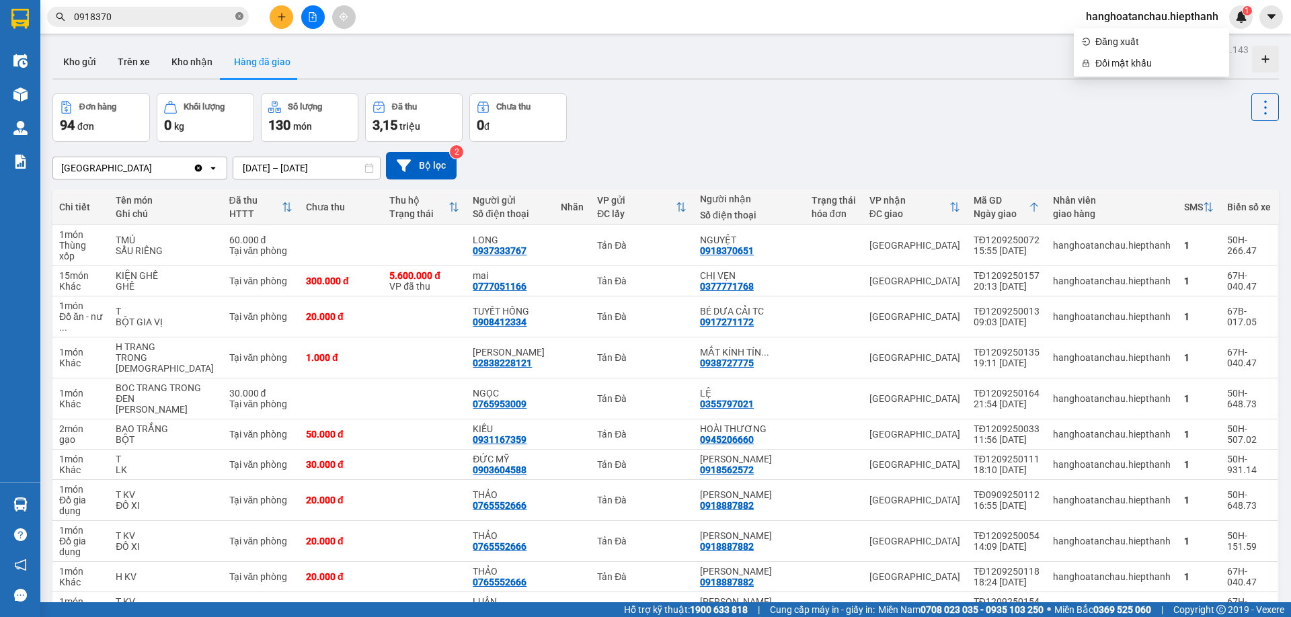
click at [241, 15] on icon "close-circle" at bounding box center [239, 16] width 8 height 8
type input "M"
click at [1231, 276] on icon at bounding box center [1235, 280] width 9 height 9
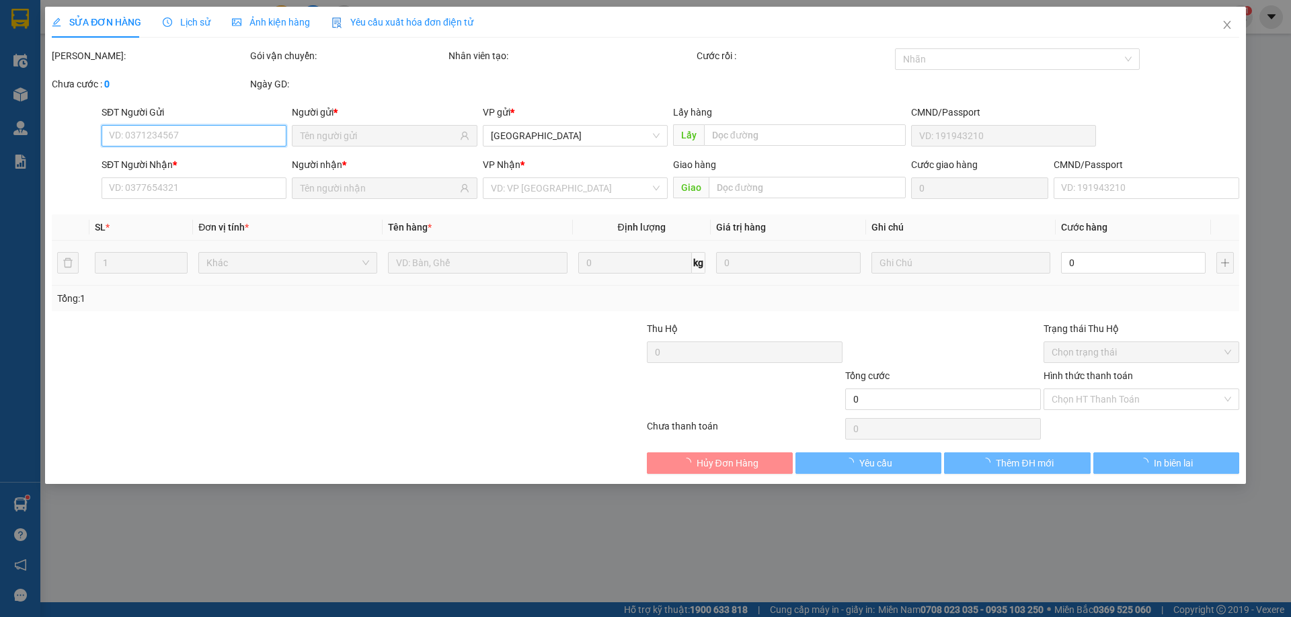
type input "0777051166"
type input "mai"
type input "0377771768"
type input "CHỊ VẸN"
type input "5.600.000"
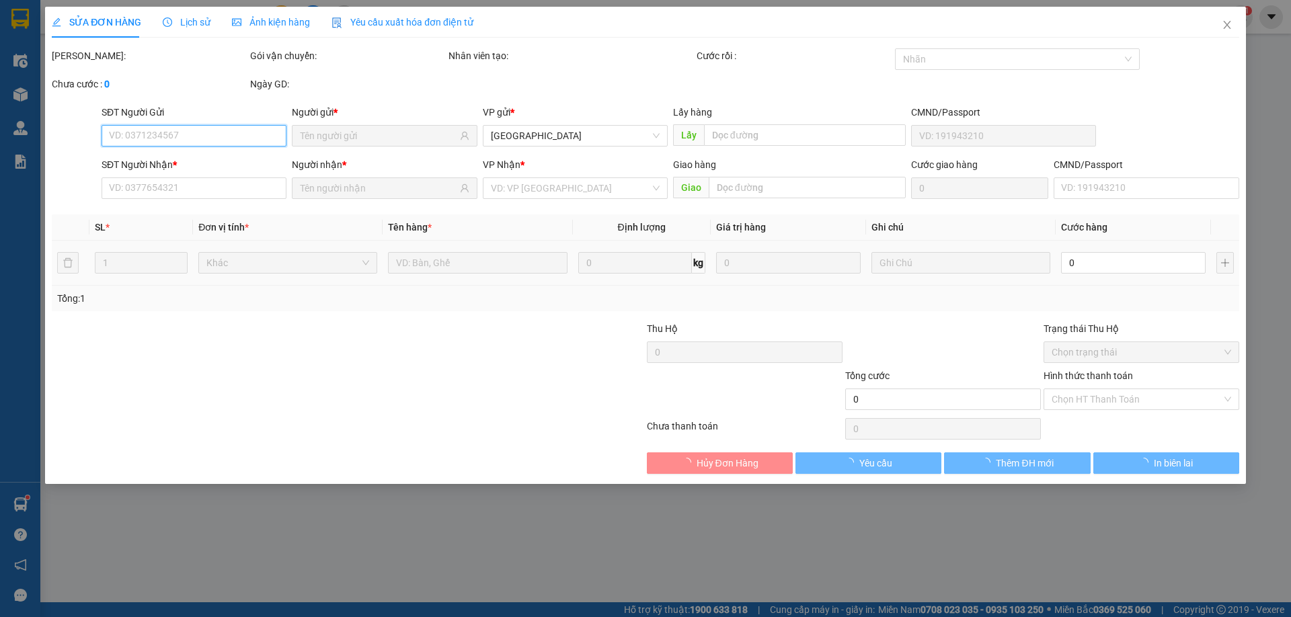
type input "300.000"
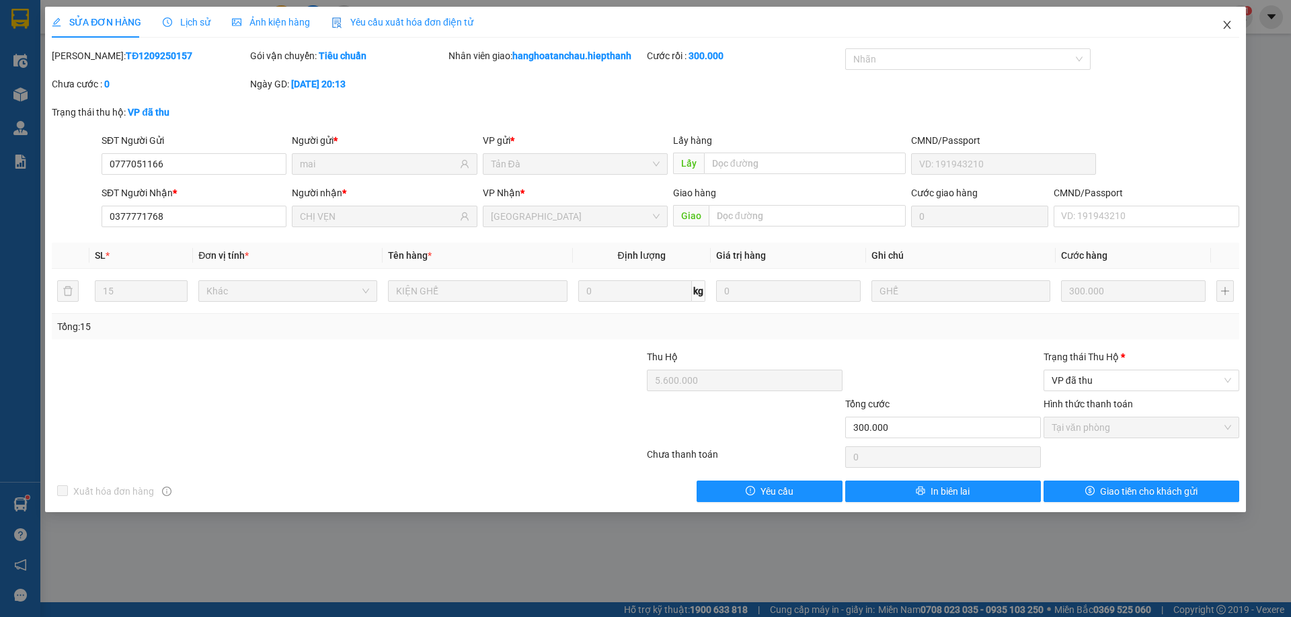
click at [1226, 23] on icon "close" at bounding box center [1227, 24] width 11 height 11
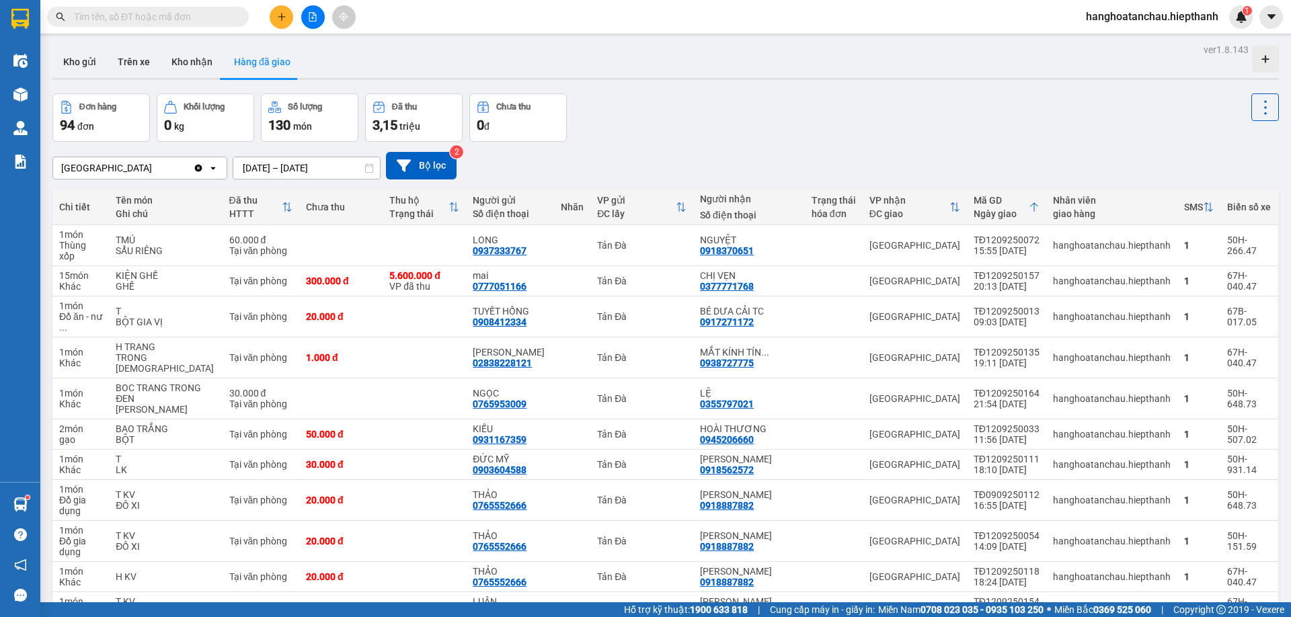
drag, startPoint x: 493, startPoint y: 644, endPoint x: 672, endPoint y: 108, distance: 564.6
click at [821, 103] on div "Đơn hàng 94 đơn Khối lượng 0 kg Số lượng 130 món Đã thu 3,15 triệu Chưa thu 0 đ" at bounding box center [665, 117] width 1226 height 48
click at [89, 63] on button "Kho gửi" at bounding box center [79, 62] width 54 height 32
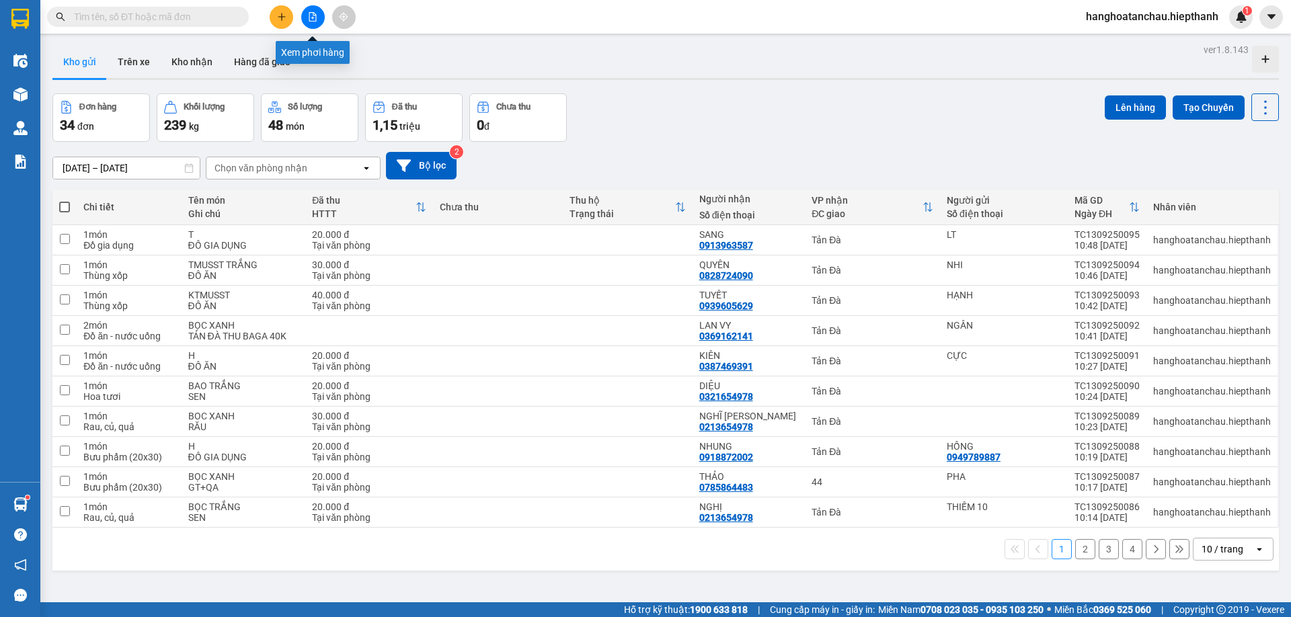
click at [311, 20] on icon "file-add" at bounding box center [312, 16] width 9 height 9
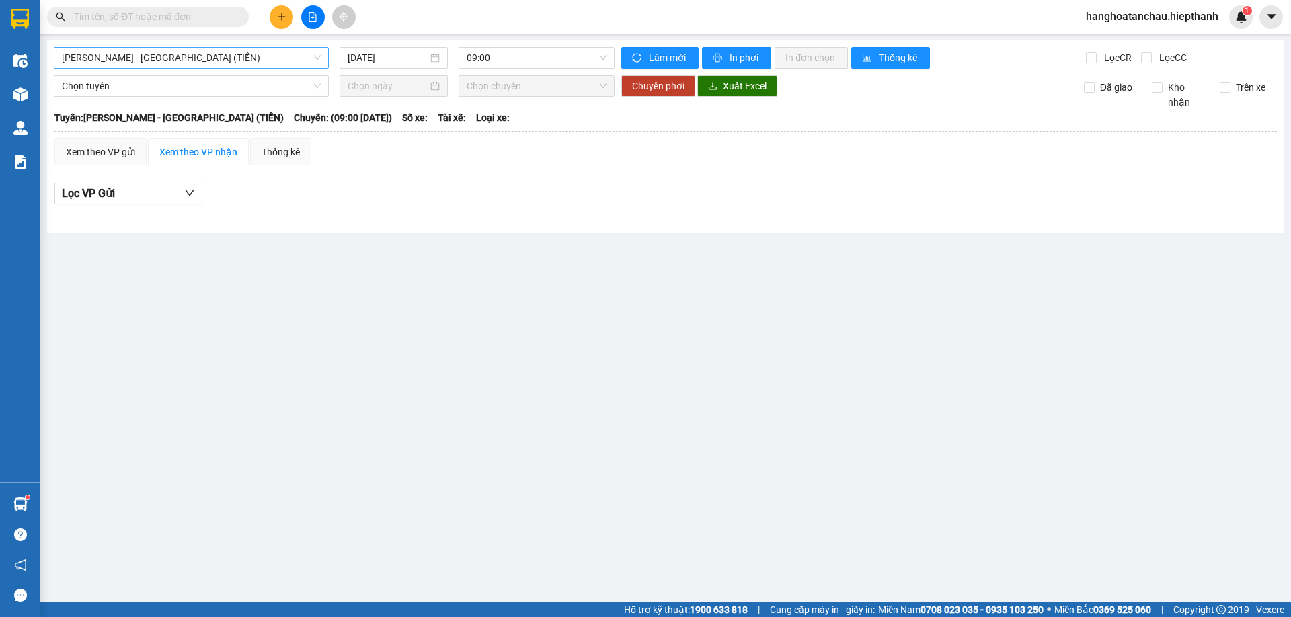
click at [227, 63] on span "[PERSON_NAME] - [PERSON_NAME] ([PERSON_NAME])" at bounding box center [191, 58] width 259 height 20
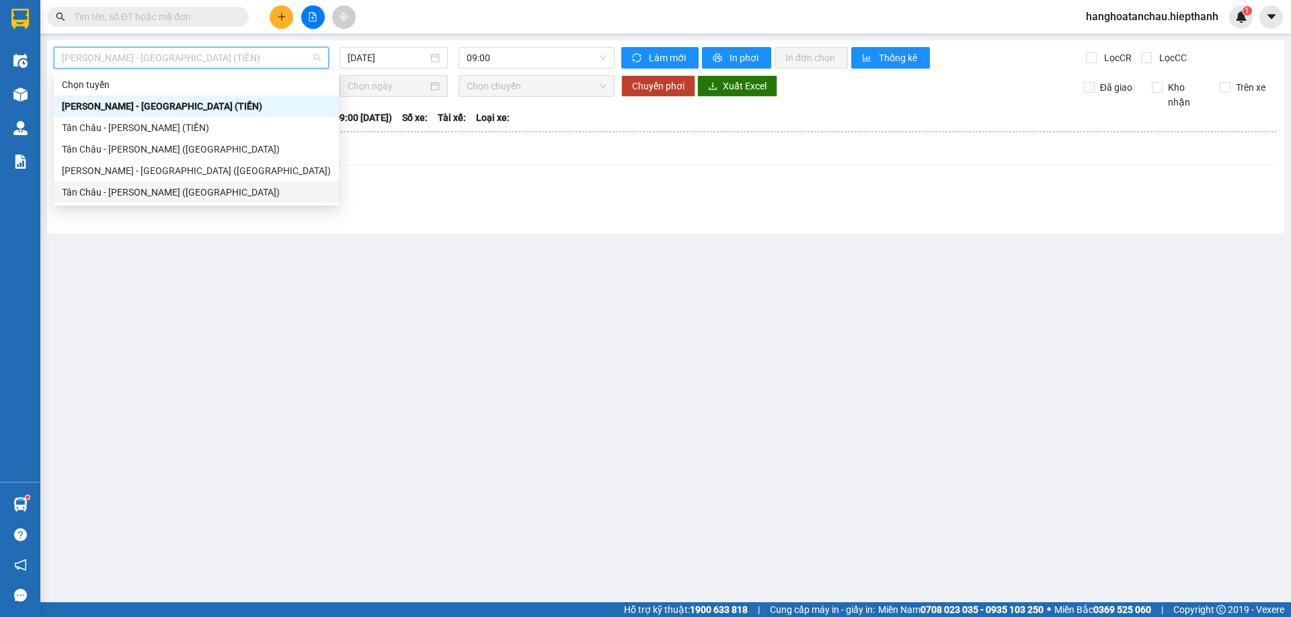
click at [230, 200] on div "Tân [PERSON_NAME] [PERSON_NAME] ([GEOGRAPHIC_DATA])" at bounding box center [193, 193] width 279 height 22
type input "[DATE]"
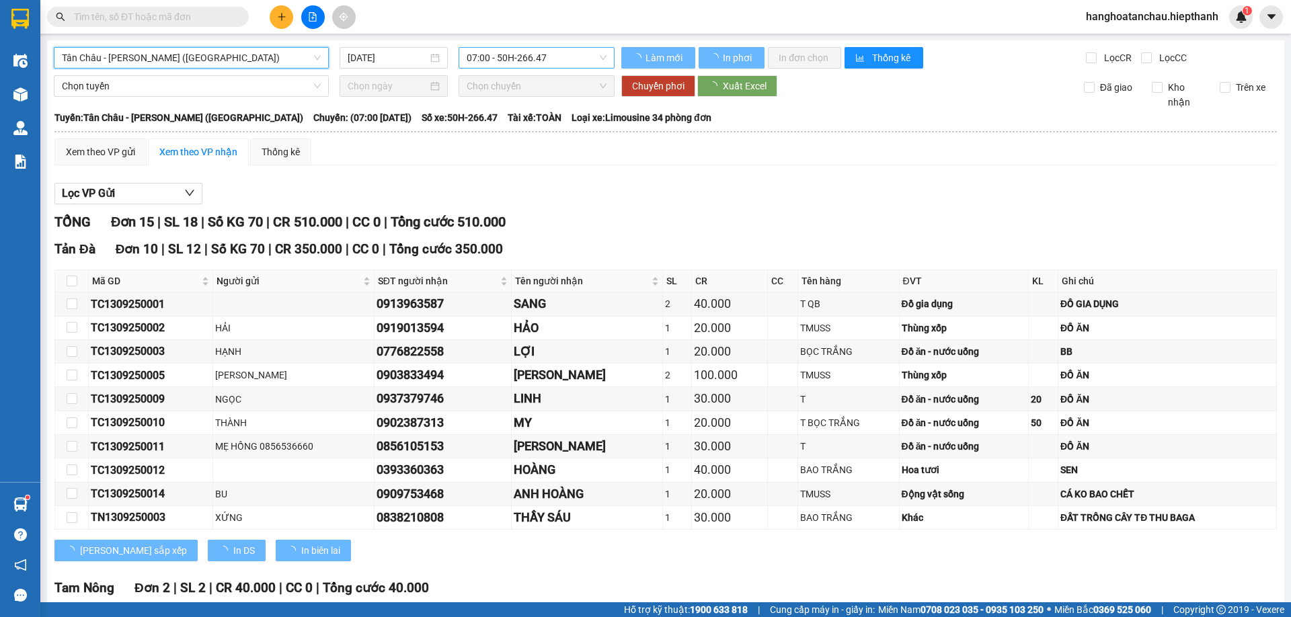
click at [563, 66] on span "07:00 - 50H-266.47" at bounding box center [537, 58] width 140 height 20
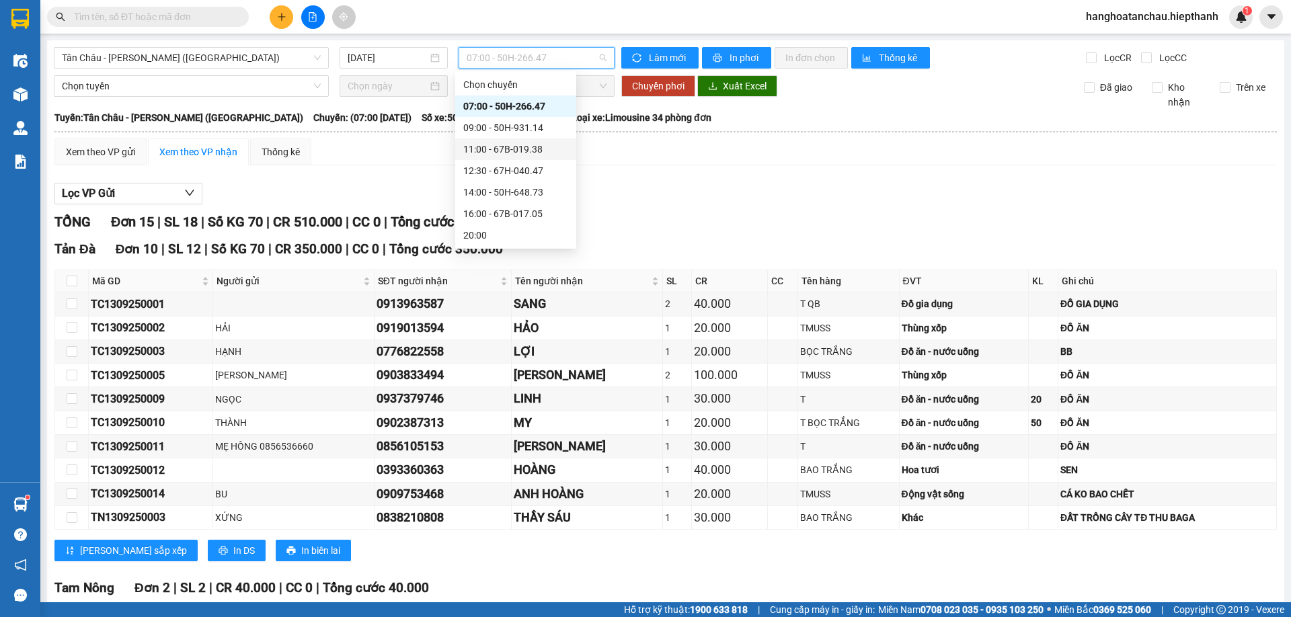
click at [535, 141] on div "11:00 - 67B-019.38" at bounding box center [515, 149] width 121 height 22
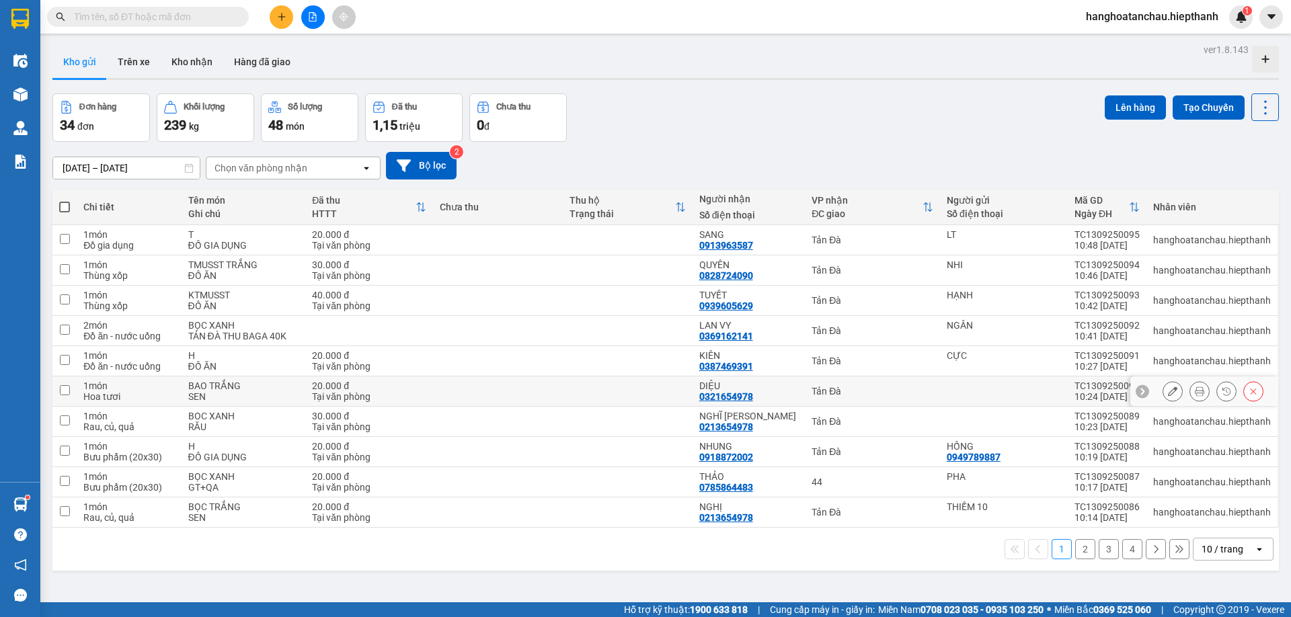
scroll to position [62, 0]
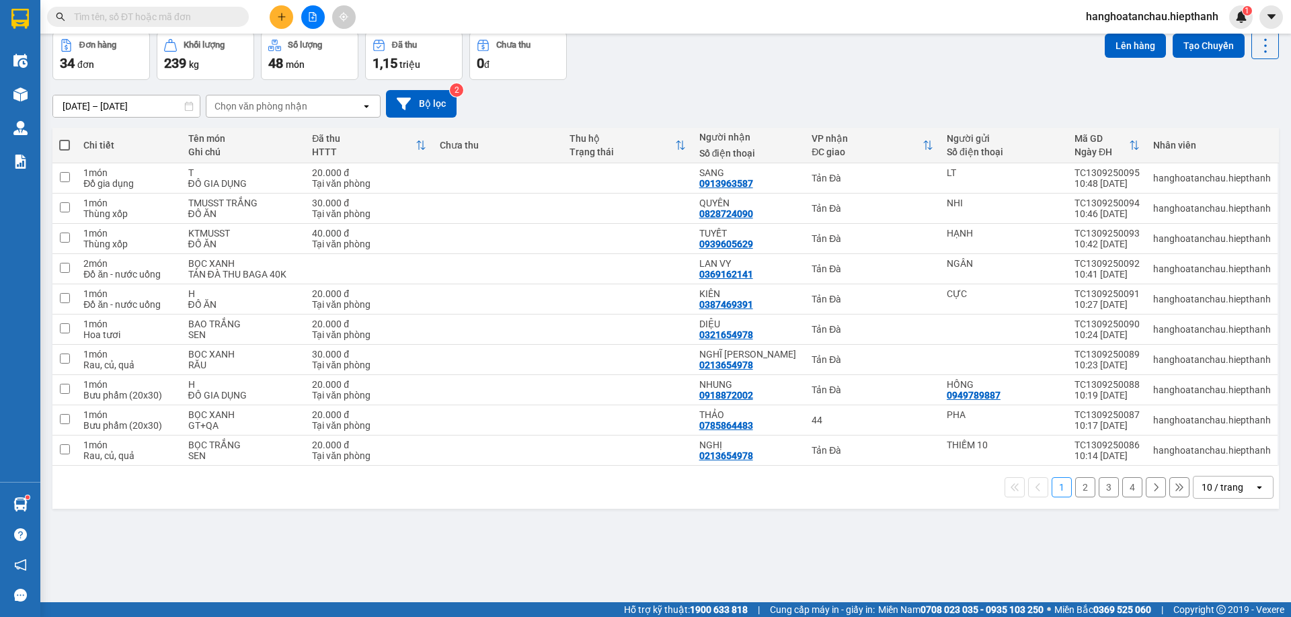
drag, startPoint x: 258, startPoint y: 101, endPoint x: 256, endPoint y: 116, distance: 14.9
click at [258, 102] on div "Chọn văn phòng nhận" at bounding box center [260, 105] width 93 height 13
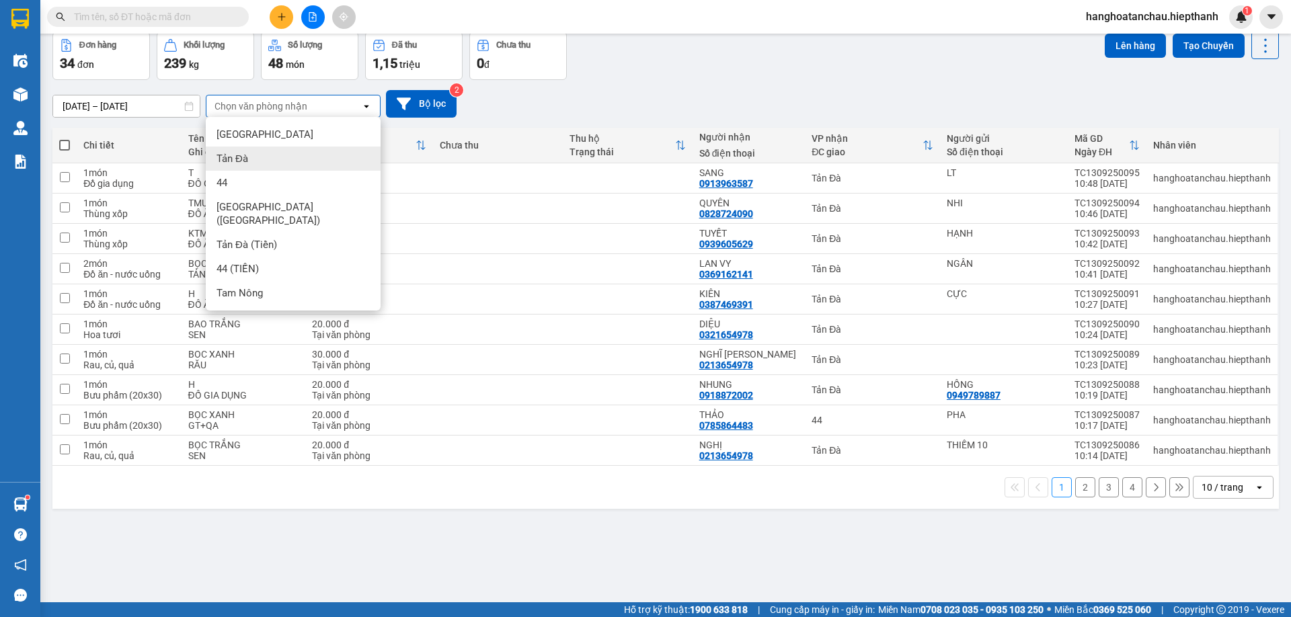
click at [253, 155] on div "Tản Đà" at bounding box center [293, 159] width 175 height 24
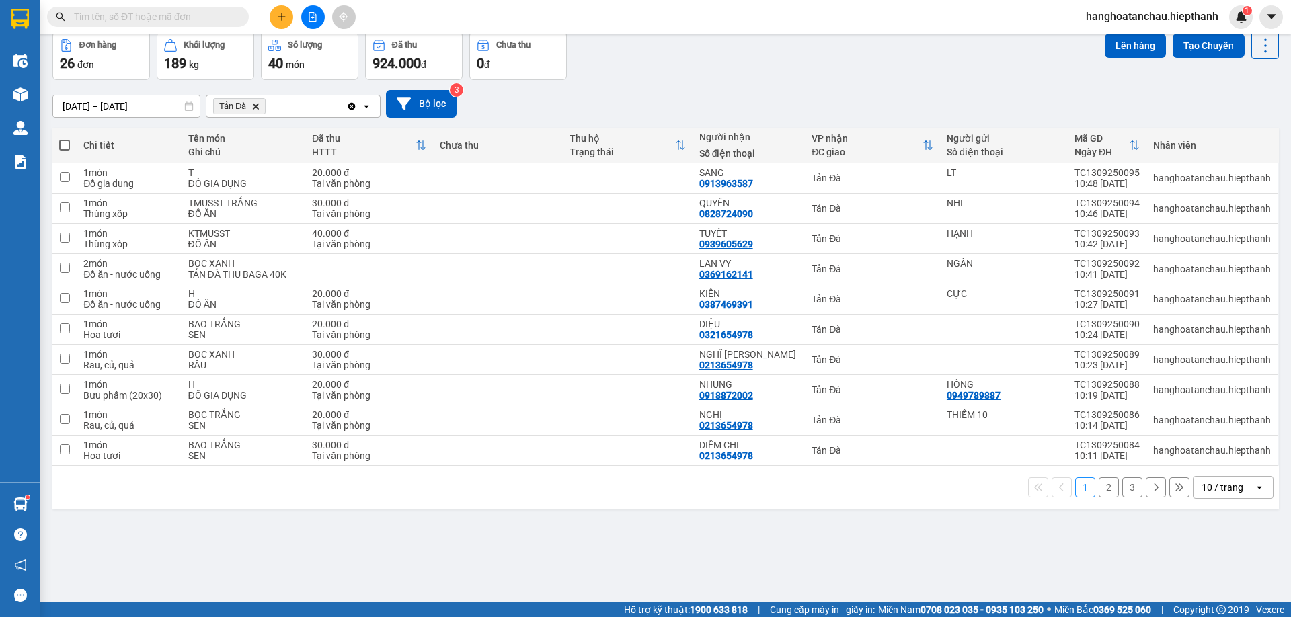
click at [61, 138] on label at bounding box center [64, 144] width 11 height 13
click at [65, 138] on input "checkbox" at bounding box center [65, 138] width 0 height 0
checkbox input "true"
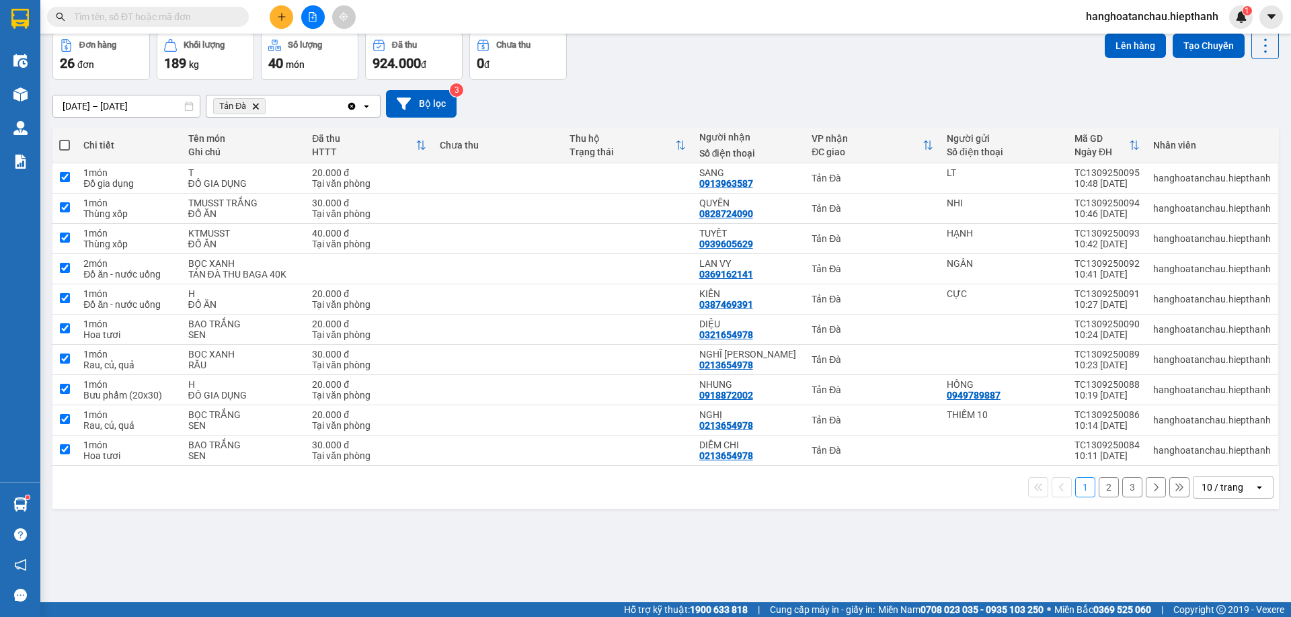
checkbox input "true"
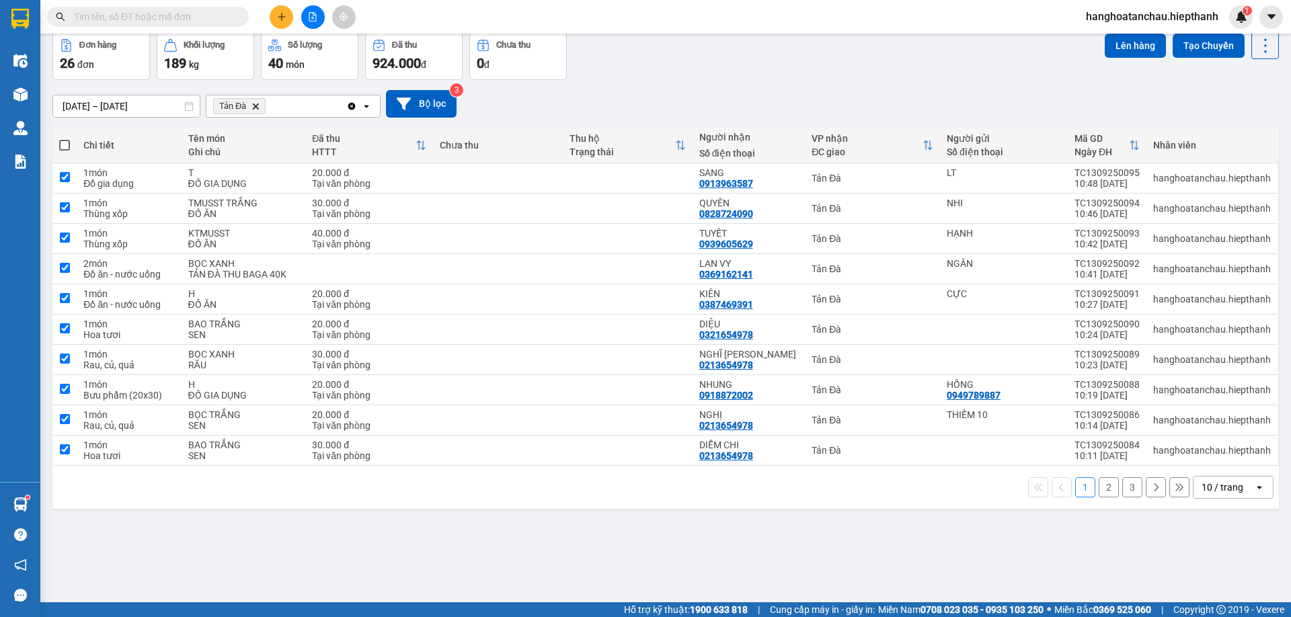
checkbox input "true"
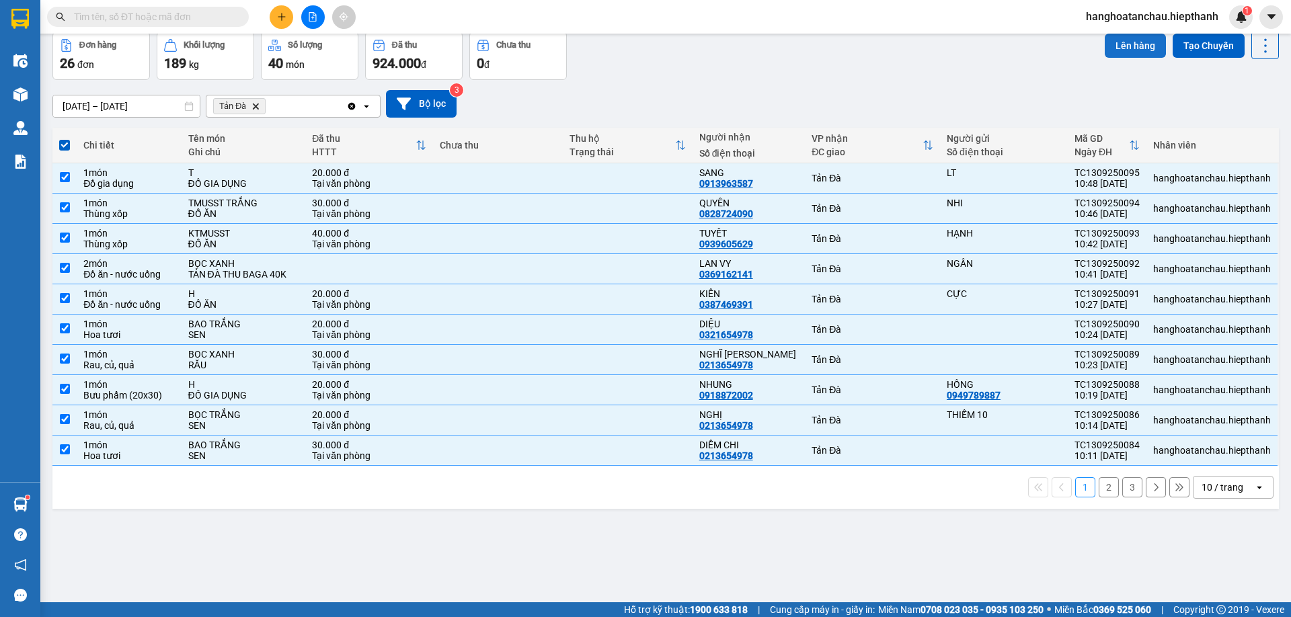
click at [1131, 42] on button "Lên hàng" at bounding box center [1135, 46] width 61 height 24
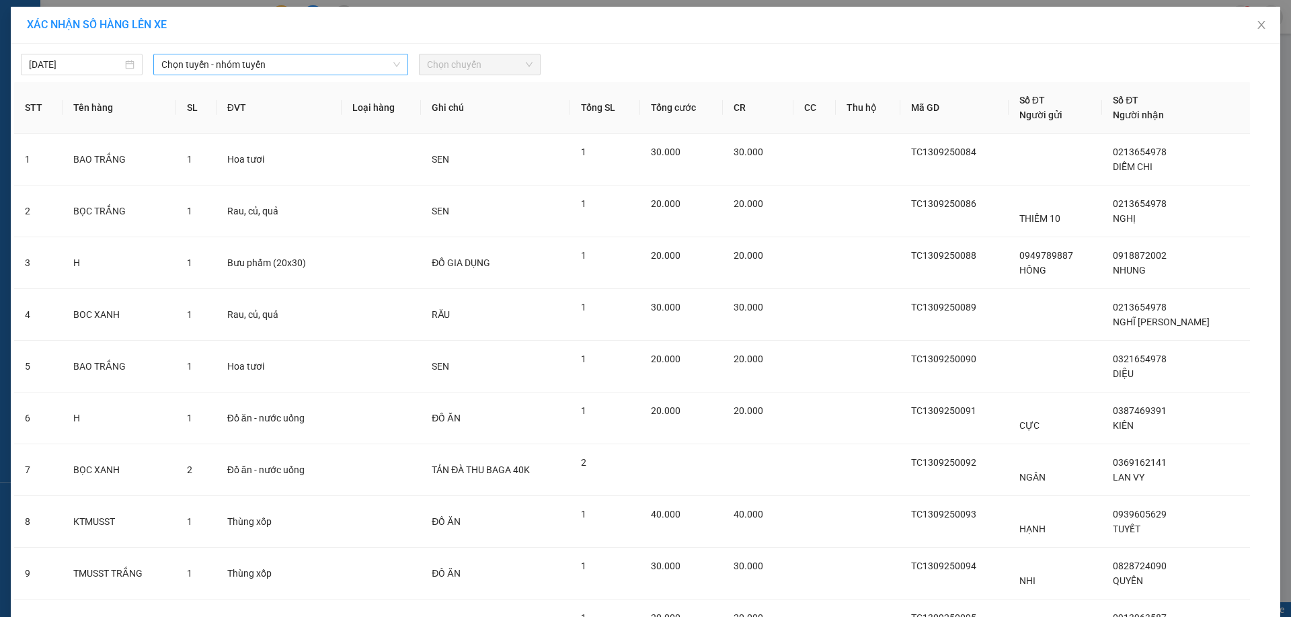
click at [393, 68] on icon "down" at bounding box center [397, 65] width 8 height 8
click at [334, 70] on span "Chọn tuyến - nhóm tuyến" at bounding box center [280, 64] width 239 height 20
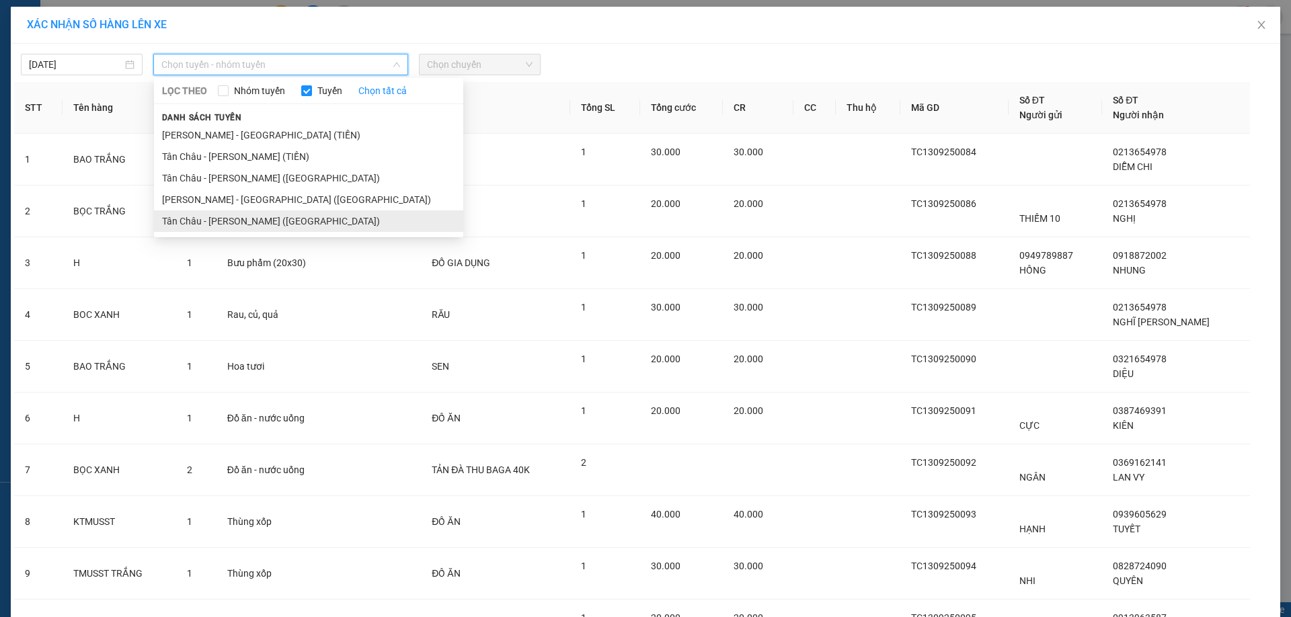
click at [270, 218] on li "Tân [PERSON_NAME] [PERSON_NAME] ([GEOGRAPHIC_DATA])" at bounding box center [308, 221] width 309 height 22
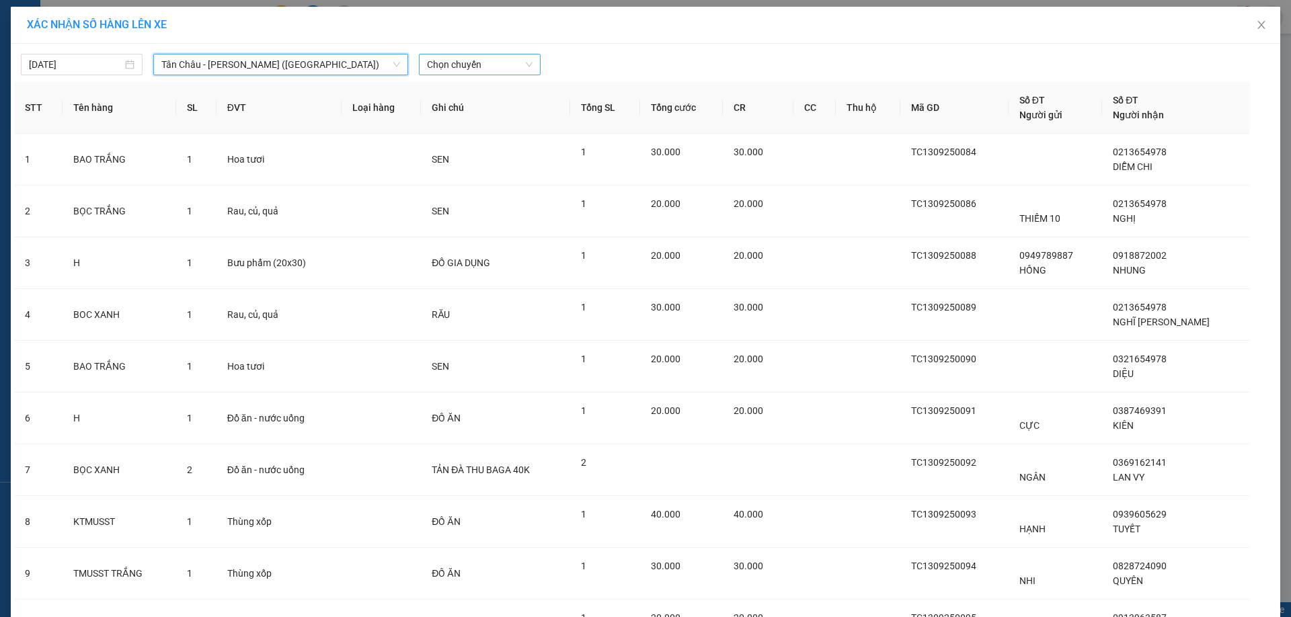
click at [458, 65] on span "Chọn chuyến" at bounding box center [480, 64] width 106 height 20
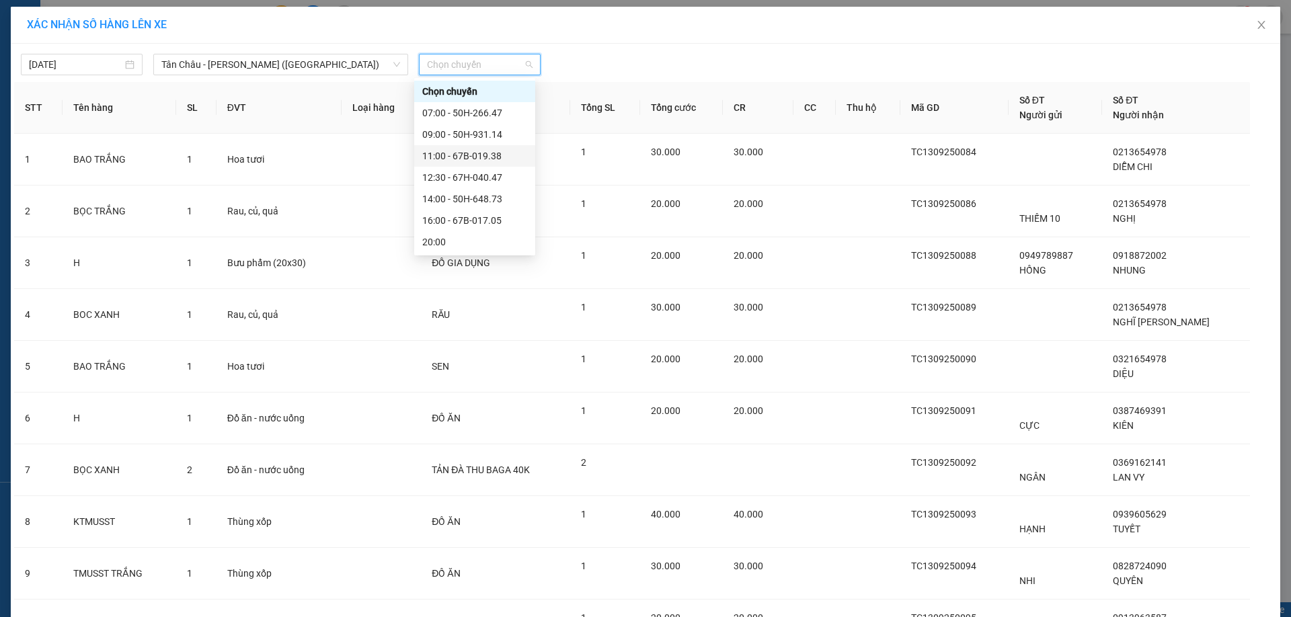
click at [473, 161] on div "11:00 - 67B-019.38" at bounding box center [474, 156] width 105 height 15
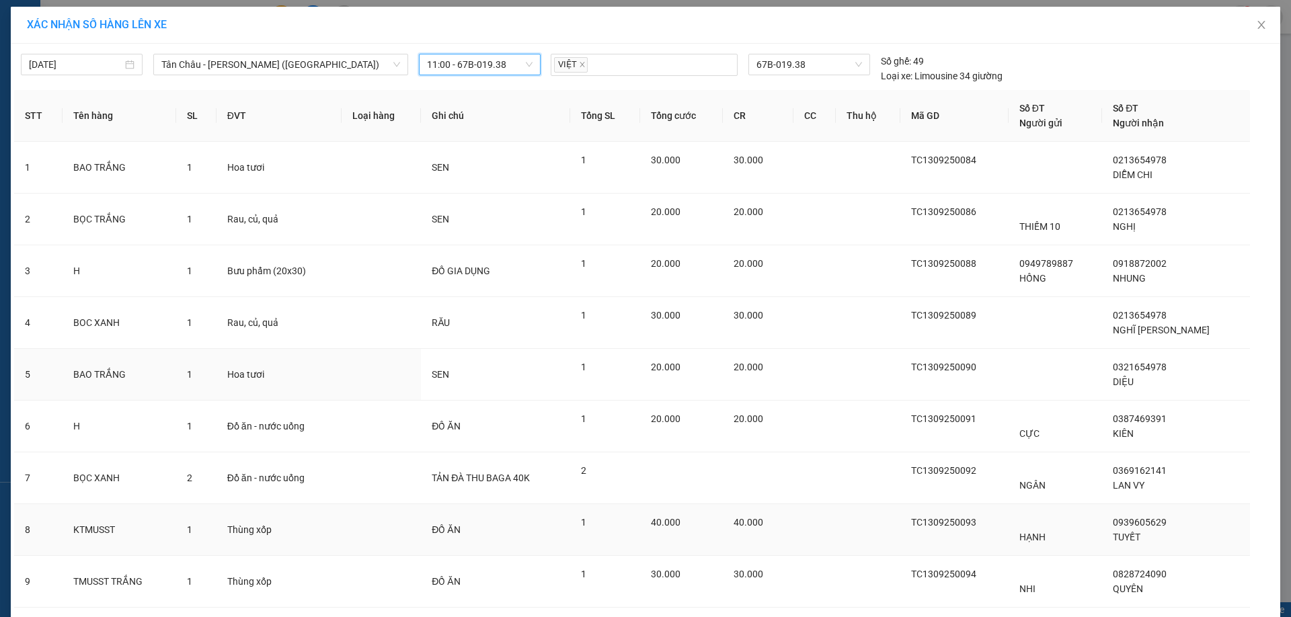
scroll to position [141, 0]
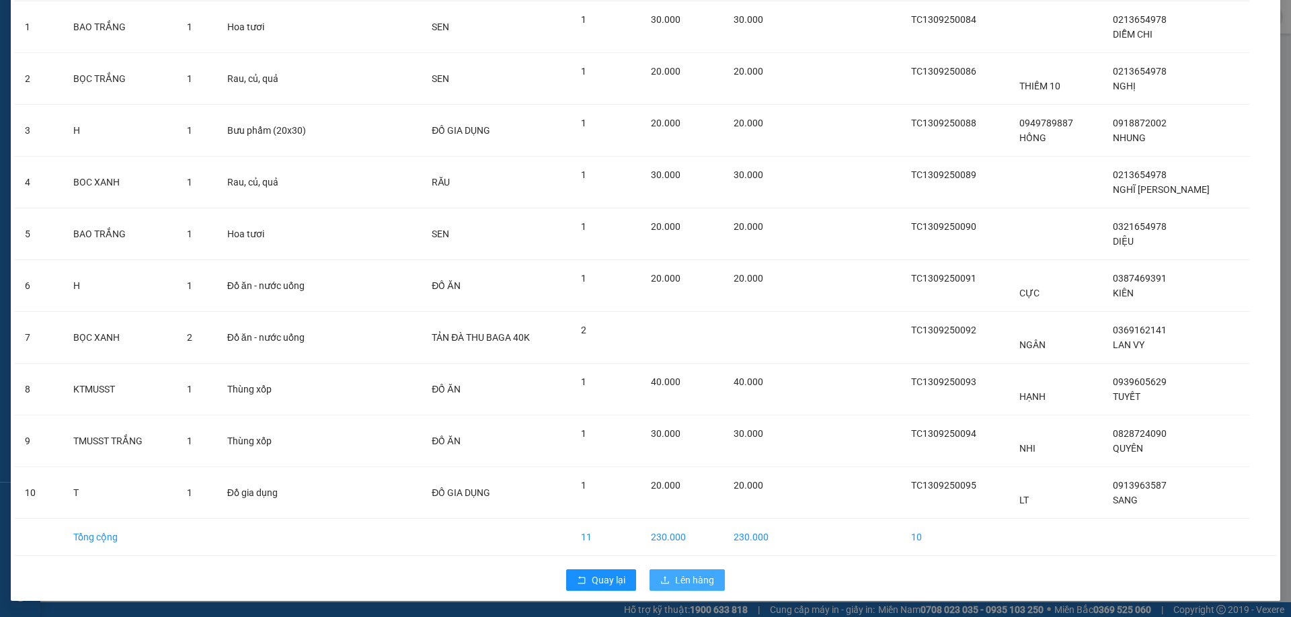
click at [661, 575] on icon "upload" at bounding box center [664, 579] width 9 height 9
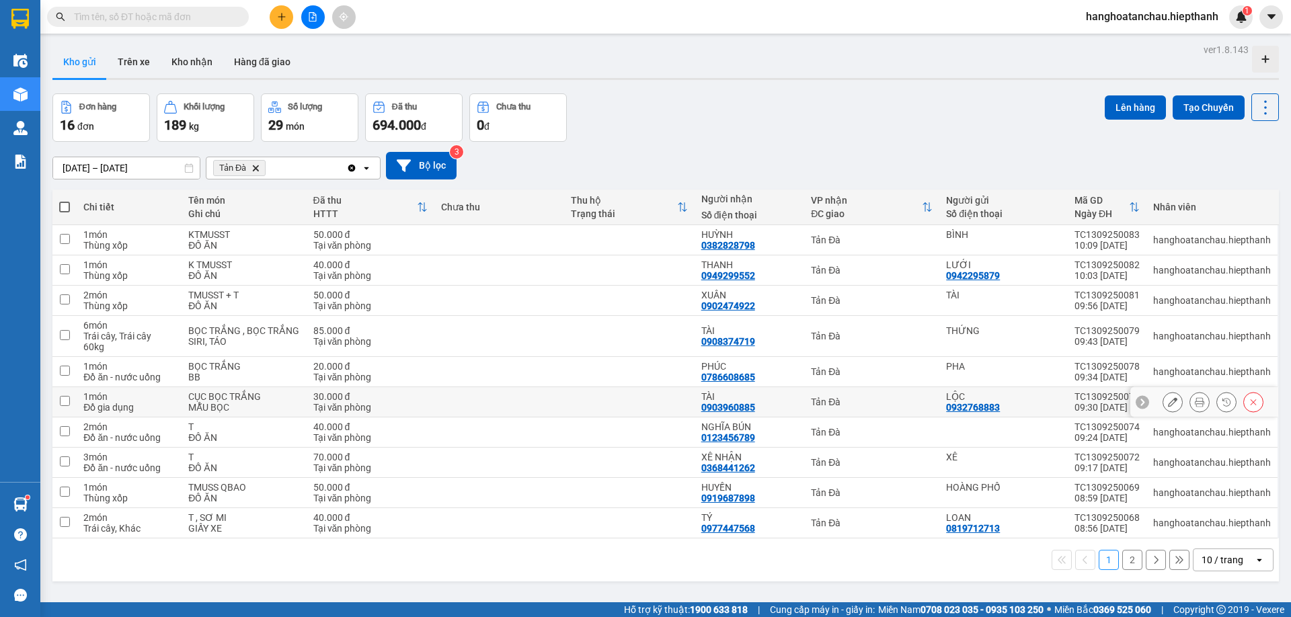
scroll to position [62, 0]
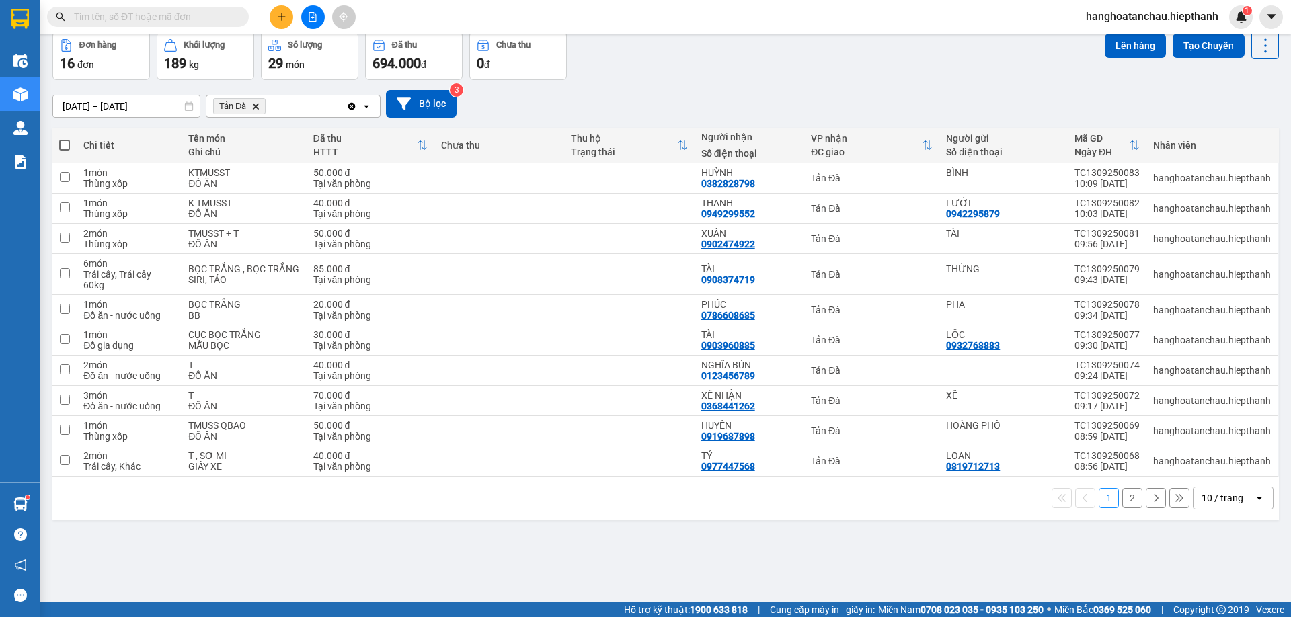
click at [58, 141] on th at bounding box center [64, 146] width 24 height 36
click at [68, 143] on span at bounding box center [64, 145] width 11 height 11
click at [65, 138] on input "checkbox" at bounding box center [65, 138] width 0 height 0
checkbox input "true"
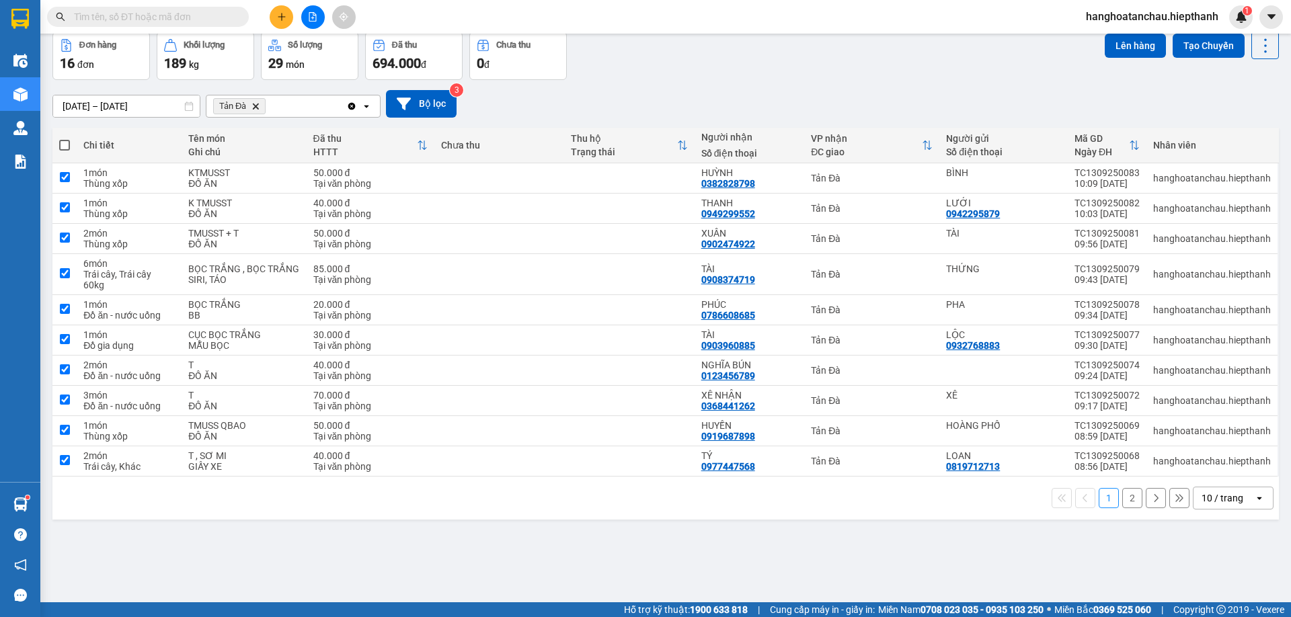
checkbox input "true"
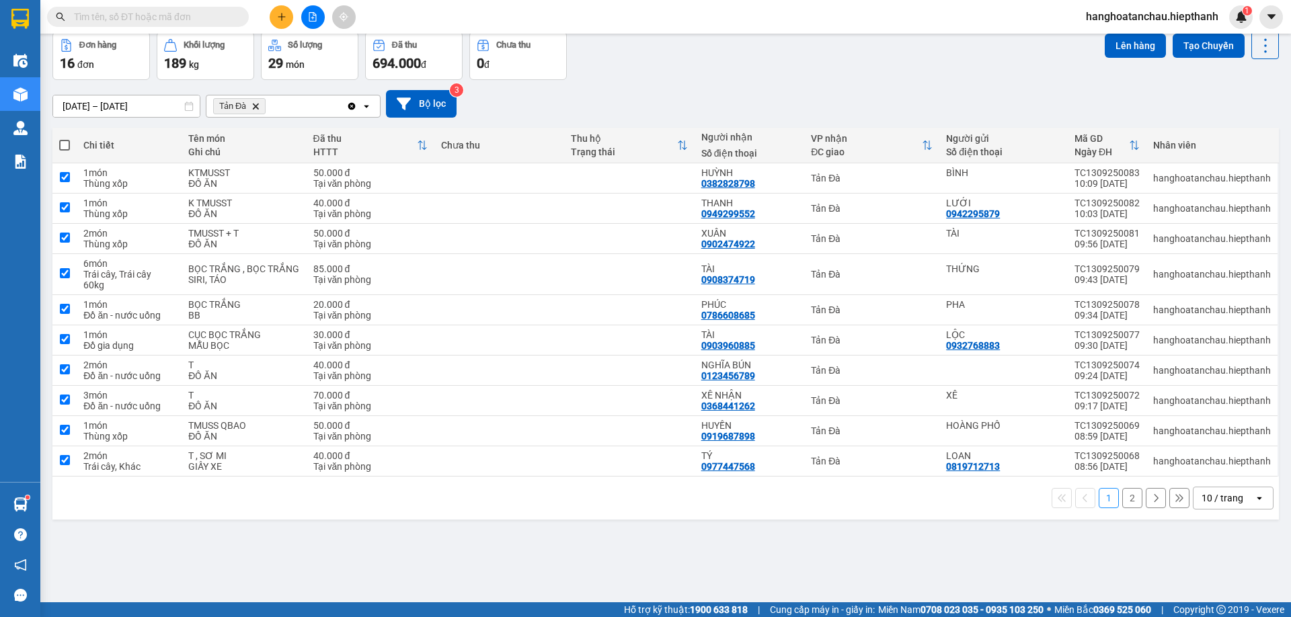
checkbox input "true"
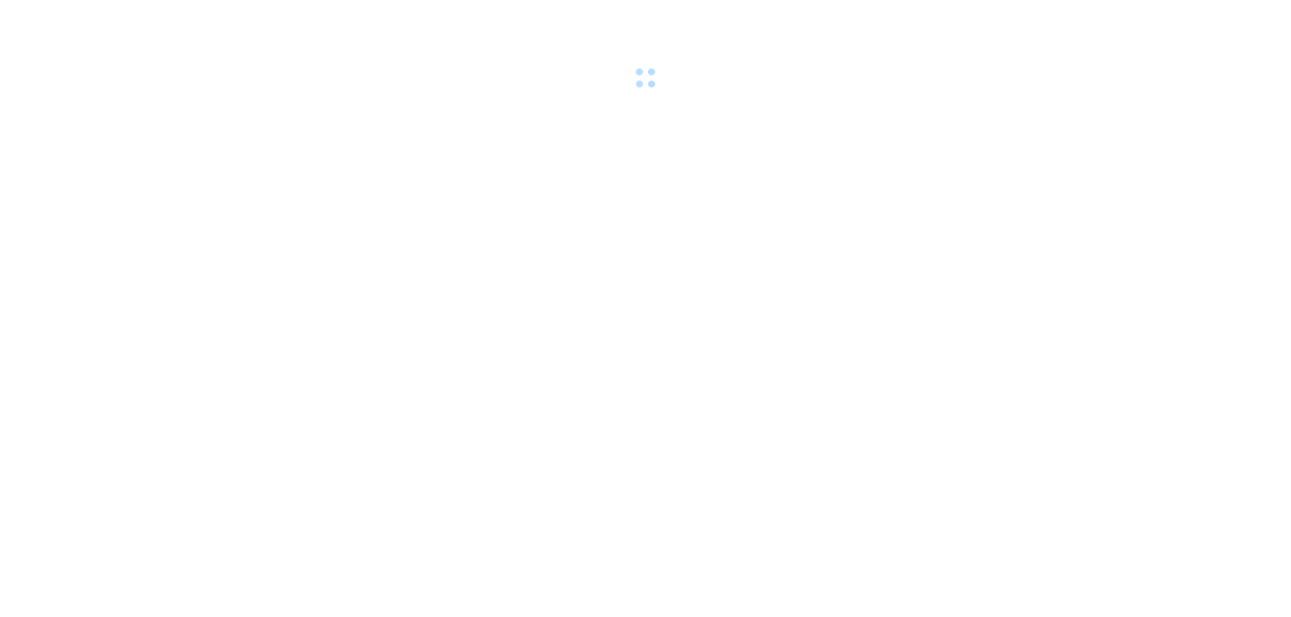
click at [152, 124] on body at bounding box center [645, 308] width 1291 height 617
click at [187, 44] on div at bounding box center [645, 46] width 1291 height 93
click at [188, 0] on html at bounding box center [645, 308] width 1291 height 617
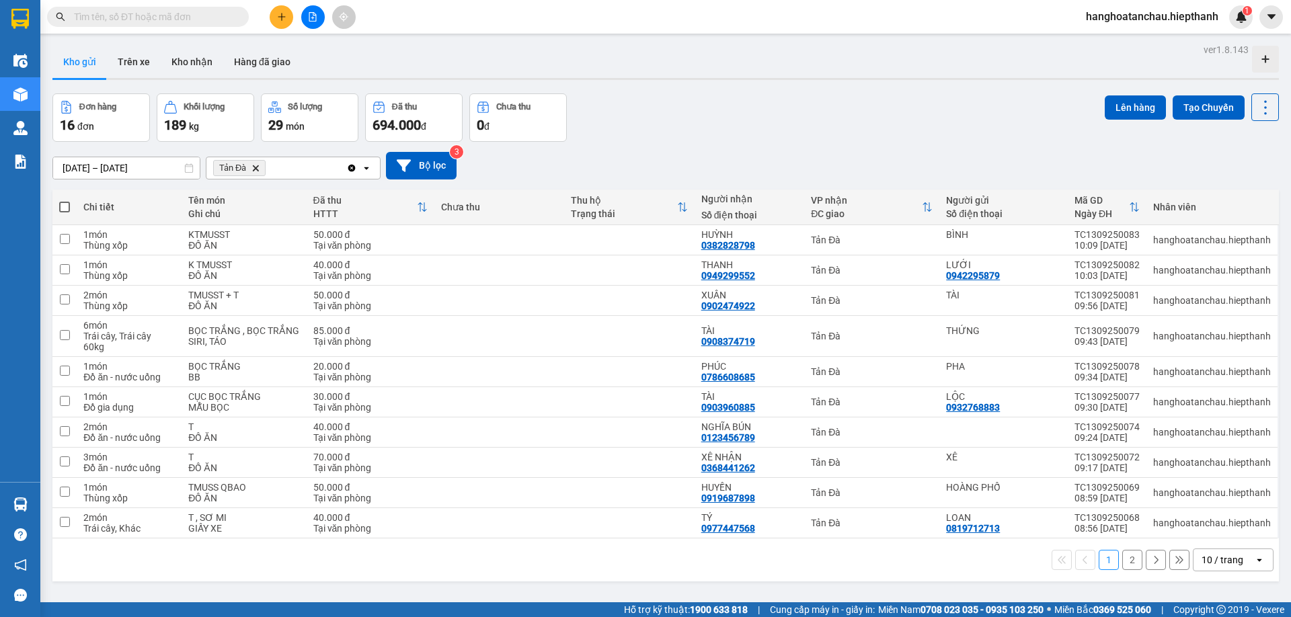
click at [63, 206] on span at bounding box center [64, 207] width 11 height 11
click at [65, 200] on input "checkbox" at bounding box center [65, 200] width 0 height 0
checkbox input "true"
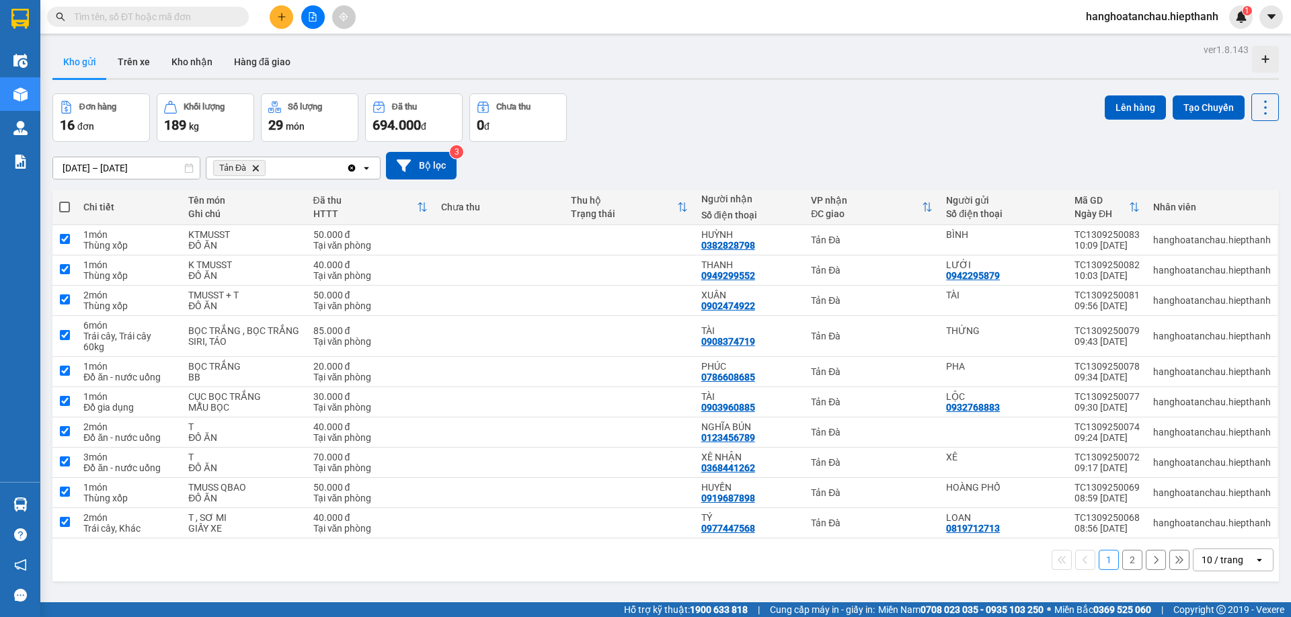
checkbox input "true"
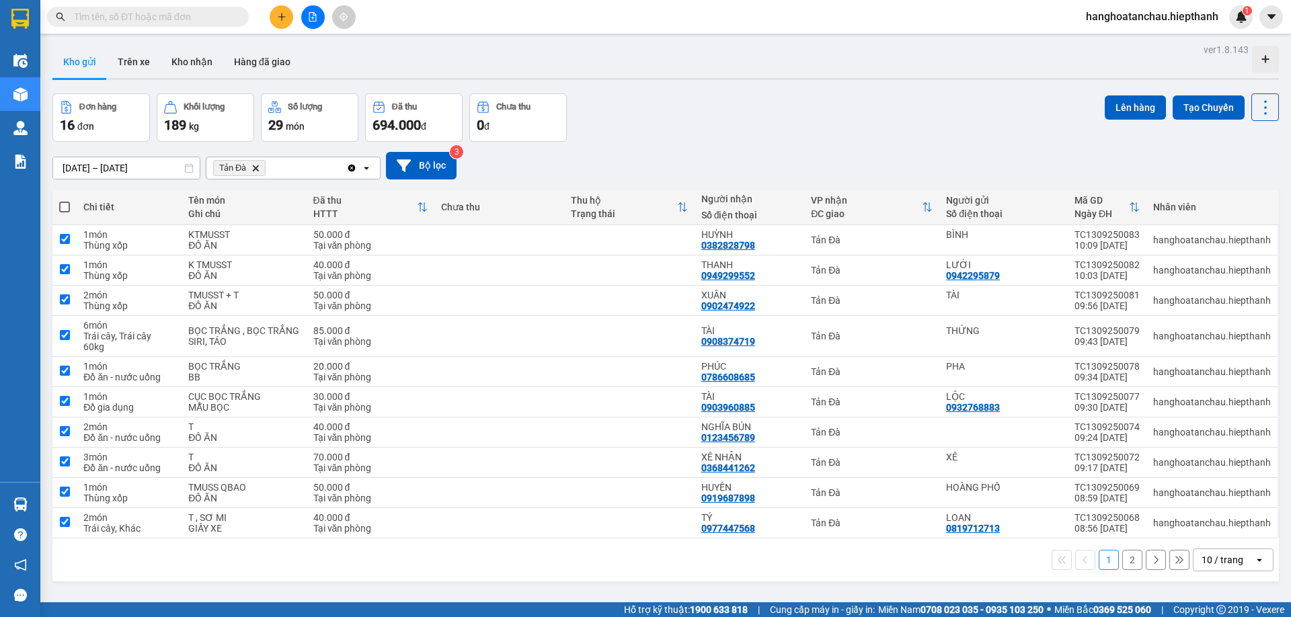
checkbox input "true"
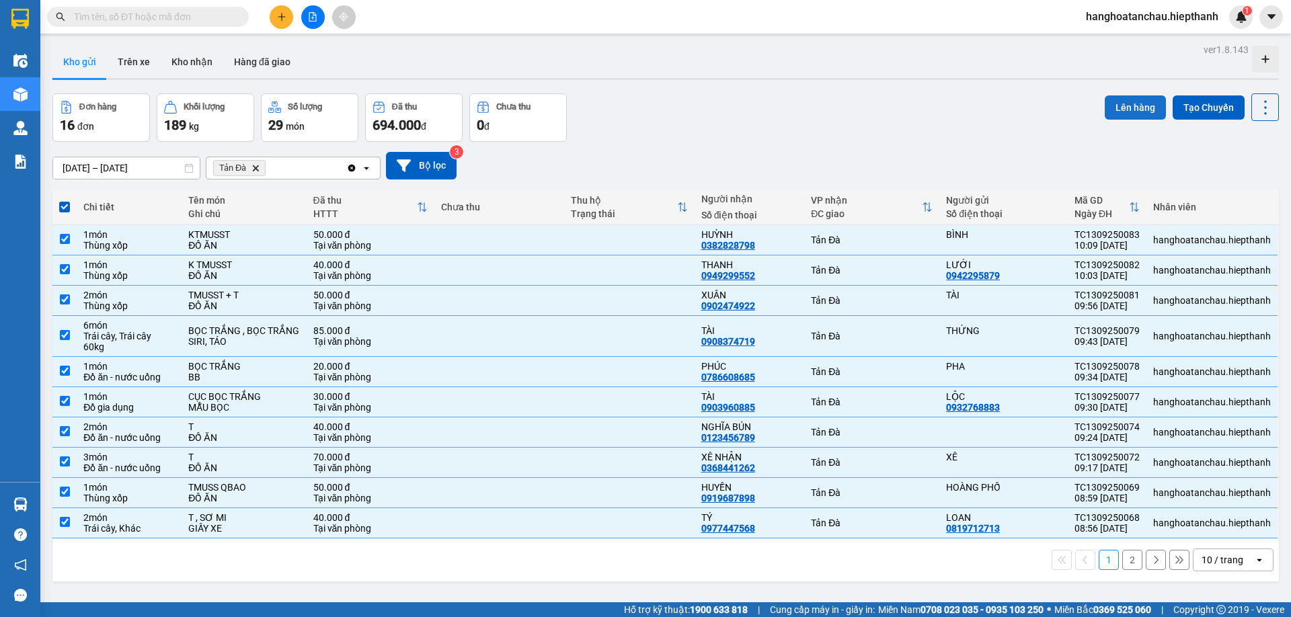
click at [1106, 110] on button "Lên hàng" at bounding box center [1135, 107] width 61 height 24
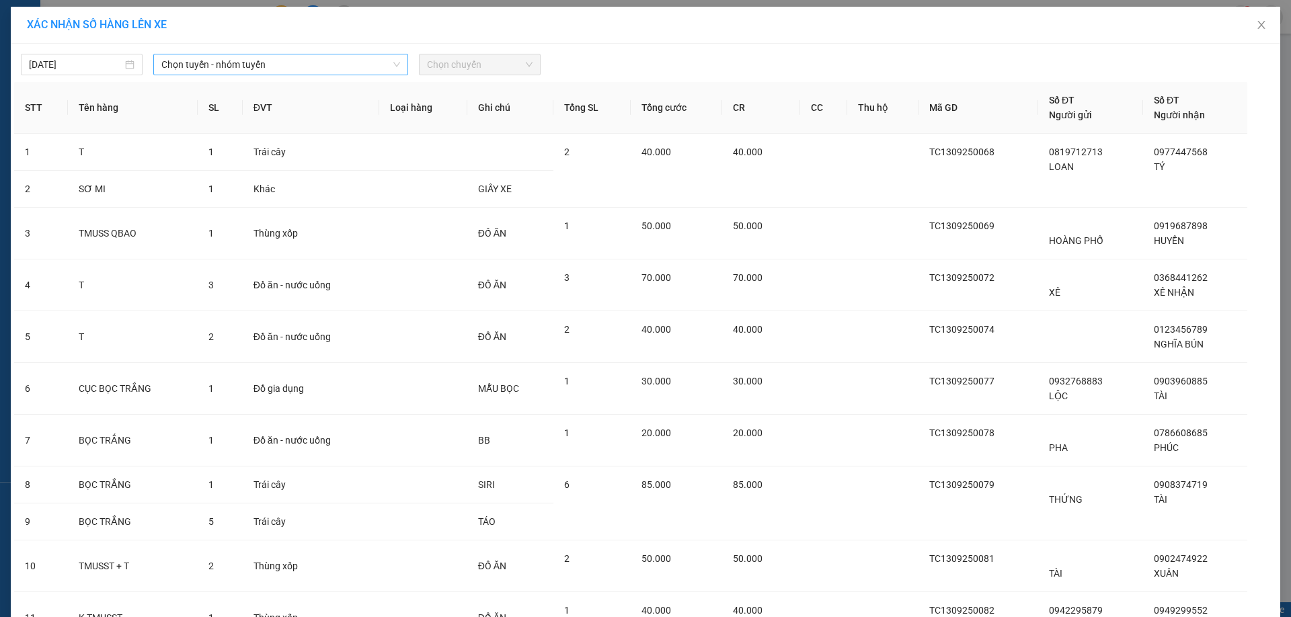
click at [298, 57] on span "Chọn tuyến - nhóm tuyến" at bounding box center [280, 64] width 239 height 20
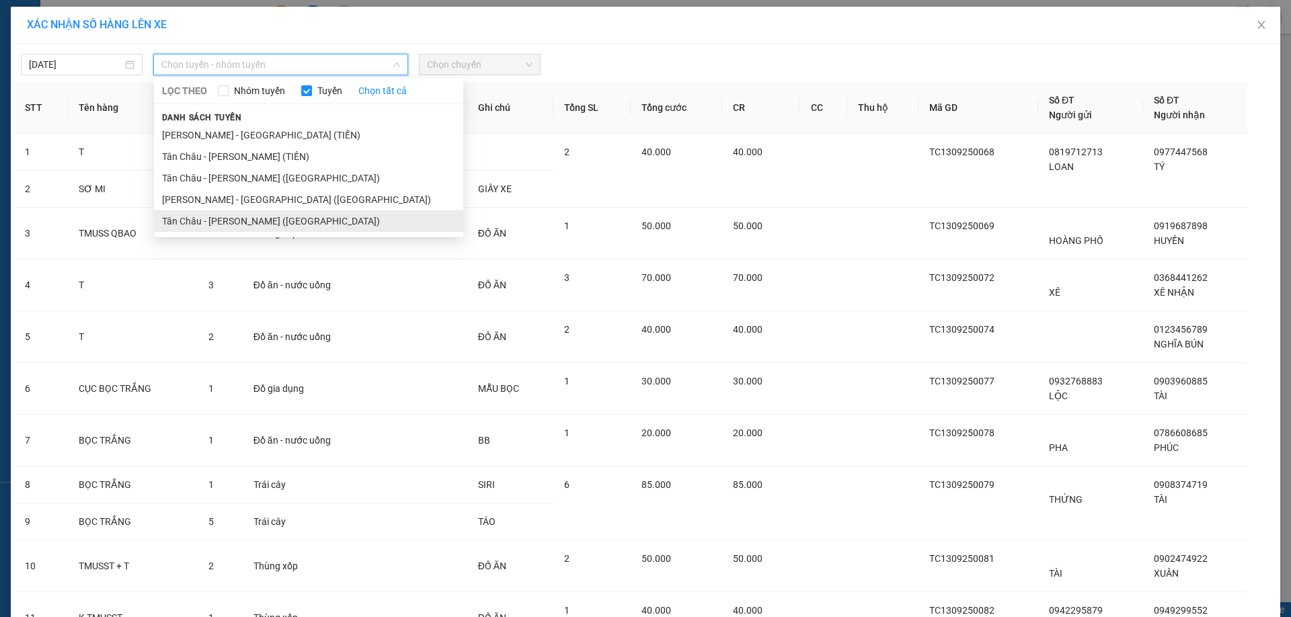
click at [269, 218] on li "Tân Châu - [PERSON_NAME] ([GEOGRAPHIC_DATA])" at bounding box center [308, 221] width 309 height 22
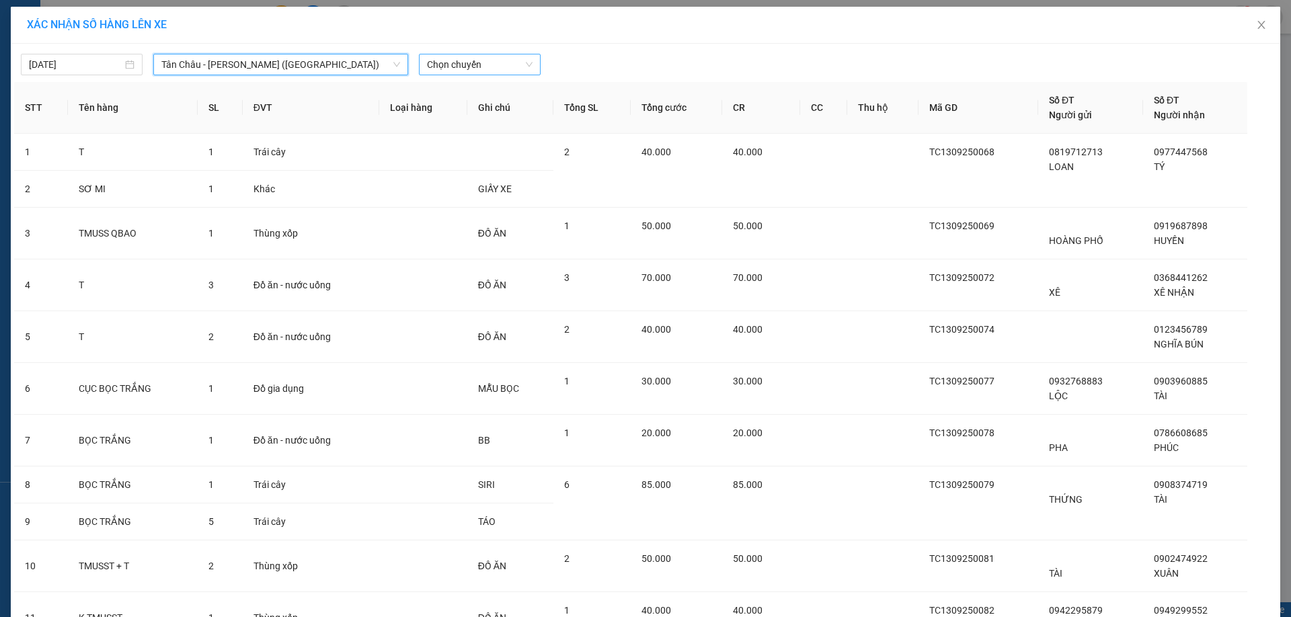
click at [504, 68] on span "Chọn chuyến" at bounding box center [480, 64] width 106 height 20
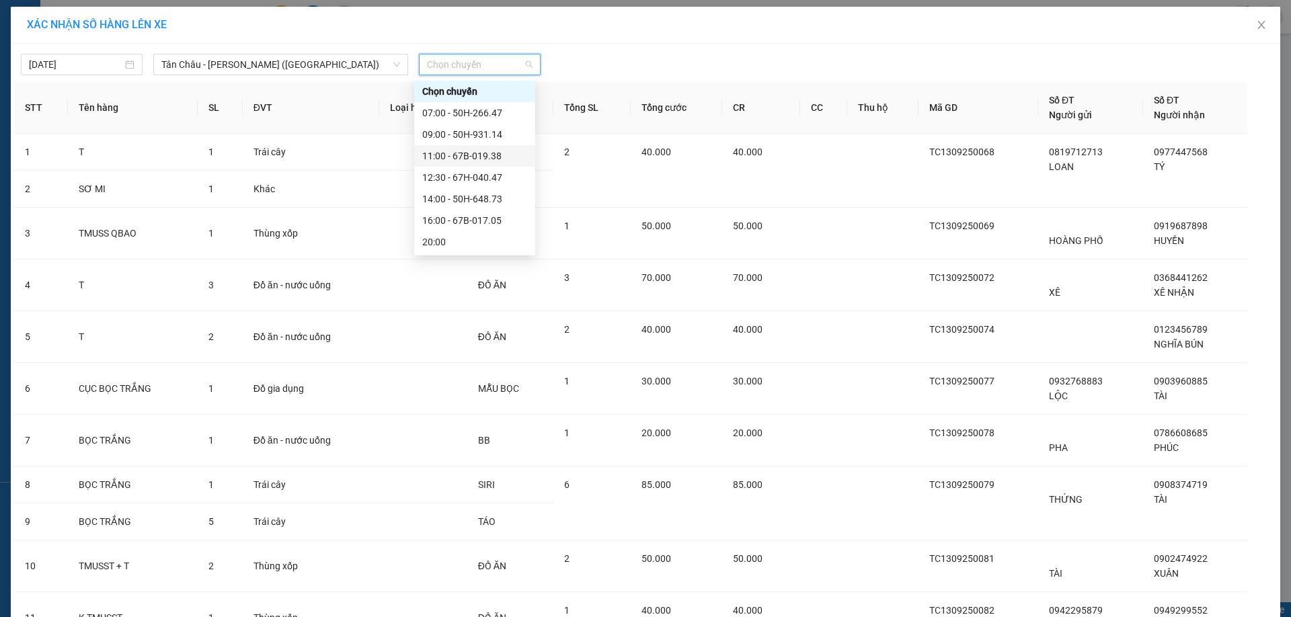
click at [485, 153] on div "11:00 - 67B-019.38" at bounding box center [474, 156] width 105 height 15
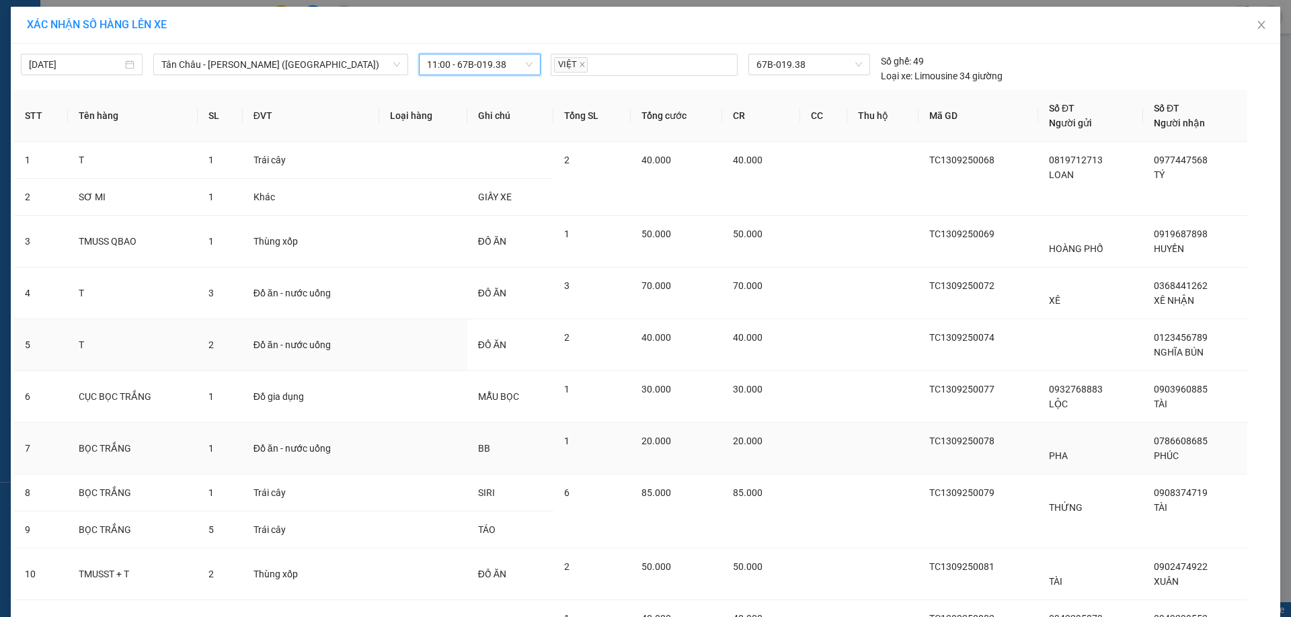
scroll to position [185, 0]
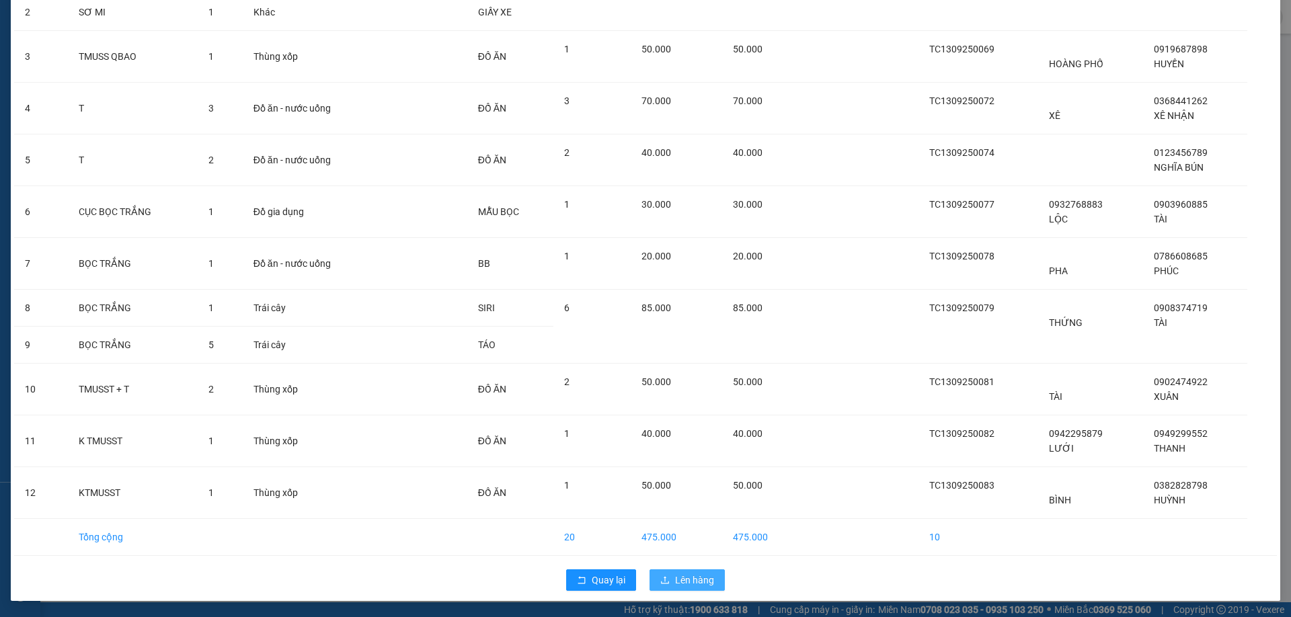
click at [693, 579] on span "Lên hàng" at bounding box center [694, 580] width 39 height 15
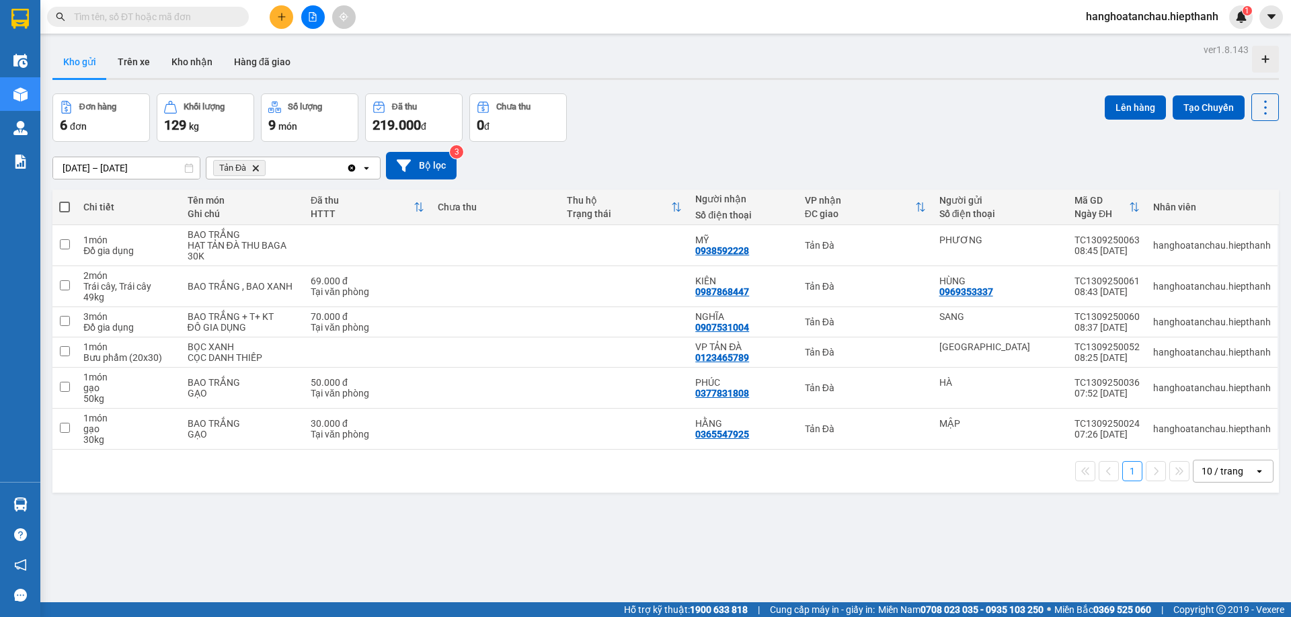
click at [63, 206] on span at bounding box center [64, 207] width 11 height 11
click at [65, 200] on input "checkbox" at bounding box center [65, 200] width 0 height 0
checkbox input "true"
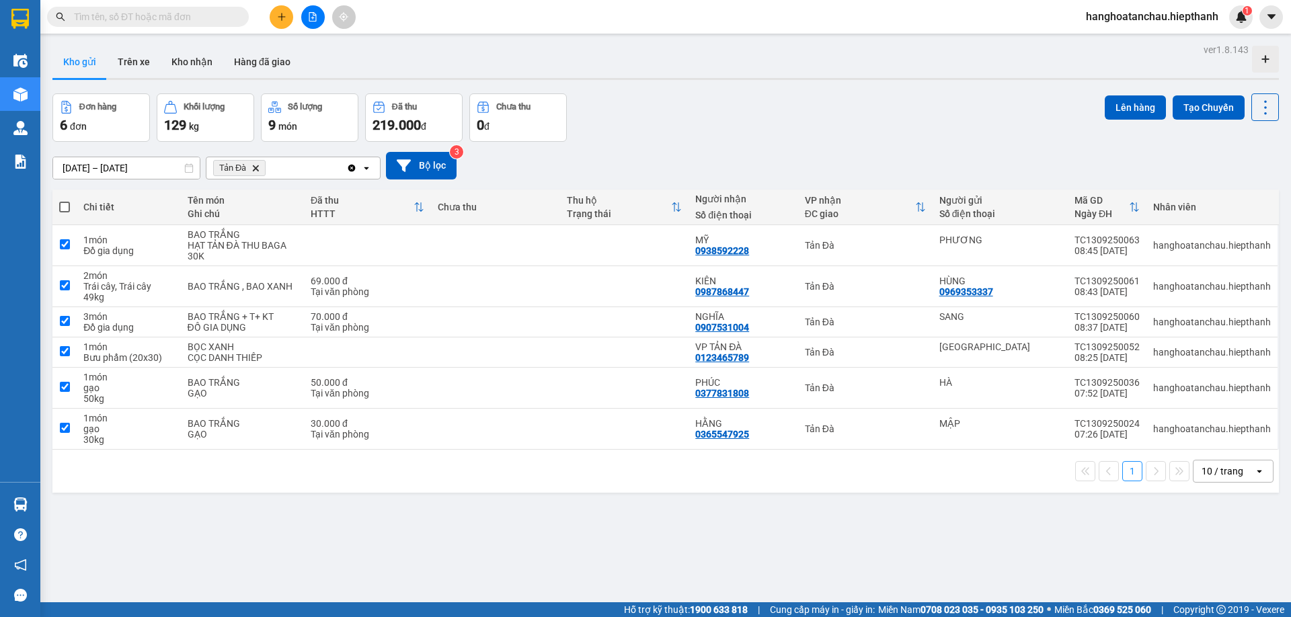
checkbox input "true"
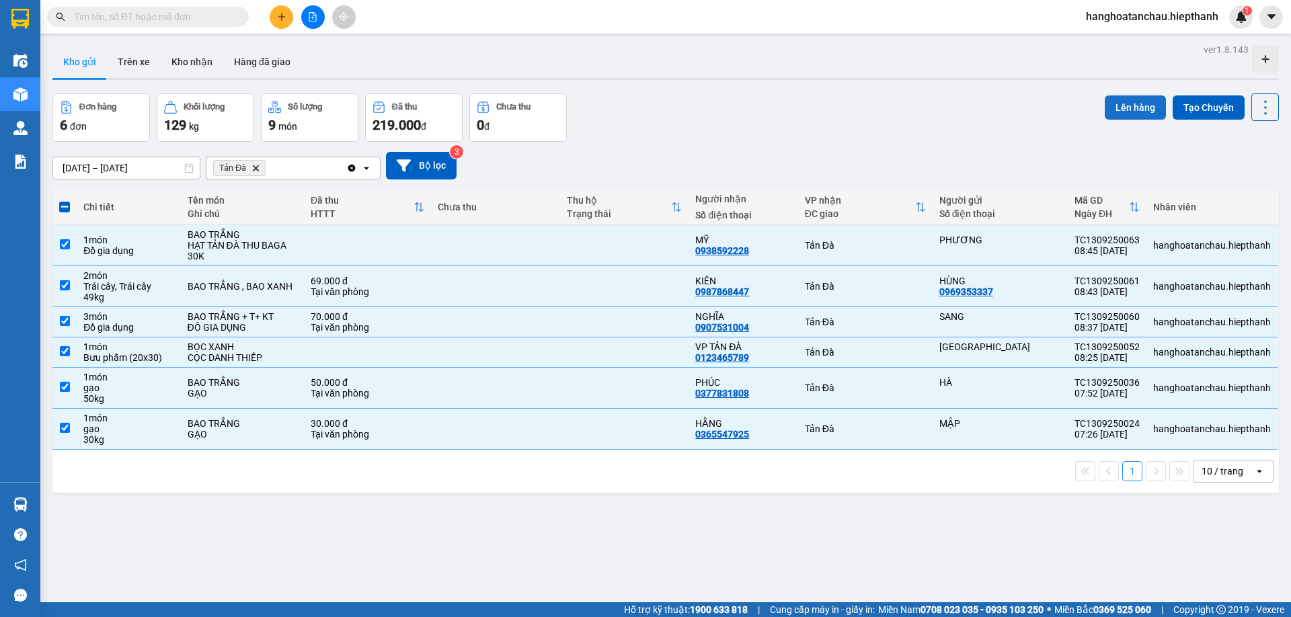
click at [1113, 109] on button "Lên hàng" at bounding box center [1135, 107] width 61 height 24
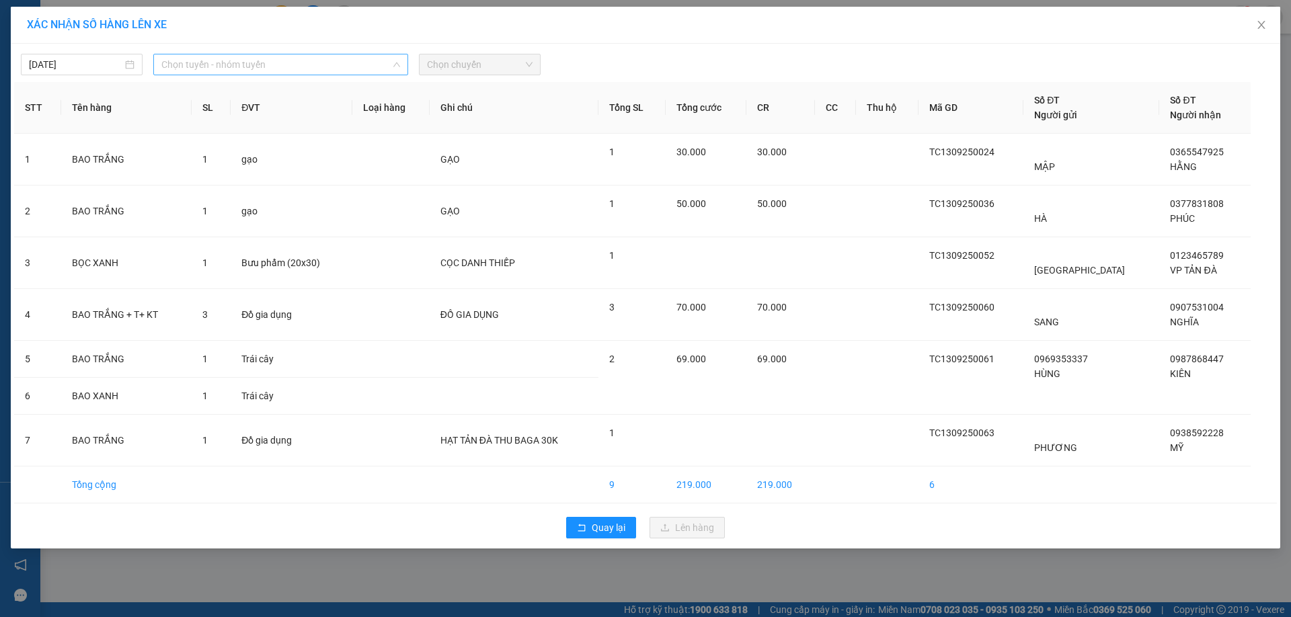
click at [377, 58] on span "Chọn tuyến - nhóm tuyến" at bounding box center [280, 64] width 239 height 20
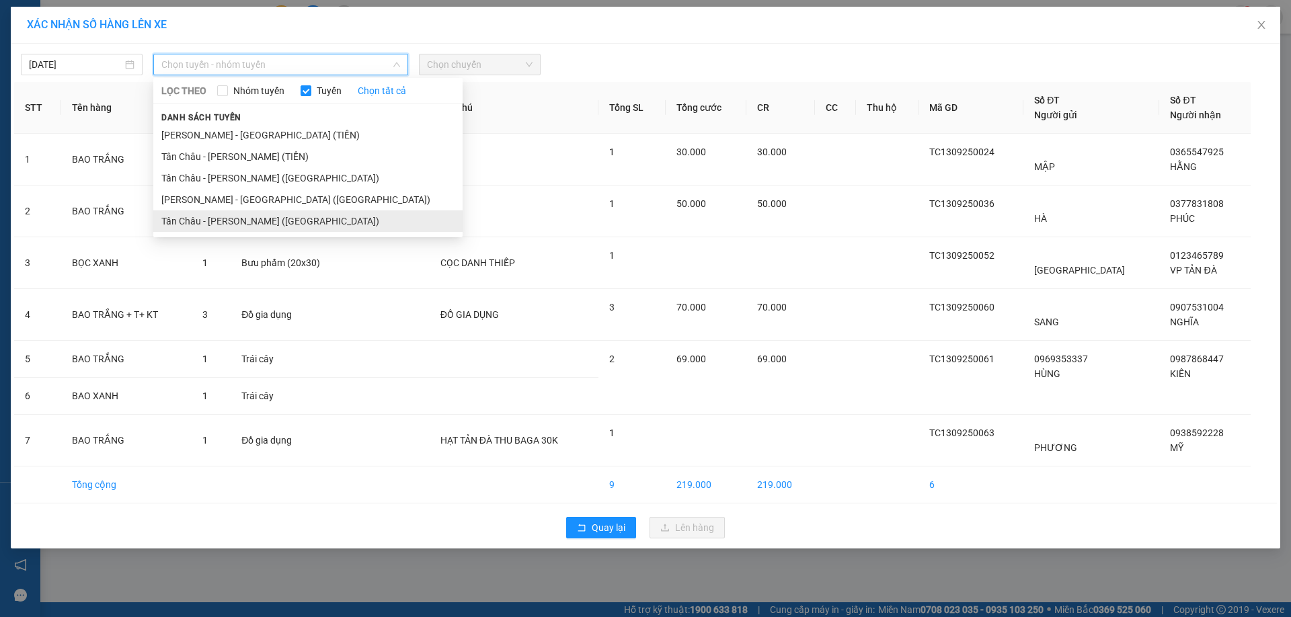
click at [274, 217] on li "Tân Châu - [PERSON_NAME] ([GEOGRAPHIC_DATA])" at bounding box center [307, 221] width 309 height 22
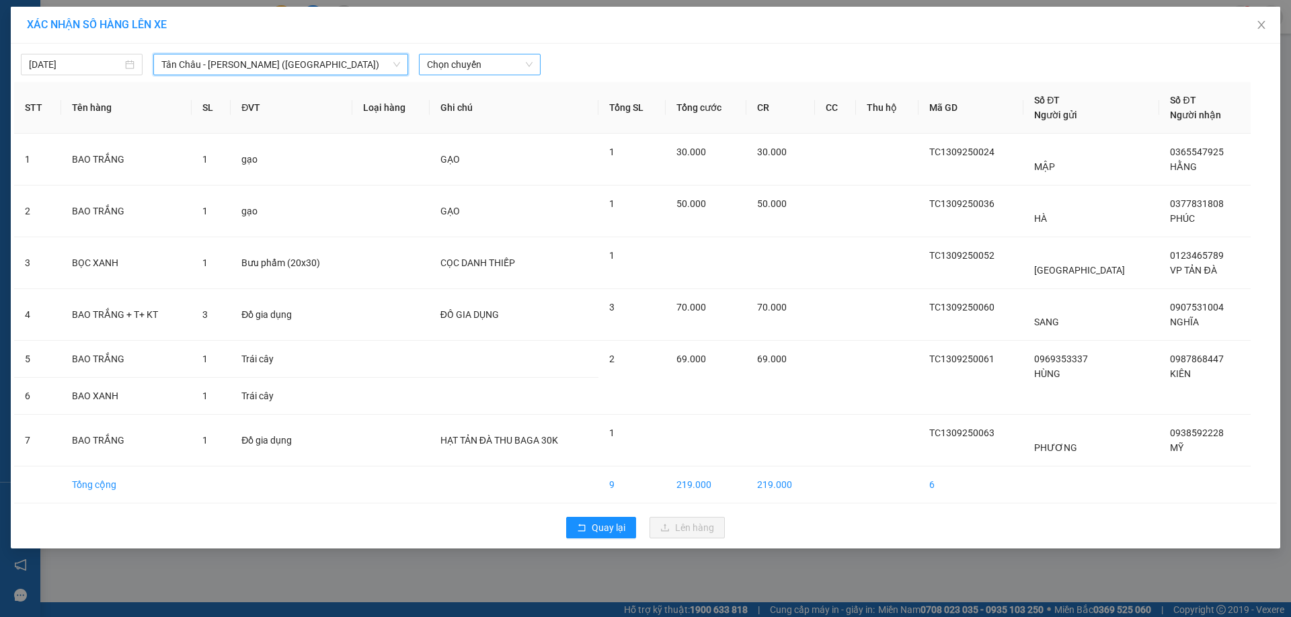
click at [469, 65] on span "Chọn chuyến" at bounding box center [480, 64] width 106 height 20
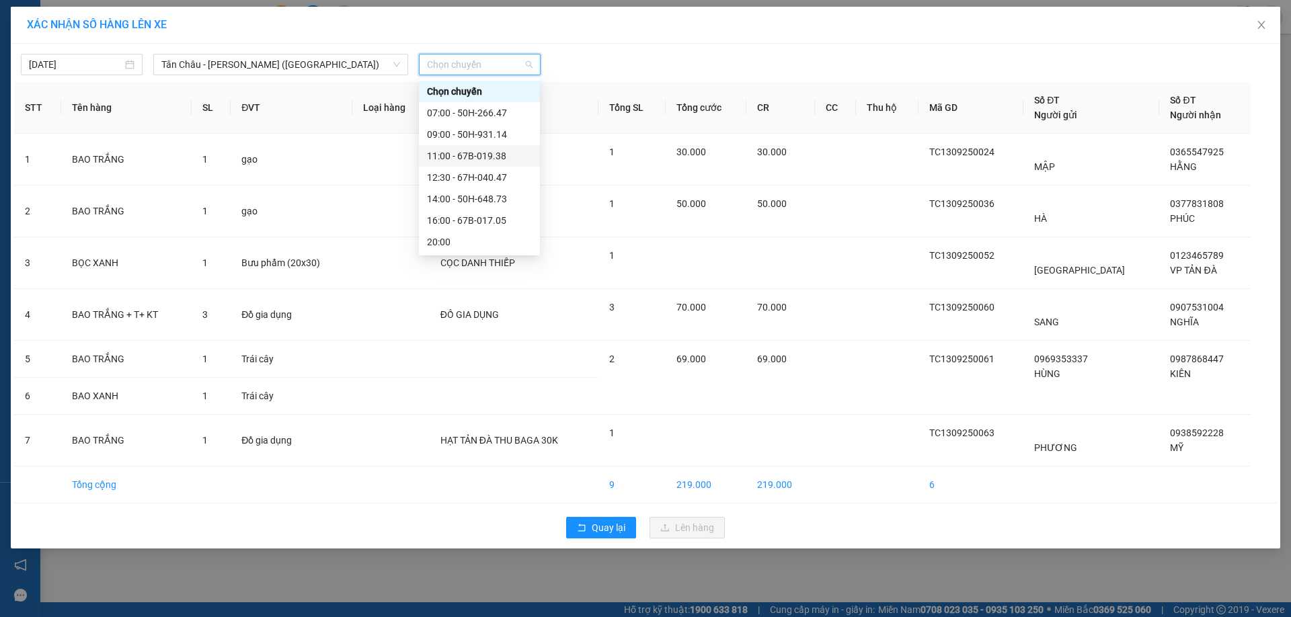
click at [471, 147] on div "11:00 - 67B-019.38" at bounding box center [479, 156] width 121 height 22
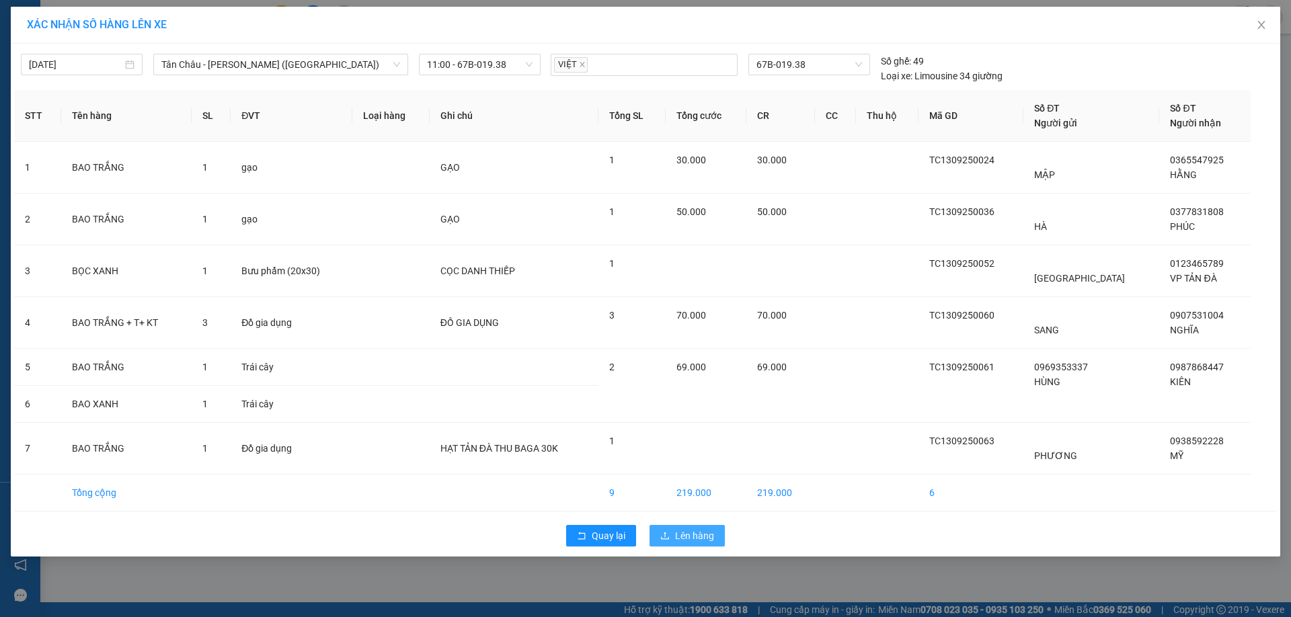
click at [696, 538] on span "Lên hàng" at bounding box center [694, 535] width 39 height 15
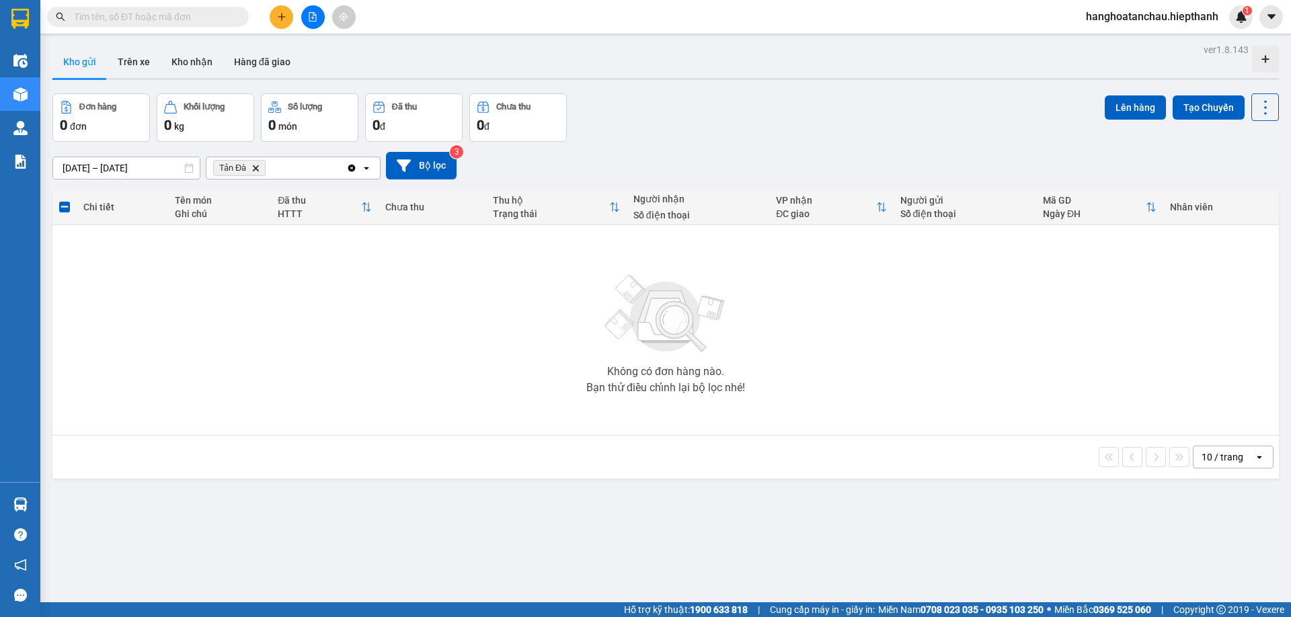
click at [259, 169] on icon "Delete" at bounding box center [255, 168] width 8 height 8
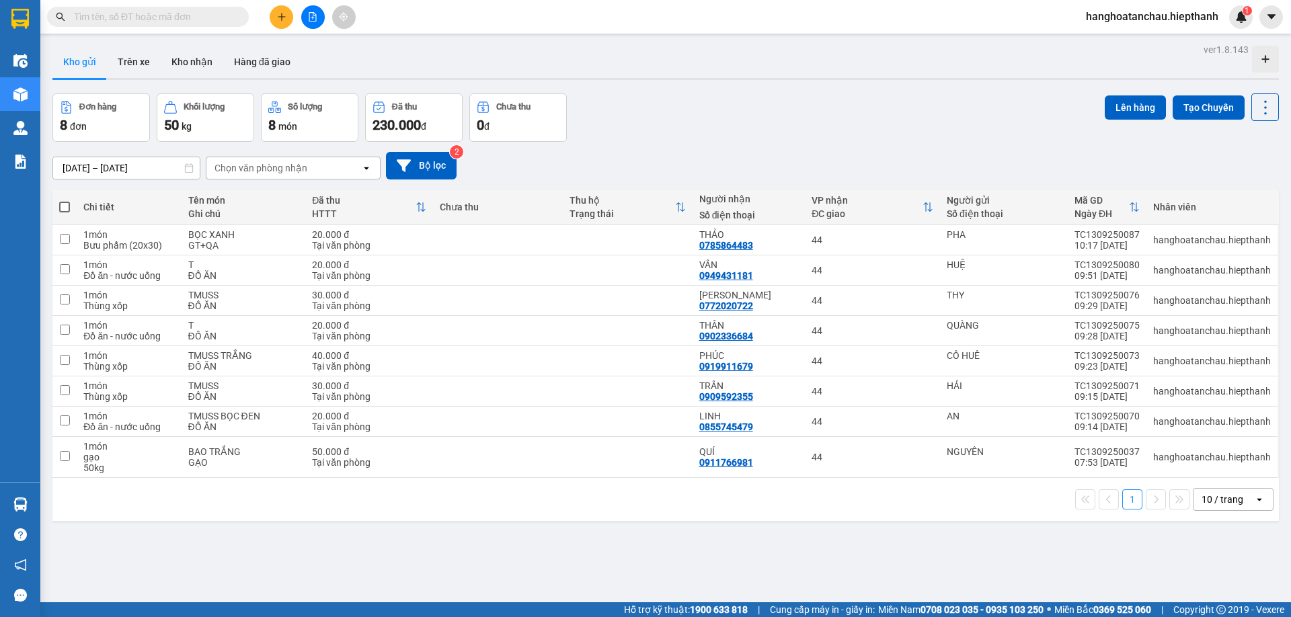
click at [71, 204] on th at bounding box center [64, 208] width 24 height 36
click at [61, 204] on span at bounding box center [64, 207] width 11 height 11
click at [65, 200] on input "checkbox" at bounding box center [65, 200] width 0 height 0
checkbox input "true"
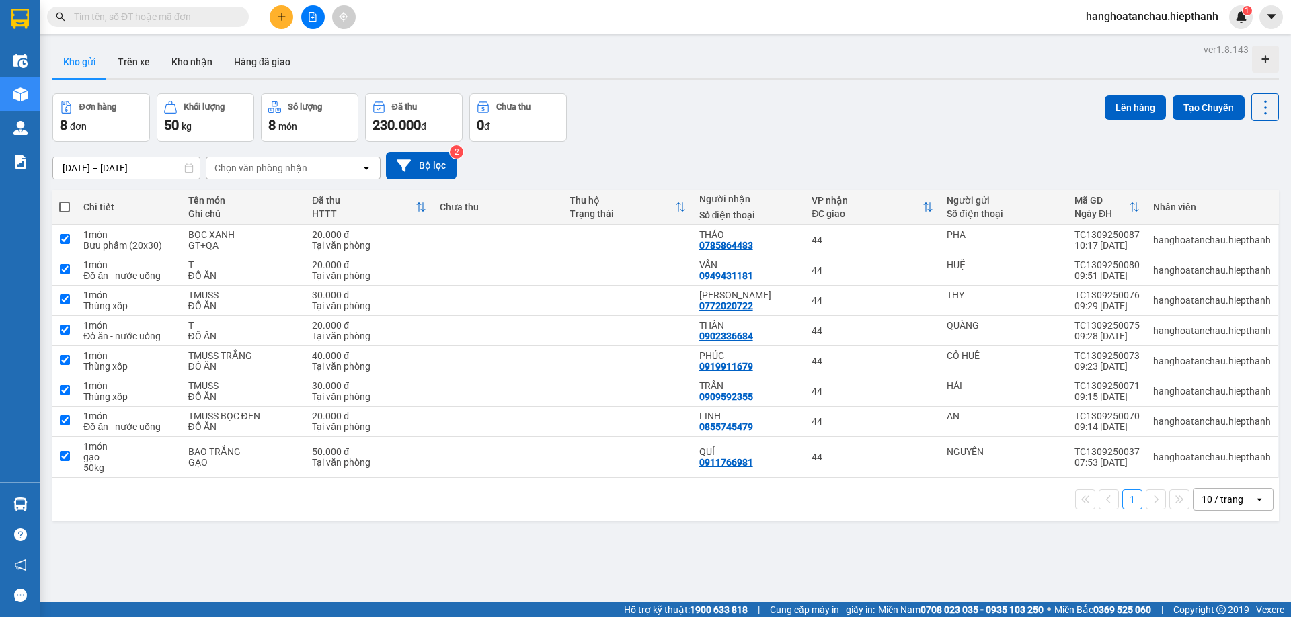
checkbox input "true"
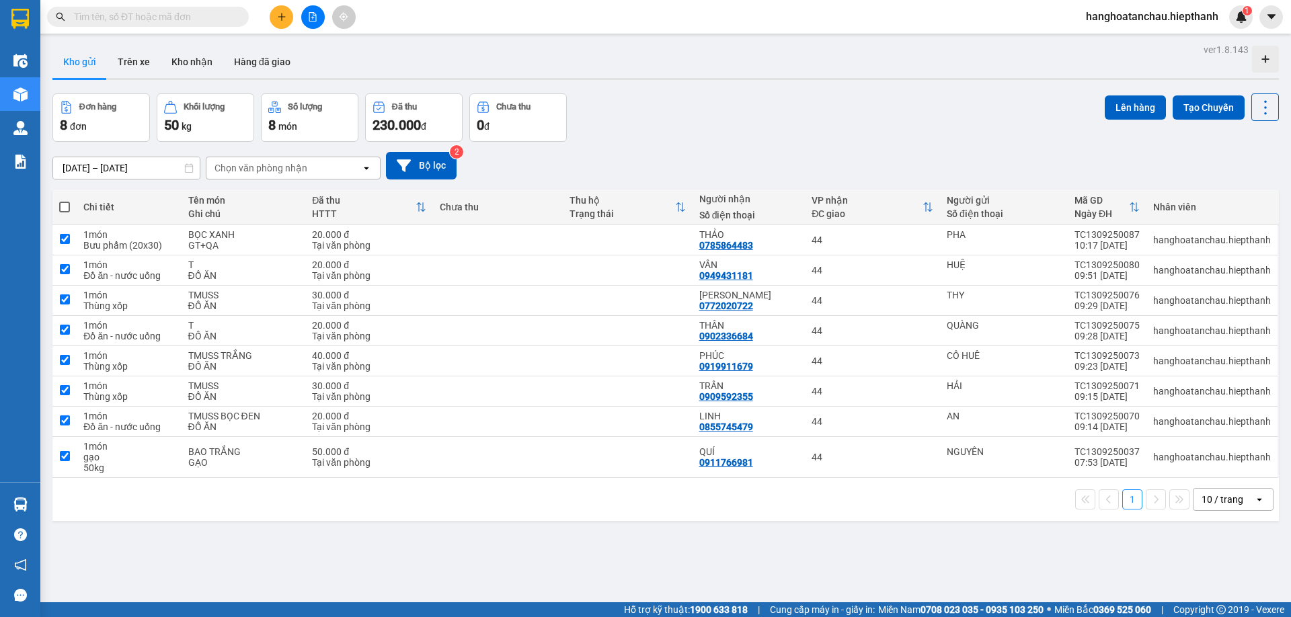
checkbox input "true"
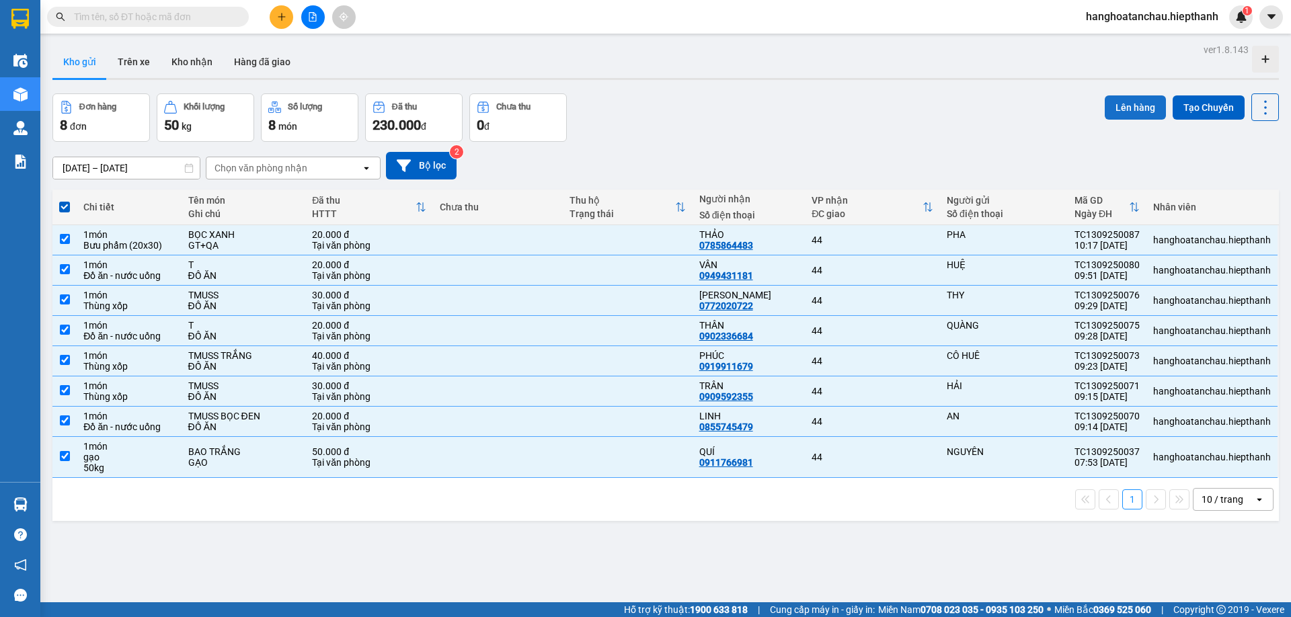
click at [1137, 110] on button "Lên hàng" at bounding box center [1135, 107] width 61 height 24
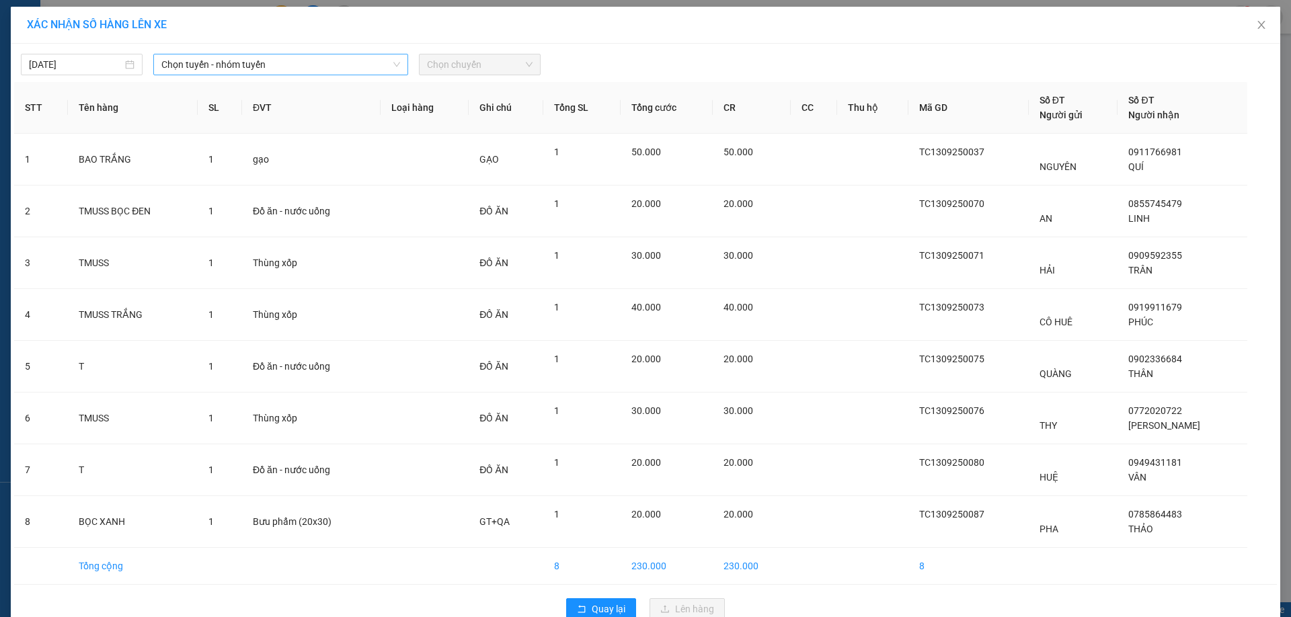
click at [362, 56] on span "Chọn tuyến - nhóm tuyến" at bounding box center [280, 64] width 239 height 20
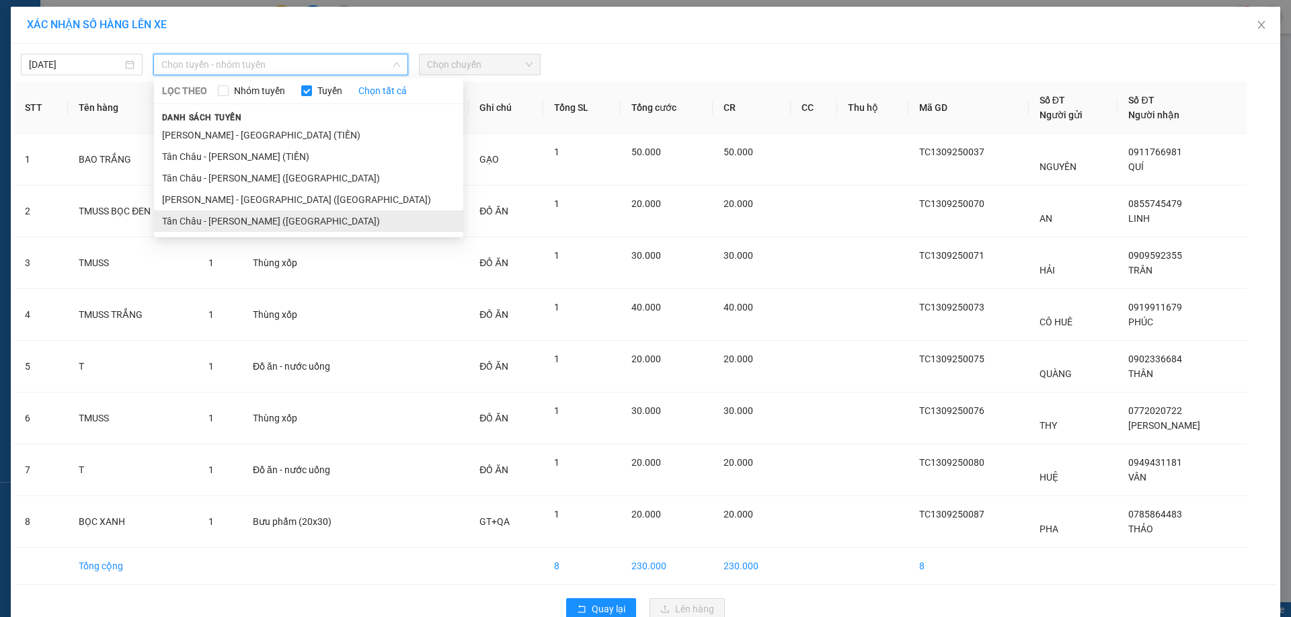
click at [304, 219] on li "Tân Châu - [PERSON_NAME] ([GEOGRAPHIC_DATA])" at bounding box center [308, 221] width 309 height 22
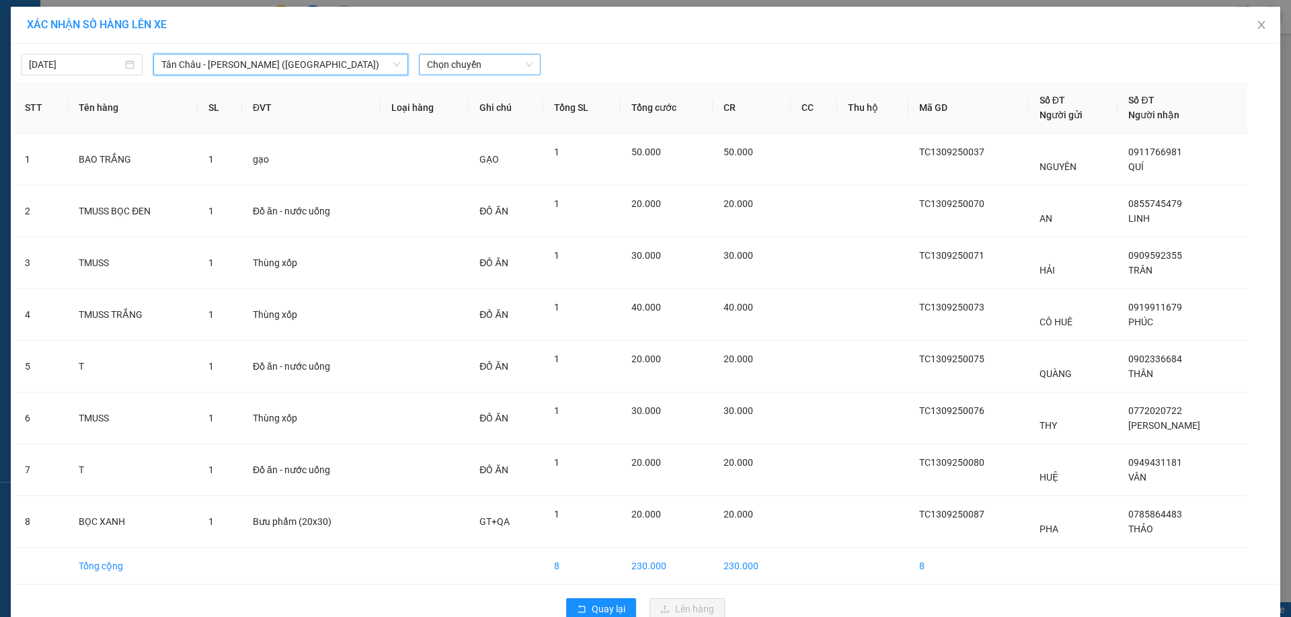
click at [507, 66] on span "Chọn chuyến" at bounding box center [480, 64] width 106 height 20
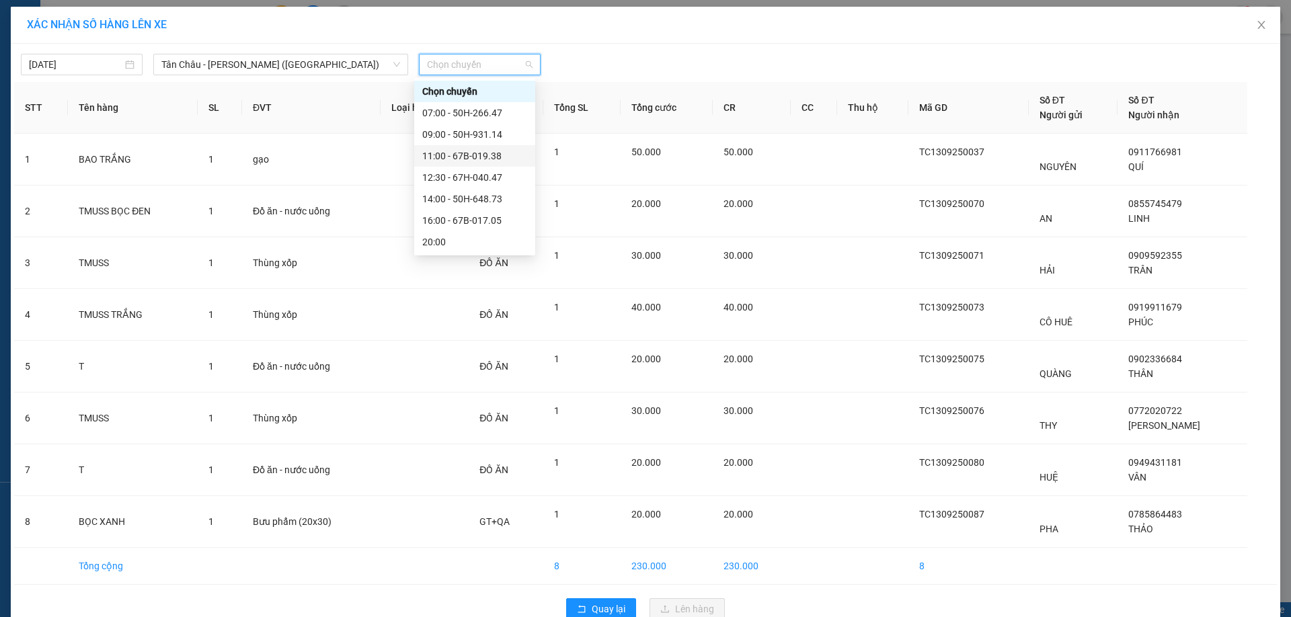
click at [479, 160] on div "11:00 - 67B-019.38" at bounding box center [474, 156] width 105 height 15
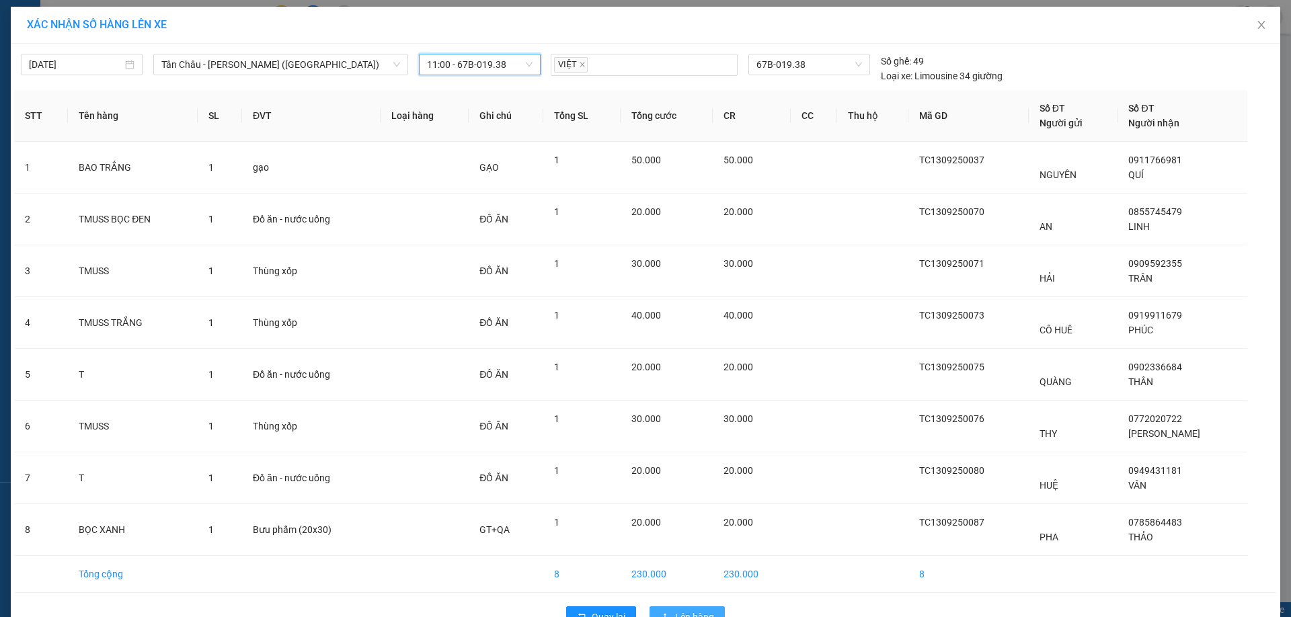
click at [685, 610] on span "Lên hàng" at bounding box center [694, 617] width 39 height 15
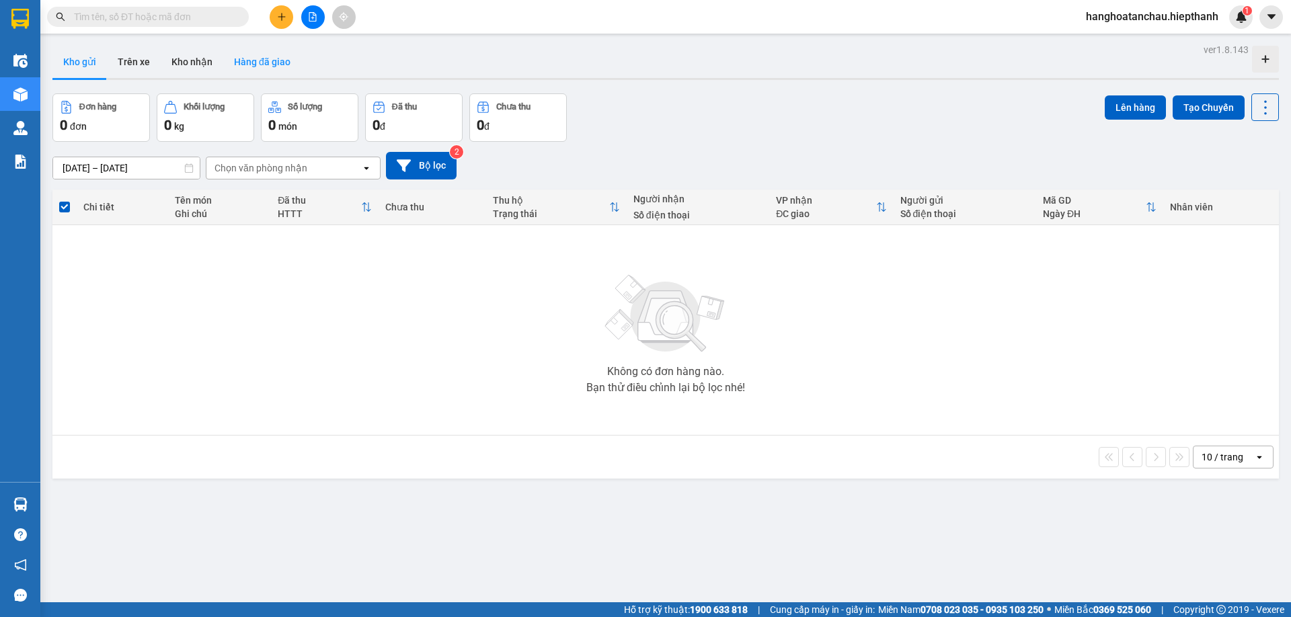
click at [245, 60] on button "Hàng đã giao" at bounding box center [262, 62] width 78 height 32
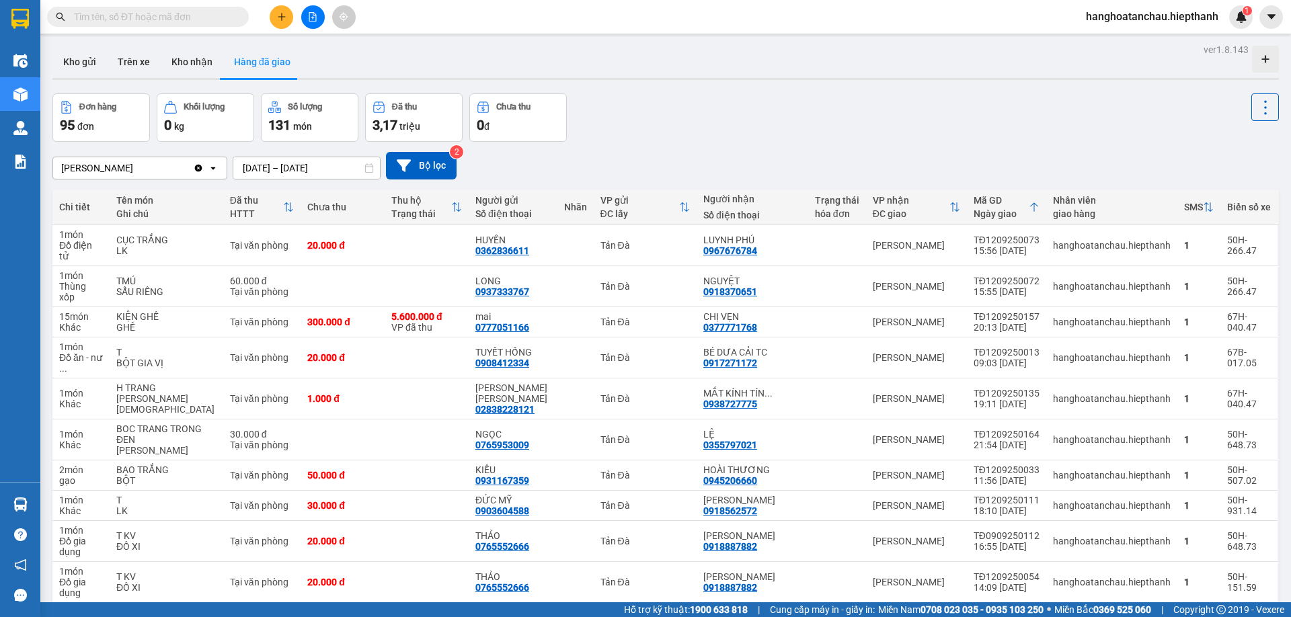
click at [177, 16] on input "text" at bounding box center [153, 16] width 159 height 15
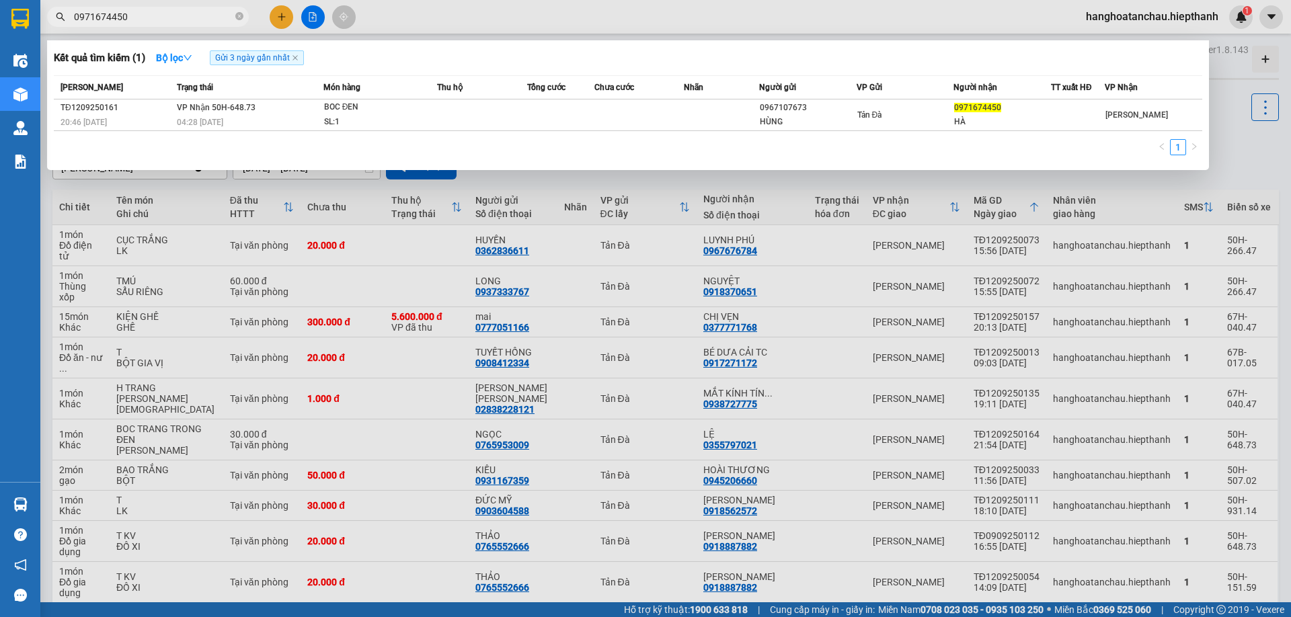
type input "0971674450"
click at [373, 132] on div "Mã ĐH Trạng thái Món hàng Thu hộ Tổng cước Chưa cước Nhãn Người gửi VP Gửi Ngườ…" at bounding box center [628, 119] width 1148 height 88
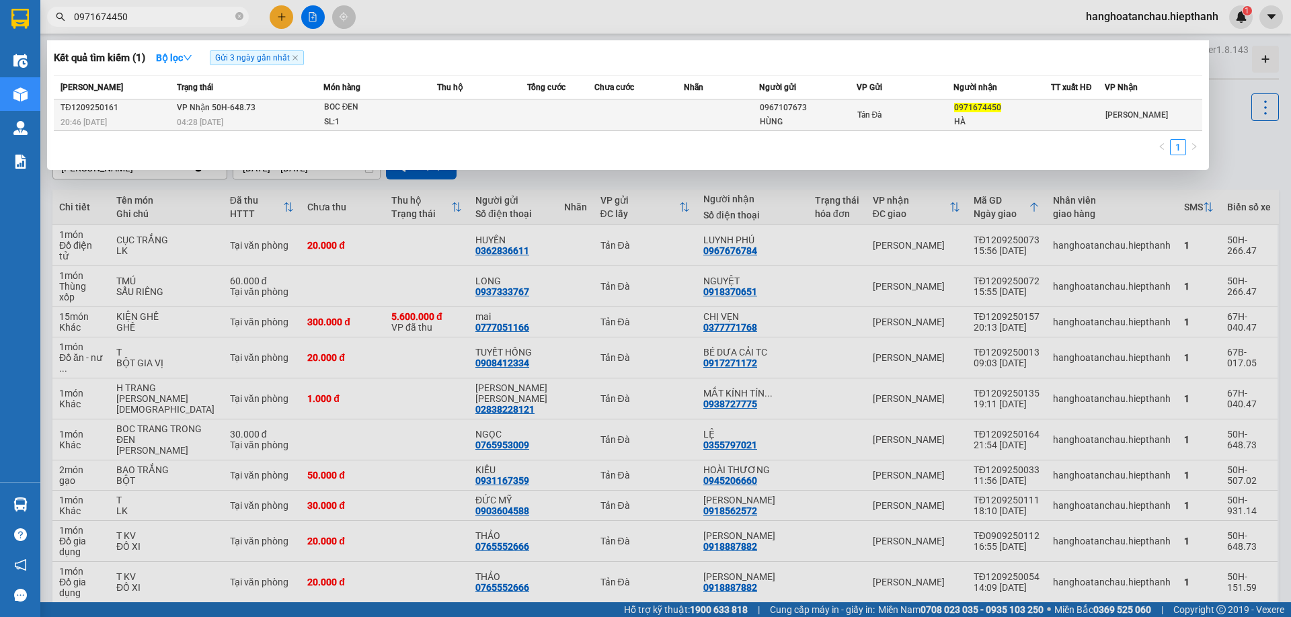
click at [378, 112] on div "BOC ĐEN" at bounding box center [374, 107] width 101 height 15
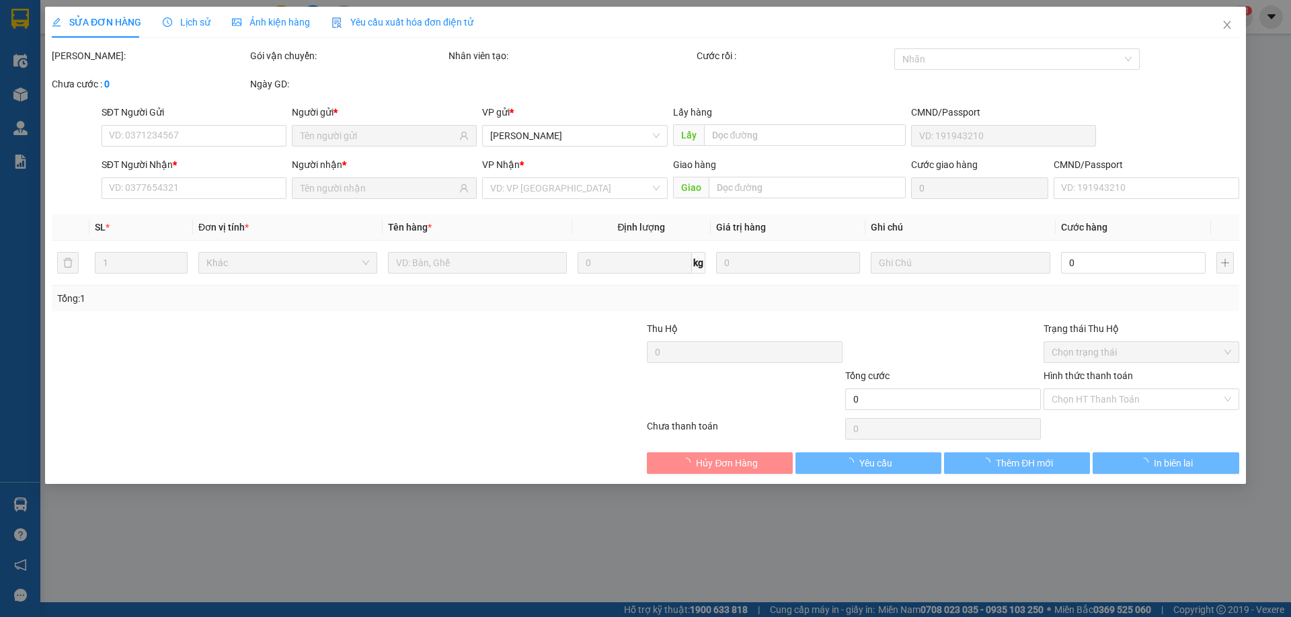
type input "0967107673"
type input "HÙNG"
type input "0971674450"
type input "HÀ"
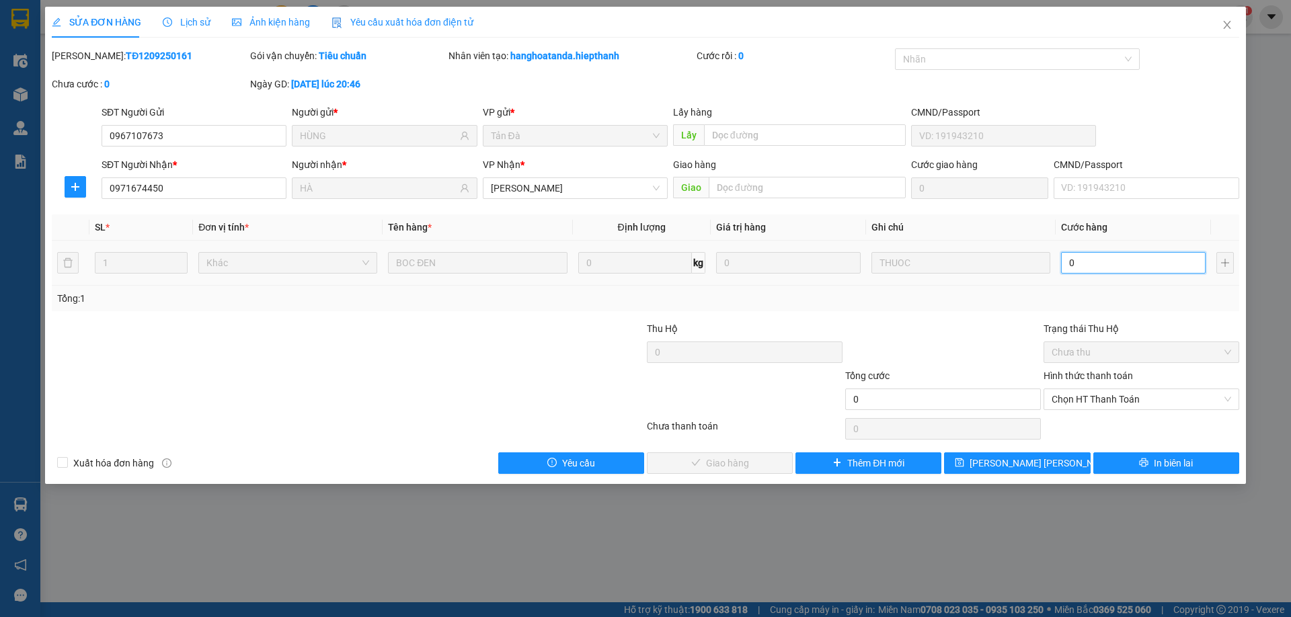
click at [1087, 264] on input "0" at bounding box center [1133, 263] width 145 height 22
type input "2"
type input "20"
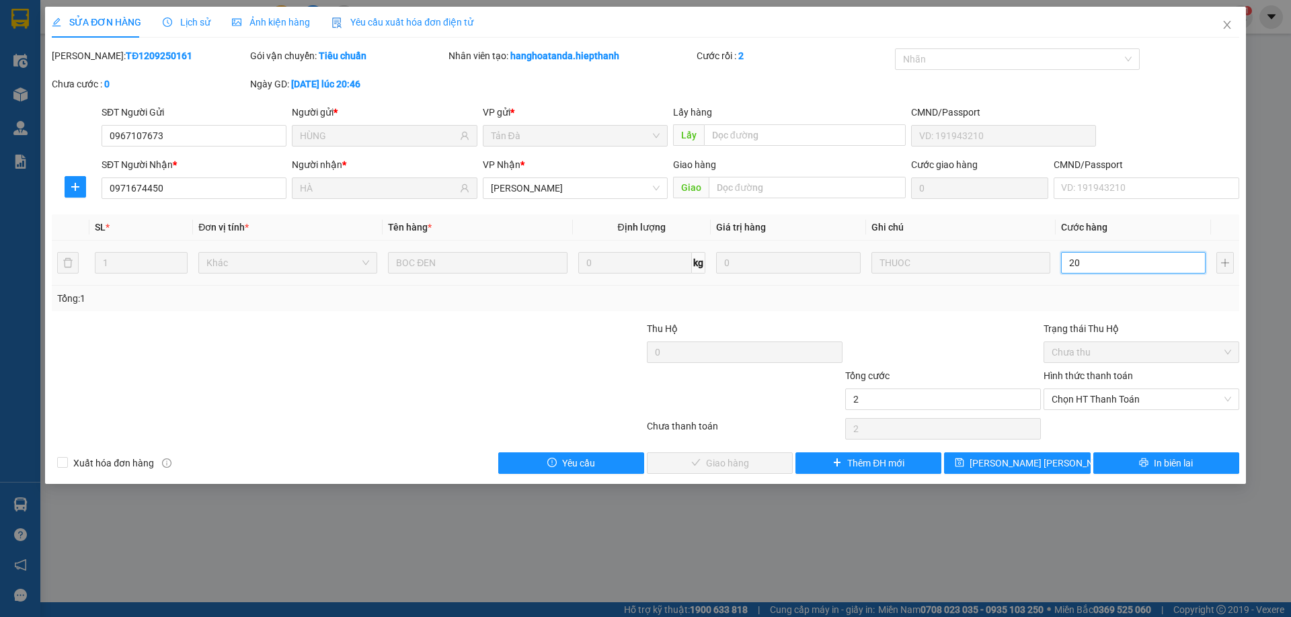
type input "20"
click at [1049, 403] on div "Chọn HT Thanh Toán" at bounding box center [1141, 400] width 196 height 22
type input "20"
type input "20.000"
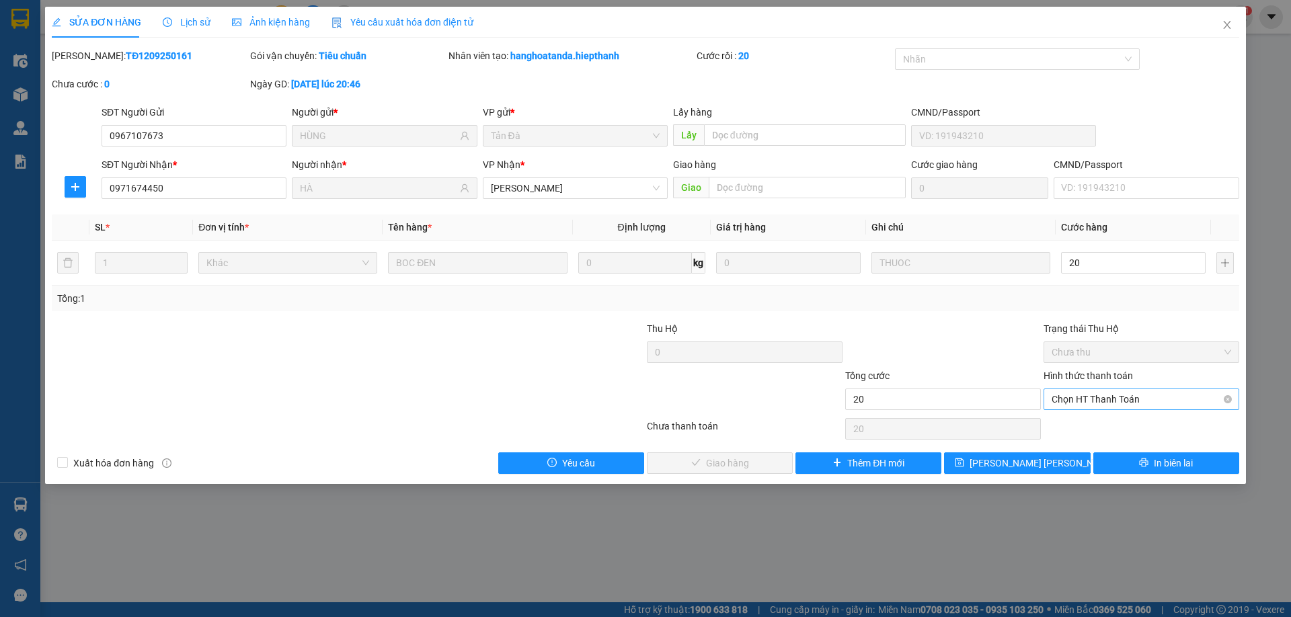
type input "20.000"
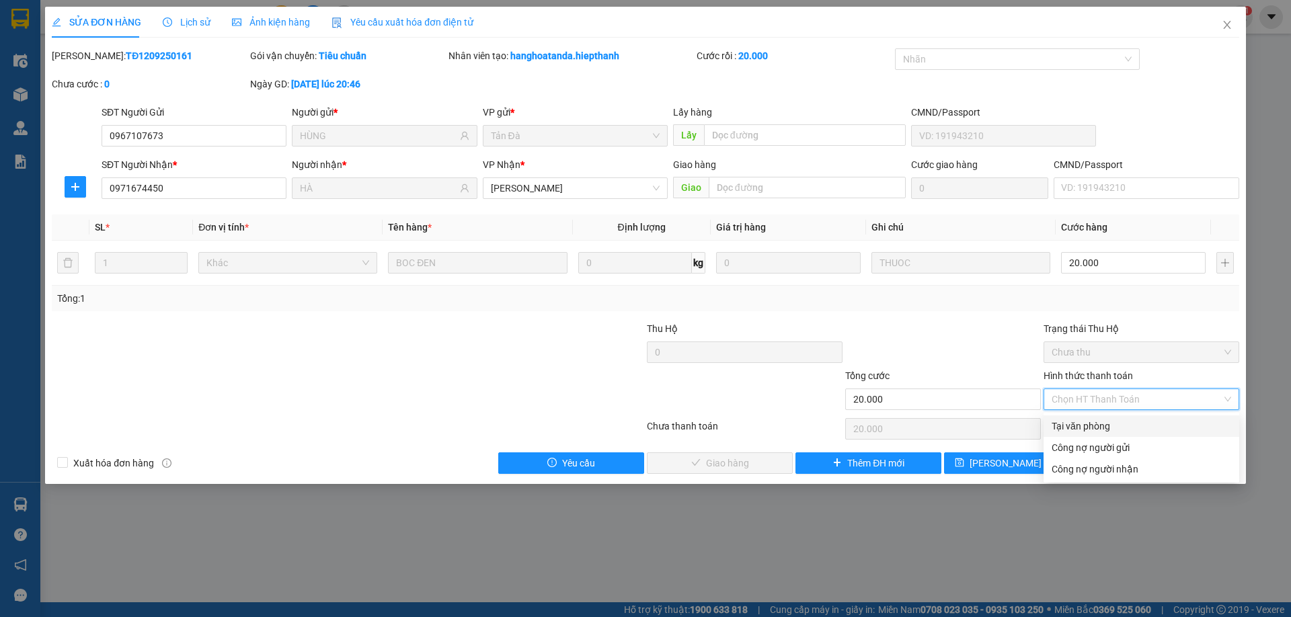
click at [1049, 422] on div "Tại văn phòng" at bounding box center [1141, 426] width 196 height 22
type input "0"
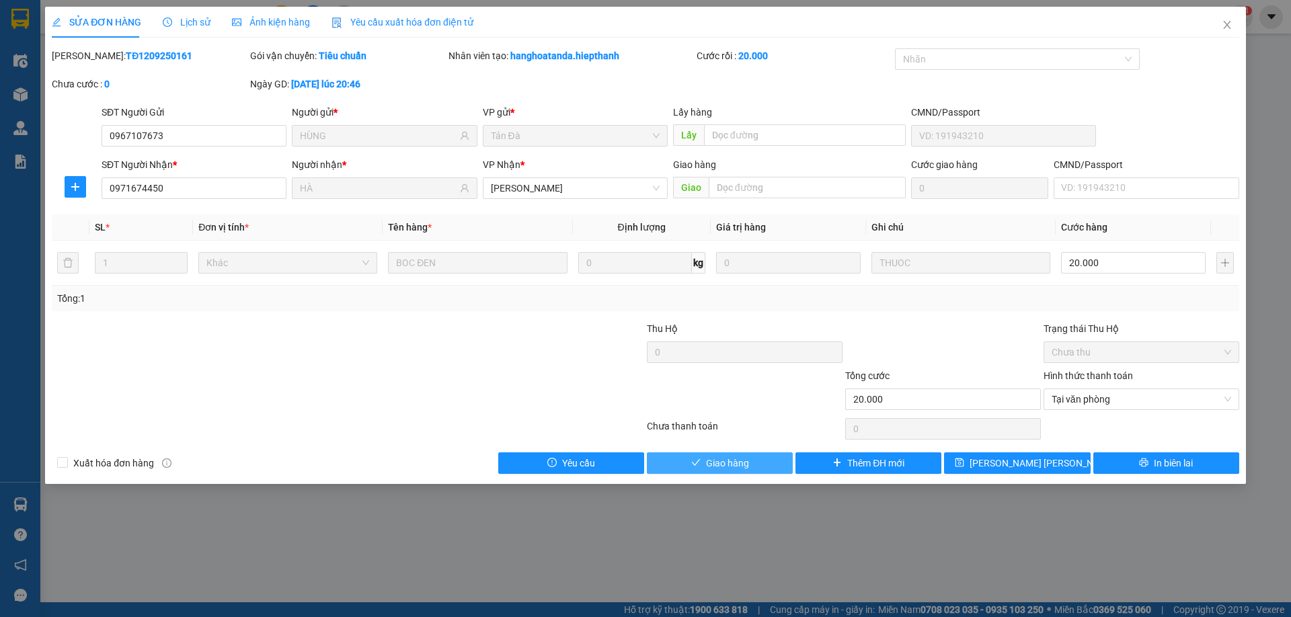
click at [694, 457] on button "Giao hàng" at bounding box center [720, 463] width 146 height 22
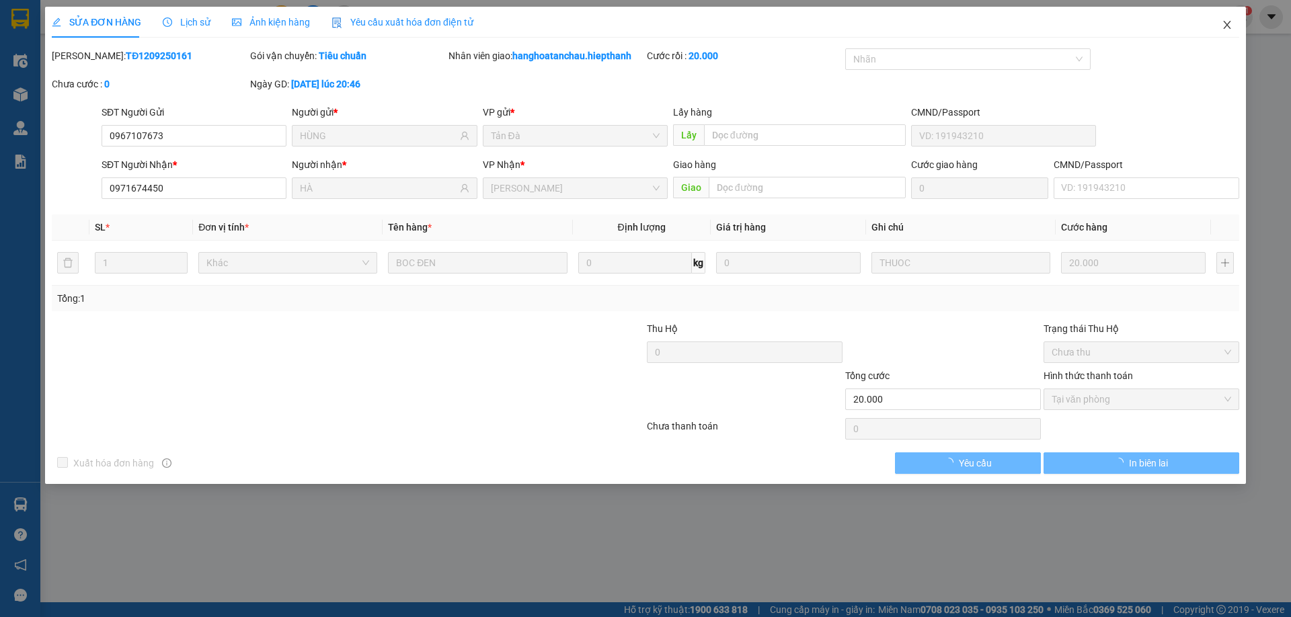
click at [1228, 24] on icon "close" at bounding box center [1226, 25] width 7 height 8
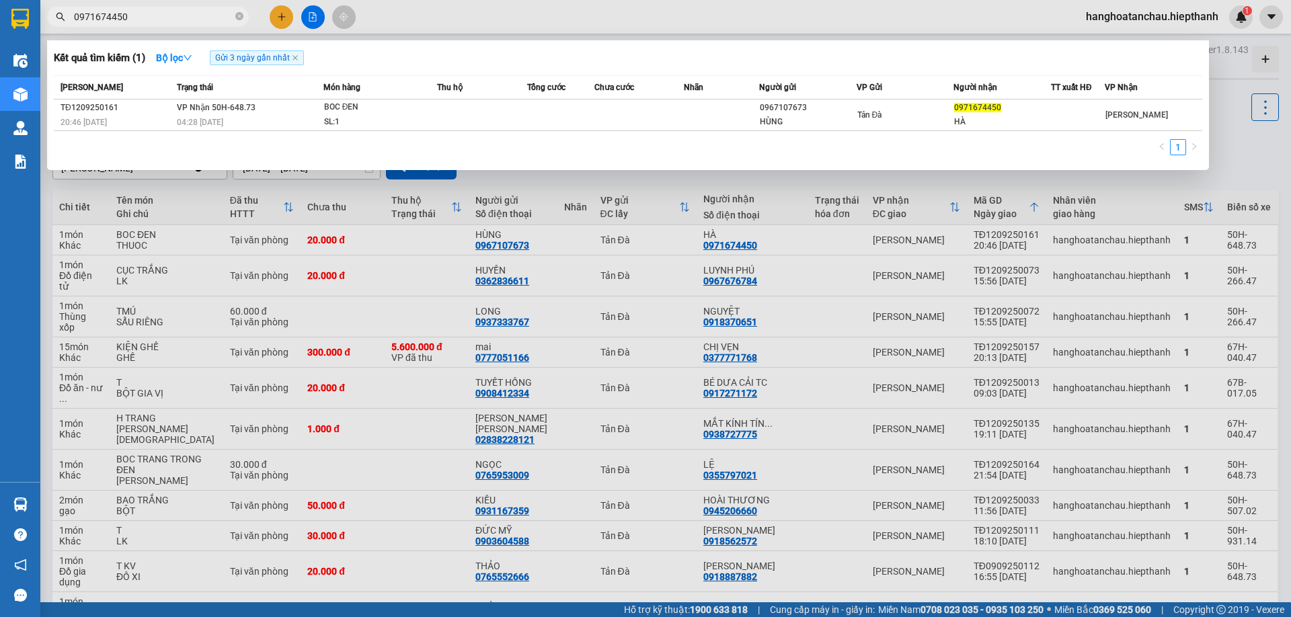
click at [138, 18] on input "0971674450" at bounding box center [153, 16] width 159 height 15
click at [138, 15] on input "0971674450" at bounding box center [153, 16] width 159 height 15
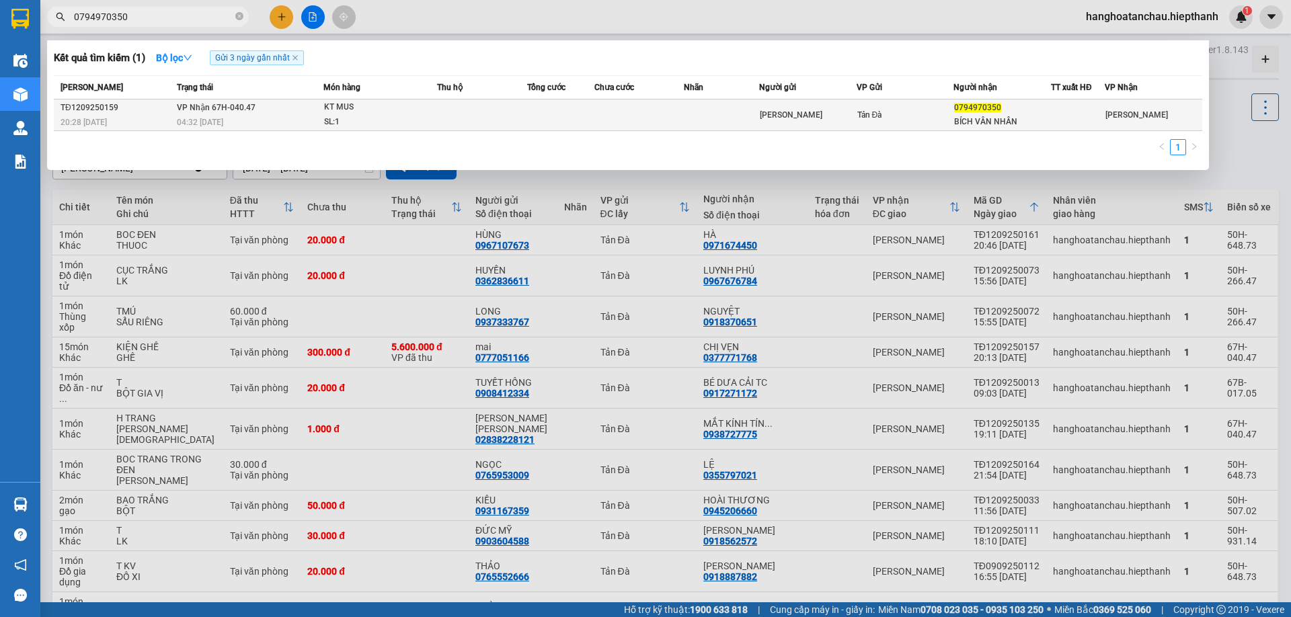
type input "0794970350"
click at [497, 116] on td at bounding box center [482, 115] width 90 height 32
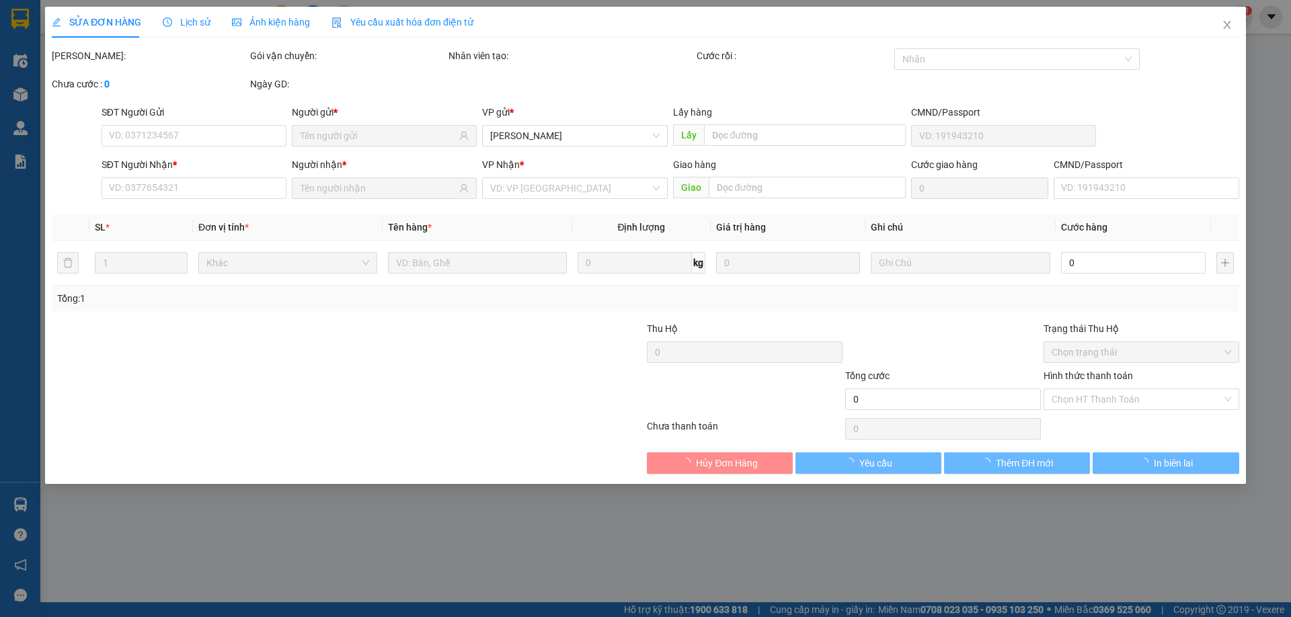
type input "[PERSON_NAME]"
type input "0794970350"
type input "BÍCH VÂN NHÂN"
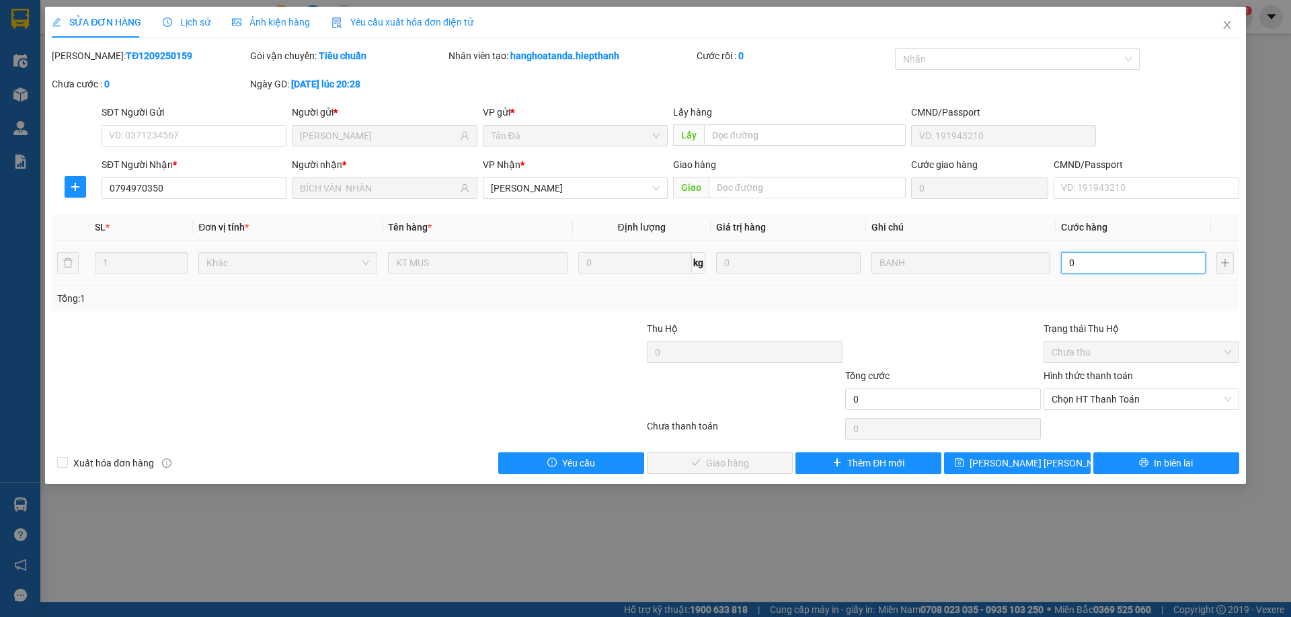
click at [1117, 257] on input "0" at bounding box center [1133, 263] width 145 height 22
type input "3"
type input "30"
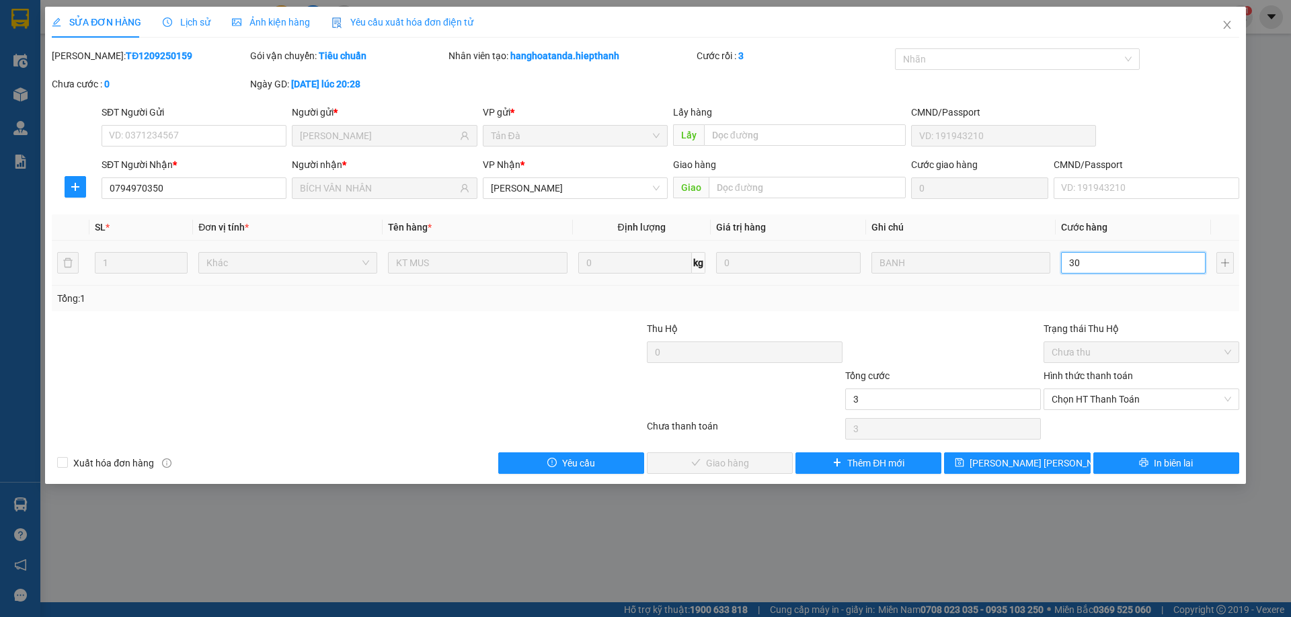
type input "30"
click at [1142, 401] on span "Chọn HT Thanh Toán" at bounding box center [1140, 399] width 179 height 20
type input "30"
type input "30.000"
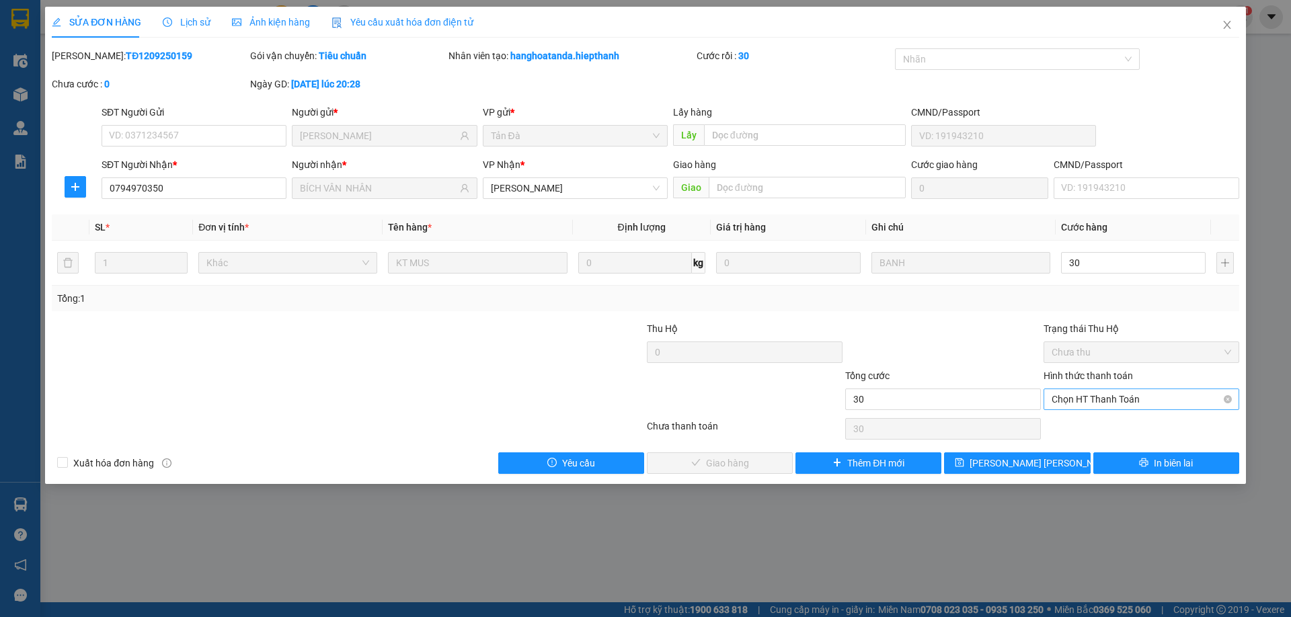
type input "30.000"
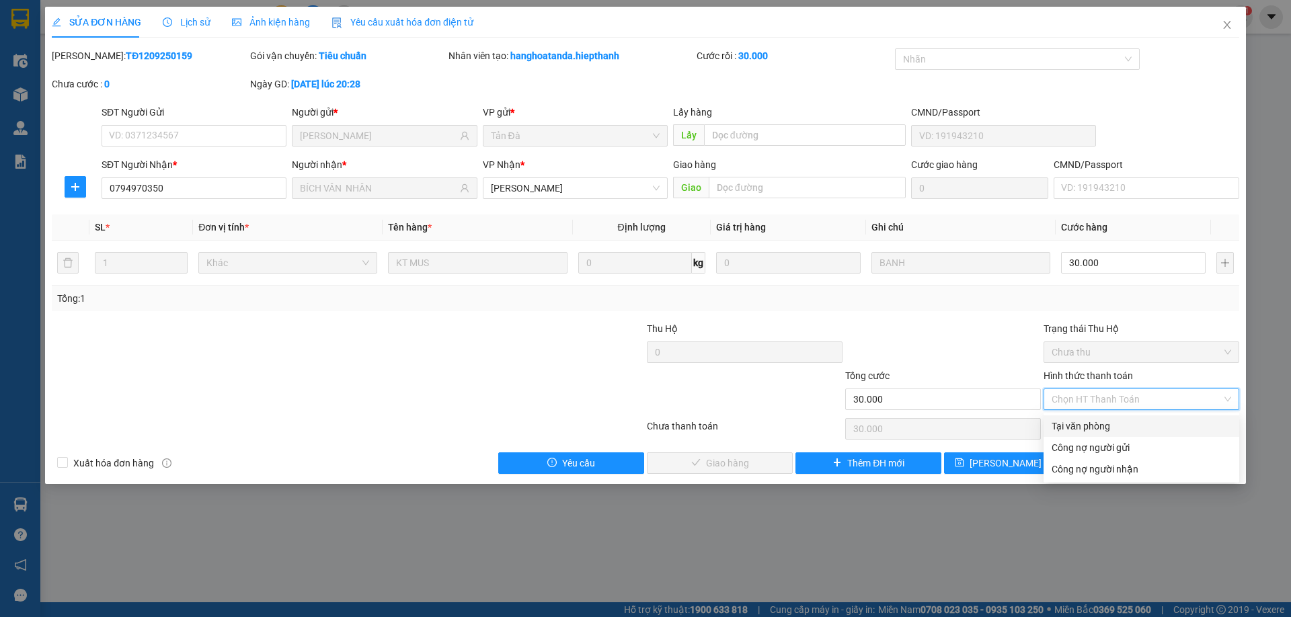
click at [1123, 423] on div "Tại văn phòng" at bounding box center [1140, 426] width 179 height 15
type input "0"
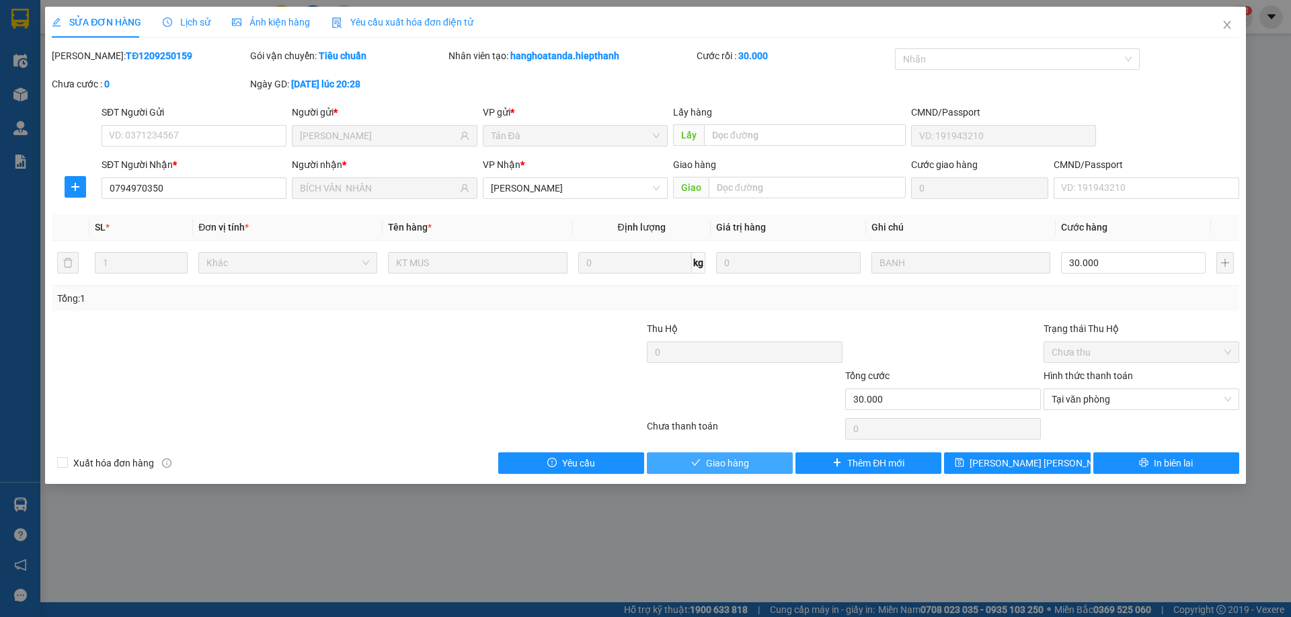
click at [756, 465] on button "Giao hàng" at bounding box center [720, 463] width 146 height 22
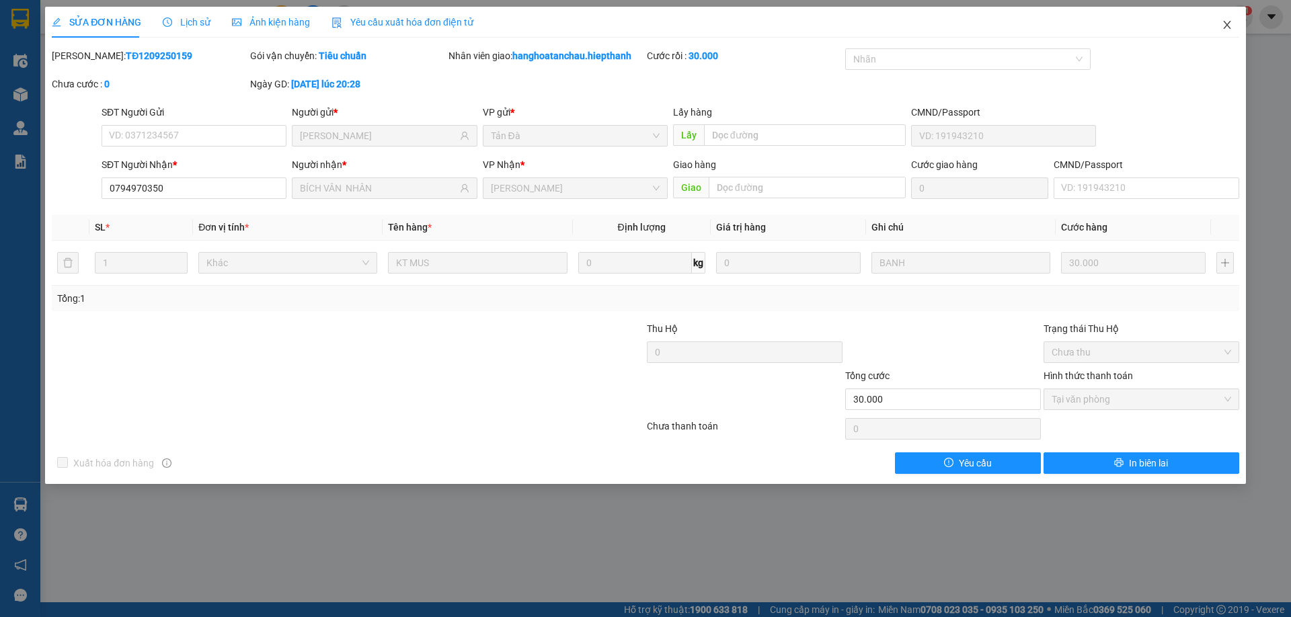
click at [1224, 28] on icon "close" at bounding box center [1227, 24] width 11 height 11
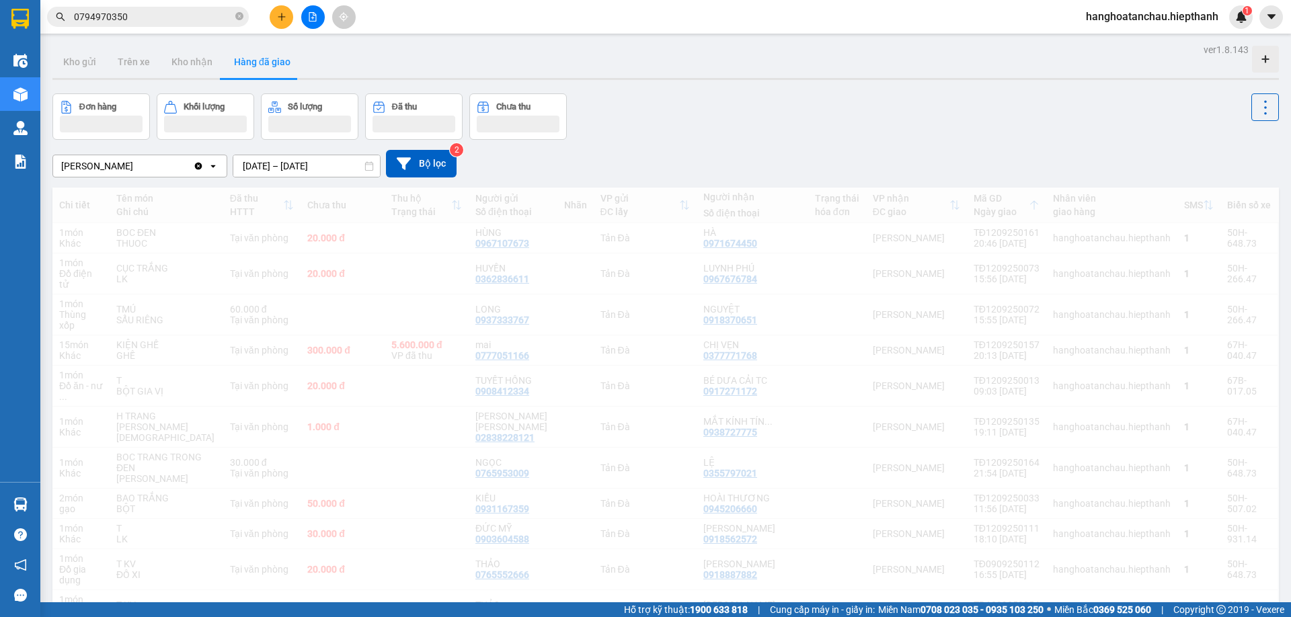
click at [1226, 25] on span "hanghoatanchau.hiepthanh" at bounding box center [1152, 16] width 154 height 17
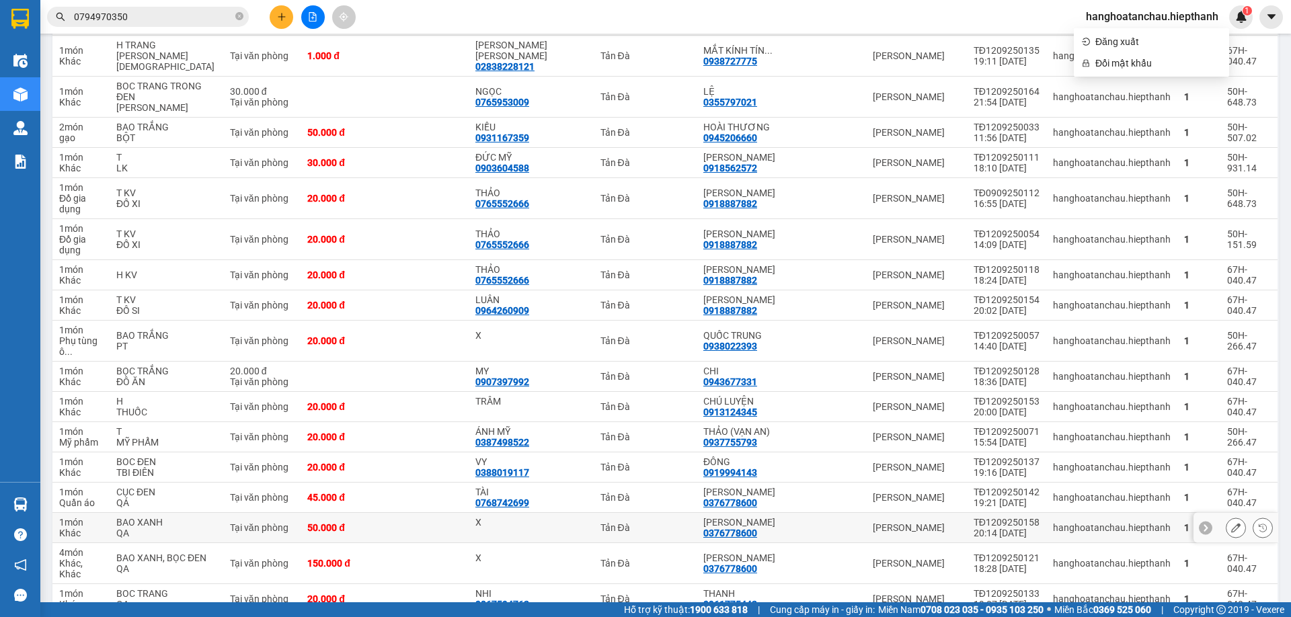
scroll to position [471, 0]
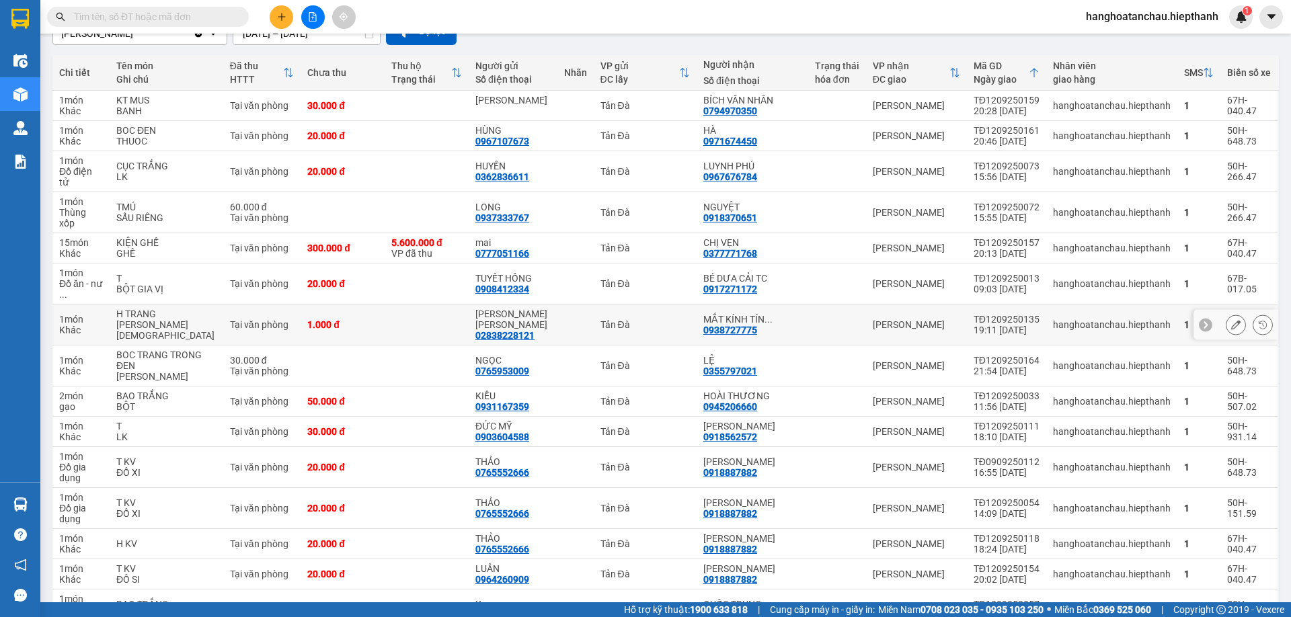
scroll to position [67, 0]
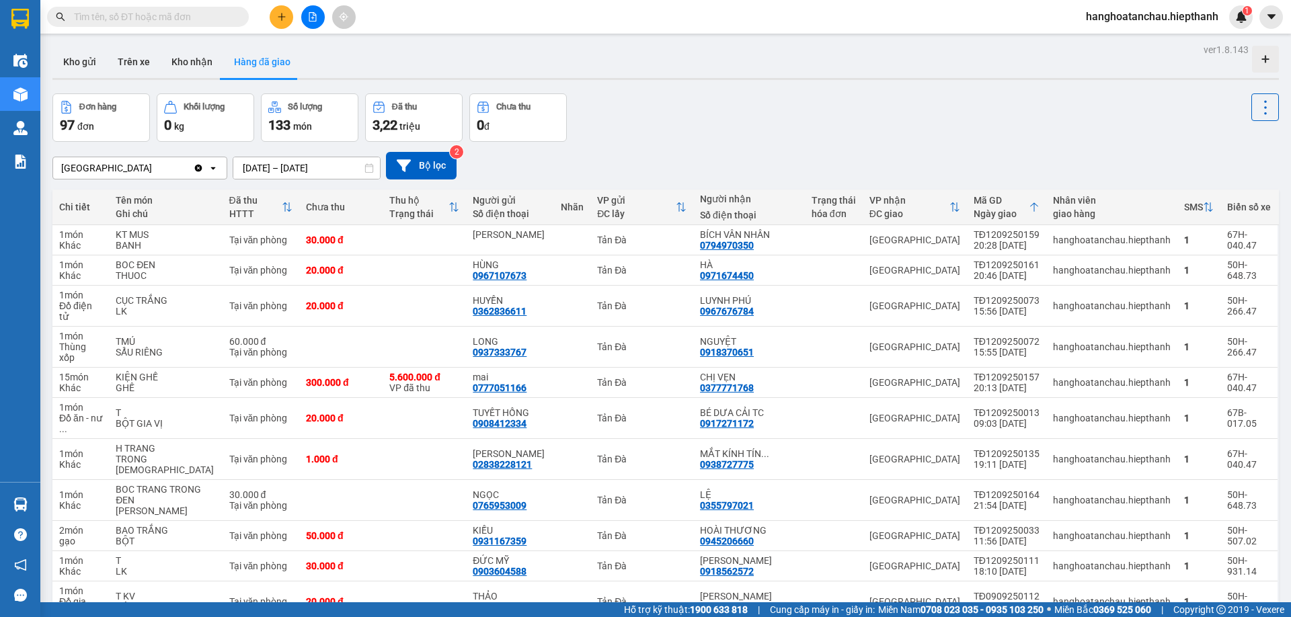
click at [132, 20] on input "text" at bounding box center [153, 16] width 159 height 15
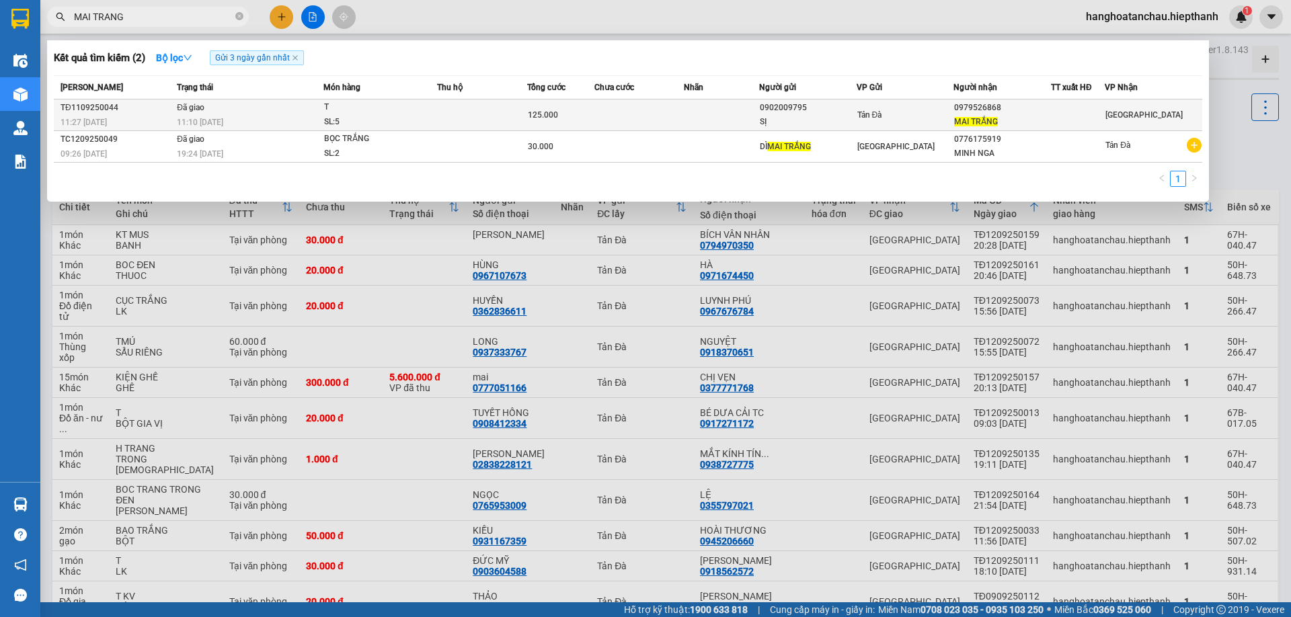
type input "MAI TRANG"
click at [694, 120] on td at bounding box center [721, 115] width 75 height 32
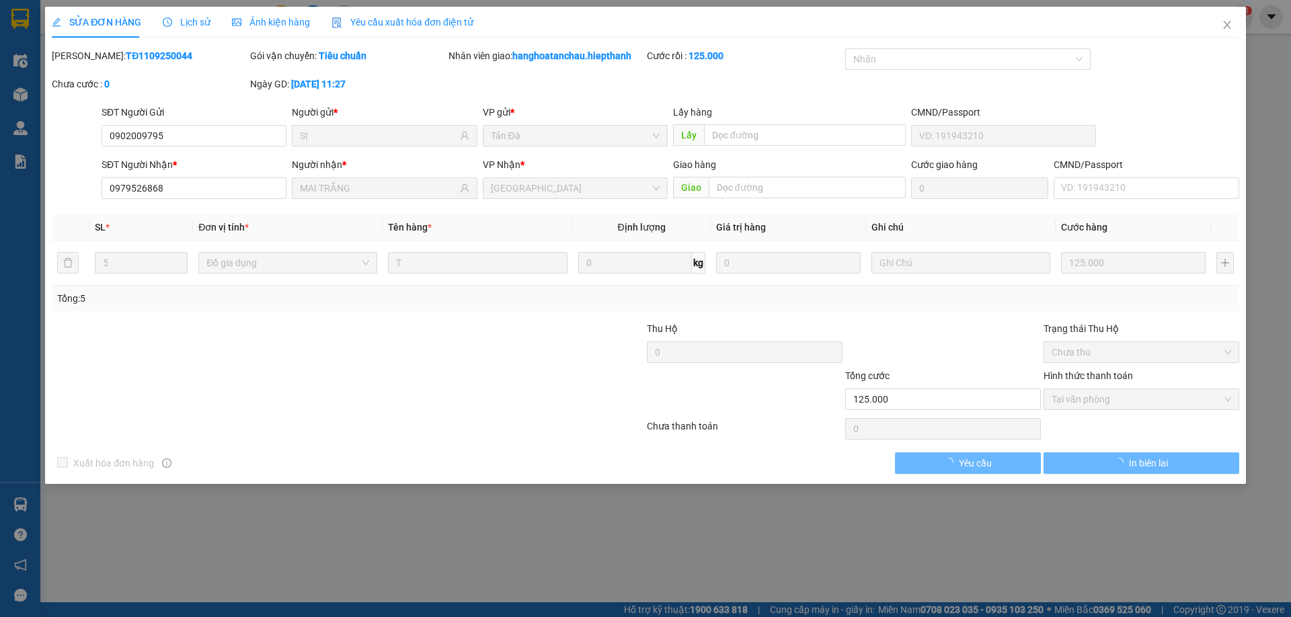
type input "0902009795"
type input "SỊ"
type input "0979526868"
type input "MAI TRẮNG"
type input "125.000"
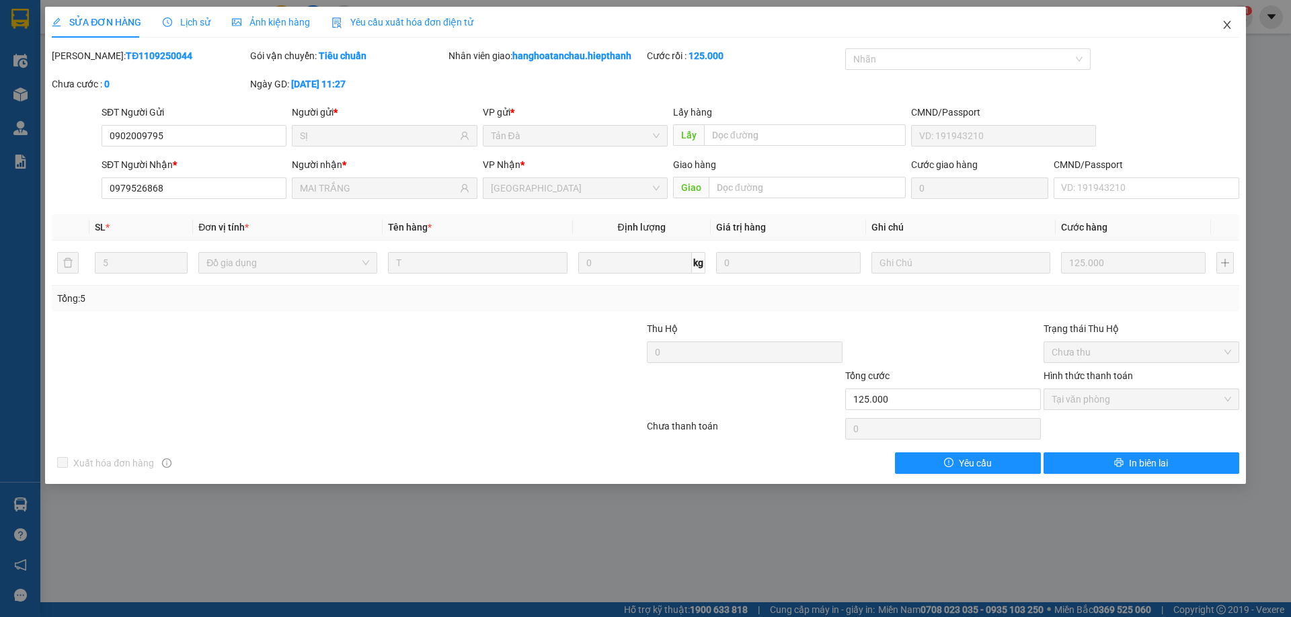
click at [1228, 19] on span "Close" at bounding box center [1227, 26] width 38 height 38
click at [1227, 26] on div "hanghoatanchau.hiepthanh 1" at bounding box center [1163, 17] width 177 height 24
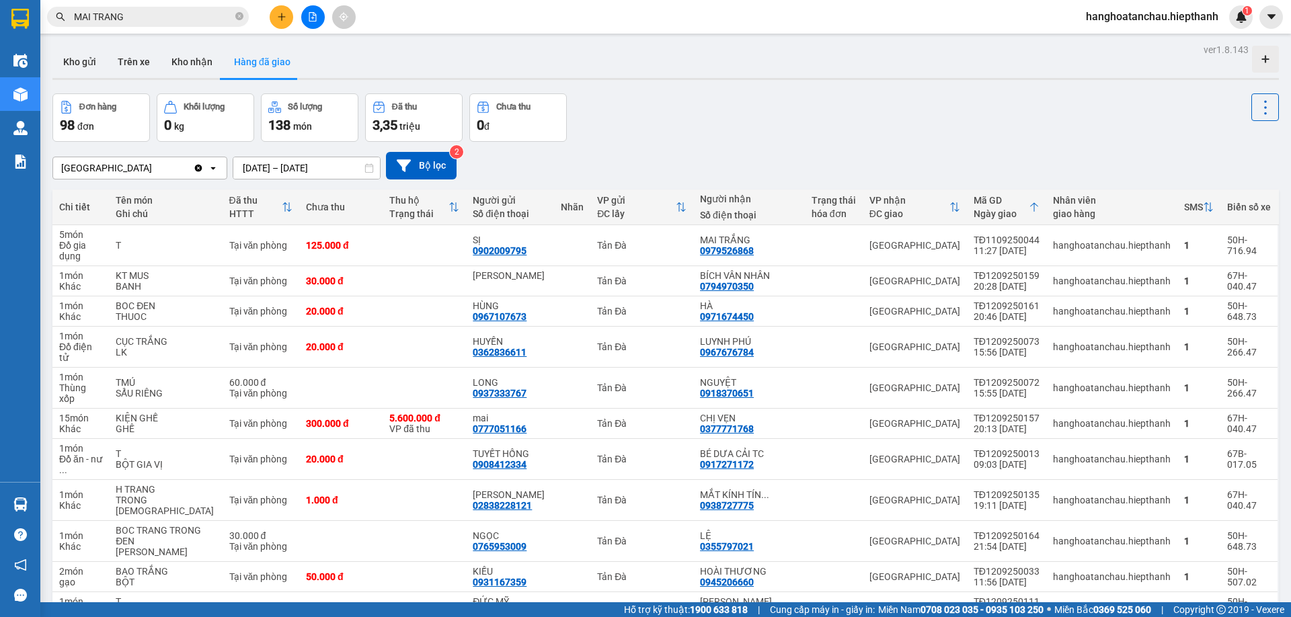
click at [215, 12] on input "MAI TRANG" at bounding box center [153, 16] width 159 height 15
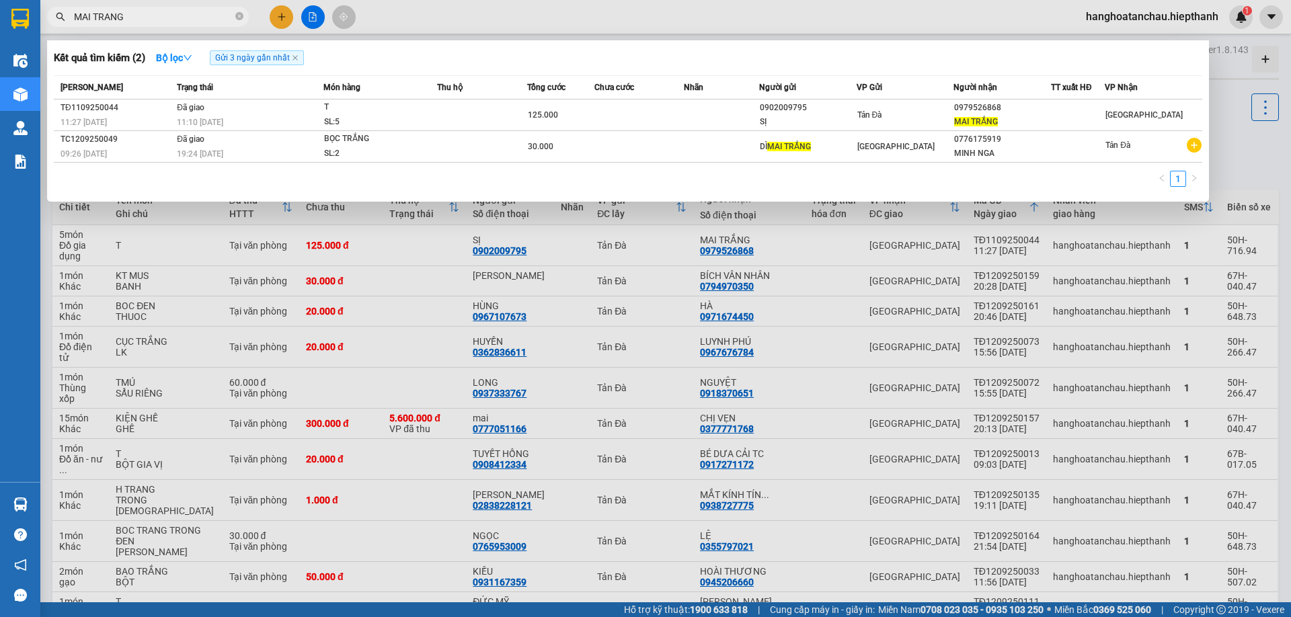
click at [215, 12] on input "MAI TRANG" at bounding box center [153, 16] width 159 height 15
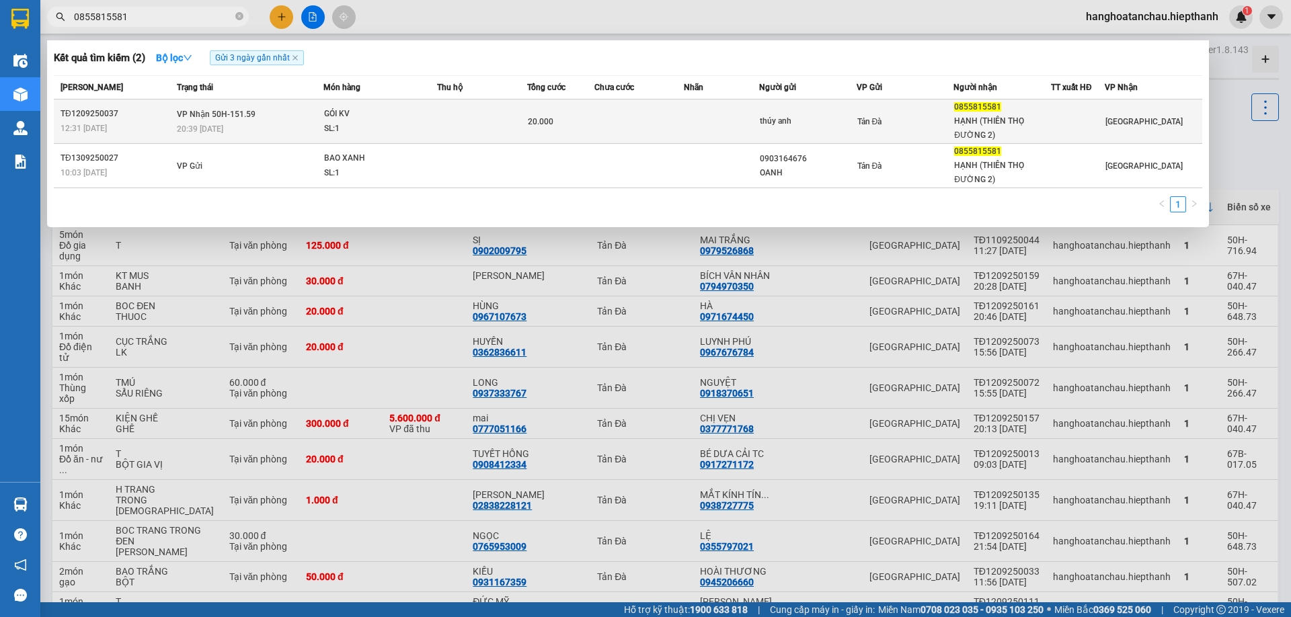
type input "0855815581"
click at [419, 118] on div "GÓI KV" at bounding box center [374, 114] width 101 height 15
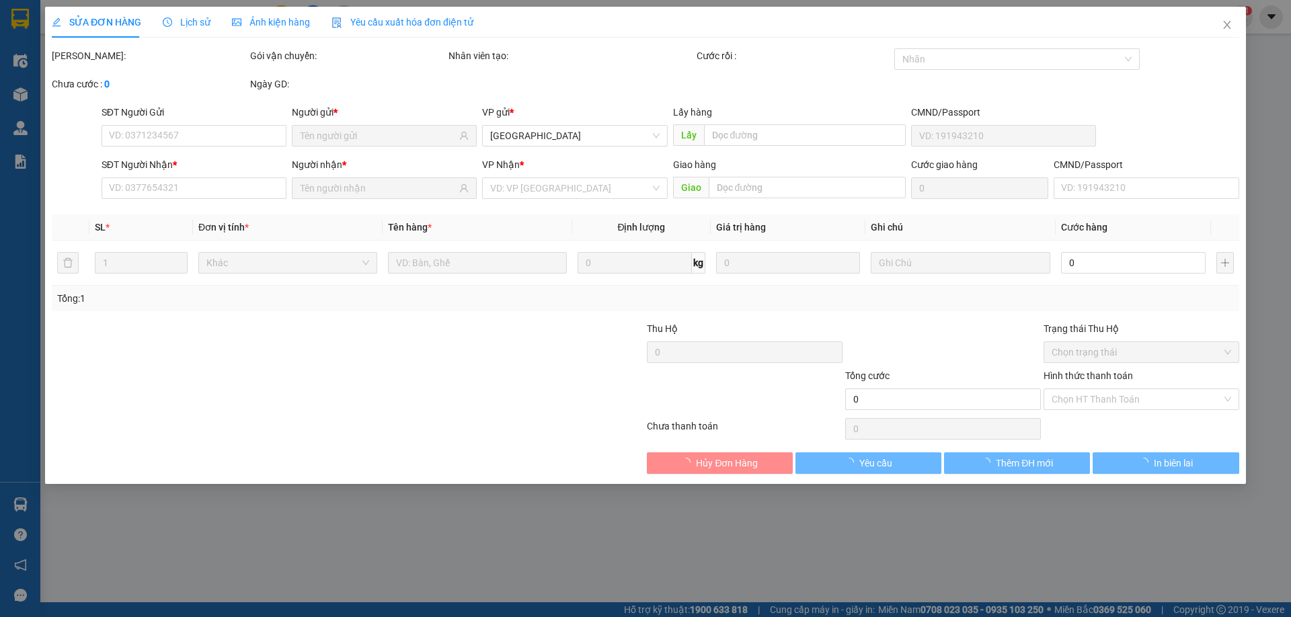
type input "thúy anh"
type input "0855815581"
type input "HẠNH (THIÊN THỌ ĐƯỜNG 2)"
type input "20.000"
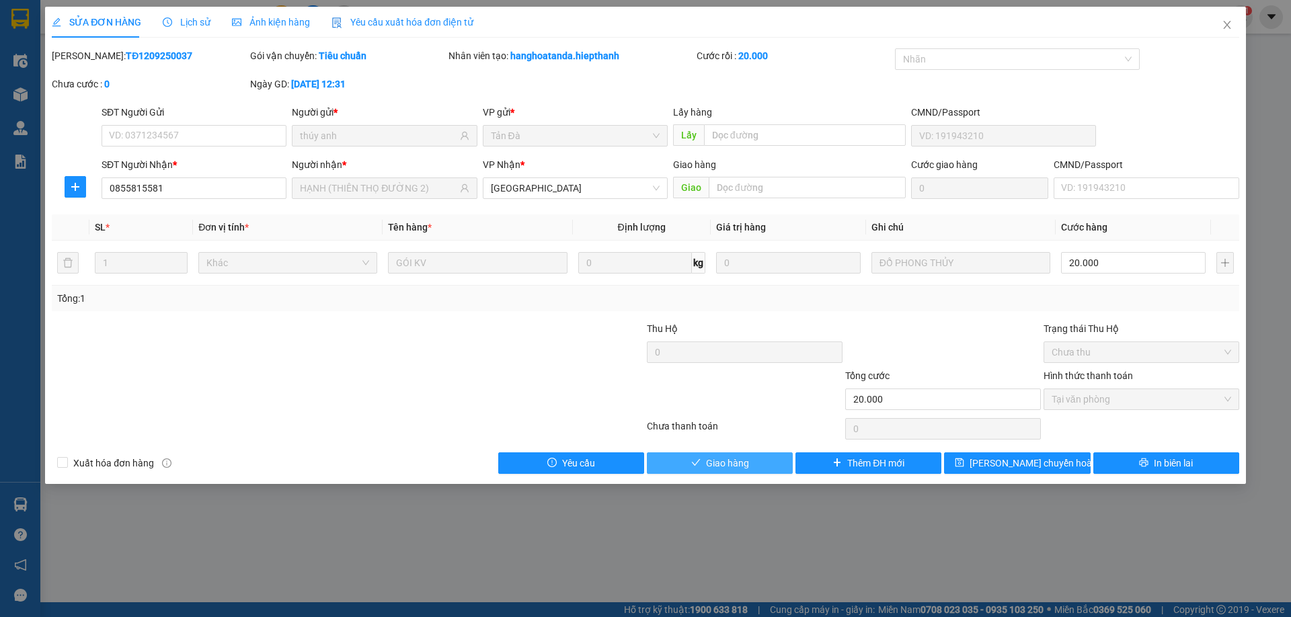
click at [753, 469] on button "Giao hàng" at bounding box center [720, 463] width 146 height 22
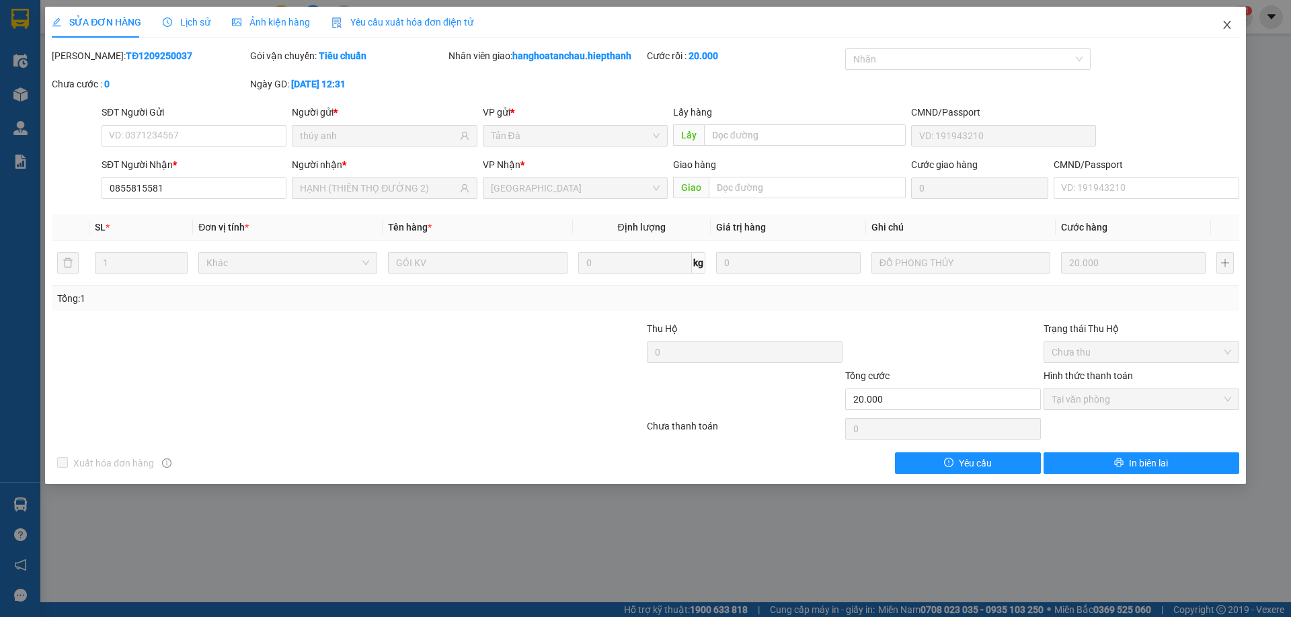
click at [1230, 29] on icon "close" at bounding box center [1226, 25] width 7 height 8
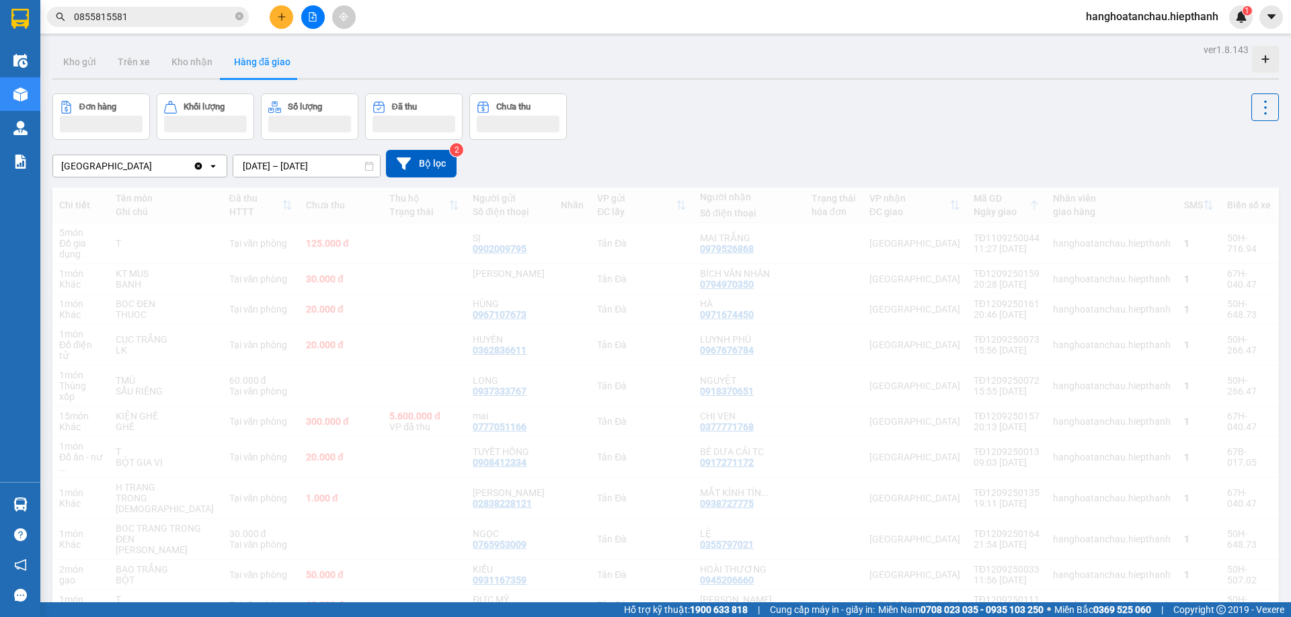
click at [146, 20] on input "0855815581" at bounding box center [153, 16] width 159 height 15
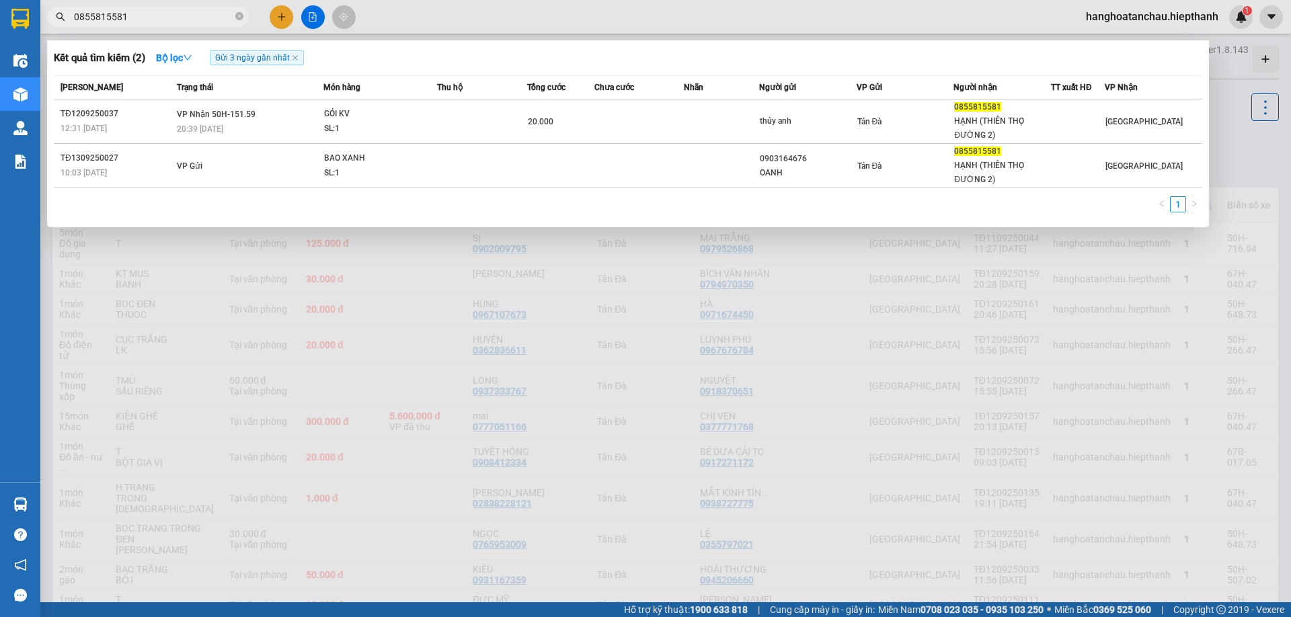
click at [146, 20] on input "0855815581" at bounding box center [153, 16] width 159 height 15
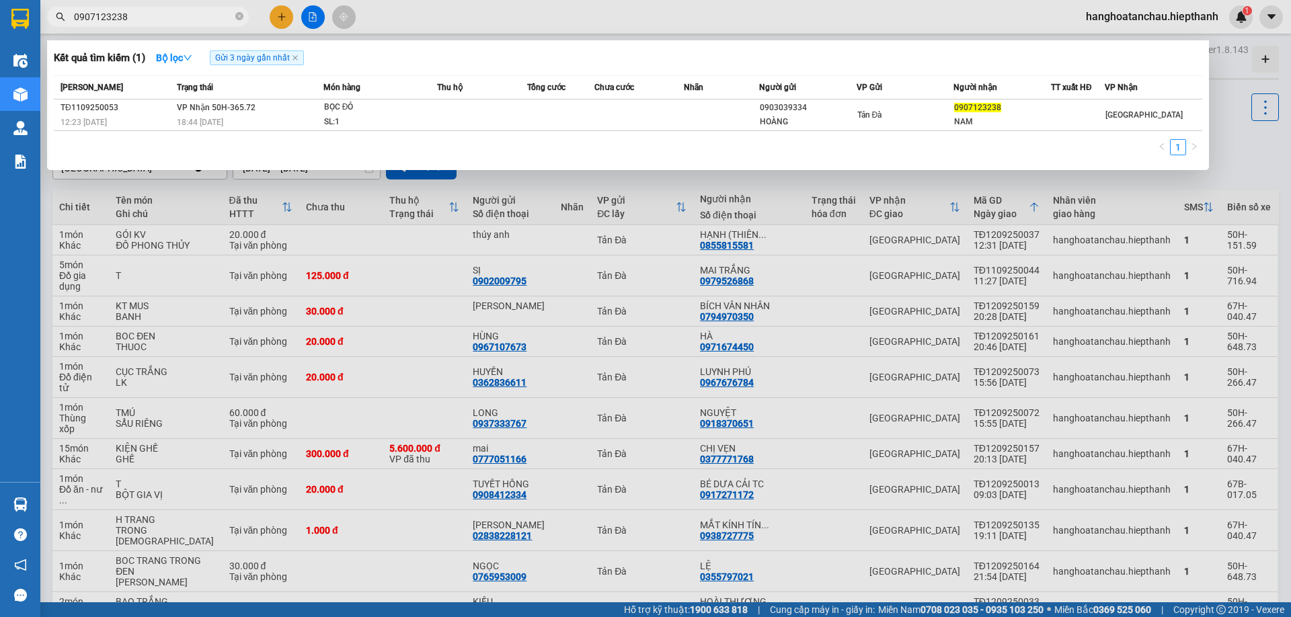
type input "0907123238"
click at [471, 133] on div "Mã ĐH Trạng thái Món hàng Thu hộ Tổng cước Chưa cước Nhãn Người gửi VP Gửi Ngườ…" at bounding box center [628, 119] width 1148 height 88
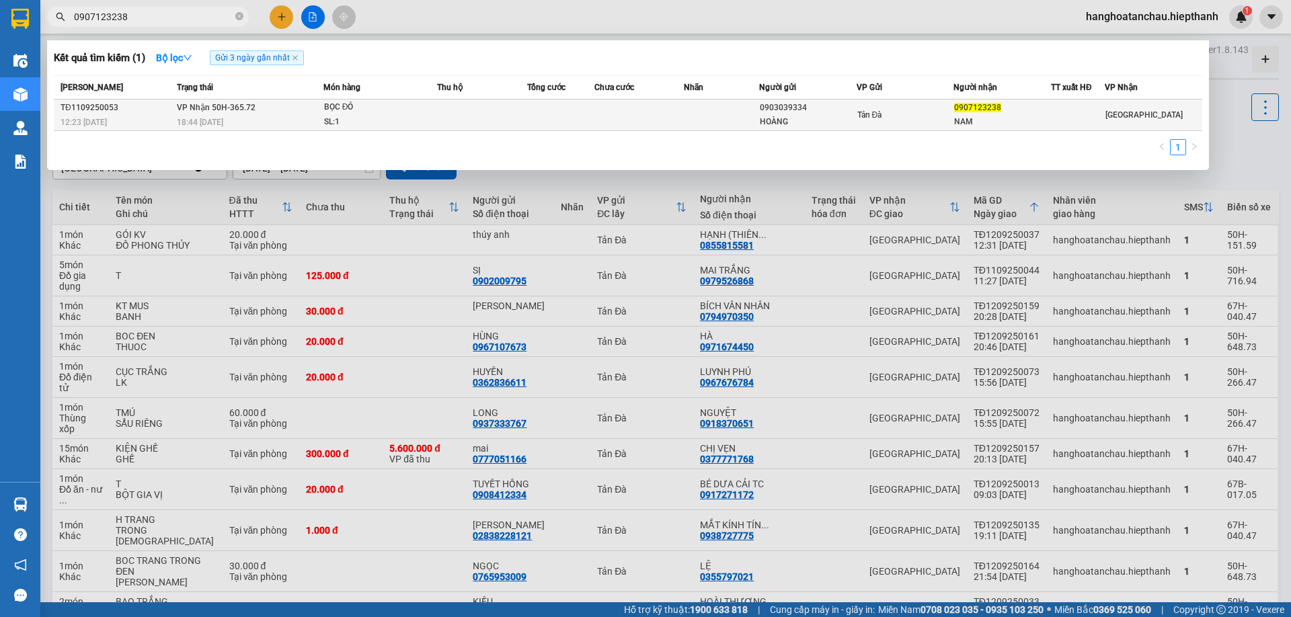
click at [479, 115] on td at bounding box center [482, 115] width 90 height 32
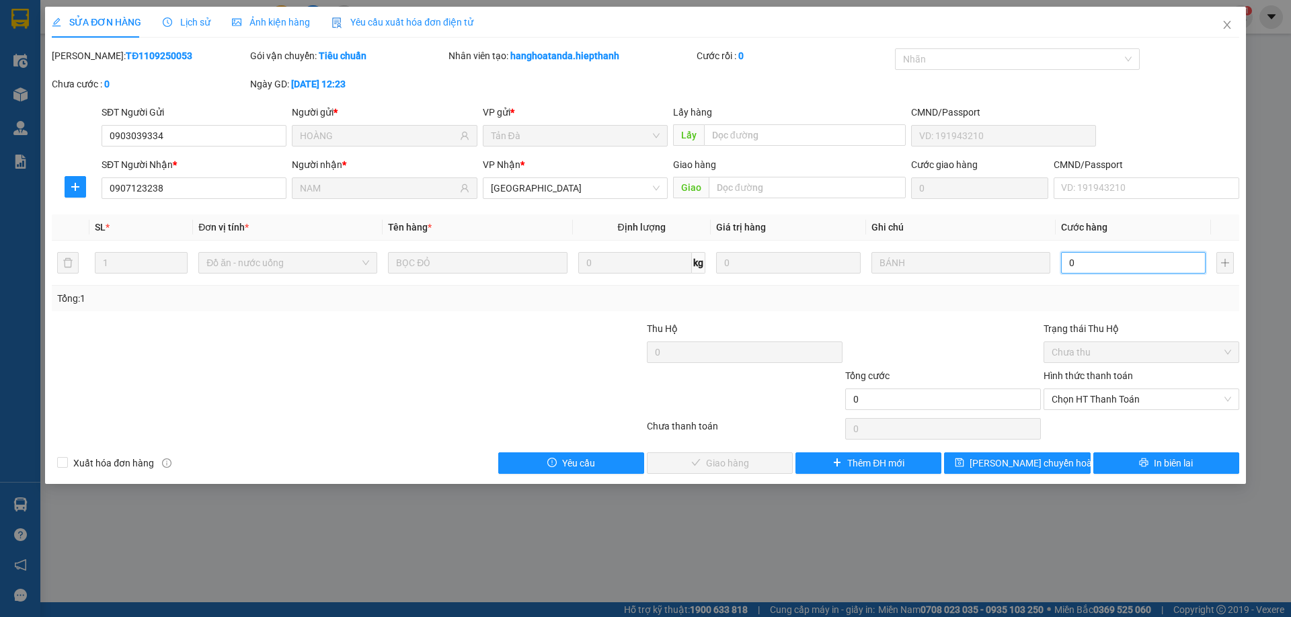
type input "2"
type input "20"
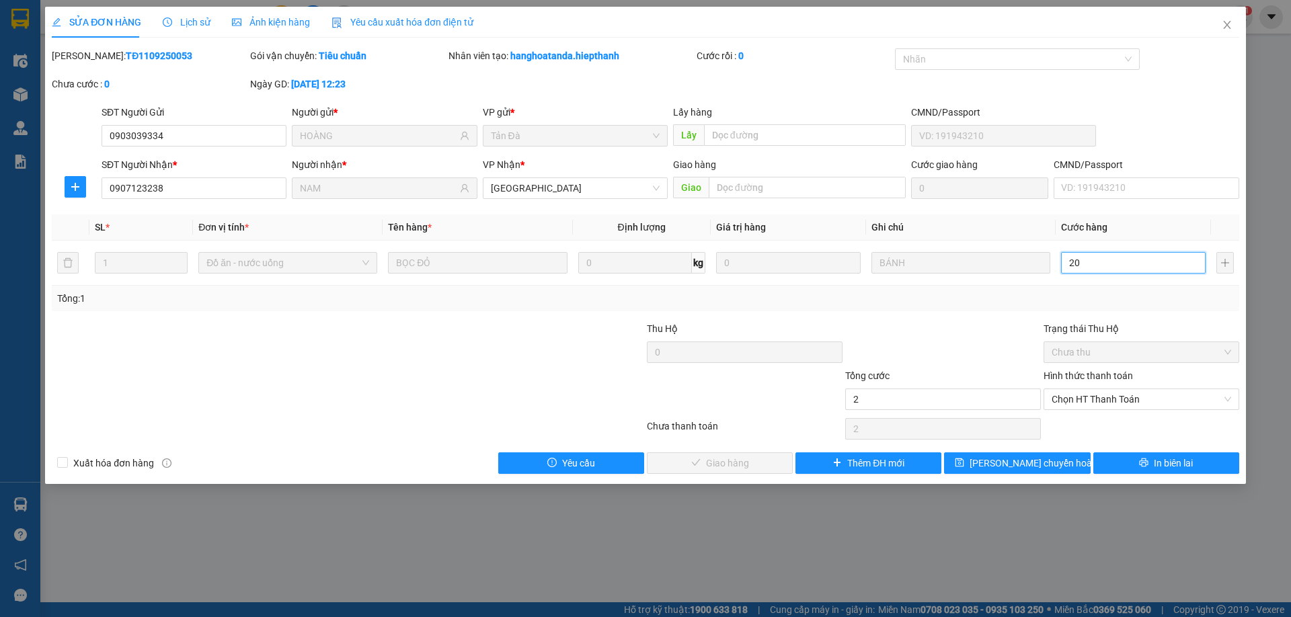
type input "20"
click at [1168, 401] on span "Chọn HT Thanh Toán" at bounding box center [1140, 399] width 179 height 20
type input "20.000"
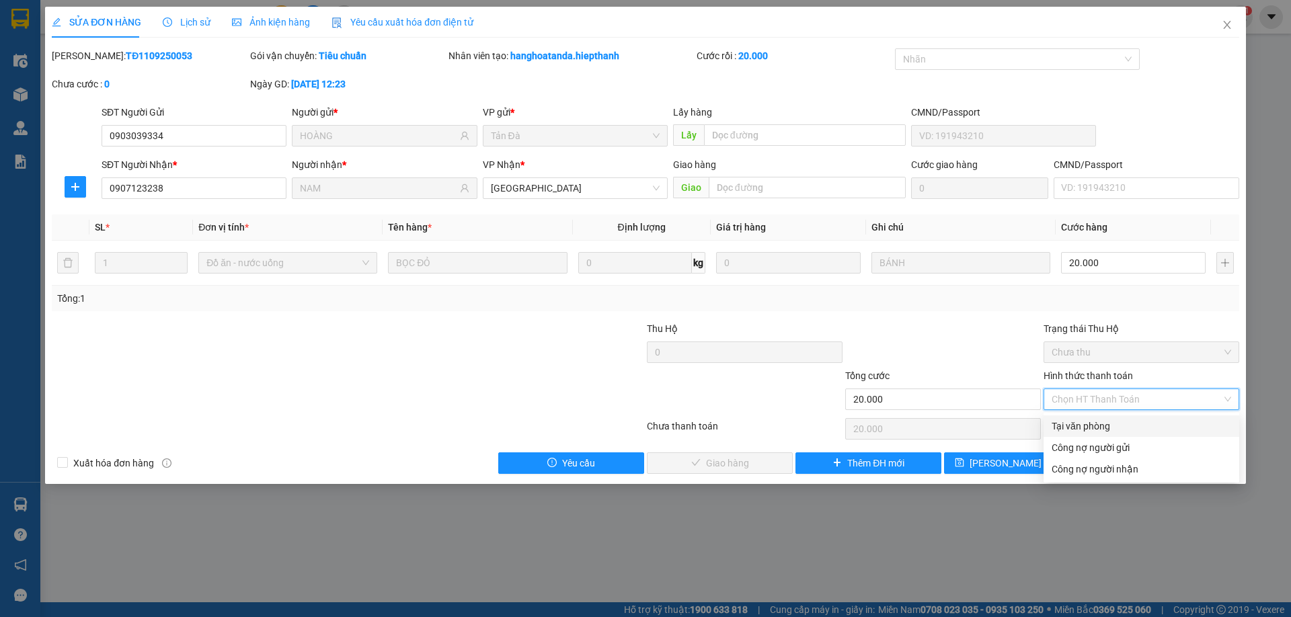
click at [1103, 426] on div "Tại văn phòng" at bounding box center [1140, 426] width 179 height 15
type input "0"
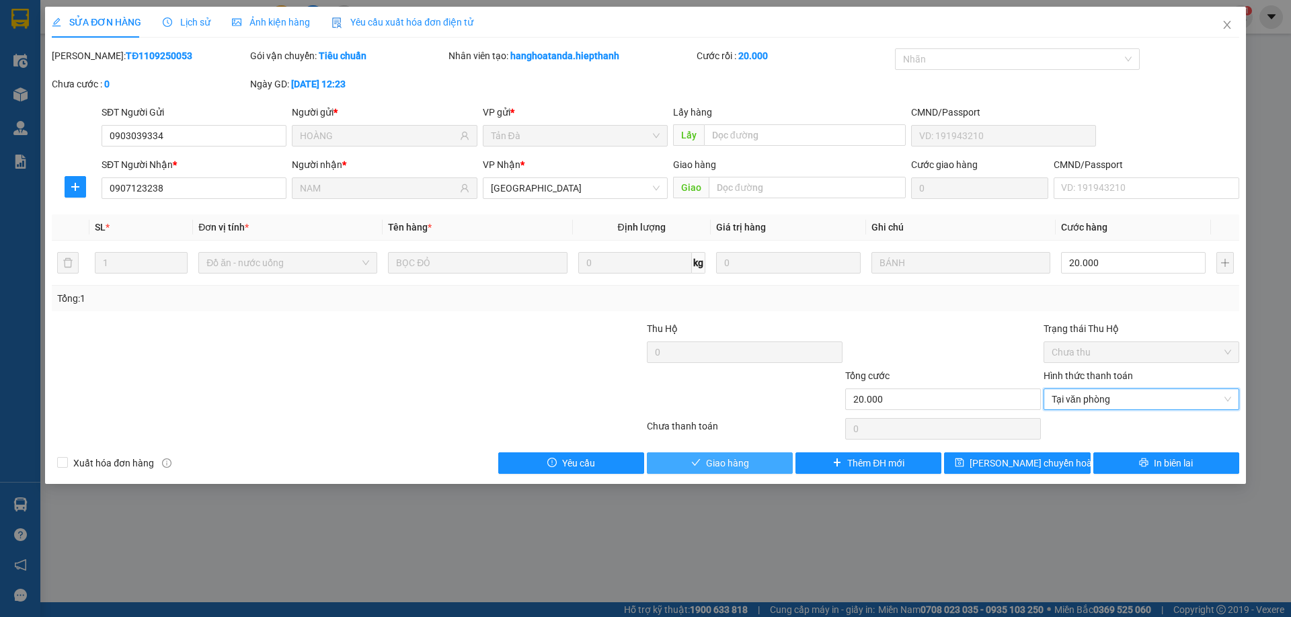
click at [701, 465] on button "Giao hàng" at bounding box center [720, 463] width 146 height 22
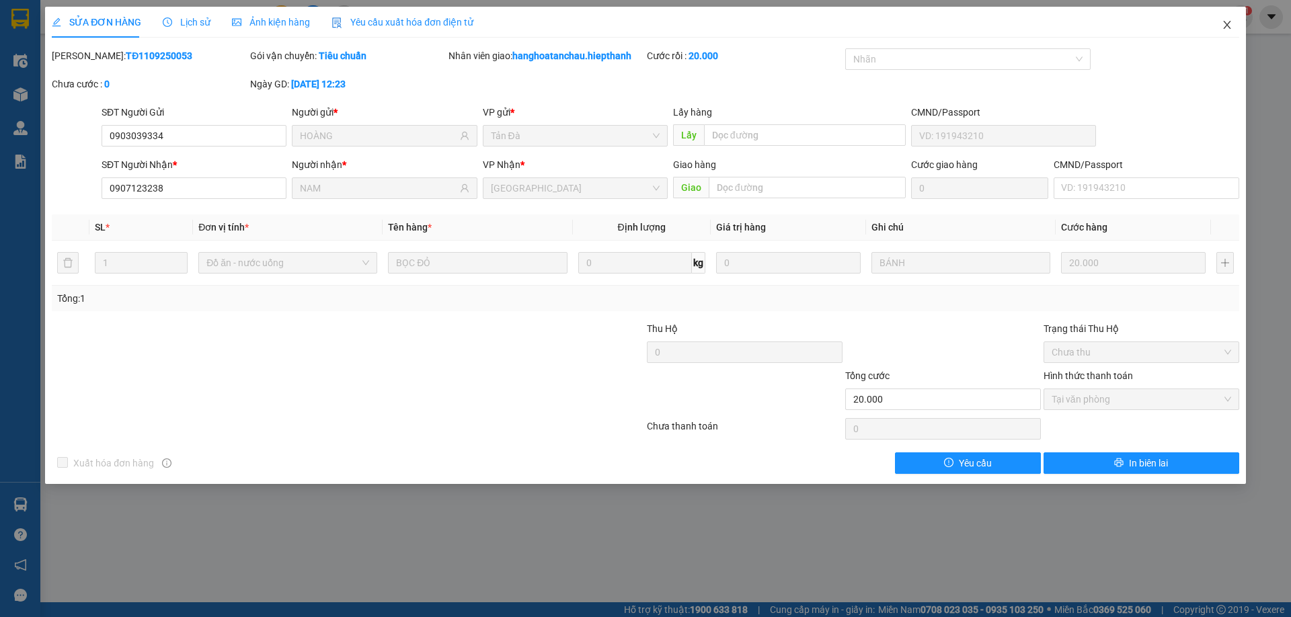
click at [1230, 25] on icon "close" at bounding box center [1227, 24] width 11 height 11
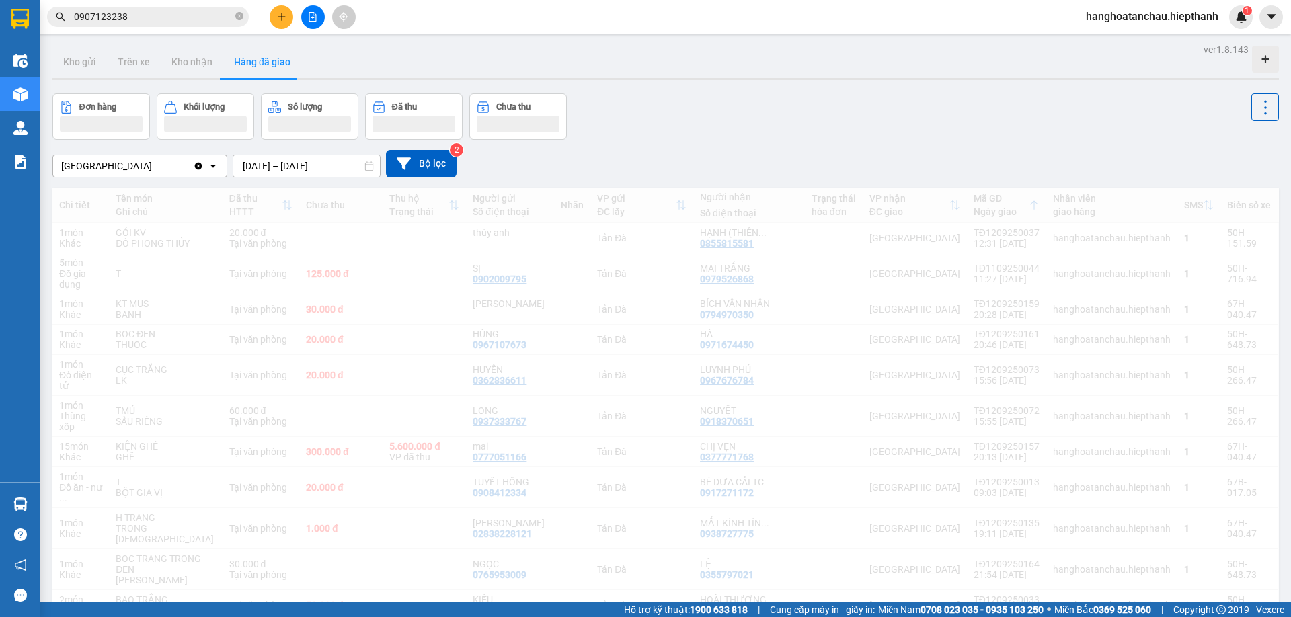
click at [171, 21] on input "0907123238" at bounding box center [153, 16] width 159 height 15
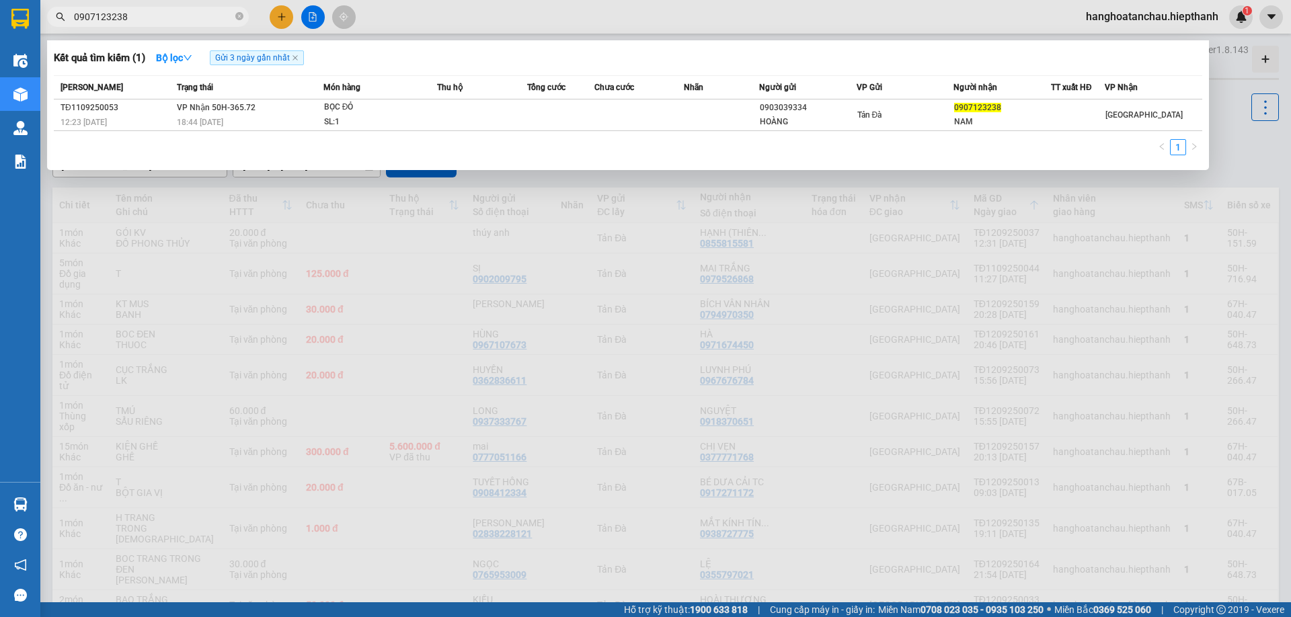
click at [171, 21] on input "0907123238" at bounding box center [153, 16] width 159 height 15
type input "8600"
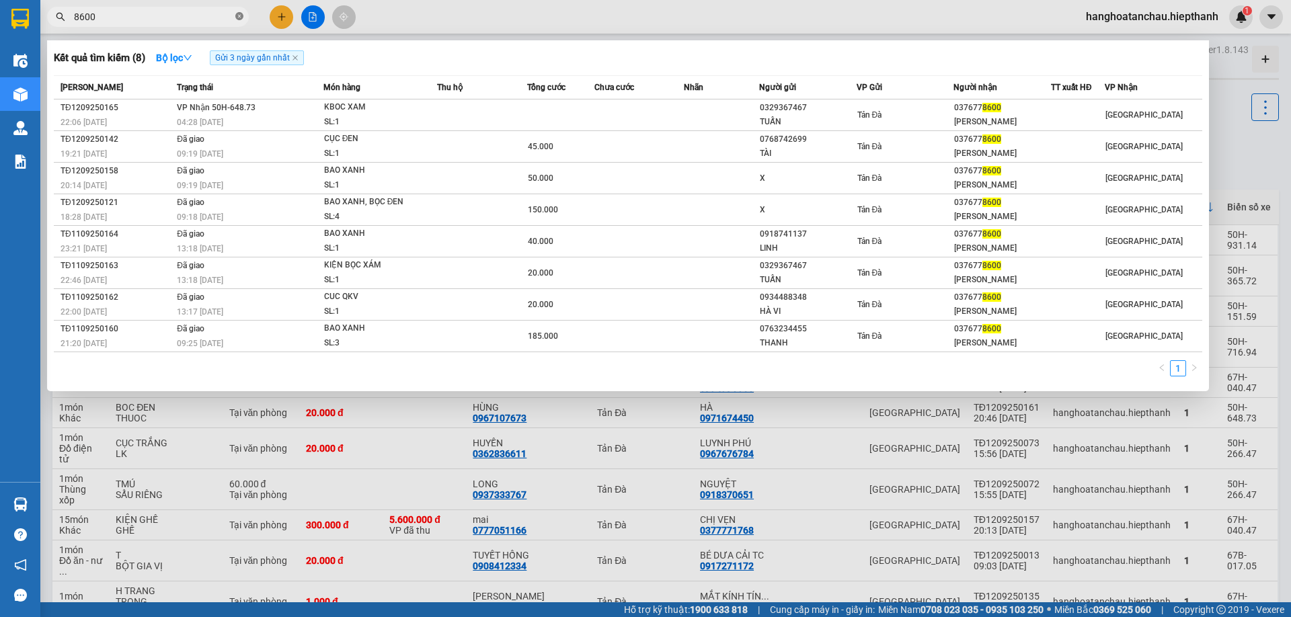
click at [242, 12] on span at bounding box center [239, 17] width 8 height 13
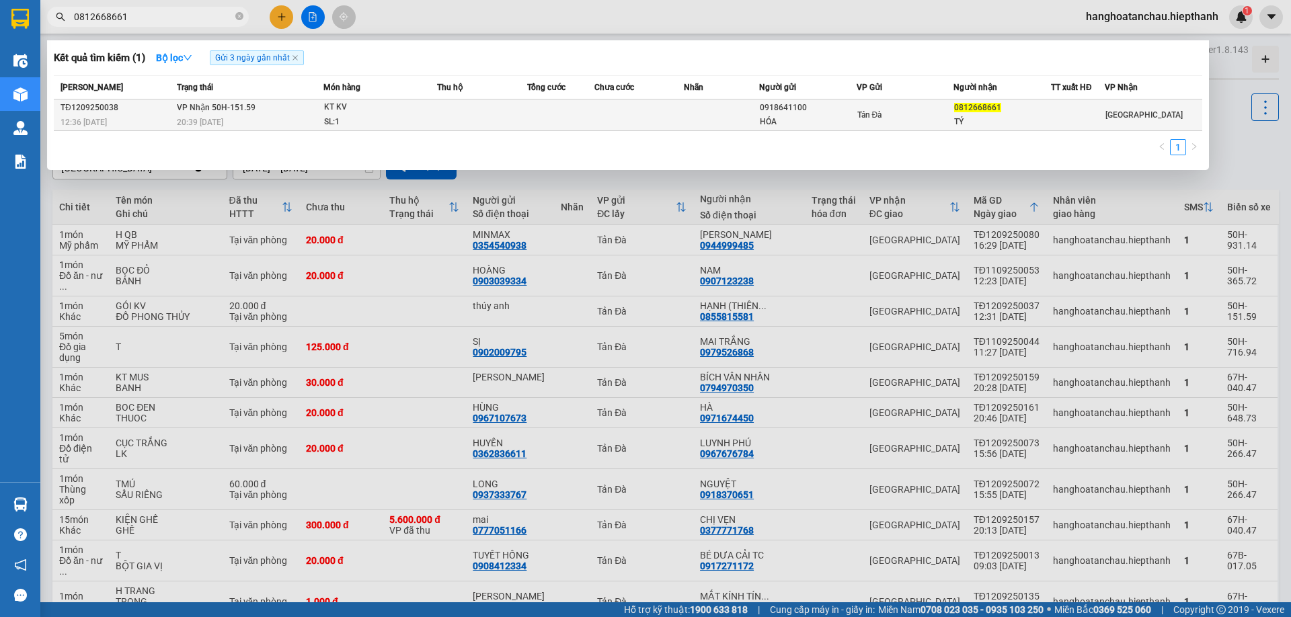
type input "0812668661"
click at [285, 117] on div "20:39 - 12/09" at bounding box center [250, 122] width 146 height 15
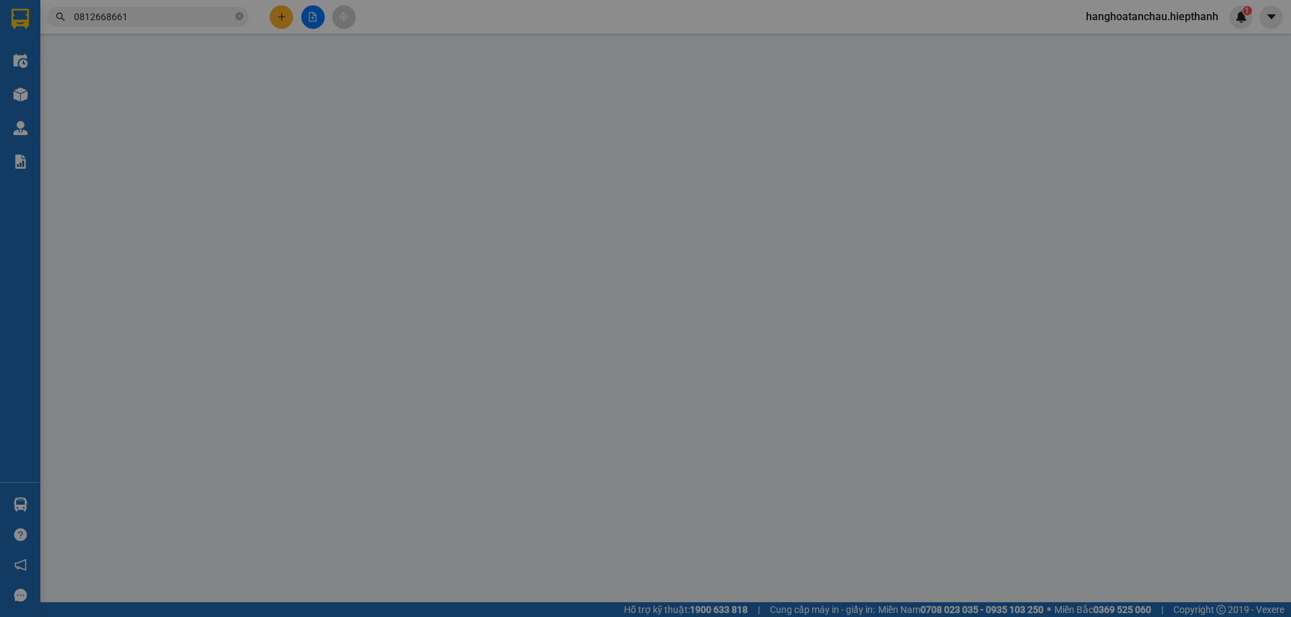
type input "0918641100"
type input "HÓA"
type input "0812668661"
type input "TÝ"
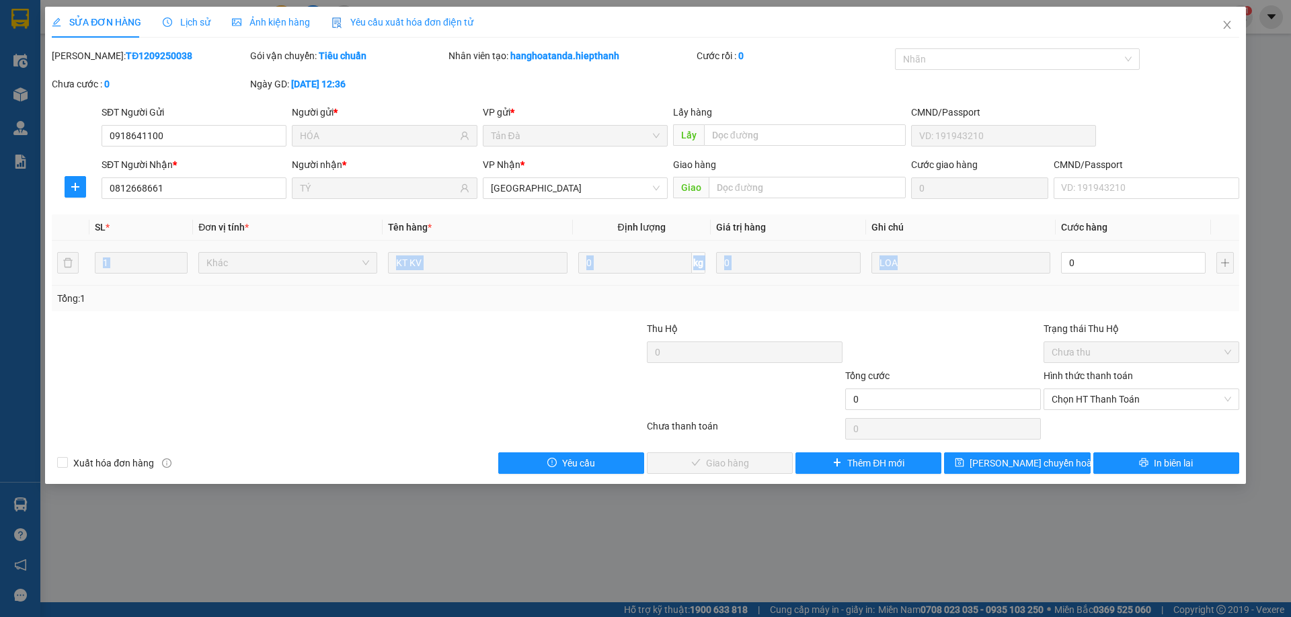
drag, startPoint x: 1109, startPoint y: 237, endPoint x: 1101, endPoint y: 247, distance: 13.4
click at [1101, 247] on table "SL * Đơn vị tính * Tên hàng * Định lượng Giá trị hàng Ghi chú Cước hàng 1 Khác …" at bounding box center [645, 249] width 1187 height 71
click at [1101, 263] on input "0" at bounding box center [1133, 263] width 145 height 22
type input "4"
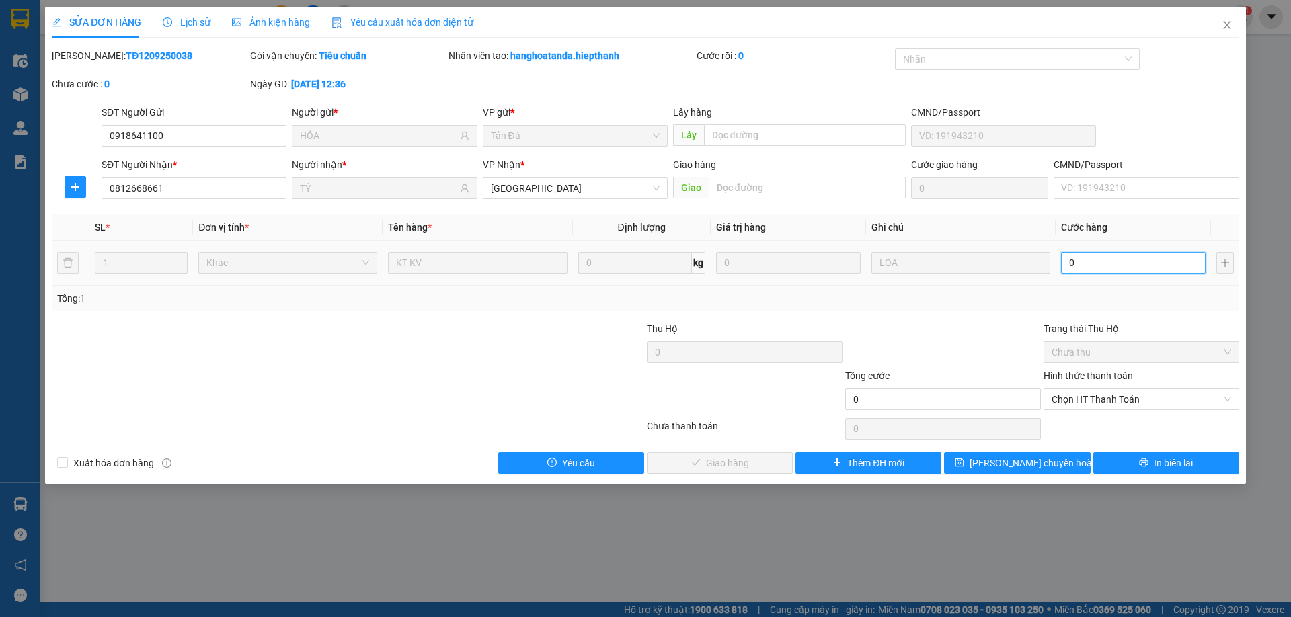
type input "4"
type input "40"
type input "40.000"
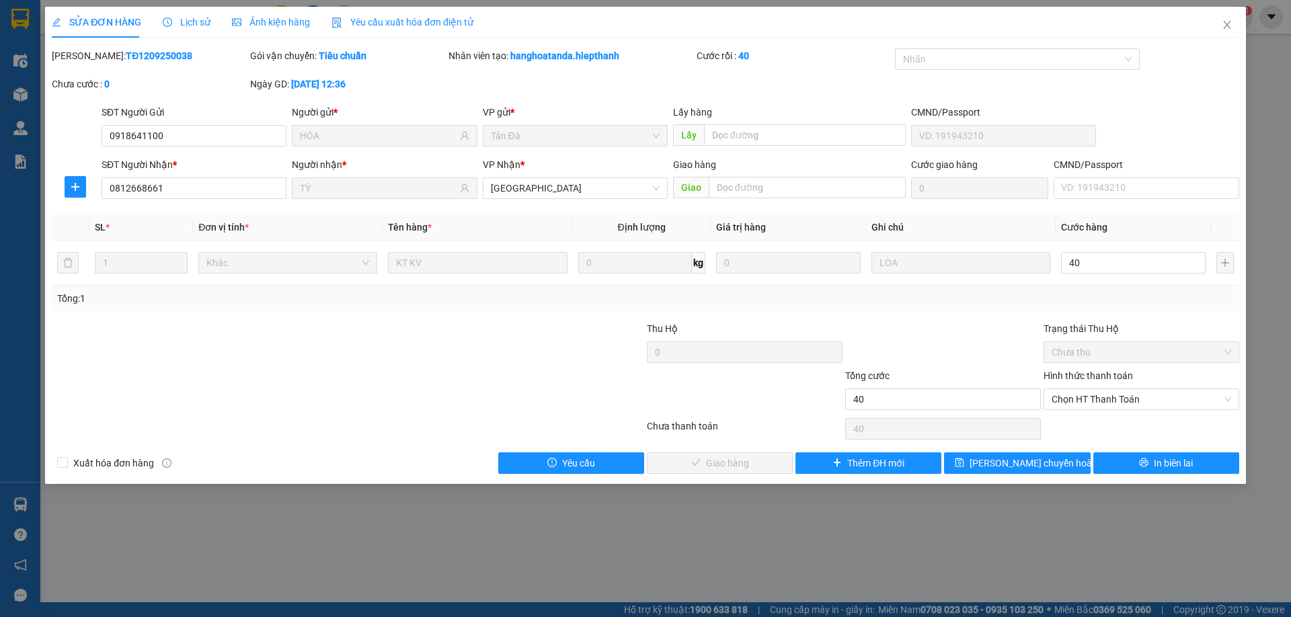
type input "40.000"
click at [1027, 348] on div at bounding box center [943, 344] width 198 height 47
click at [1100, 399] on span "Chọn HT Thanh Toán" at bounding box center [1140, 399] width 179 height 20
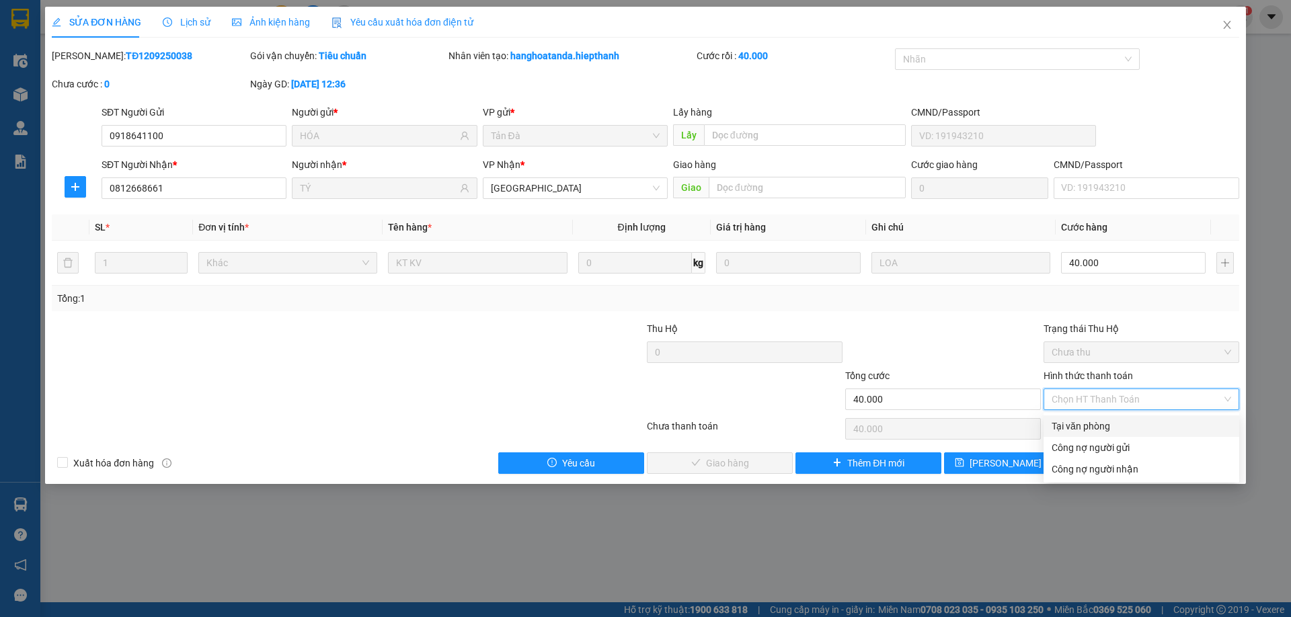
click at [1108, 420] on div "Tại văn phòng" at bounding box center [1140, 426] width 179 height 15
type input "0"
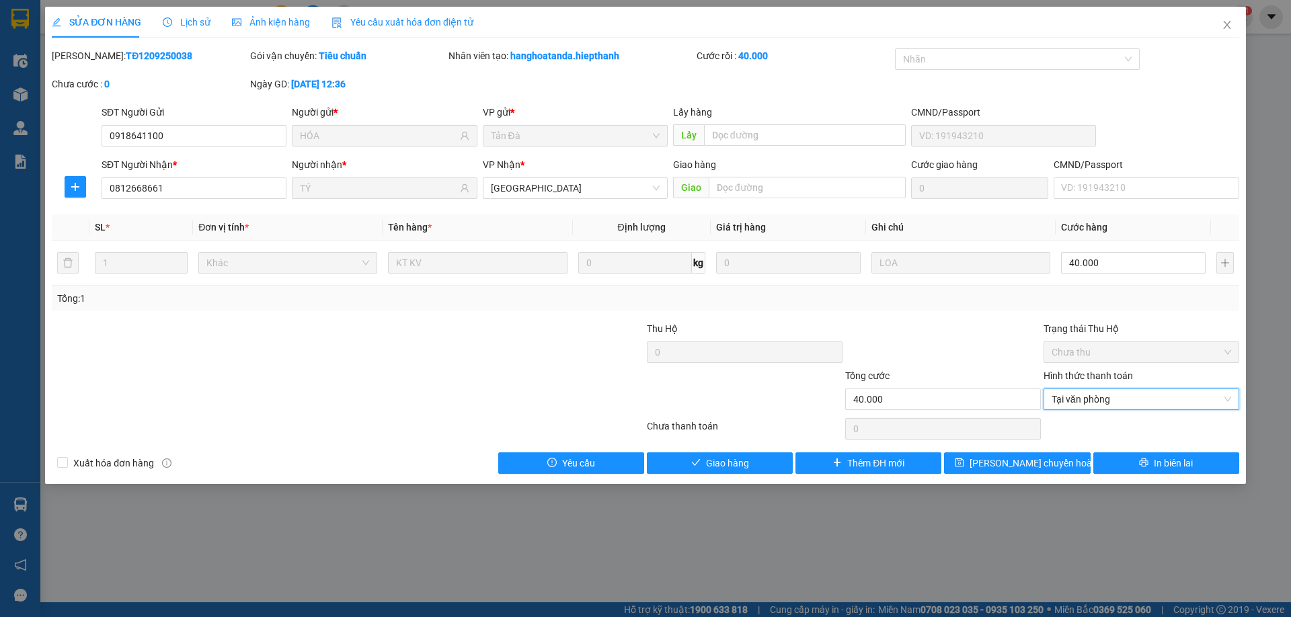
click at [746, 442] on div "Total Paid Fee 0 Total UnPaid Fee 0 Cash Collection Total Fee Mã ĐH: TĐ12092500…" at bounding box center [645, 261] width 1187 height 426
click at [739, 459] on span "Giao hàng" at bounding box center [727, 463] width 43 height 15
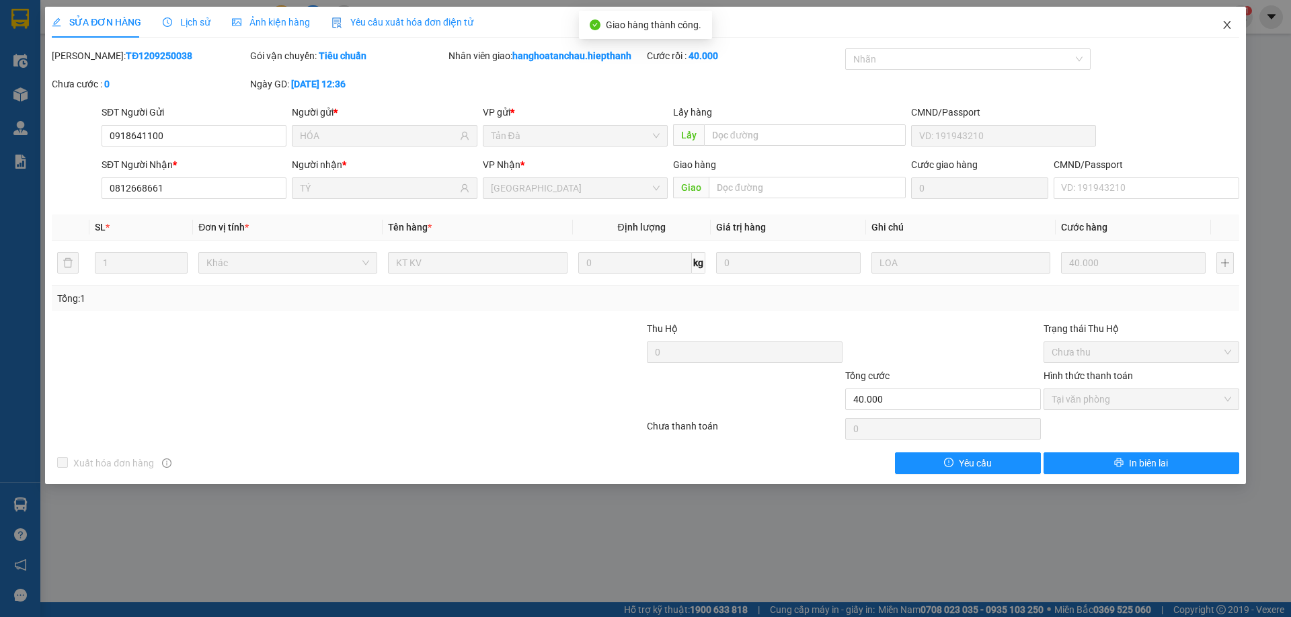
click at [1222, 24] on icon "close" at bounding box center [1227, 24] width 11 height 11
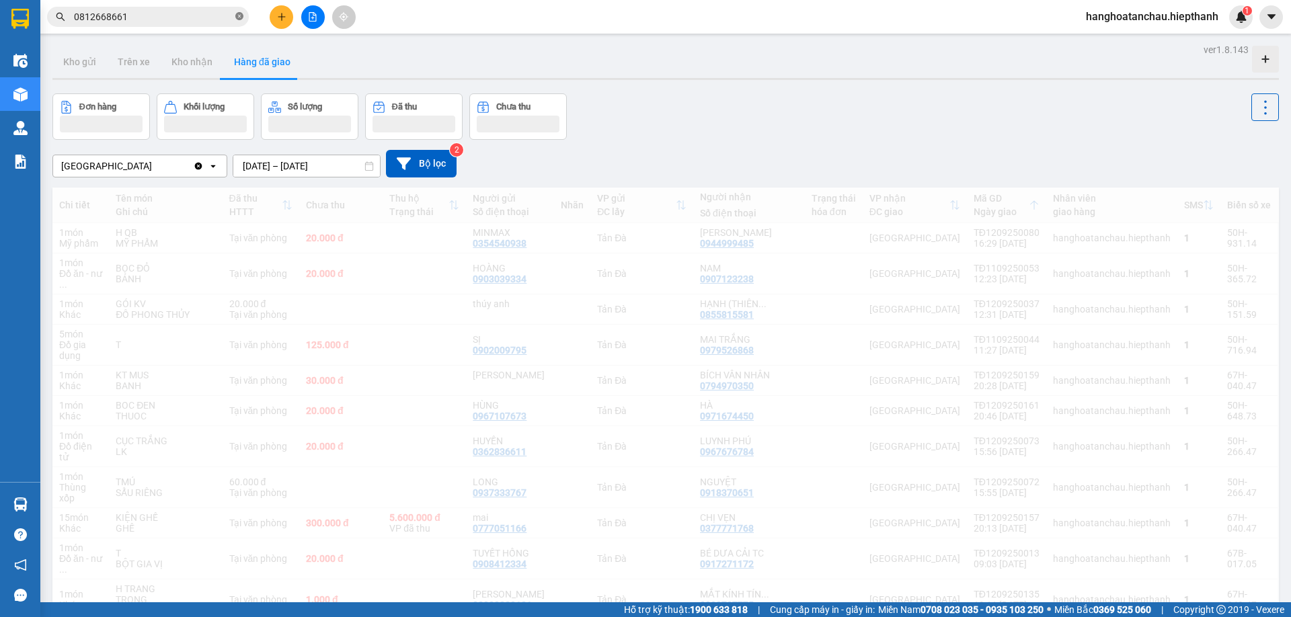
click at [241, 18] on span "0812668661" at bounding box center [148, 17] width 202 height 20
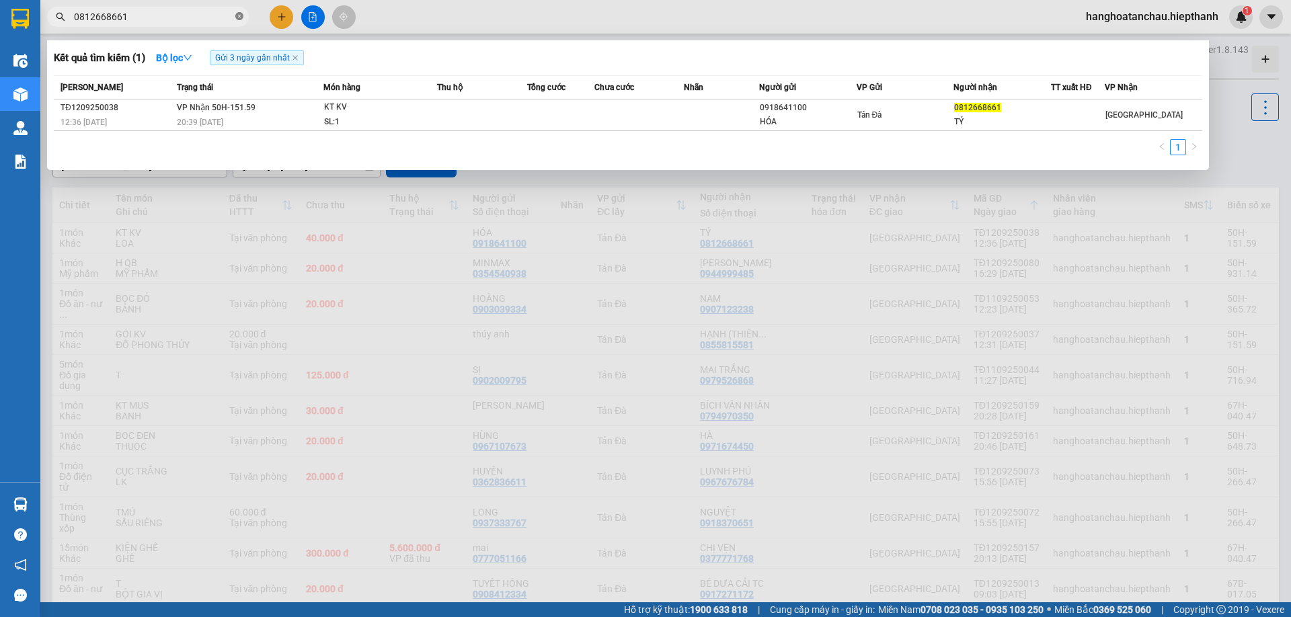
click at [239, 18] on icon "close-circle" at bounding box center [239, 16] width 8 height 8
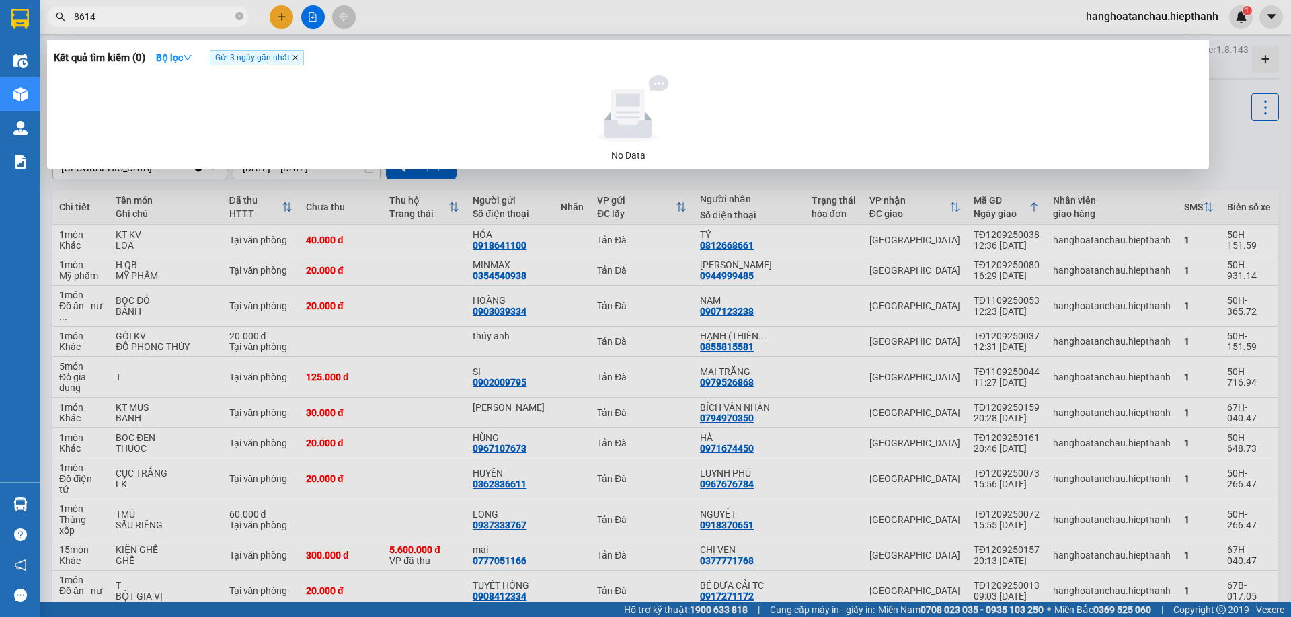
type input "8614"
click at [298, 58] on icon "close" at bounding box center [294, 57] width 5 height 5
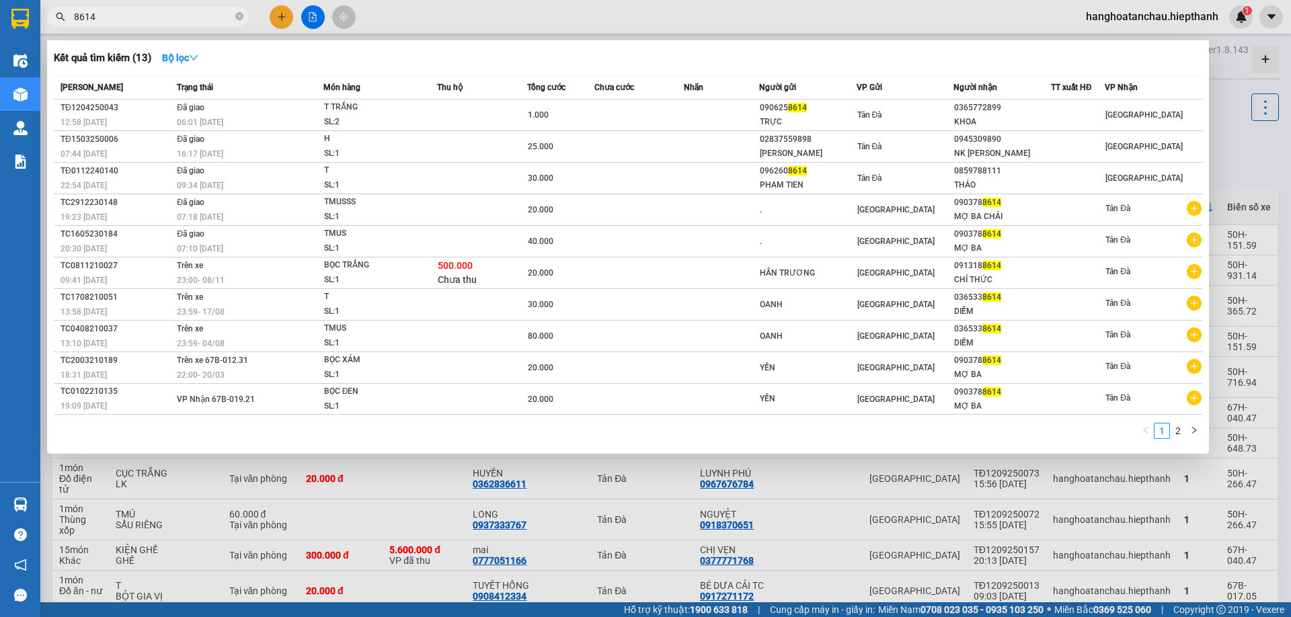
click at [134, 22] on input "8614" at bounding box center [153, 16] width 159 height 15
type input "U"
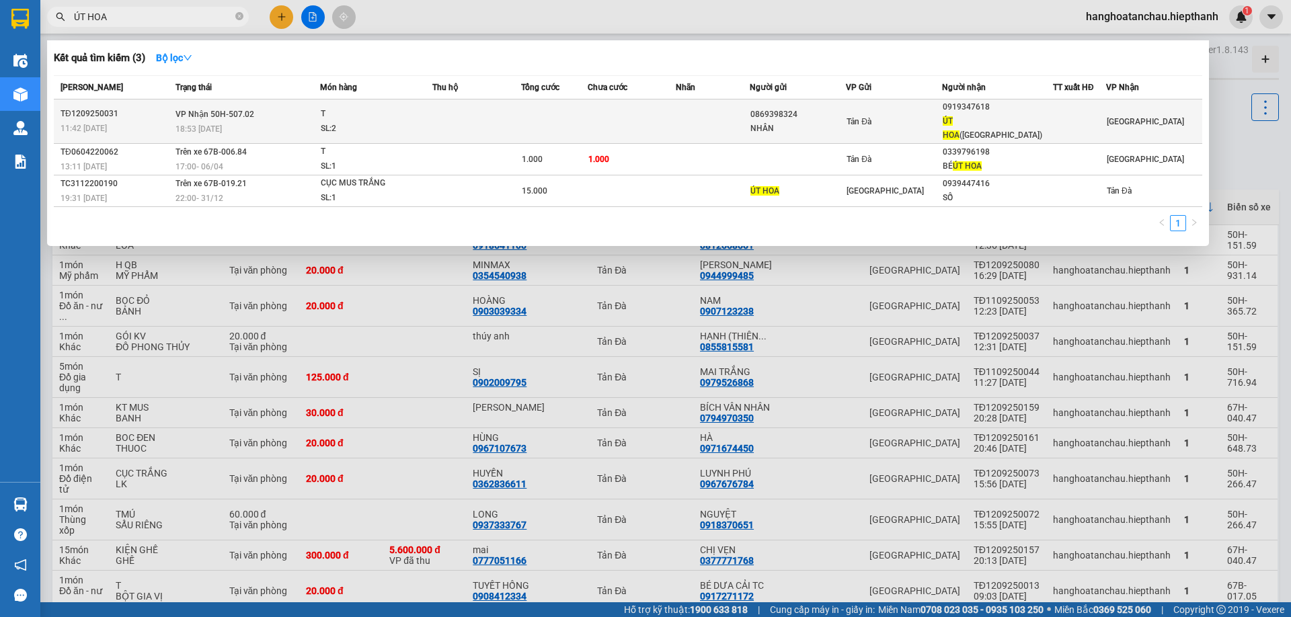
type input "ÚT HOA"
click at [382, 107] on div "T" at bounding box center [371, 114] width 101 height 15
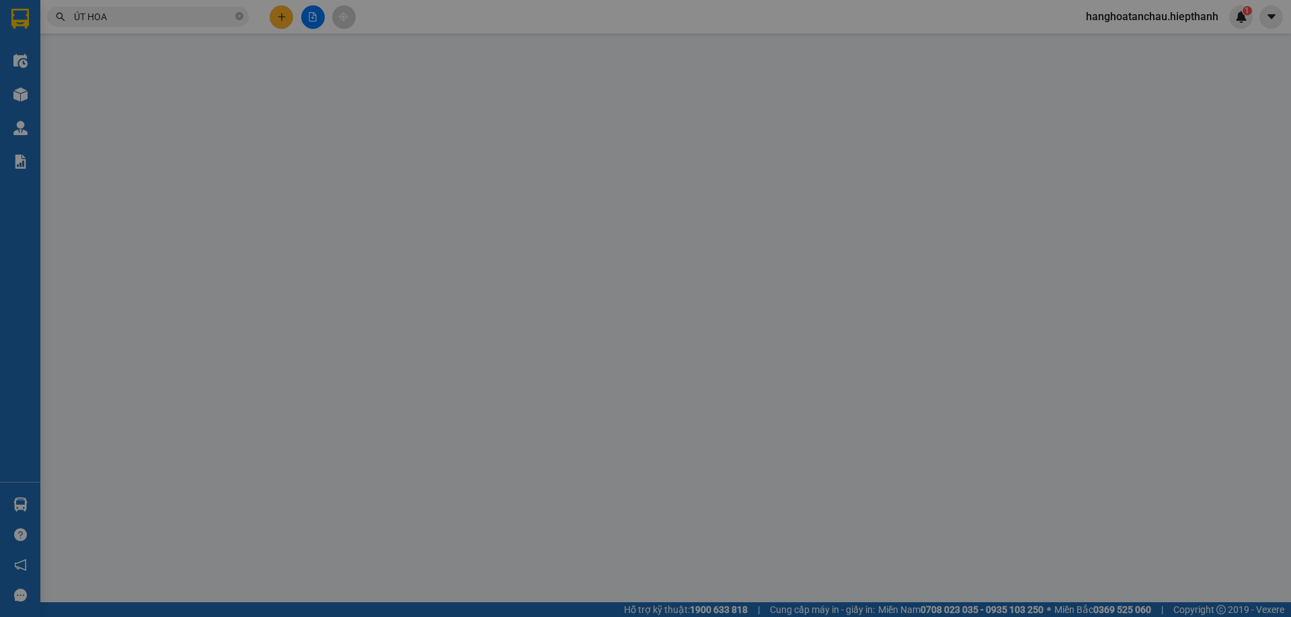
type input "0869398324"
type input "NHÂN"
type input "0919347618"
type input "ÚT HOA (THƯỢNG HẢI)"
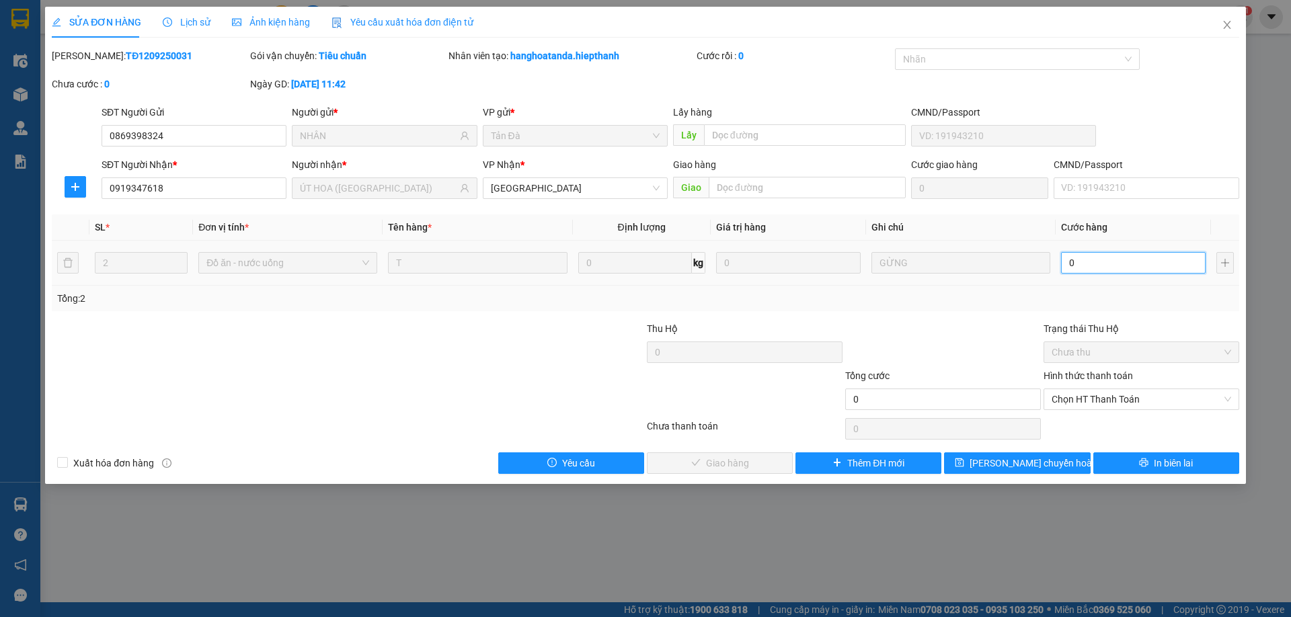
click at [1097, 255] on input "0" at bounding box center [1133, 263] width 145 height 22
type input "4"
type input "40"
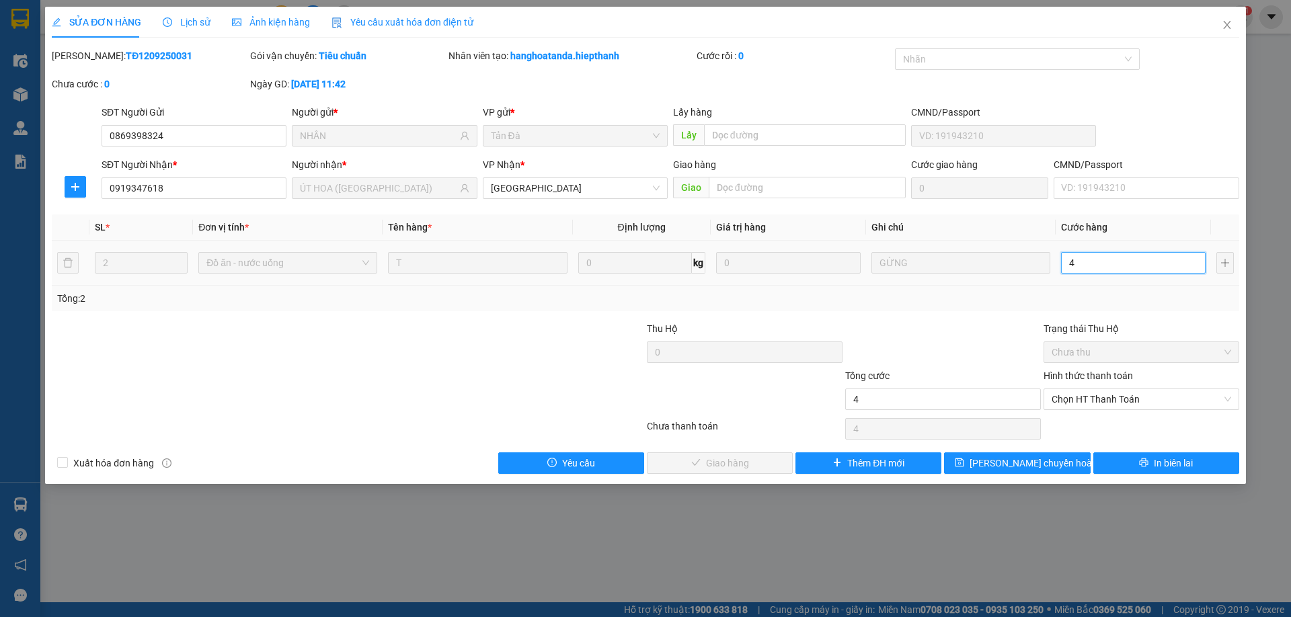
type input "40"
type input "40.000"
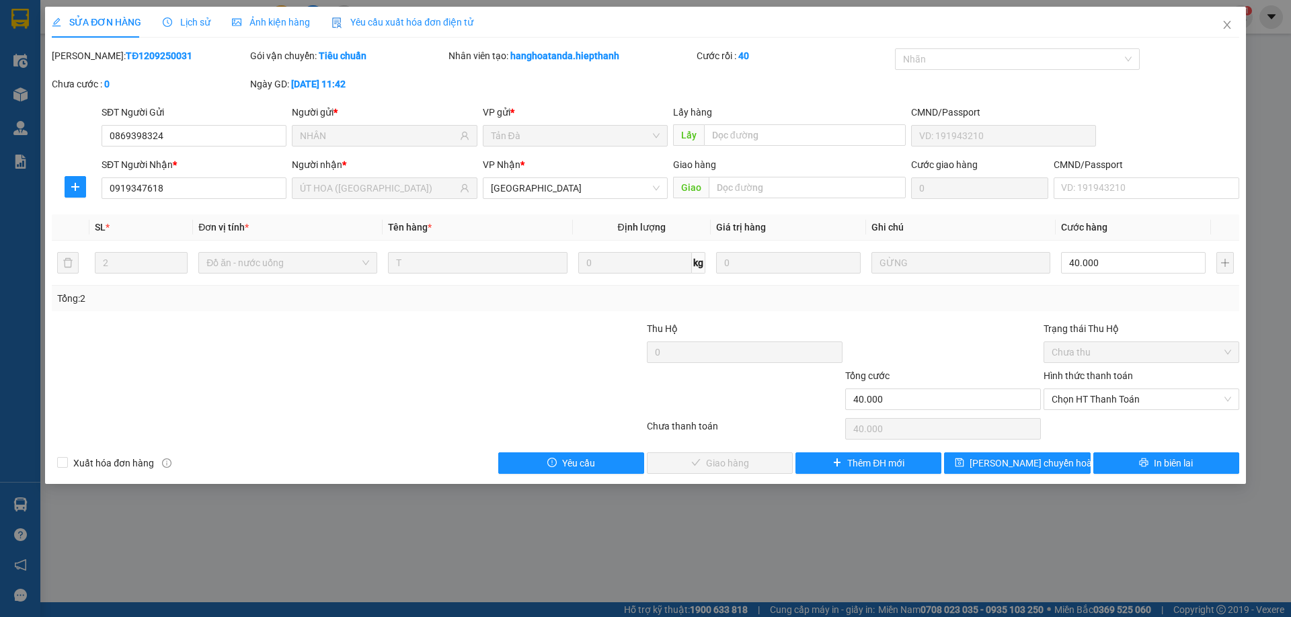
click at [963, 313] on div "Total Paid Fee 0 Total UnPaid Fee 0 Cash Collection Total Fee Mã ĐH: TĐ12092500…" at bounding box center [645, 261] width 1187 height 426
click at [1067, 374] on label "Hình thức thanh toán" at bounding box center [1087, 375] width 89 height 11
click at [1067, 389] on input "Hình thức thanh toán" at bounding box center [1136, 399] width 170 height 20
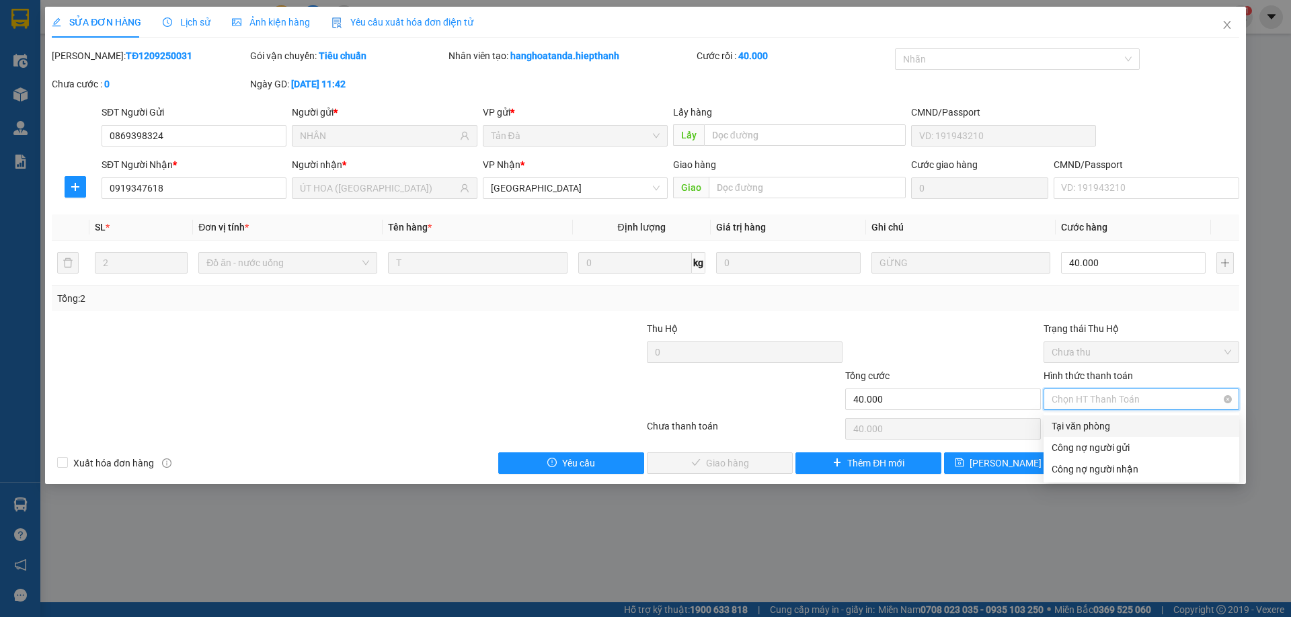
click at [1080, 394] on span "Chọn HT Thanh Toán" at bounding box center [1140, 399] width 179 height 20
click at [1082, 419] on div "Tại văn phòng" at bounding box center [1140, 426] width 179 height 15
type input "0"
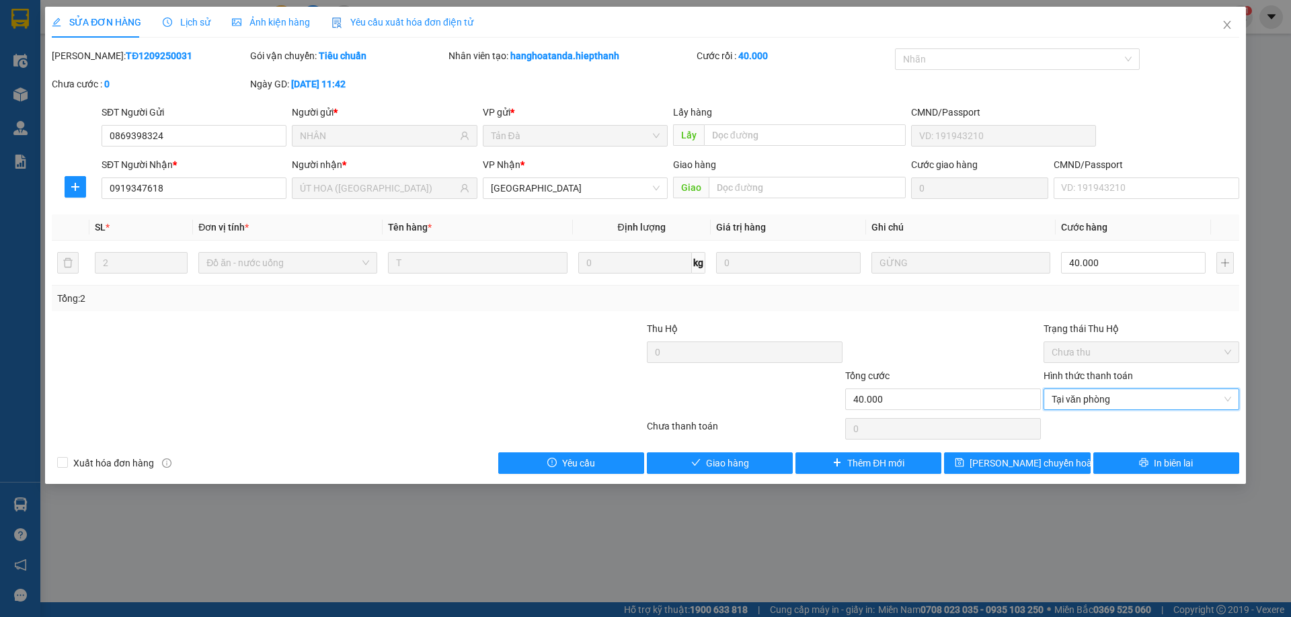
click at [771, 450] on div "Total Paid Fee 0 Total UnPaid Fee 0 Cash Collection Total Fee Mã ĐH: TĐ12092500…" at bounding box center [645, 261] width 1187 height 426
click at [735, 457] on span "Giao hàng" at bounding box center [727, 463] width 43 height 15
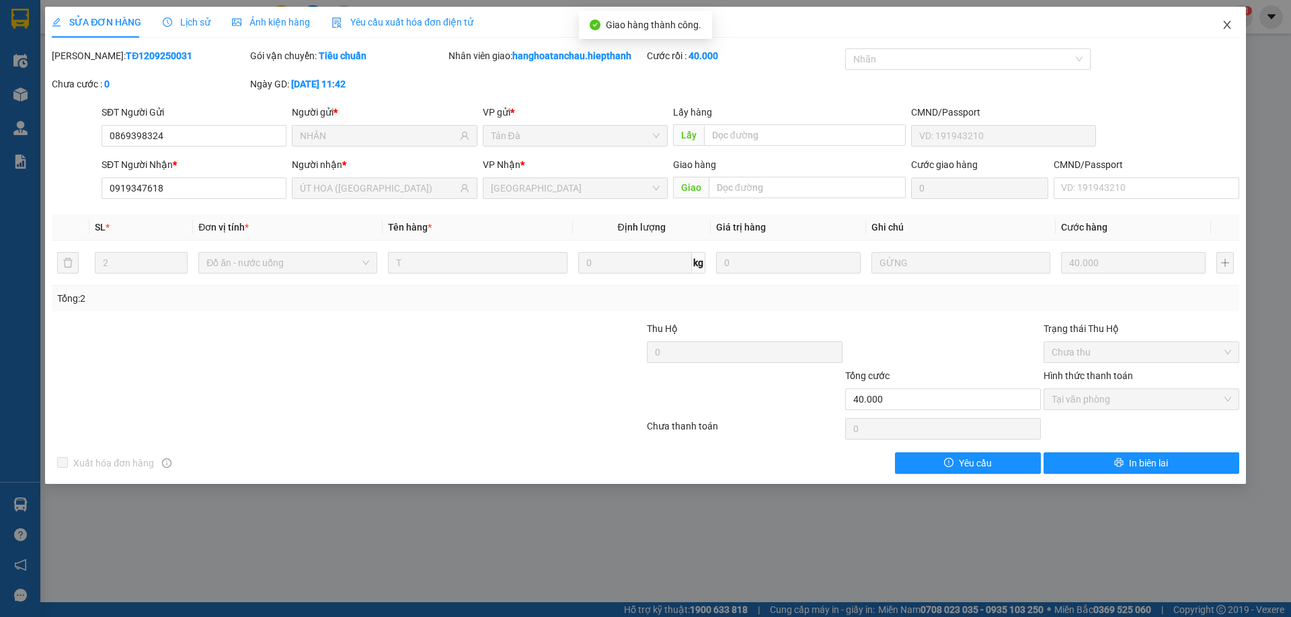
click at [1232, 26] on icon "close" at bounding box center [1227, 24] width 11 height 11
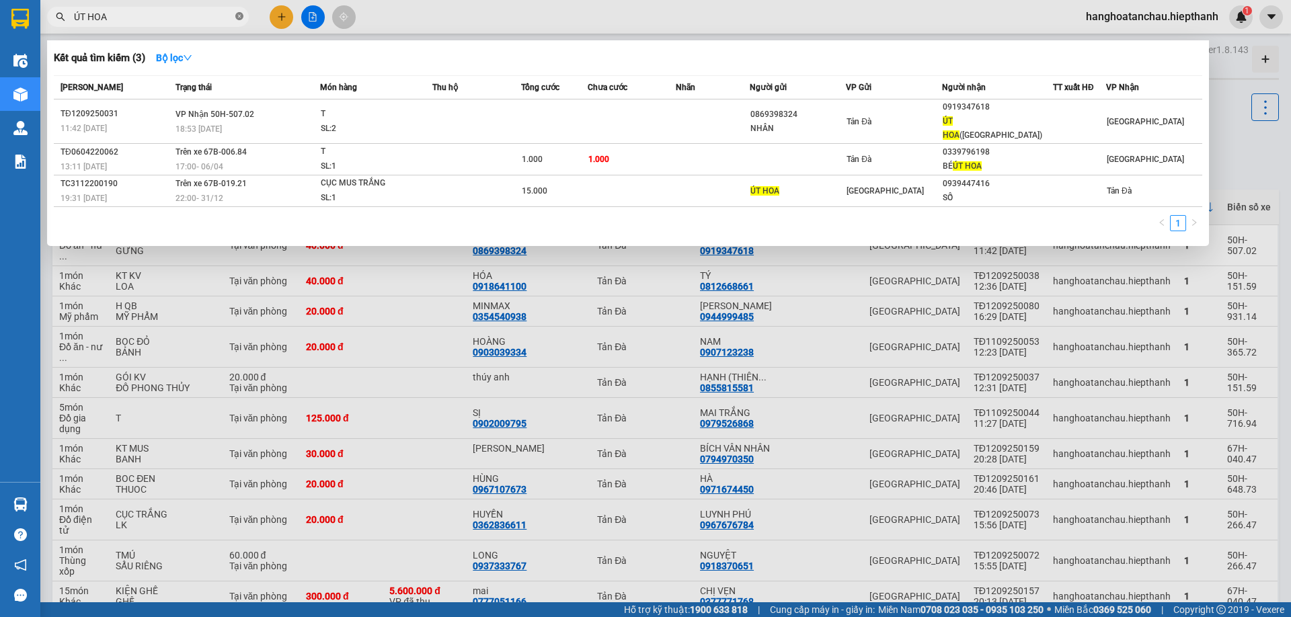
click at [239, 17] on icon "close-circle" at bounding box center [239, 16] width 8 height 8
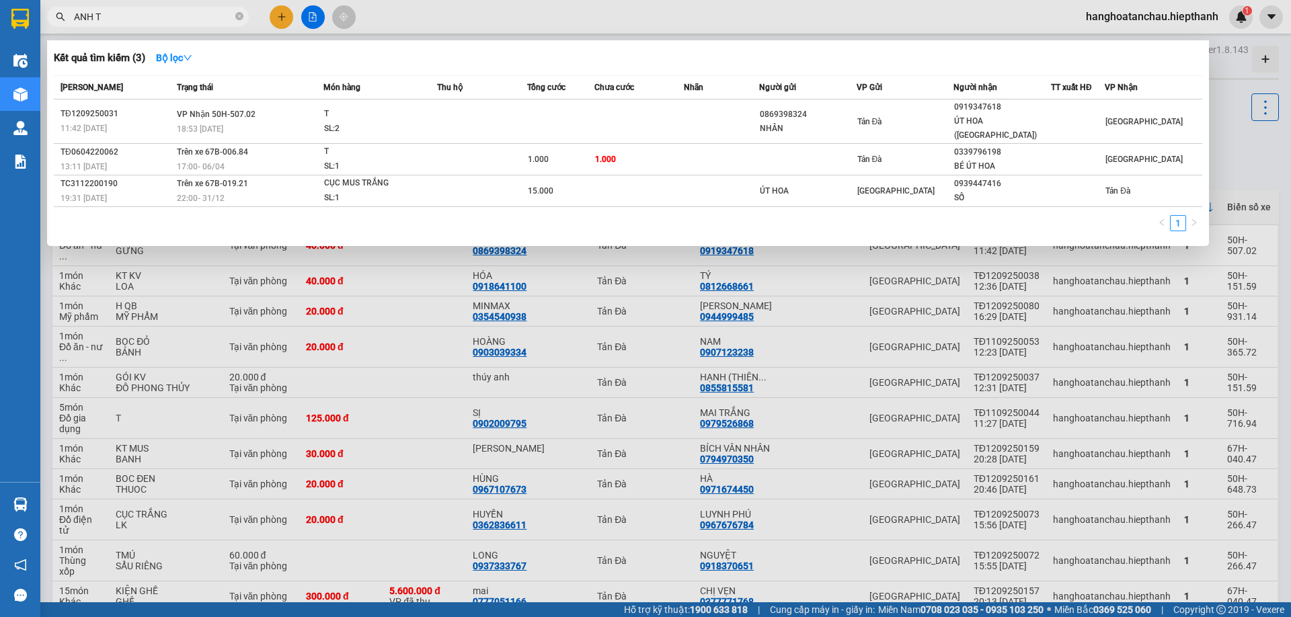
type input "ANH TY"
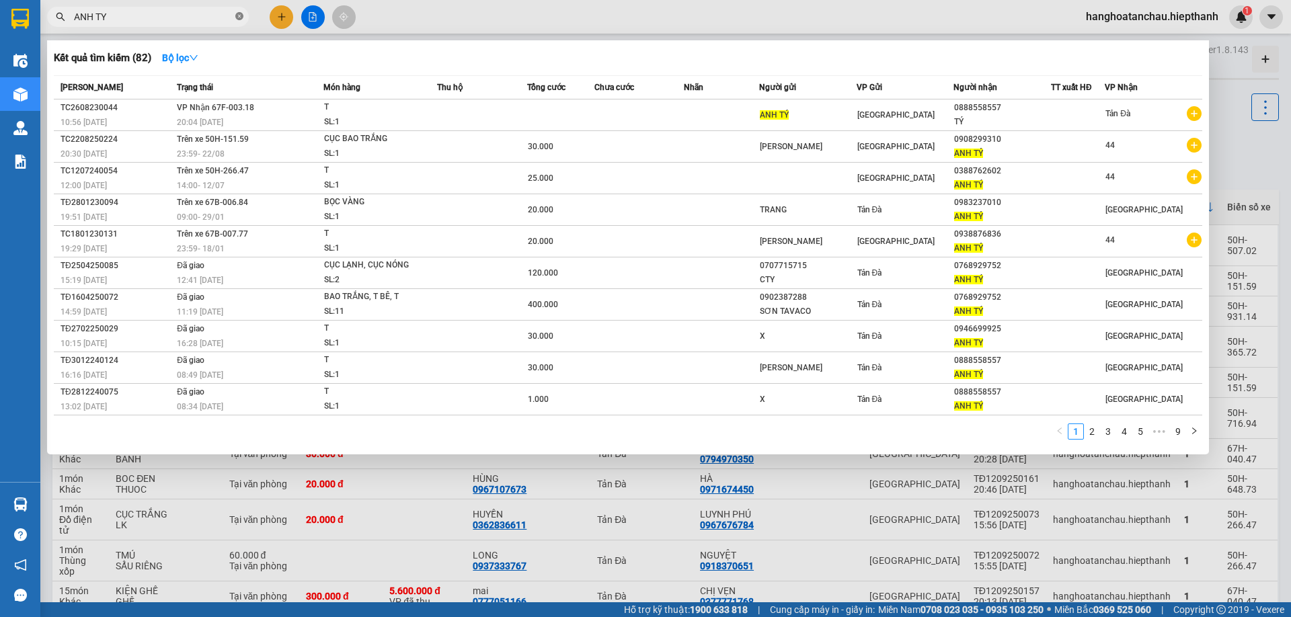
click at [238, 19] on icon "close-circle" at bounding box center [239, 16] width 8 height 8
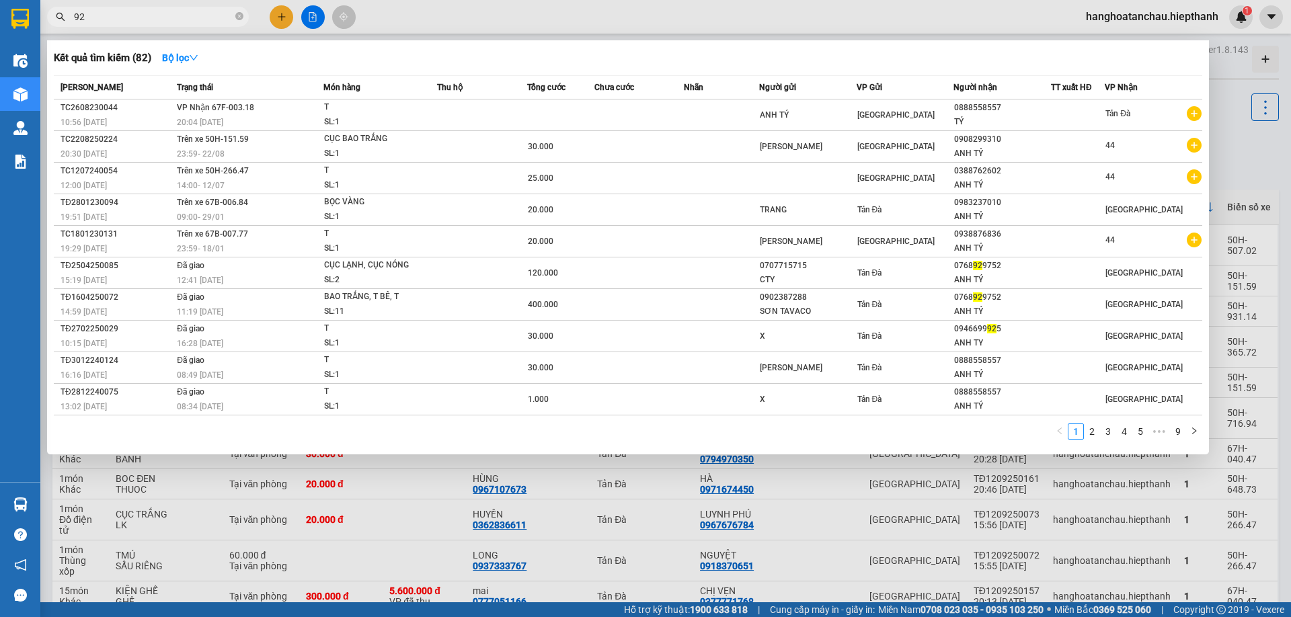
type input "925"
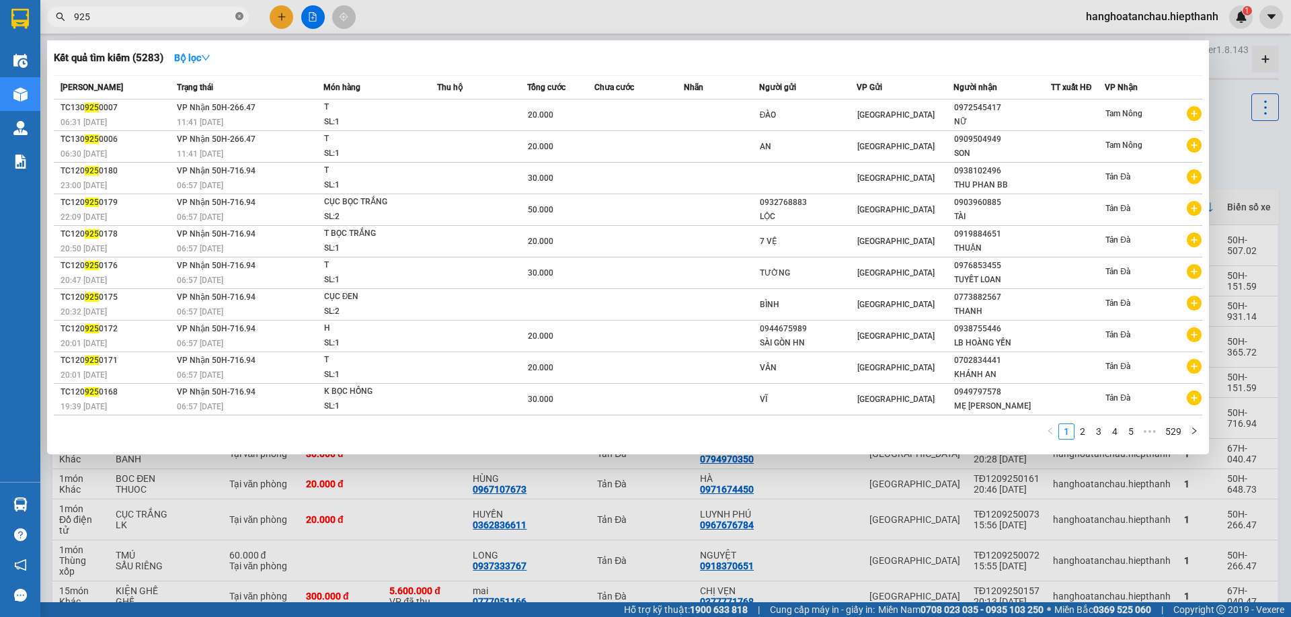
click at [239, 15] on icon "close-circle" at bounding box center [239, 16] width 8 height 8
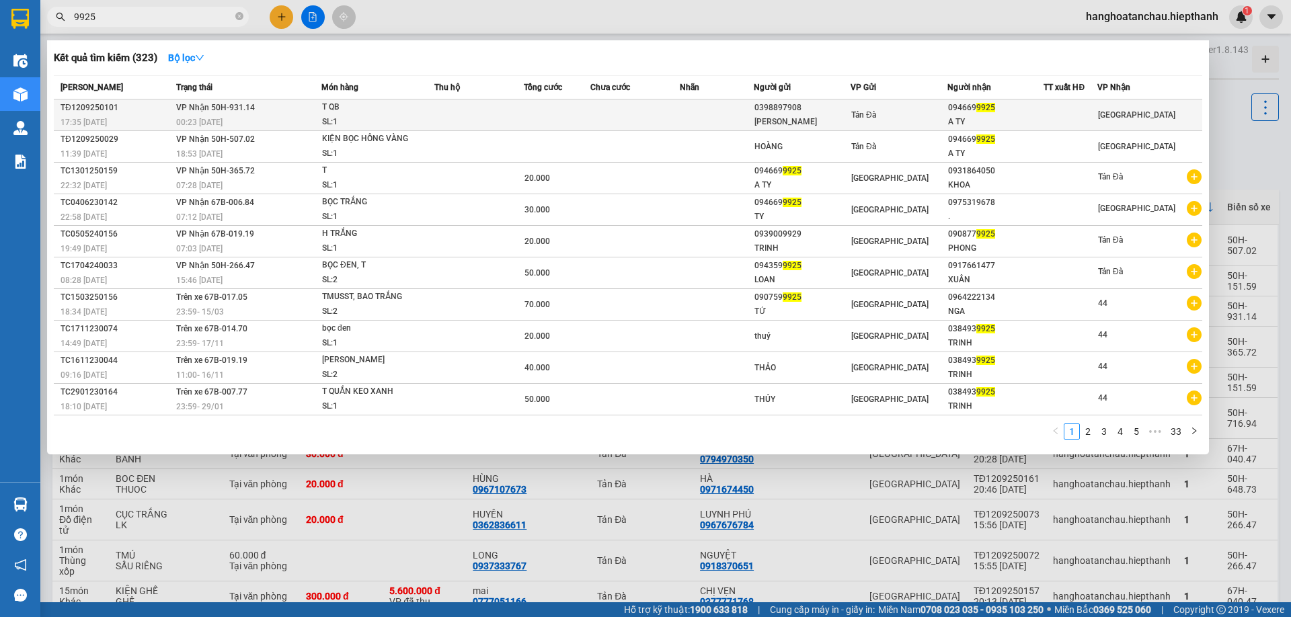
type input "9925"
click at [654, 123] on td at bounding box center [634, 115] width 89 height 32
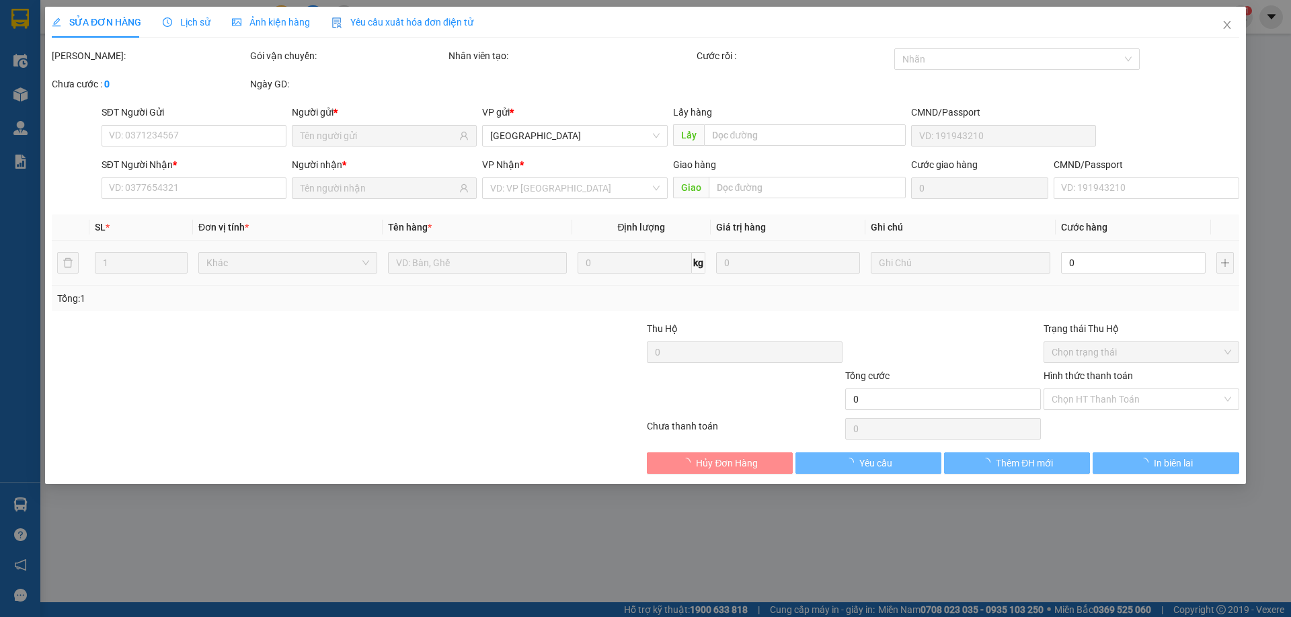
type input "0398897908"
type input "[PERSON_NAME]"
type input "0946699925"
type input "A TY"
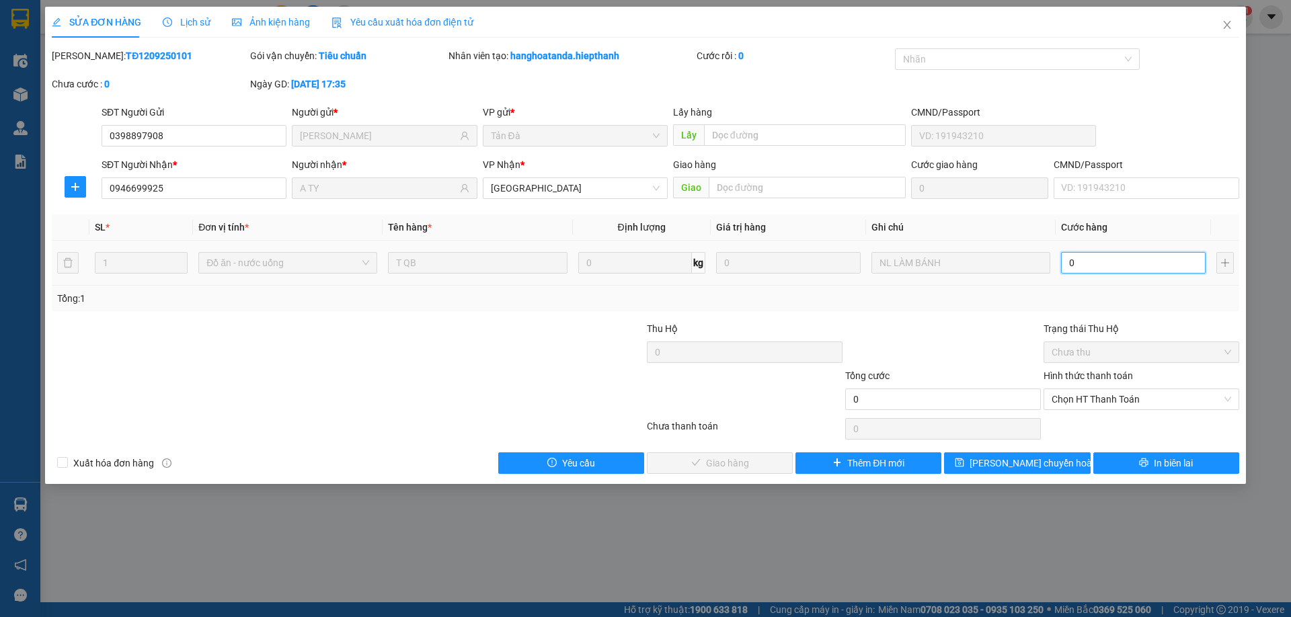
click at [1084, 259] on input "0" at bounding box center [1133, 263] width 145 height 22
type input "2"
type input "20"
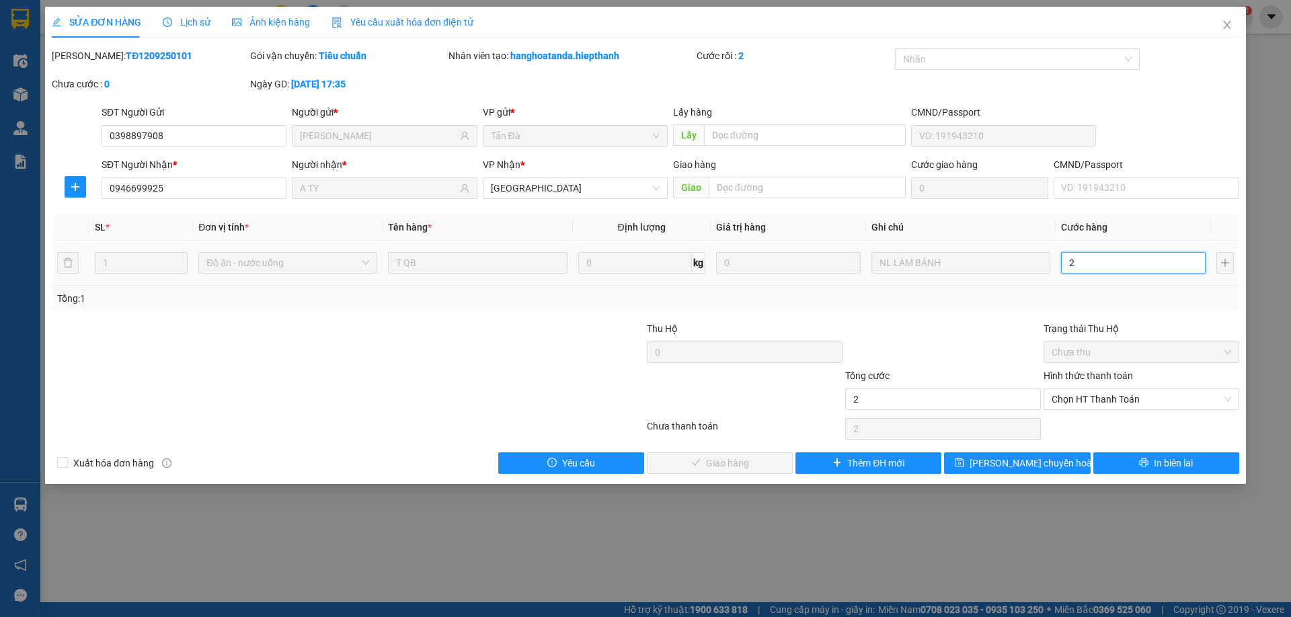
type input "20"
type input "20.000"
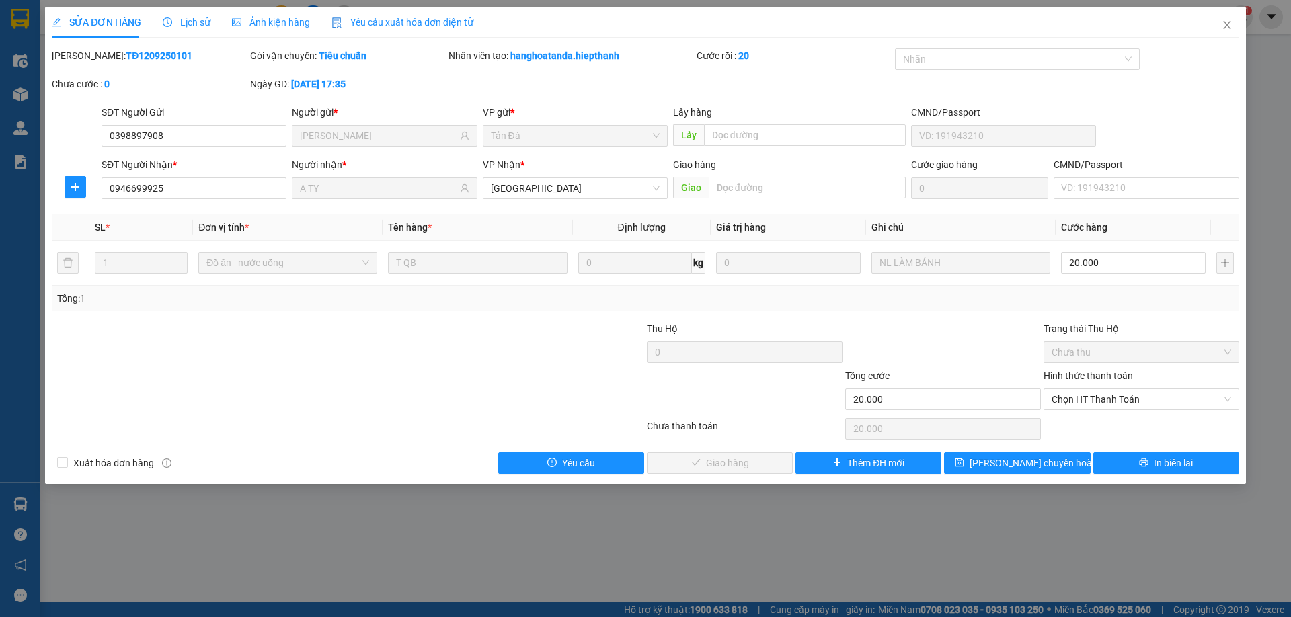
click at [997, 323] on div at bounding box center [943, 344] width 198 height 47
click at [1108, 400] on span "Chọn HT Thanh Toán" at bounding box center [1140, 399] width 179 height 20
click at [1109, 419] on div "Total Paid Fee 0 Total UnPaid Fee 0 Cash Collection Total Fee Mã ĐH: TĐ12092501…" at bounding box center [645, 261] width 1187 height 426
click at [1109, 425] on div "Chọn HT Thanh Toán" at bounding box center [1141, 428] width 198 height 27
drag, startPoint x: 1108, startPoint y: 401, endPoint x: 1107, endPoint y: 408, distance: 7.4
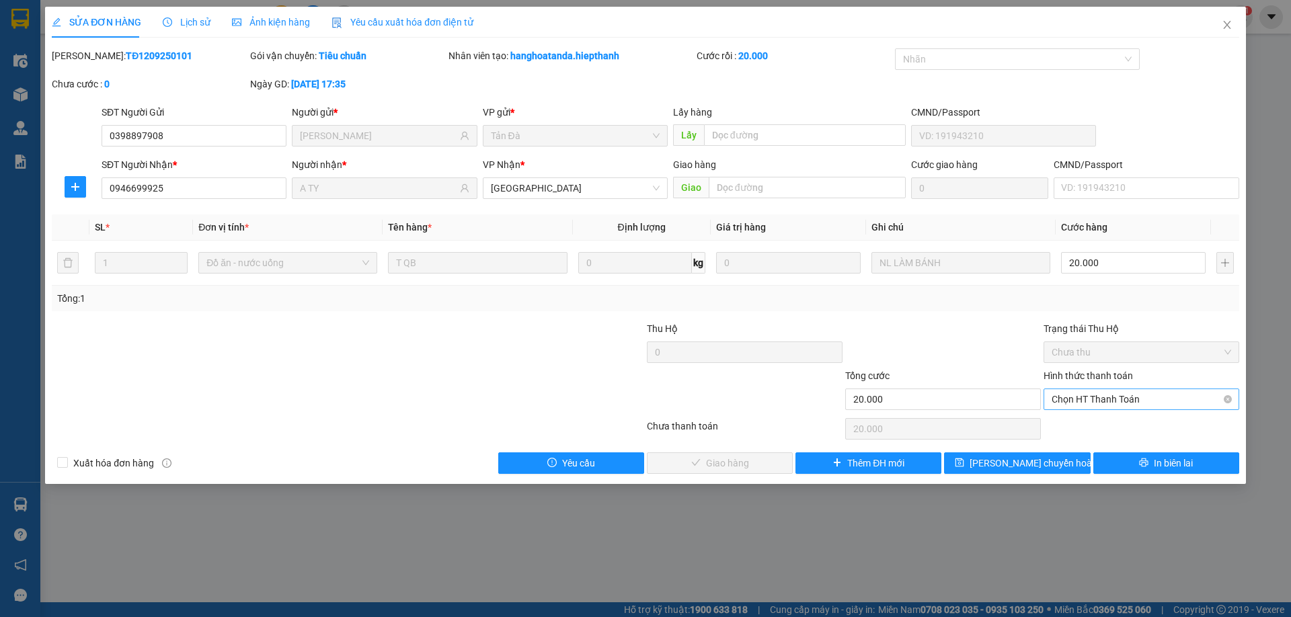
click at [1107, 400] on span "Chọn HT Thanh Toán" at bounding box center [1140, 399] width 179 height 20
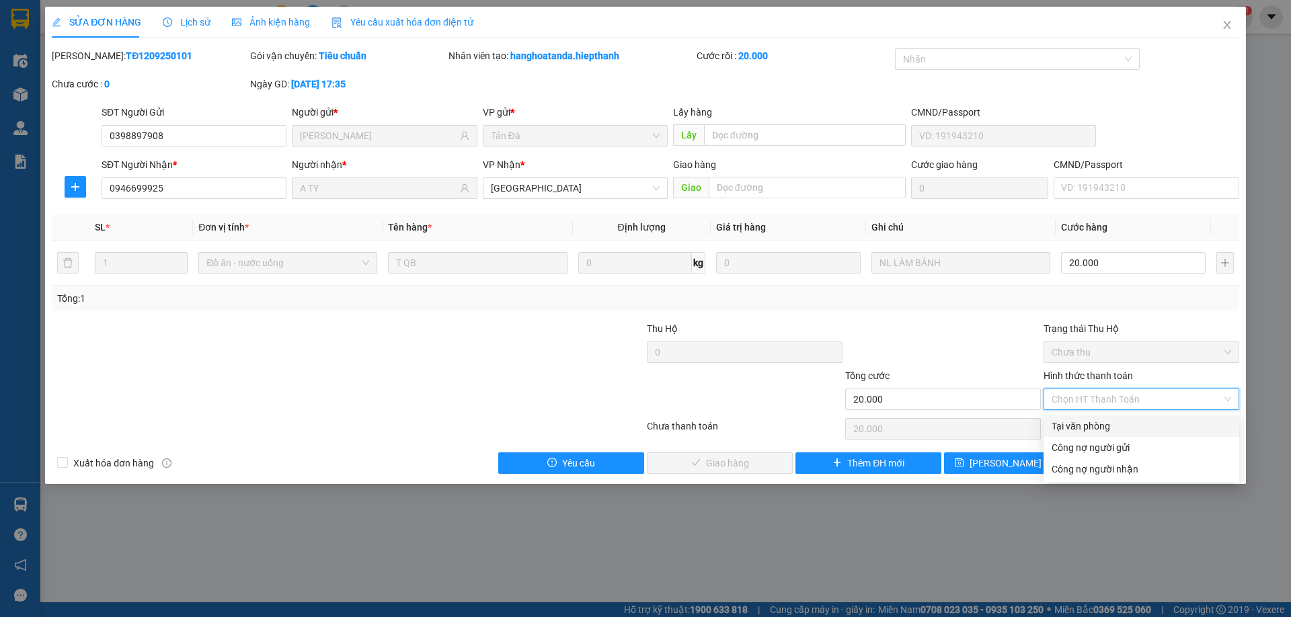
drag, startPoint x: 1108, startPoint y: 416, endPoint x: 1103, endPoint y: 426, distance: 11.4
click at [1107, 421] on div "Tại văn phòng" at bounding box center [1141, 426] width 196 height 22
type input "0"
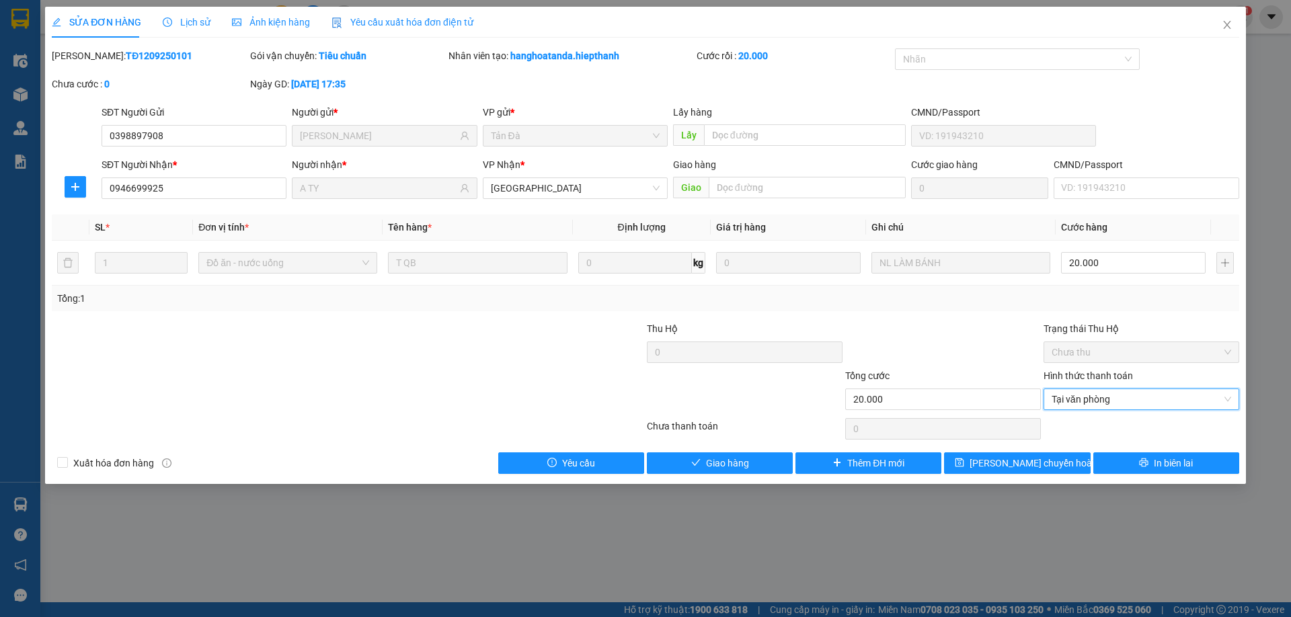
click at [706, 448] on div "Total Paid Fee 0 Total UnPaid Fee 0 Cash Collection Total Fee Mã ĐH: TĐ12092501…" at bounding box center [645, 261] width 1187 height 426
click at [764, 454] on button "Giao hàng" at bounding box center [720, 463] width 146 height 22
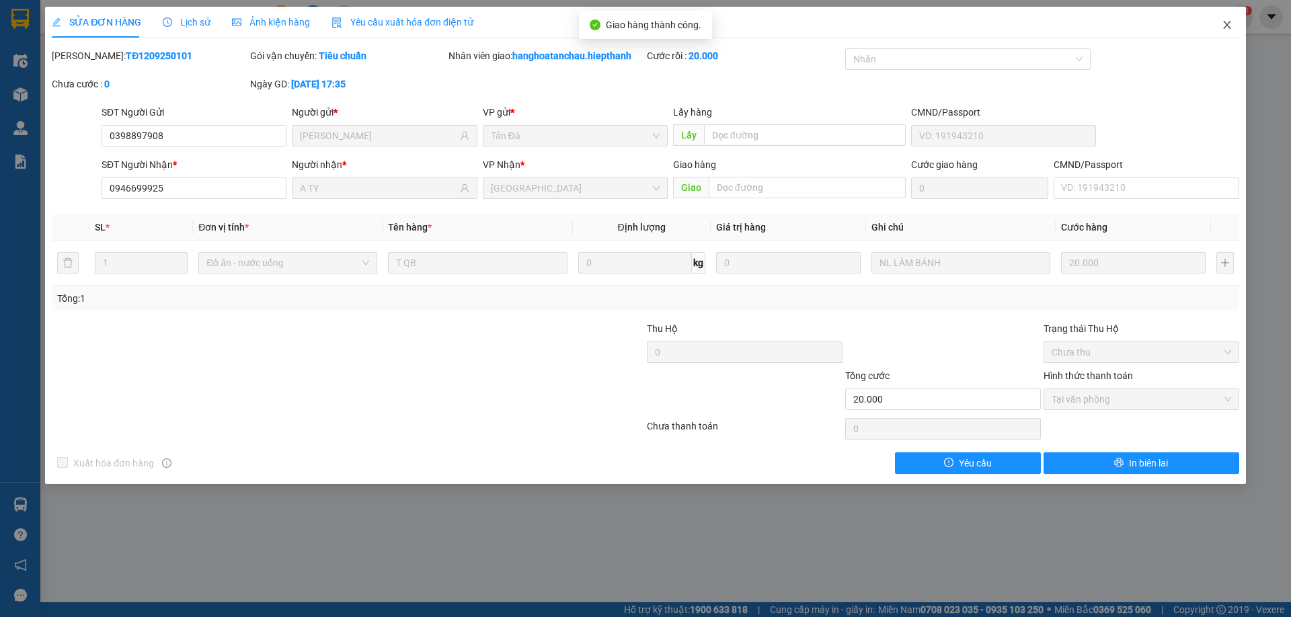
click at [1226, 28] on icon "close" at bounding box center [1226, 25] width 7 height 8
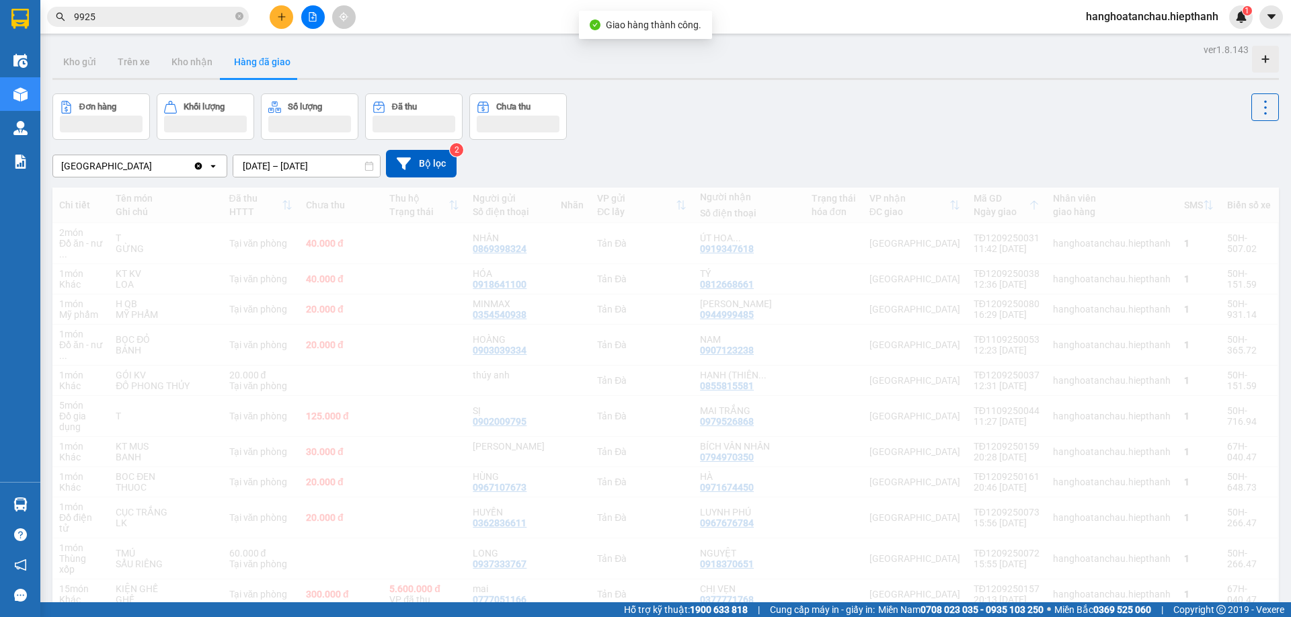
click at [221, 17] on input "9925" at bounding box center [153, 16] width 159 height 15
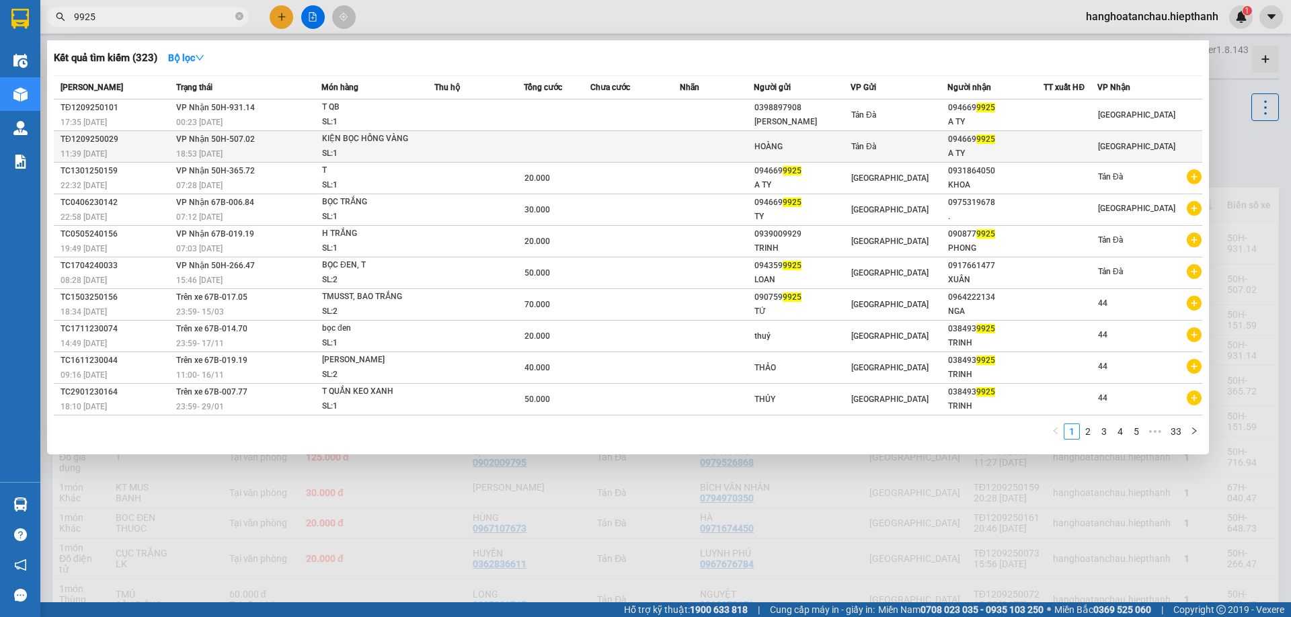
click at [452, 155] on td at bounding box center [478, 147] width 89 height 32
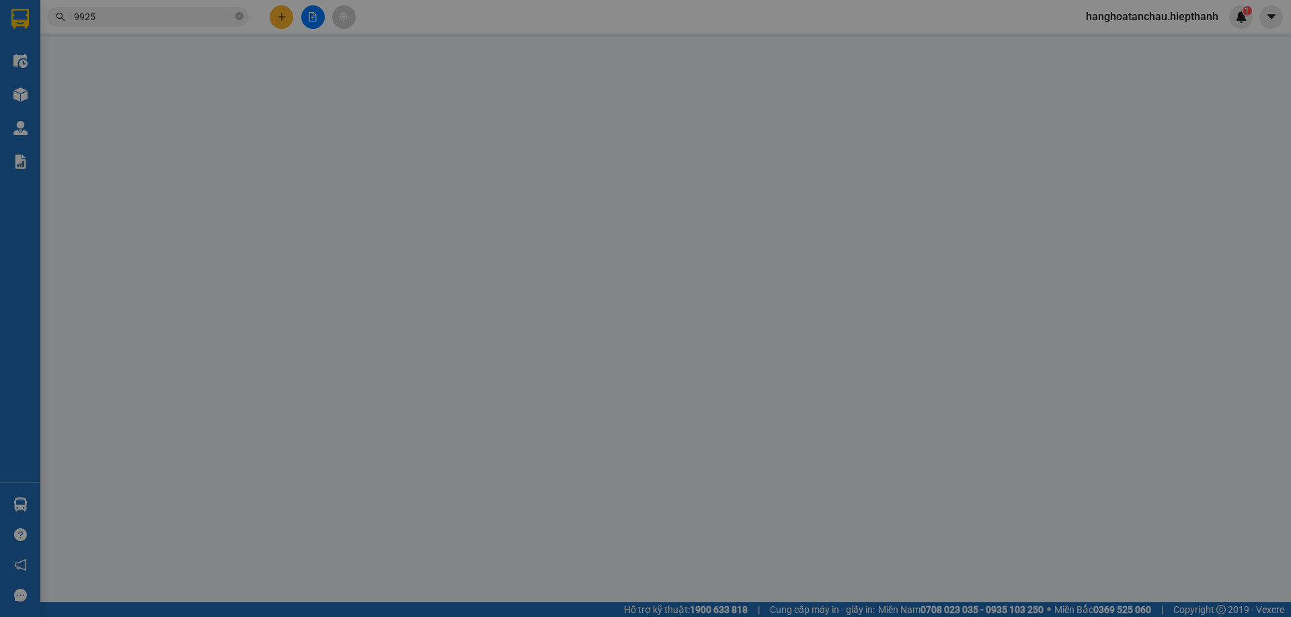
type input "HOÀNG"
type input "0946699925"
type input "A TY"
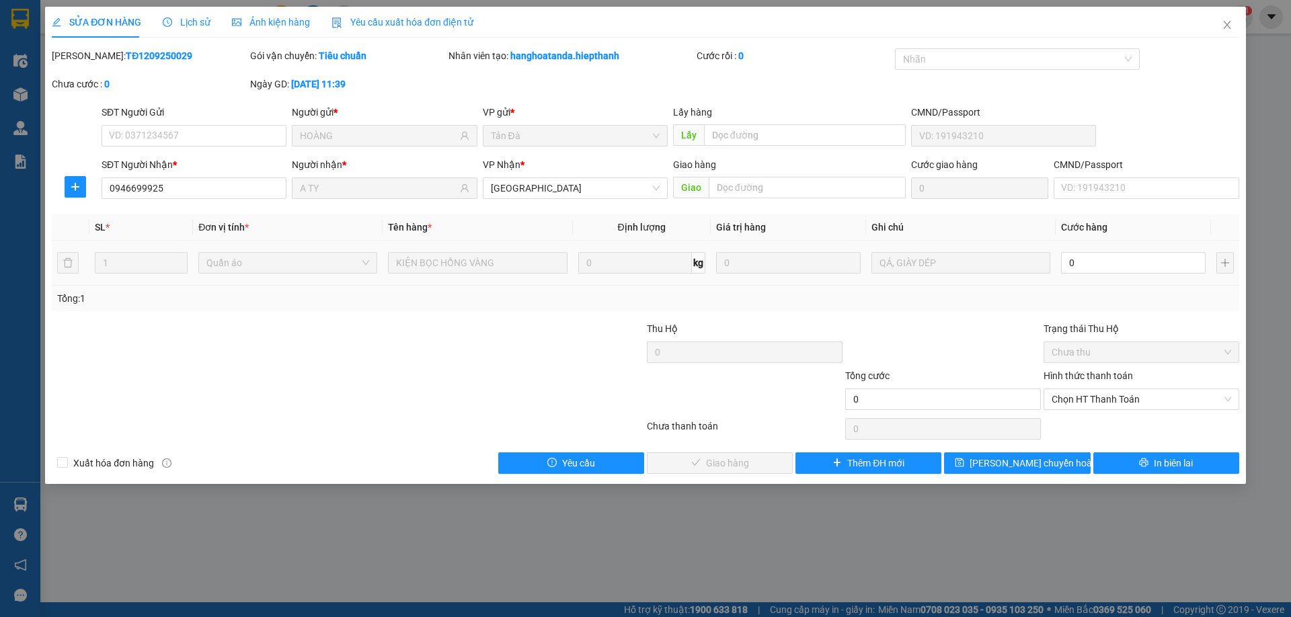
click at [1100, 250] on div "0" at bounding box center [1133, 262] width 145 height 27
click at [1099, 262] on input "0" at bounding box center [1133, 263] width 145 height 22
type input "2"
type input "20"
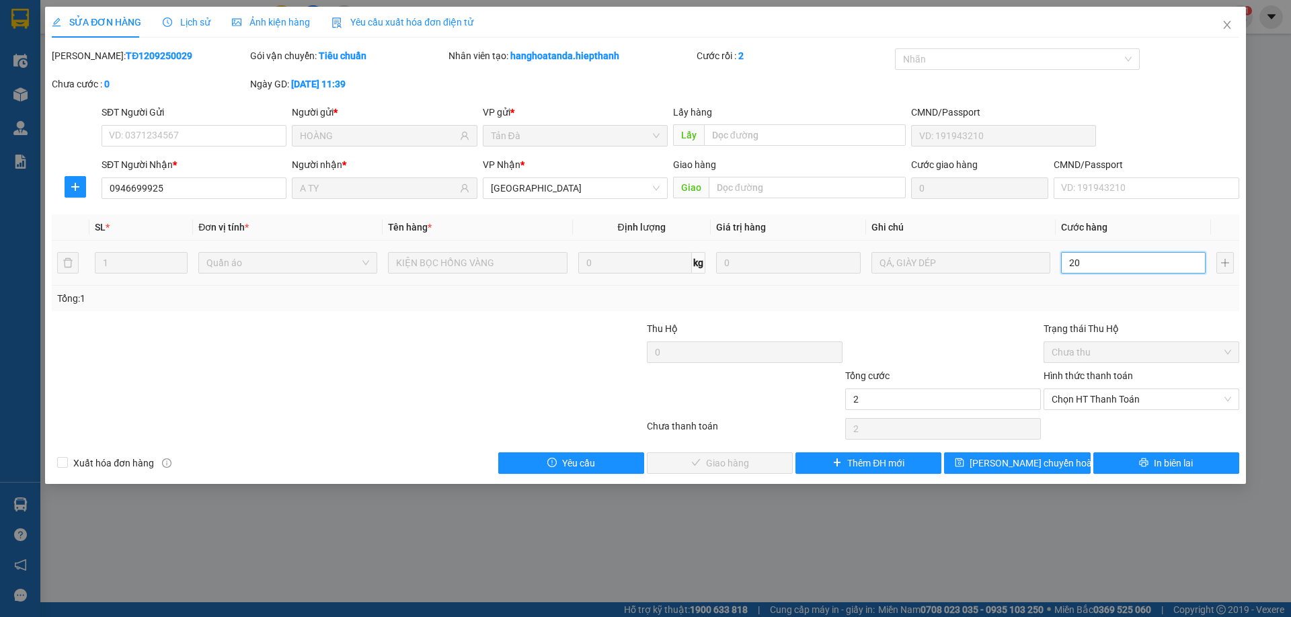
type input "20"
type input "20.000"
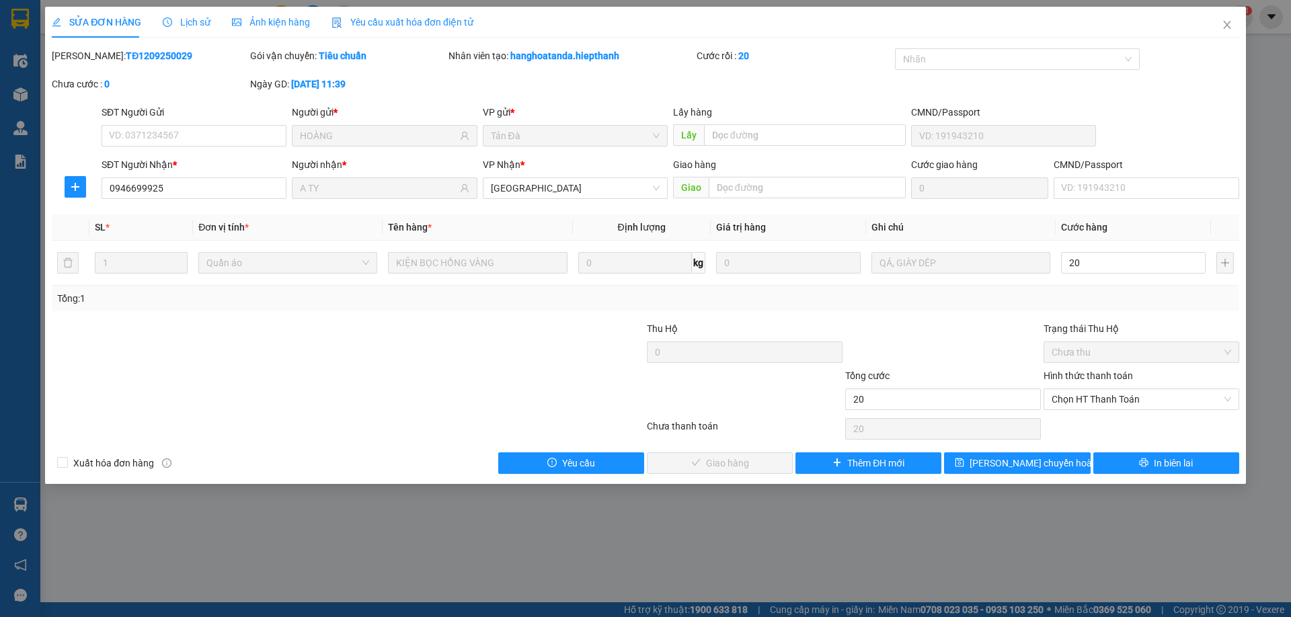
type input "20.000"
click at [943, 328] on div at bounding box center [943, 344] width 198 height 47
click at [1125, 393] on span "Chọn HT Thanh Toán" at bounding box center [1140, 399] width 179 height 20
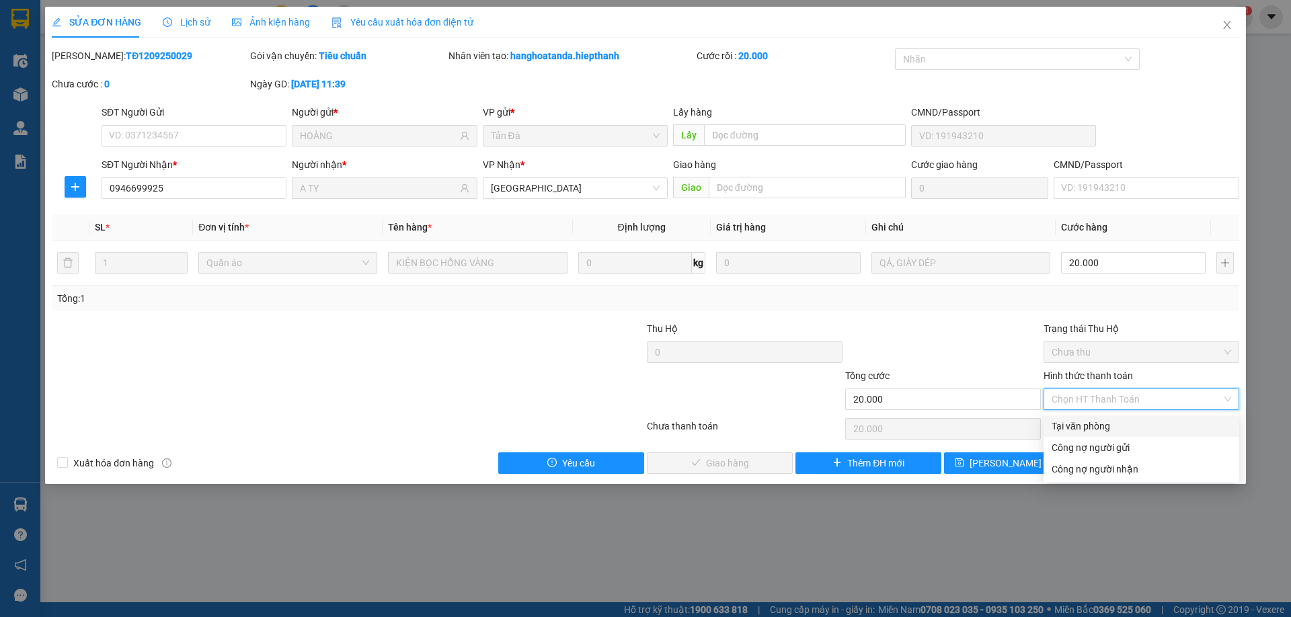
click at [1127, 424] on div "Tại văn phòng" at bounding box center [1140, 426] width 179 height 15
type input "0"
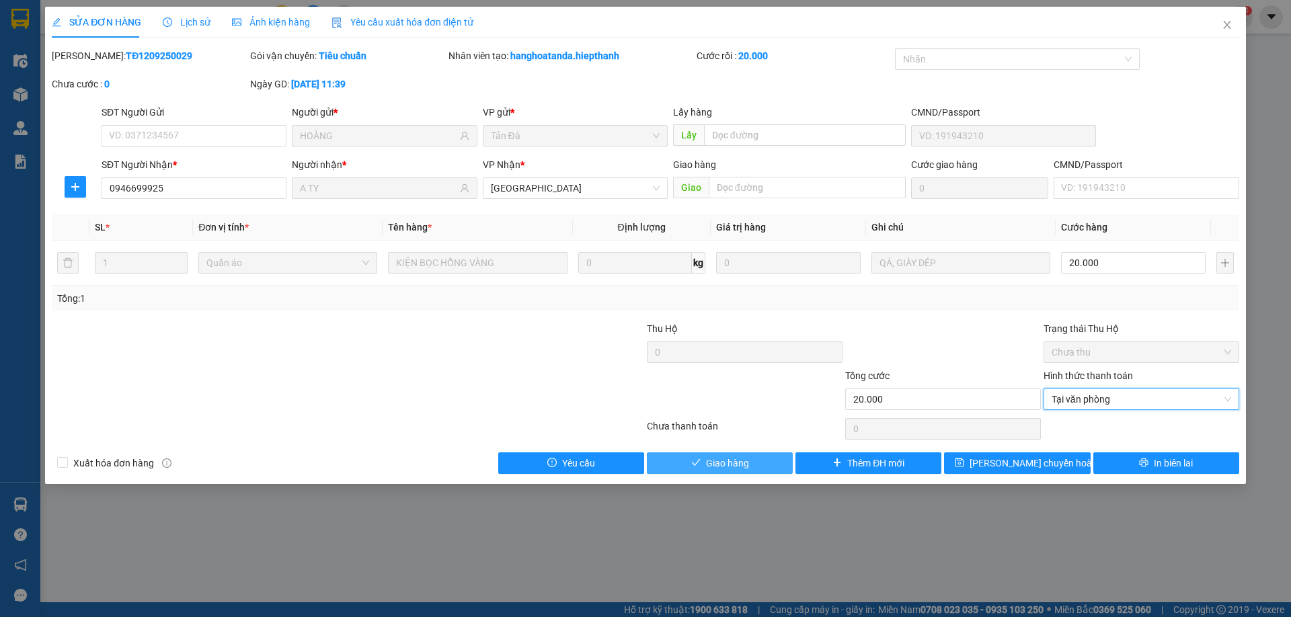
click at [767, 456] on button "Giao hàng" at bounding box center [720, 463] width 146 height 22
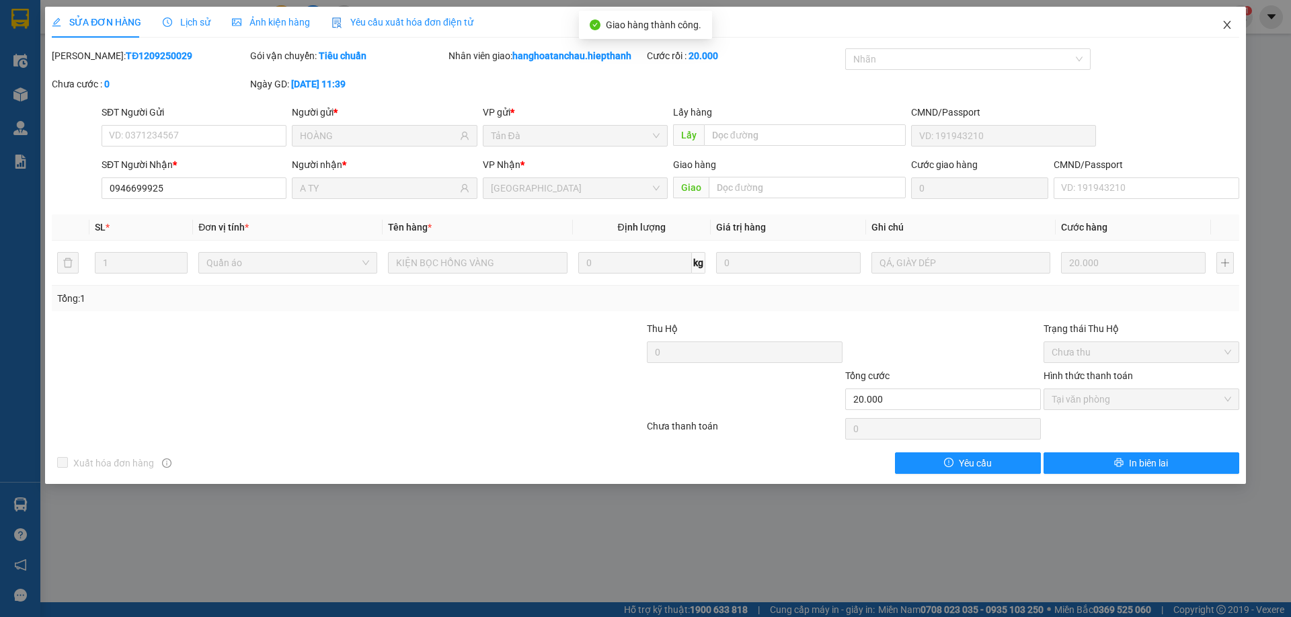
click at [1230, 23] on icon "close" at bounding box center [1226, 25] width 7 height 8
